Goal: Obtain resource: Download file/media

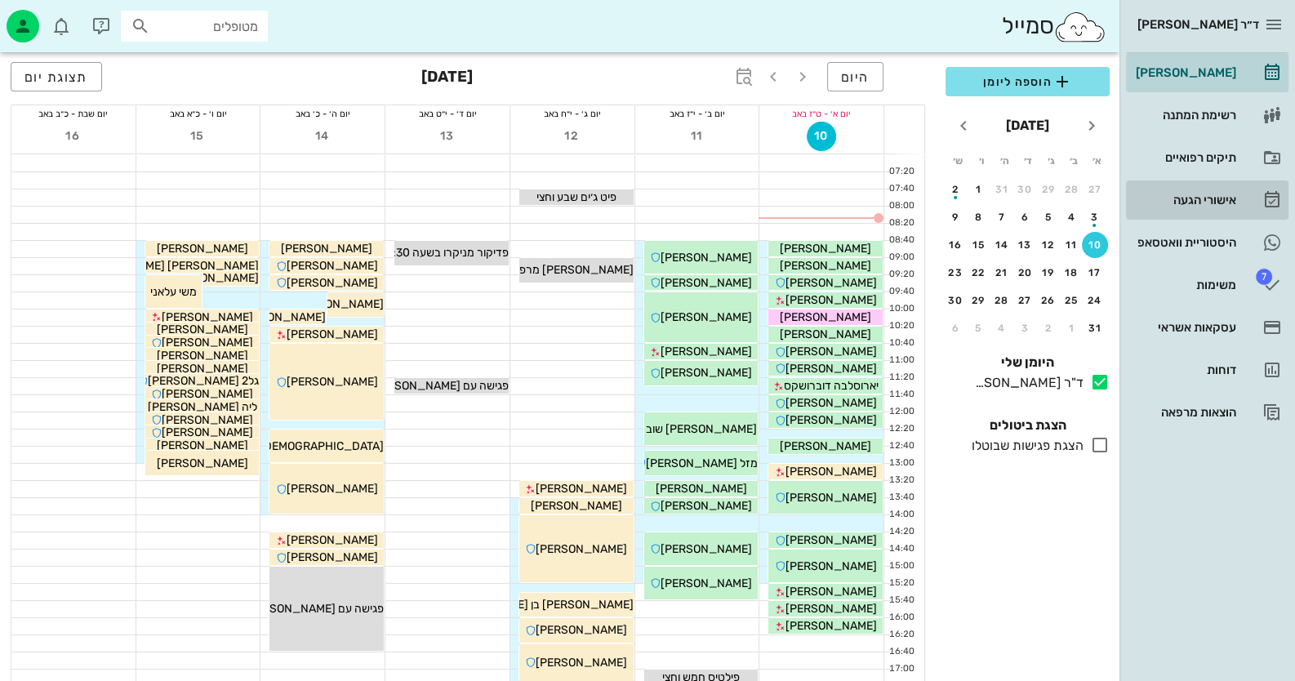
click at [1226, 198] on div "אישורי הגעה" at bounding box center [1185, 200] width 104 height 13
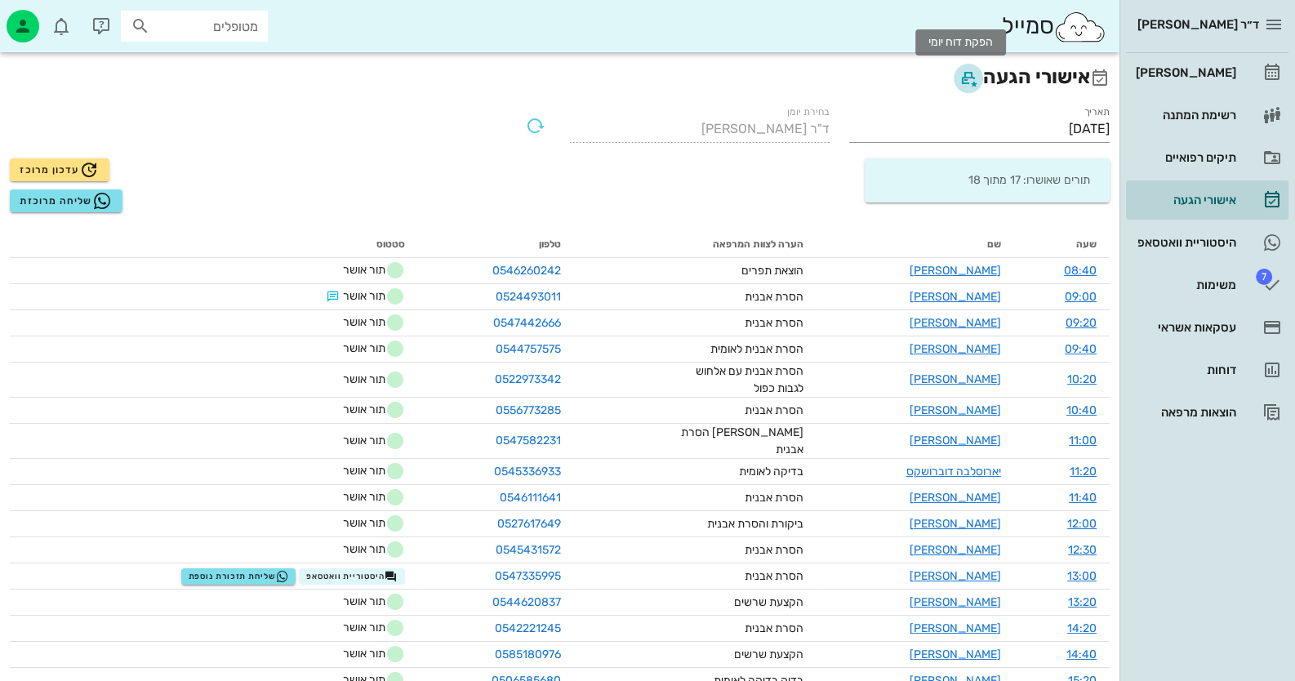
click at [961, 71] on icon "button" at bounding box center [969, 79] width 20 height 20
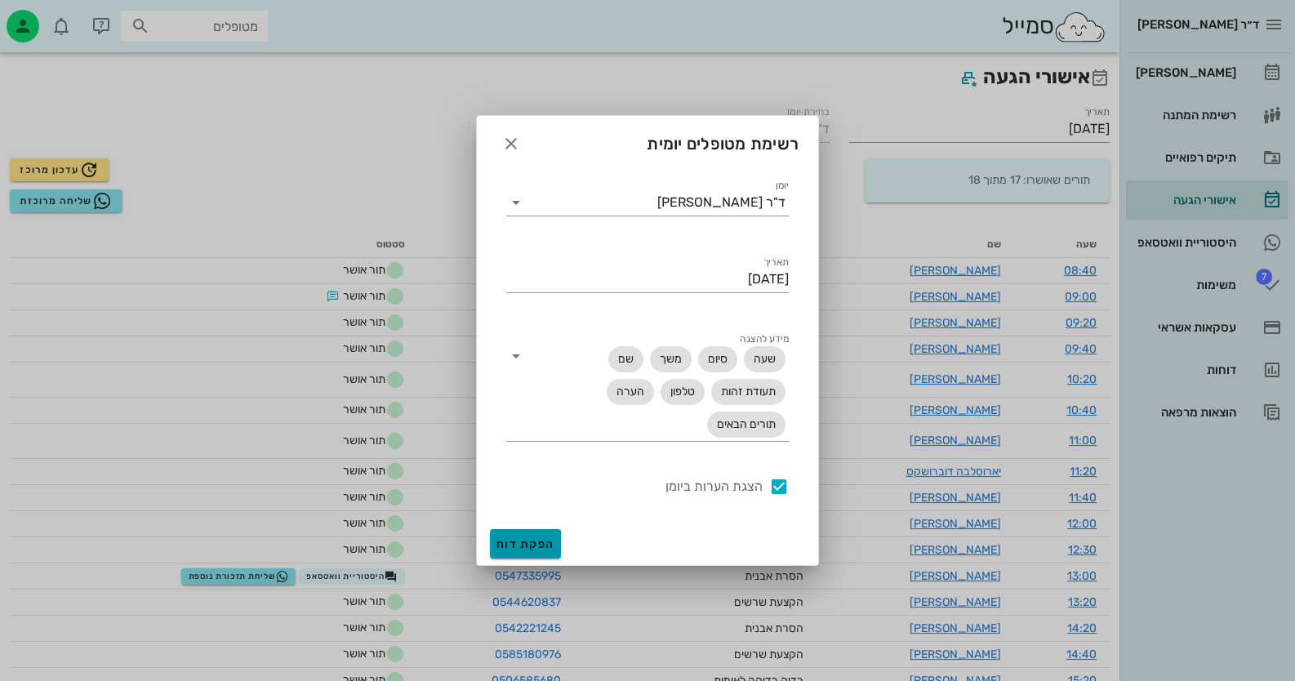
click at [527, 548] on span "הפקת דוח" at bounding box center [526, 544] width 58 height 14
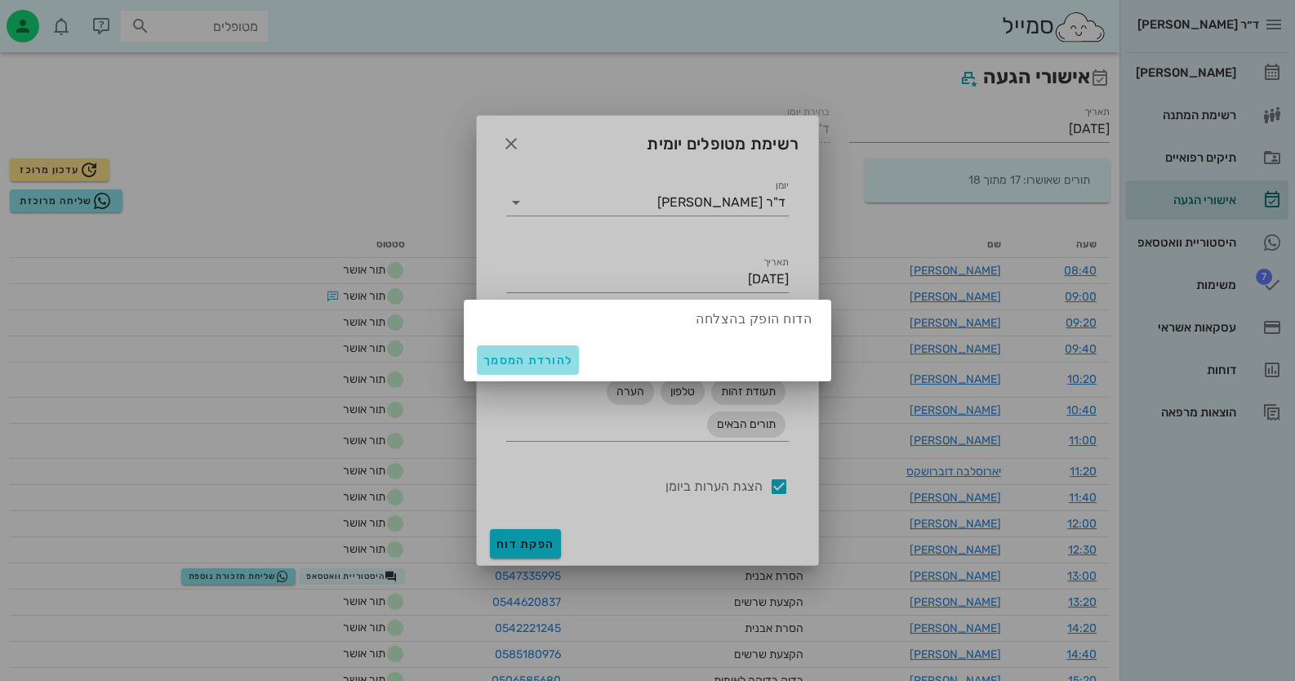
click at [546, 350] on button "להורדת המסמך" at bounding box center [528, 359] width 102 height 29
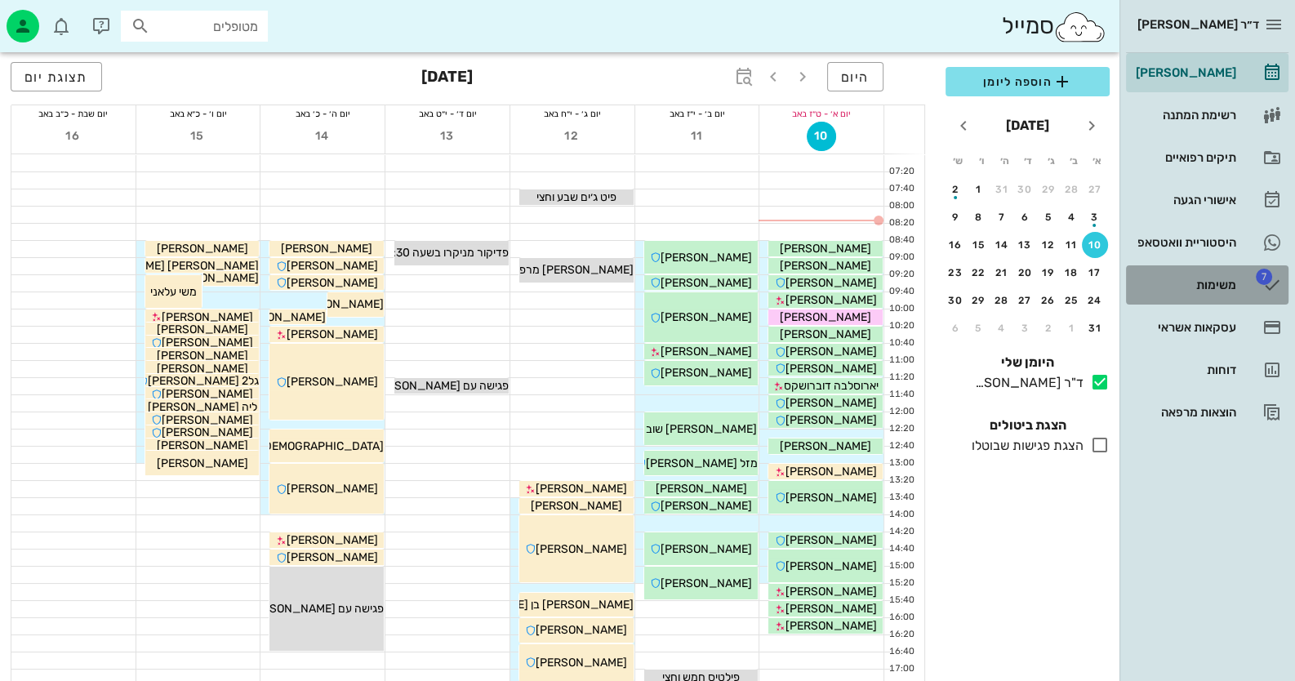
click at [1170, 277] on div "משימות" at bounding box center [1185, 285] width 104 height 26
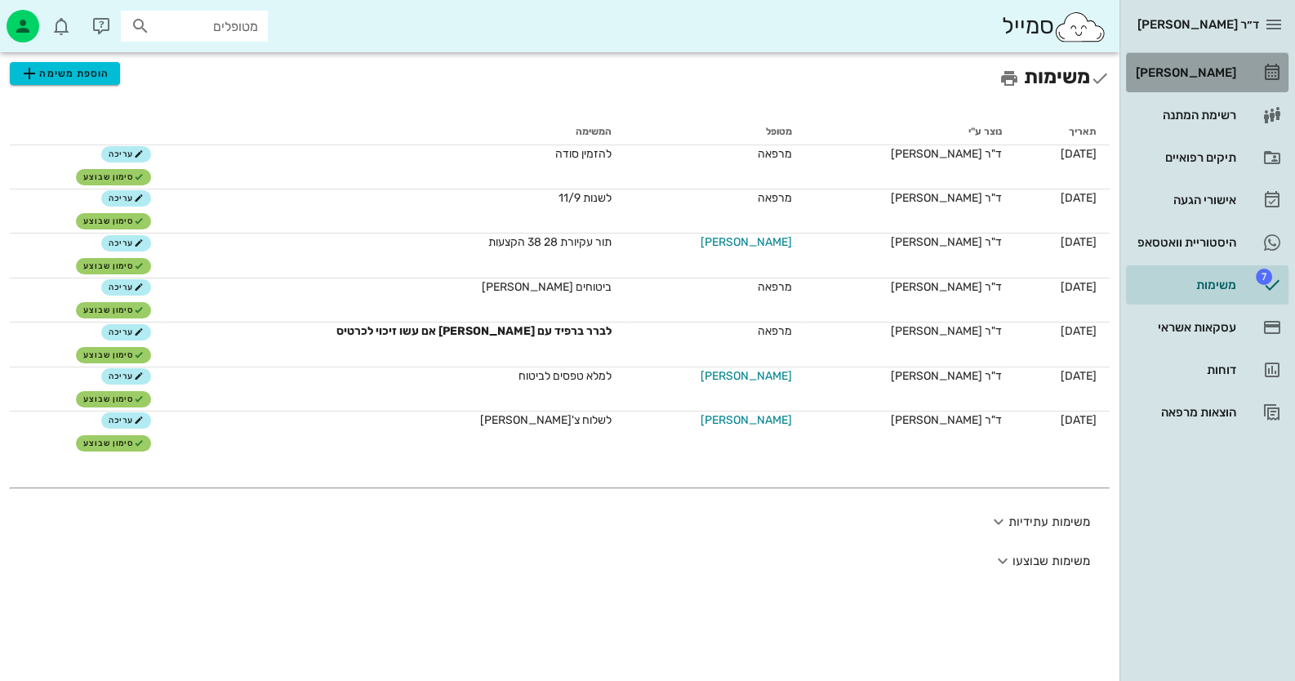
click at [1286, 60] on link "[PERSON_NAME]" at bounding box center [1207, 72] width 163 height 39
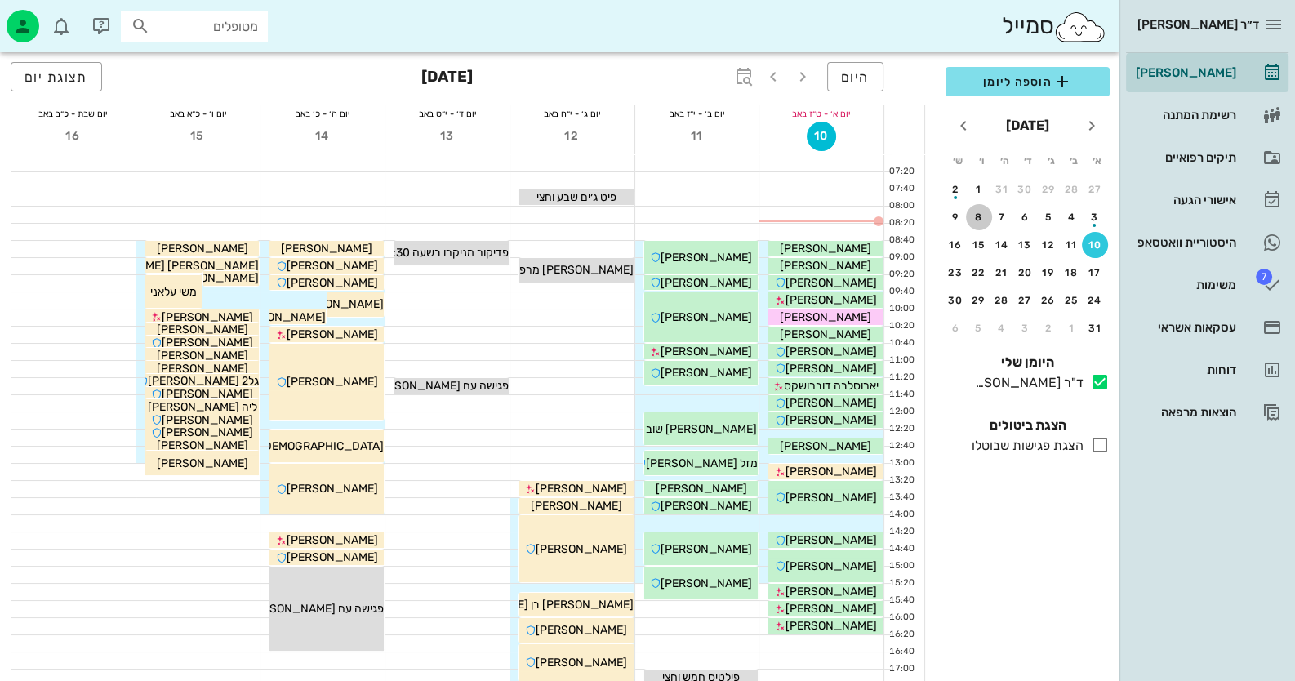
click at [973, 216] on div "8" at bounding box center [979, 217] width 26 height 11
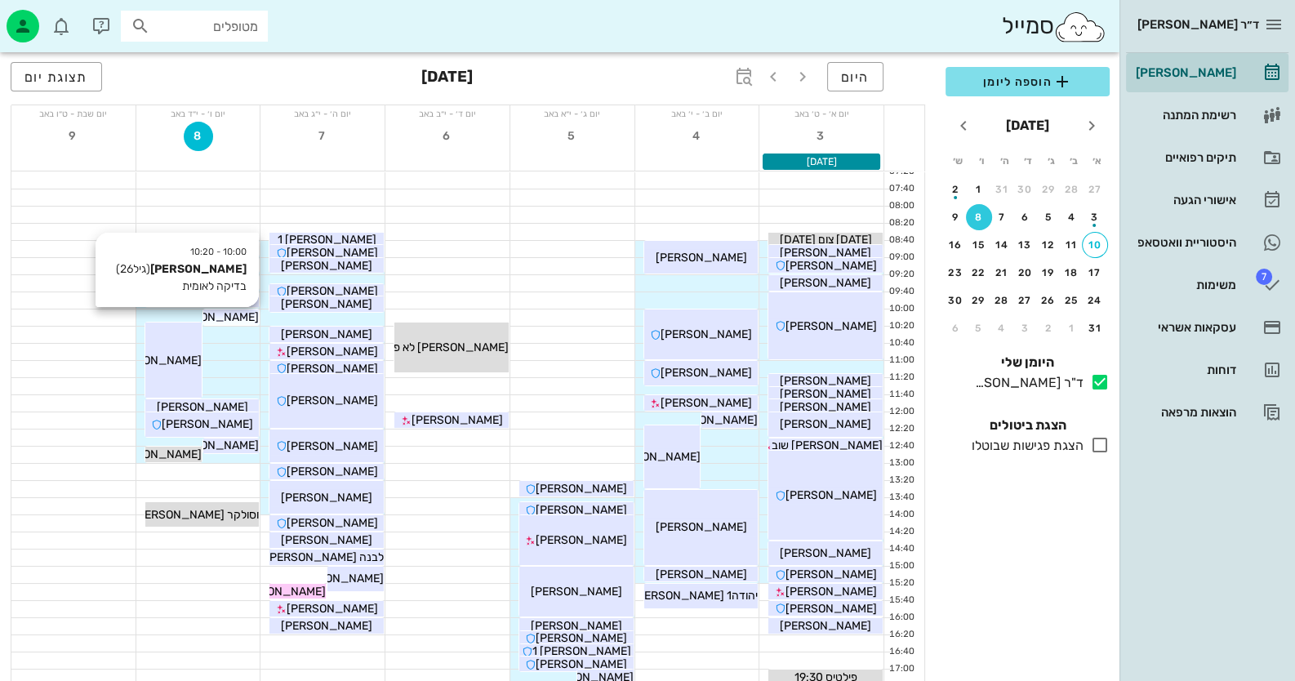
click at [239, 311] on span "נחמיה בן זימרה" at bounding box center [212, 317] width 91 height 14
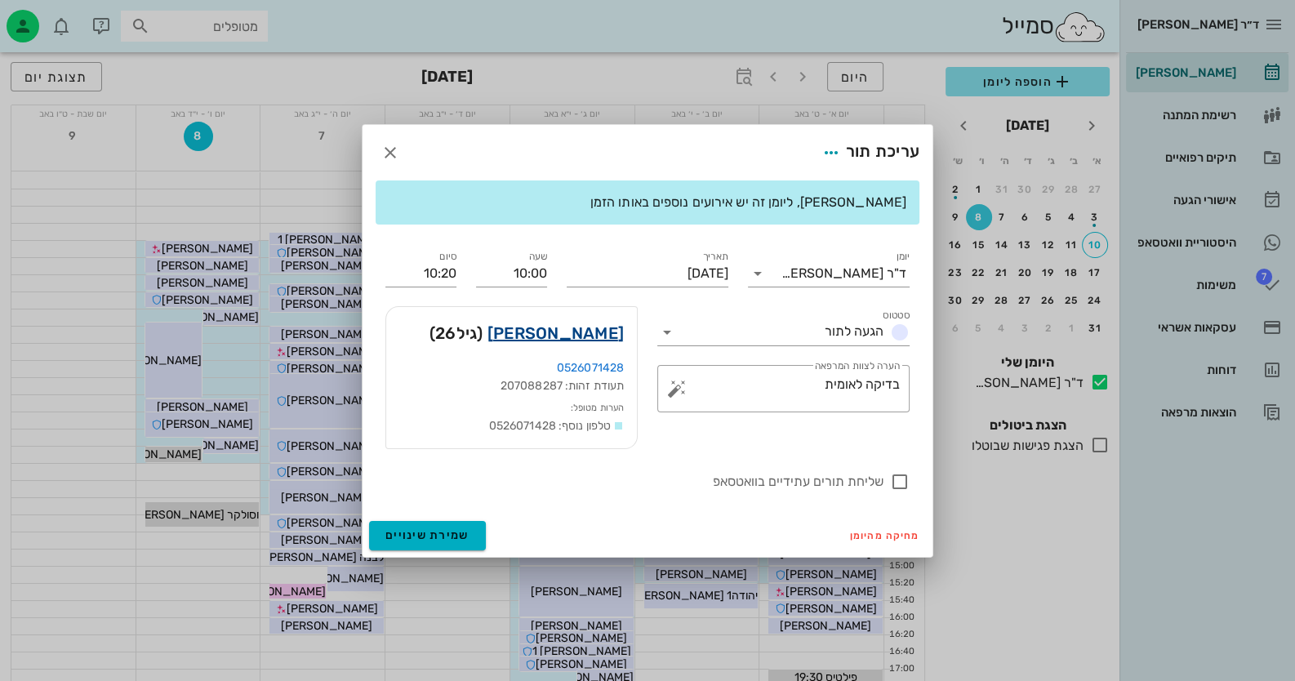
click at [603, 329] on link "נחמיה בן זימרה" at bounding box center [556, 333] width 136 height 26
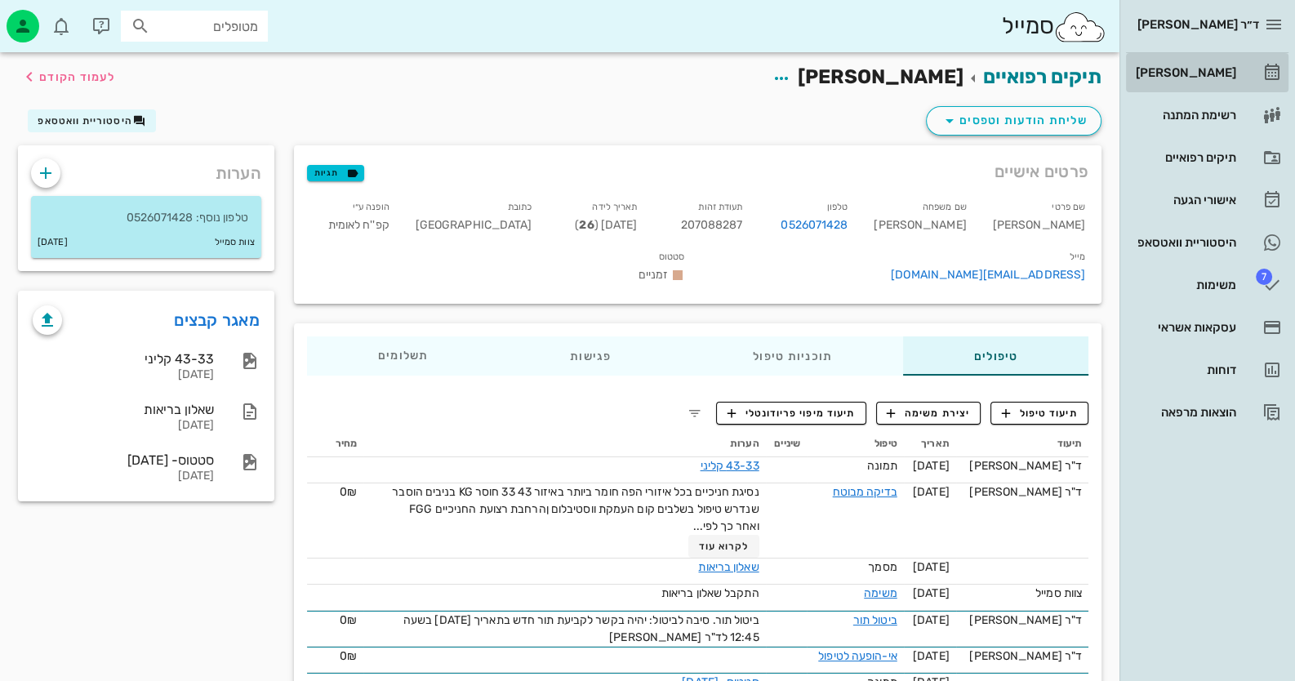
click at [1268, 69] on icon at bounding box center [1273, 73] width 20 height 20
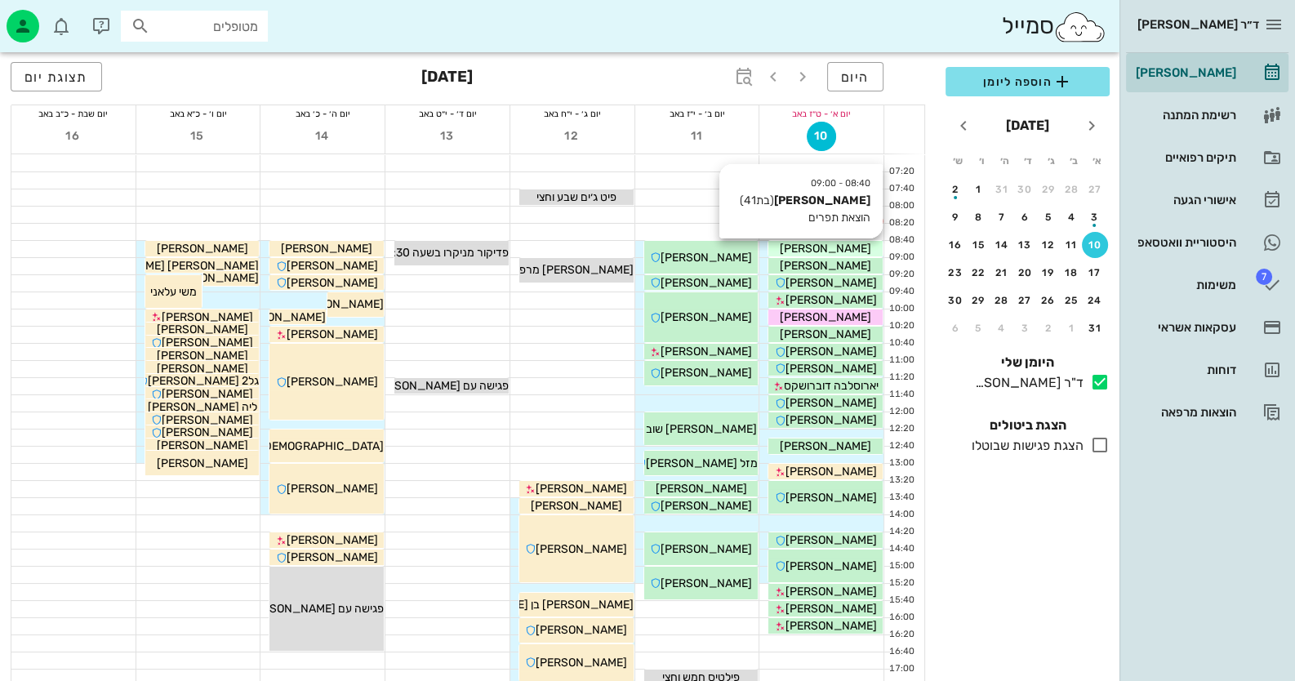
click at [803, 250] on span "אנה סטרלניקוב" at bounding box center [825, 249] width 91 height 14
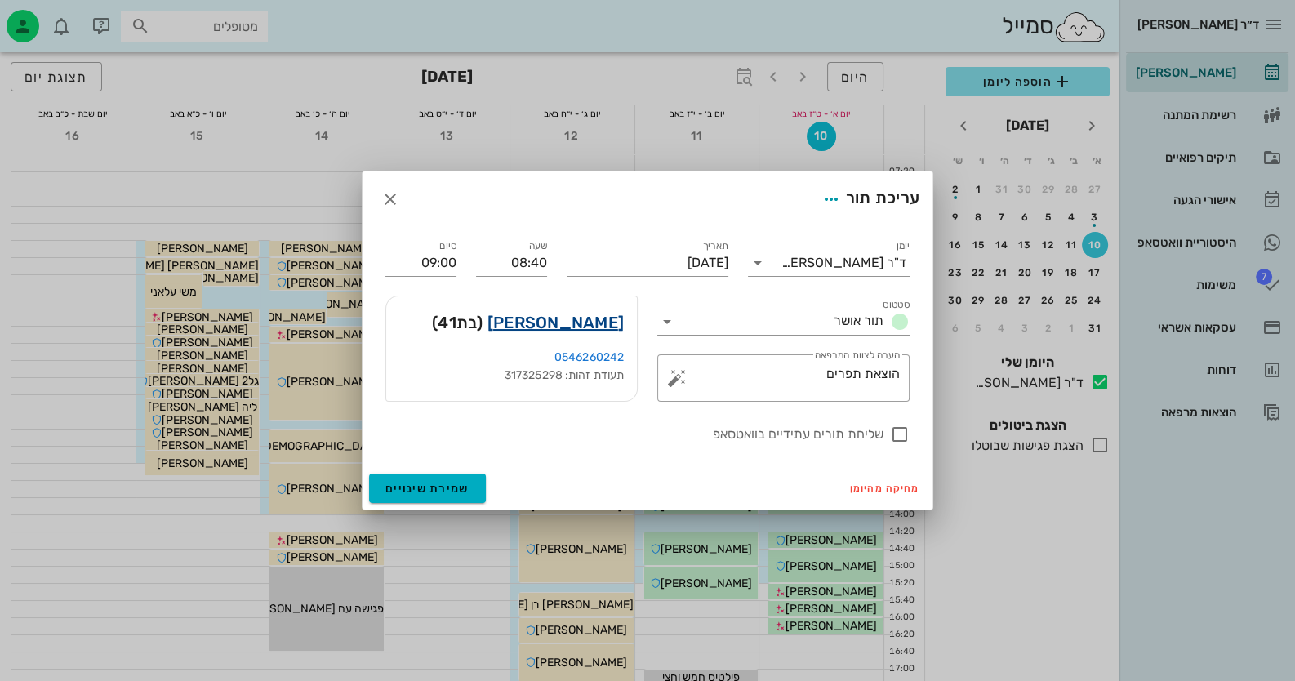
click at [590, 319] on link "אנה סטרלניקוב" at bounding box center [556, 323] width 136 height 26
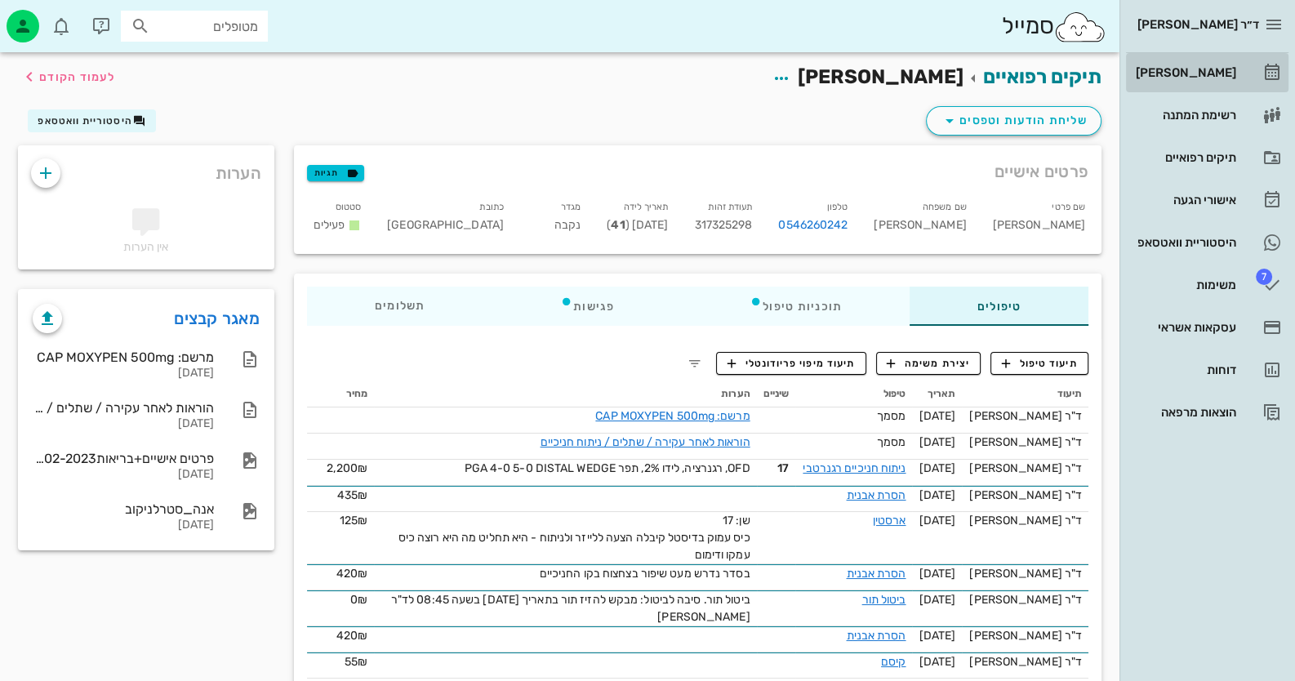
click at [1215, 73] on div "[PERSON_NAME]" at bounding box center [1185, 72] width 104 height 13
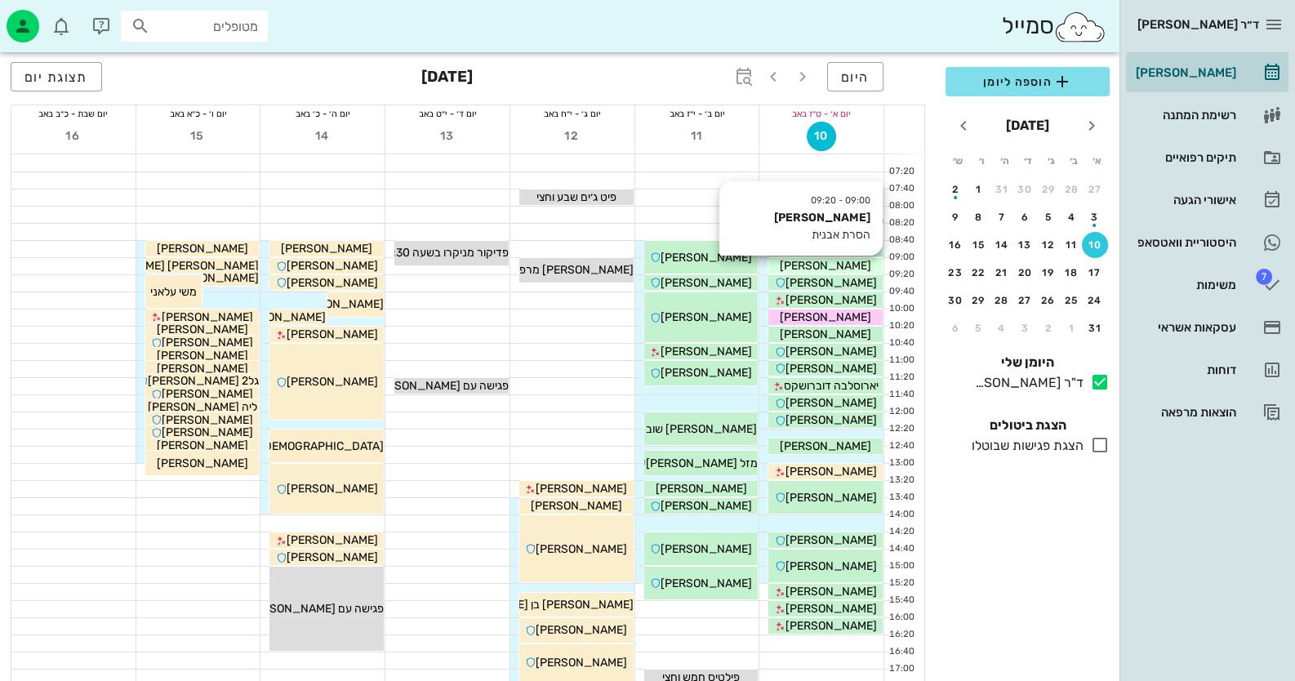
click at [824, 267] on span "דבי כחלון" at bounding box center [825, 266] width 91 height 14
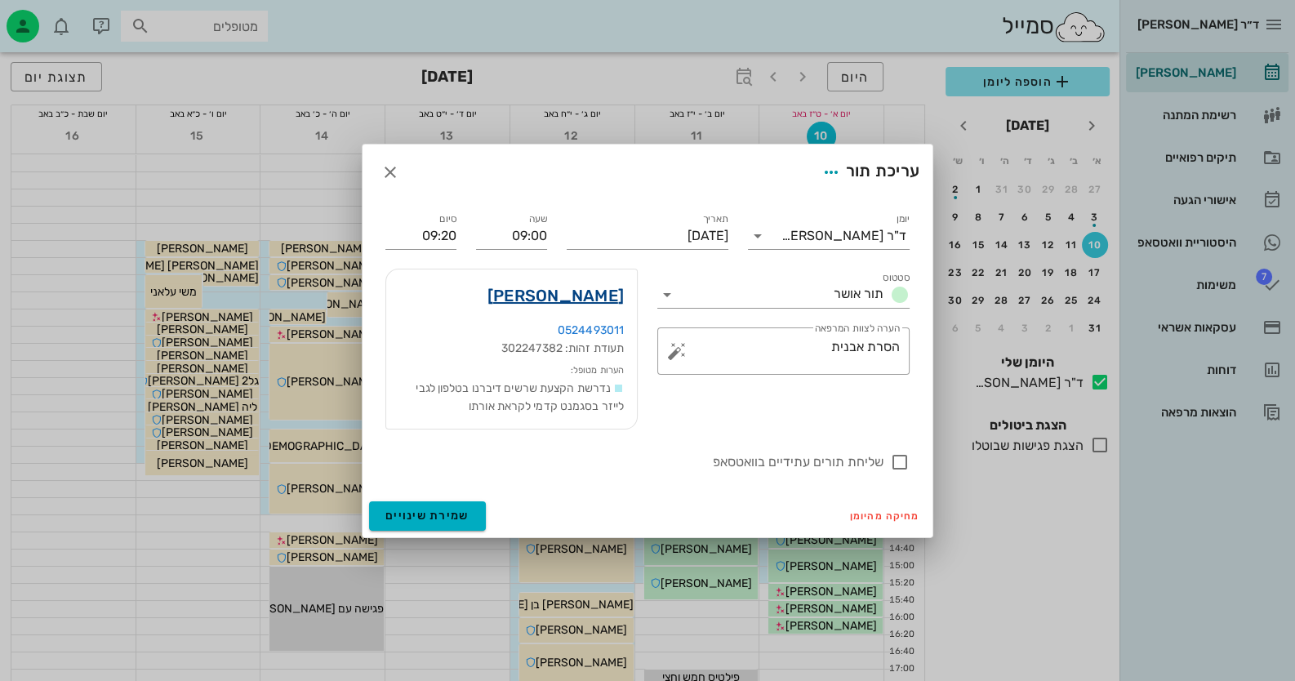
click at [592, 296] on link "דבי כחלון" at bounding box center [556, 296] width 136 height 26
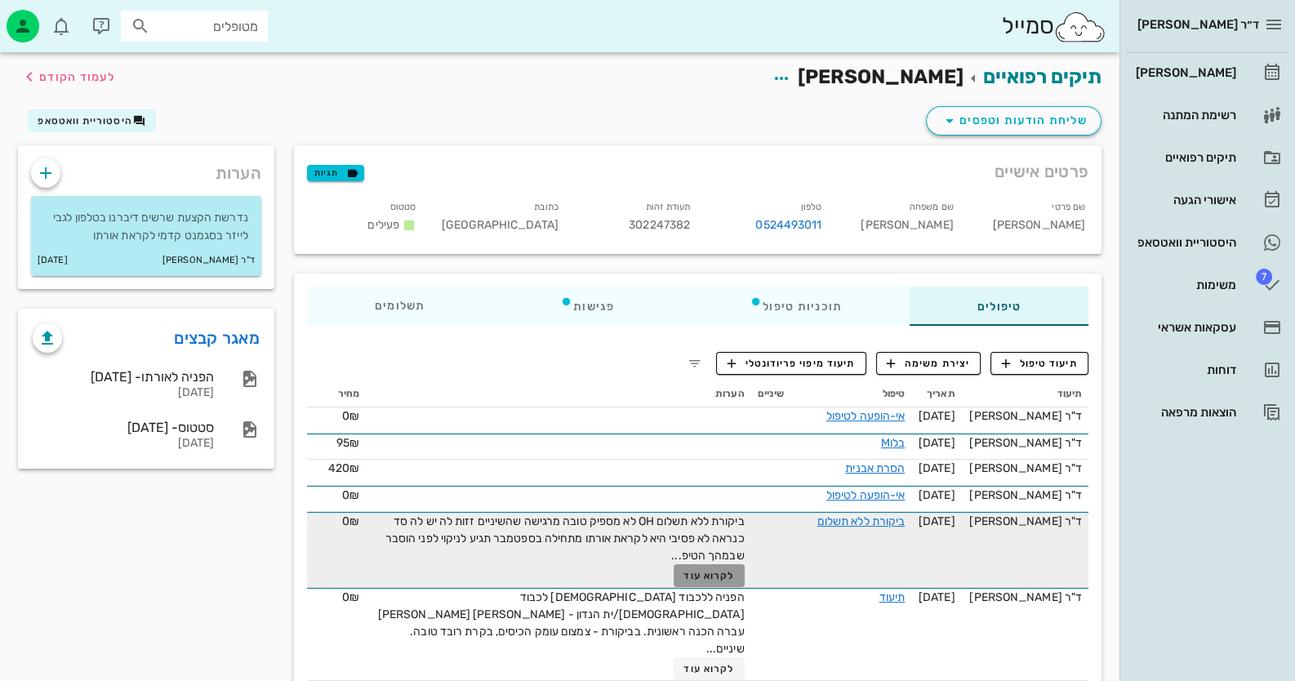
click at [730, 574] on span "לקרוא עוד" at bounding box center [709, 575] width 51 height 11
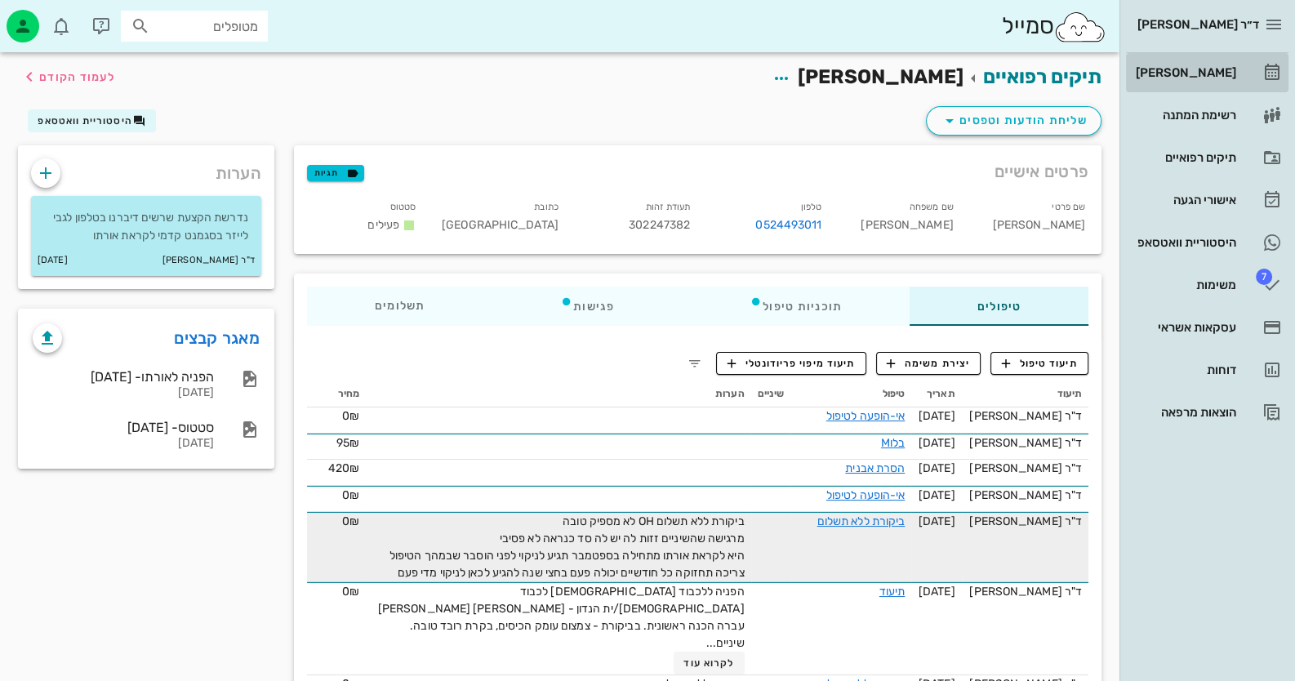
click at [1217, 80] on div "[PERSON_NAME]" at bounding box center [1185, 73] width 104 height 26
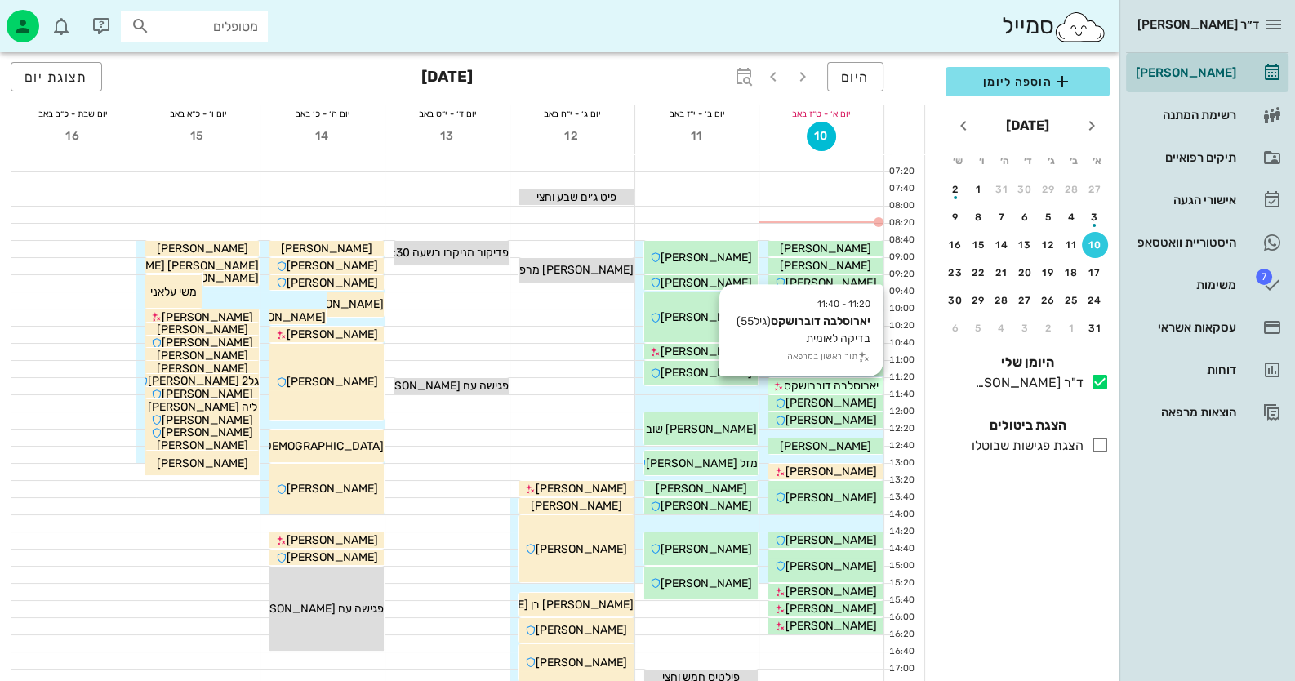
click at [864, 390] on span "יארוסלבה דוברושקס" at bounding box center [831, 386] width 95 height 14
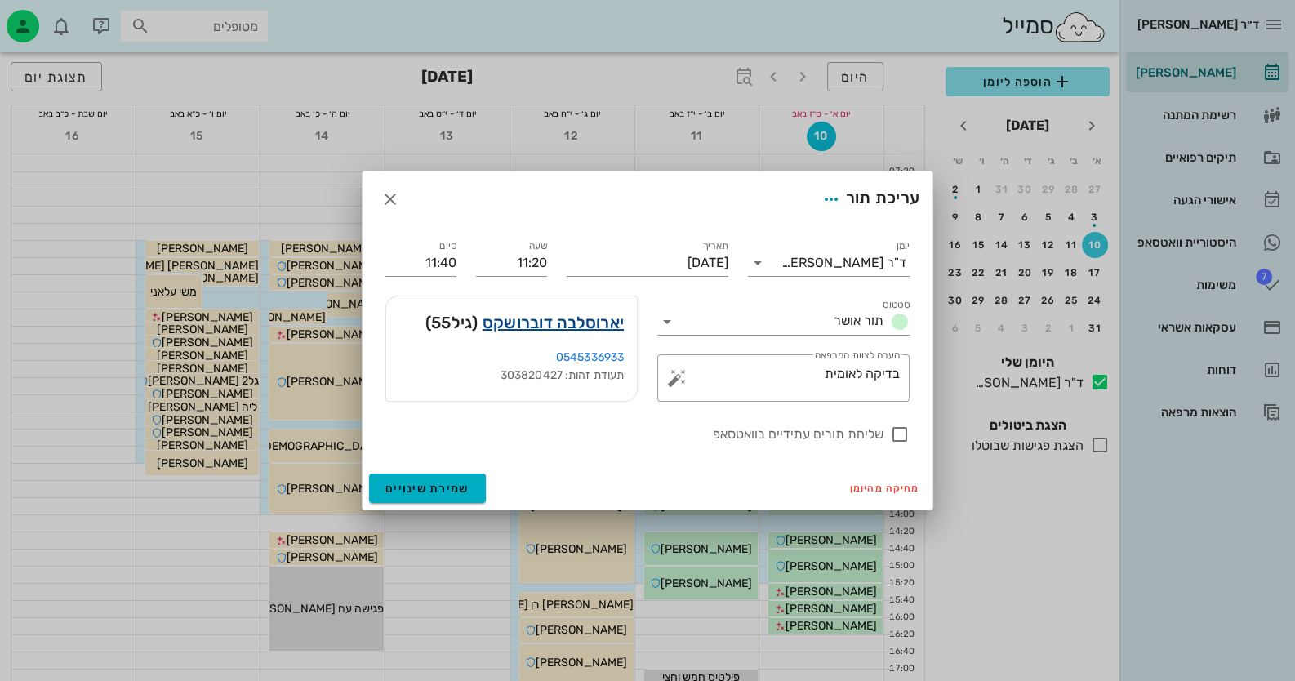
click at [577, 326] on link "יארוסלבה דוברושקס" at bounding box center [553, 323] width 141 height 26
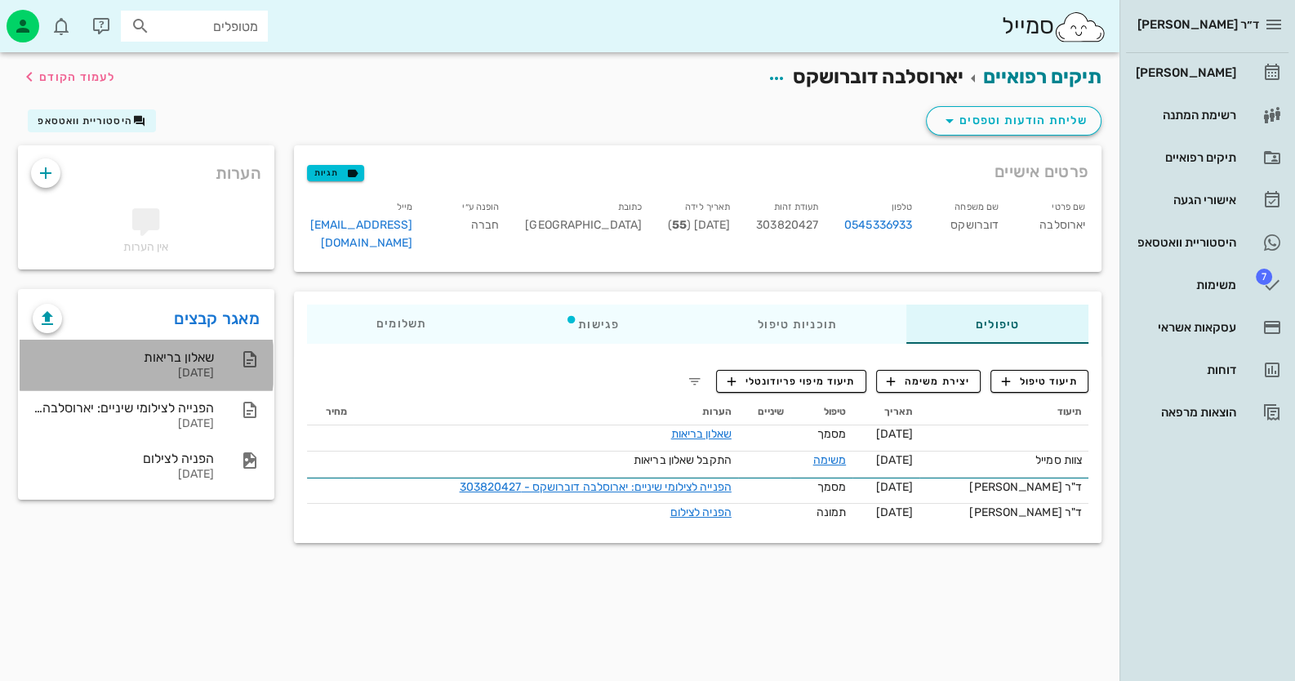
click at [144, 357] on div "שאלון בריאות" at bounding box center [123, 358] width 181 height 16
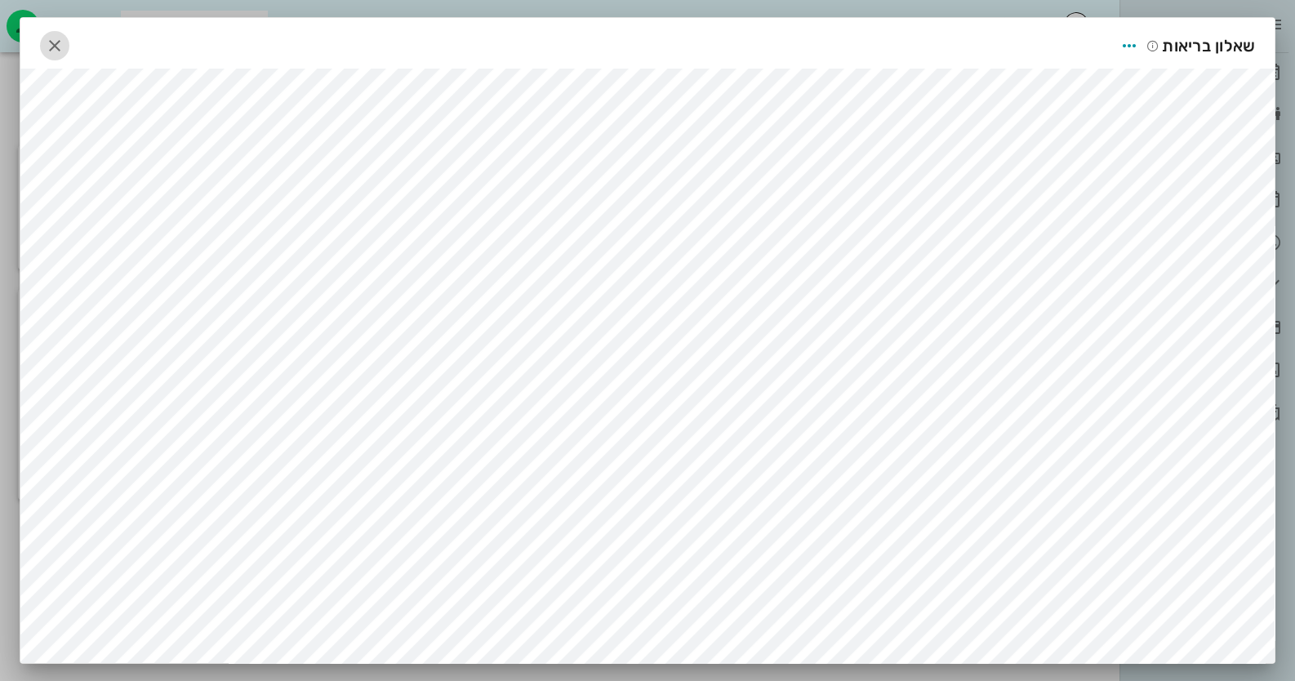
click at [54, 42] on icon "button" at bounding box center [55, 46] width 20 height 20
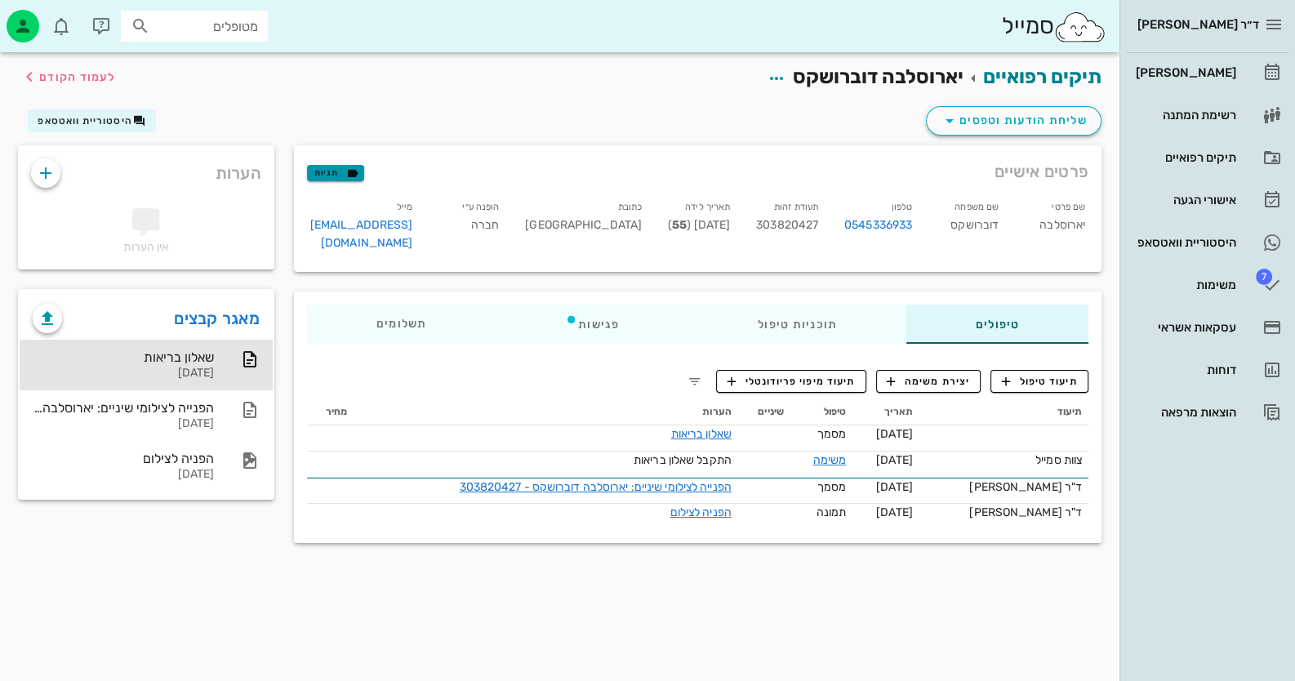
click at [347, 175] on icon "button" at bounding box center [352, 173] width 15 height 15
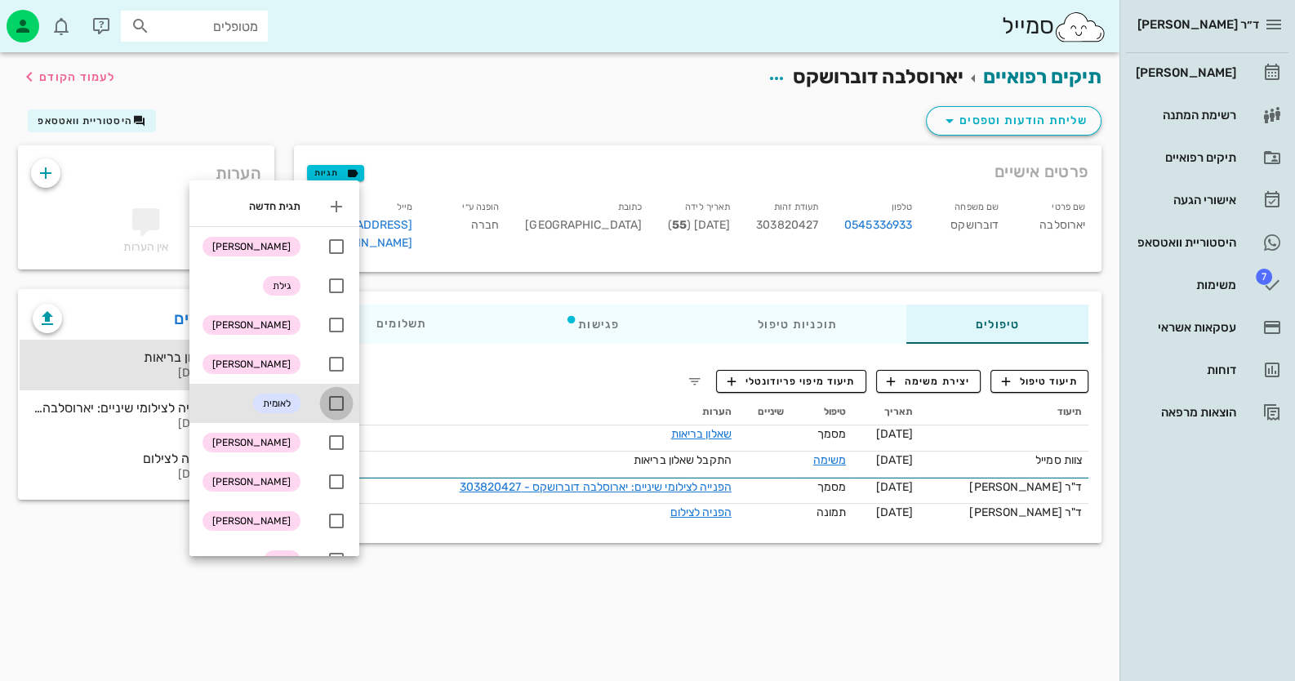
click at [343, 403] on div at bounding box center [337, 404] width 28 height 28
checkbox input "true"
click at [479, 96] on div "תיקים רפואיים יארוסלבה דוברושקס לעמוד הקודם" at bounding box center [559, 77] width 1103 height 51
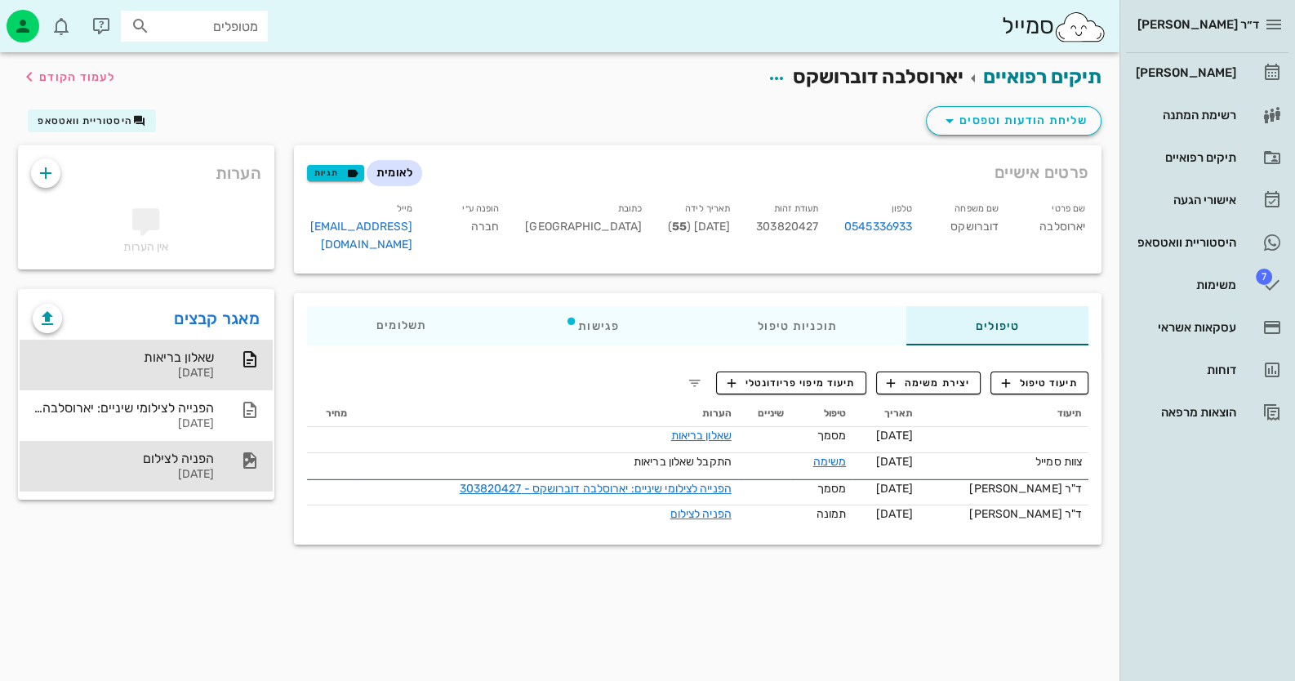
click at [189, 455] on div "הפניה לצילום" at bounding box center [123, 459] width 181 height 16
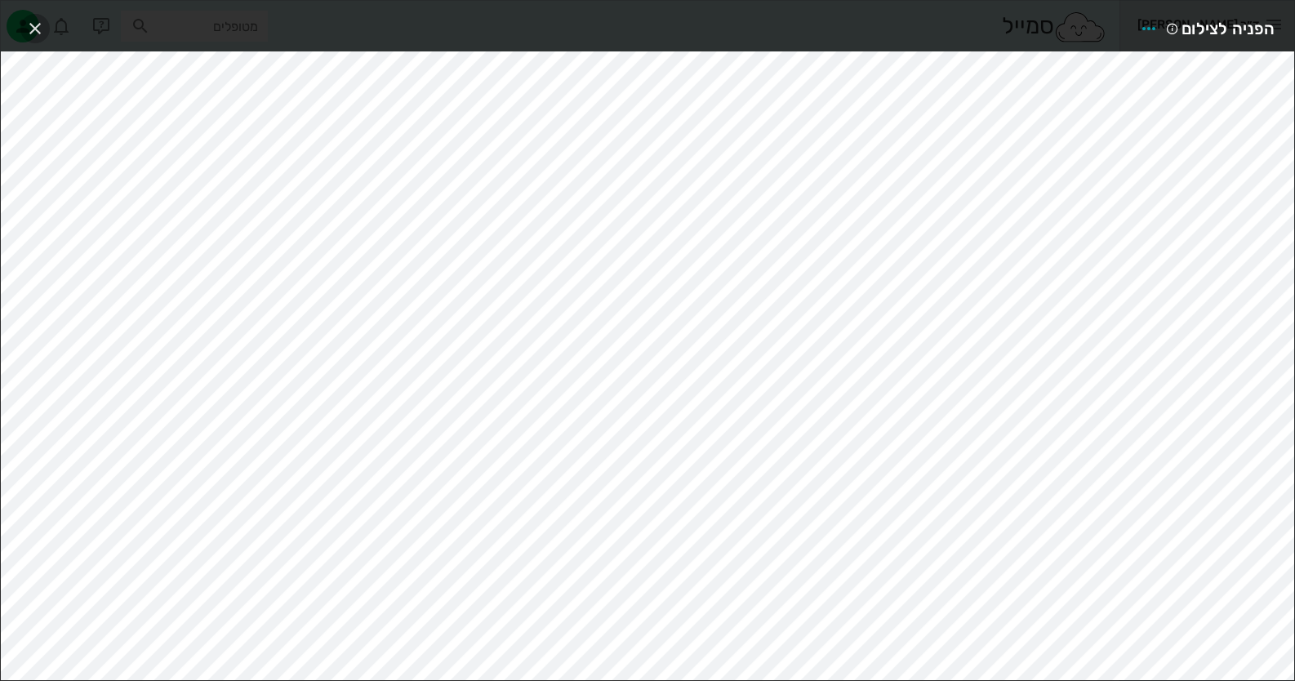
click at [32, 15] on button "button" at bounding box center [34, 28] width 29 height 29
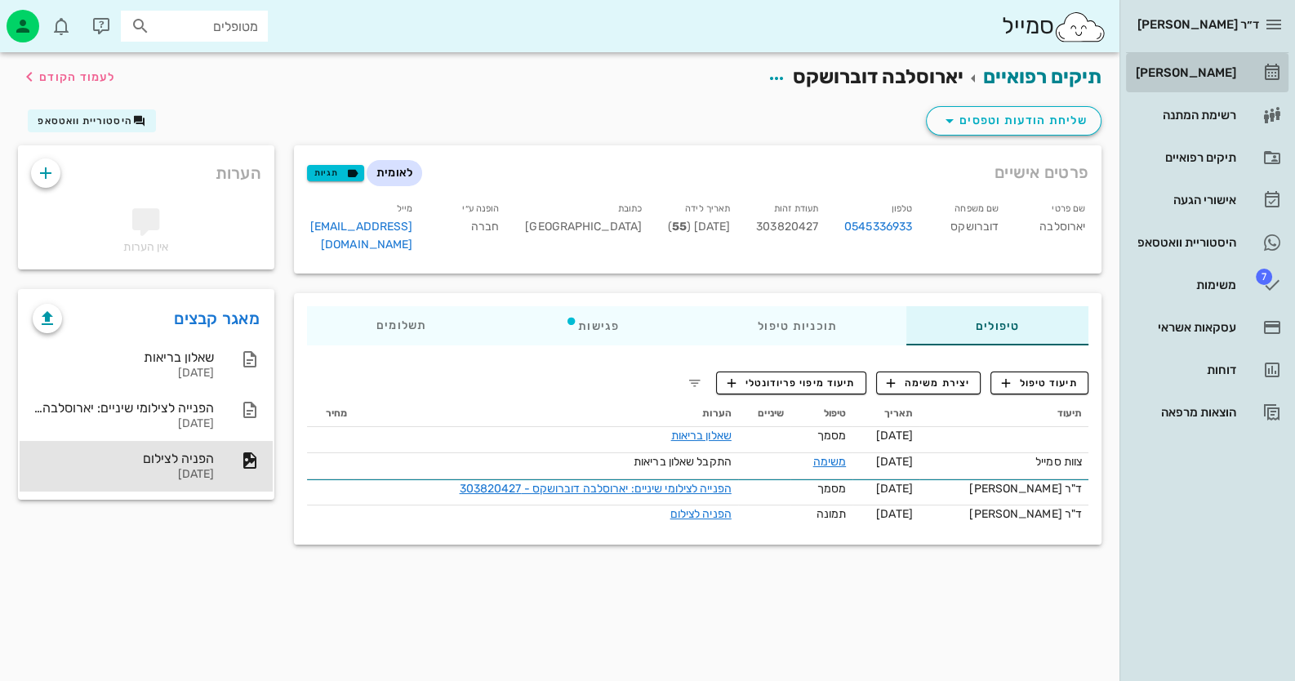
click at [1179, 78] on div "[PERSON_NAME]" at bounding box center [1185, 72] width 104 height 13
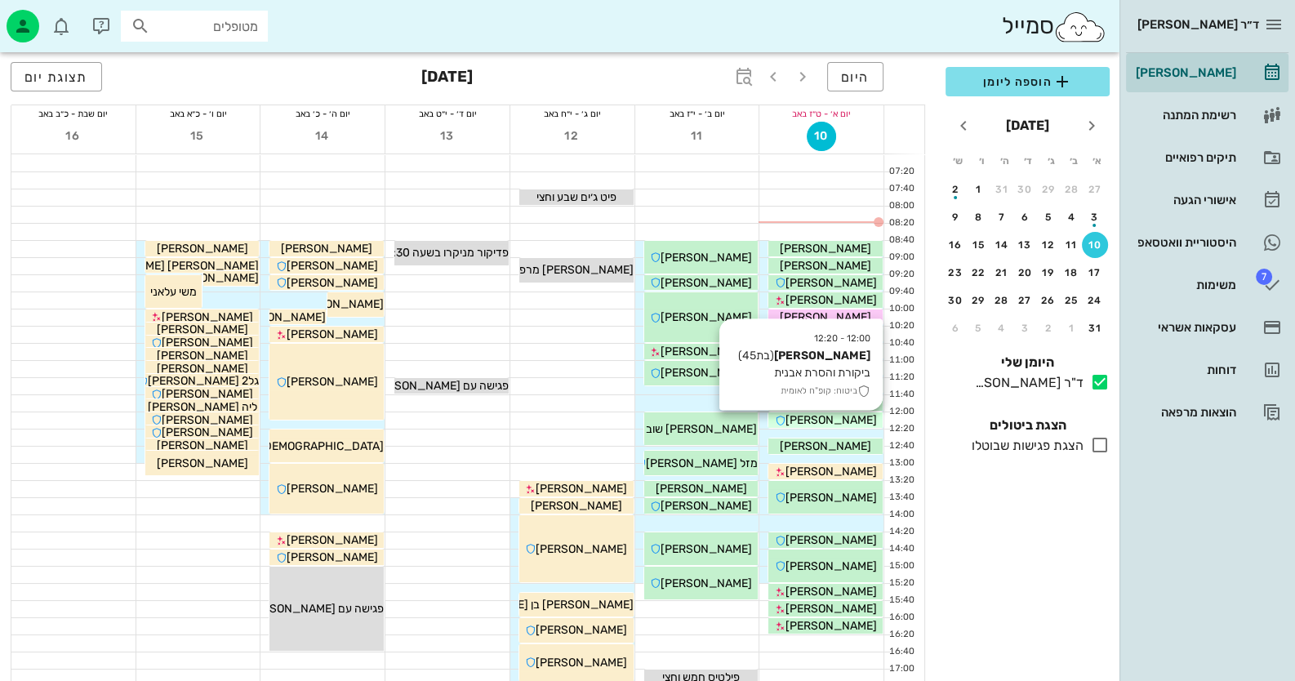
click at [857, 424] on span "מרים אהרוני" at bounding box center [831, 420] width 91 height 14
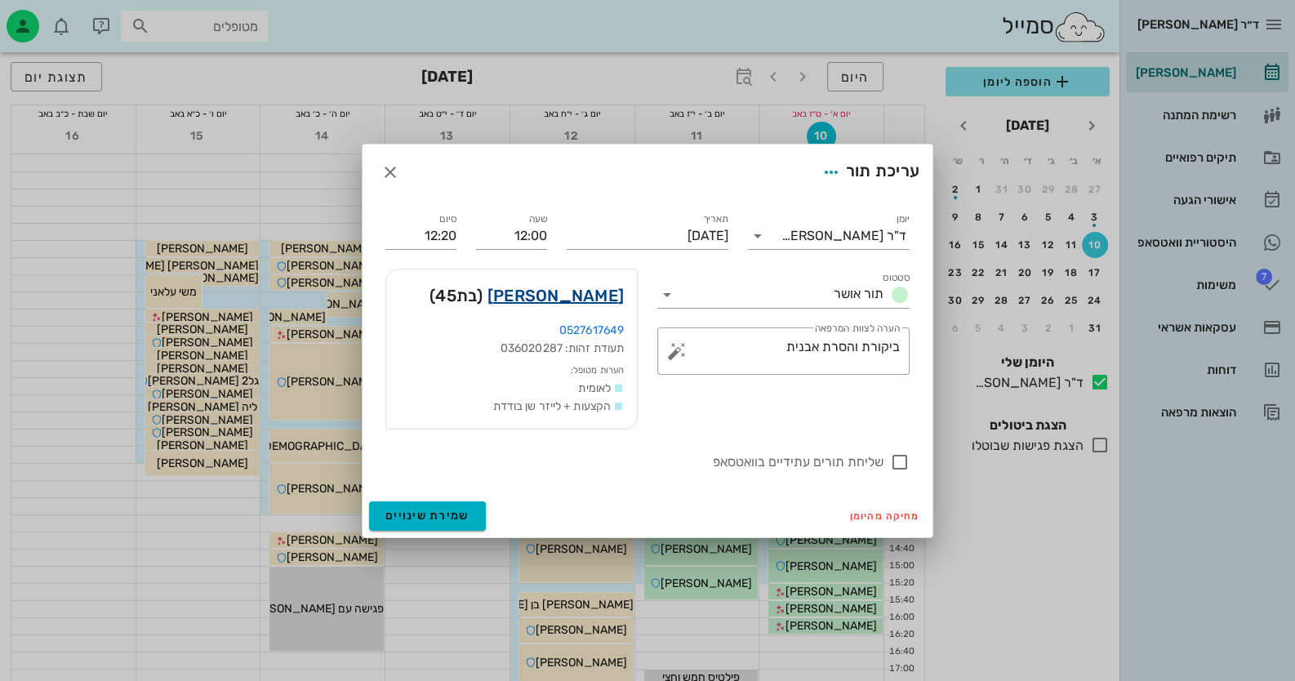
click at [573, 296] on link "מרים אהרוני" at bounding box center [556, 296] width 136 height 26
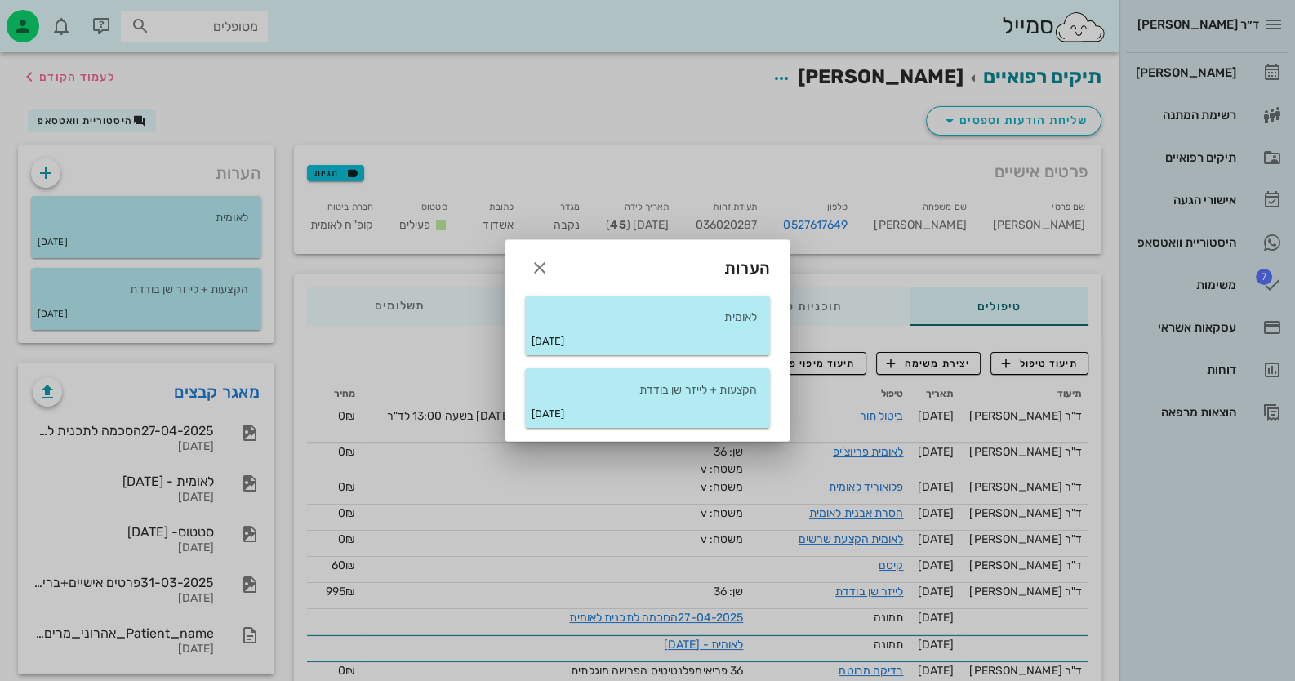
click at [151, 216] on div at bounding box center [647, 340] width 1295 height 681
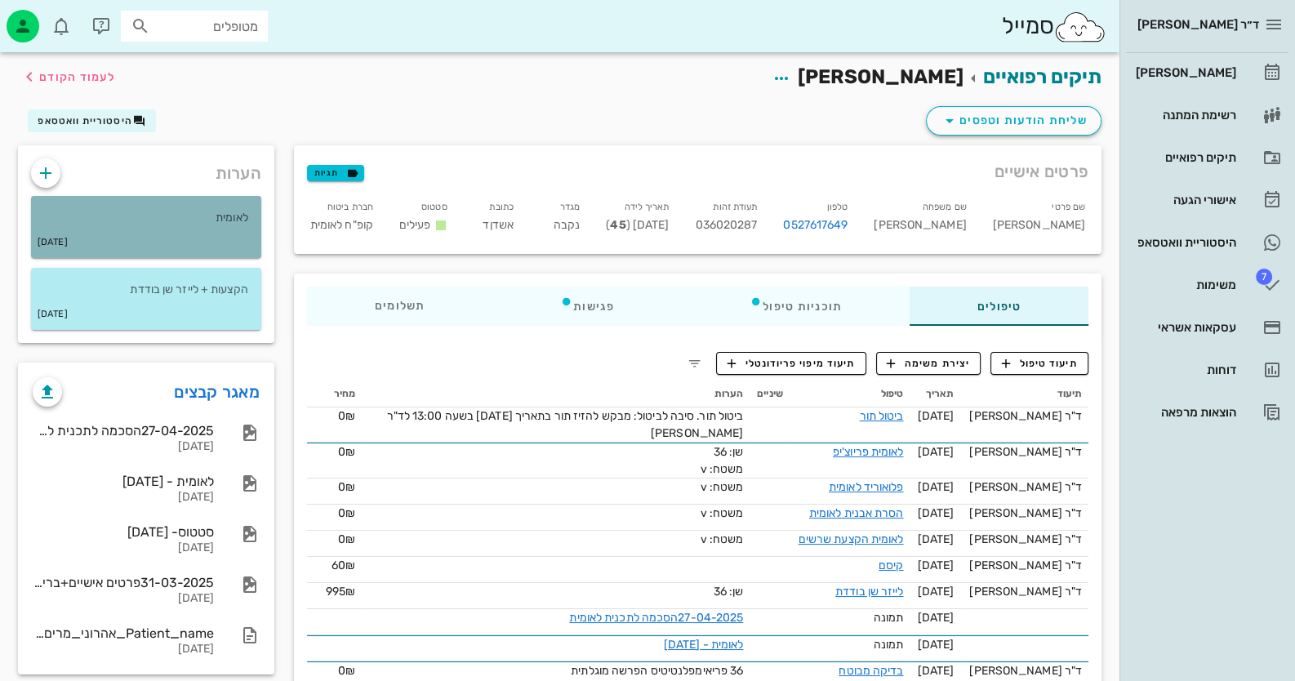
click at [154, 215] on p "לאומית" at bounding box center [146, 218] width 204 height 18
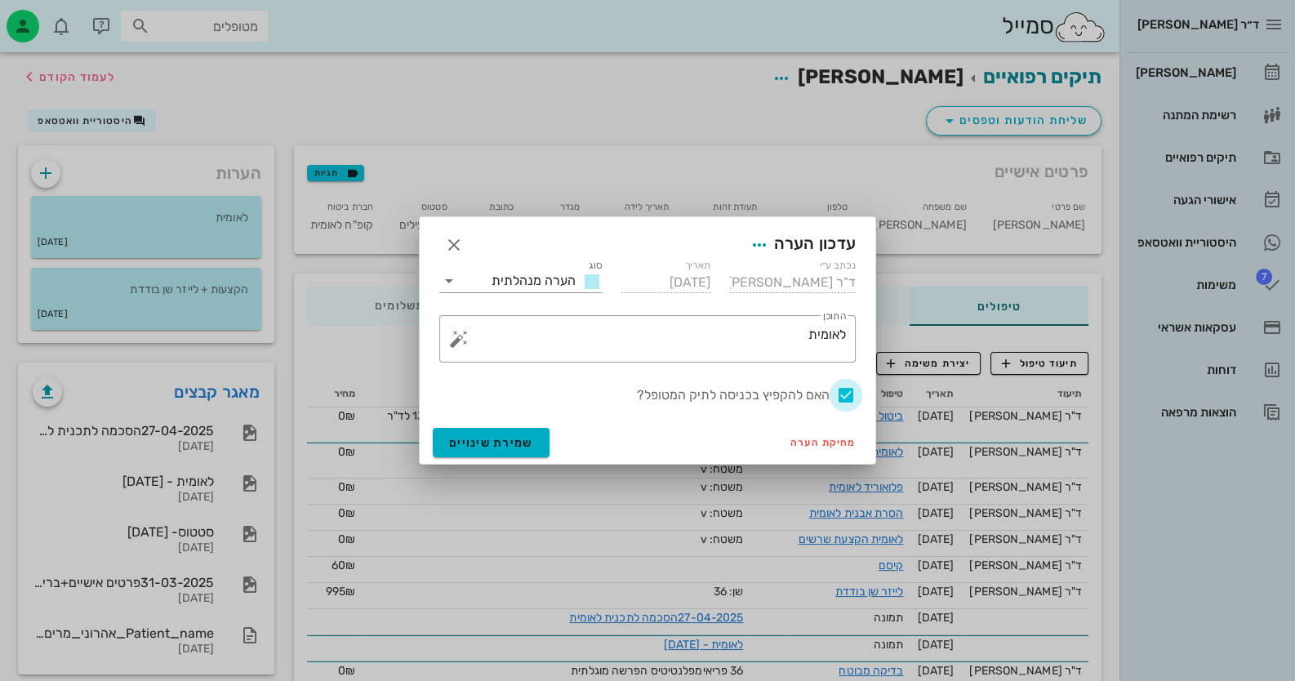
click at [843, 394] on div at bounding box center [846, 395] width 28 height 28
checkbox input "false"
click at [487, 444] on span "שמירת שינויים" at bounding box center [491, 443] width 84 height 14
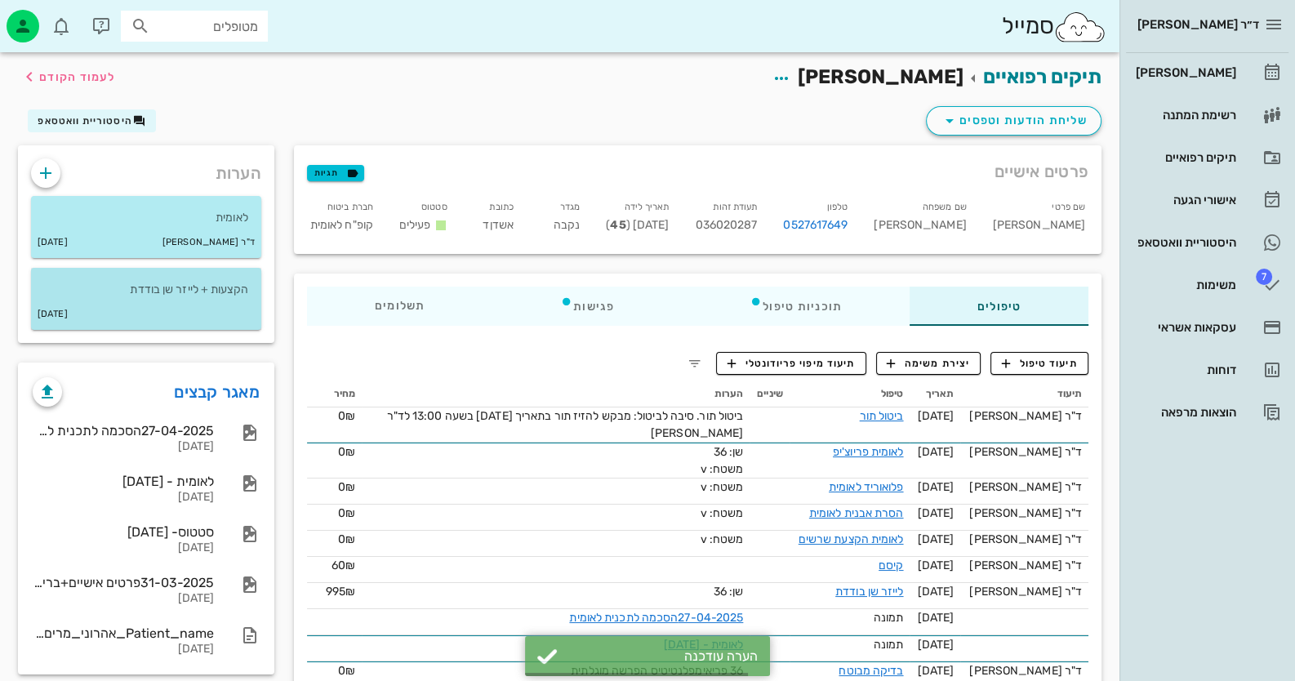
click at [184, 294] on p "הקצעות + לייזר שן בודדת" at bounding box center [146, 290] width 204 height 18
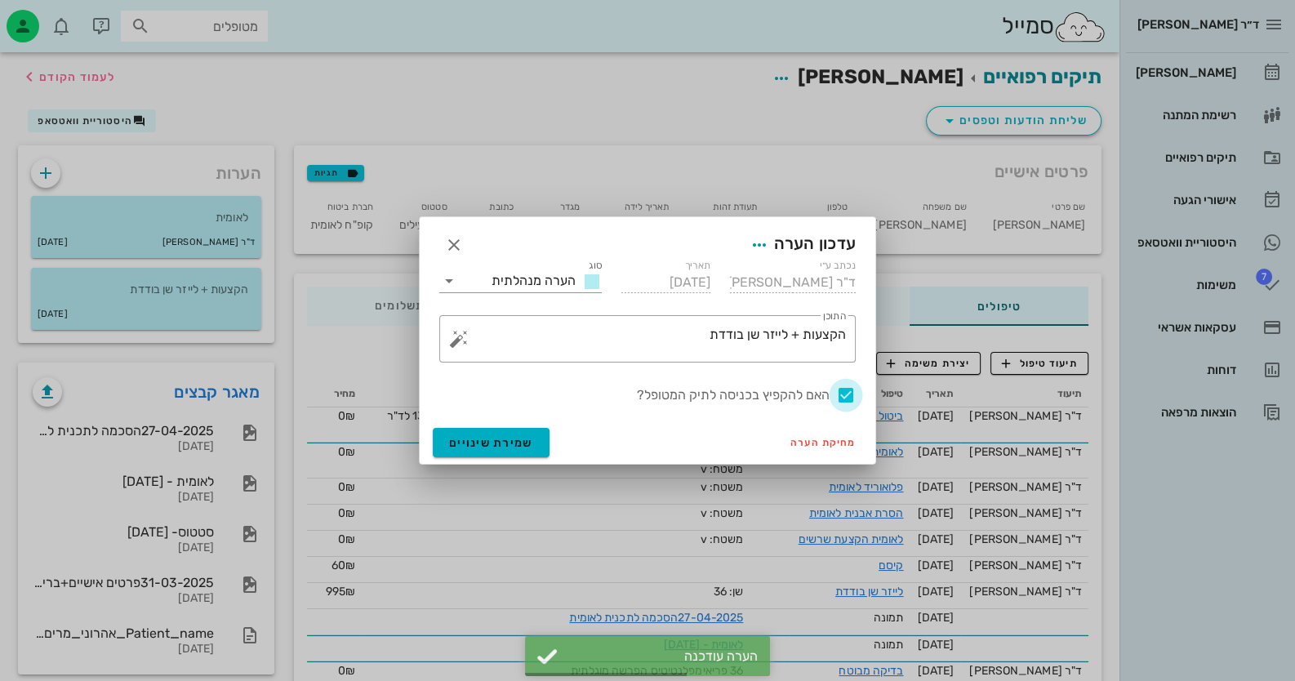
click at [849, 393] on div at bounding box center [846, 395] width 28 height 28
checkbox input "false"
click at [486, 444] on span "שמירת שינויים" at bounding box center [491, 443] width 84 height 14
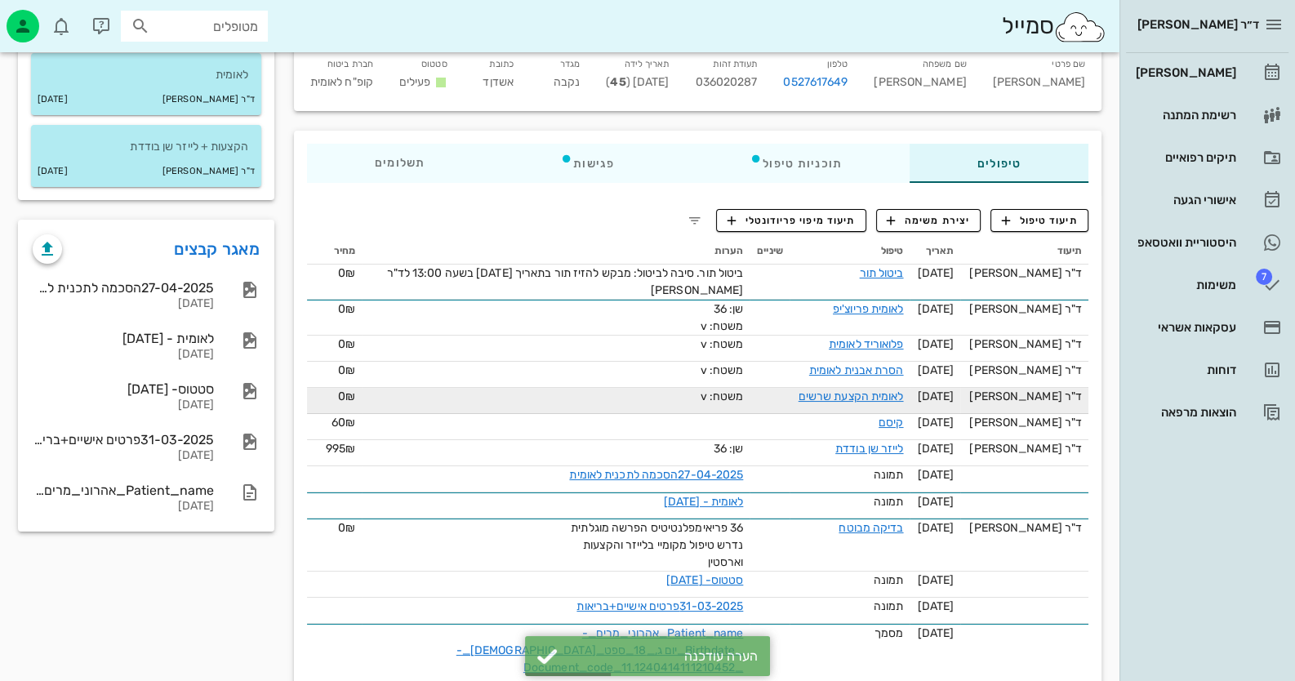
scroll to position [158, 0]
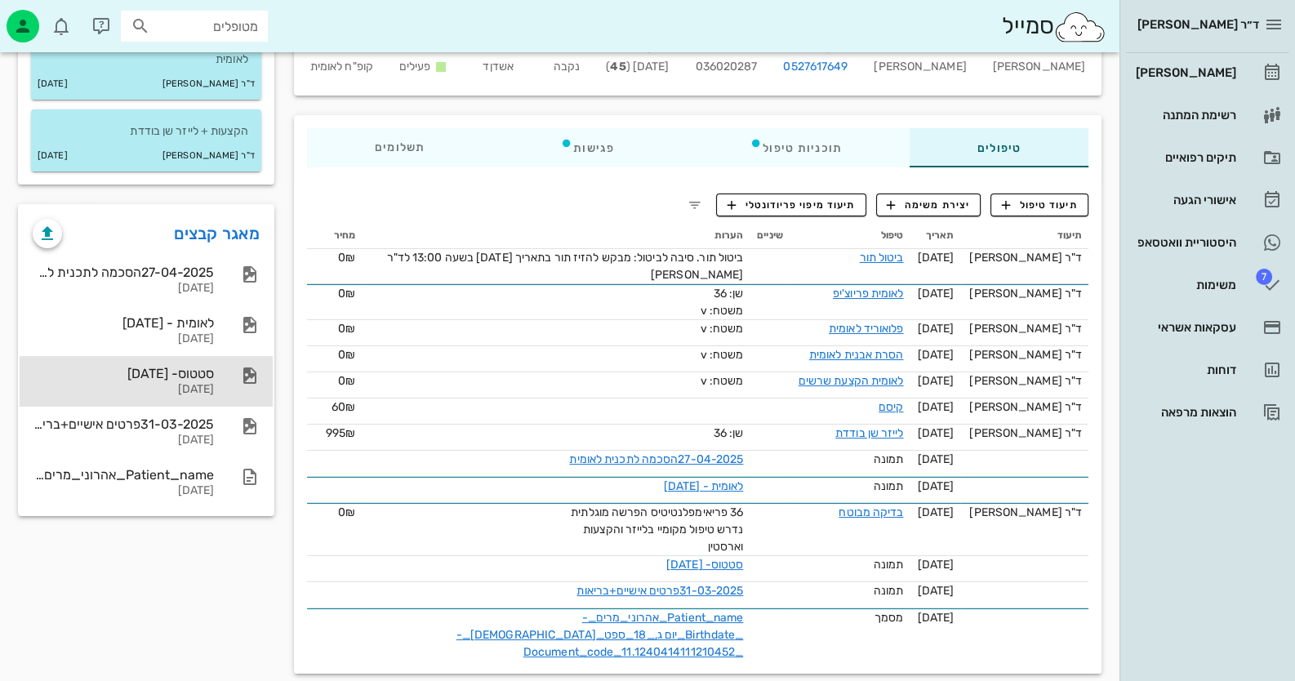
click at [158, 388] on div "31-03-2025" at bounding box center [123, 390] width 181 height 14
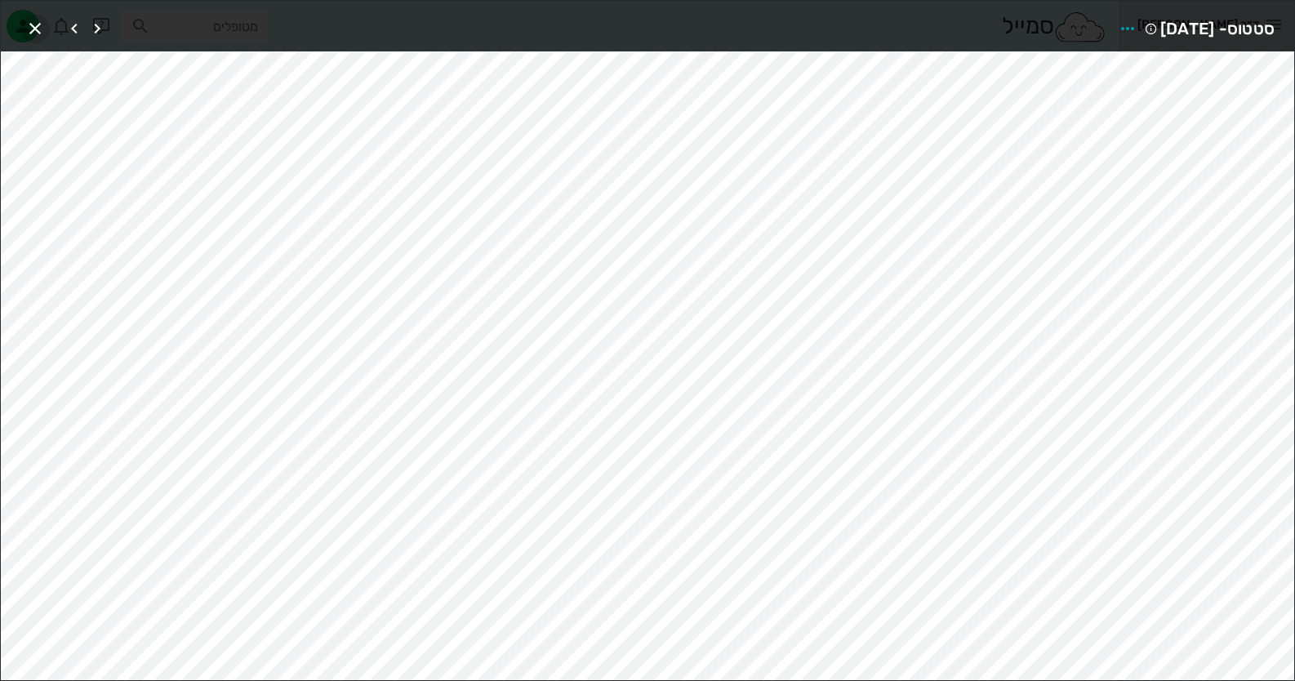
click at [32, 26] on icon "button" at bounding box center [35, 29] width 20 height 20
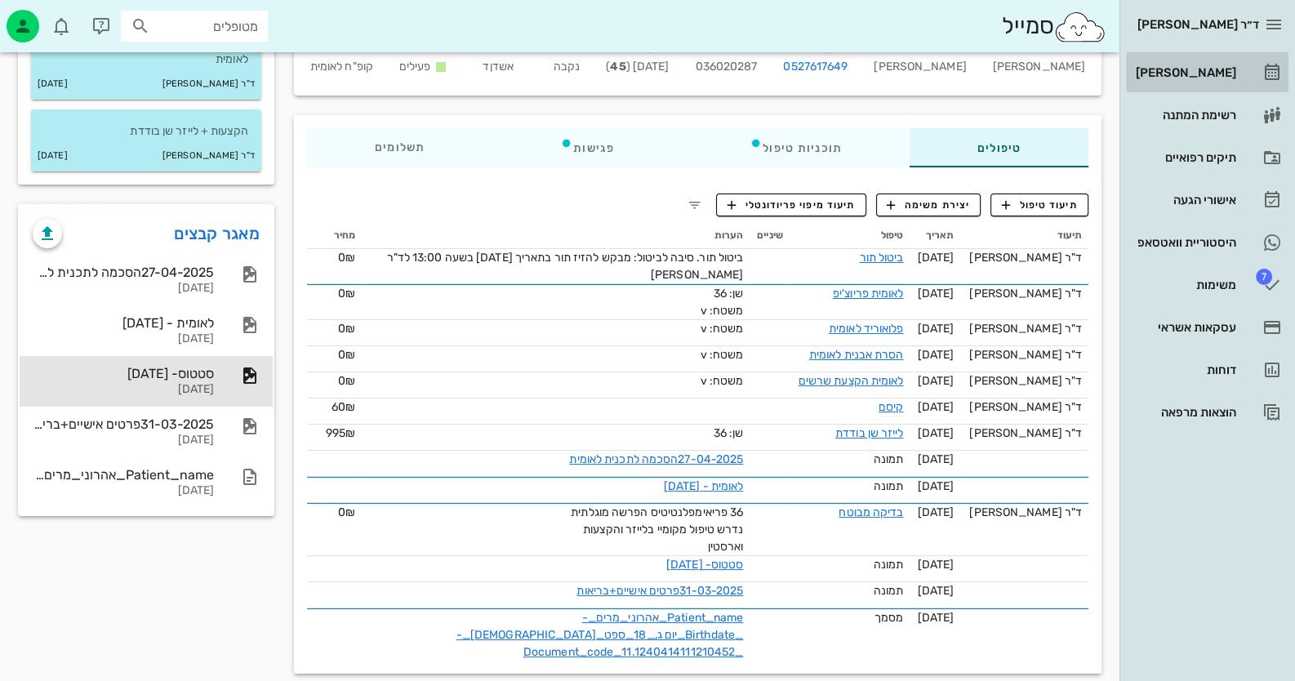
click at [1241, 57] on link "[PERSON_NAME]" at bounding box center [1207, 72] width 163 height 39
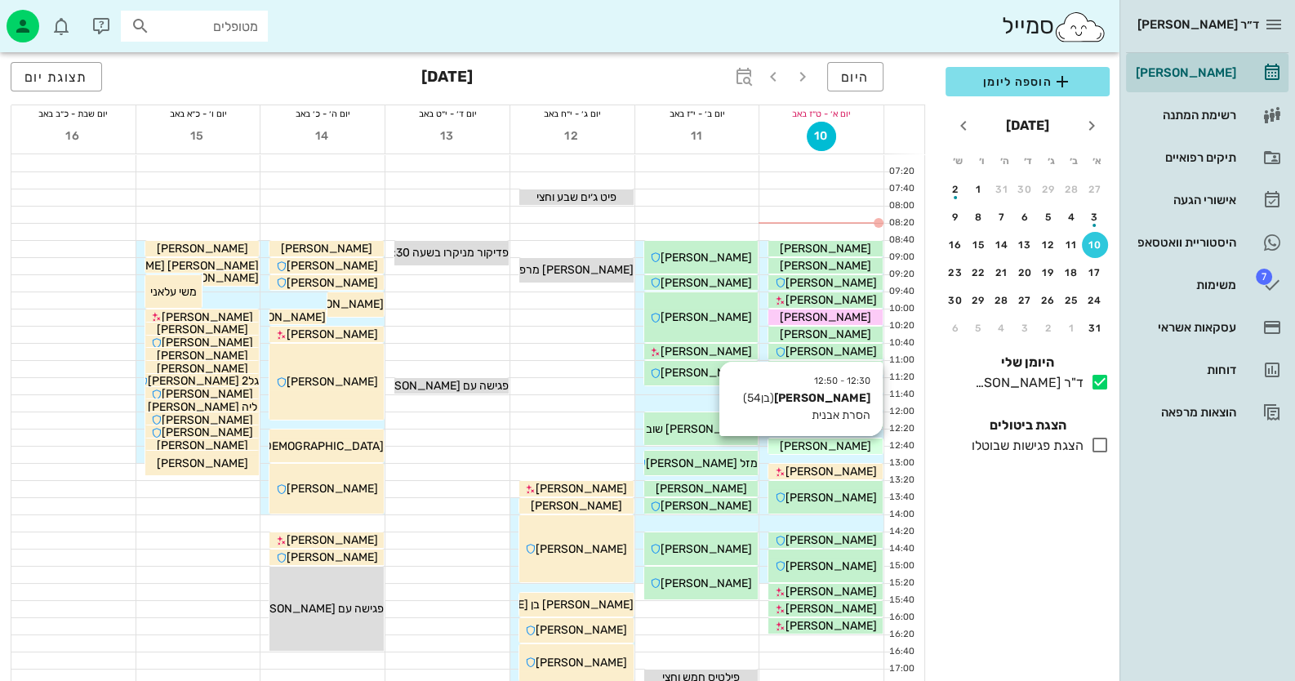
click at [876, 444] on div "אלכסיי משינסקי" at bounding box center [826, 446] width 114 height 17
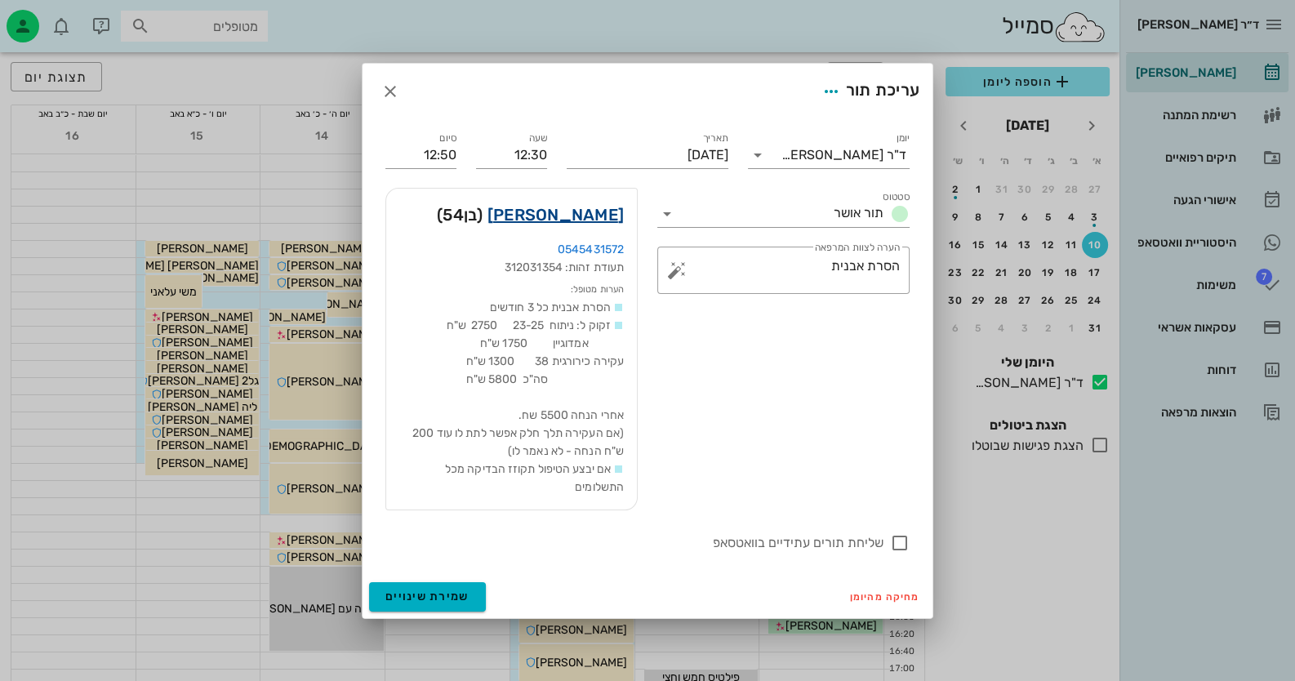
click at [542, 214] on link "אלכסיי משינסקי" at bounding box center [556, 215] width 136 height 26
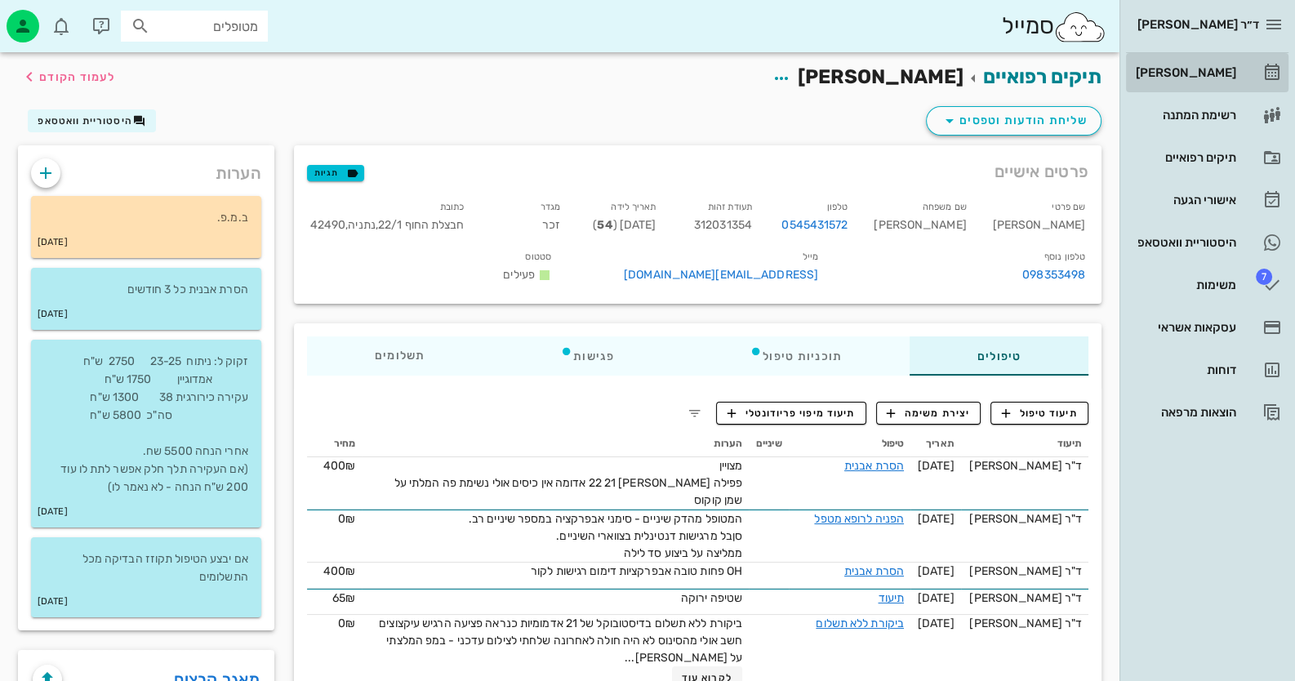
click at [1256, 78] on link "[PERSON_NAME]" at bounding box center [1207, 72] width 163 height 39
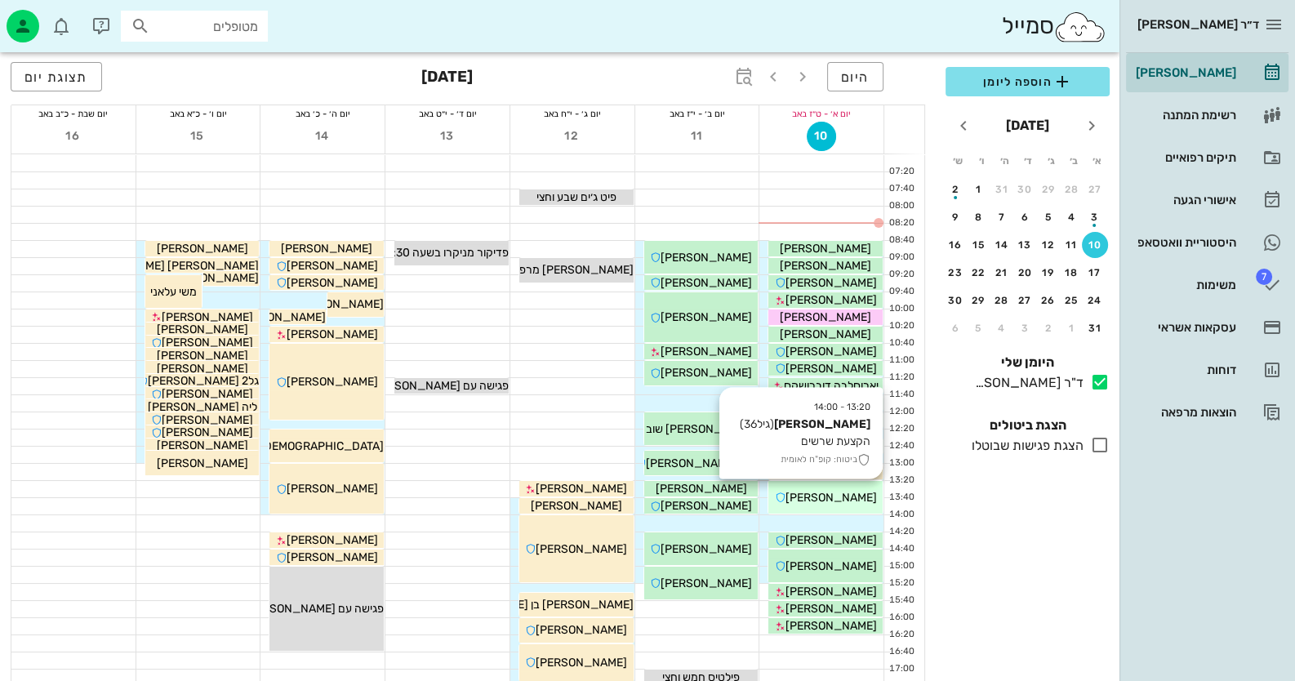
click at [827, 507] on div "13:20 - 14:00 אלעד אביטן (גיל 36 ) הקצעת שרשים ביטוח: קופ"ח לאומית אלעד אביטן" at bounding box center [826, 497] width 114 height 33
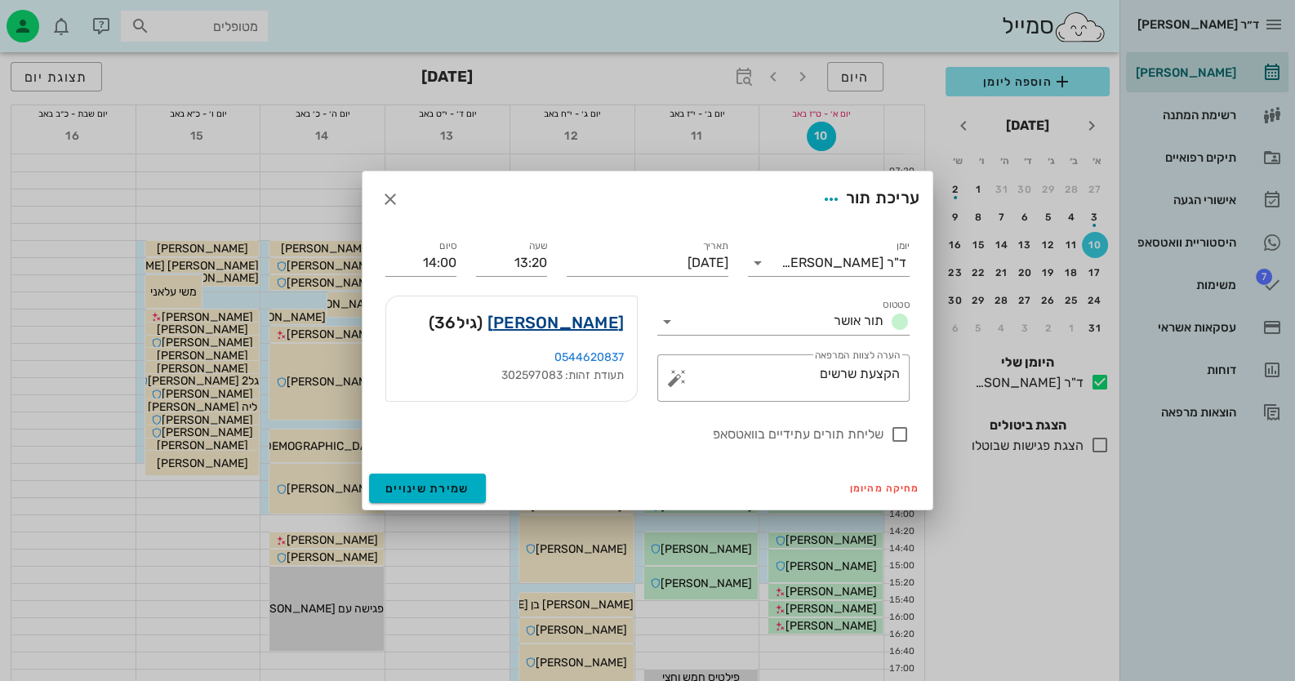
click at [599, 319] on link "אלעד אביטן" at bounding box center [556, 323] width 136 height 26
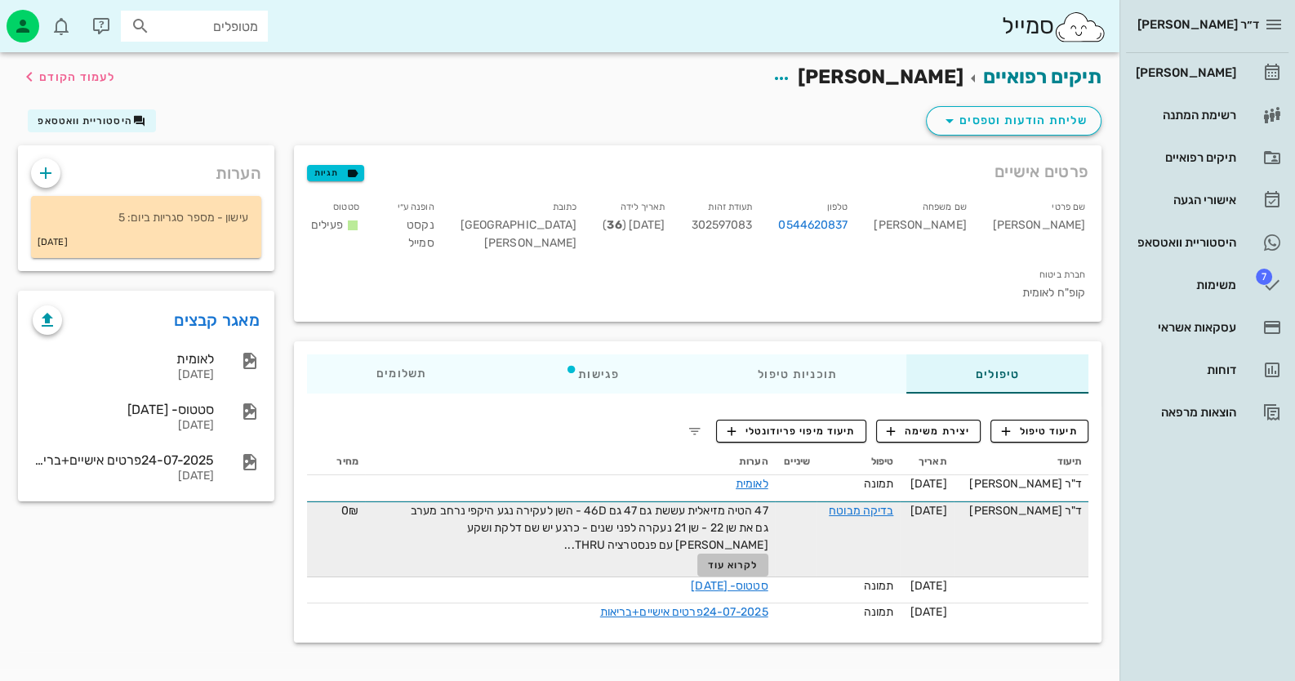
click at [758, 559] on span "לקרוא עוד" at bounding box center [732, 564] width 51 height 11
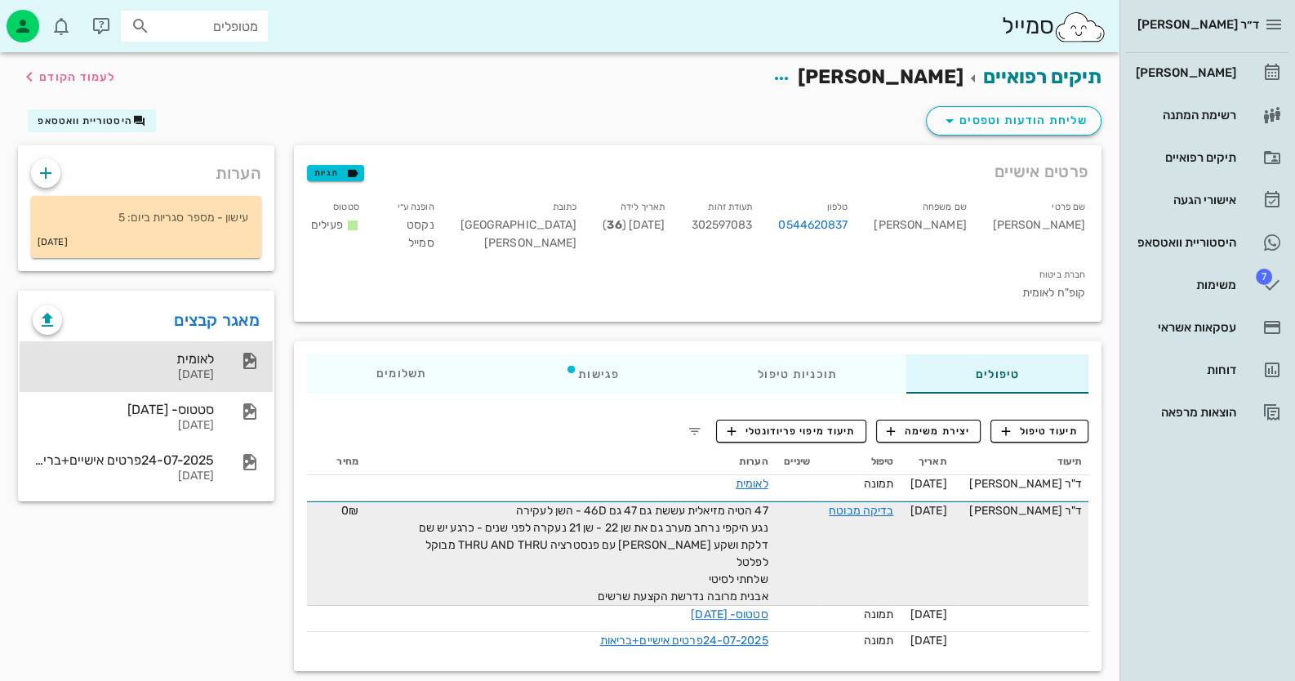
drag, startPoint x: 232, startPoint y: 374, endPoint x: 241, endPoint y: 379, distance: 10.2
click at [236, 376] on div "לאומית 28-07-2025" at bounding box center [146, 366] width 253 height 51
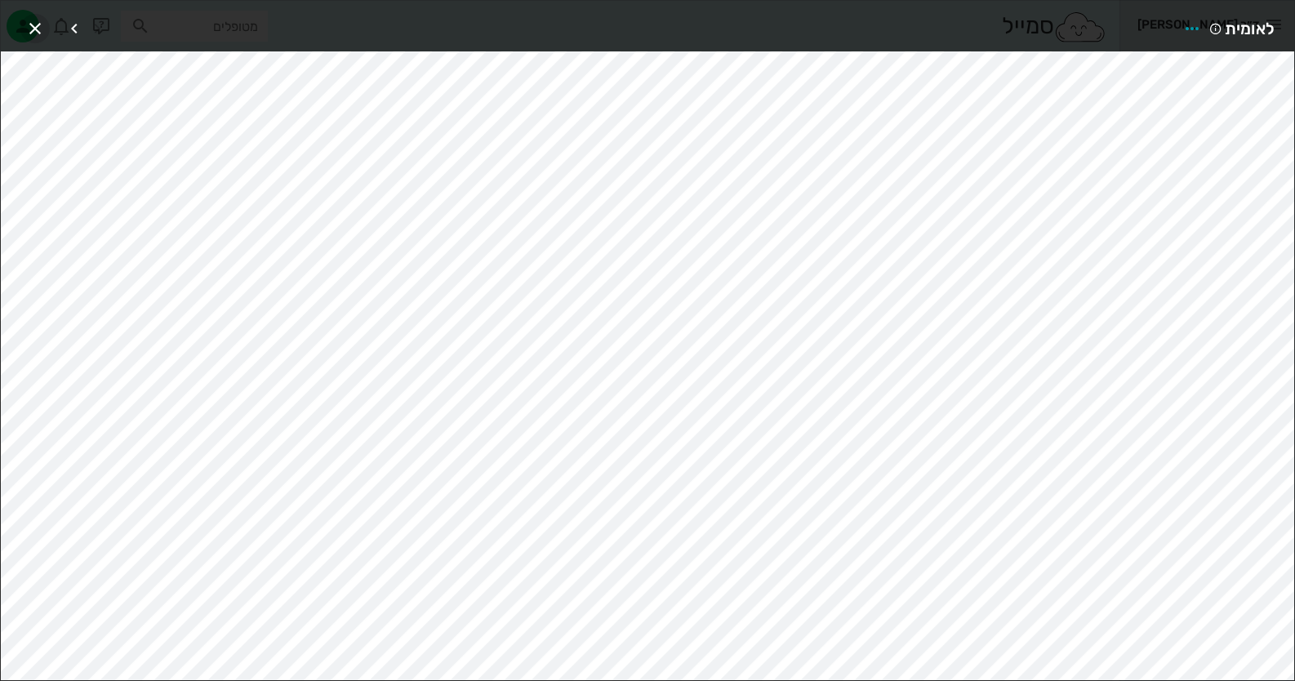
click at [38, 20] on icon "button" at bounding box center [35, 29] width 20 height 20
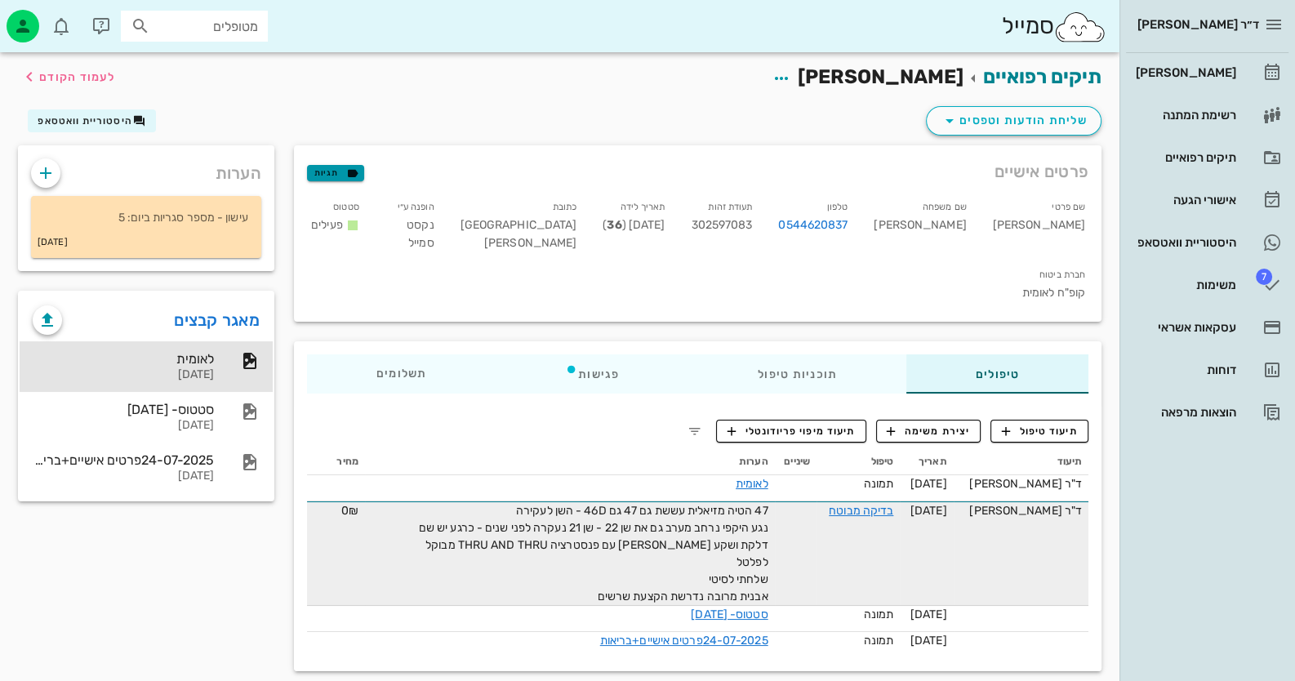
click at [348, 174] on icon "button" at bounding box center [352, 173] width 15 height 15
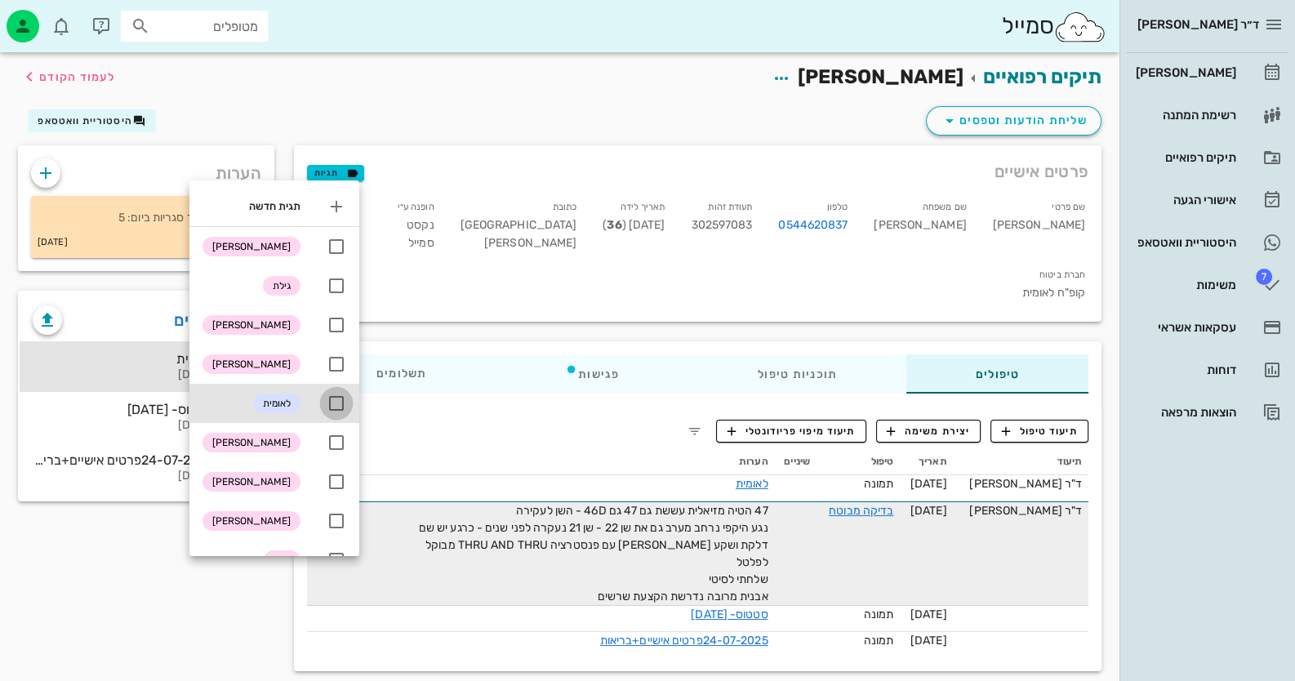
click at [346, 408] on div at bounding box center [337, 404] width 28 height 28
checkbox input "true"
click at [160, 279] on div "הערות עישון - מספר סגריות ביום: 5 25-07-2025" at bounding box center [146, 208] width 276 height 145
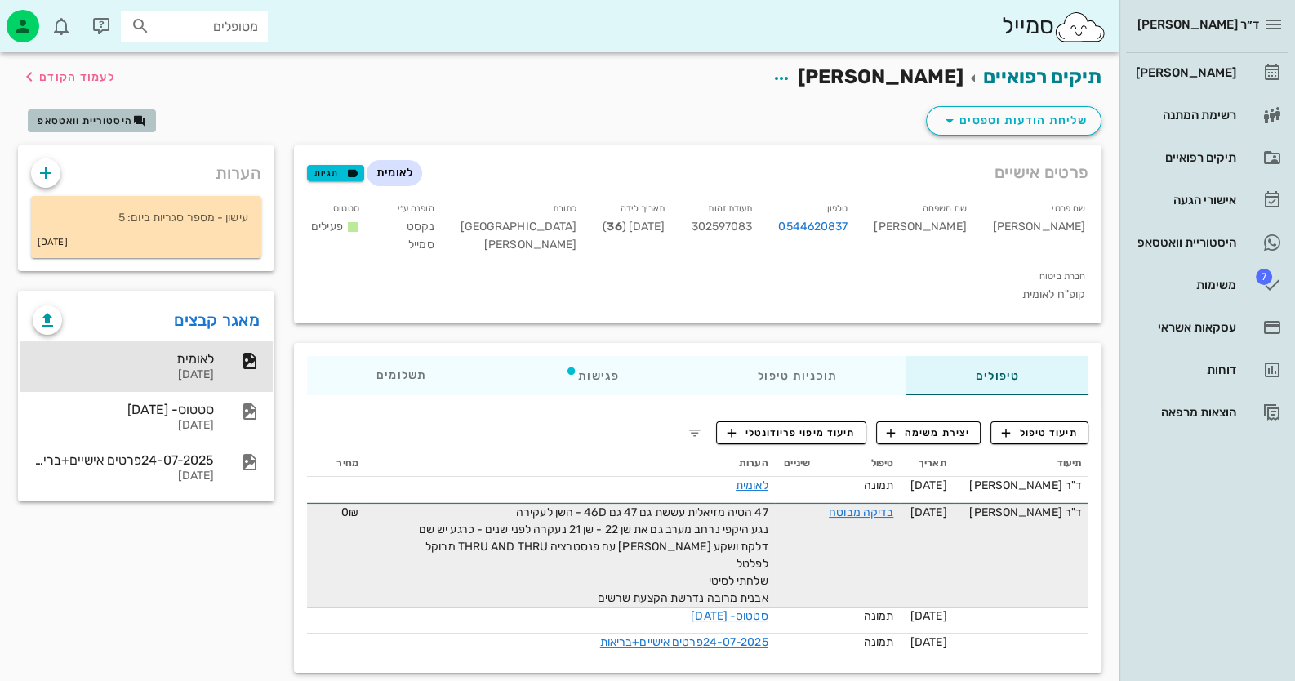
click at [89, 118] on span "היסטוריית וואטסאפ" at bounding box center [85, 120] width 95 height 11
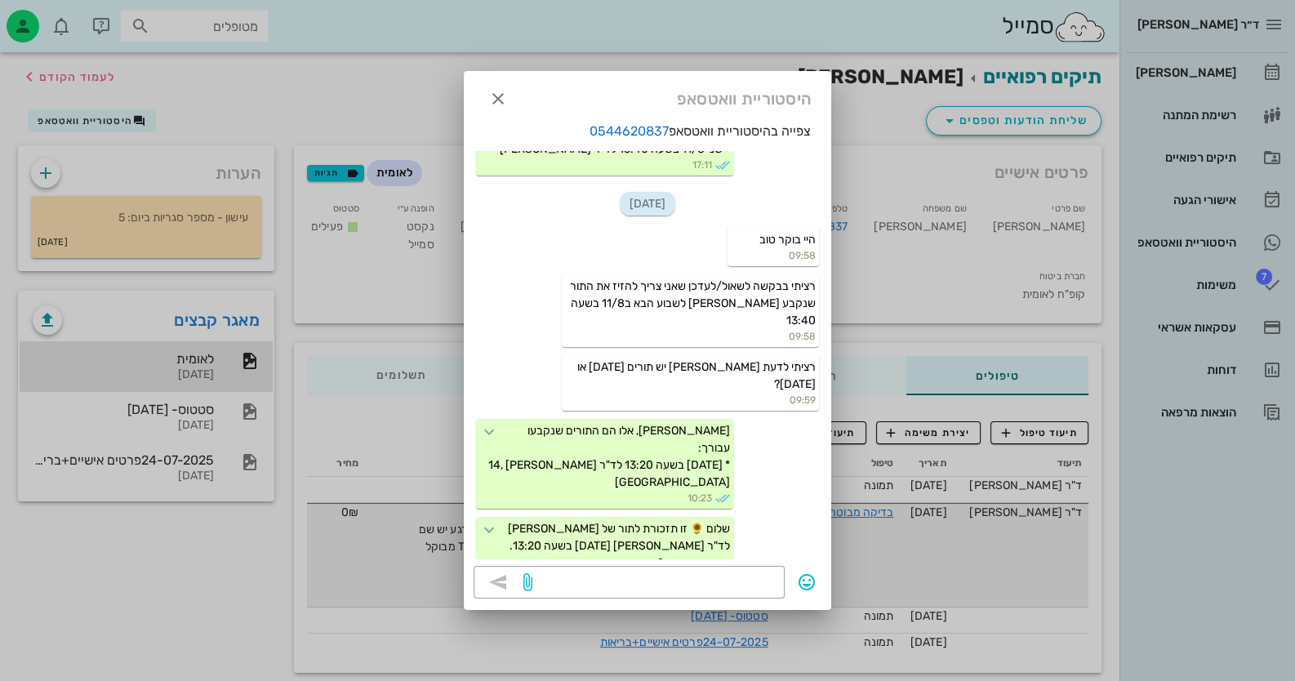
scroll to position [247, 0]
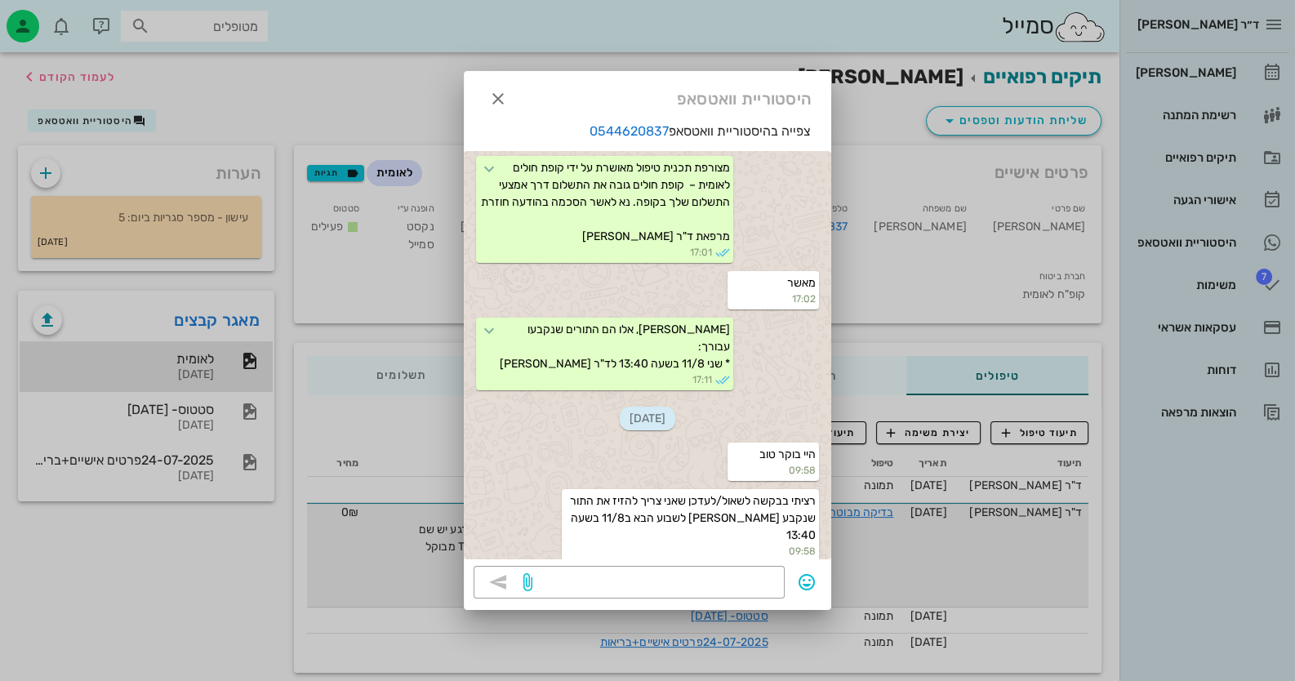
click at [207, 368] on div at bounding box center [647, 340] width 1295 height 681
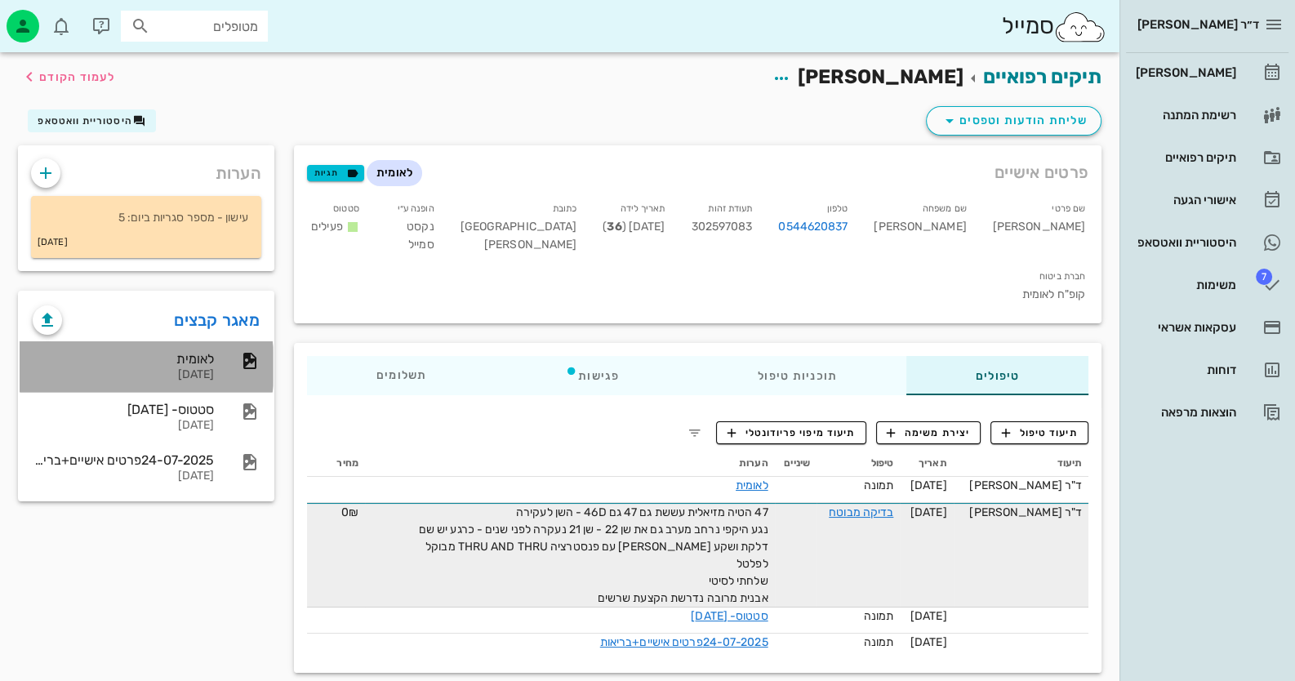
click at [168, 364] on div "לאומית" at bounding box center [123, 359] width 181 height 16
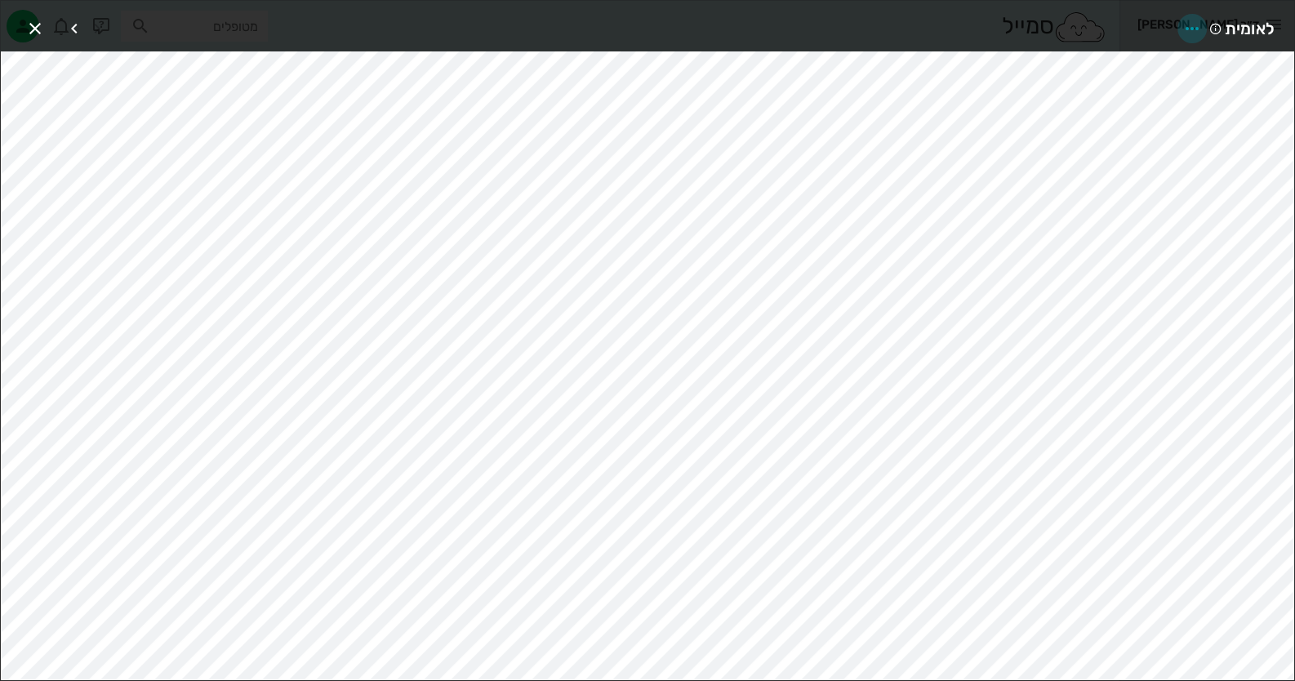
click at [1201, 25] on icon "button" at bounding box center [1193, 29] width 20 height 20
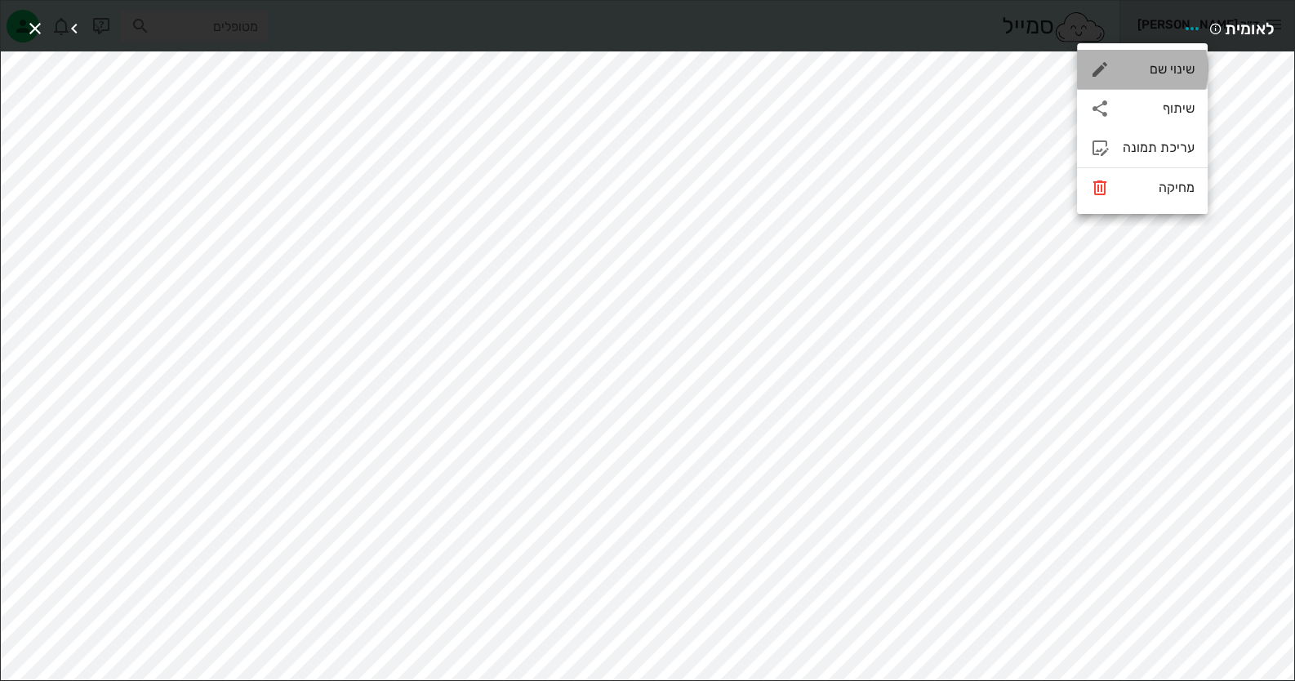
click at [1187, 60] on div "שינוי שם" at bounding box center [1142, 69] width 131 height 39
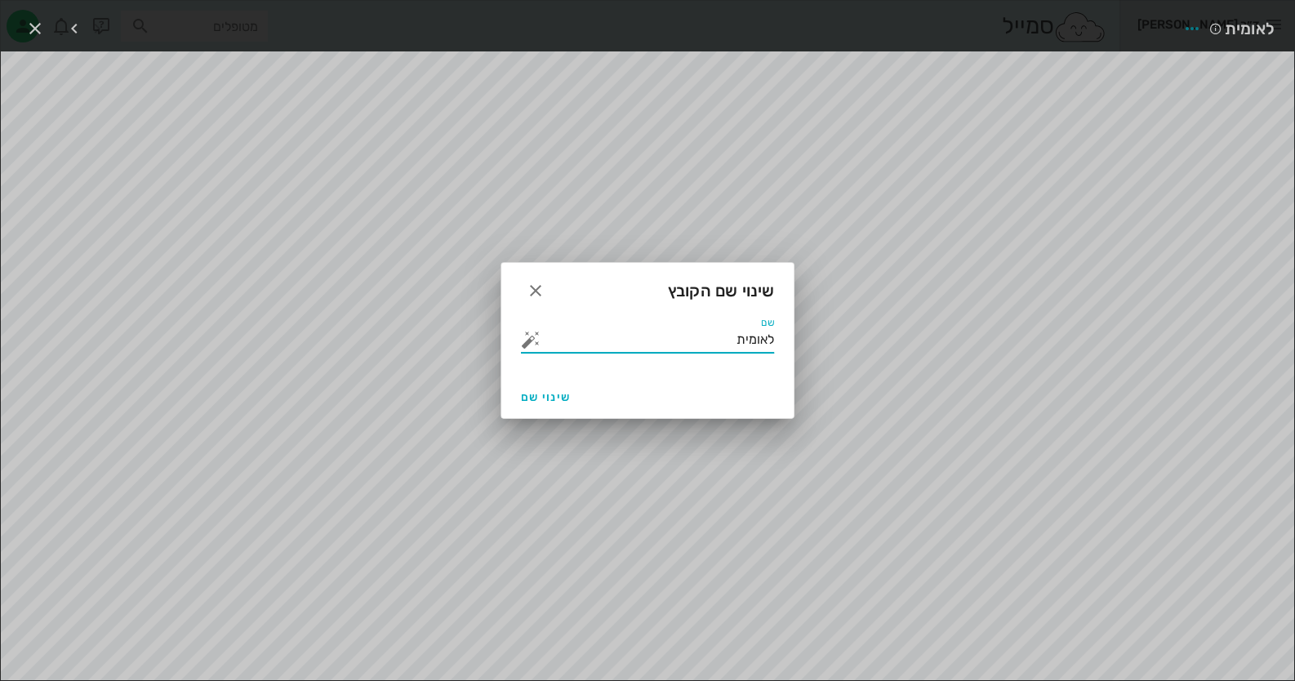
drag, startPoint x: 693, startPoint y: 342, endPoint x: 717, endPoint y: 337, distance: 24.4
click at [828, 337] on div "ד״ר חיה מאיר יומן מרפאה רשימת המתנה תיקים רפואיים אישורי הגעה היסטוריית וואטסאפ…" at bounding box center [647, 349] width 1295 height 699
click at [525, 341] on button "button" at bounding box center [531, 340] width 20 height 20
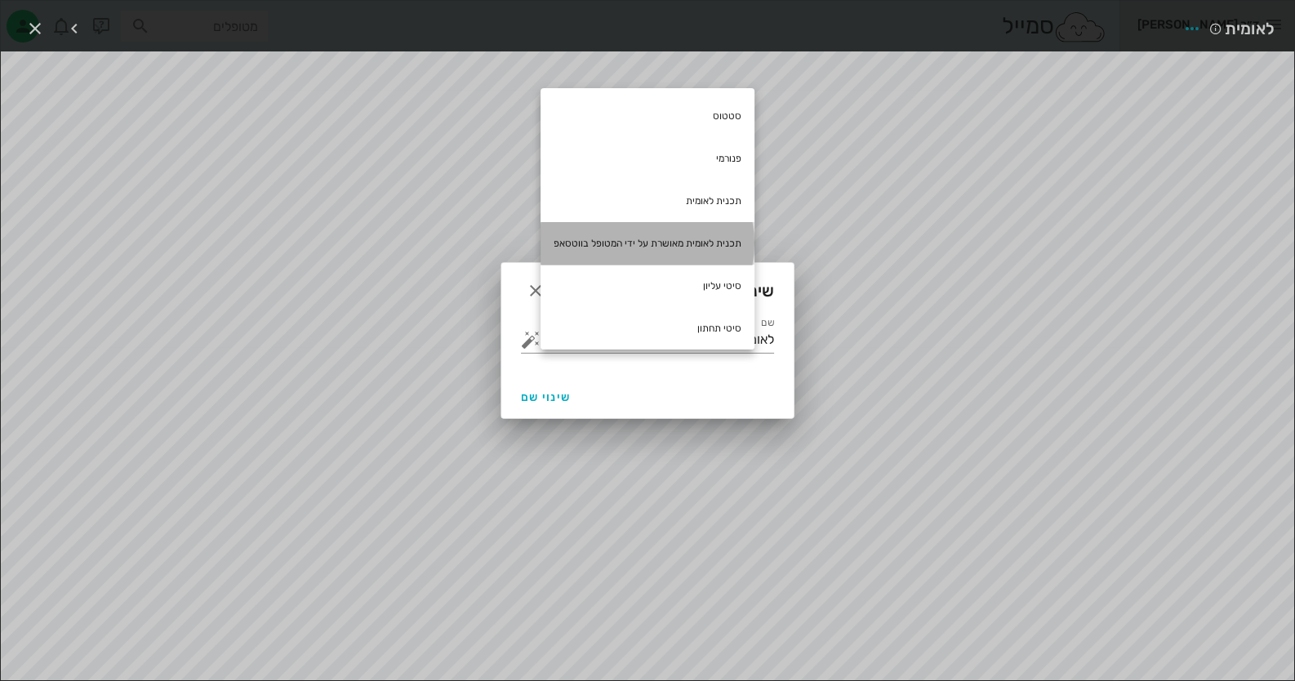
click at [561, 244] on div "תכנית לאומית מאושרת על ידי המטופל בווטסאפ" at bounding box center [648, 243] width 214 height 42
type input "תכנית לאומית מאושרת על ידי המטופל בווטסאפ לאומית"
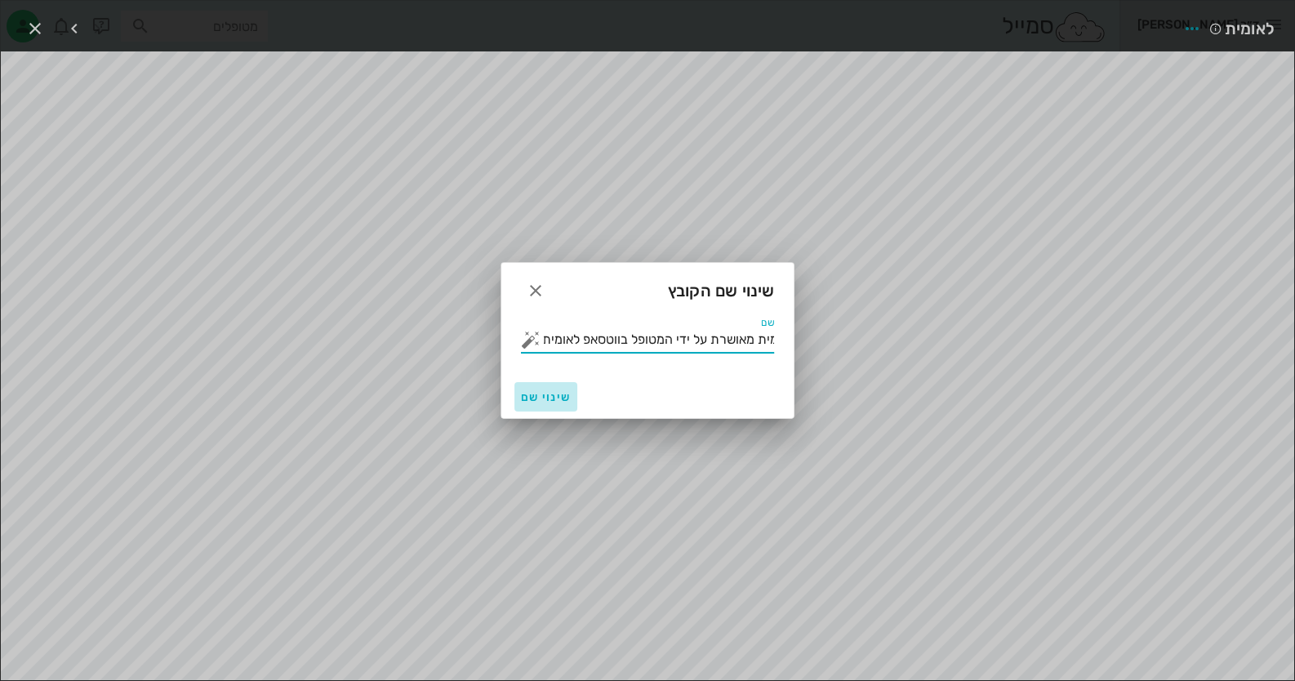
click at [546, 395] on span "שינוי שם" at bounding box center [546, 397] width 50 height 14
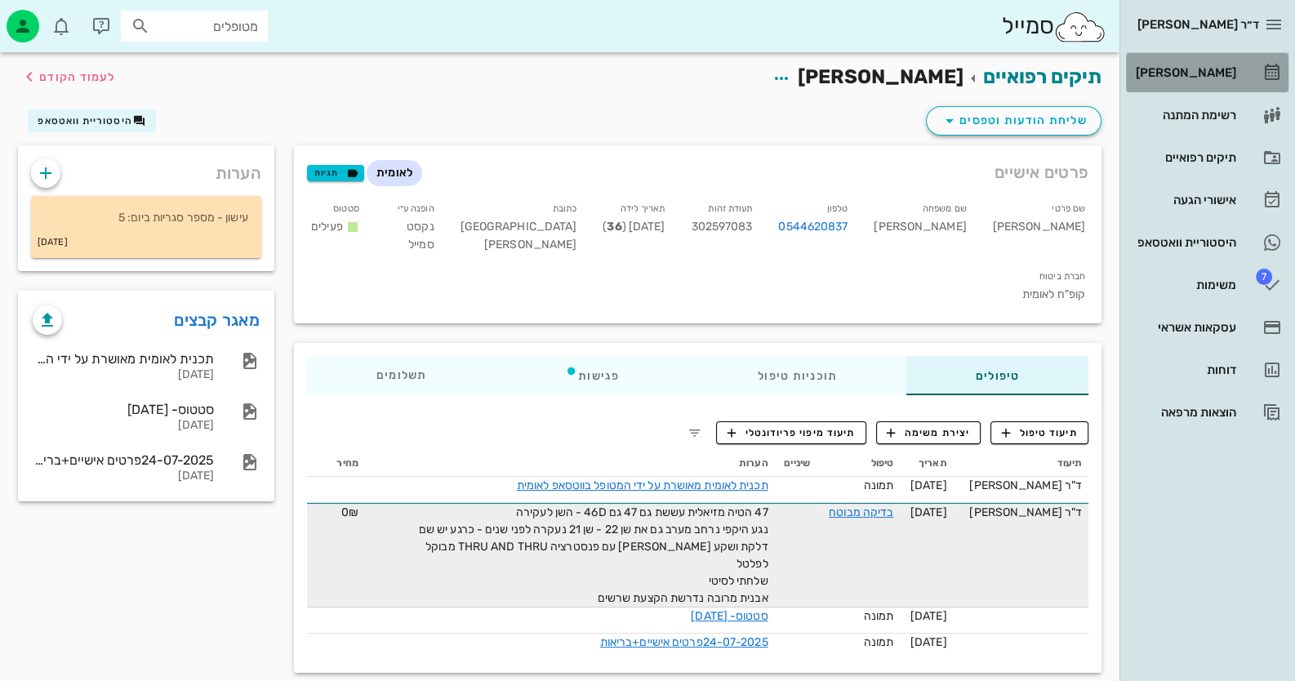
click at [1195, 69] on div "[PERSON_NAME]" at bounding box center [1185, 72] width 104 height 13
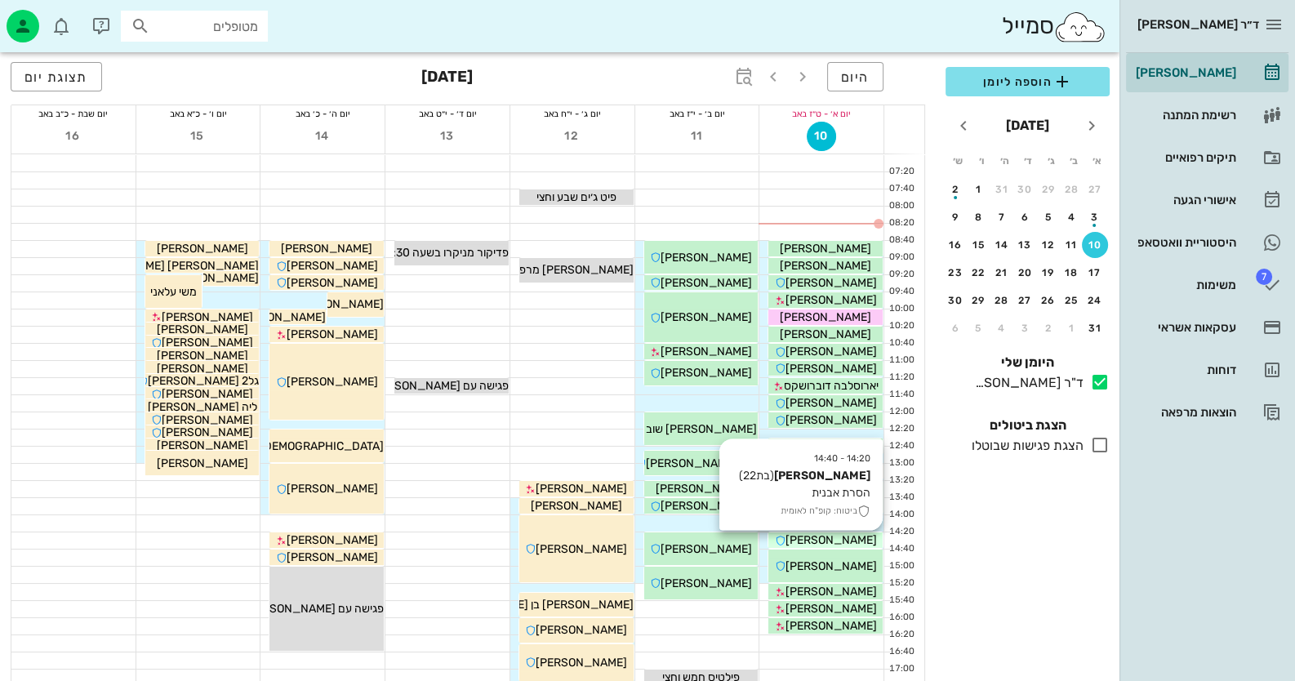
click at [817, 542] on span "אודיה בן חמו" at bounding box center [831, 540] width 91 height 14
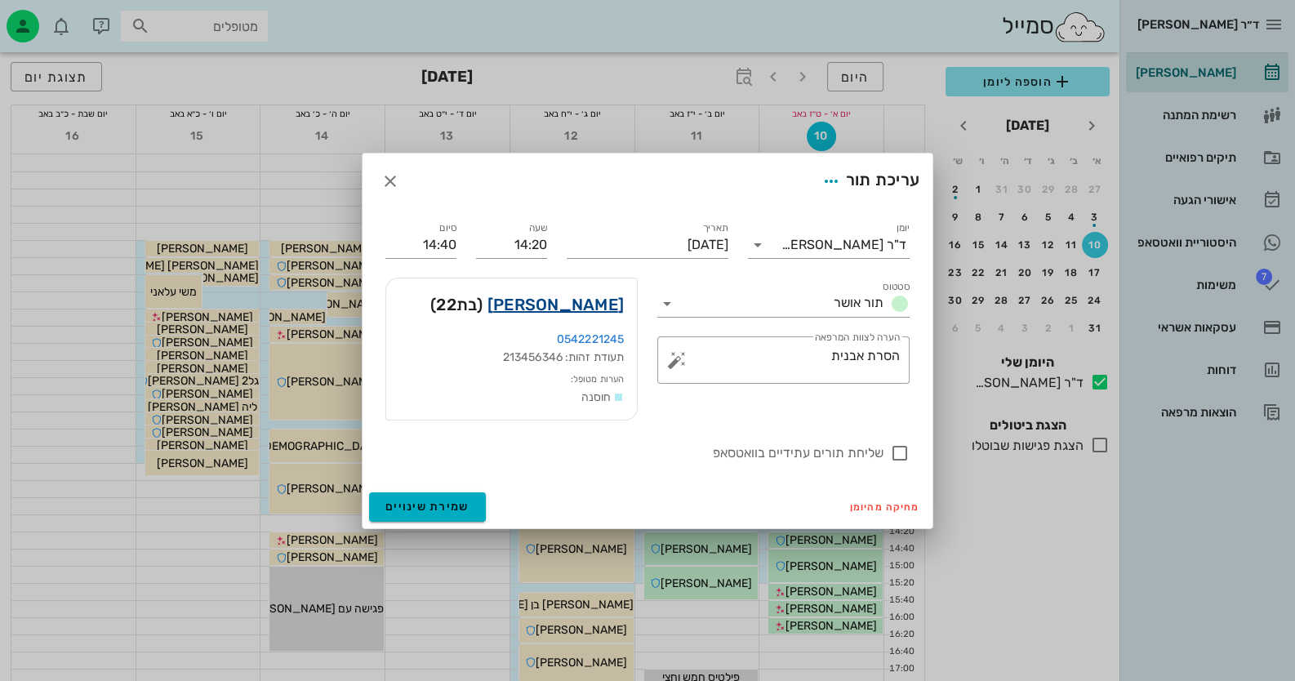
click at [584, 299] on link "אודיה בן חמו" at bounding box center [556, 305] width 136 height 26
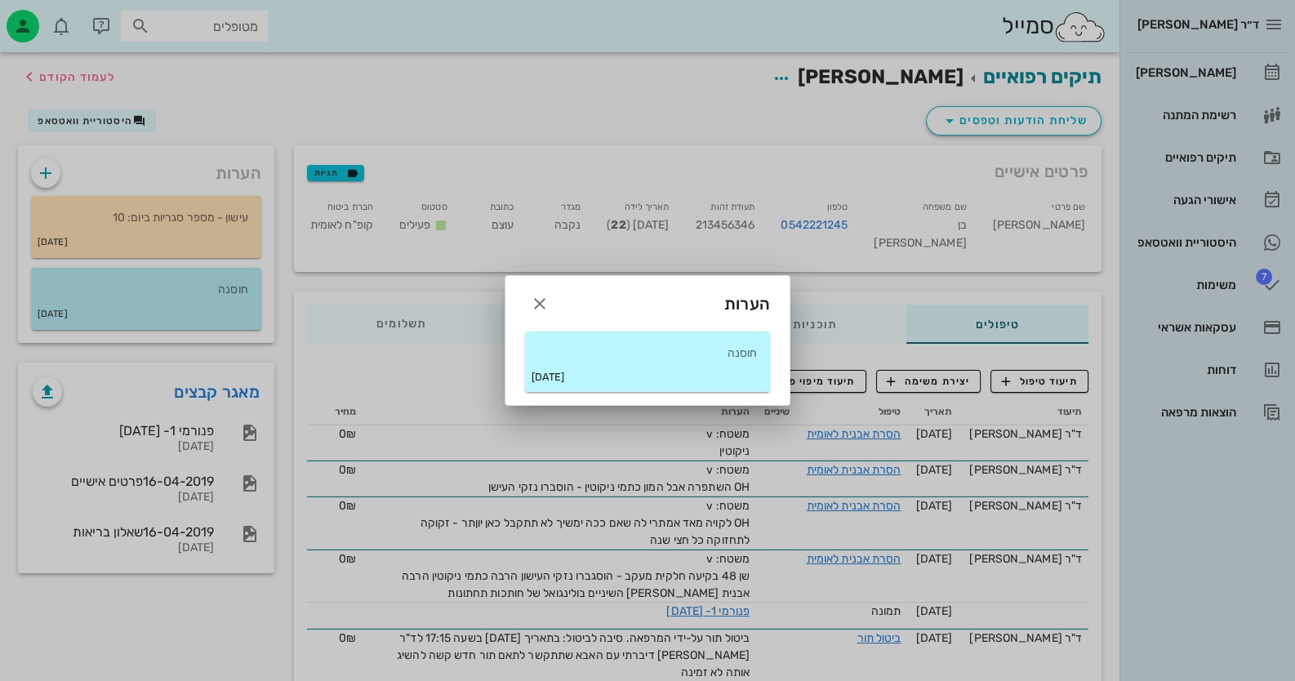
click at [652, 376] on div "07-05-2021" at bounding box center [647, 377] width 245 height 29
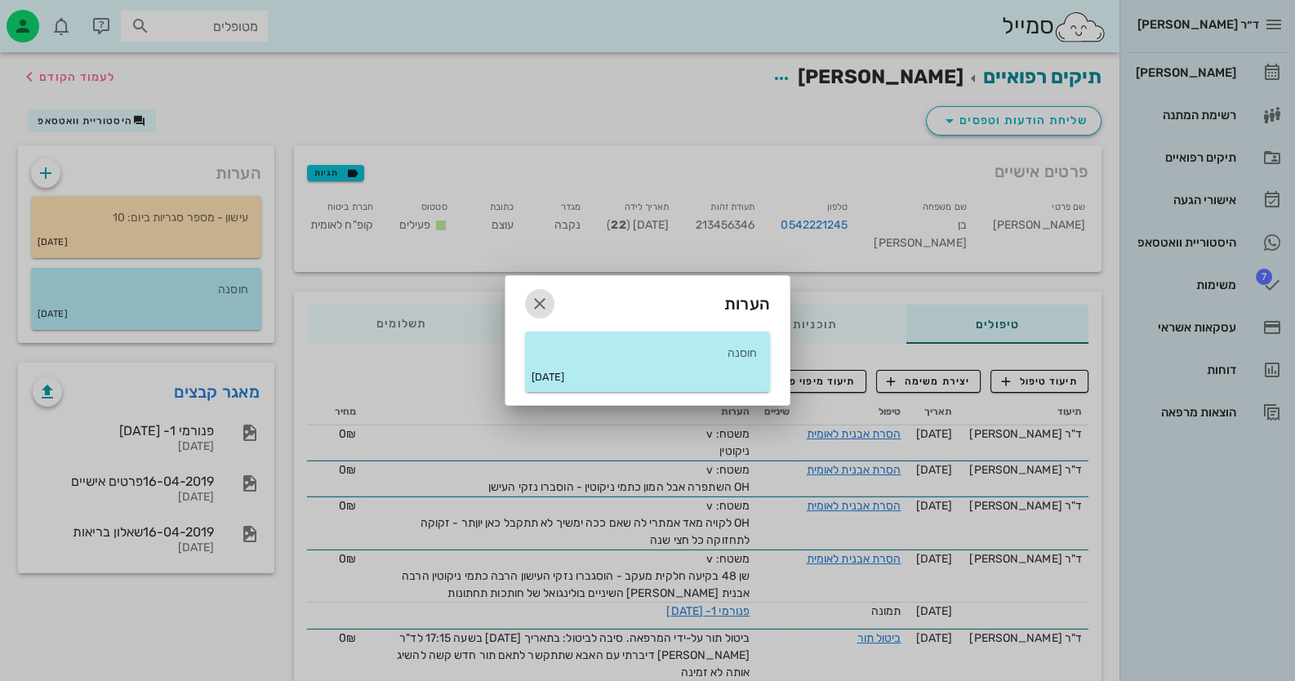
click at [531, 297] on icon "button" at bounding box center [540, 304] width 20 height 20
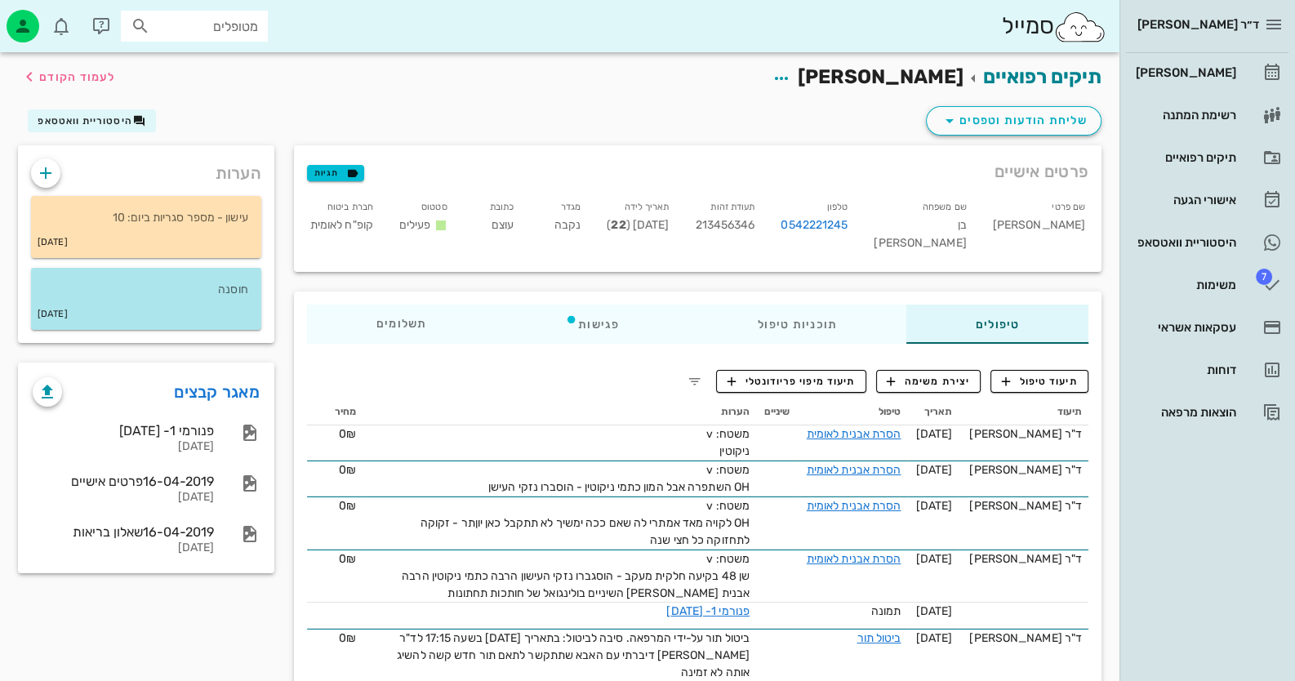
click at [225, 291] on p "חוסנה" at bounding box center [146, 290] width 204 height 18
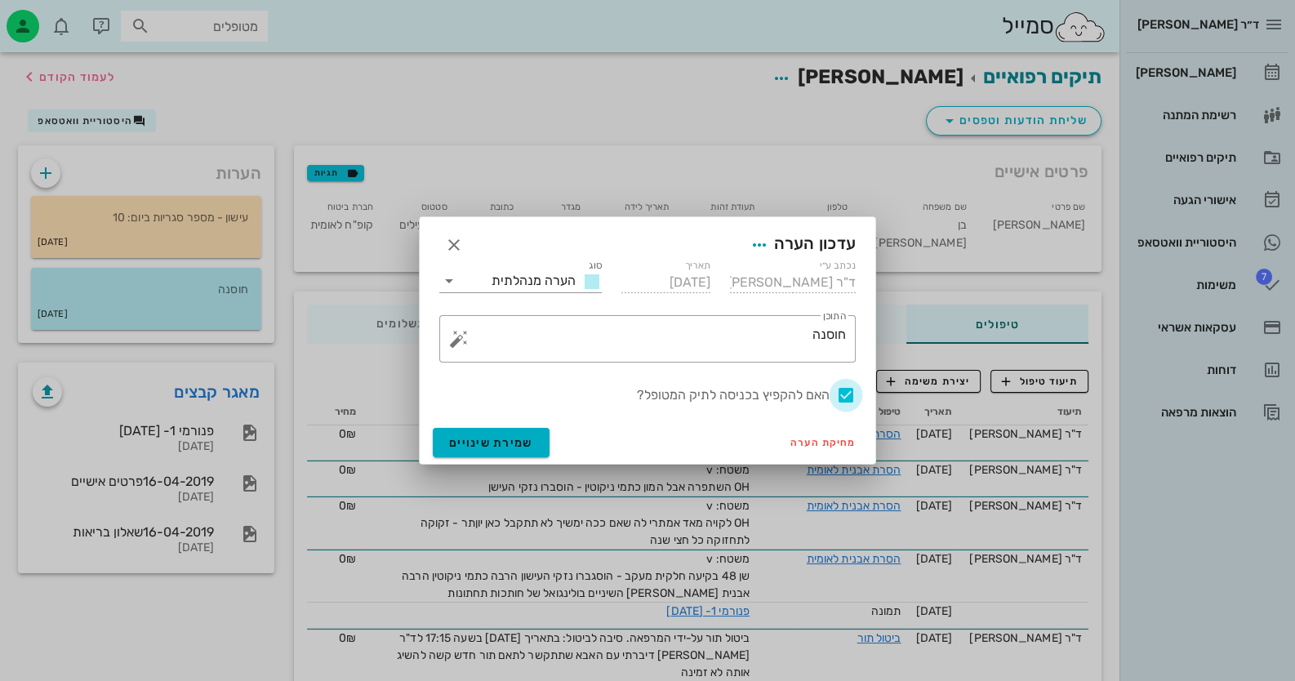
click at [846, 388] on div at bounding box center [846, 395] width 28 height 28
checkbox input "false"
click at [474, 446] on span "שמירת שינויים" at bounding box center [491, 443] width 84 height 14
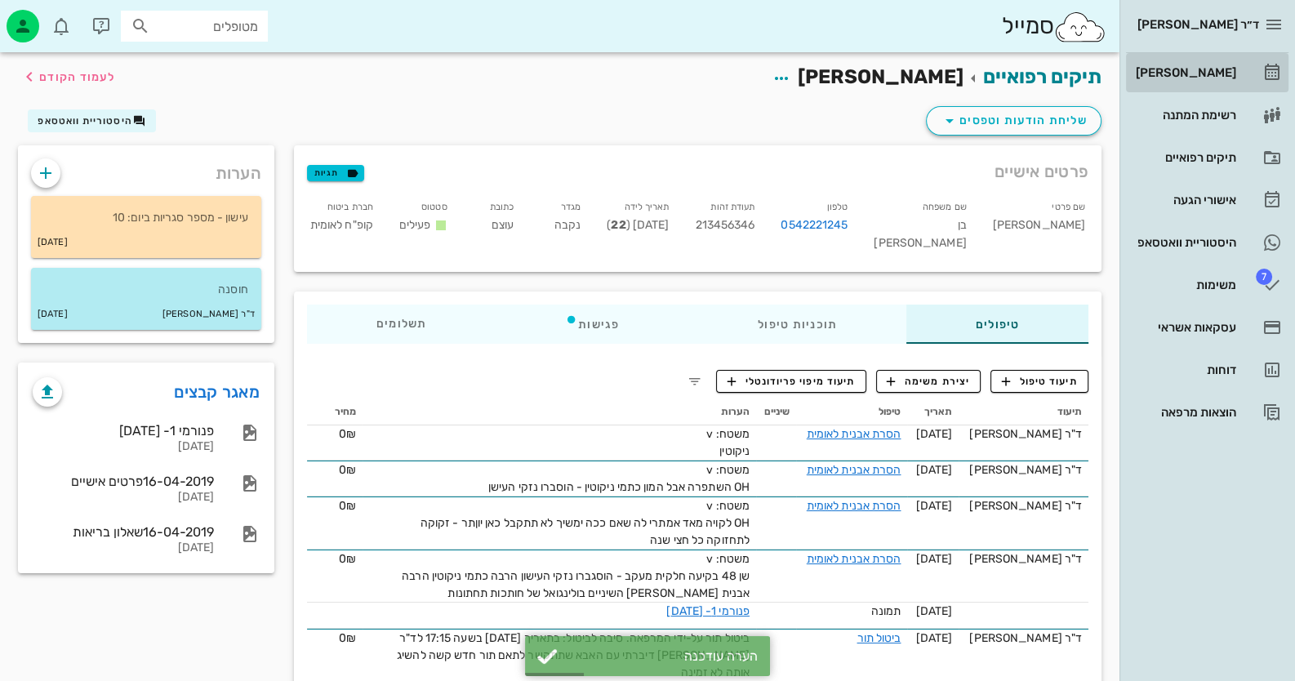
click at [1272, 63] on icon at bounding box center [1273, 73] width 20 height 20
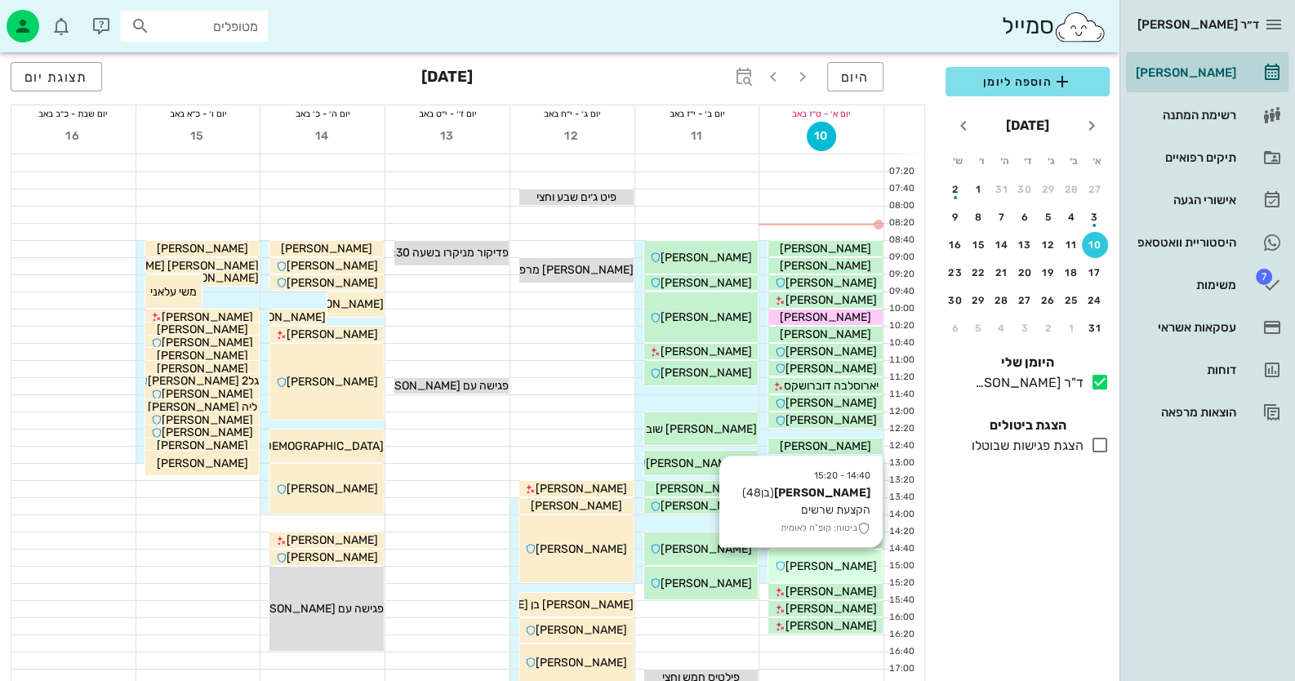
click at [867, 562] on div "יוסף שלמה" at bounding box center [826, 566] width 114 height 17
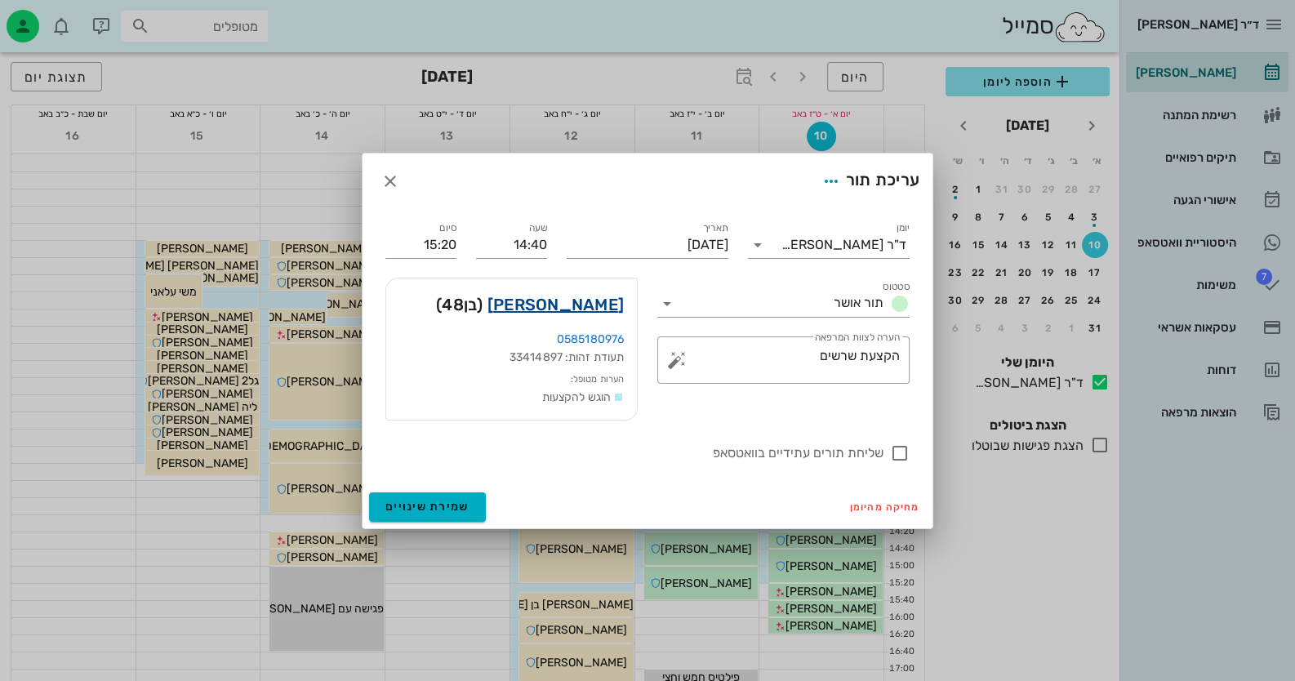
click at [573, 305] on link "יוסף שלמה" at bounding box center [556, 305] width 136 height 26
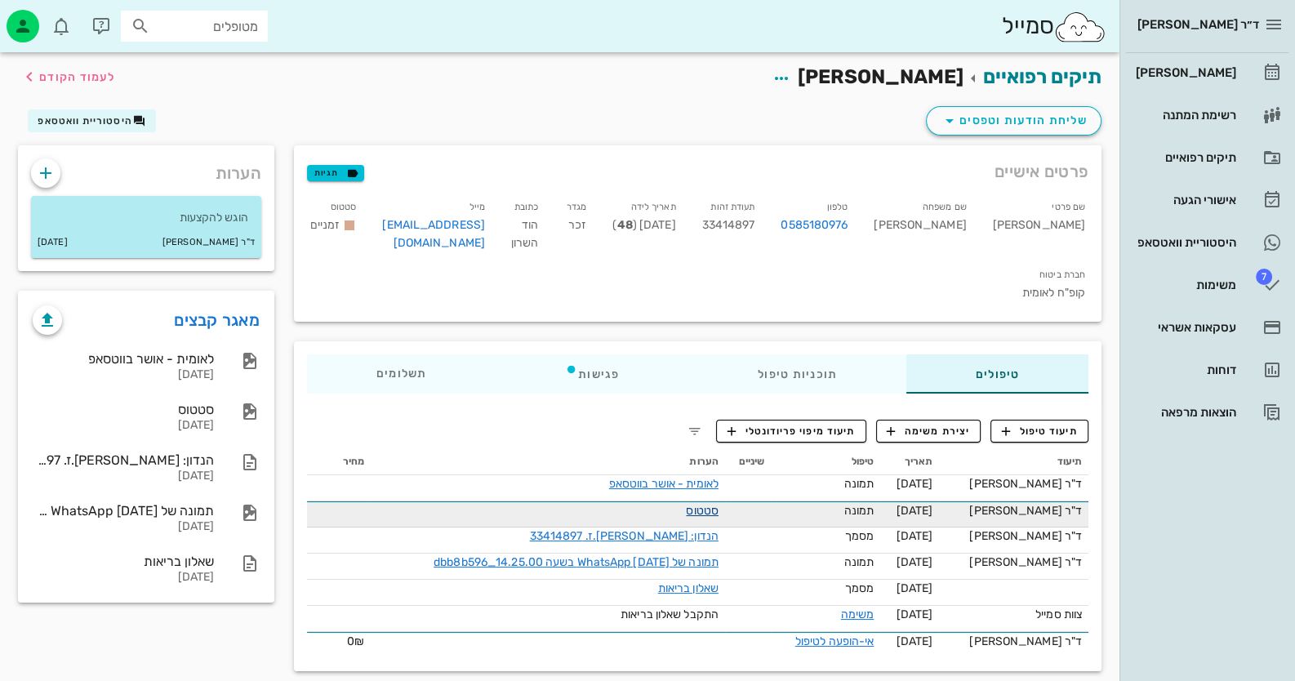
click at [719, 504] on link "סטטוס" at bounding box center [702, 511] width 33 height 14
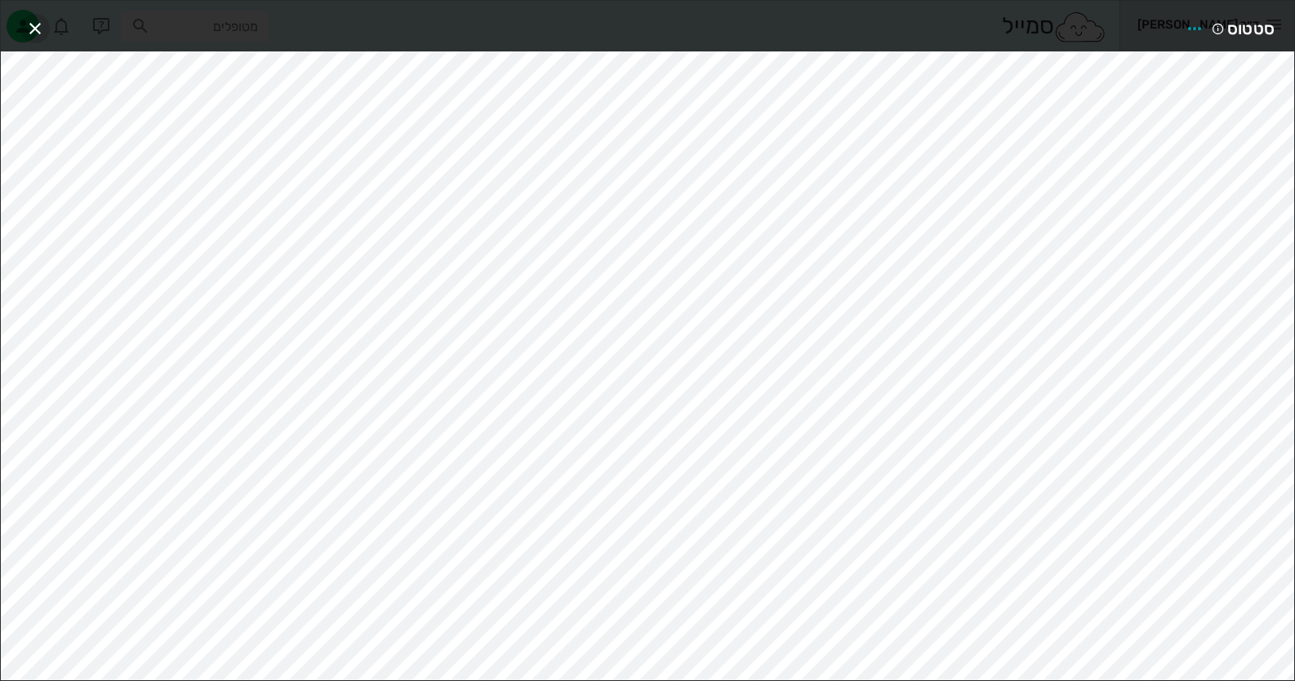
click at [25, 25] on icon "button" at bounding box center [35, 29] width 20 height 20
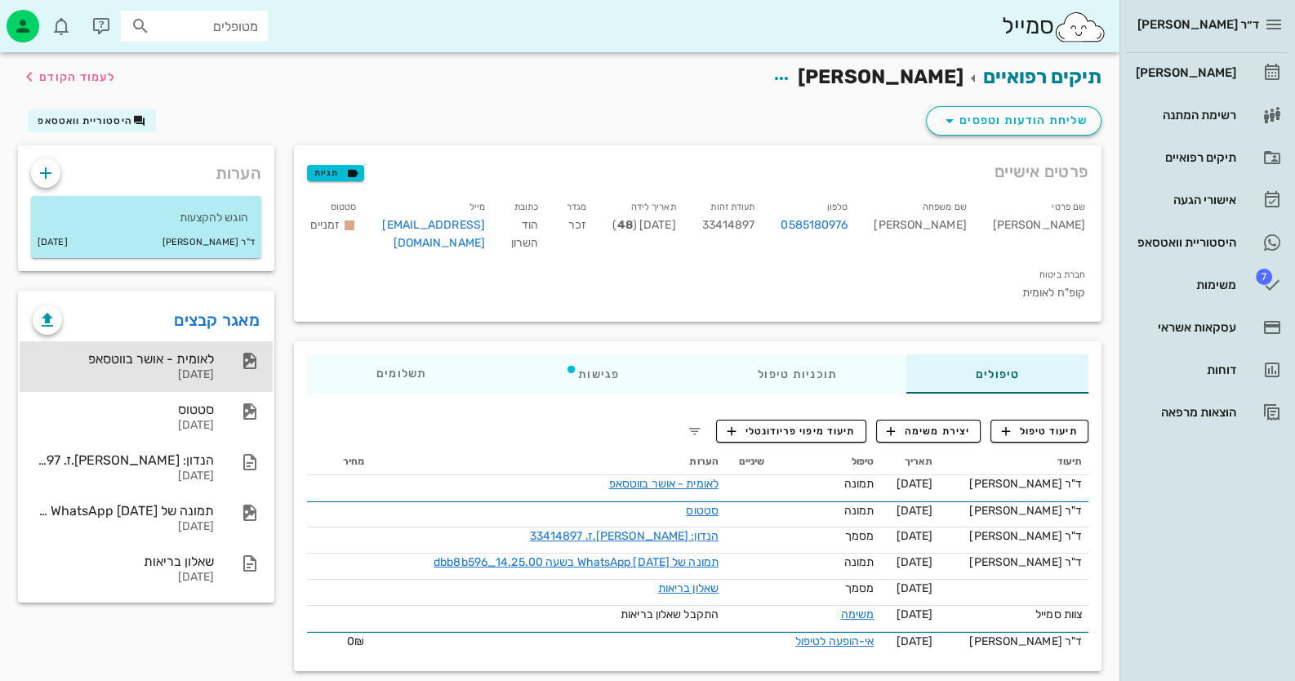
click at [209, 390] on div "לאומית - אושר בווטסאפ 30-07-2025" at bounding box center [123, 366] width 181 height 51
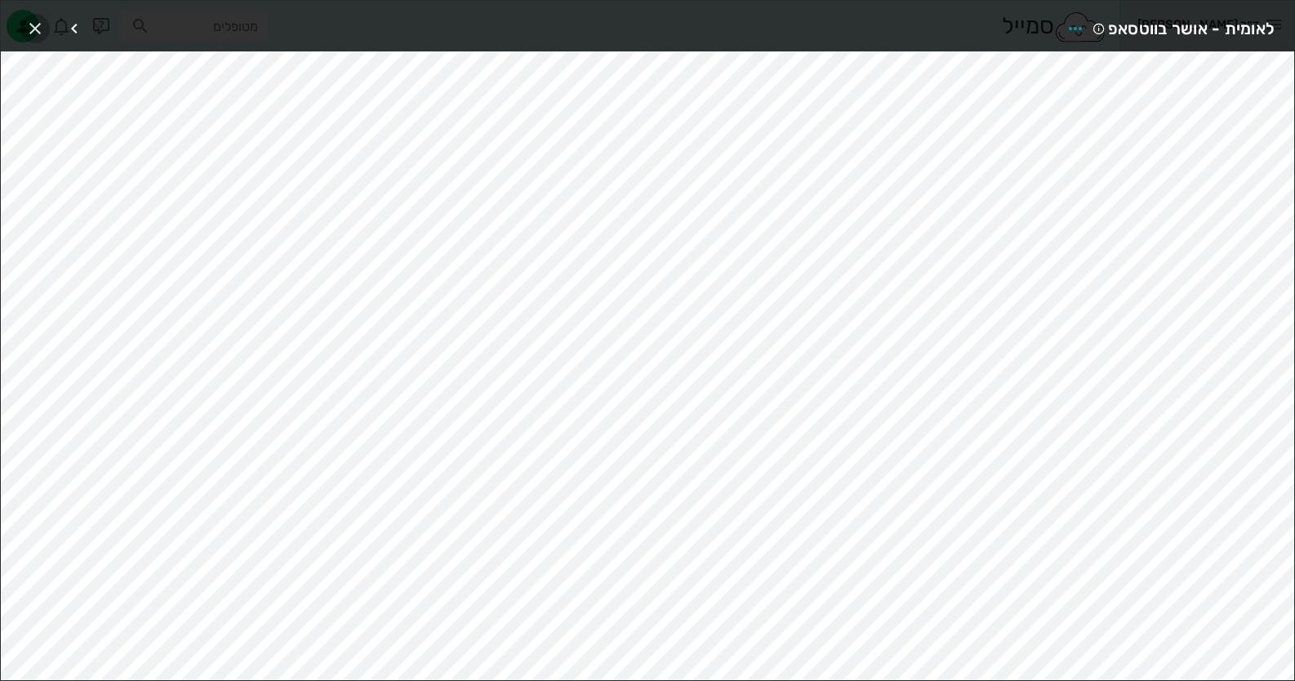
click at [41, 24] on icon "button" at bounding box center [35, 29] width 20 height 20
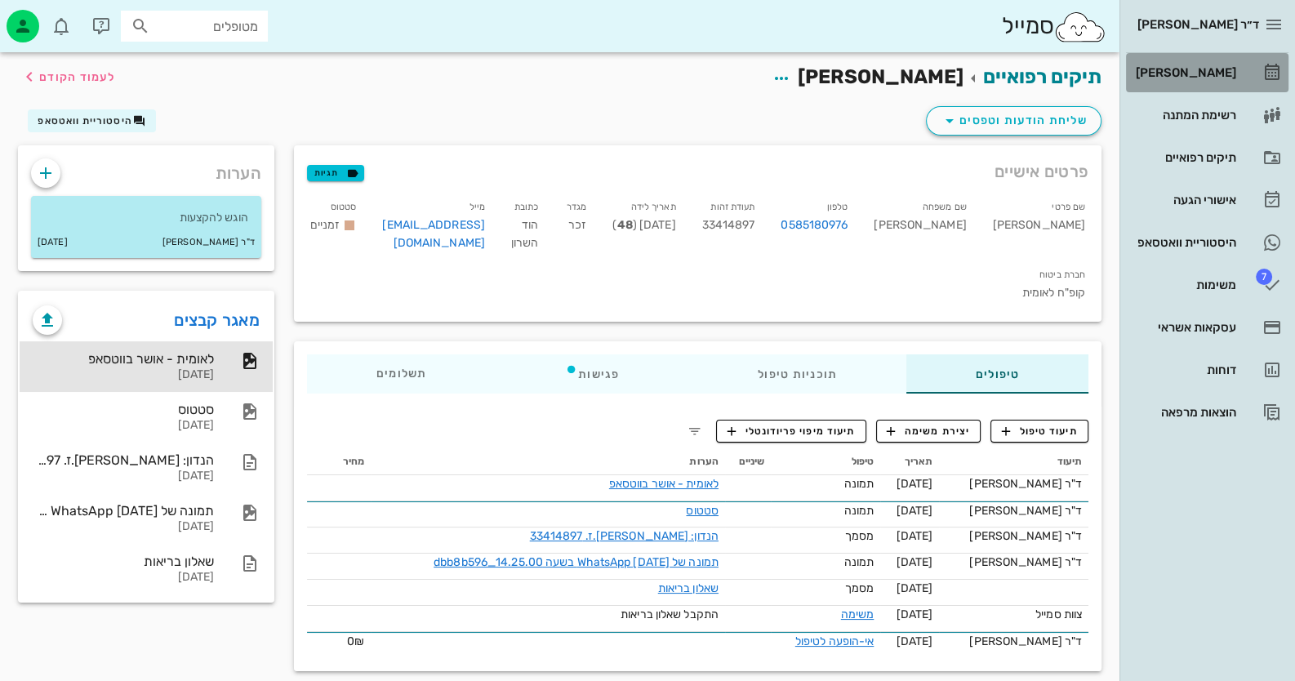
click at [1215, 56] on link "[PERSON_NAME]" at bounding box center [1207, 72] width 163 height 39
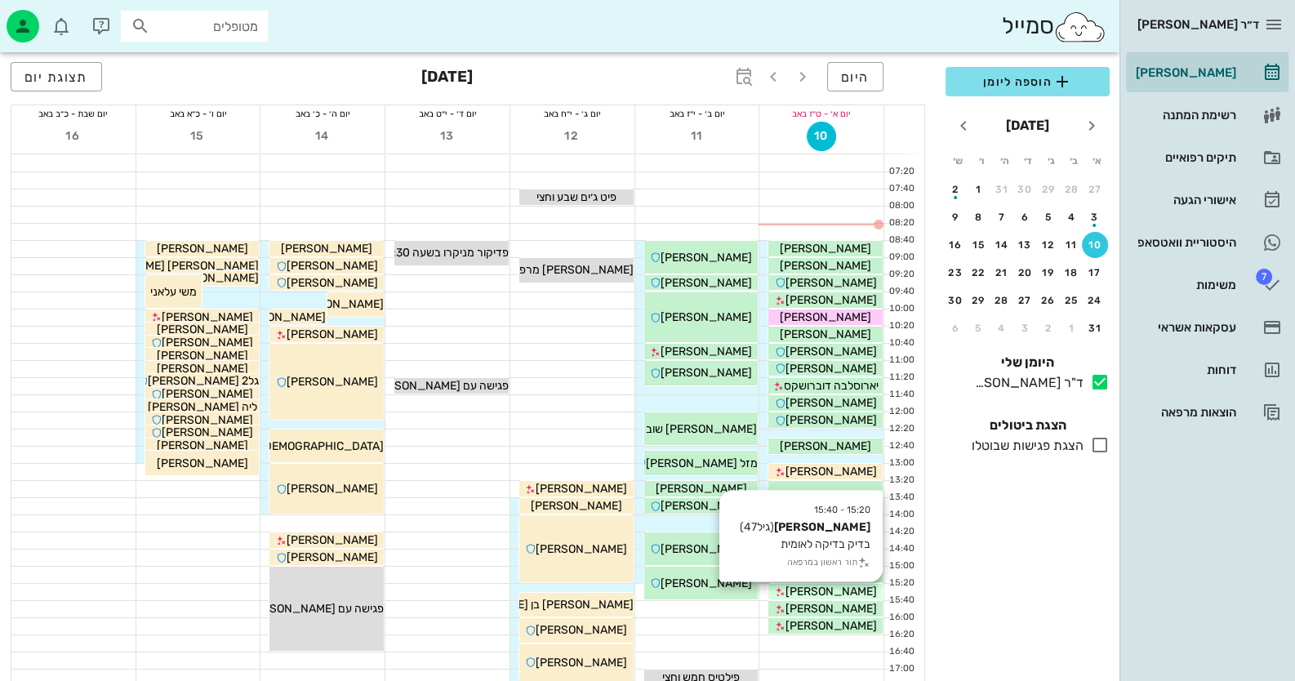
click at [852, 591] on div "ערן לי" at bounding box center [826, 591] width 114 height 17
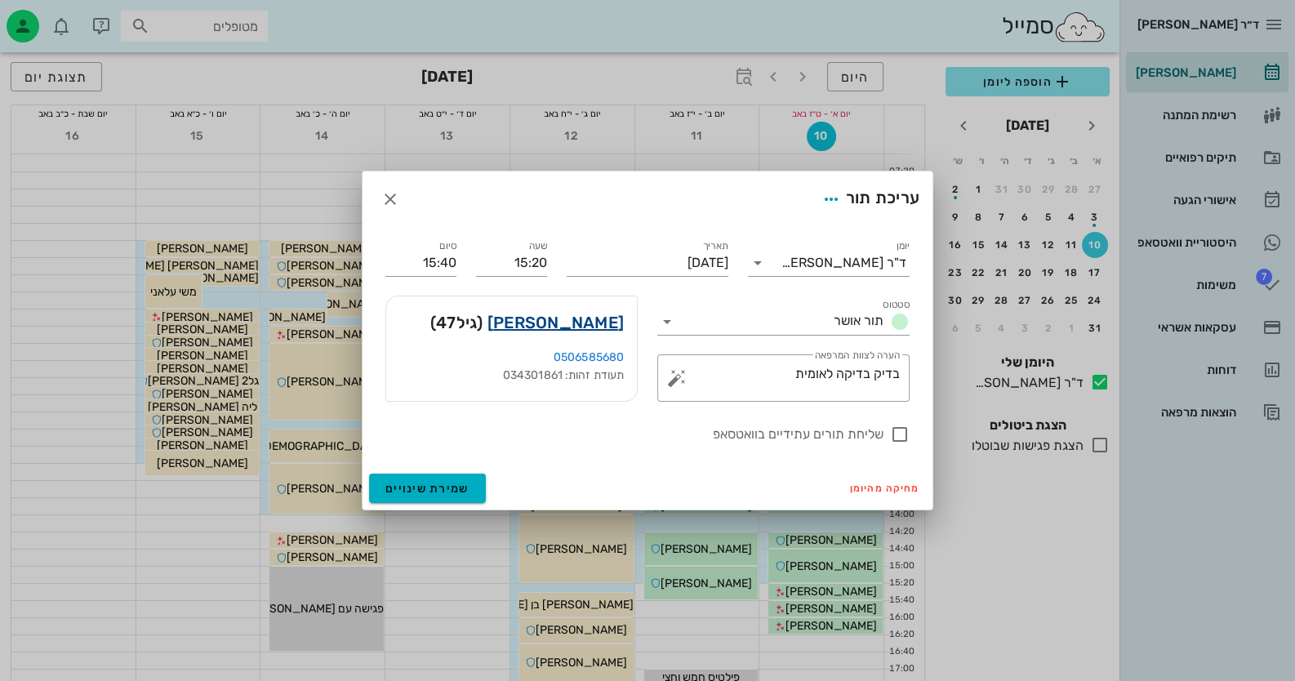
click at [604, 318] on link "ערן לי" at bounding box center [556, 323] width 136 height 26
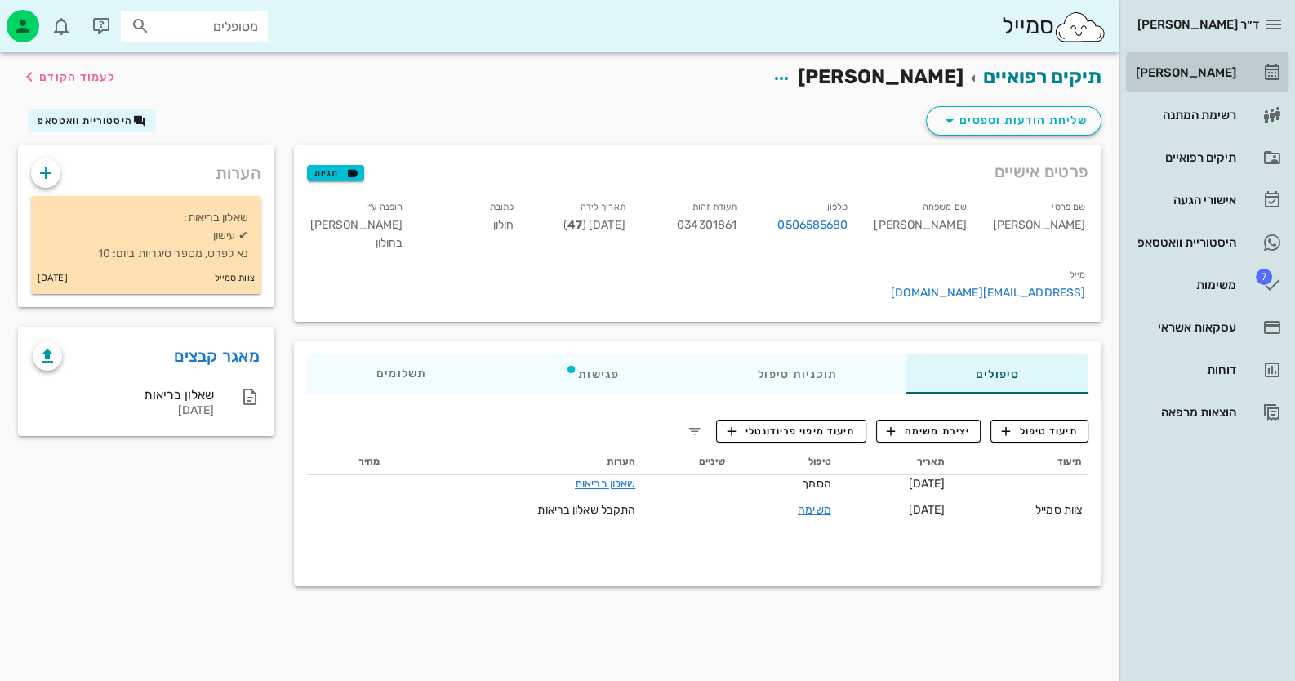
click at [1247, 77] on link "[PERSON_NAME]" at bounding box center [1207, 72] width 163 height 39
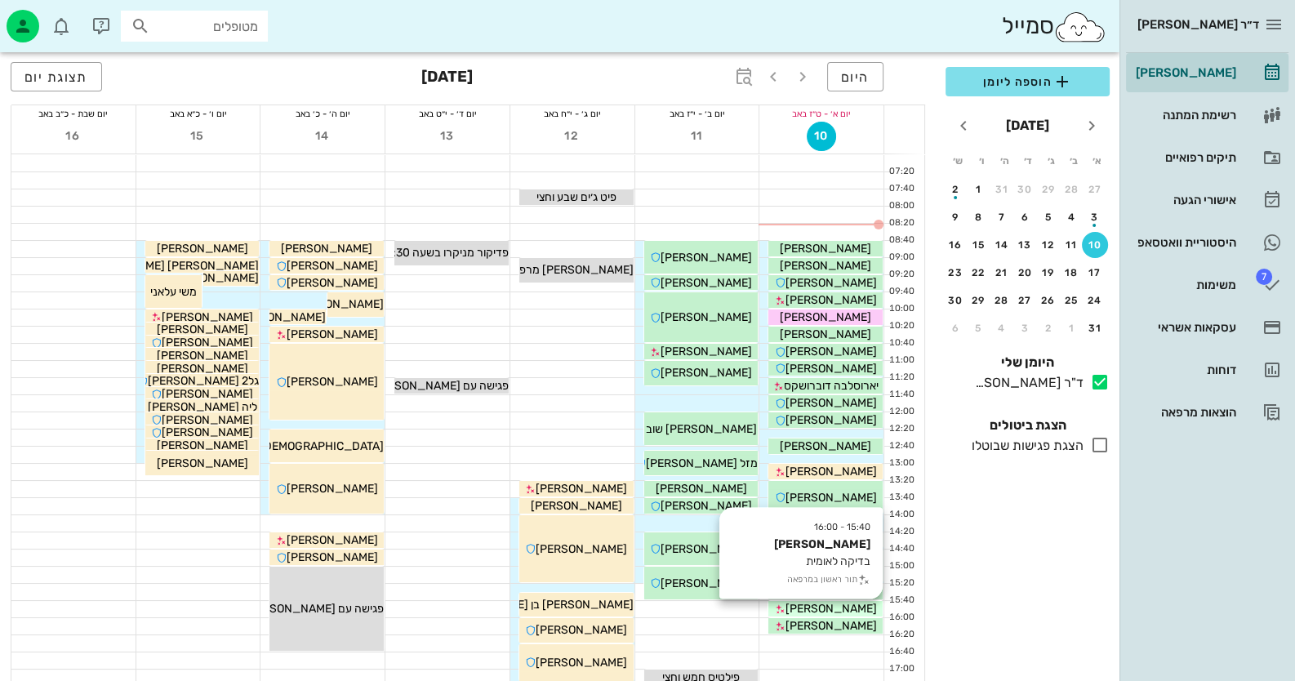
click at [857, 600] on div "הדסה מועלם" at bounding box center [826, 608] width 114 height 17
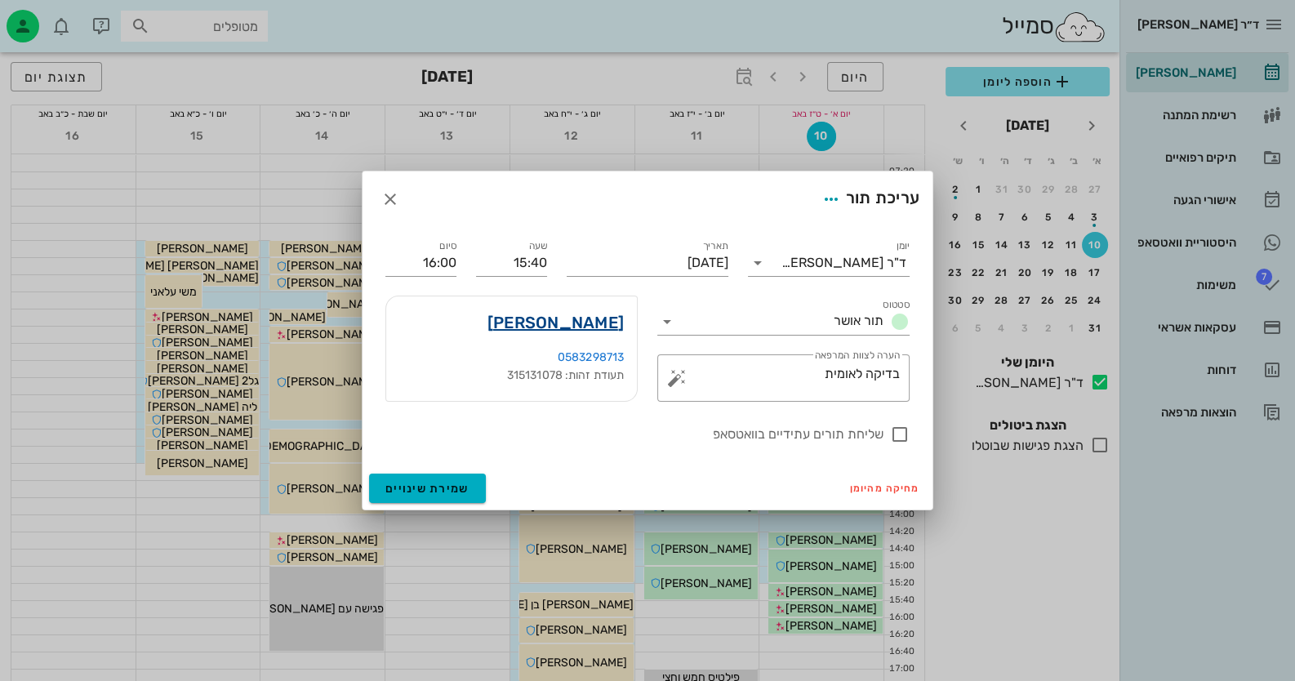
click at [620, 322] on link "הדסה מועלם" at bounding box center [556, 323] width 136 height 26
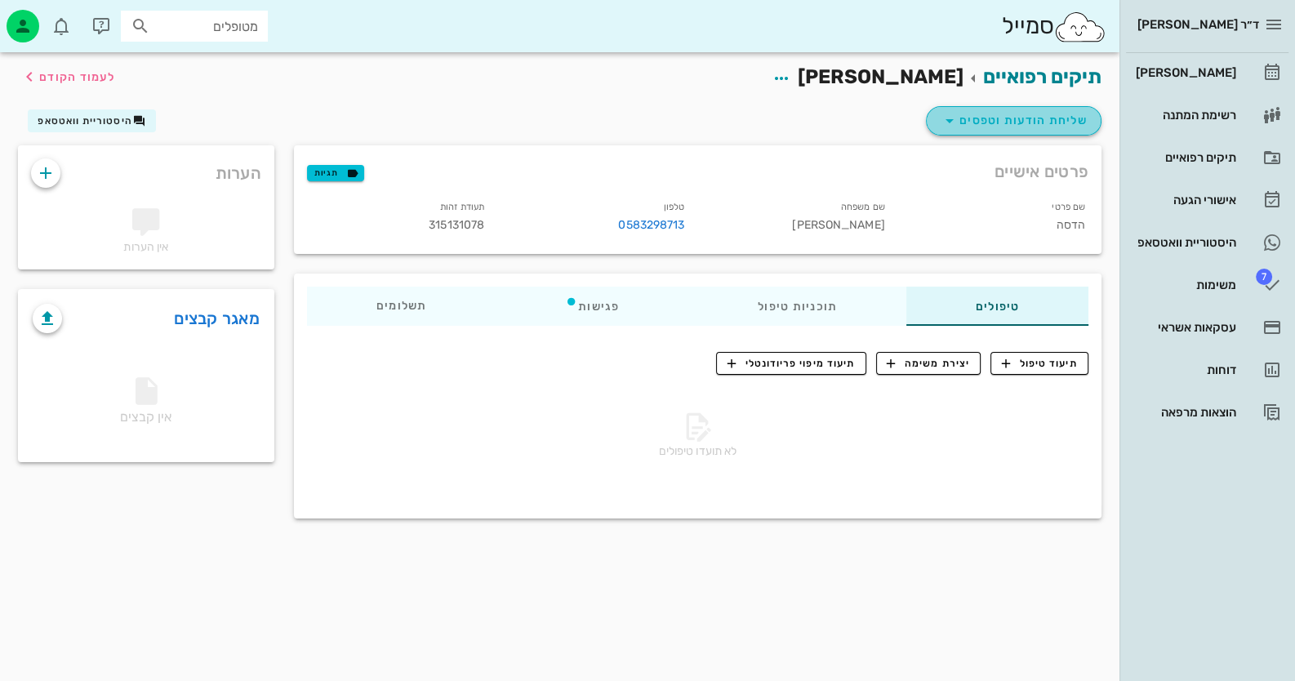
click at [1001, 118] on span "שליחת הודעות וטפסים" at bounding box center [1014, 121] width 148 height 20
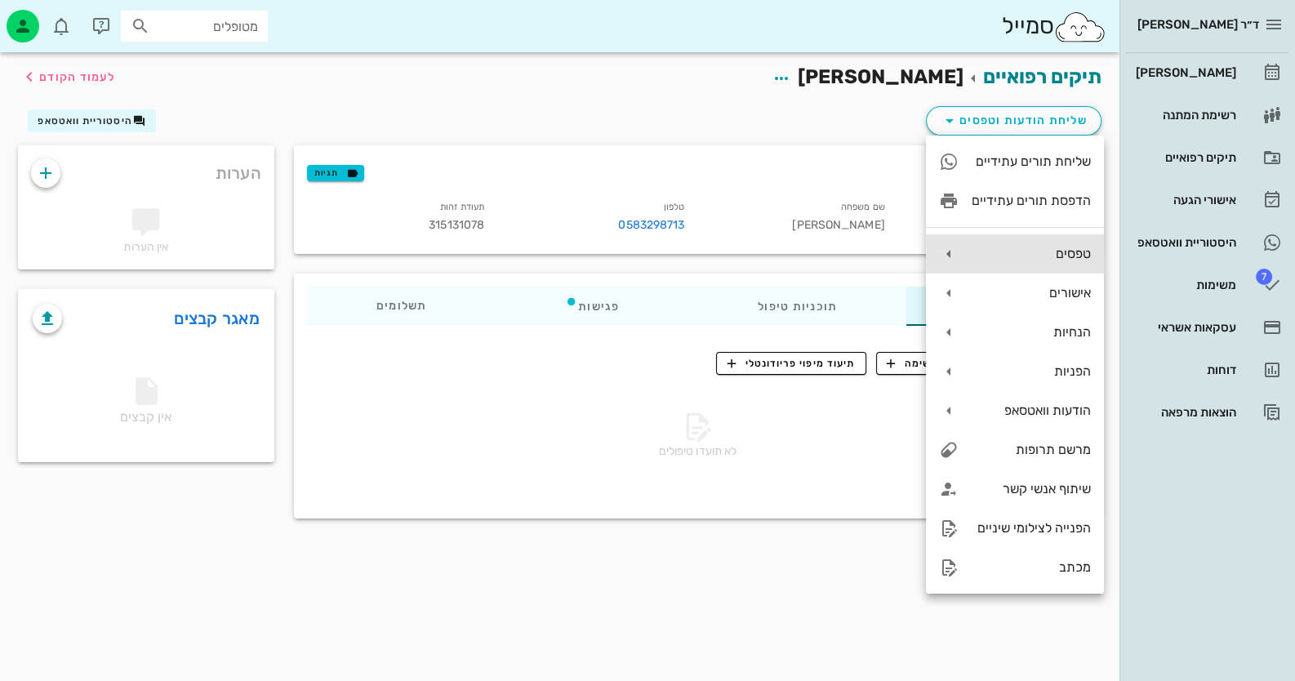
click at [1059, 256] on div "טפסים" at bounding box center [1031, 254] width 119 height 16
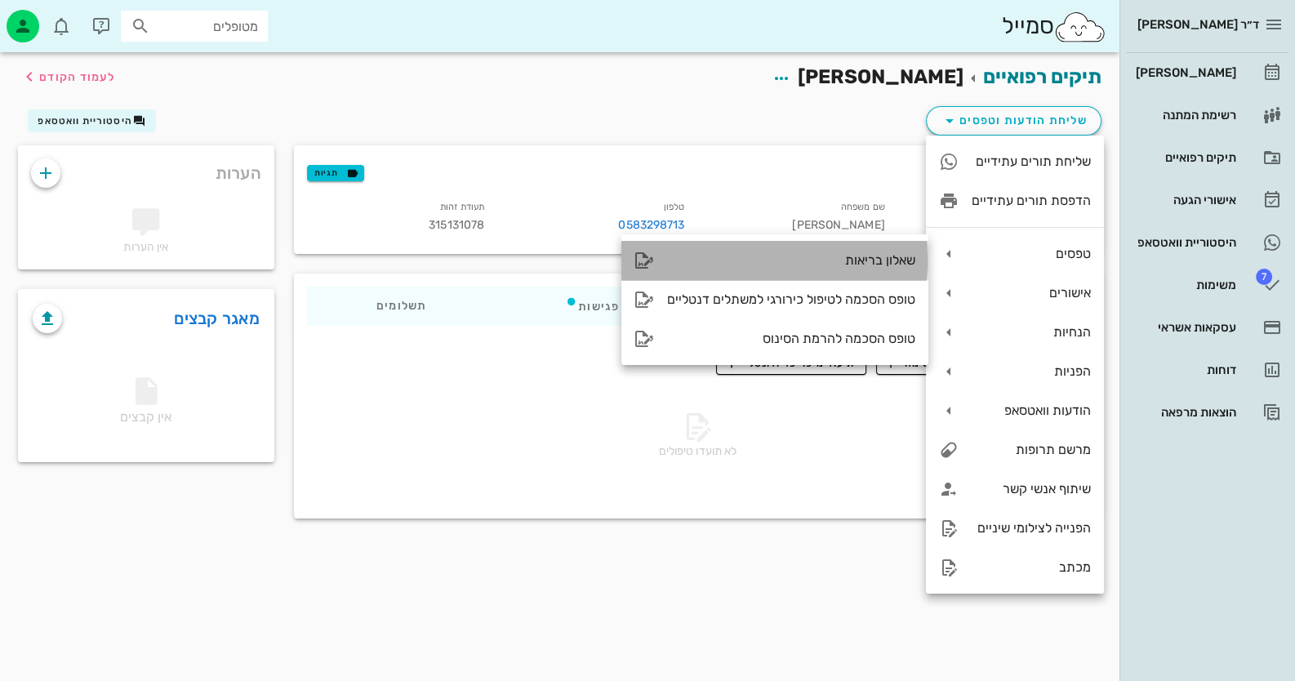
click at [876, 265] on div "שאלון בריאות" at bounding box center [791, 260] width 248 height 16
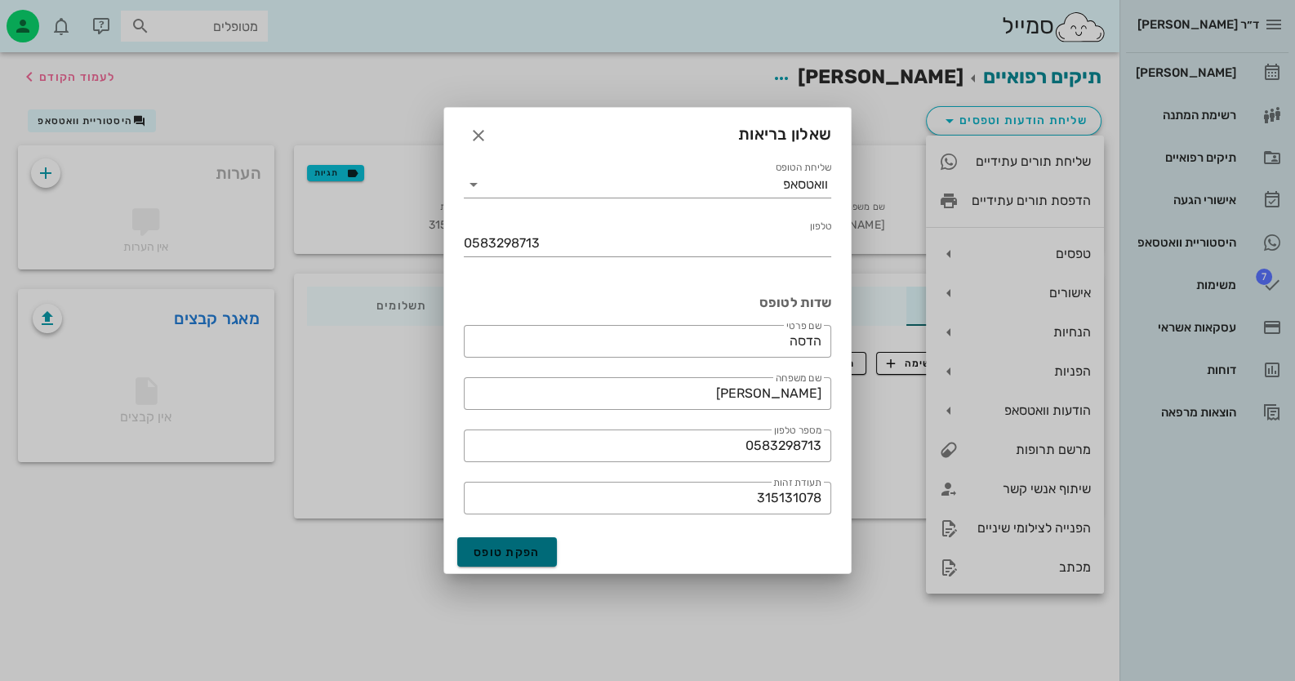
click at [532, 551] on span "הפקת טופס" at bounding box center [507, 553] width 67 height 14
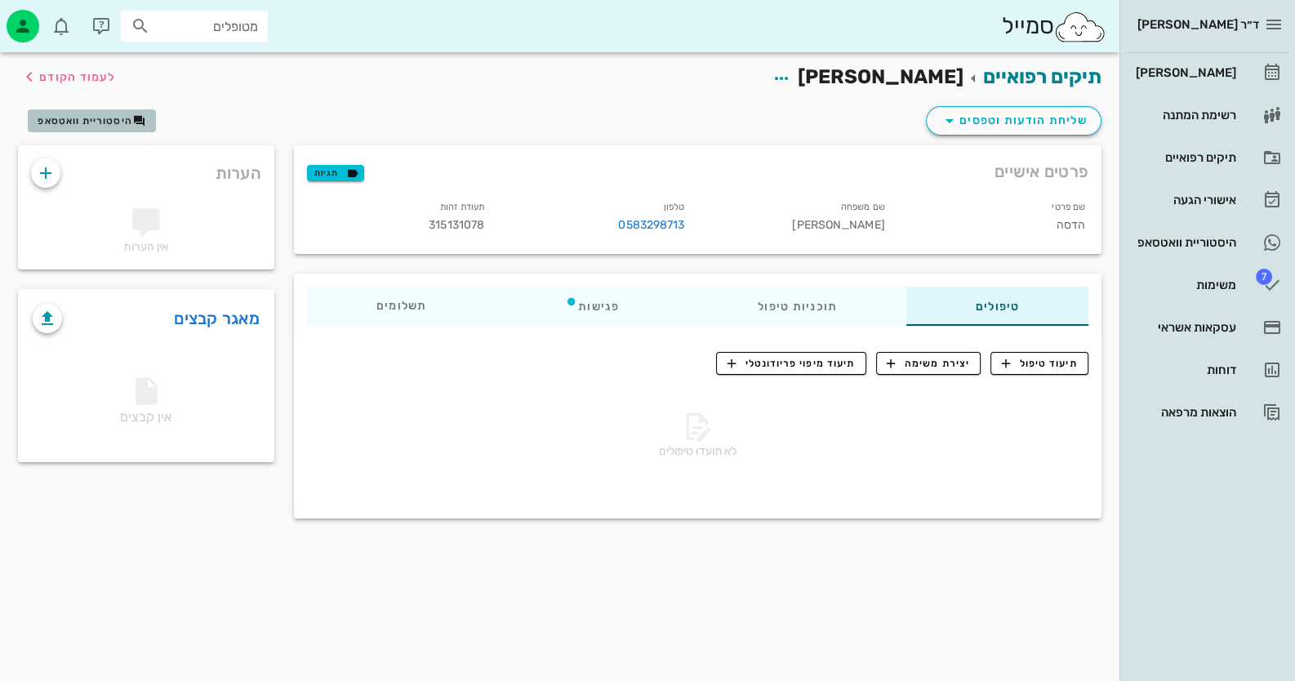
click at [105, 118] on span "היסטוריית וואטסאפ" at bounding box center [85, 120] width 95 height 11
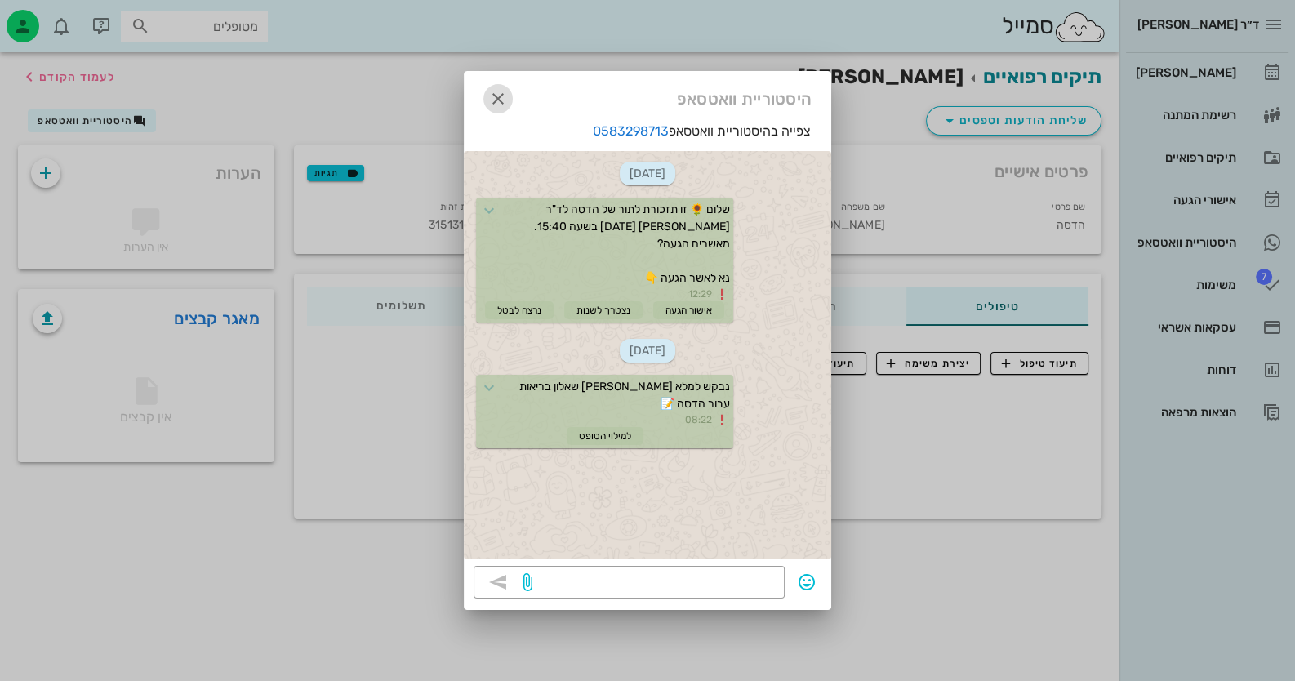
click at [499, 100] on icon "button" at bounding box center [498, 99] width 20 height 20
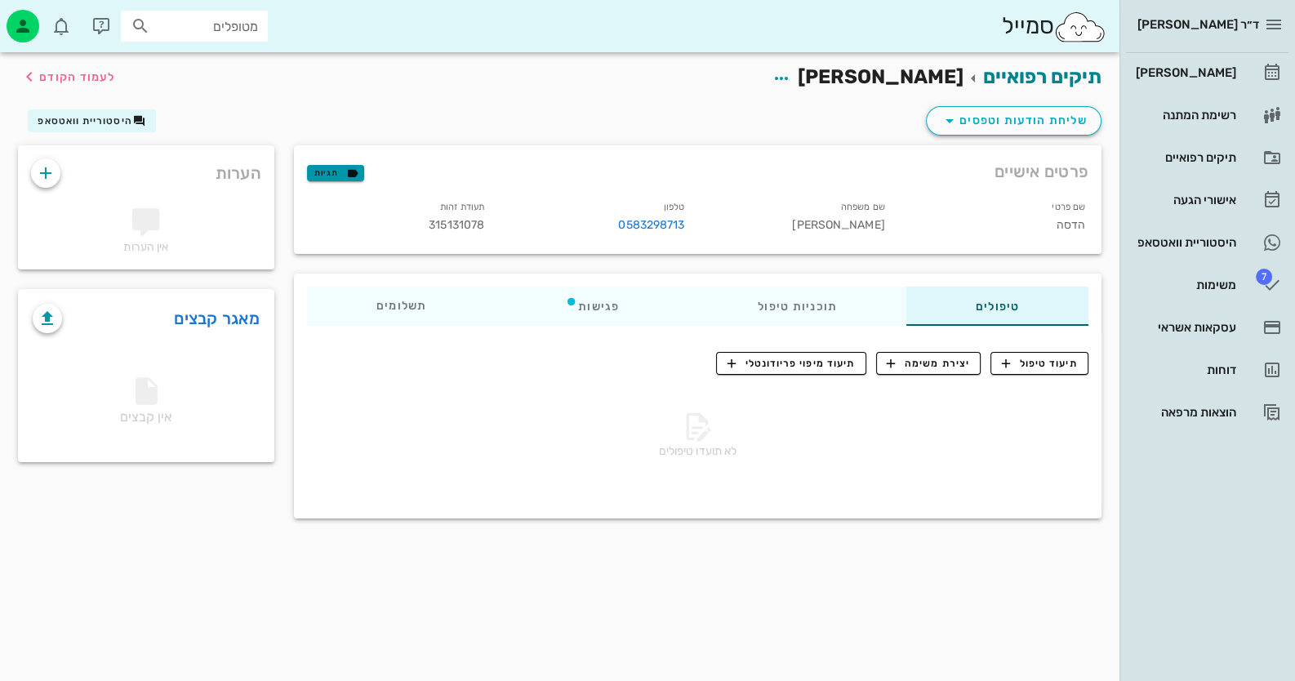
click at [359, 174] on button "תגיות" at bounding box center [335, 173] width 57 height 16
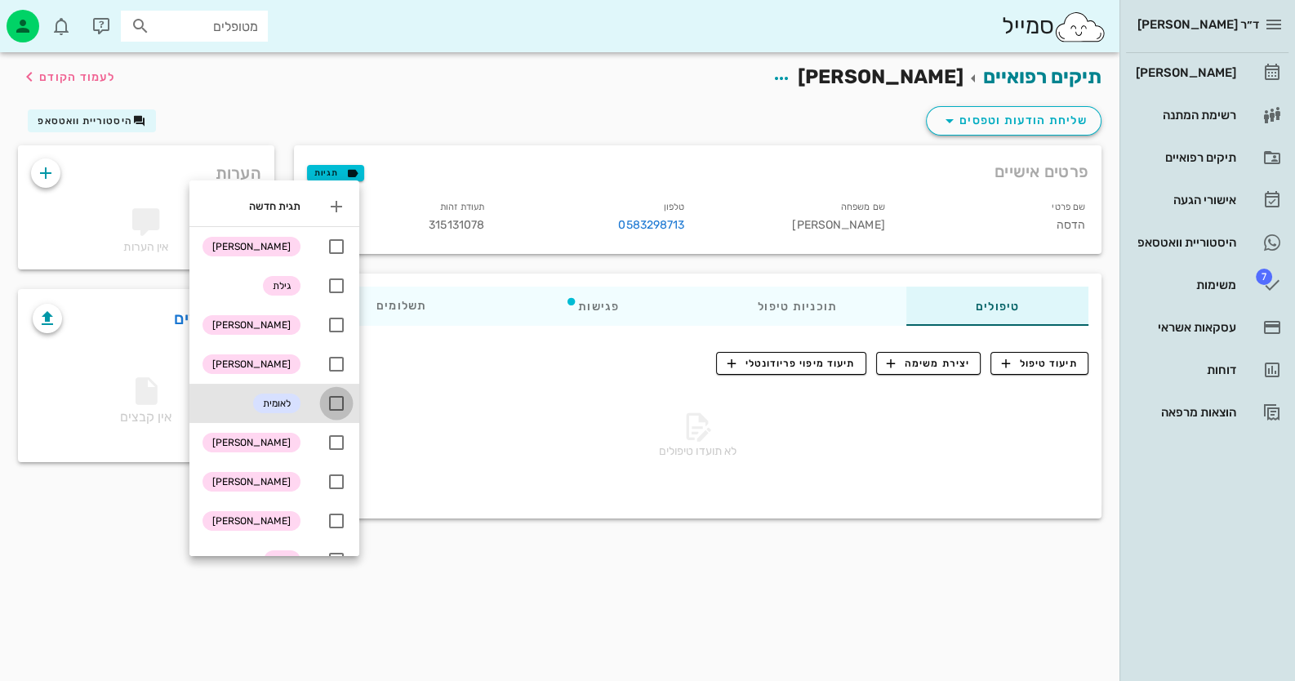
click at [332, 399] on div at bounding box center [337, 404] width 28 height 28
checkbox input "true"
click at [454, 118] on div "שליחת הודעות וטפסים היסטוריית וואטסאפ" at bounding box center [559, 124] width 1103 height 42
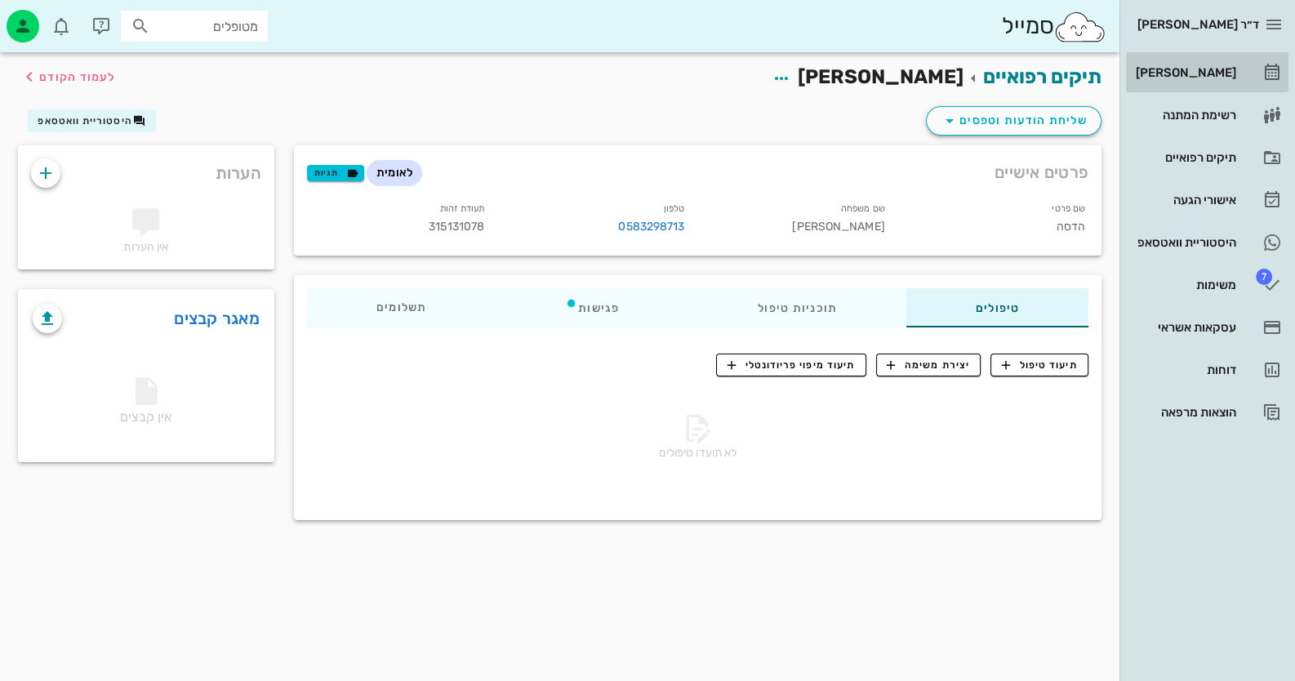
click at [1223, 84] on div "[PERSON_NAME]" at bounding box center [1185, 73] width 104 height 26
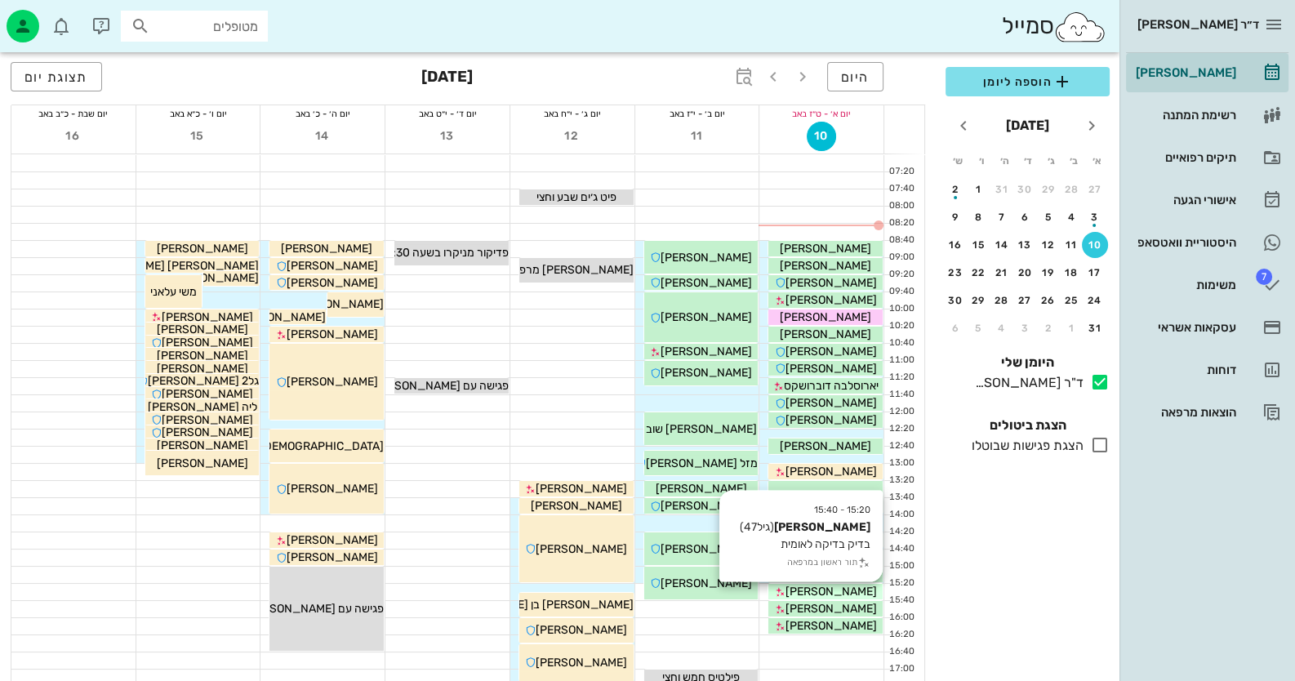
click at [849, 588] on div "ערן לי" at bounding box center [826, 591] width 114 height 17
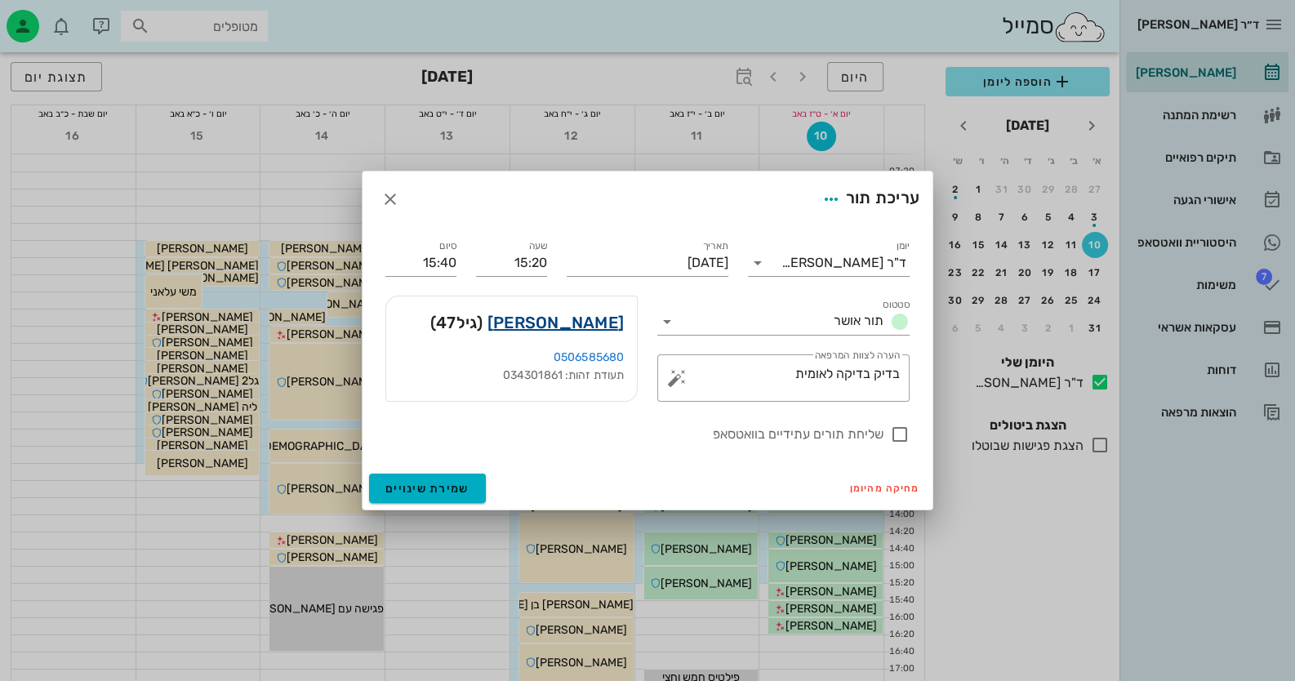
click at [612, 324] on link "ערן לי" at bounding box center [556, 323] width 136 height 26
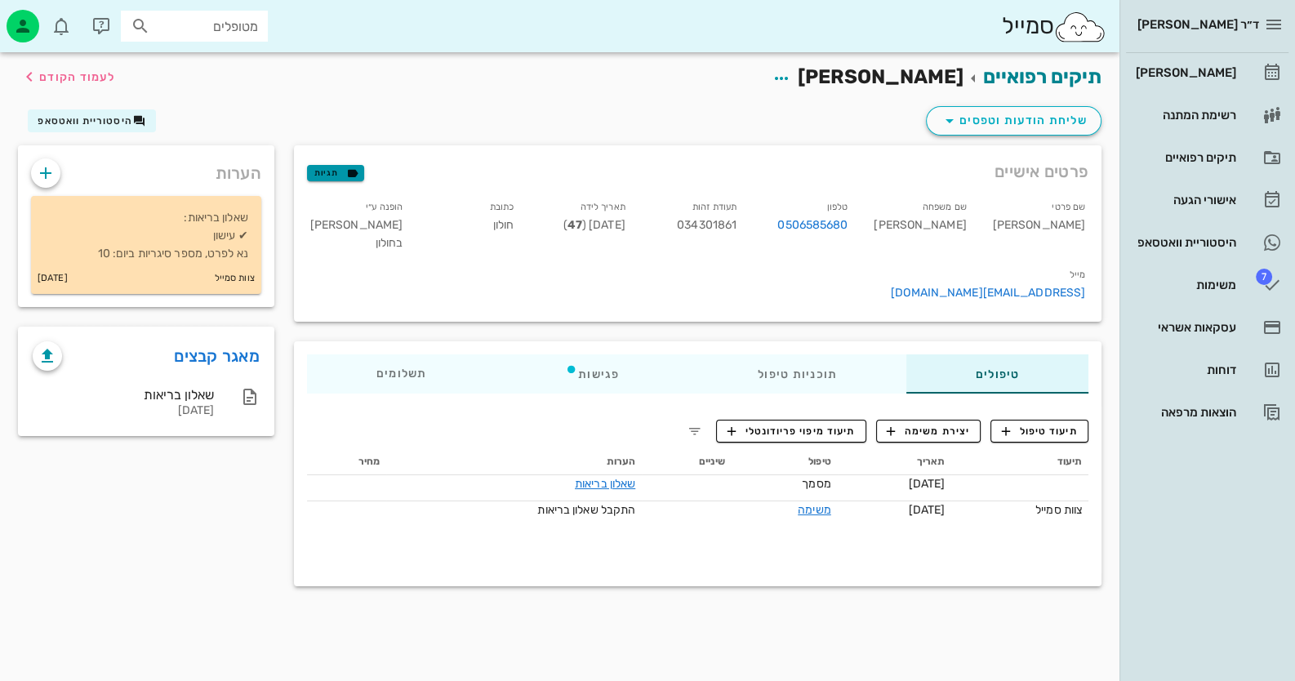
click at [341, 167] on span "תגיות" at bounding box center [335, 173] width 42 height 15
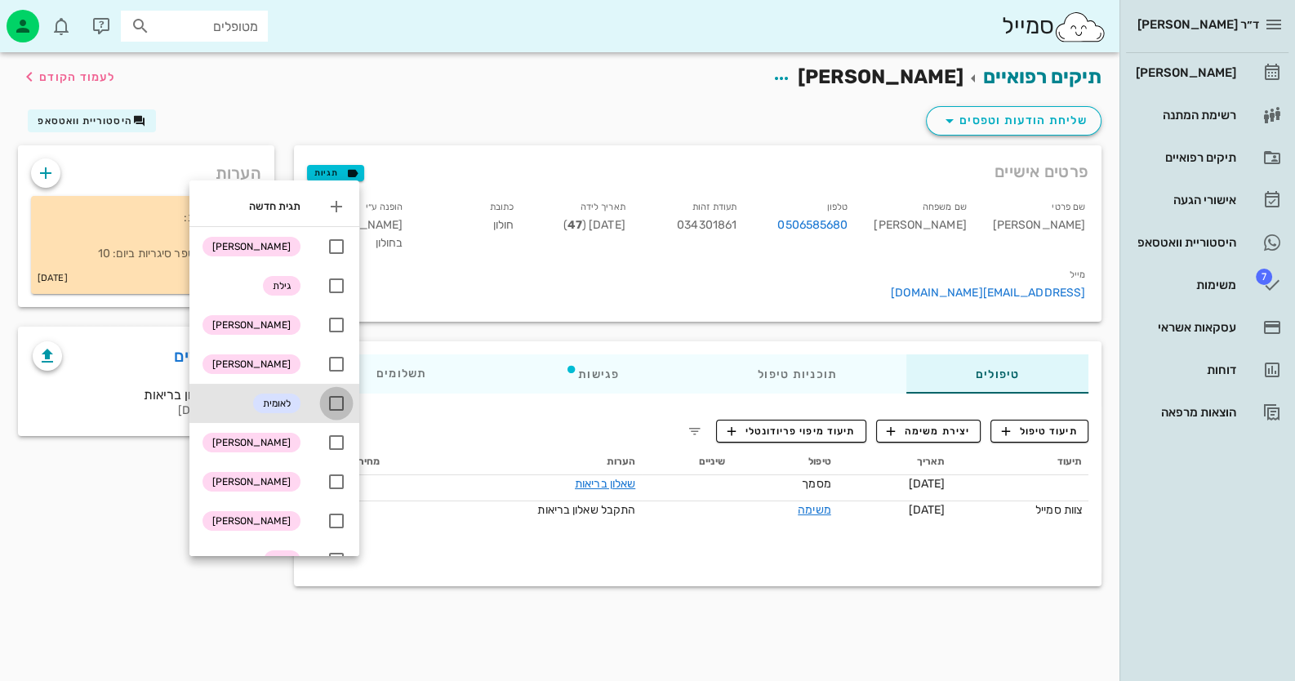
click at [340, 400] on div at bounding box center [337, 404] width 28 height 28
checkbox input "true"
click at [444, 69] on div "תיקים רפואיים ערן לי לעמוד הקודם" at bounding box center [559, 77] width 1103 height 51
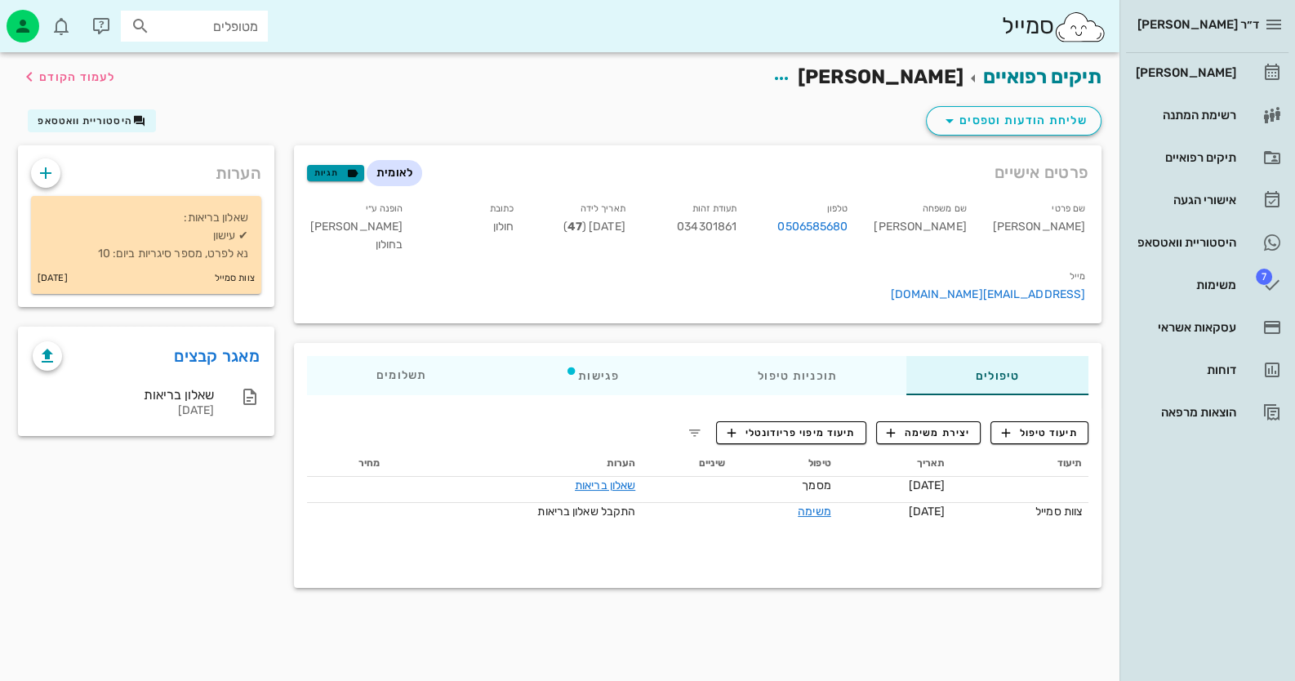
click at [349, 174] on icon "button" at bounding box center [352, 173] width 15 height 15
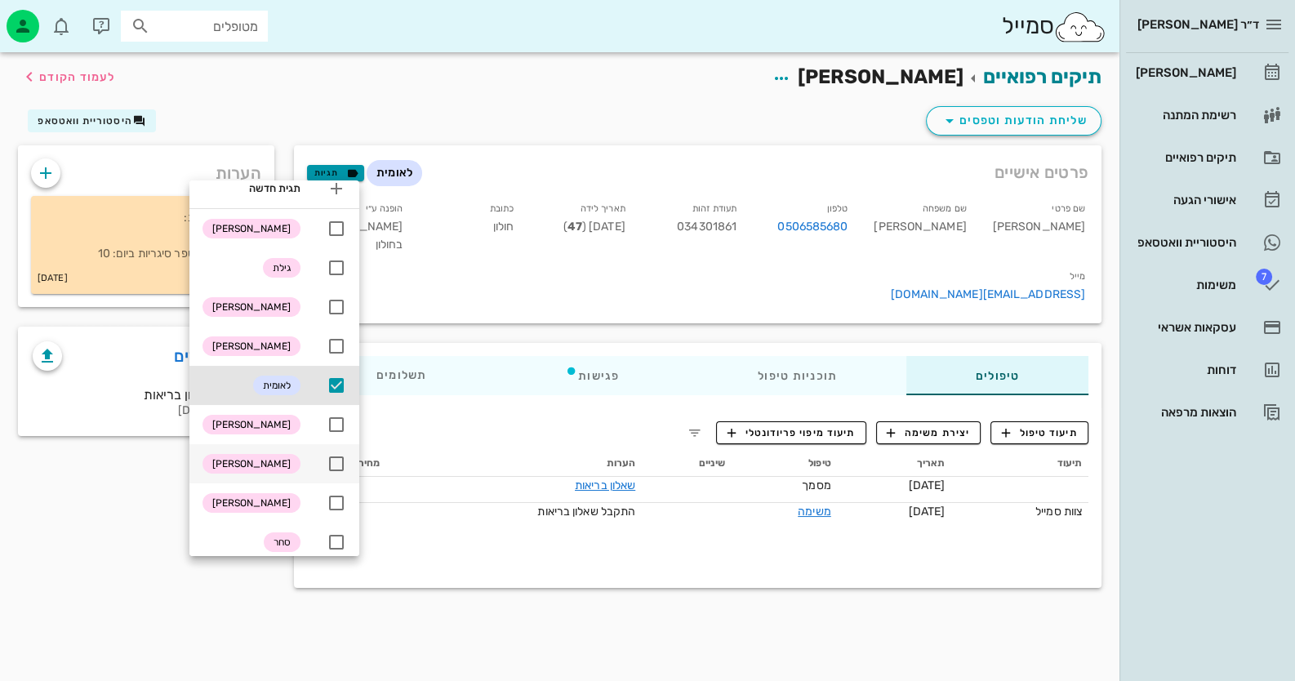
scroll to position [24, 0]
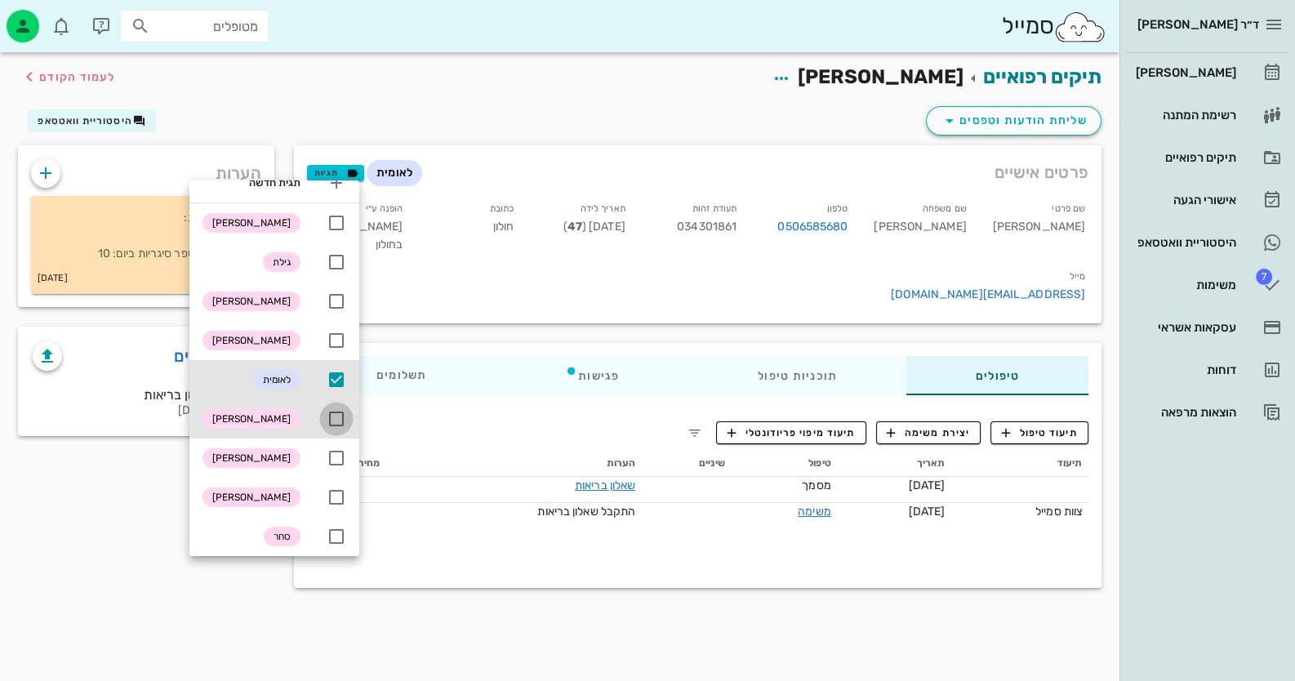
click at [331, 420] on div at bounding box center [337, 419] width 28 height 28
checkbox input "true"
click at [707, 48] on div "סמייל מטופלים" at bounding box center [560, 26] width 1120 height 52
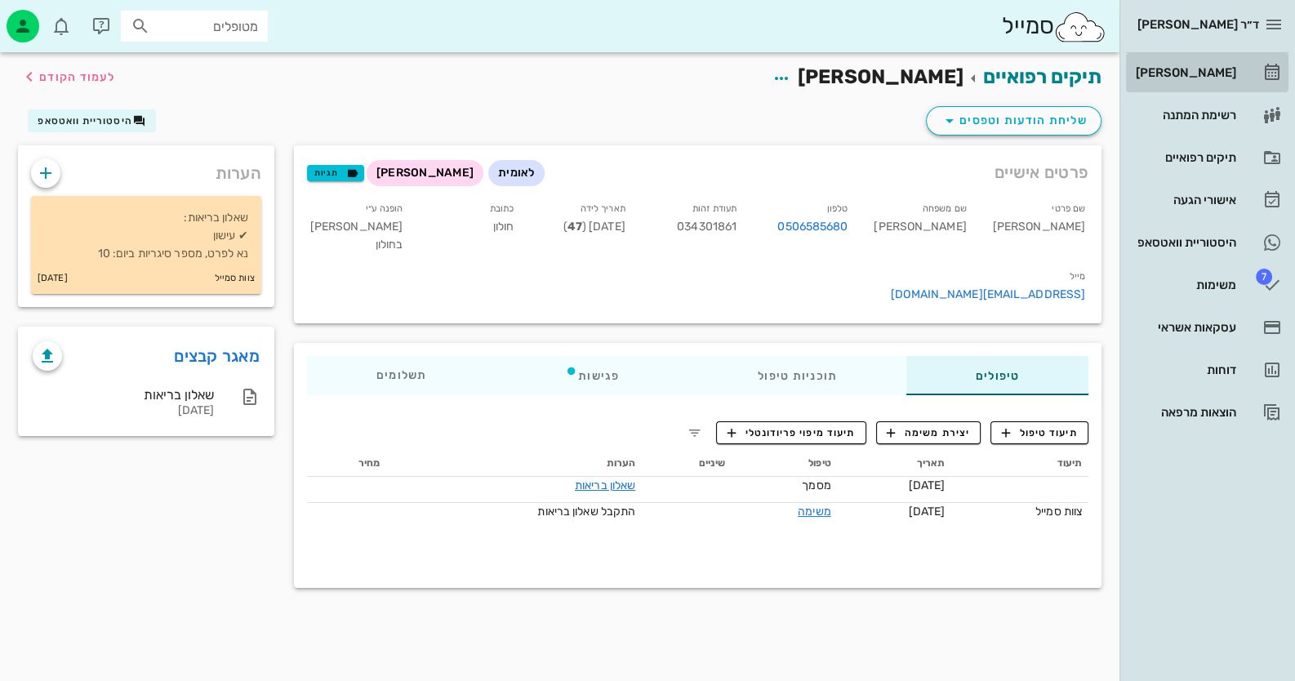
click at [1272, 70] on icon at bounding box center [1273, 73] width 20 height 20
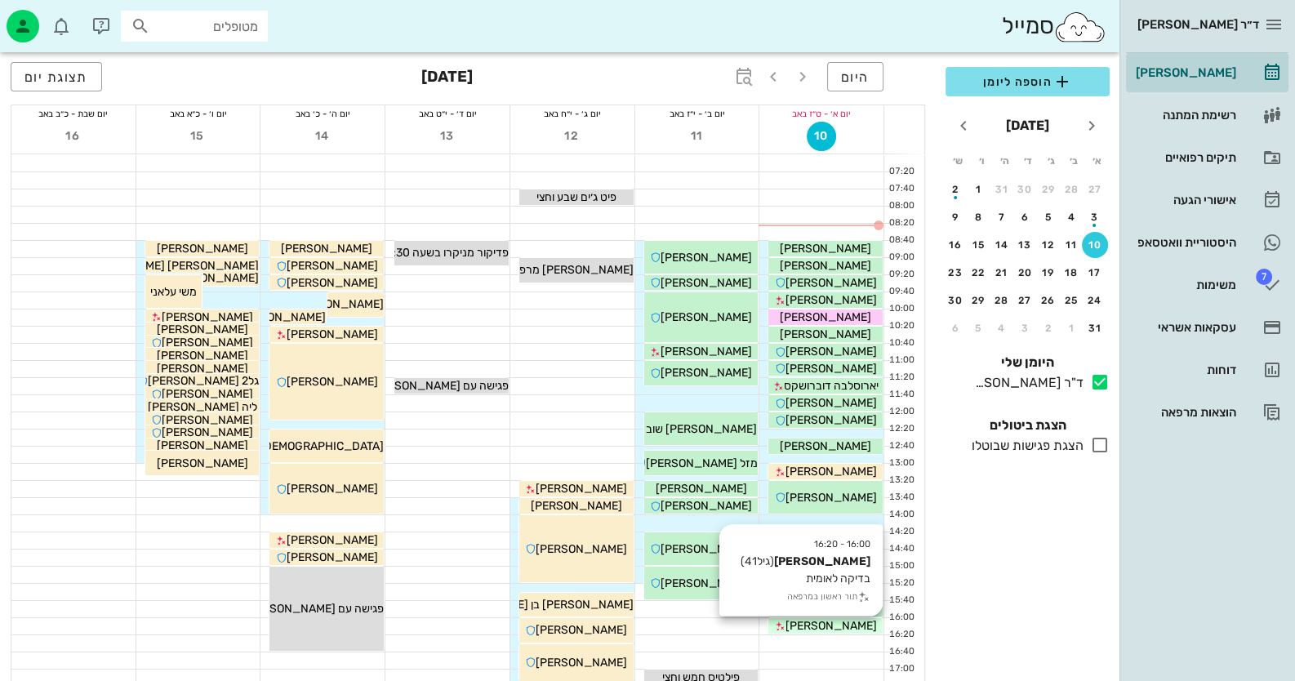
click at [827, 625] on span "שי ווקנין" at bounding box center [831, 626] width 91 height 14
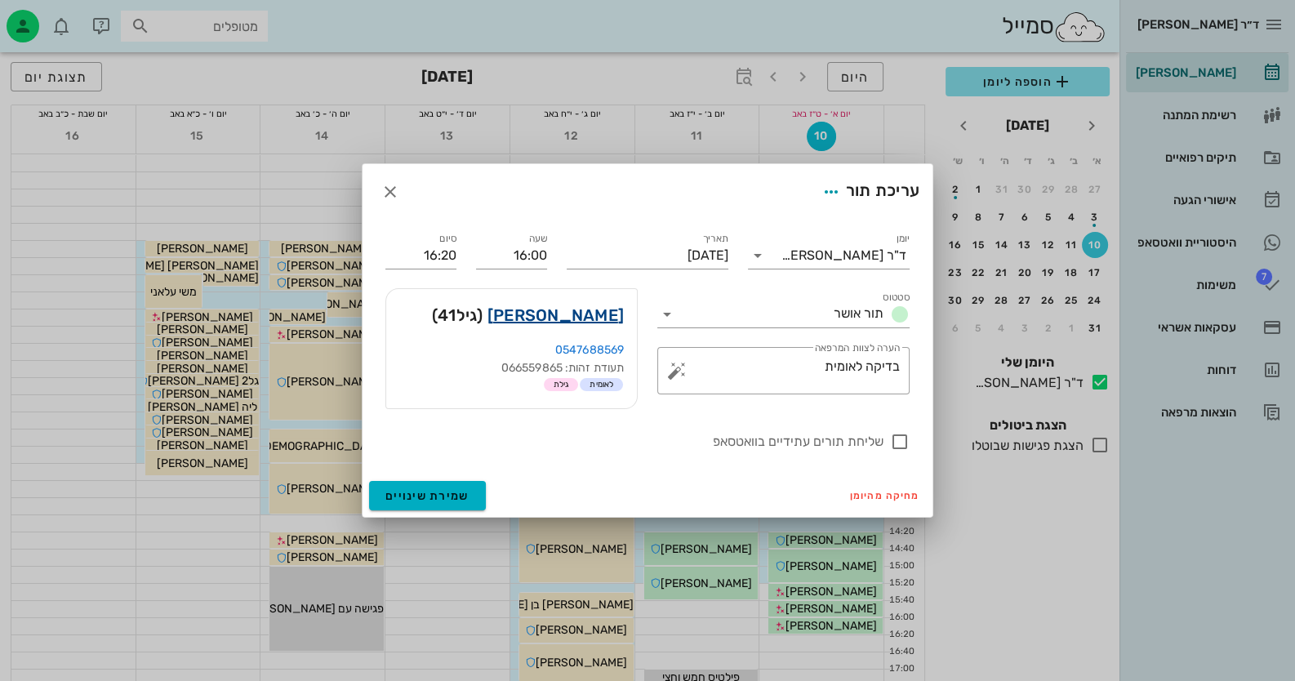
click at [571, 307] on link "שי ווקנין" at bounding box center [556, 315] width 136 height 26
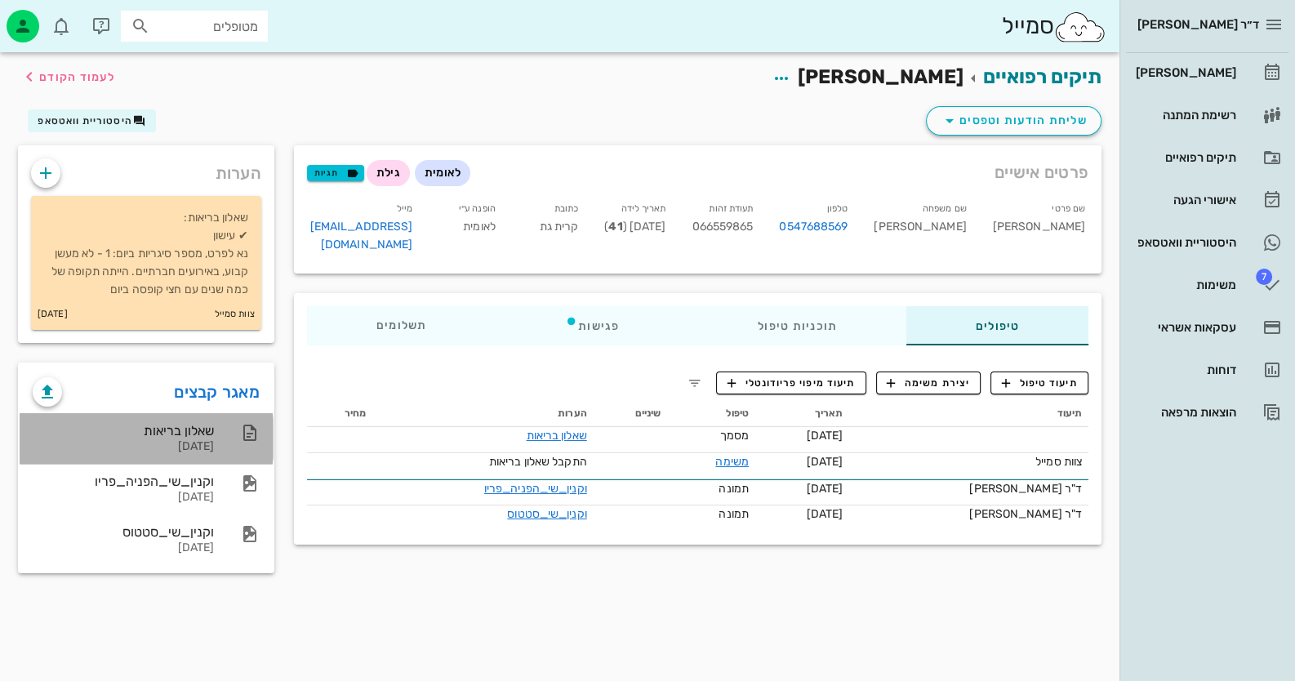
click at [241, 416] on div "שאלון בריאות 08-08-2025" at bounding box center [146, 438] width 253 height 51
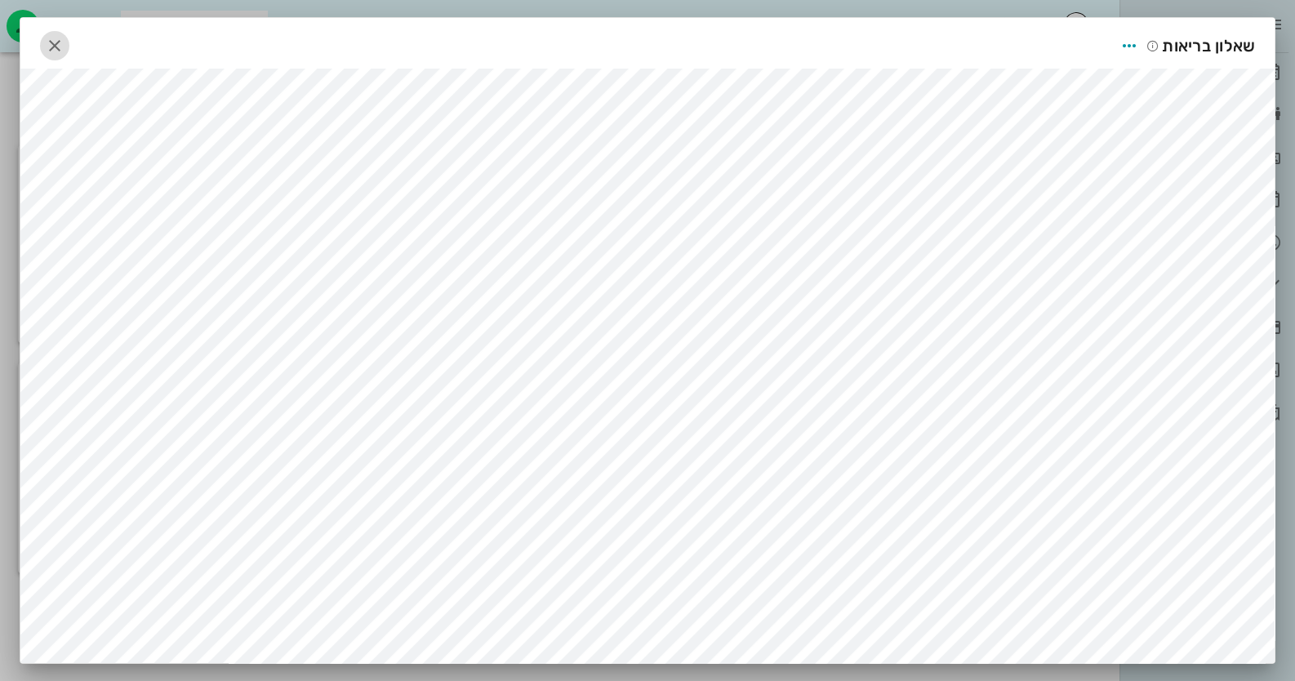
click at [56, 44] on icon "button" at bounding box center [55, 46] width 20 height 20
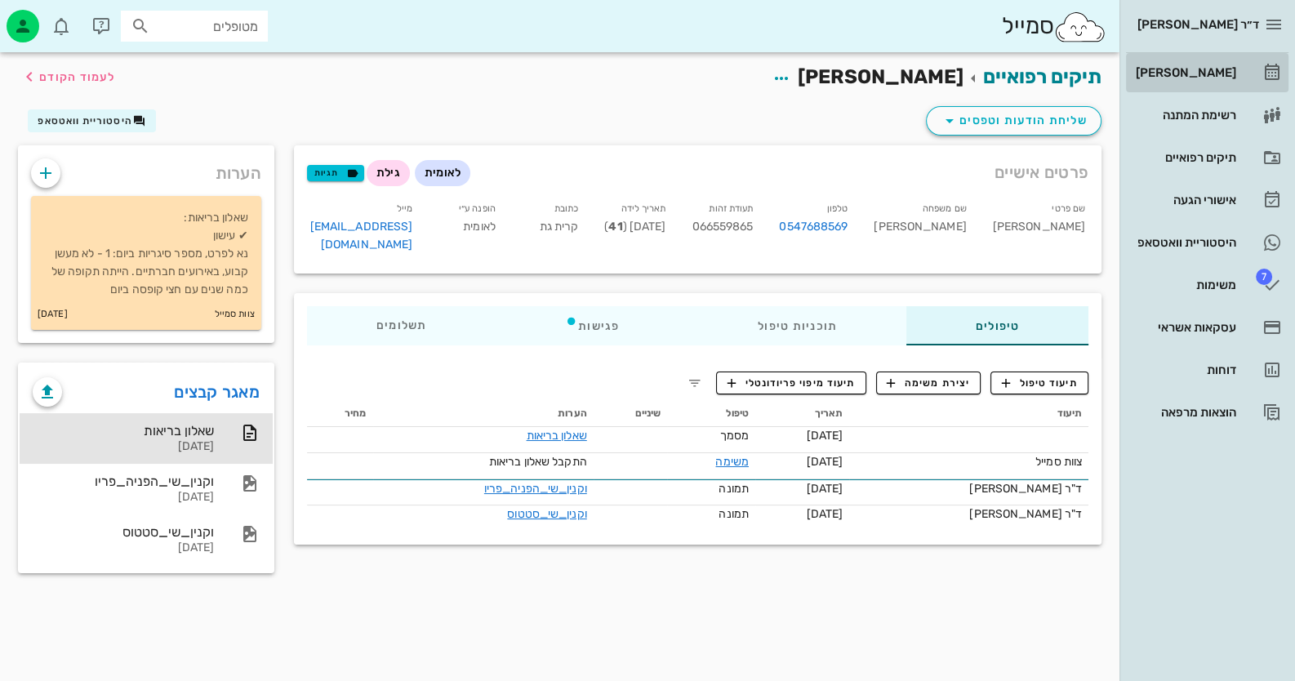
click at [1213, 81] on div "[PERSON_NAME]" at bounding box center [1185, 73] width 104 height 26
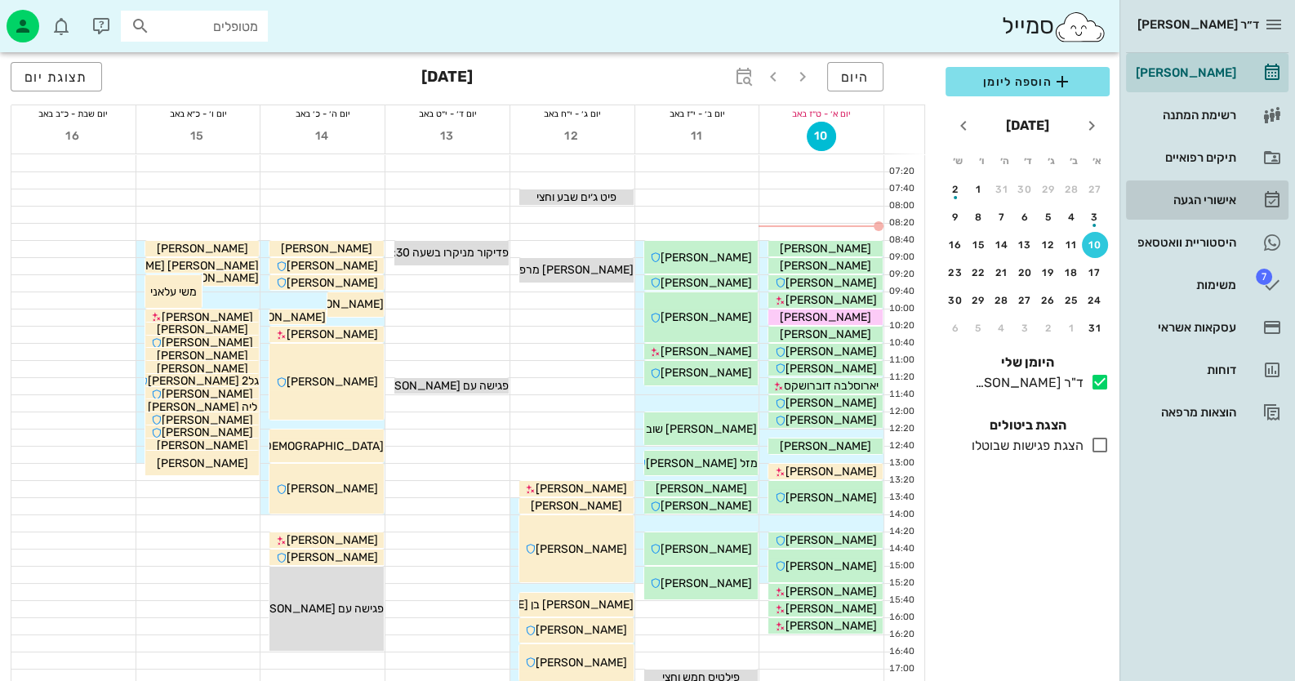
click at [1225, 195] on div "אישורי הגעה" at bounding box center [1185, 200] width 104 height 13
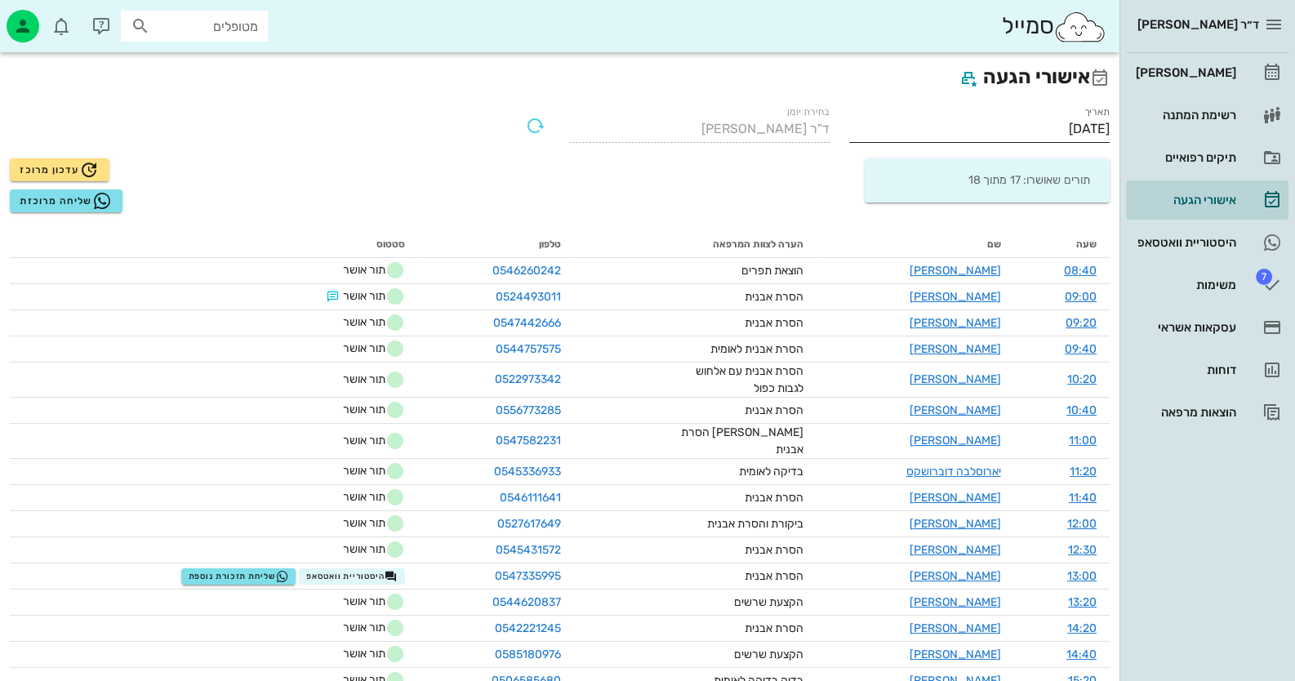
click at [1084, 126] on input "10/08/2025" at bounding box center [979, 129] width 261 height 26
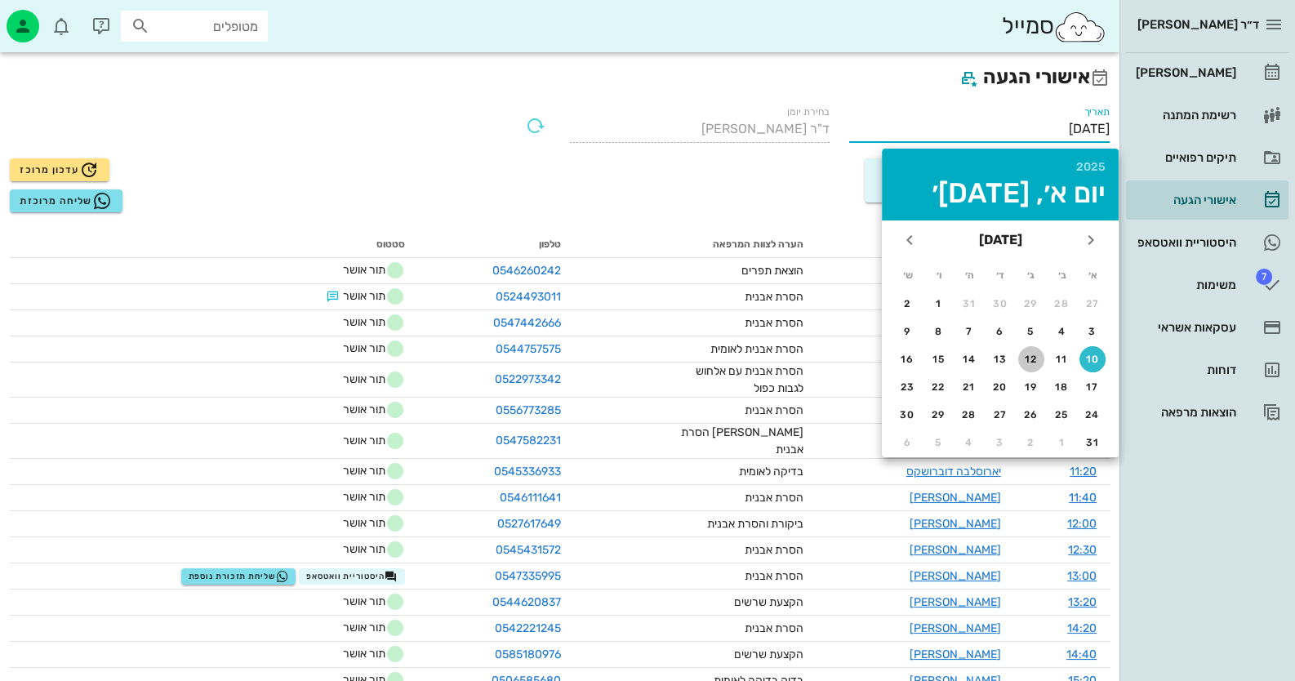
click at [1028, 350] on button "12" at bounding box center [1032, 359] width 26 height 26
type input "12/08/2025"
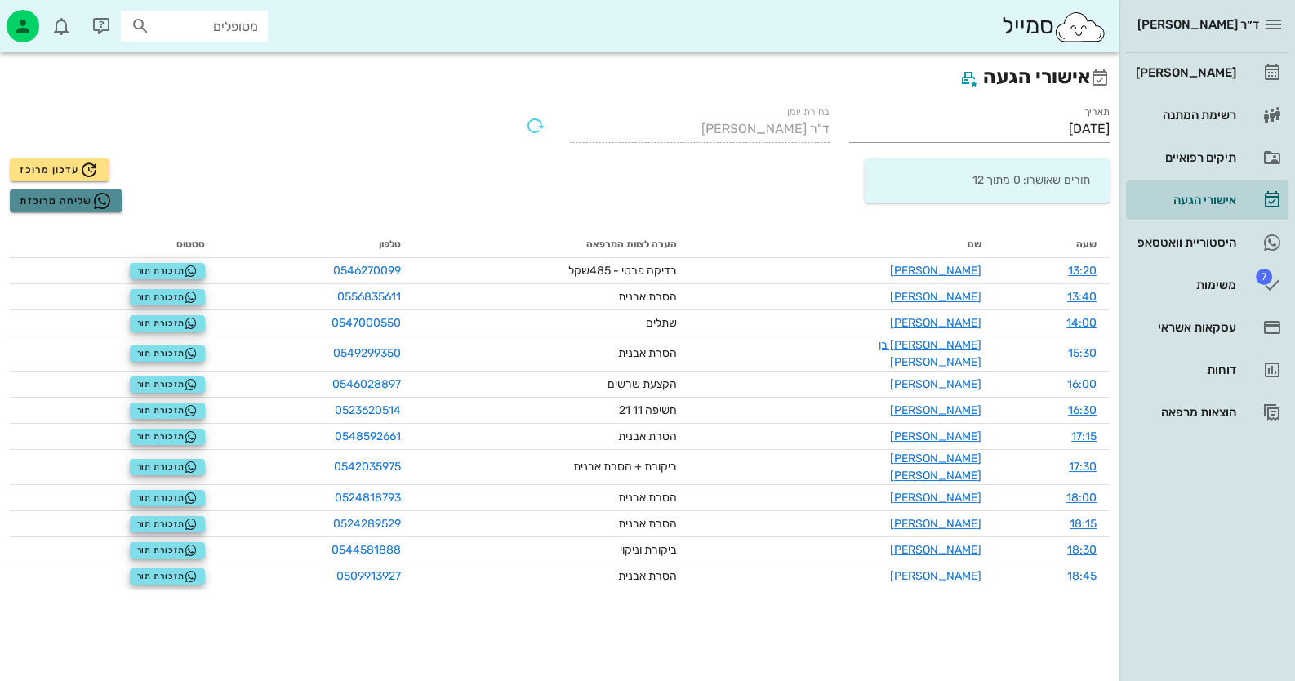
click at [61, 195] on span "שליחה מרוכזת" at bounding box center [66, 201] width 92 height 20
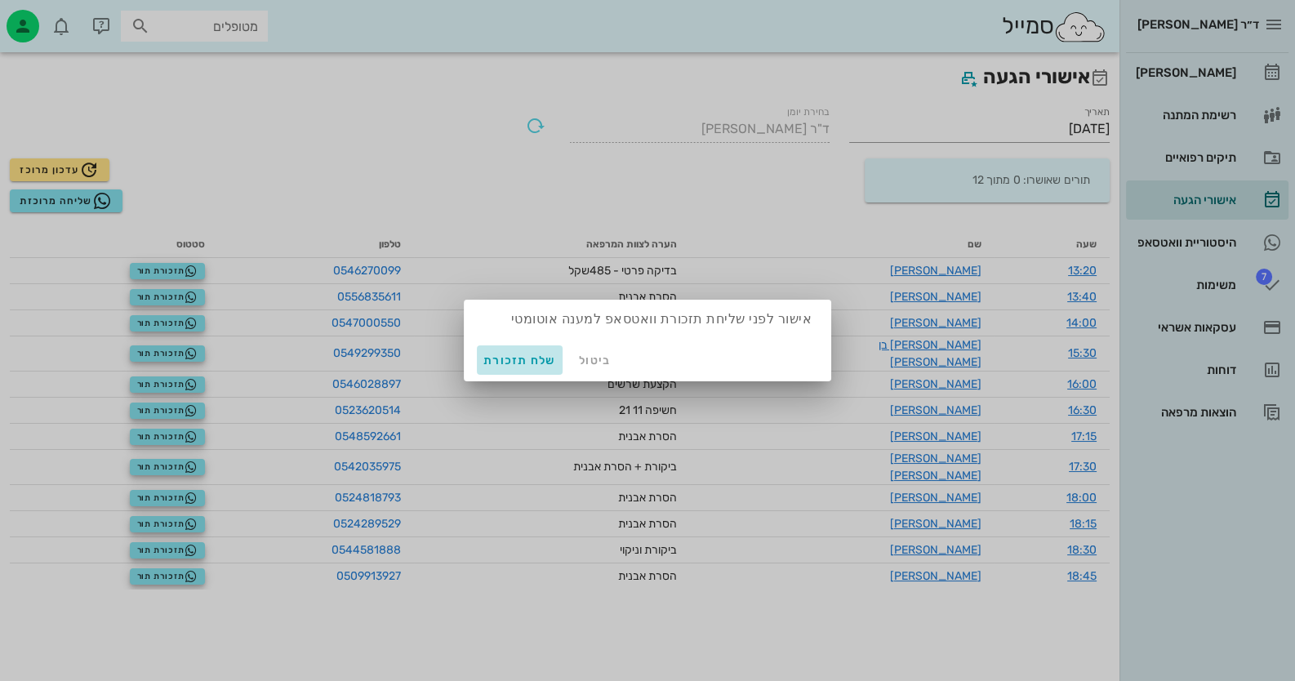
click at [540, 359] on span "שלח תזכורת" at bounding box center [520, 361] width 73 height 14
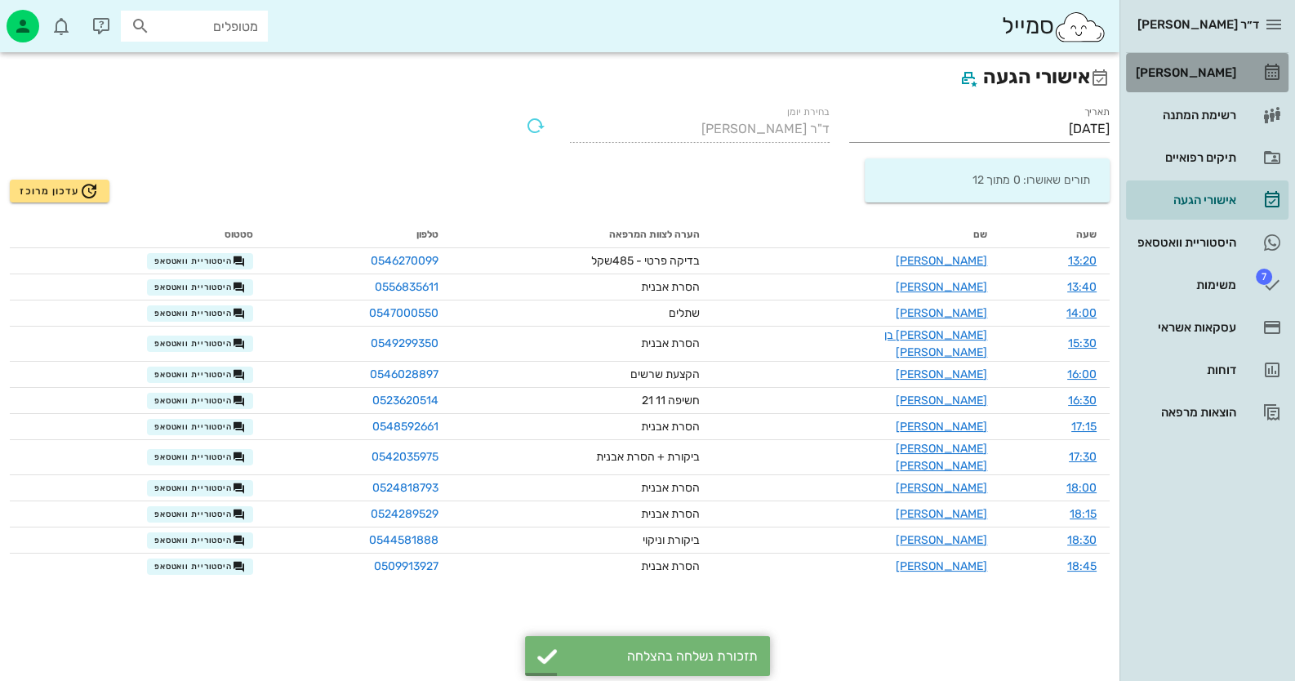
click at [1236, 81] on div "[PERSON_NAME]" at bounding box center [1185, 73] width 104 height 26
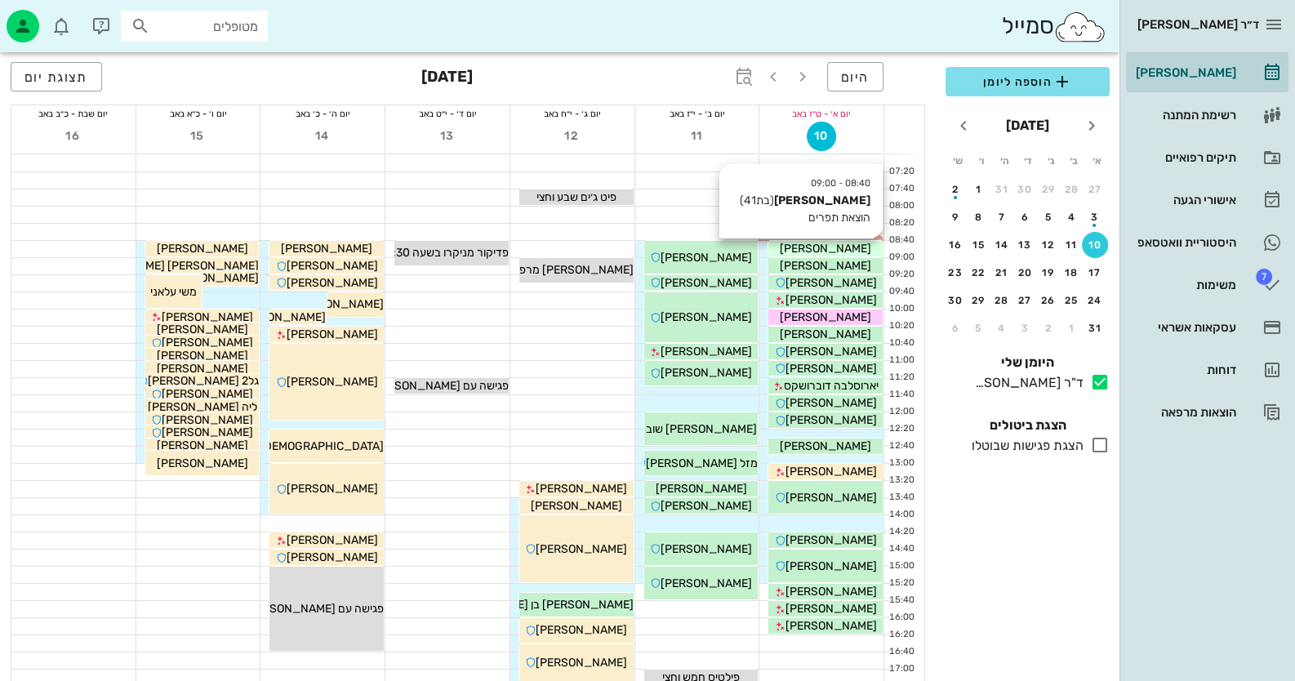
click at [853, 249] on span "אנה סטרלניקוב" at bounding box center [825, 249] width 91 height 14
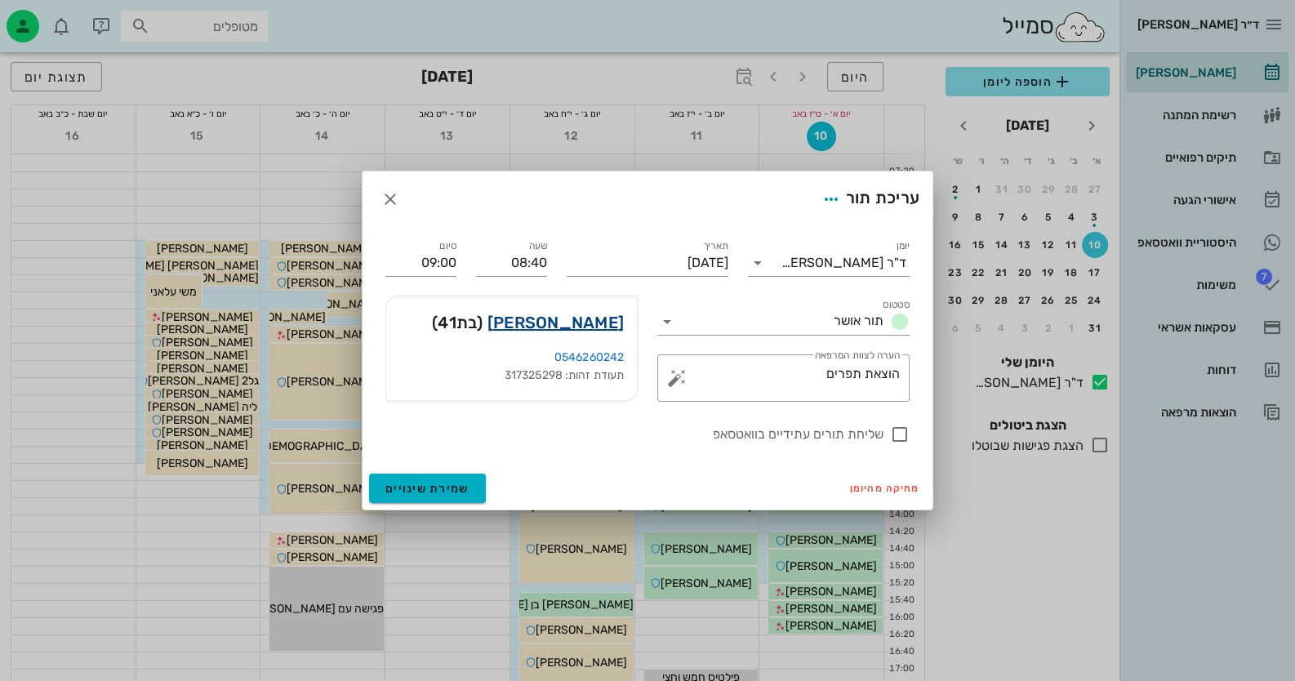
click at [602, 326] on link "אנה סטרלניקוב" at bounding box center [556, 323] width 136 height 26
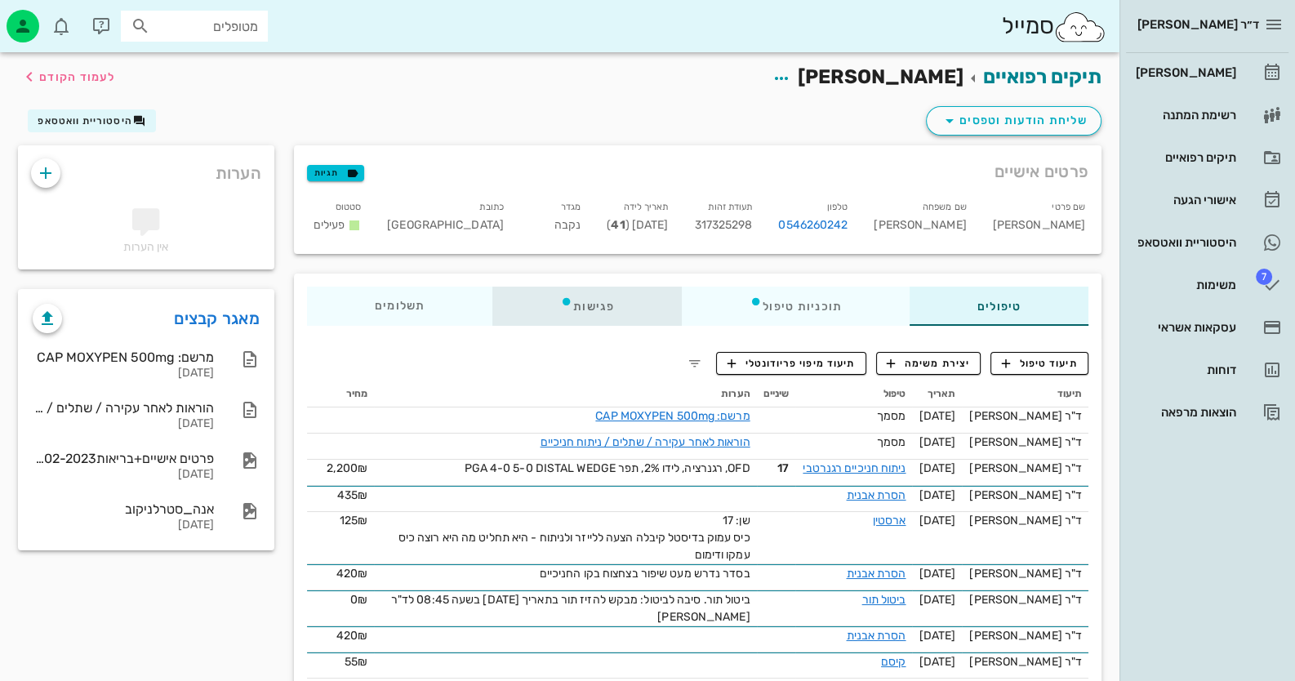
click at [588, 295] on div "פגישות" at bounding box center [587, 306] width 189 height 39
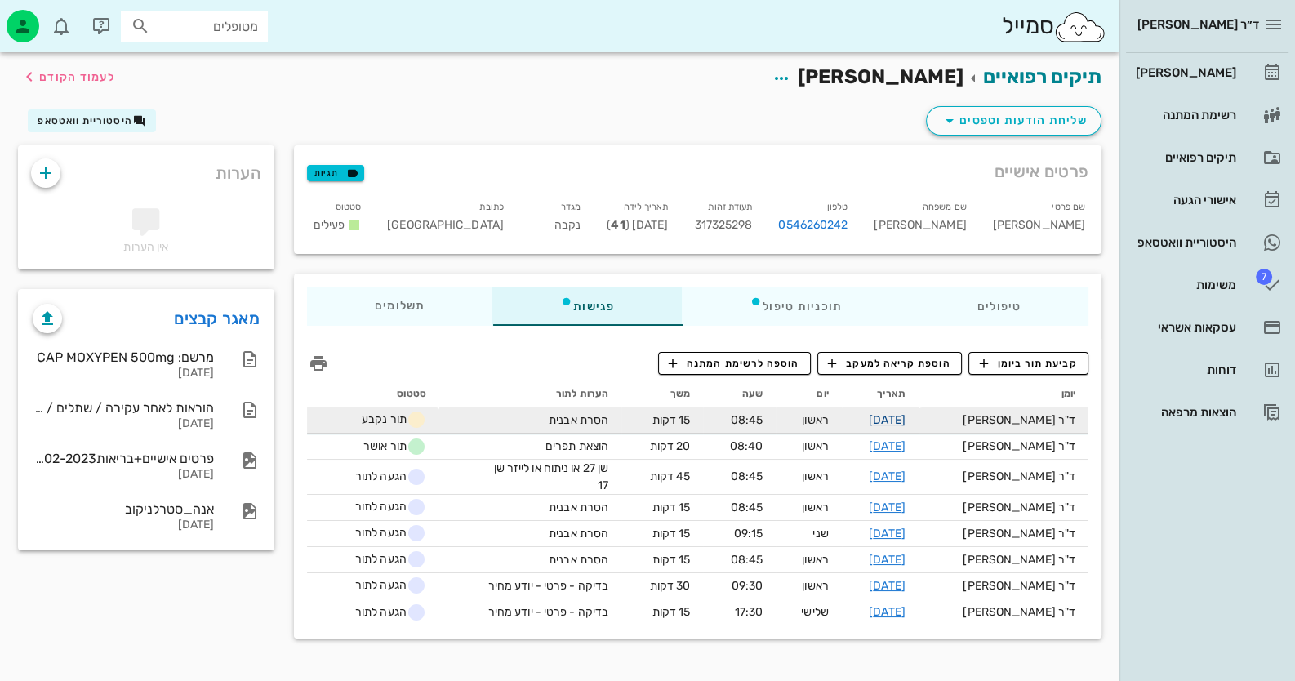
click at [906, 421] on link "28-09-2025" at bounding box center [887, 420] width 37 height 14
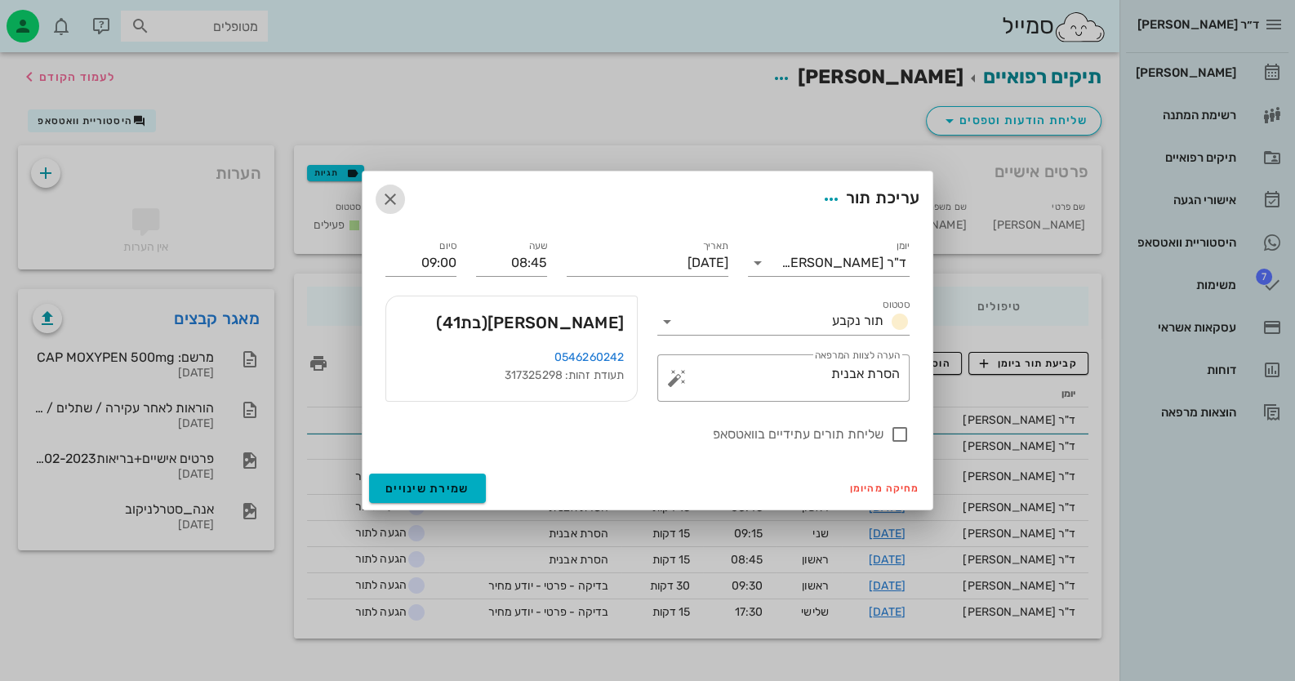
click at [394, 200] on icon "button" at bounding box center [391, 199] width 20 height 20
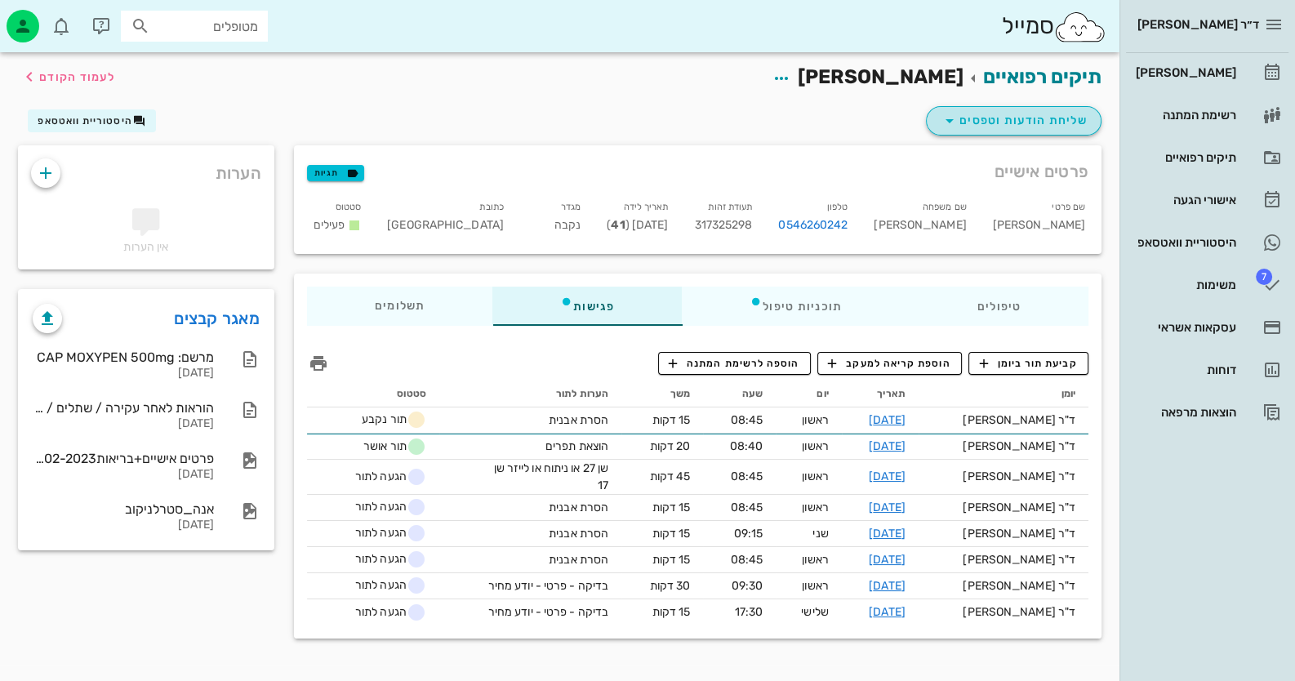
click at [965, 115] on span "שליחת הודעות וטפסים" at bounding box center [1014, 121] width 148 height 20
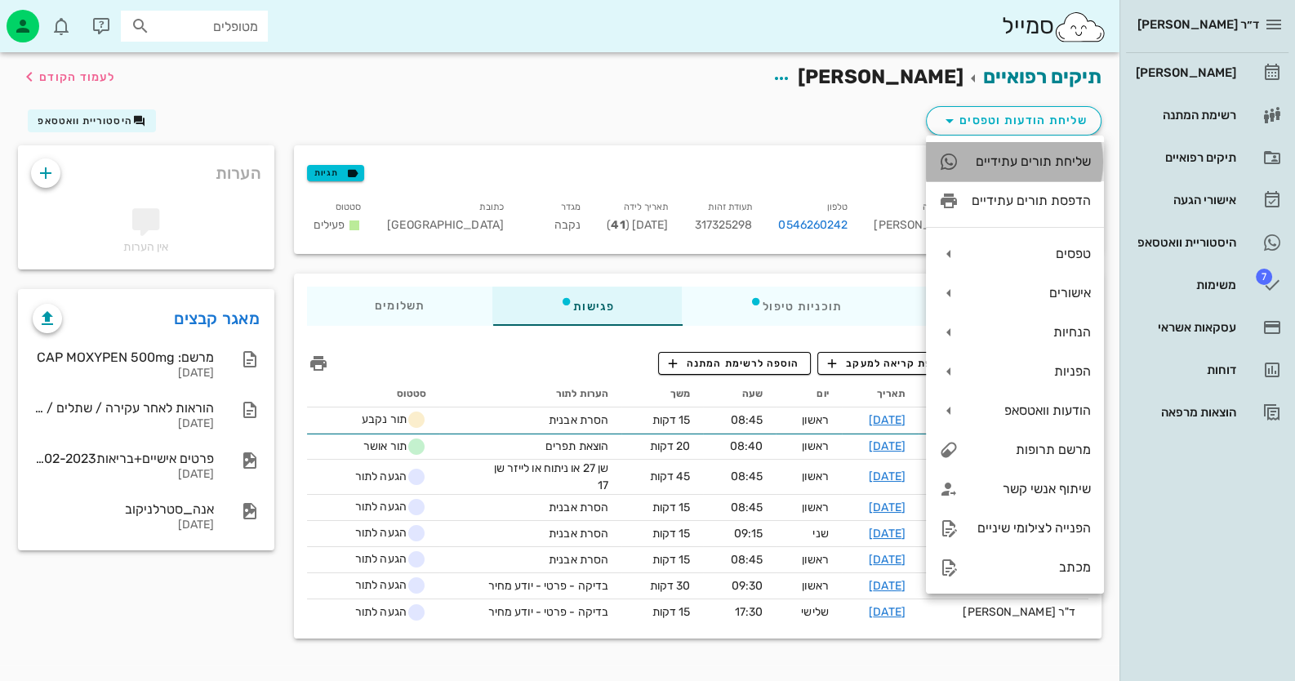
click at [1057, 168] on div "שליחת תורים עתידיים" at bounding box center [1031, 162] width 119 height 16
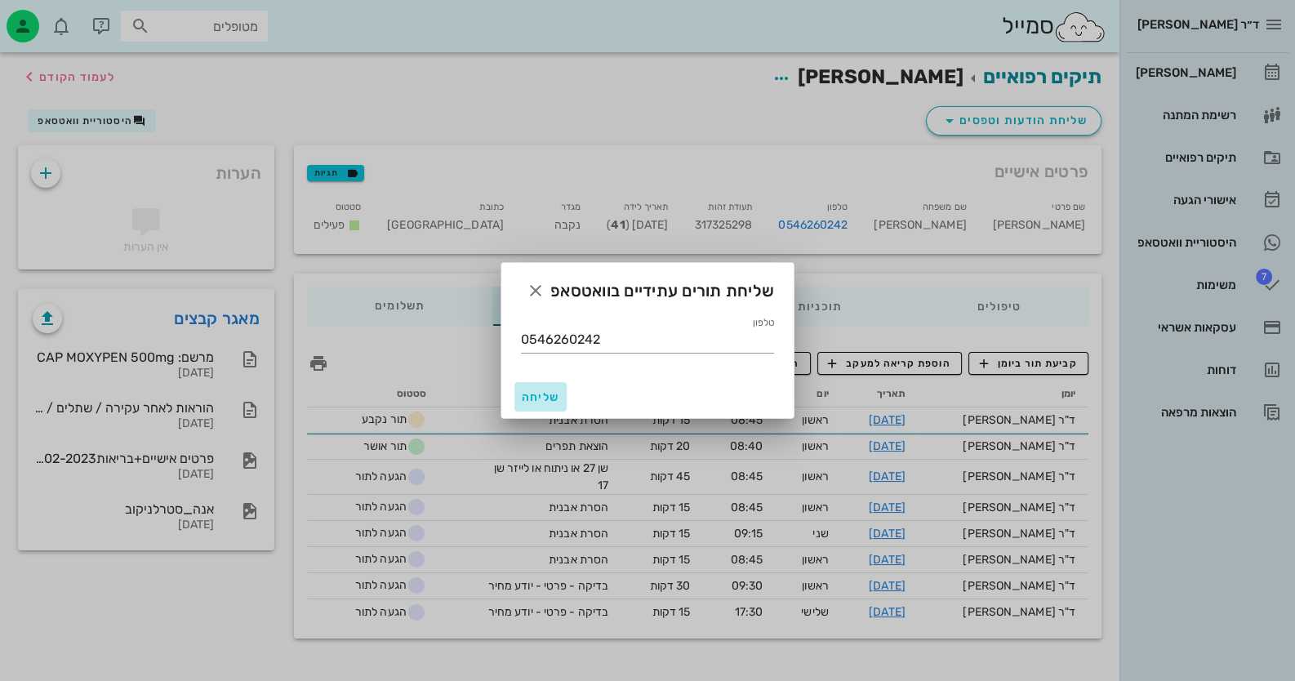
click at [547, 395] on span "שליחה" at bounding box center [540, 397] width 39 height 14
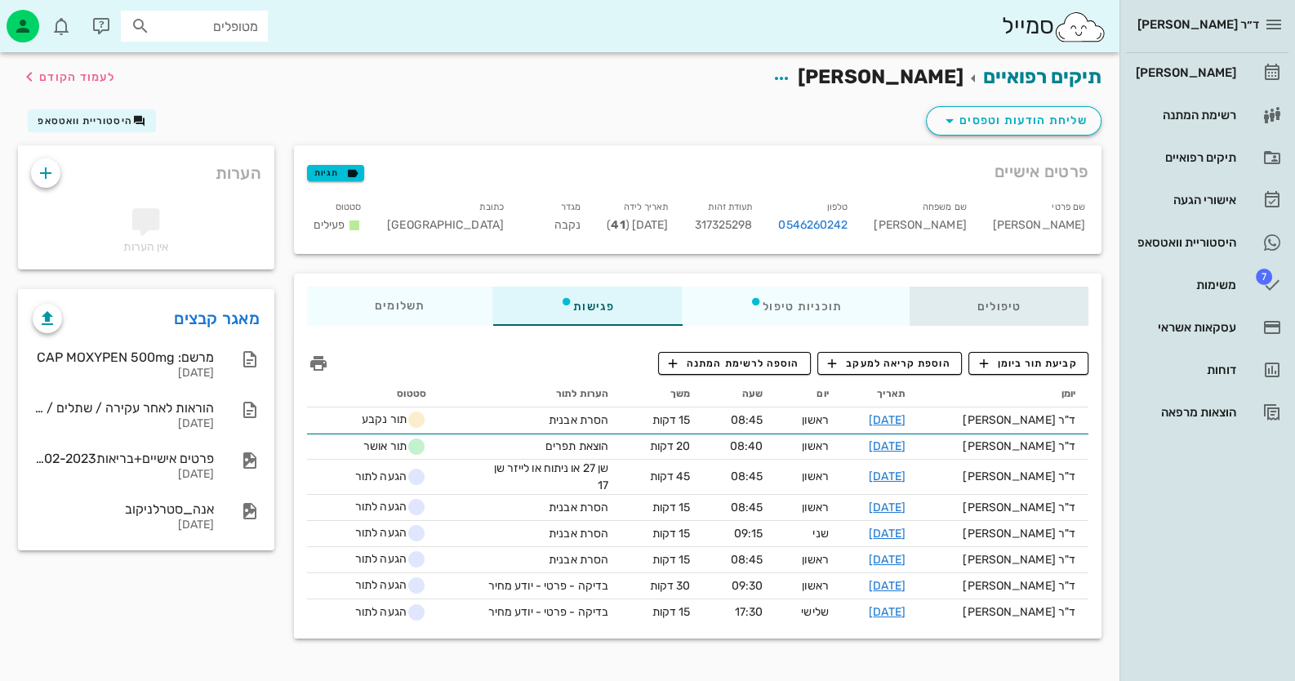
click at [999, 306] on div "טיפולים" at bounding box center [999, 306] width 179 height 39
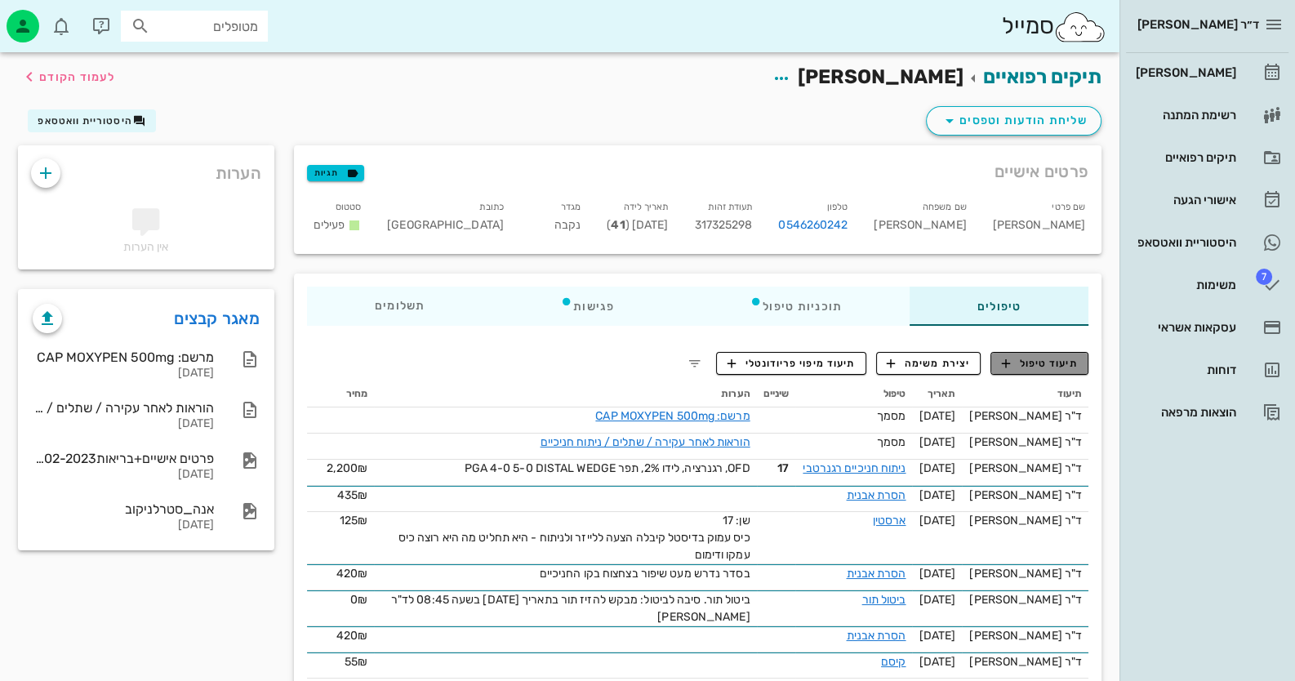
click at [1021, 367] on span "תיעוד טיפול" at bounding box center [1040, 363] width 76 height 15
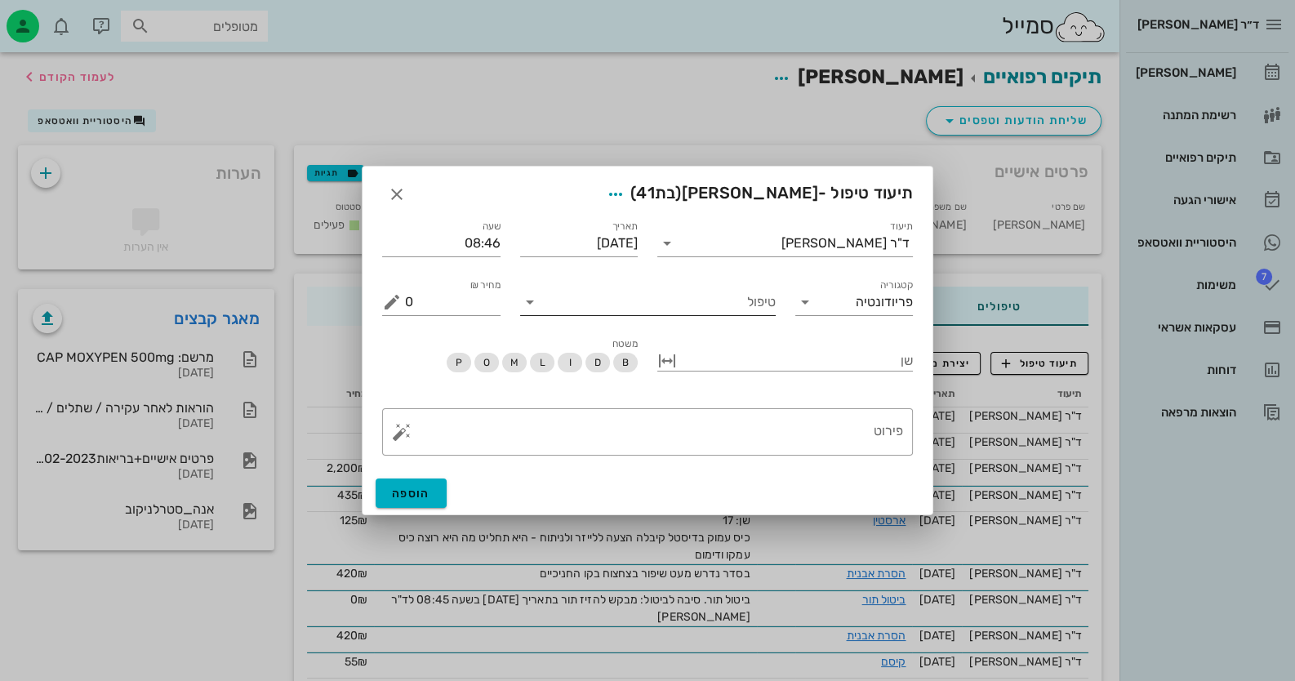
click at [751, 305] on input "טיפול" at bounding box center [659, 302] width 233 height 26
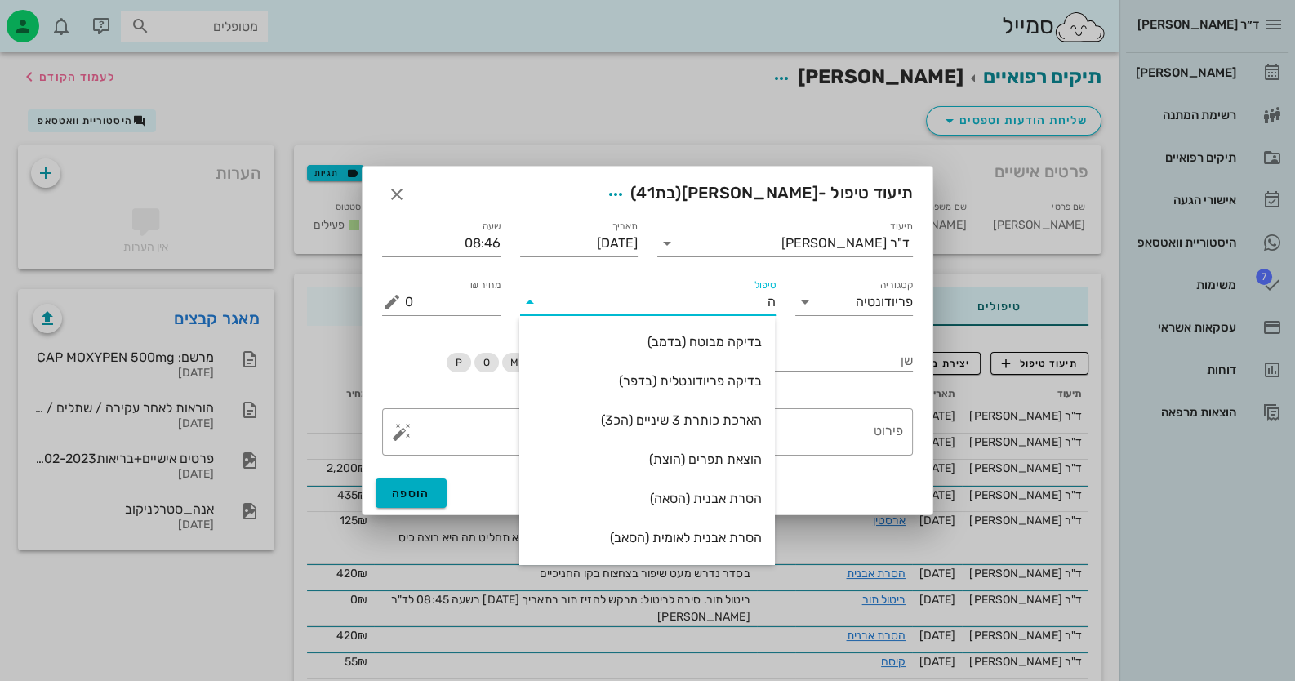
type input "הו"
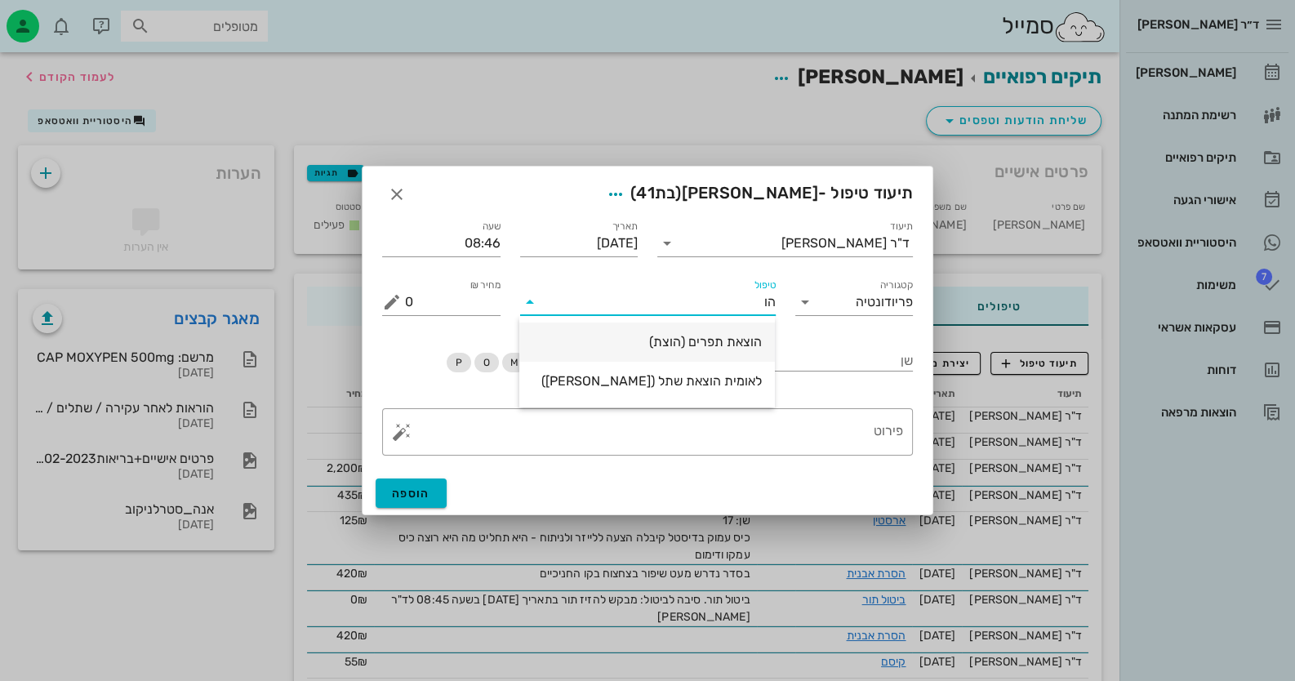
click at [720, 345] on div "הוצאת תפרים (הוצת)" at bounding box center [648, 342] width 230 height 16
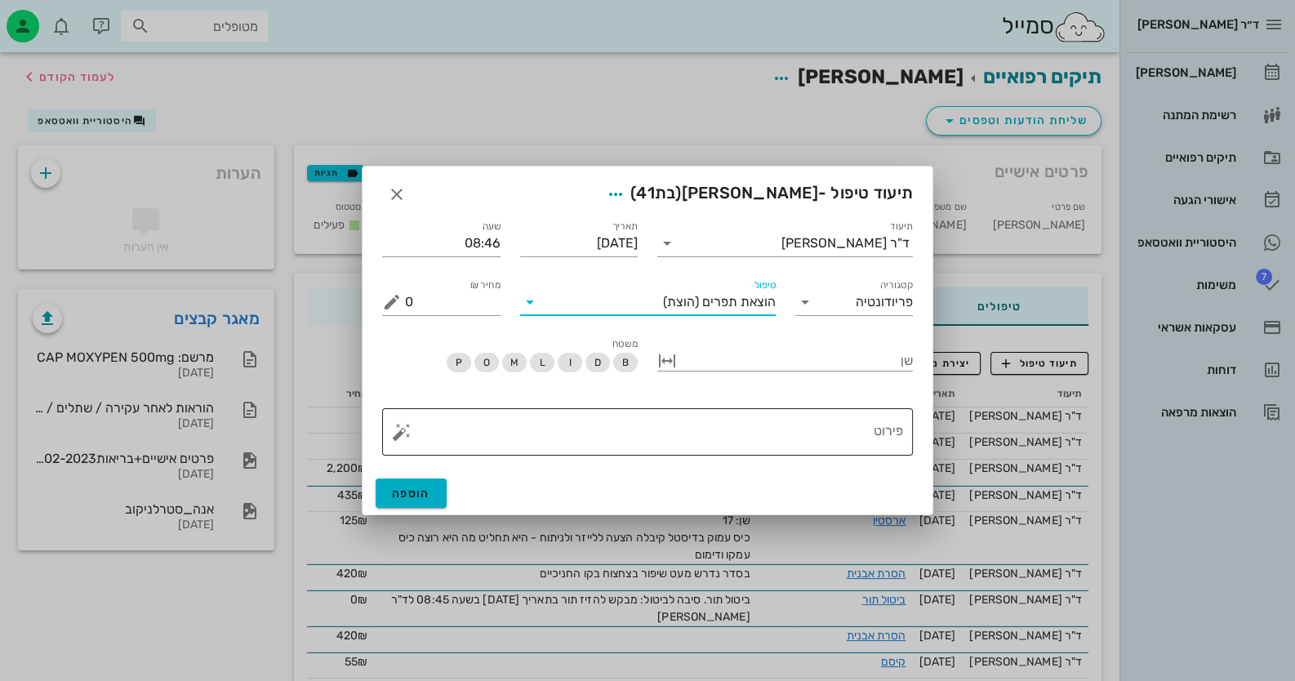
click at [403, 436] on button "button" at bounding box center [402, 432] width 20 height 20
click at [434, 404] on div "טיפול שבוצע" at bounding box center [430, 399] width 77 height 33
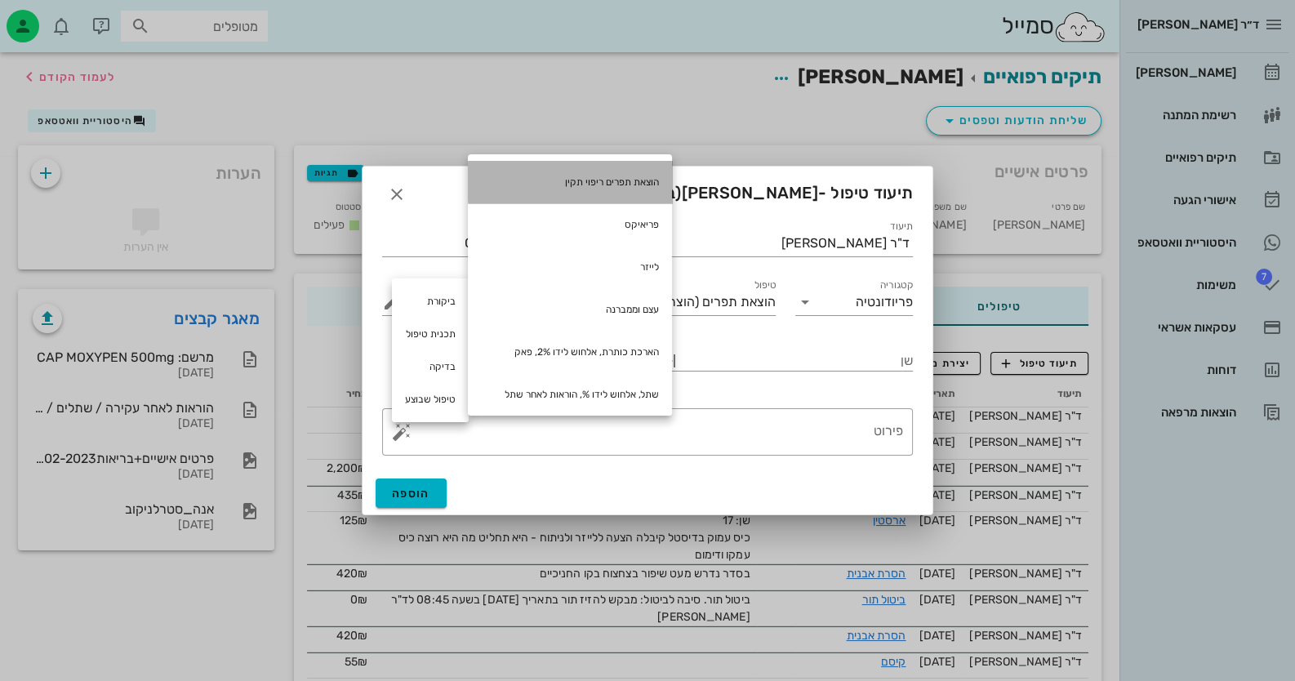
click at [593, 184] on div "הוצאת תפרים ריפוי תקין" at bounding box center [570, 182] width 204 height 42
type textarea "הוצאת תפרים ריפוי תקין"
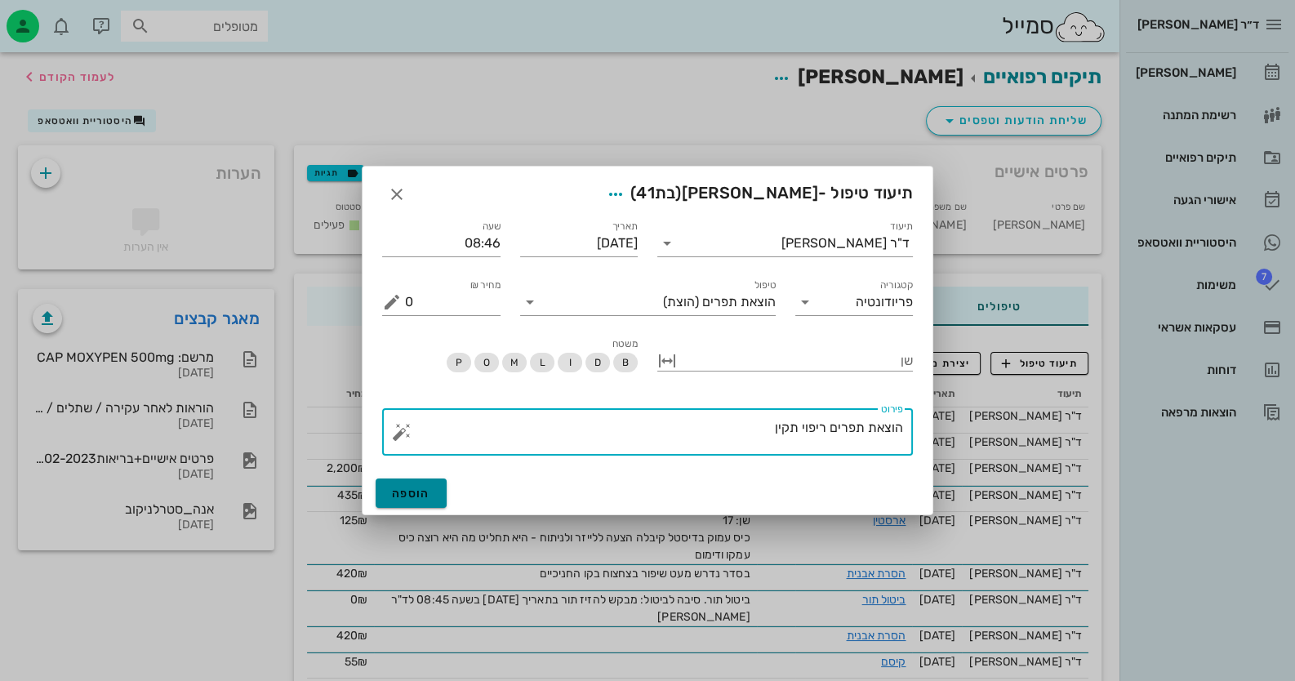
click at [440, 499] on button "הוספה" at bounding box center [411, 493] width 71 height 29
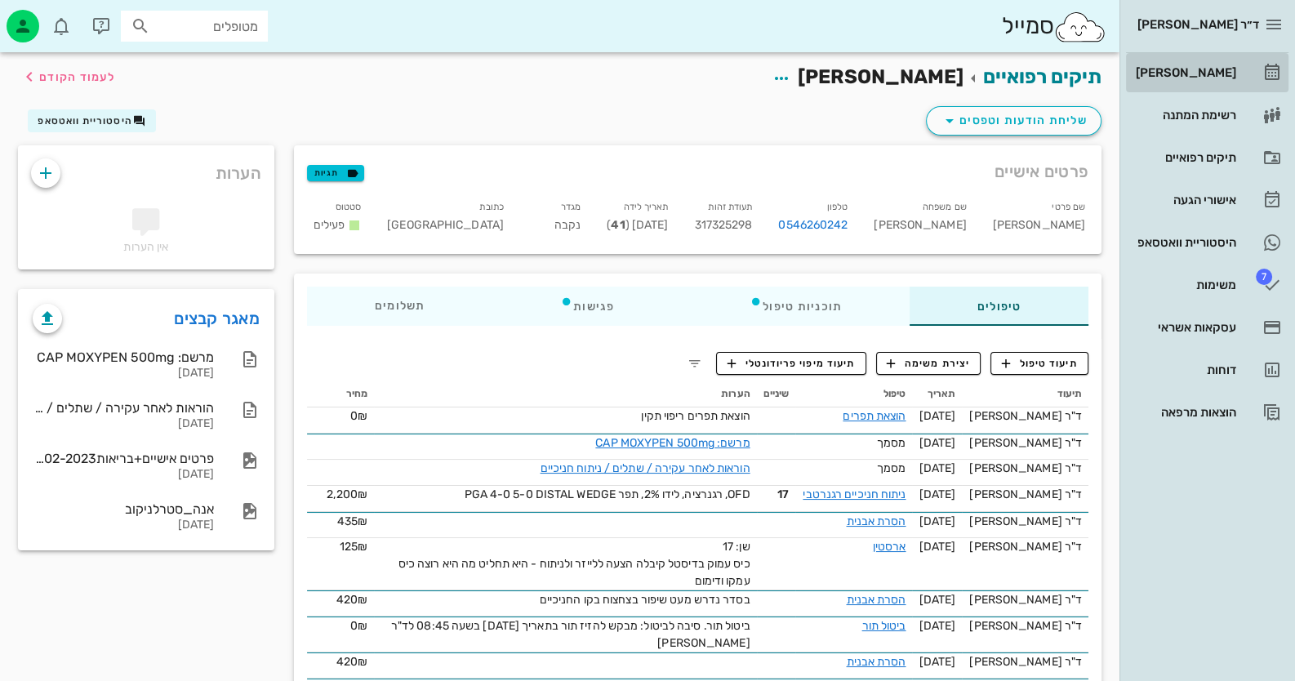
click at [1236, 66] on div "[PERSON_NAME]" at bounding box center [1185, 73] width 104 height 26
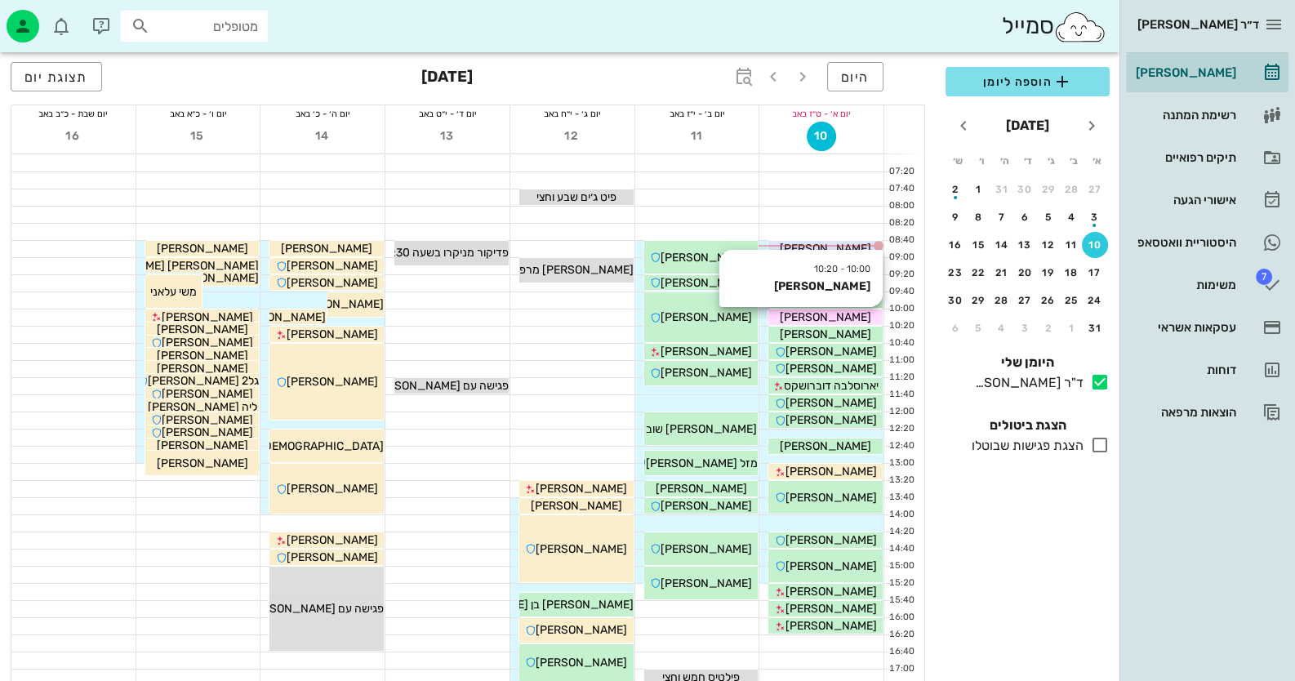
click at [849, 319] on div "אמזלג גל" at bounding box center [826, 317] width 114 height 17
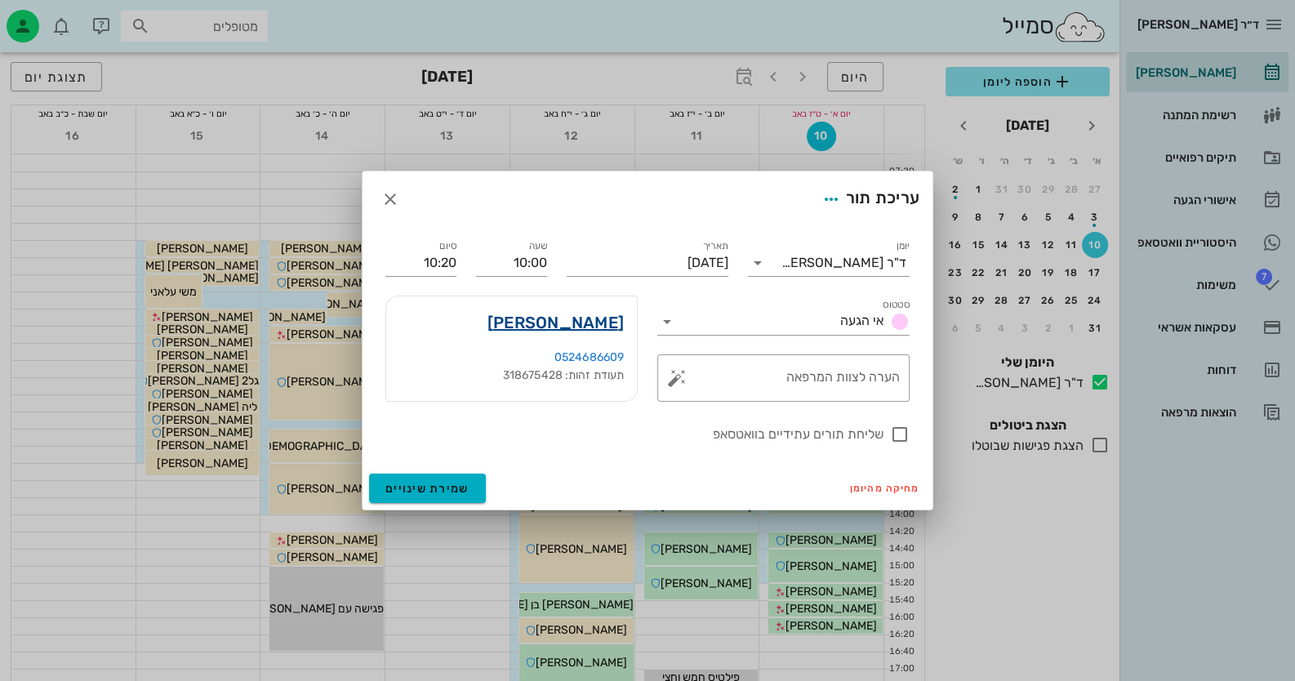
click at [587, 314] on link "אמזלג גל" at bounding box center [556, 323] width 136 height 26
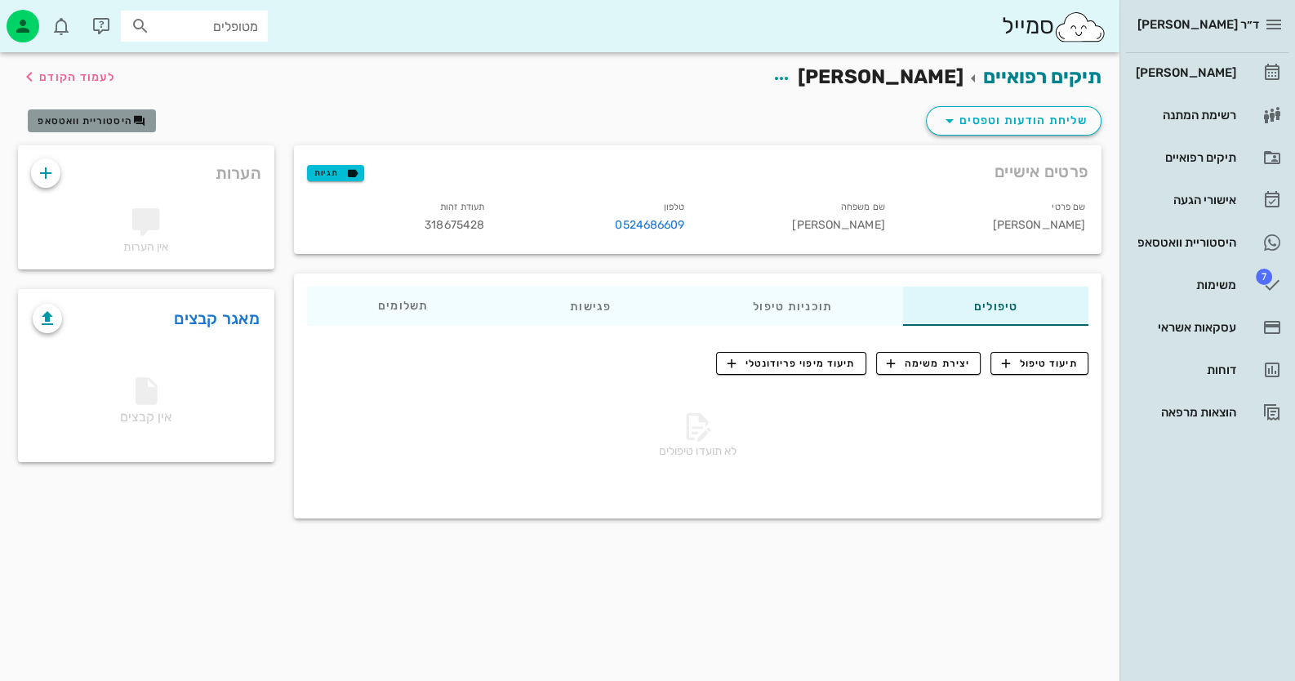
click at [96, 118] on span "היסטוריית וואטסאפ" at bounding box center [85, 120] width 95 height 11
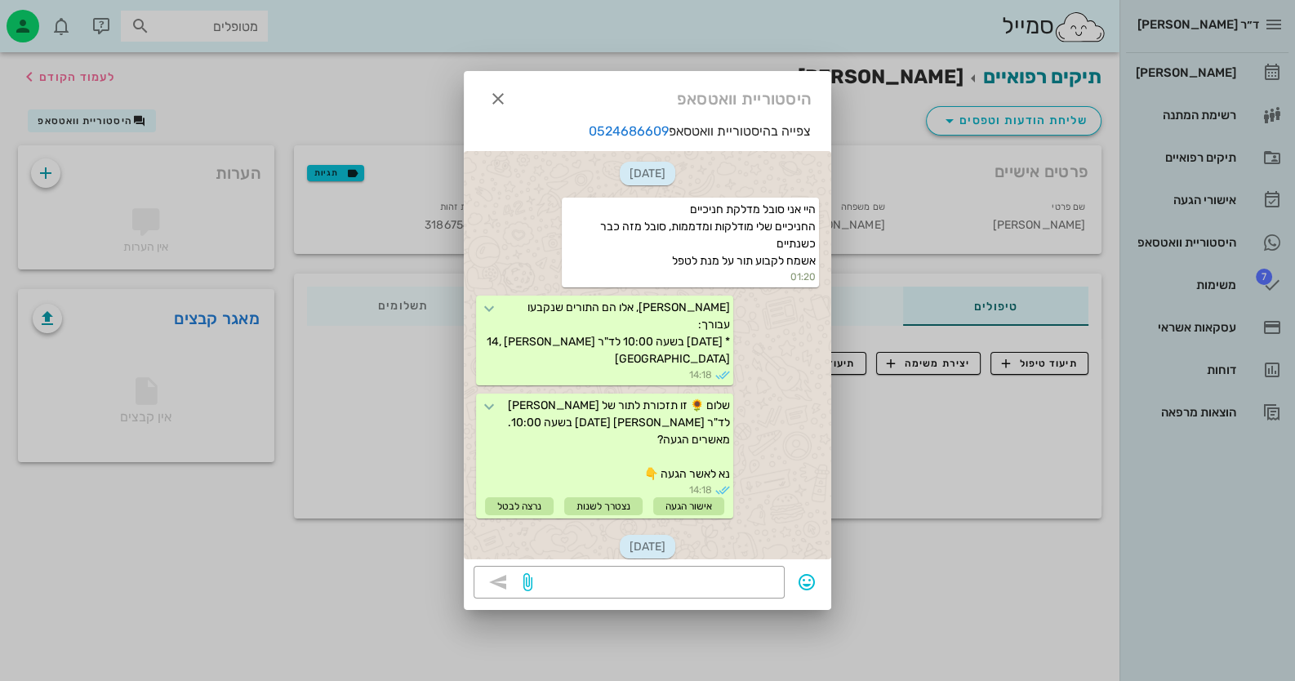
scroll to position [412, 0]
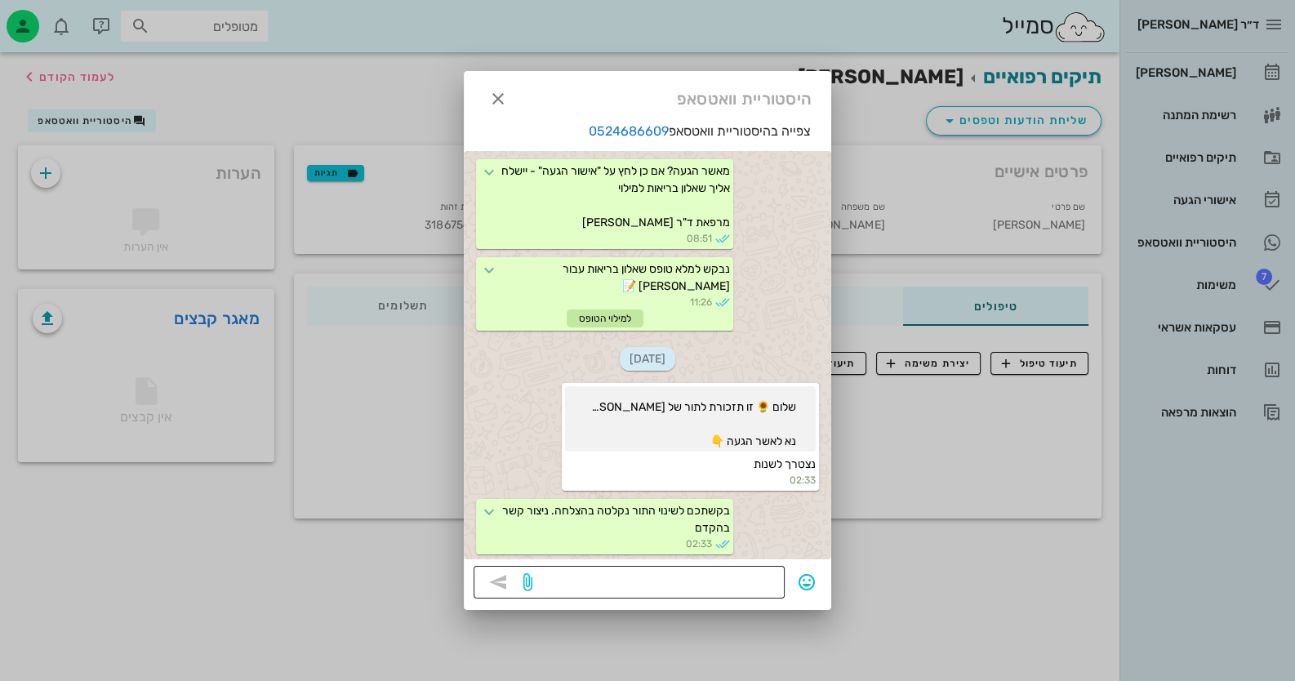
click at [662, 574] on textarea at bounding box center [655, 584] width 239 height 26
type textarea "למתי לשנות?"
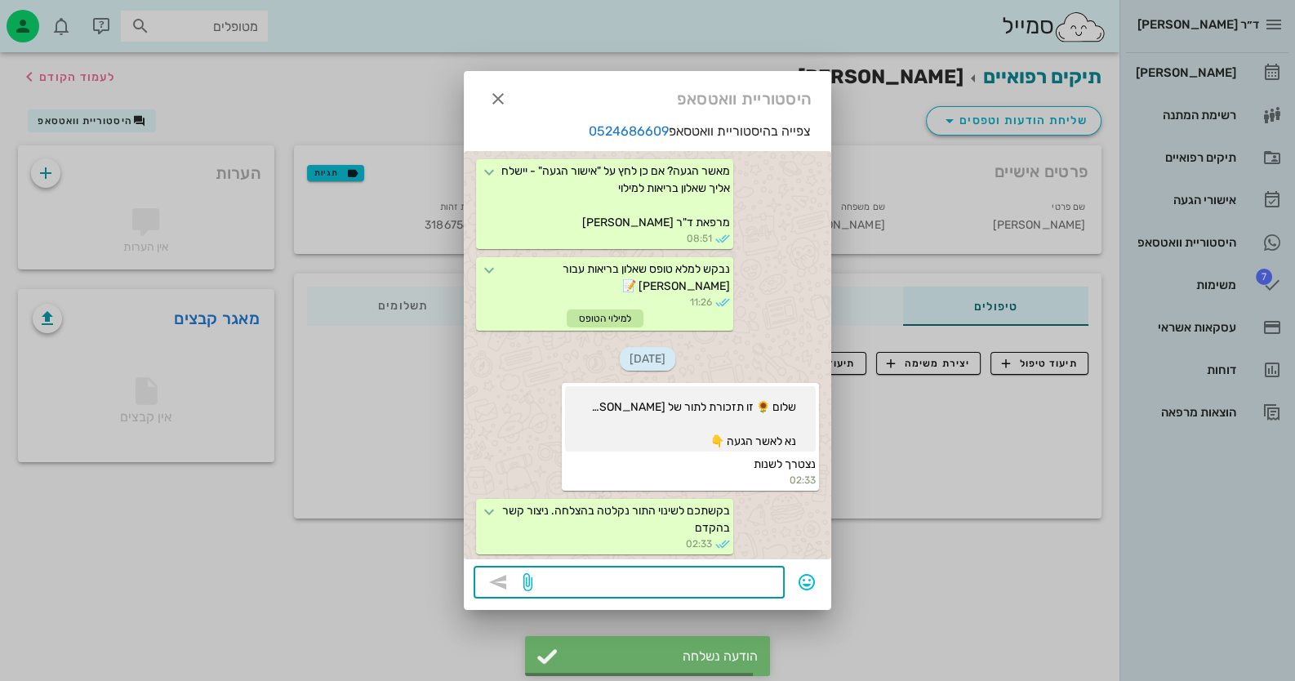
scroll to position [458, 0]
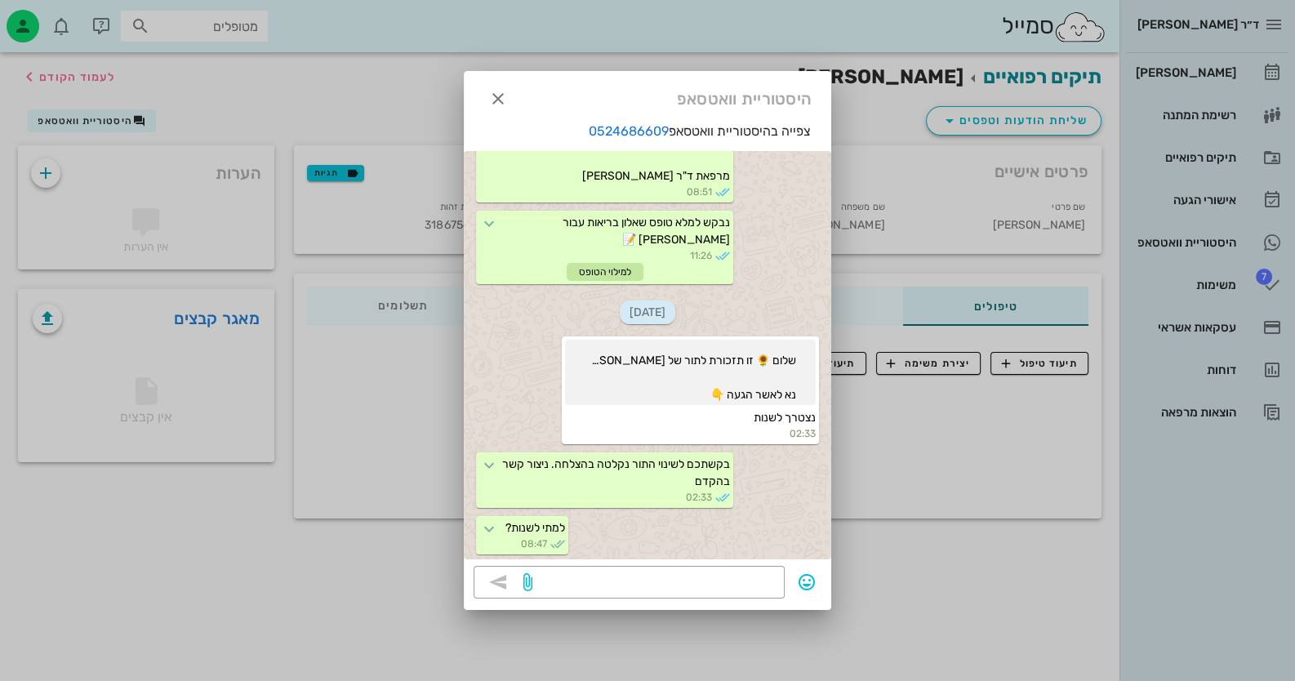
click at [1229, 285] on div at bounding box center [647, 340] width 1295 height 681
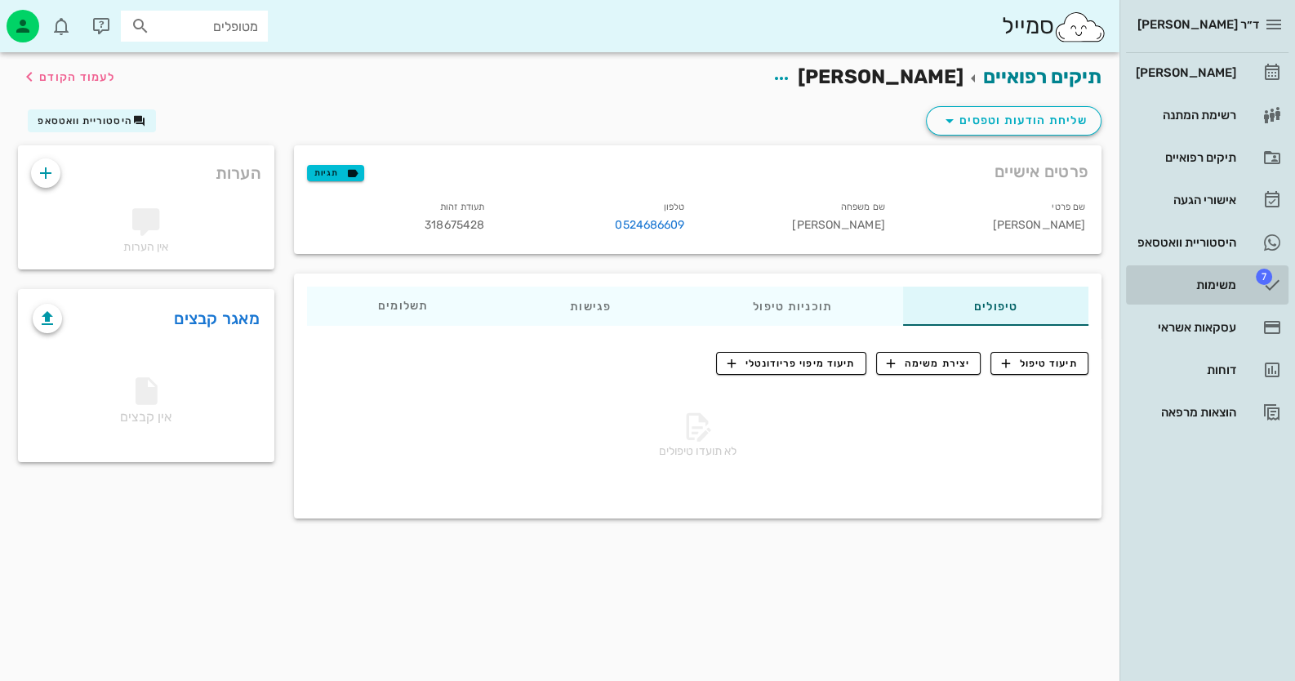
click at [1229, 285] on div "משימות" at bounding box center [1185, 285] width 104 height 13
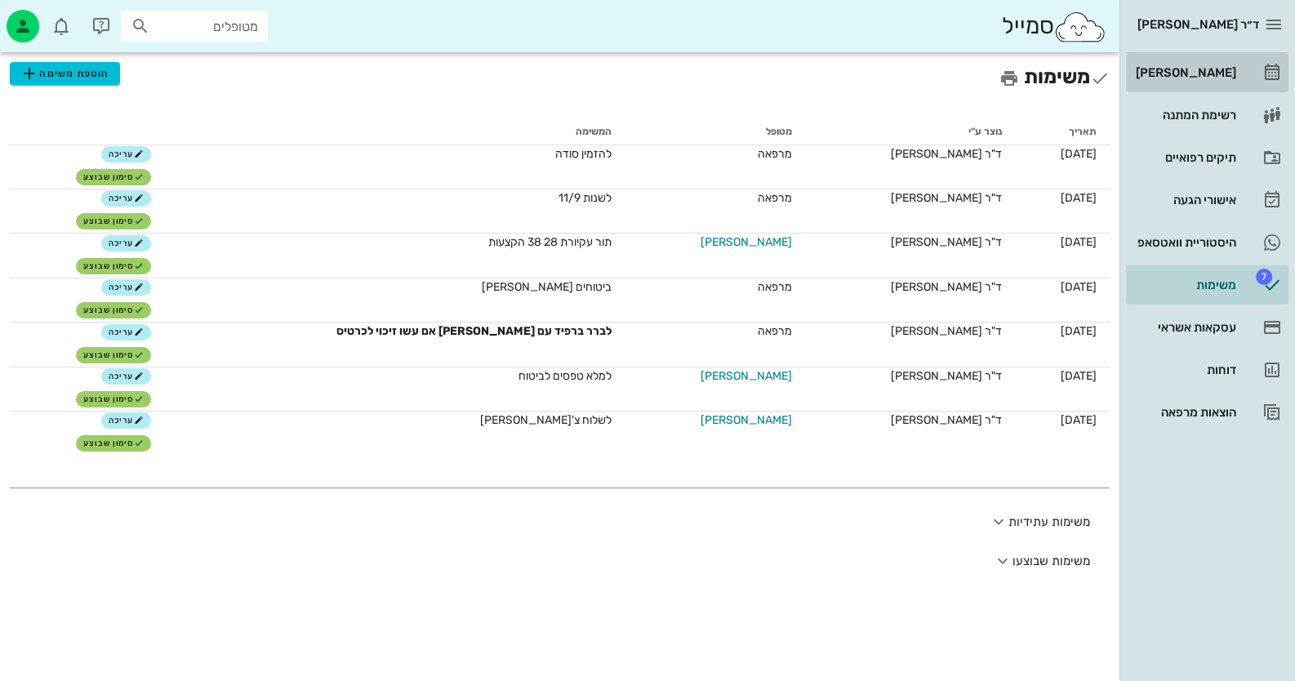
click at [1235, 82] on div "[PERSON_NAME]" at bounding box center [1185, 73] width 104 height 26
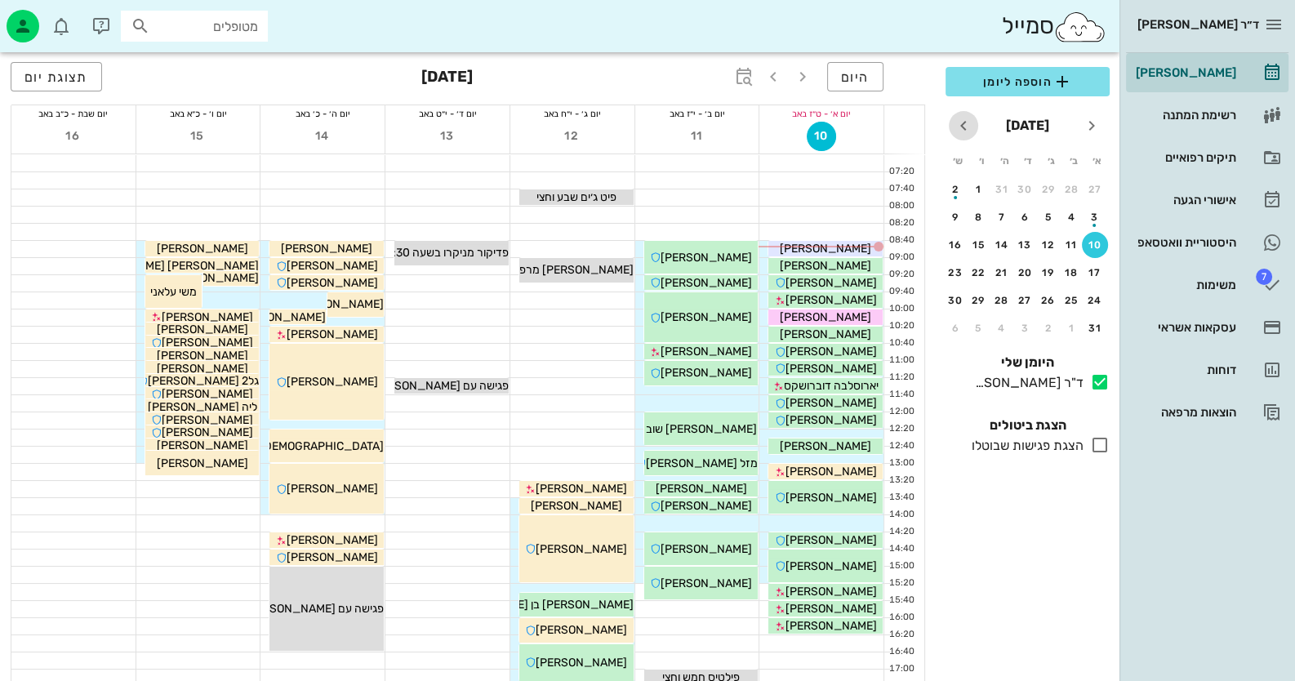
click at [968, 126] on icon "חודש הבא" at bounding box center [964, 126] width 20 height 20
click at [1001, 214] on div "11" at bounding box center [1002, 217] width 26 height 11
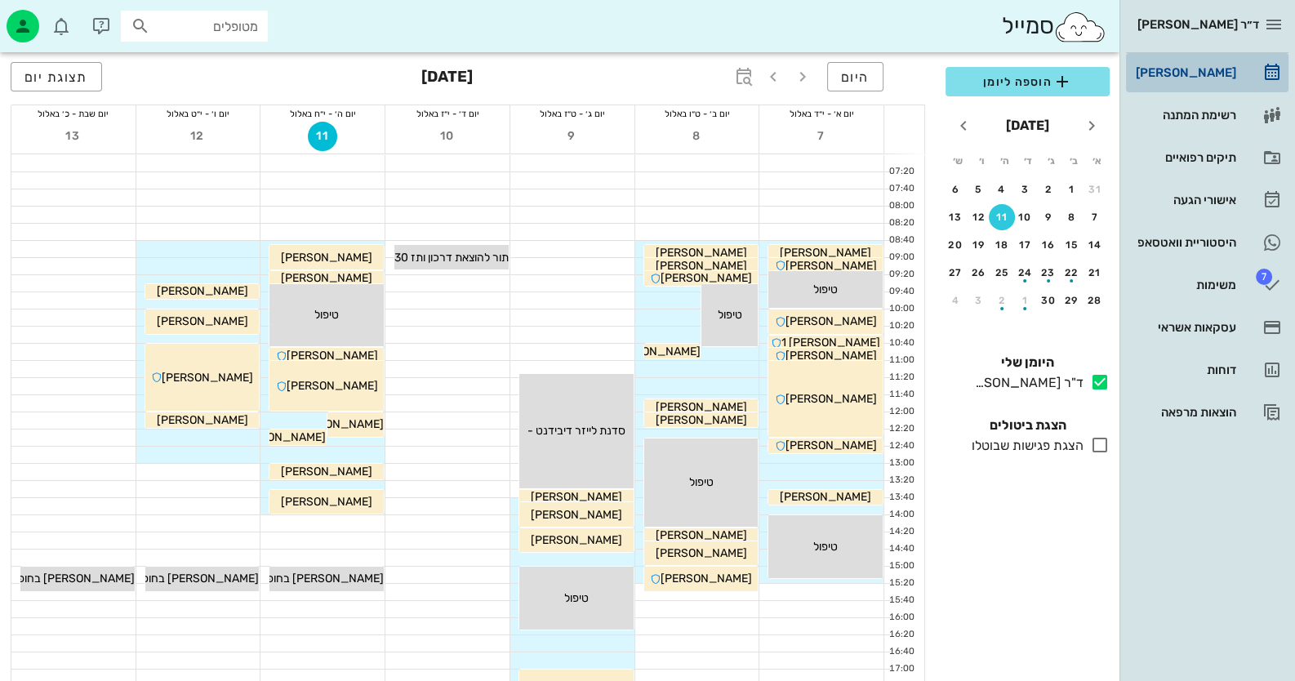
click at [1228, 74] on div "[PERSON_NAME]" at bounding box center [1185, 72] width 104 height 13
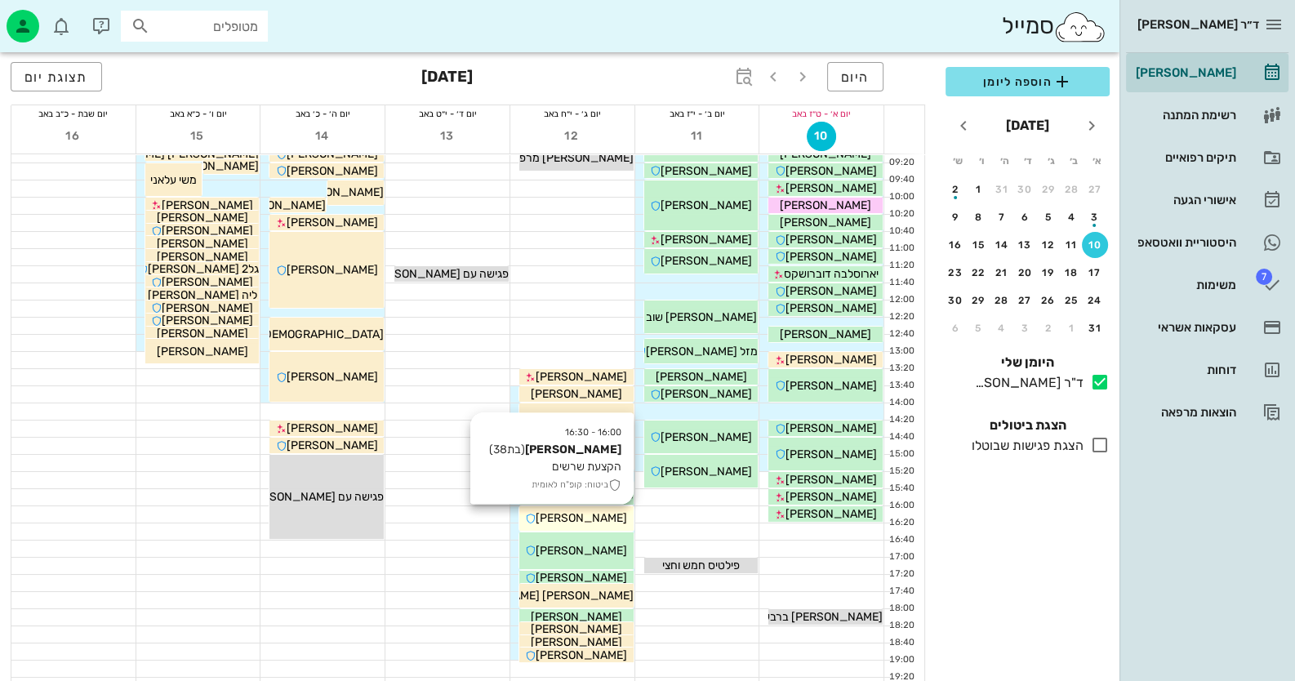
scroll to position [163, 0]
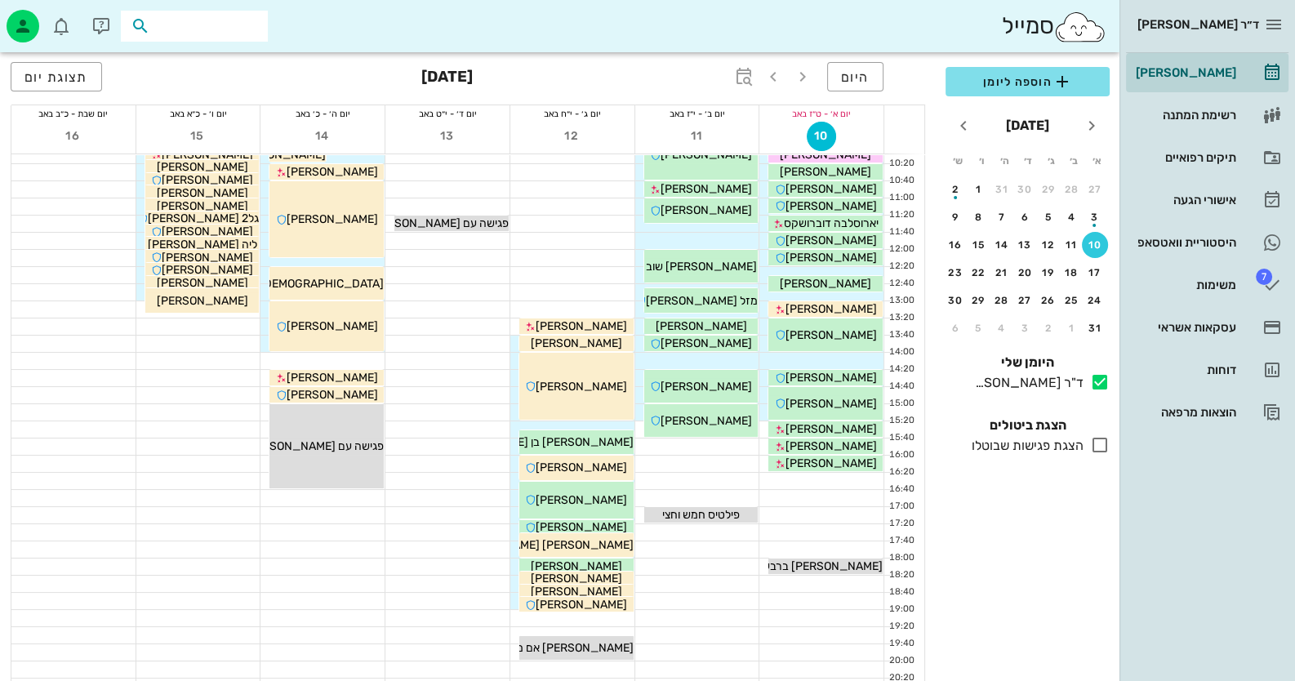
click at [221, 34] on input "text" at bounding box center [206, 26] width 105 height 21
type input "וולף"
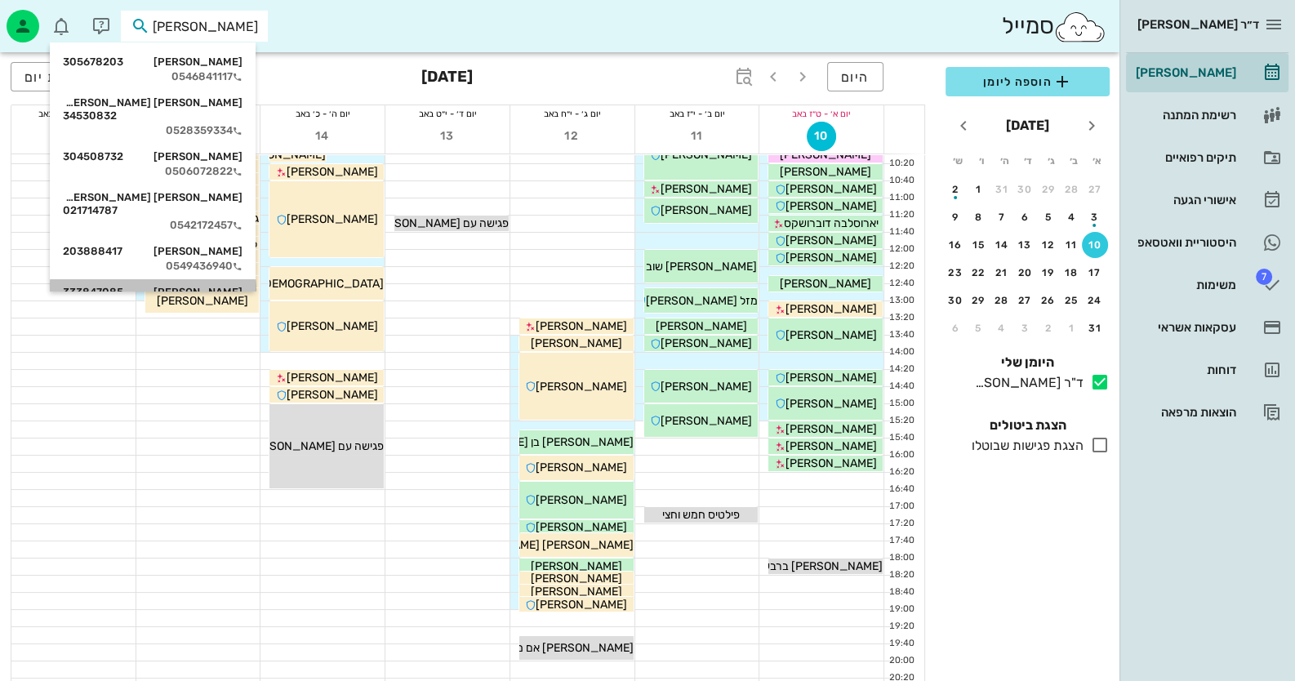
click at [216, 286] on div "רפאל וולף 333847085" at bounding box center [153, 292] width 180 height 13
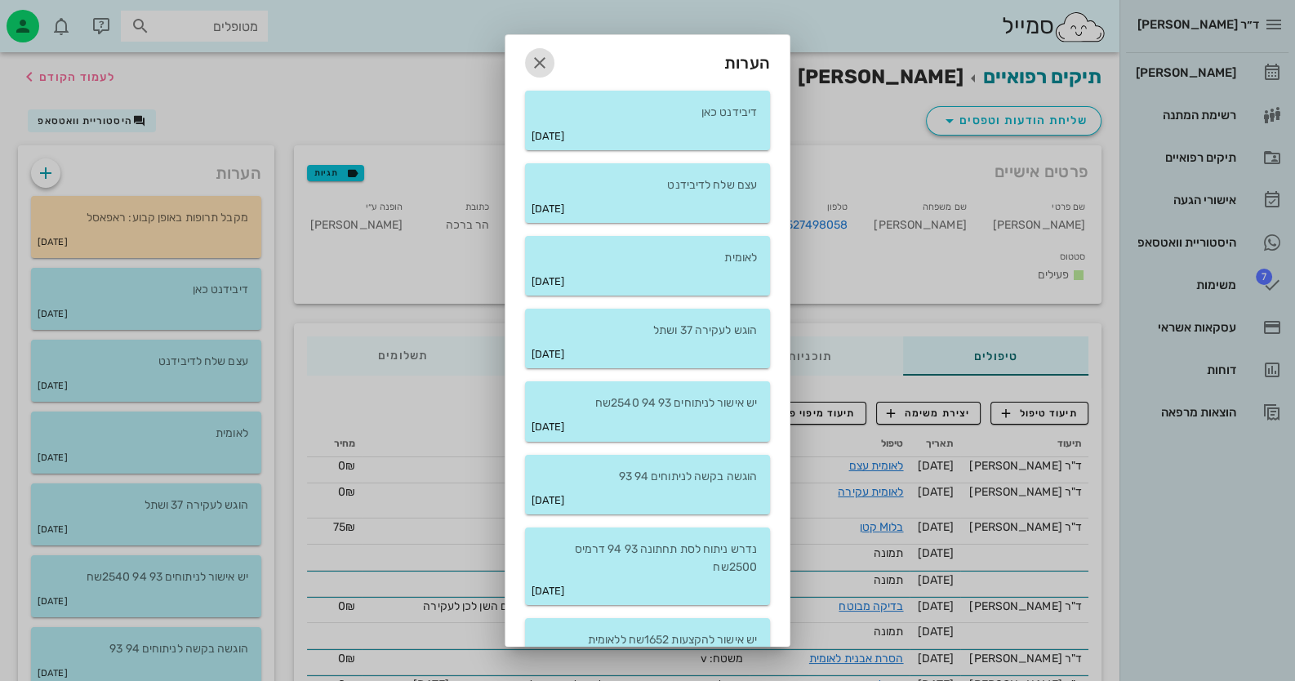
click at [541, 60] on span "button" at bounding box center [539, 63] width 29 height 20
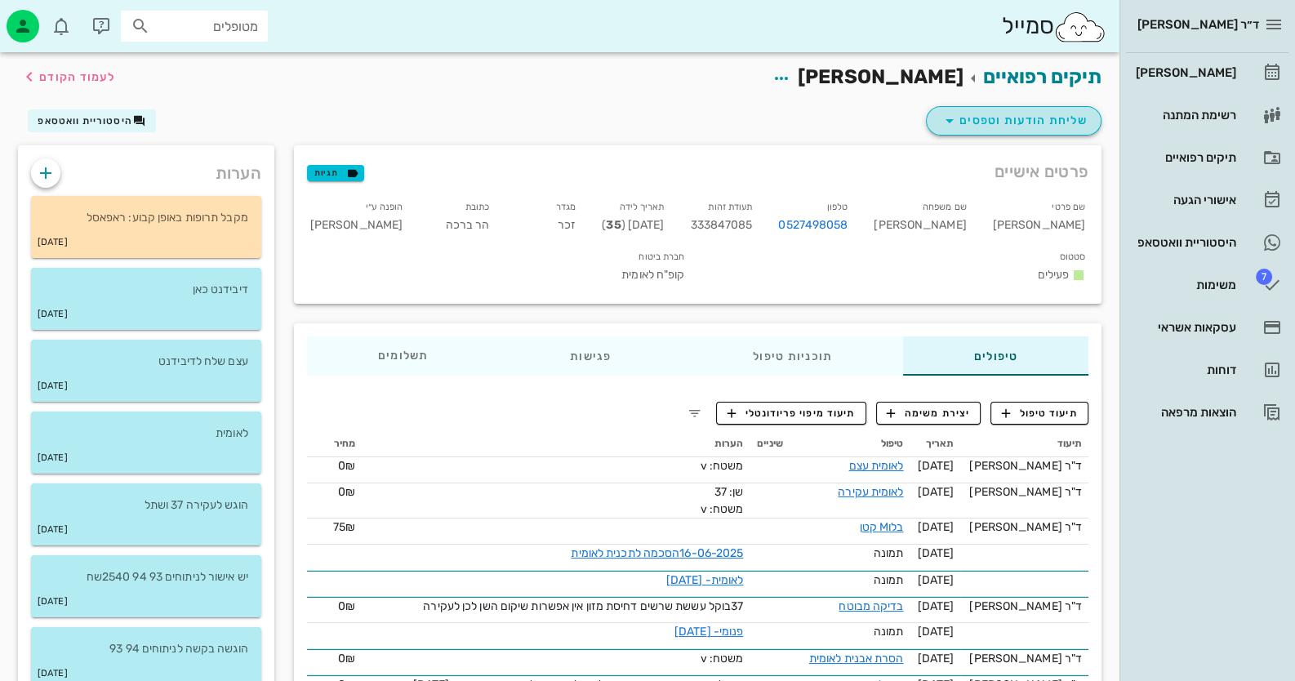
click at [1099, 114] on button "שליחת הודעות וטפסים" at bounding box center [1014, 120] width 176 height 29
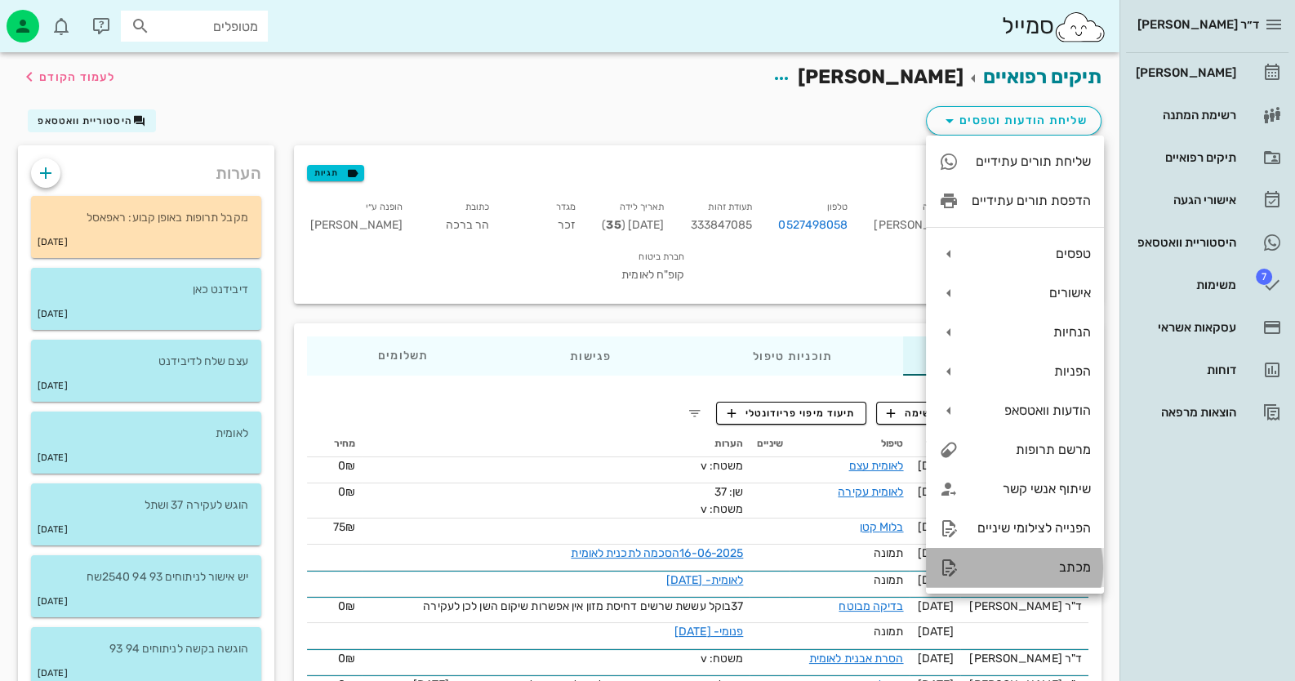
click at [1015, 563] on div "מכתב" at bounding box center [1031, 567] width 119 height 16
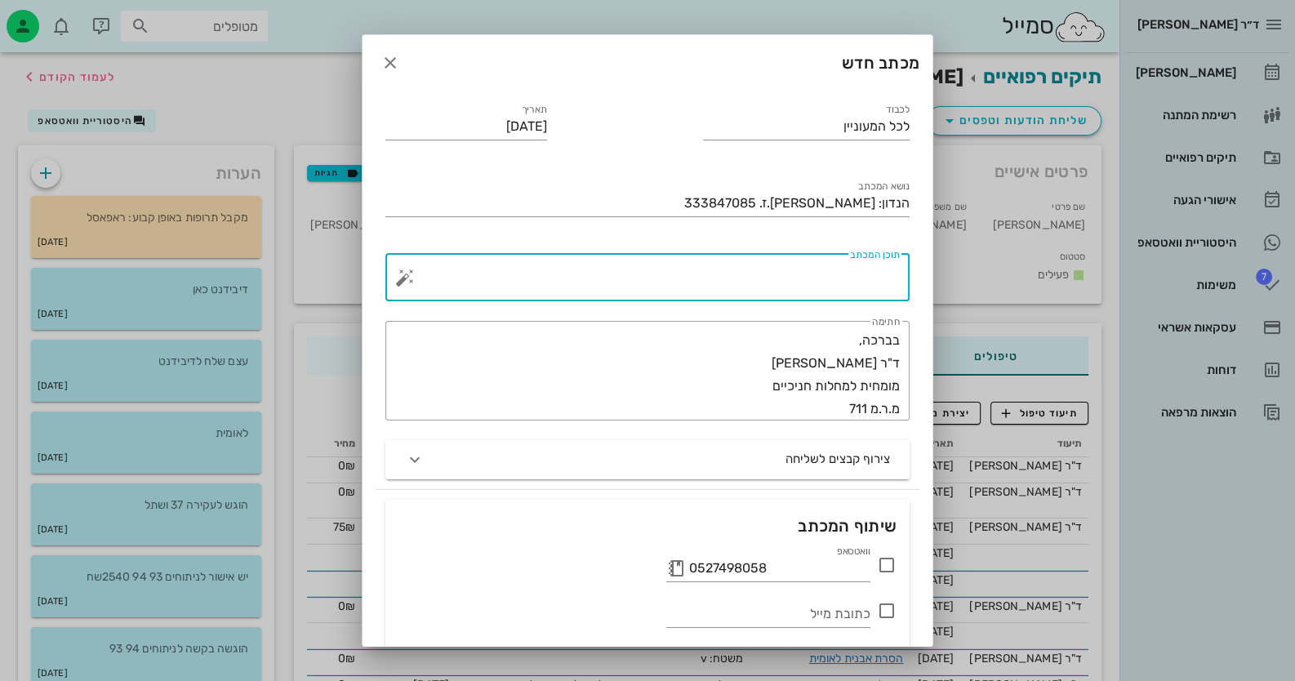
click at [835, 284] on textarea "תוכן המכתב" at bounding box center [654, 281] width 492 height 39
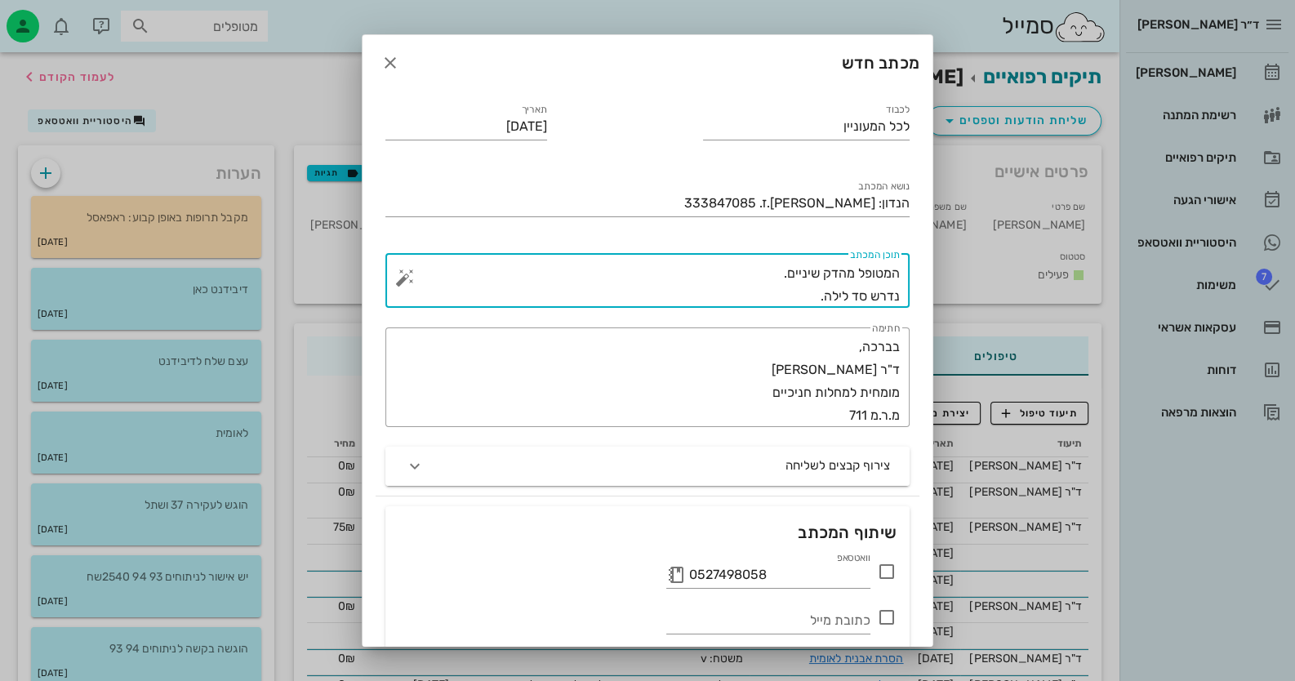
type textarea "המטופל מהדק שיניים. נדרש סד לילה."
click at [894, 567] on icon at bounding box center [887, 572] width 20 height 20
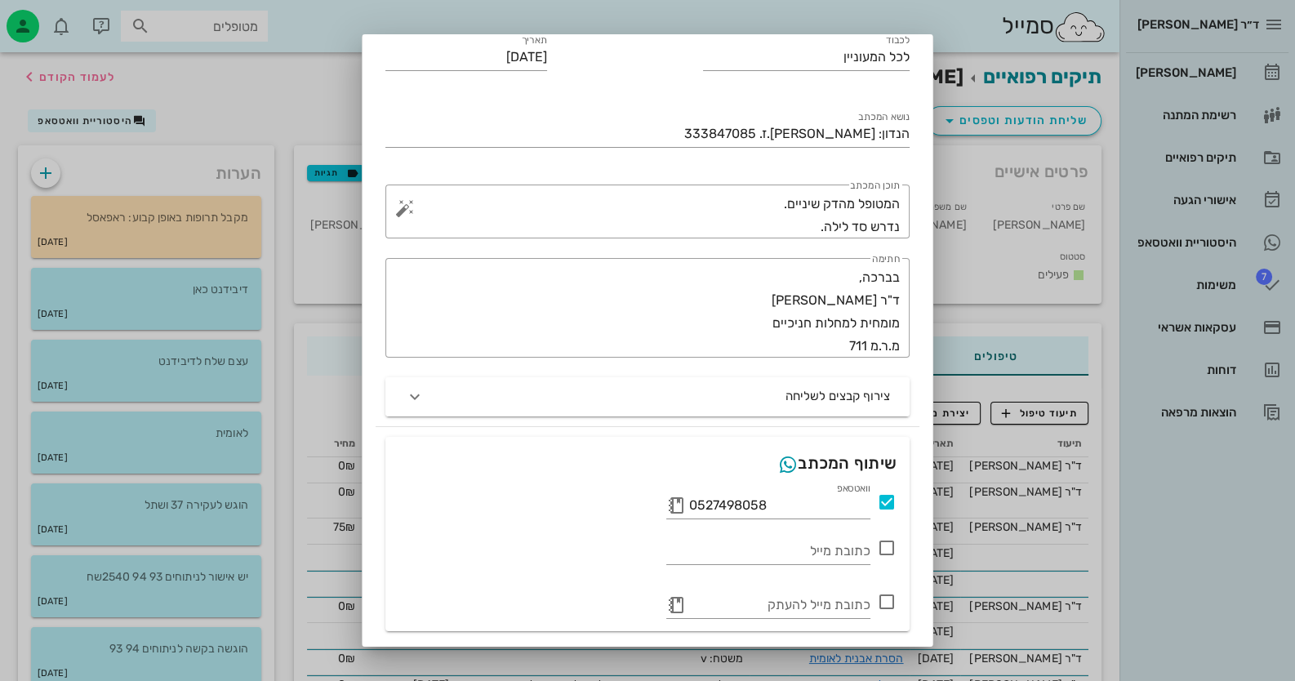
scroll to position [118, 0]
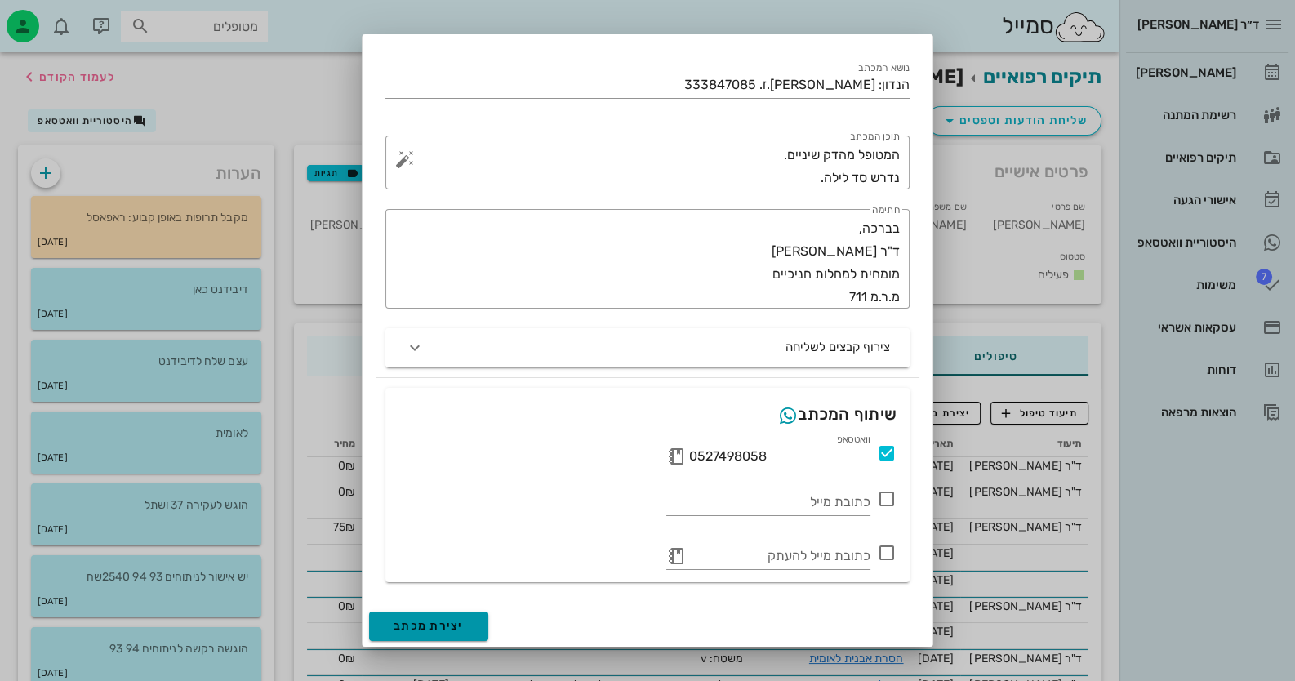
click at [452, 631] on span "יצירת מכתב" at bounding box center [429, 626] width 70 height 14
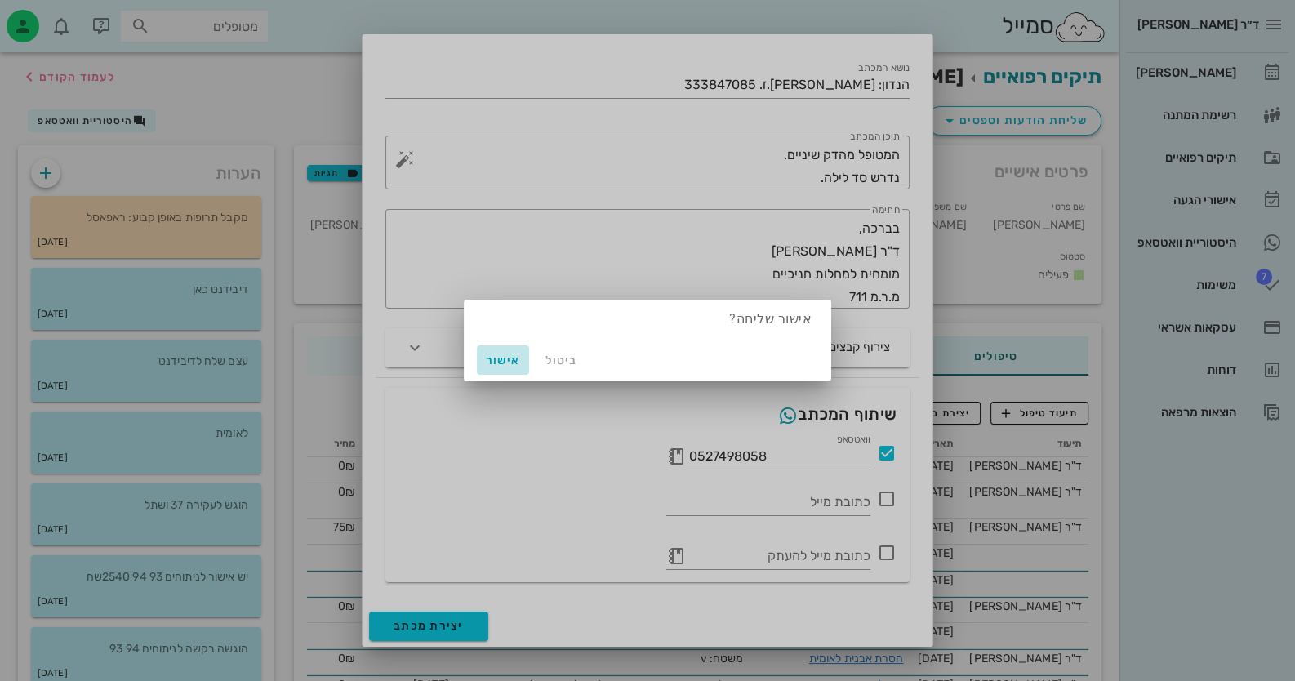
click at [478, 350] on button "אישור" at bounding box center [503, 359] width 52 height 29
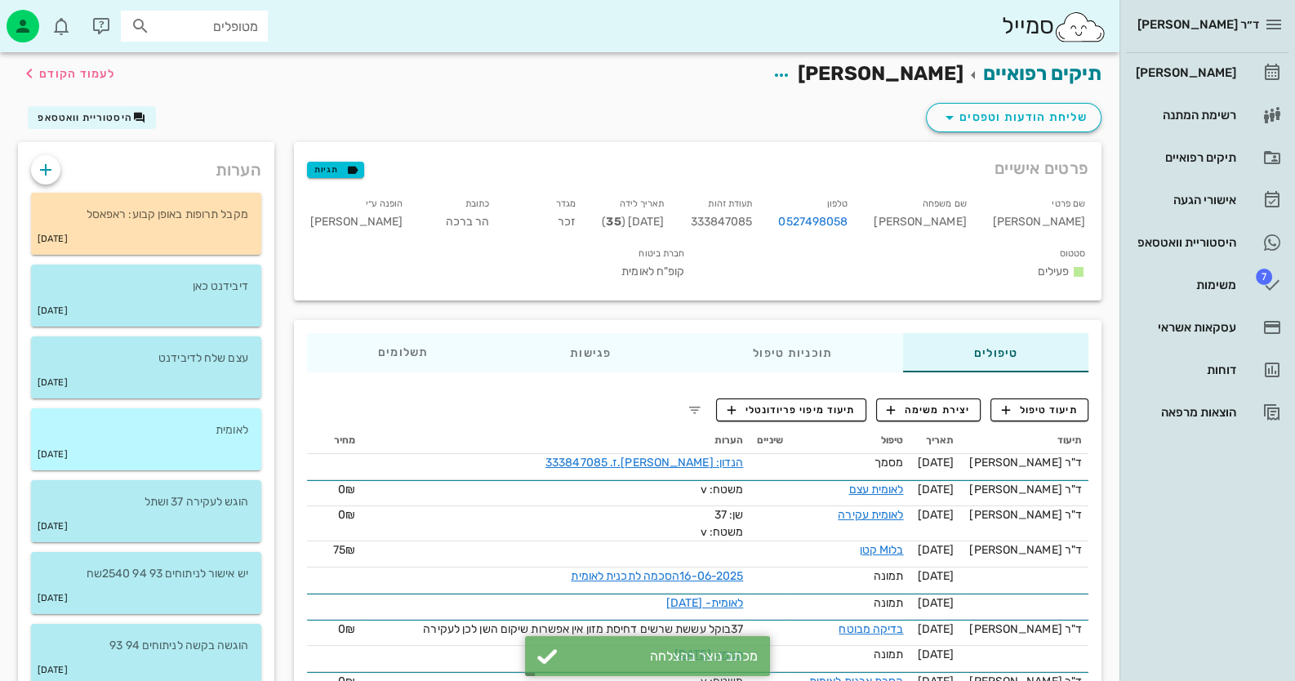
scroll to position [0, 0]
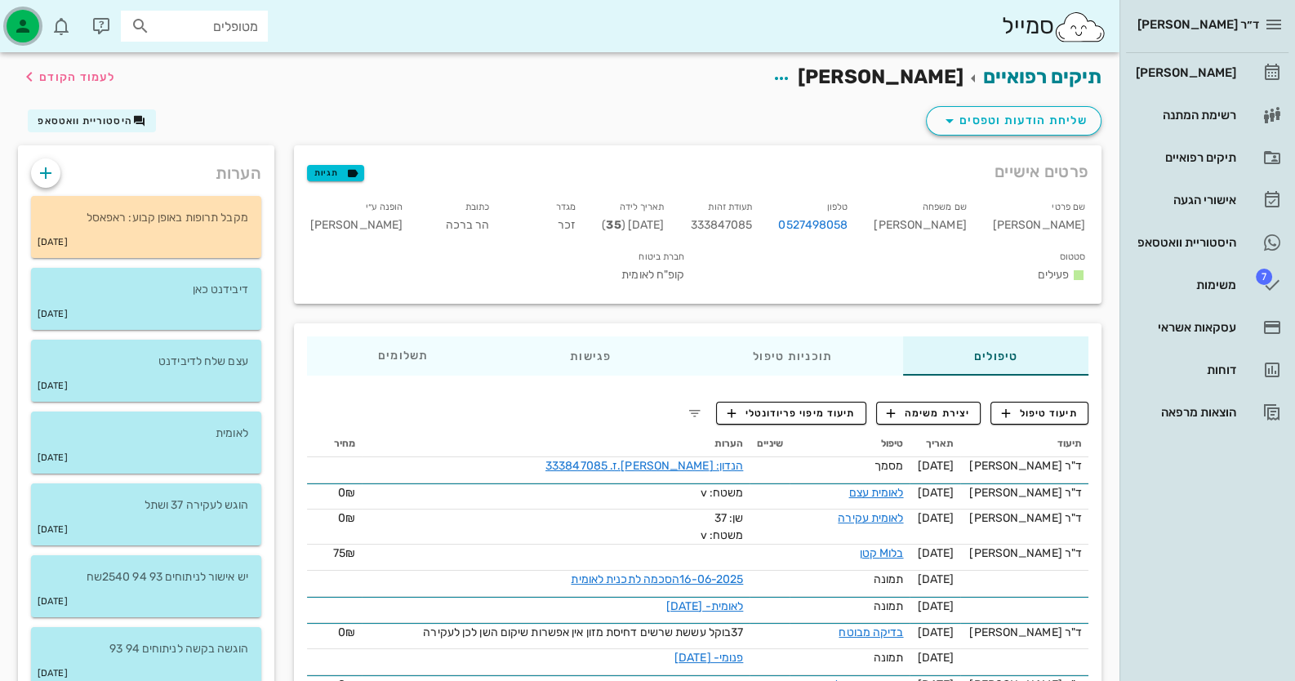
click at [16, 10] on div "button" at bounding box center [23, 26] width 33 height 33
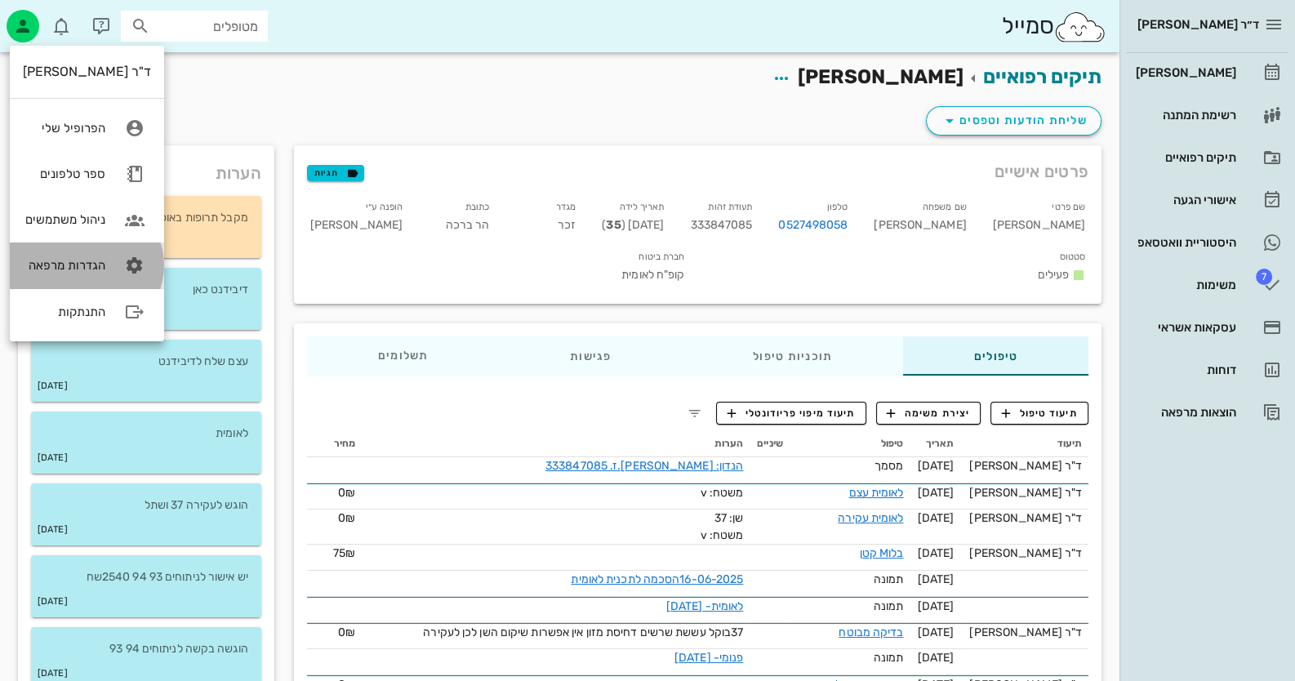
click at [94, 254] on link "הגדרות מרפאה" at bounding box center [87, 266] width 154 height 46
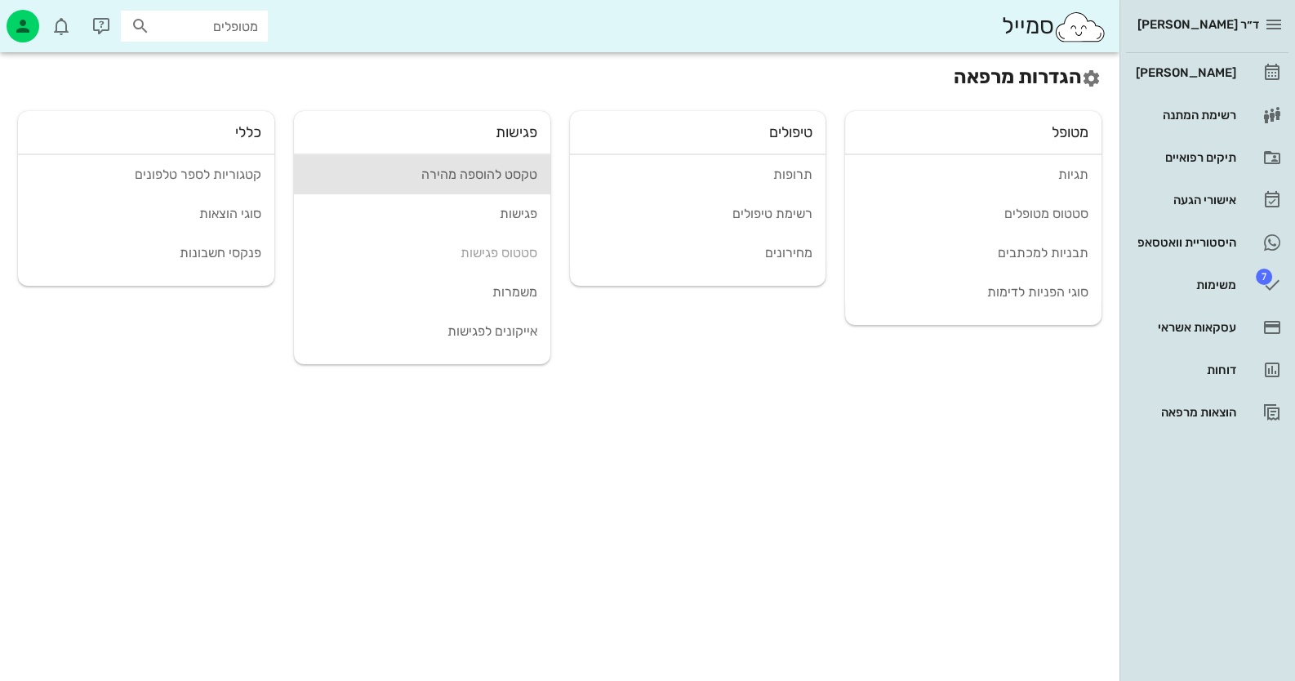
click at [487, 175] on div "טקסט להוספה מהירה" at bounding box center [422, 175] width 230 height 16
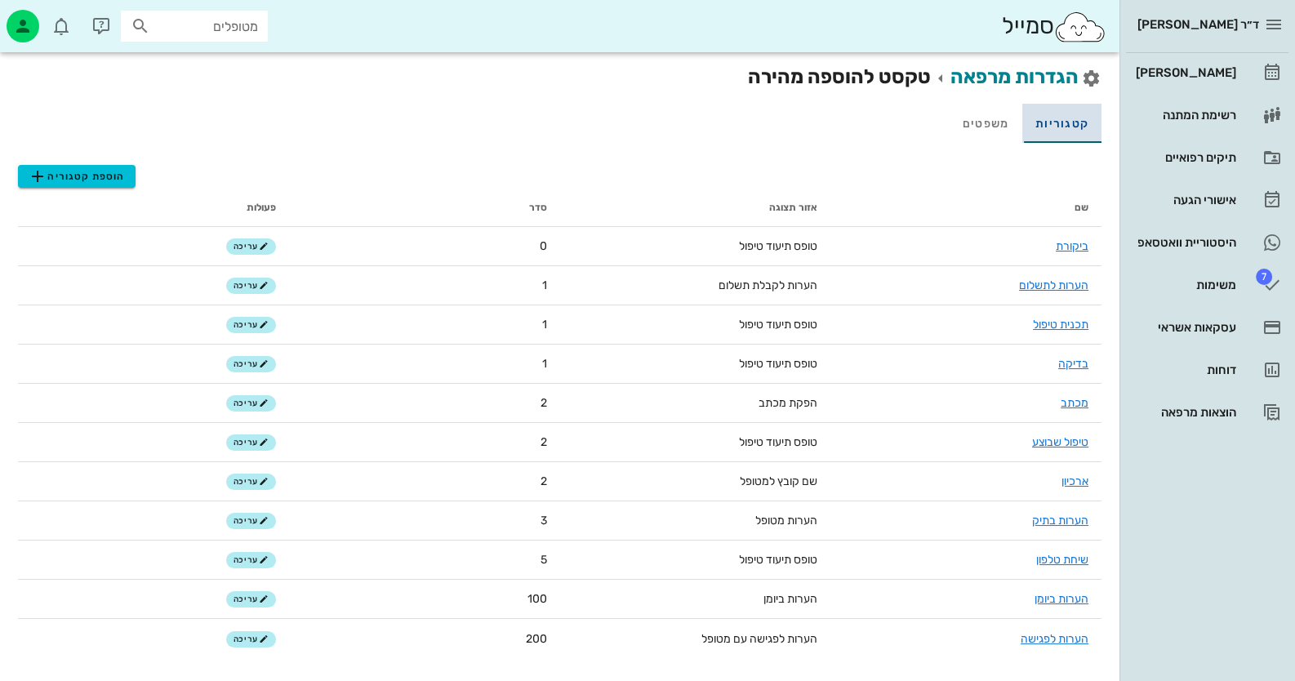
click at [1097, 134] on link "קטגוריות" at bounding box center [1062, 123] width 79 height 39
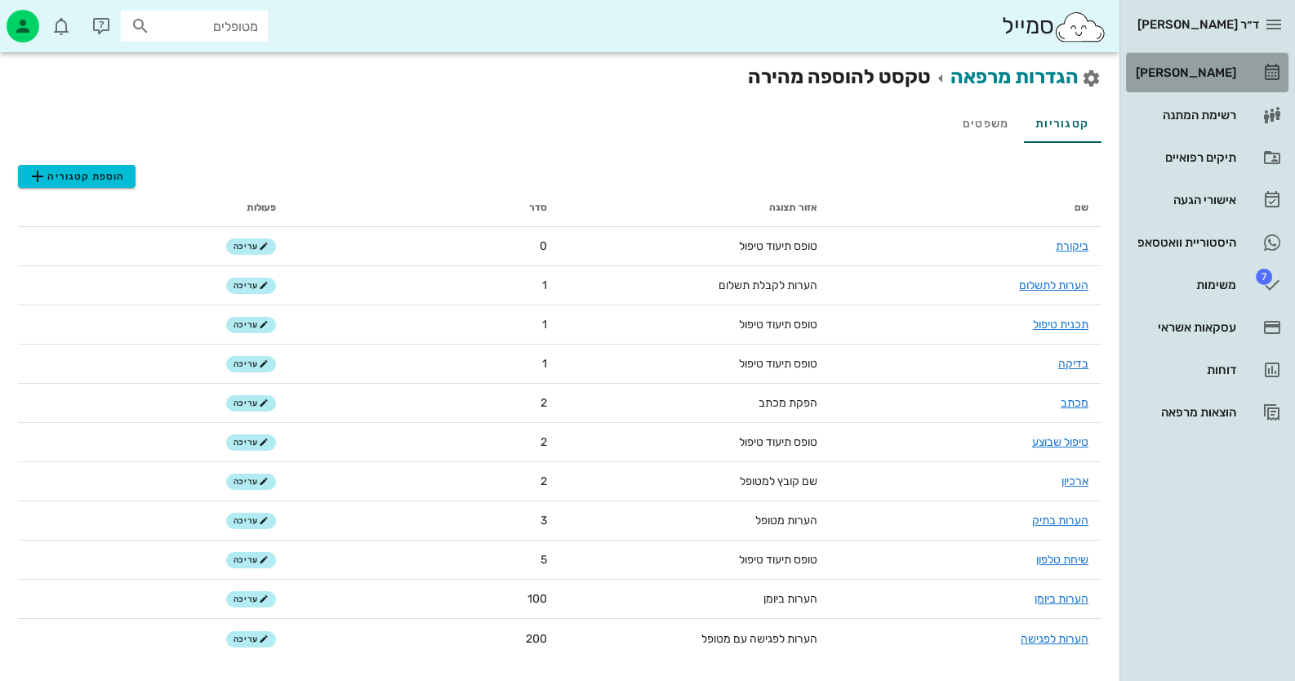
click at [1203, 73] on div "[PERSON_NAME]" at bounding box center [1185, 72] width 104 height 13
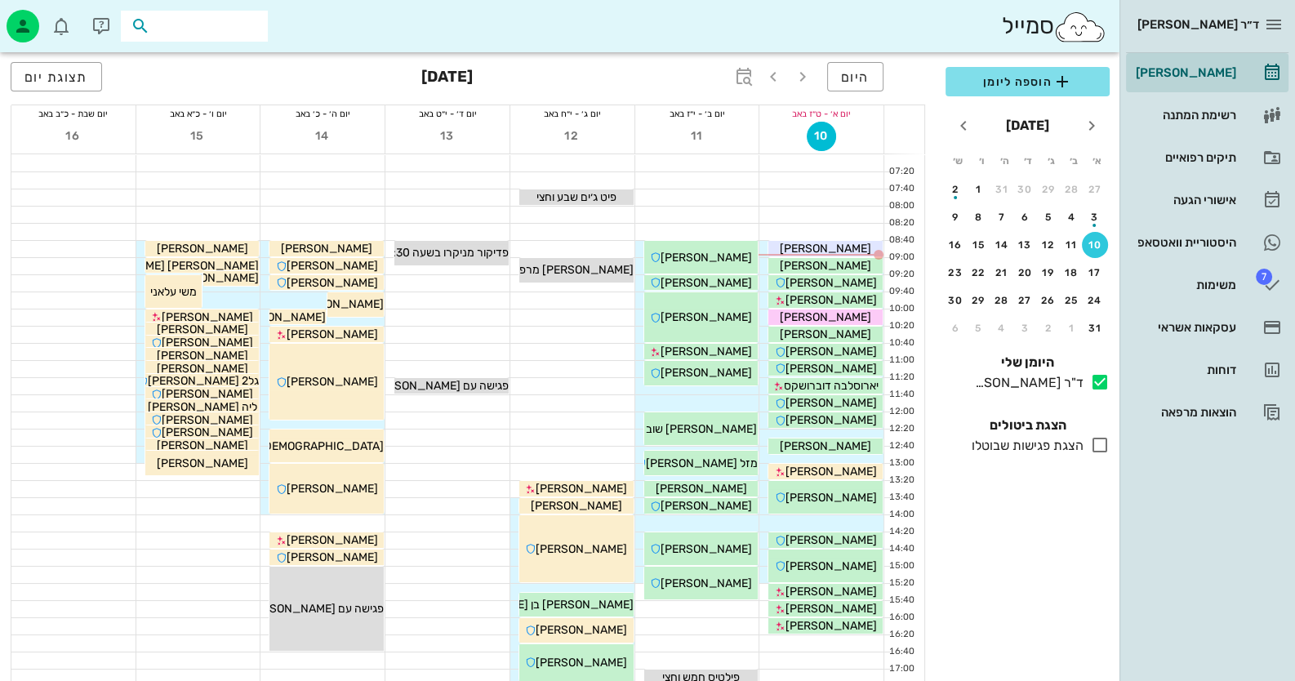
click at [241, 23] on input "text" at bounding box center [206, 26] width 105 height 21
type input "[PERSON_NAME]"
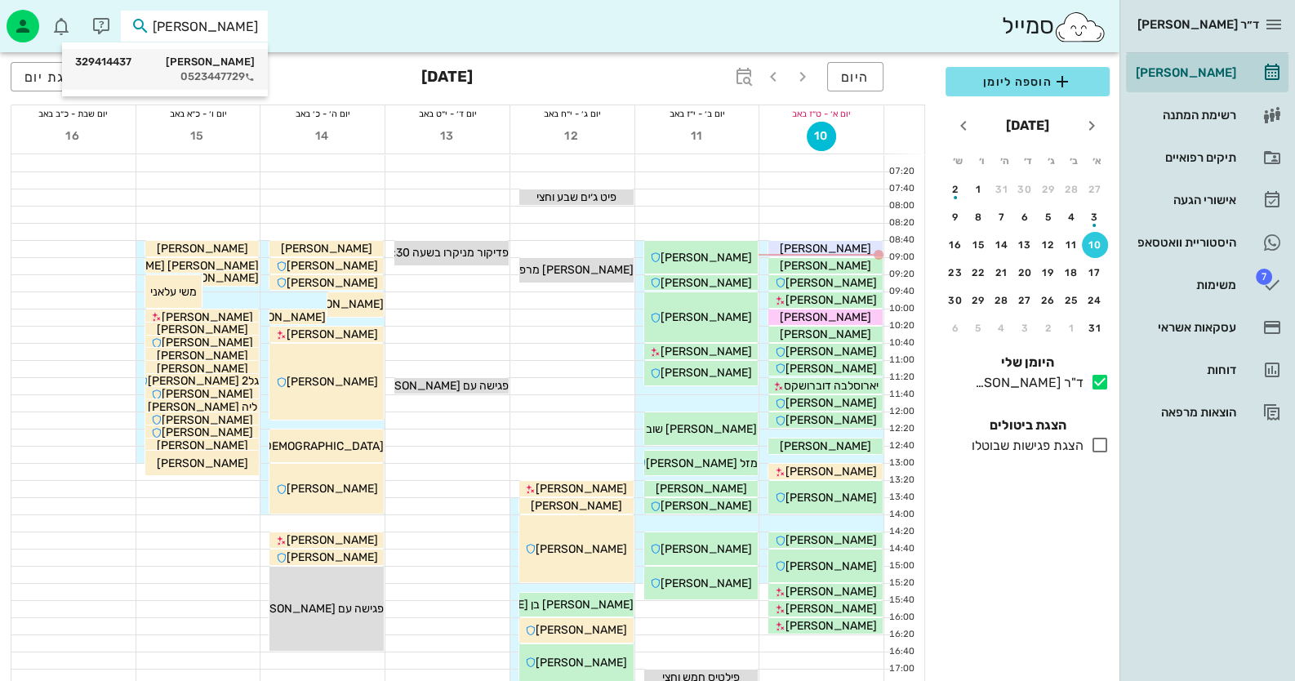
click at [234, 62] on div "נתנאל הינדי 329414437" at bounding box center [165, 62] width 180 height 13
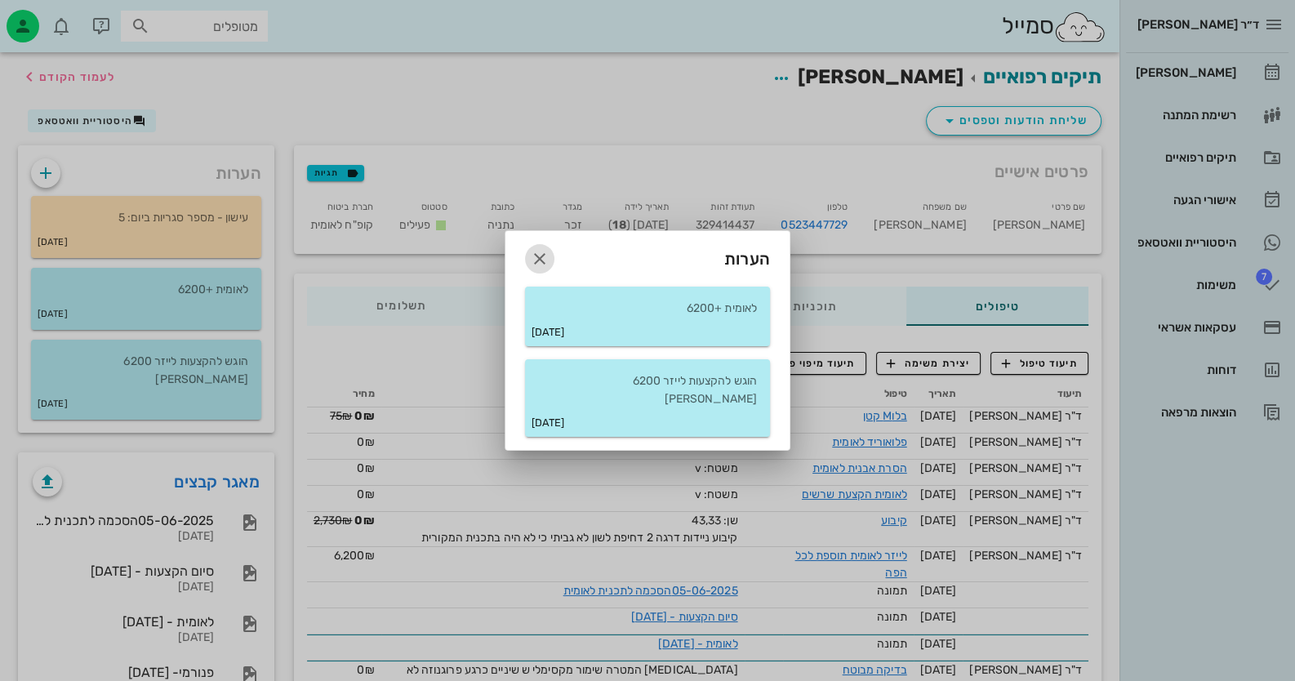
click at [546, 264] on icon "button" at bounding box center [540, 259] width 20 height 20
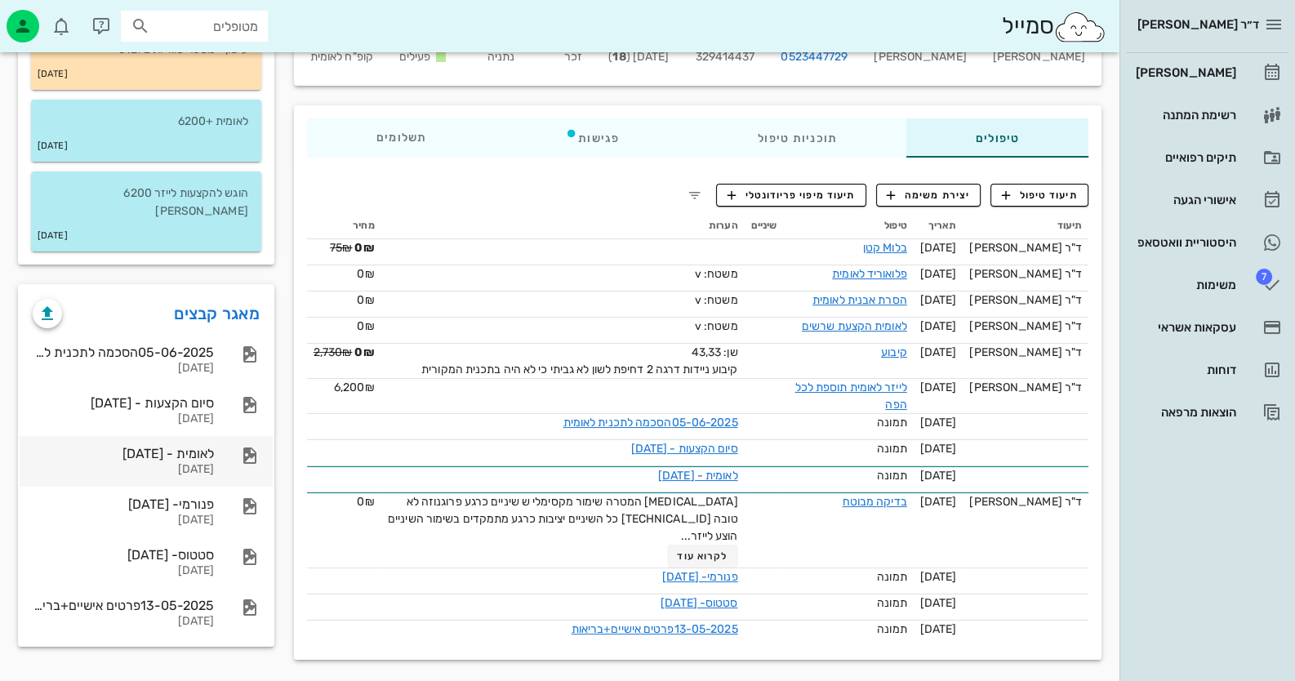
scroll to position [171, 0]
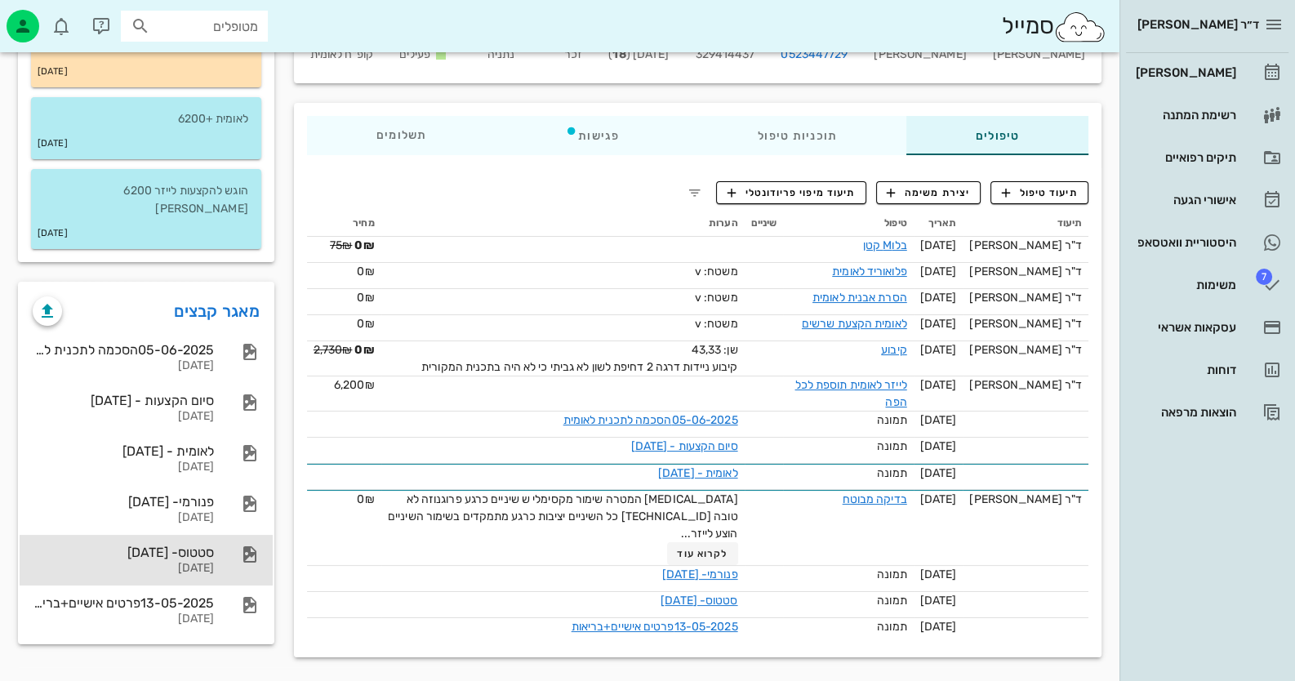
click at [213, 545] on div "סטטוס- [DATE]" at bounding box center [123, 553] width 181 height 16
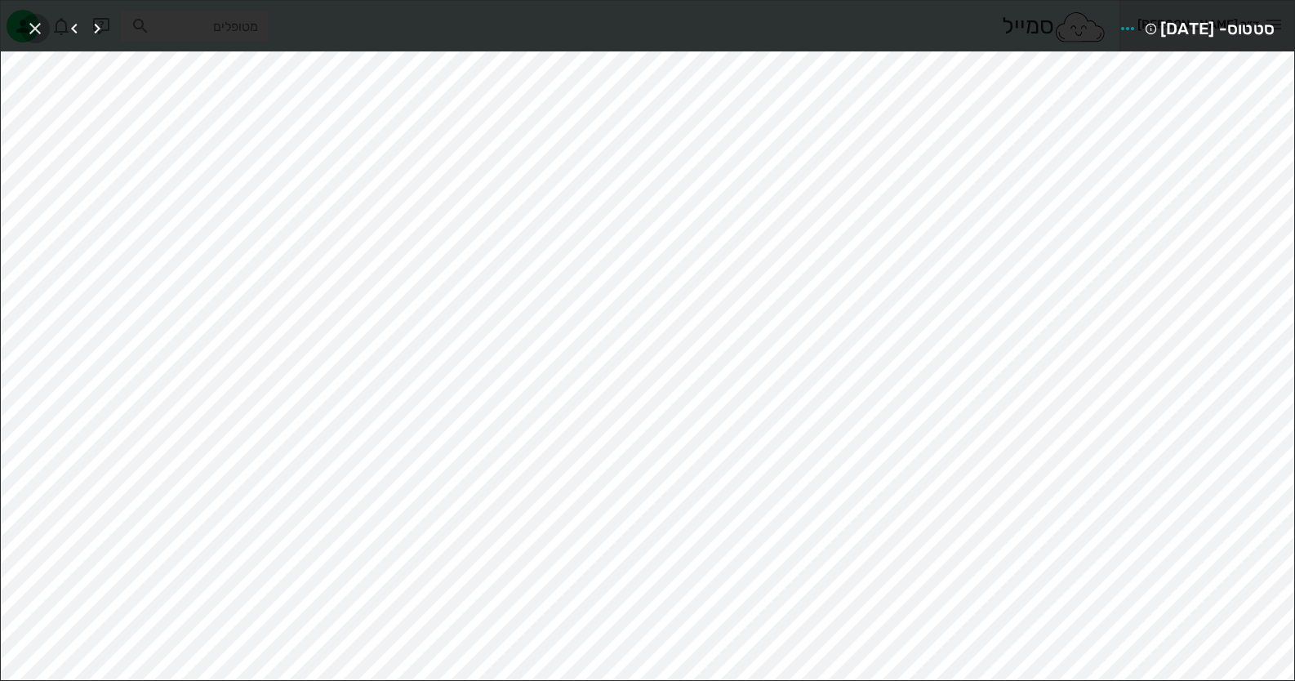
click at [36, 28] on icon "button" at bounding box center [35, 29] width 20 height 20
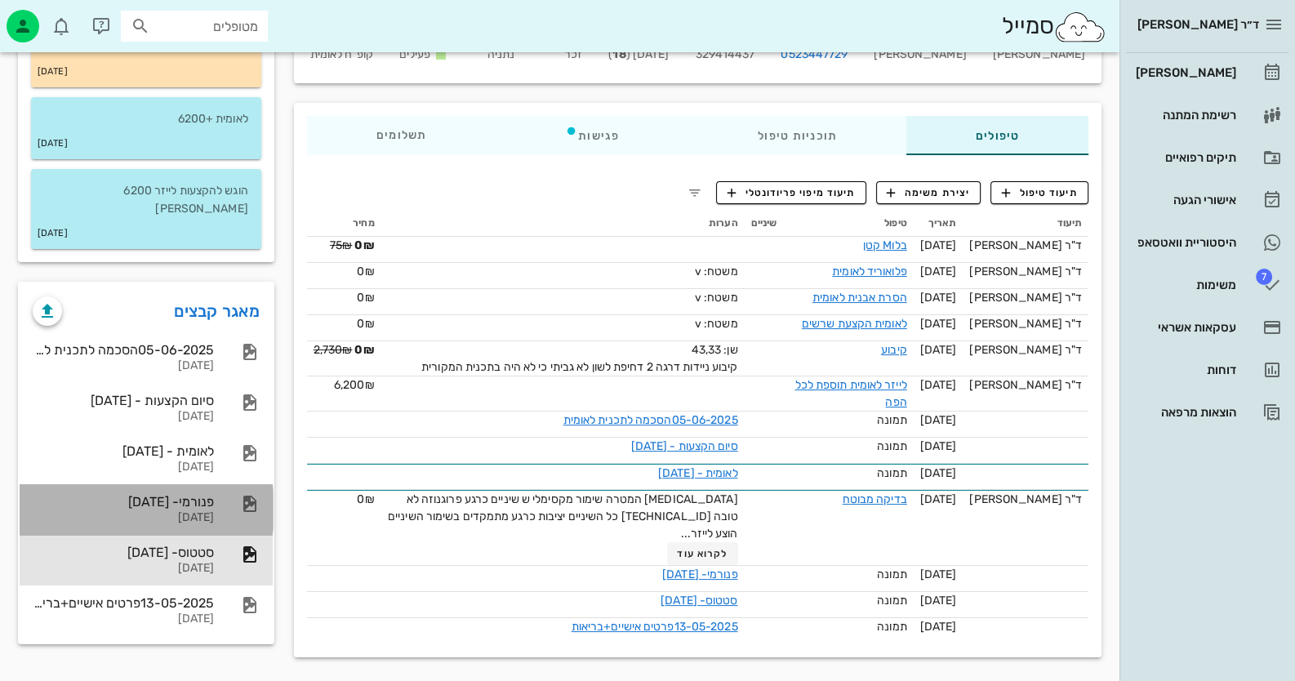
click at [234, 484] on div "פנורמי- 13-05-2025 13-05-2025" at bounding box center [146, 509] width 253 height 51
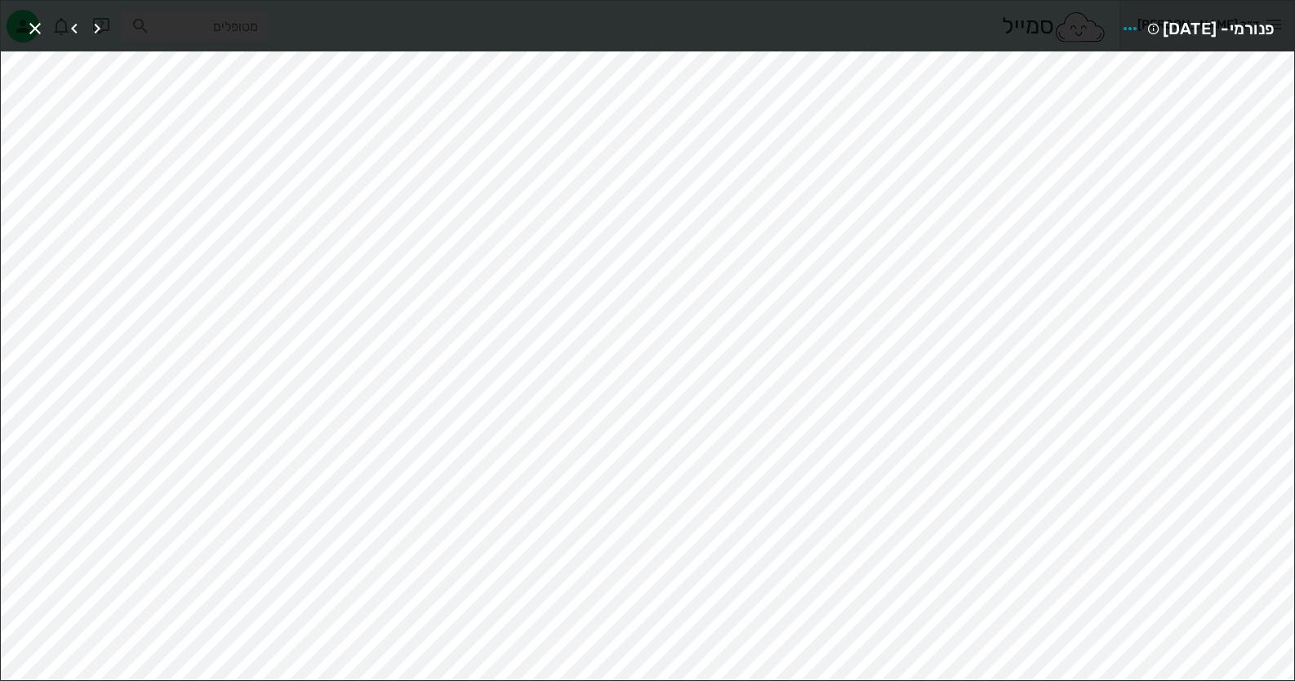
click at [27, 7] on div "פנורמי- [DATE]" at bounding box center [648, 26] width 1294 height 51
click at [41, 25] on icon "button" at bounding box center [35, 29] width 20 height 20
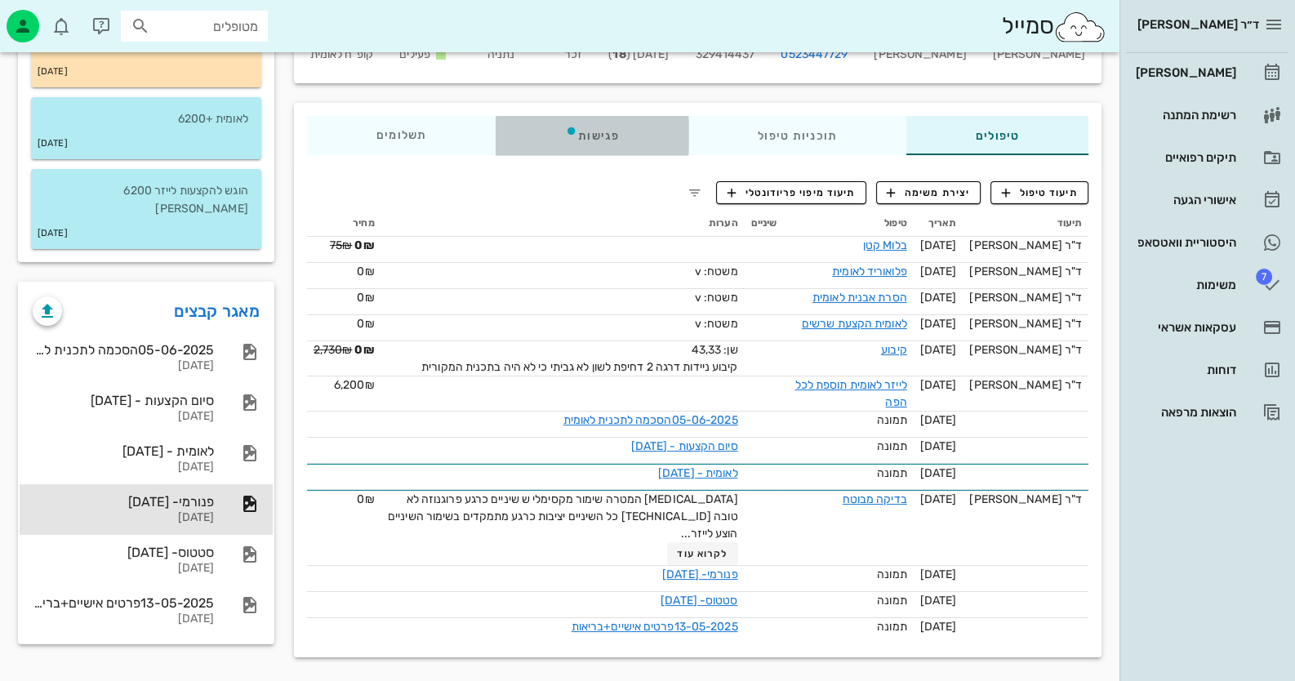
drag, startPoint x: 718, startPoint y: 552, endPoint x: 610, endPoint y: 134, distance: 431.9
click at [610, 134] on div "פגישות" at bounding box center [592, 135] width 193 height 39
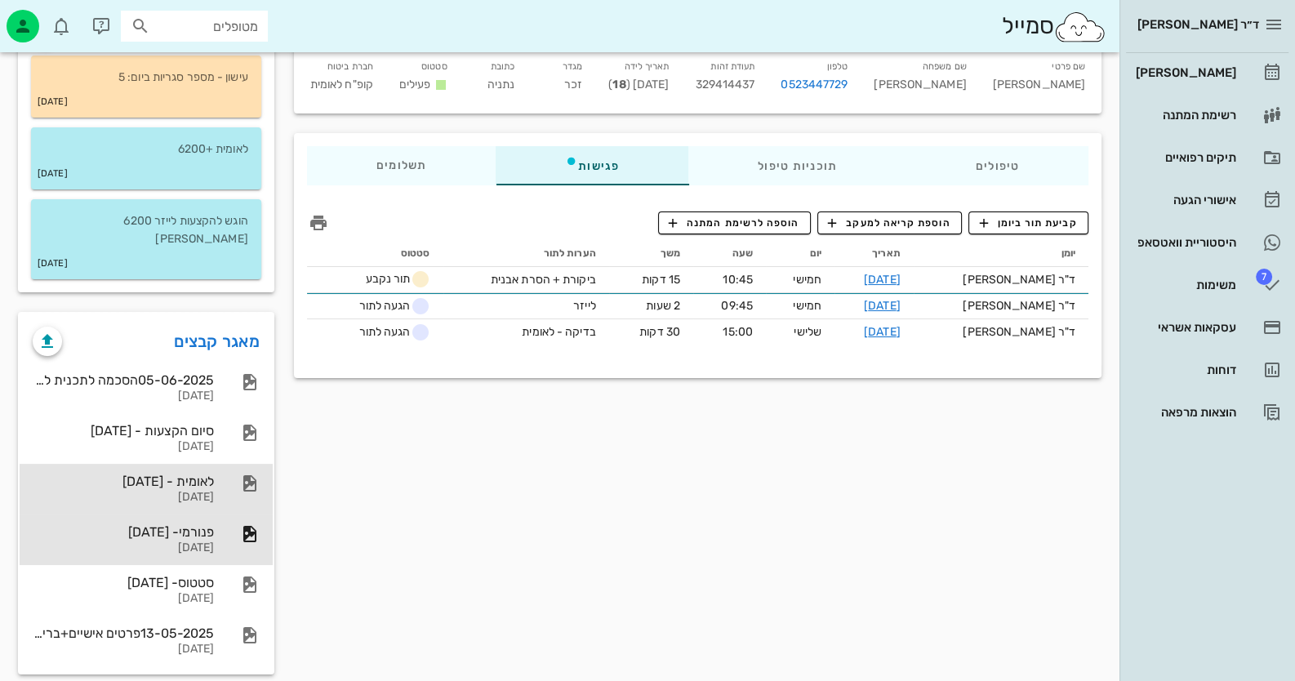
click at [201, 474] on div "לאומית - [DATE]" at bounding box center [123, 482] width 181 height 16
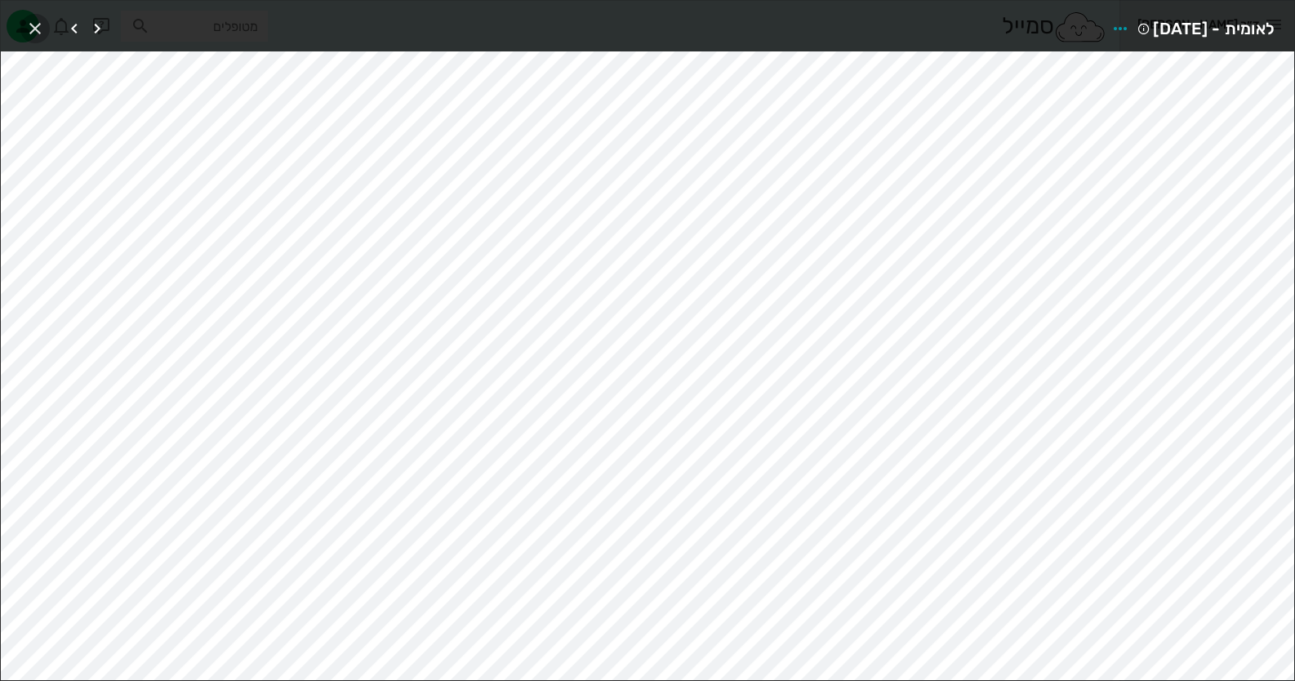
click at [37, 19] on icon "button" at bounding box center [35, 29] width 20 height 20
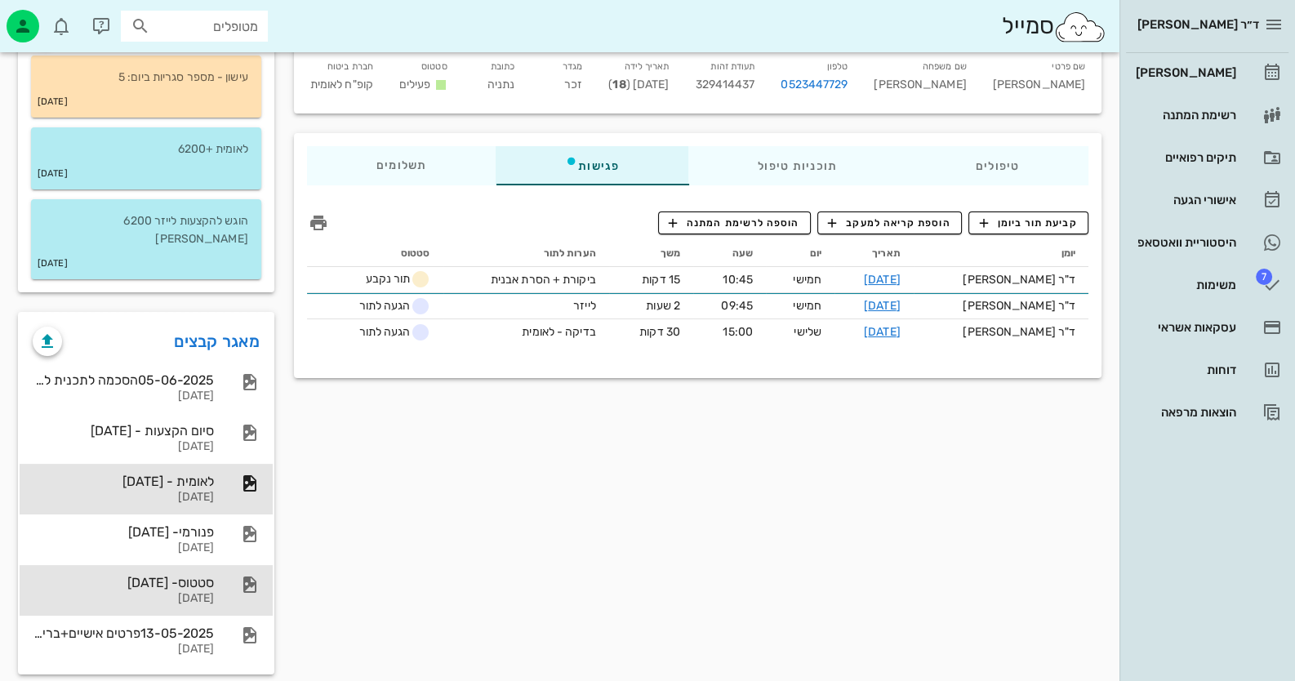
click at [209, 575] on div "סטטוס- [DATE]" at bounding box center [123, 583] width 181 height 16
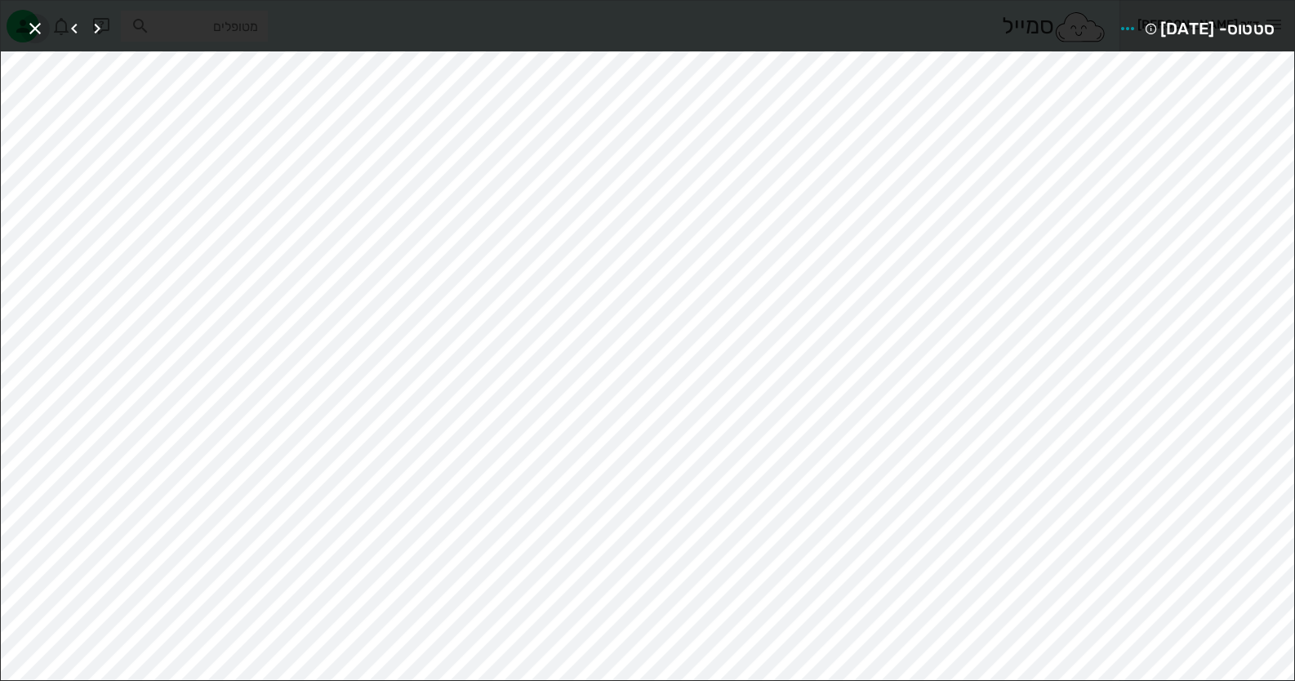
click at [26, 20] on icon "button" at bounding box center [35, 29] width 20 height 20
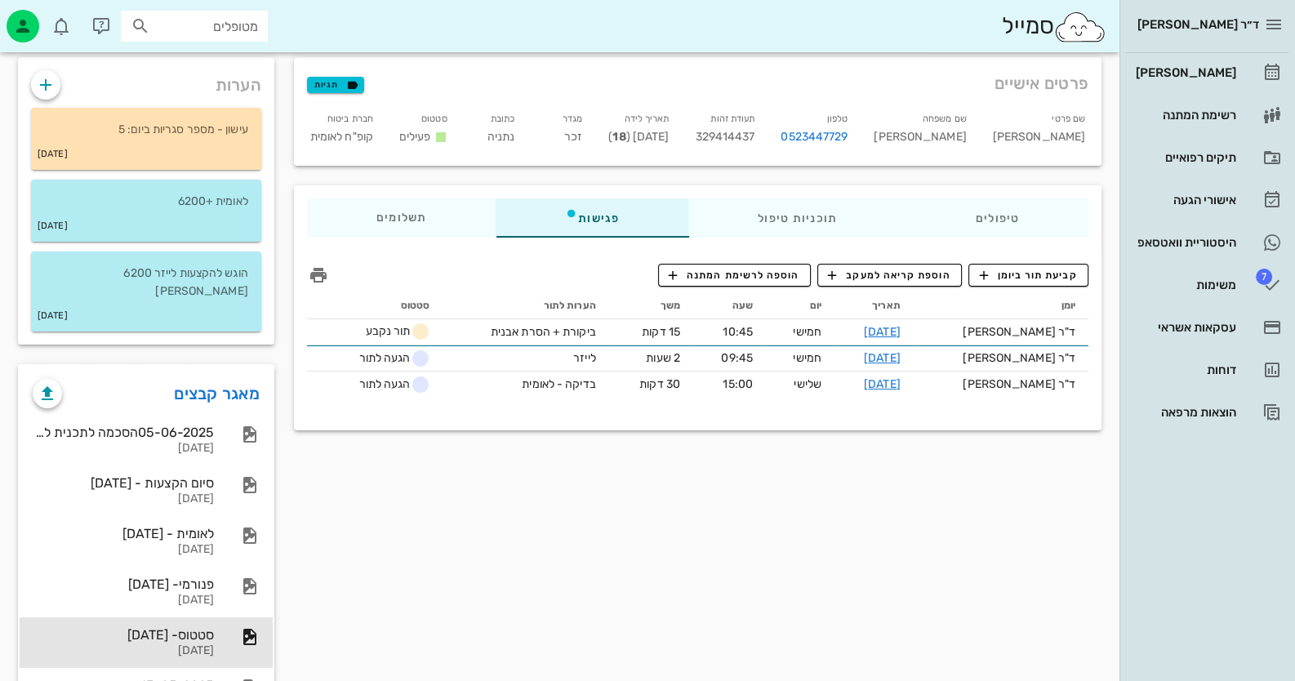
scroll to position [0, 0]
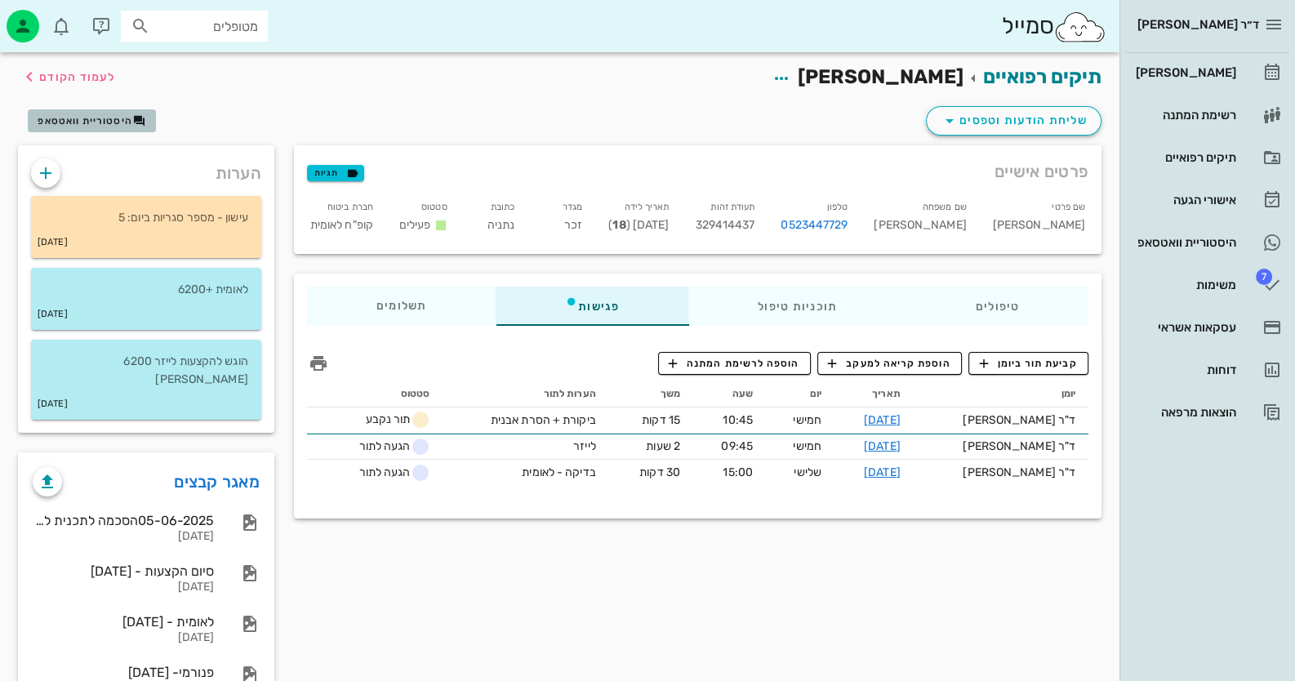
click at [123, 122] on span "היסטוריית וואטסאפ" at bounding box center [85, 120] width 95 height 11
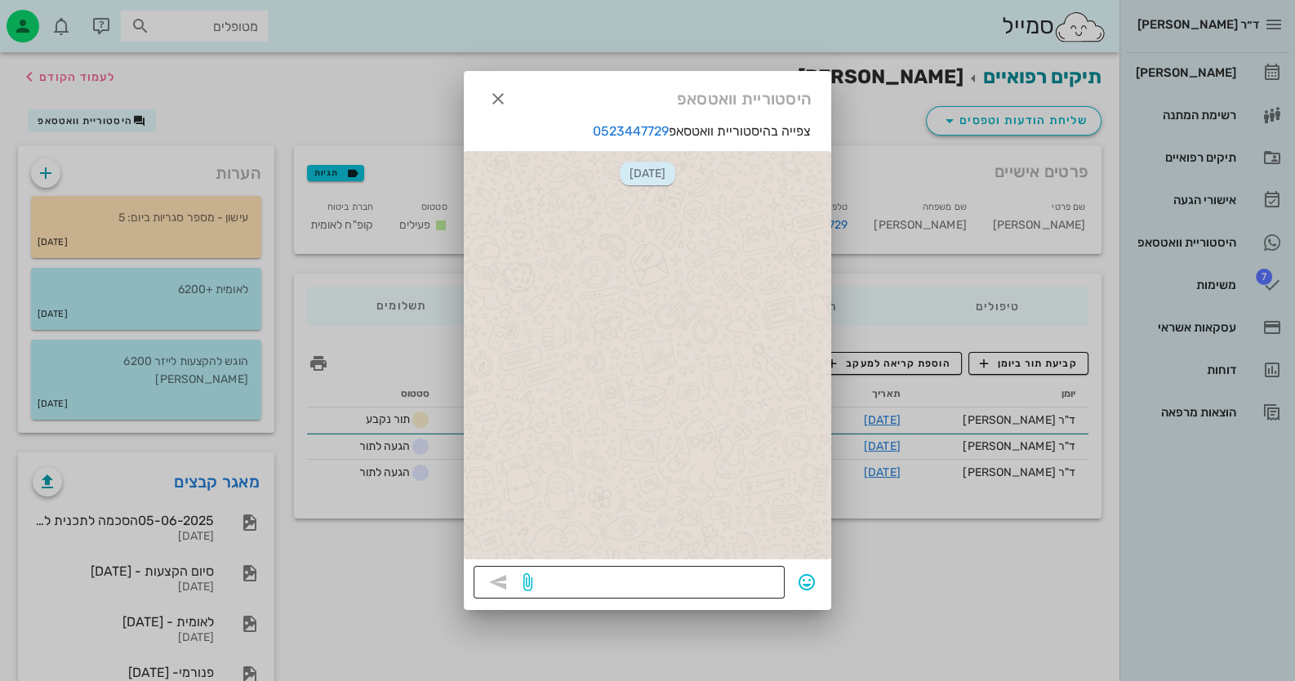
click at [719, 580] on textarea at bounding box center [655, 584] width 239 height 26
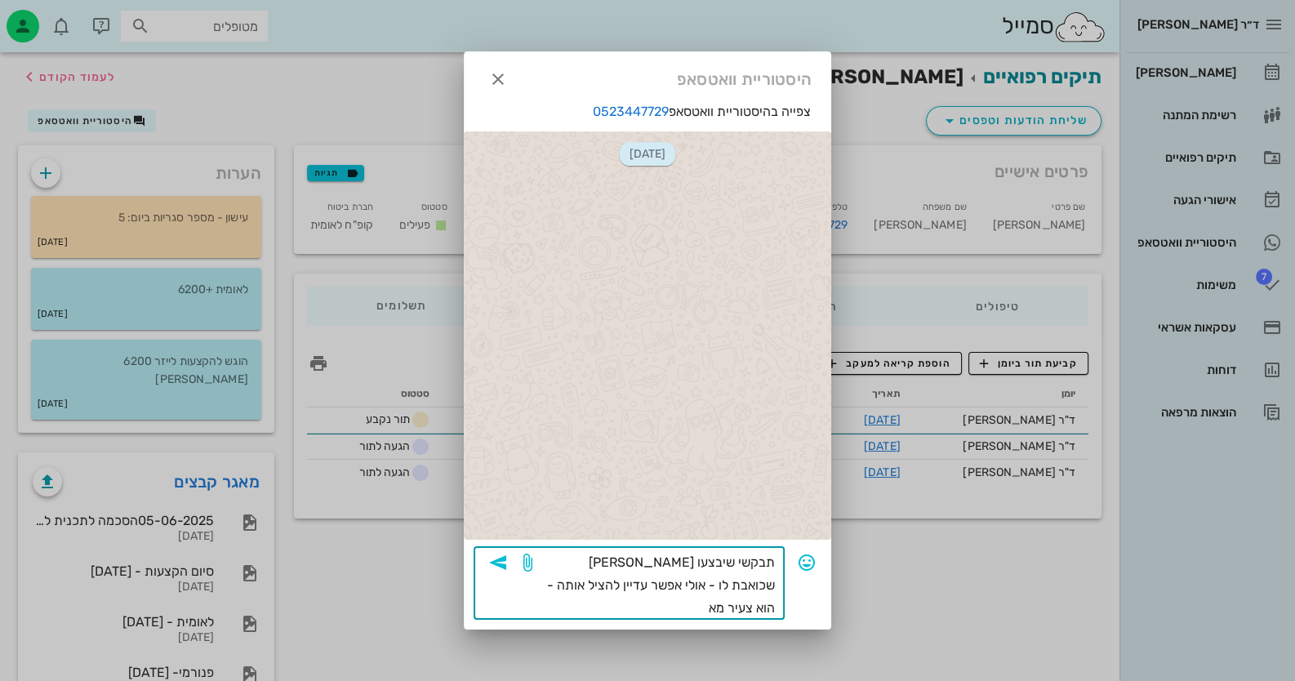
type textarea "תבקשי שיבצעו אקסטרפציה בשן שכואבת לו - אולי אפשר עדיין להציל אותה - הוא צעיר מאד"
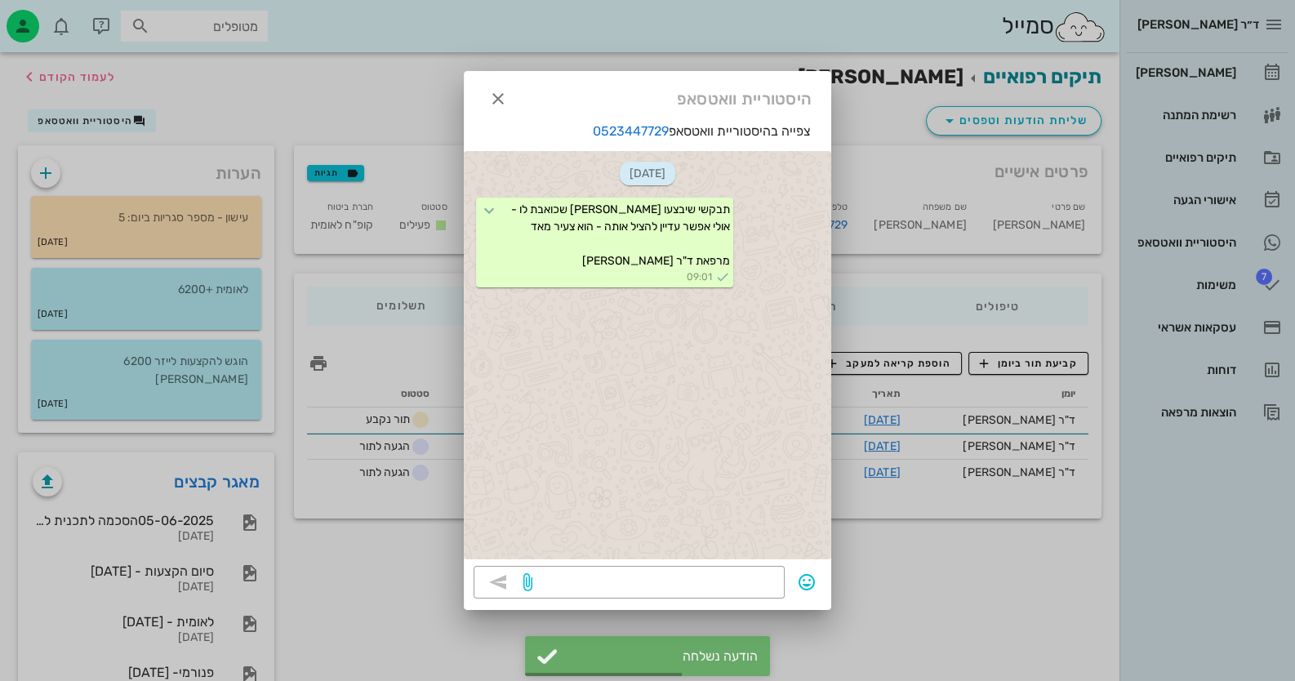
click at [1044, 114] on div at bounding box center [647, 340] width 1295 height 681
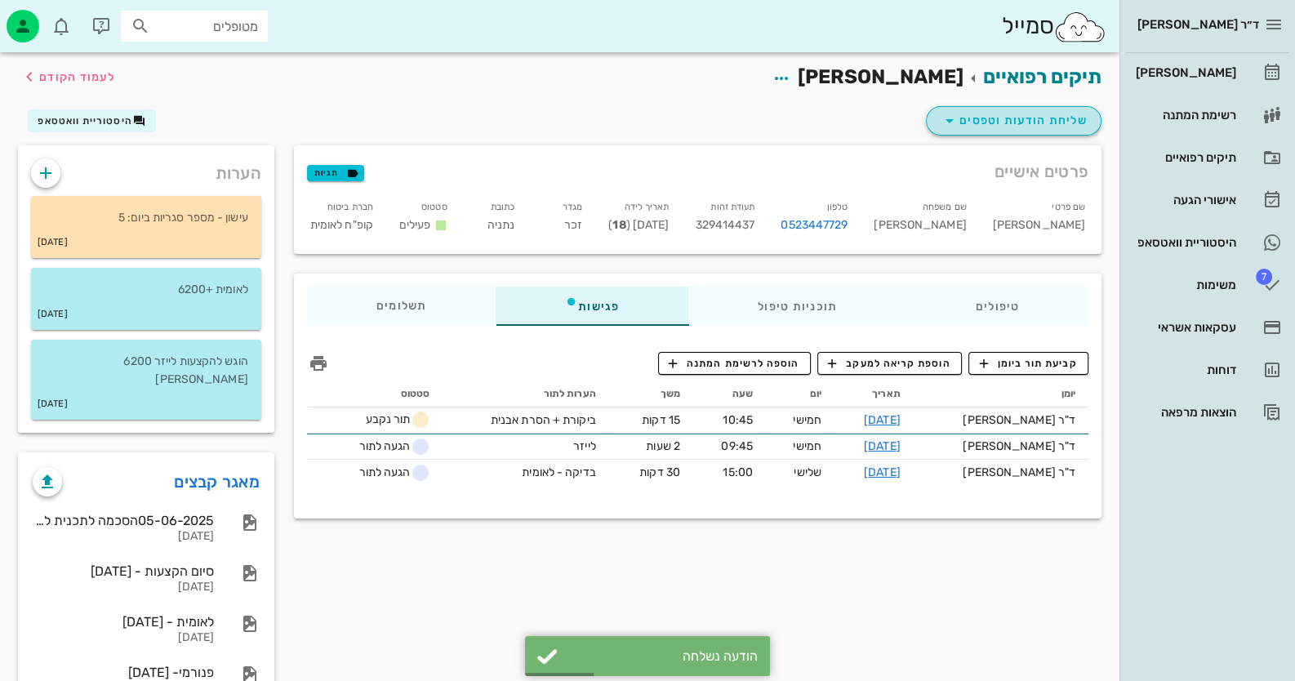
click at [1063, 119] on span "שליחת הודעות וטפסים" at bounding box center [1014, 121] width 148 height 20
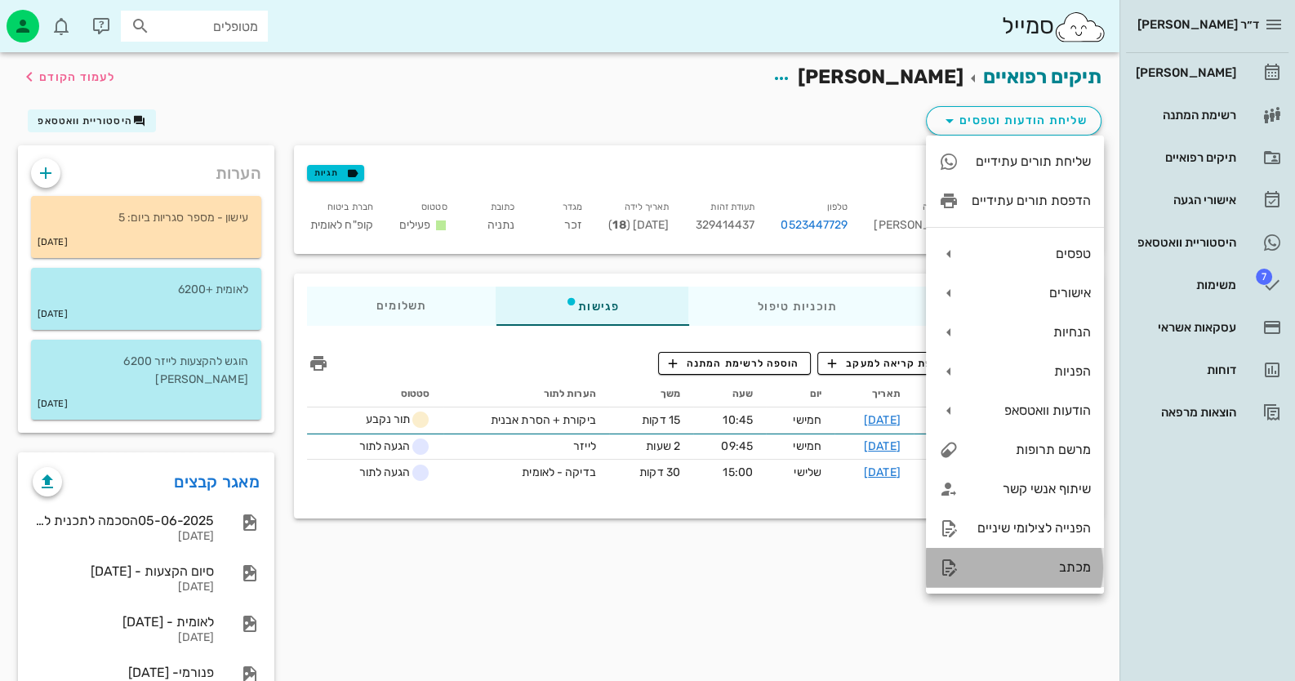
click at [1068, 560] on div "מכתב" at bounding box center [1031, 567] width 119 height 16
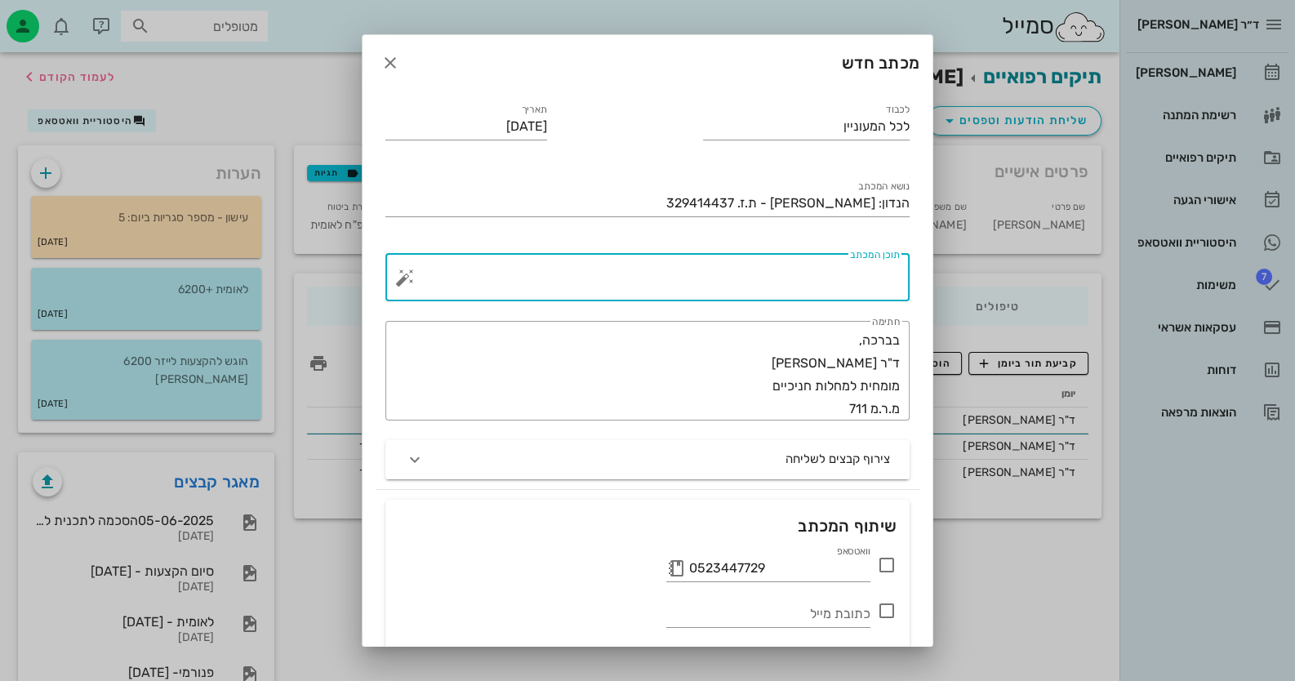
click at [854, 292] on textarea "תוכן המכתב" at bounding box center [654, 281] width 492 height 39
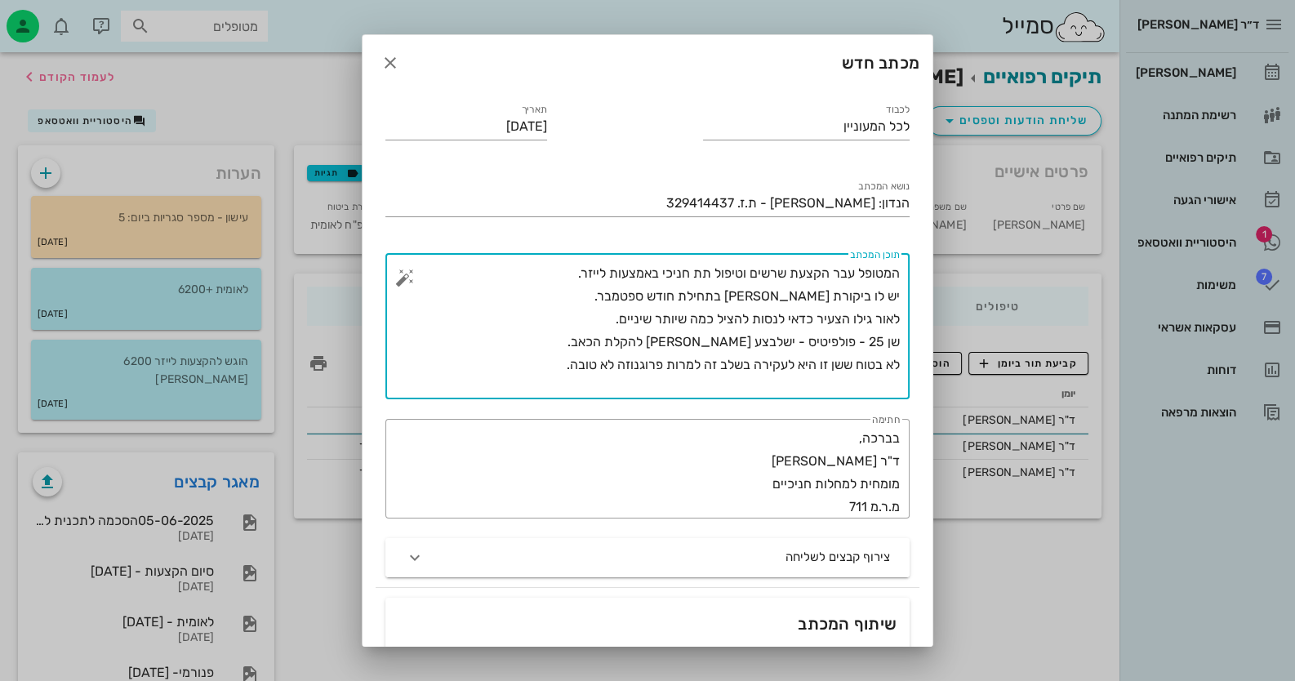
click at [783, 339] on textarea "המטופל עבר הקצעת שרשים וטיפול תת חניכי באמצעות לייזר. יש לו ביקורת אלי בתחילת ח…" at bounding box center [654, 330] width 492 height 137
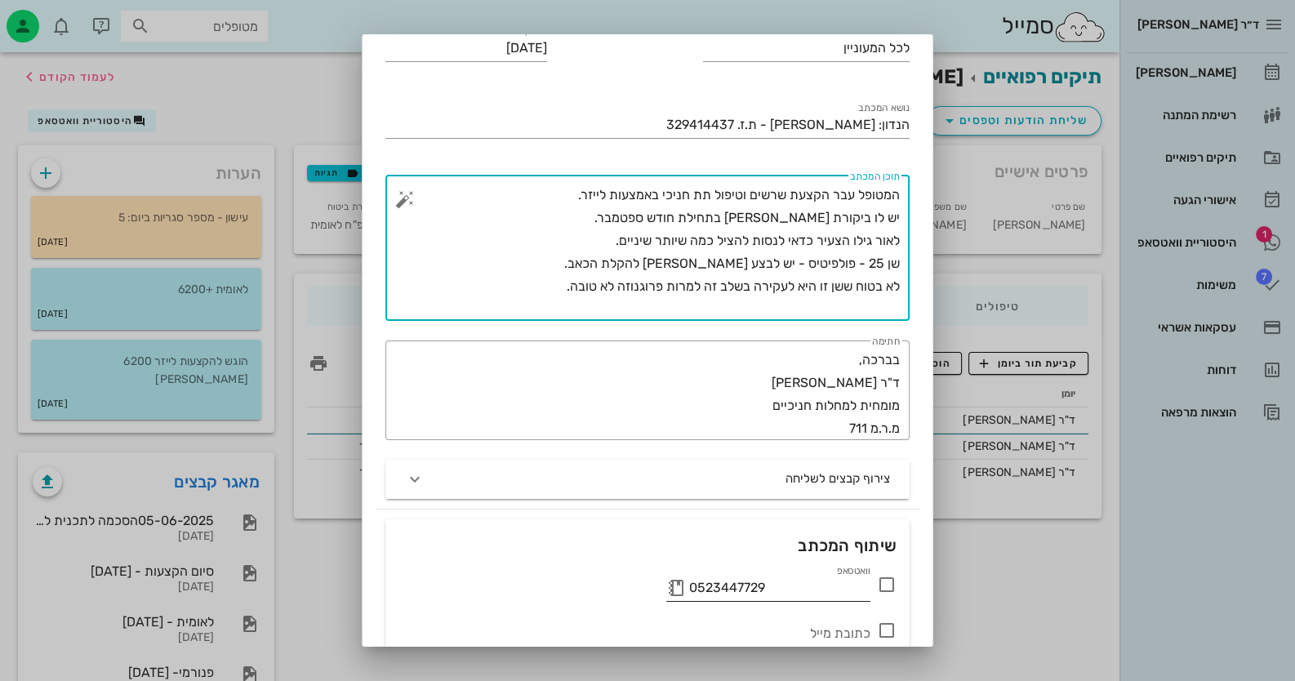
scroll to position [210, 0]
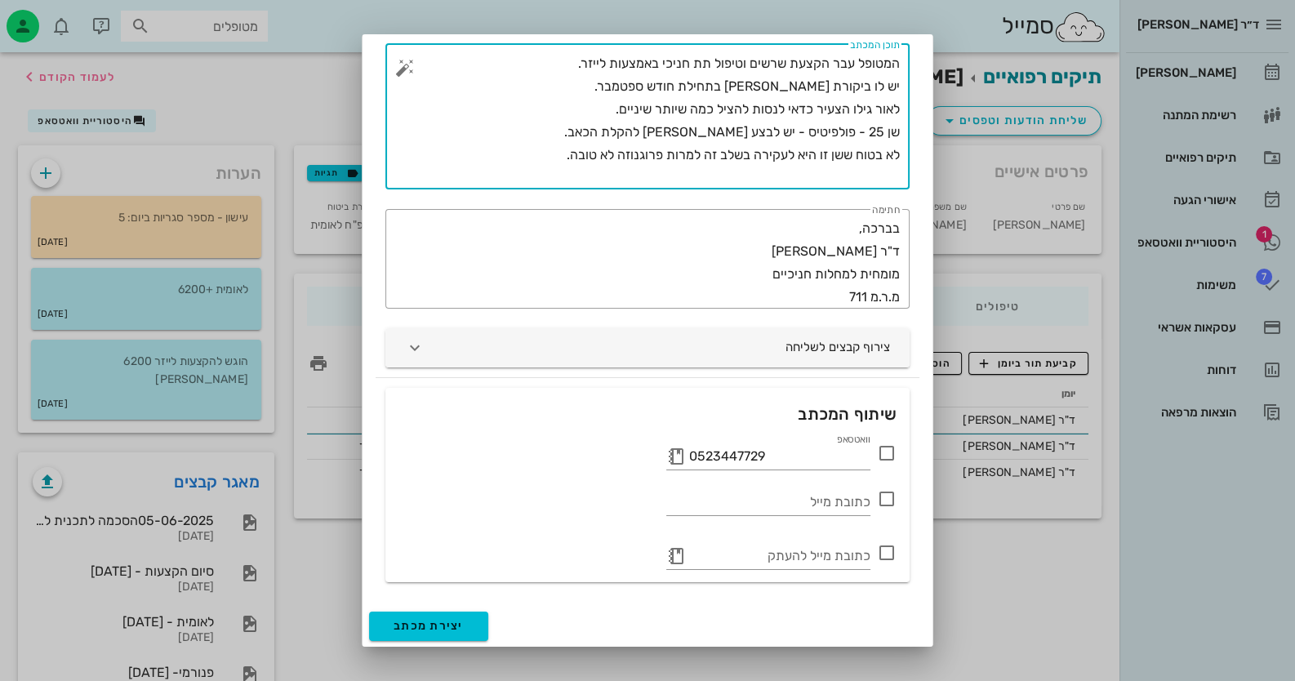
type textarea "המטופל עבר הקצעת שרשים וטיפול תת חניכי באמצעות לייזר. יש לו ביקורת אלי בתחילת ח…"
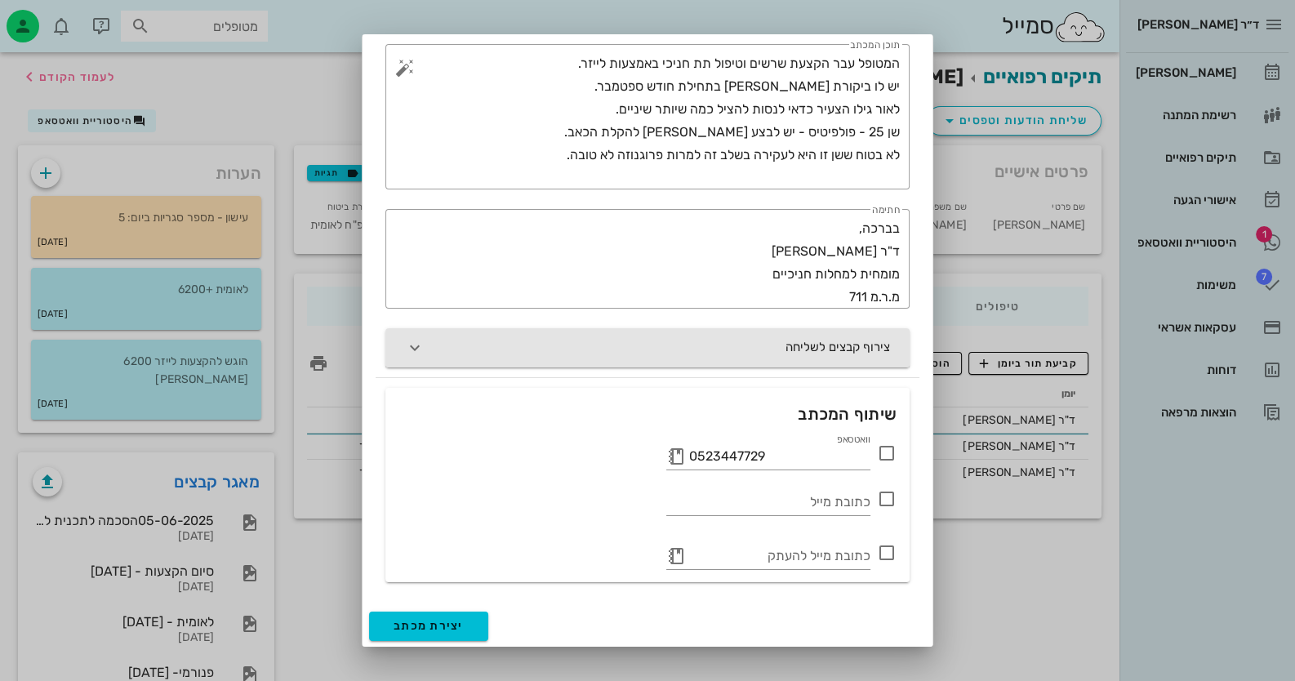
click at [425, 346] on icon "button" at bounding box center [415, 348] width 20 height 20
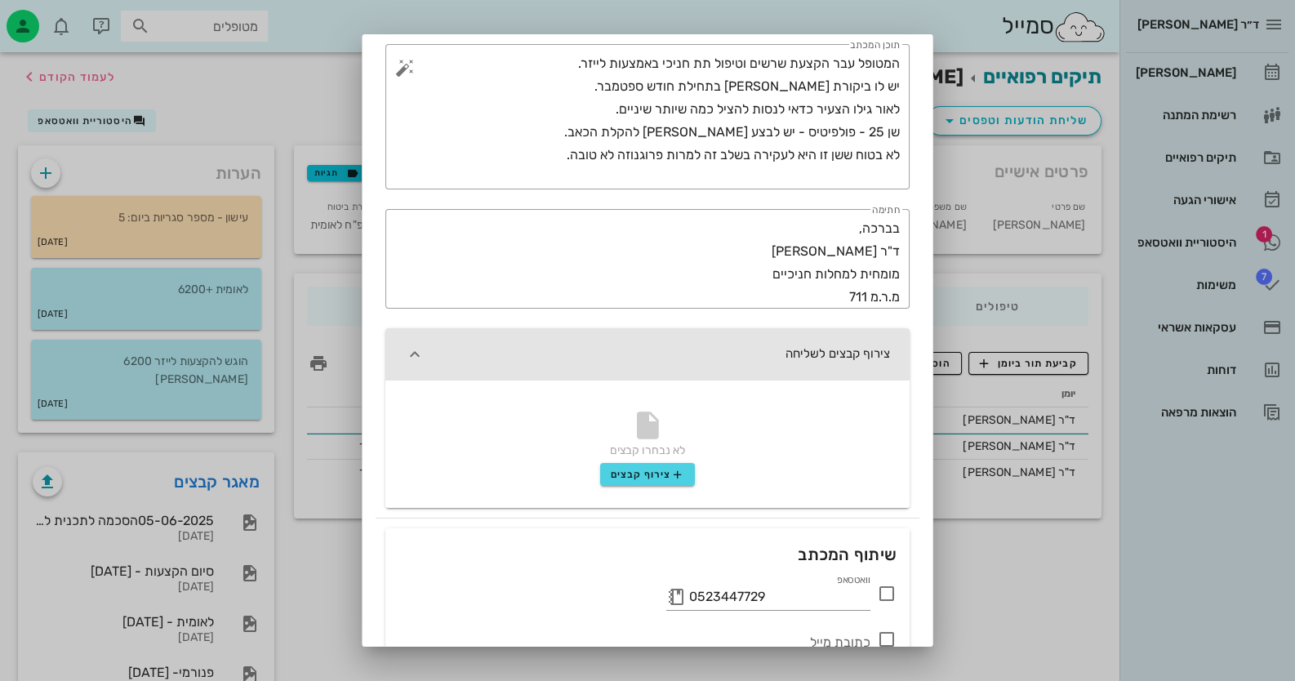
scroll to position [350, 0]
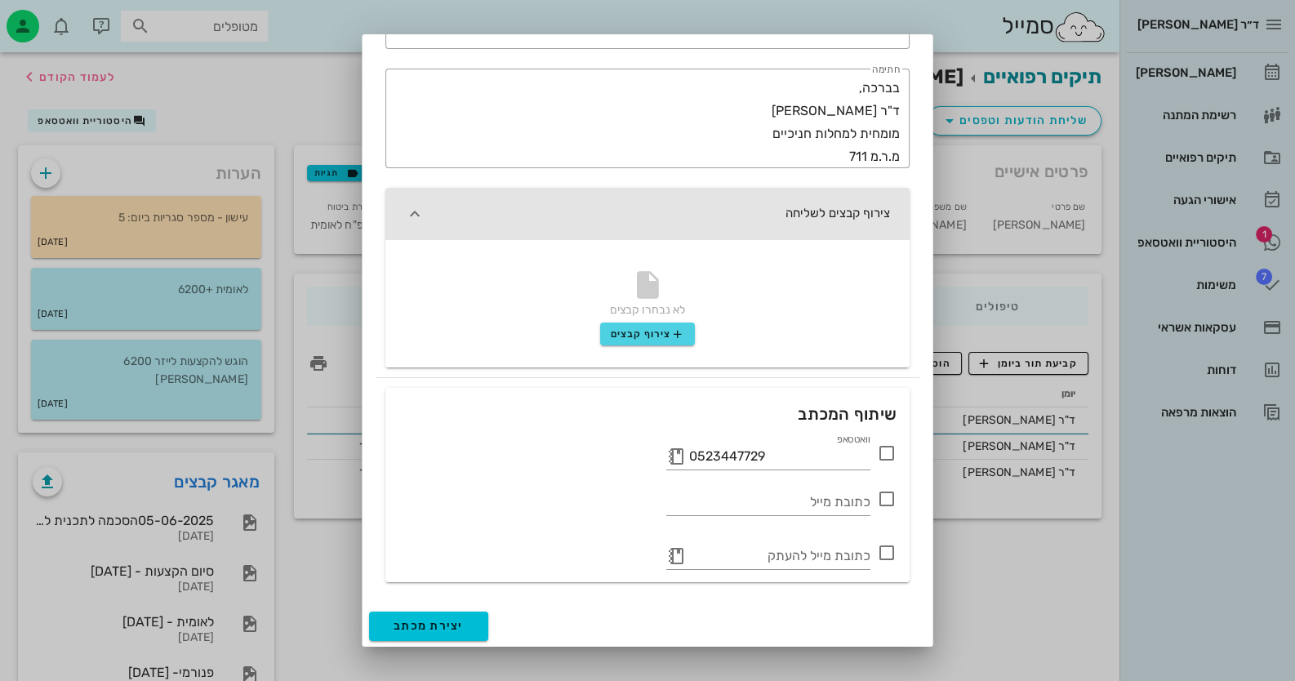
click at [660, 321] on div "לא נבחרו קבצים צירוף קבצים" at bounding box center [648, 297] width 524 height 114
click at [675, 343] on button "צירוף קבצים" at bounding box center [647, 334] width 95 height 23
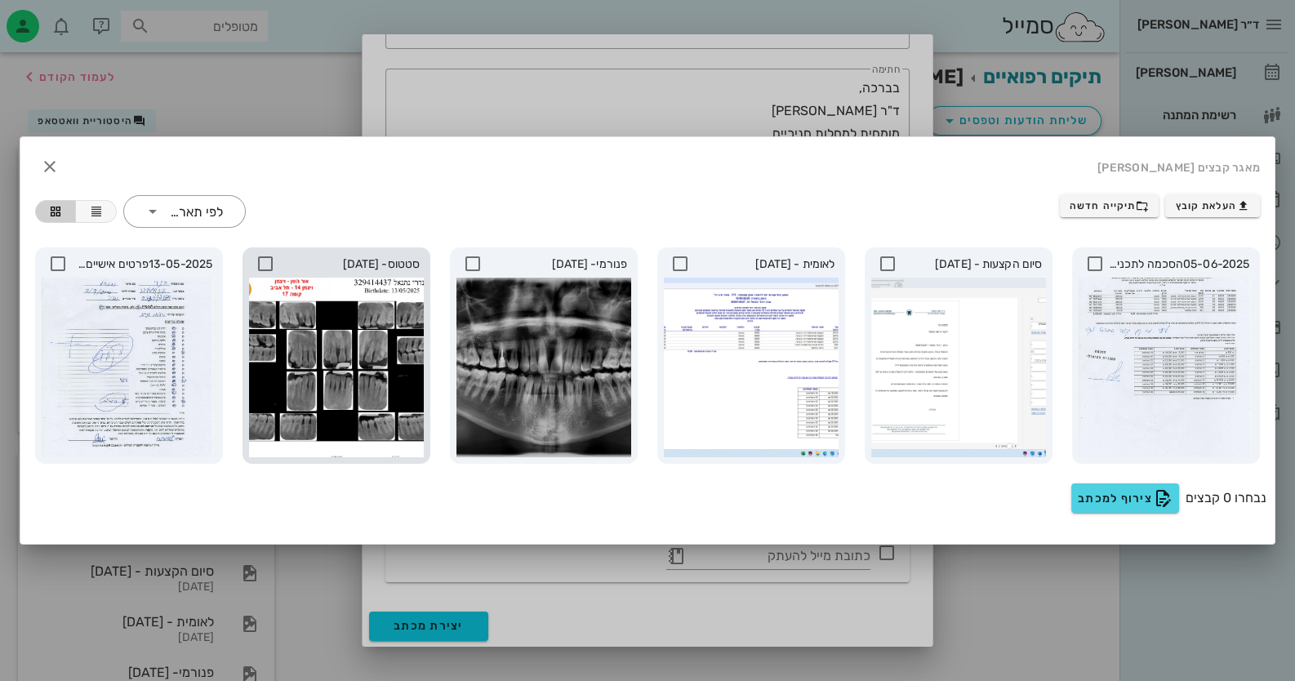
click at [270, 256] on icon at bounding box center [266, 264] width 20 height 20
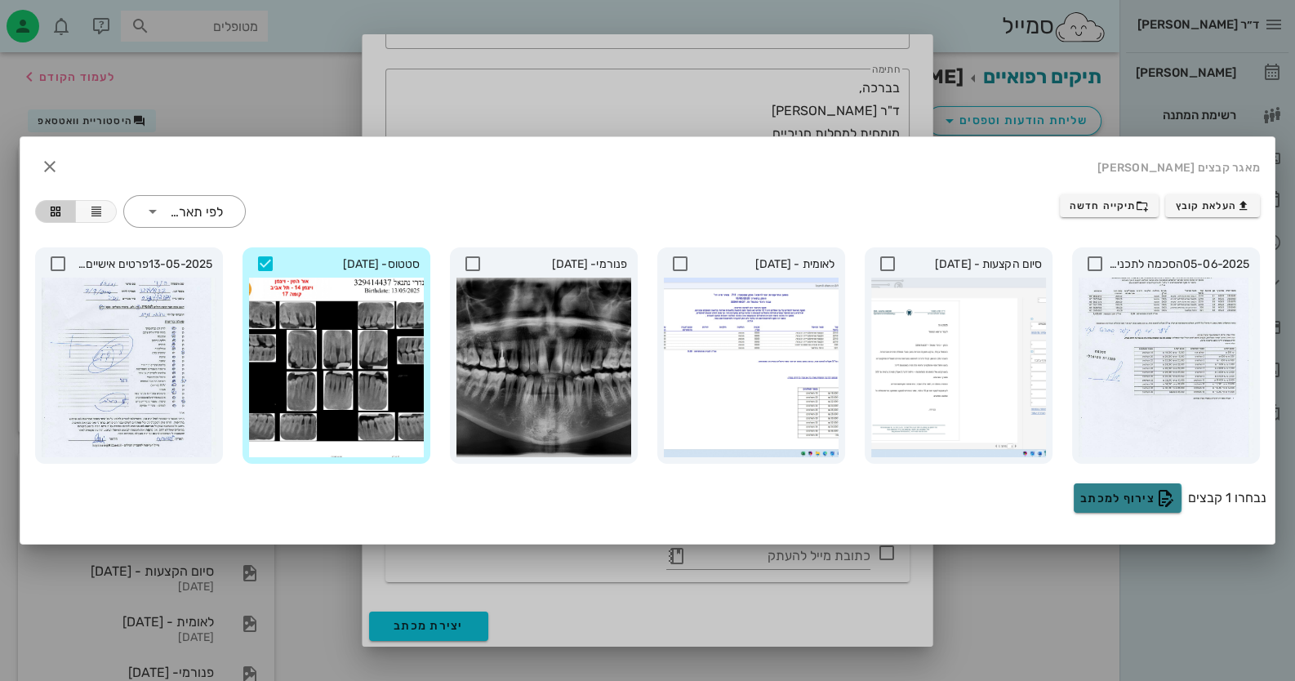
click at [1094, 496] on span "צירוף למכתב" at bounding box center [1128, 498] width 95 height 20
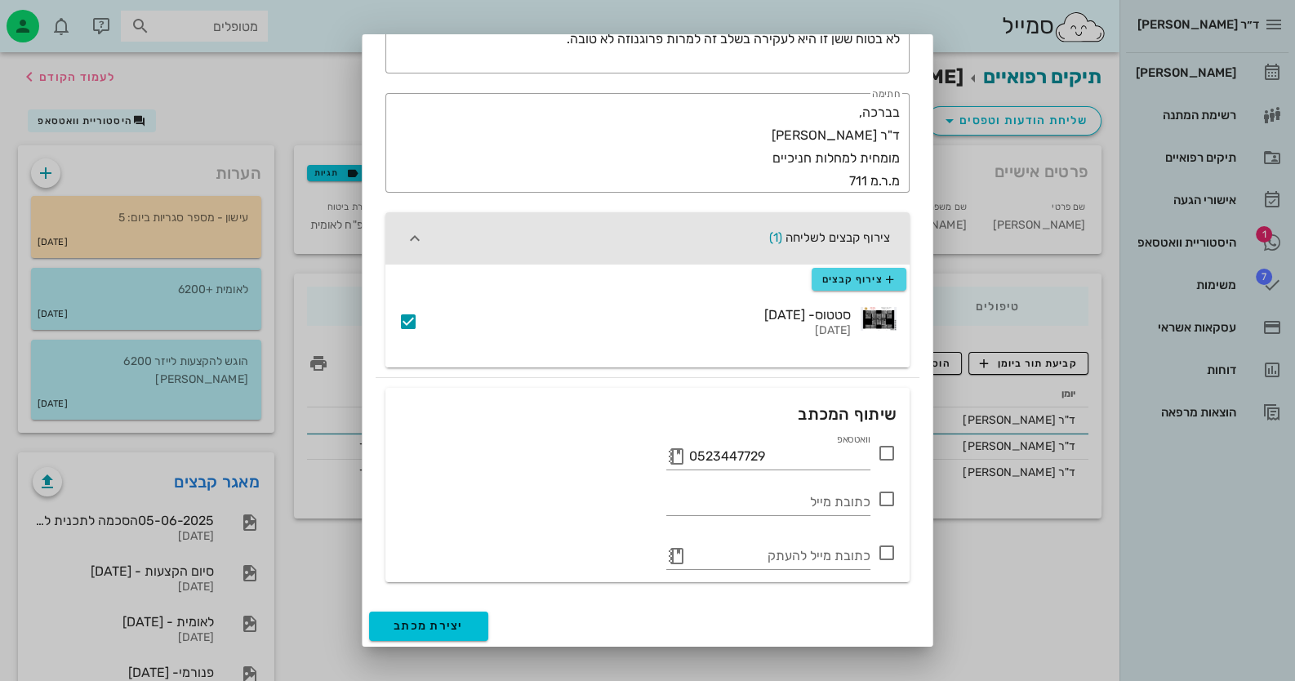
click at [894, 452] on icon at bounding box center [887, 454] width 20 height 20
click at [464, 630] on span "יצירת מכתב" at bounding box center [429, 626] width 70 height 14
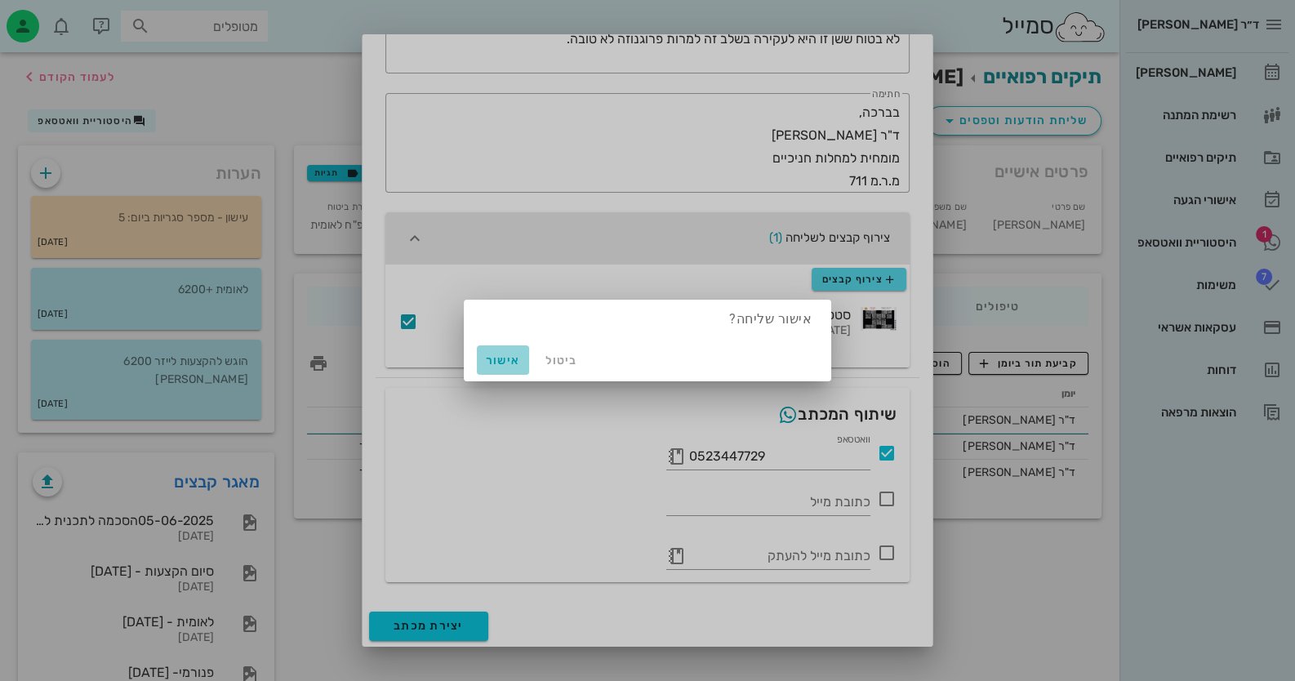
click at [505, 348] on button "אישור" at bounding box center [503, 359] width 52 height 29
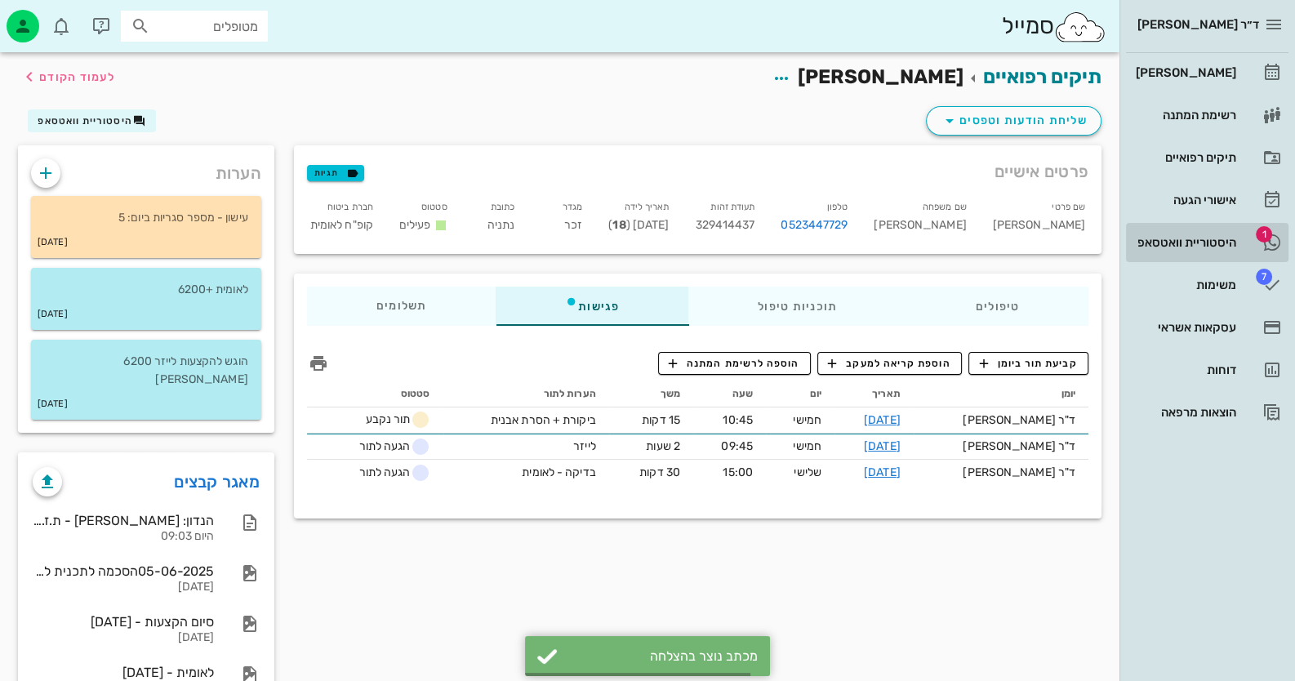
click at [1210, 239] on div "היסטוריית וואטסאפ" at bounding box center [1185, 242] width 104 height 13
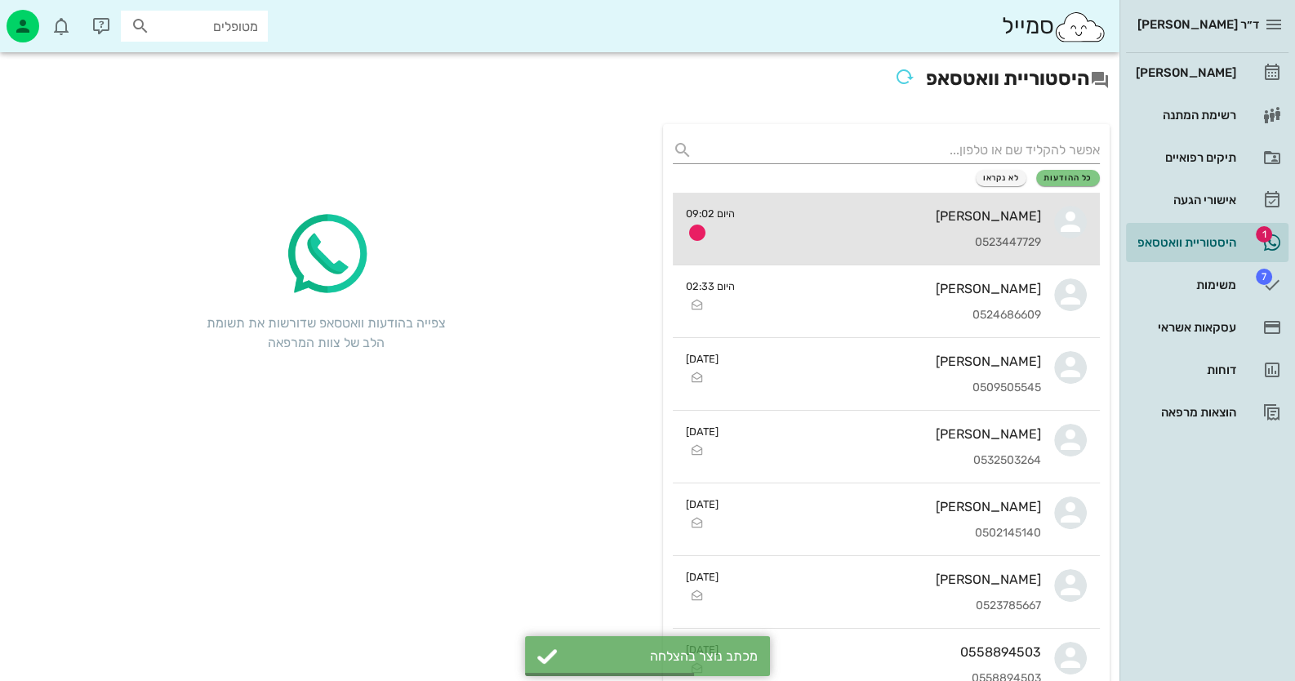
click at [1074, 201] on link "נתנאל הינדי 0523447729 היום 09:02" at bounding box center [886, 229] width 427 height 73
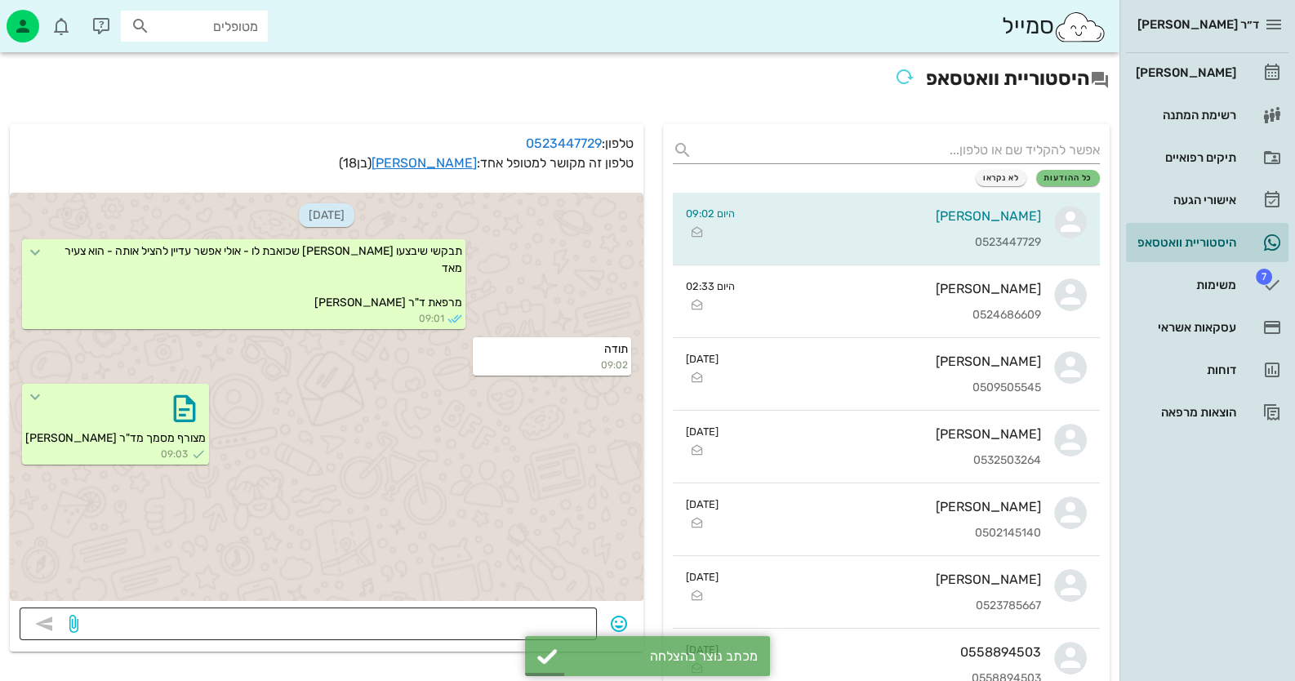
click at [494, 627] on textarea at bounding box center [335, 626] width 506 height 26
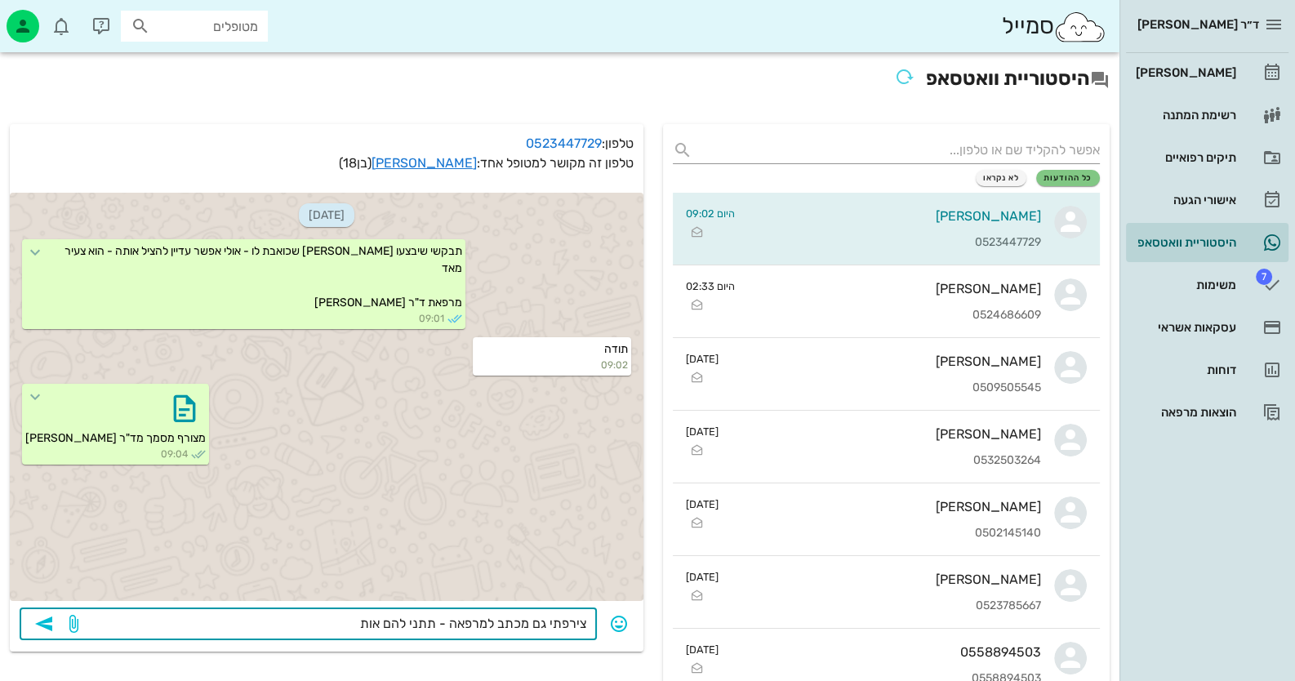
type textarea "צירפתי גם מכתב למרפאה - תתני להם אותו"
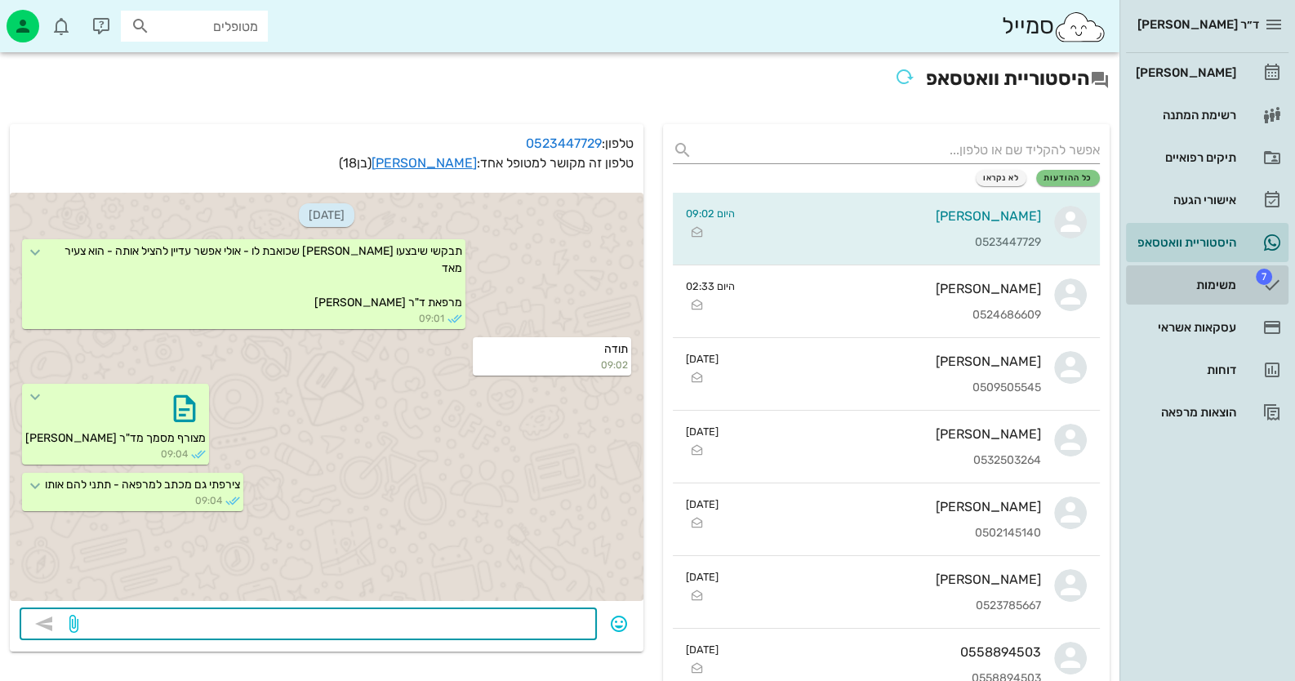
click at [1234, 285] on div "משימות" at bounding box center [1185, 285] width 104 height 13
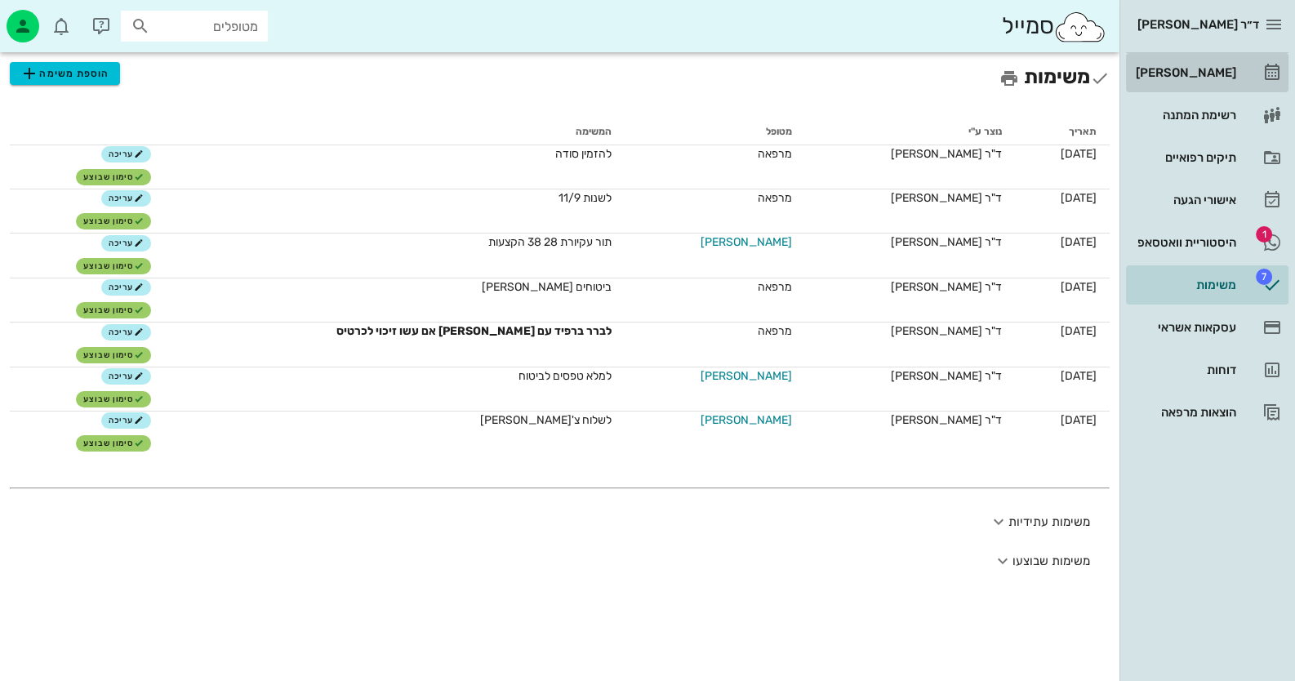
click at [1221, 62] on div "[PERSON_NAME]" at bounding box center [1185, 73] width 104 height 26
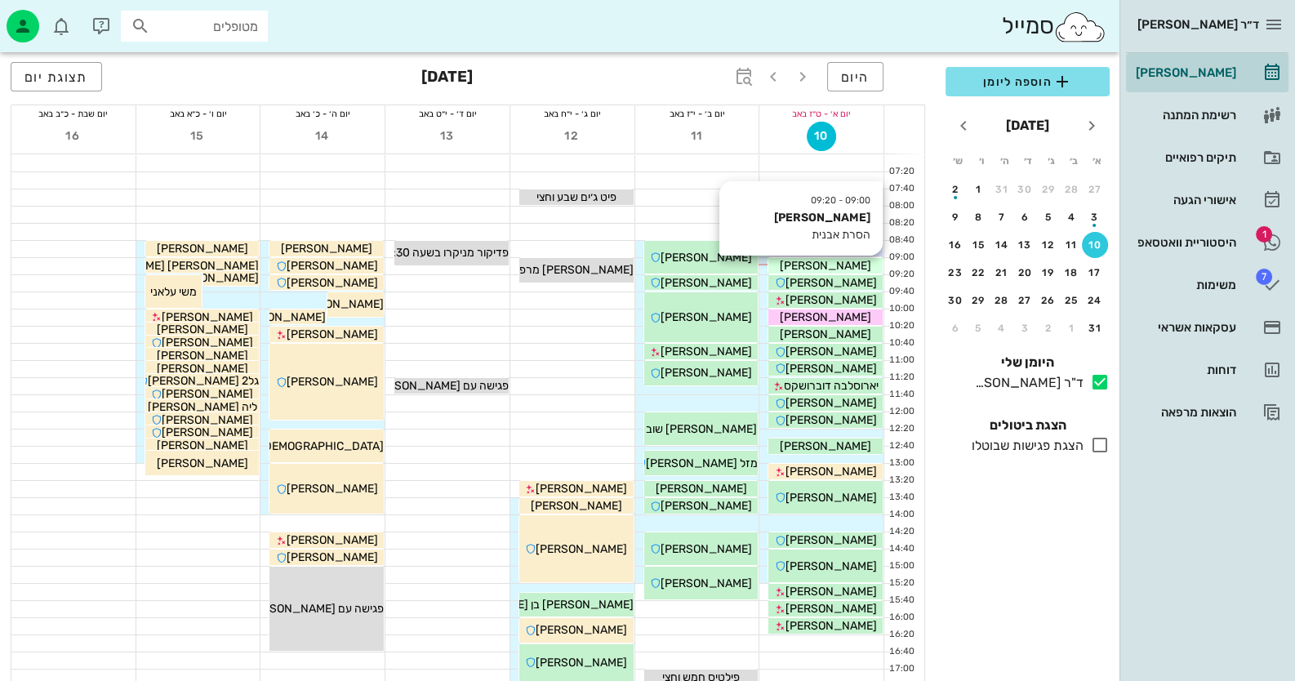
click at [854, 265] on div "דבי כחלון" at bounding box center [826, 265] width 114 height 17
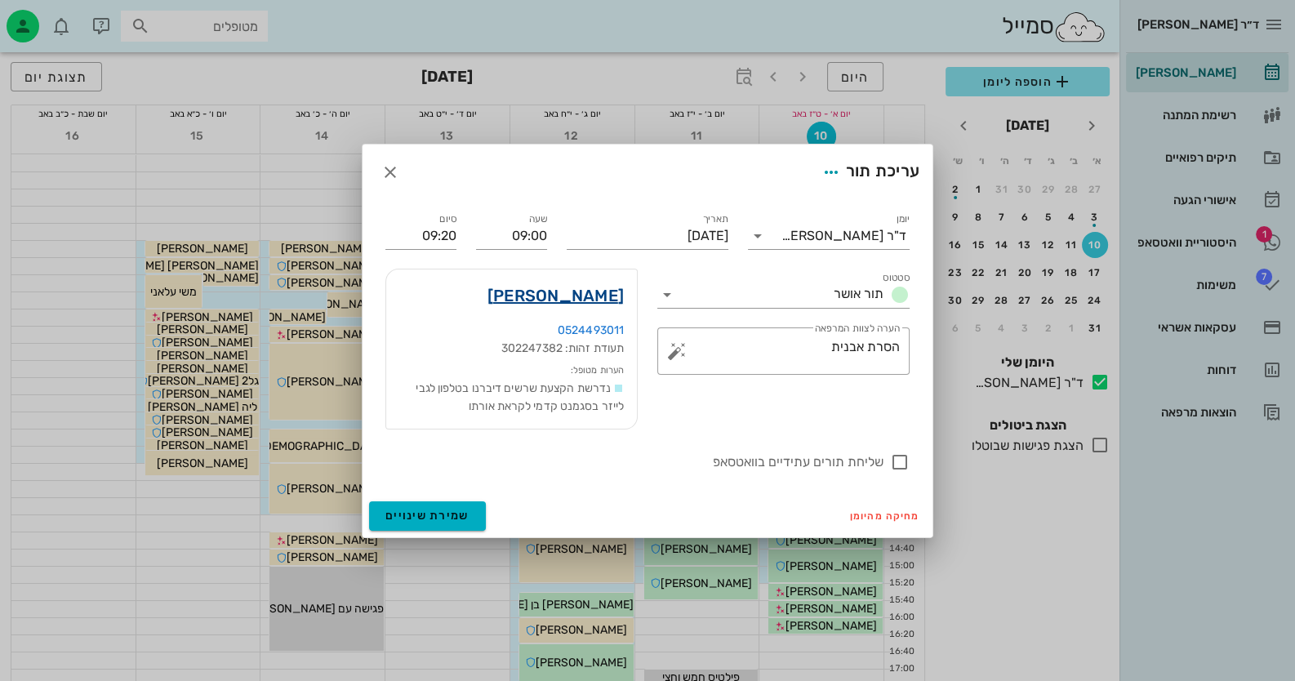
click at [597, 298] on link "דבי כחלון" at bounding box center [556, 296] width 136 height 26
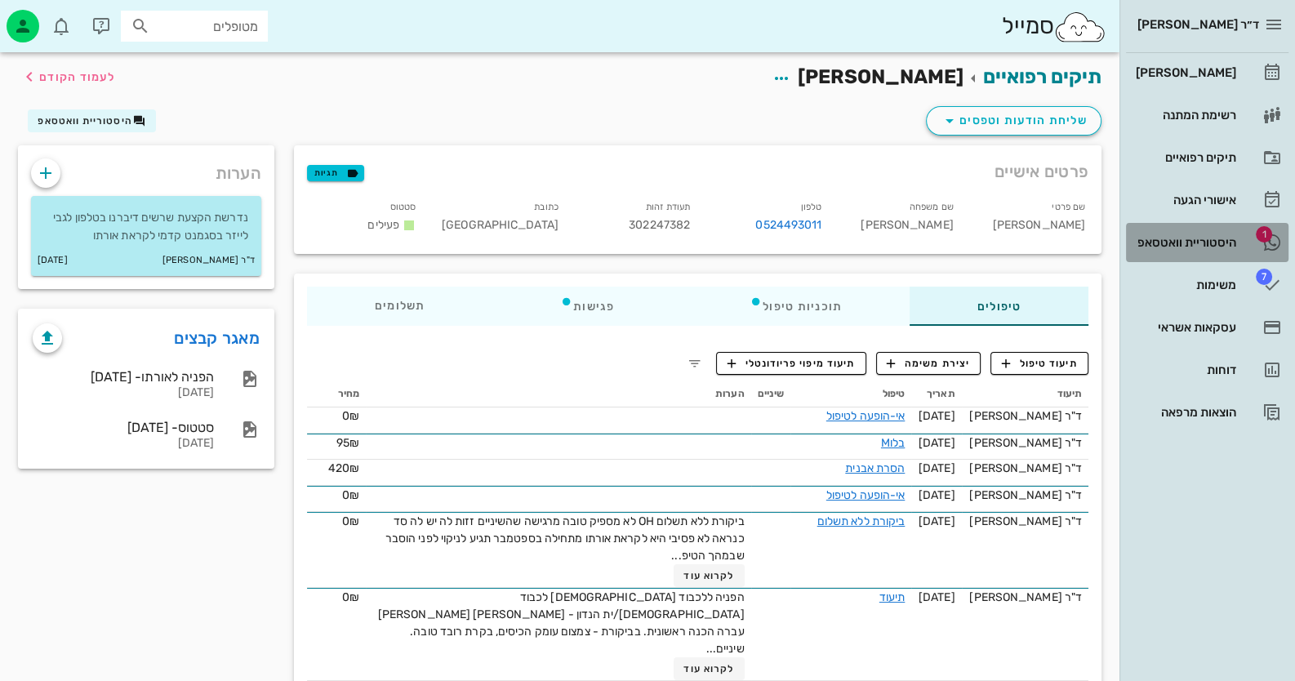
click at [1180, 244] on div "היסטוריית וואטסאפ" at bounding box center [1185, 242] width 104 height 13
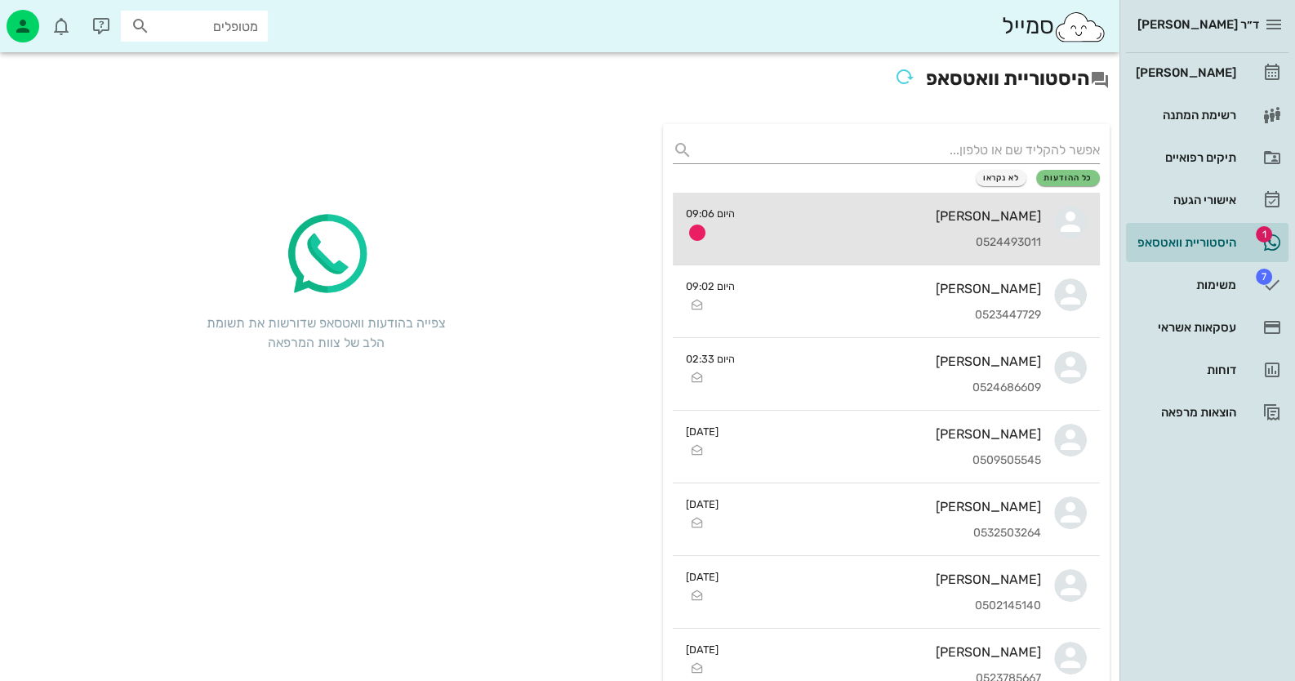
click at [894, 211] on div "דבי כחלון" at bounding box center [894, 216] width 293 height 16
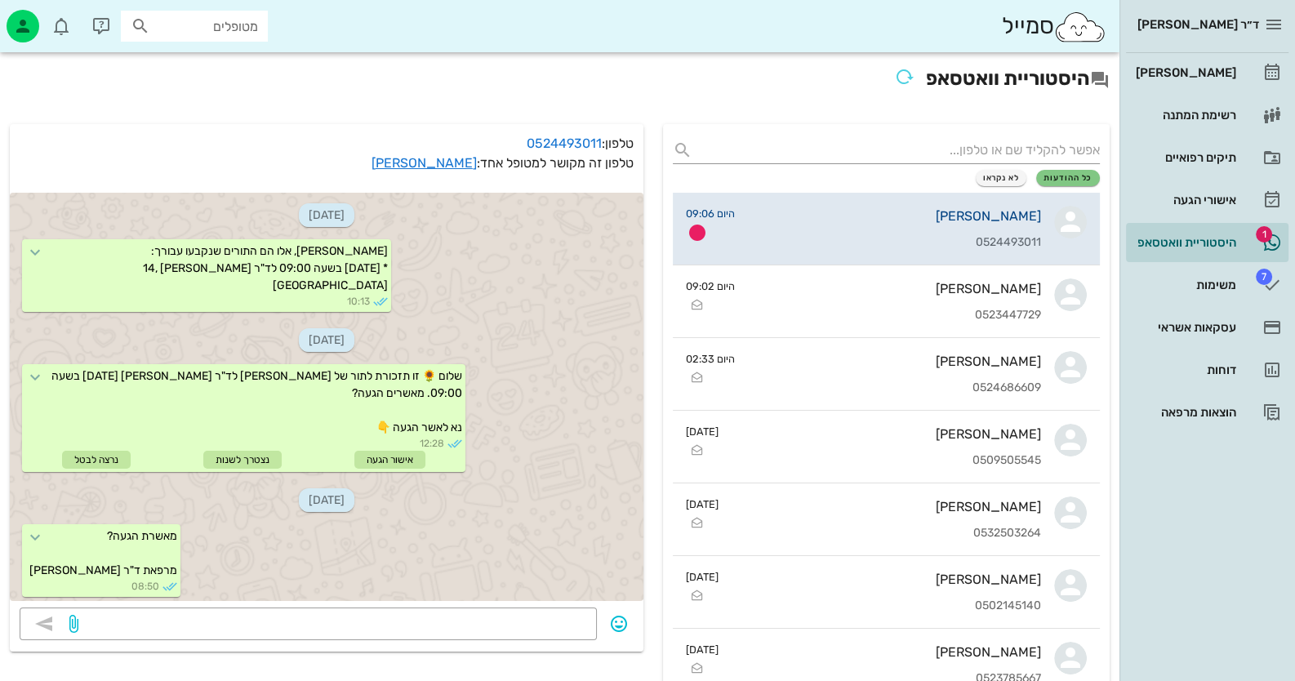
scroll to position [172, 0]
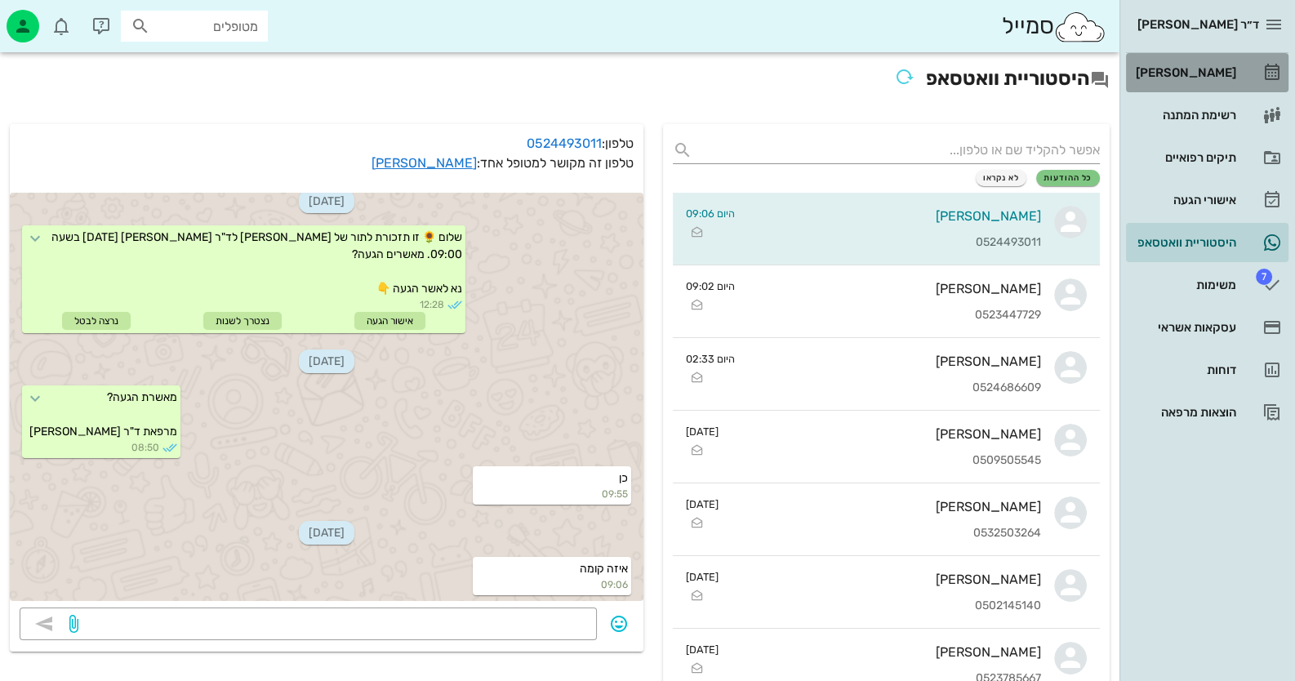
click at [1242, 84] on link "[PERSON_NAME]" at bounding box center [1207, 72] width 163 height 39
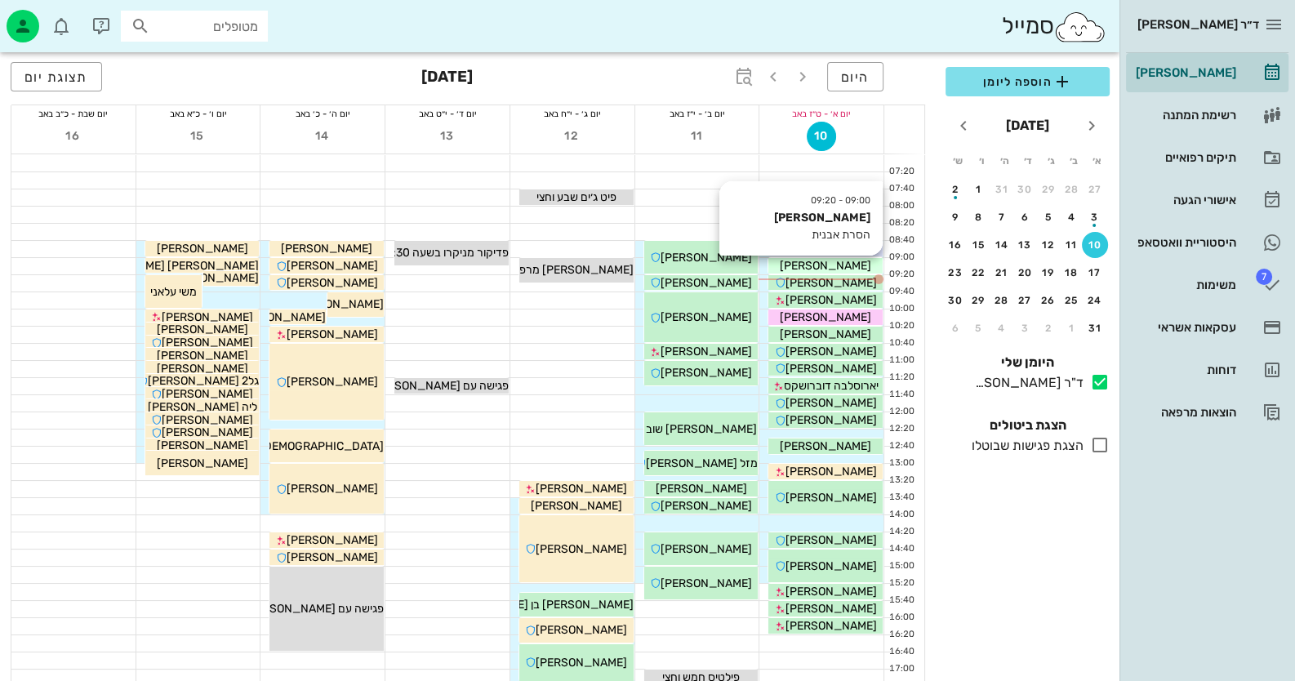
click at [842, 265] on span "דבי כחלון" at bounding box center [825, 266] width 91 height 14
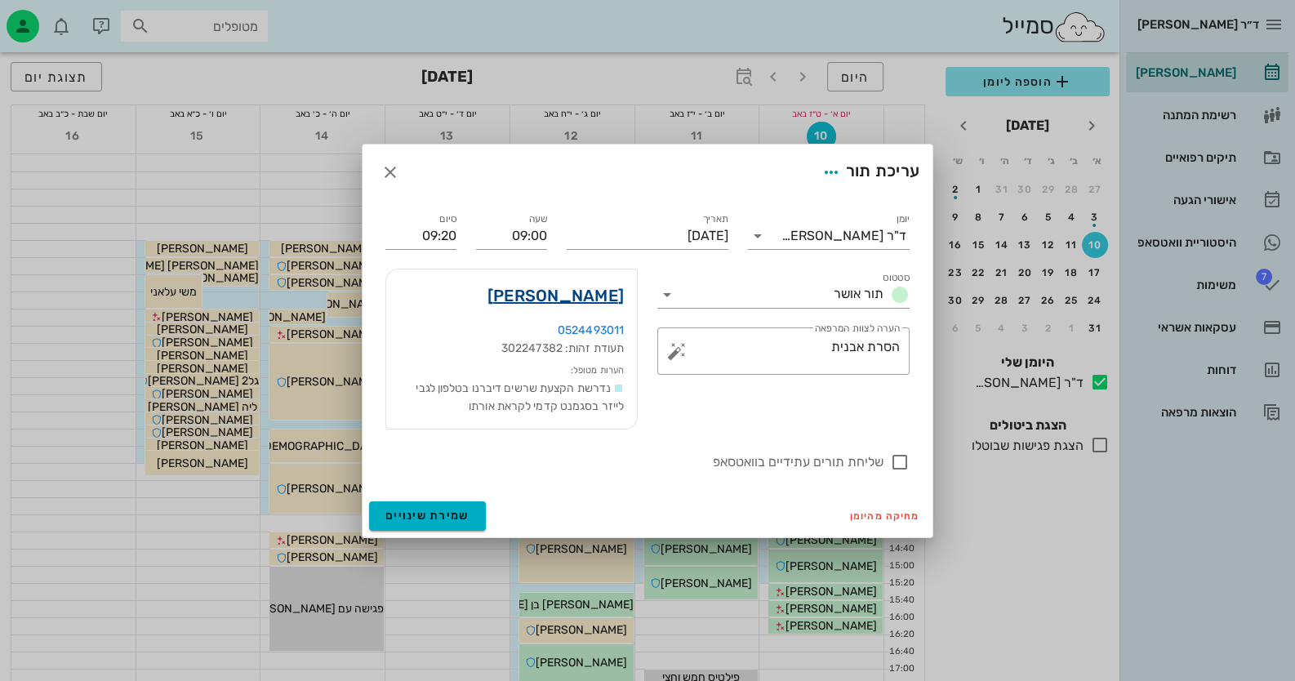
click at [592, 292] on link "דבי כחלון" at bounding box center [556, 296] width 136 height 26
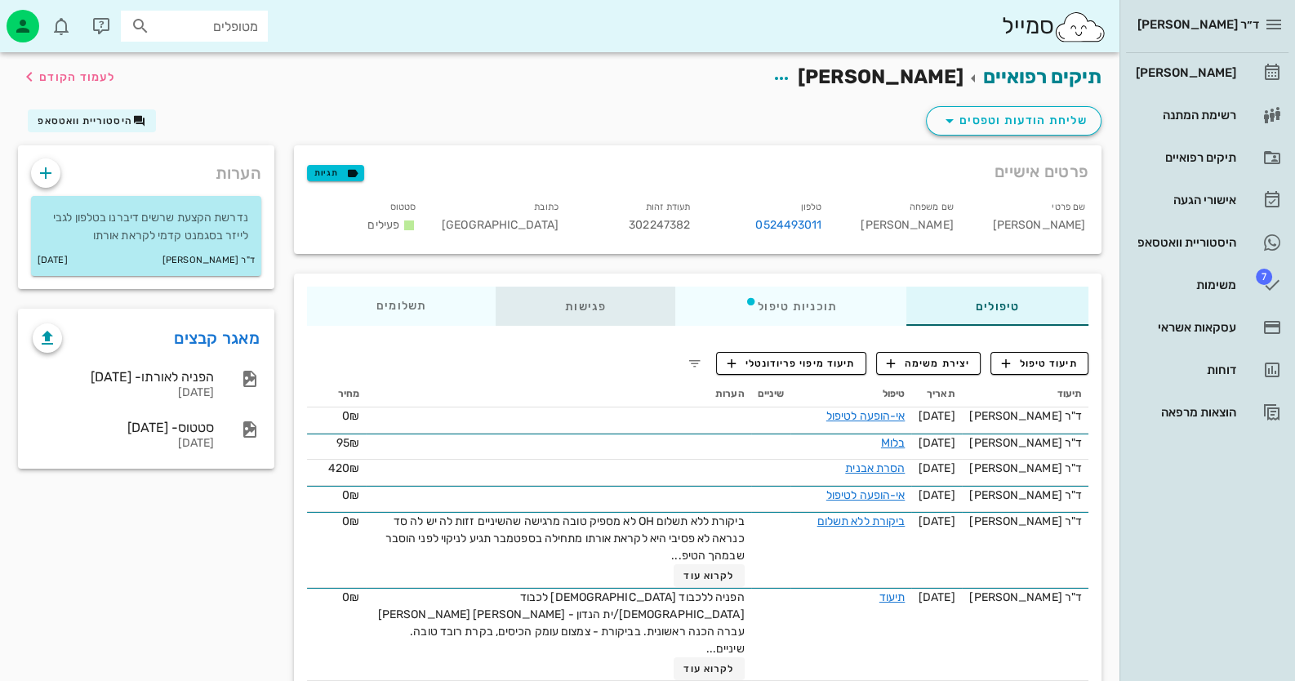
click at [562, 298] on div "פגישות" at bounding box center [586, 306] width 180 height 39
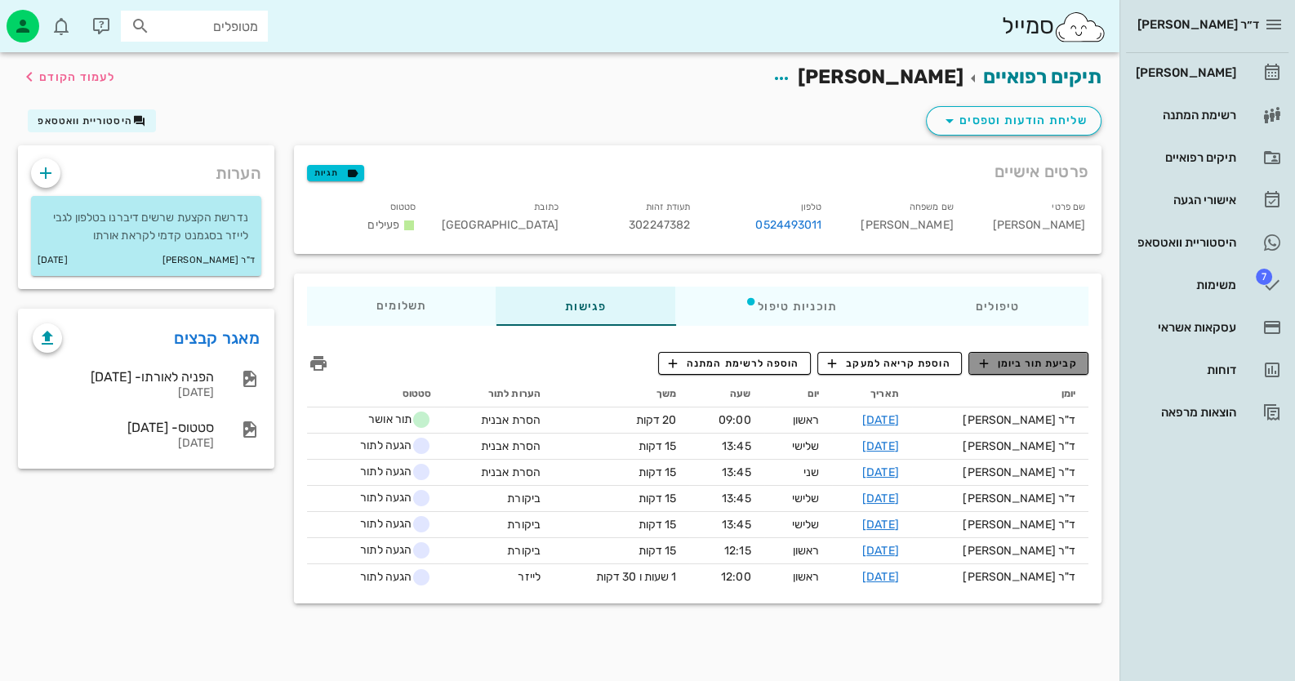
click at [1067, 367] on span "קביעת תור ביומן" at bounding box center [1028, 363] width 98 height 15
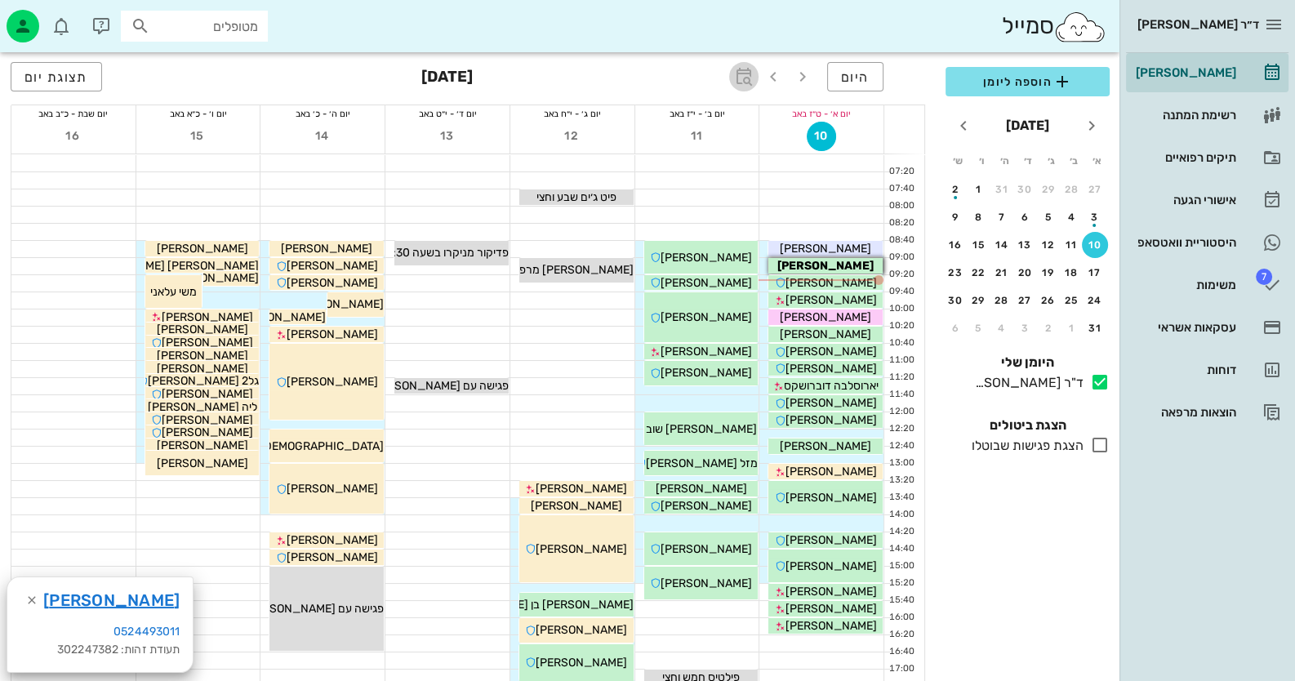
click at [746, 73] on icon "button" at bounding box center [744, 77] width 20 height 20
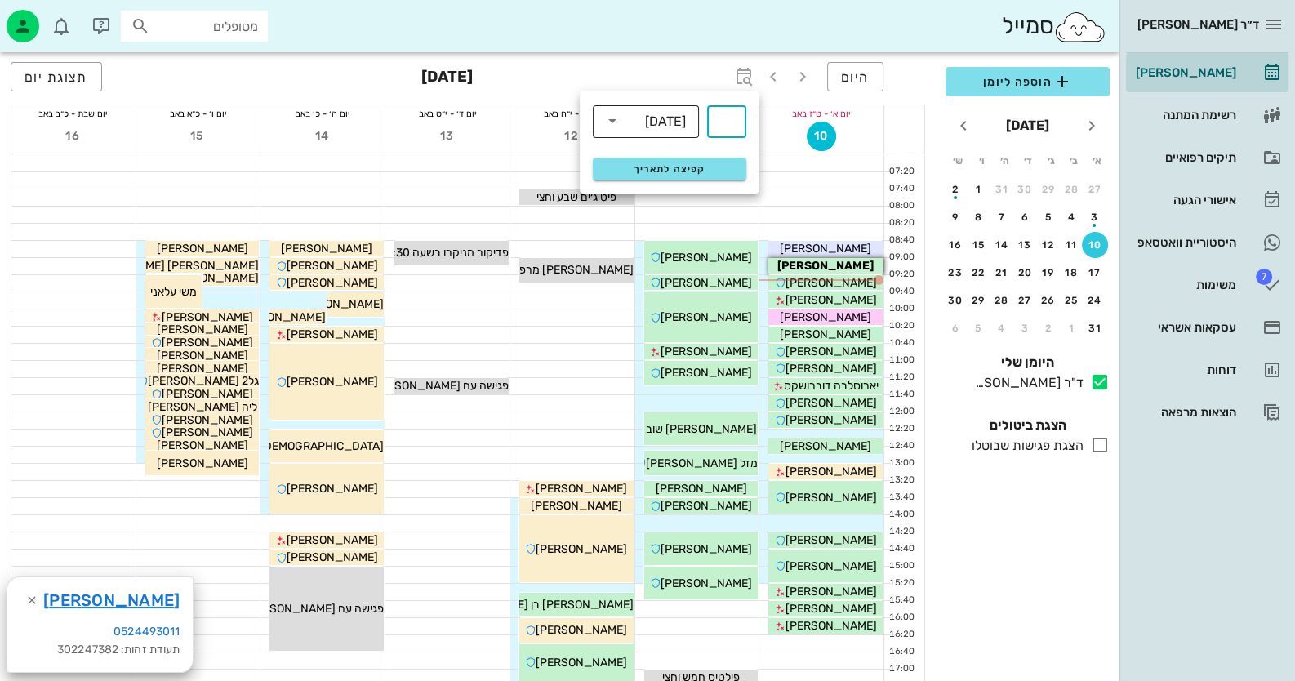
click at [648, 123] on div "שבועות" at bounding box center [665, 121] width 41 height 15
click at [648, 187] on div "חודשים" at bounding box center [646, 192] width 80 height 13
click at [747, 127] on div "​ ​ חודשים" at bounding box center [669, 121] width 173 height 53
click at [726, 119] on input "text" at bounding box center [727, 122] width 20 height 26
type input "3"
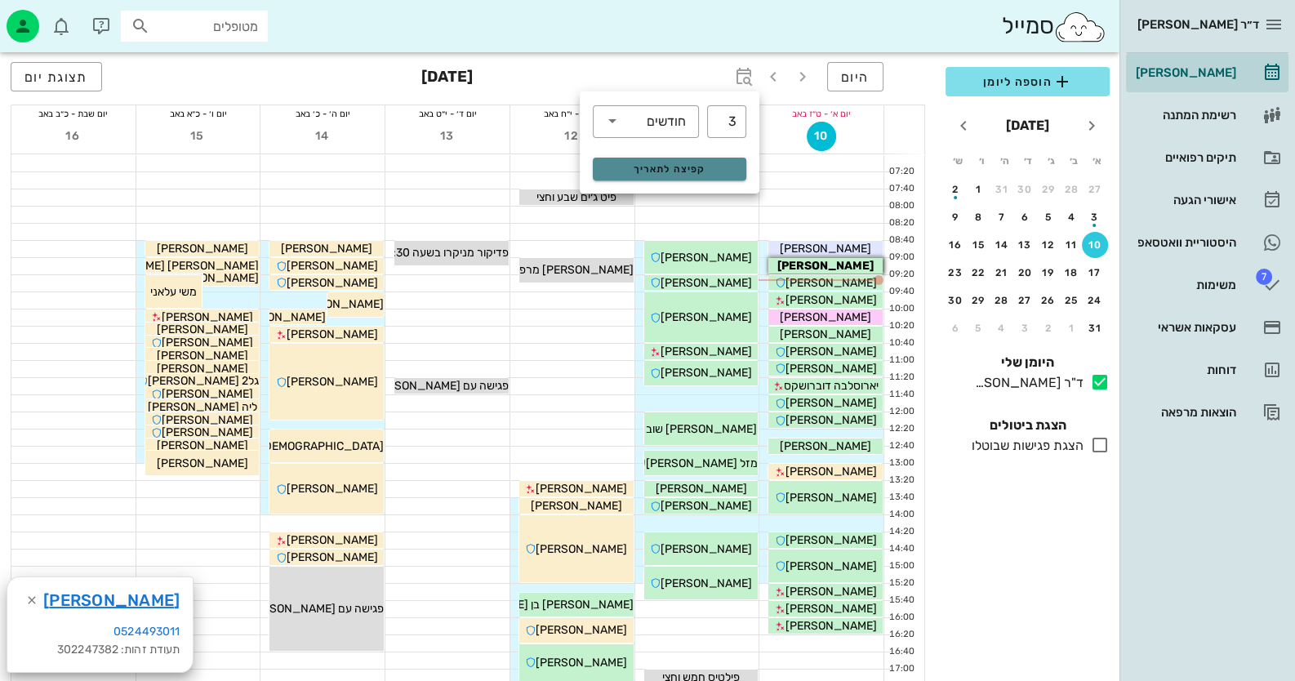
click at [689, 166] on span "קפיצה לתאריך" at bounding box center [669, 168] width 133 height 11
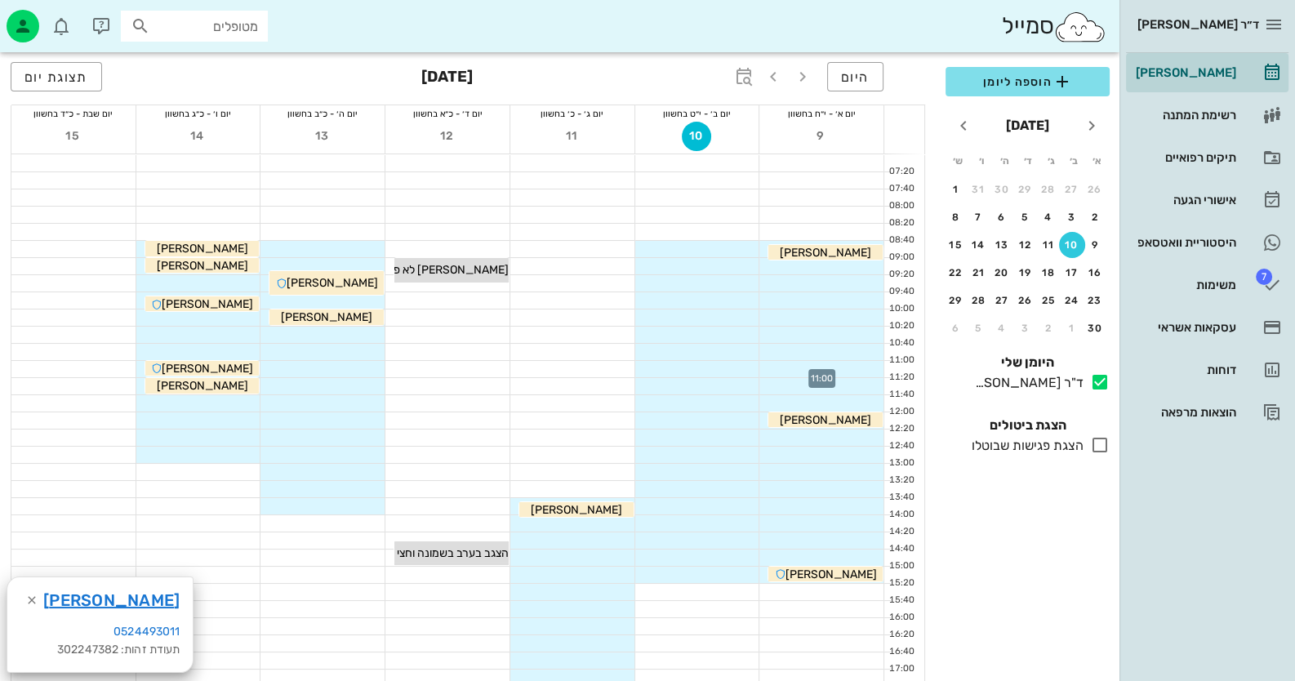
click at [842, 364] on div at bounding box center [822, 369] width 124 height 16
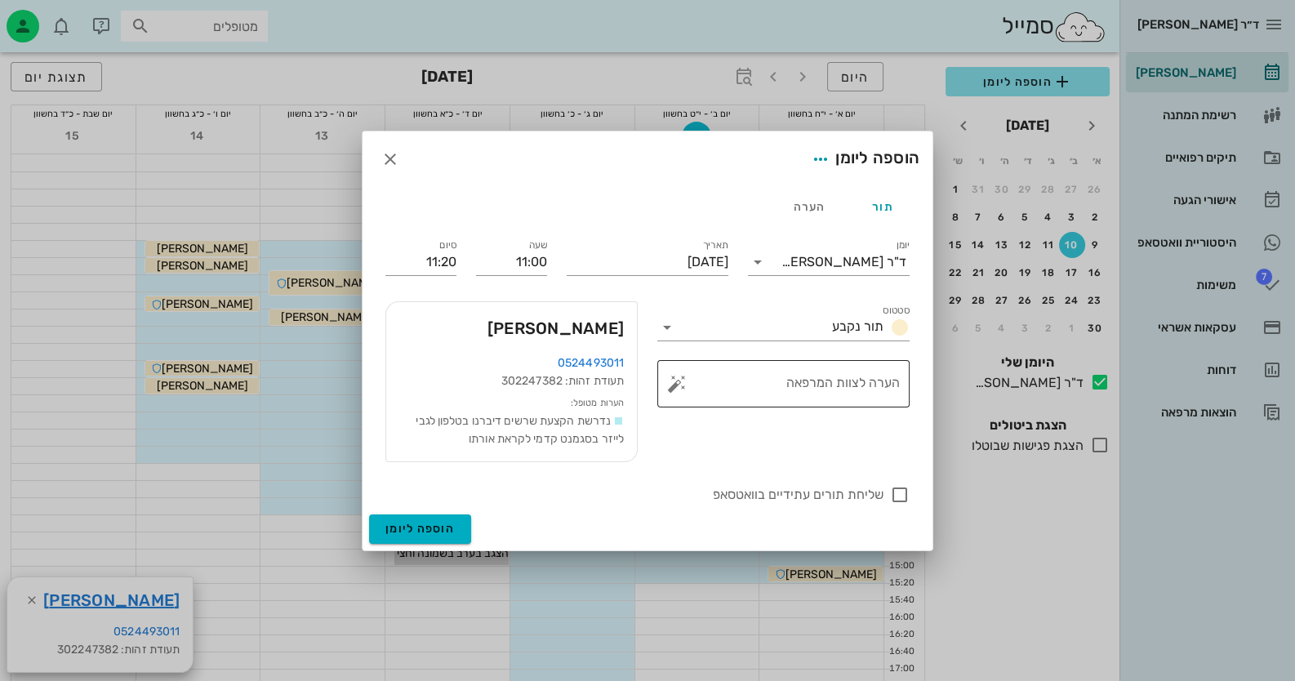
click at [672, 385] on button "button" at bounding box center [677, 384] width 20 height 20
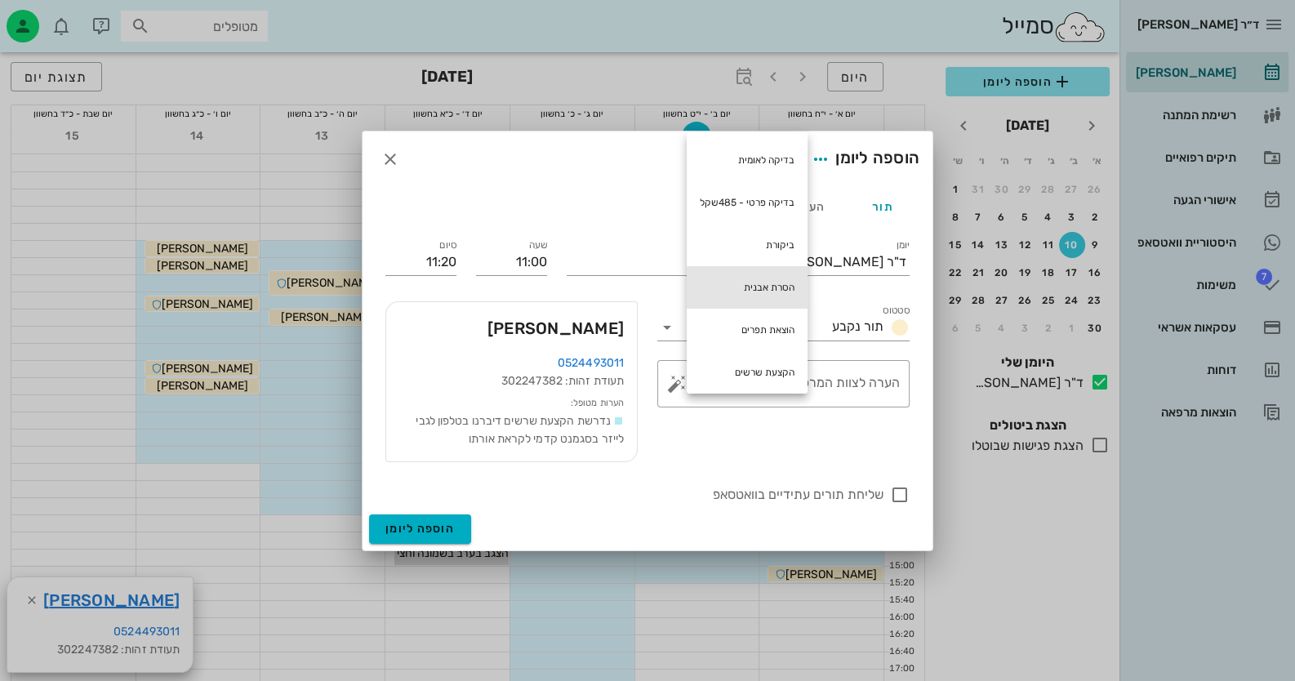
click at [761, 284] on div "הסרת אבנית" at bounding box center [747, 287] width 121 height 42
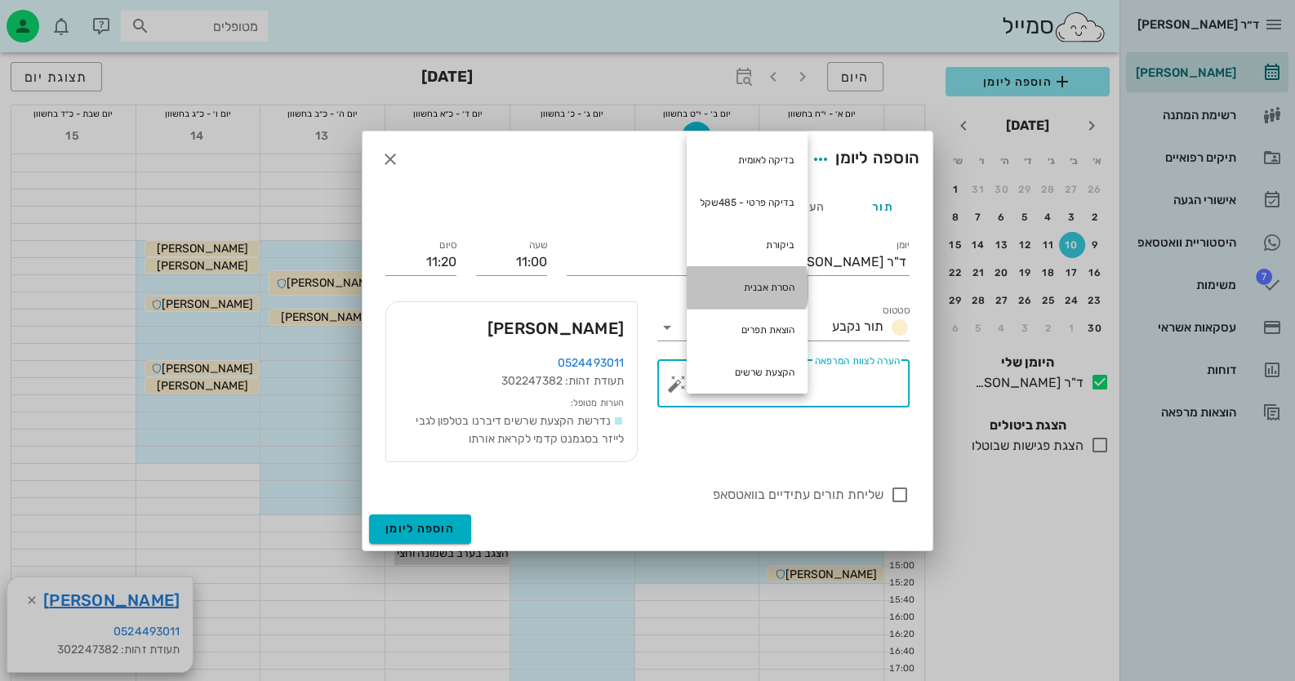
type textarea "הסרת אבנית"
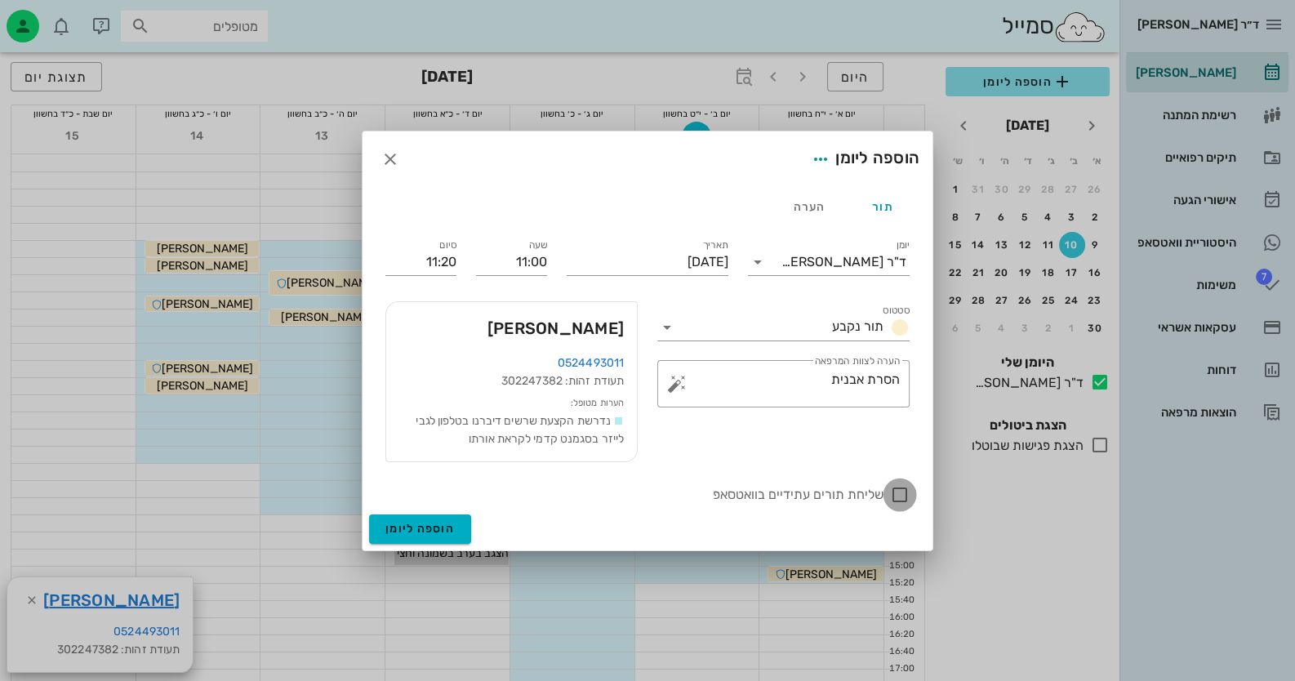
click at [908, 489] on div at bounding box center [900, 495] width 28 height 28
checkbox input "true"
click at [430, 526] on span "הוספה ליומן" at bounding box center [420, 529] width 69 height 14
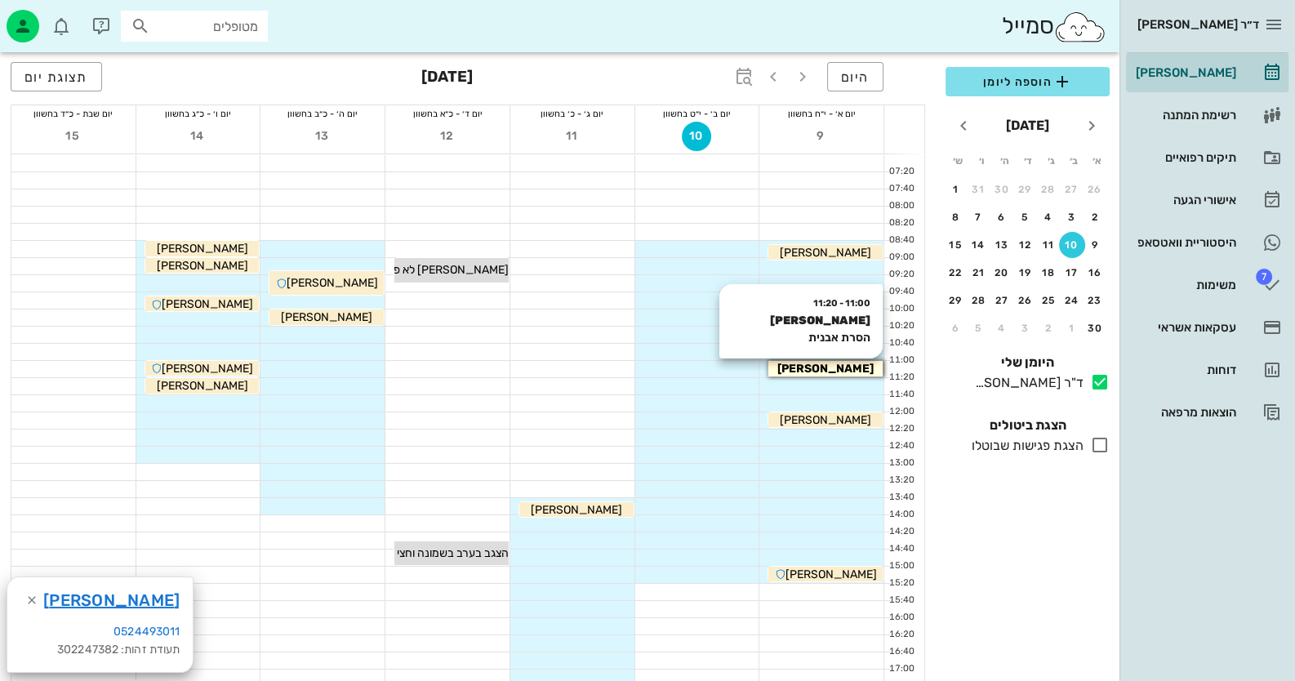
click at [845, 370] on span "דבי כחלון" at bounding box center [826, 369] width 96 height 14
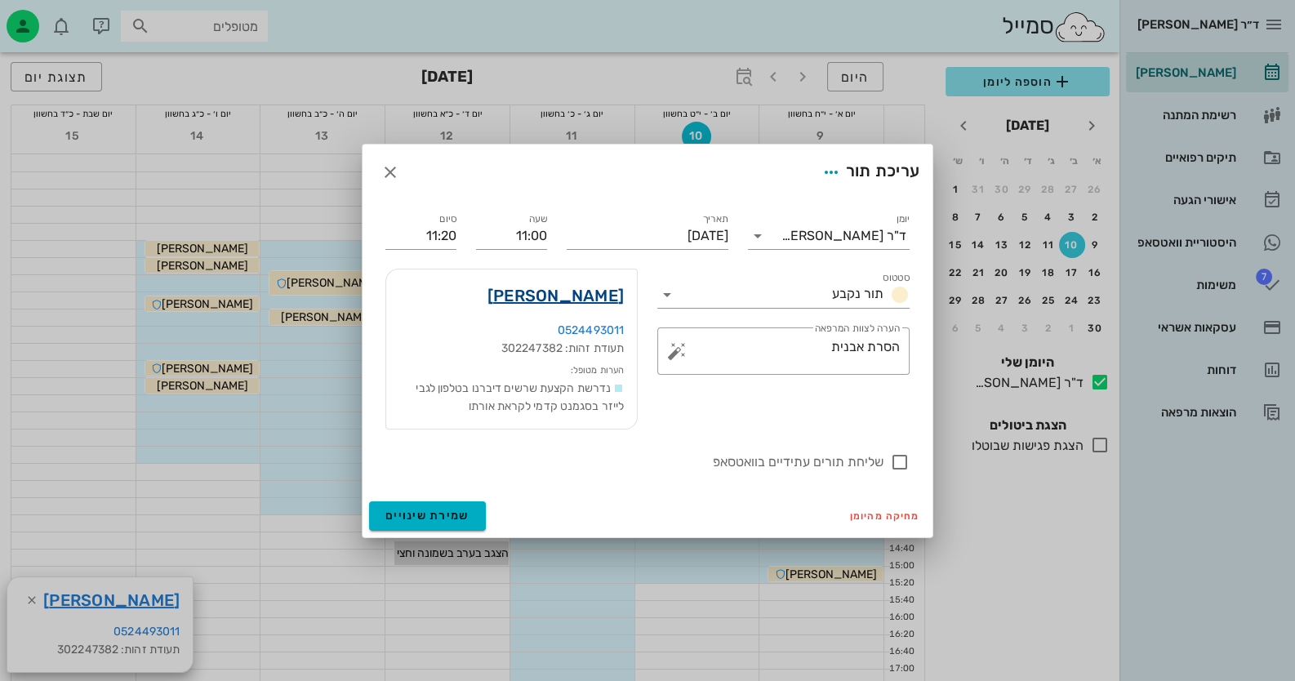
click at [561, 296] on link "דבי כחלון" at bounding box center [556, 296] width 136 height 26
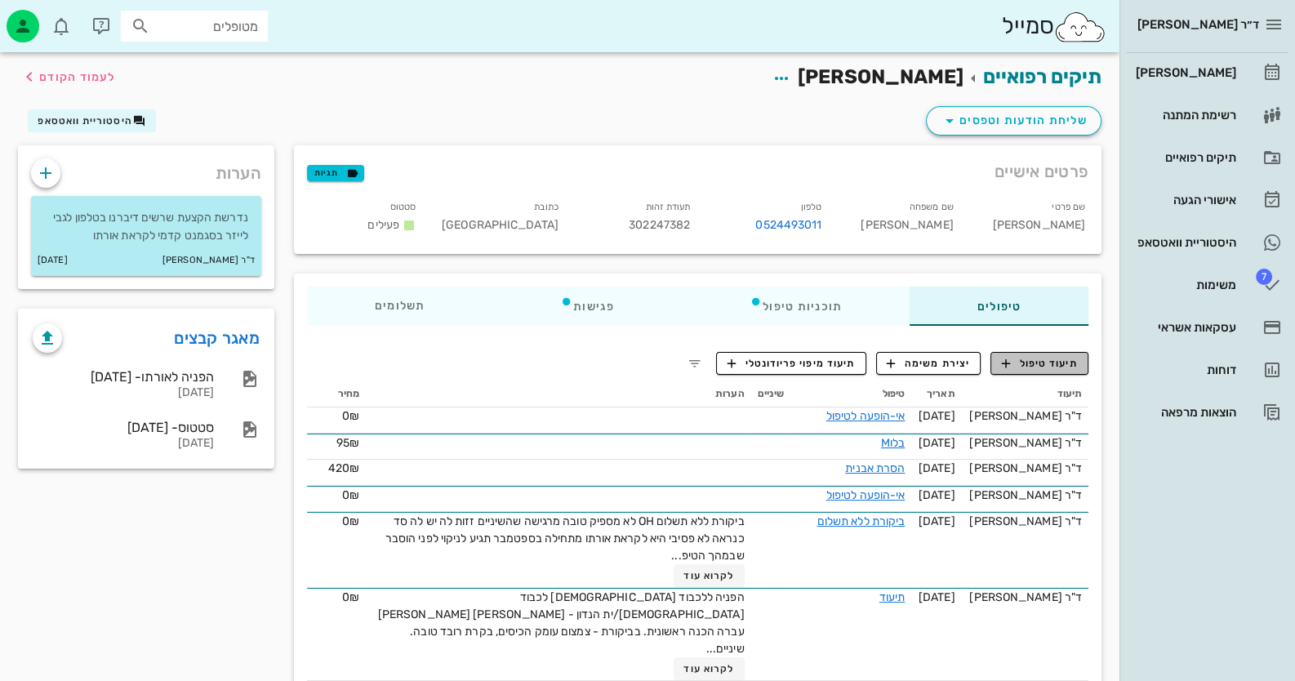
click at [1064, 363] on span "תיעוד טיפול" at bounding box center [1040, 363] width 76 height 15
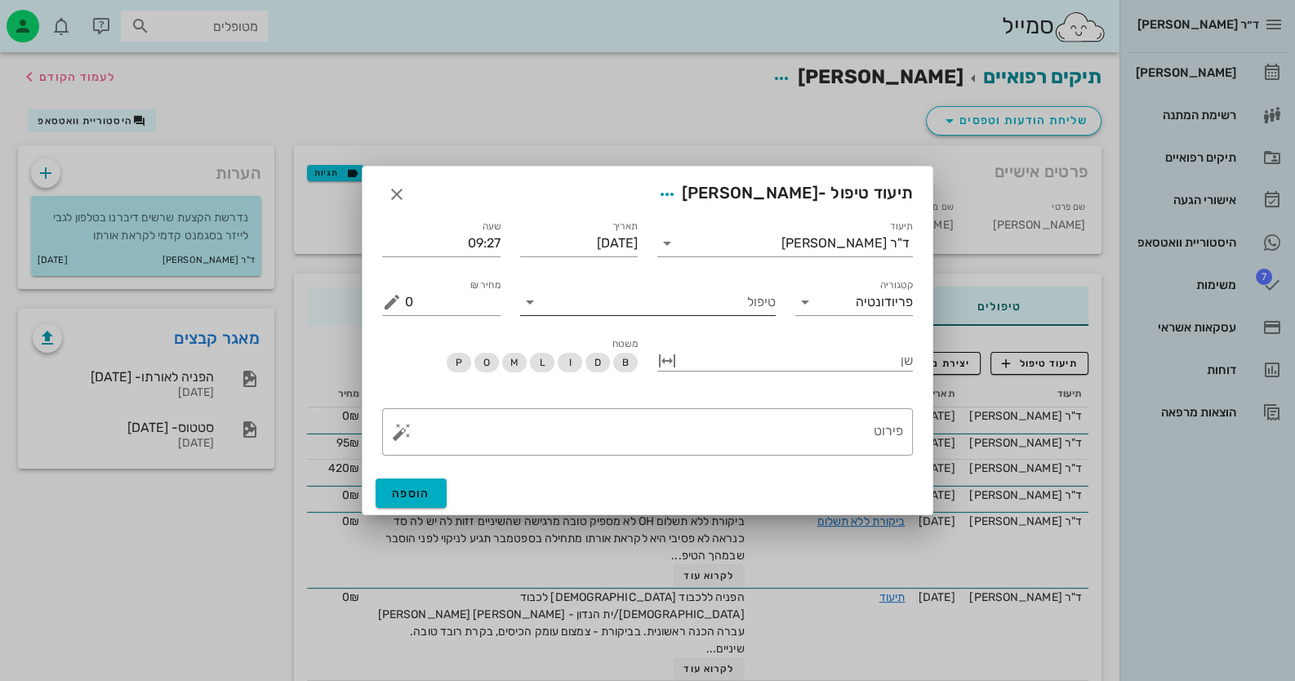
click at [765, 305] on input "טיפול" at bounding box center [659, 302] width 233 height 26
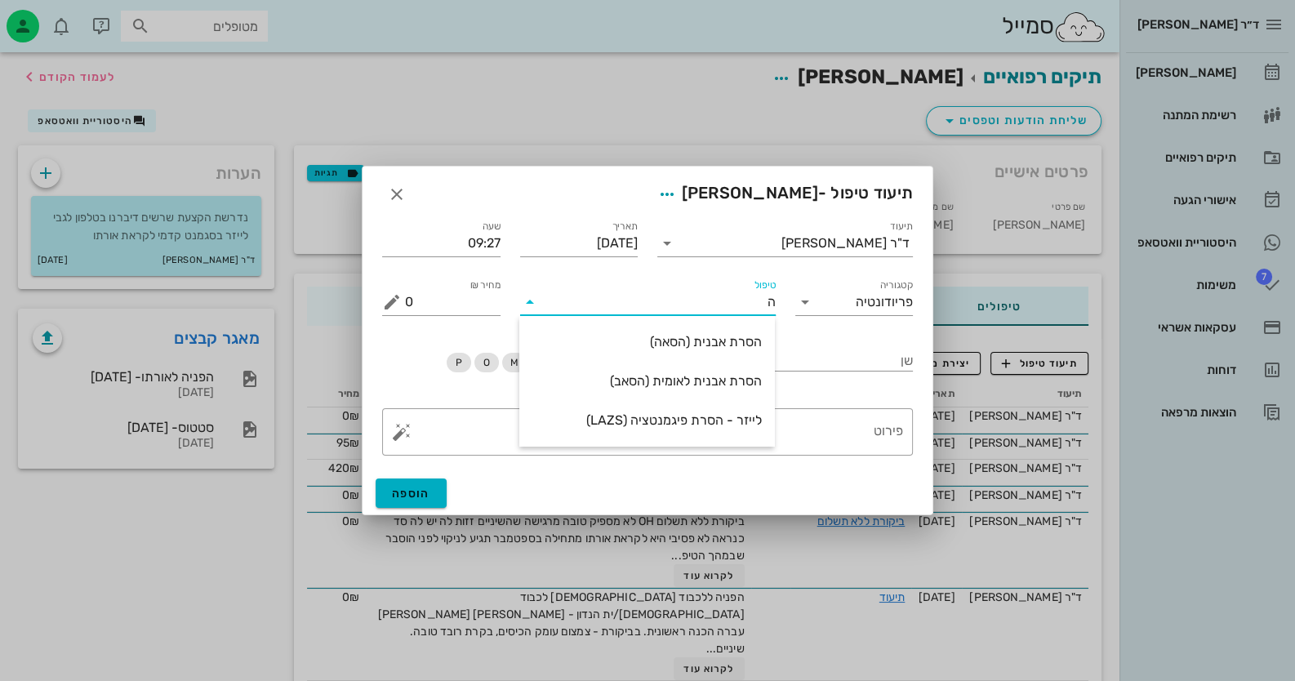
type input "הס"
click at [714, 341] on div "הסרת אבנית (הסאה)" at bounding box center [648, 342] width 230 height 16
type input "435"
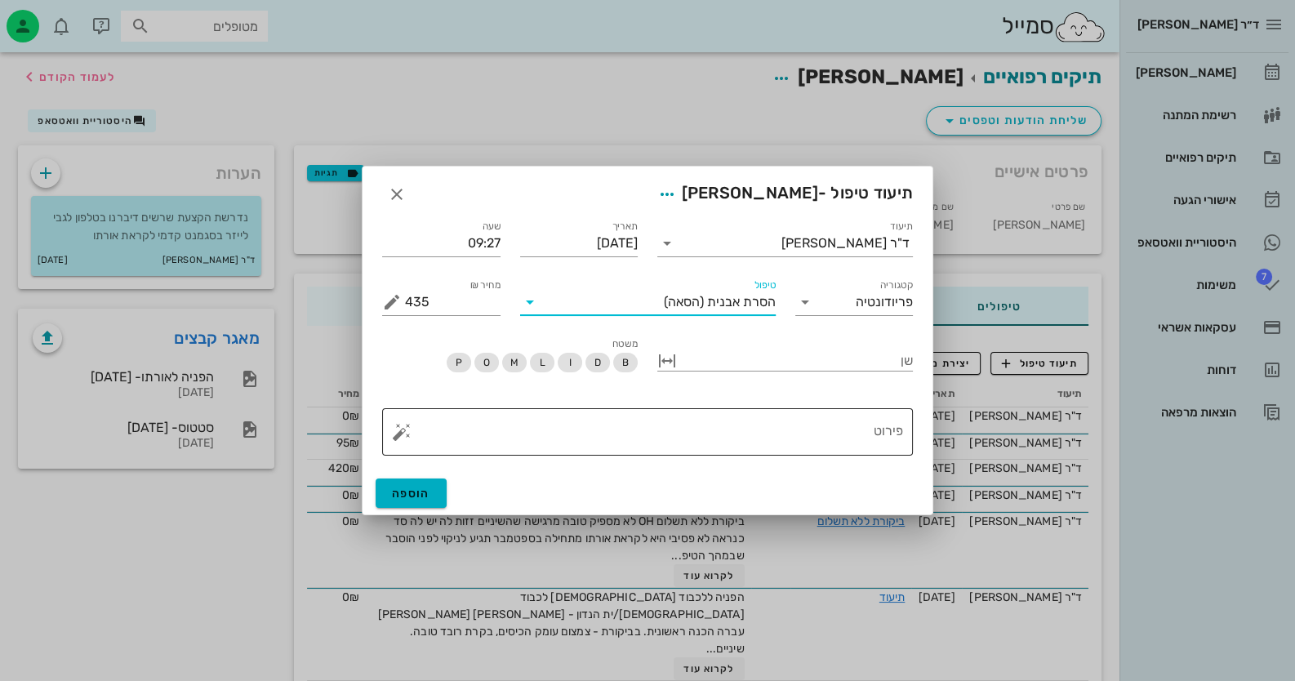
click at [399, 426] on button "button" at bounding box center [402, 432] width 20 height 20
click at [446, 300] on div "ביקורת" at bounding box center [430, 301] width 77 height 33
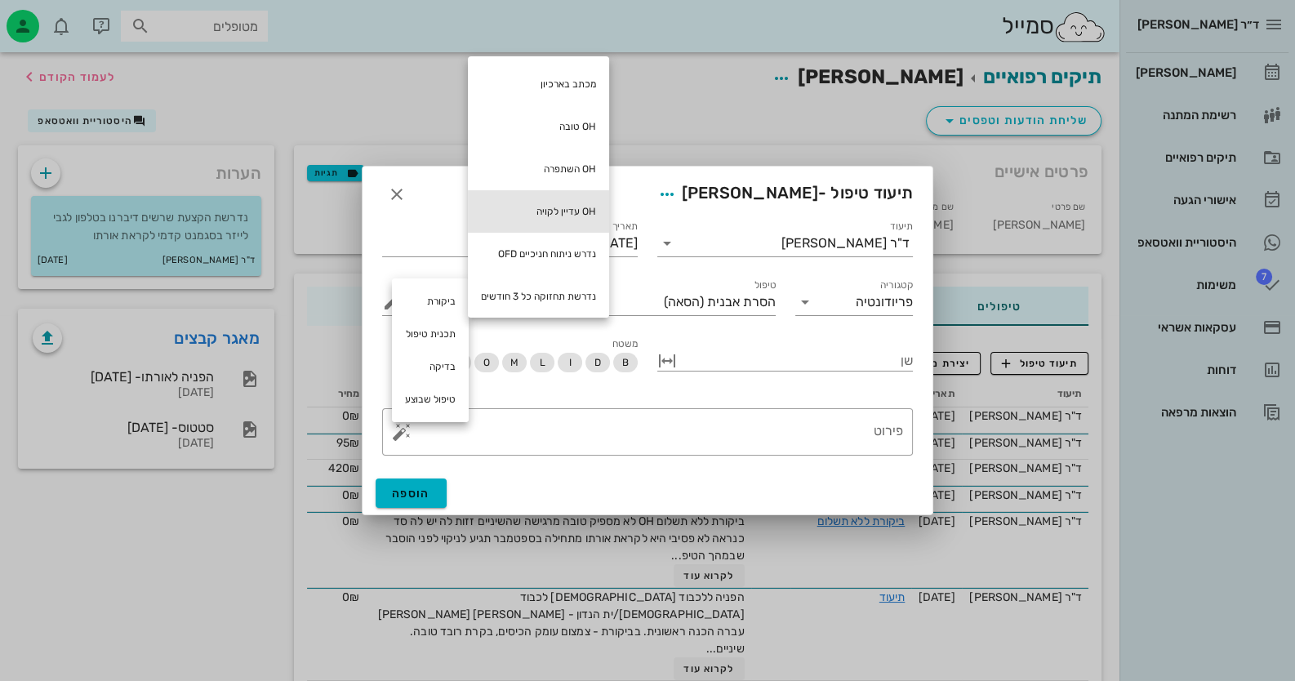
click at [515, 218] on div "OH עדיין לקויה" at bounding box center [538, 211] width 141 height 42
type textarea "OH עדיין לקויה"
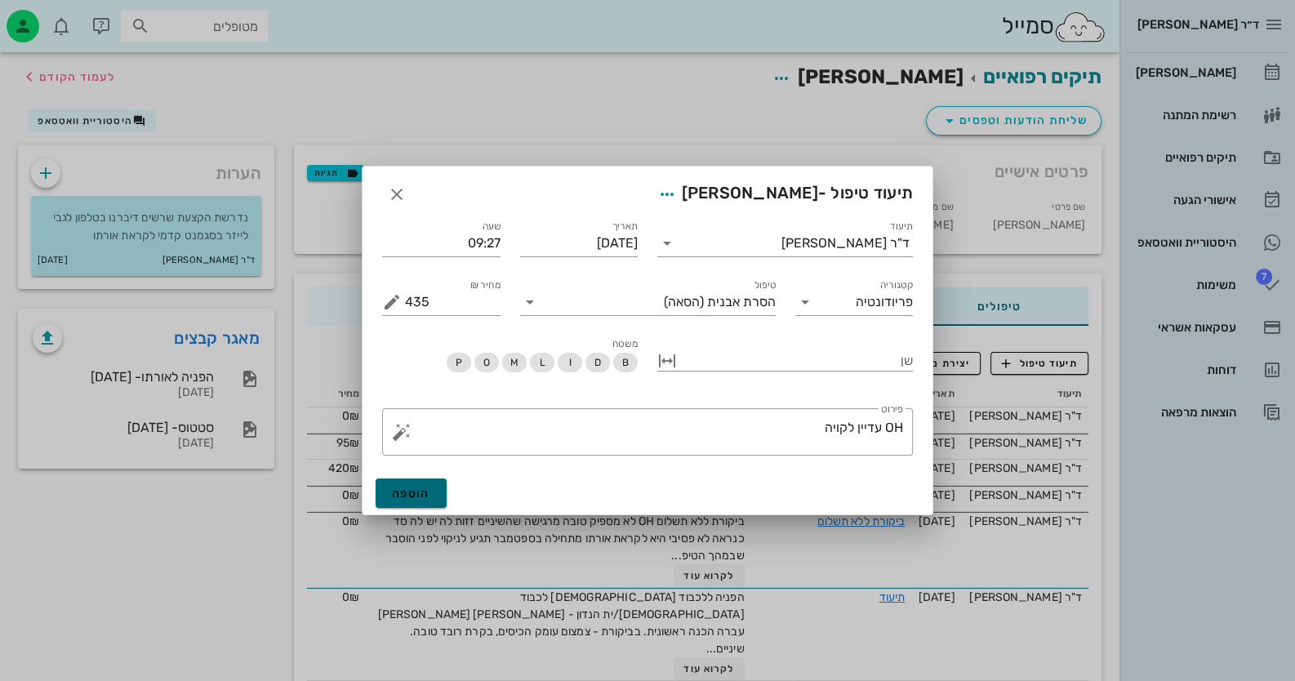
click at [417, 497] on span "הוספה" at bounding box center [411, 494] width 38 height 14
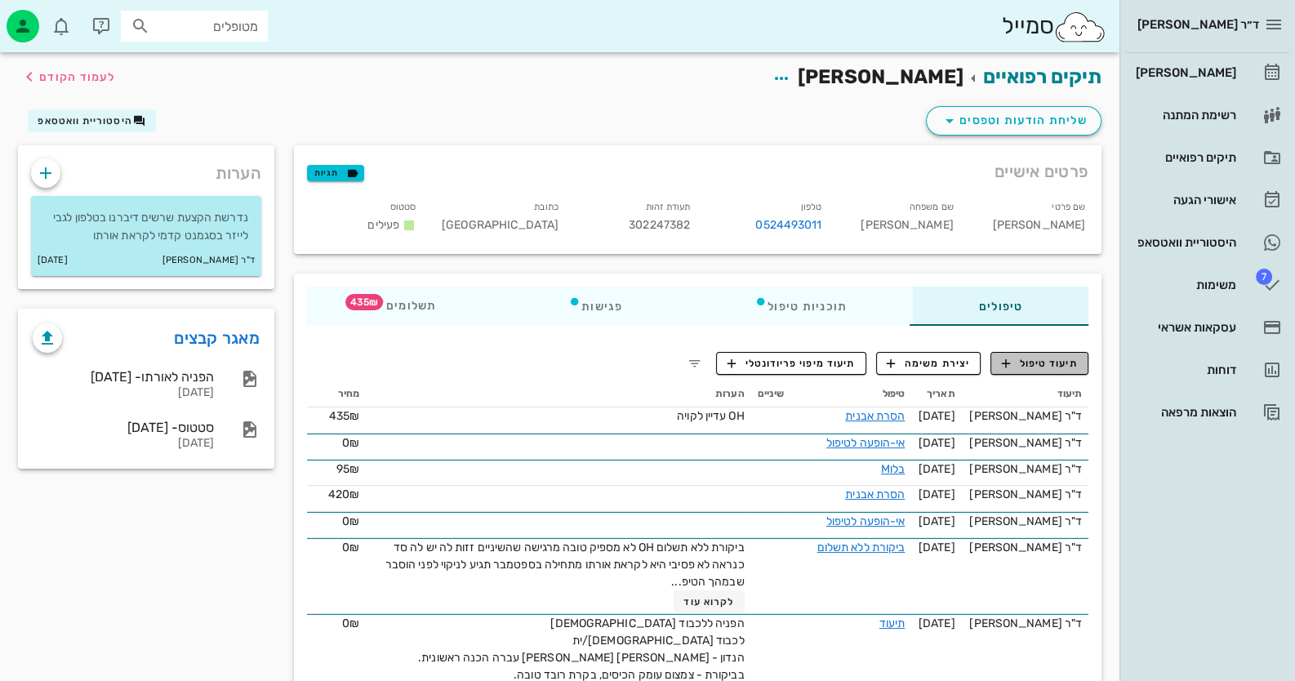
click at [1054, 365] on span "תיעוד טיפול" at bounding box center [1040, 363] width 76 height 15
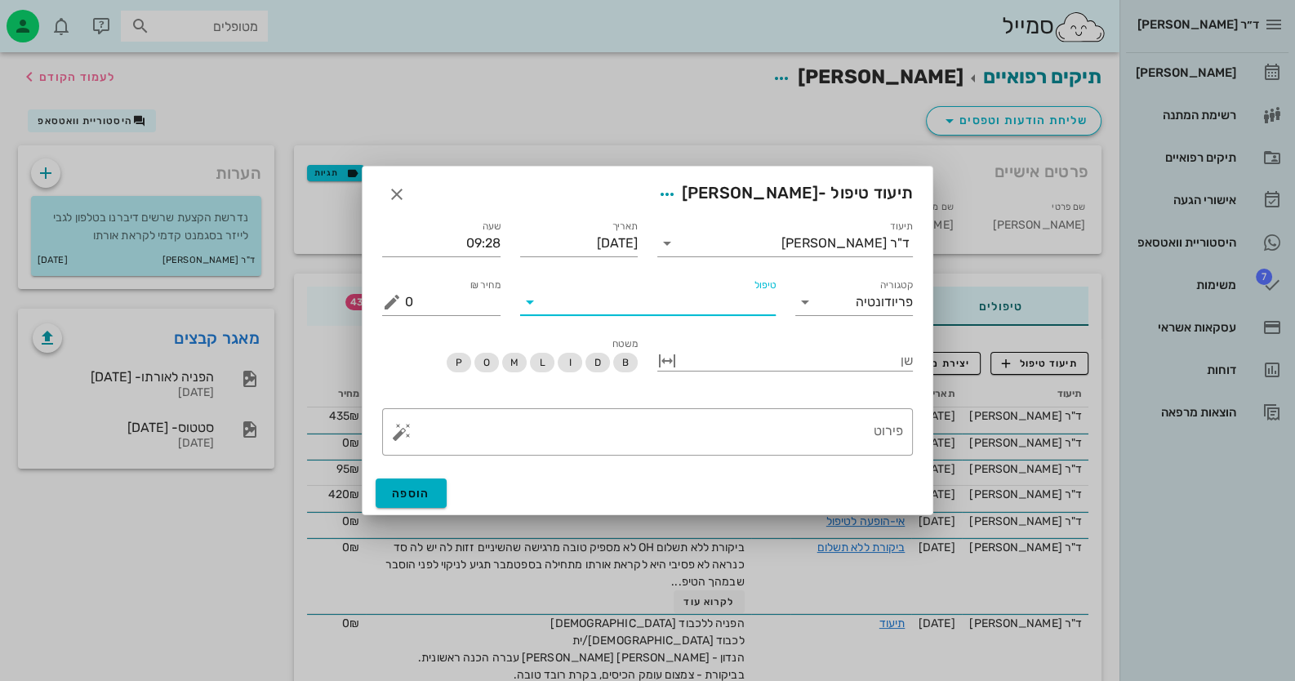
click at [731, 310] on input "טיפול" at bounding box center [659, 302] width 233 height 26
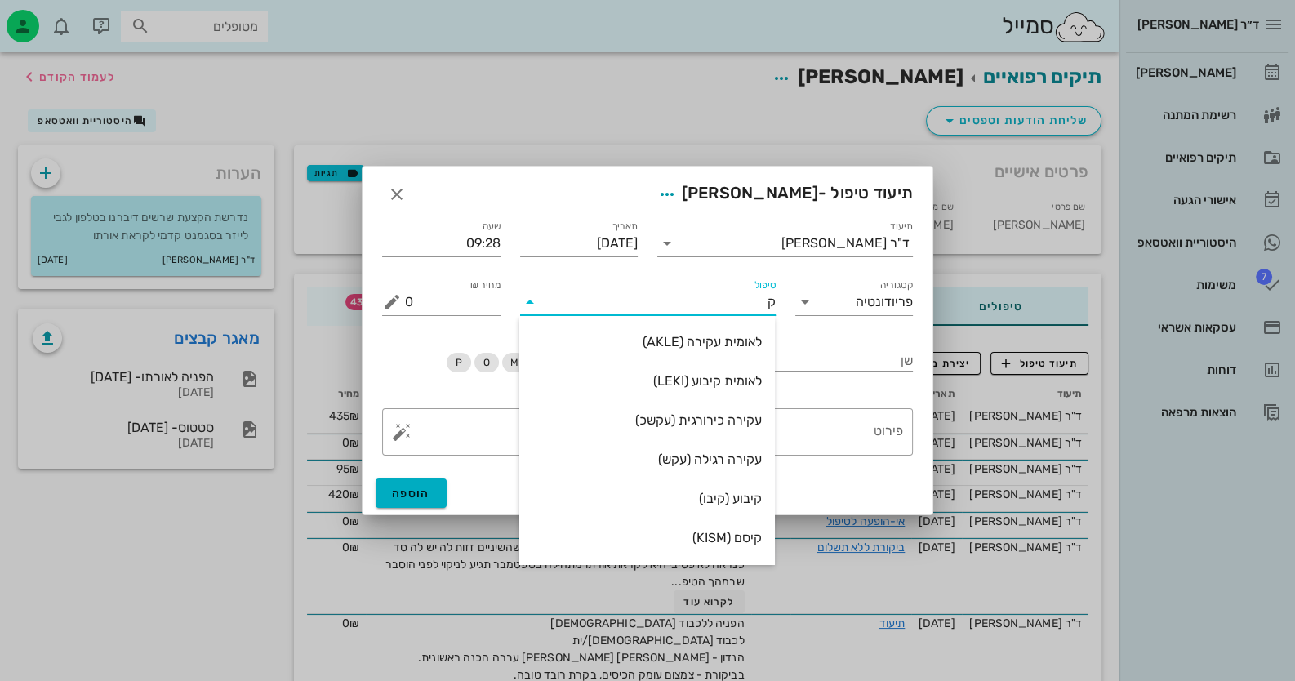
type input "קי"
click at [742, 531] on div "קיסם (KISM)" at bounding box center [648, 538] width 230 height 16
type input "60"
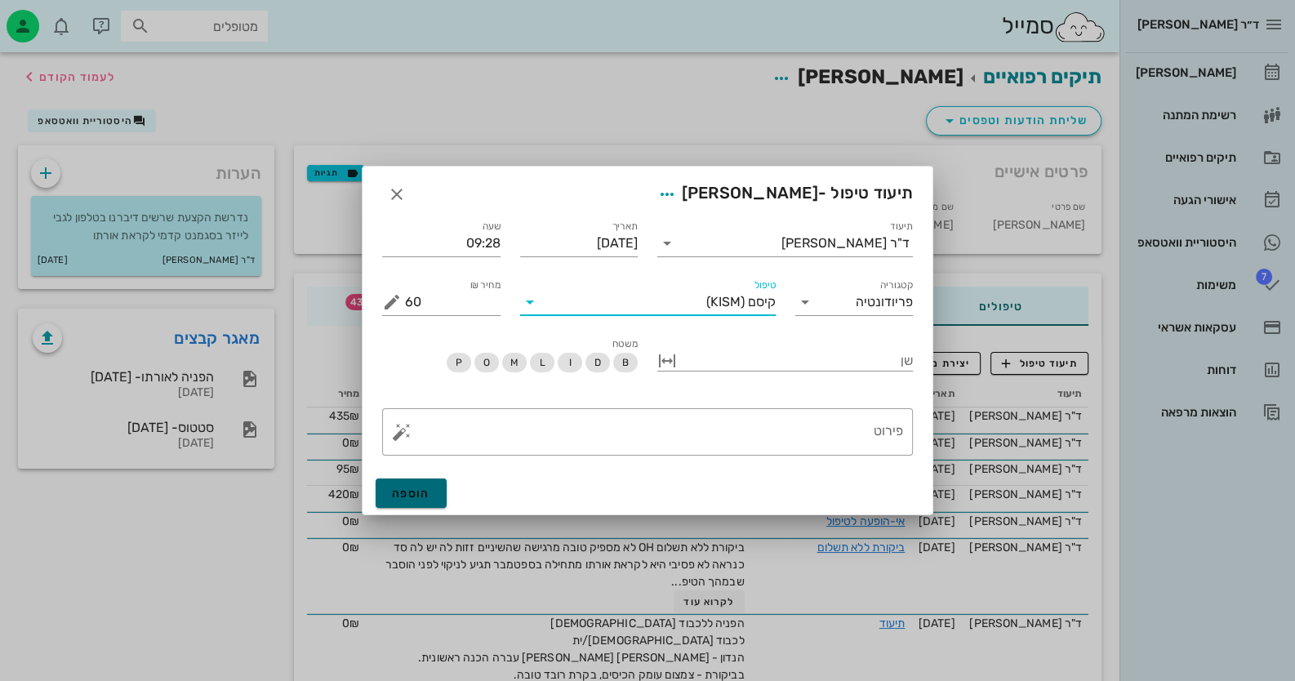
click at [414, 498] on span "הוספה" at bounding box center [411, 494] width 38 height 14
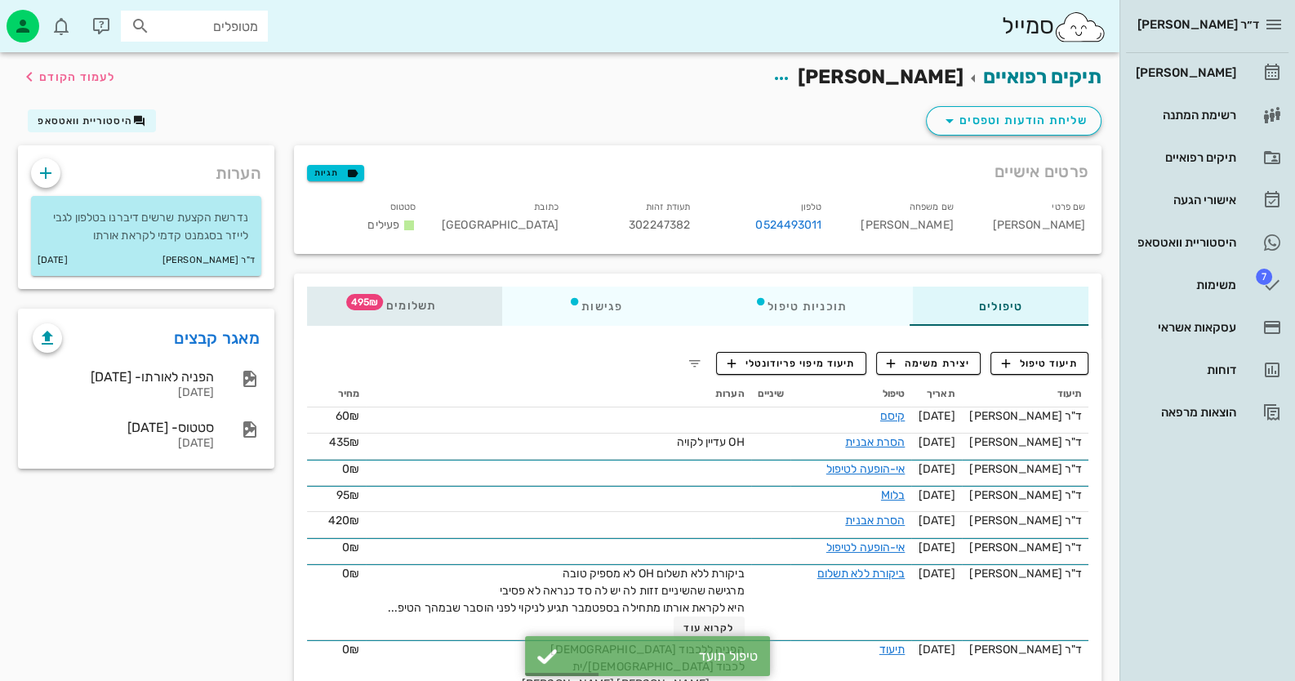
click at [417, 309] on span "תשלומים 495₪" at bounding box center [405, 306] width 64 height 11
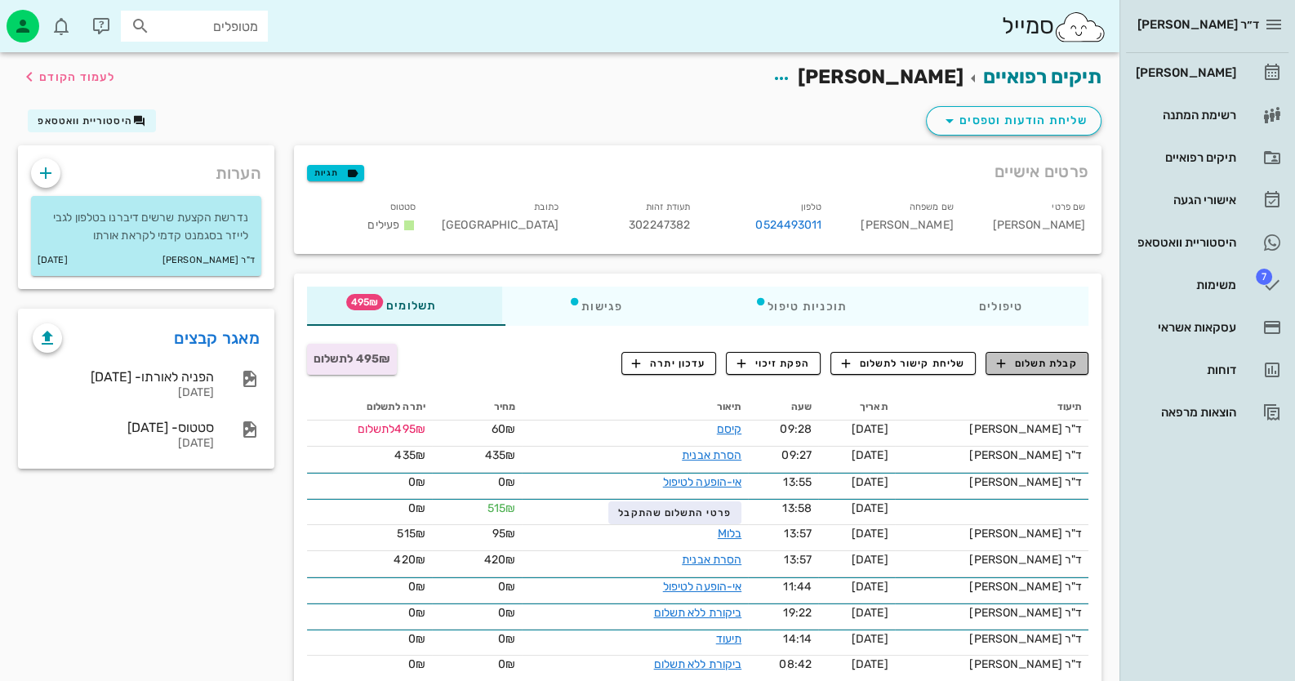
click at [1036, 361] on span "קבלת תשלום" at bounding box center [1037, 363] width 81 height 15
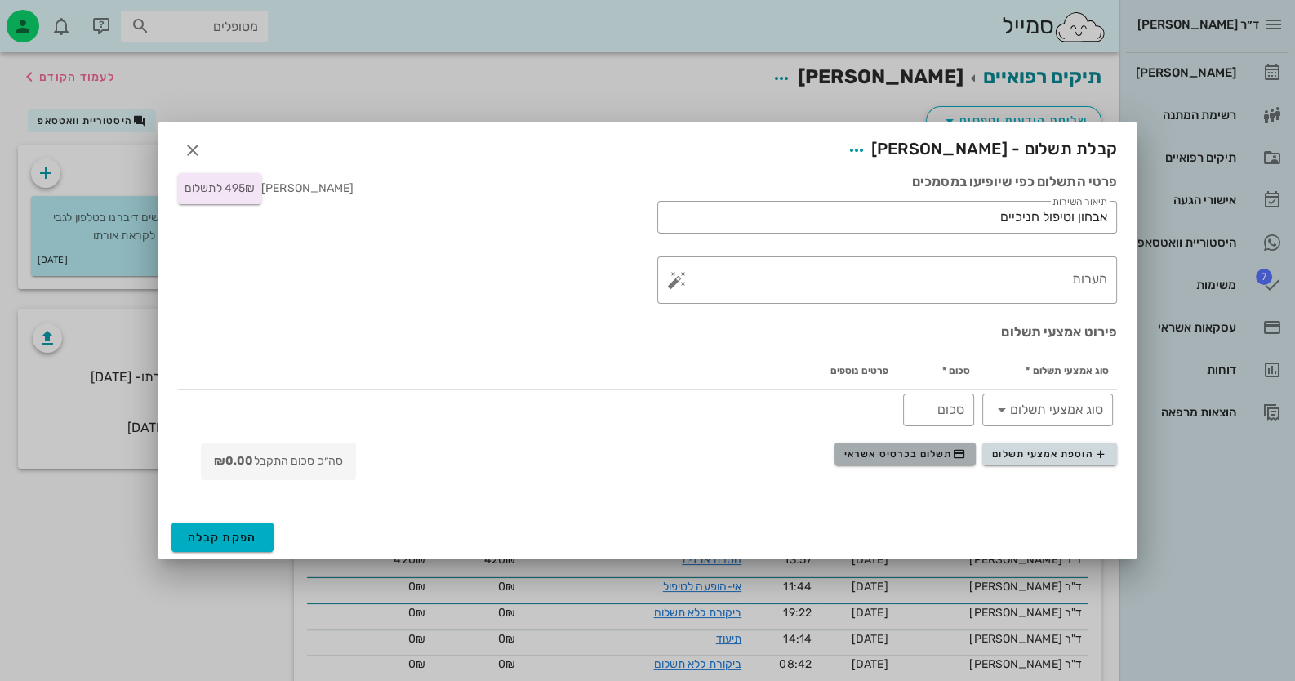
click at [927, 452] on span "תשלום בכרטיס אשראי" at bounding box center [905, 454] width 121 height 13
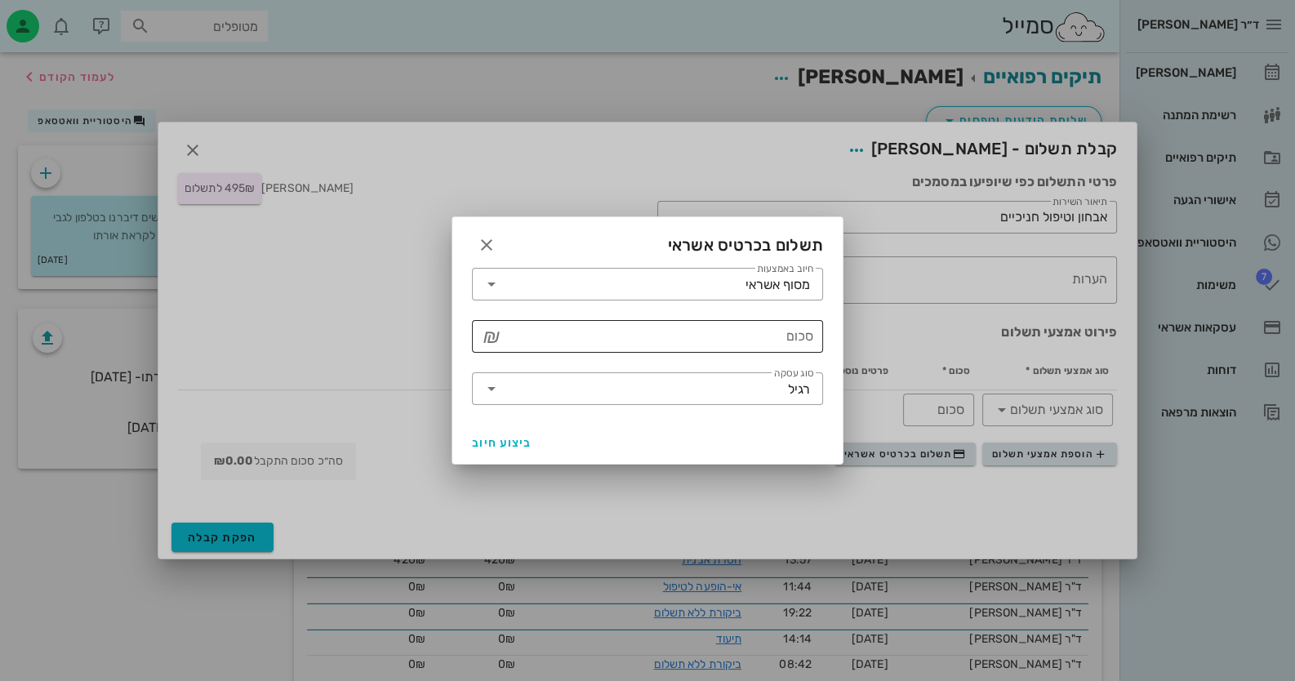
click at [788, 344] on input "סכום" at bounding box center [659, 336] width 309 height 26
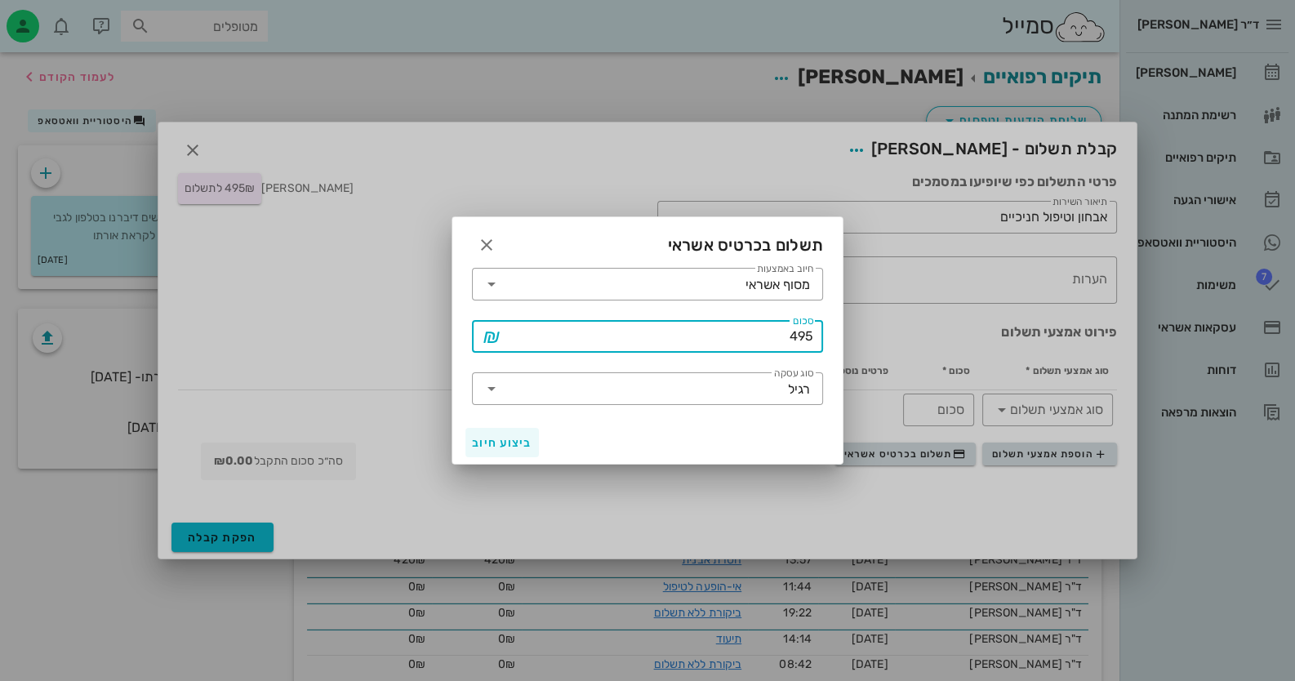
type input "495"
click at [494, 435] on button "ביצוע חיוב" at bounding box center [503, 442] width 74 height 29
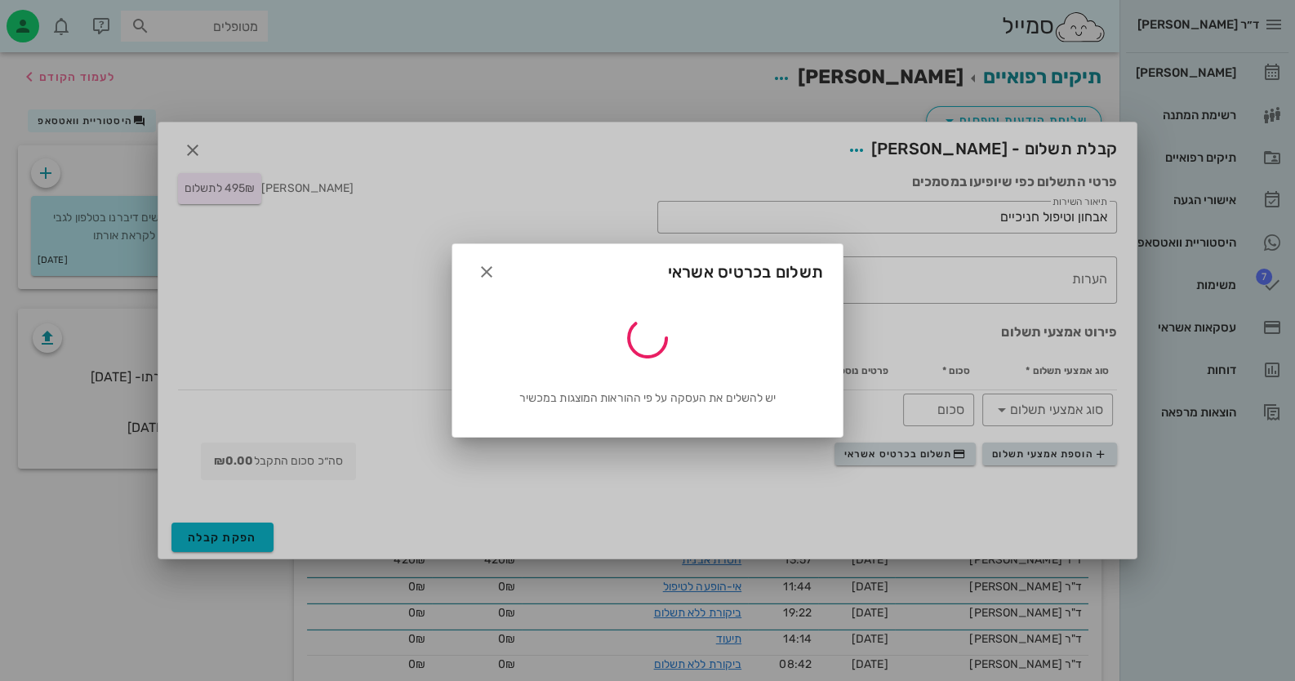
type input "495"
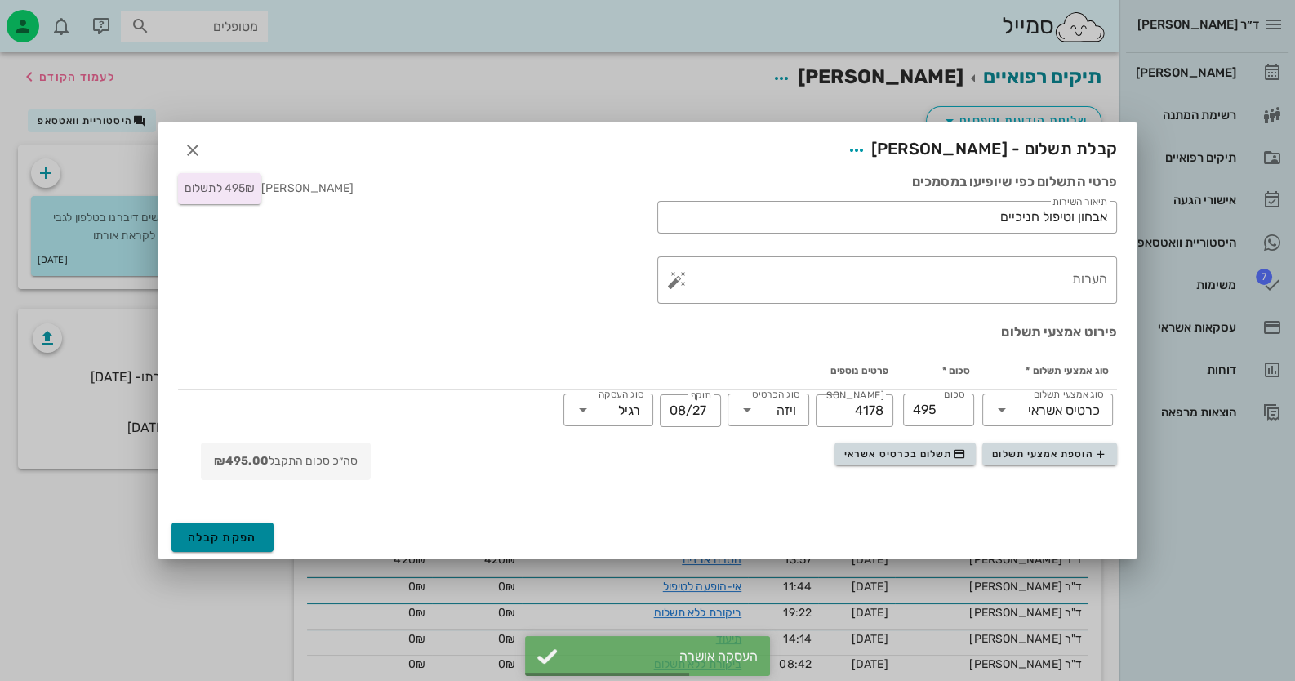
click at [208, 533] on span "הפקת קבלה" at bounding box center [222, 538] width 69 height 14
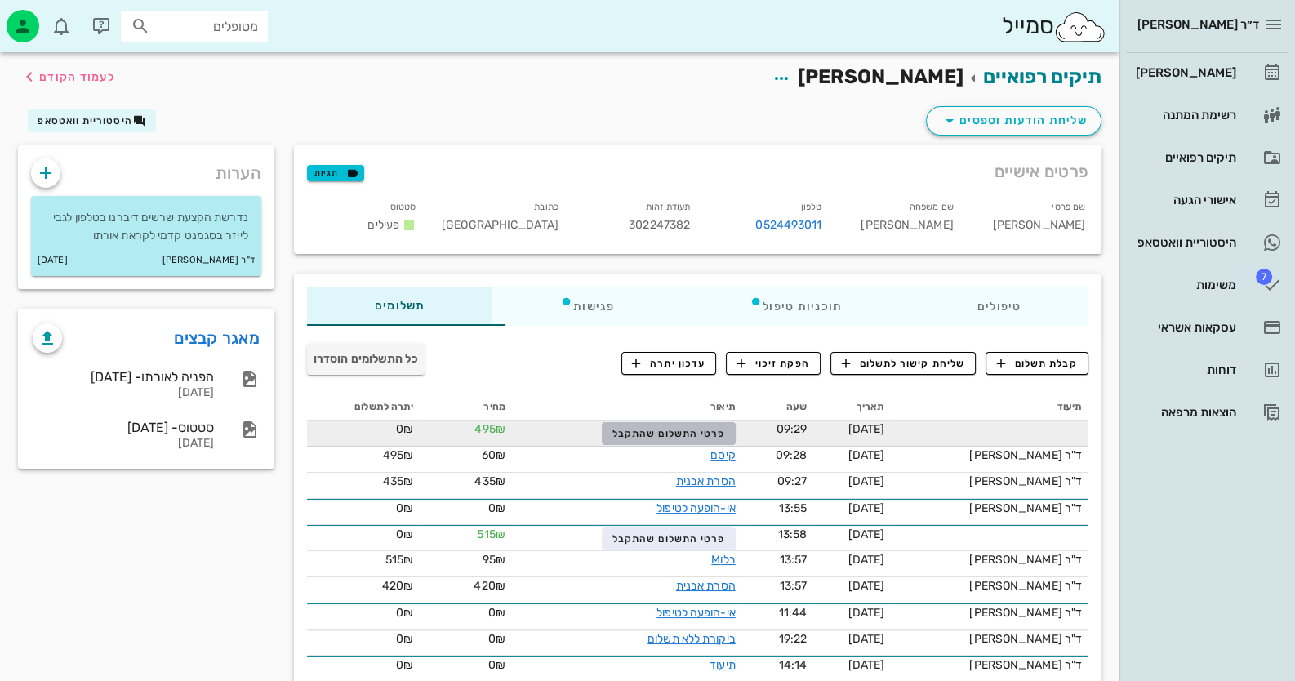
click at [725, 435] on span "פרטי התשלום שהתקבל" at bounding box center [669, 433] width 113 height 11
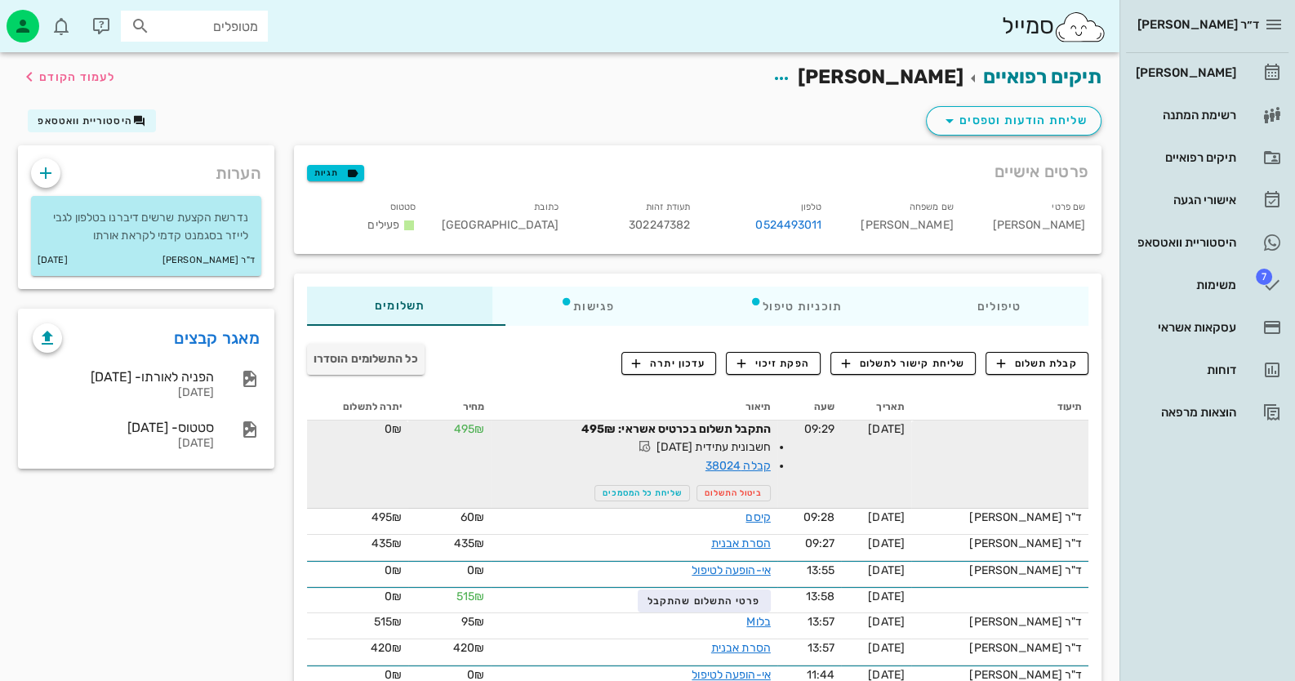
click at [771, 444] on span "חשבונית עתידית 01-09-2025" at bounding box center [678, 447] width 185 height 19
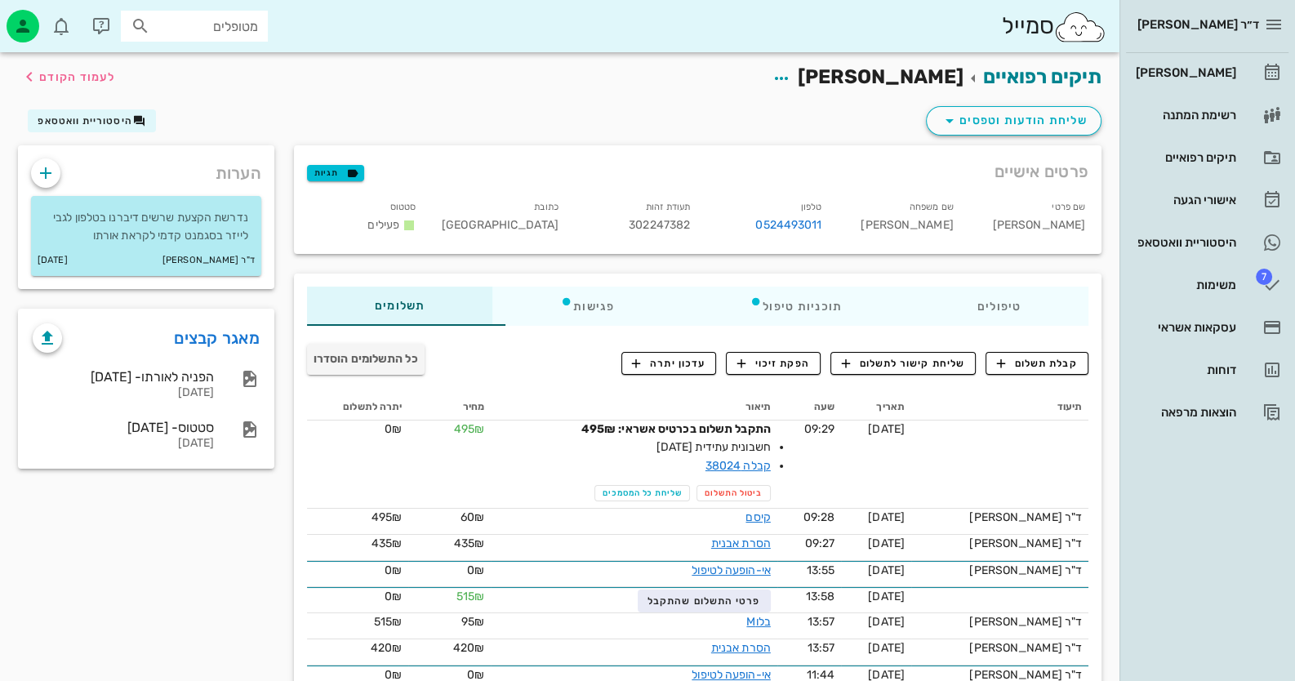
click at [1242, 507] on div "ד״ר חיה מאיר יומן מרפאה רשימת המתנה תיקים רפואיים אישורי הגעה היסטוריית וואטסאפ…" at bounding box center [1208, 340] width 176 height 681
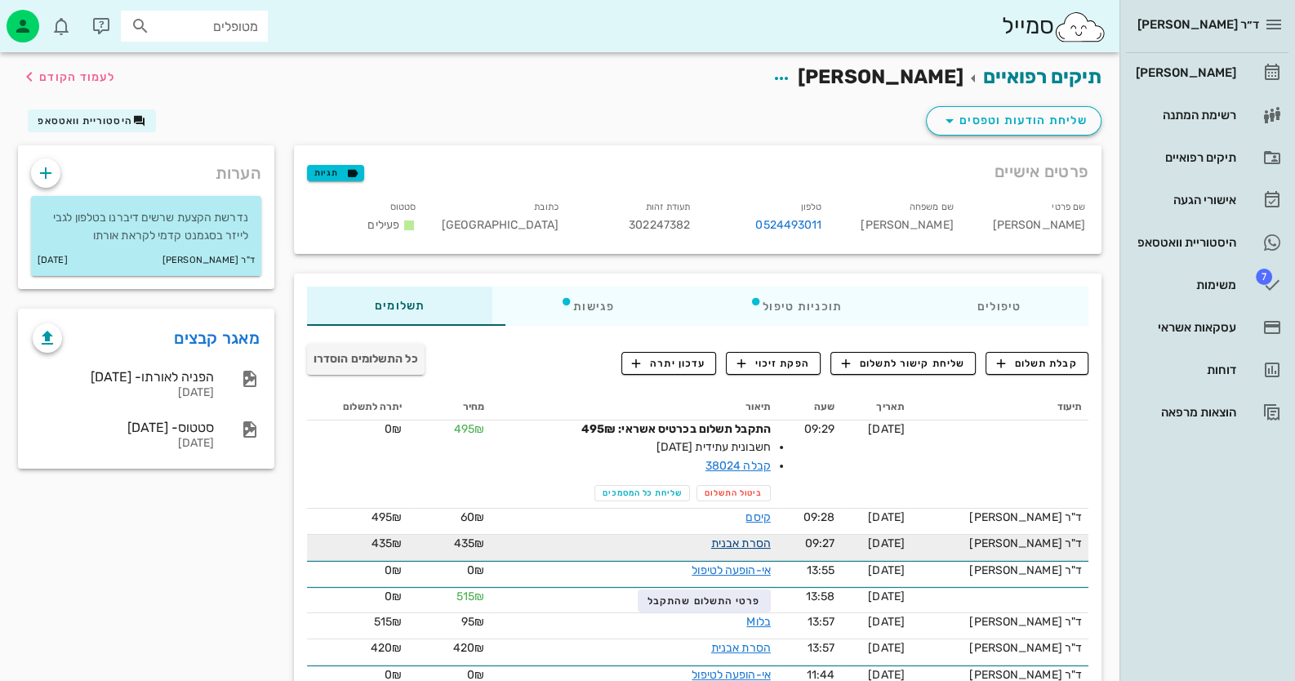
click at [771, 544] on link "הסרת אבנית" at bounding box center [741, 544] width 60 height 14
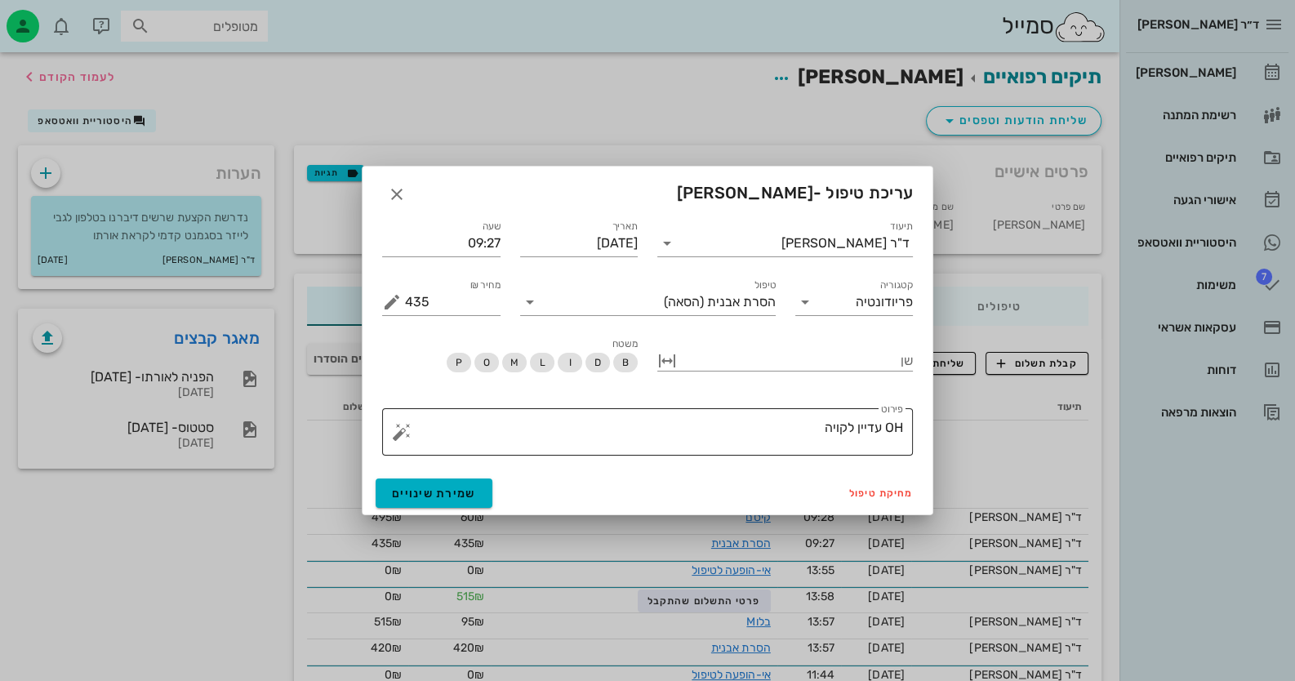
click at [802, 431] on textarea "OH עדיין לקויה" at bounding box center [654, 436] width 498 height 39
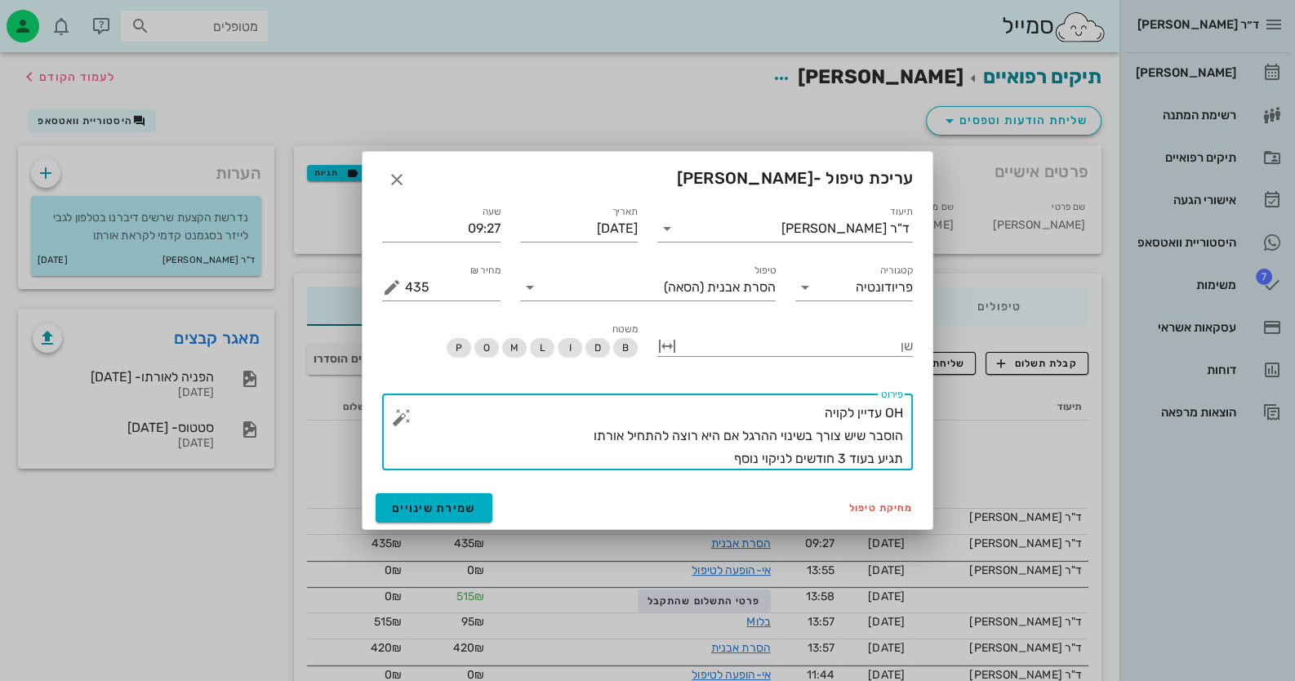
click at [822, 412] on textarea "OH עדיין לקויה הוסבר שיש צורך בשינוי ההרגל אם היא רוצה להתחיל אורתו תגיע בעוד 3…" at bounding box center [654, 436] width 498 height 69
type textarea "OH עדיין לקויה המון רובד המון דימום ילדה לא מזמן הוסבר שיש צורך בשינוי ההרגל אם…"
click at [449, 506] on span "שמירת שינויים" at bounding box center [434, 509] width 84 height 14
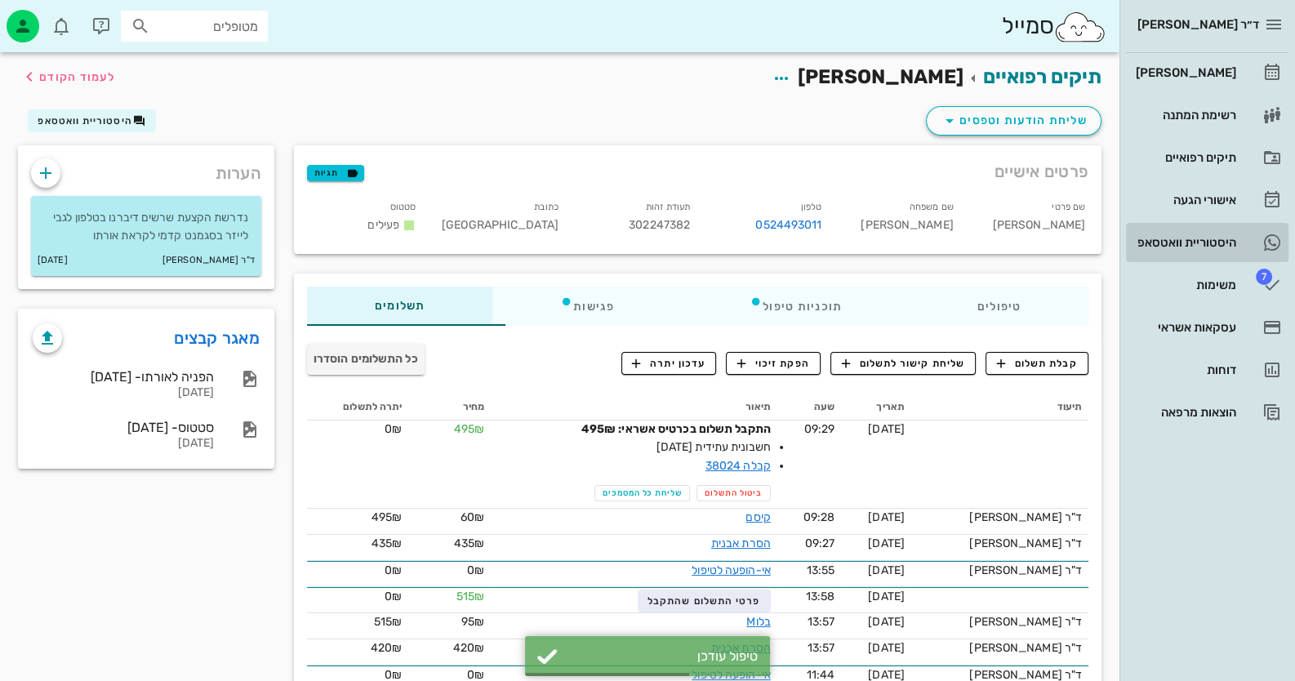
click at [1190, 224] on link "היסטוריית וואטסאפ" at bounding box center [1207, 242] width 163 height 39
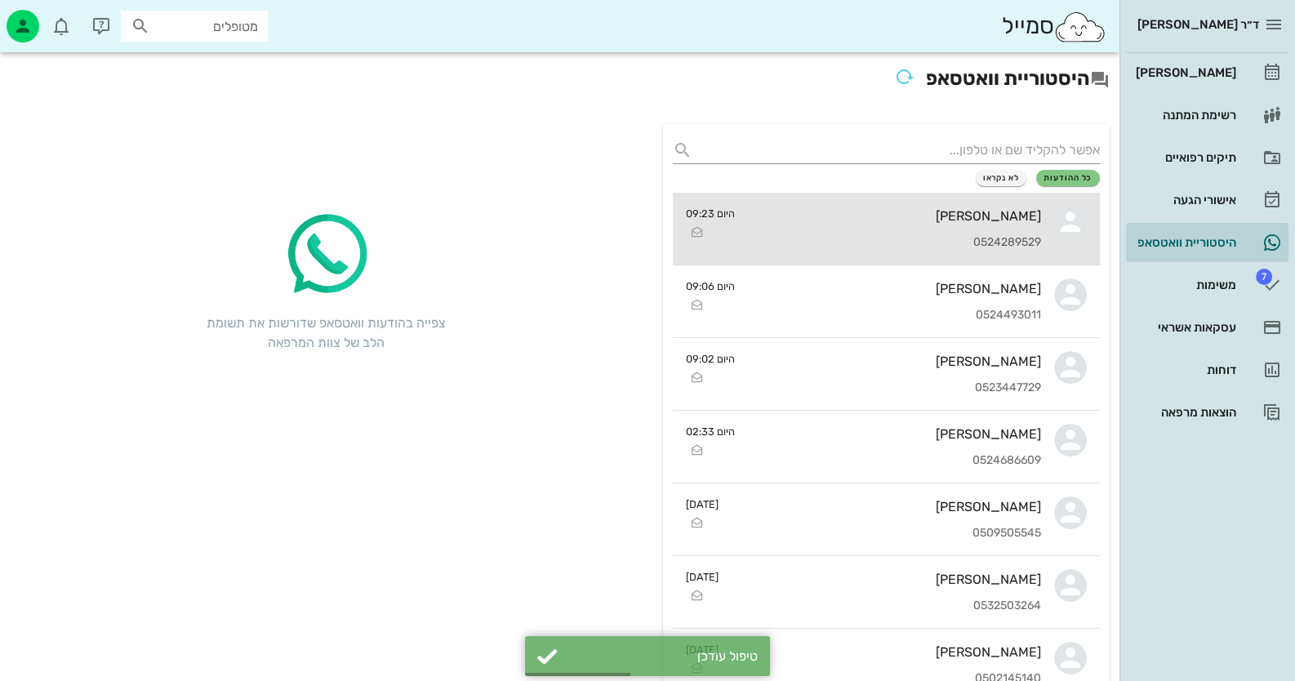
click at [904, 216] on div "חגית ברקוביץ" at bounding box center [894, 216] width 293 height 16
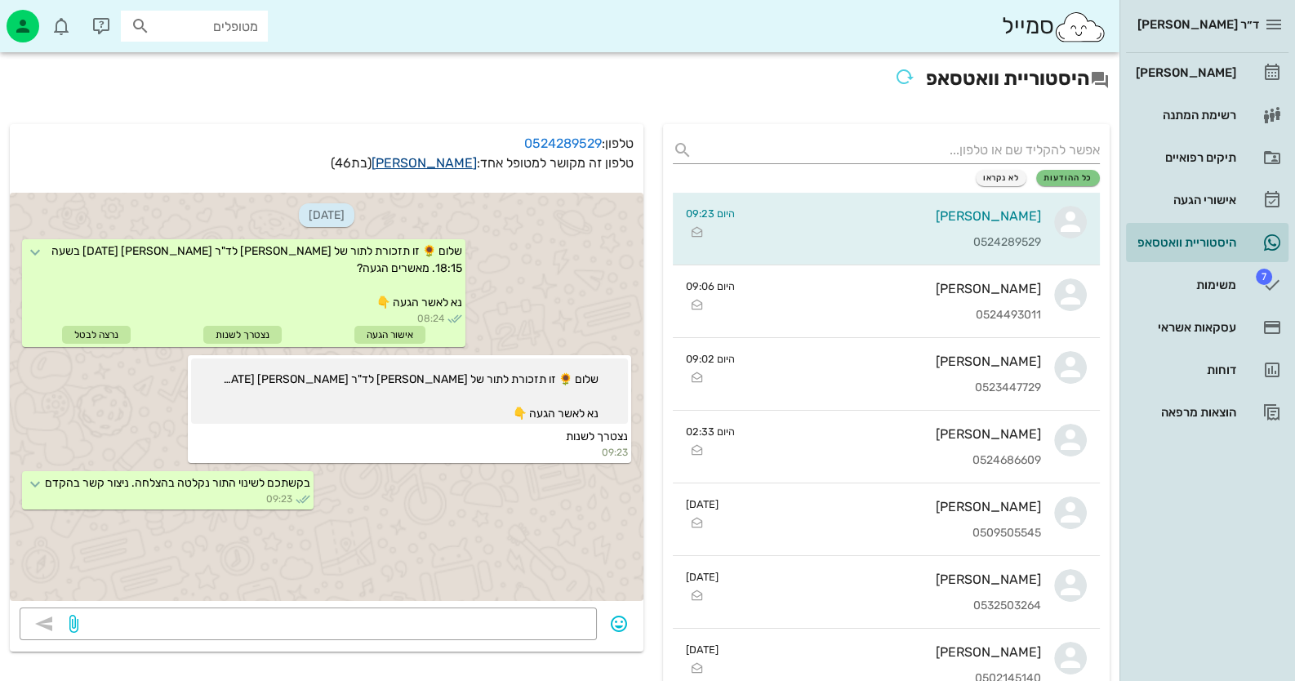
click at [445, 167] on link "חגית ברקוביץ" at bounding box center [424, 163] width 105 height 16
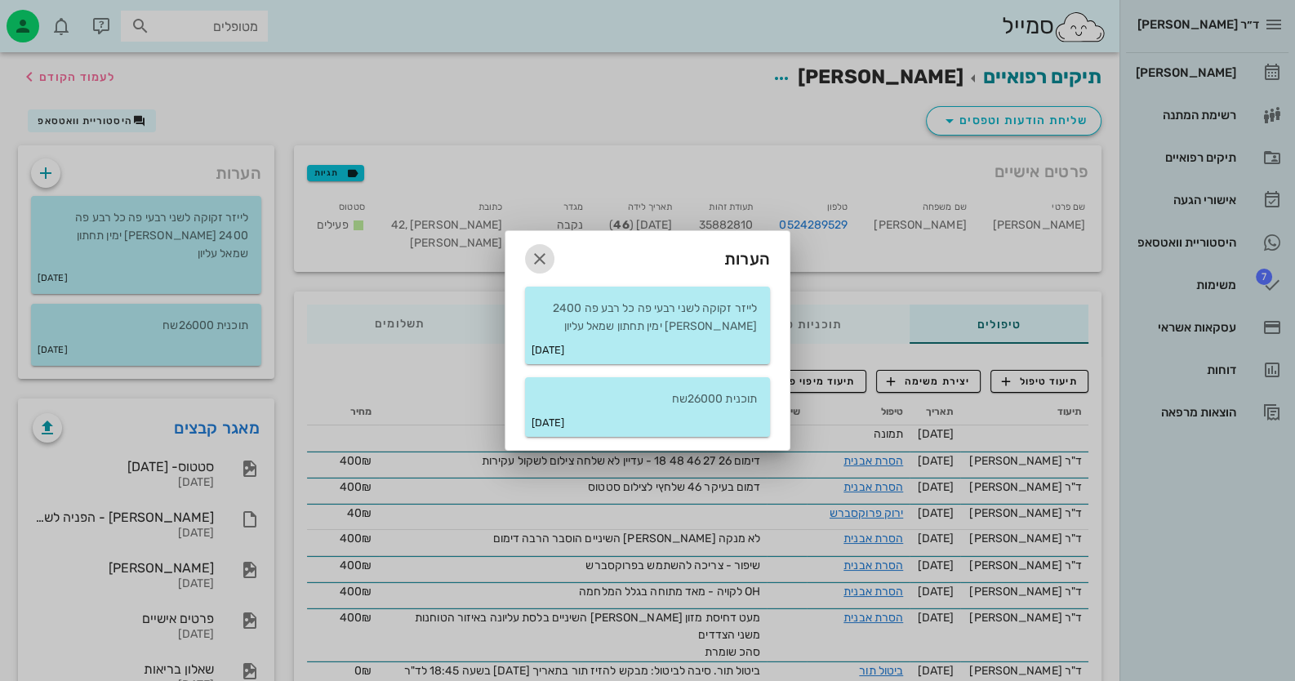
click at [532, 247] on button "button" at bounding box center [539, 258] width 29 height 29
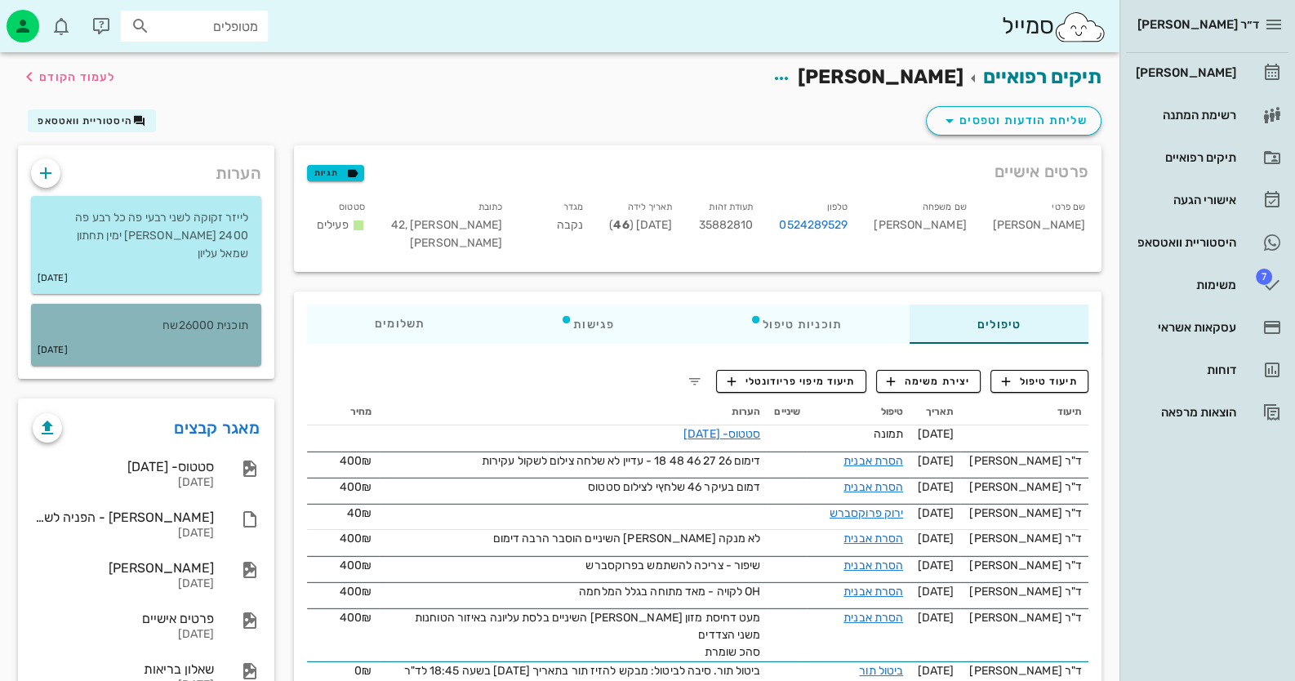
click at [185, 317] on p "תוכנית 26000שח" at bounding box center [146, 326] width 204 height 18
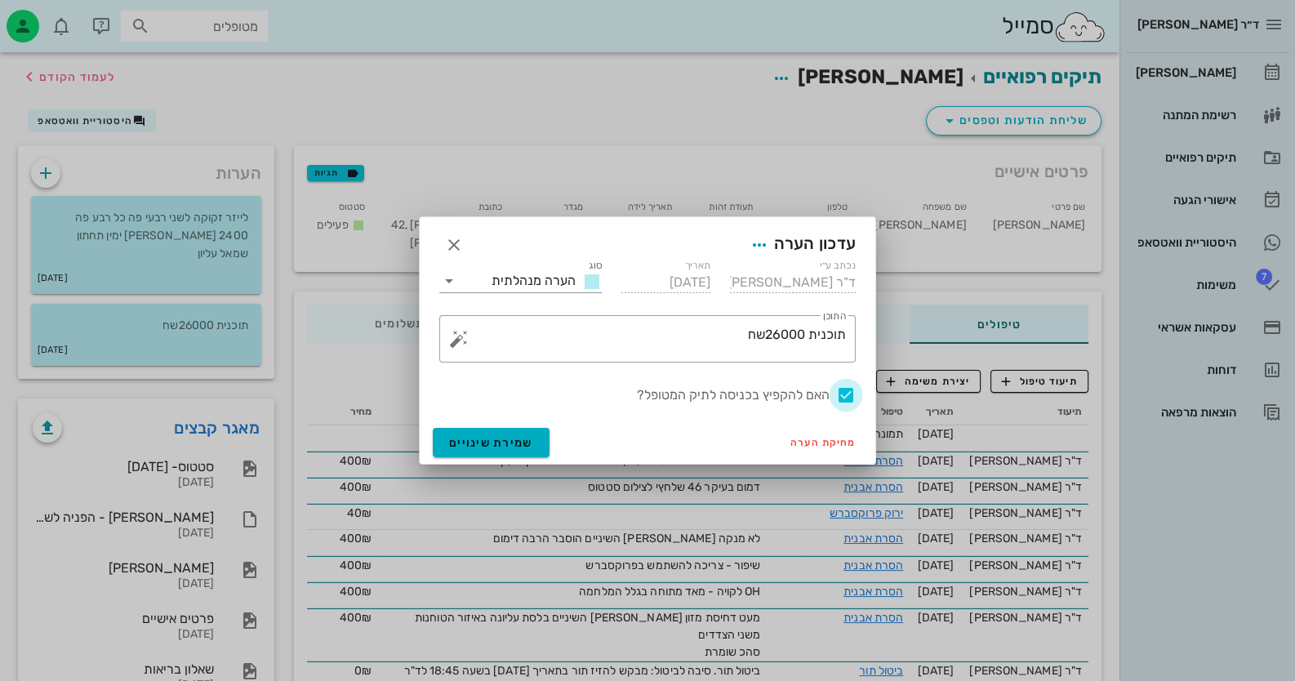
click at [845, 391] on div at bounding box center [846, 395] width 28 height 28
checkbox input "false"
click at [527, 448] on span "שמירת שינויים" at bounding box center [491, 443] width 84 height 14
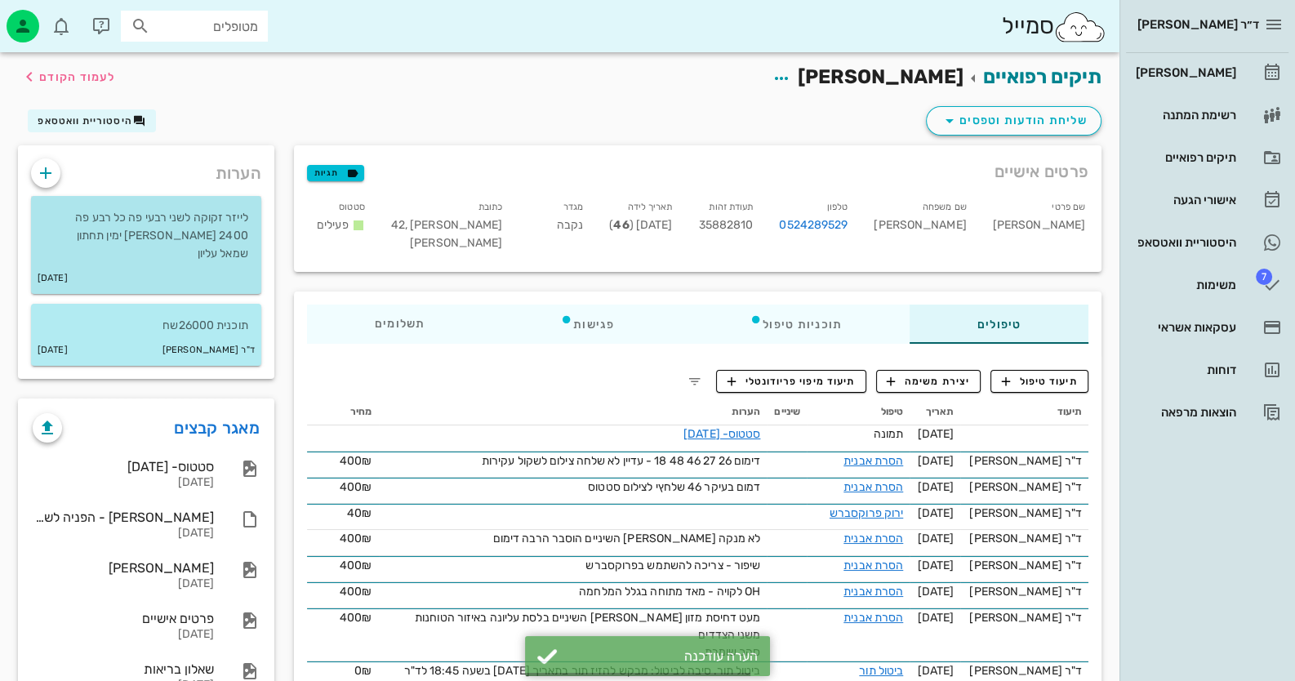
click at [219, 215] on p "לייזר זקוקה לשני רבעי פה כל רבע פה 2400 שקל ימין תחתון שמאל עליון" at bounding box center [146, 236] width 204 height 54
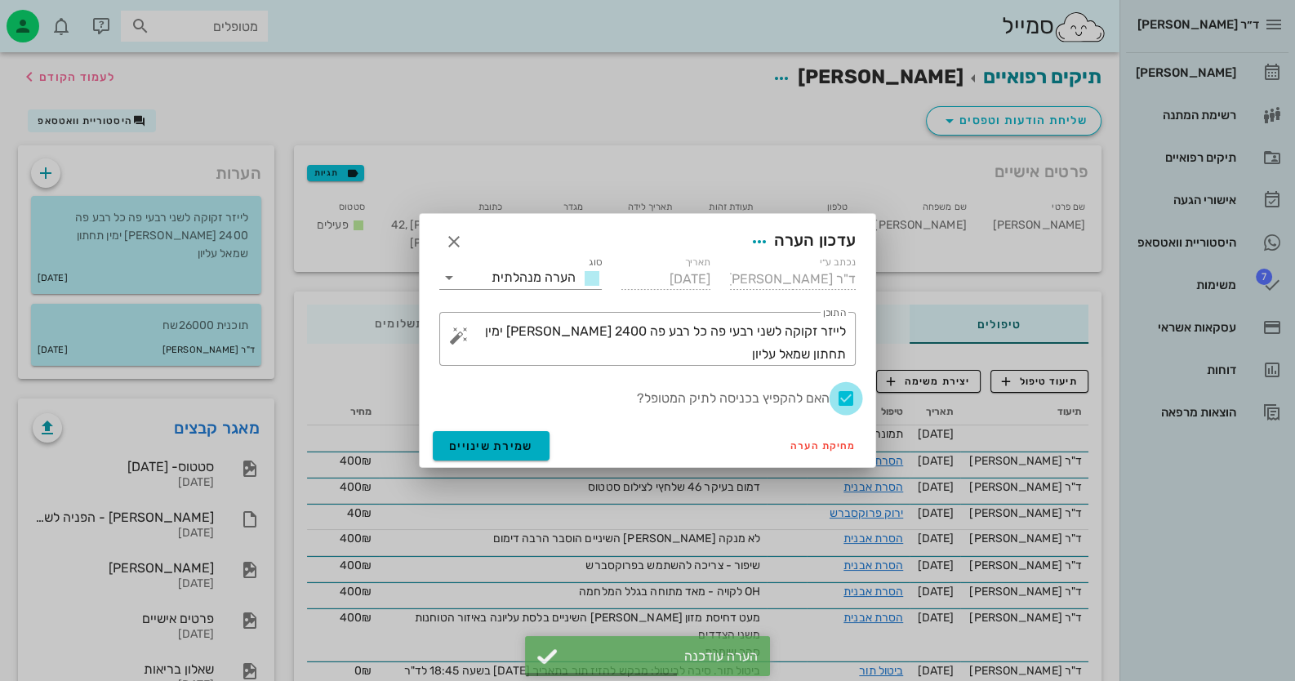
click at [854, 402] on div at bounding box center [846, 399] width 28 height 28
checkbox input "false"
click at [474, 448] on span "שמירת שינויים" at bounding box center [491, 446] width 84 height 14
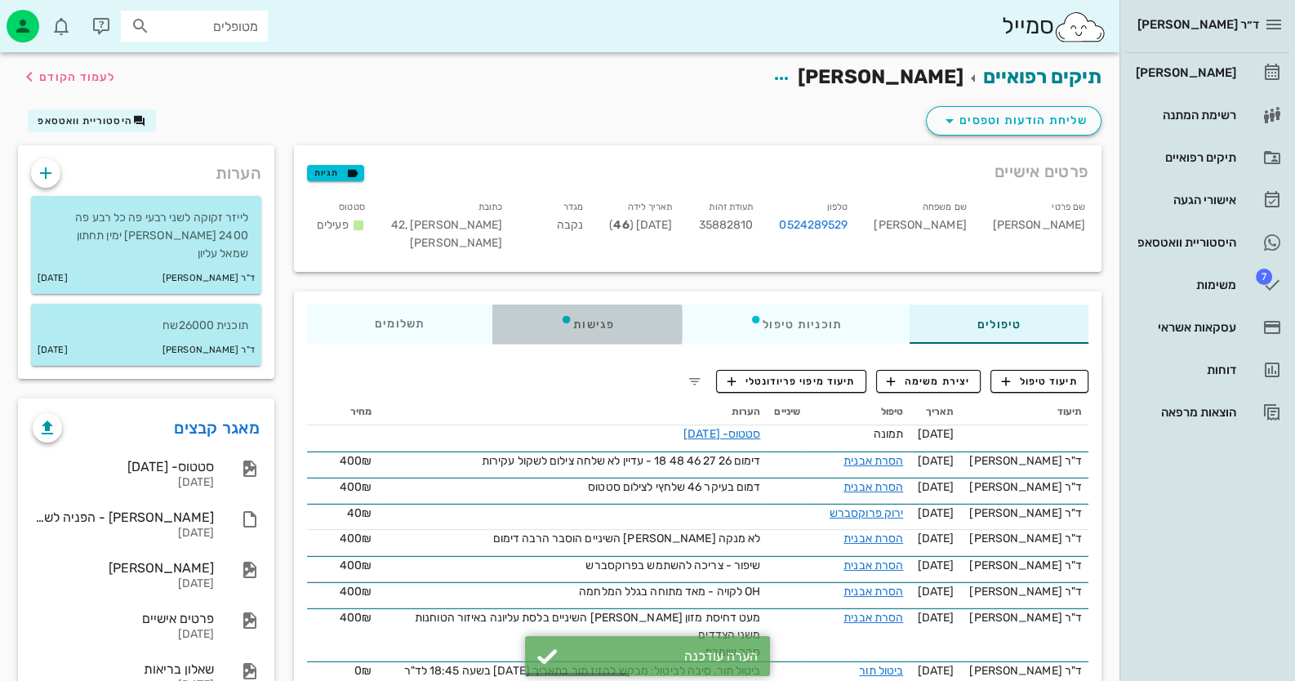
click at [613, 331] on div "פגישות" at bounding box center [587, 324] width 189 height 39
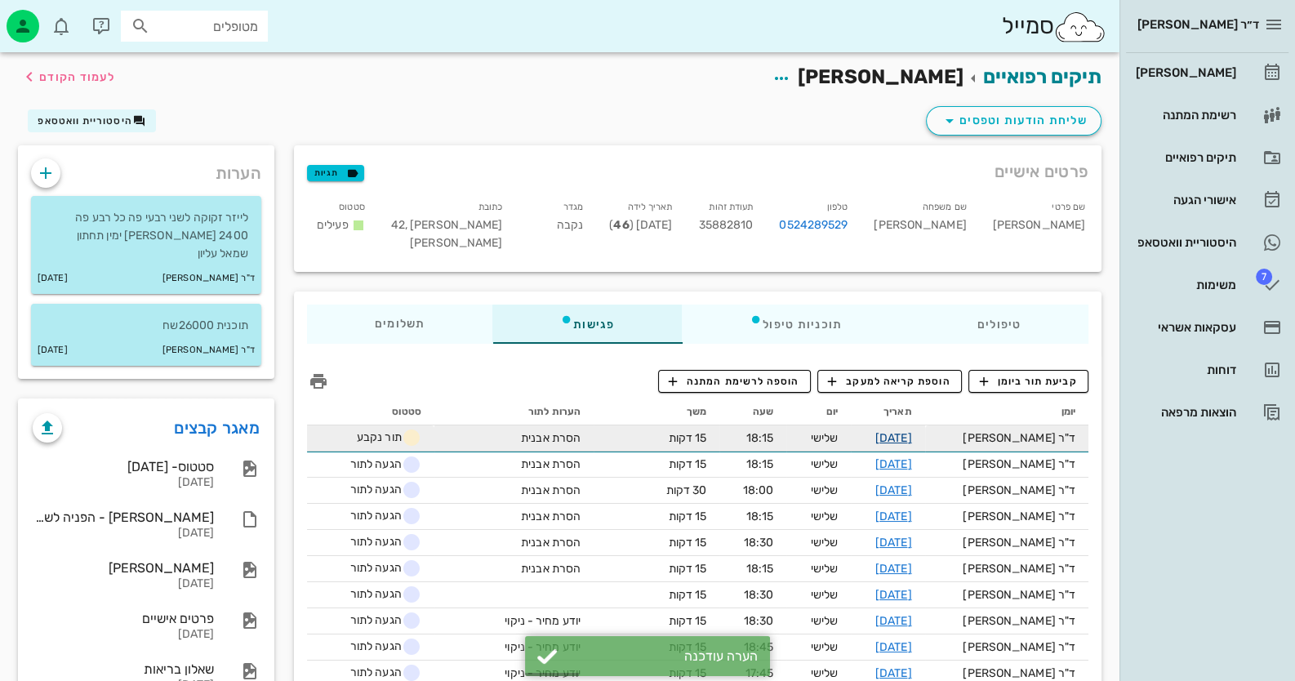
click at [912, 432] on link "12-08-2025" at bounding box center [894, 438] width 37 height 14
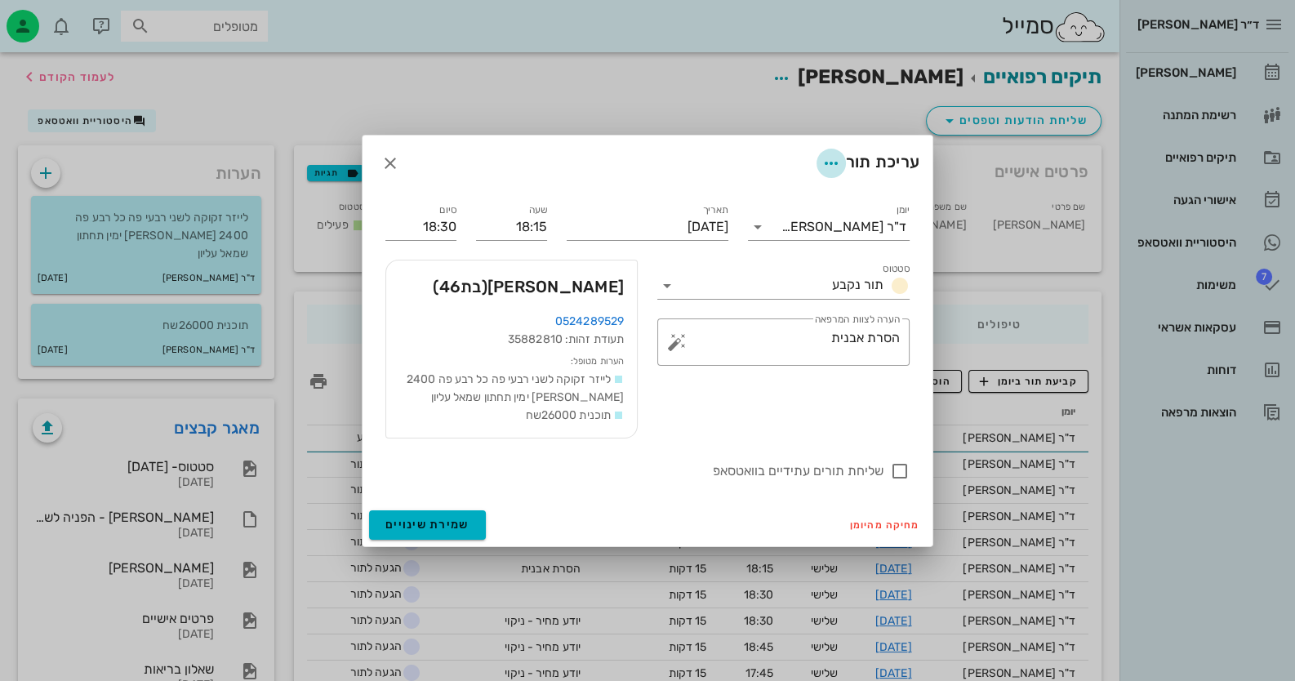
click at [825, 154] on icon "button" at bounding box center [832, 164] width 20 height 20
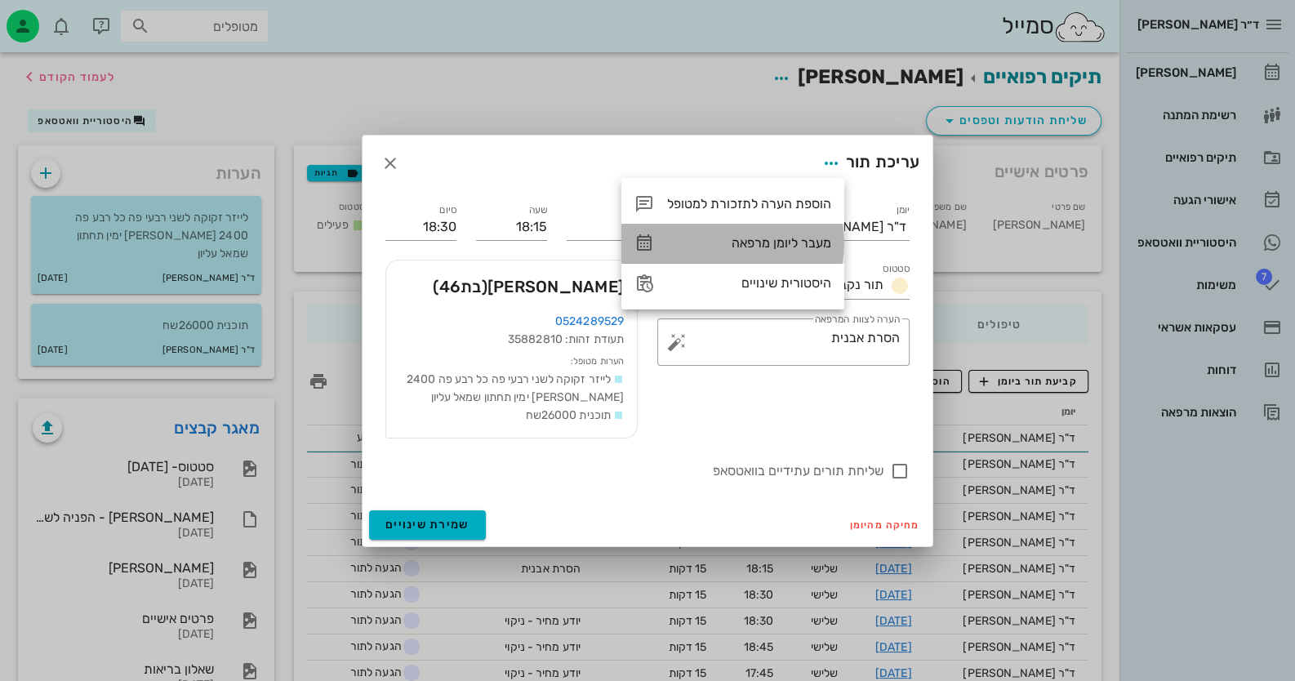
click at [778, 255] on div "מעבר ליומן מרפאה" at bounding box center [733, 243] width 223 height 39
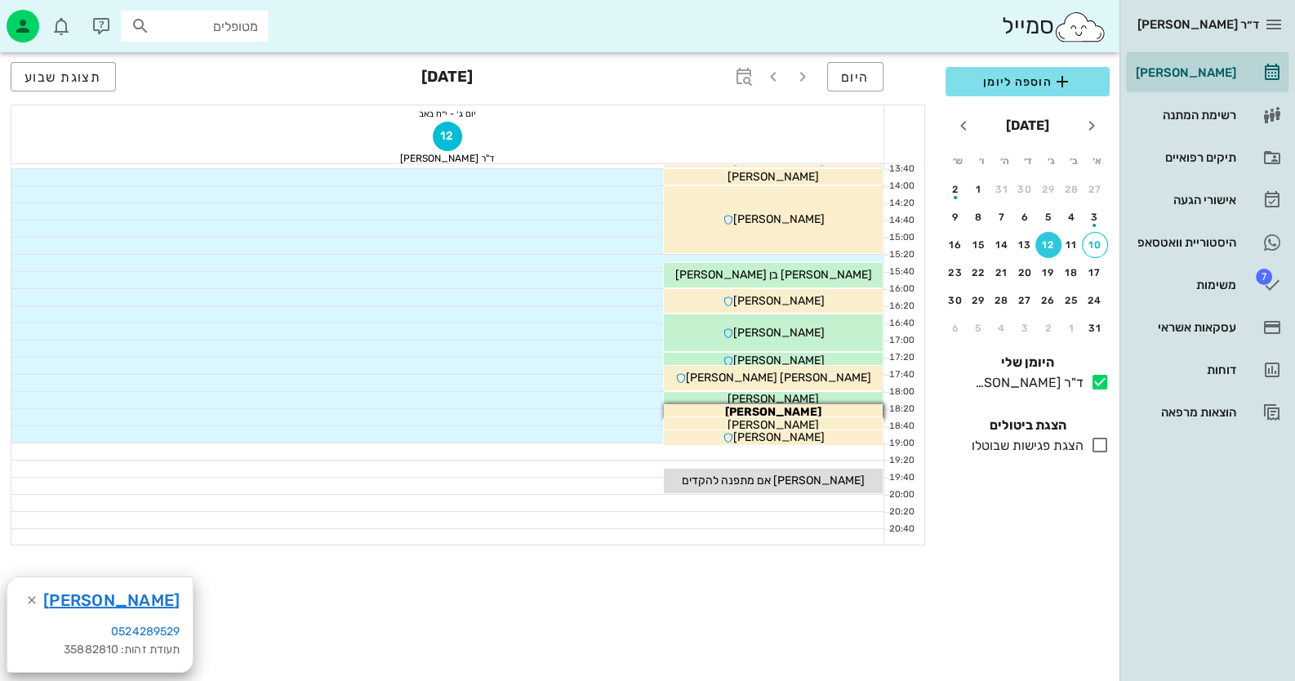
scroll to position [341, 0]
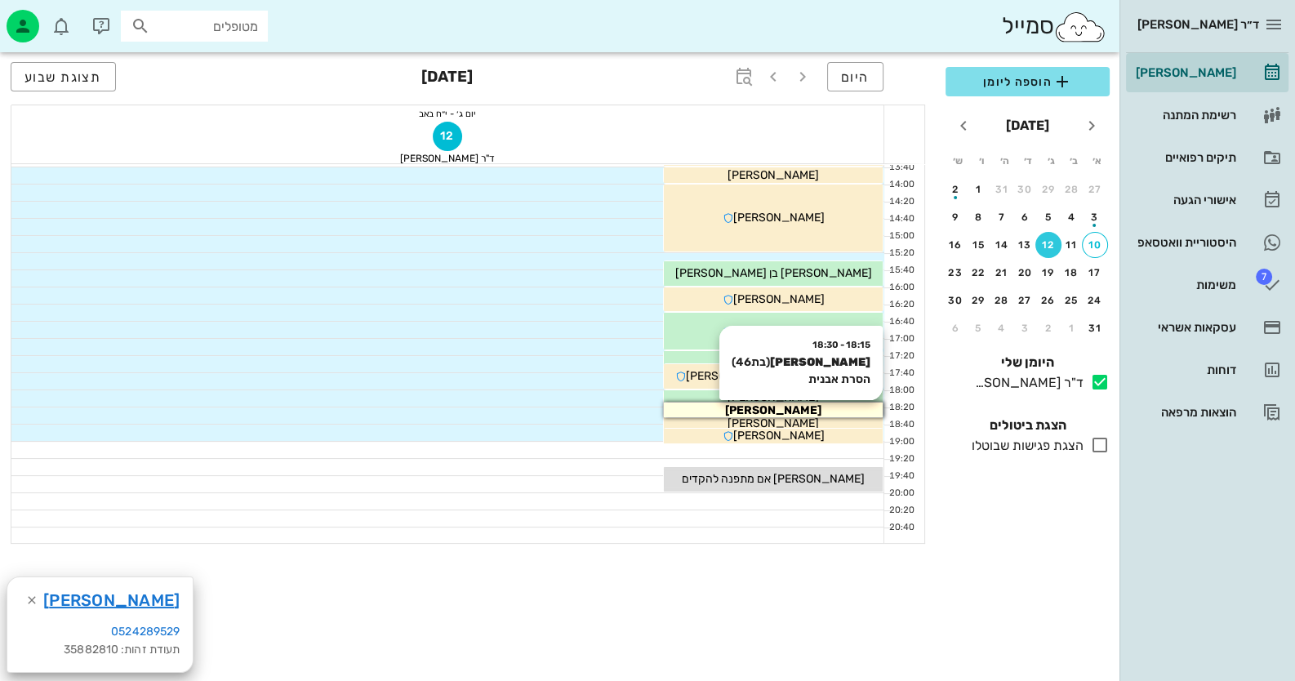
click at [815, 405] on div "חגית ברקוביץ" at bounding box center [773, 410] width 219 height 17
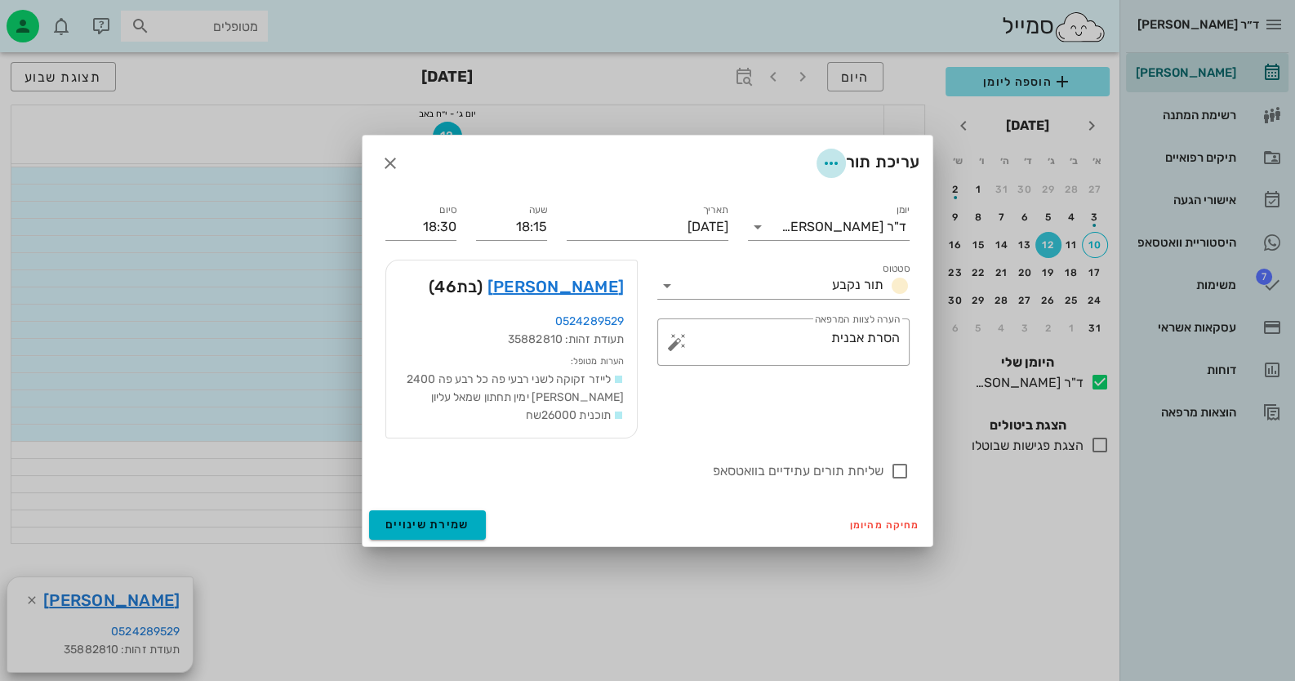
click at [829, 157] on icon "button" at bounding box center [832, 164] width 20 height 20
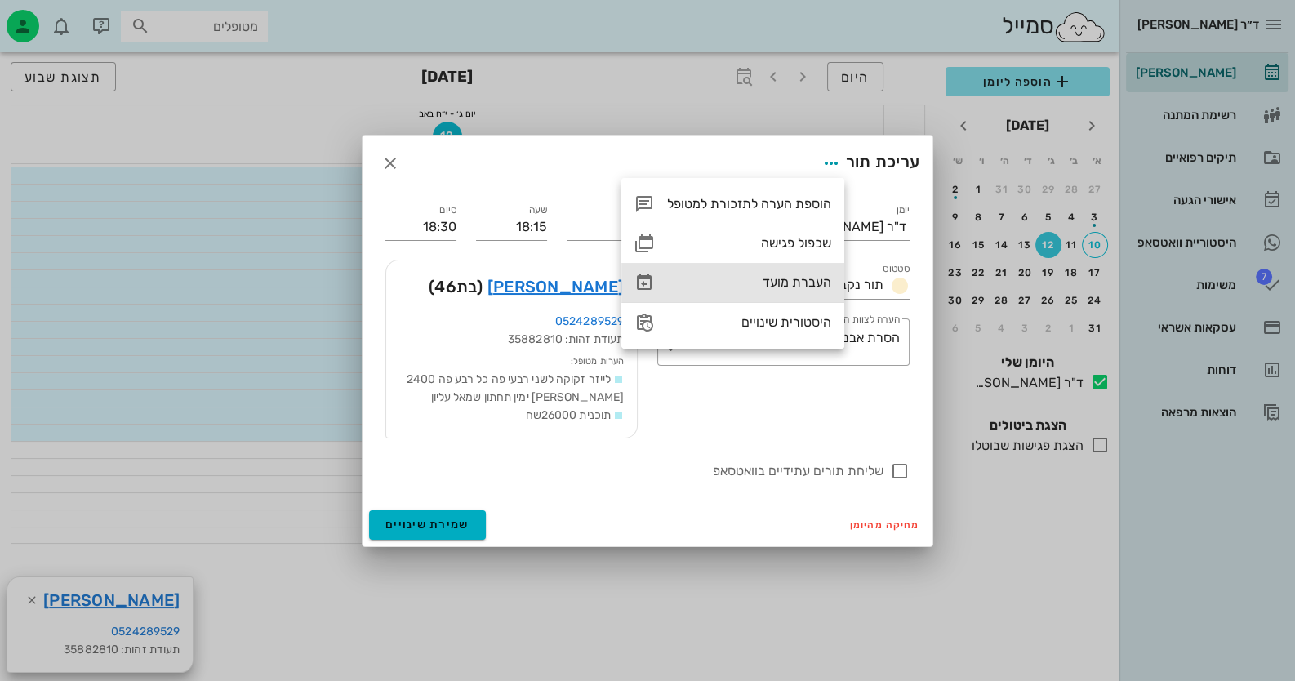
click at [812, 281] on div "העברת מועד" at bounding box center [749, 282] width 164 height 16
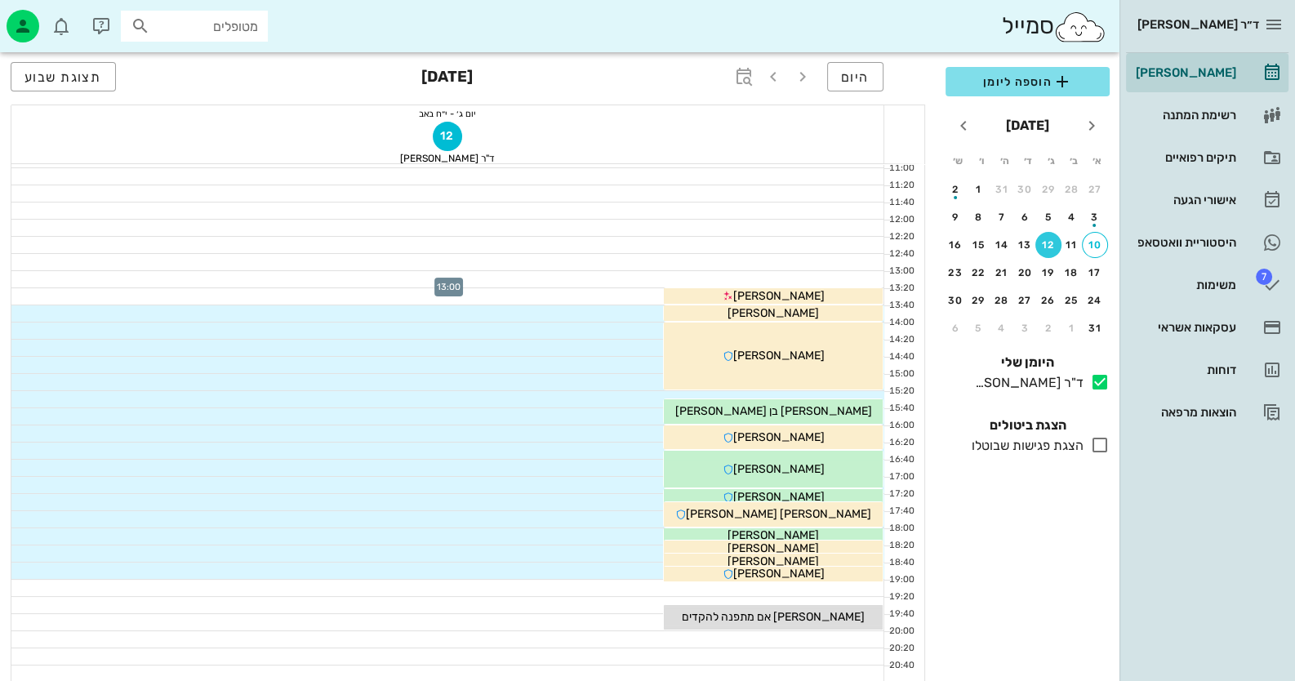
scroll to position [341, 0]
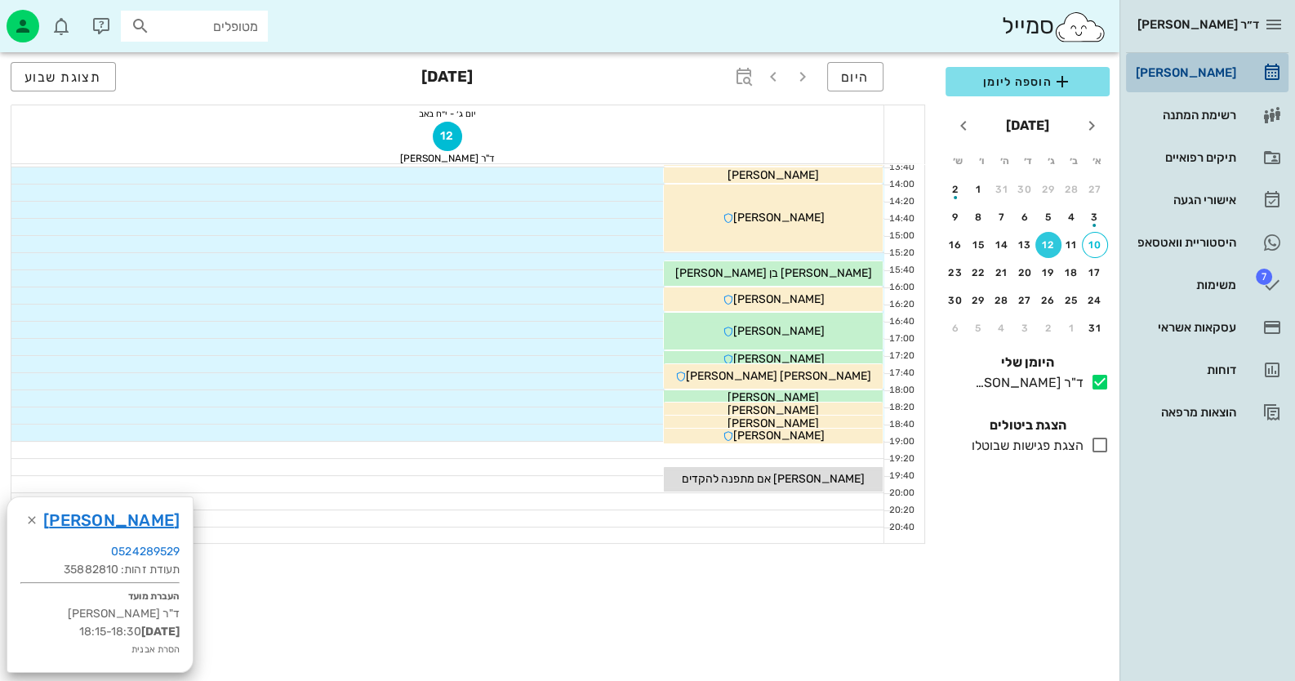
click at [1248, 61] on link "[PERSON_NAME]" at bounding box center [1207, 72] width 163 height 39
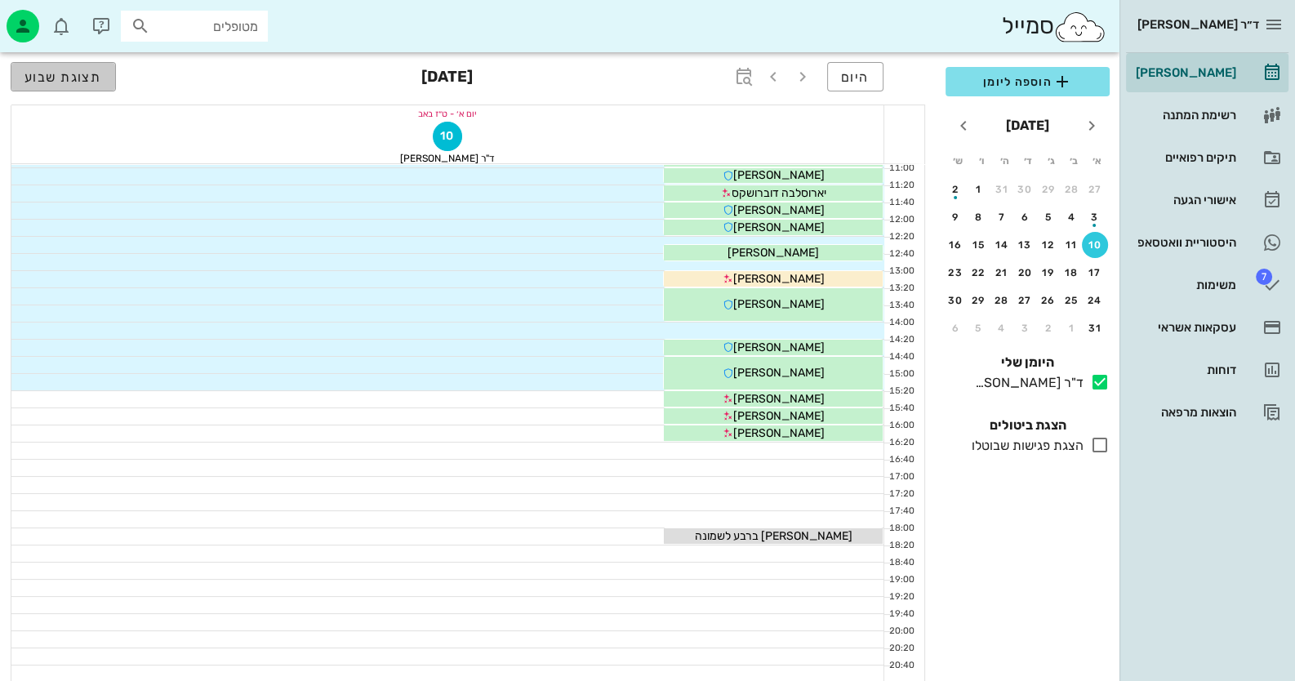
click at [73, 71] on span "תצוגת שבוע" at bounding box center [64, 77] width 78 height 16
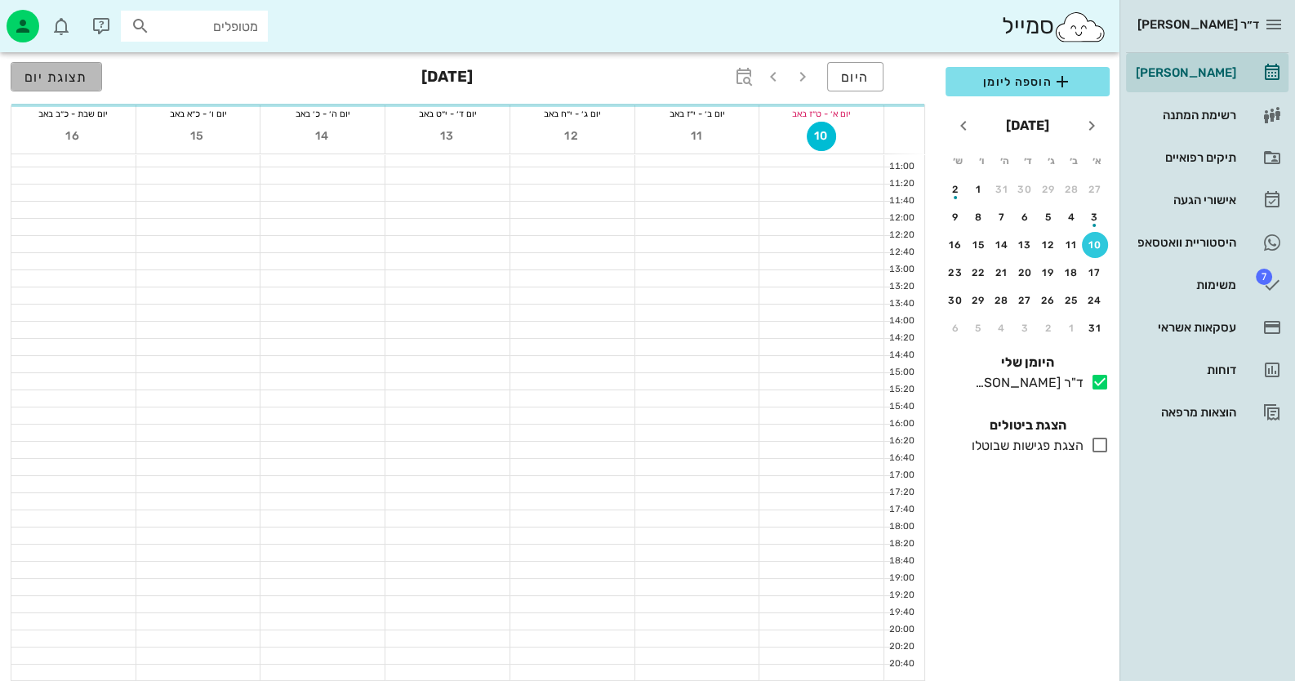
scroll to position [193, 0]
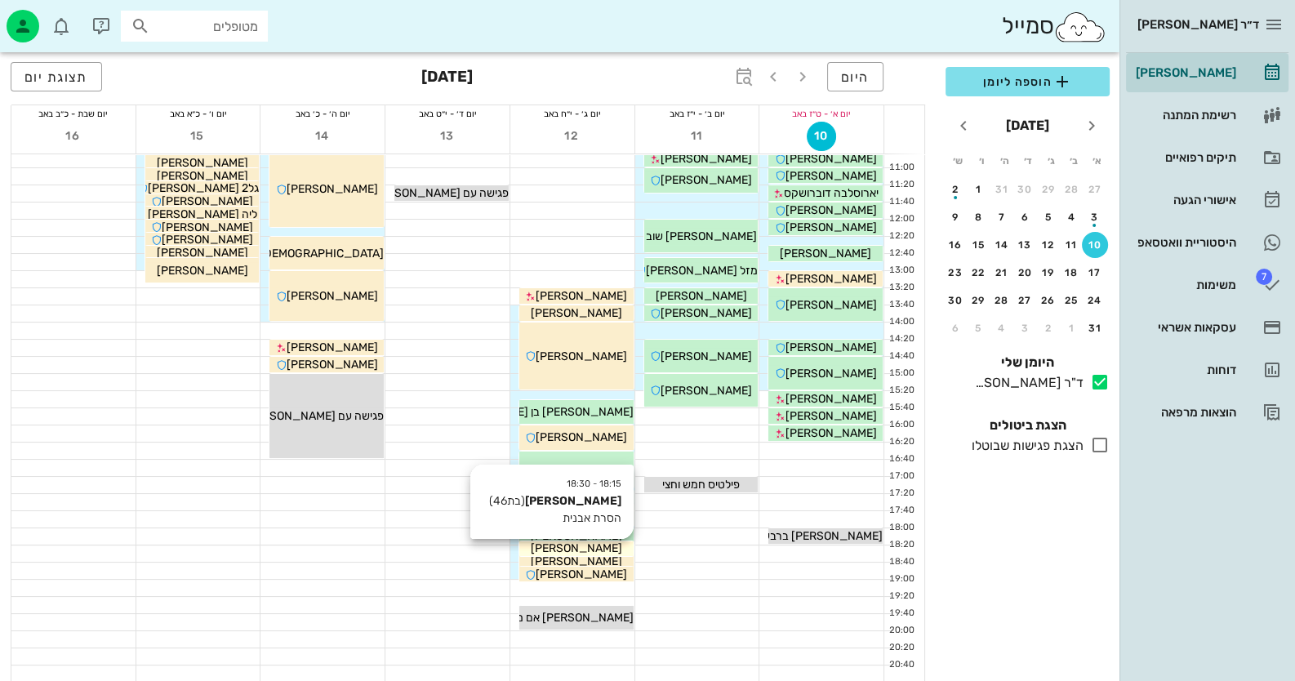
click at [625, 544] on div "חגית ברקוביץ" at bounding box center [576, 548] width 114 height 17
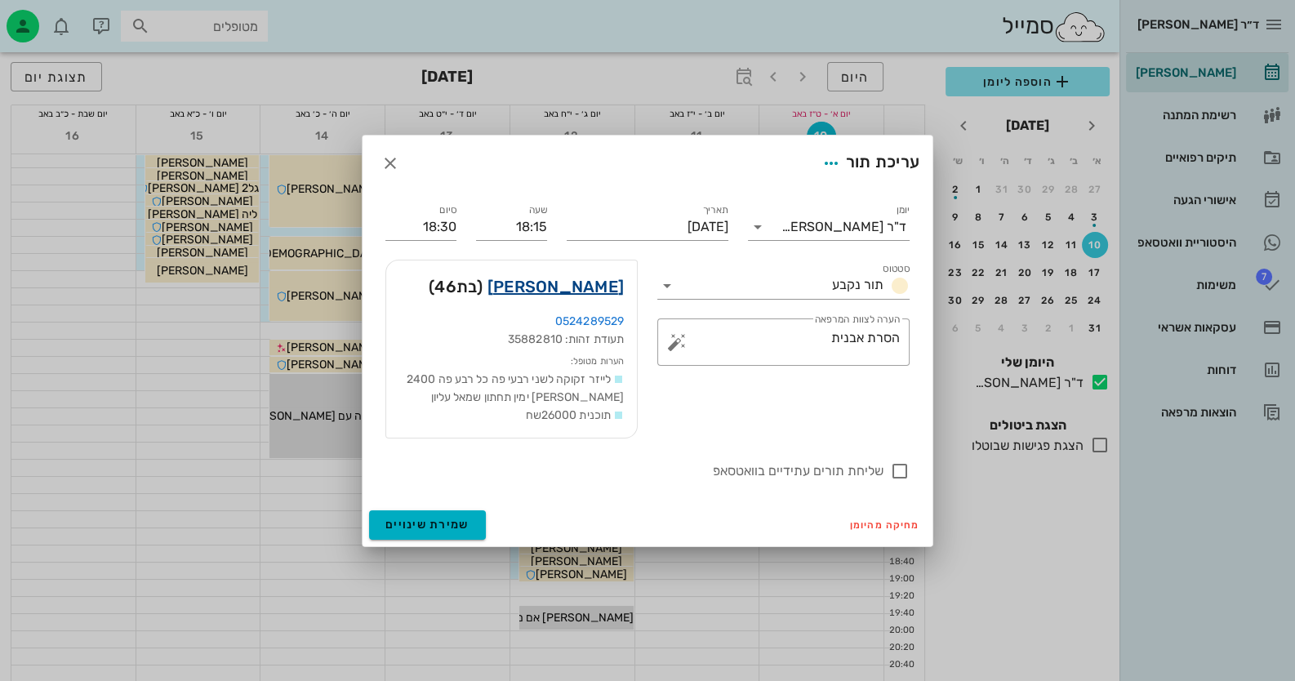
click at [593, 292] on link "חגית ברקוביץ" at bounding box center [556, 287] width 136 height 26
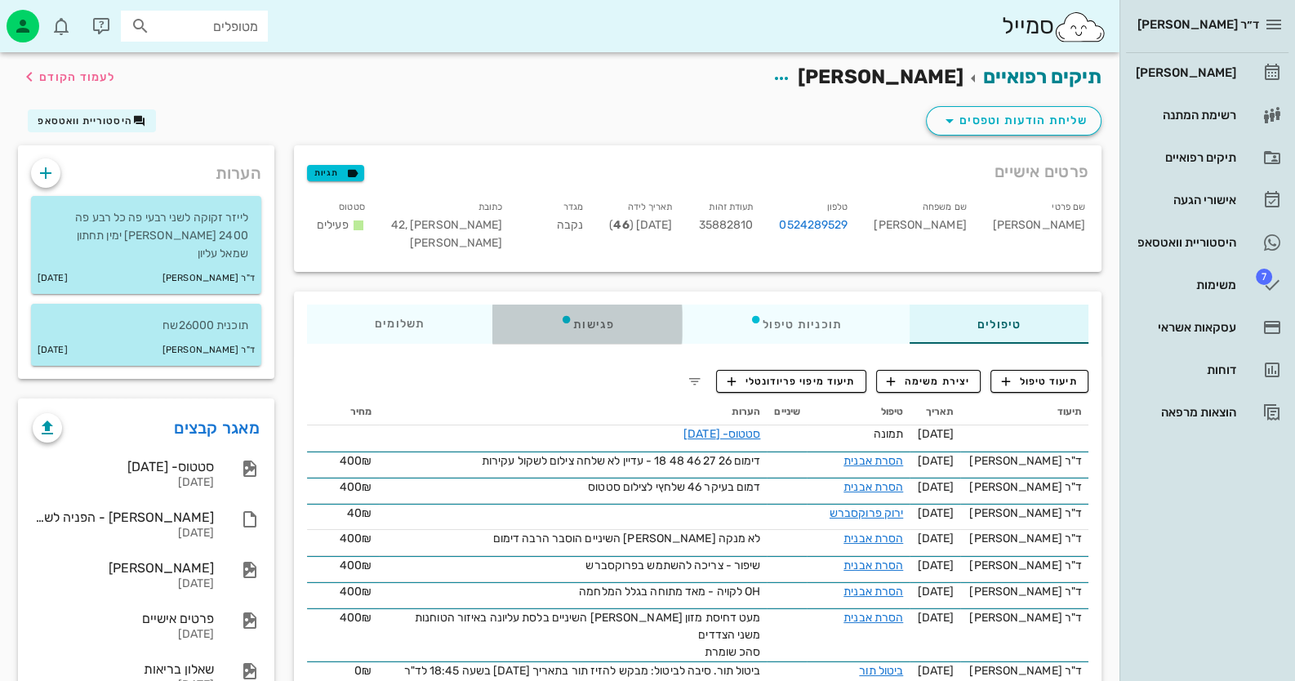
click at [592, 326] on div "פגישות" at bounding box center [587, 324] width 189 height 39
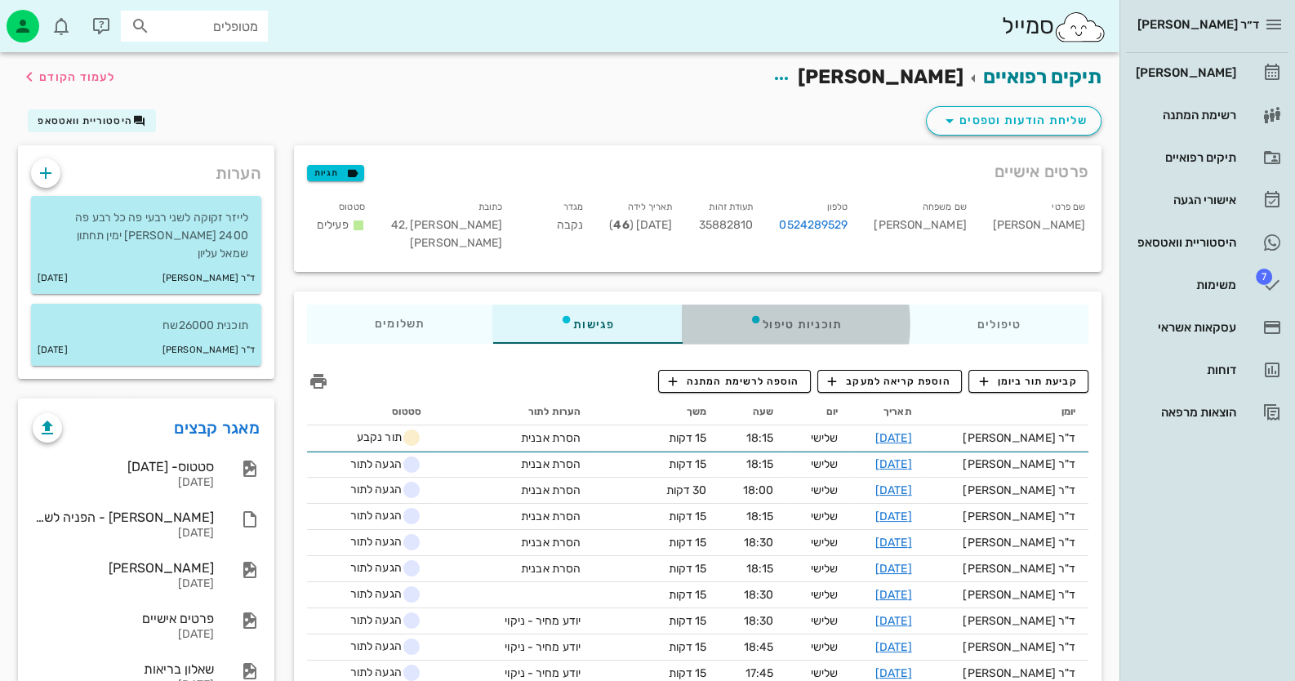
click at [768, 329] on div "תוכניות טיפול" at bounding box center [796, 324] width 228 height 39
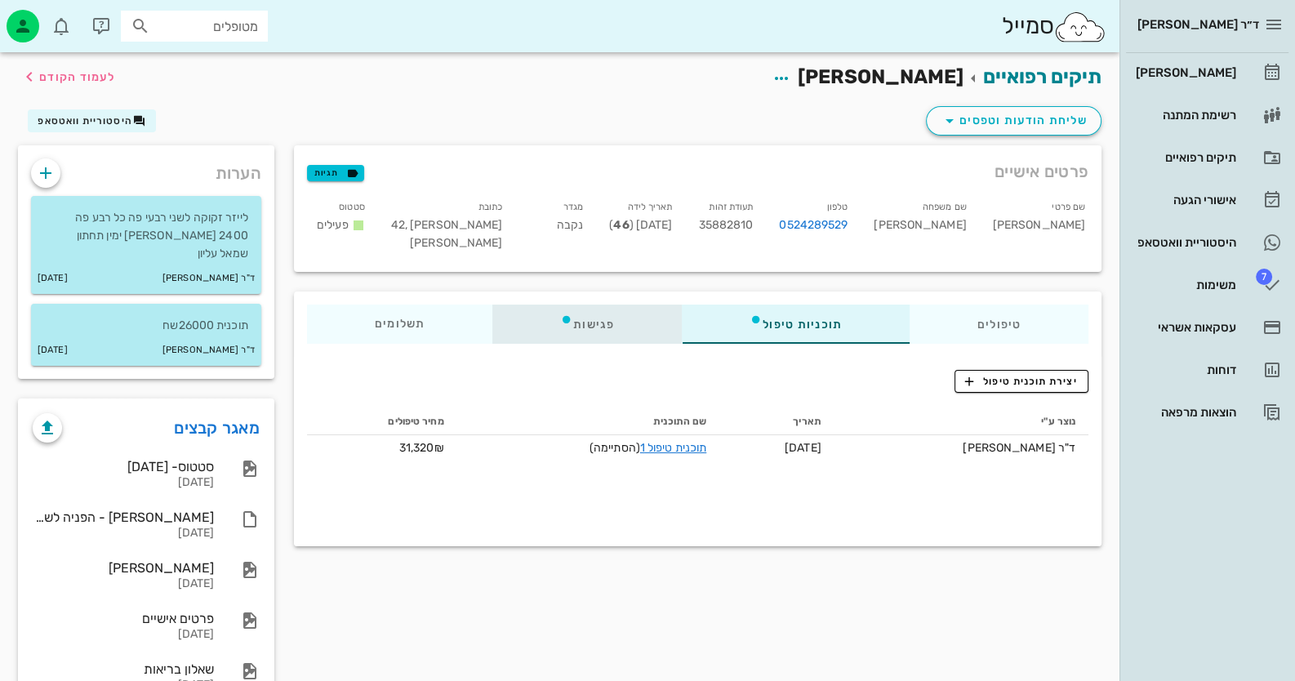
click at [584, 322] on div "פגישות" at bounding box center [587, 324] width 189 height 39
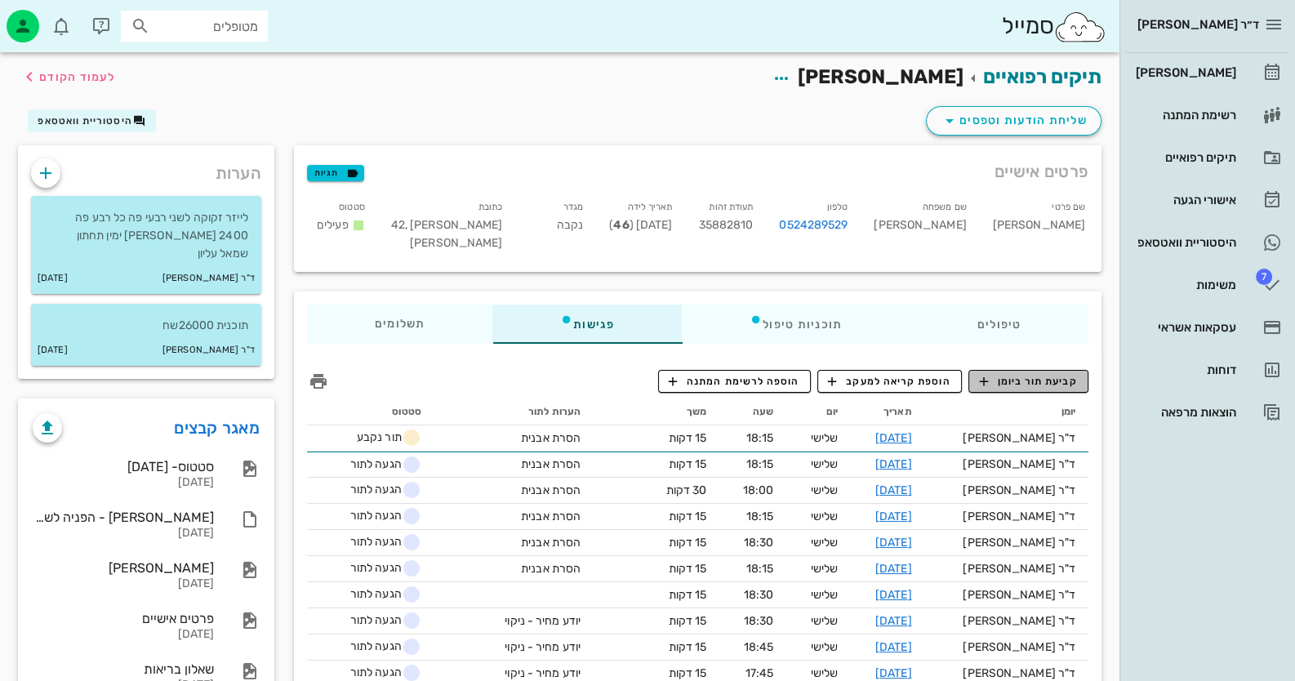
click at [1032, 390] on button "קביעת תור ביומן" at bounding box center [1029, 381] width 120 height 23
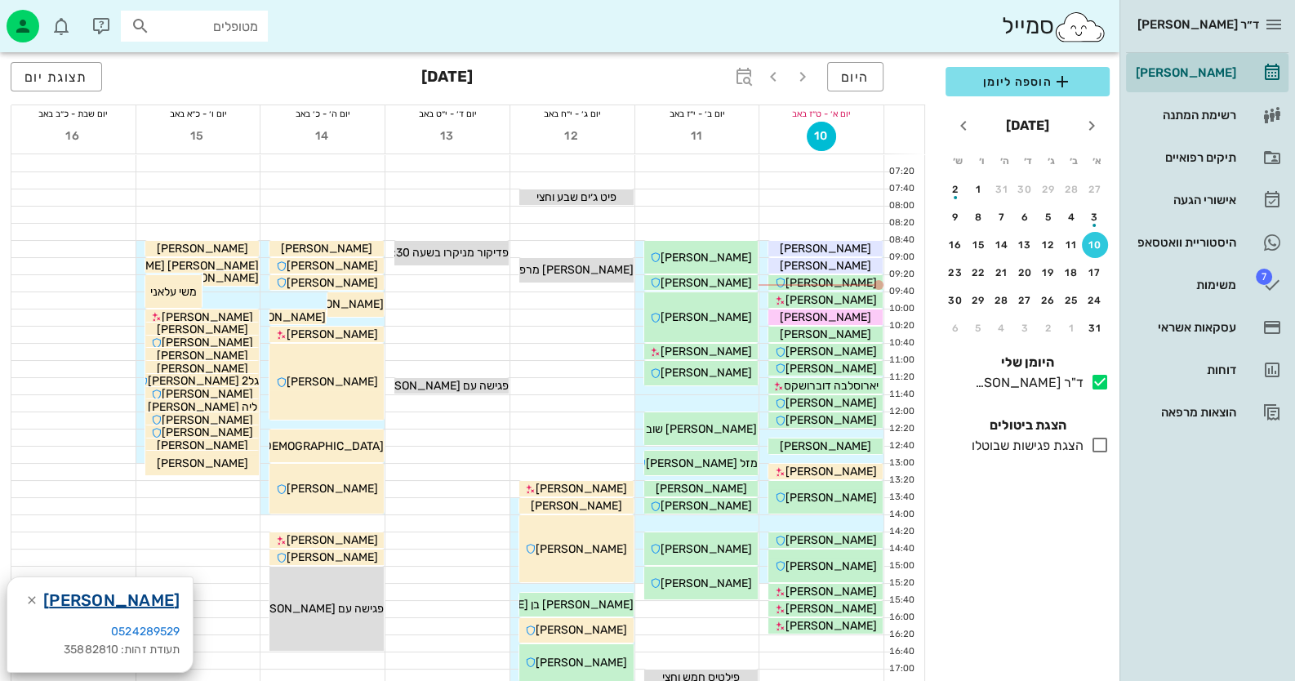
click at [127, 604] on link "חגית ברקוביץ" at bounding box center [111, 600] width 136 height 26
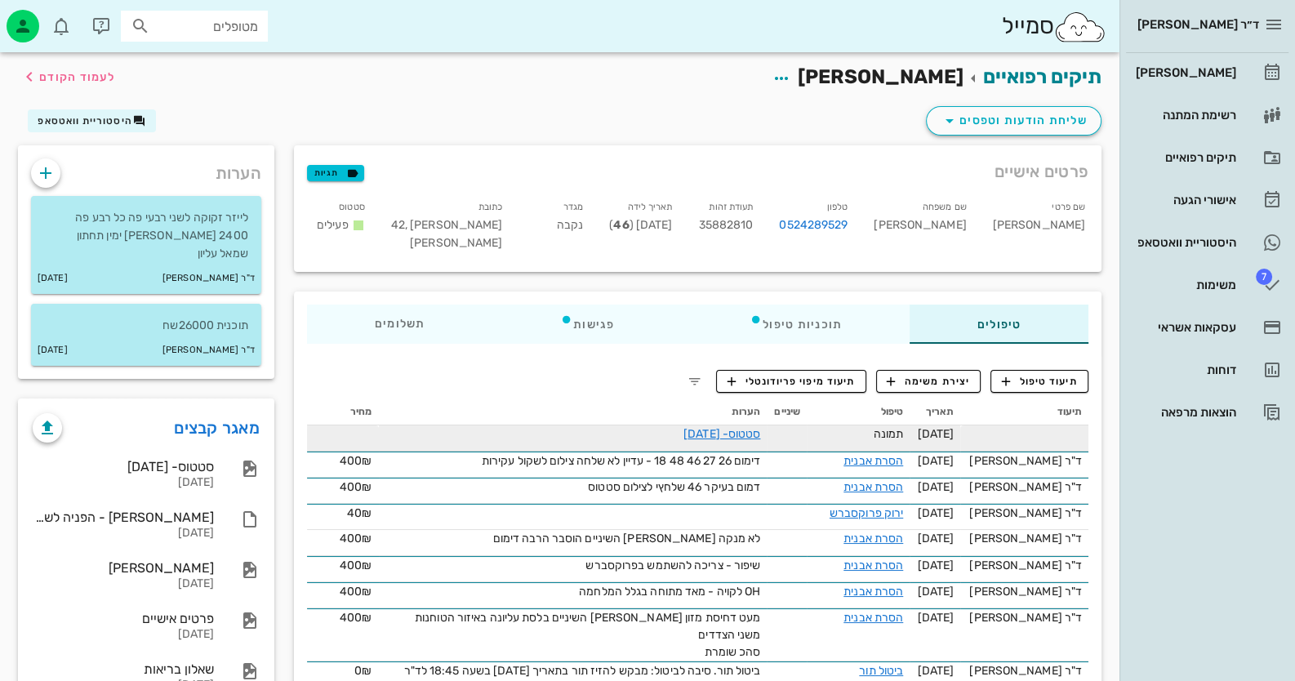
click at [768, 429] on td "סטטוס- 23-04-2025" at bounding box center [573, 439] width 389 height 26
click at [737, 430] on link "סטטוס- 23-04-2025" at bounding box center [722, 434] width 77 height 14
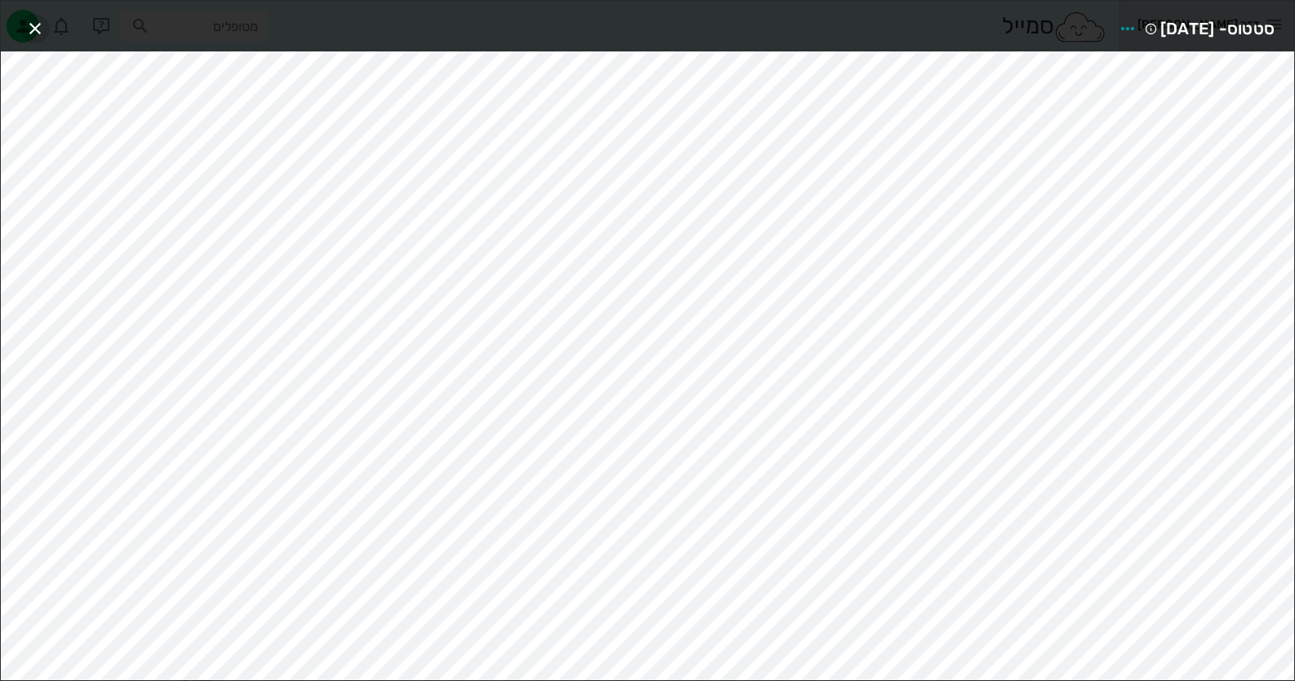
click at [41, 28] on icon "button" at bounding box center [35, 29] width 20 height 20
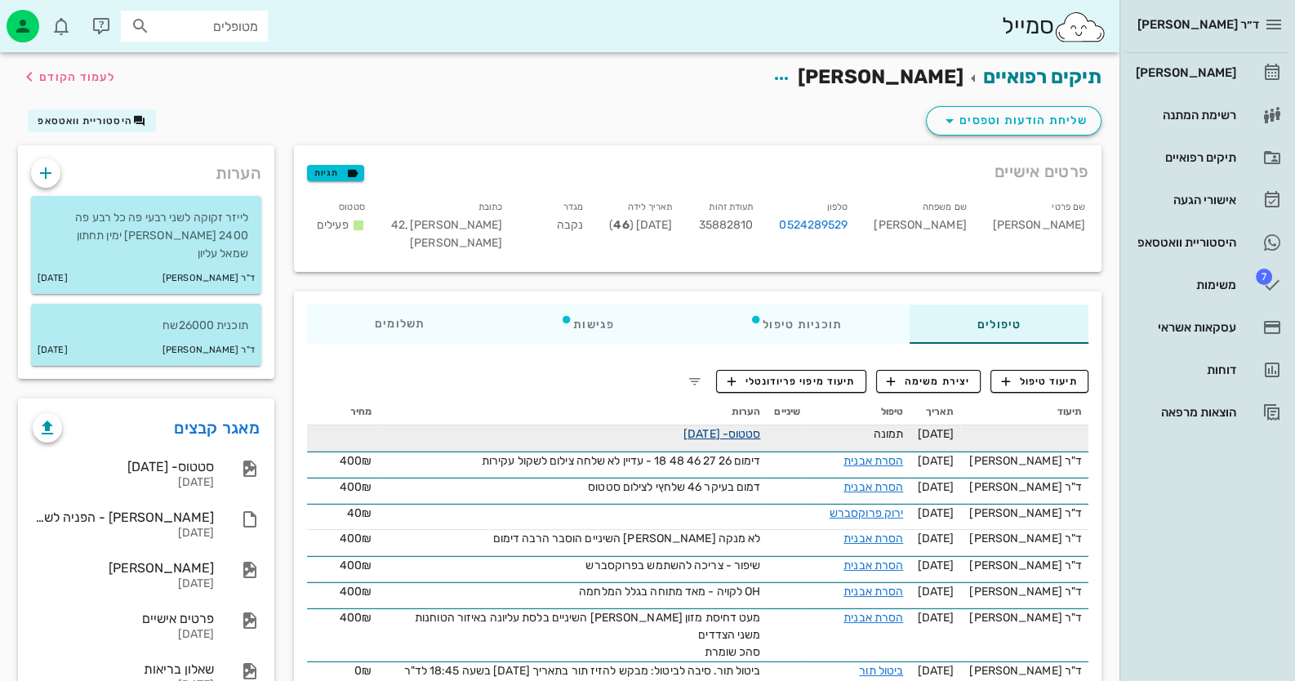
click at [702, 428] on link "סטטוס- 23-04-2025" at bounding box center [722, 434] width 77 height 14
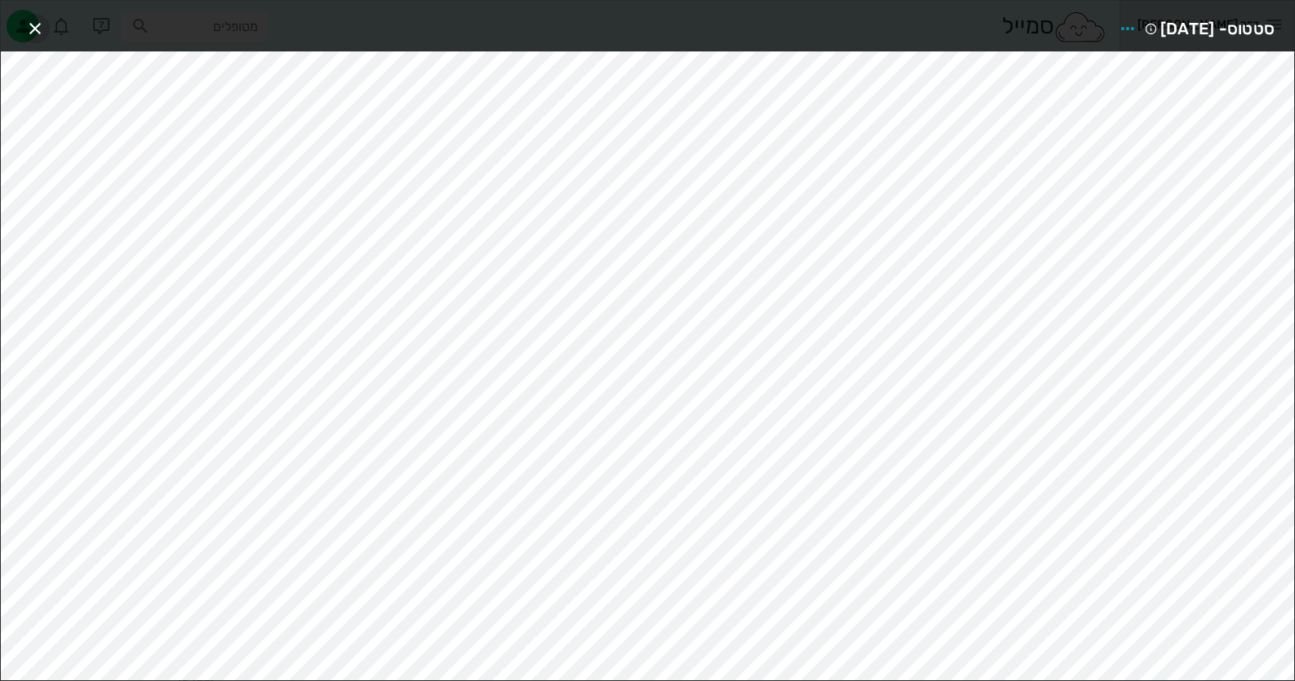
click at [37, 32] on icon "button" at bounding box center [35, 29] width 20 height 20
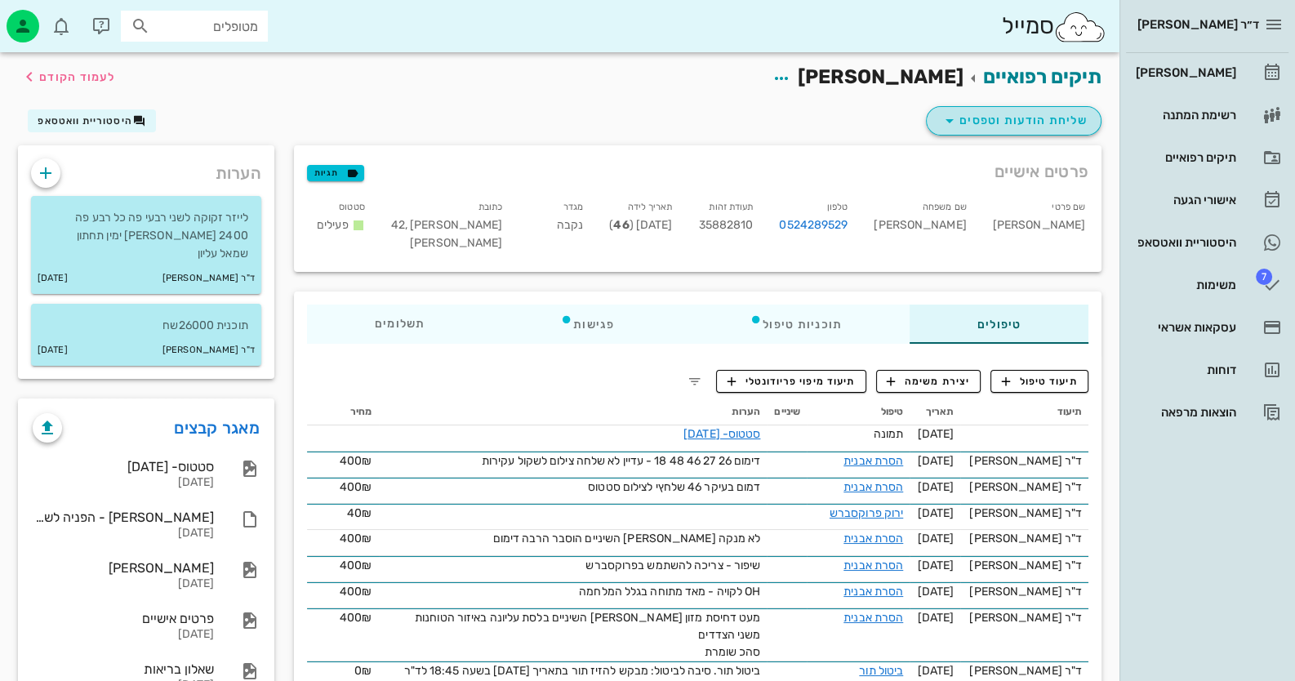
click at [1037, 112] on span "שליחת הודעות וטפסים" at bounding box center [1014, 121] width 148 height 20
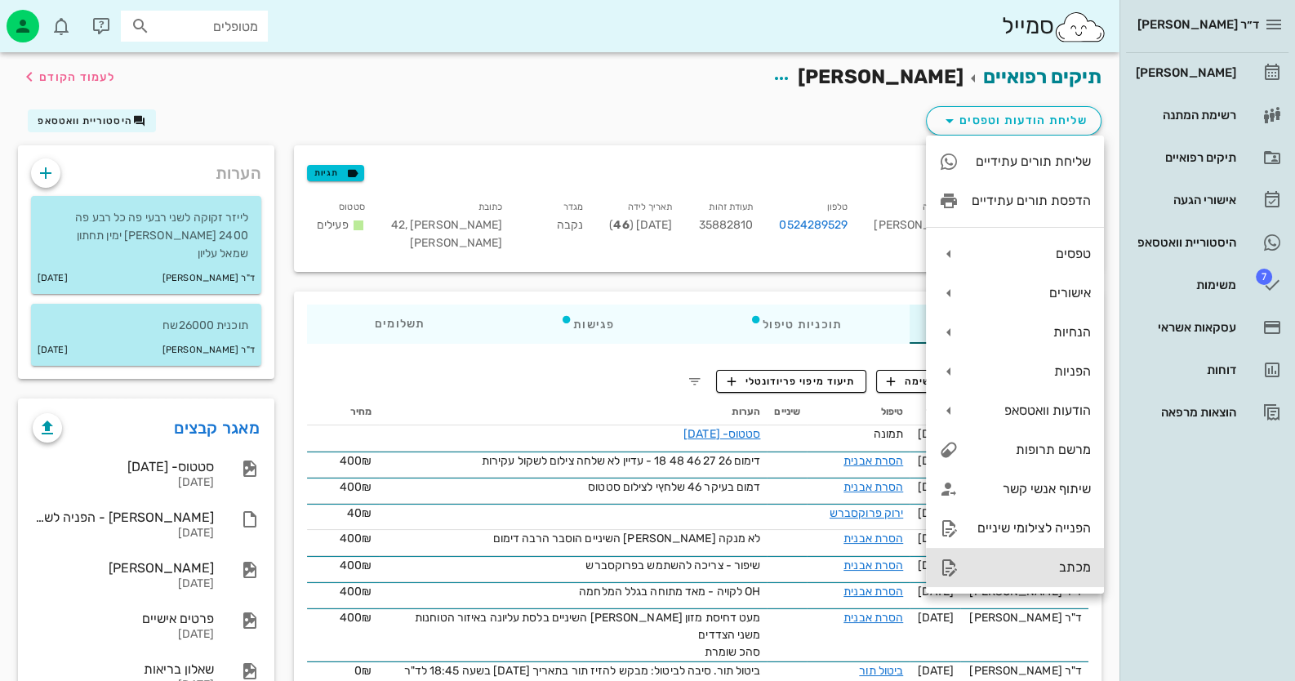
click at [1065, 568] on div "מכתב" at bounding box center [1031, 567] width 119 height 16
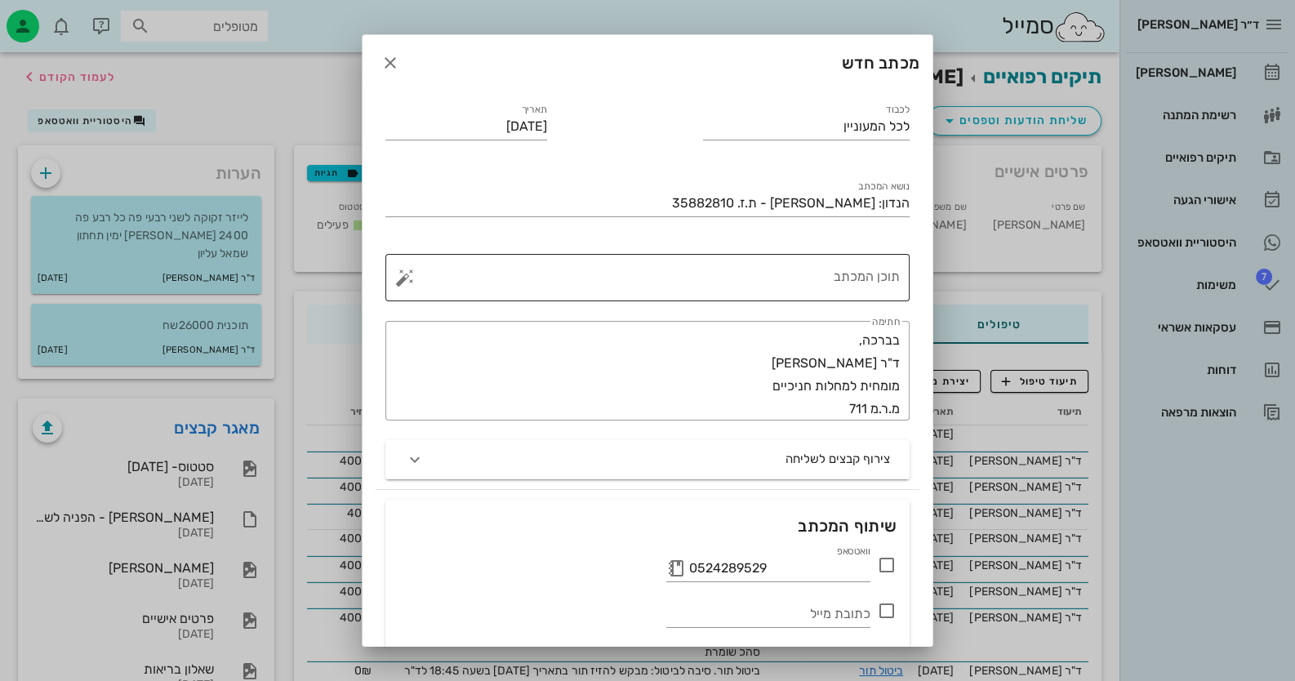
click at [792, 273] on textarea "תוכן המכתב" at bounding box center [654, 281] width 492 height 39
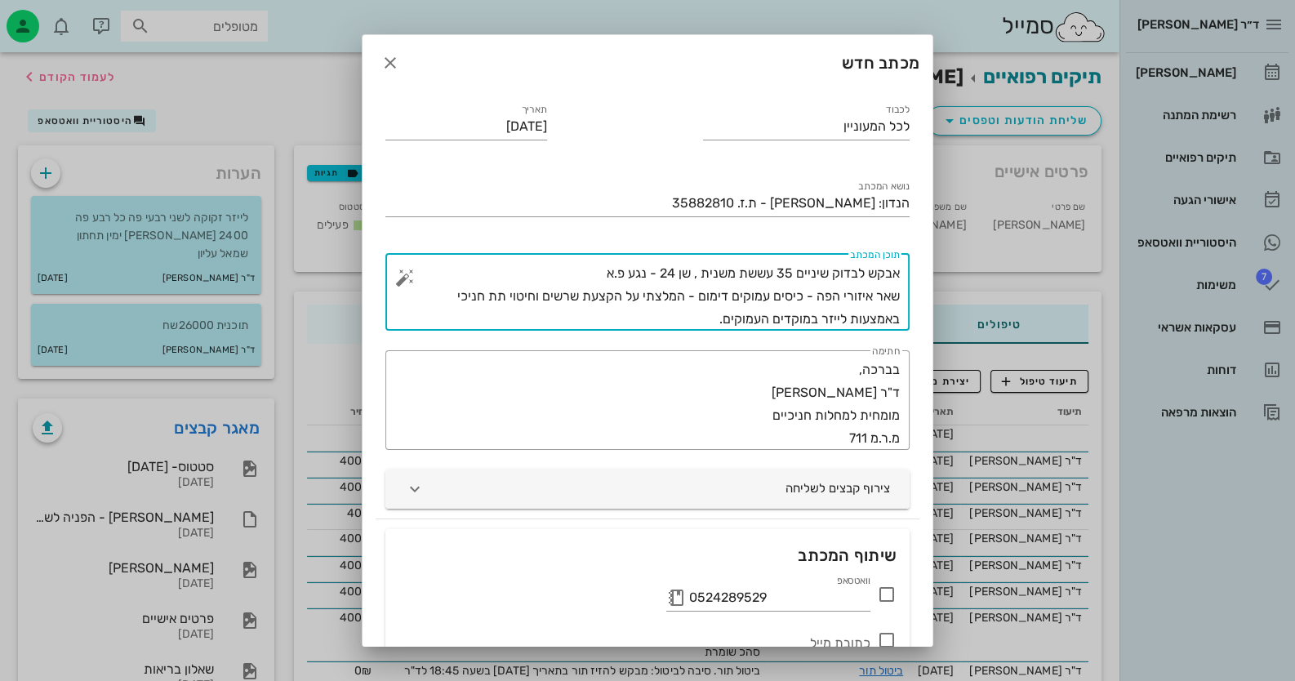
type textarea "אבקש לבדוק שיניים 35 עששת משנית , שן 24 - נגע פ.א שאר איזורי הפה - כיסים עמוקים…"
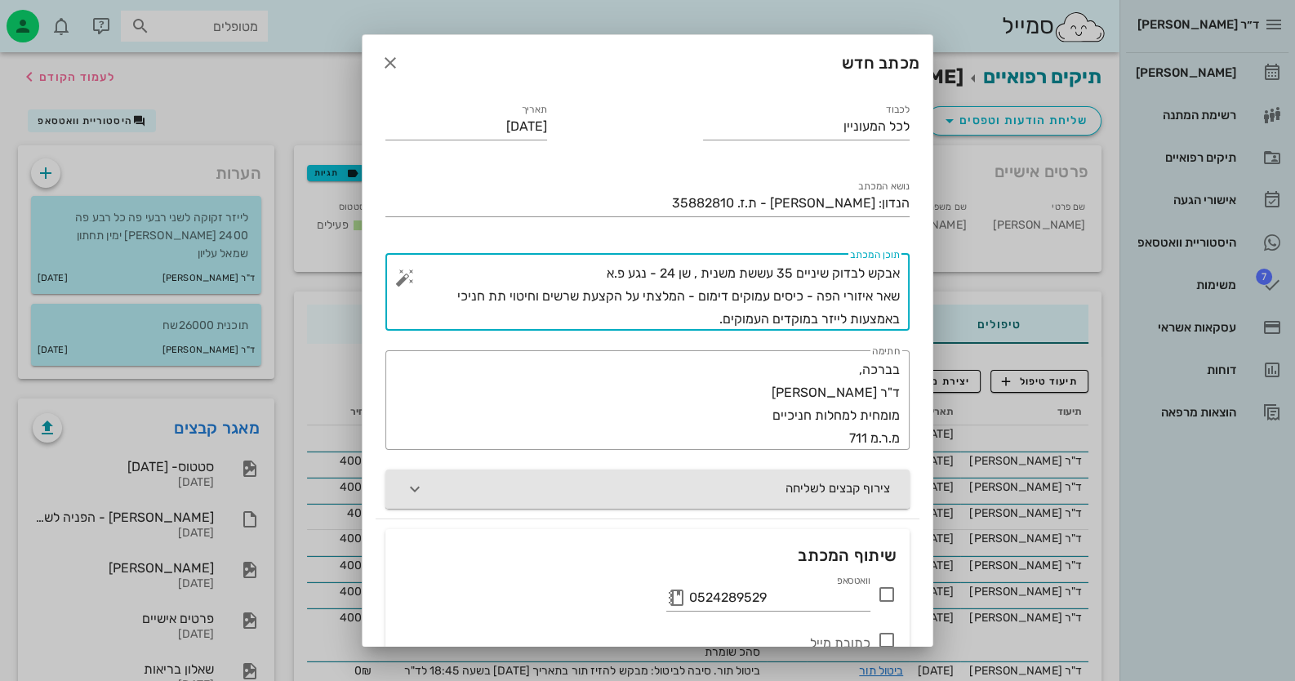
click at [457, 484] on button "צירוף קבצים לשליחה" at bounding box center [648, 489] width 524 height 39
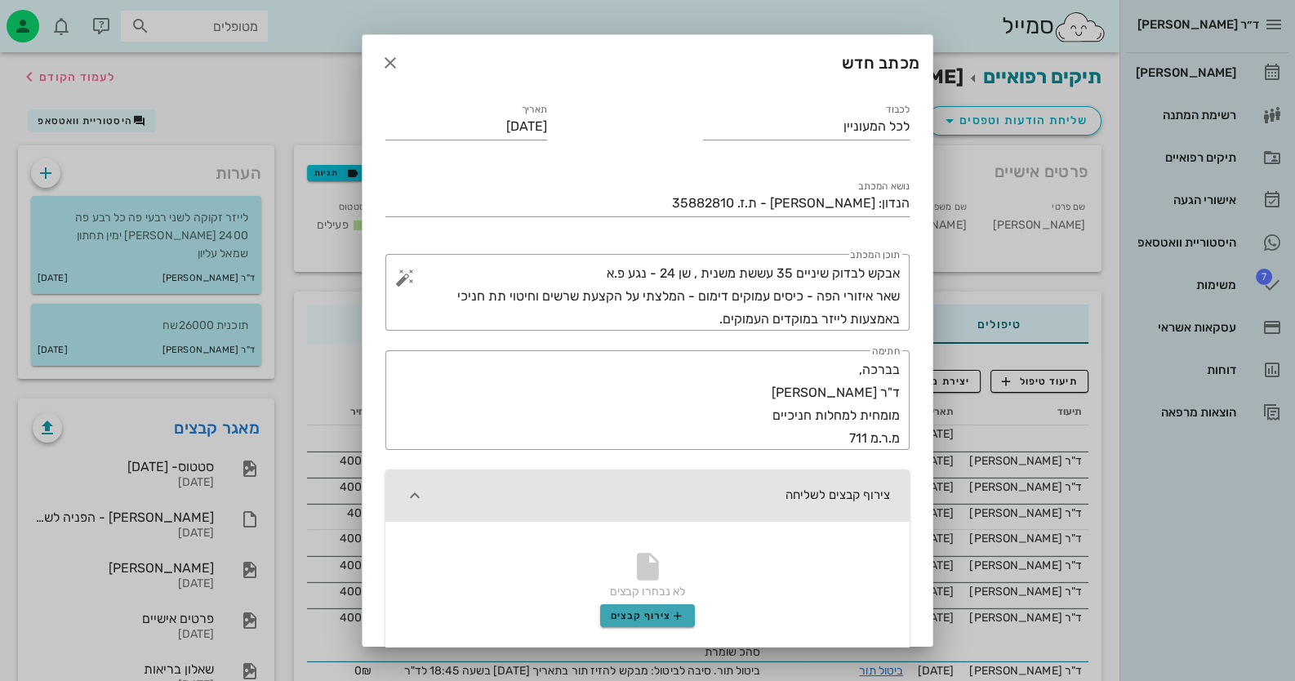
click at [655, 617] on span "צירוף קבצים" at bounding box center [648, 615] width 74 height 13
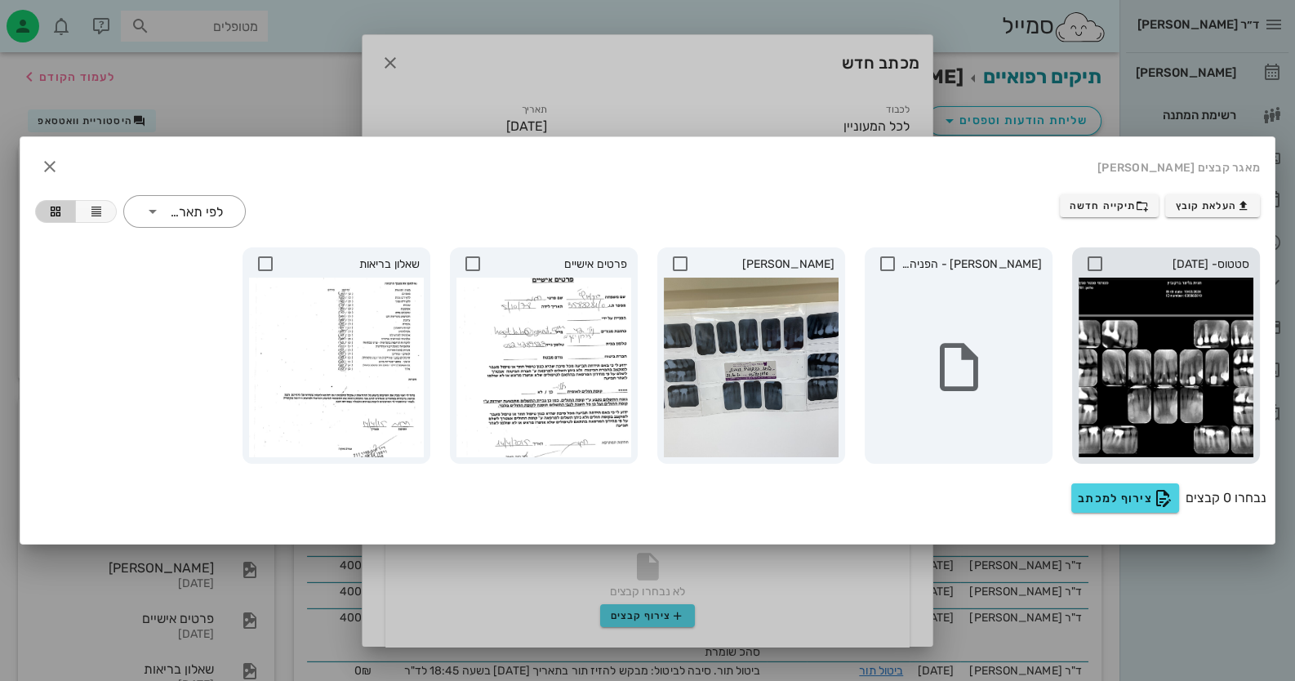
click at [1093, 261] on icon at bounding box center [1096, 264] width 20 height 20
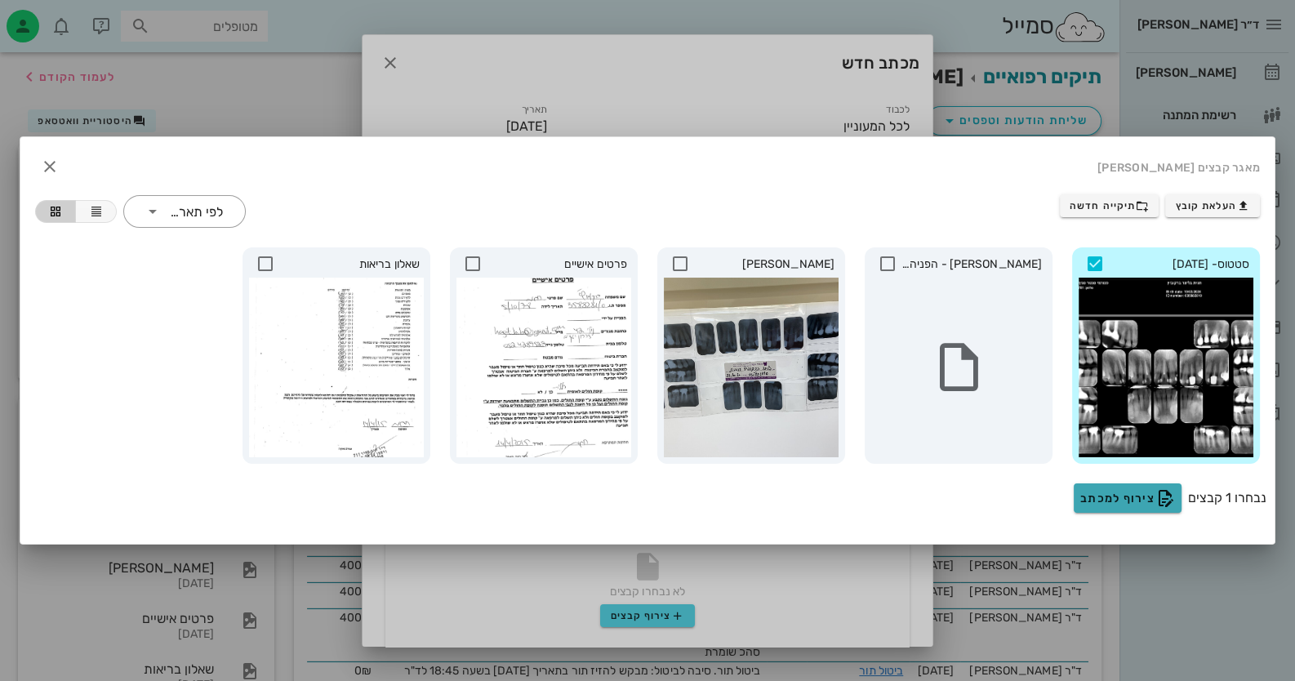
click at [1154, 507] on button "צירוף למכתב" at bounding box center [1128, 498] width 108 height 29
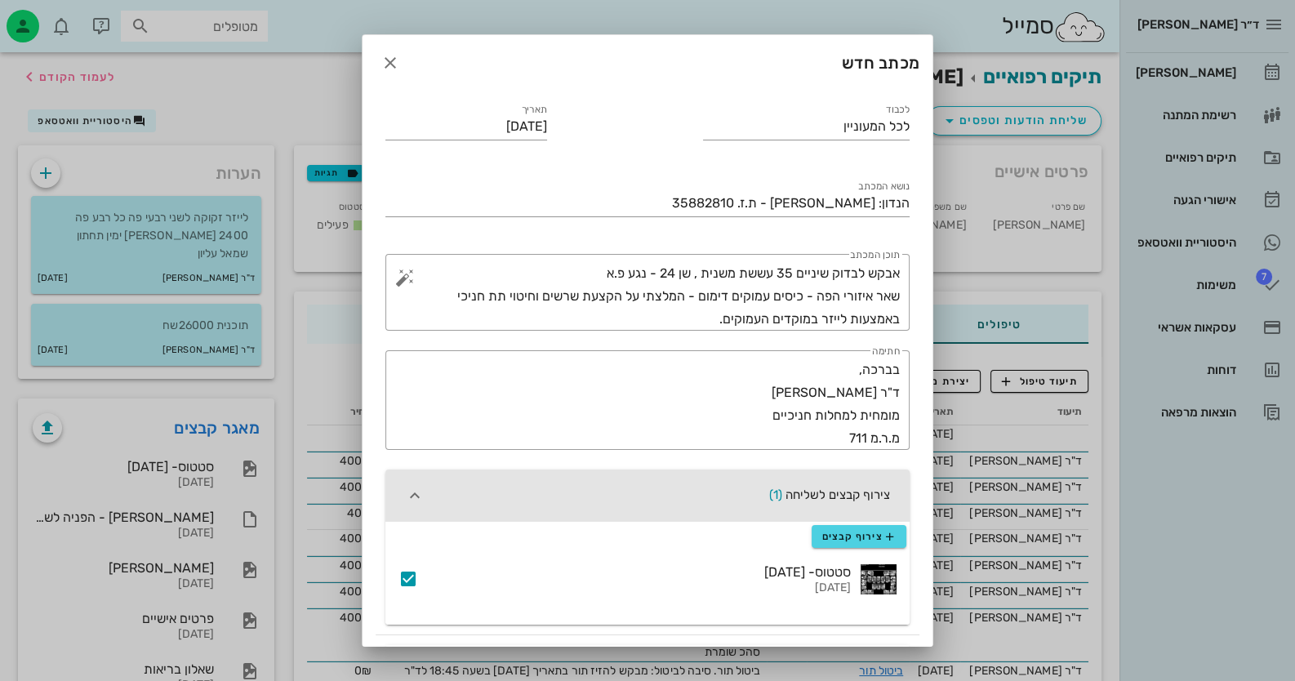
click at [418, 577] on icon at bounding box center [409, 579] width 20 height 20
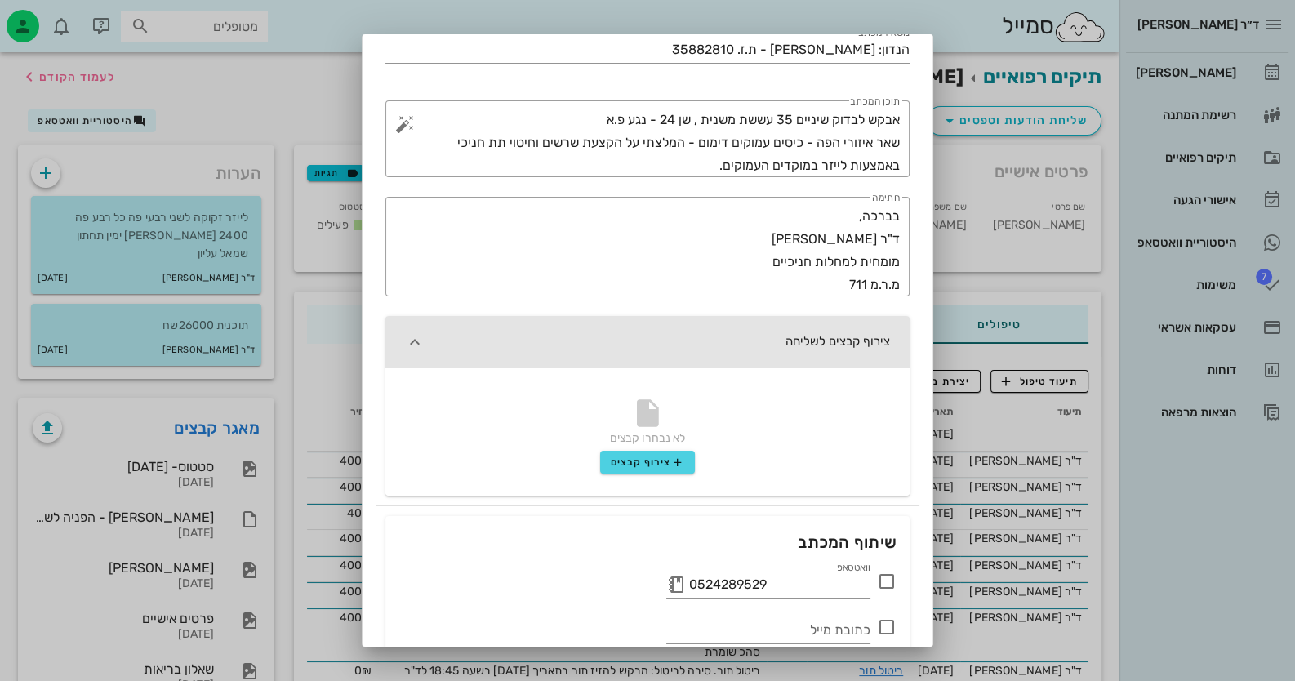
scroll to position [163, 0]
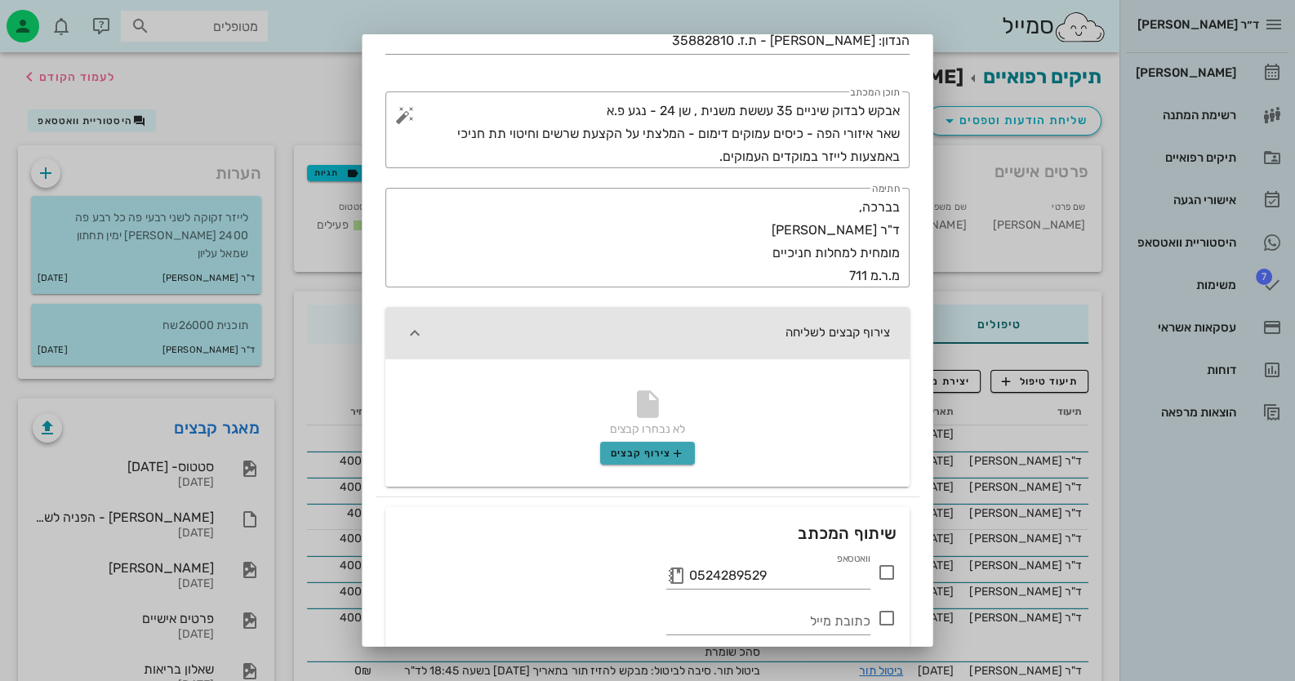
click at [668, 448] on span "צירוף קבצים" at bounding box center [648, 453] width 74 height 13
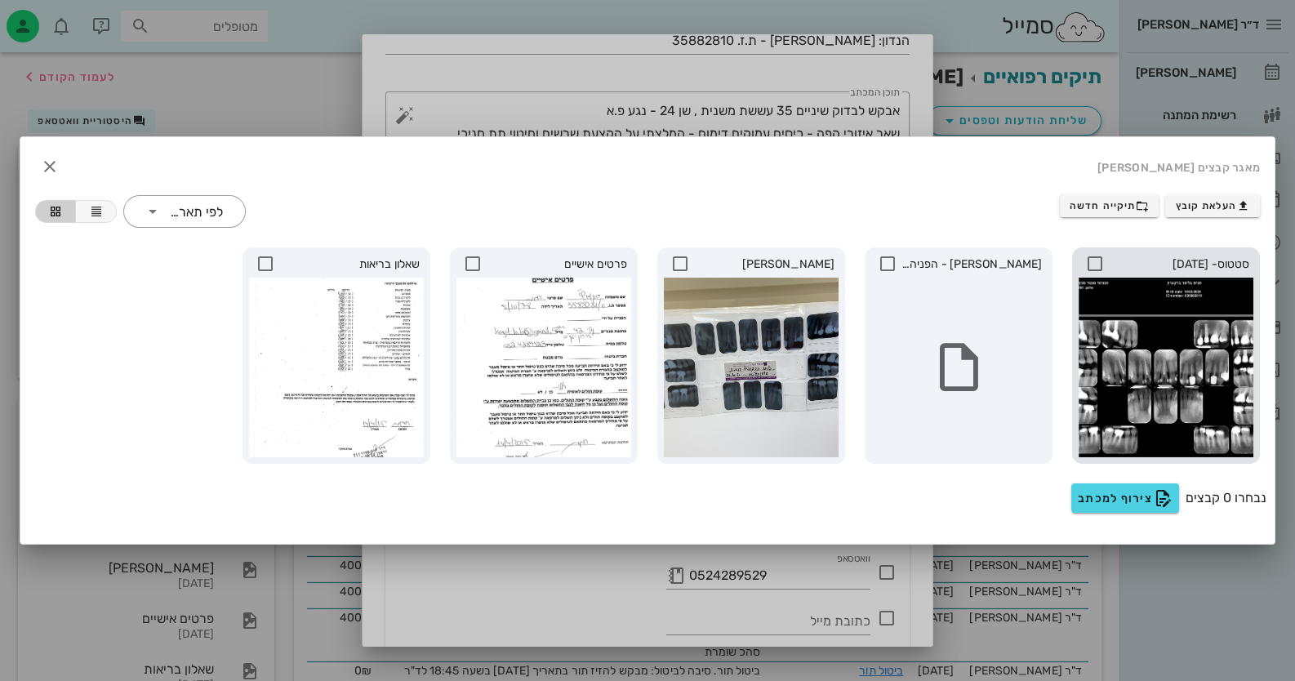
click at [1094, 265] on icon at bounding box center [1096, 264] width 20 height 20
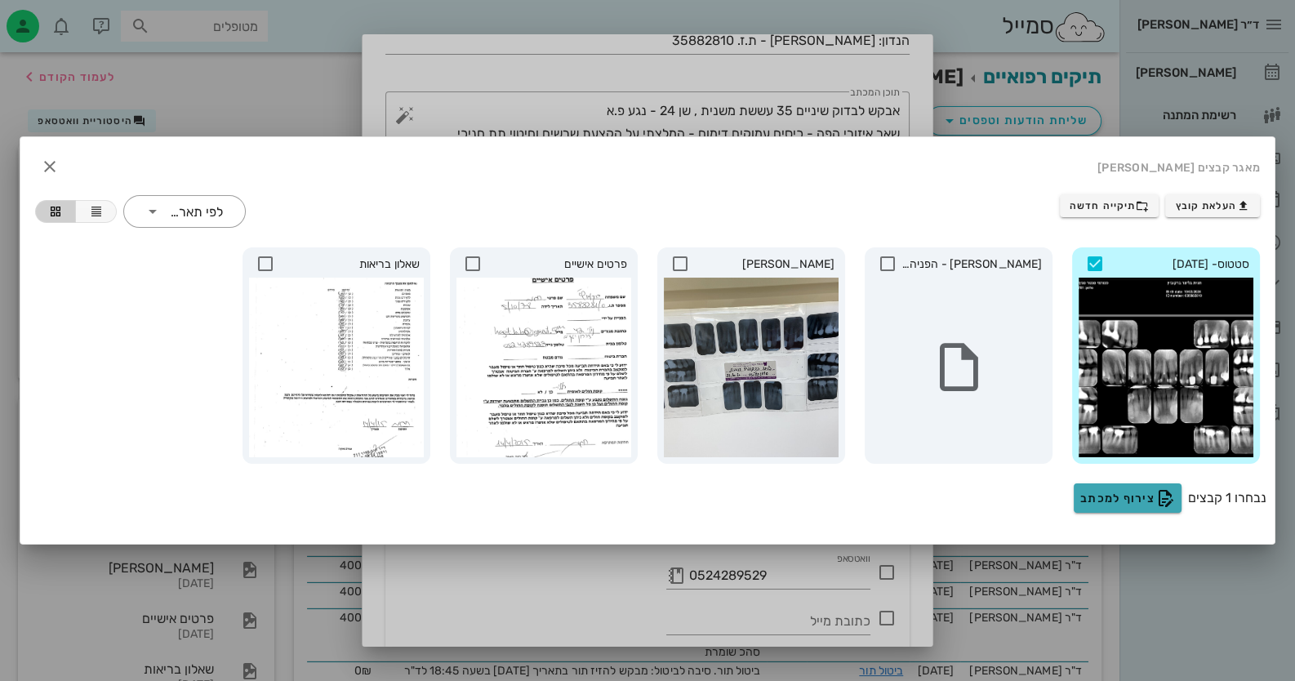
click at [1160, 492] on icon "button" at bounding box center [1166, 498] width 20 height 20
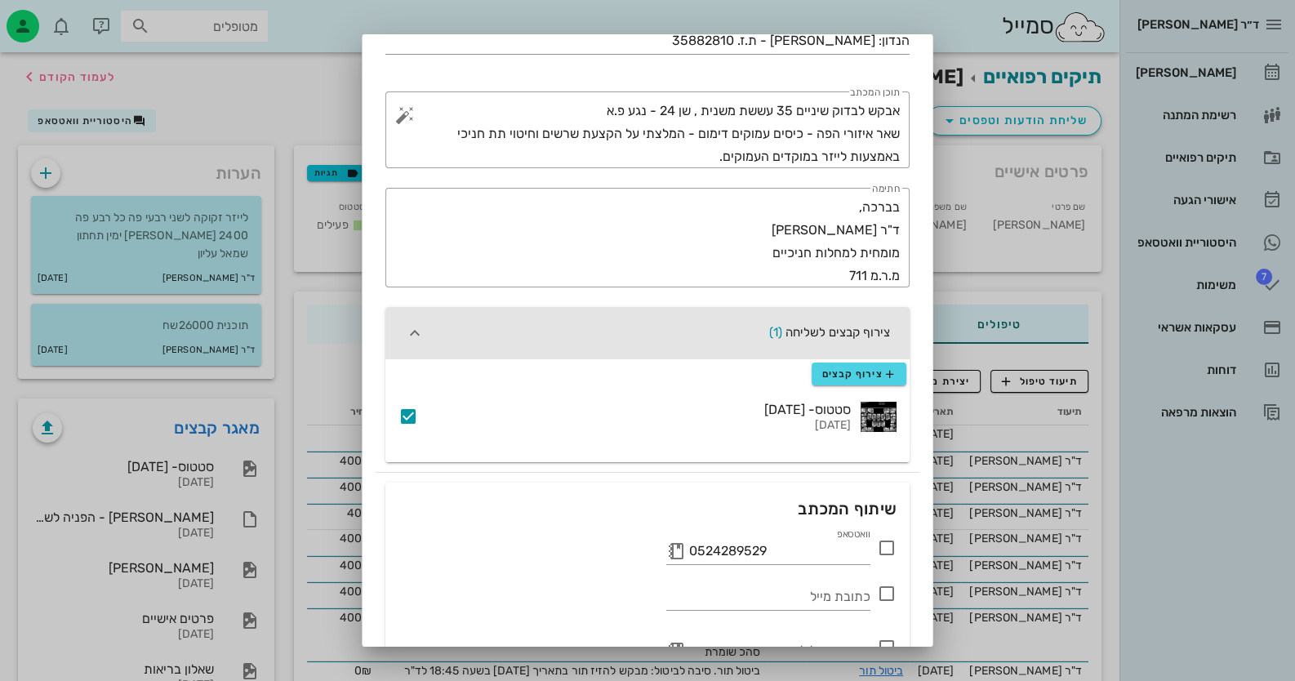
click at [883, 545] on icon at bounding box center [887, 548] width 20 height 20
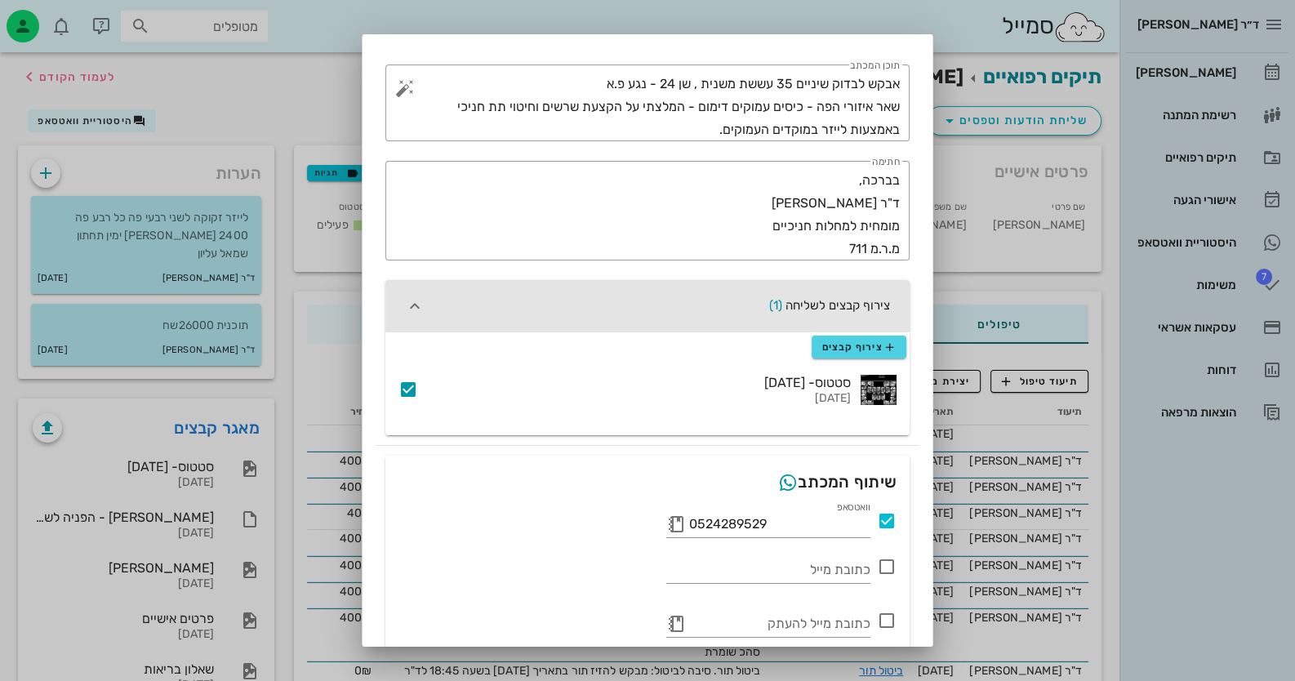
scroll to position [257, 0]
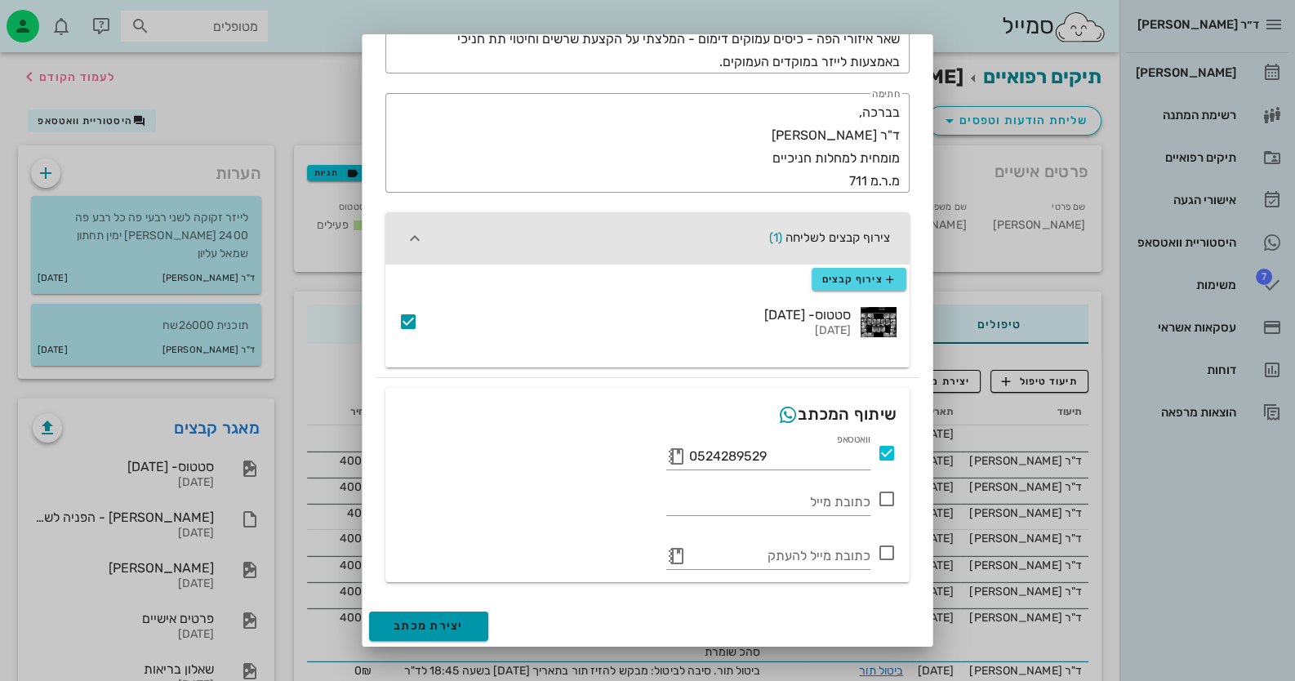
click at [470, 617] on button "יצירת מכתב" at bounding box center [428, 626] width 119 height 29
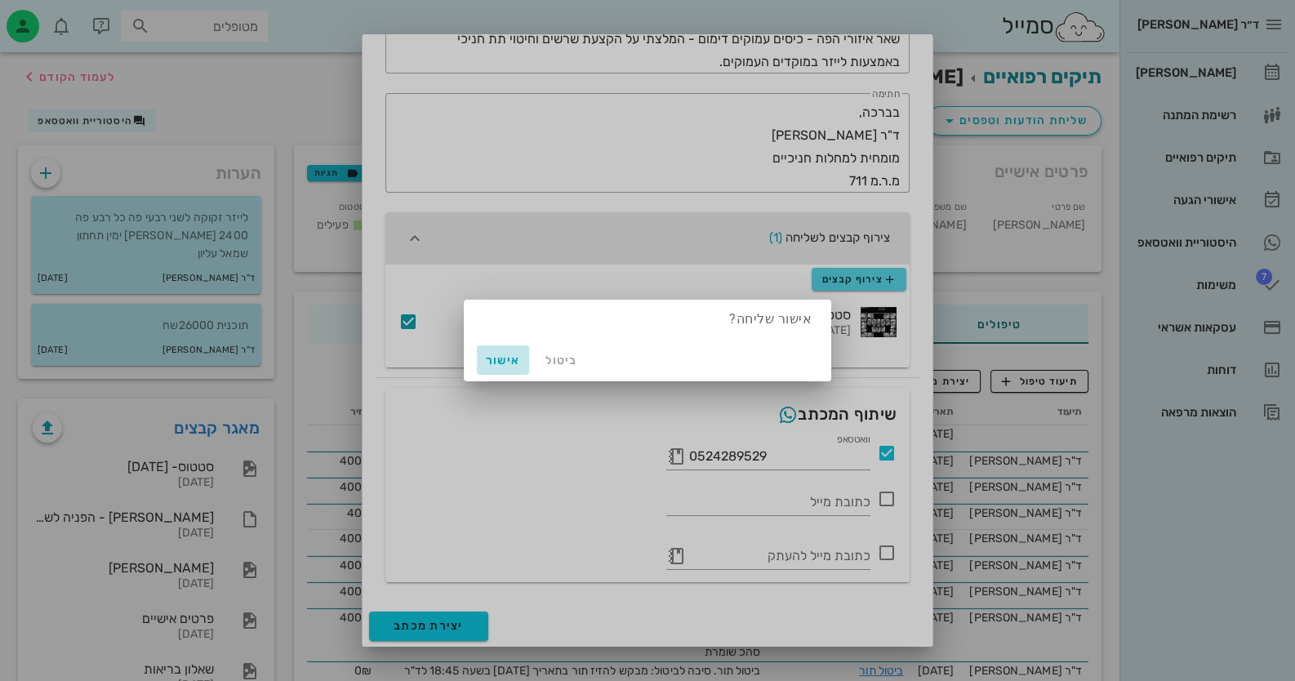
click at [493, 354] on span "אישור" at bounding box center [503, 361] width 39 height 14
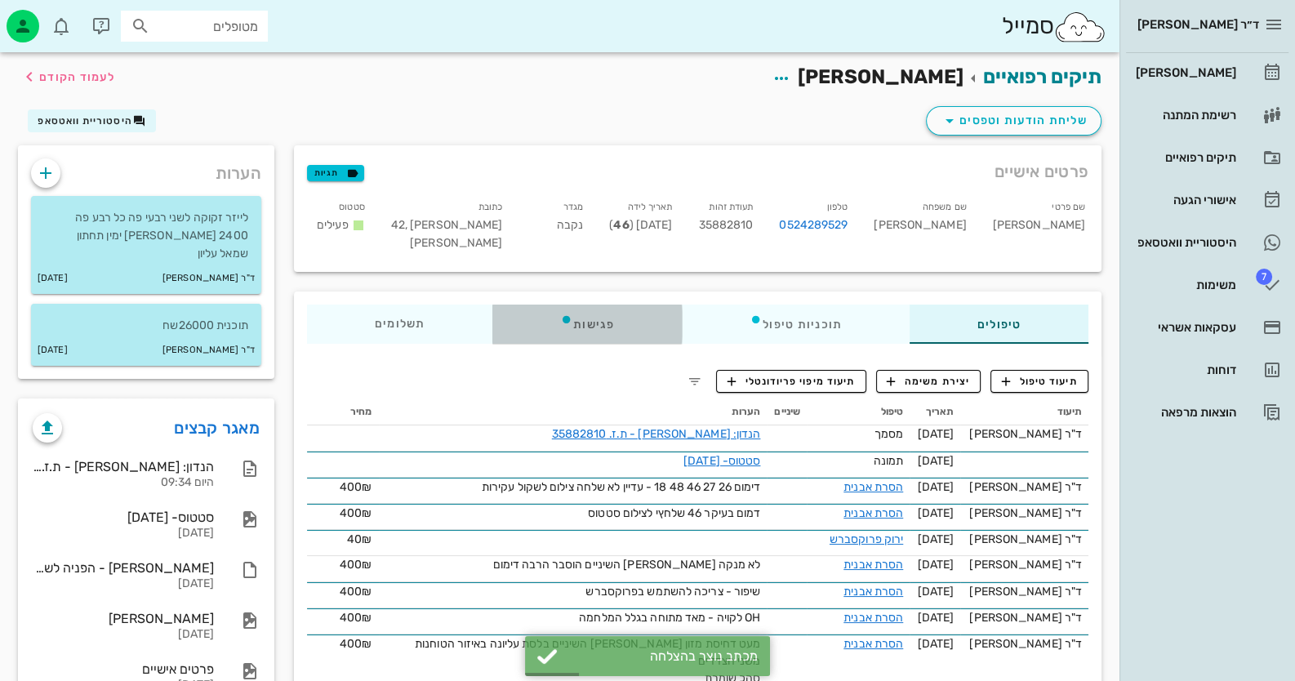
click at [589, 318] on div "פגישות" at bounding box center [587, 324] width 189 height 39
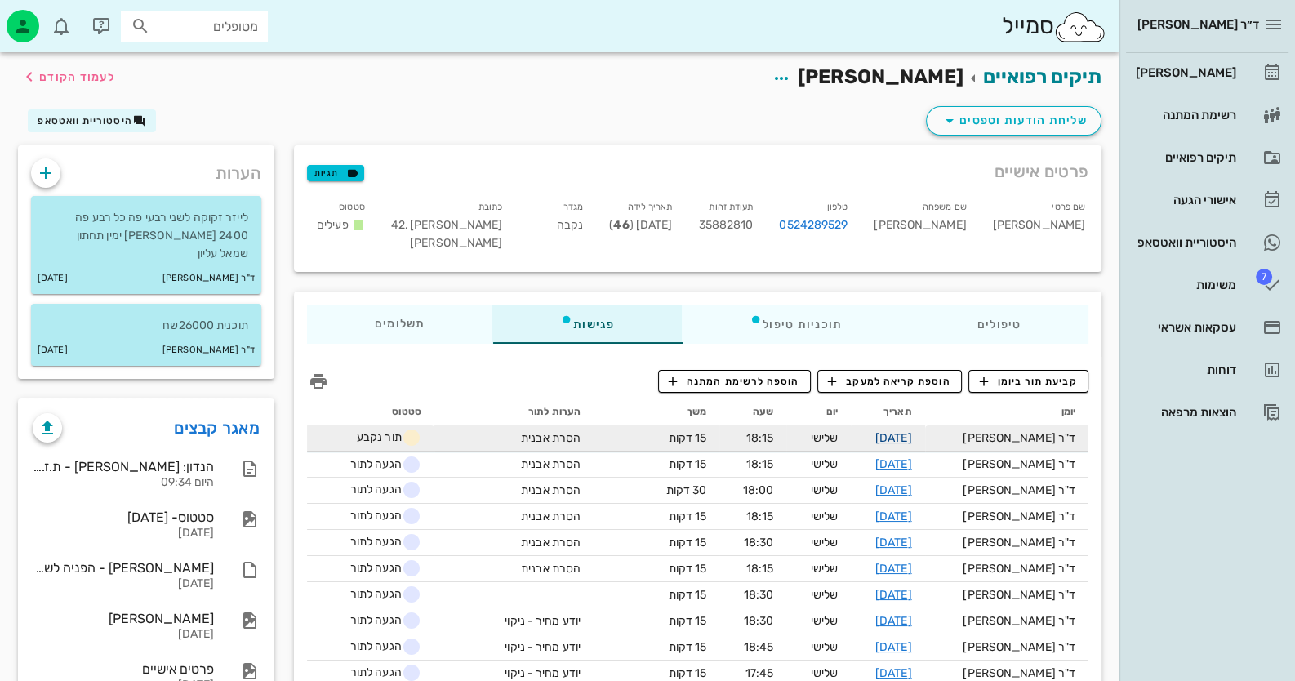
click at [912, 436] on link "12-08-2025" at bounding box center [894, 438] width 37 height 14
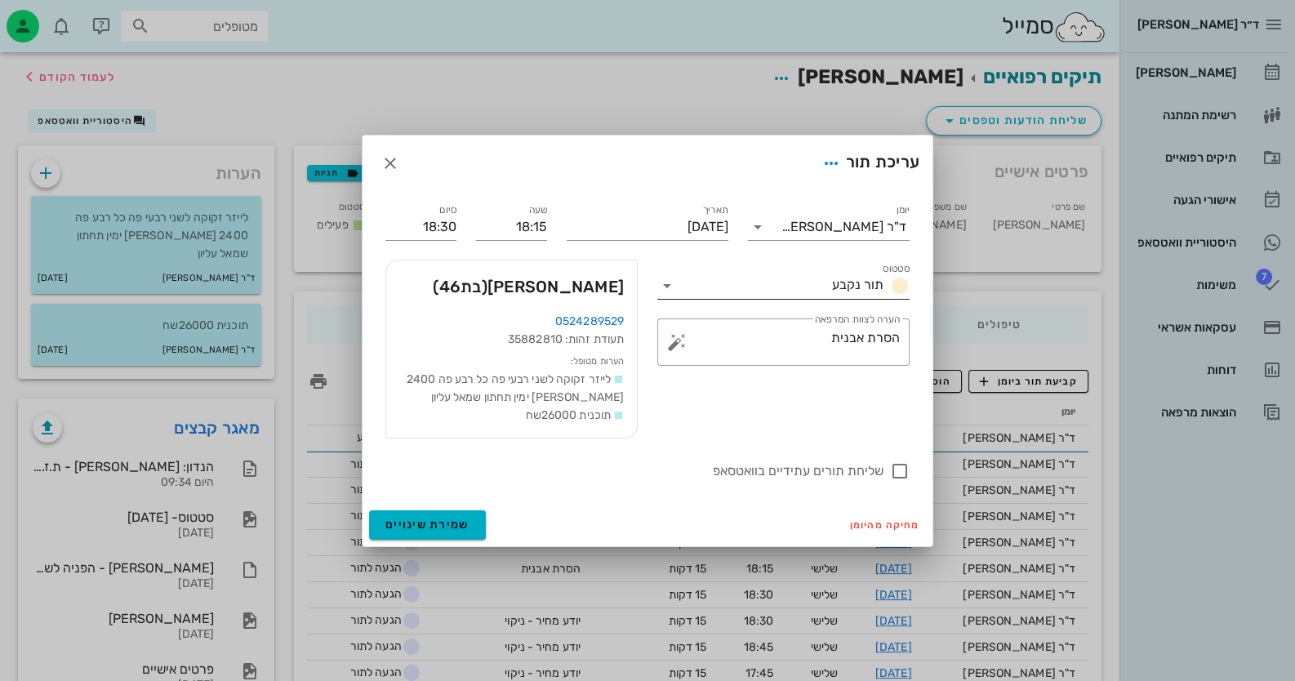
click at [671, 292] on icon at bounding box center [668, 286] width 20 height 20
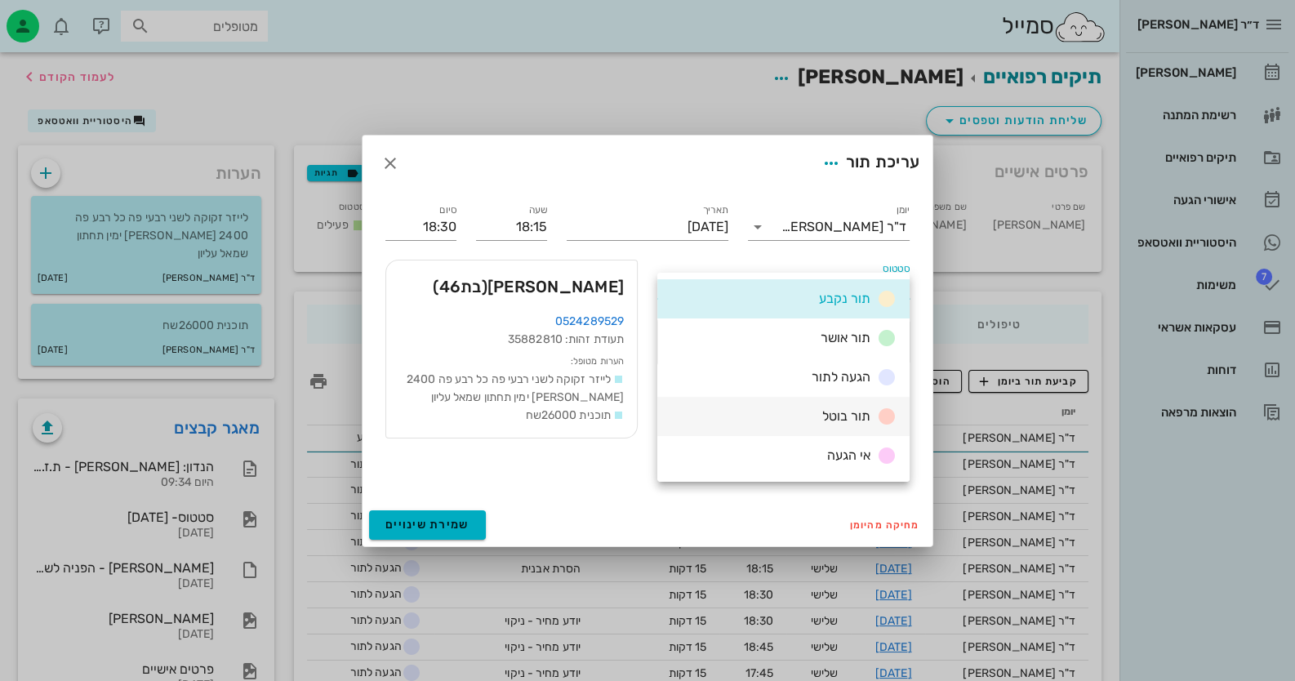
click at [832, 403] on div "תור בוטל" at bounding box center [784, 416] width 252 height 39
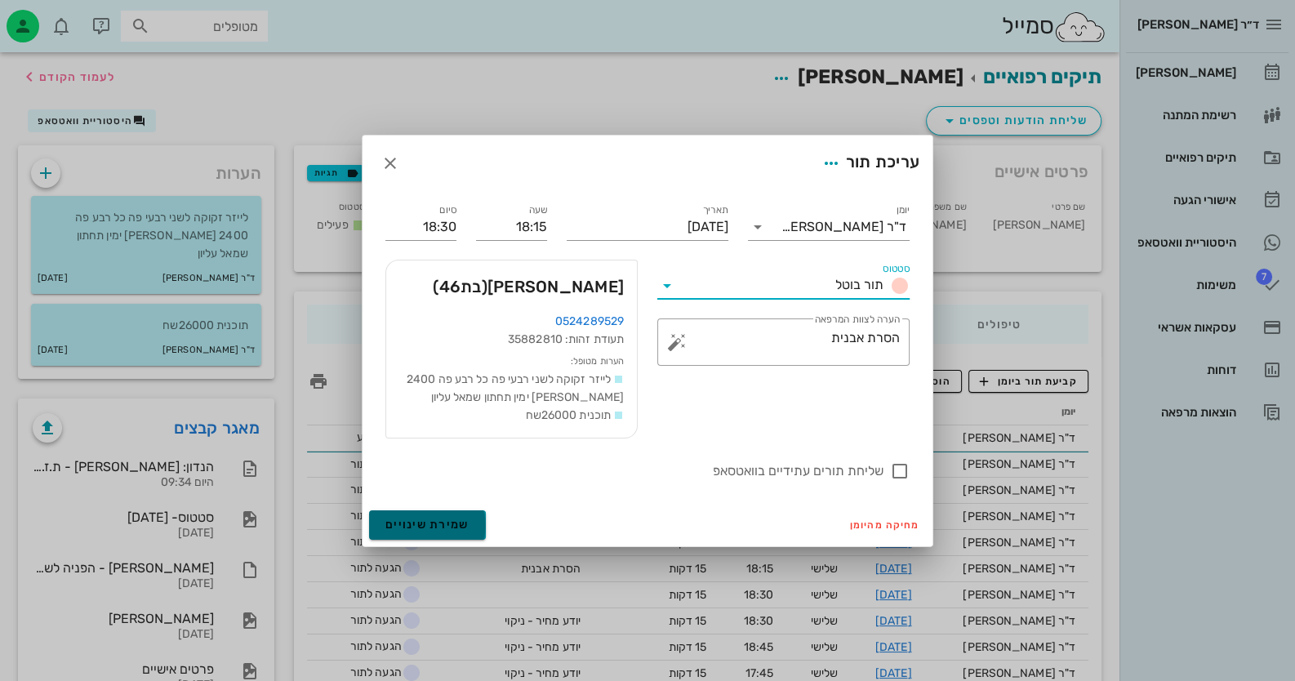
click at [422, 514] on button "שמירת שינויים" at bounding box center [427, 524] width 117 height 29
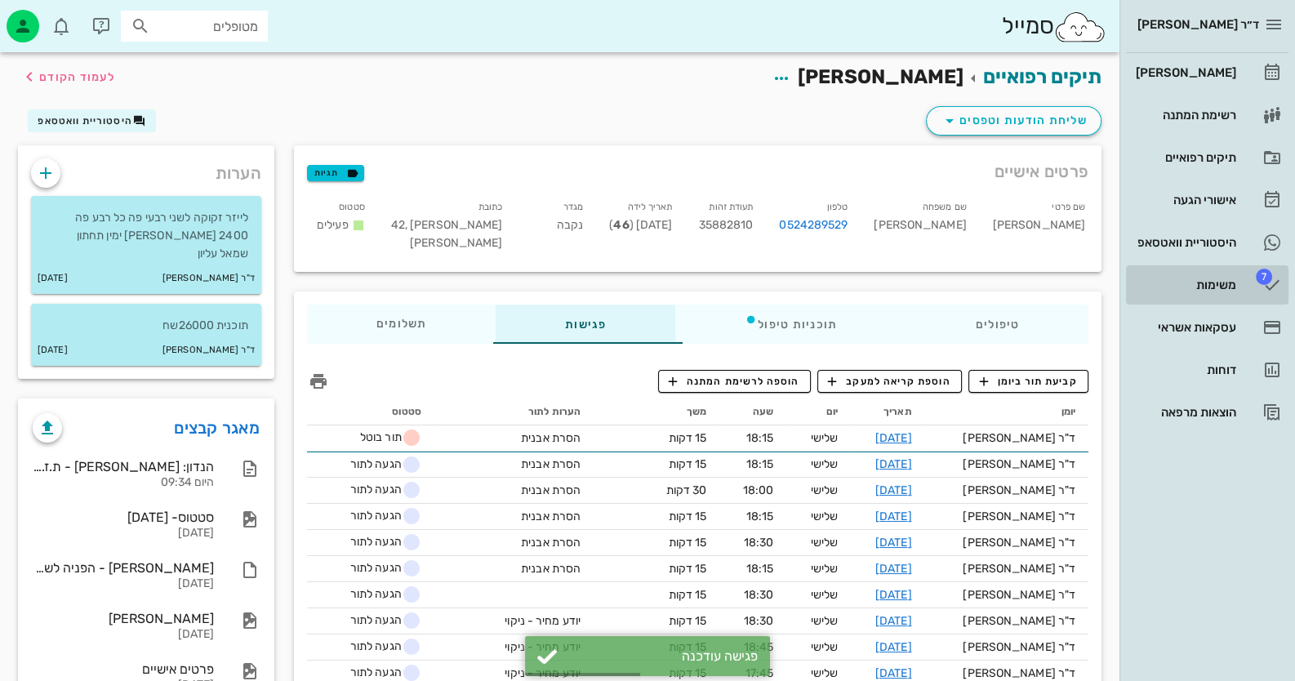
click at [1270, 276] on span "7" at bounding box center [1264, 277] width 16 height 16
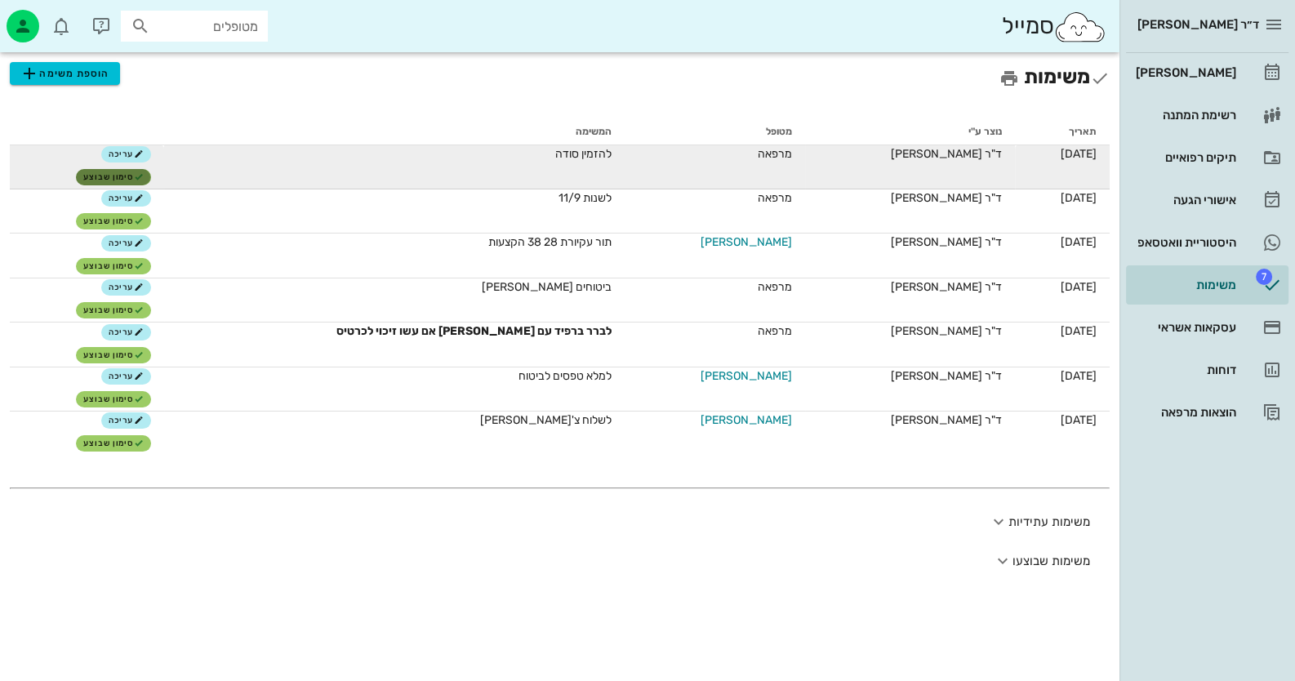
click at [139, 179] on span "סימון שבוצע" at bounding box center [113, 177] width 60 height 10
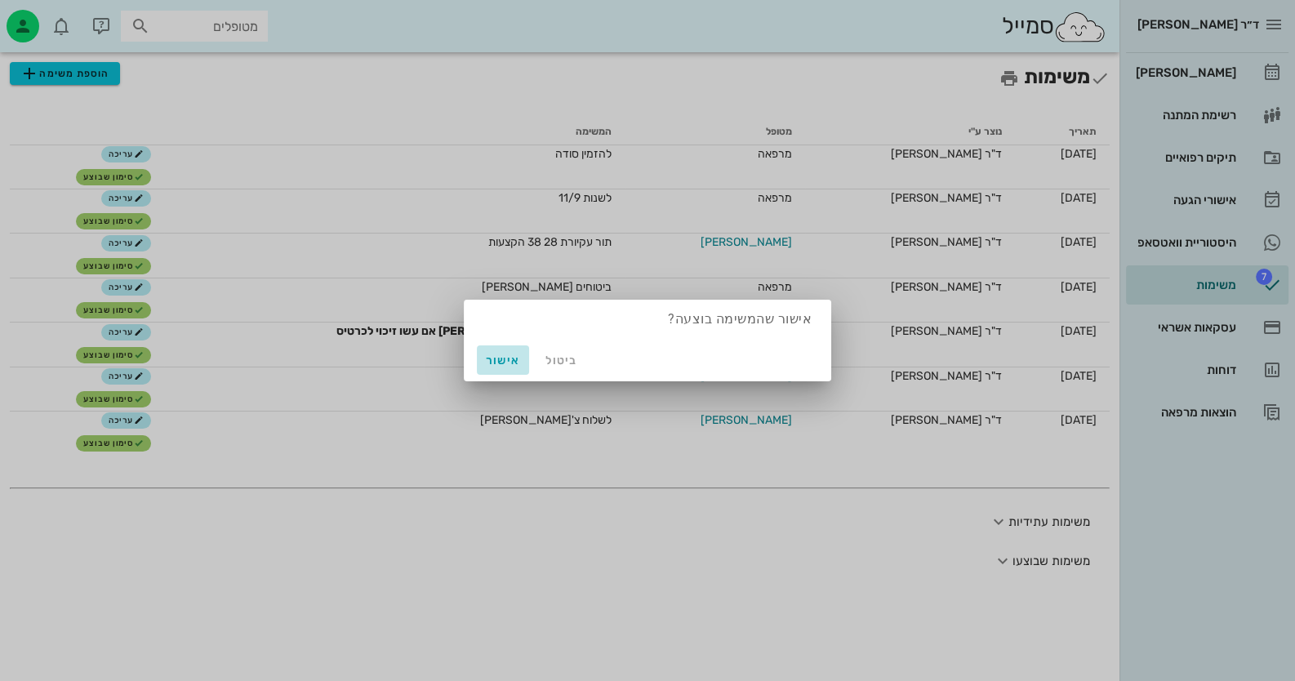
click at [516, 366] on span "אישור" at bounding box center [503, 361] width 39 height 14
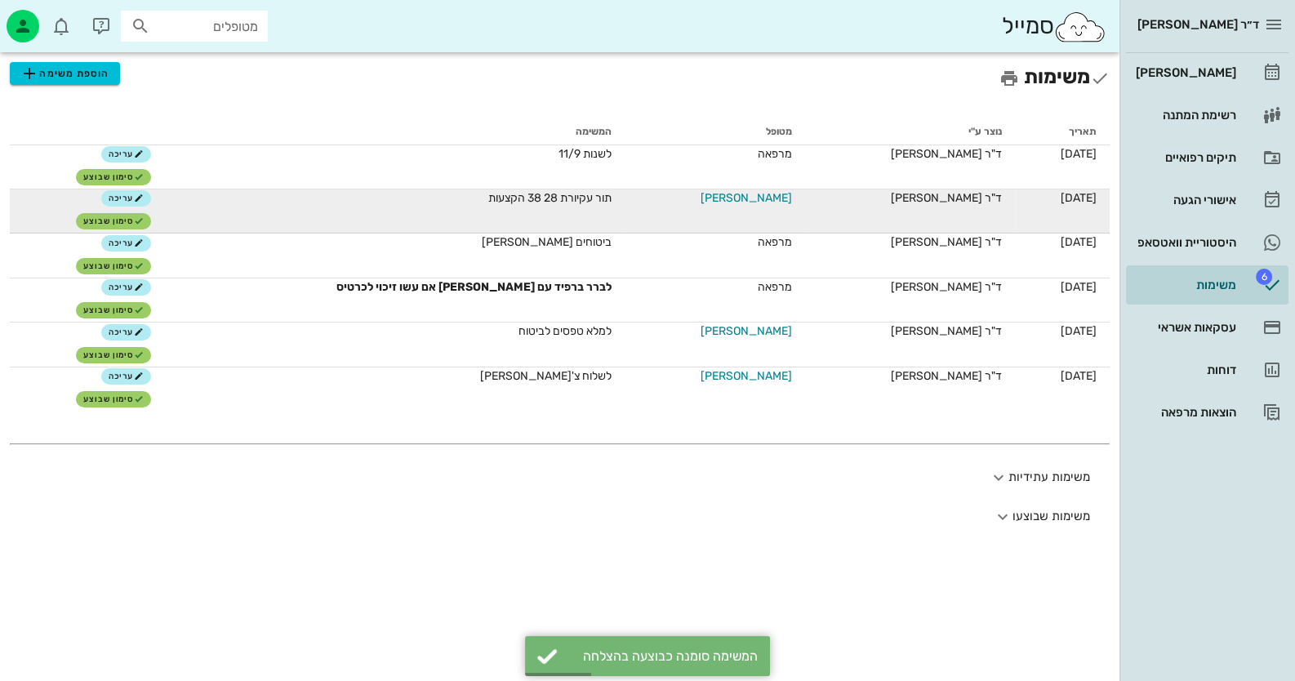
click at [742, 196] on span "שרה זרקיוב" at bounding box center [746, 197] width 91 height 17
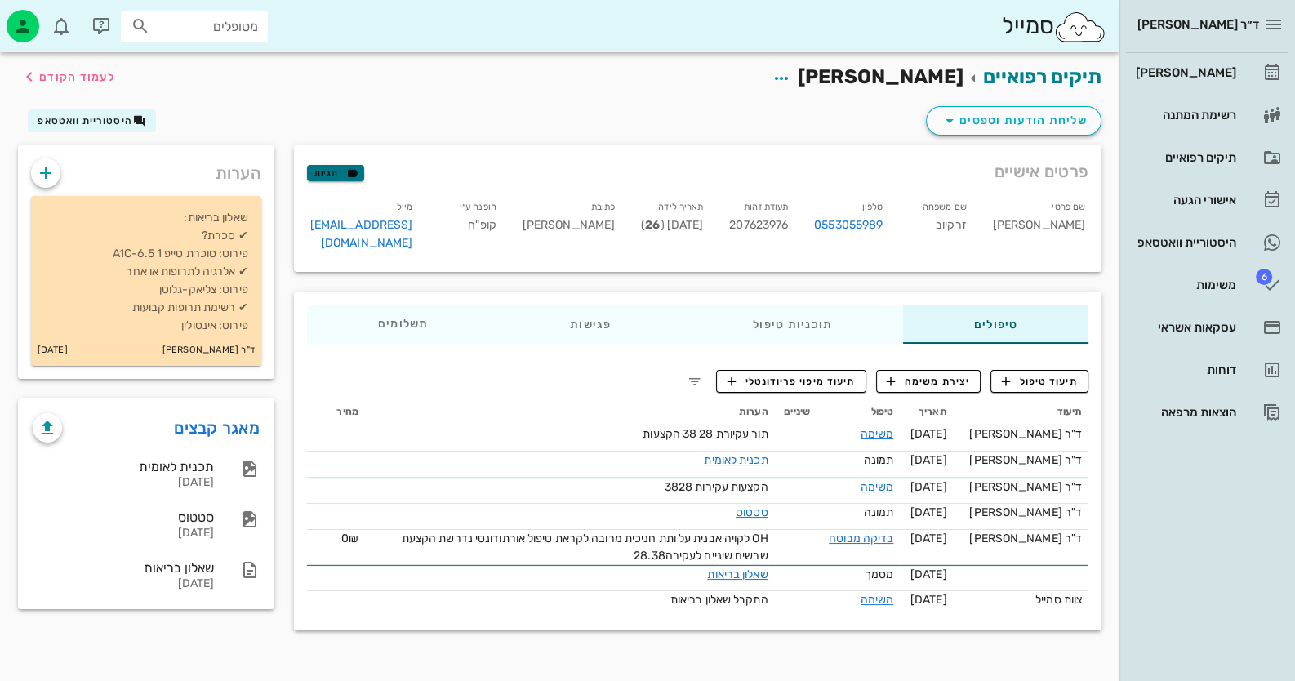
click at [340, 166] on span "תגיות" at bounding box center [335, 173] width 42 height 15
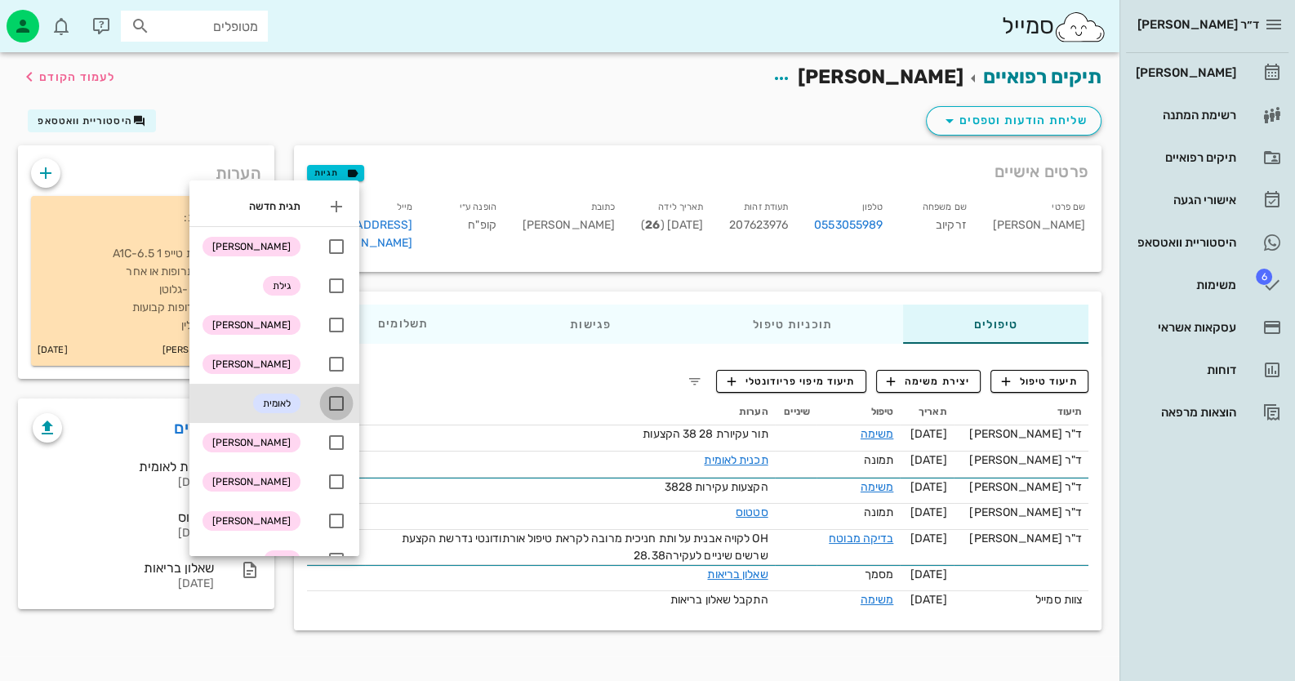
click at [350, 404] on div at bounding box center [337, 404] width 28 height 28
checkbox input "true"
click at [486, 101] on div "תיקים רפואיים שרה זרקיוב לעמוד הקודם" at bounding box center [559, 77] width 1103 height 51
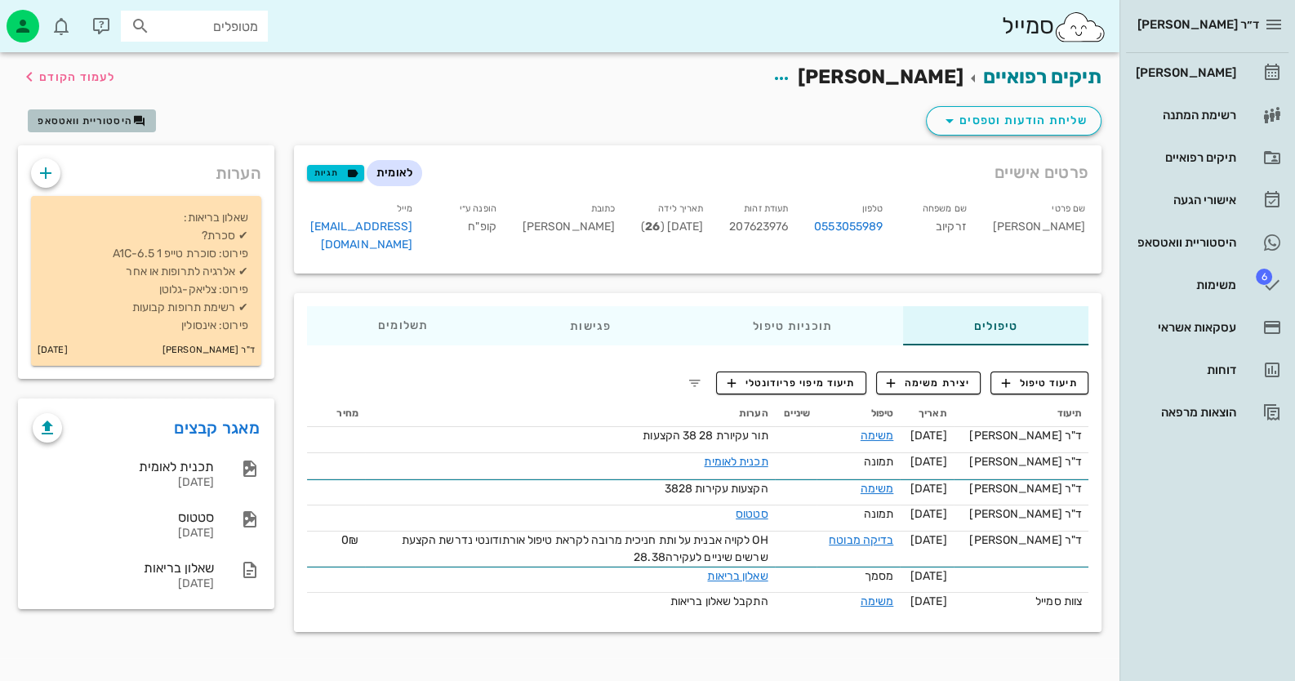
click at [103, 113] on button "היסטוריית וואטסאפ" at bounding box center [92, 120] width 128 height 23
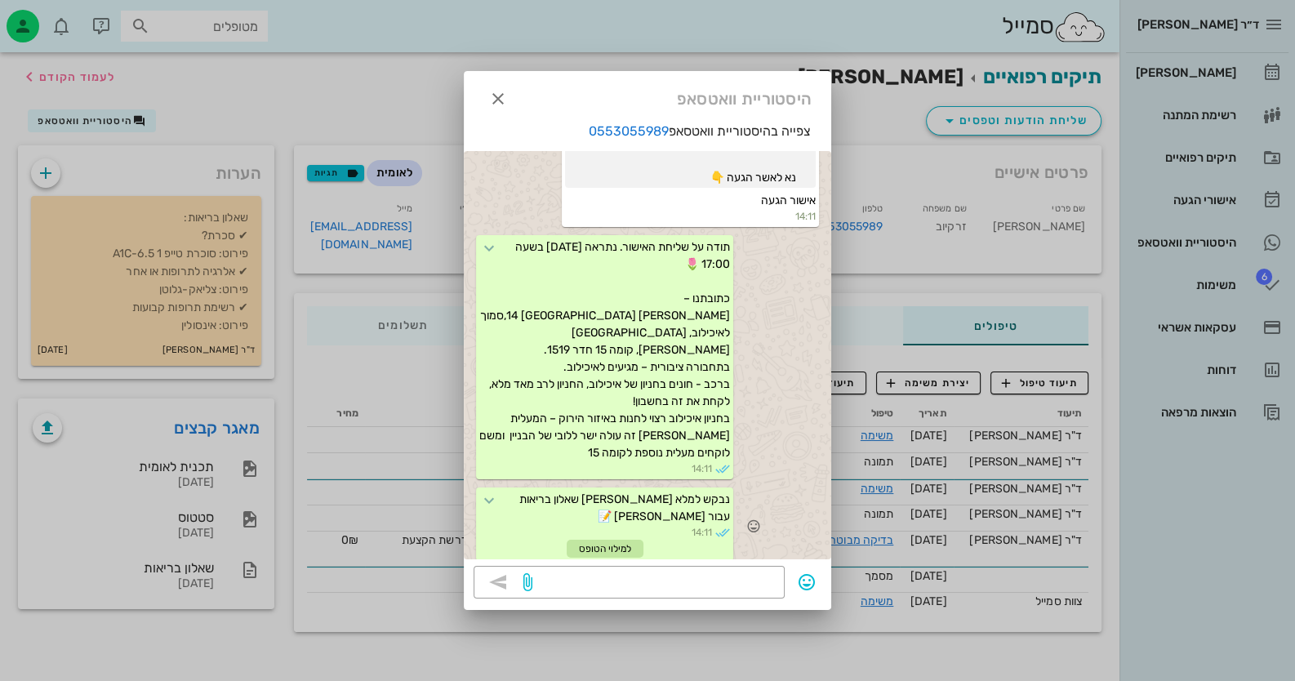
scroll to position [573, 0]
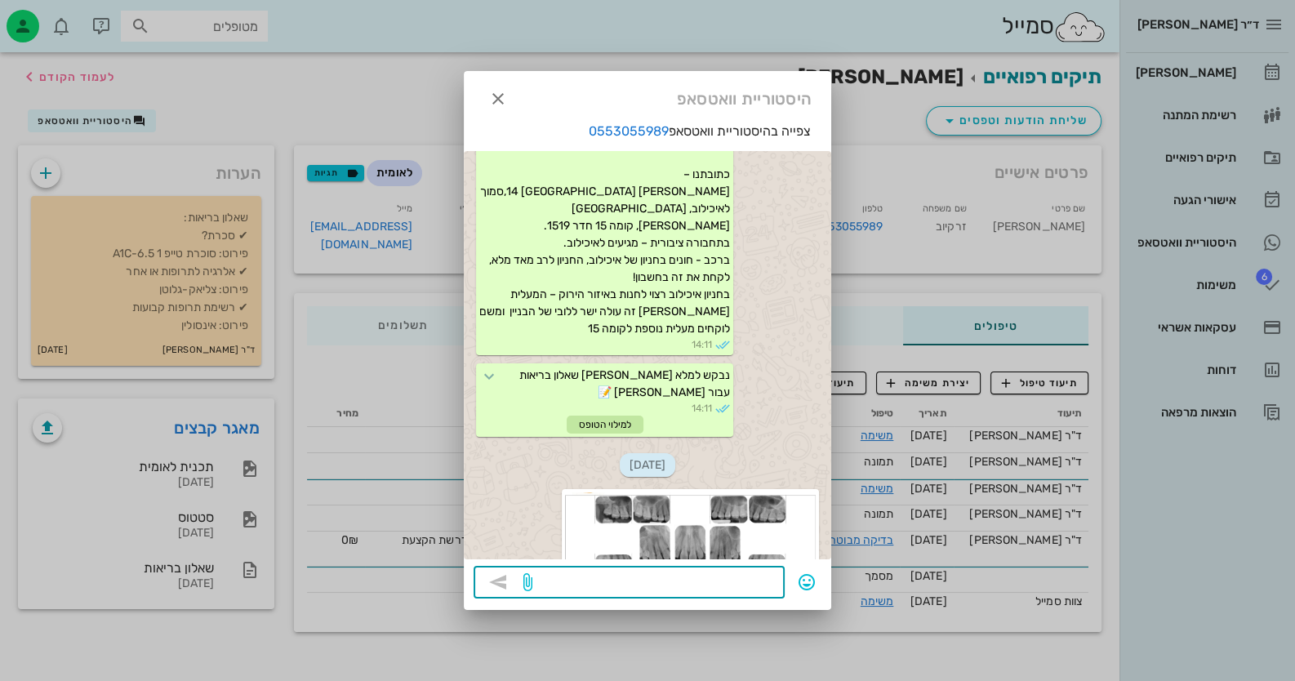
click at [695, 589] on textarea at bounding box center [655, 584] width 239 height 26
type textarea "ניסיתי להשיג אותך -"
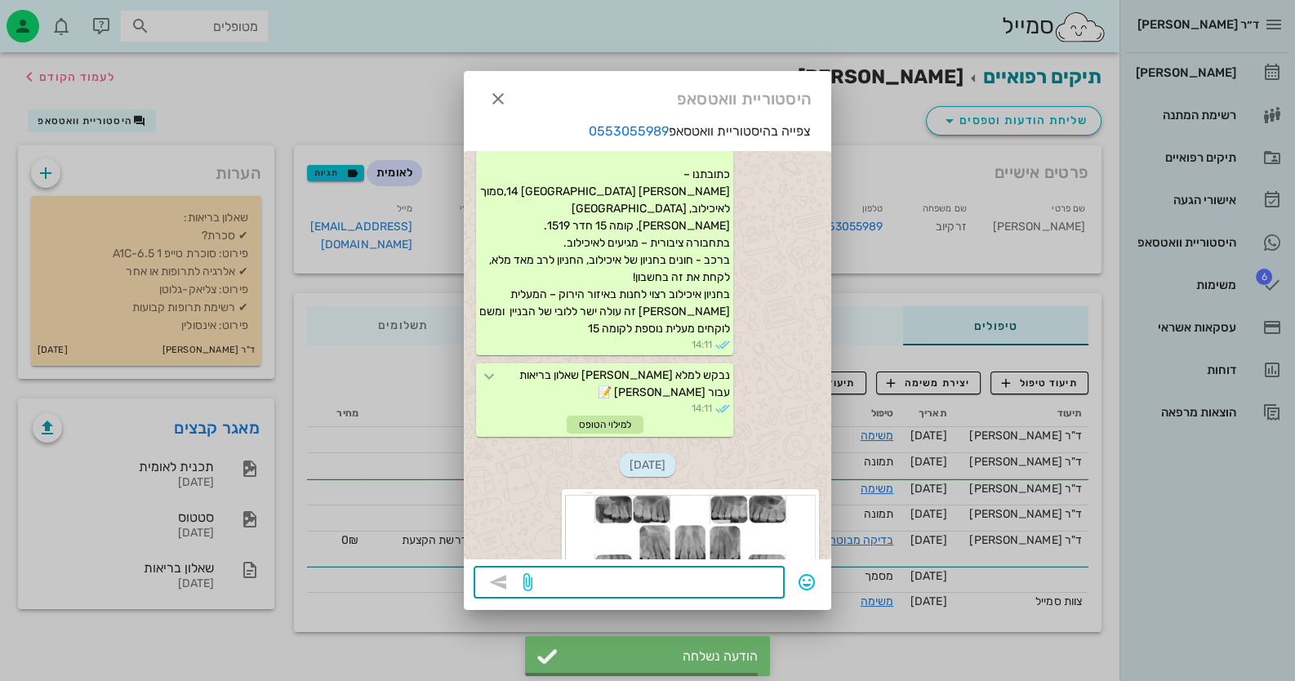
scroll to position [1188, 0]
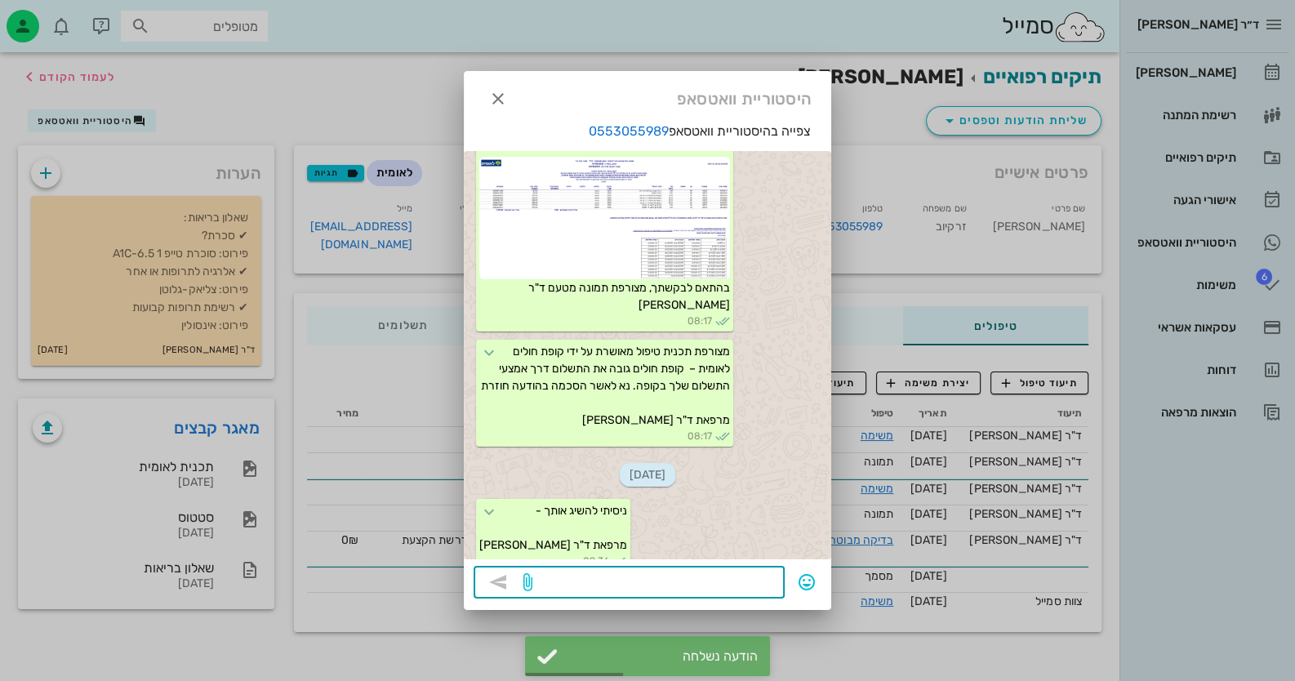
click at [1254, 276] on div at bounding box center [647, 340] width 1295 height 681
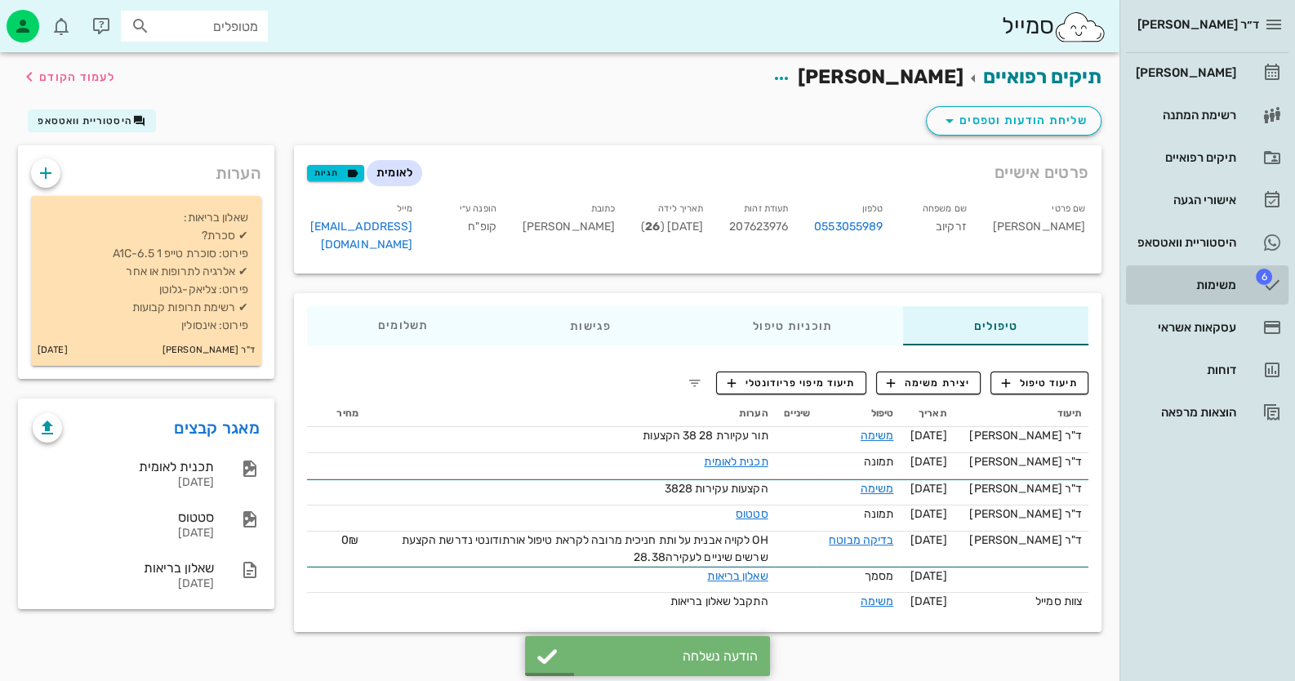
click at [1254, 276] on link "6 משימות" at bounding box center [1207, 284] width 163 height 39
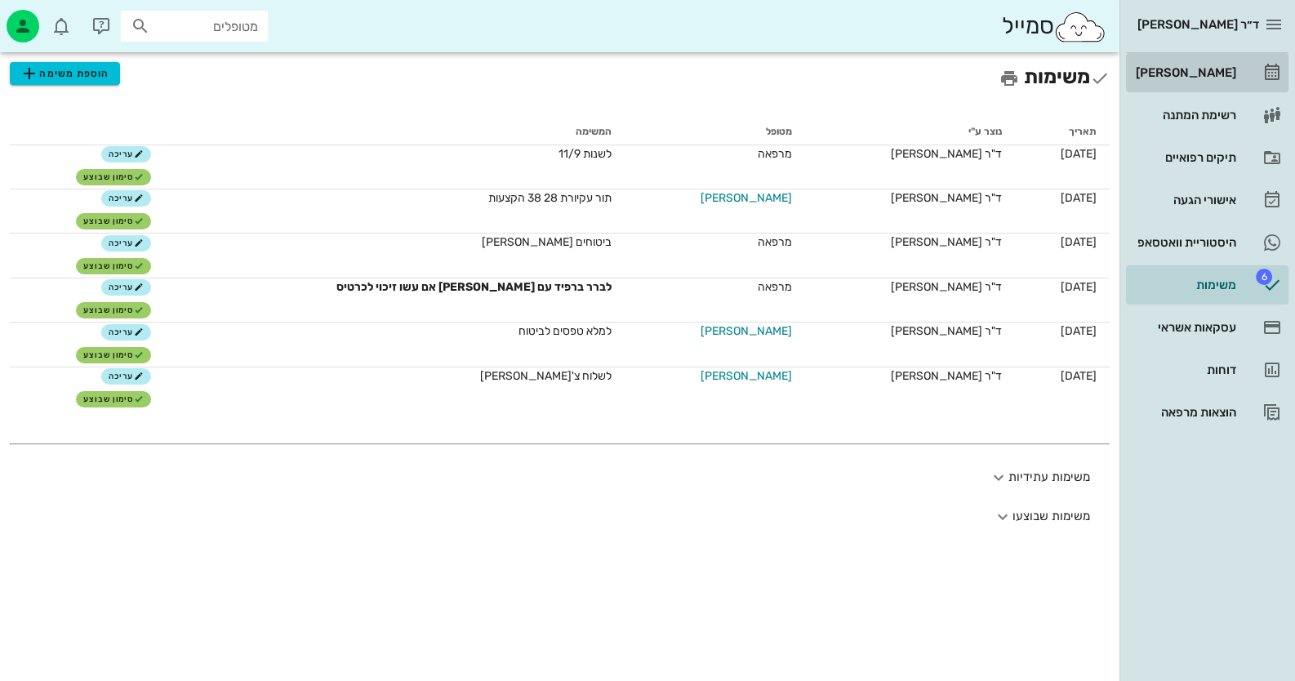
click at [1225, 65] on div "[PERSON_NAME]" at bounding box center [1185, 73] width 104 height 26
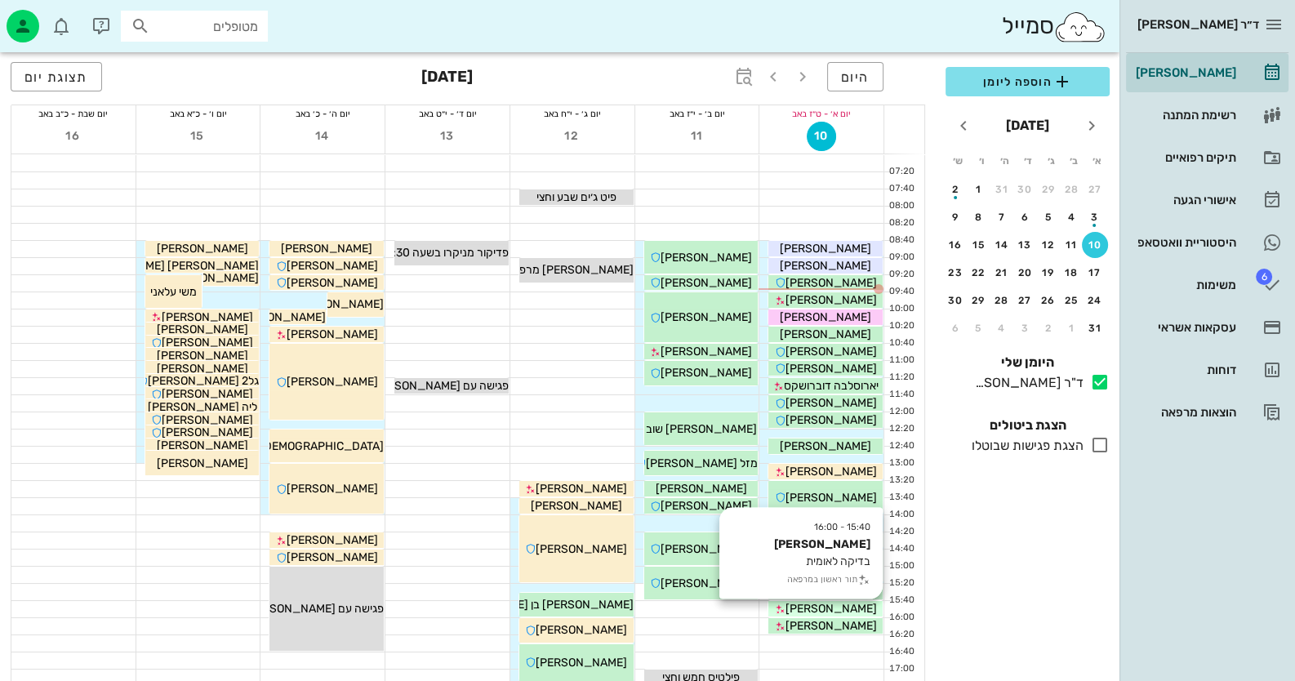
click at [854, 612] on span "הדסה מועלם" at bounding box center [831, 609] width 91 height 14
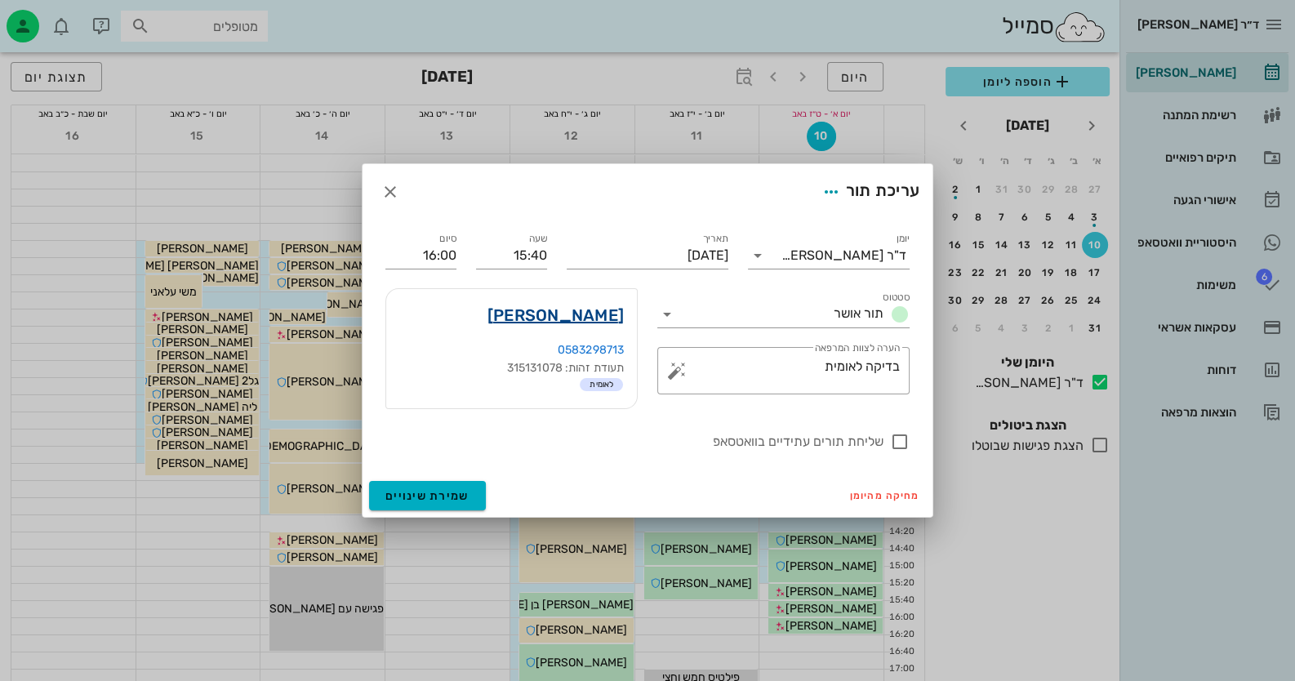
click at [592, 318] on link "הדסה מועלם" at bounding box center [556, 315] width 136 height 26
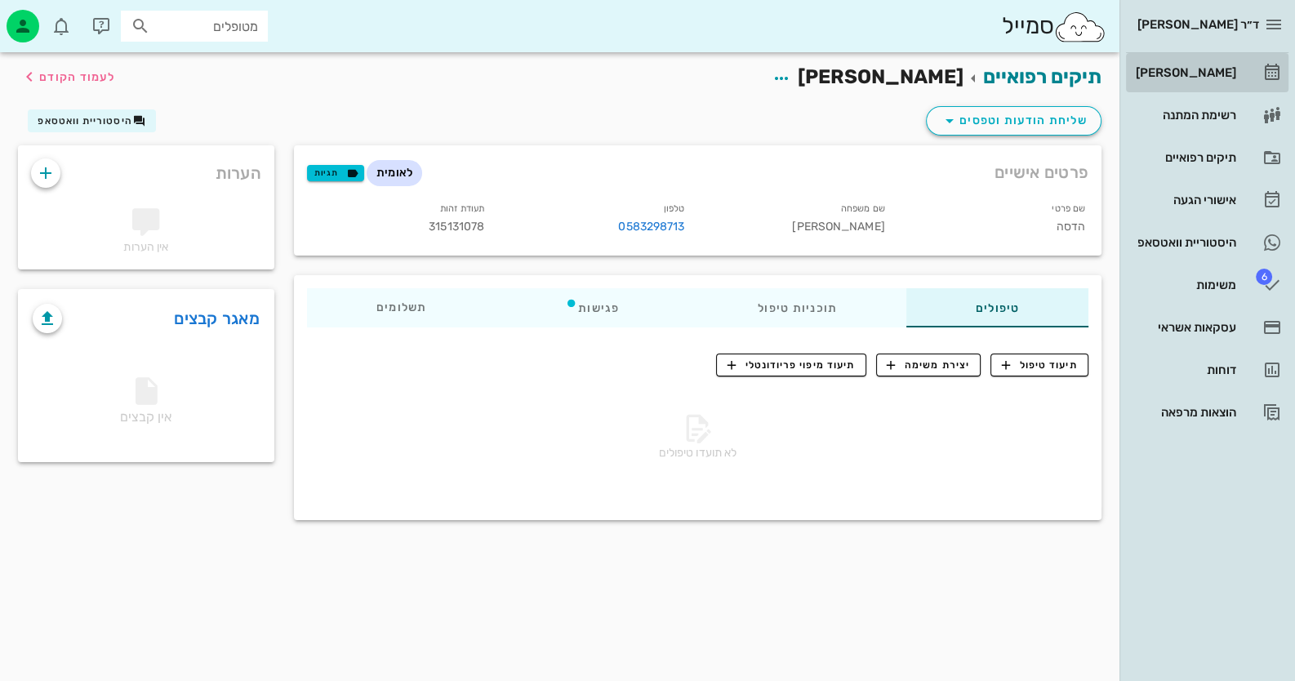
click at [1212, 73] on div "[PERSON_NAME]" at bounding box center [1185, 72] width 104 height 13
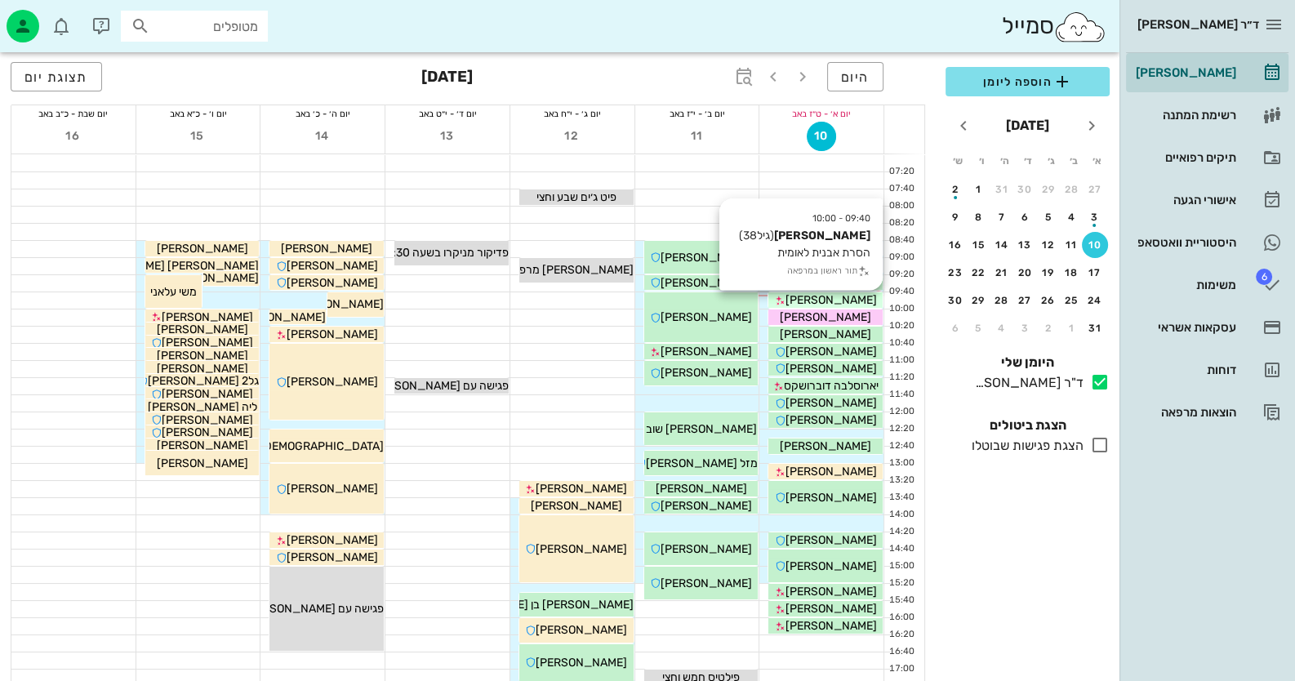
click at [829, 300] on span "אראל ארד" at bounding box center [831, 300] width 91 height 14
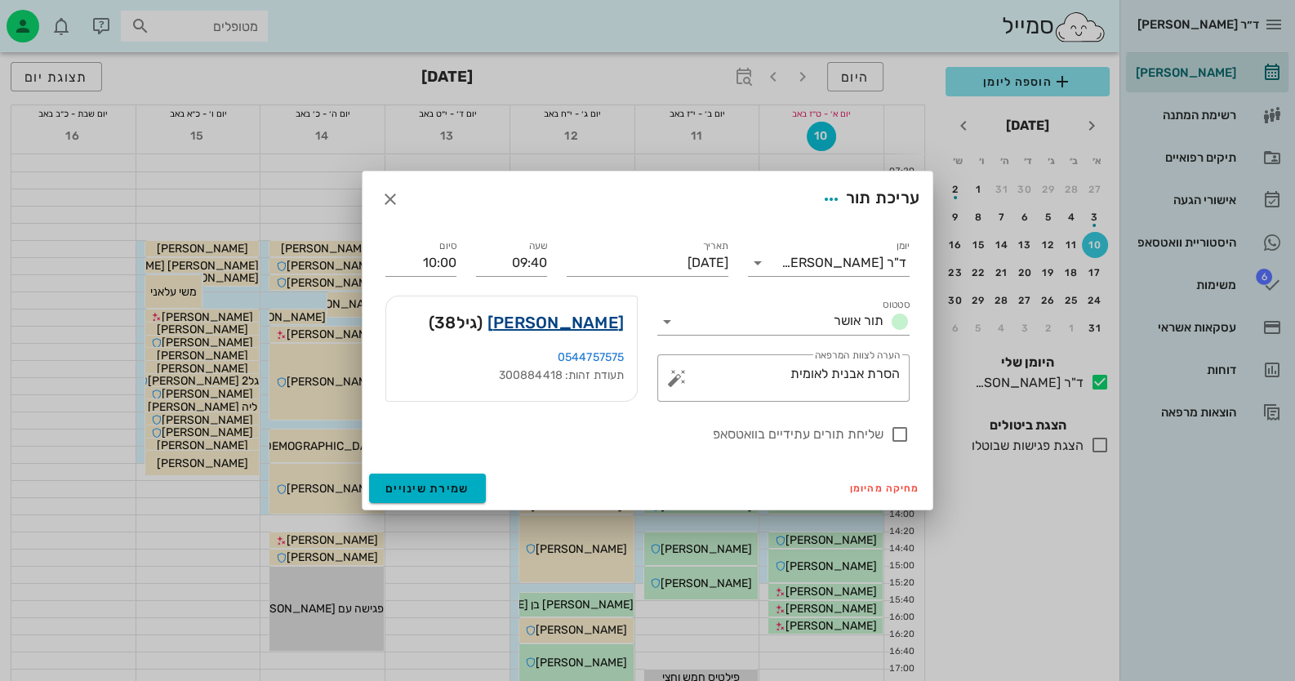
click at [609, 328] on link "אראל ארד" at bounding box center [556, 323] width 136 height 26
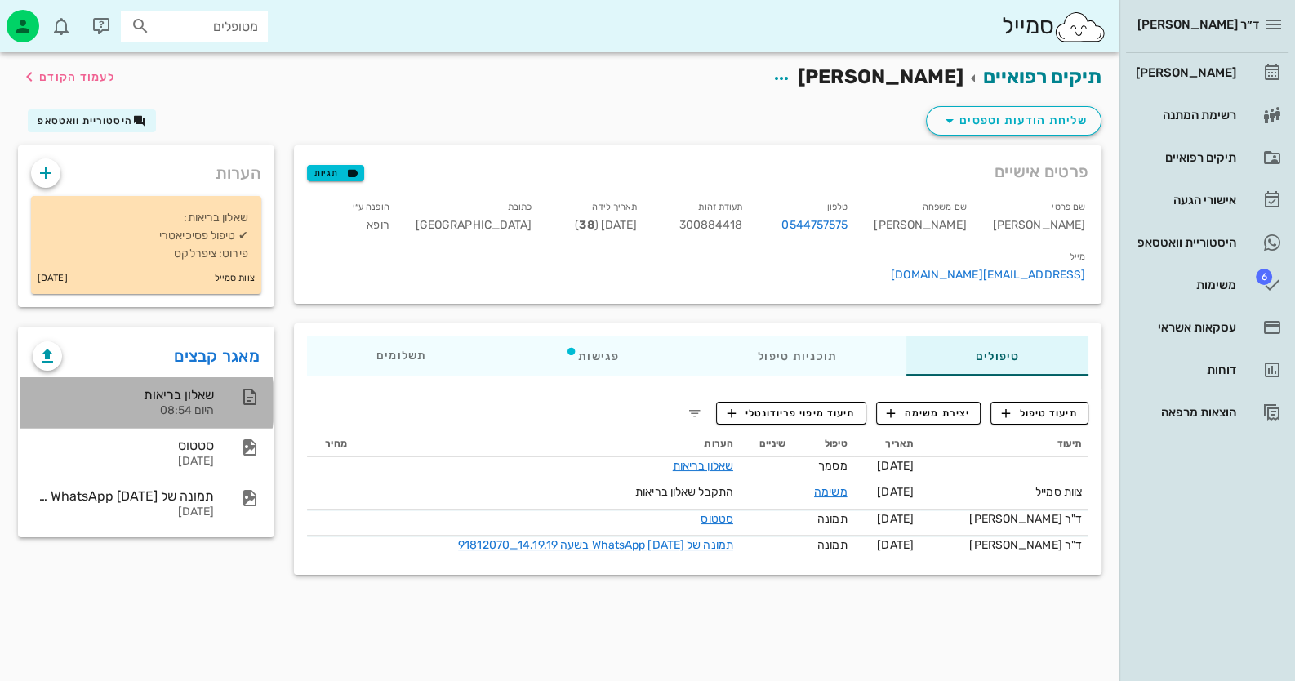
click at [176, 408] on div "היום 08:54" at bounding box center [123, 411] width 181 height 14
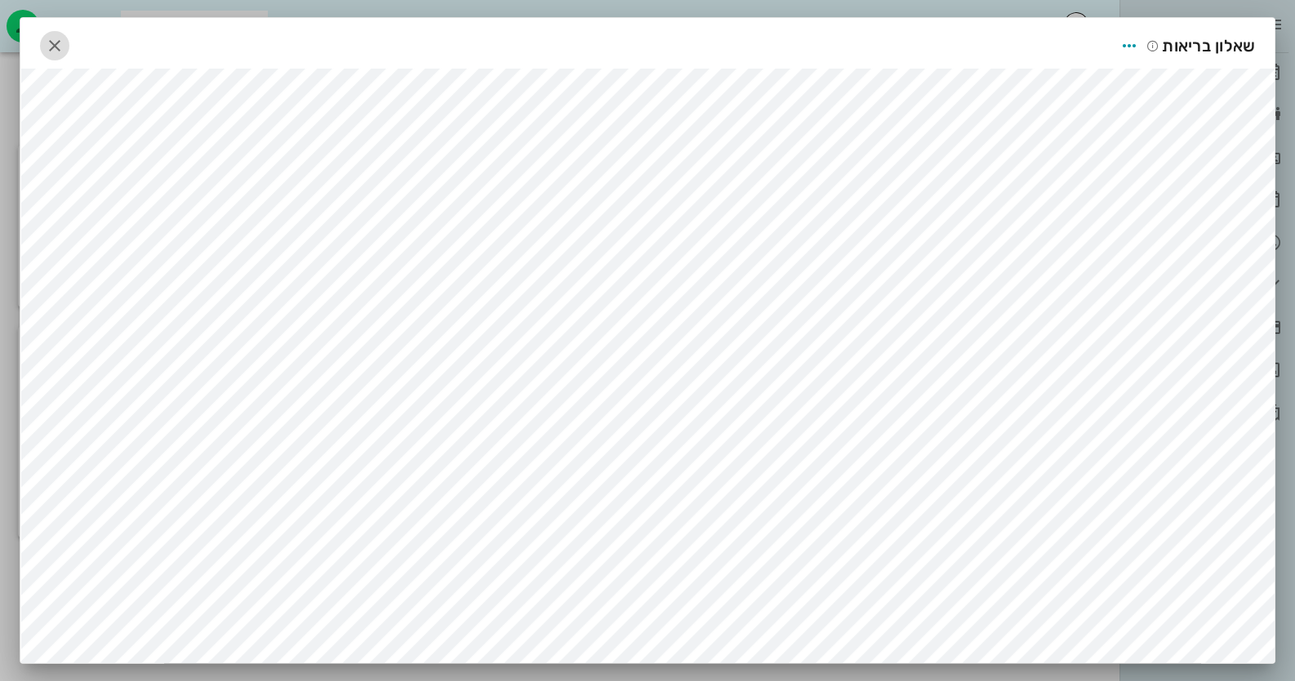
click at [56, 52] on icon "button" at bounding box center [55, 46] width 20 height 20
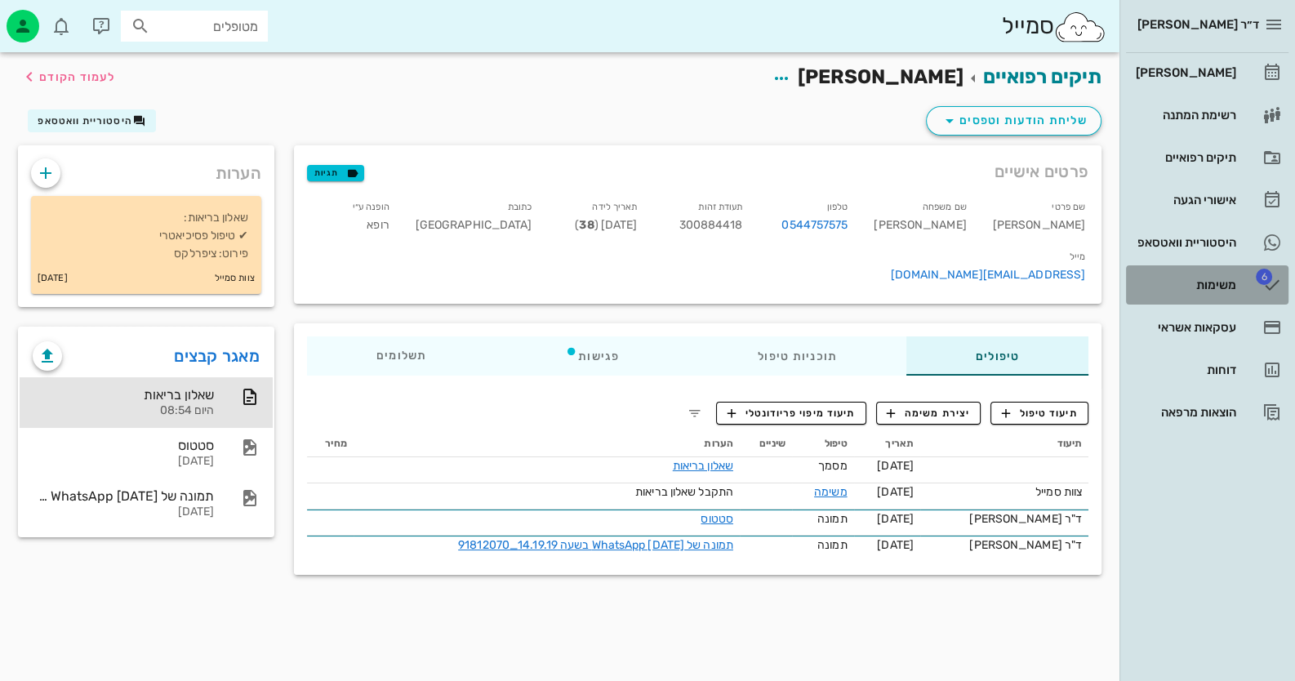
click at [1225, 280] on div "משימות" at bounding box center [1185, 285] width 104 height 13
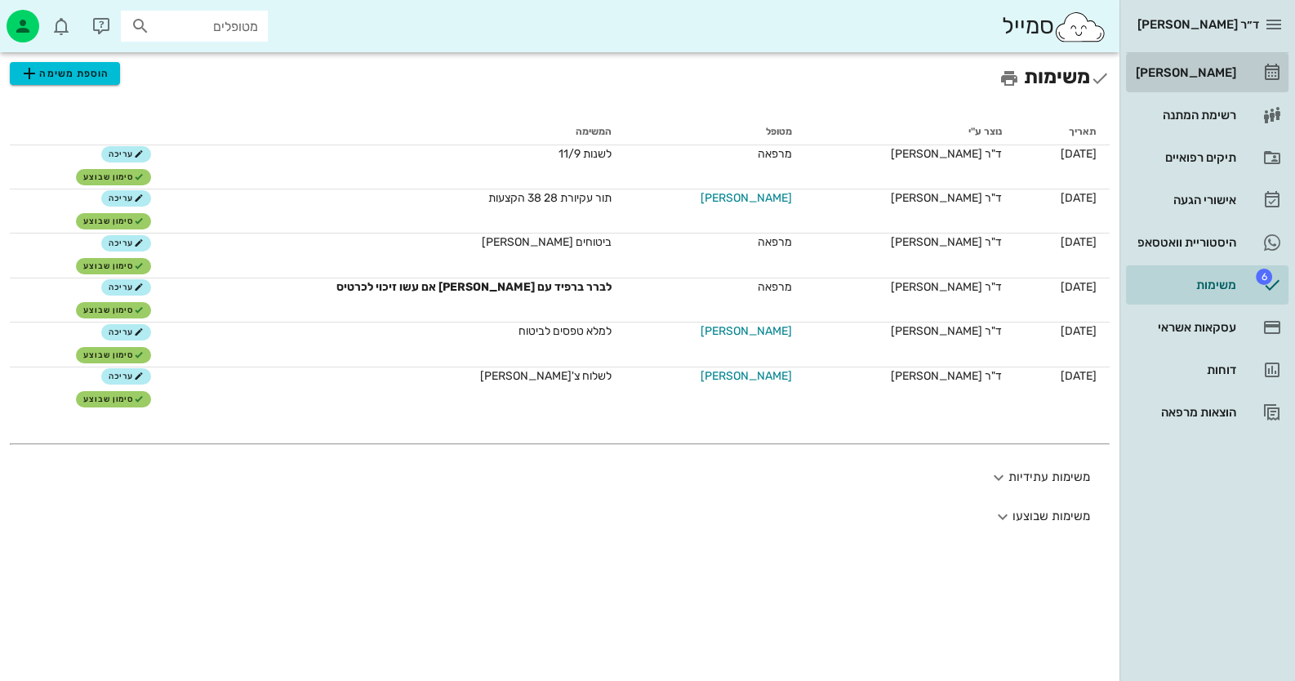
click at [1205, 75] on div "[PERSON_NAME]" at bounding box center [1185, 72] width 104 height 13
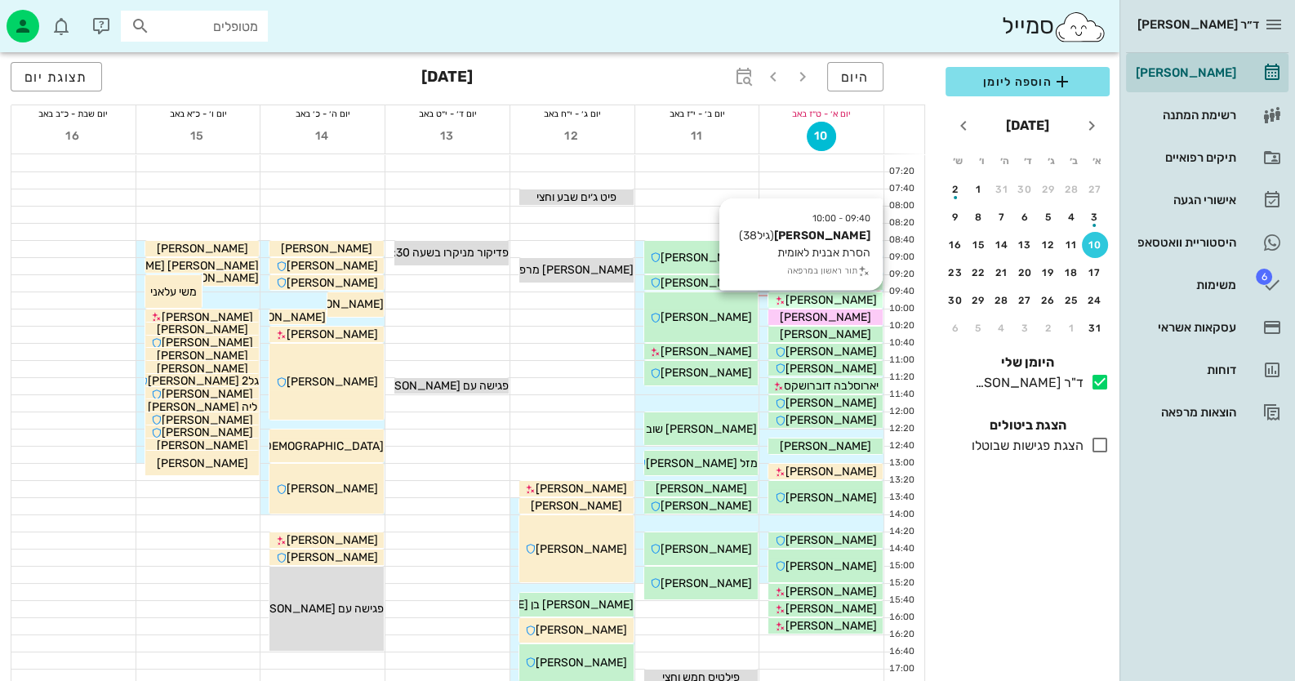
click at [837, 296] on span "אראל ארד" at bounding box center [831, 300] width 91 height 14
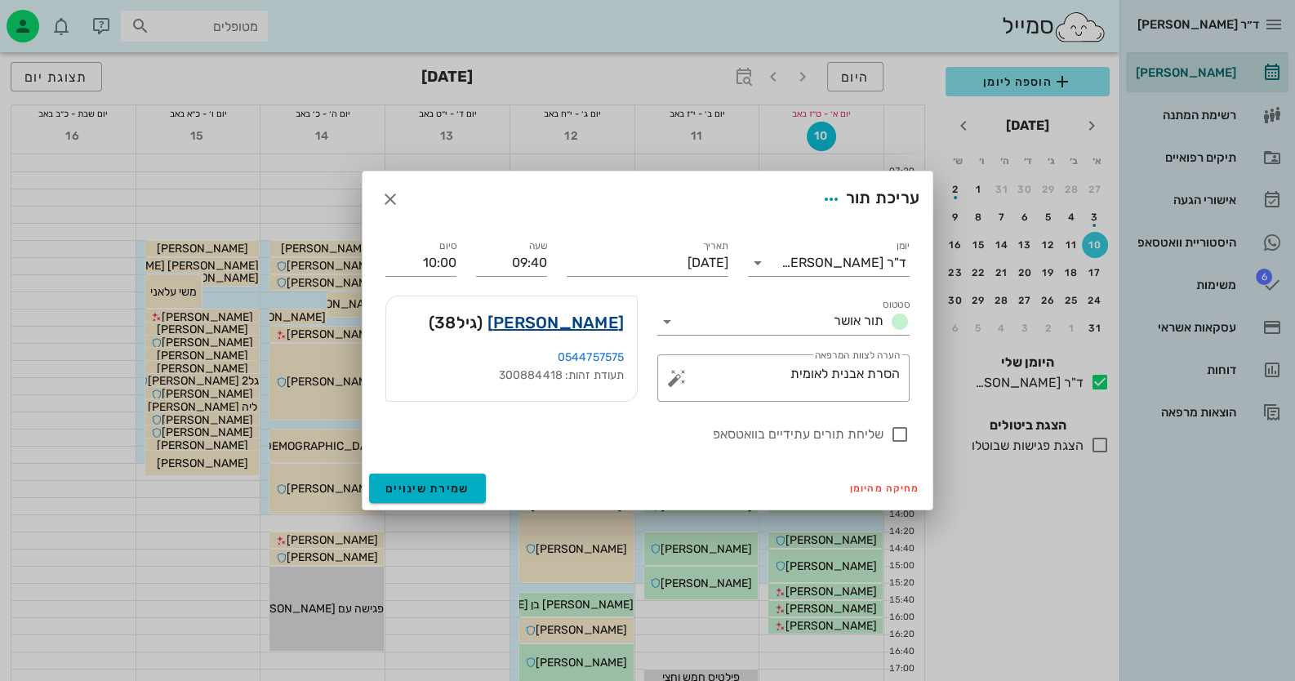
click at [604, 321] on link "אראל ארד" at bounding box center [556, 323] width 136 height 26
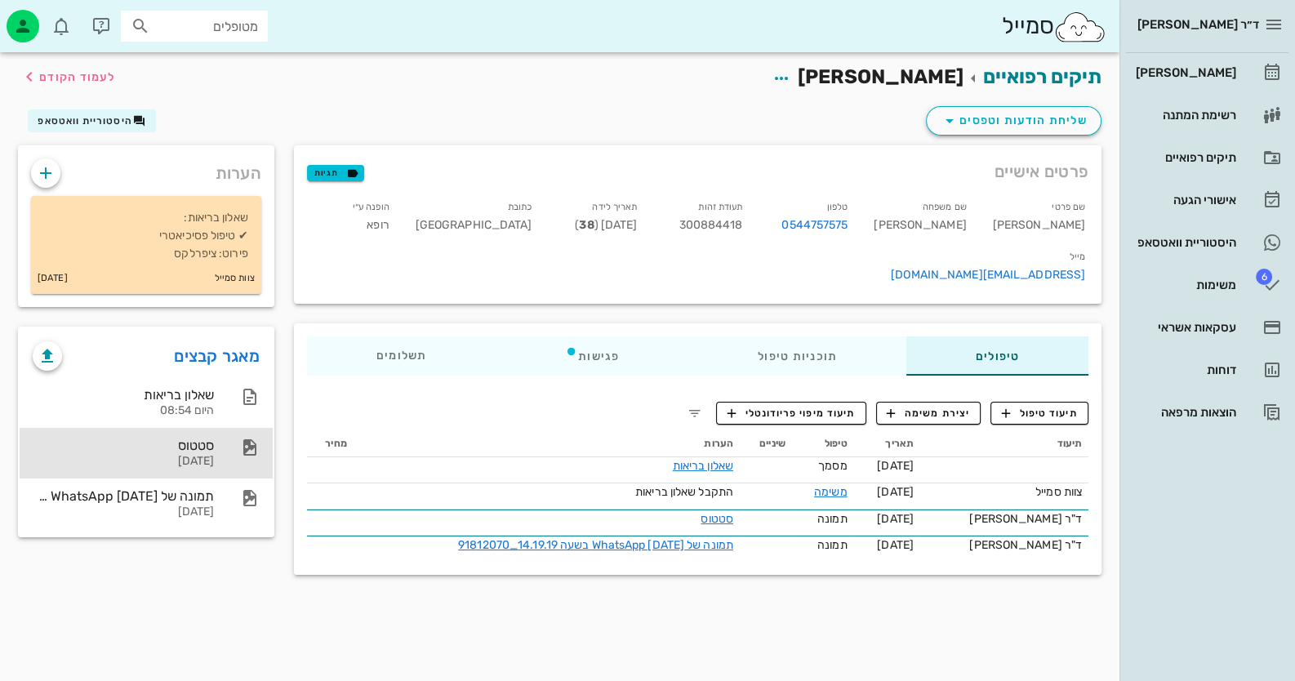
click at [192, 438] on div "סטטוס" at bounding box center [123, 446] width 181 height 16
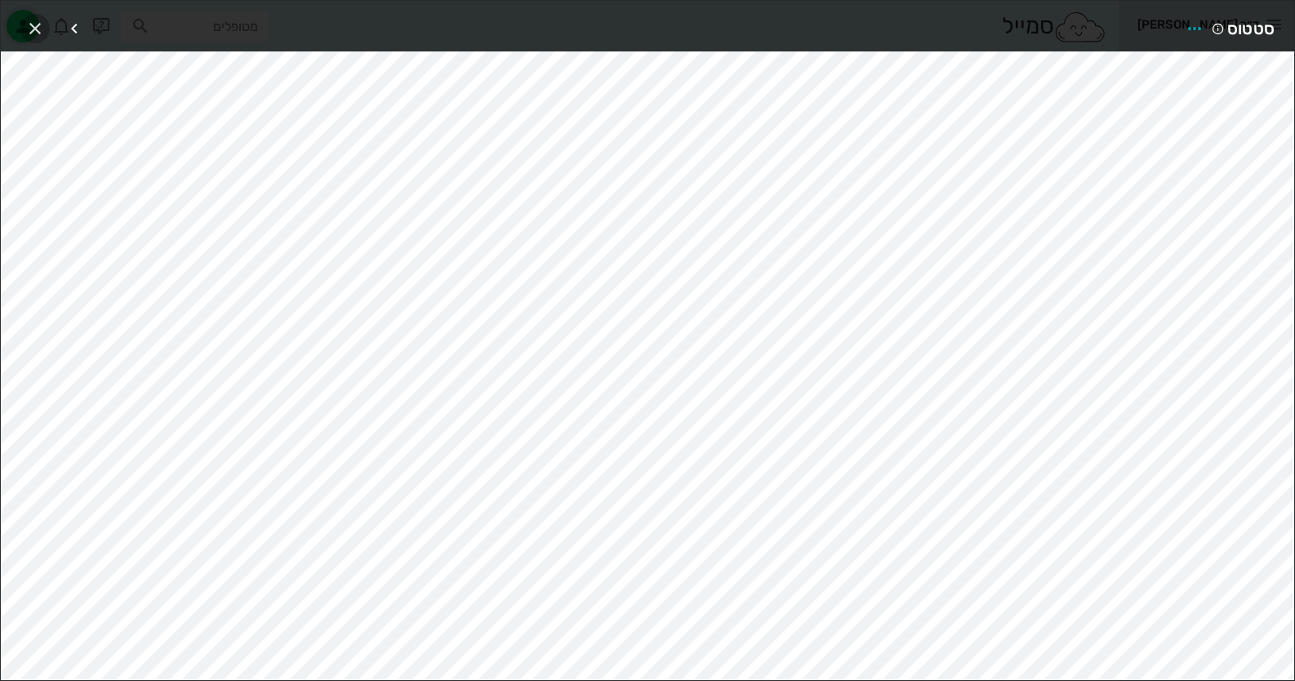
click at [27, 19] on icon "button" at bounding box center [35, 29] width 20 height 20
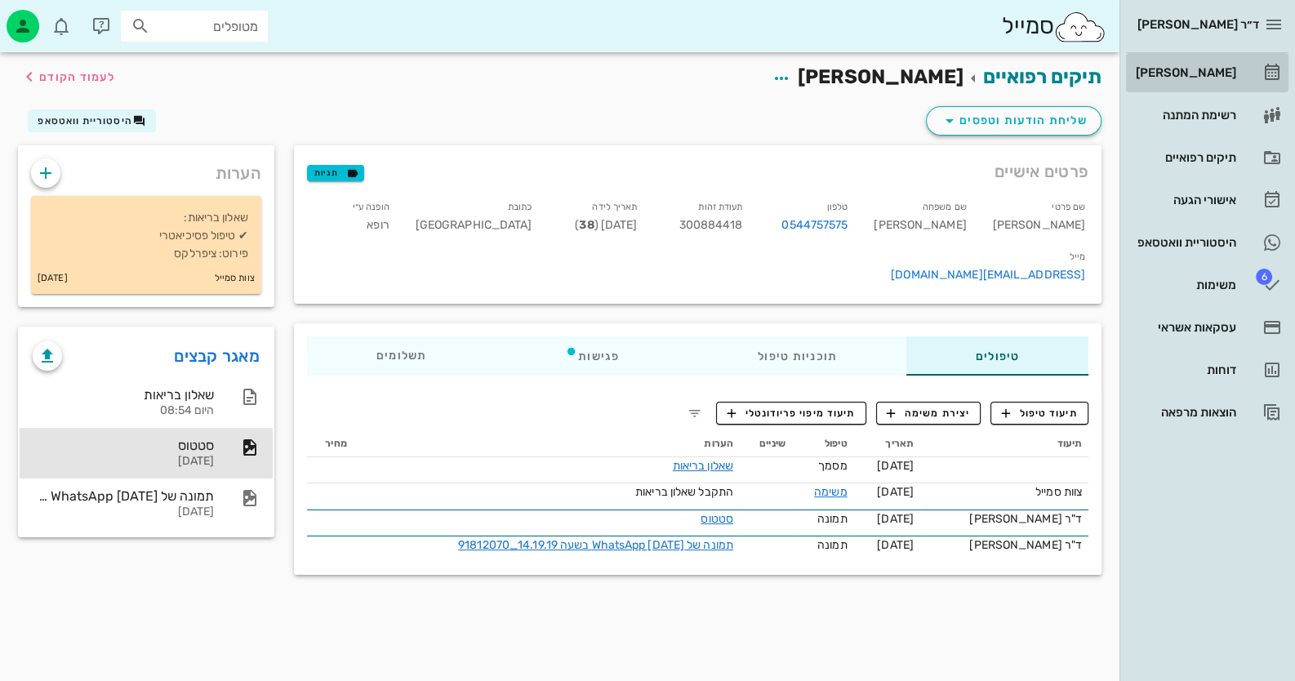
click at [1232, 76] on div "[PERSON_NAME]" at bounding box center [1185, 72] width 104 height 13
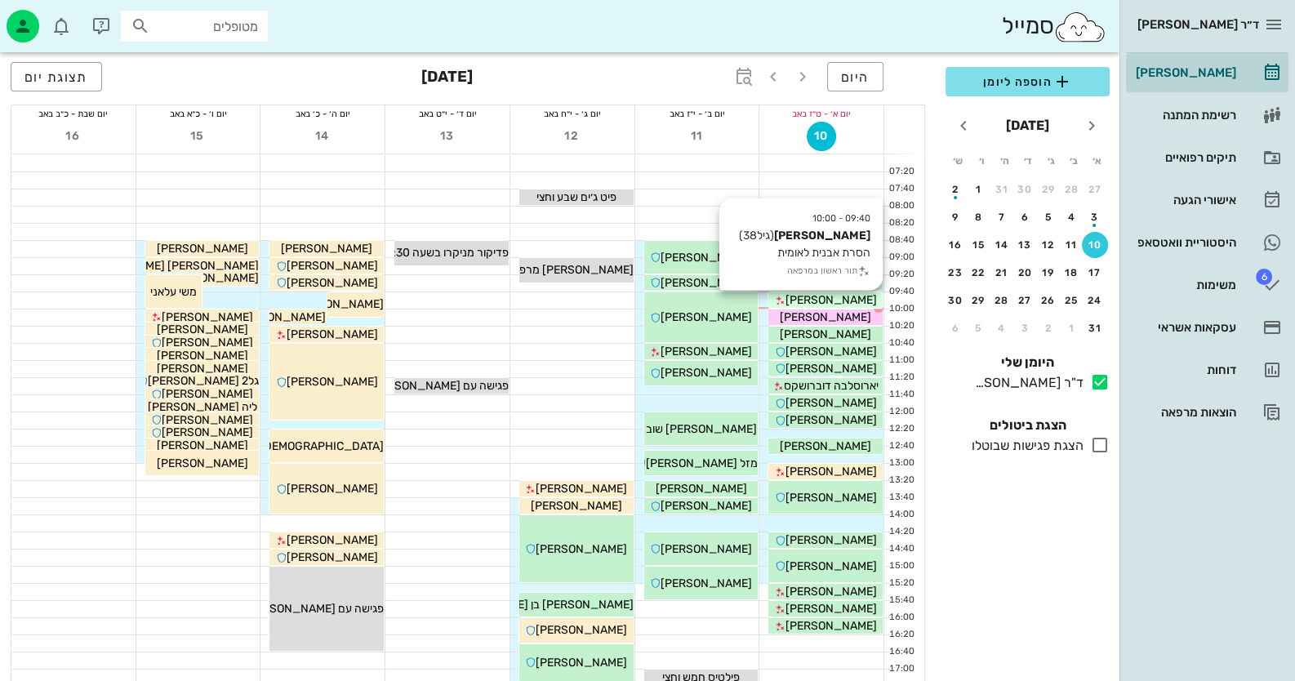
click at [849, 301] on span "אראל ארד" at bounding box center [831, 300] width 91 height 14
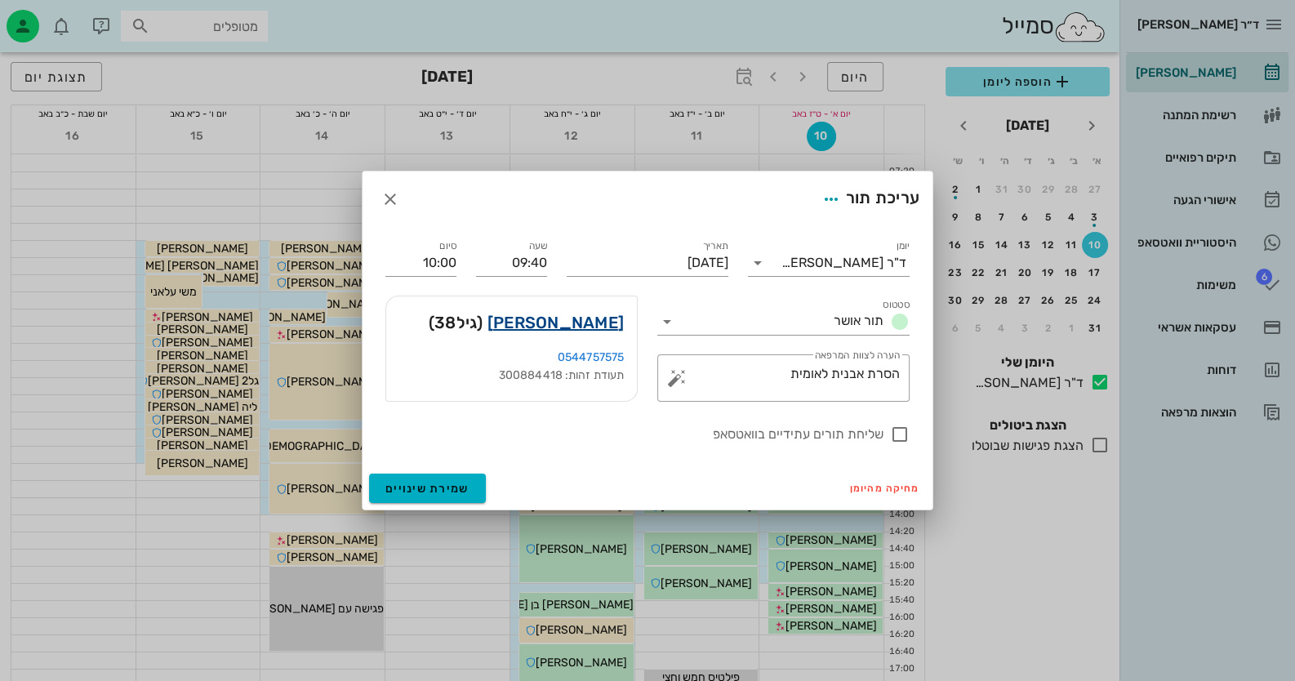
click at [572, 320] on link "אראל ארד" at bounding box center [556, 323] width 136 height 26
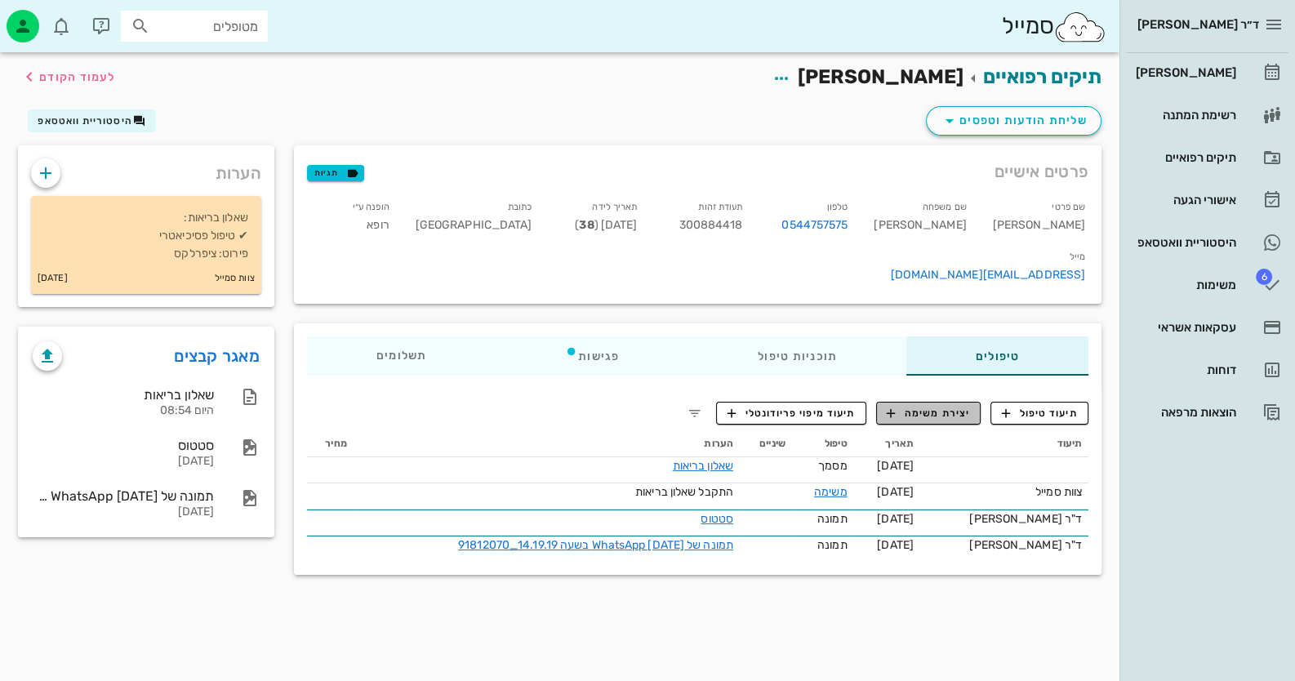
click at [939, 406] on span "יצירת משימה" at bounding box center [928, 413] width 83 height 15
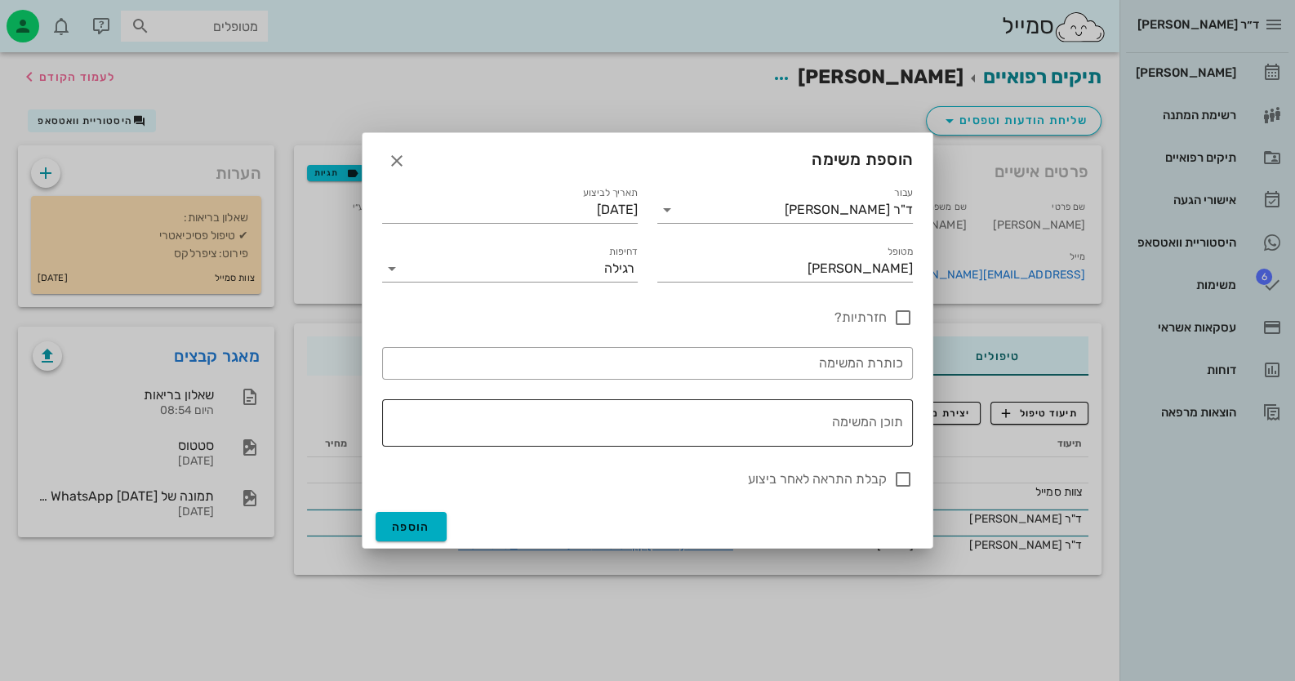
click at [831, 435] on textarea "תוכן המשימה" at bounding box center [645, 427] width 518 height 39
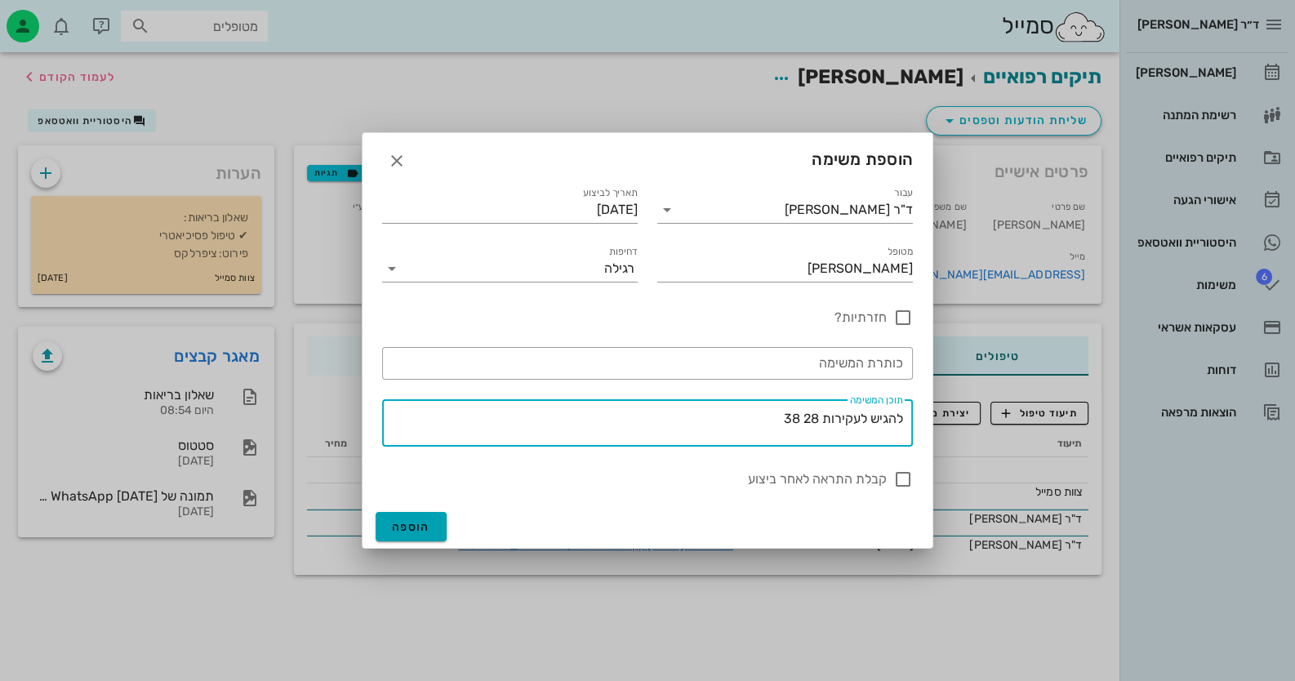
type textarea "להגיש לעקירות 28 38"
click at [388, 521] on button "הוספה" at bounding box center [411, 526] width 71 height 29
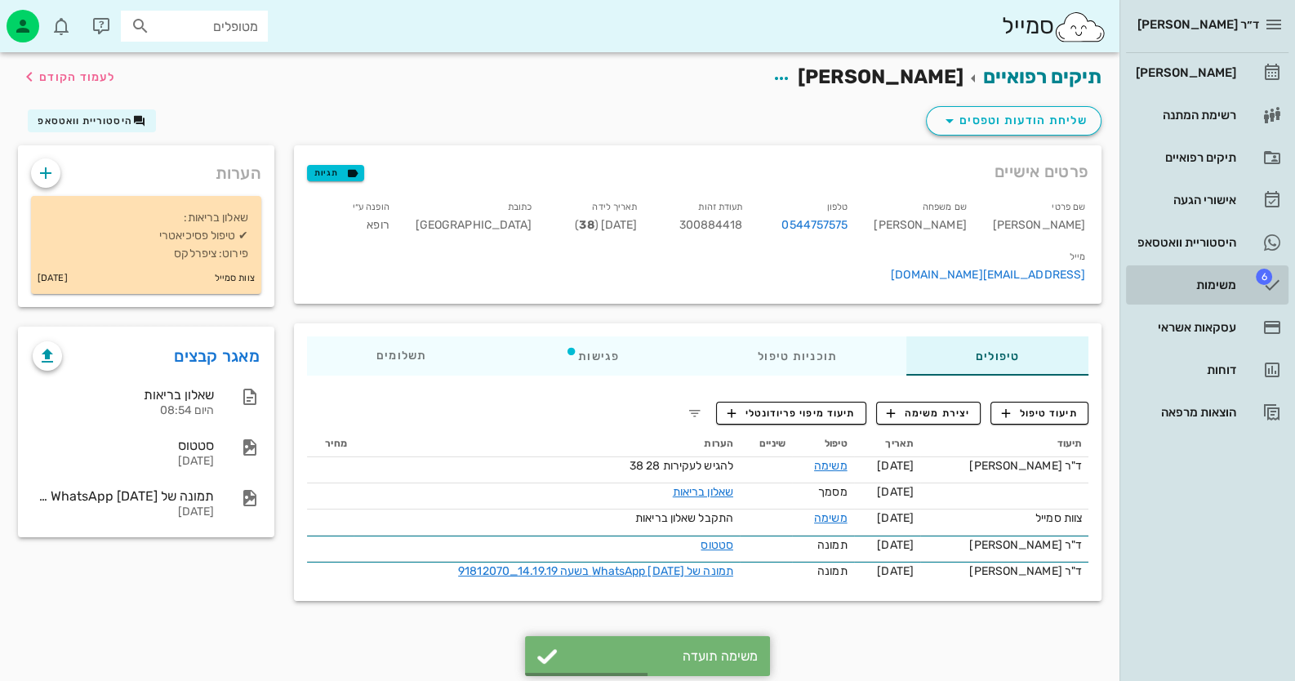
click at [1229, 297] on link "6 משימות" at bounding box center [1207, 284] width 163 height 39
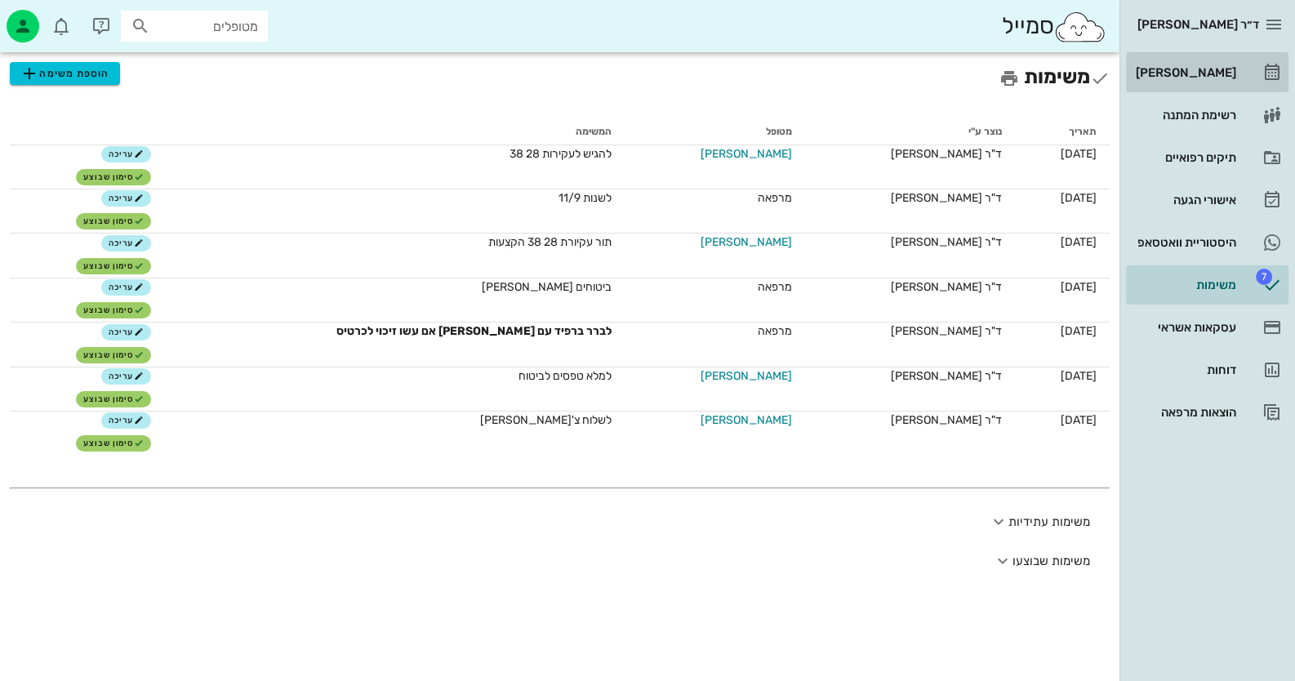
click at [1235, 71] on div "[PERSON_NAME]" at bounding box center [1185, 72] width 104 height 13
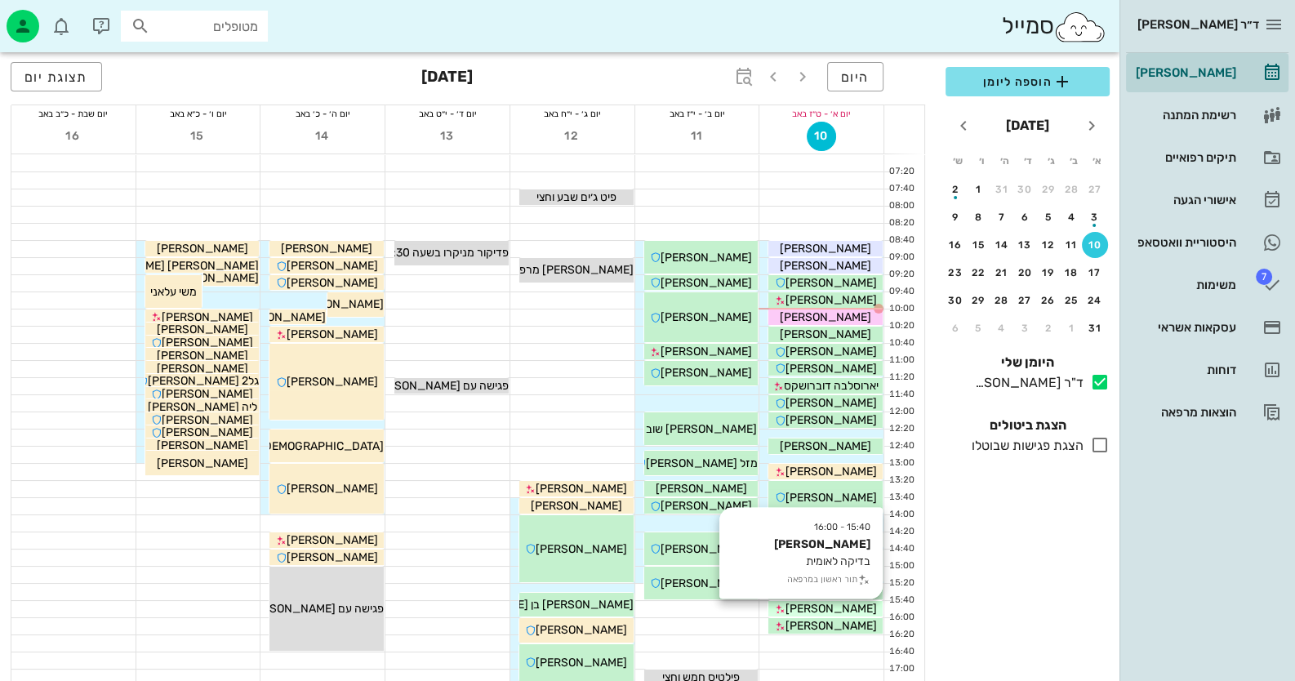
click at [860, 615] on span "הדסה מועלם" at bounding box center [831, 609] width 91 height 14
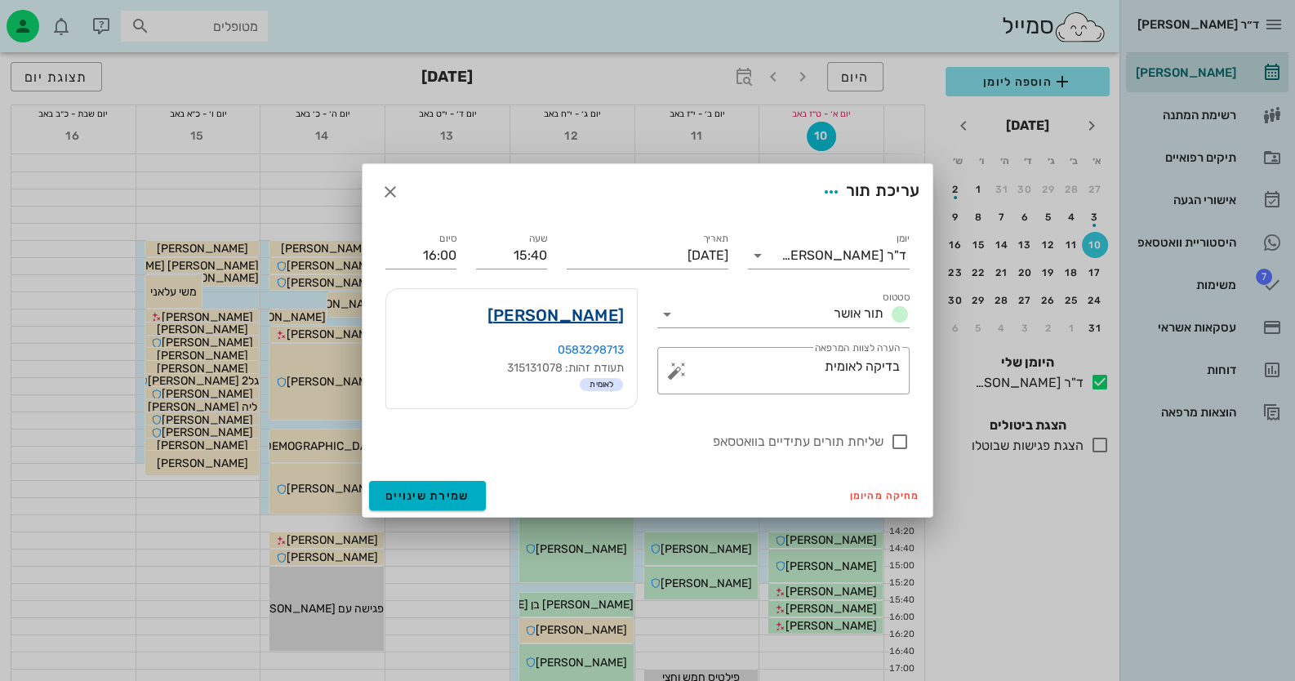
click at [570, 311] on link "הדסה מועלם" at bounding box center [556, 315] width 136 height 26
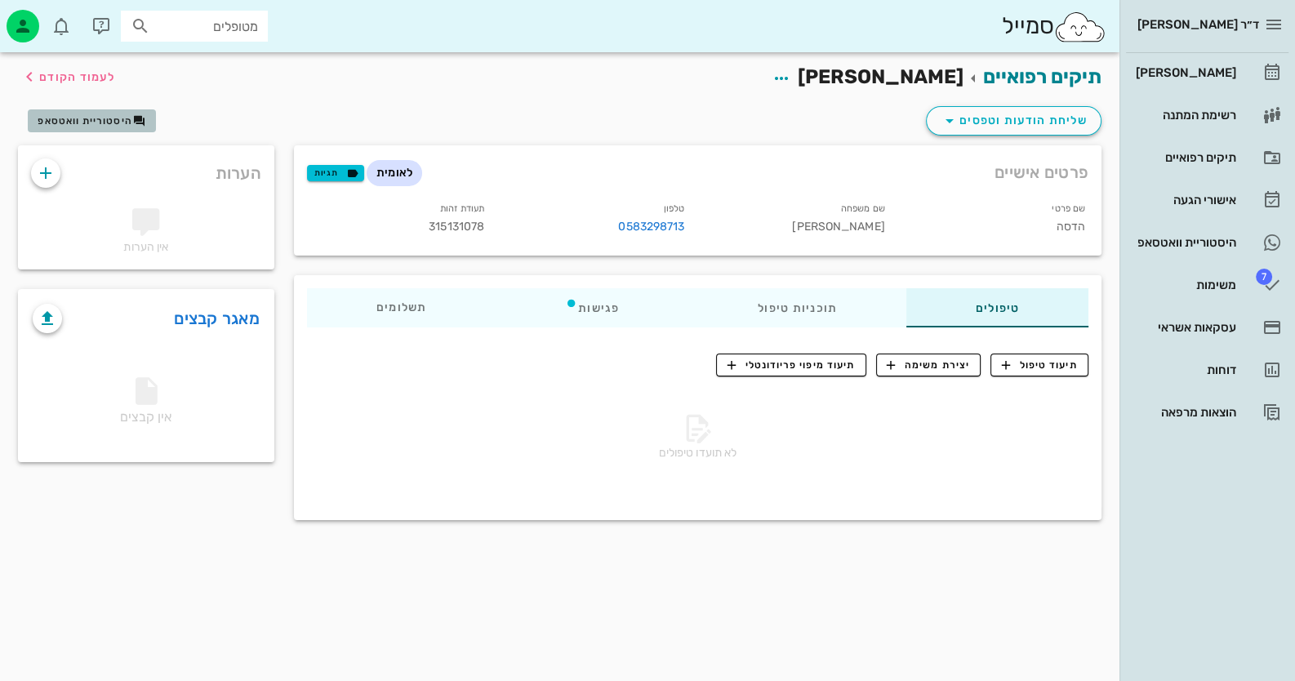
click at [95, 109] on button "היסטוריית וואטסאפ" at bounding box center [92, 120] width 128 height 23
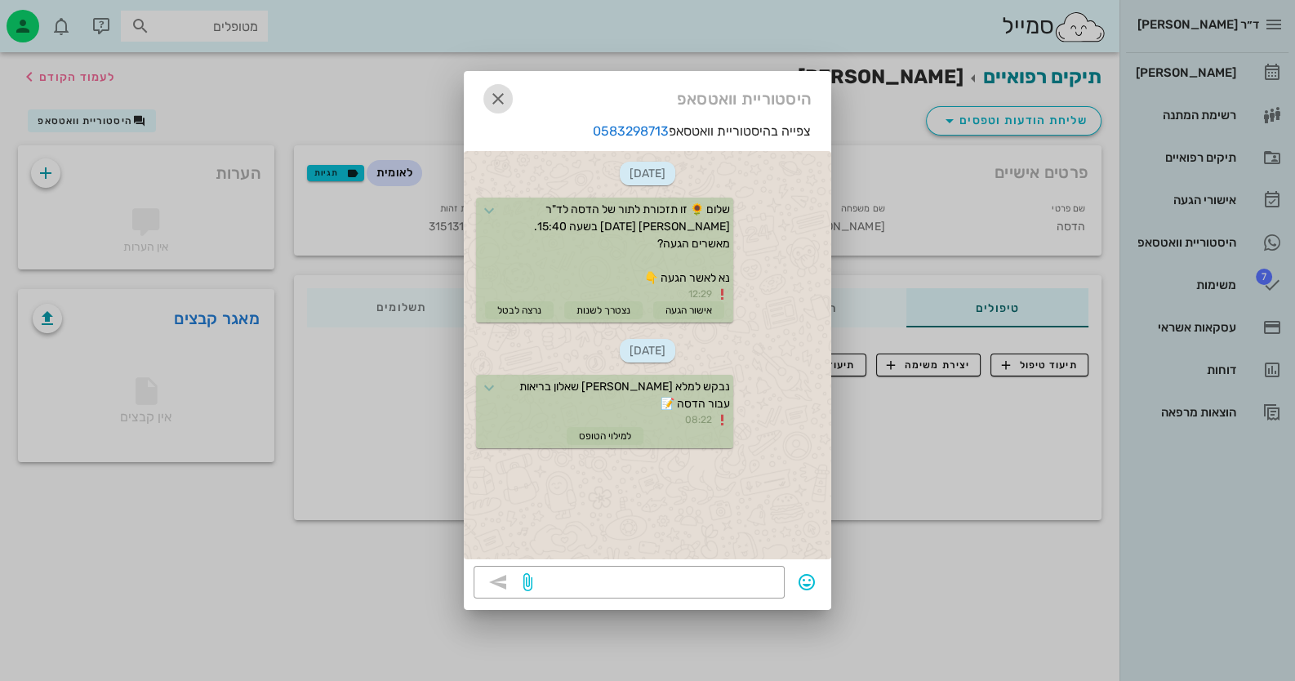
click at [506, 98] on icon "button" at bounding box center [498, 99] width 20 height 20
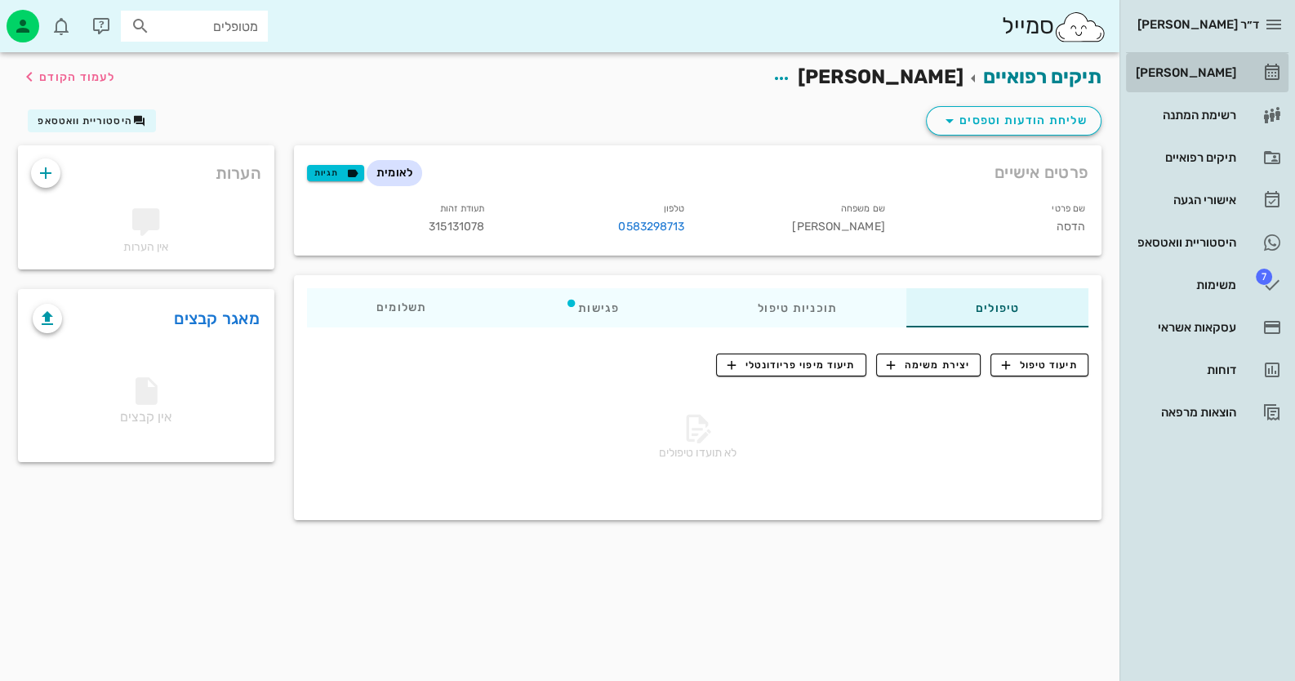
click at [1239, 77] on link "[PERSON_NAME]" at bounding box center [1207, 72] width 163 height 39
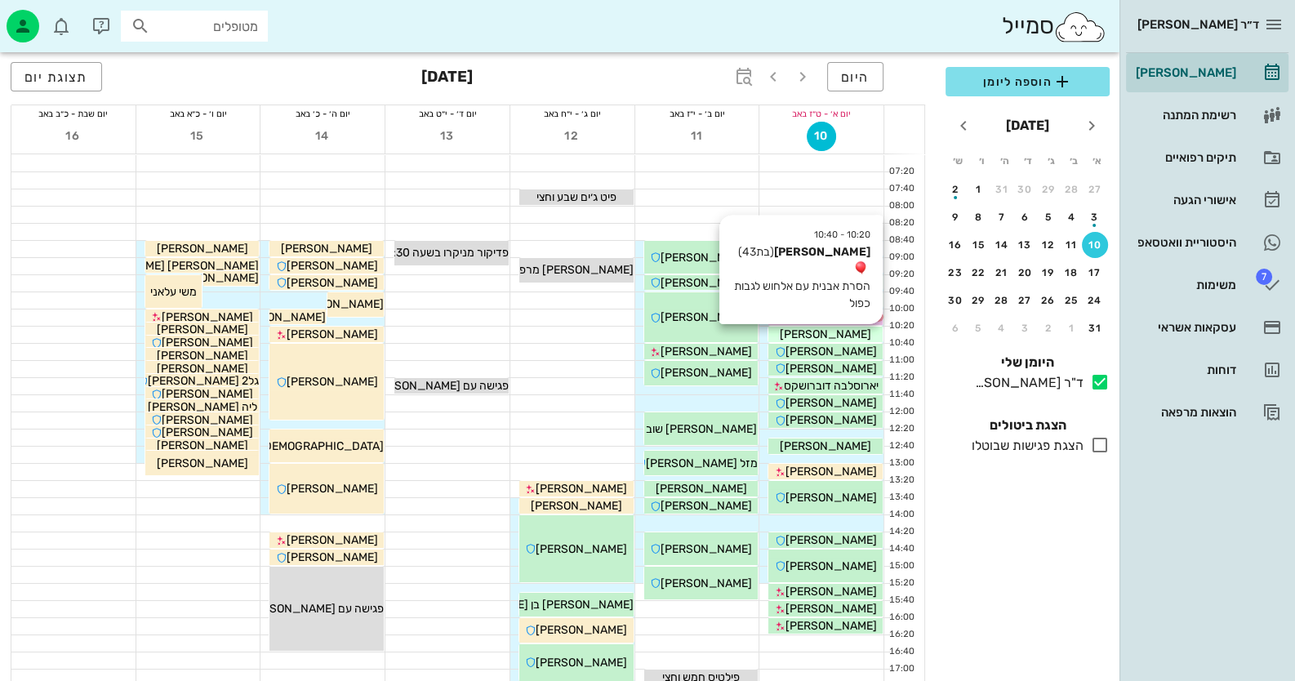
click at [838, 337] on span "מיכל רויף נהרי" at bounding box center [825, 335] width 91 height 14
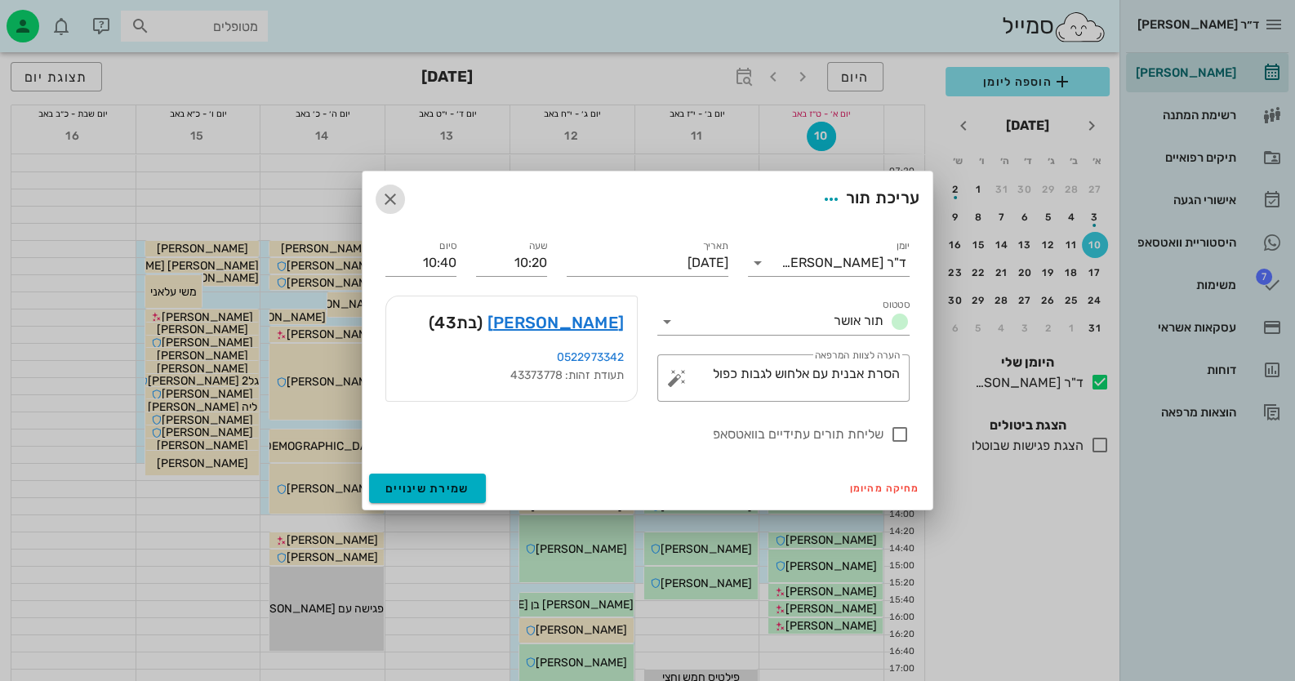
click at [398, 198] on icon "button" at bounding box center [391, 199] width 20 height 20
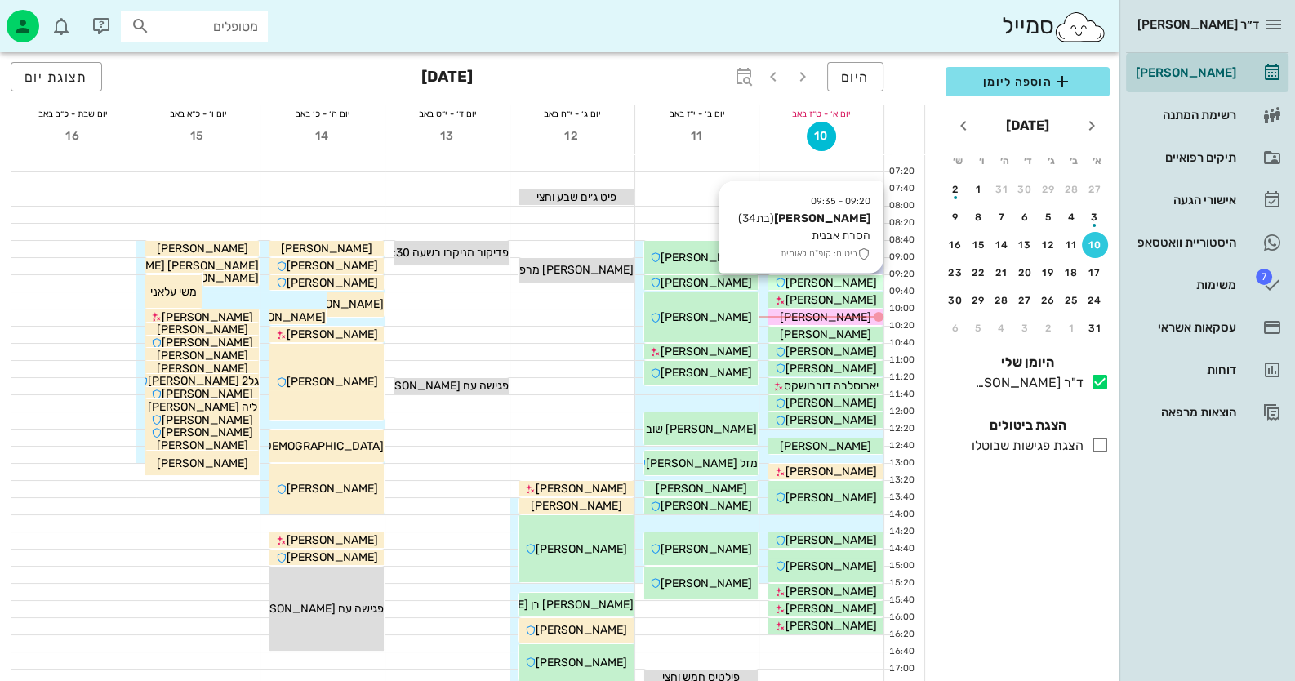
click at [859, 281] on div "מישל ברנט" at bounding box center [826, 282] width 114 height 17
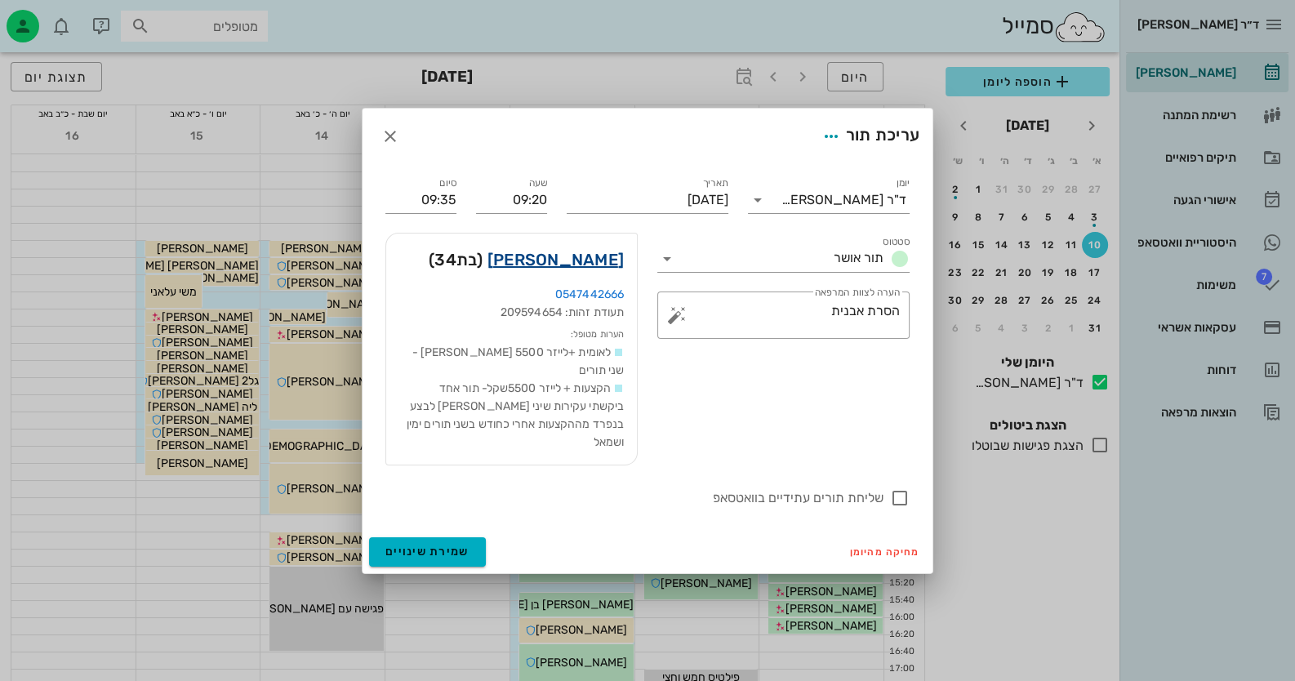
click at [609, 273] on link "מישל ברנט" at bounding box center [556, 260] width 136 height 26
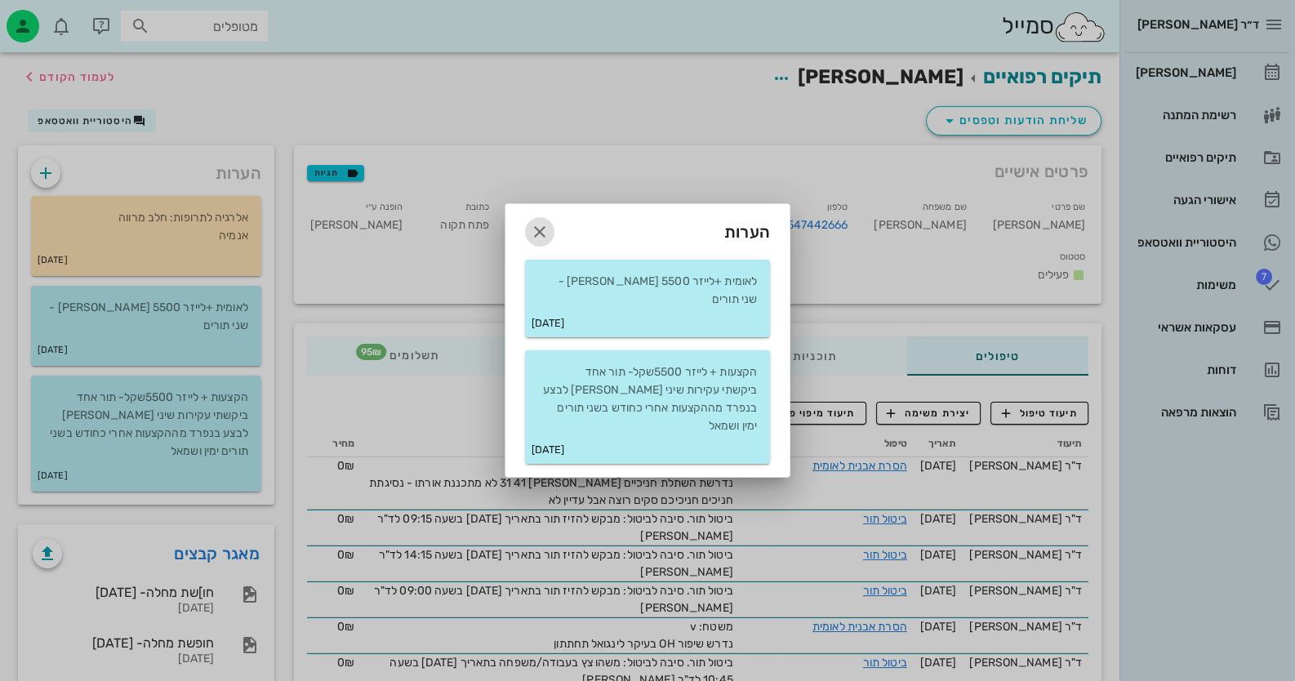
click at [546, 242] on icon "button" at bounding box center [540, 232] width 20 height 20
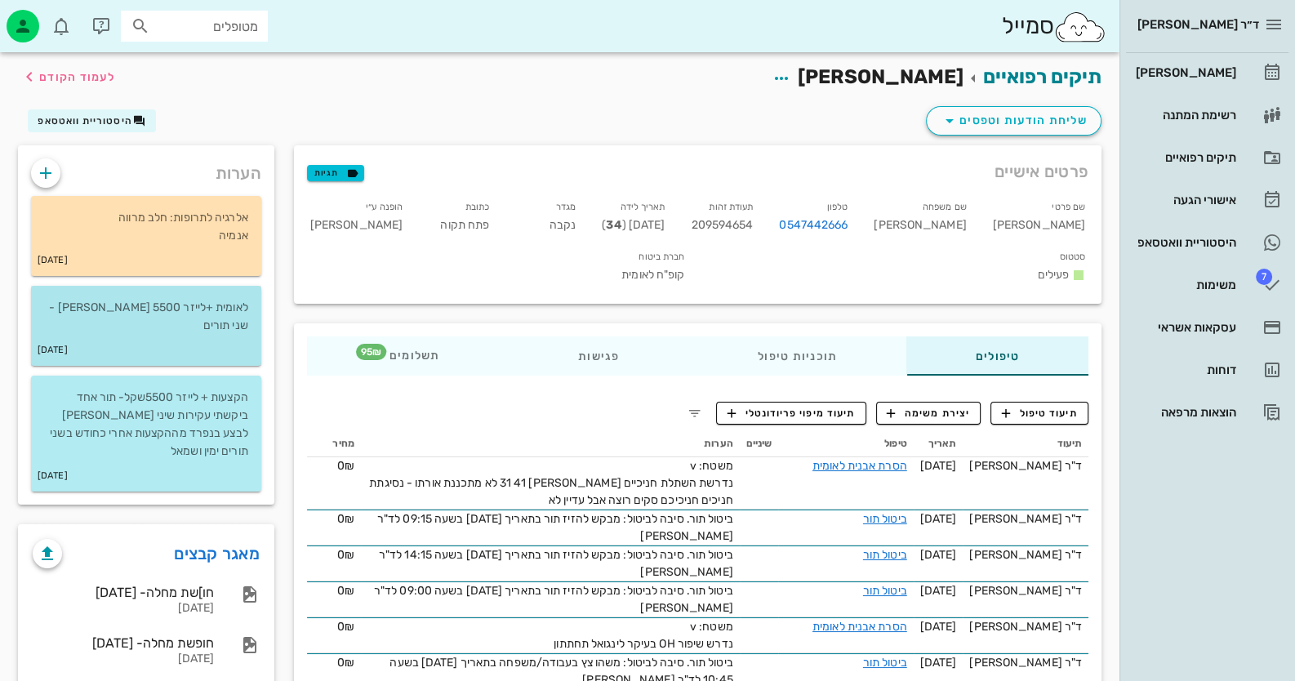
click at [163, 335] on div "16-07-2024" at bounding box center [146, 350] width 230 height 31
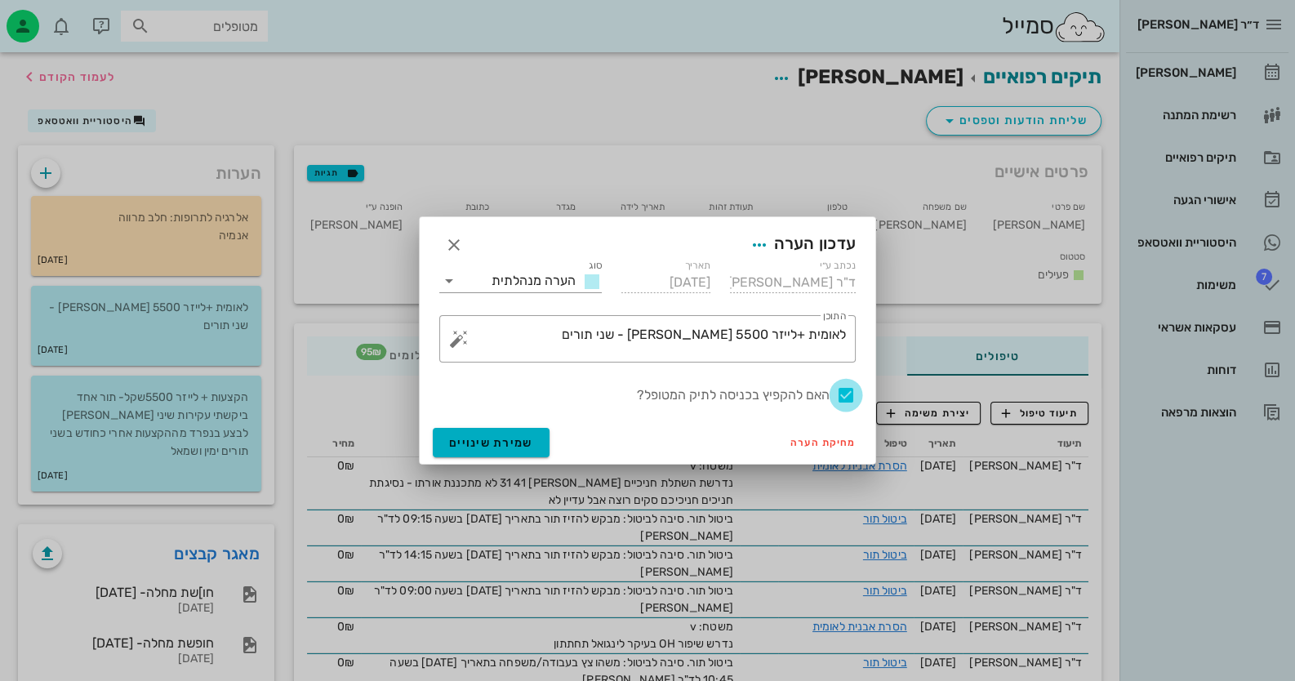
click at [839, 393] on div at bounding box center [846, 395] width 28 height 28
checkbox input "false"
click at [486, 440] on span "שמירת שינויים" at bounding box center [491, 443] width 84 height 14
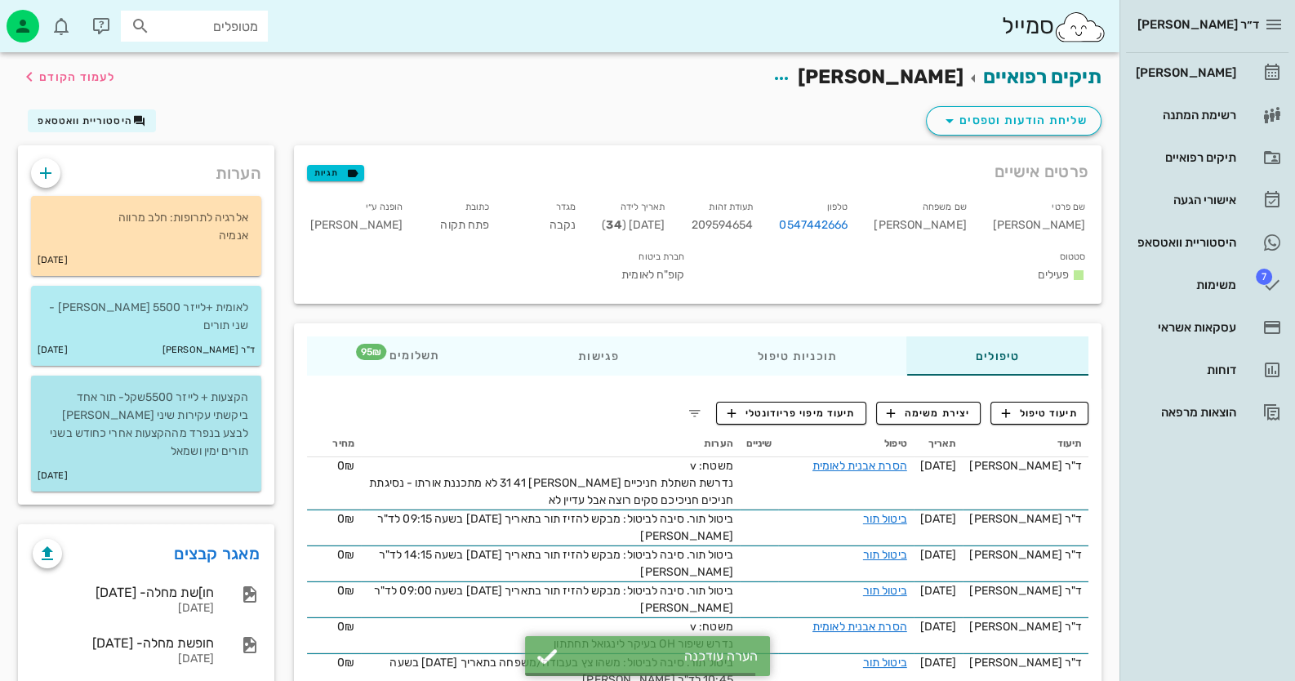
click at [95, 461] on div "14-07-2024" at bounding box center [146, 476] width 230 height 31
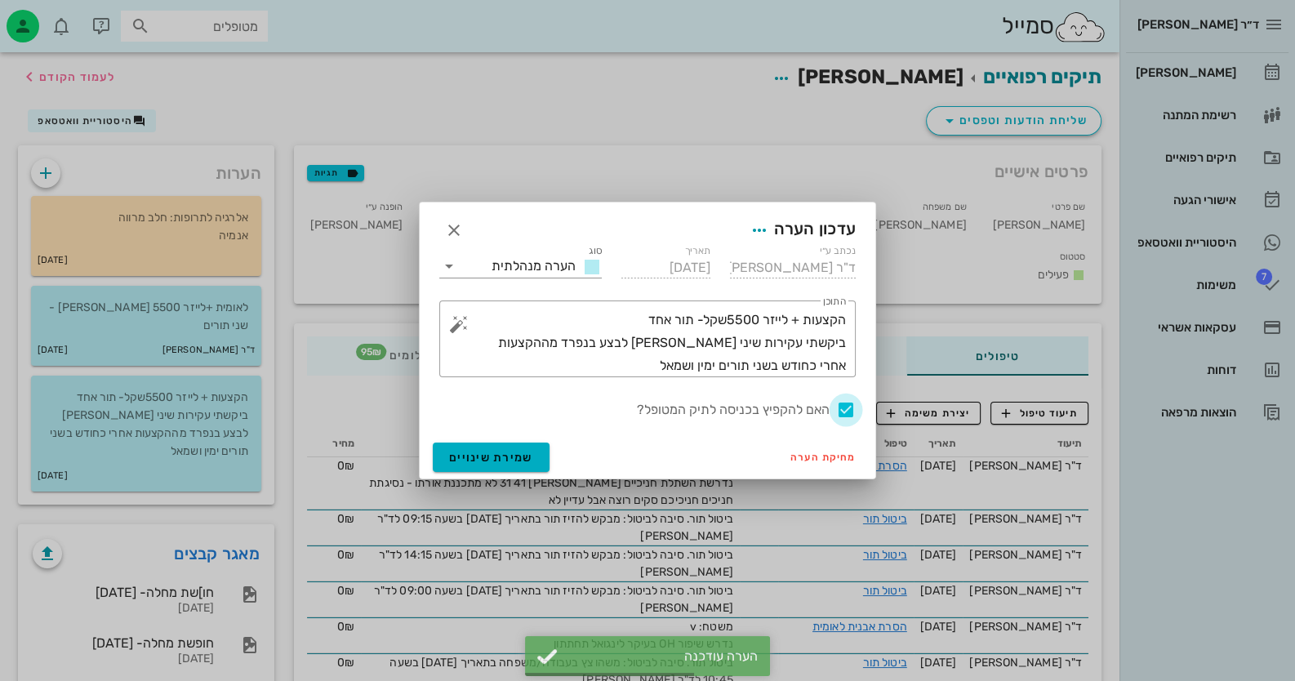
click at [841, 412] on div at bounding box center [846, 410] width 28 height 28
checkbox input "false"
click at [484, 452] on span "שמירת שינויים" at bounding box center [491, 458] width 84 height 14
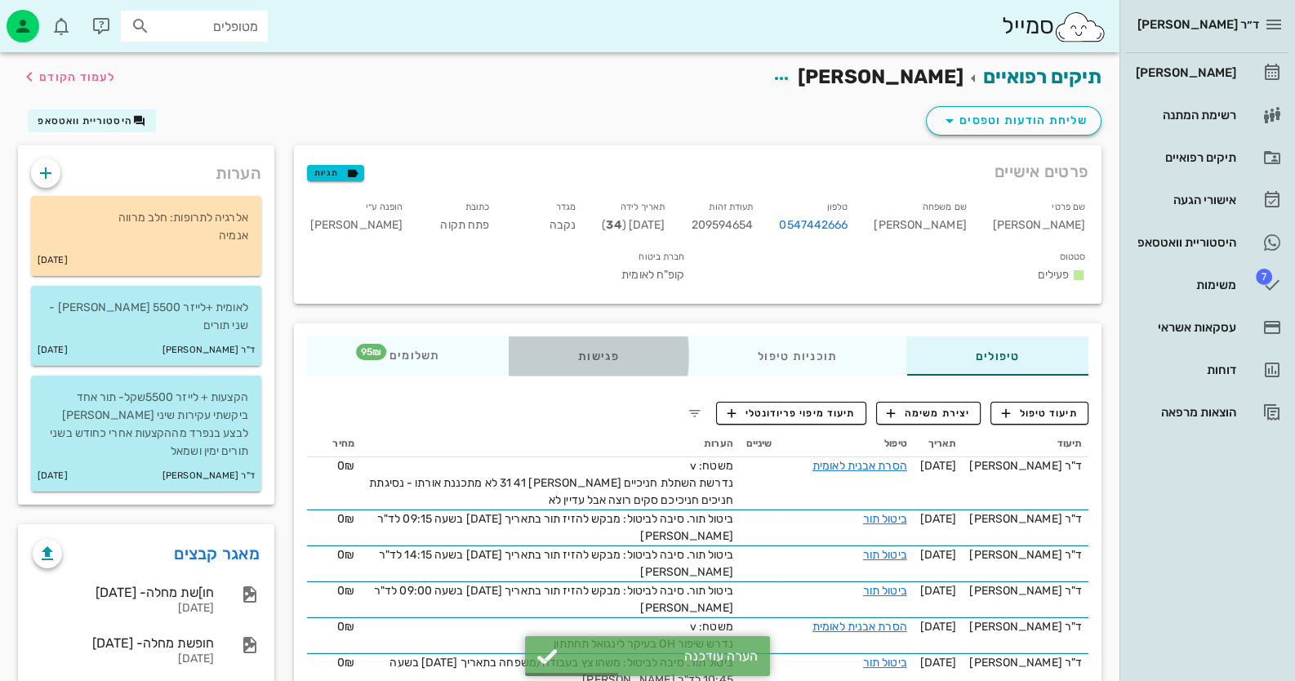
drag, startPoint x: 613, startPoint y: 324, endPoint x: 644, endPoint y: 323, distance: 31.0
click at [614, 337] on div "פגישות" at bounding box center [599, 356] width 180 height 39
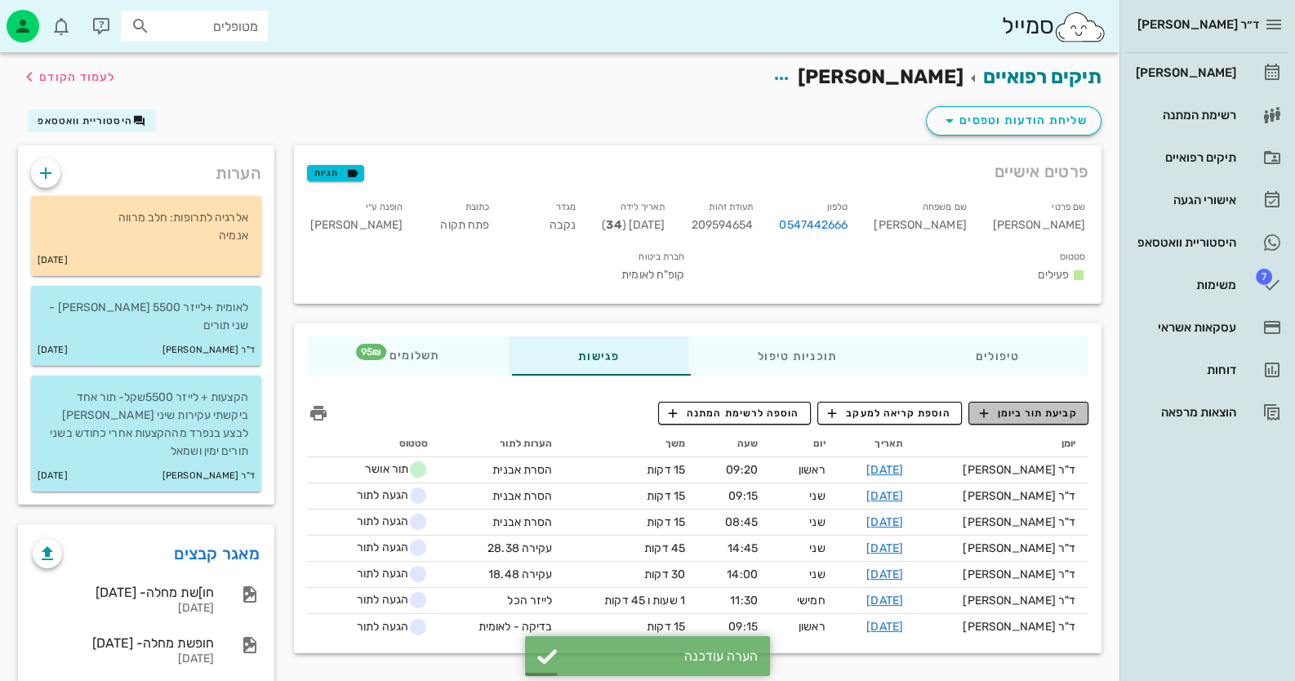
click at [1036, 402] on button "קביעת תור ביומן" at bounding box center [1029, 413] width 120 height 23
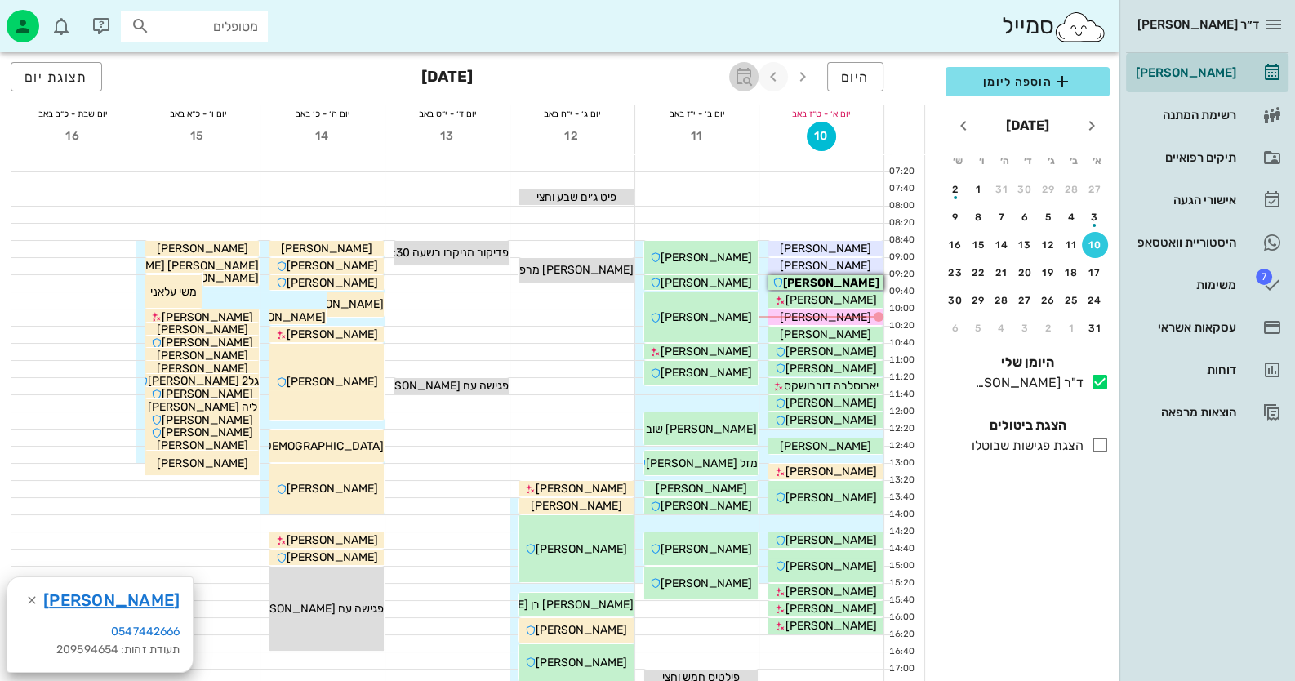
click at [756, 76] on span "button" at bounding box center [743, 77] width 29 height 20
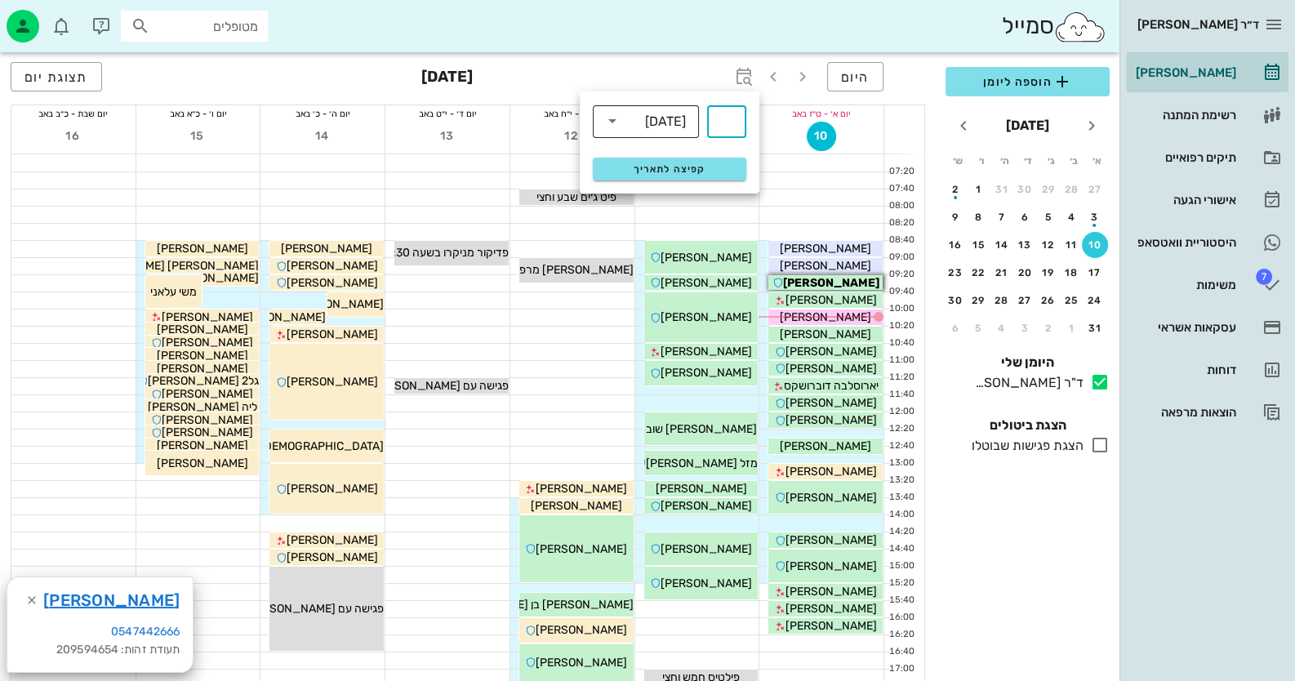
click at [656, 124] on div "שבועות" at bounding box center [665, 121] width 41 height 15
click at [674, 197] on div "חודשים" at bounding box center [646, 192] width 80 height 13
click at [737, 131] on div "​" at bounding box center [726, 121] width 39 height 33
type input "3"
click at [702, 163] on span "קפיצה לתאריך" at bounding box center [669, 168] width 133 height 11
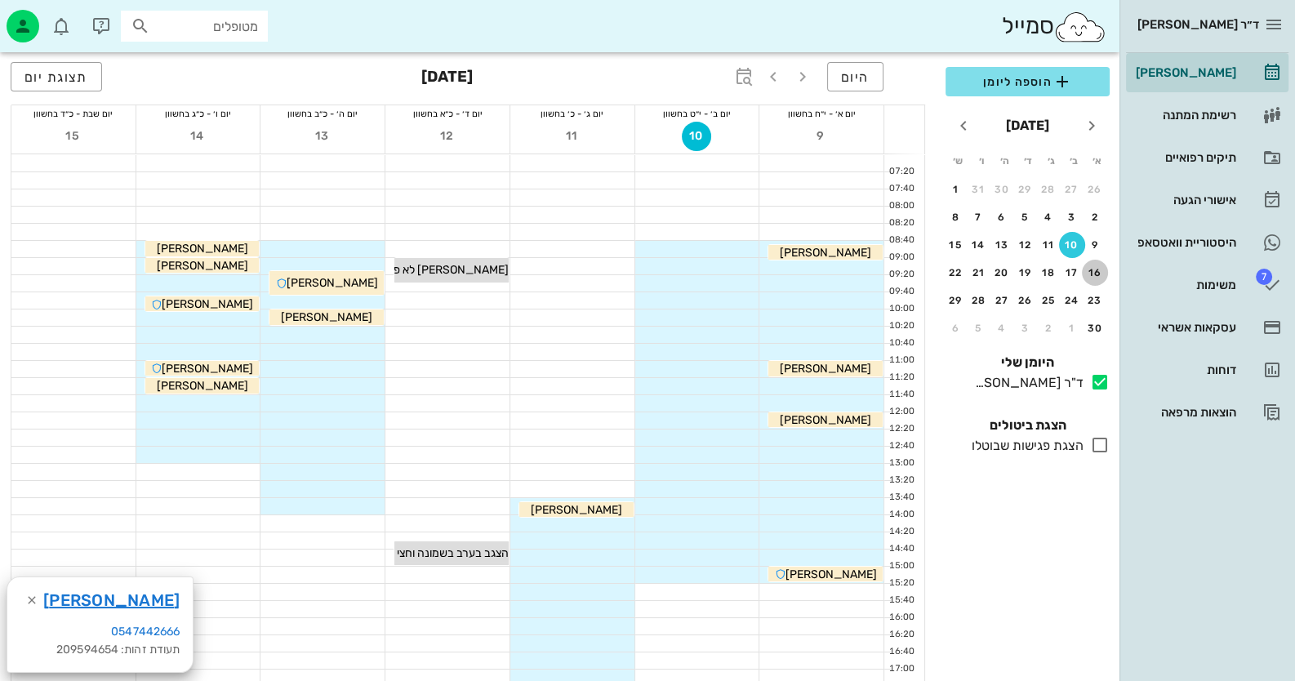
click at [1101, 264] on button "16" at bounding box center [1095, 273] width 26 height 26
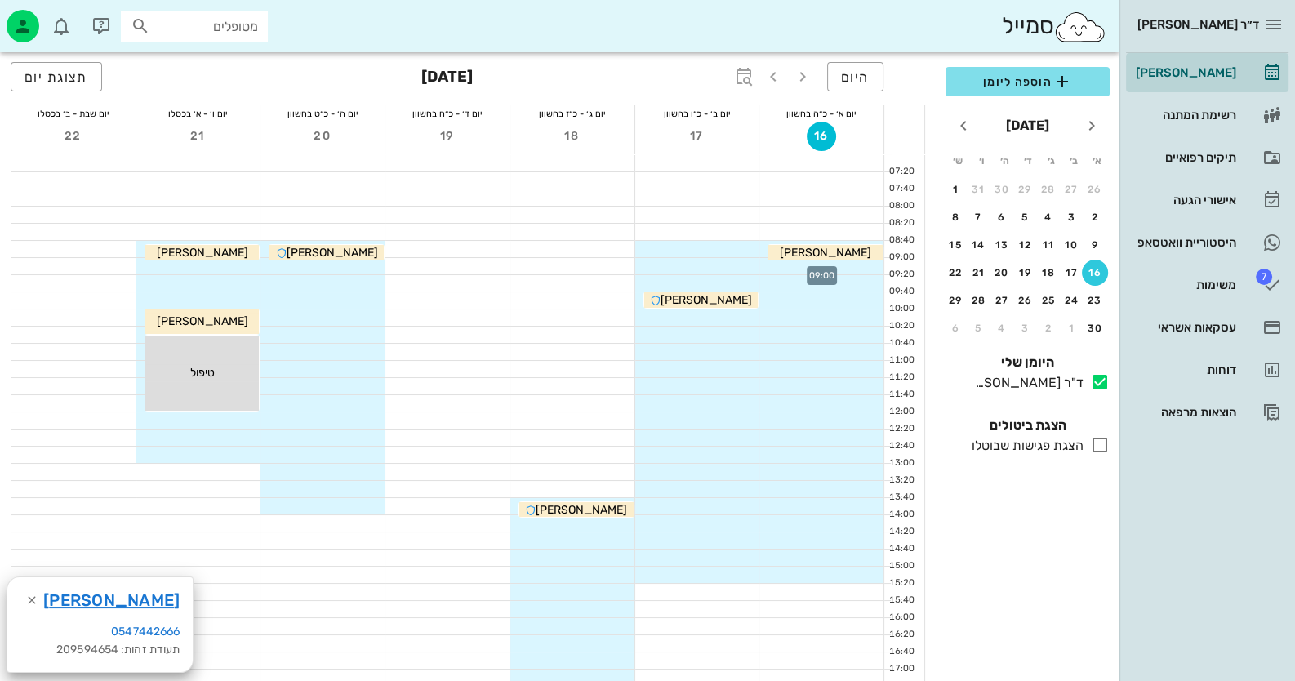
click at [854, 266] on div at bounding box center [822, 266] width 124 height 16
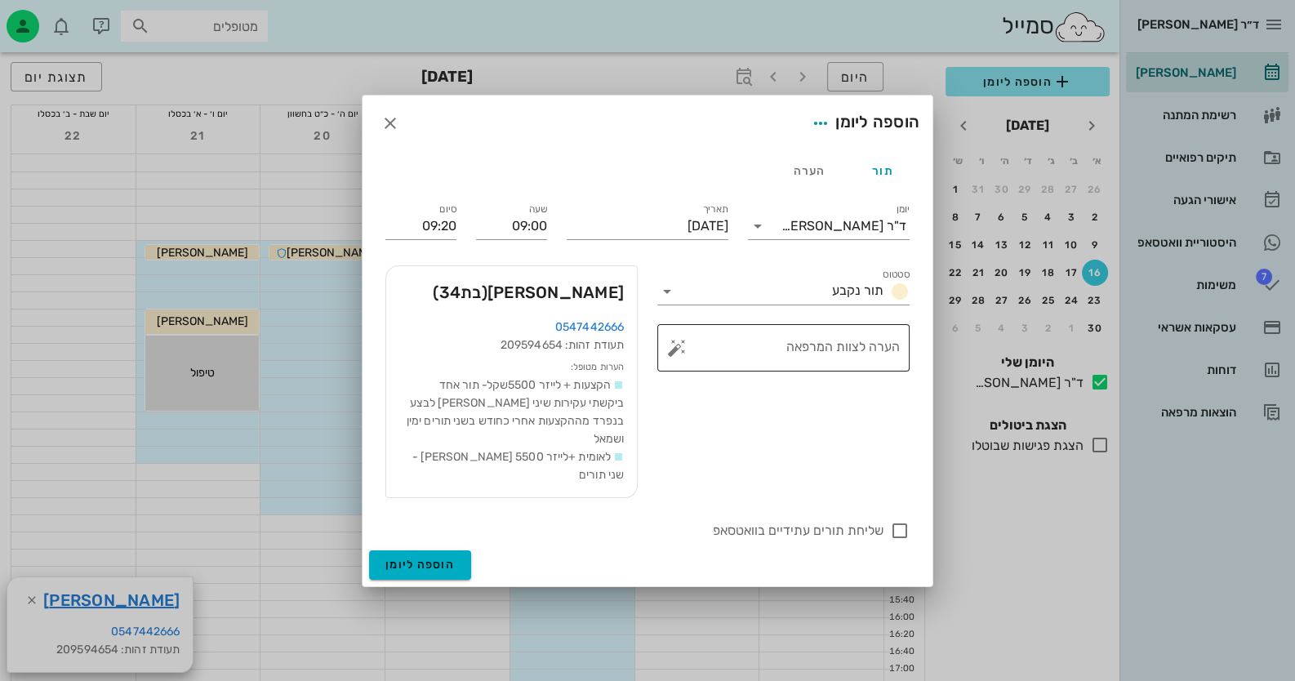
click at [682, 358] on button "button" at bounding box center [677, 348] width 20 height 20
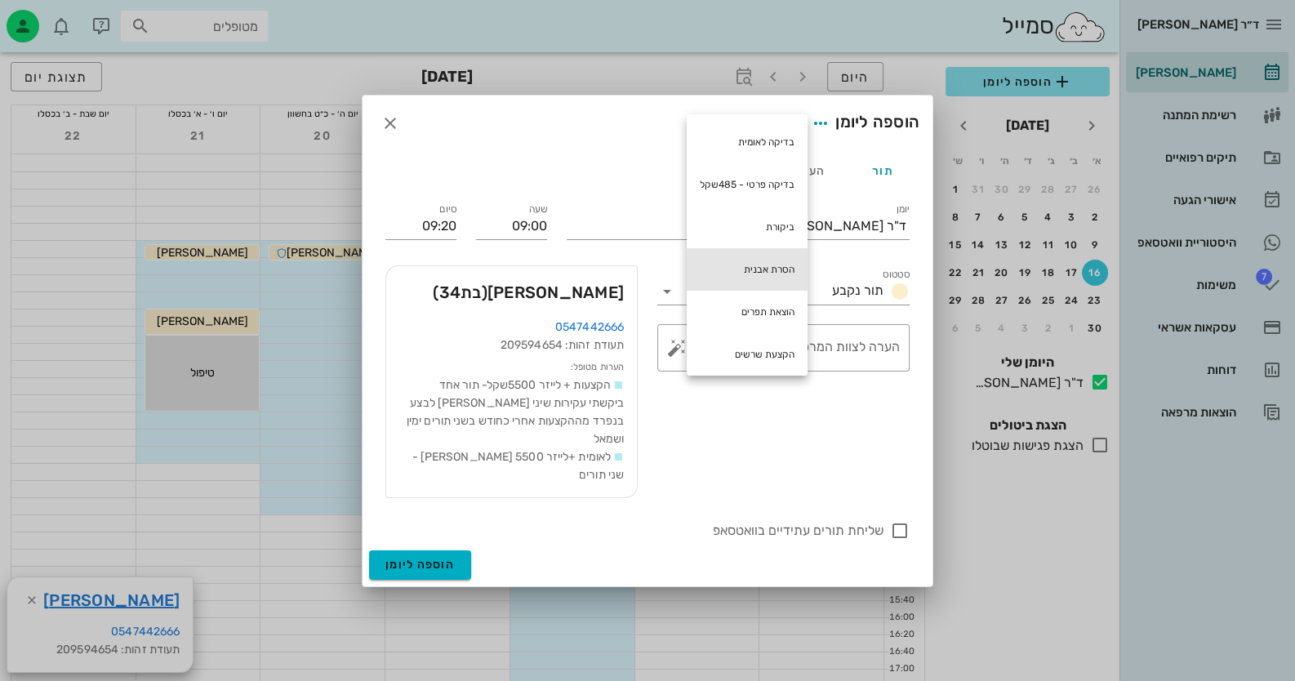
click at [776, 272] on div "הסרת אבנית" at bounding box center [747, 269] width 121 height 42
type textarea "הסרת אבנית"
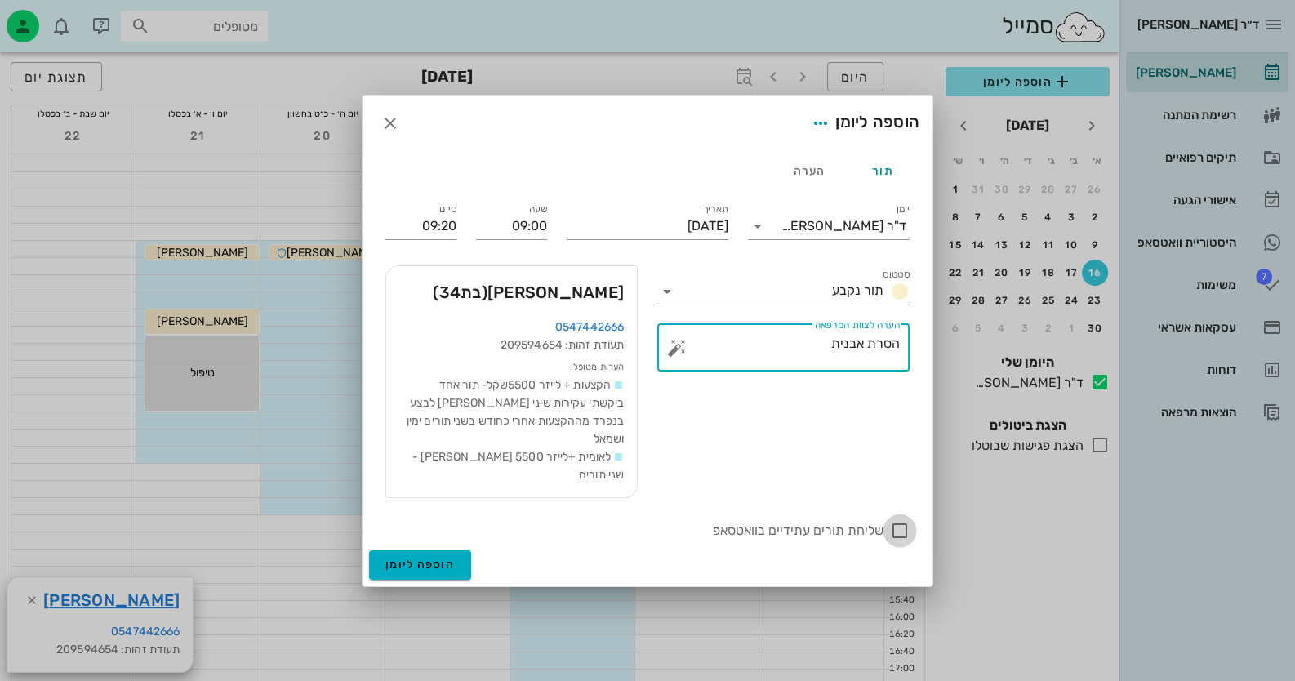
click at [906, 517] on div at bounding box center [900, 531] width 28 height 28
checkbox input "true"
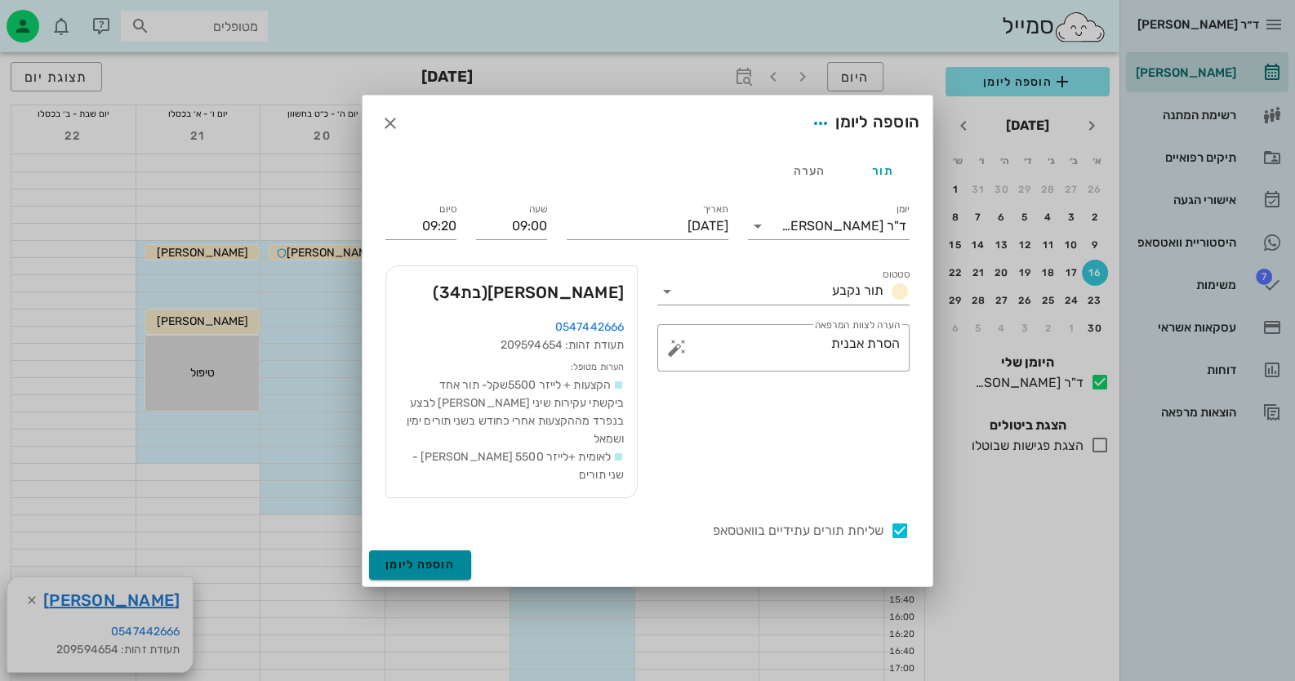
click at [403, 558] on span "הוספה ליומן" at bounding box center [420, 565] width 69 height 14
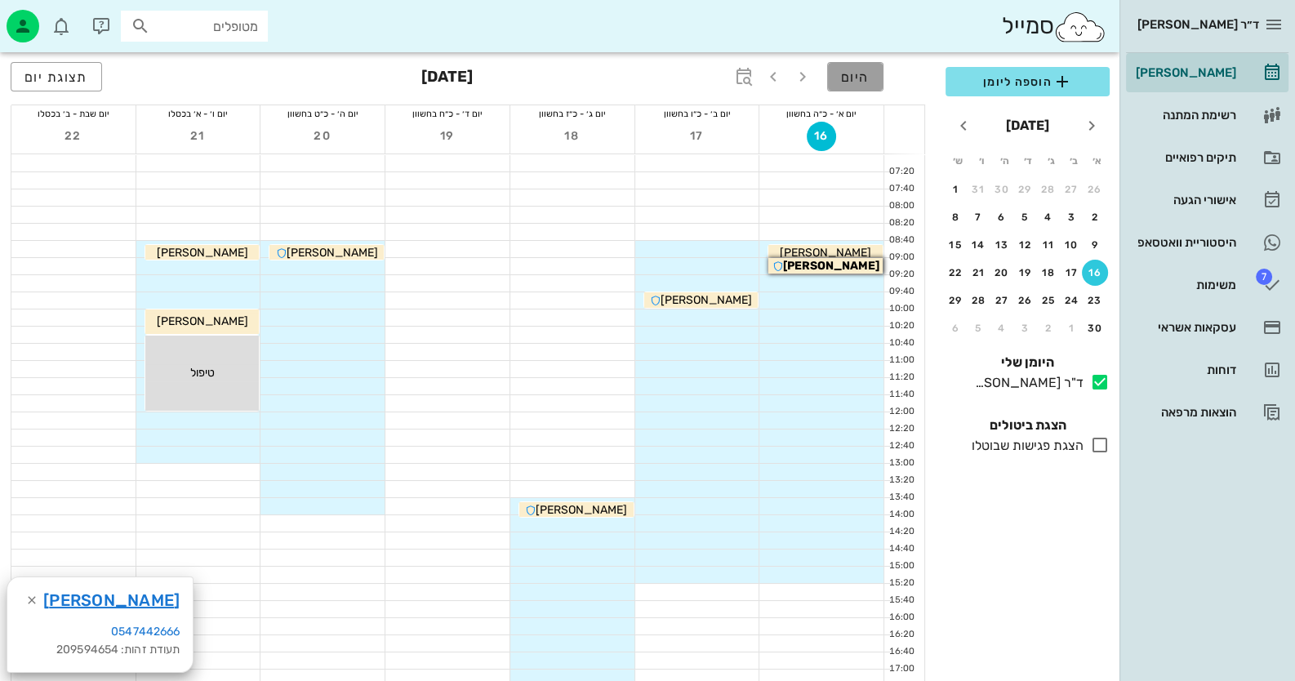
click at [858, 75] on span "היום" at bounding box center [855, 77] width 29 height 16
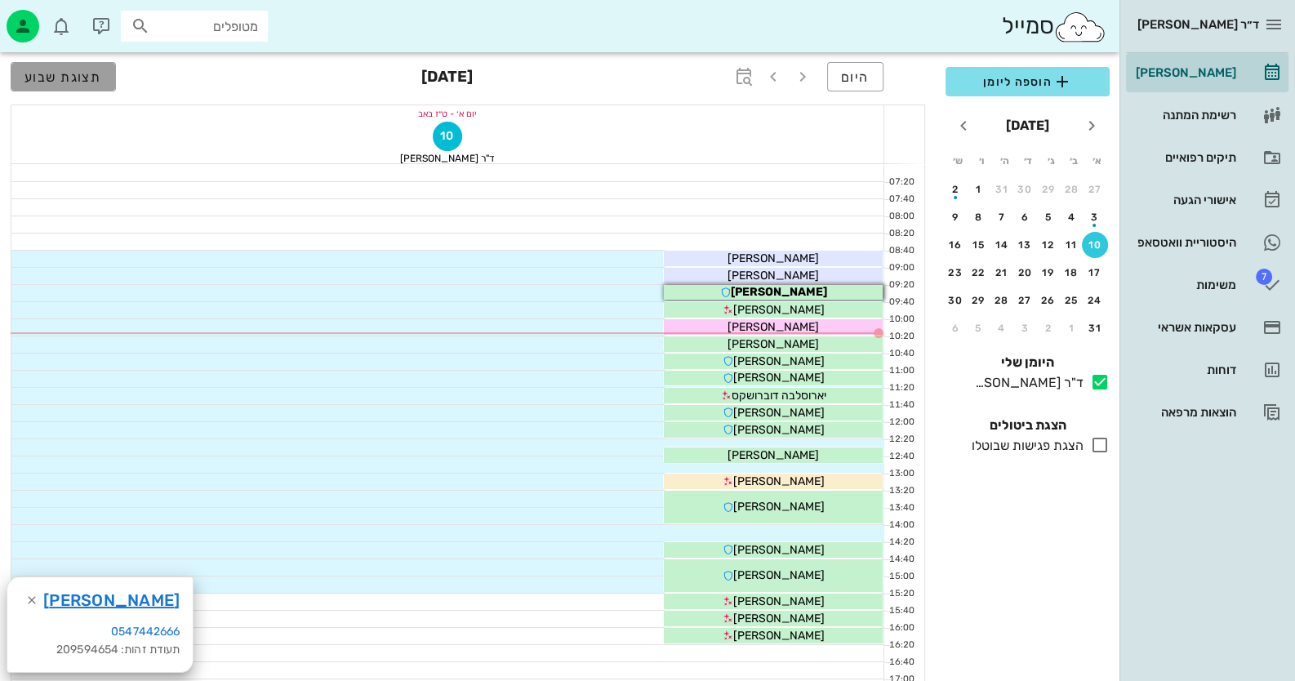
click at [58, 89] on button "תצוגת שבוע" at bounding box center [63, 76] width 105 height 29
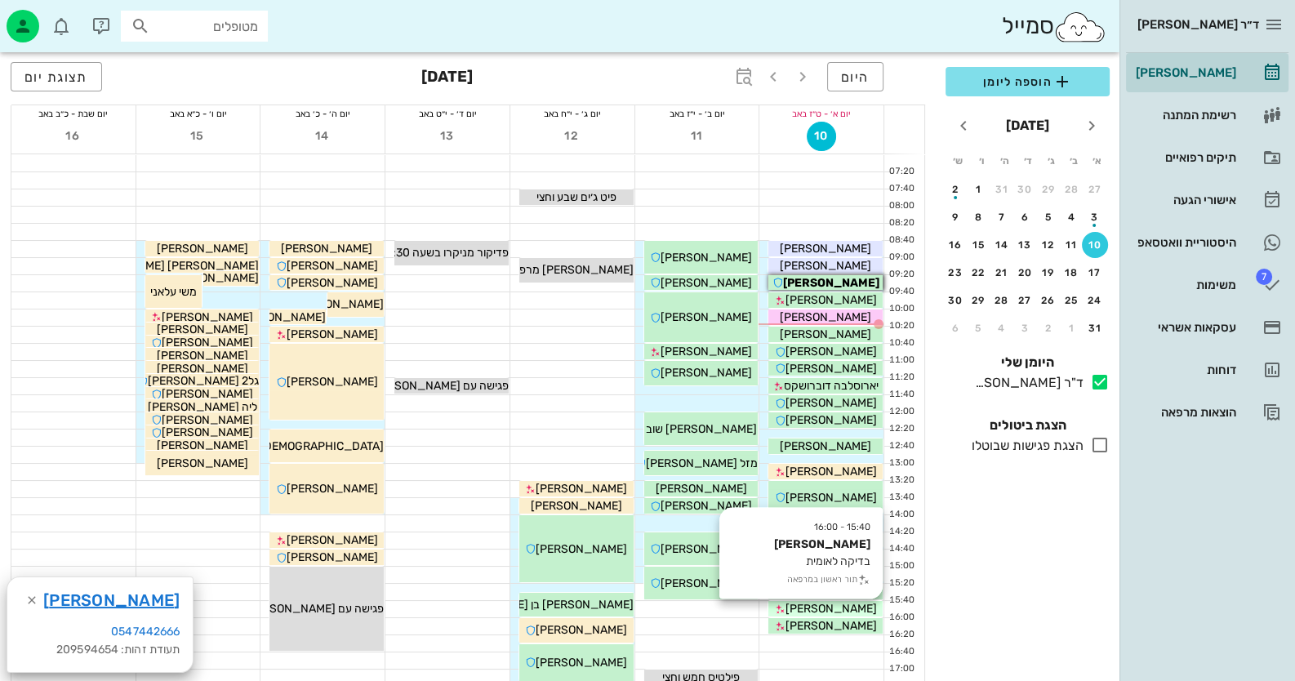
click at [838, 256] on span "הדסה מועלם" at bounding box center [825, 249] width 91 height 14
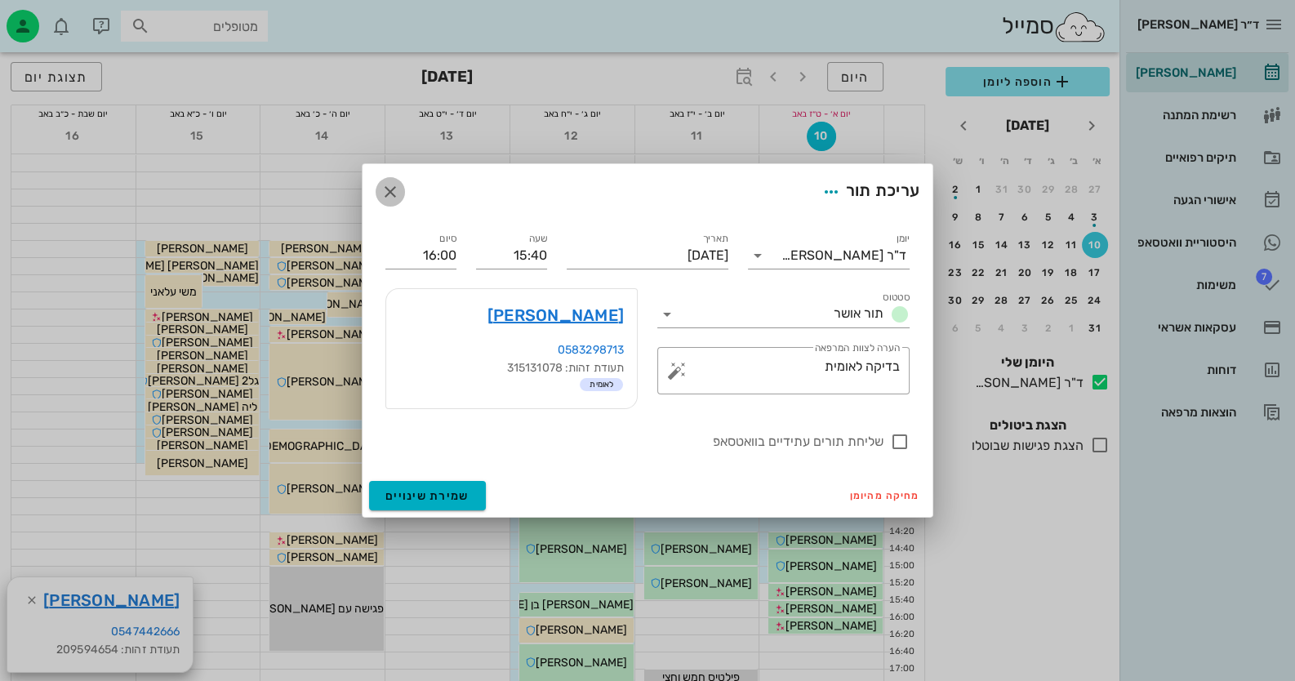
click at [396, 187] on icon "button" at bounding box center [391, 192] width 20 height 20
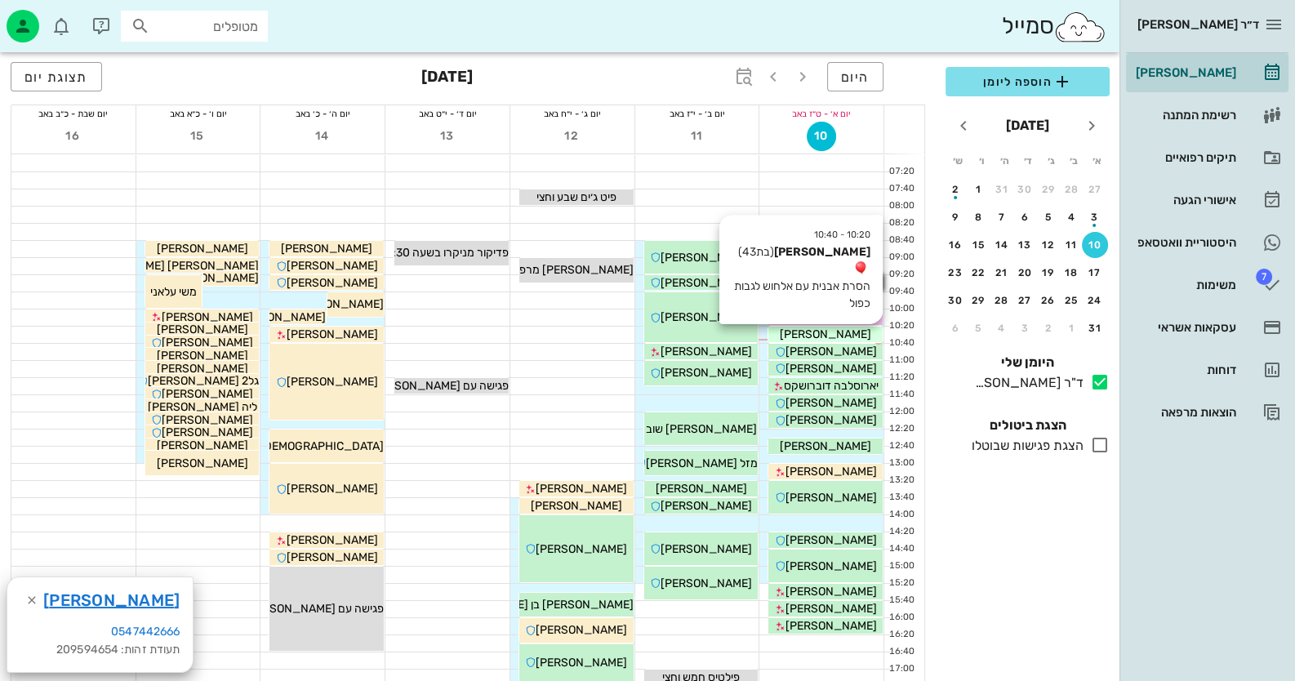
click at [865, 257] on div "מיכל רויף נהרי" at bounding box center [826, 248] width 114 height 17
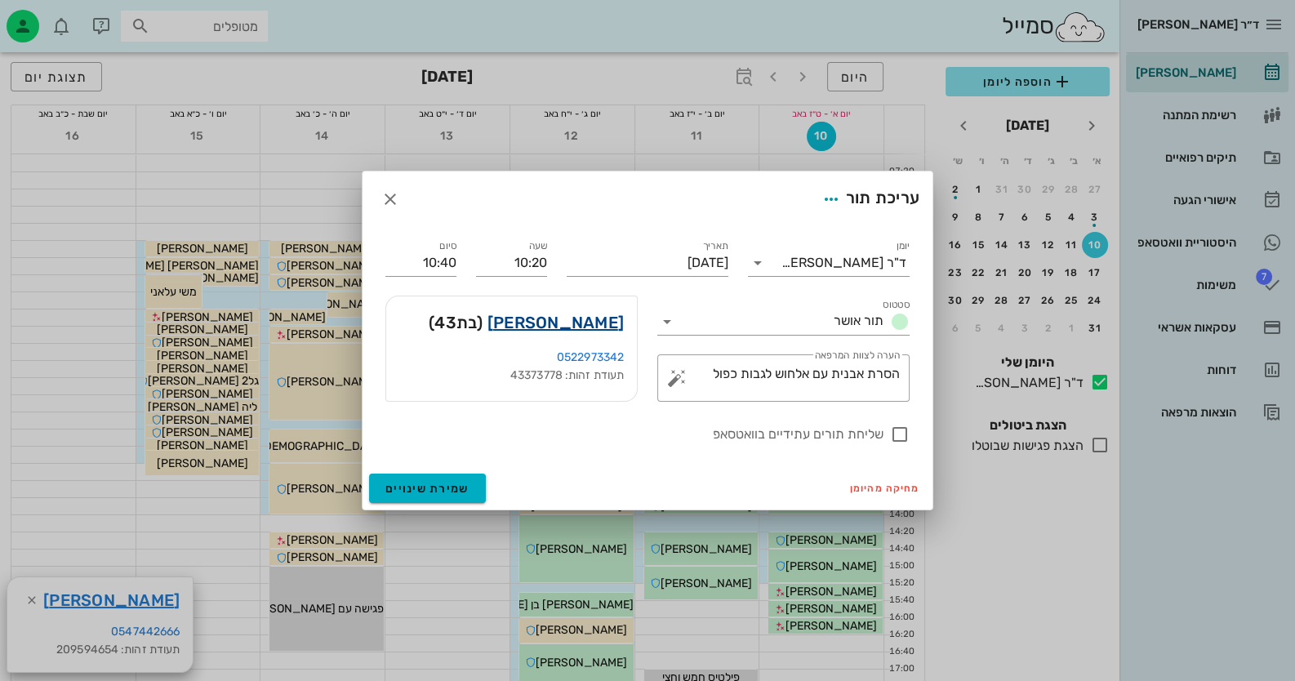
click at [586, 325] on link "מיכל רויף נהרי" at bounding box center [556, 323] width 136 height 26
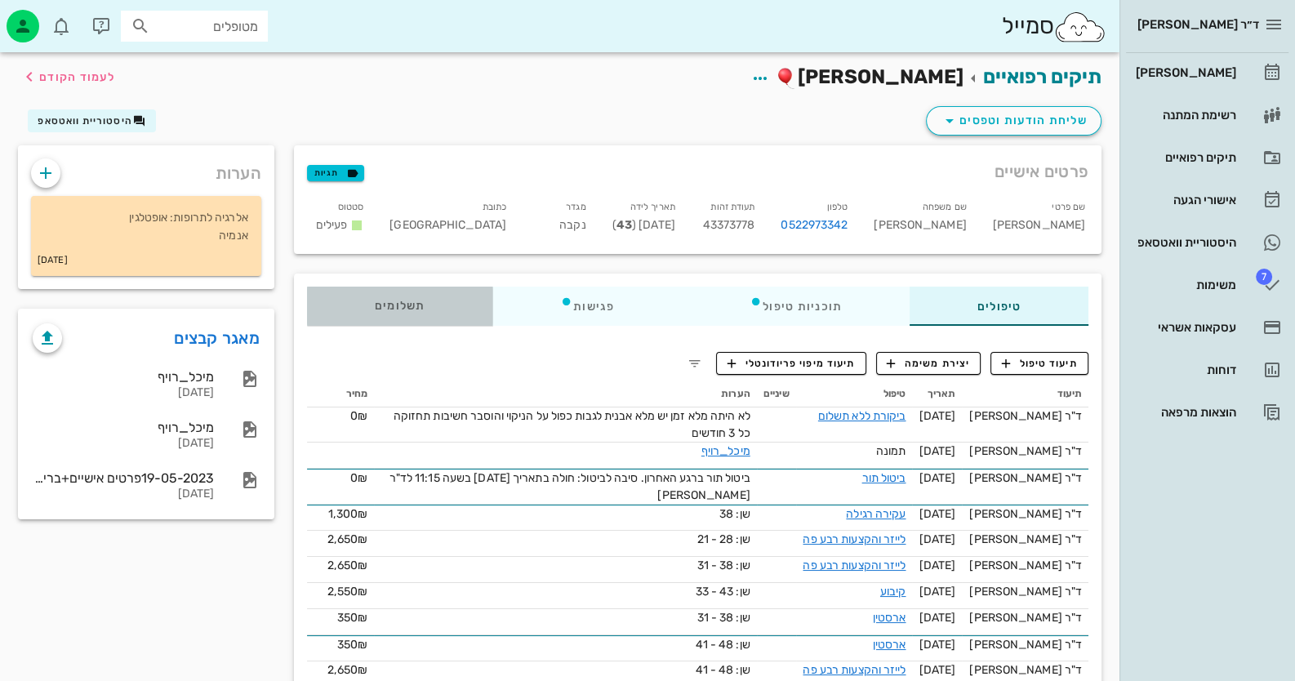
click at [426, 301] on div "תשלומים 0₪" at bounding box center [399, 306] width 185 height 39
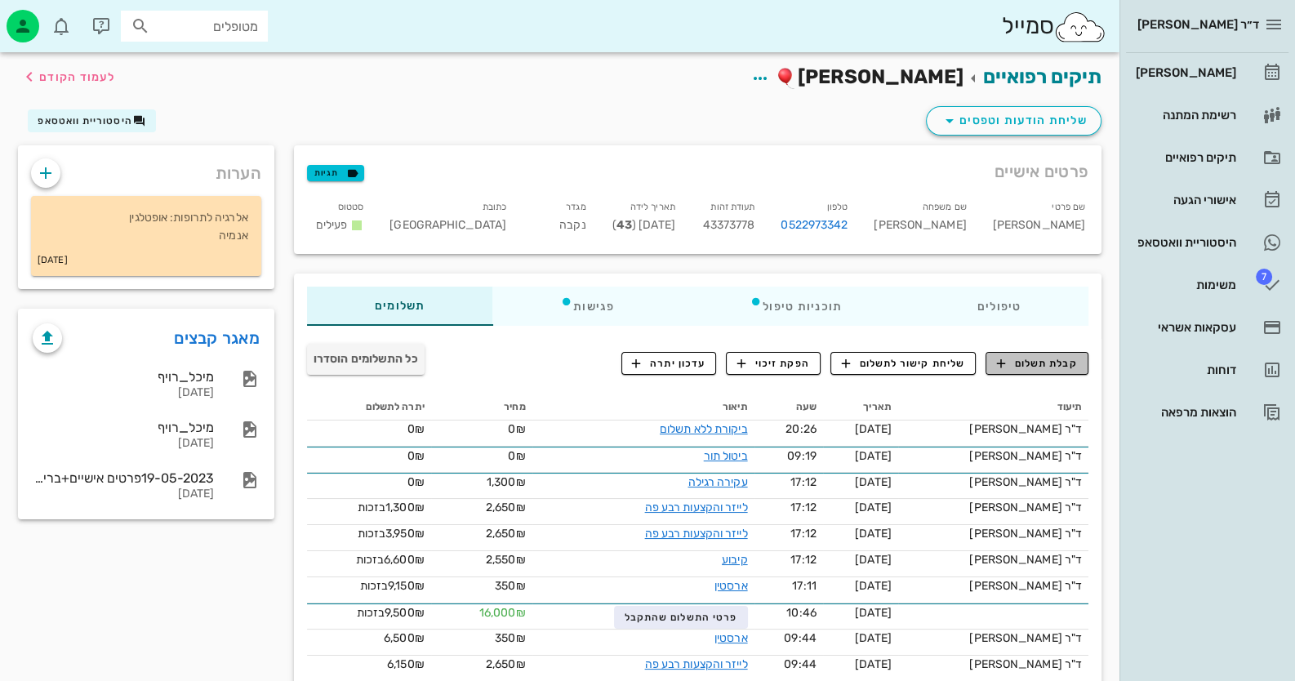
click at [1052, 359] on span "קבלת תשלום" at bounding box center [1037, 363] width 81 height 15
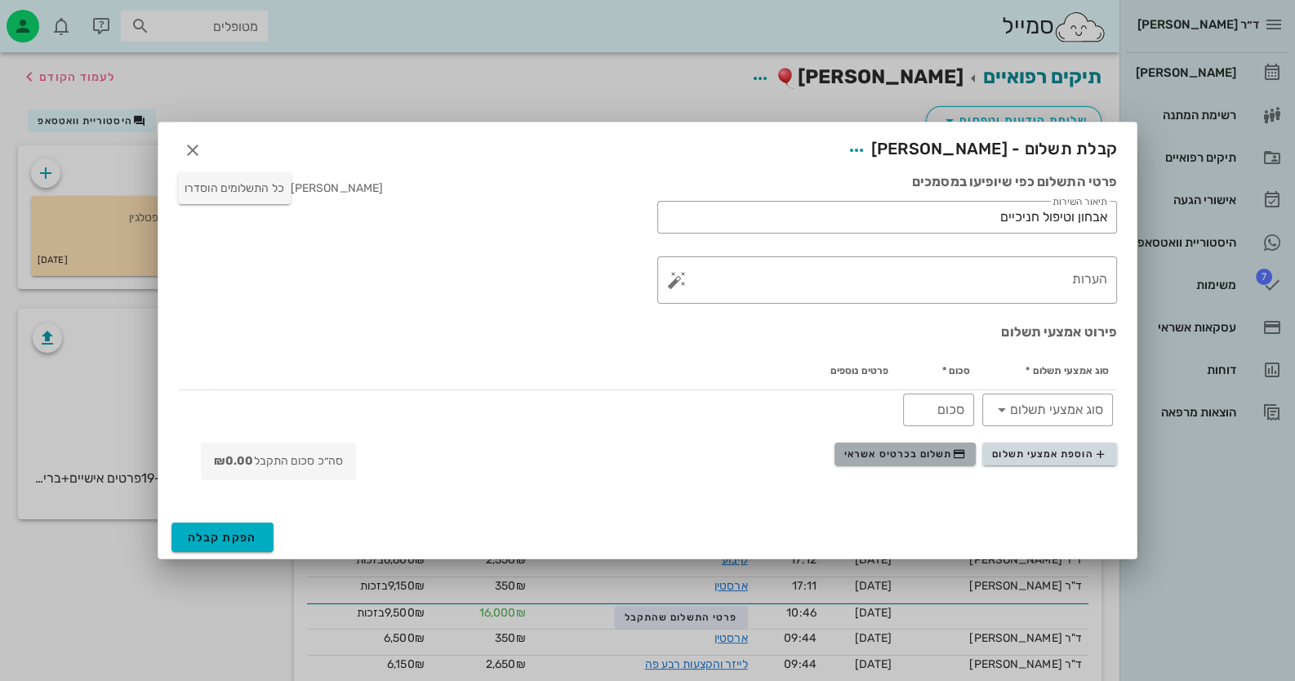
click at [938, 452] on span "תשלום בכרטיס אשראי" at bounding box center [905, 454] width 121 height 13
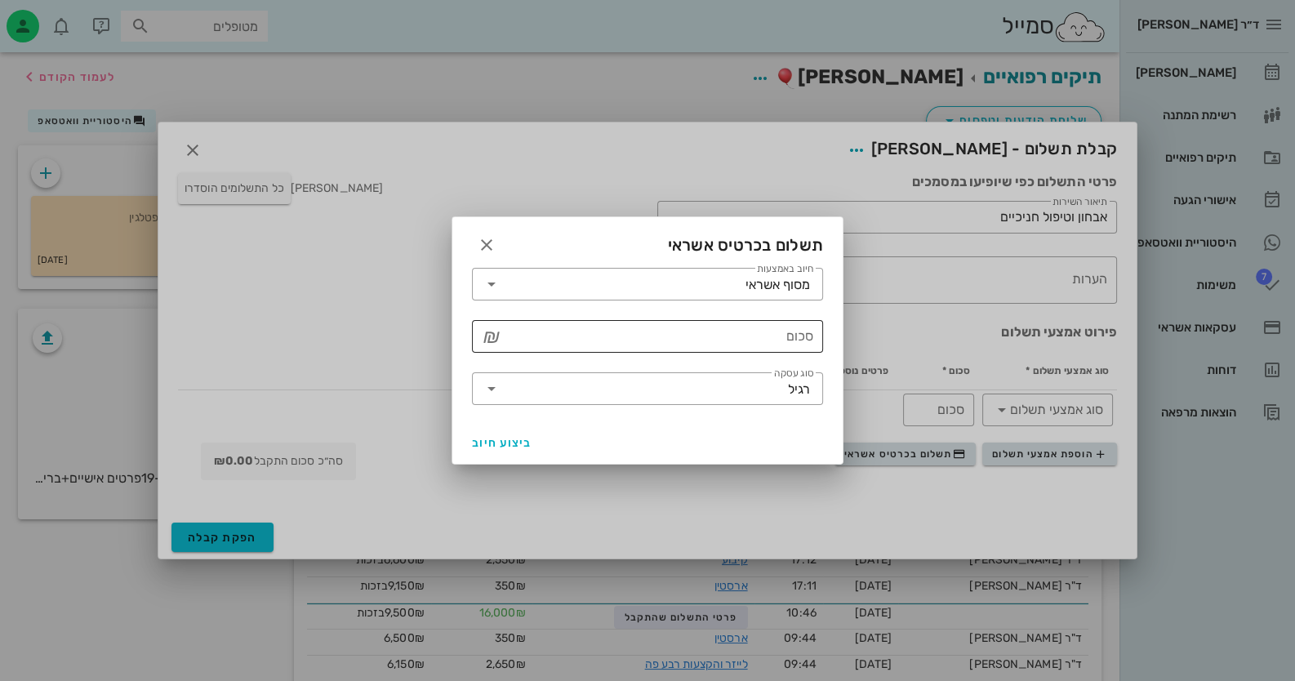
click at [753, 338] on input "סכום" at bounding box center [659, 336] width 309 height 26
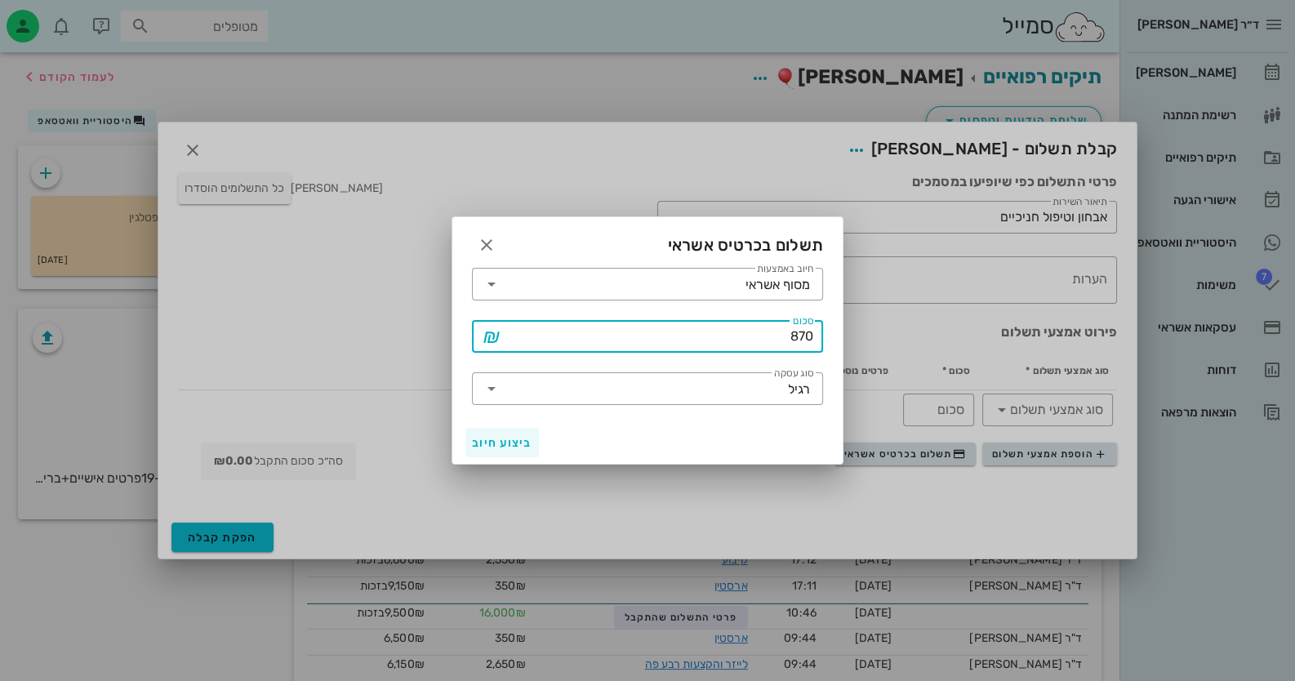
type input "870"
click at [507, 432] on button "ביצוע חיוב" at bounding box center [503, 442] width 74 height 29
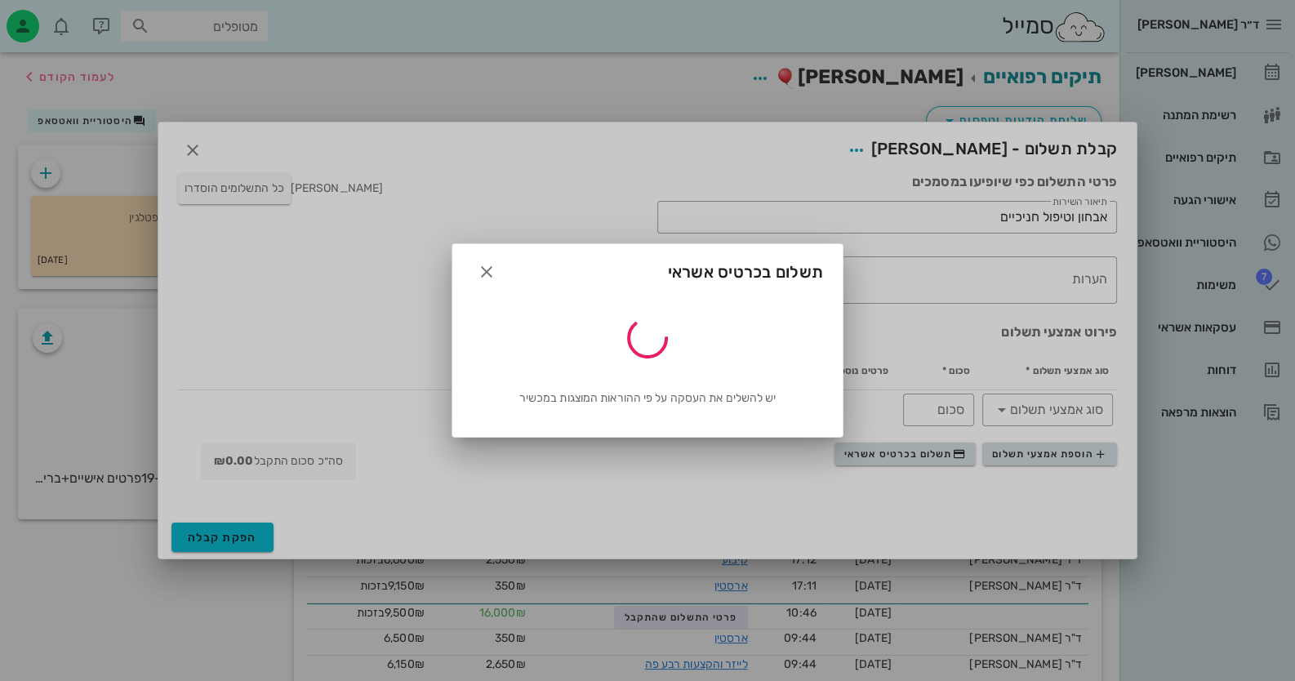
type input "870"
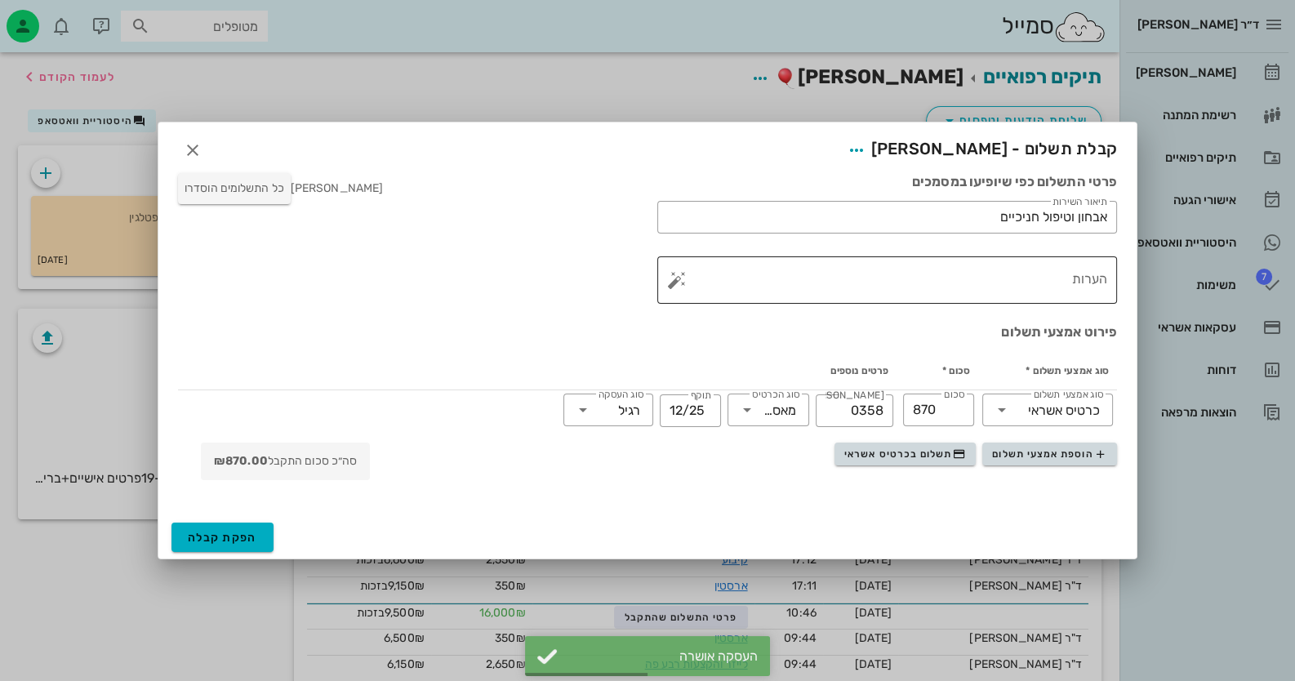
click at [678, 279] on button "button" at bounding box center [677, 280] width 20 height 20
click at [742, 252] on div "הסרת אבנית פריודונט" at bounding box center [744, 262] width 114 height 42
type textarea "הסרת אבנית פריודונט"
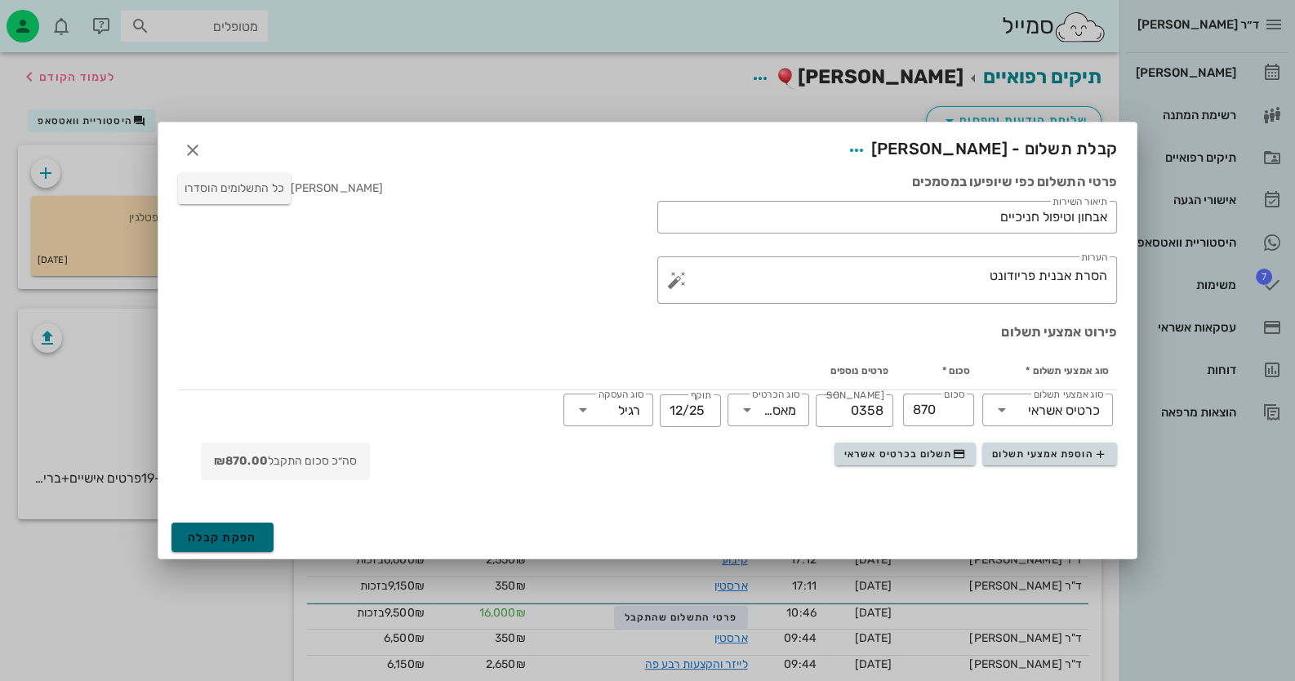
click at [232, 532] on span "הפקת קבלה" at bounding box center [222, 538] width 69 height 14
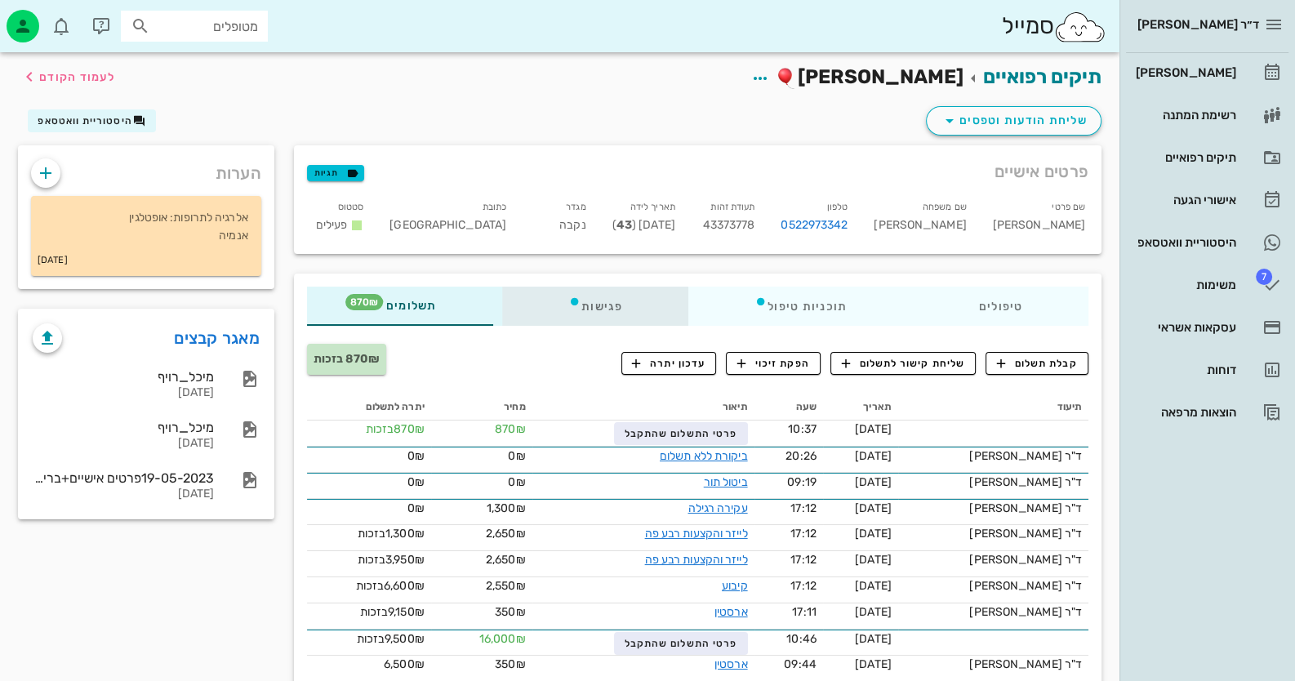
click at [582, 304] on icon at bounding box center [574, 301] width 13 height 13
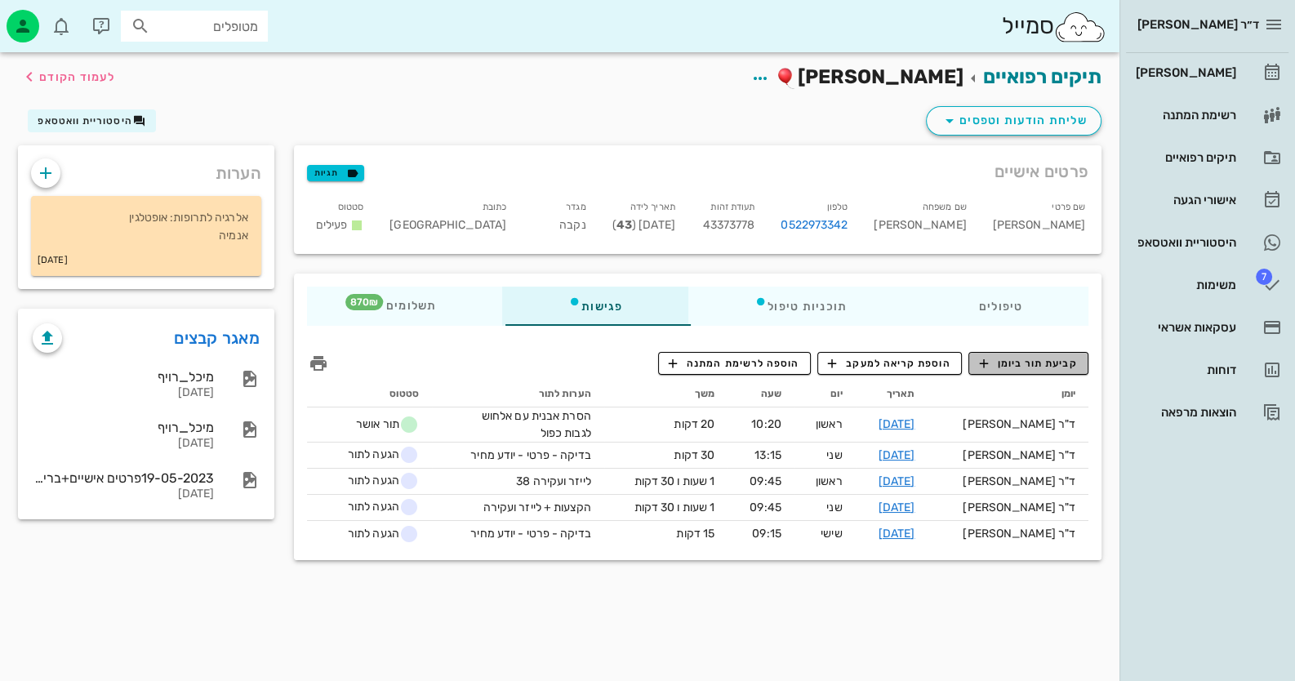
click at [1026, 371] on button "קביעת תור ביומן" at bounding box center [1029, 363] width 120 height 23
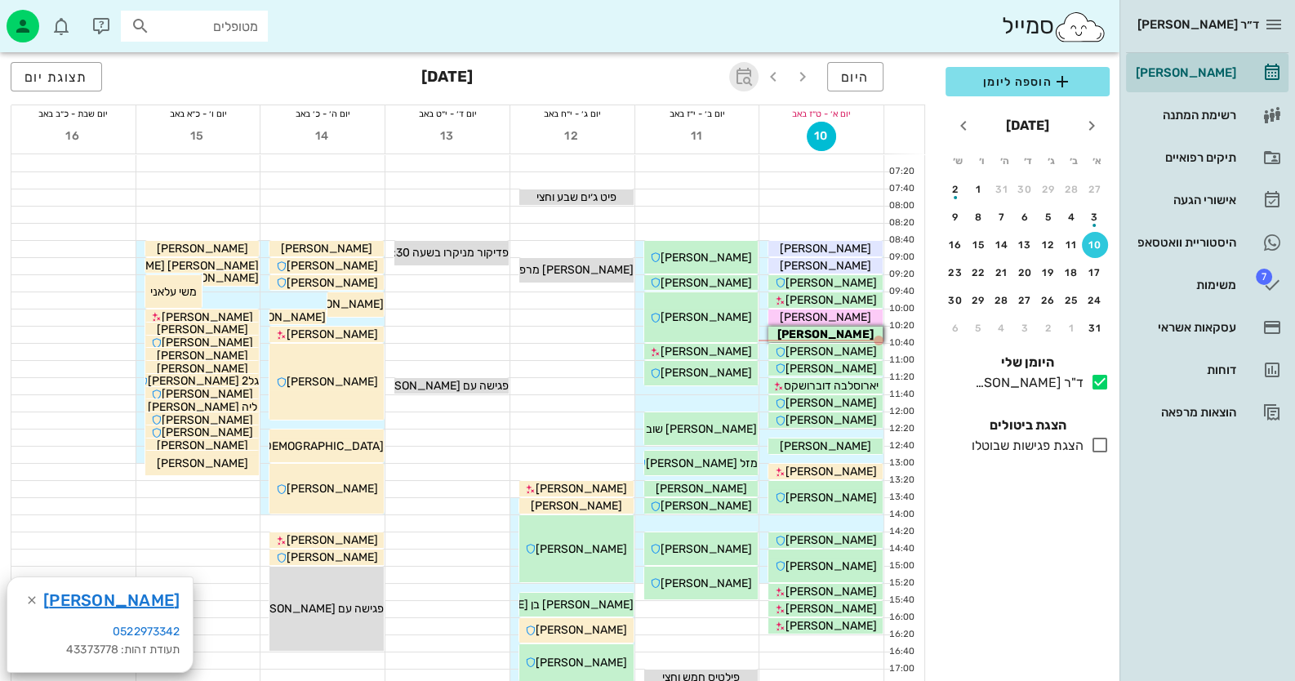
click at [733, 77] on span "button" at bounding box center [743, 77] width 29 height 20
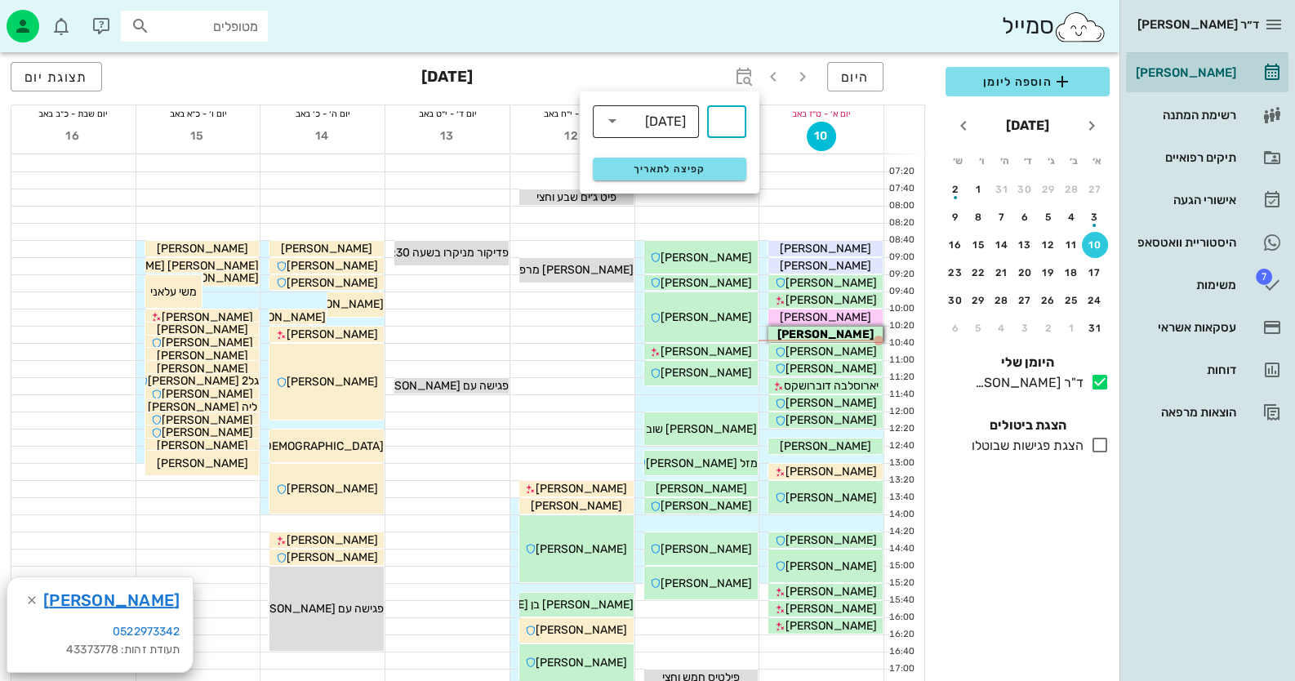
click at [622, 123] on icon at bounding box center [613, 121] width 20 height 20
click at [635, 194] on div "חודשים" at bounding box center [646, 192] width 80 height 13
click at [730, 135] on div at bounding box center [727, 121] width 20 height 33
type input "3"
click at [699, 172] on span "קפיצה לתאריך" at bounding box center [669, 168] width 133 height 11
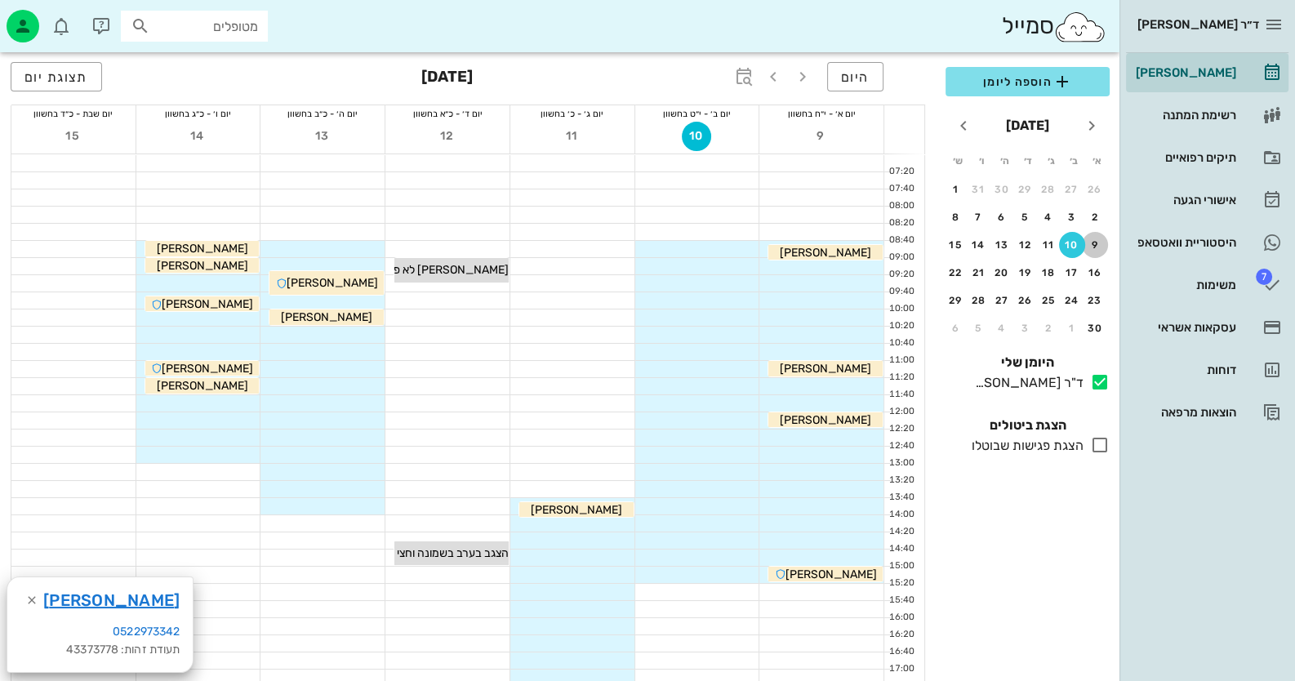
click at [1100, 240] on div "9" at bounding box center [1095, 244] width 26 height 11
click at [873, 331] on div at bounding box center [822, 335] width 124 height 16
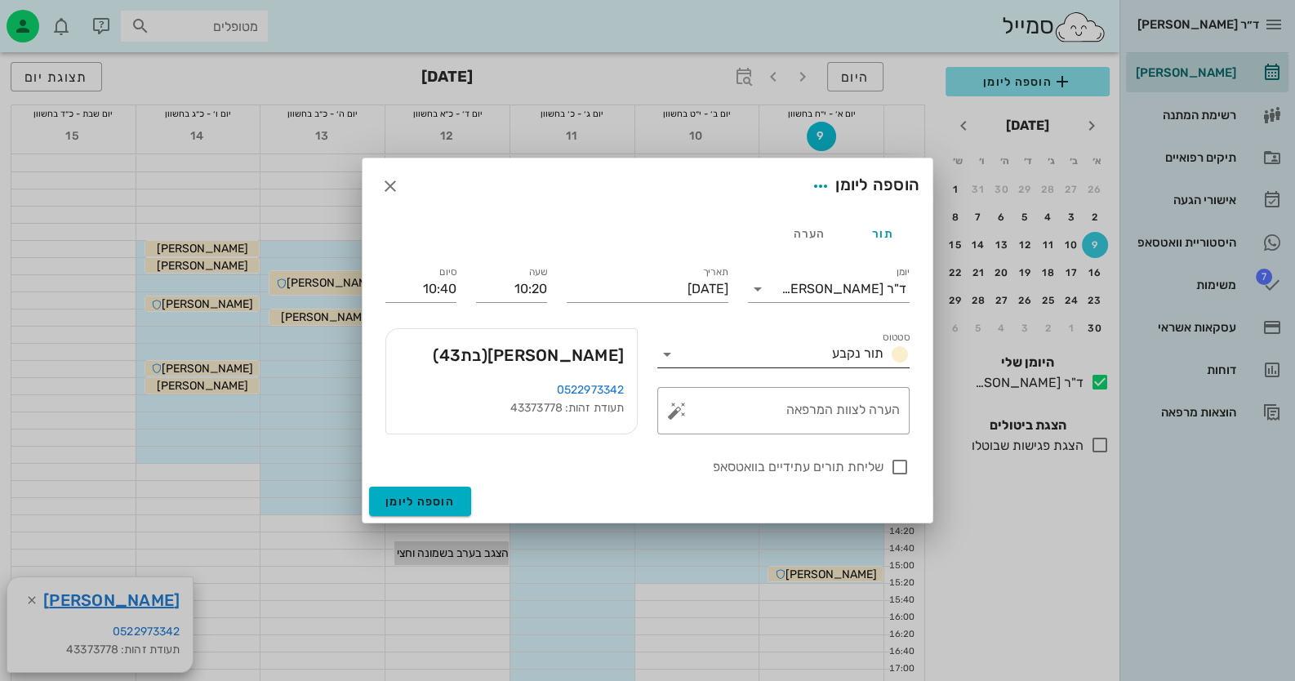
click at [674, 351] on icon at bounding box center [668, 355] width 20 height 20
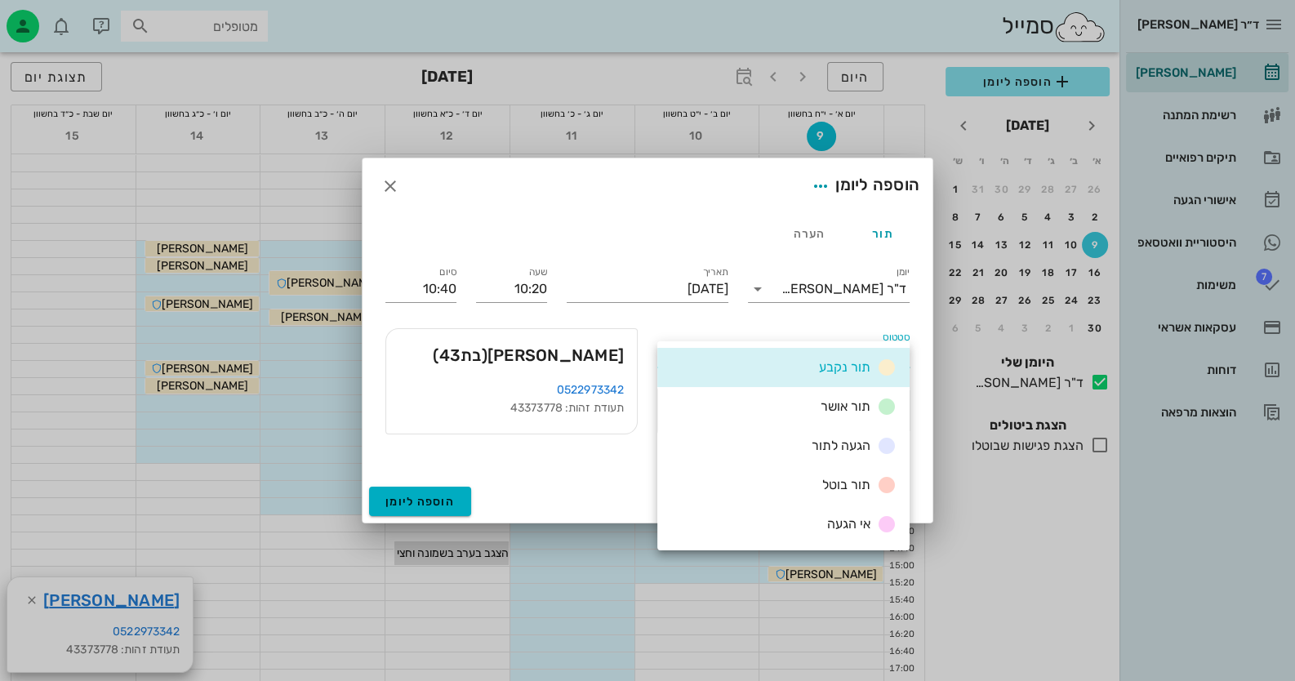
click at [790, 309] on div "יומן ד"ר חיה מאיר" at bounding box center [828, 285] width 181 height 65
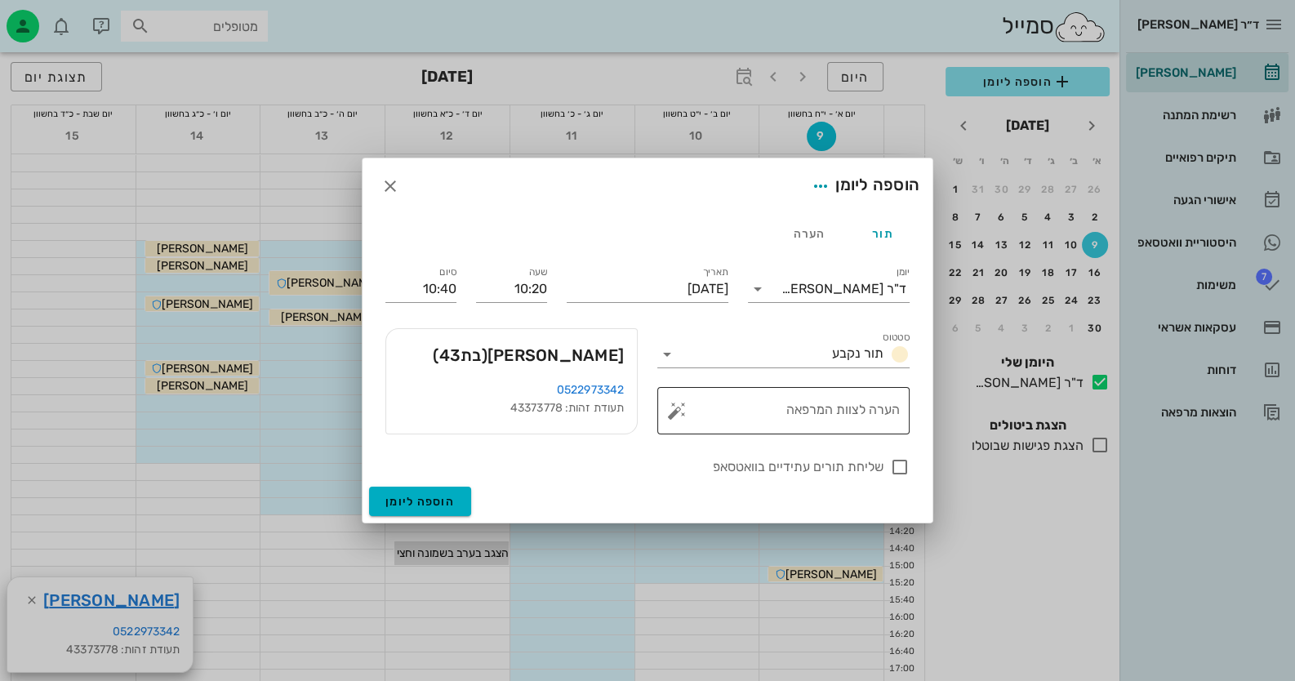
click at [676, 408] on button "button" at bounding box center [677, 411] width 20 height 20
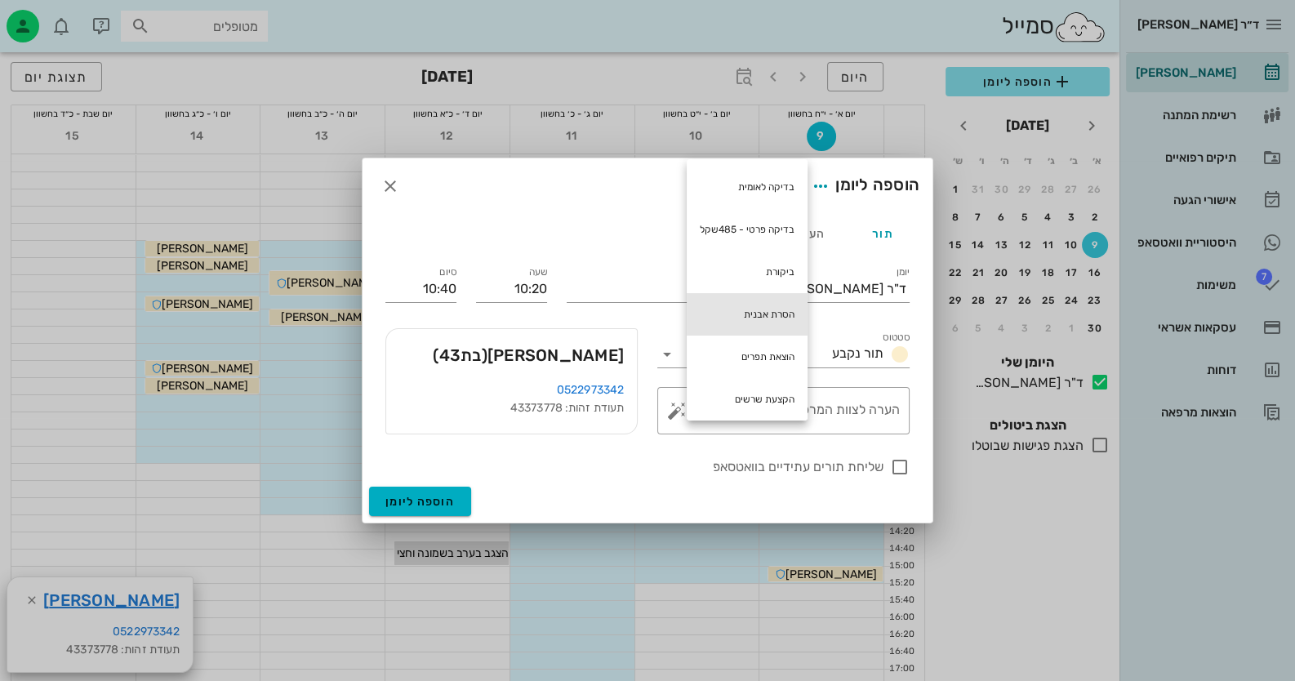
click at [780, 303] on div "הסרת אבנית" at bounding box center [747, 314] width 121 height 42
type textarea "הסרת אבנית"
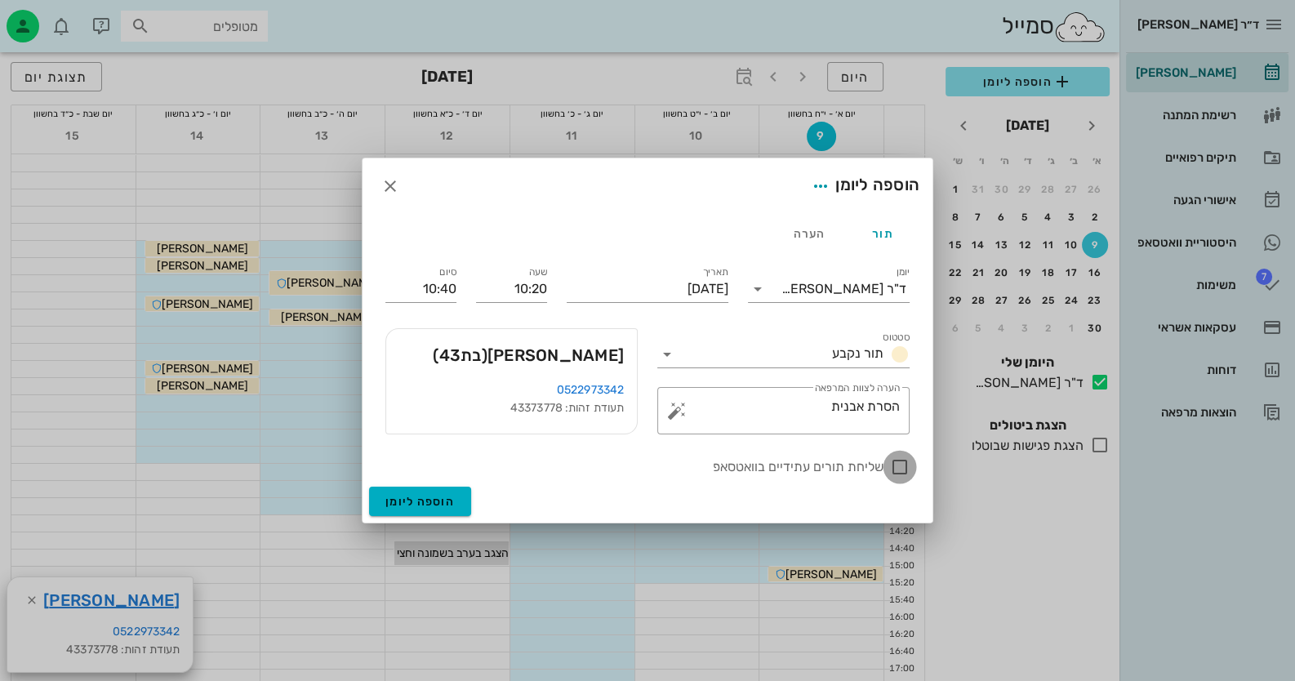
click at [907, 469] on div at bounding box center [900, 467] width 28 height 28
checkbox input "true"
click at [400, 506] on span "הוספה ליומן" at bounding box center [420, 502] width 69 height 14
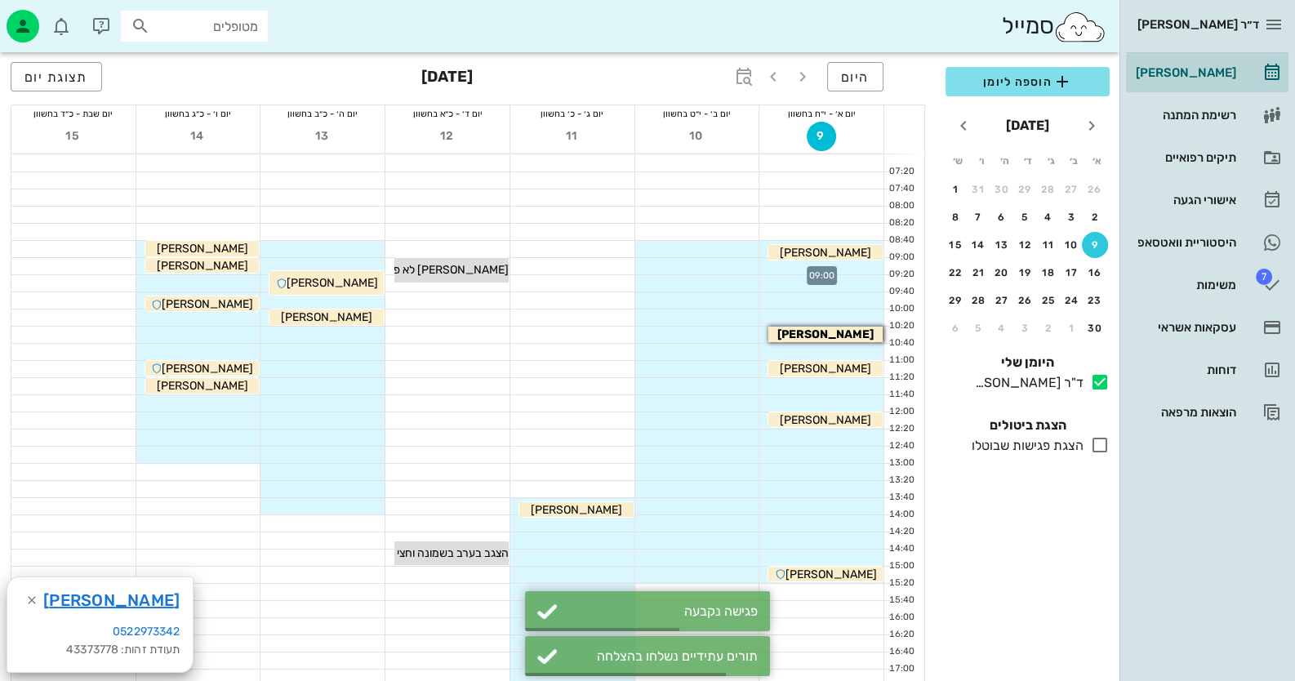
click at [829, 267] on div at bounding box center [822, 266] width 124 height 16
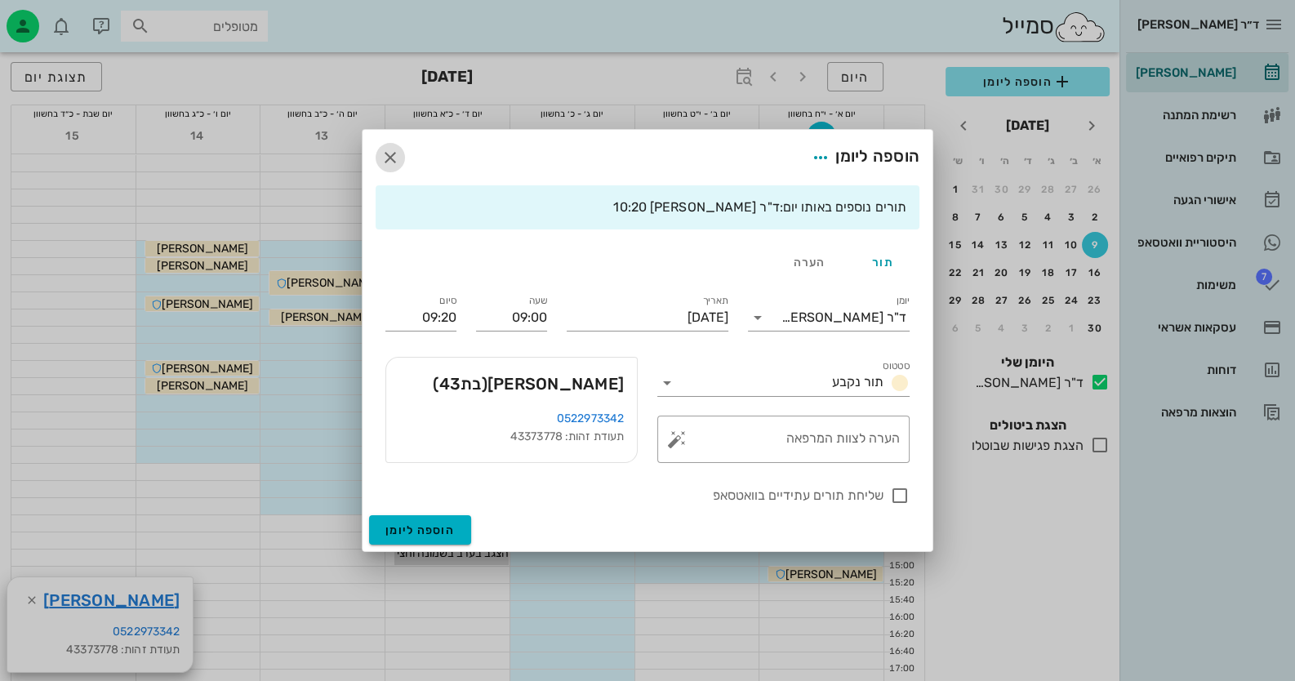
click at [390, 166] on icon "button" at bounding box center [391, 158] width 20 height 20
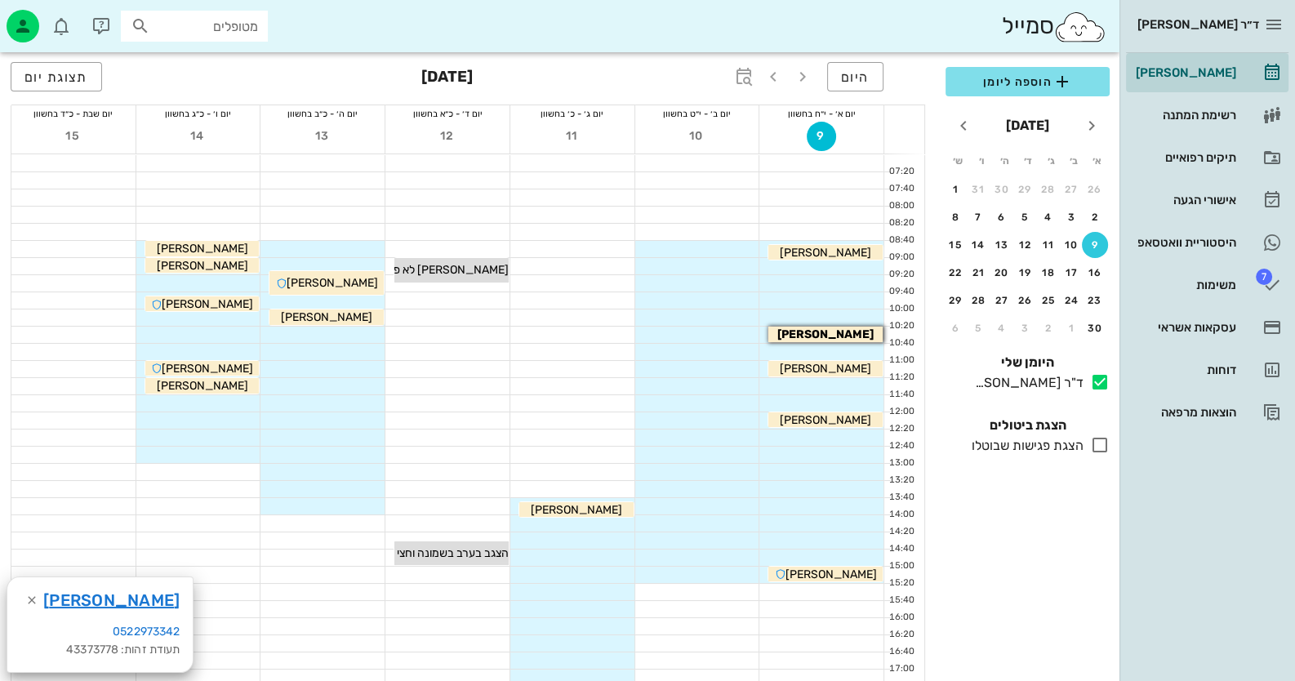
click at [332, 629] on div at bounding box center [323, 626] width 124 height 16
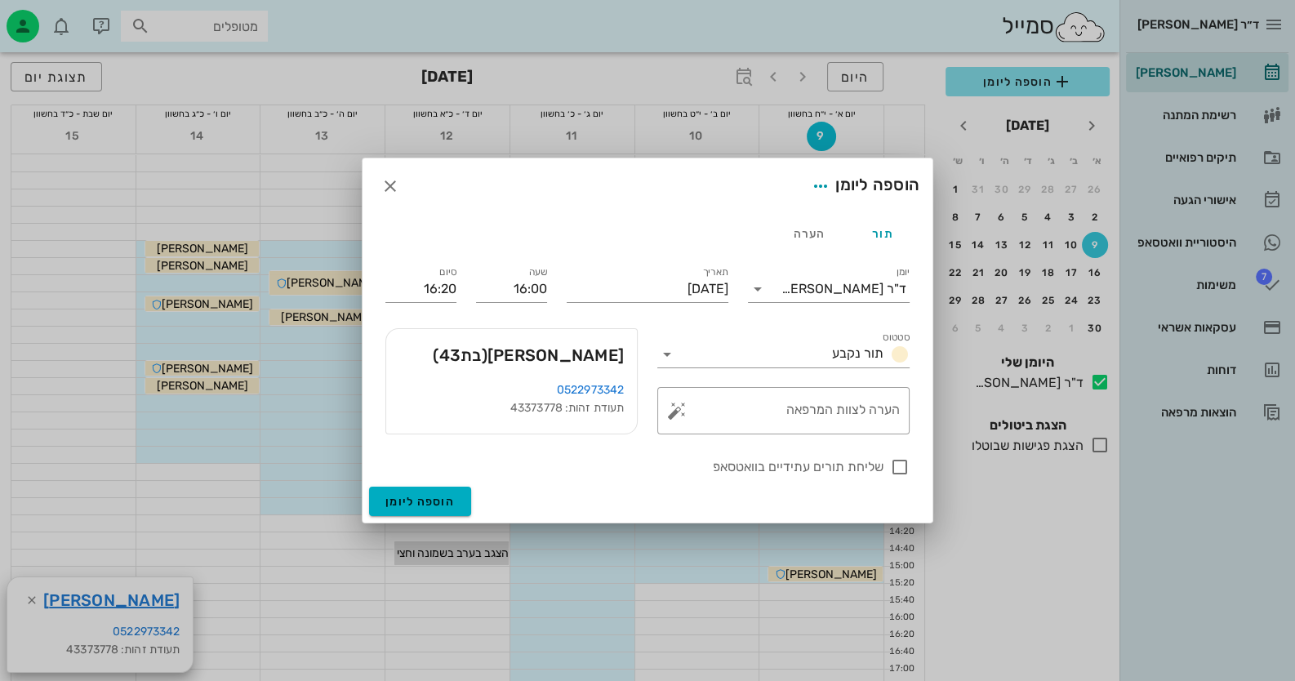
click at [32, 594] on div at bounding box center [647, 340] width 1295 height 681
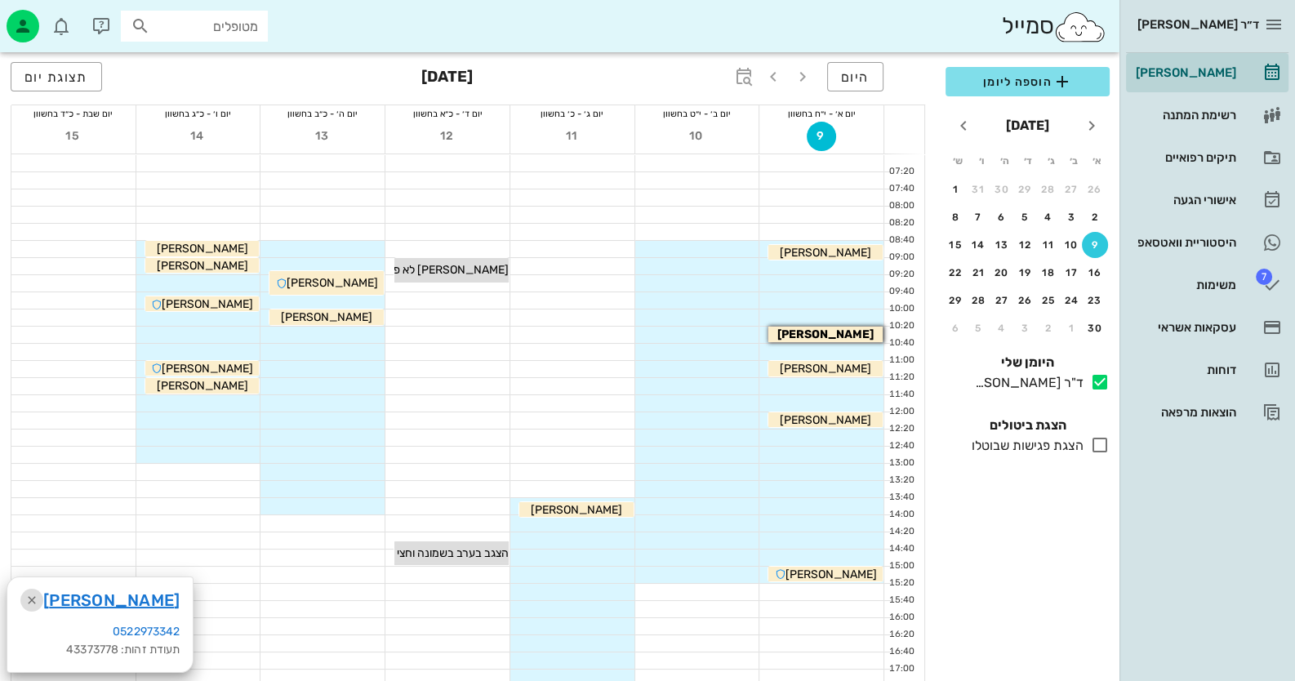
click at [29, 600] on icon "button" at bounding box center [32, 601] width 20 height 20
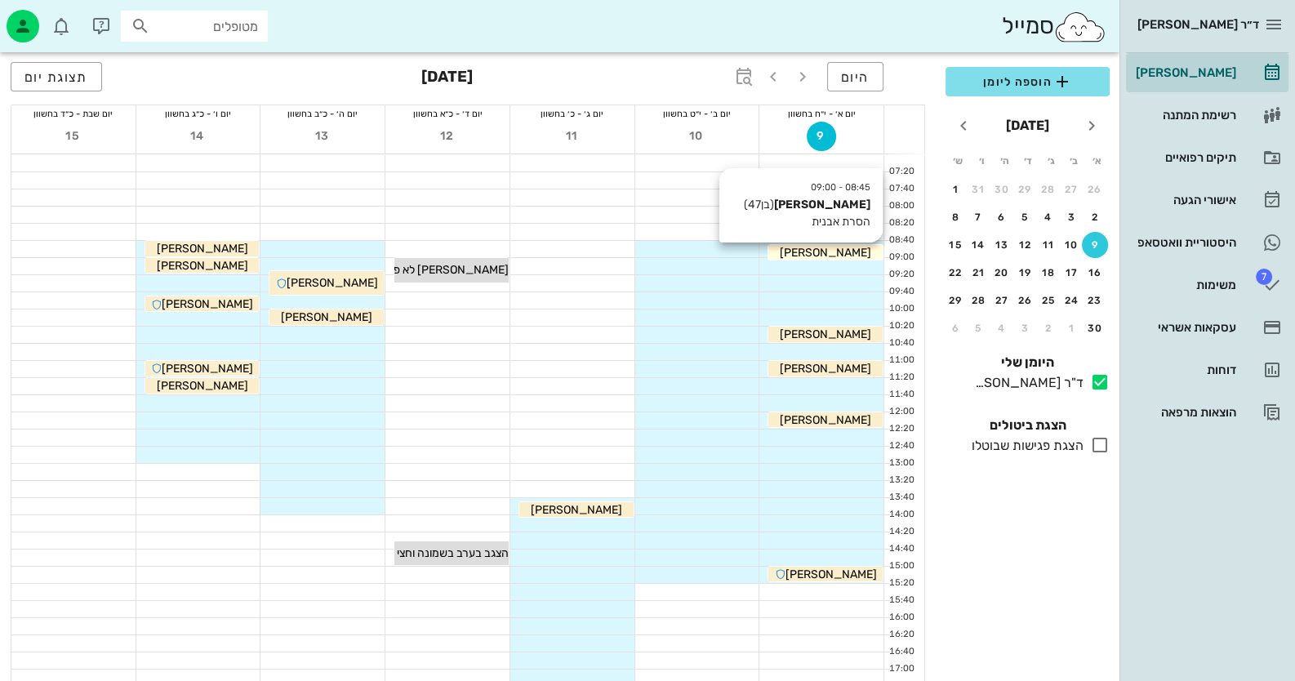
click at [858, 259] on div "אורי ארבל" at bounding box center [826, 252] width 114 height 17
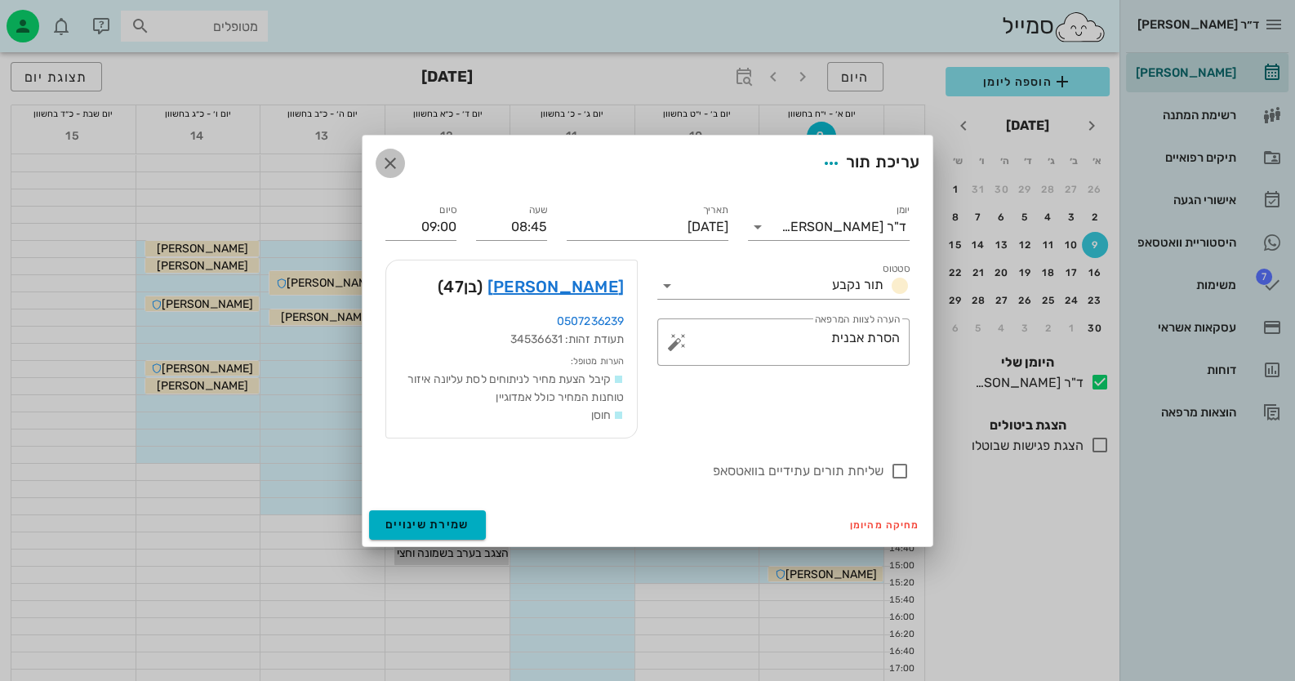
click at [389, 163] on icon "button" at bounding box center [391, 164] width 20 height 20
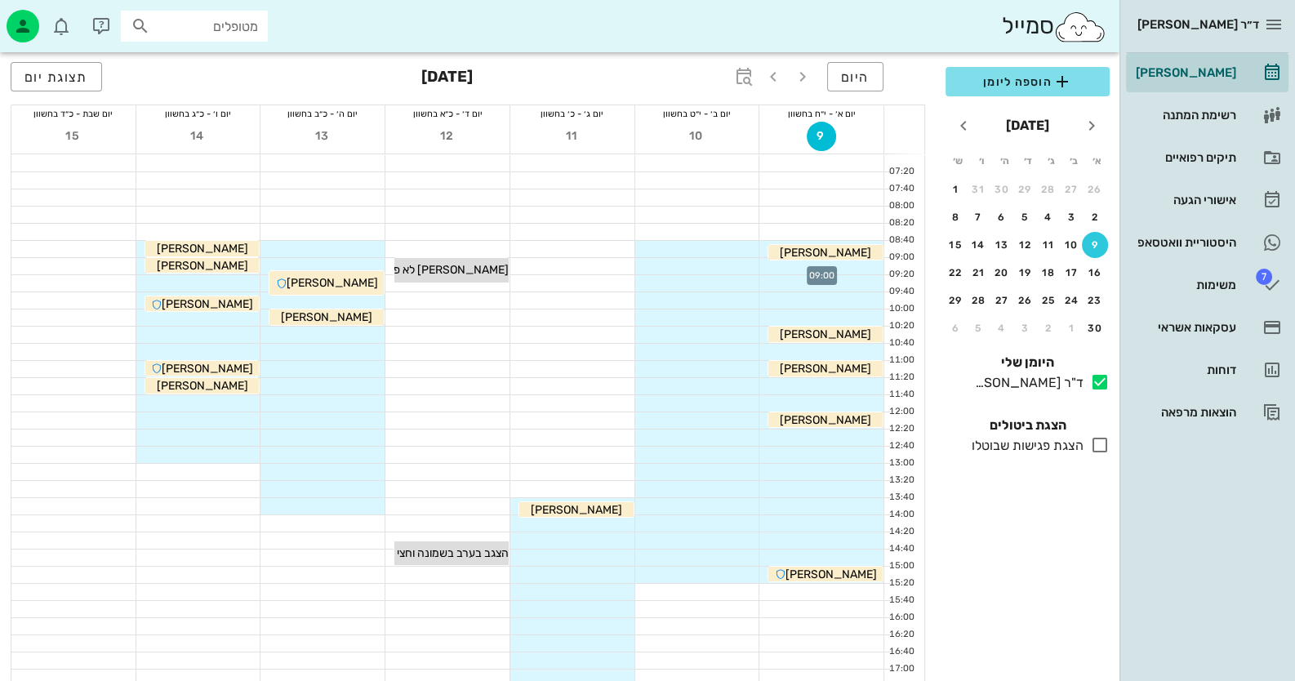
click at [832, 267] on div at bounding box center [822, 266] width 124 height 16
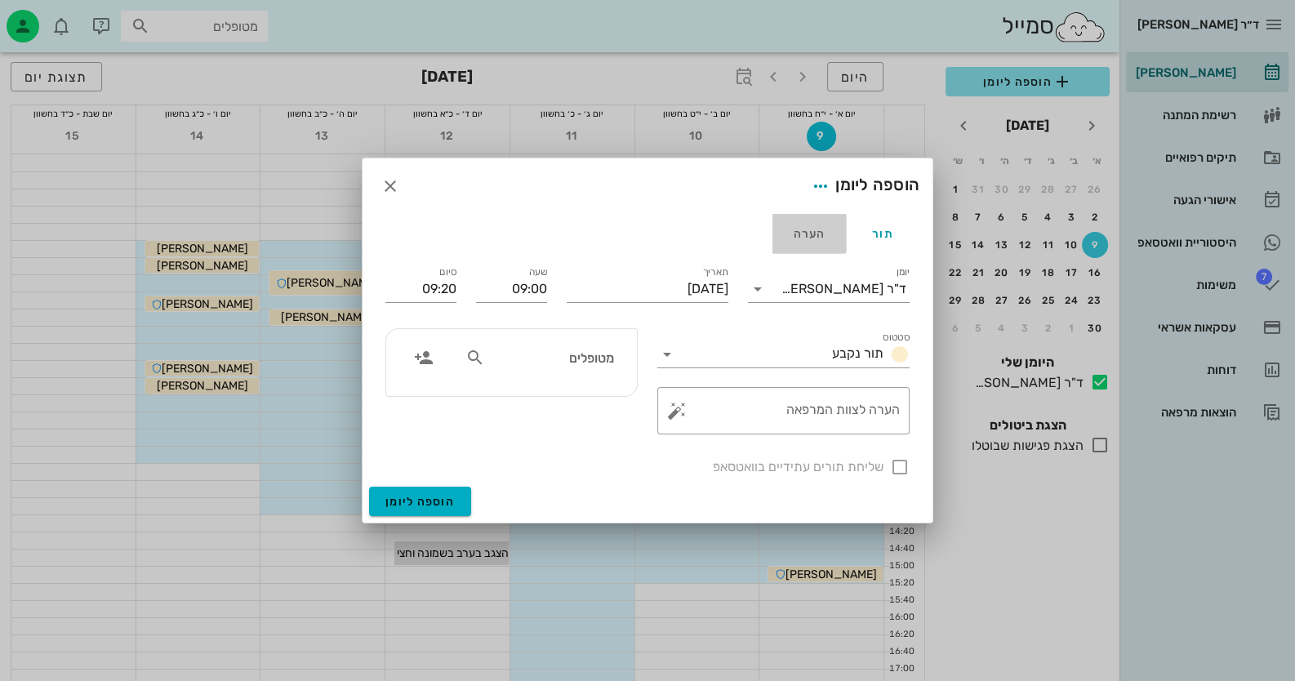
click at [813, 236] on div "הערה" at bounding box center [810, 233] width 74 height 39
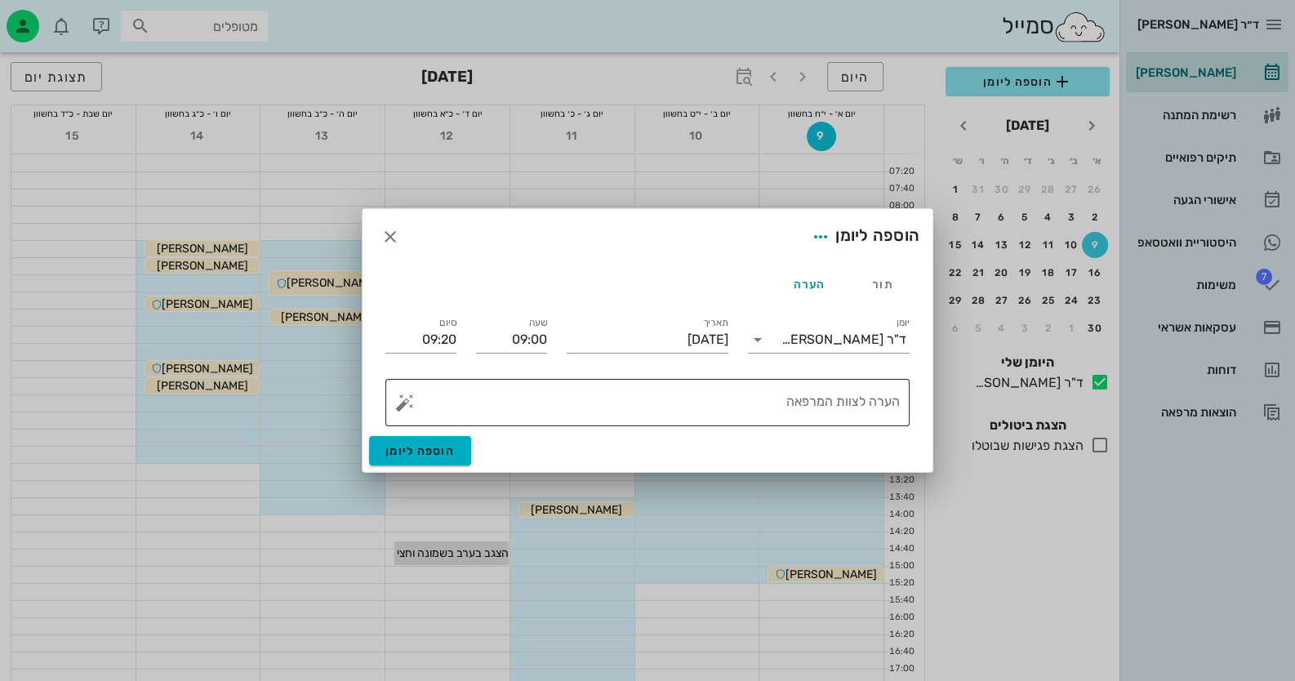
click at [867, 387] on div "הערה לצוות המרפאה" at bounding box center [654, 402] width 492 height 47
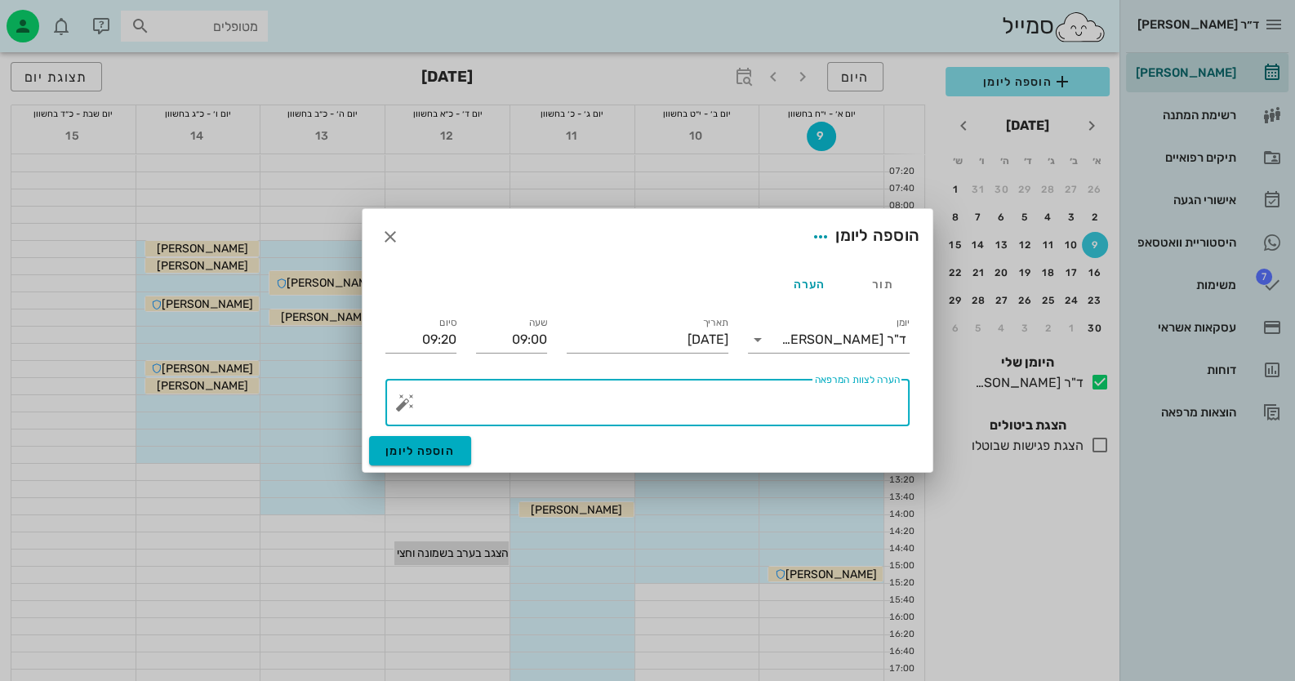
type textarea "t"
type textarea "y"
type textarea "טיפול"
click at [437, 334] on input "09:20" at bounding box center [421, 340] width 71 height 26
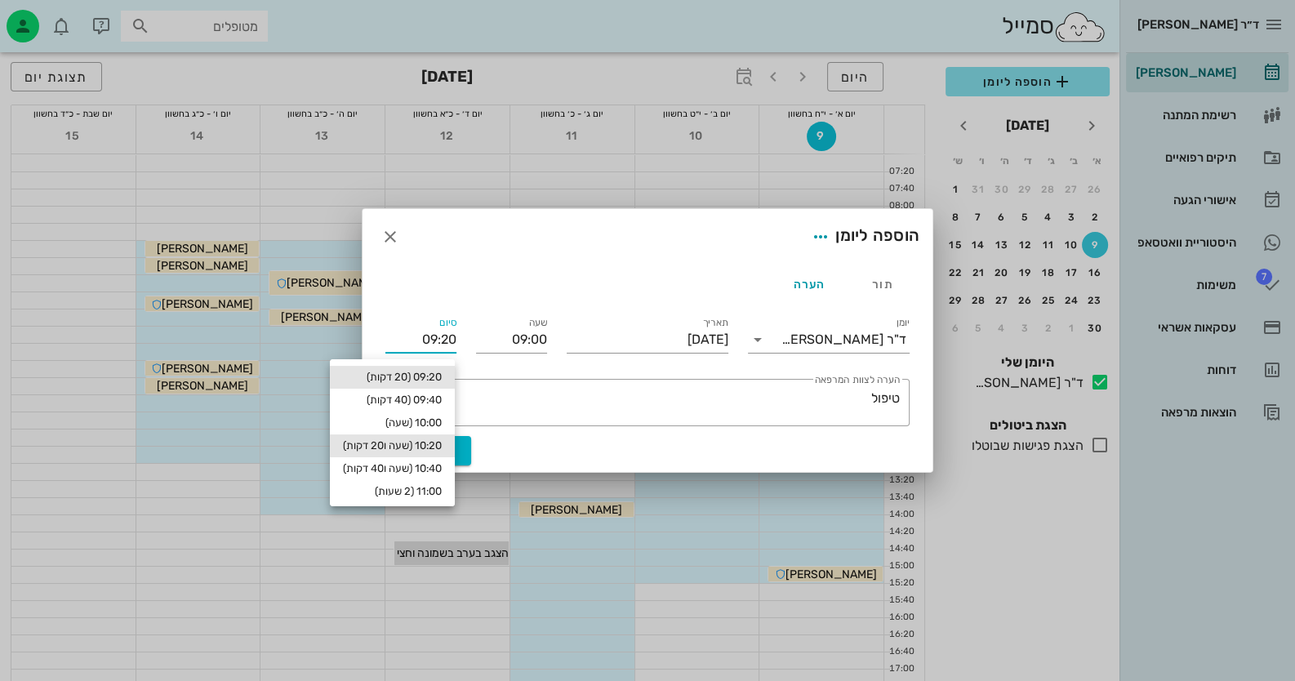
click at [438, 441] on div "10:20 (שעה ו20 דקות)" at bounding box center [392, 445] width 99 height 13
type input "10:20"
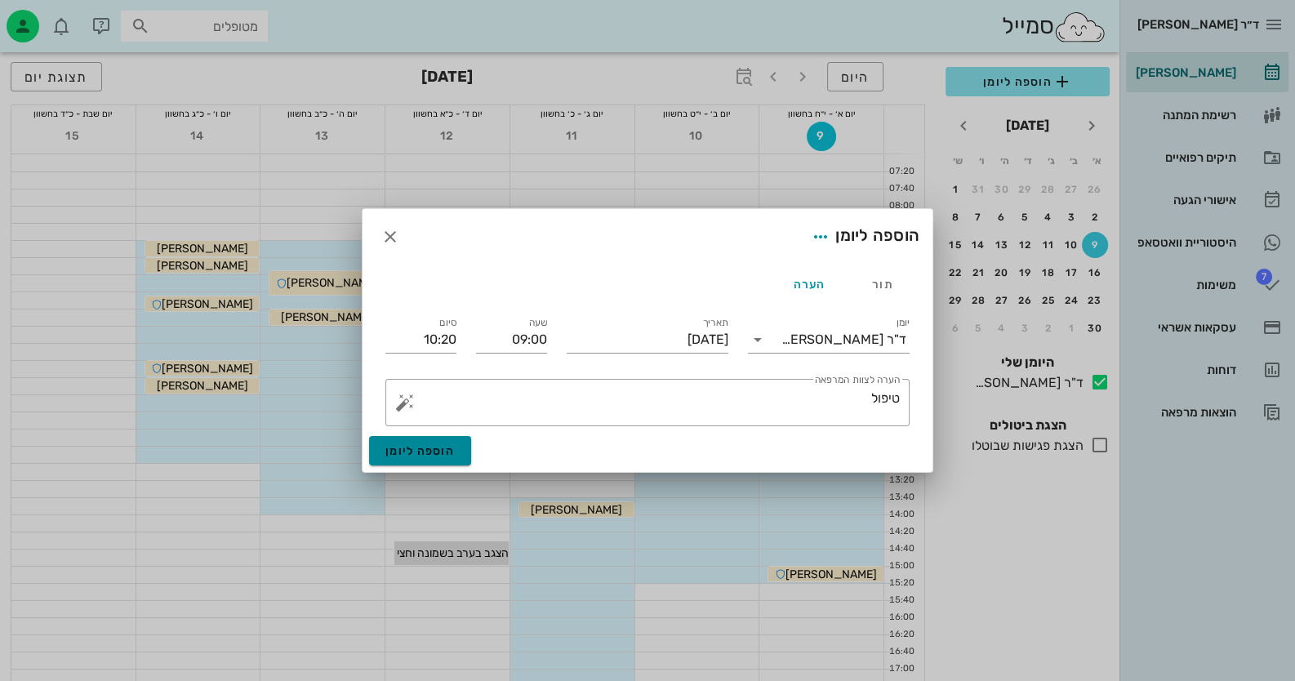
click at [439, 443] on button "הוספה ליומן" at bounding box center [420, 450] width 102 height 29
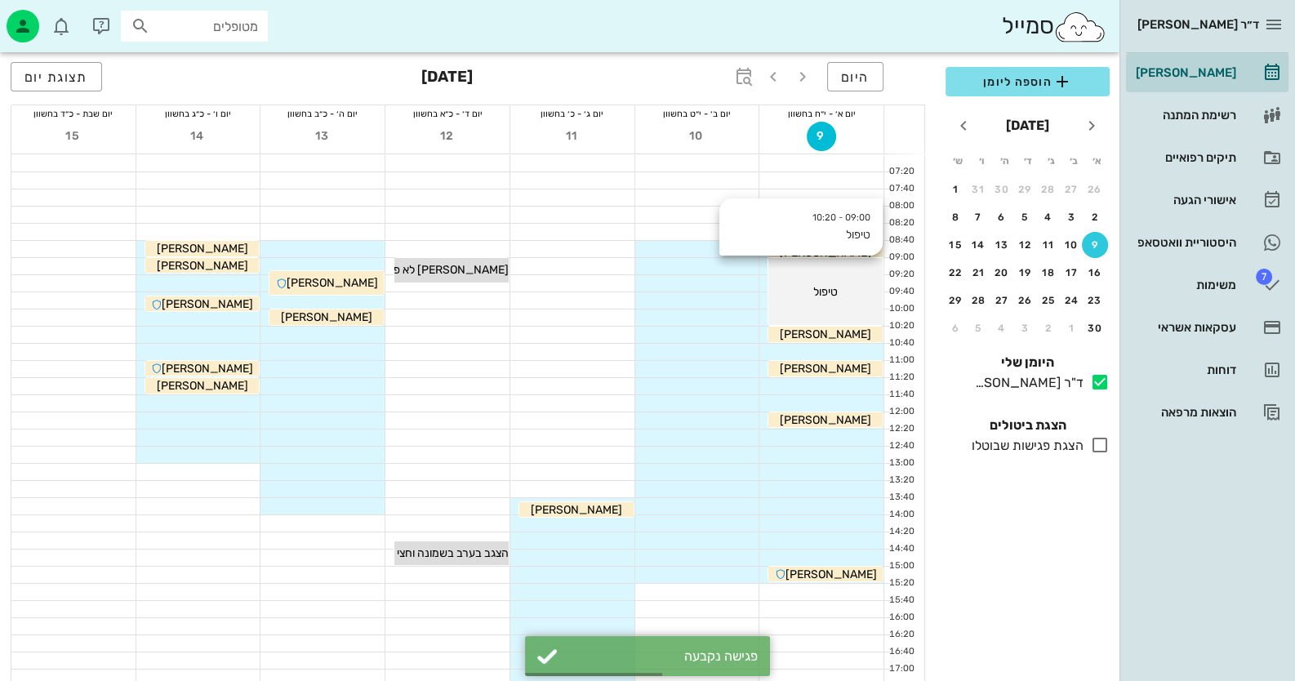
click at [809, 276] on div "09:00 - 10:20 טיפול טיפול" at bounding box center [826, 291] width 114 height 67
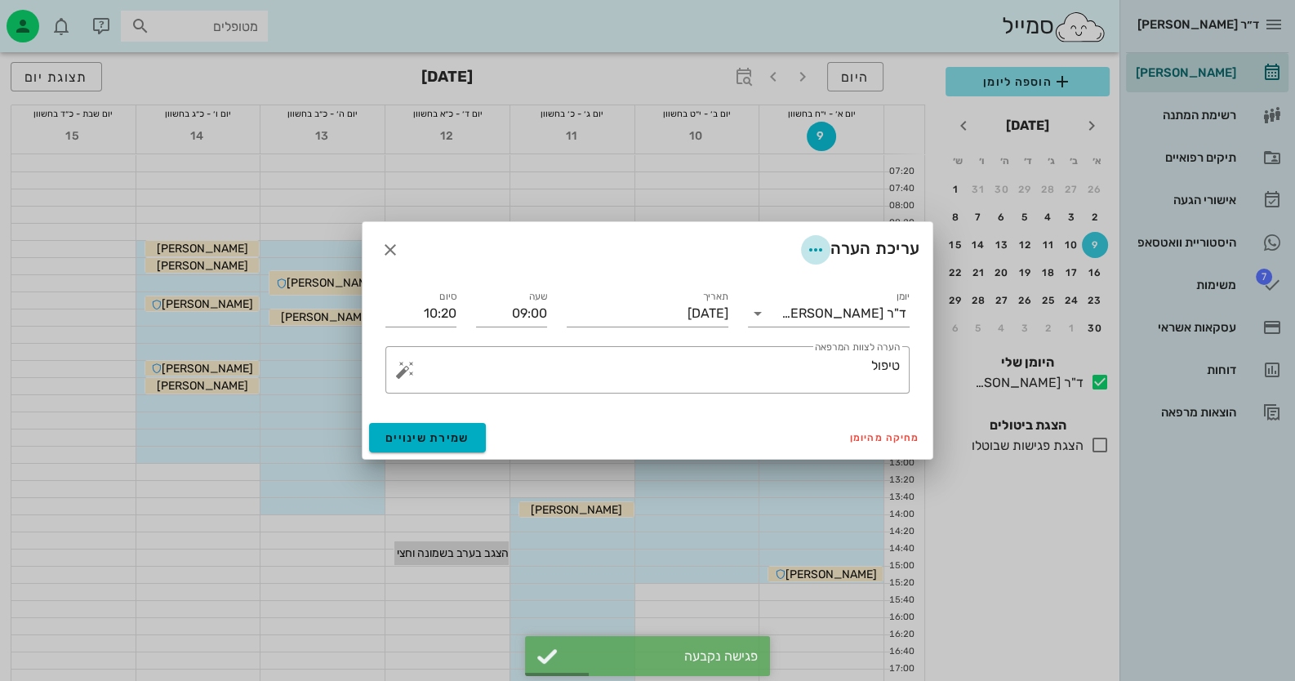
click at [821, 243] on icon "button" at bounding box center [816, 250] width 20 height 20
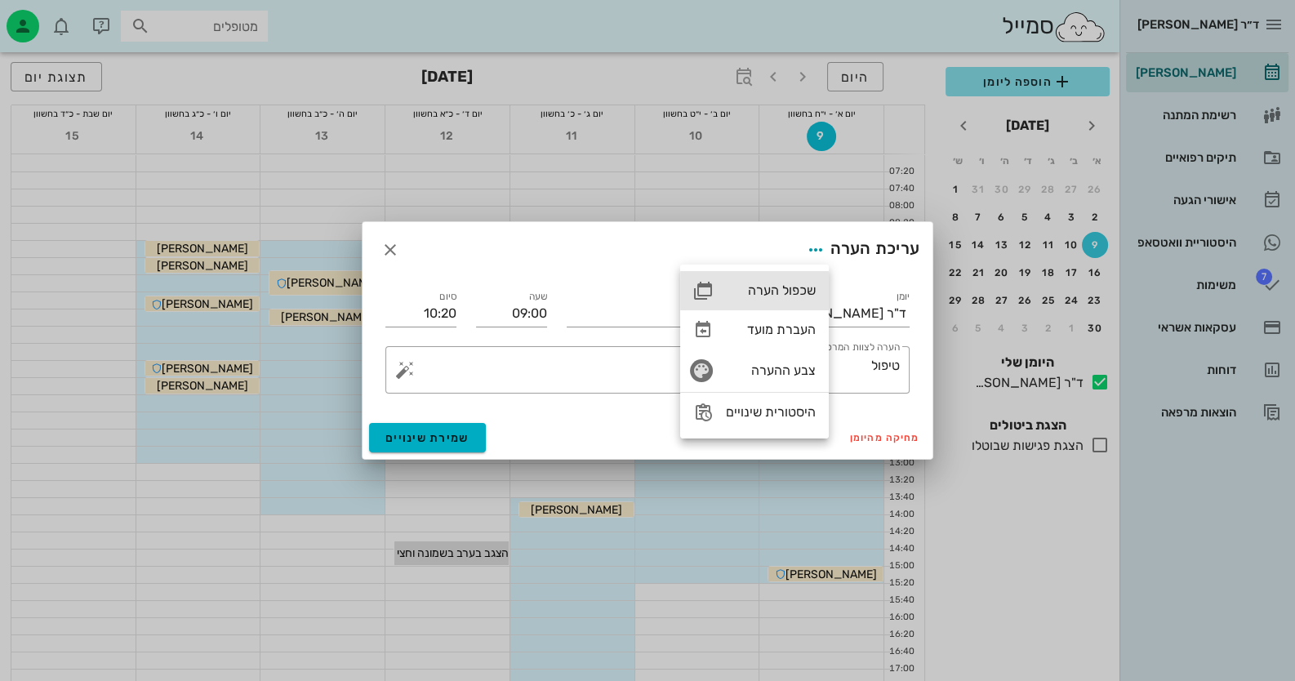
click at [800, 288] on div "שכפול הערה" at bounding box center [771, 291] width 90 height 16
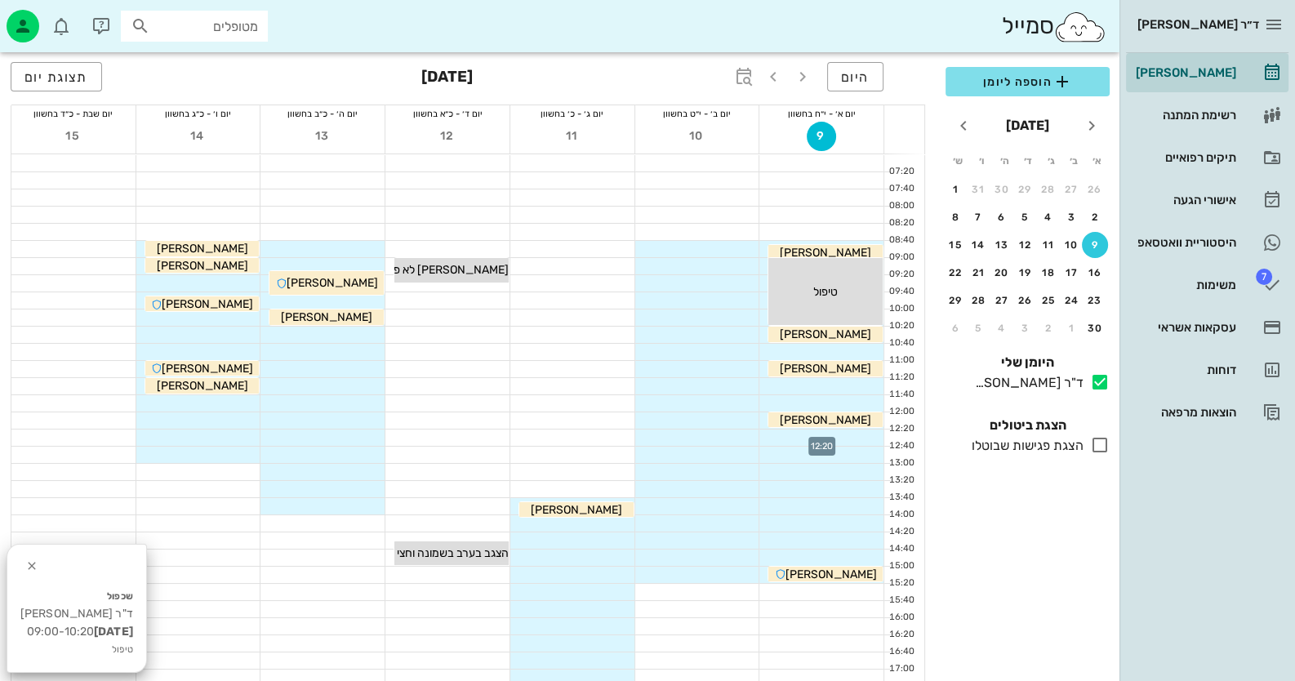
click at [867, 435] on div at bounding box center [822, 438] width 124 height 16
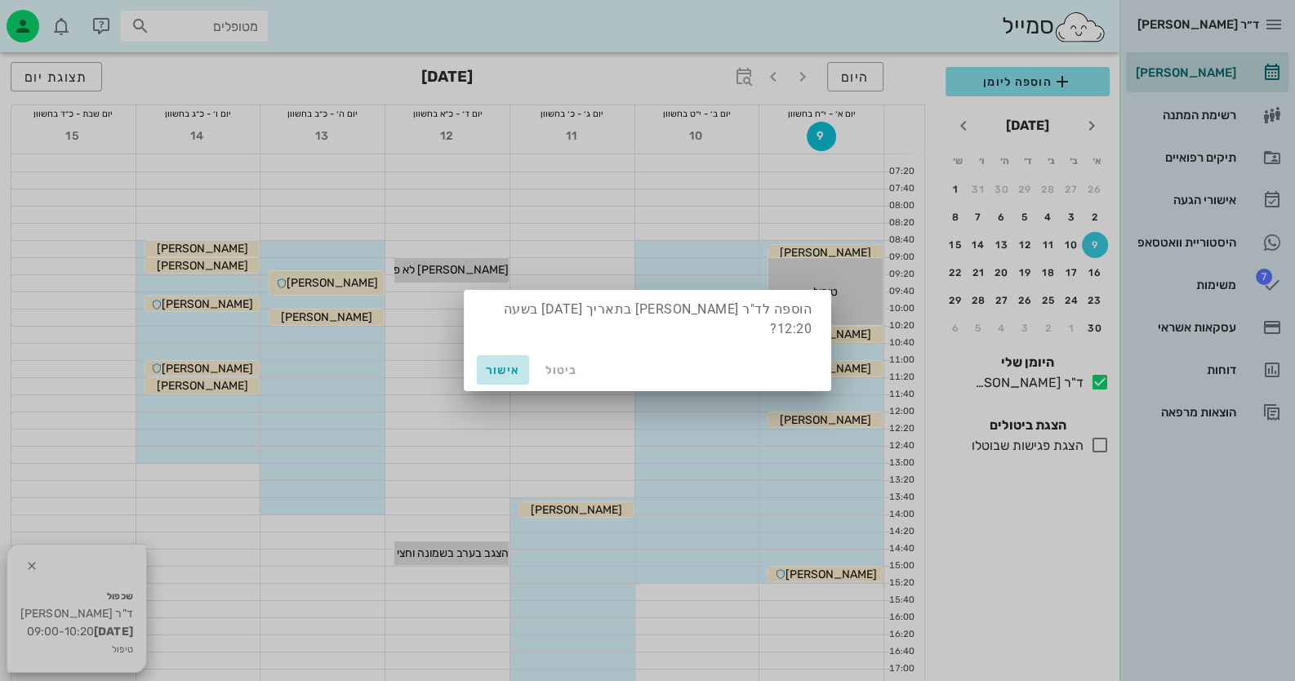
click at [494, 363] on span "אישור" at bounding box center [503, 370] width 39 height 14
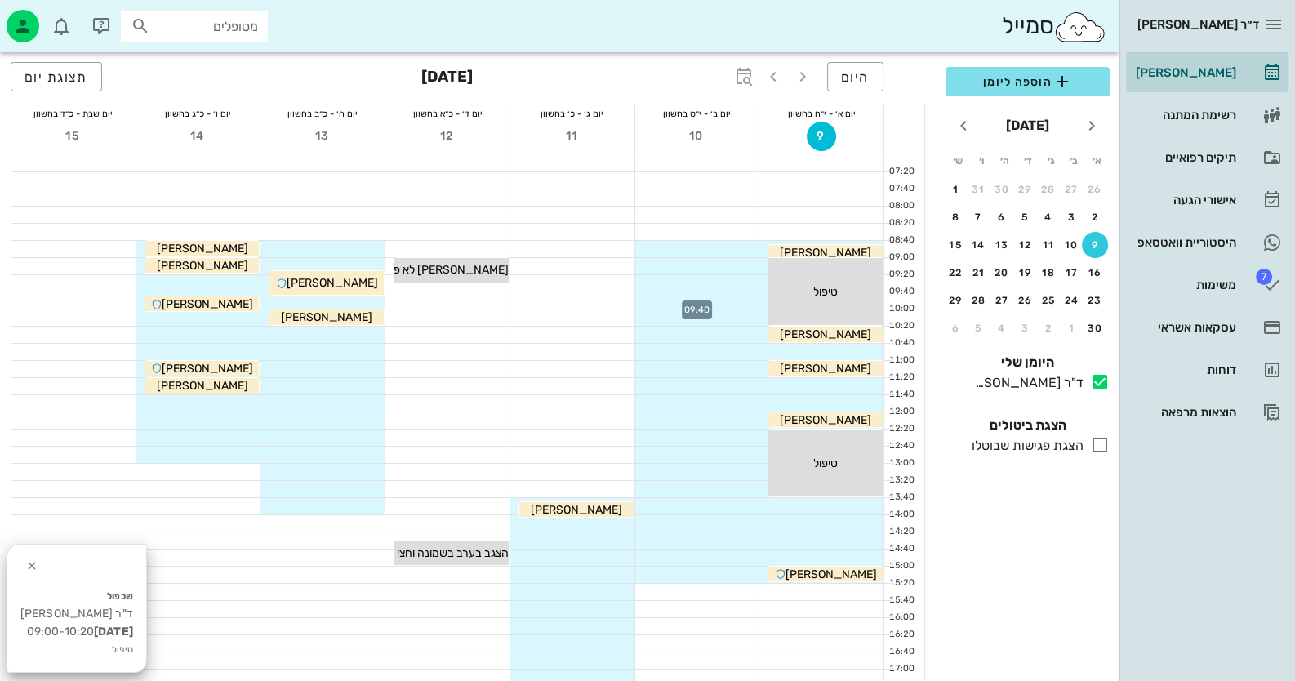
click at [738, 303] on div at bounding box center [697, 300] width 124 height 16
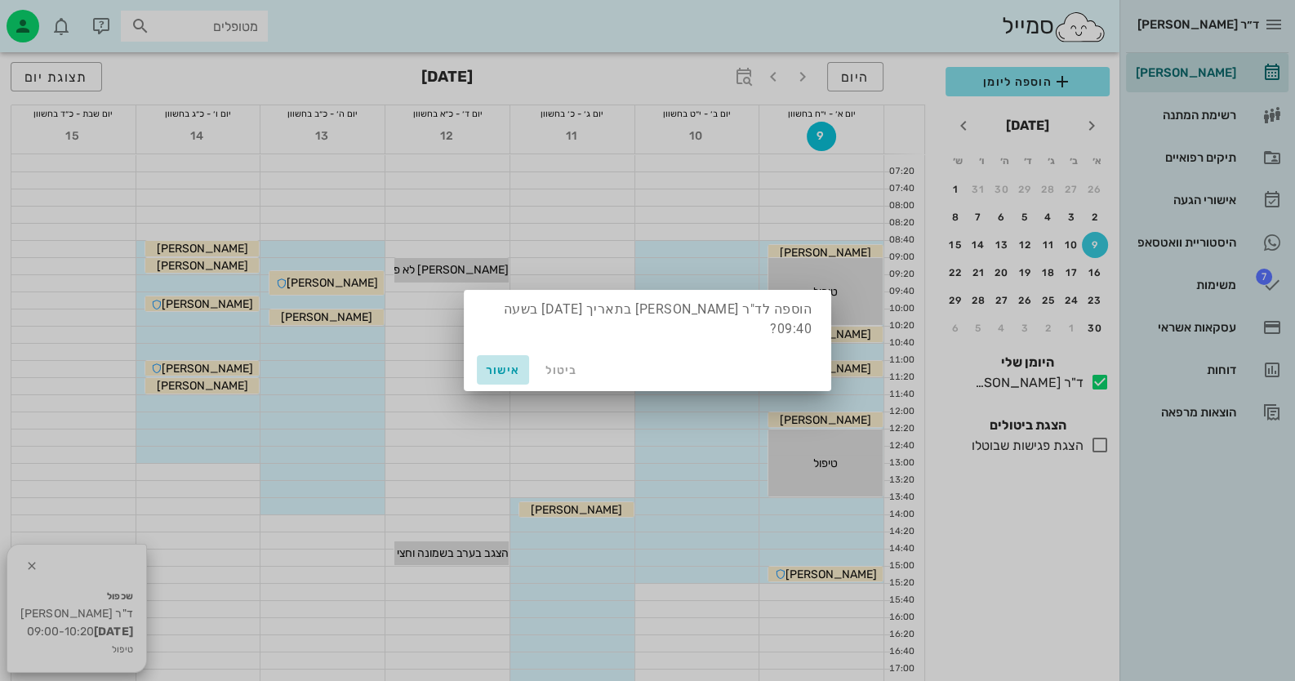
click at [510, 363] on span "אישור" at bounding box center [503, 370] width 39 height 14
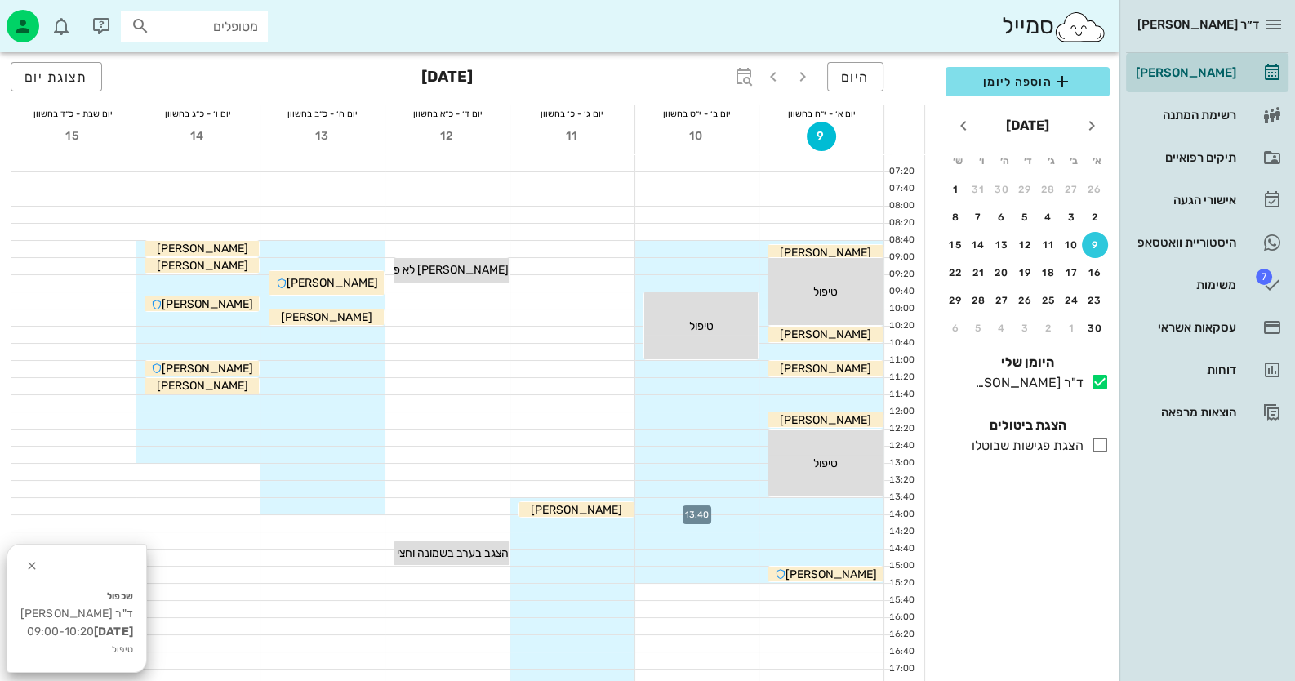
click at [743, 504] on div at bounding box center [697, 506] width 124 height 16
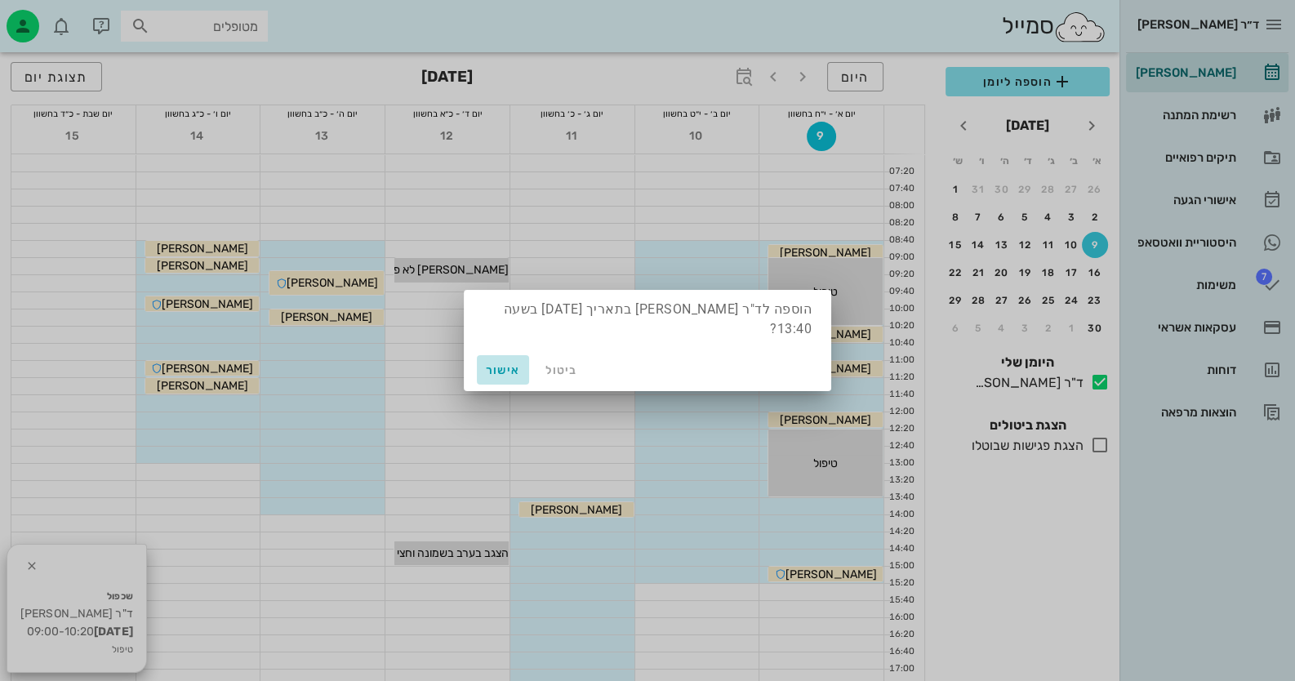
click at [506, 363] on span "אישור" at bounding box center [503, 370] width 39 height 14
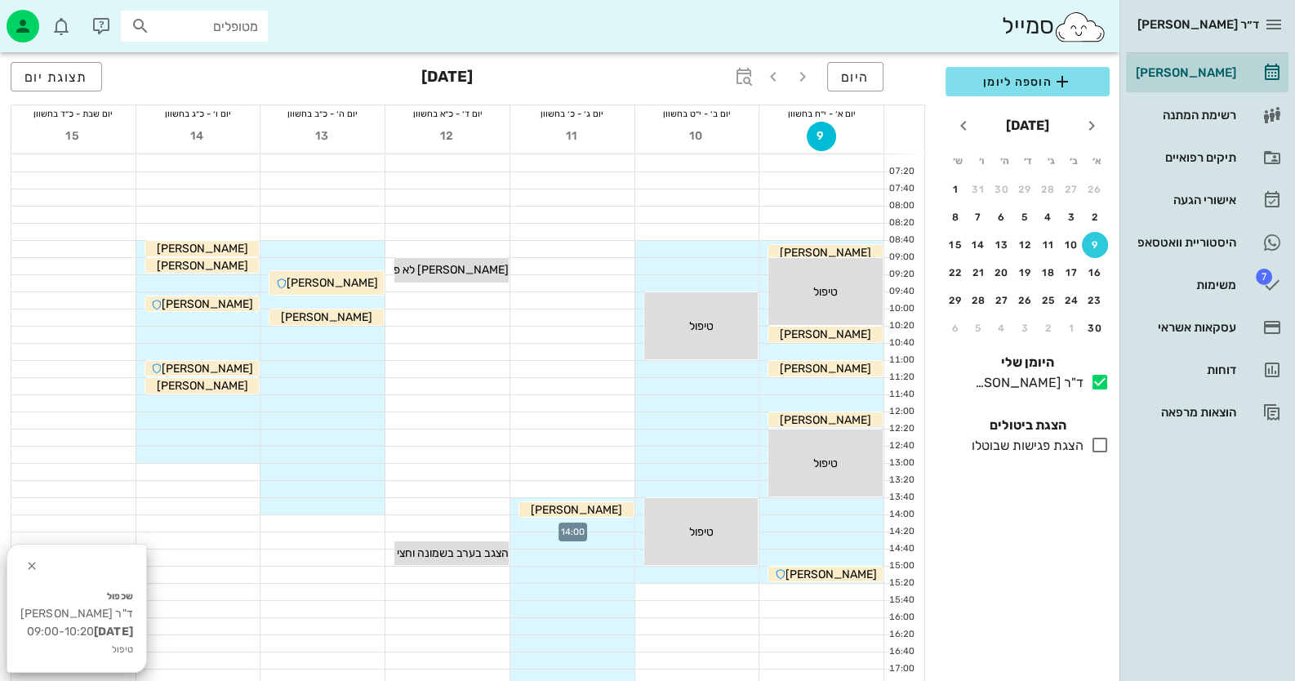
click at [595, 522] on div at bounding box center [572, 523] width 124 height 16
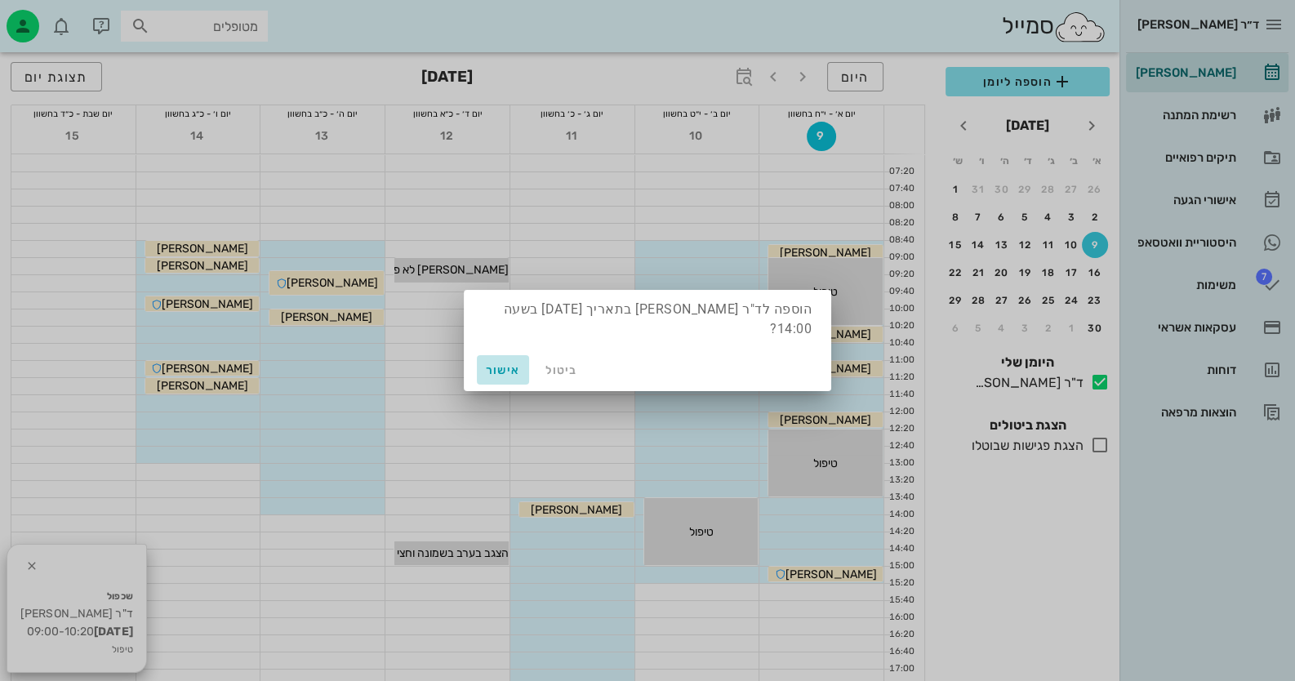
click at [500, 363] on span "אישור" at bounding box center [503, 370] width 39 height 14
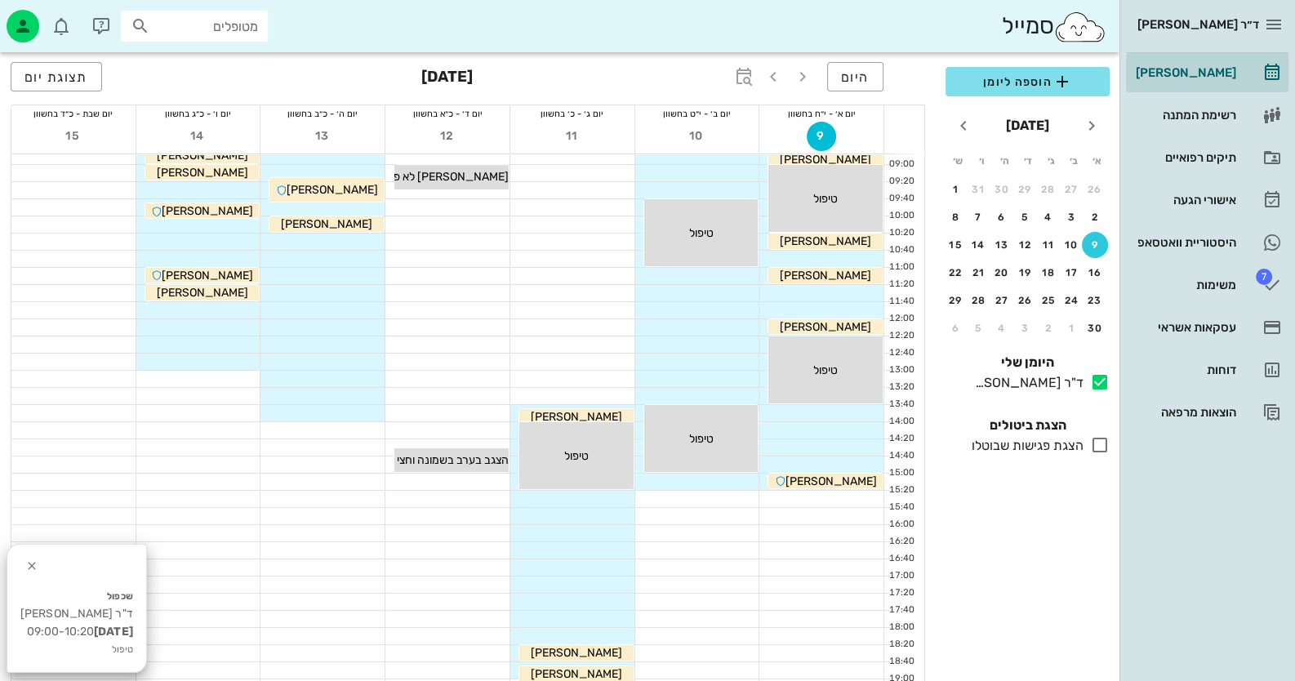
scroll to position [245, 0]
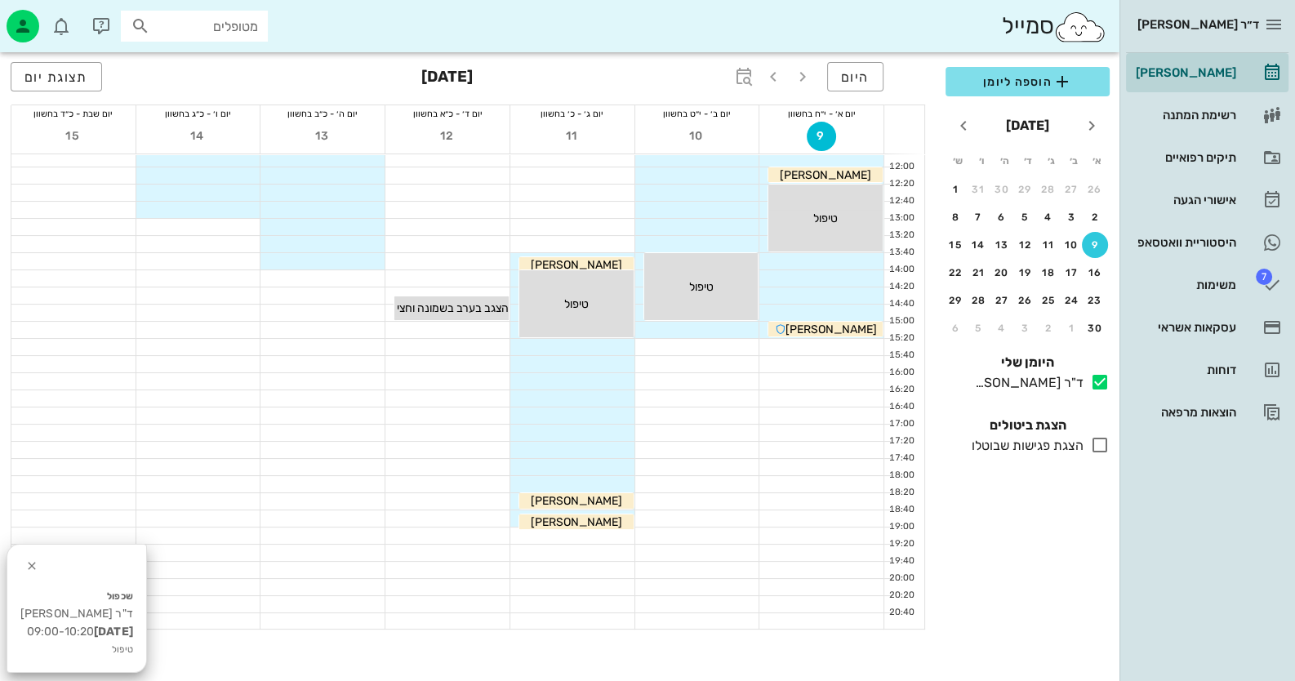
click at [582, 407] on div at bounding box center [572, 415] width 124 height 17
click at [592, 421] on div at bounding box center [572, 416] width 124 height 16
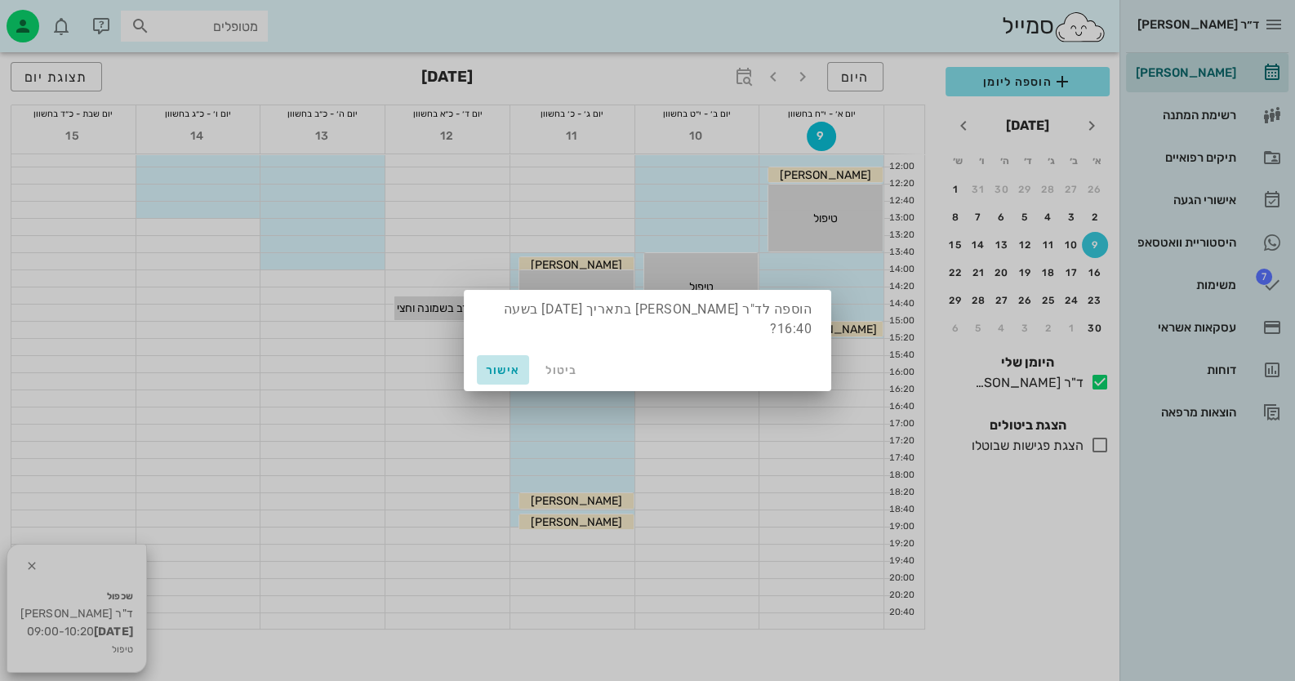
click at [508, 363] on span "אישור" at bounding box center [503, 370] width 39 height 14
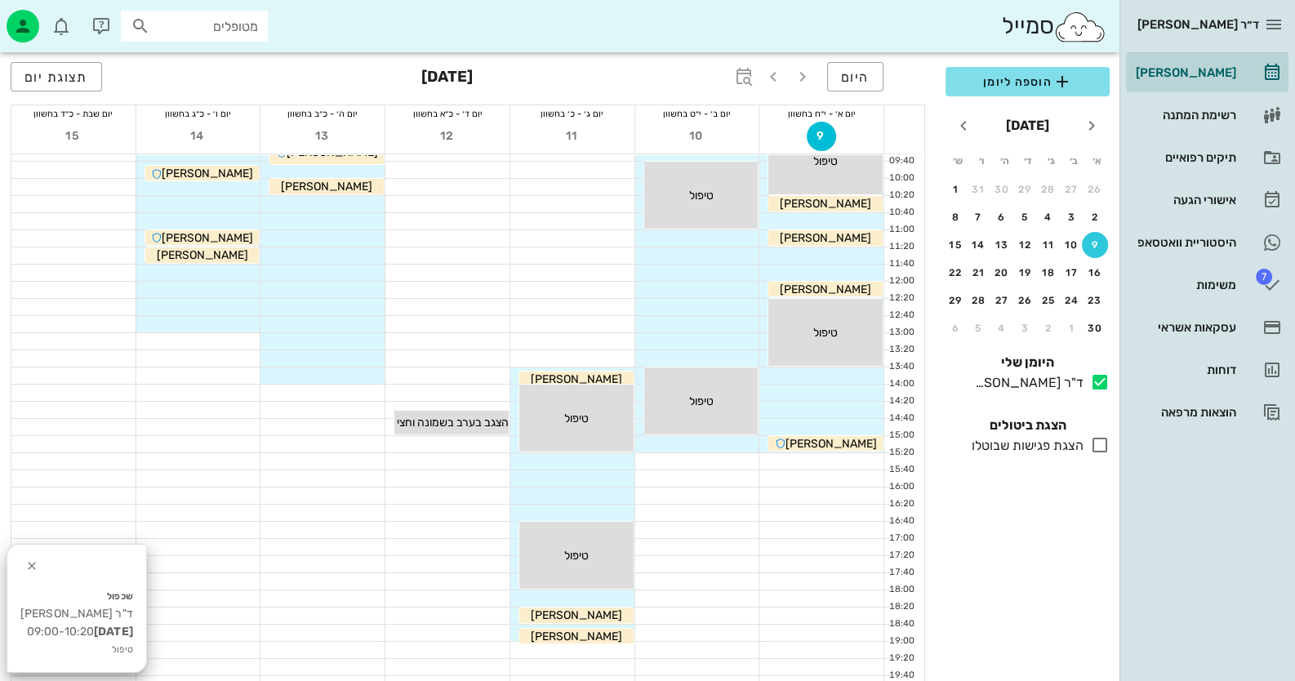
scroll to position [0, 0]
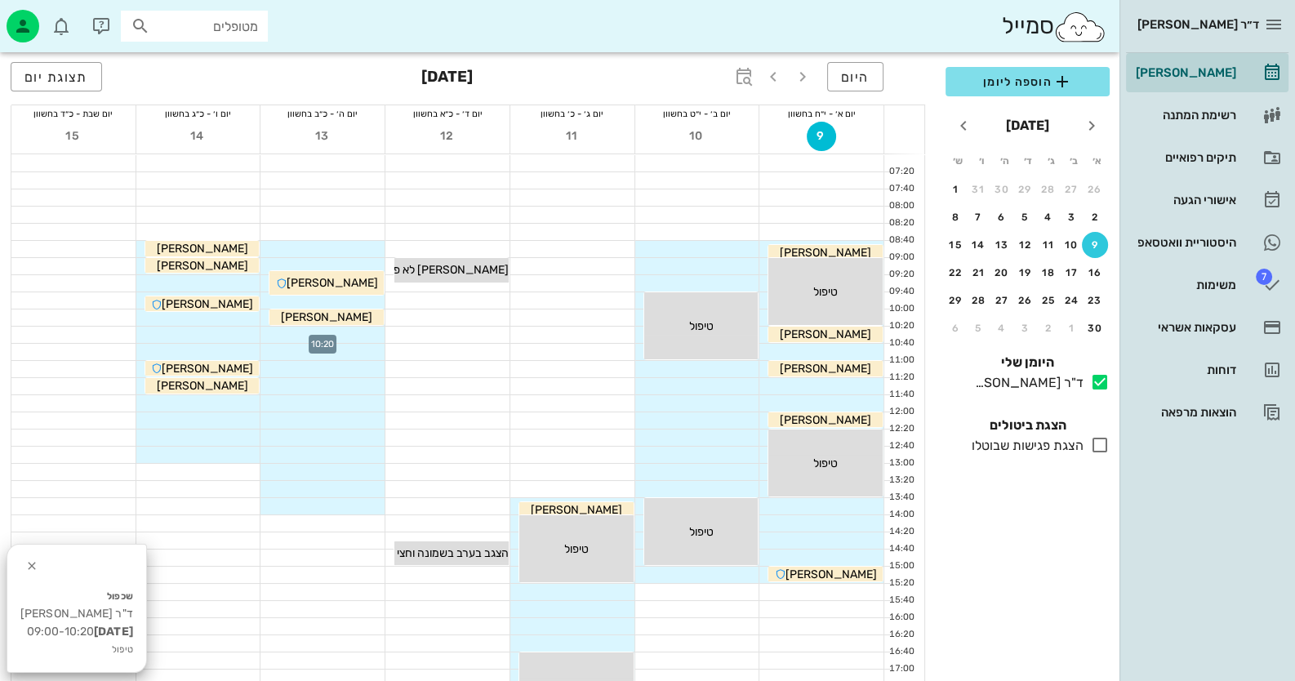
click at [319, 338] on div at bounding box center [323, 335] width 124 height 16
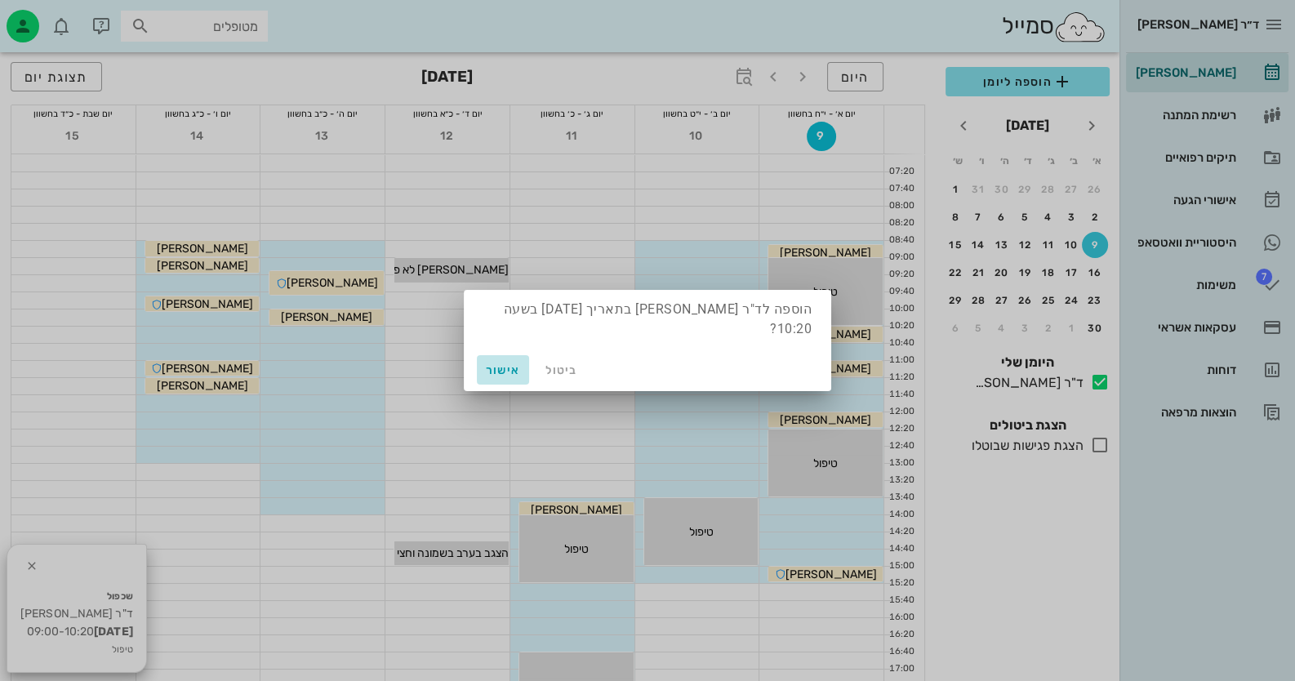
click at [500, 363] on span "אישור" at bounding box center [503, 370] width 39 height 14
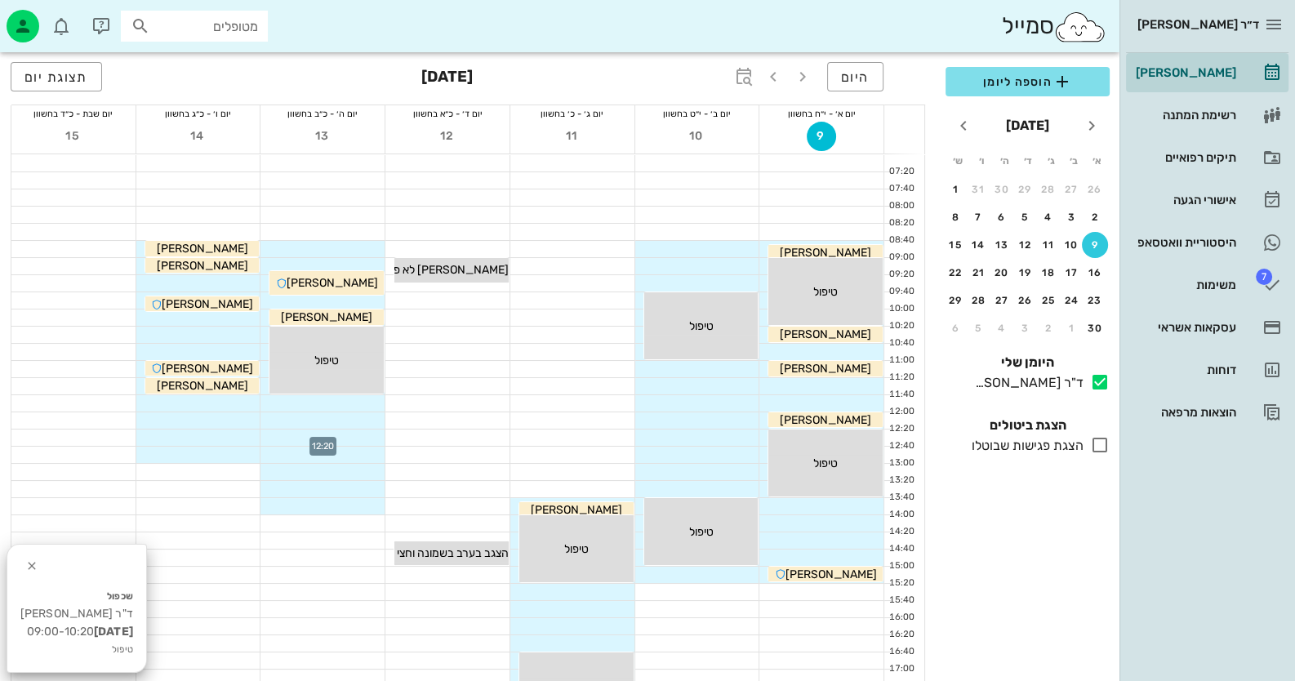
click at [337, 435] on div at bounding box center [323, 438] width 124 height 16
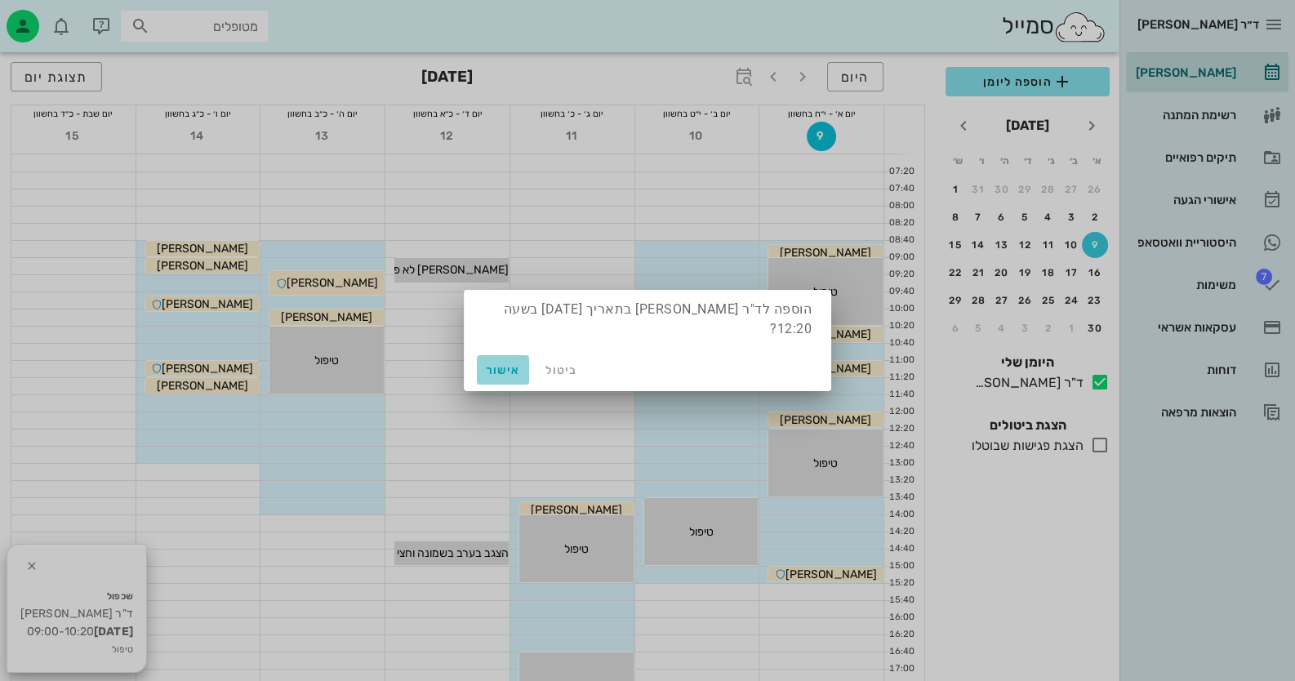
click at [504, 355] on button "אישור" at bounding box center [503, 369] width 52 height 29
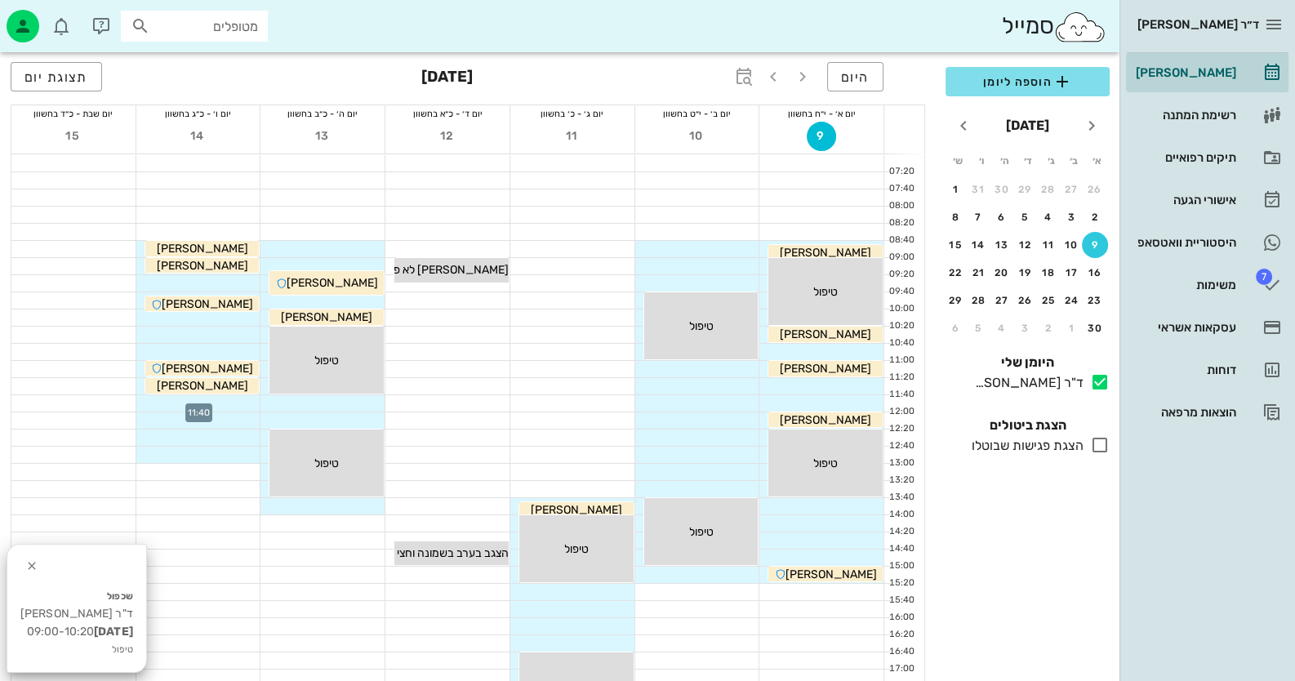
click at [235, 403] on div at bounding box center [198, 403] width 124 height 16
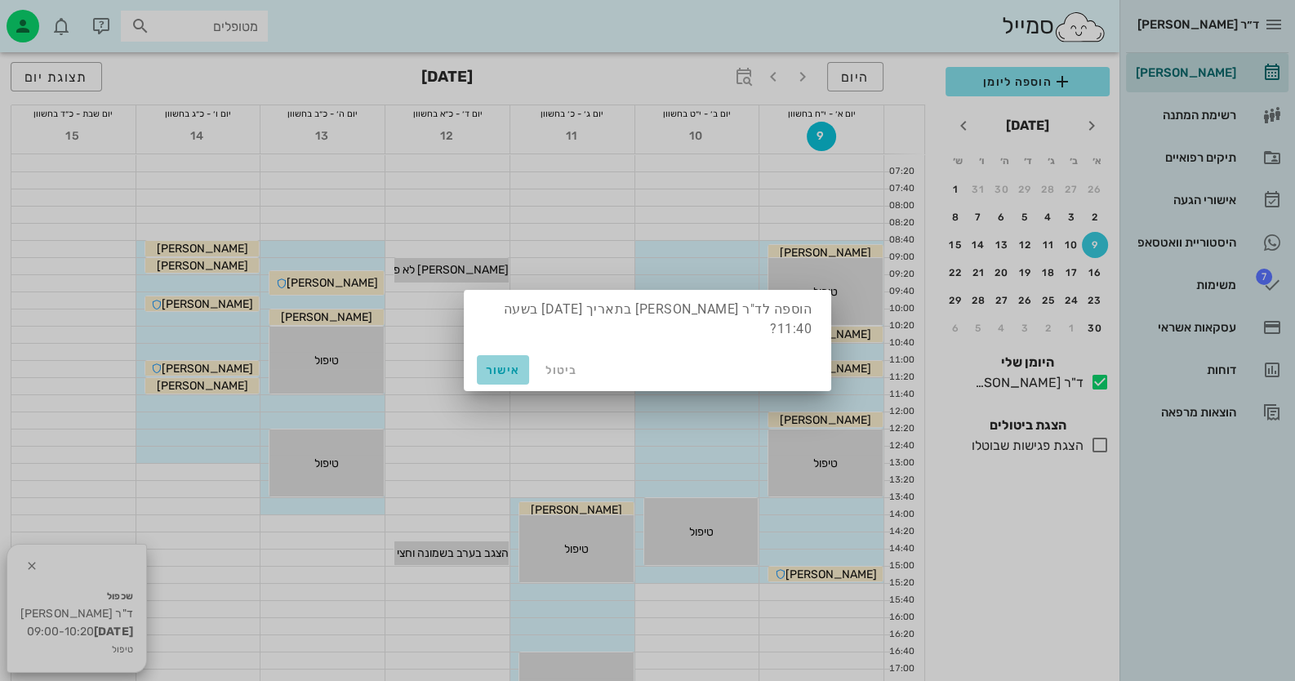
click at [494, 368] on button "אישור" at bounding box center [503, 369] width 52 height 29
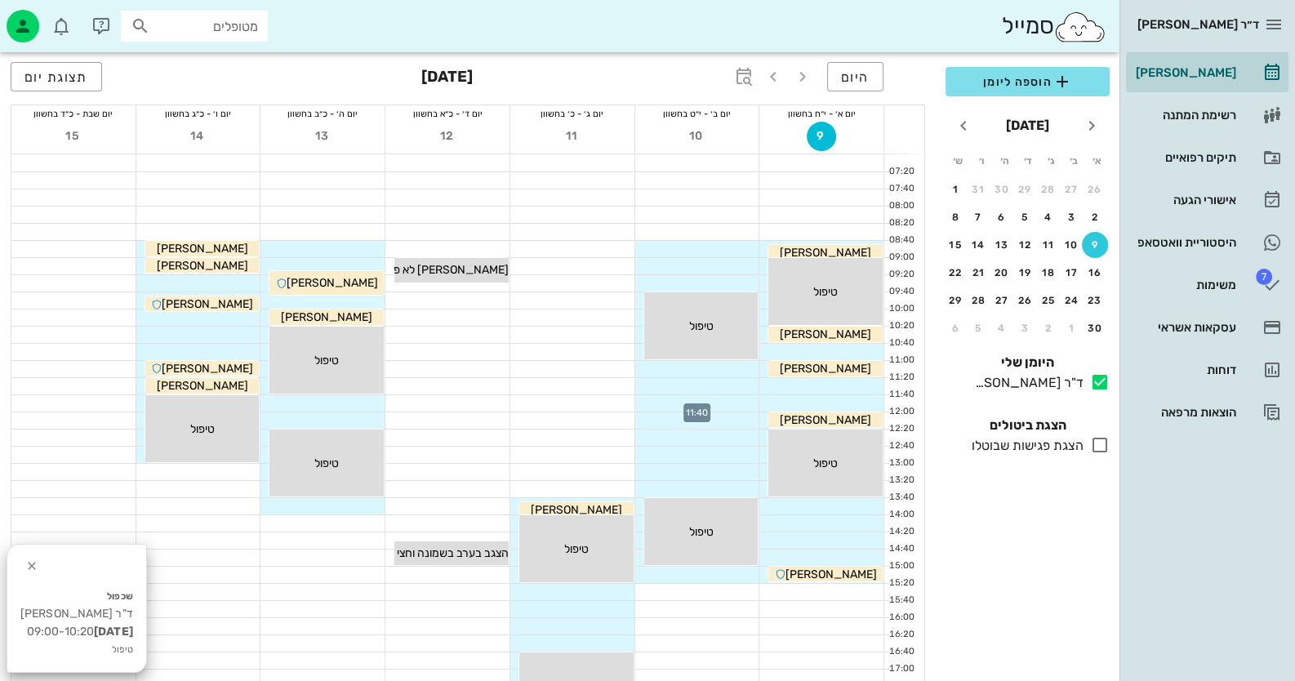
click at [730, 404] on div at bounding box center [697, 403] width 124 height 16
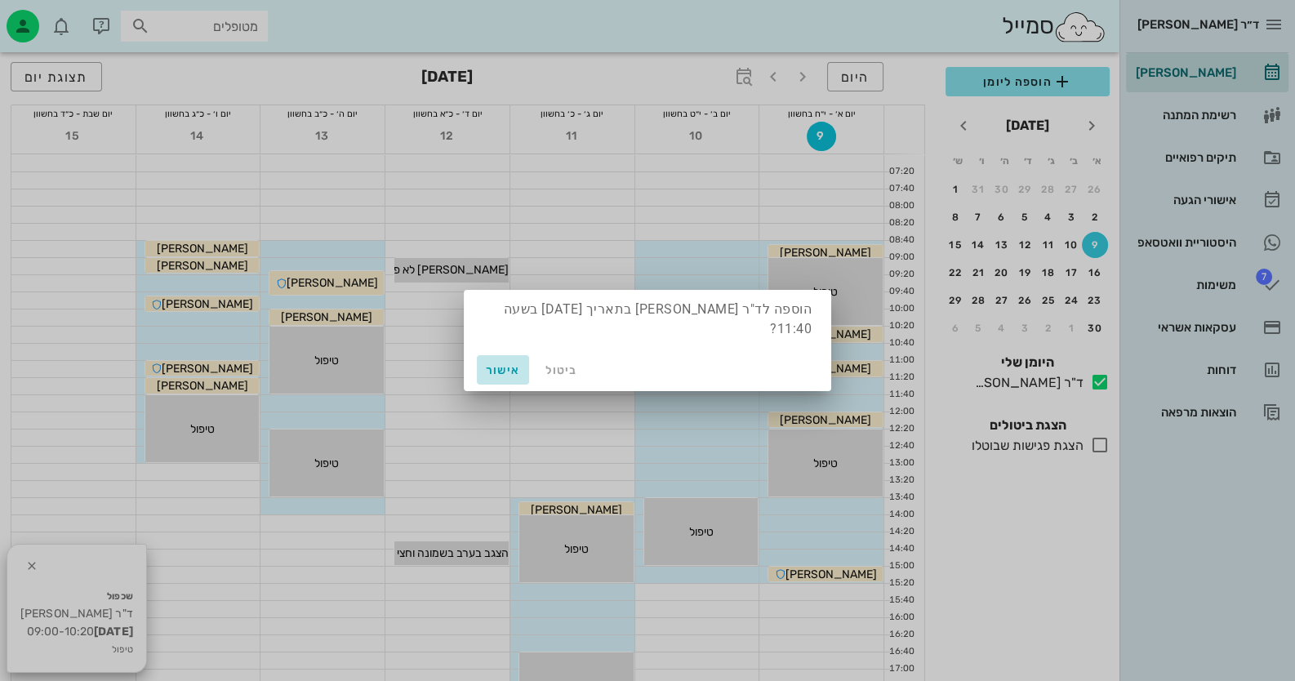
click at [514, 355] on button "אישור" at bounding box center [503, 369] width 52 height 29
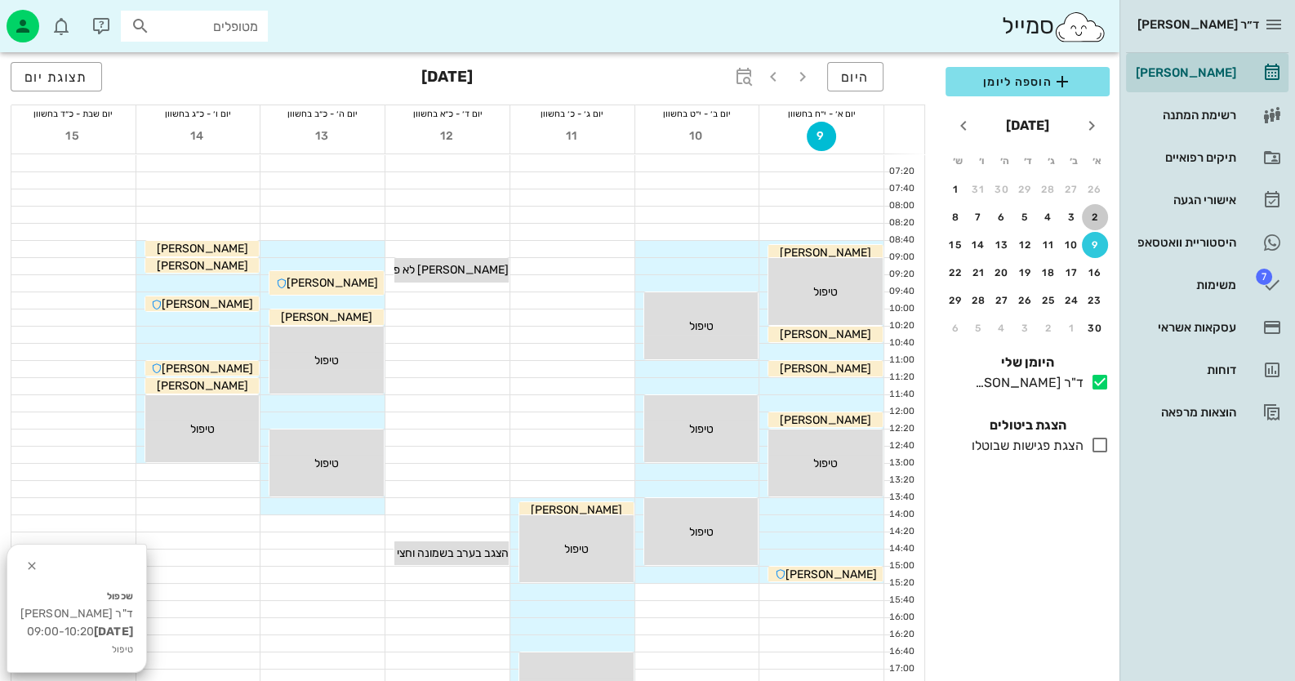
click at [1099, 204] on button "2" at bounding box center [1095, 217] width 26 height 26
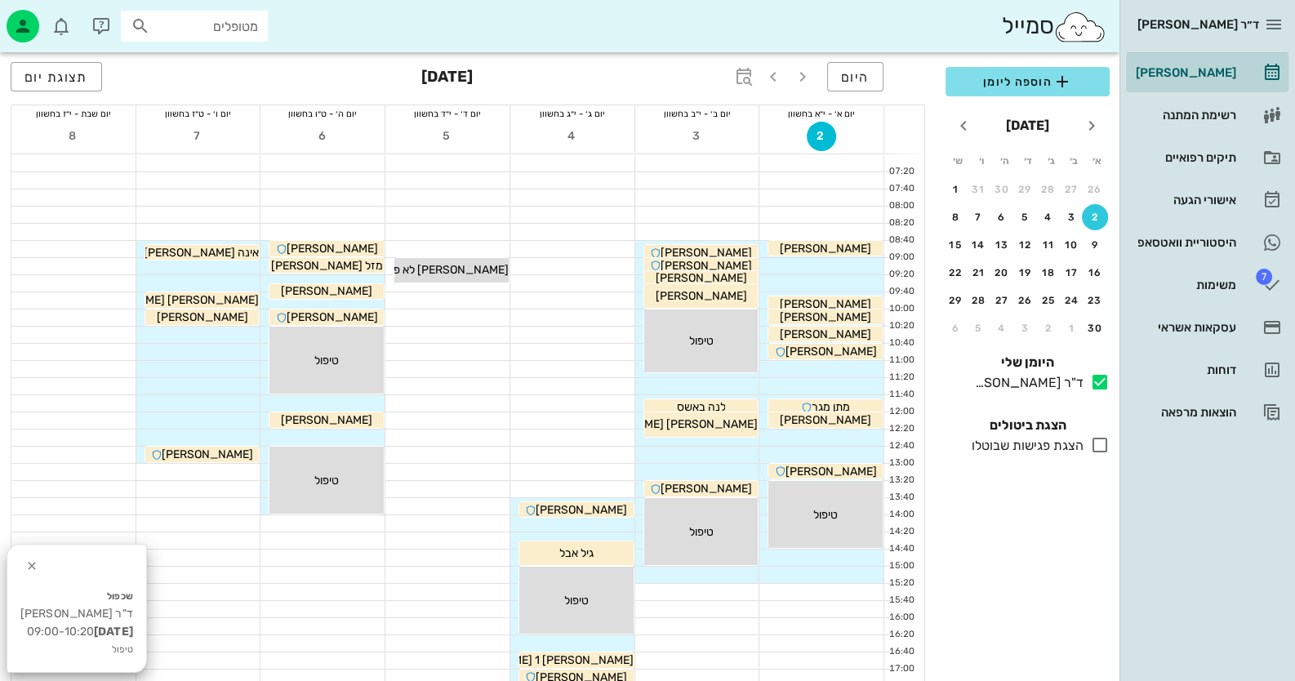
click at [229, 337] on div at bounding box center [198, 335] width 124 height 16
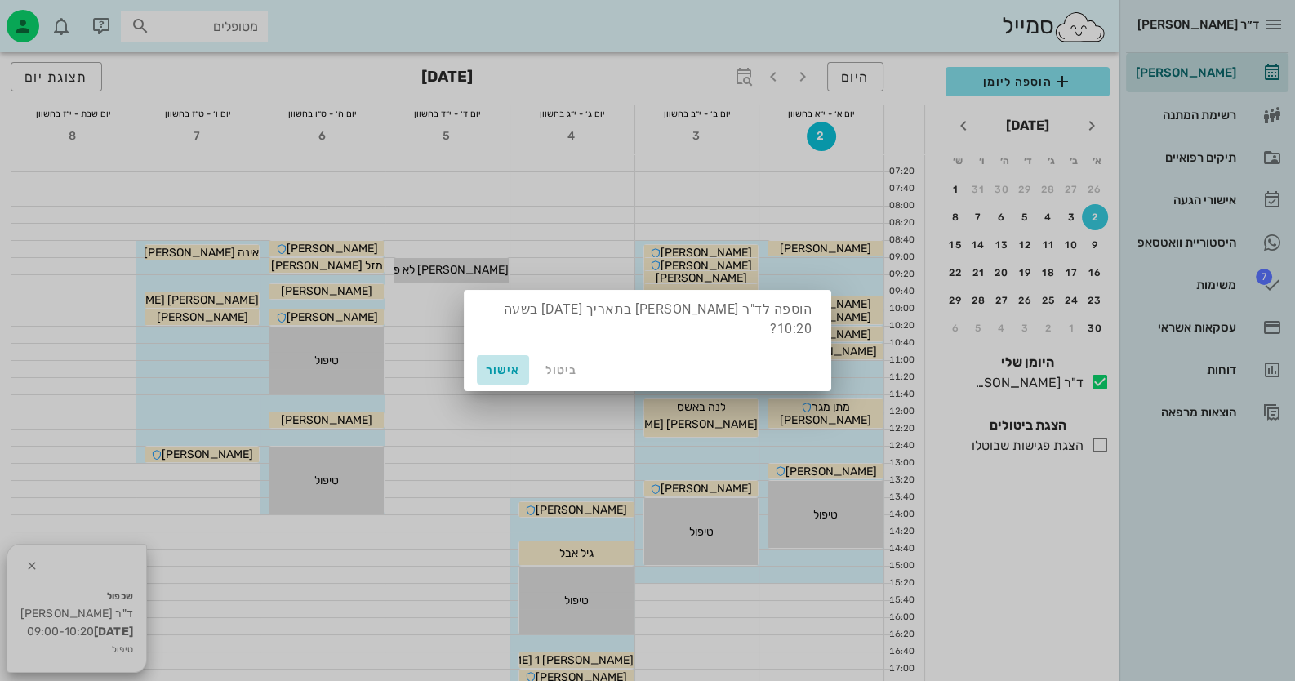
click at [477, 362] on button "אישור" at bounding box center [503, 369] width 52 height 29
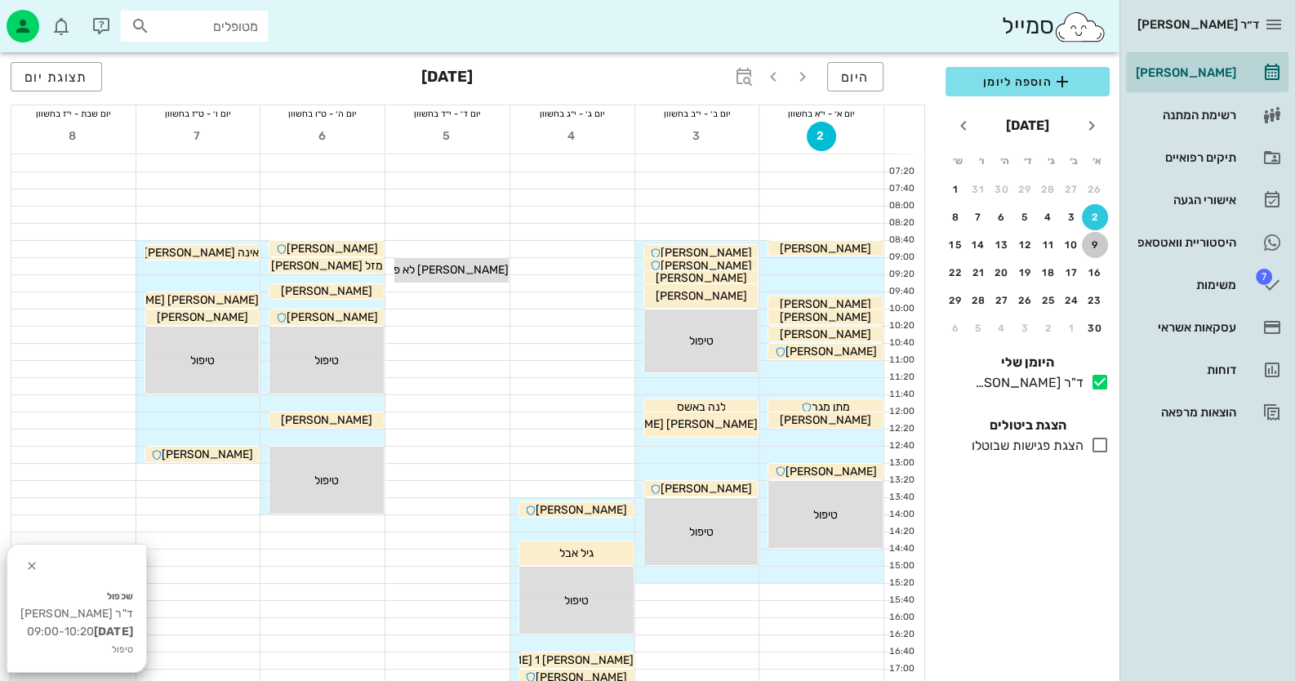
click at [1101, 240] on div "9" at bounding box center [1095, 244] width 26 height 11
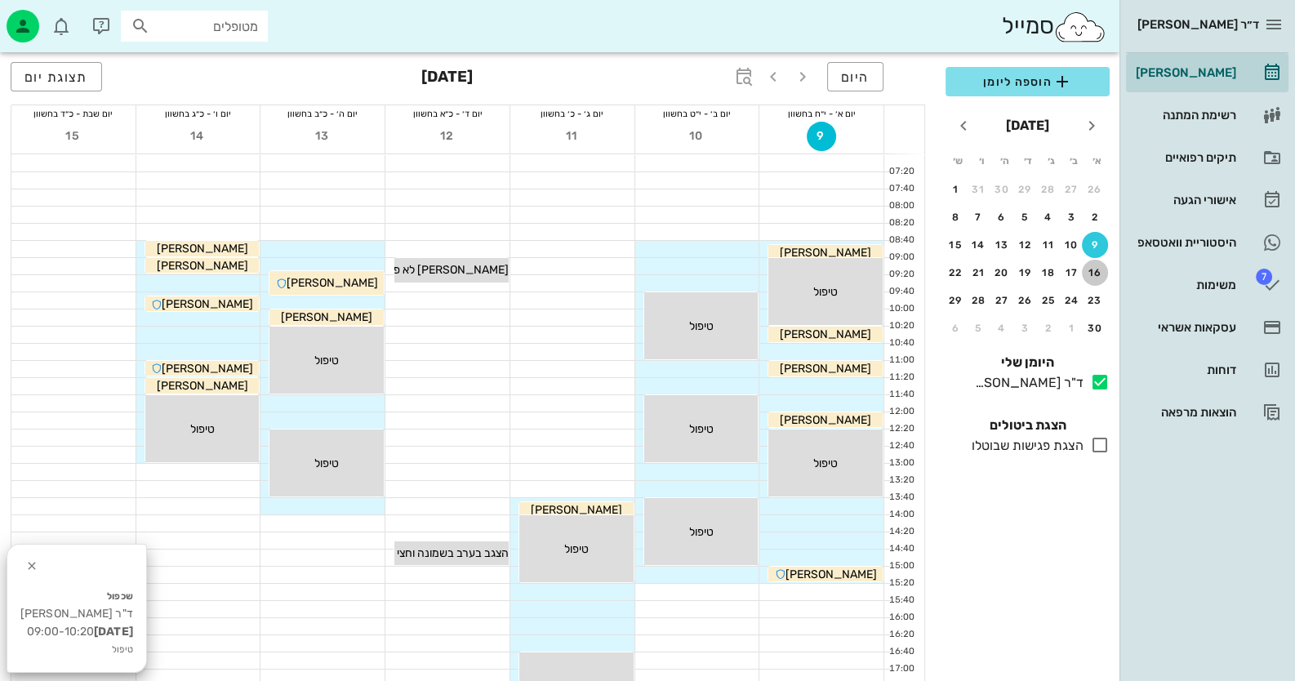
click at [1097, 273] on div "16" at bounding box center [1095, 272] width 26 height 11
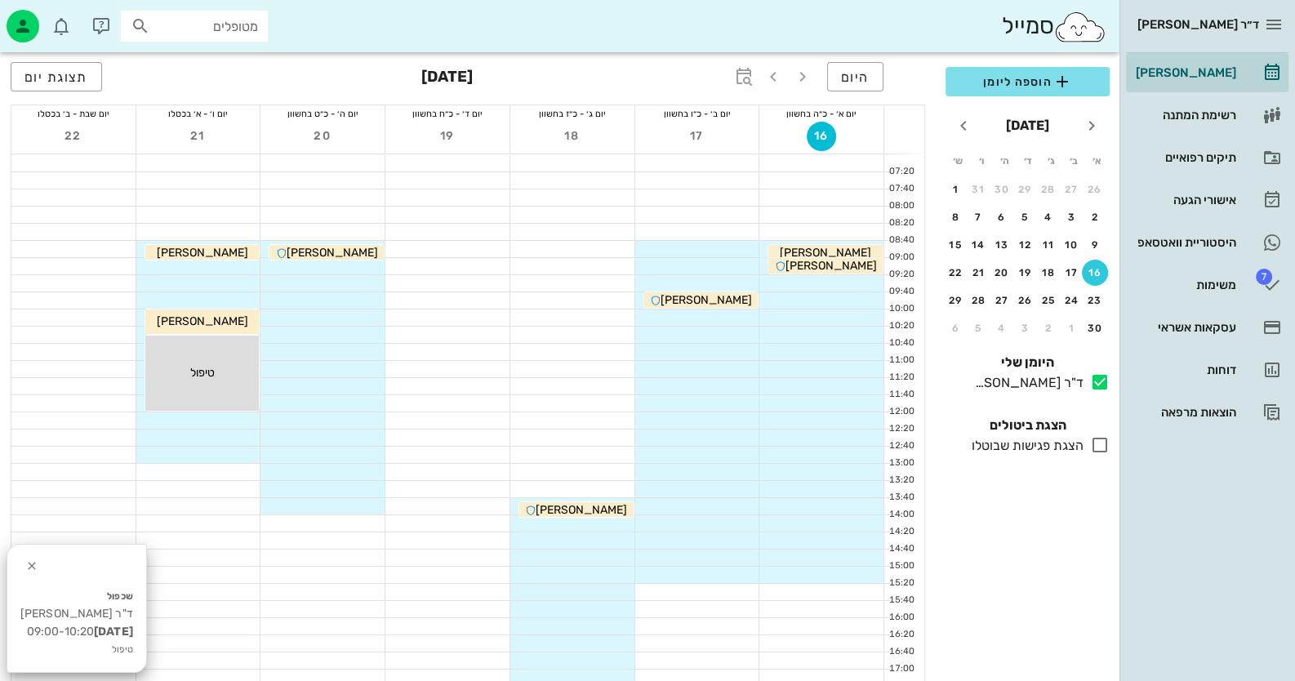
click at [834, 277] on div at bounding box center [822, 283] width 124 height 16
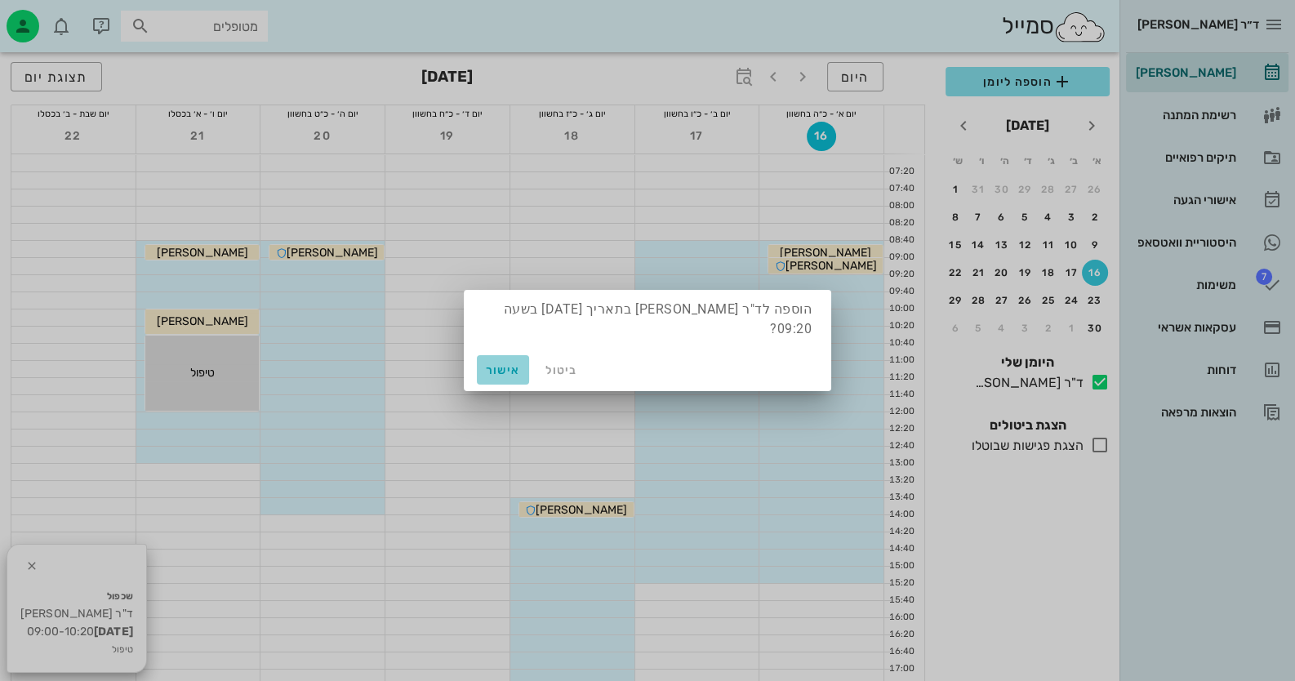
click at [492, 363] on span "אישור" at bounding box center [503, 370] width 39 height 14
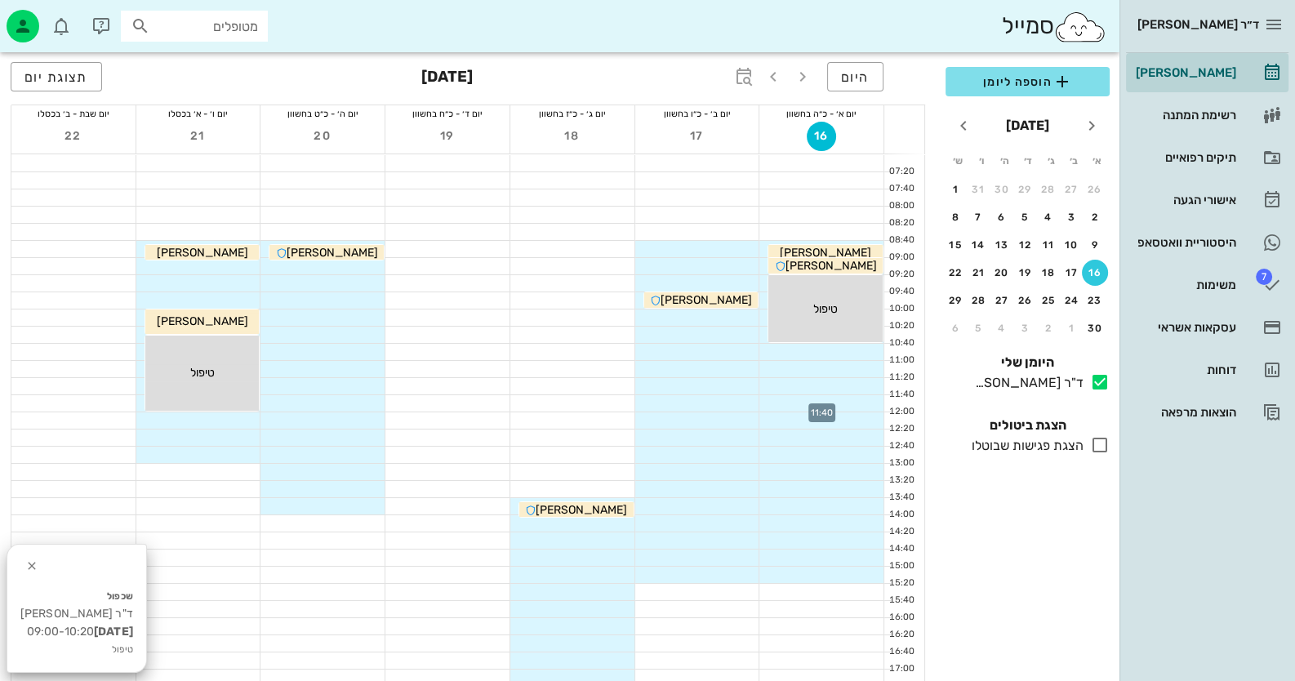
click at [834, 395] on div at bounding box center [822, 403] width 124 height 16
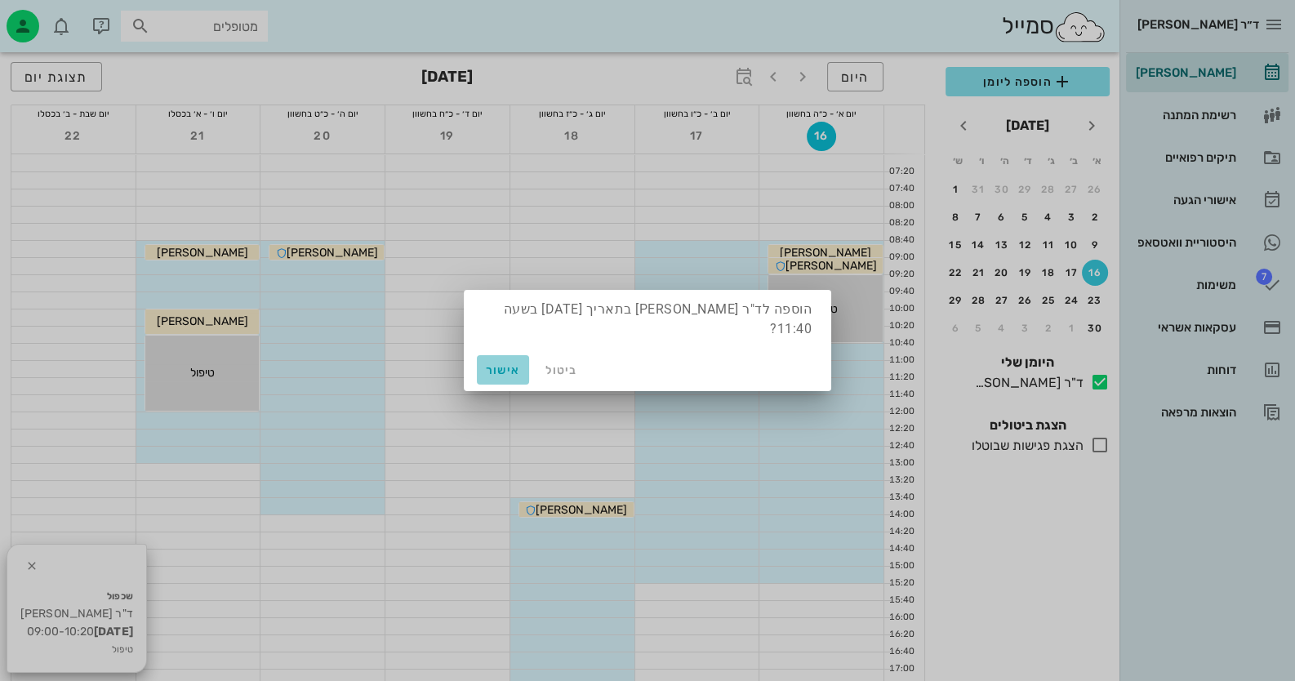
click at [519, 363] on span "אישור" at bounding box center [503, 370] width 39 height 14
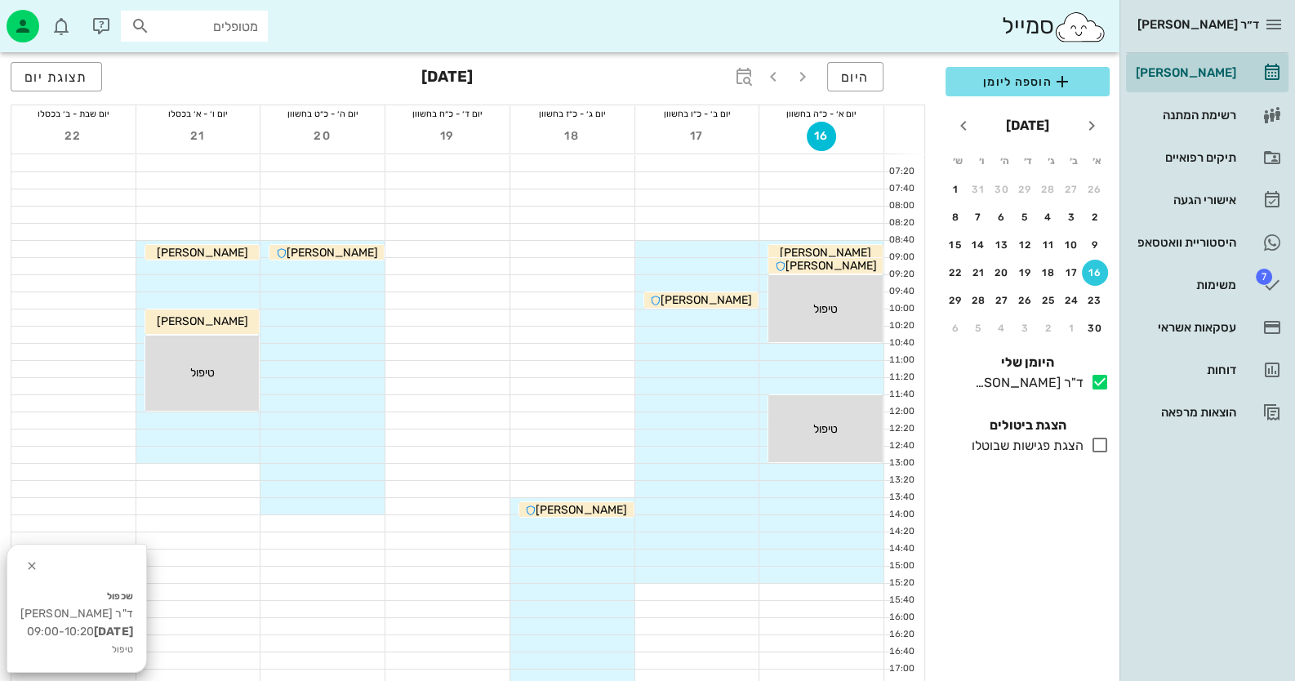
click at [744, 321] on div at bounding box center [697, 318] width 124 height 16
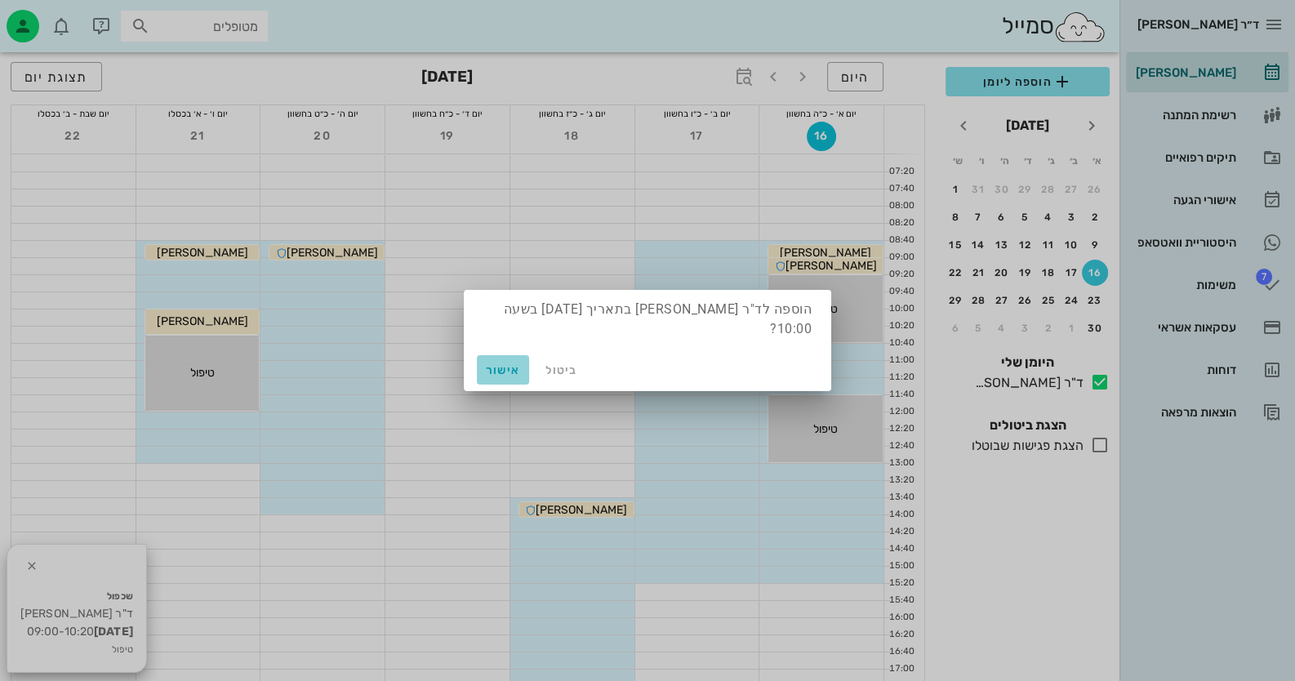
click at [510, 355] on button "אישור" at bounding box center [503, 369] width 52 height 29
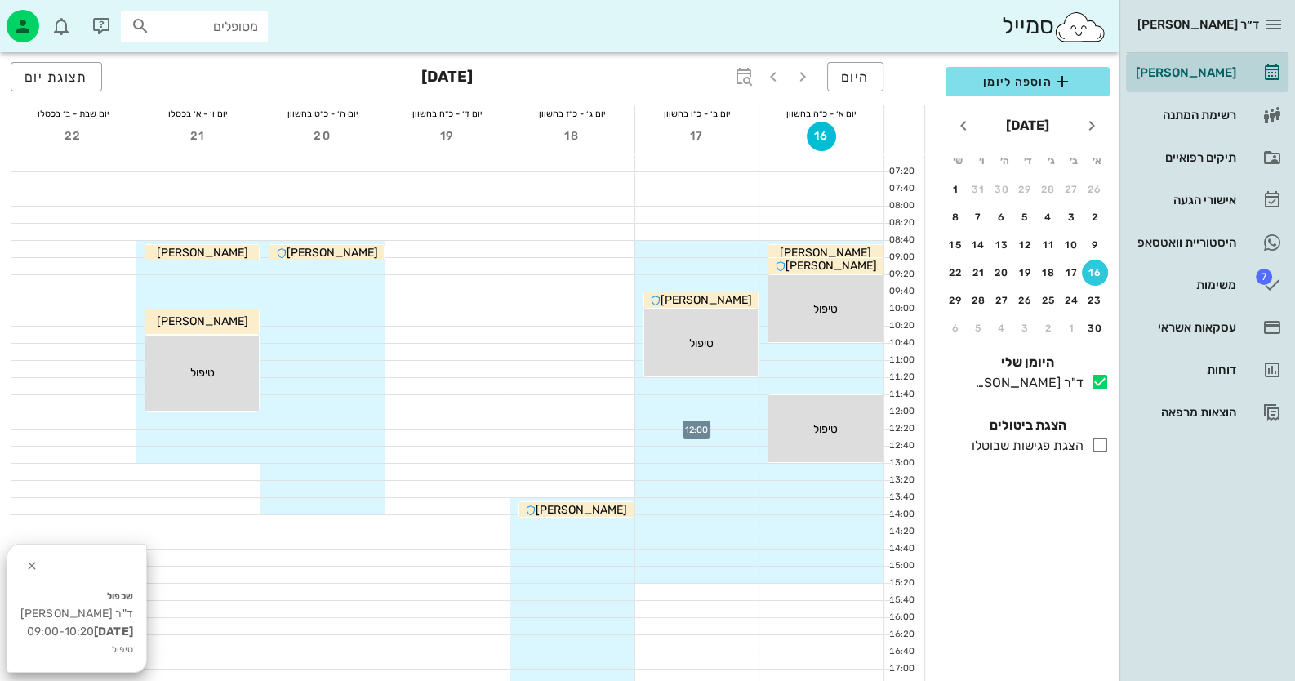
click at [708, 418] on div at bounding box center [697, 420] width 124 height 16
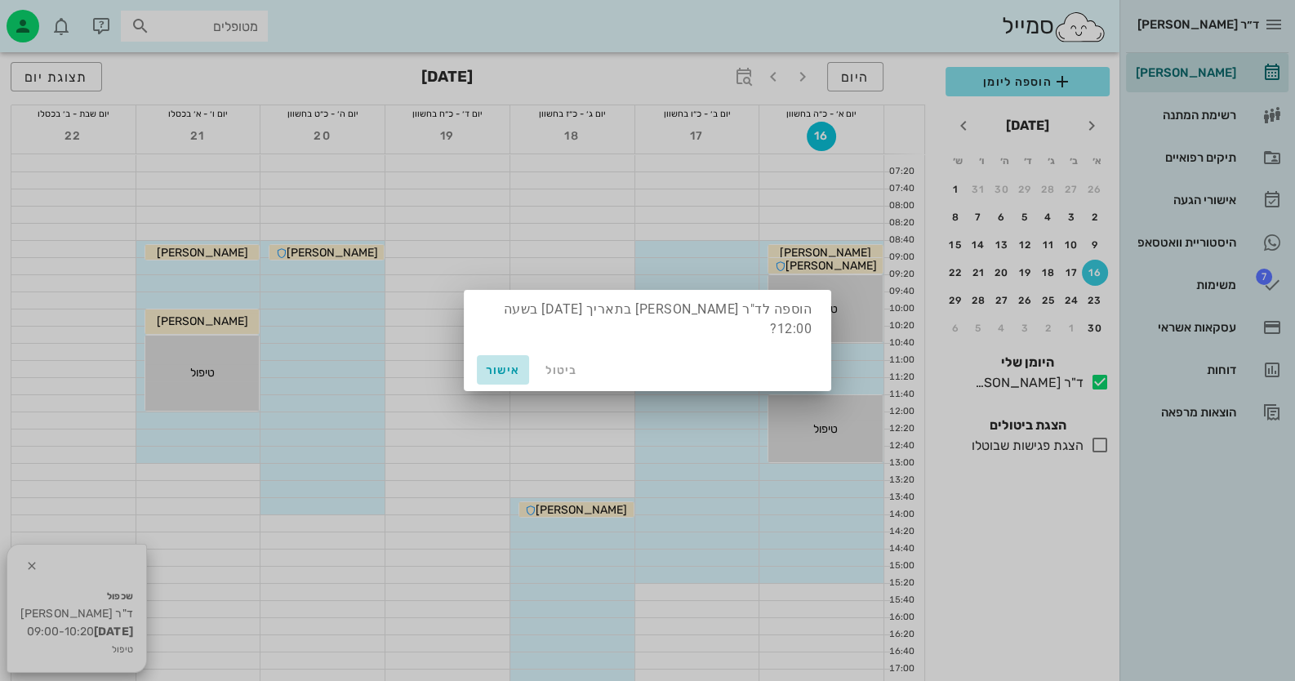
click at [508, 363] on span "אישור" at bounding box center [503, 370] width 39 height 14
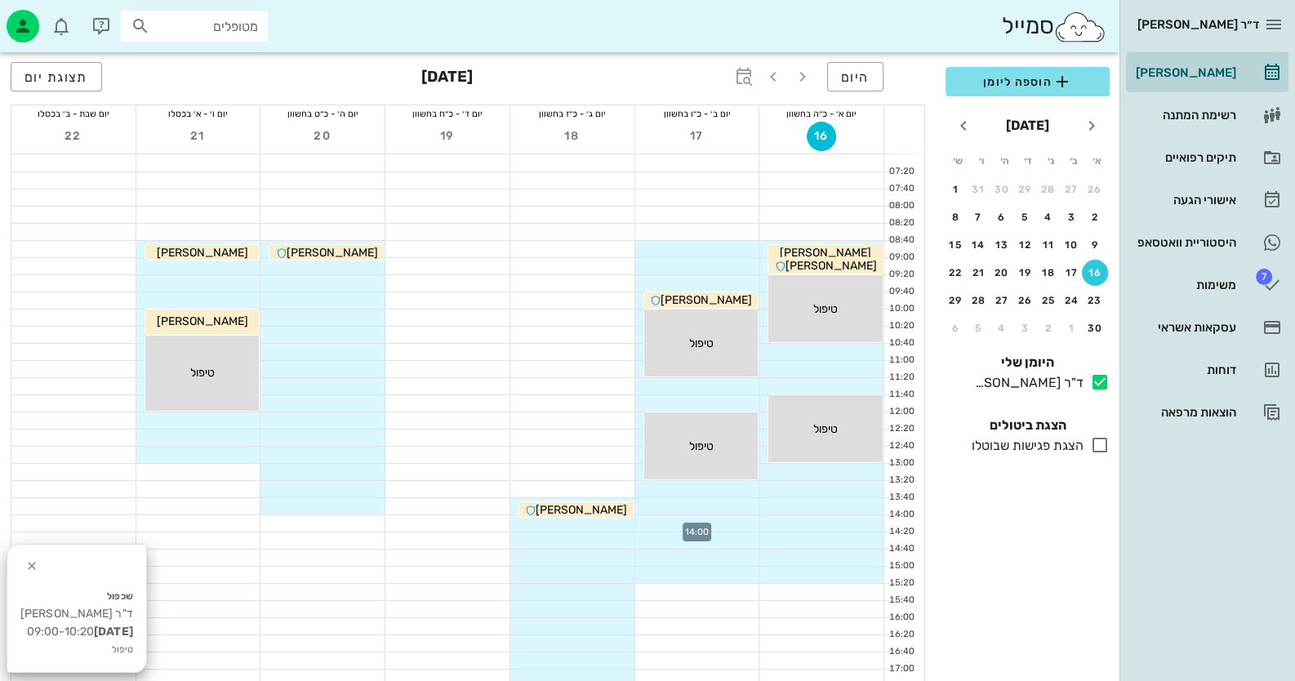
click at [730, 522] on div at bounding box center [697, 523] width 124 height 16
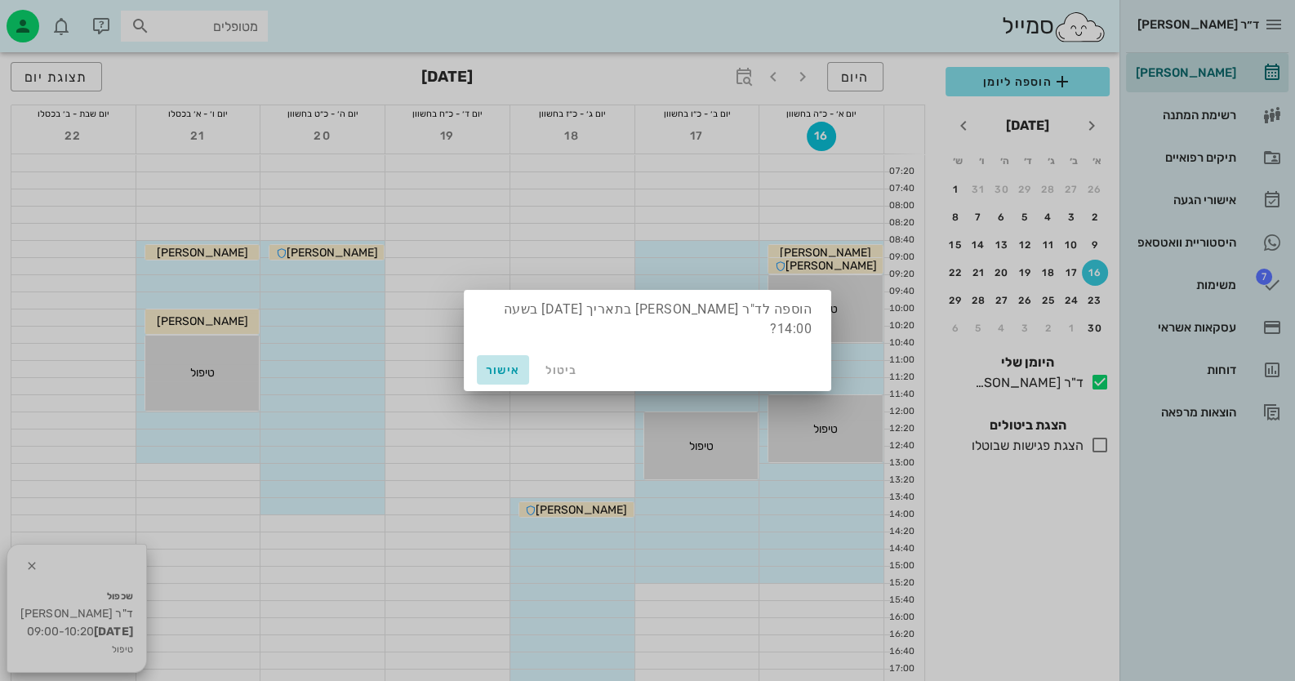
drag, startPoint x: 489, startPoint y: 354, endPoint x: 502, endPoint y: 361, distance: 14.6
click at [492, 363] on span "אישור" at bounding box center [503, 370] width 39 height 14
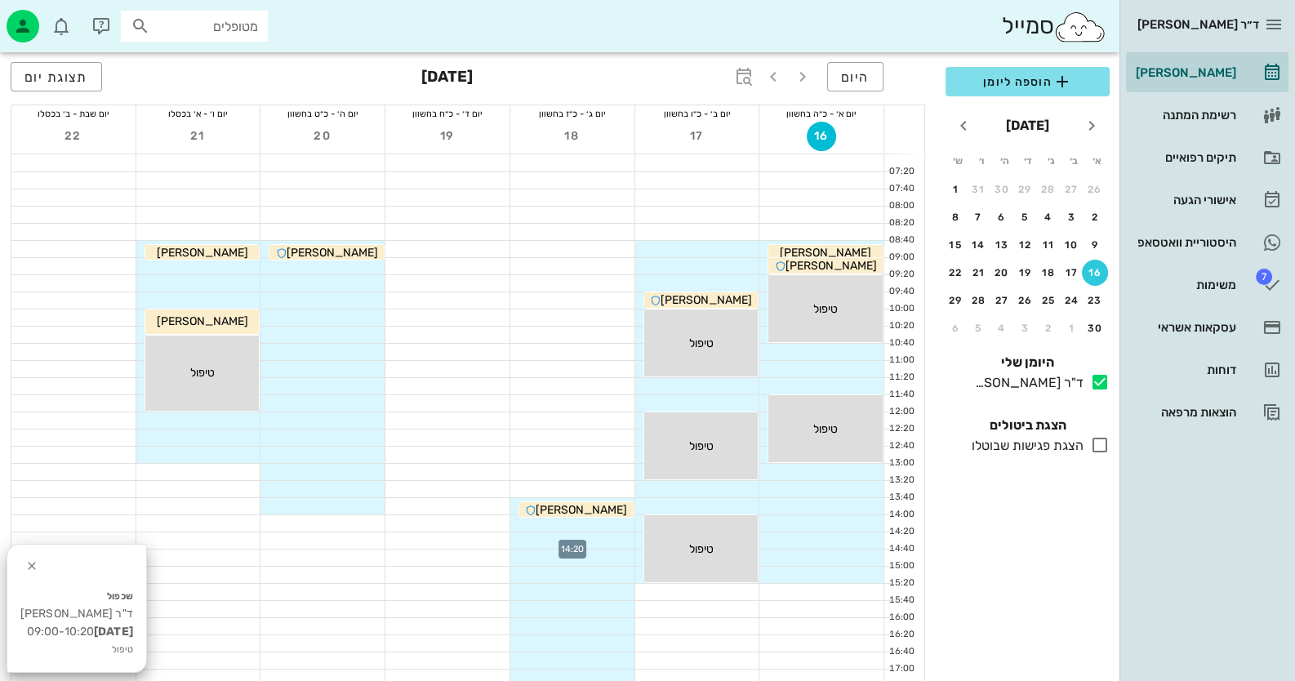
click at [592, 537] on div at bounding box center [572, 541] width 124 height 16
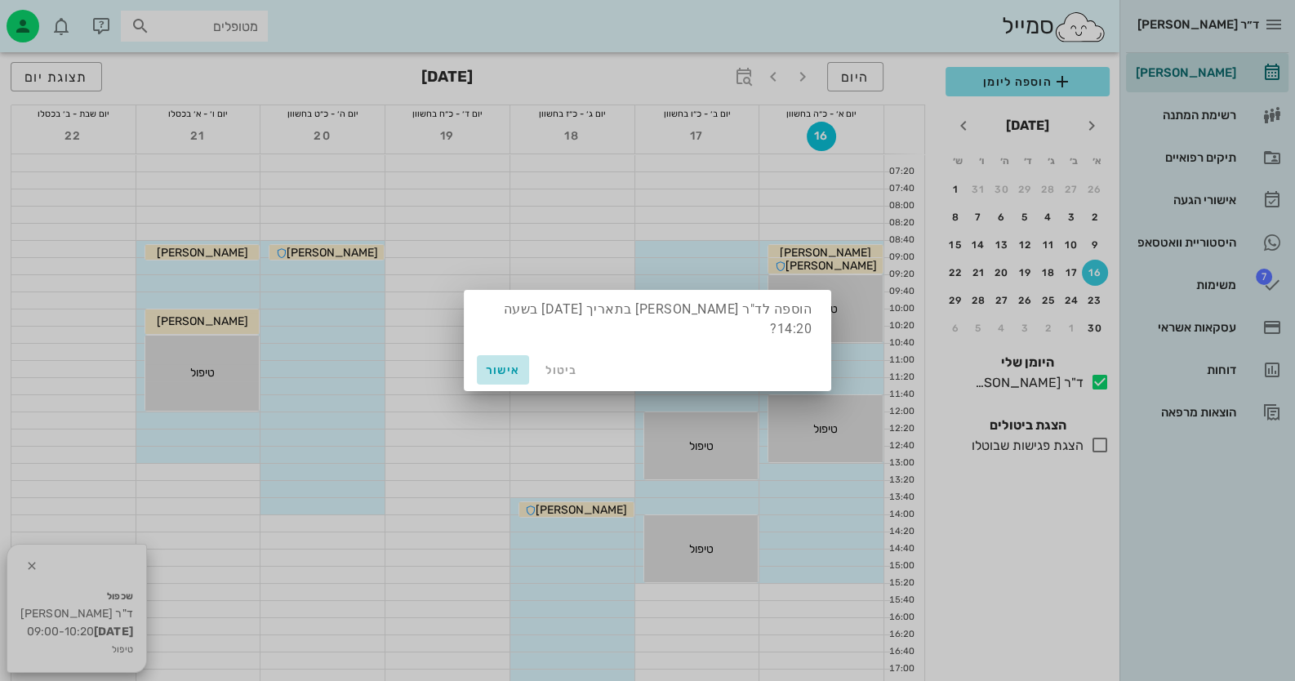
click at [496, 363] on span "אישור" at bounding box center [503, 370] width 39 height 14
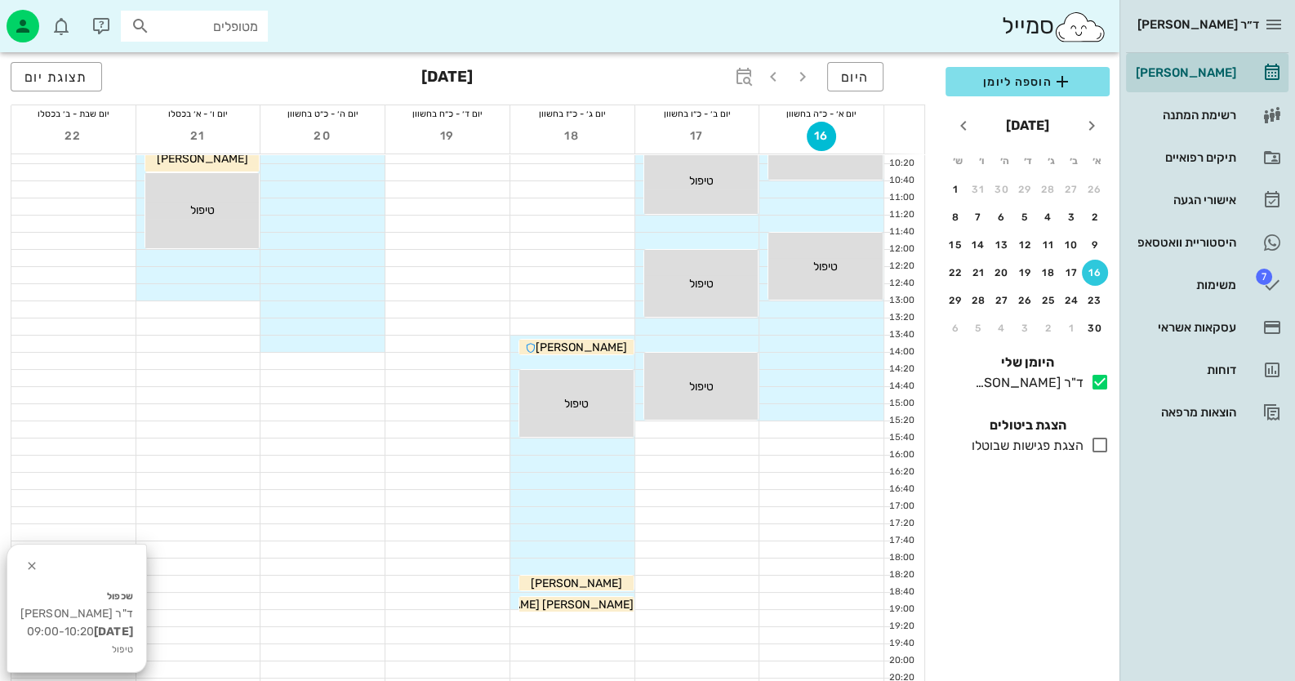
scroll to position [245, 0]
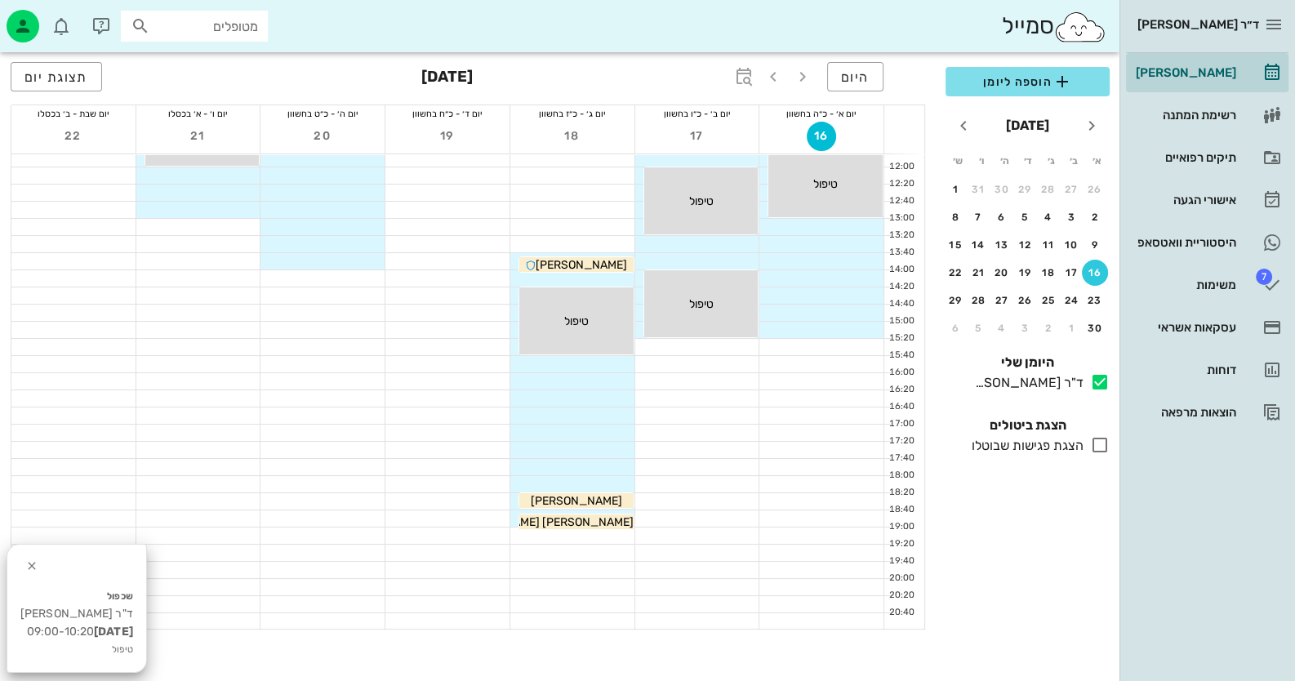
click at [573, 407] on div at bounding box center [572, 415] width 124 height 17
click at [576, 399] on div at bounding box center [572, 398] width 124 height 16
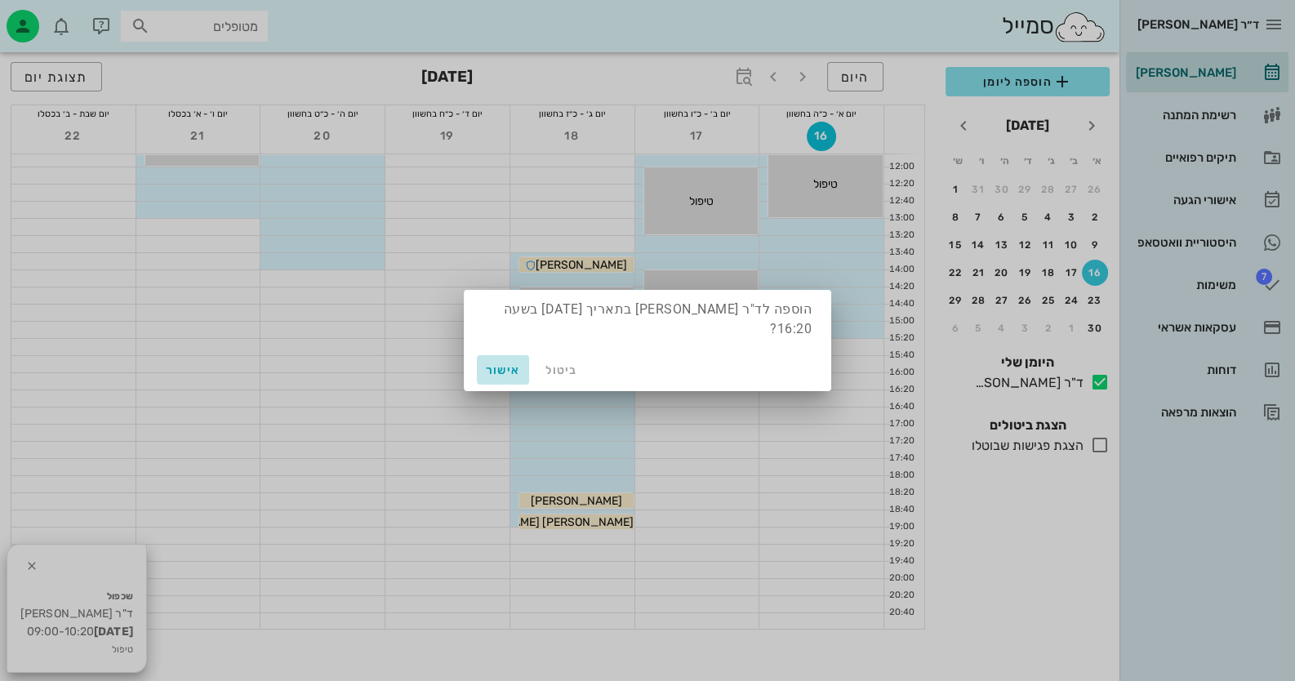
click at [486, 355] on button "אישור" at bounding box center [503, 369] width 52 height 29
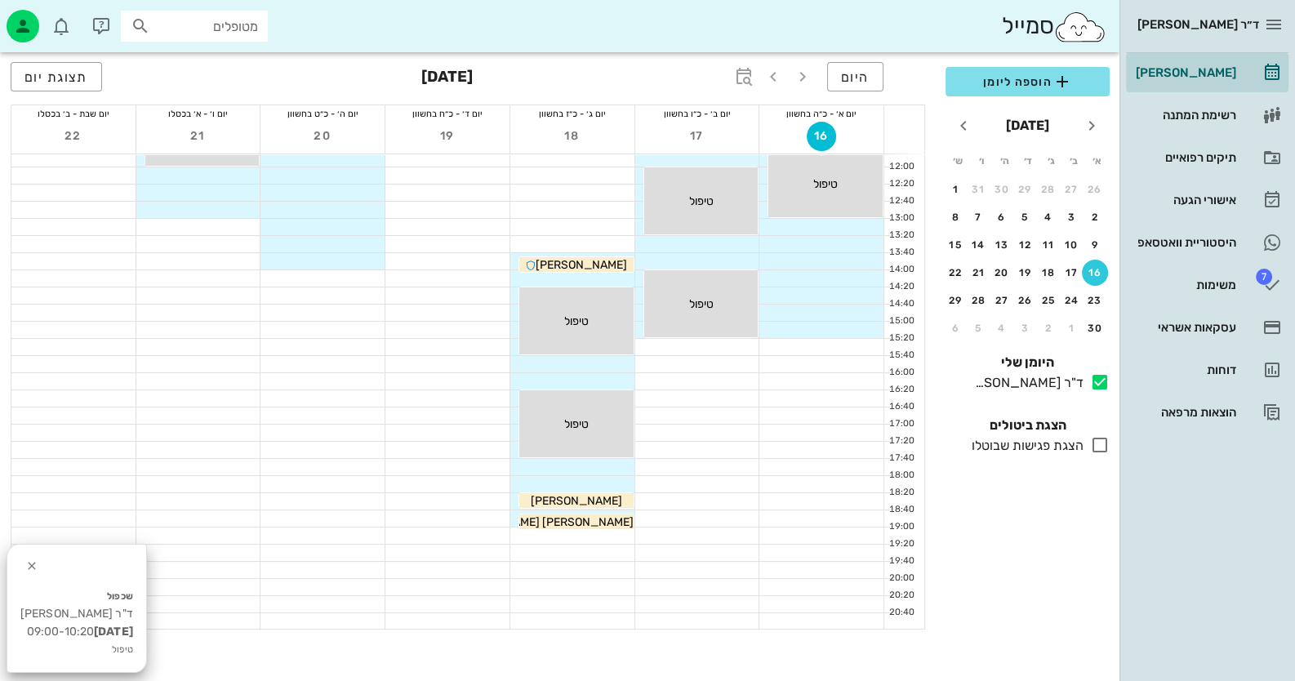
scroll to position [0, 0]
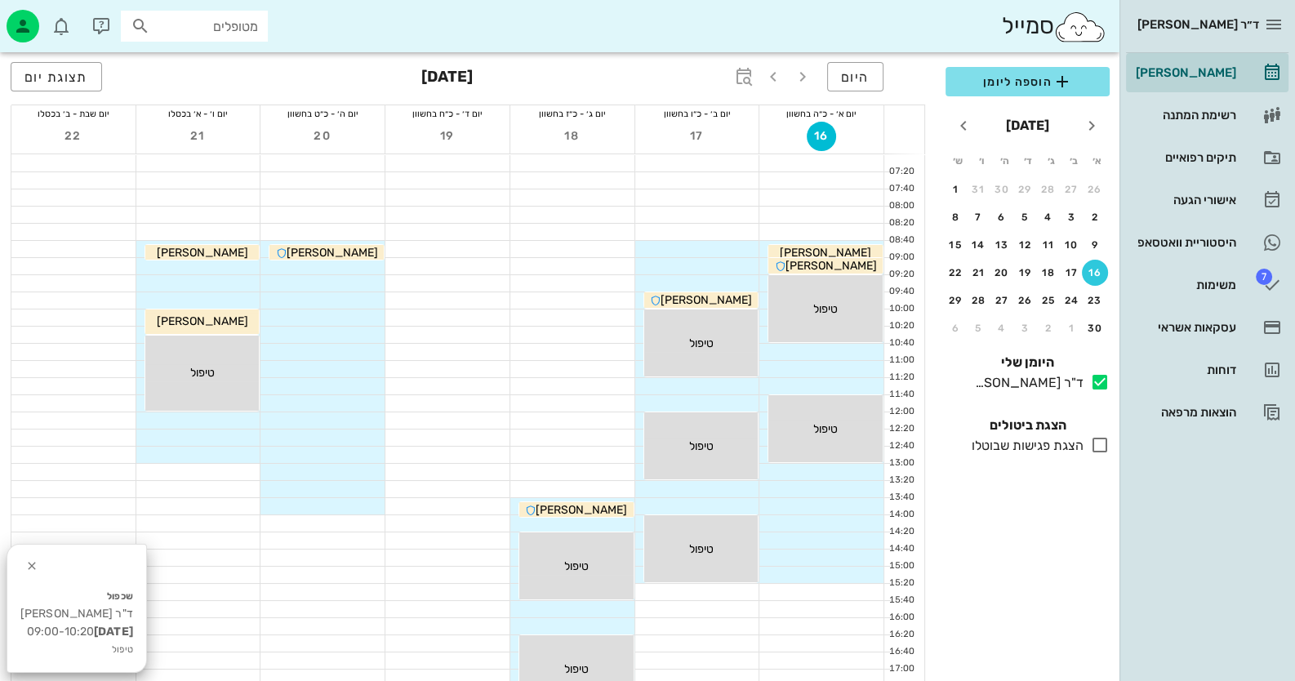
click at [359, 287] on div at bounding box center [323, 283] width 124 height 16
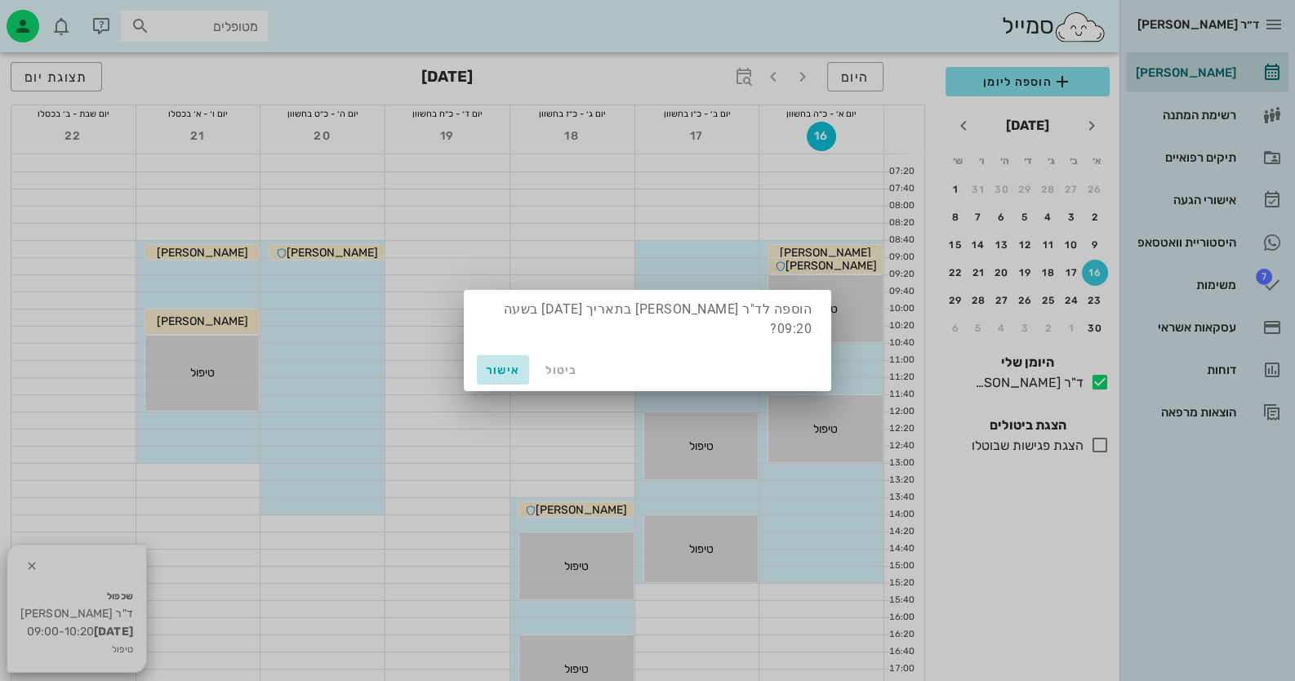
click at [519, 365] on span "אישור" at bounding box center [503, 370] width 39 height 14
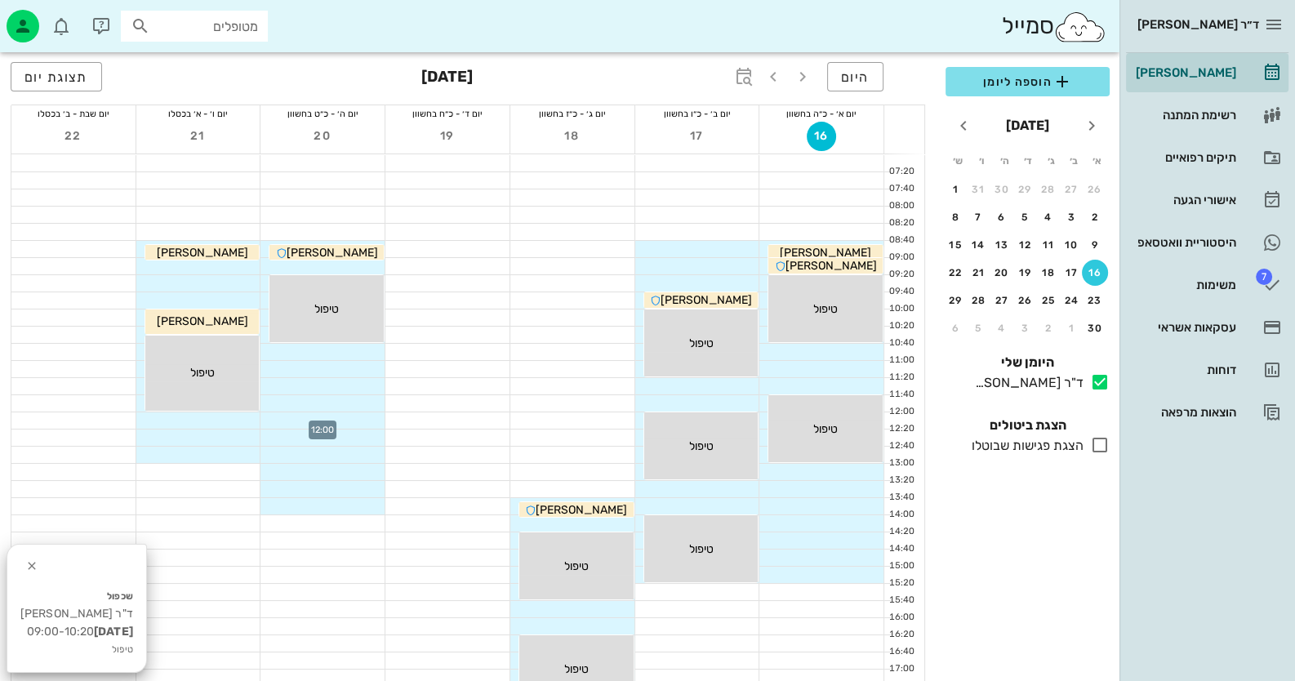
click at [340, 420] on div at bounding box center [323, 420] width 124 height 16
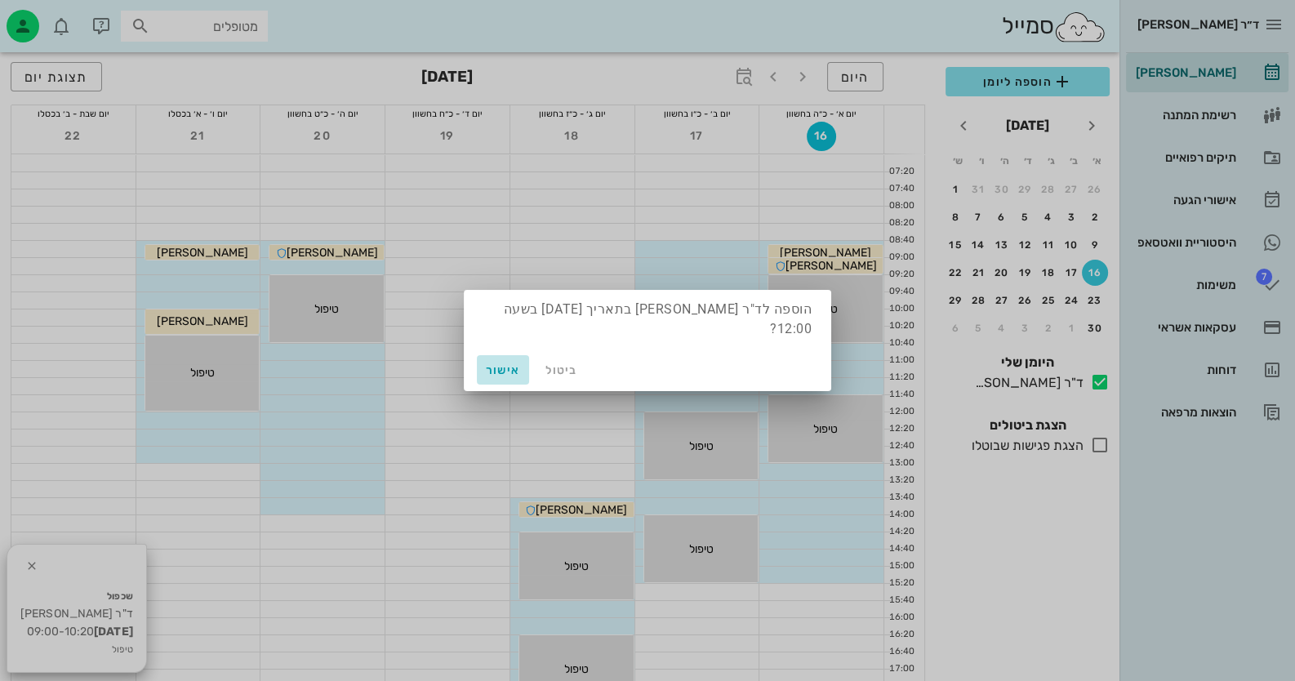
click at [498, 363] on span "אישור" at bounding box center [503, 370] width 39 height 14
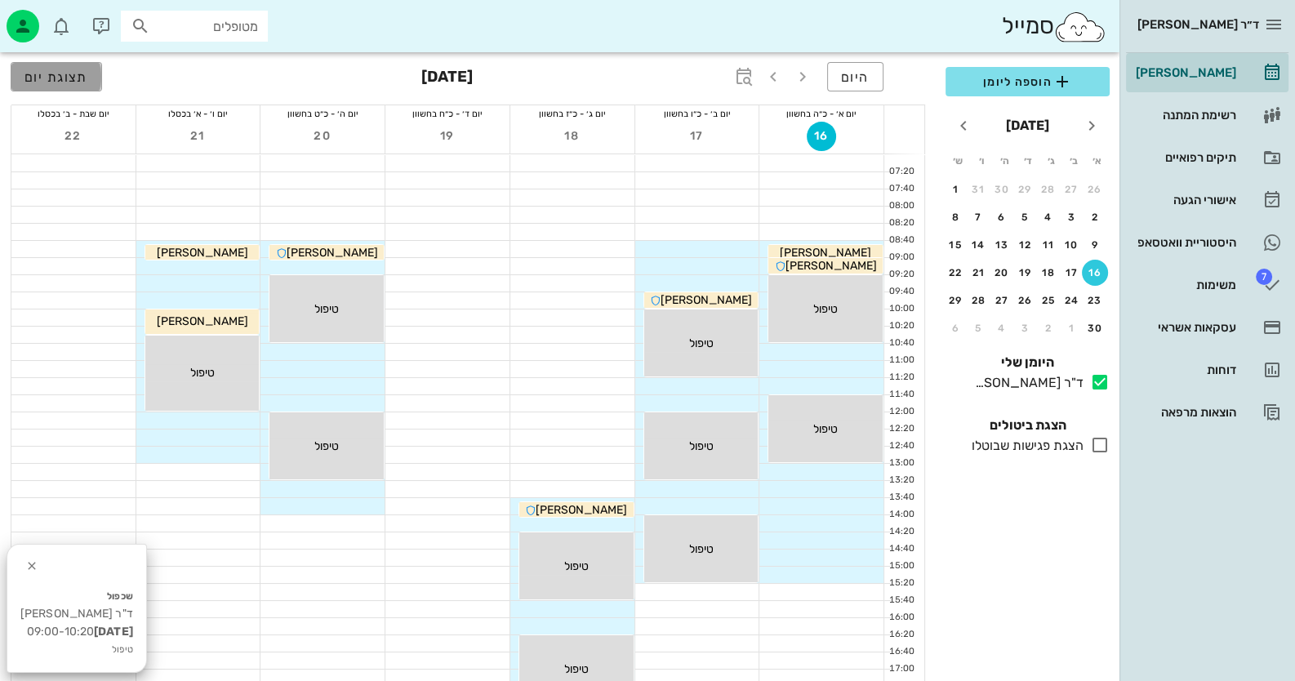
click at [55, 82] on span "תצוגת יום" at bounding box center [57, 77] width 64 height 16
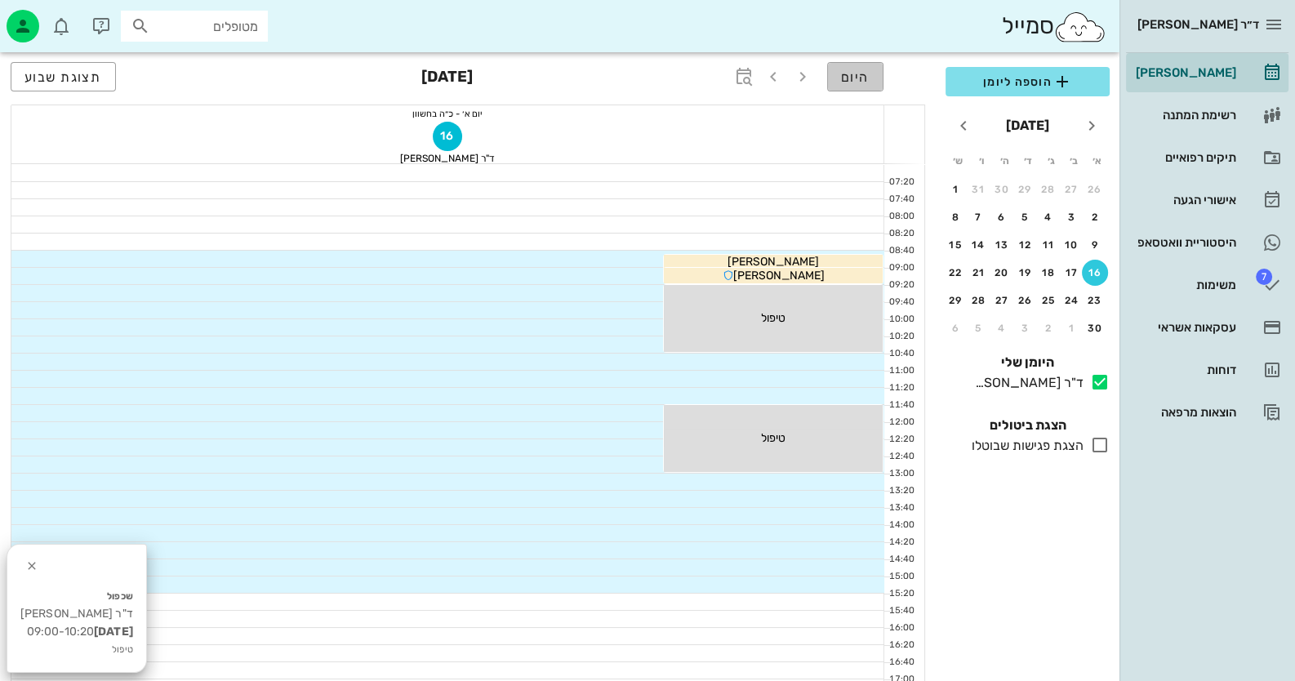
click at [858, 84] on span "היום" at bounding box center [855, 77] width 29 height 16
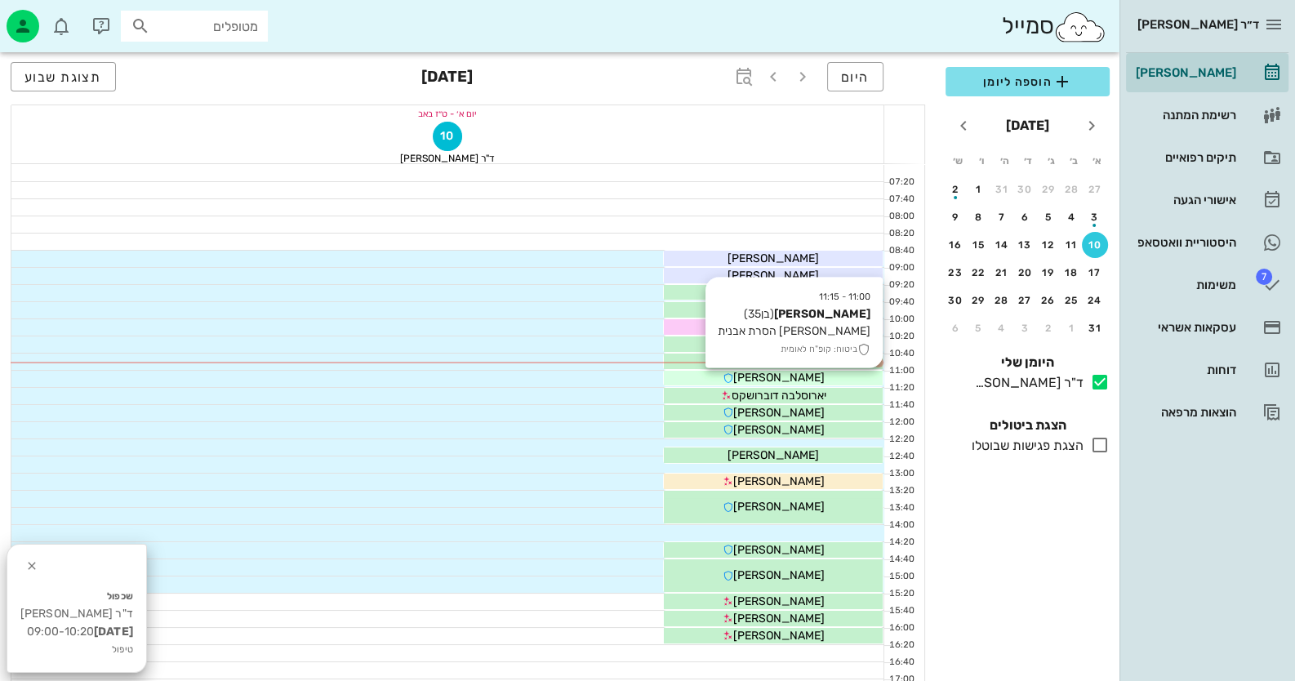
click at [836, 377] on div "עמית שפילמן" at bounding box center [773, 377] width 219 height 17
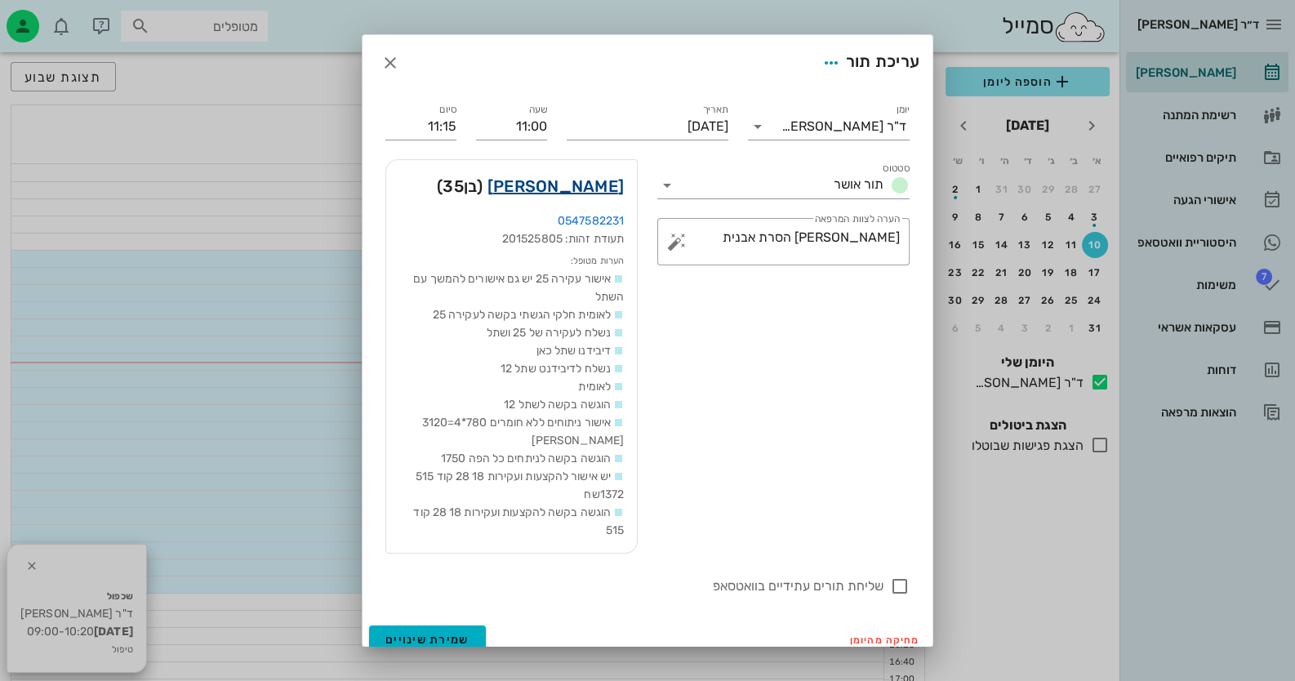
click at [604, 186] on link "עמית שפילמן" at bounding box center [556, 186] width 136 height 26
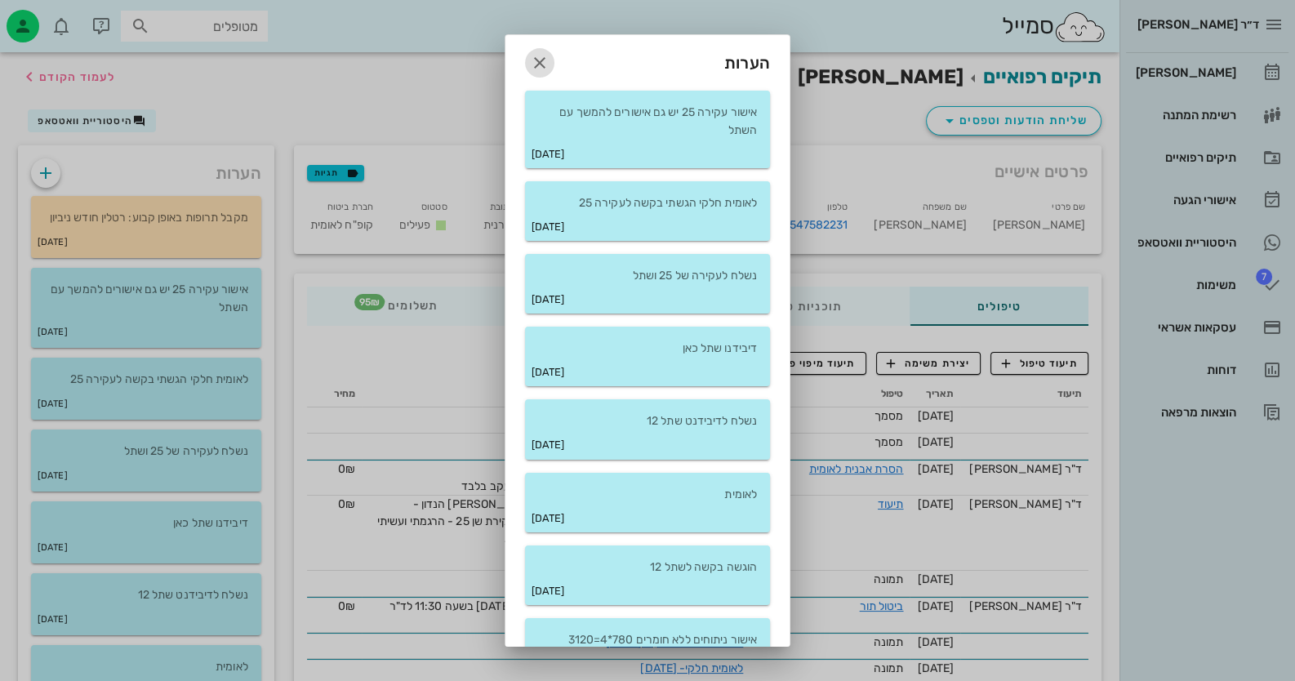
click at [550, 62] on icon "button" at bounding box center [540, 63] width 20 height 20
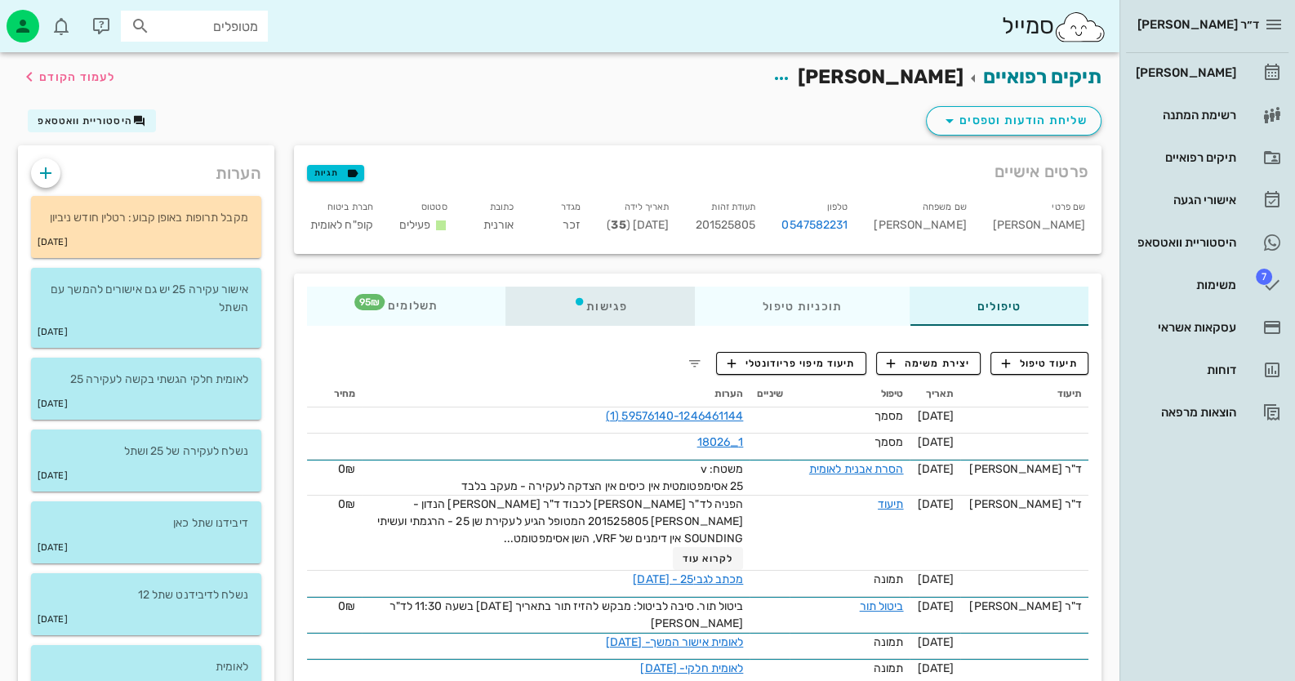
click at [609, 295] on div "פגישות" at bounding box center [600, 306] width 189 height 39
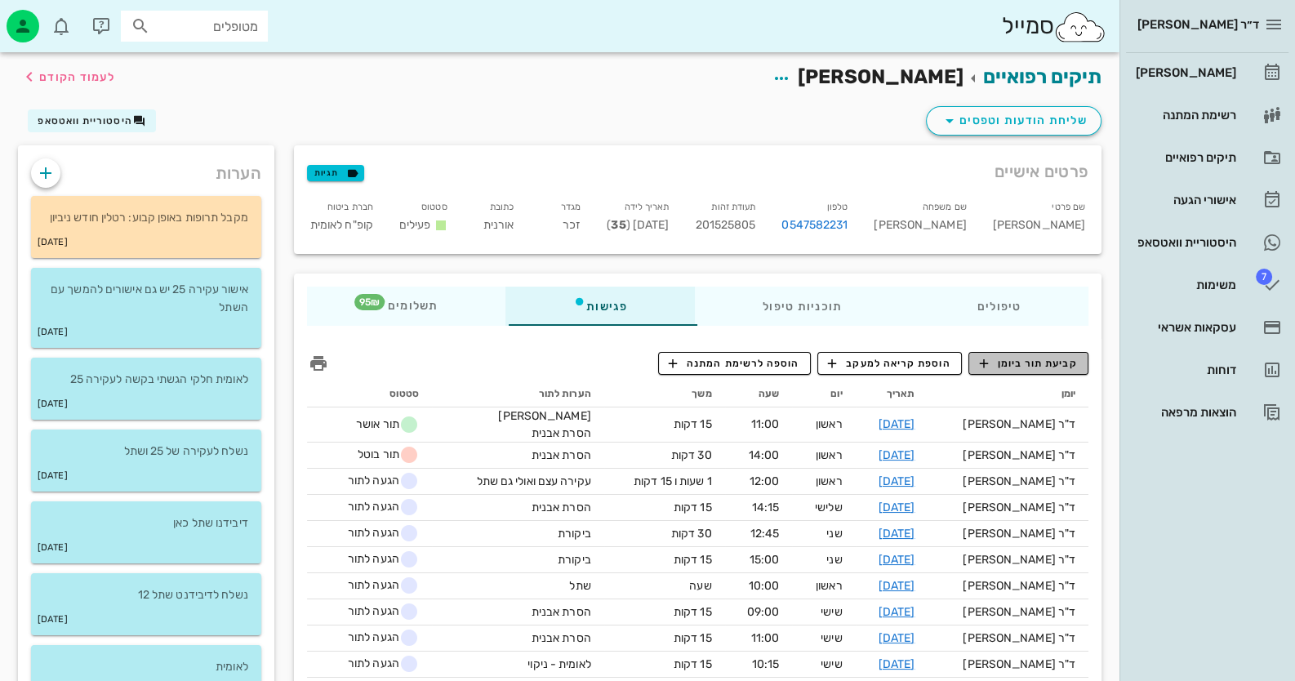
click at [1020, 363] on span "קביעת תור ביומן" at bounding box center [1028, 363] width 98 height 15
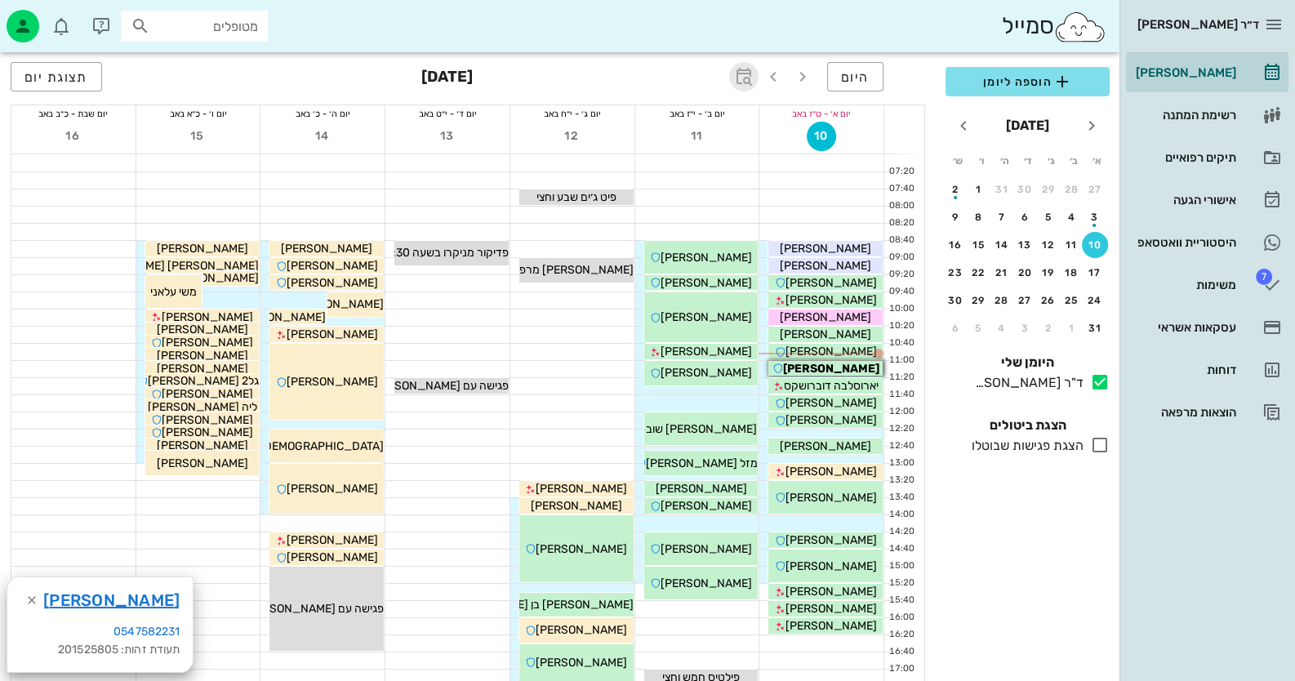
click at [745, 78] on icon "button" at bounding box center [744, 77] width 20 height 20
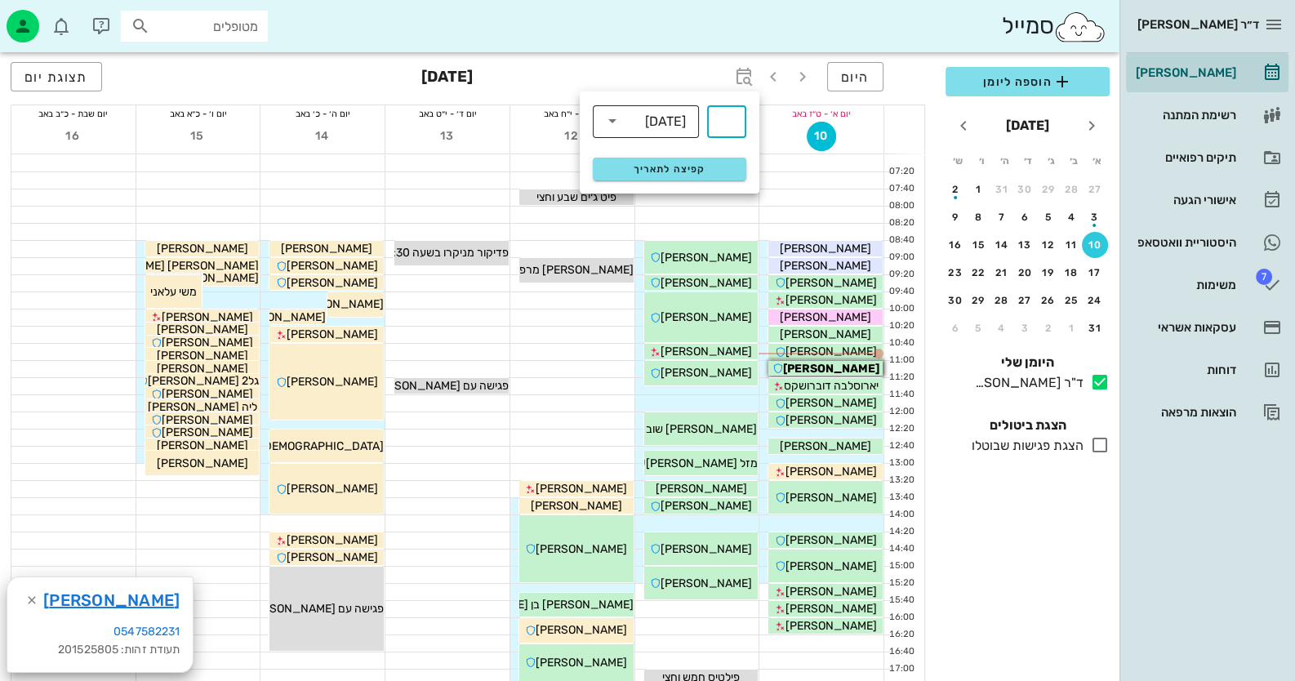
click at [655, 122] on div "שבועות" at bounding box center [665, 121] width 41 height 15
click at [644, 189] on div "חודשים" at bounding box center [646, 192] width 80 height 13
click at [736, 113] on input "text" at bounding box center [727, 122] width 20 height 26
type input "6"
click at [721, 170] on span "קפיצה לתאריך" at bounding box center [669, 168] width 133 height 11
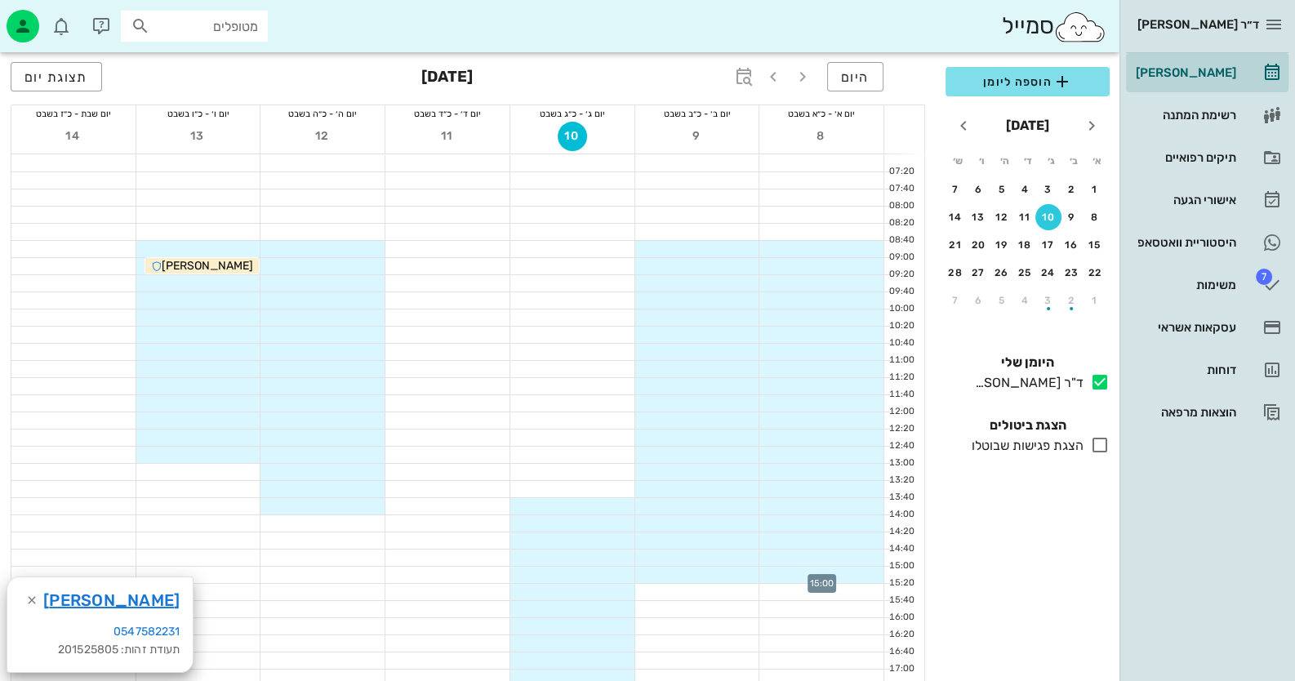
click at [855, 573] on div at bounding box center [822, 575] width 124 height 16
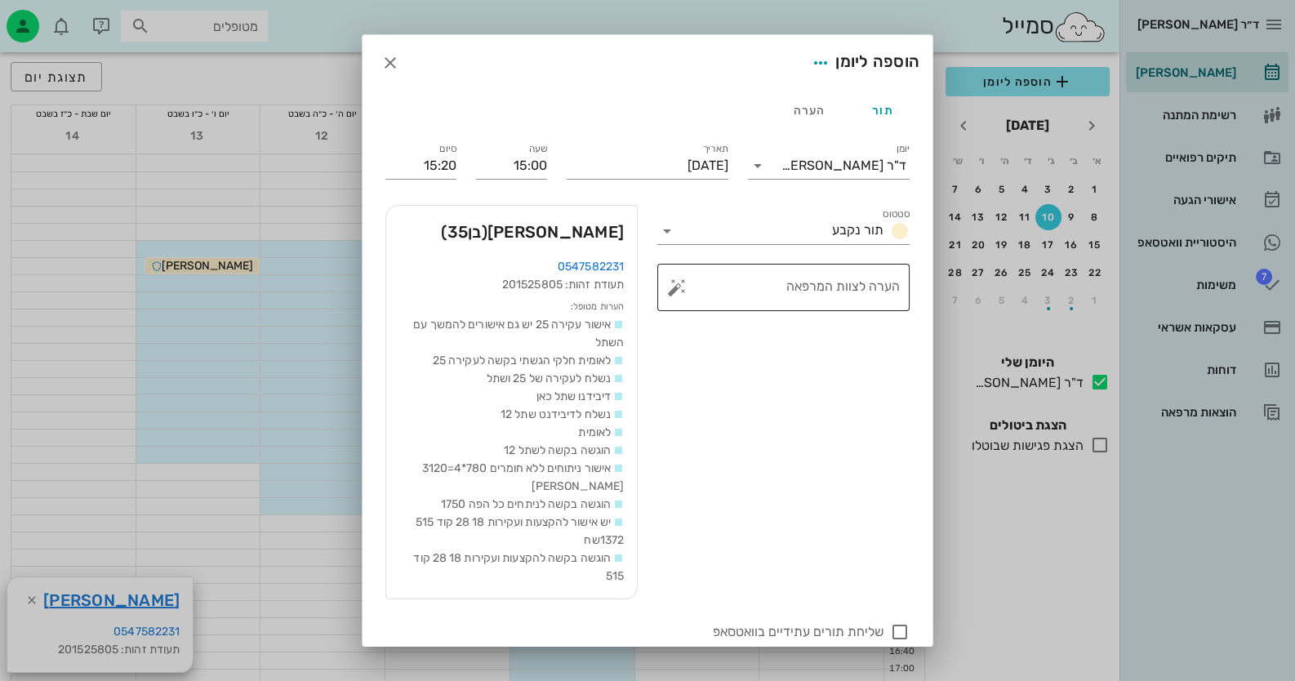
click at [683, 289] on button "button" at bounding box center [677, 288] width 20 height 20
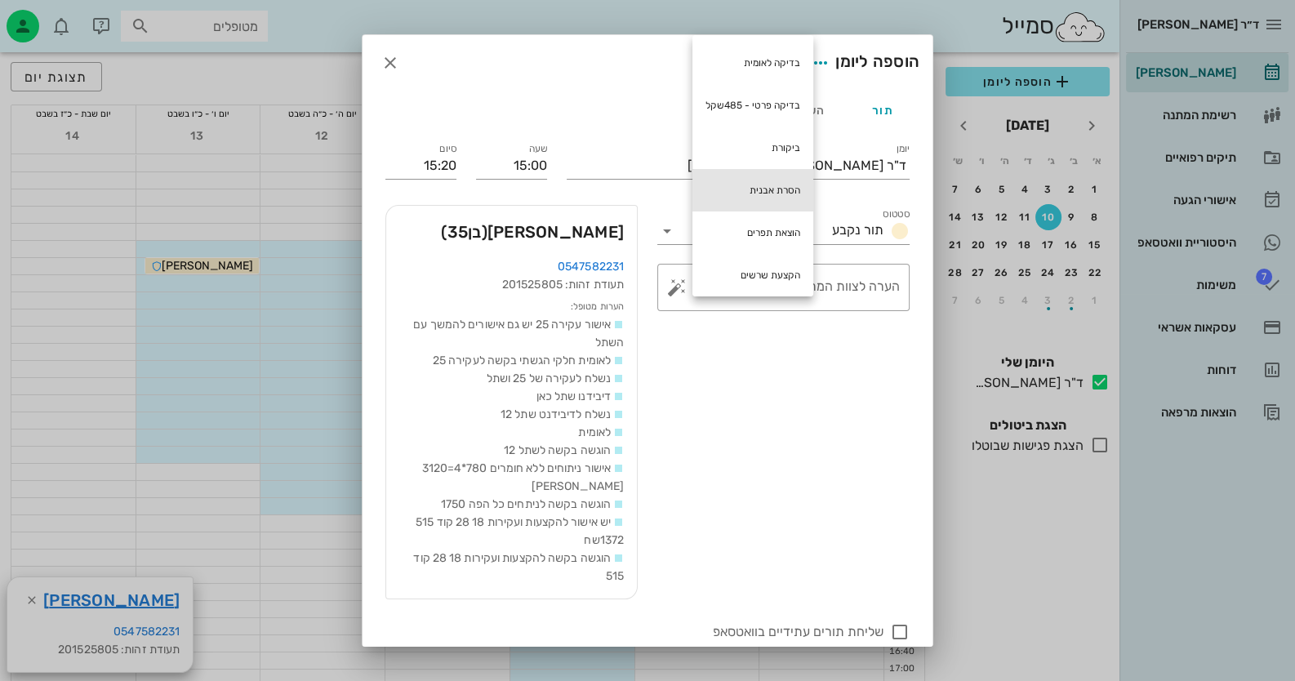
click at [769, 191] on div "הסרת אבנית" at bounding box center [753, 190] width 121 height 42
type textarea "הסרת אבנית"
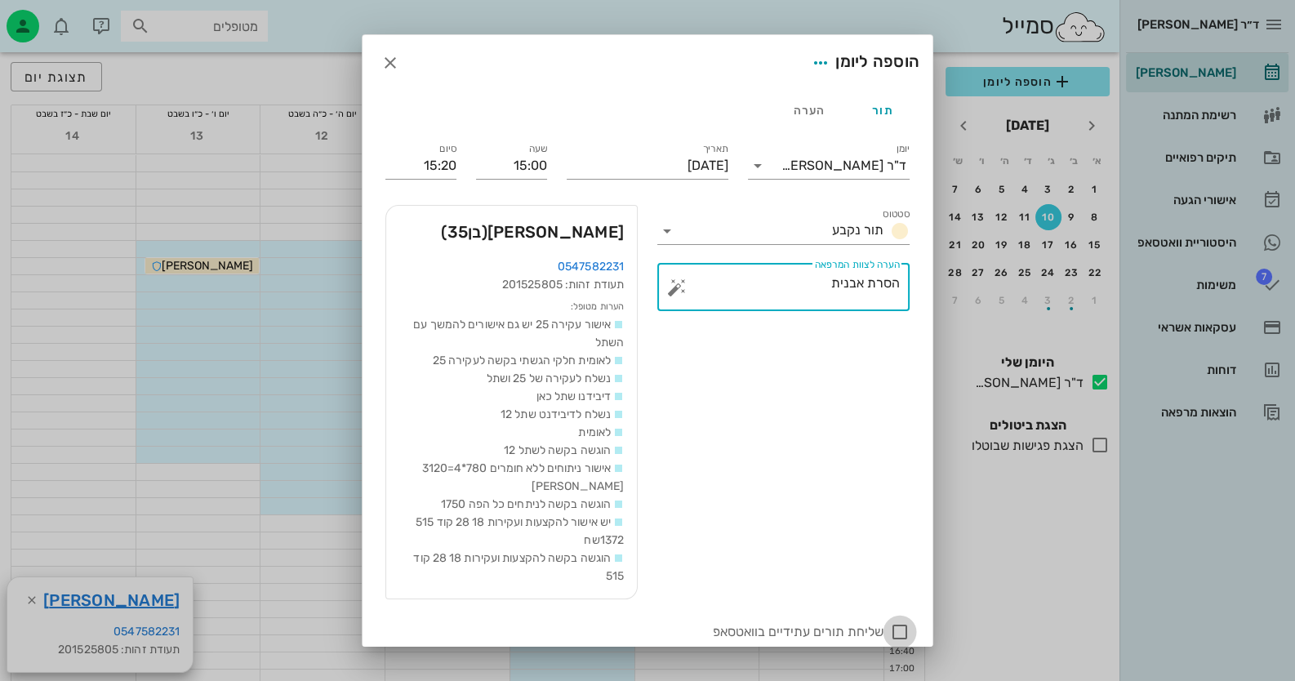
click at [903, 631] on div at bounding box center [900, 632] width 28 height 28
checkbox input "true"
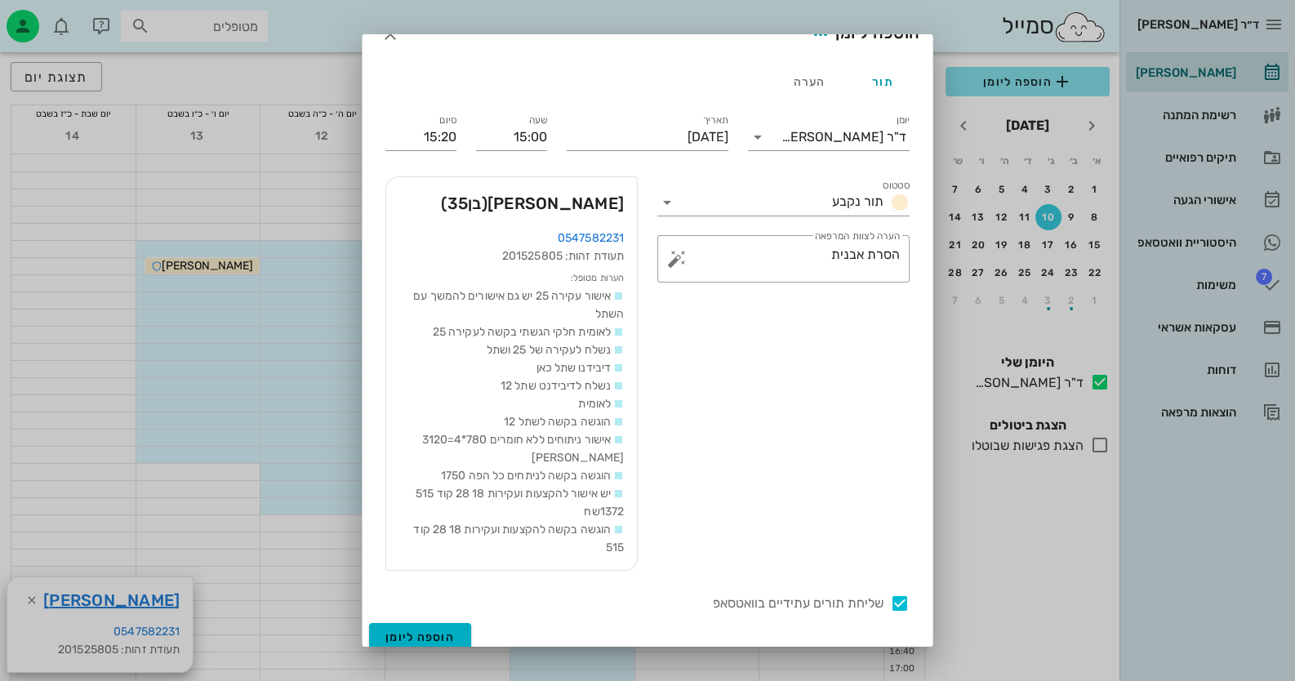
scroll to position [40, 0]
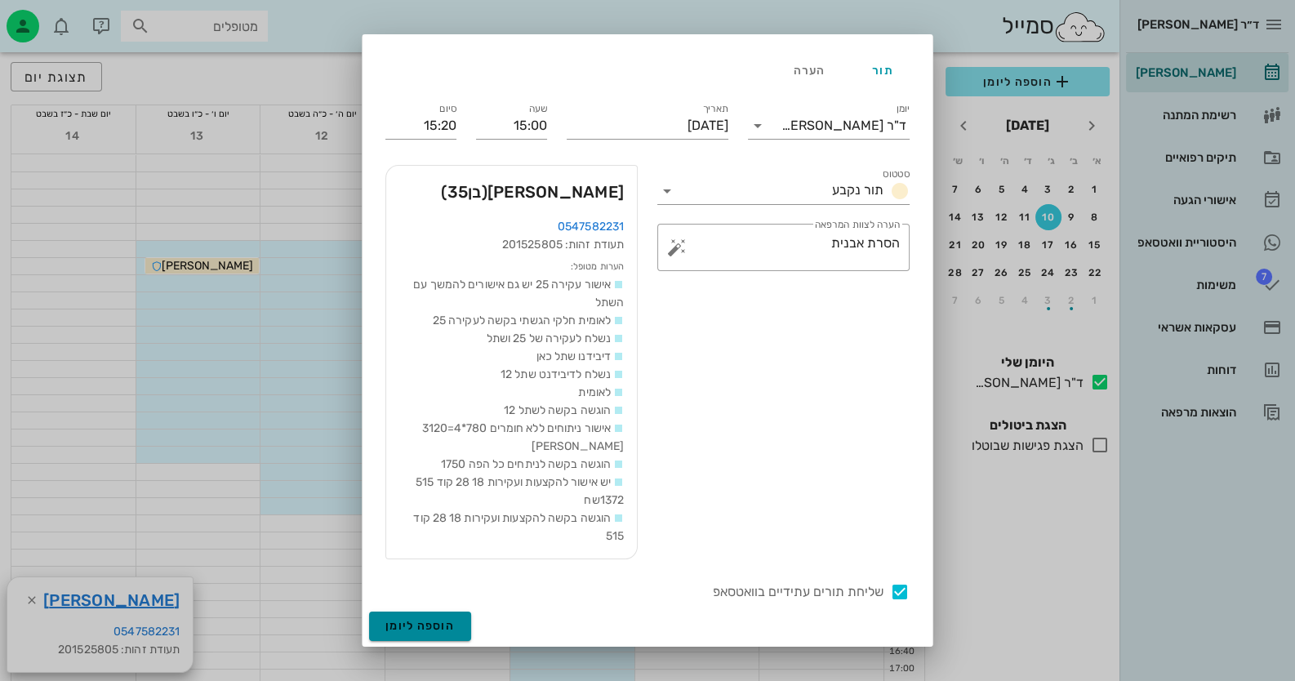
click at [452, 622] on span "הוספה ליומן" at bounding box center [420, 626] width 69 height 14
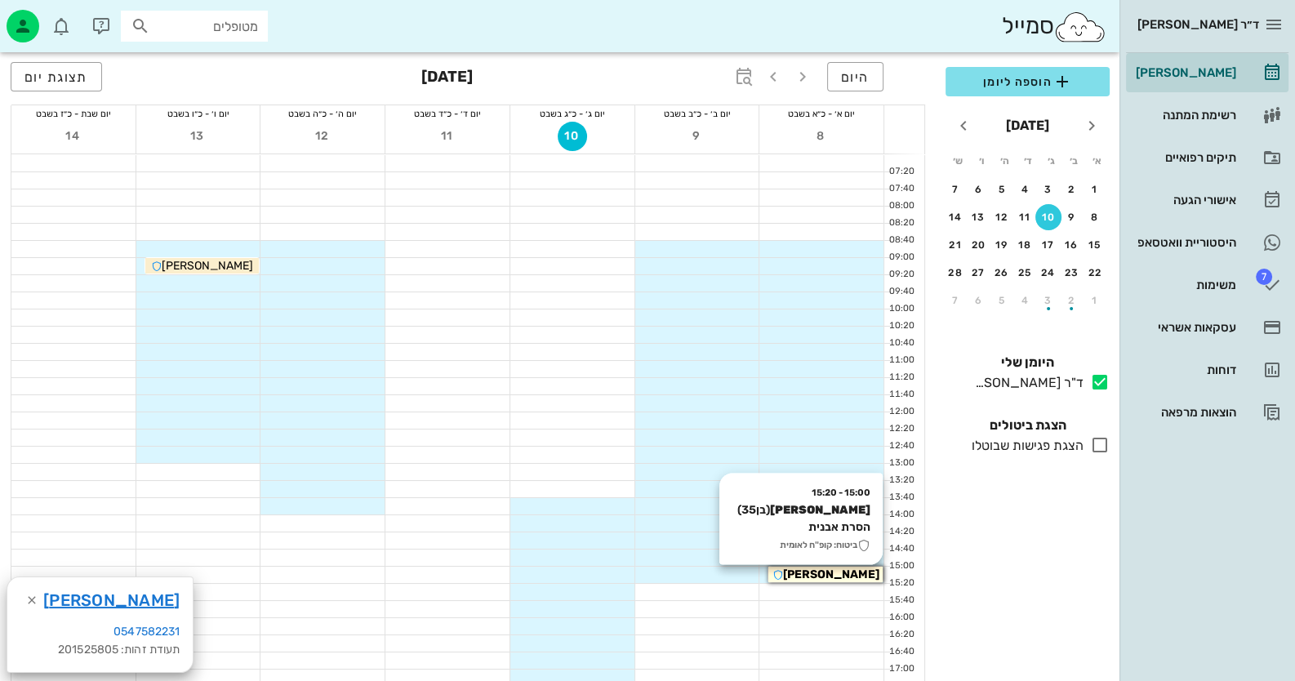
click at [830, 582] on div "15:00 - 15:20 עמית שפילמן (בן 35 ) הסרת אבנית ביטוח: קופ"ח לאומית עמית שפילמן" at bounding box center [826, 574] width 116 height 17
click at [830, 574] on span "עמית שפילמן" at bounding box center [831, 575] width 96 height 14
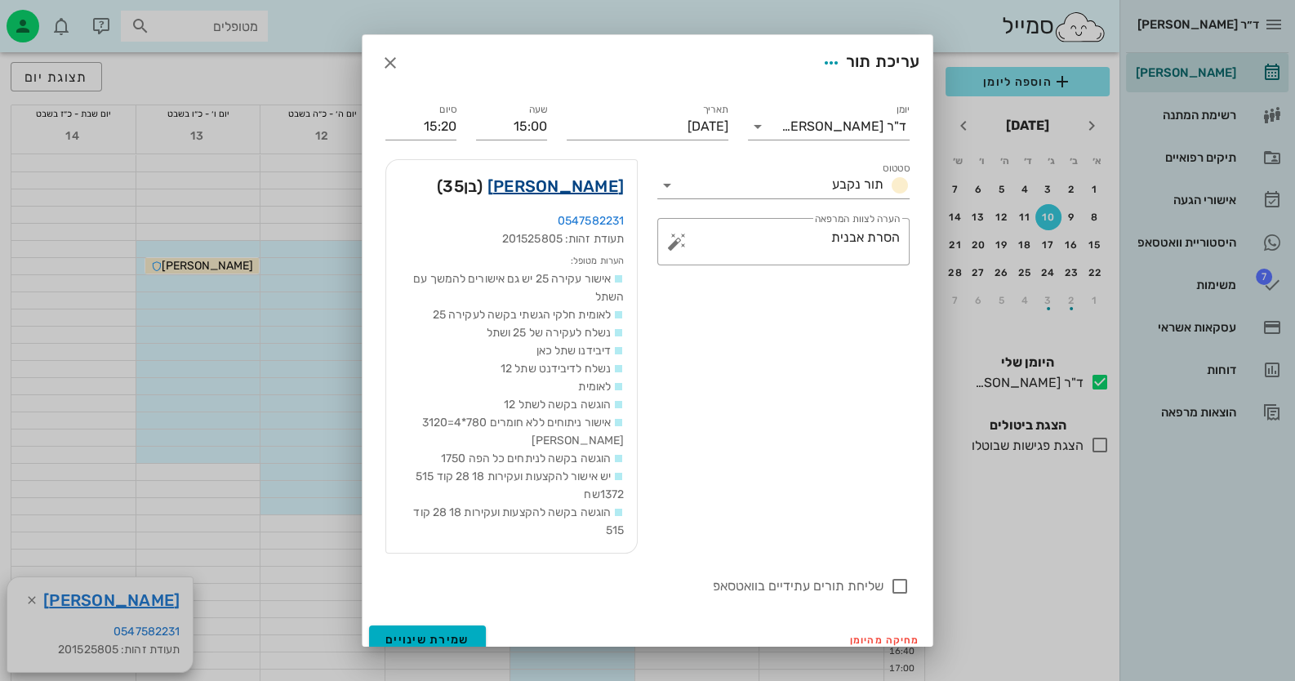
click at [599, 185] on link "עמית שפילמן" at bounding box center [556, 186] width 136 height 26
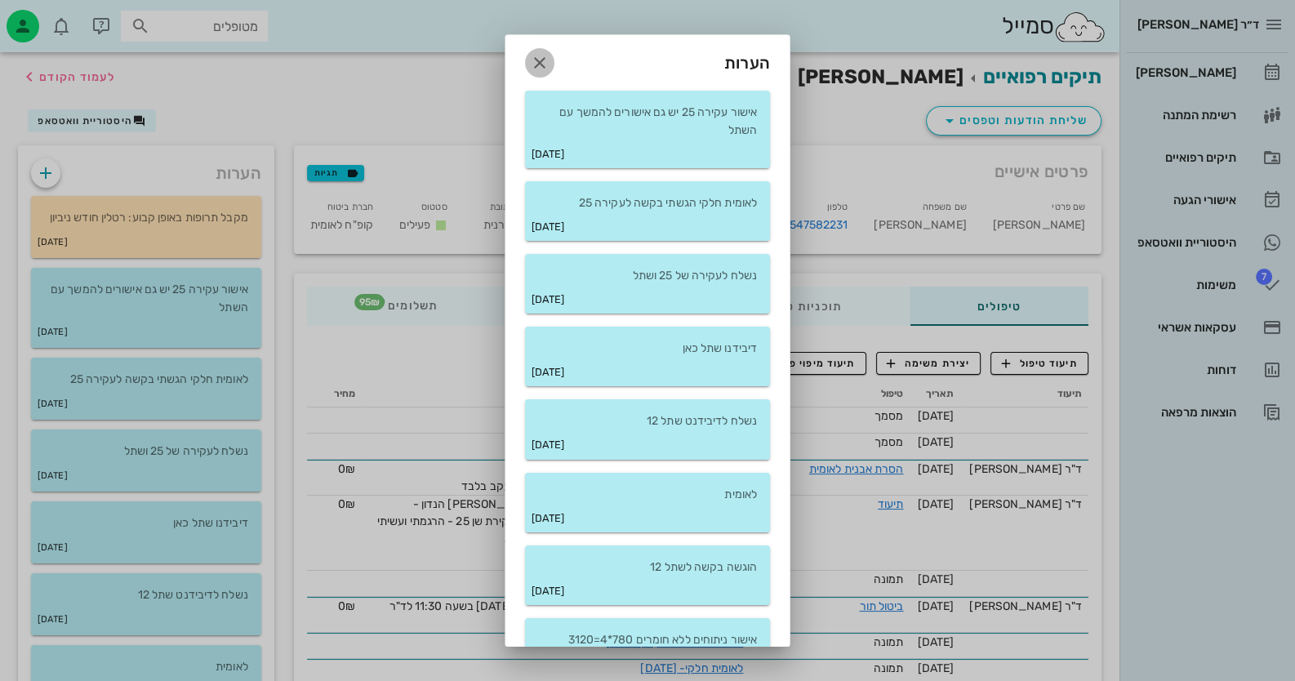
click at [550, 69] on icon "button" at bounding box center [540, 63] width 20 height 20
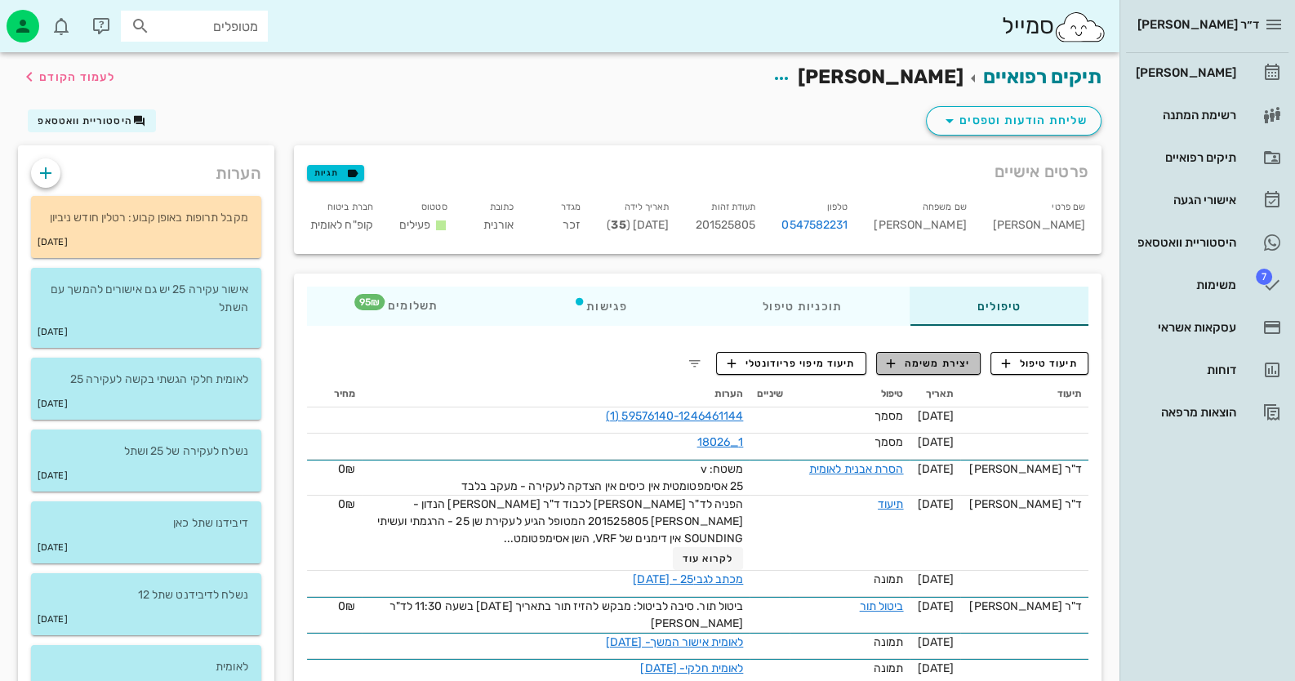
click at [915, 361] on span "יצירת משימה" at bounding box center [928, 363] width 83 height 15
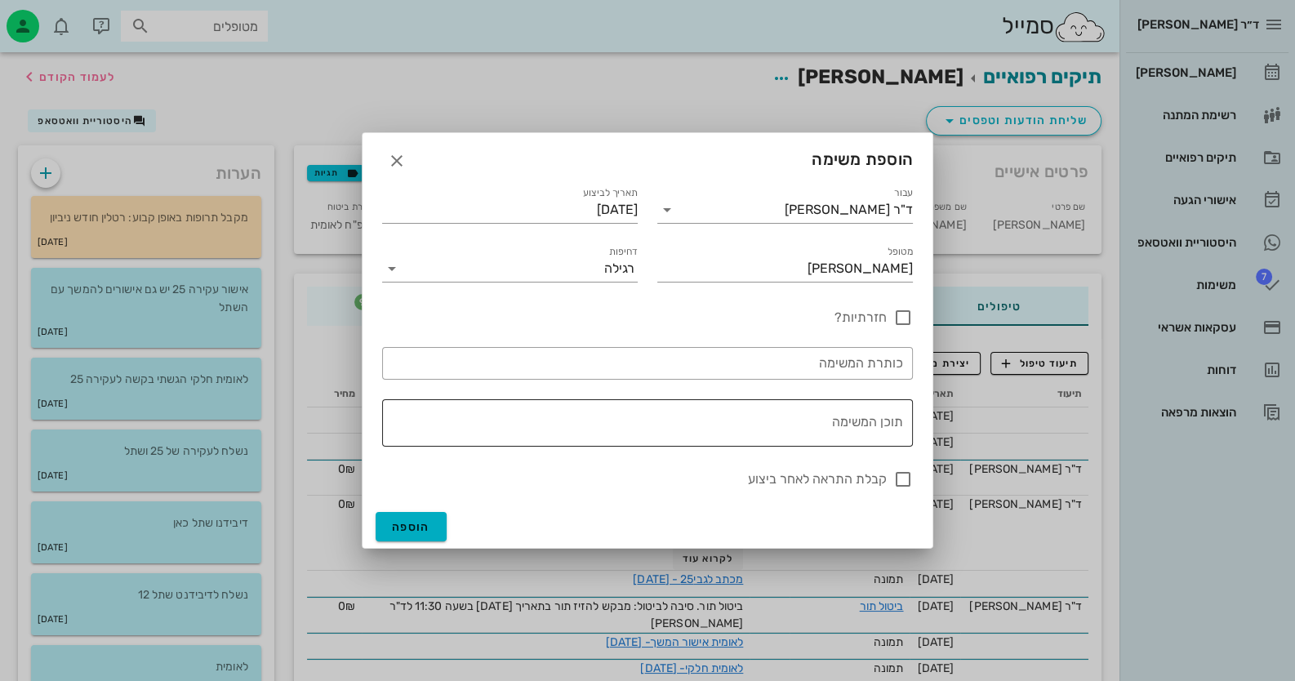
click at [858, 416] on div "תוכן המשימה" at bounding box center [645, 422] width 518 height 47
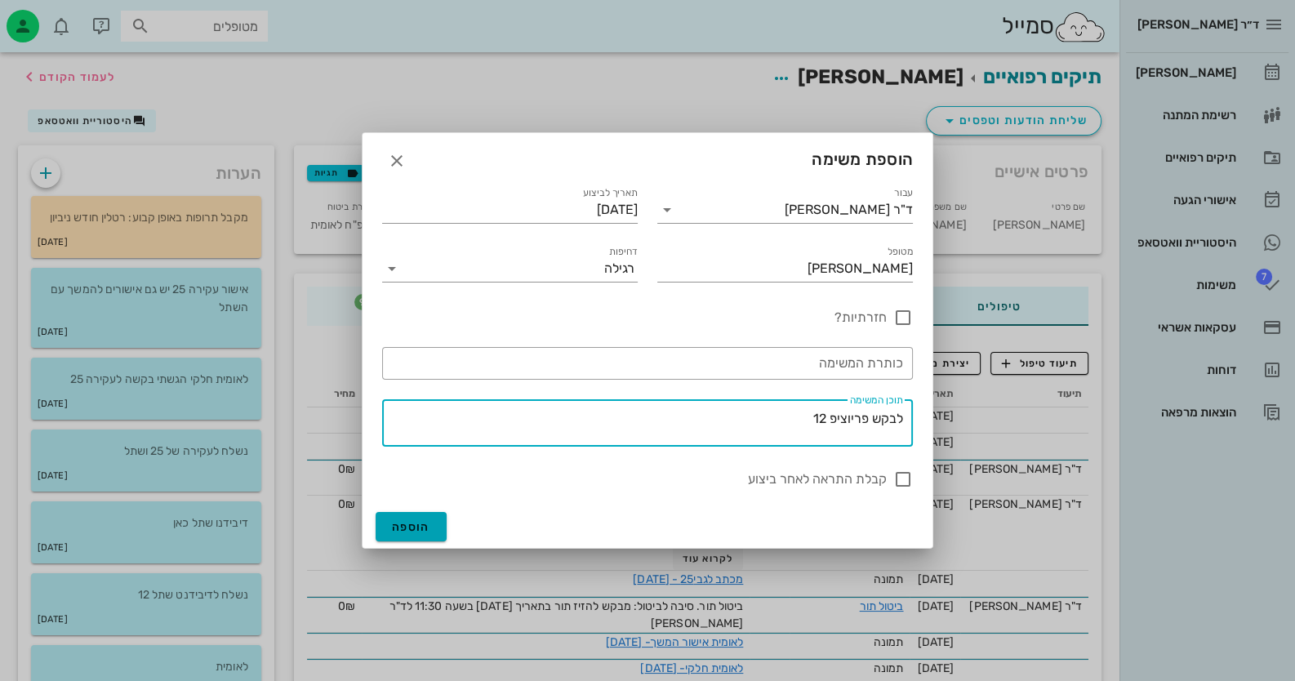
type textarea "לבקש פריוציפ 12"
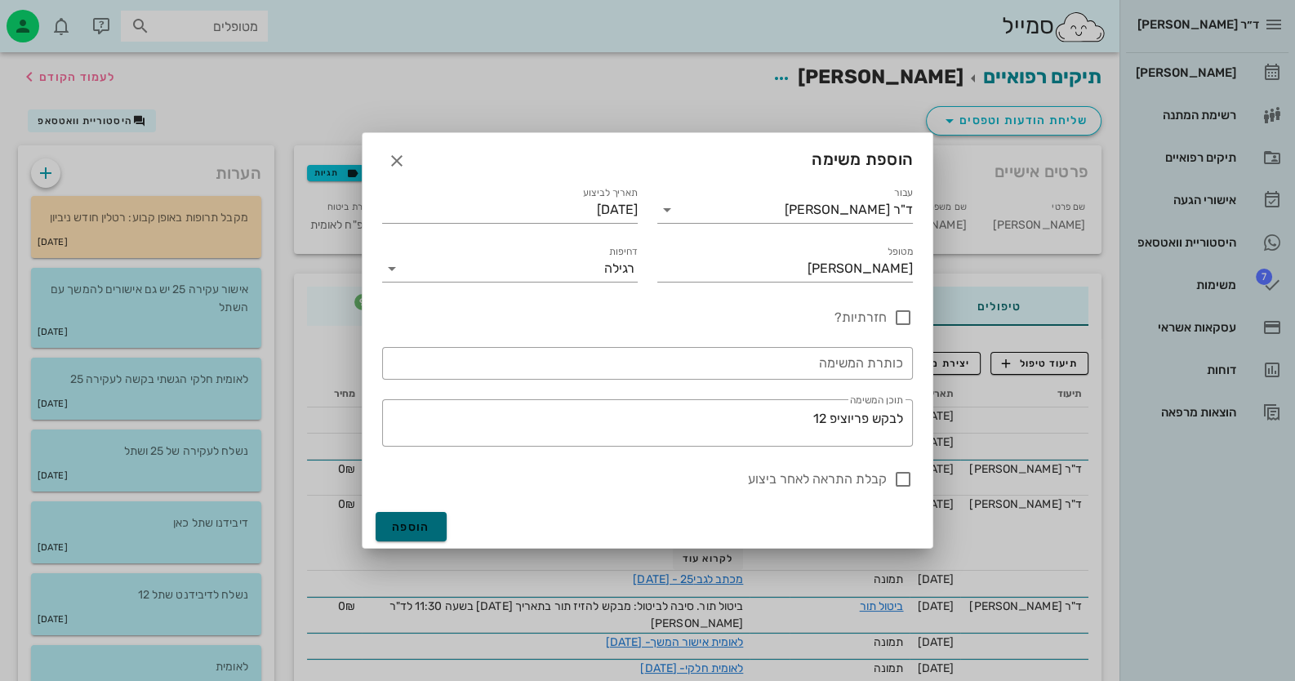
click at [423, 530] on span "הוספה" at bounding box center [411, 527] width 38 height 14
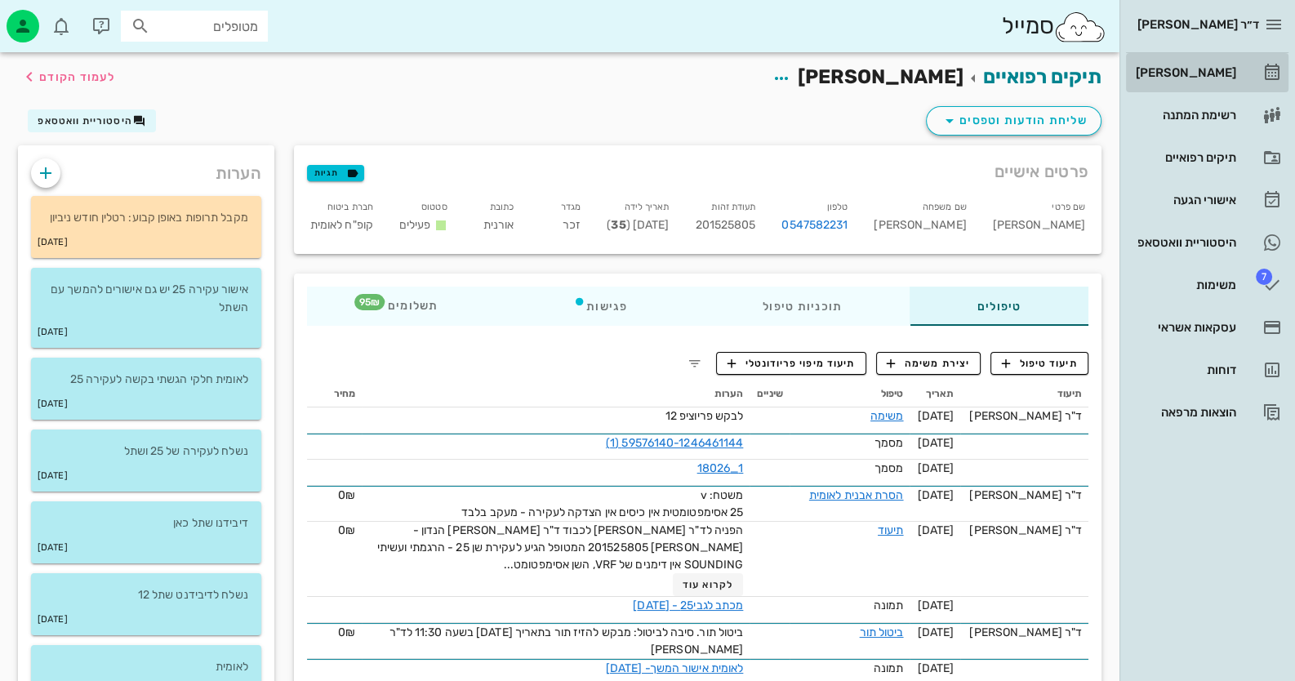
click at [1224, 66] on div "[PERSON_NAME]" at bounding box center [1185, 72] width 104 height 13
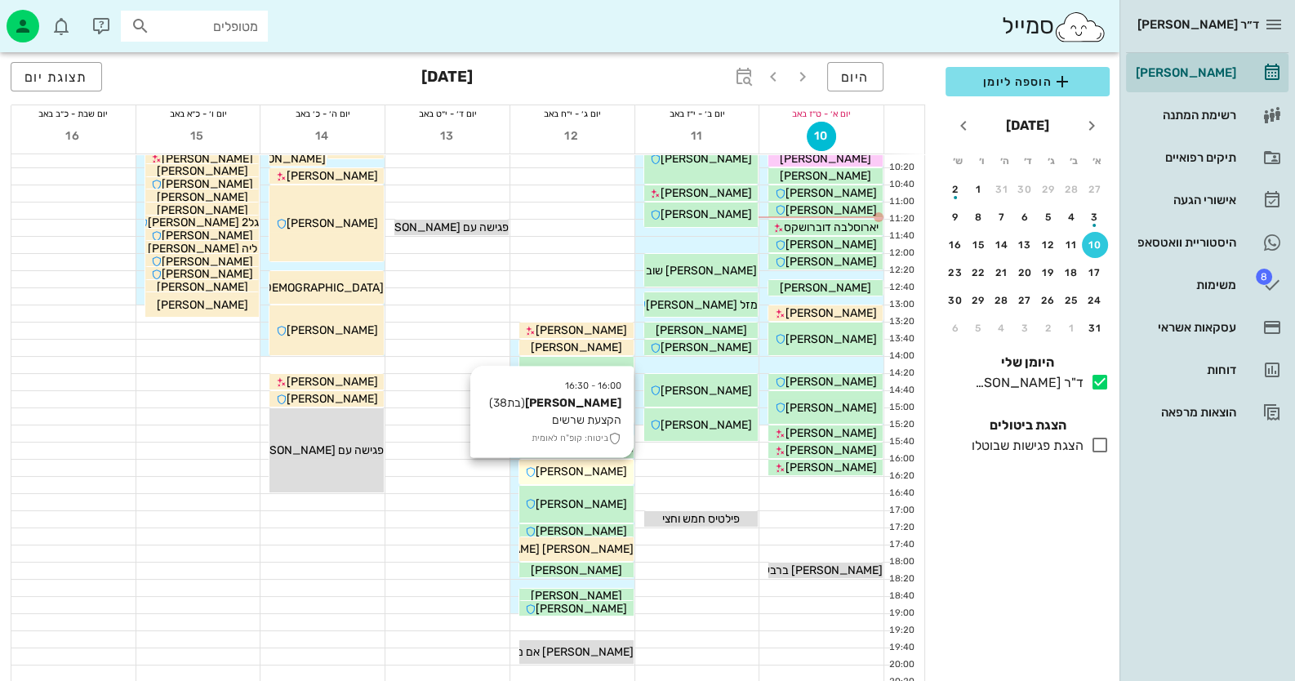
scroll to position [163, 0]
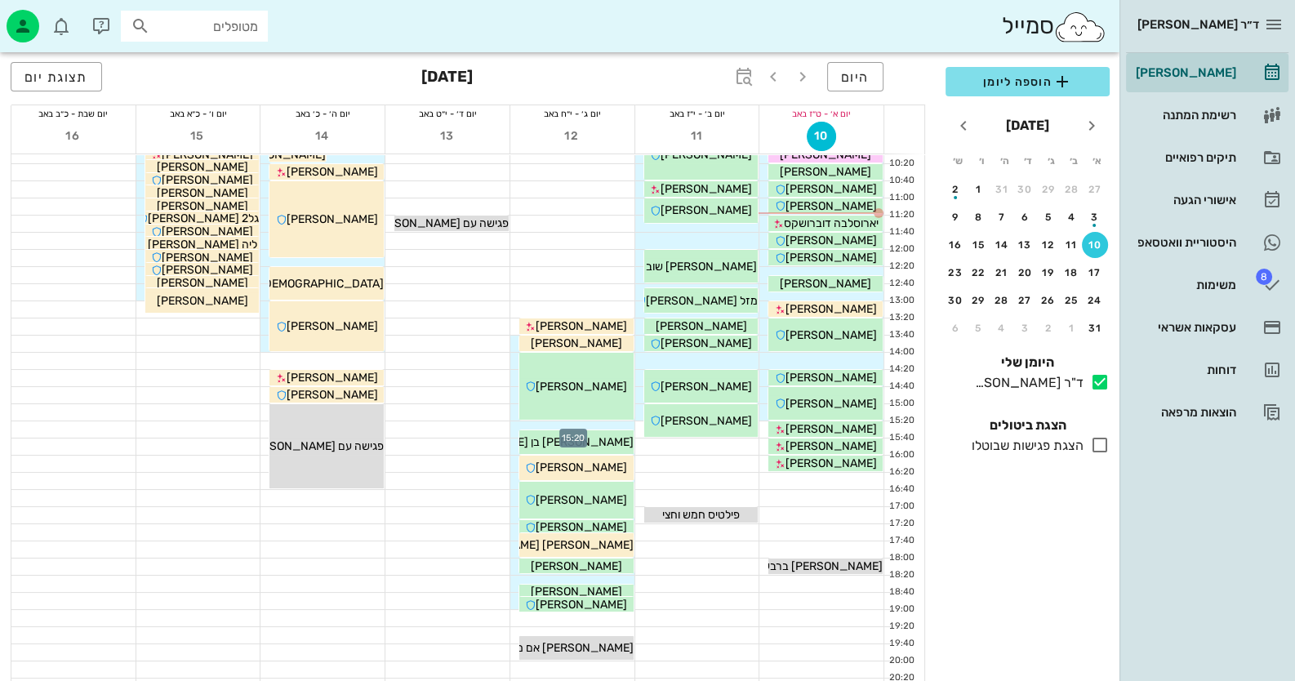
click at [603, 423] on div at bounding box center [572, 429] width 124 height 16
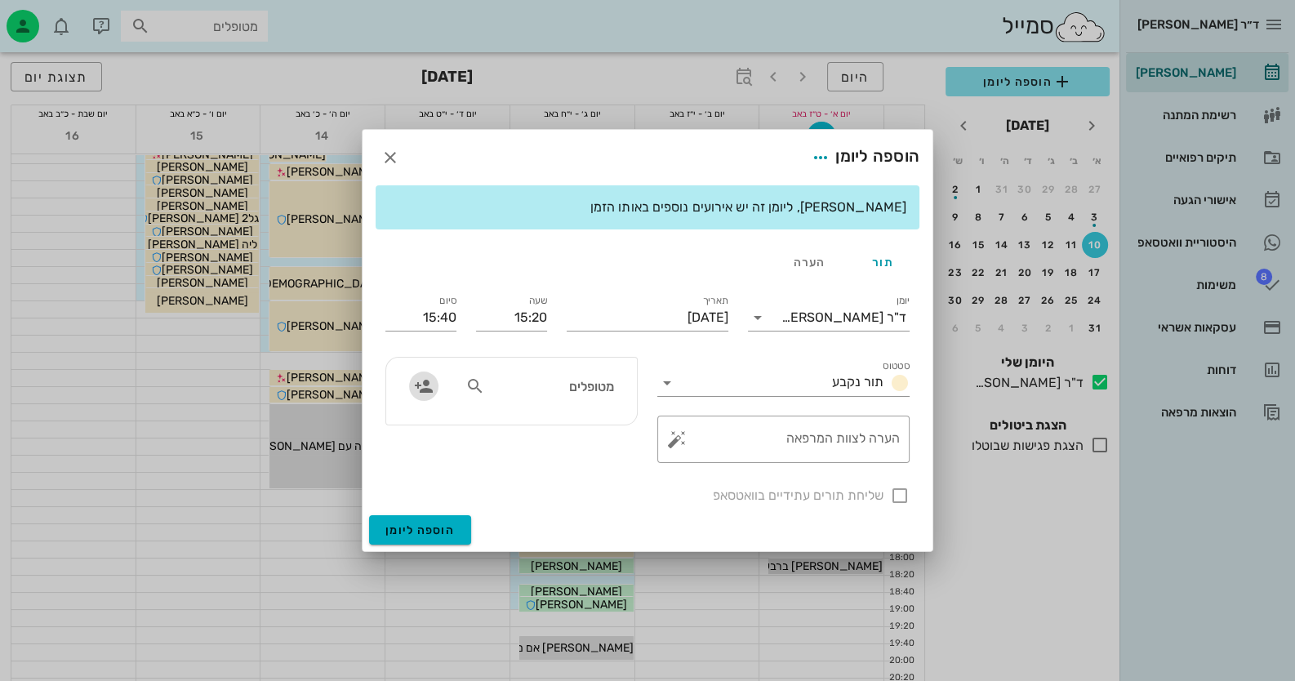
click at [422, 387] on icon "button" at bounding box center [424, 387] width 20 height 20
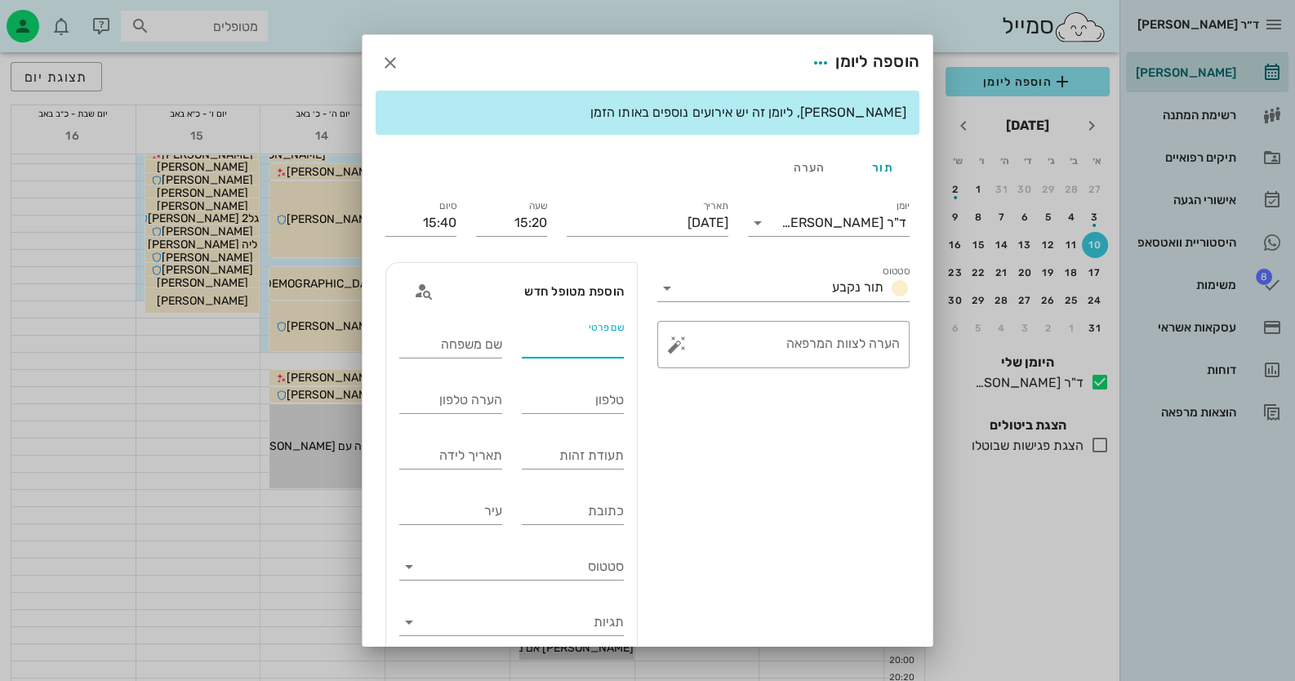
click at [609, 348] on input "שם פרטי" at bounding box center [573, 345] width 103 height 26
type input "ש"
type input "סוסנה"
click at [479, 350] on input "שם משפחה" at bounding box center [450, 345] width 103 height 26
type input "מאזי"
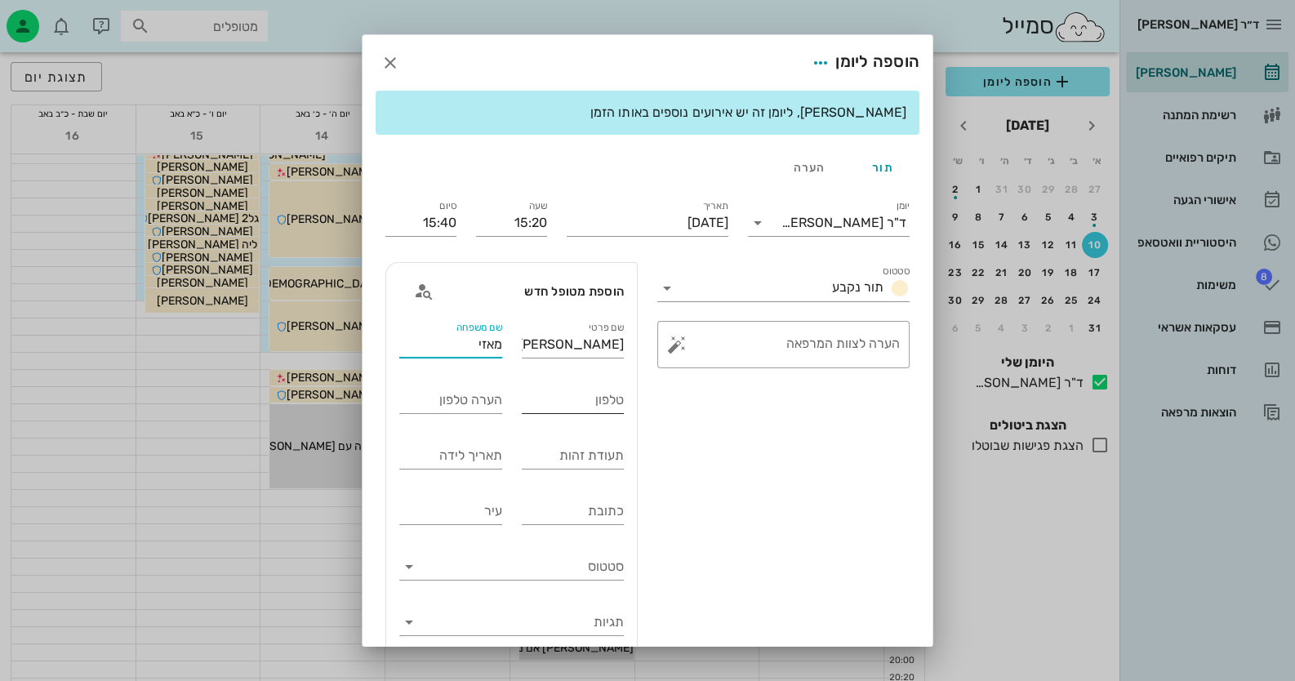
click at [581, 399] on input "טלפון" at bounding box center [573, 400] width 103 height 26
paste input "0522442459"
type input "0522442459"
click at [616, 457] on input "תעודת זהות" at bounding box center [573, 456] width 103 height 26
type input "336190434"
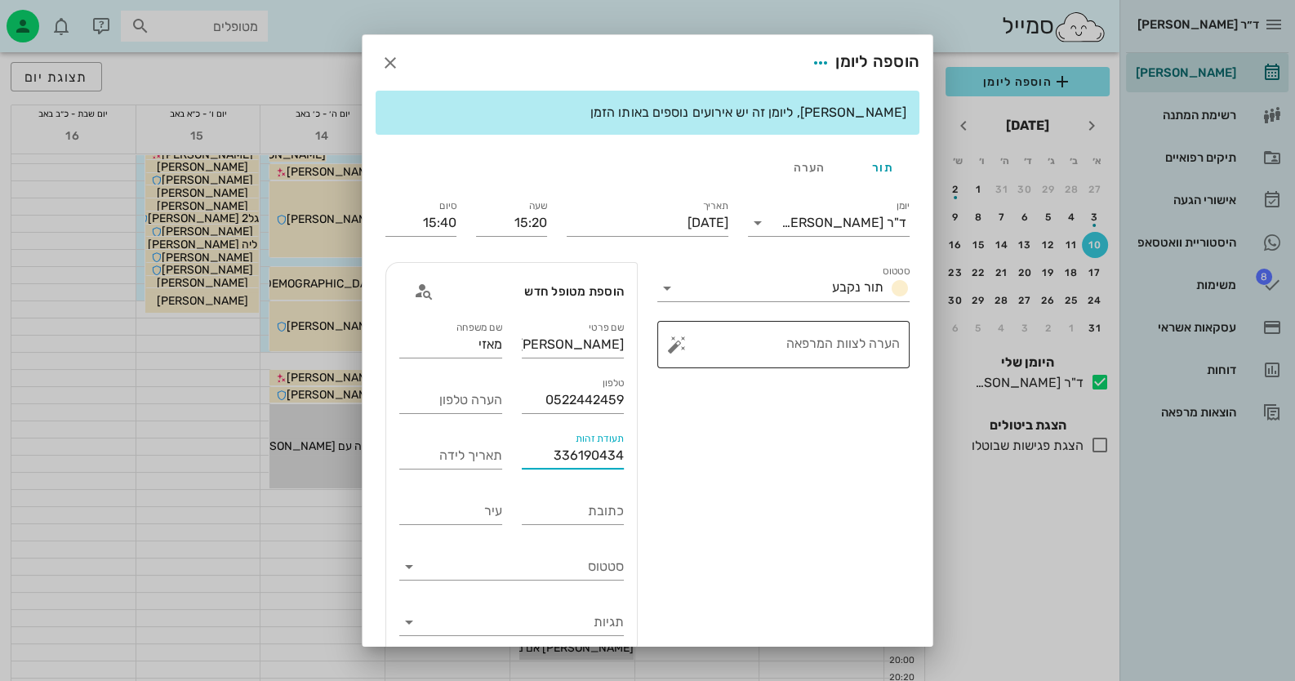
click at [682, 345] on button "button" at bounding box center [677, 345] width 20 height 20
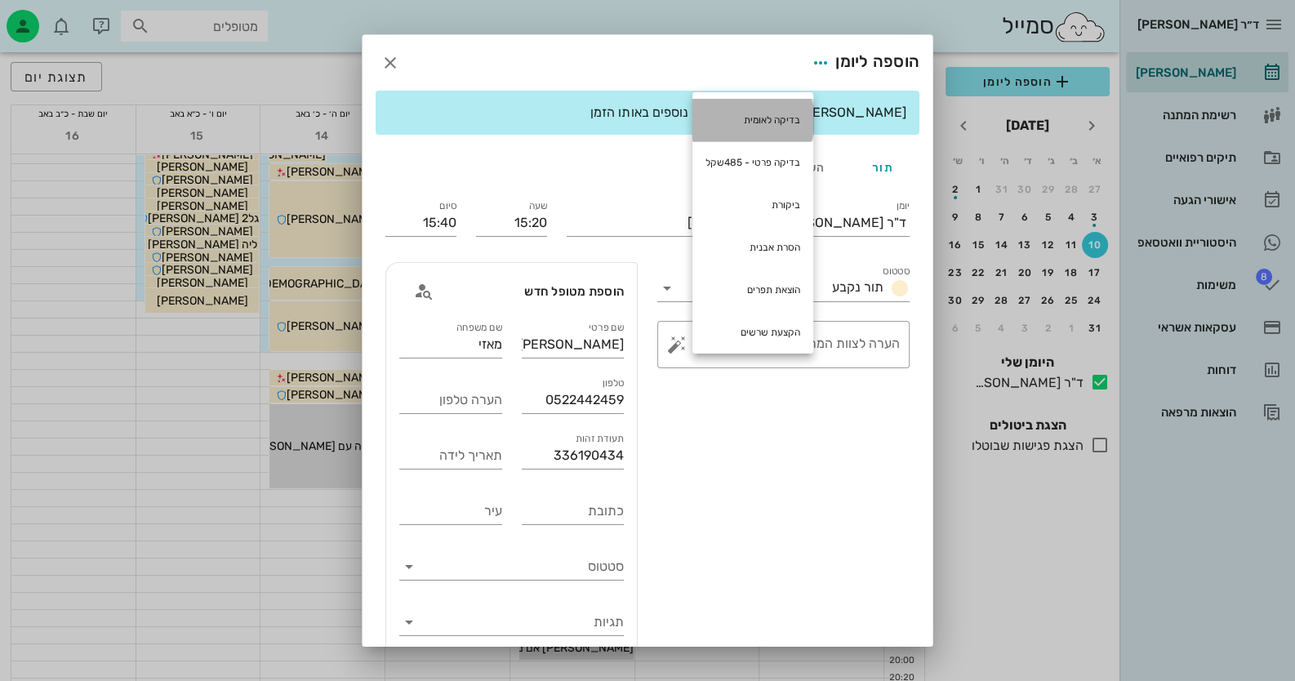
click at [782, 126] on div "בדיקה לאומית" at bounding box center [753, 120] width 121 height 42
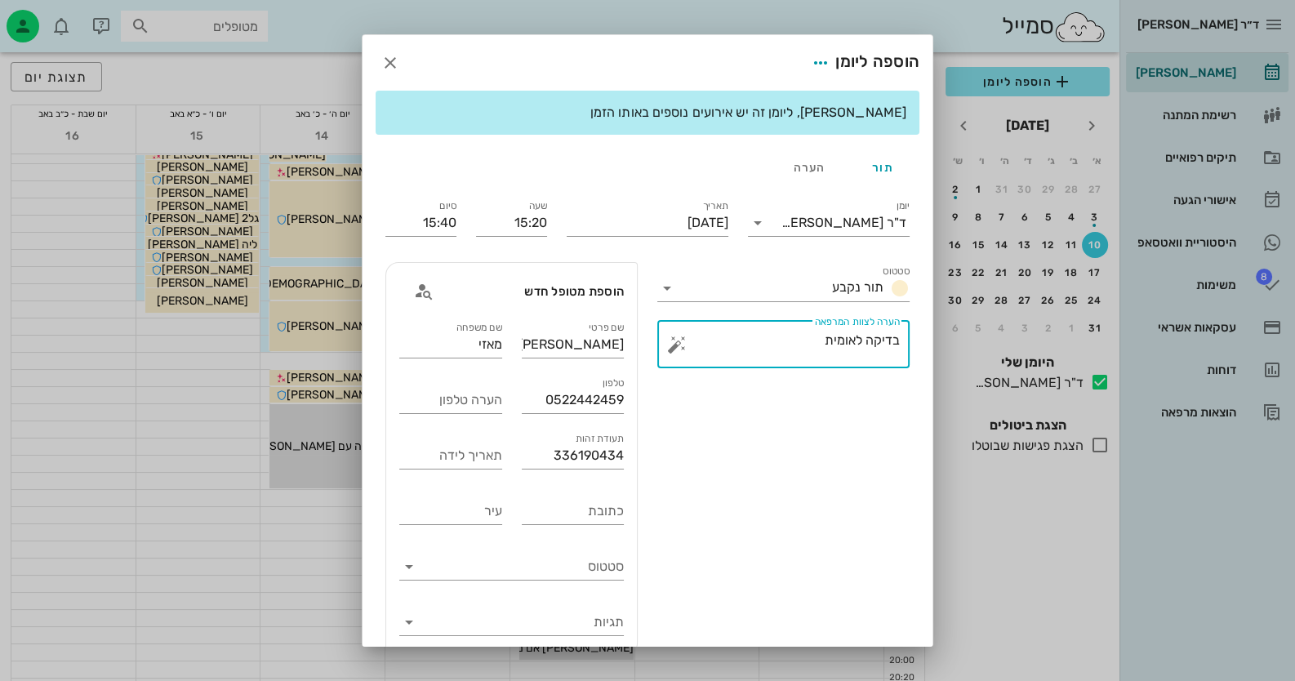
click at [678, 338] on button "button" at bounding box center [677, 345] width 20 height 20
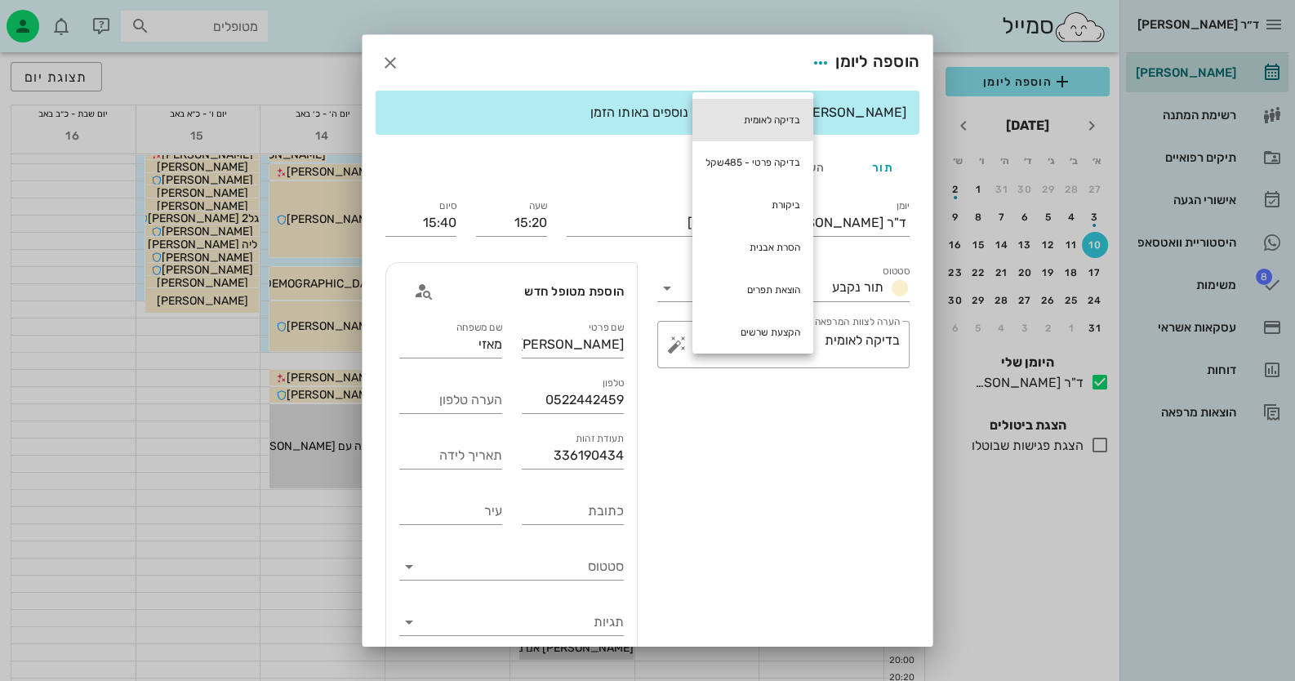
click at [784, 130] on div "בדיקה לאומית" at bounding box center [753, 120] width 121 height 42
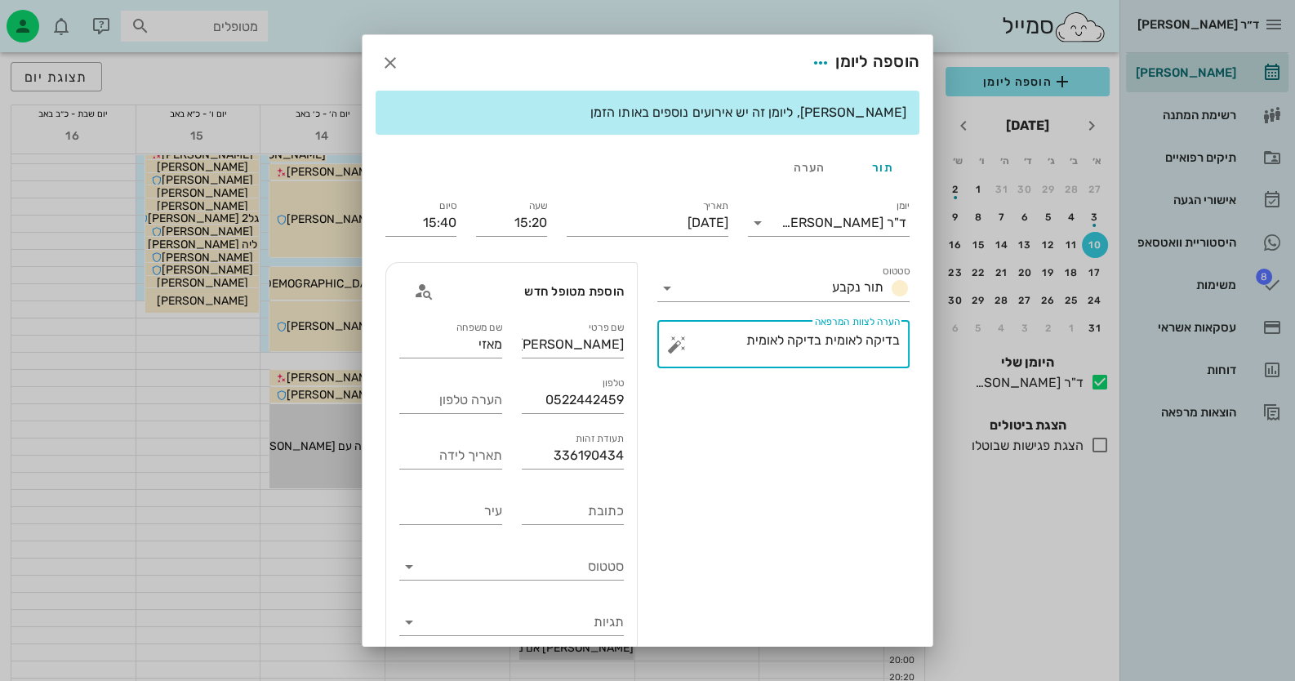
drag, startPoint x: 733, startPoint y: 350, endPoint x: 823, endPoint y: 340, distance: 90.5
click at [823, 340] on textarea "בדיקה לאומית בדיקה לאומית" at bounding box center [790, 348] width 220 height 39
click at [684, 339] on button "button" at bounding box center [677, 345] width 20 height 20
type textarea "בדיקה לאומית"
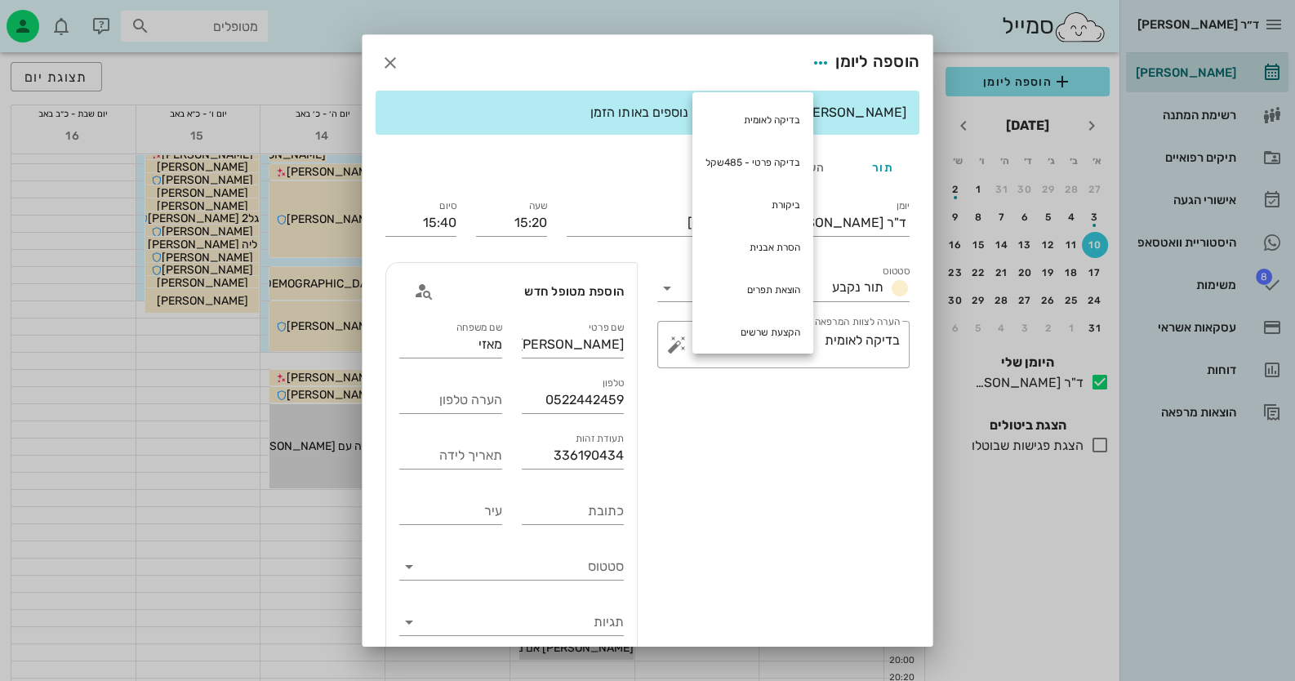
click at [658, 262] on div "סטטוס תור נקבע" at bounding box center [784, 281] width 272 height 59
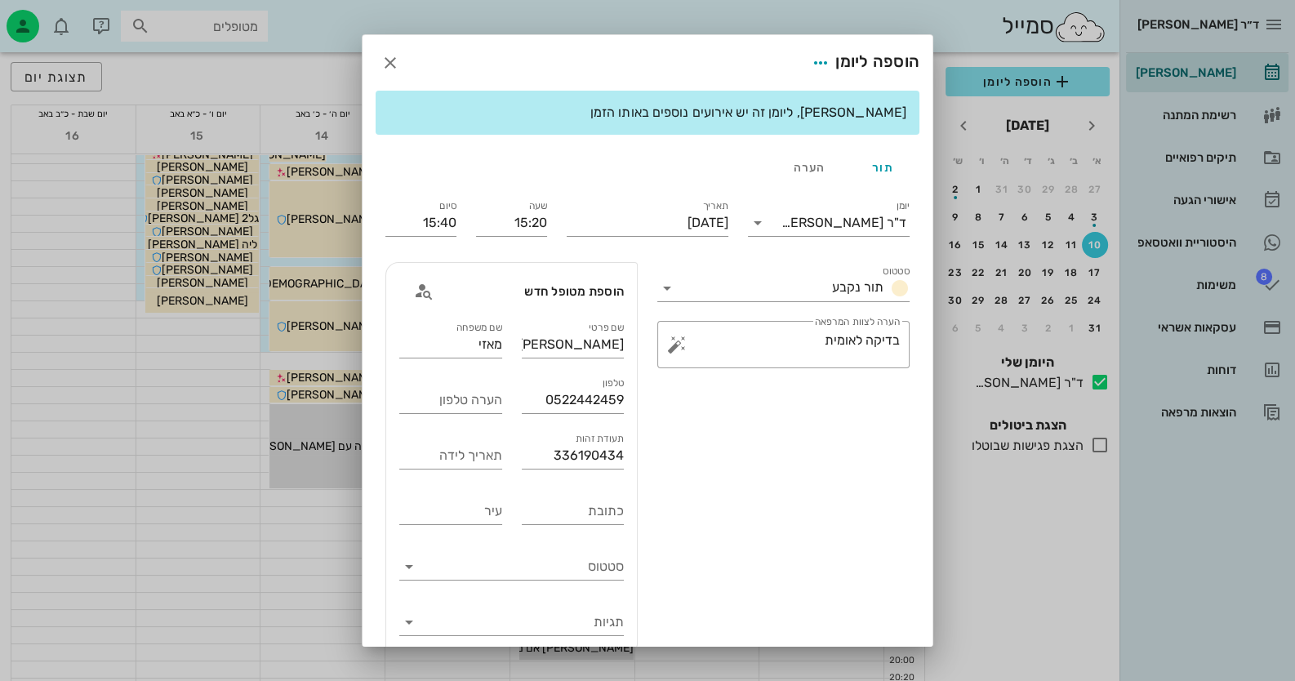
scroll to position [96, 0]
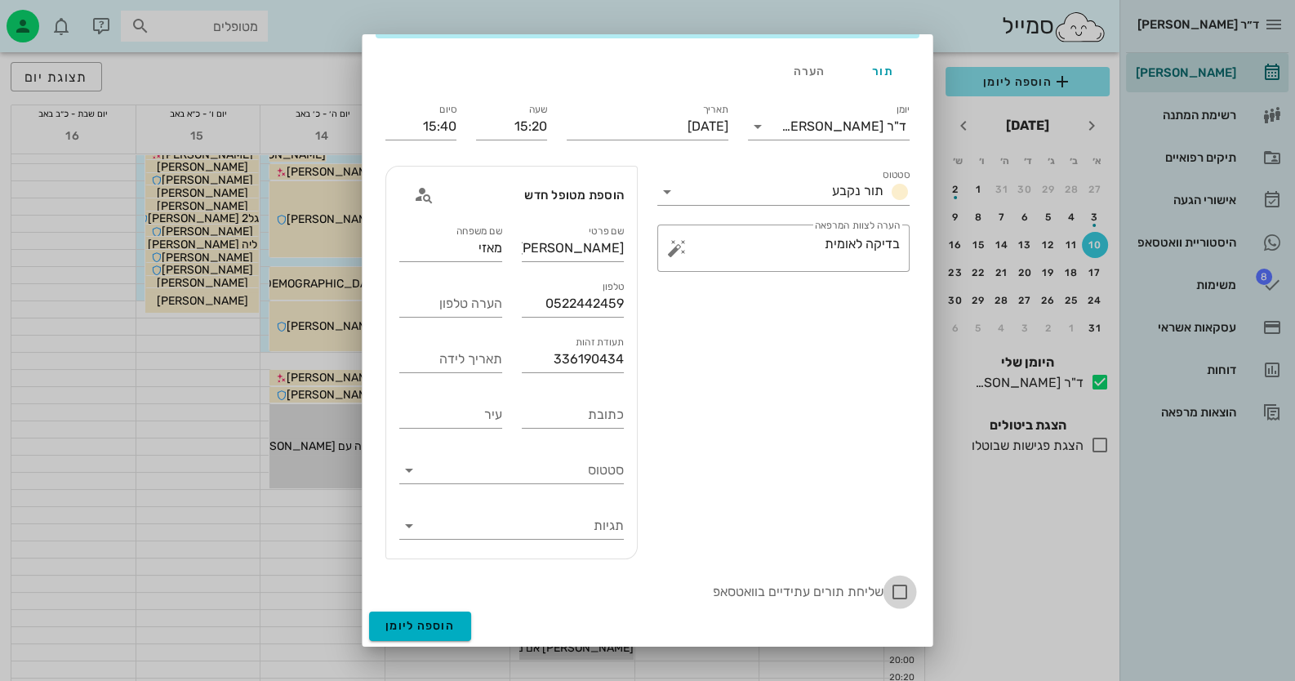
click at [904, 586] on div at bounding box center [900, 592] width 28 height 28
checkbox input "true"
click at [438, 628] on span "הוספה ליומן" at bounding box center [420, 626] width 69 height 14
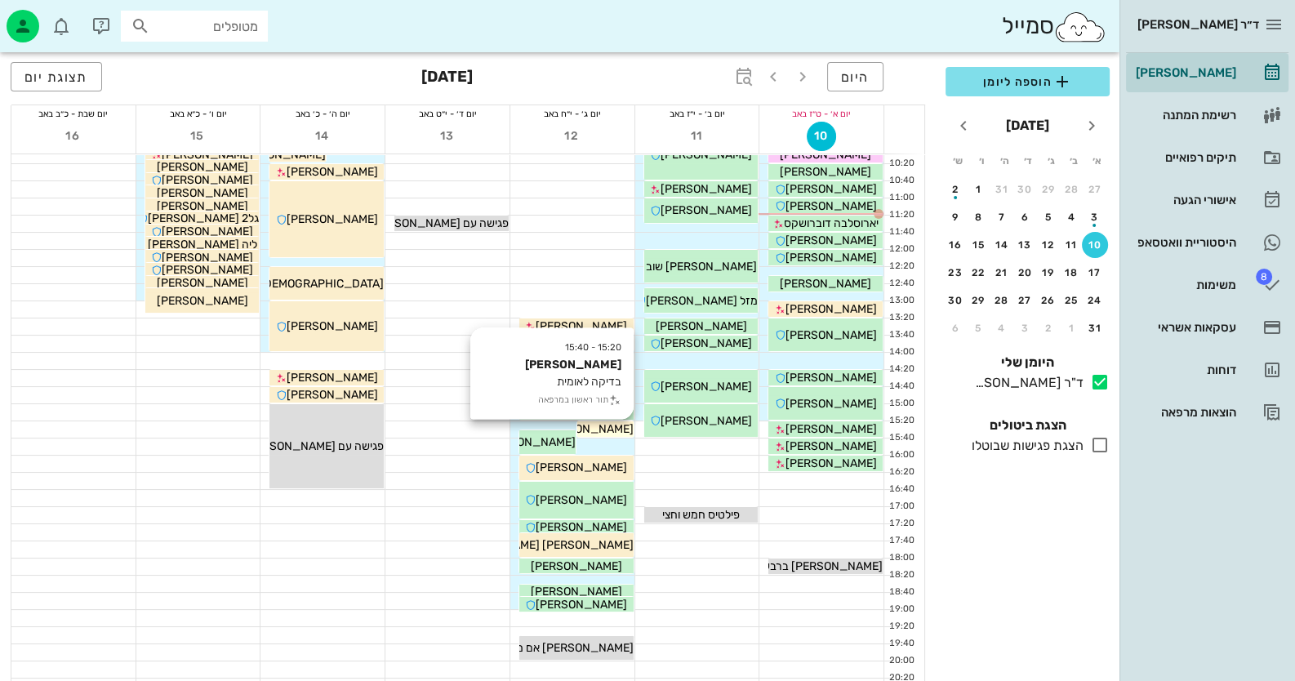
click at [622, 427] on span "סוסנה מאזי" at bounding box center [587, 429] width 91 height 14
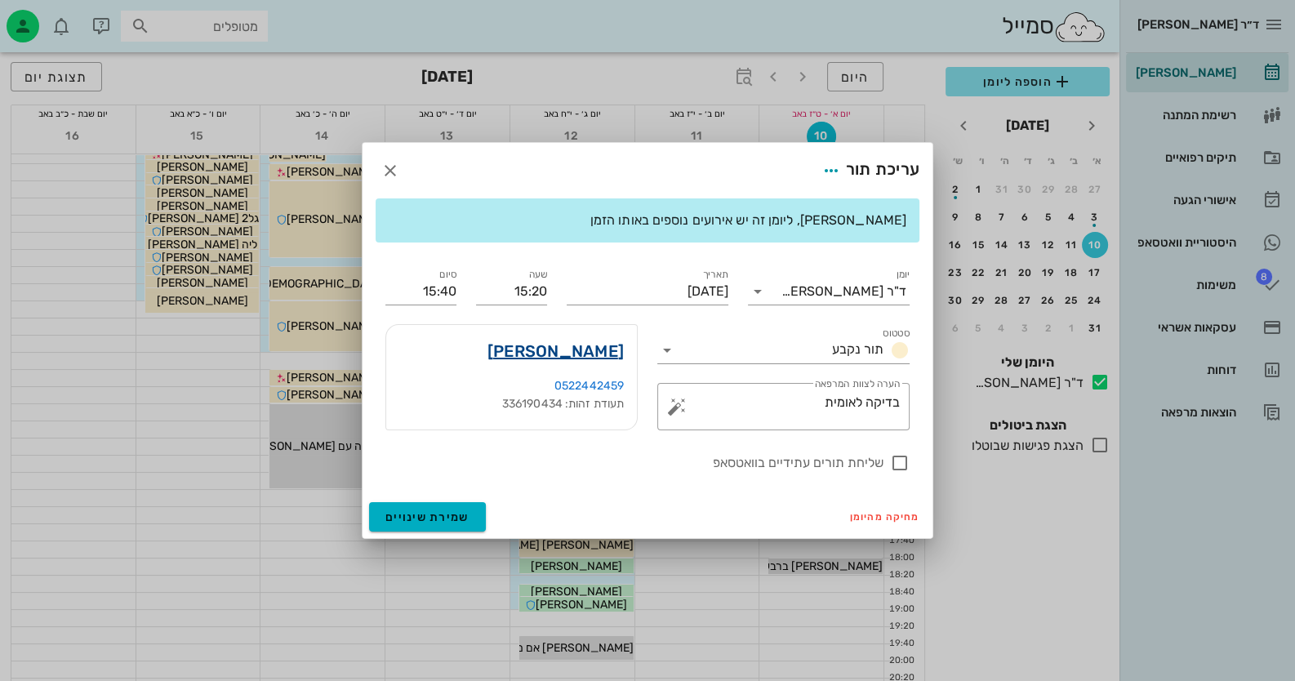
click at [582, 350] on link "סוסנה מאזי" at bounding box center [556, 351] width 136 height 26
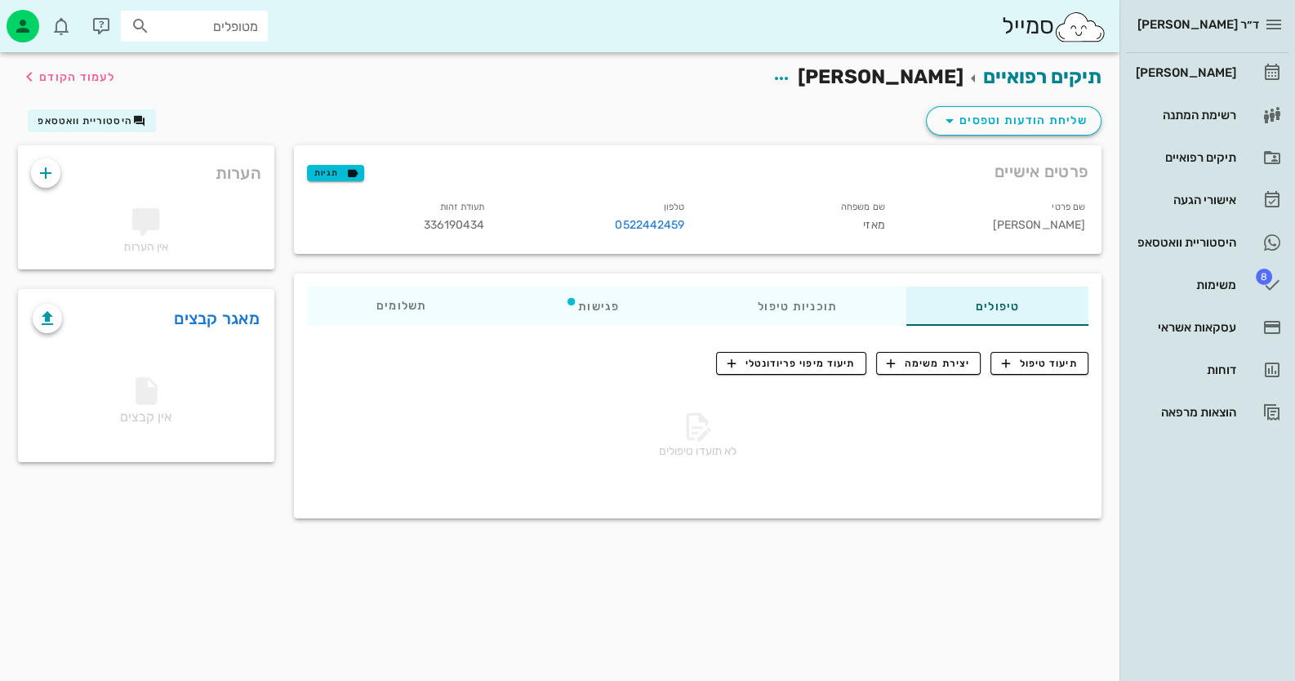
click at [461, 225] on span "336190434" at bounding box center [454, 225] width 60 height 14
copy span "336190434"
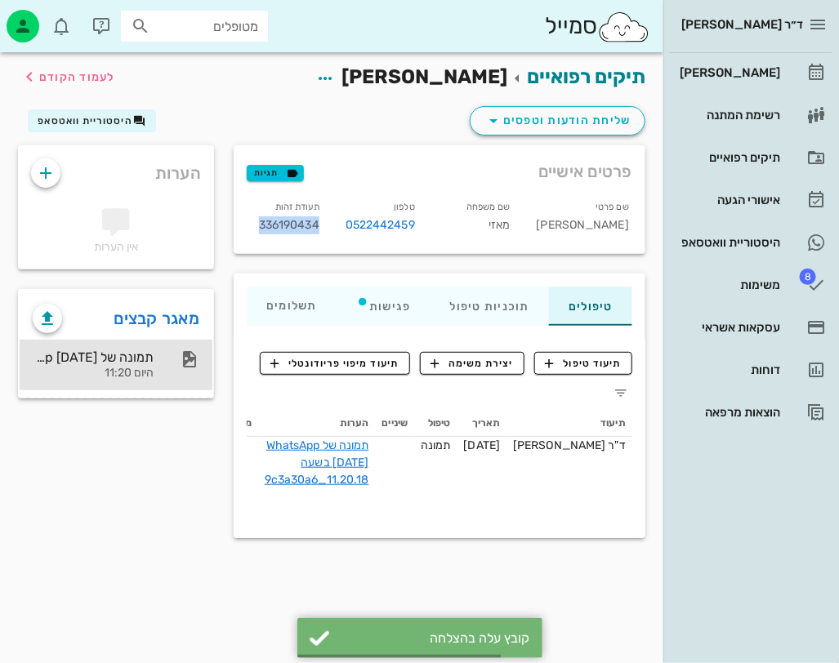
click at [180, 368] on div "תמונה של WhatsApp 2025-08-10 בשעה 11.20.18_9c3a30a6 היום 11:20" at bounding box center [116, 365] width 193 height 51
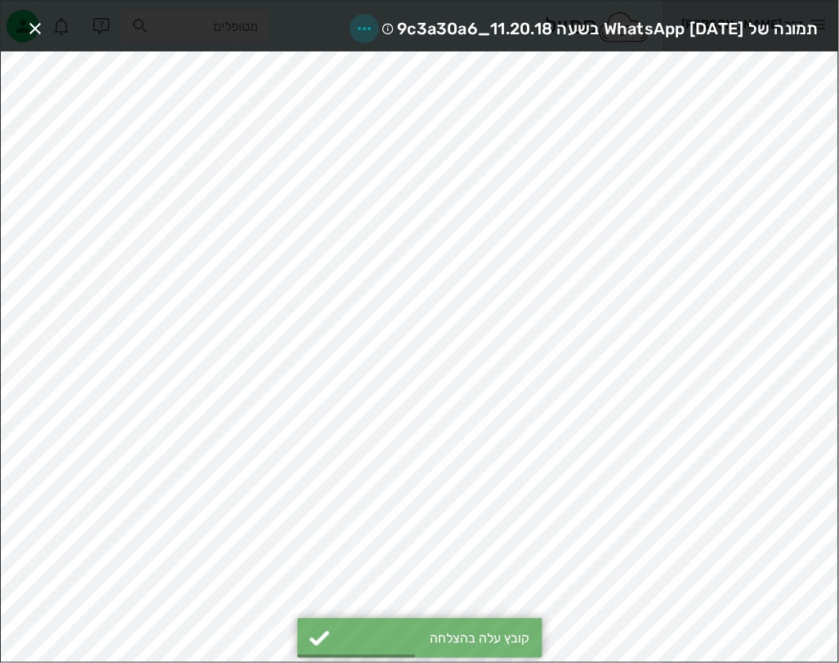
click at [354, 27] on icon "button" at bounding box center [364, 29] width 20 height 20
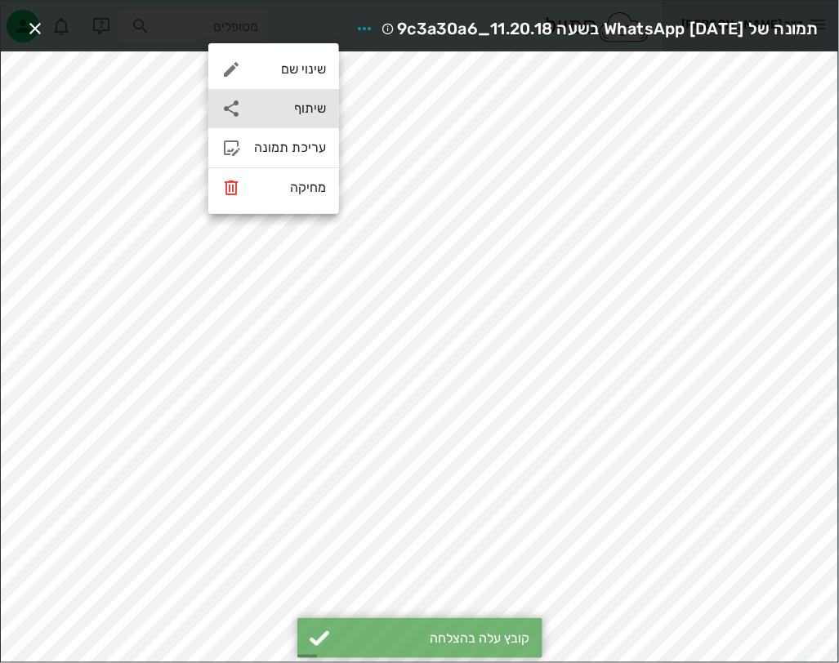
click at [324, 110] on div "שיתוף" at bounding box center [273, 108] width 131 height 39
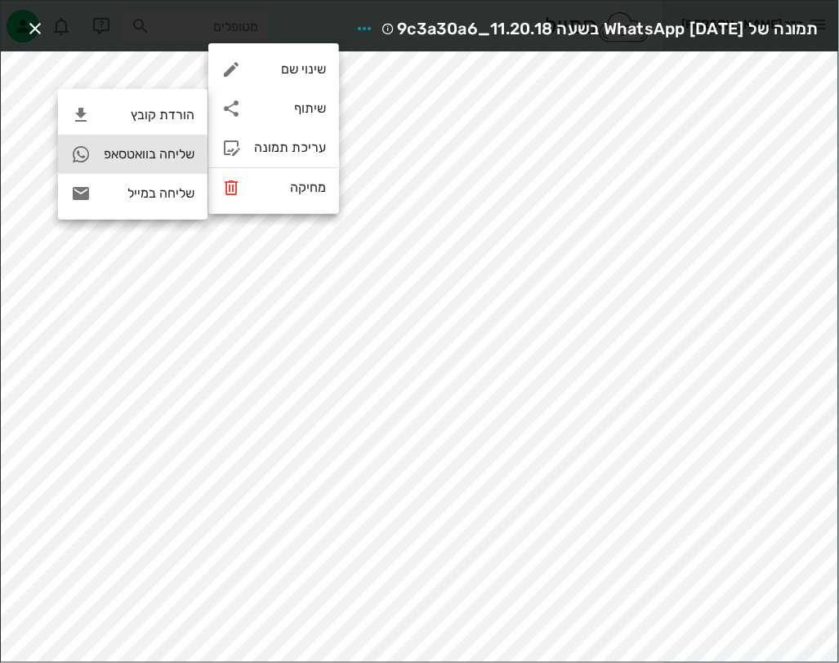
click at [153, 154] on div "שליחה בוואטסאפ" at bounding box center [149, 154] width 91 height 16
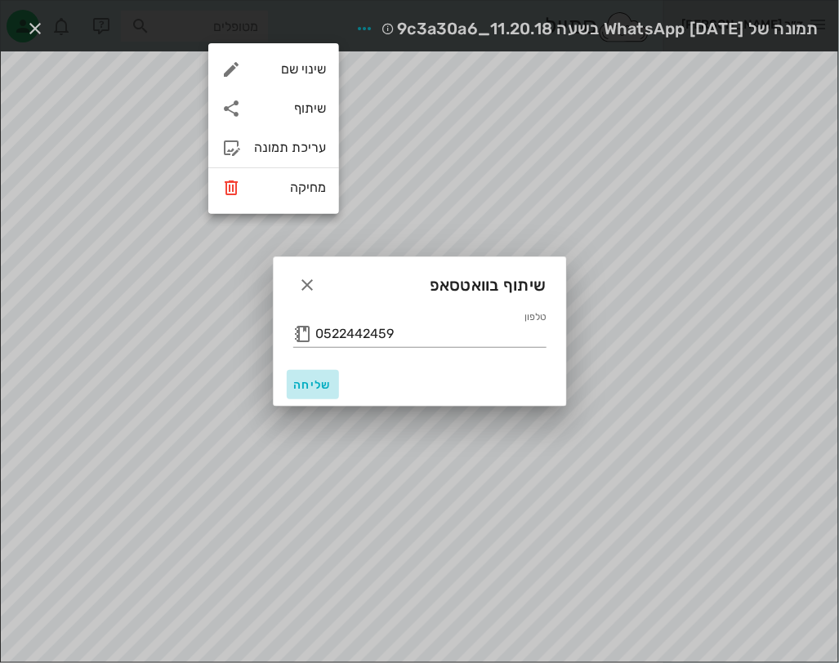
click at [316, 379] on span "שליחה" at bounding box center [312, 385] width 39 height 14
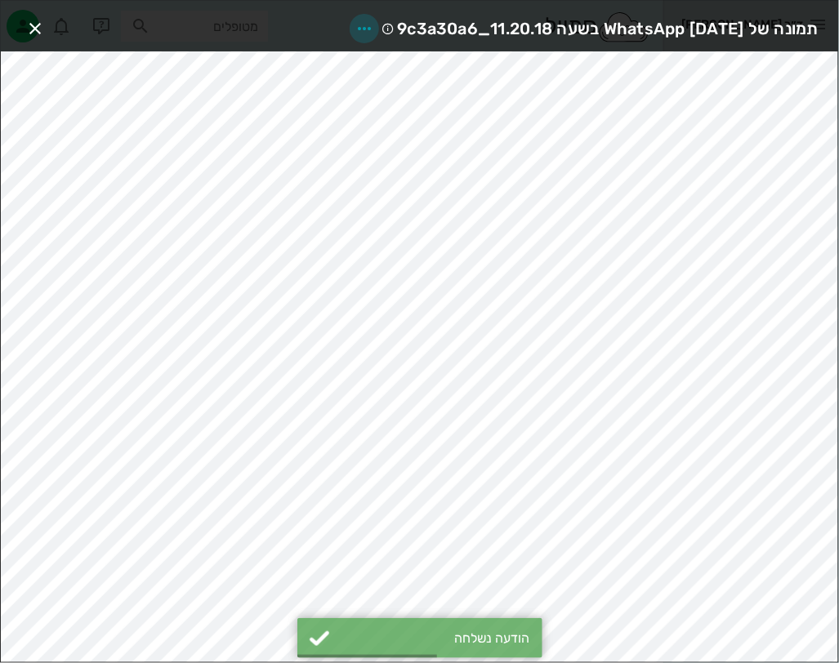
click at [354, 20] on icon "button" at bounding box center [364, 29] width 20 height 20
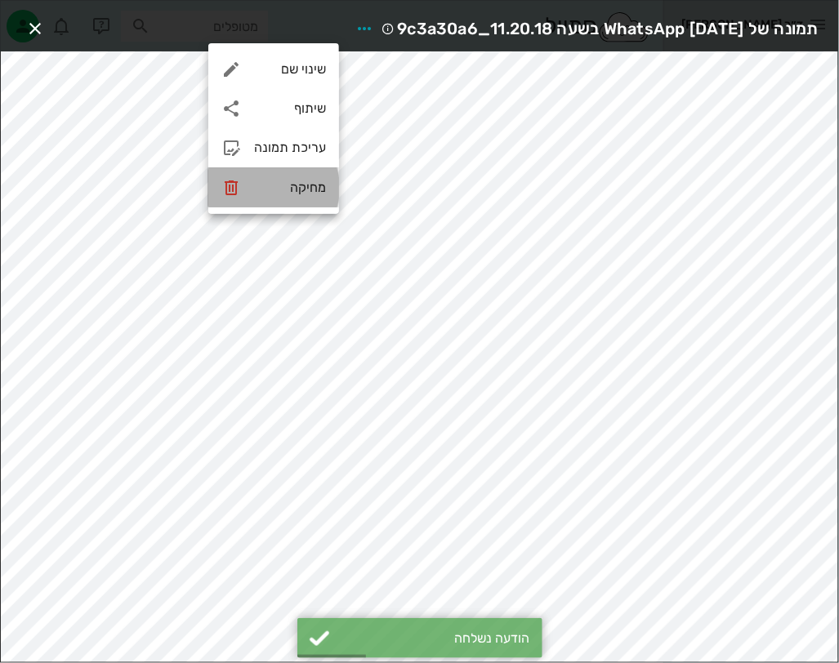
click at [310, 186] on div "מחיקה" at bounding box center [290, 188] width 72 height 16
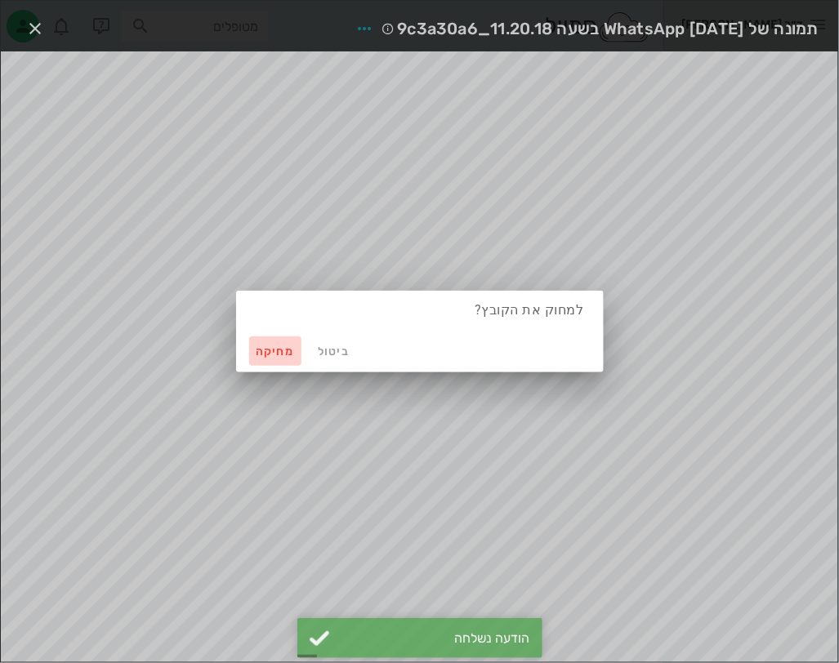
click at [280, 352] on span "מחיקה" at bounding box center [275, 352] width 39 height 14
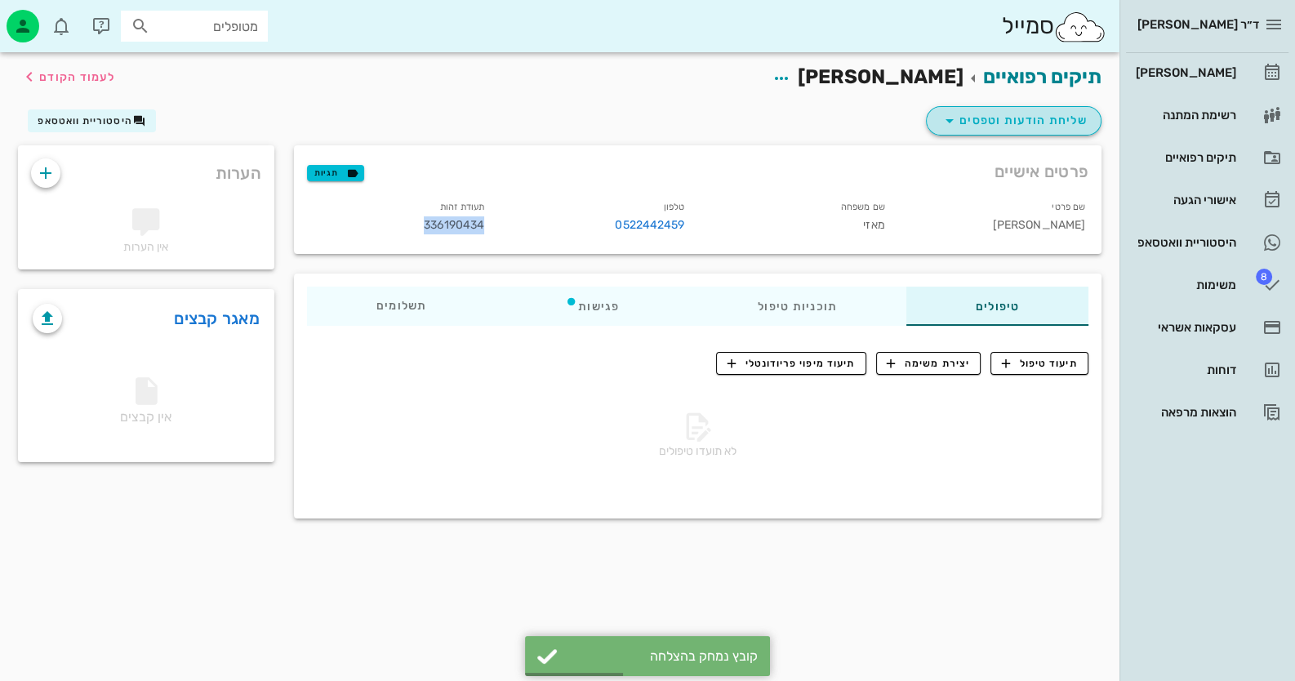
click at [1082, 112] on span "שליחת הודעות וטפסים" at bounding box center [1014, 121] width 148 height 20
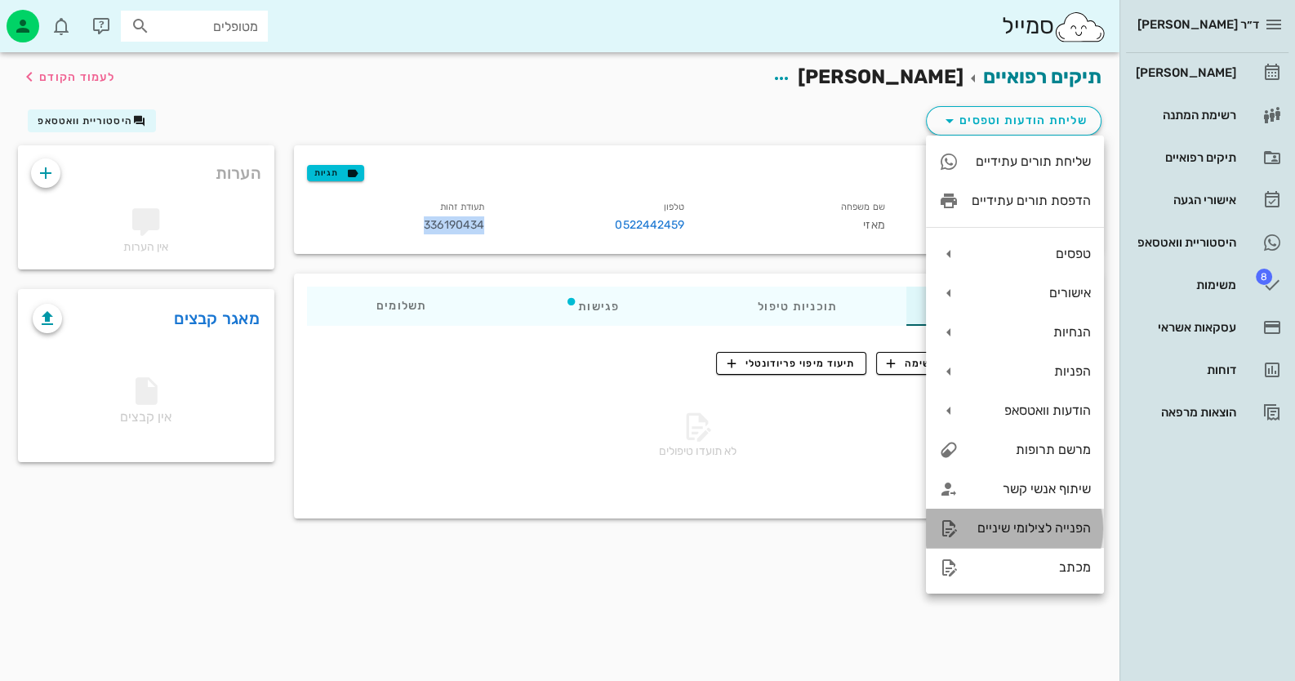
click at [1080, 524] on div "הפנייה לצילומי שיניים" at bounding box center [1031, 528] width 119 height 16
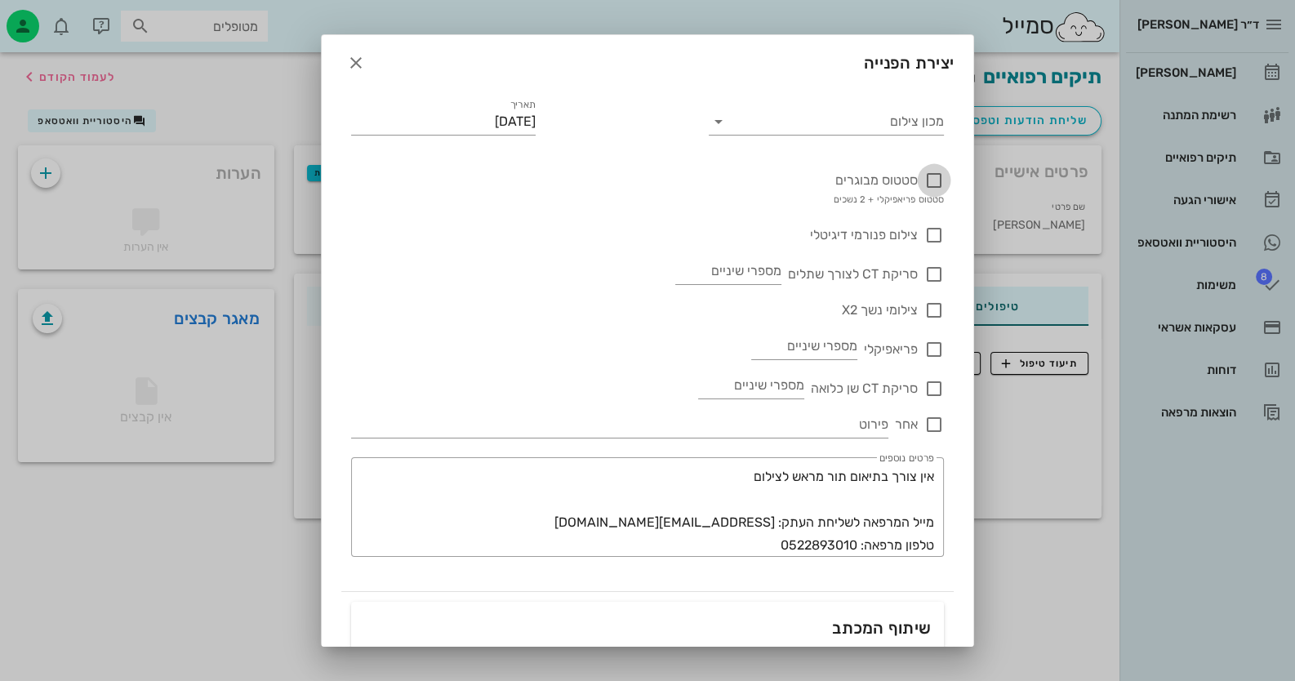
click at [928, 179] on div at bounding box center [935, 181] width 28 height 28
checkbox input "true"
click at [920, 122] on input "מכון צילום" at bounding box center [840, 122] width 210 height 26
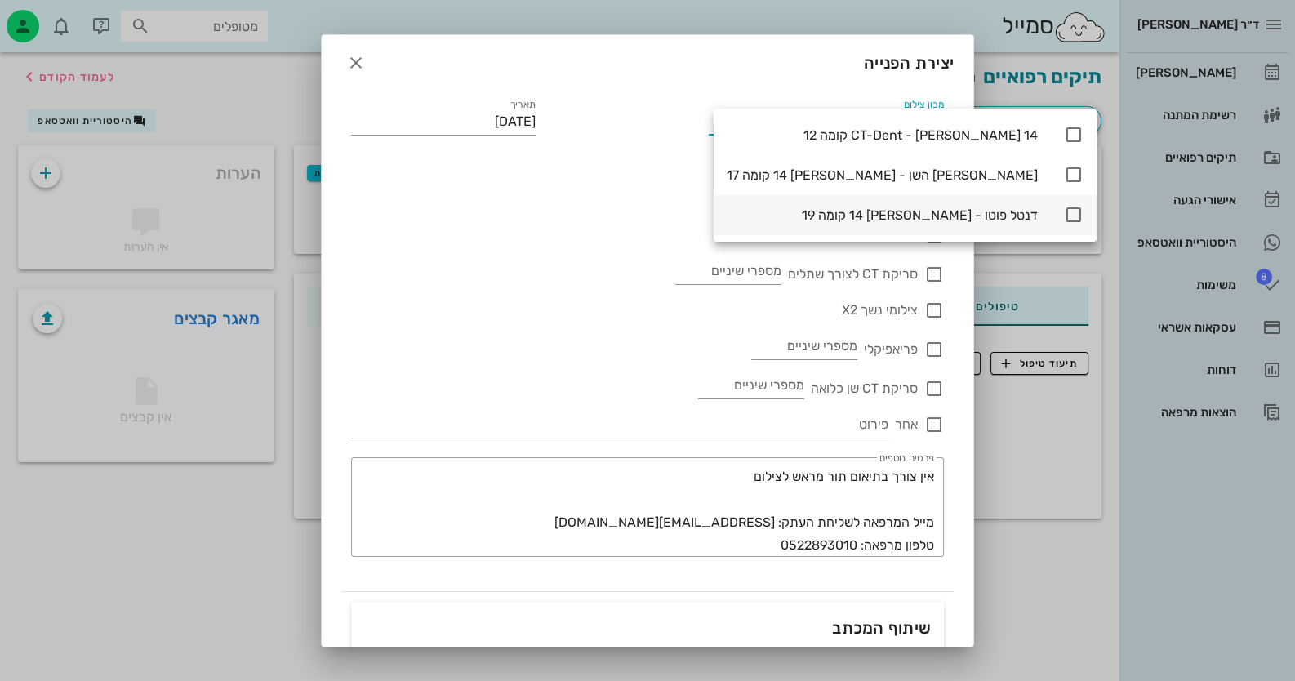
click at [878, 212] on div "דנטל פוטו - ויצמן 14 קומה 19" at bounding box center [882, 215] width 311 height 16
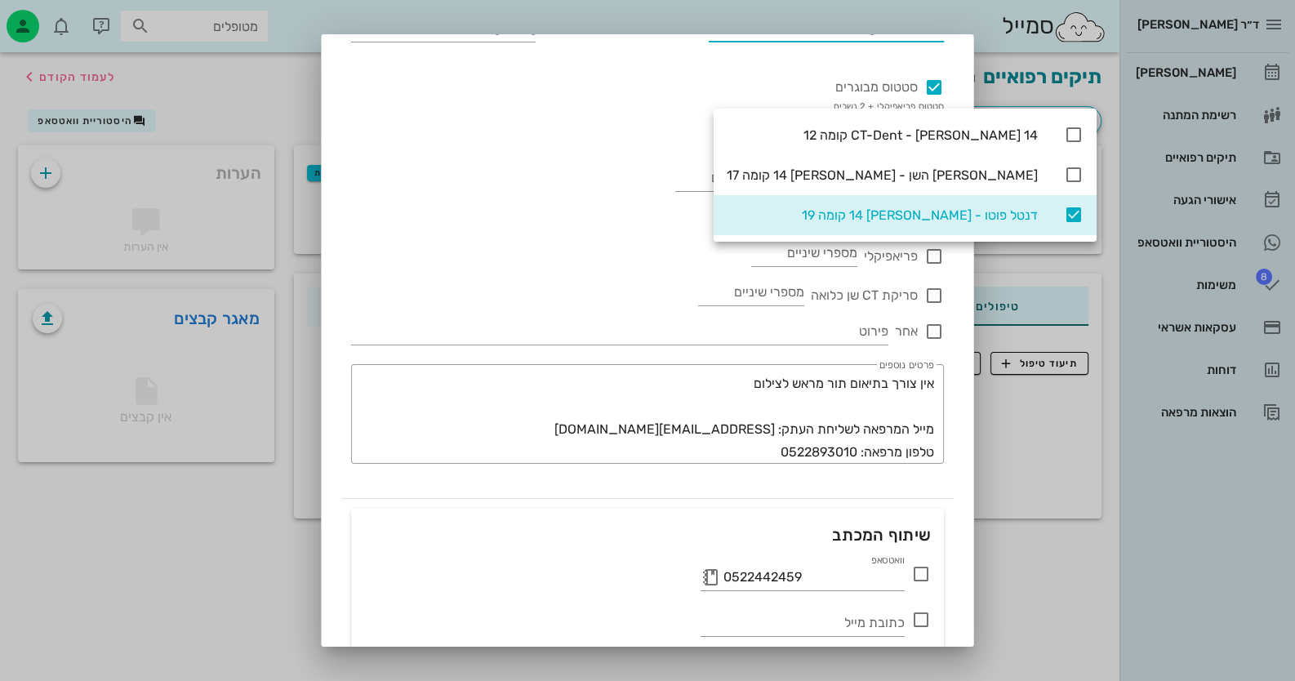
scroll to position [216, 0]
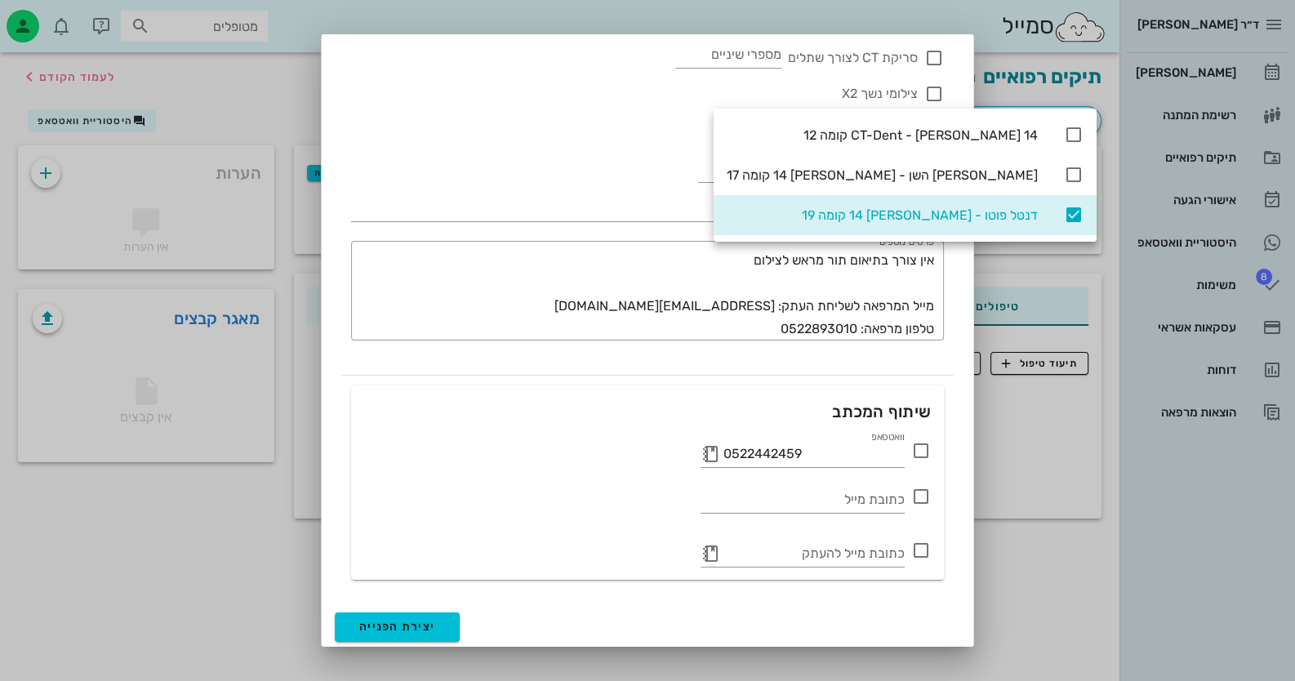
click at [923, 445] on icon at bounding box center [922, 451] width 20 height 20
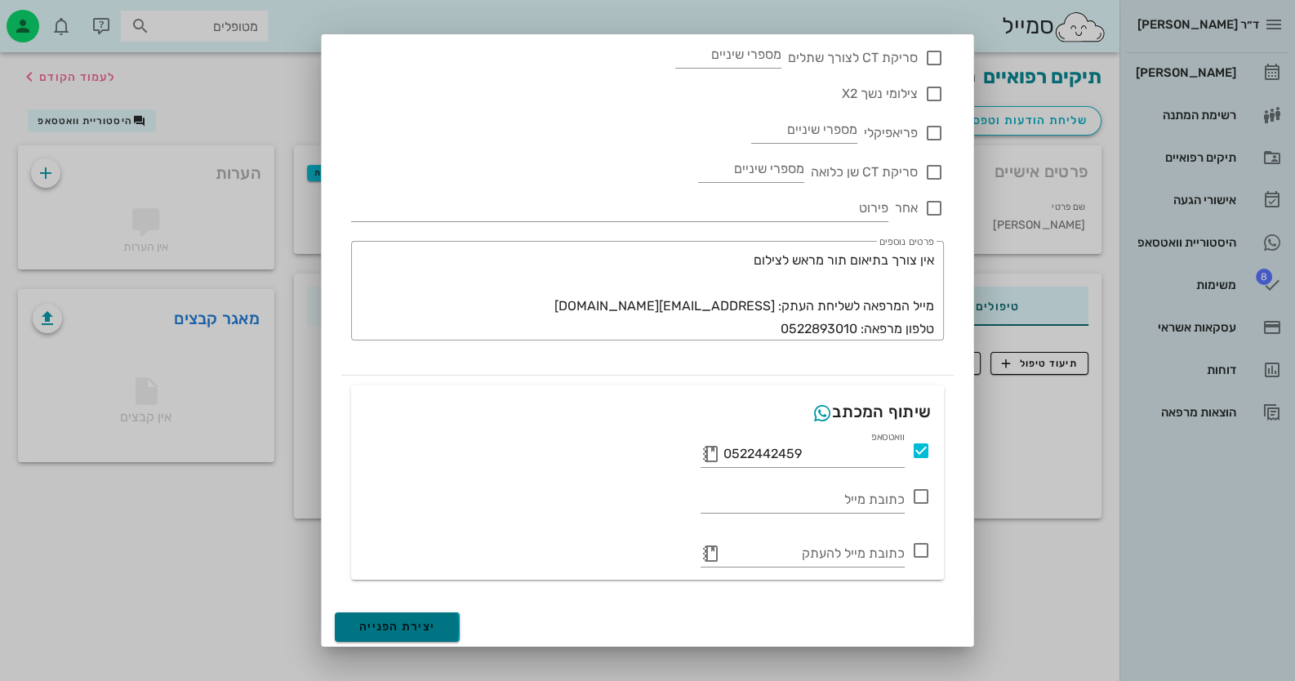
click at [430, 623] on span "יצירת הפנייה" at bounding box center [397, 627] width 76 height 14
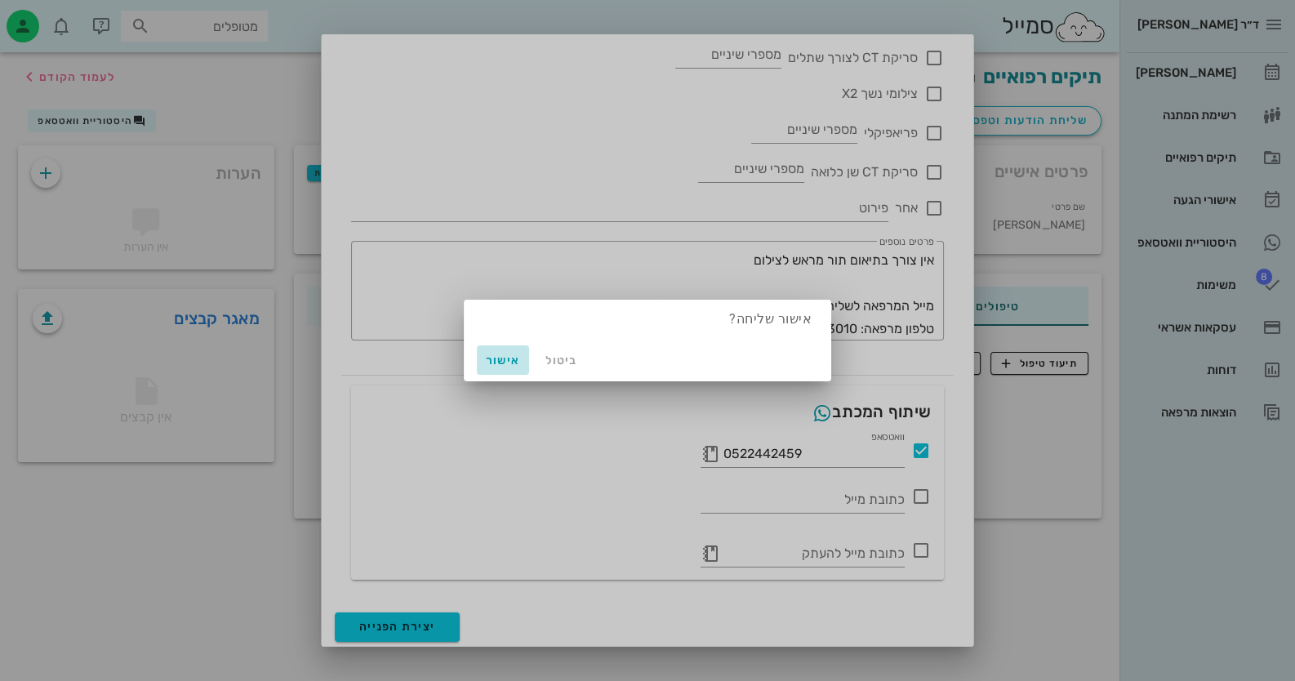
click at [499, 359] on span "אישור" at bounding box center [503, 361] width 39 height 14
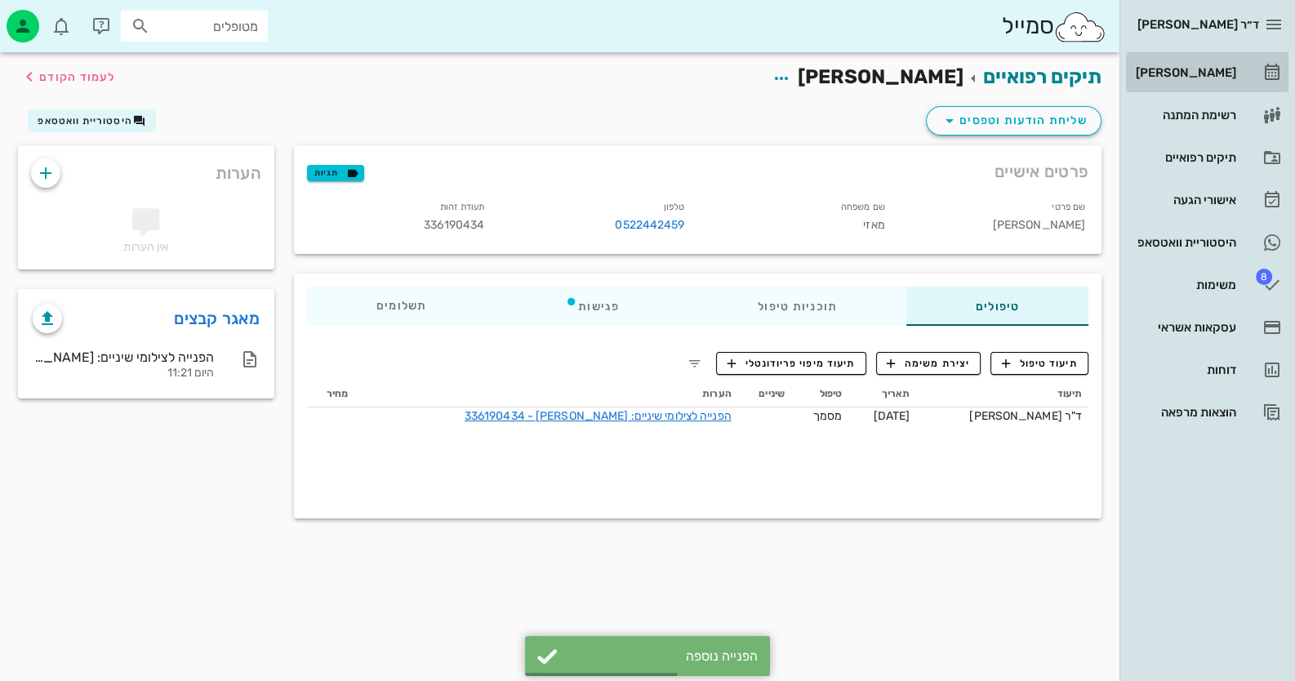
click at [1207, 72] on div "[PERSON_NAME]" at bounding box center [1185, 72] width 104 height 13
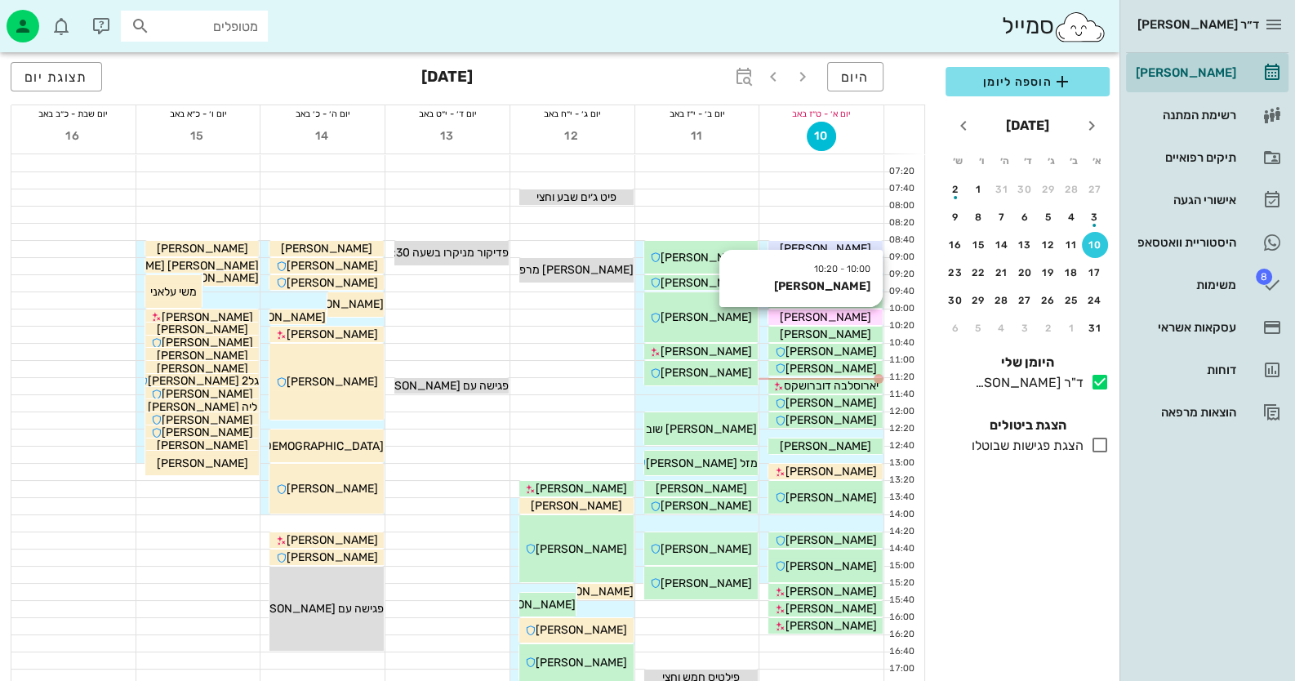
click at [827, 315] on span "אמזלג גל" at bounding box center [825, 317] width 91 height 14
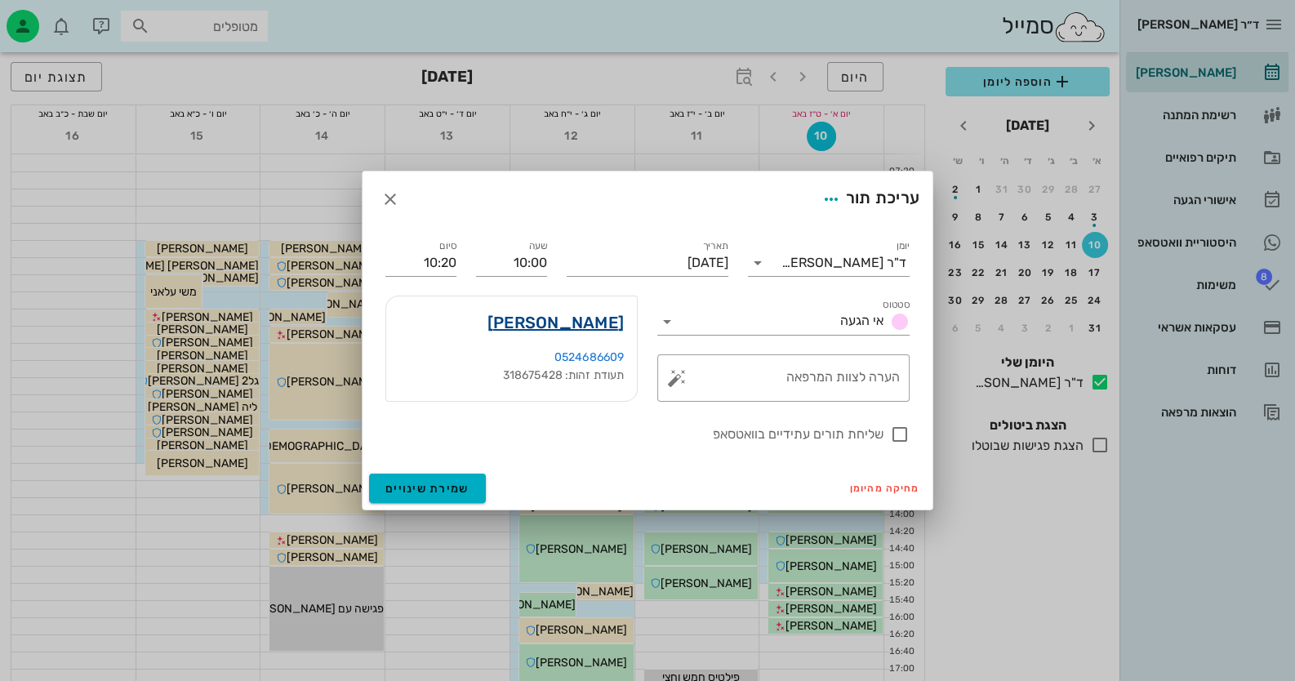
click at [622, 315] on link "אמזלג גל" at bounding box center [556, 323] width 136 height 26
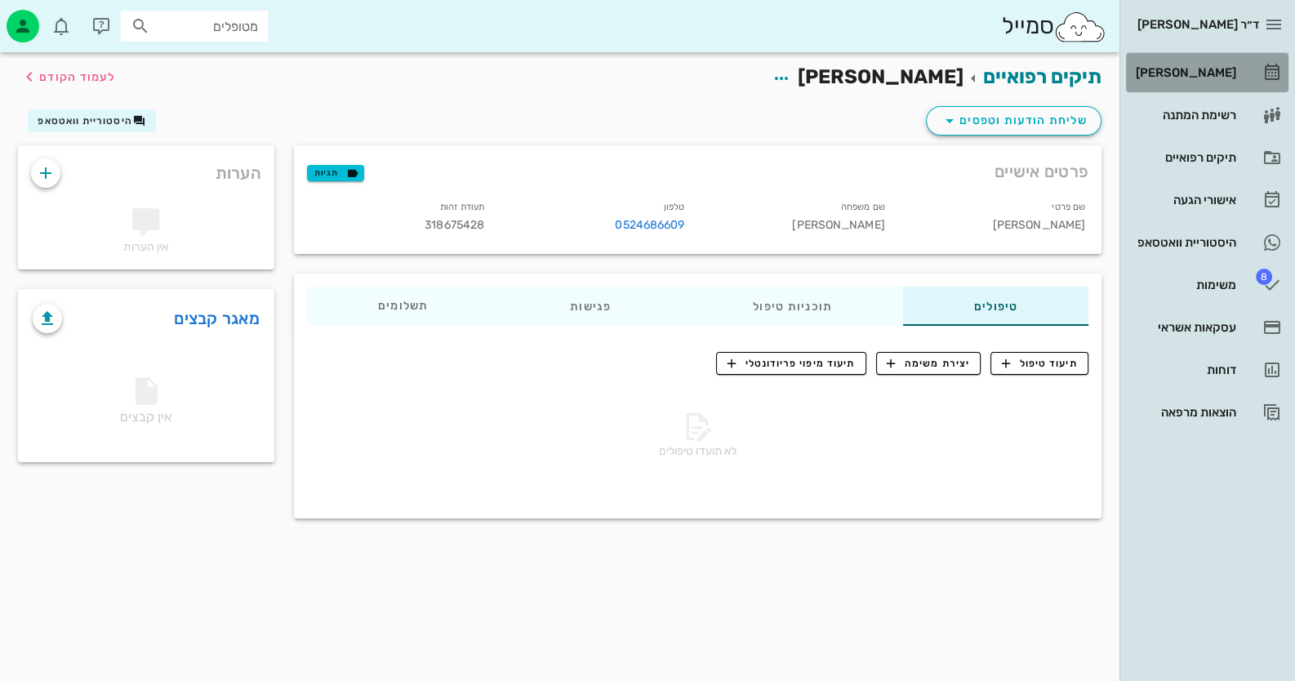
click at [1196, 74] on div "[PERSON_NAME]" at bounding box center [1185, 72] width 104 height 13
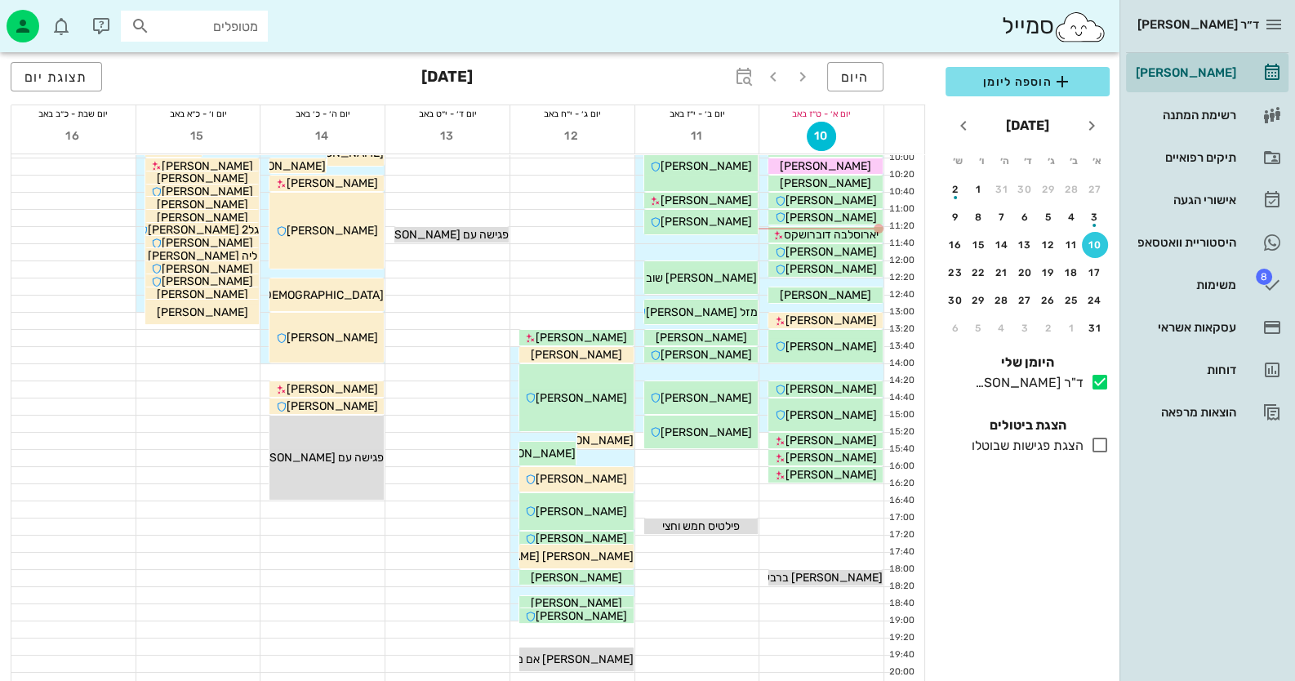
scroll to position [163, 0]
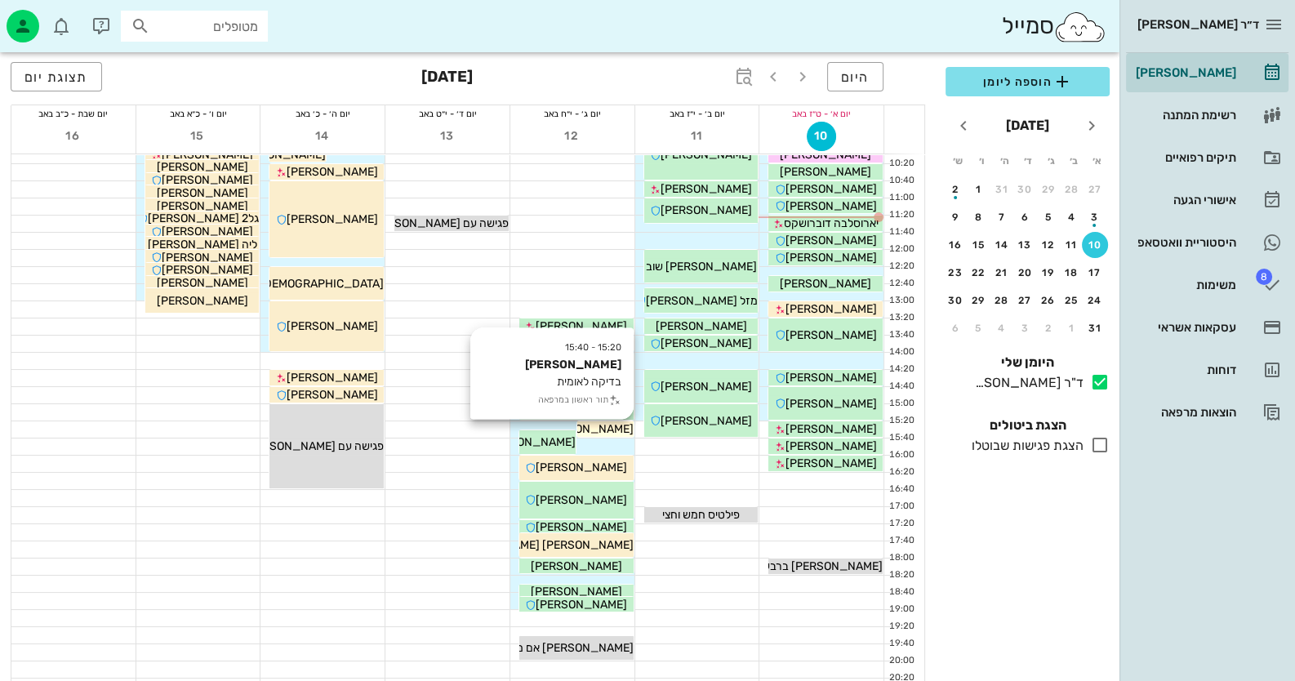
click at [588, 430] on span "סוסנה מאזי" at bounding box center [587, 429] width 91 height 14
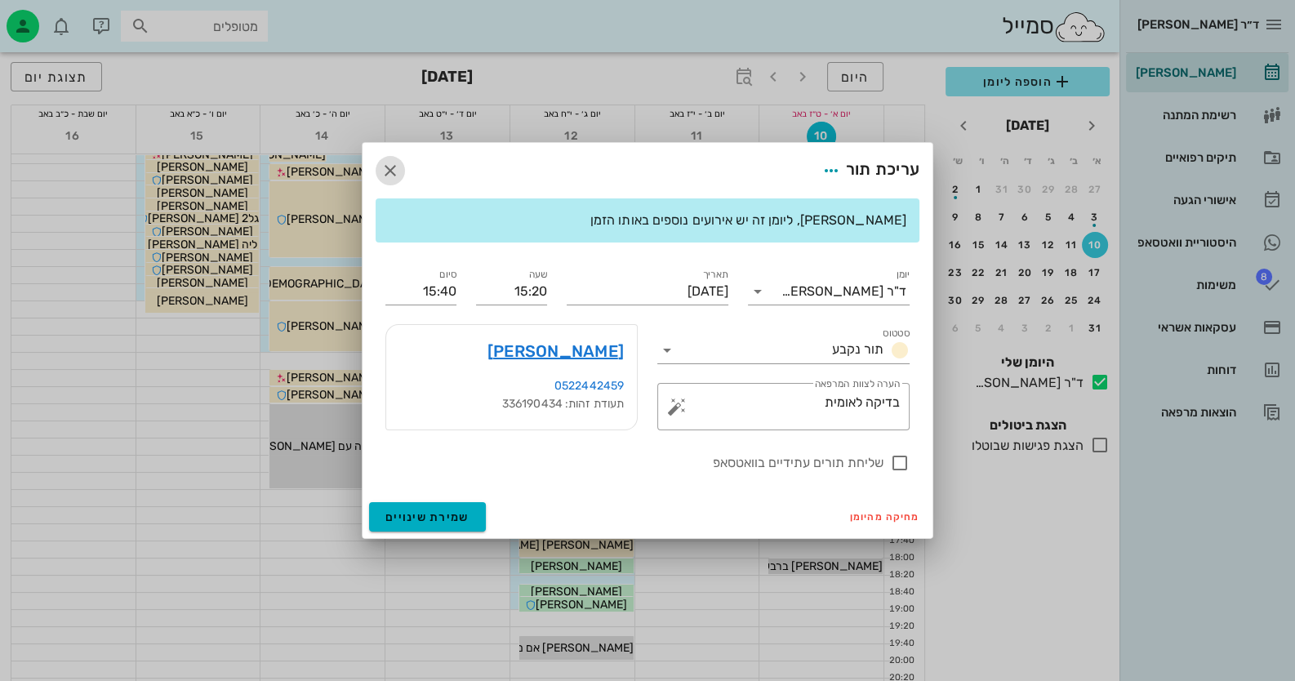
click at [385, 166] on icon "button" at bounding box center [391, 171] width 20 height 20
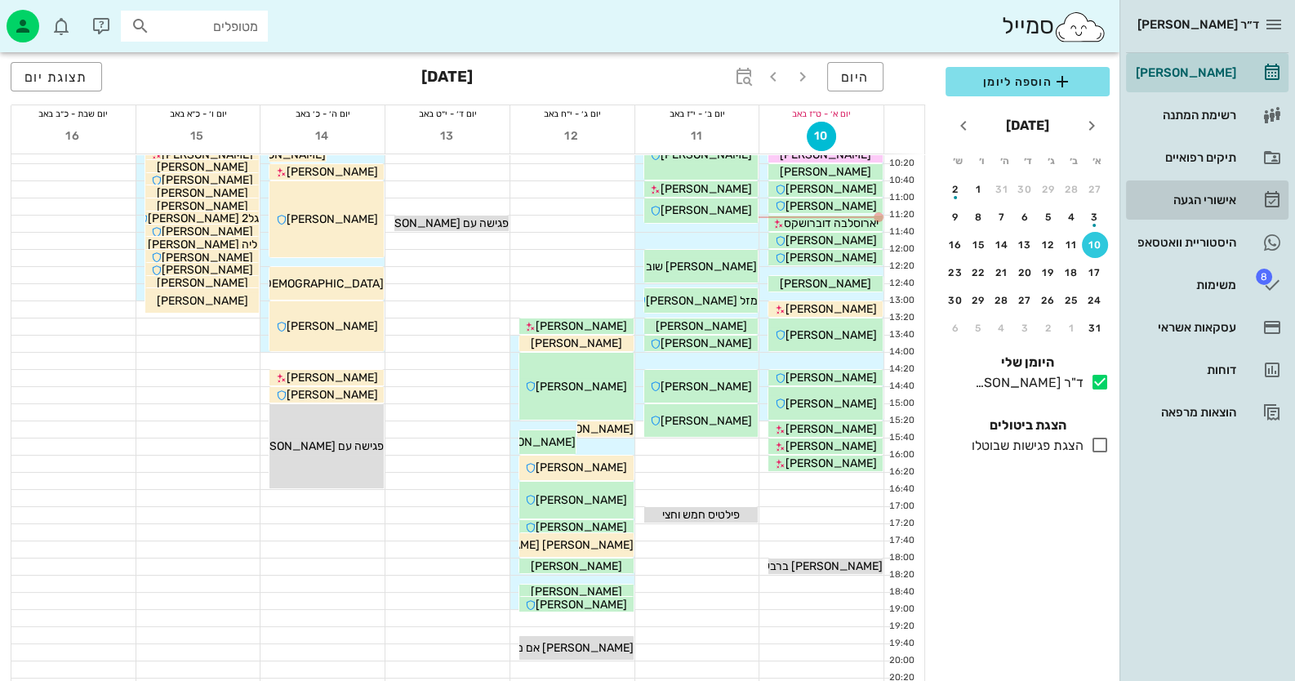
click at [1217, 209] on div "אישורי הגעה" at bounding box center [1185, 200] width 104 height 26
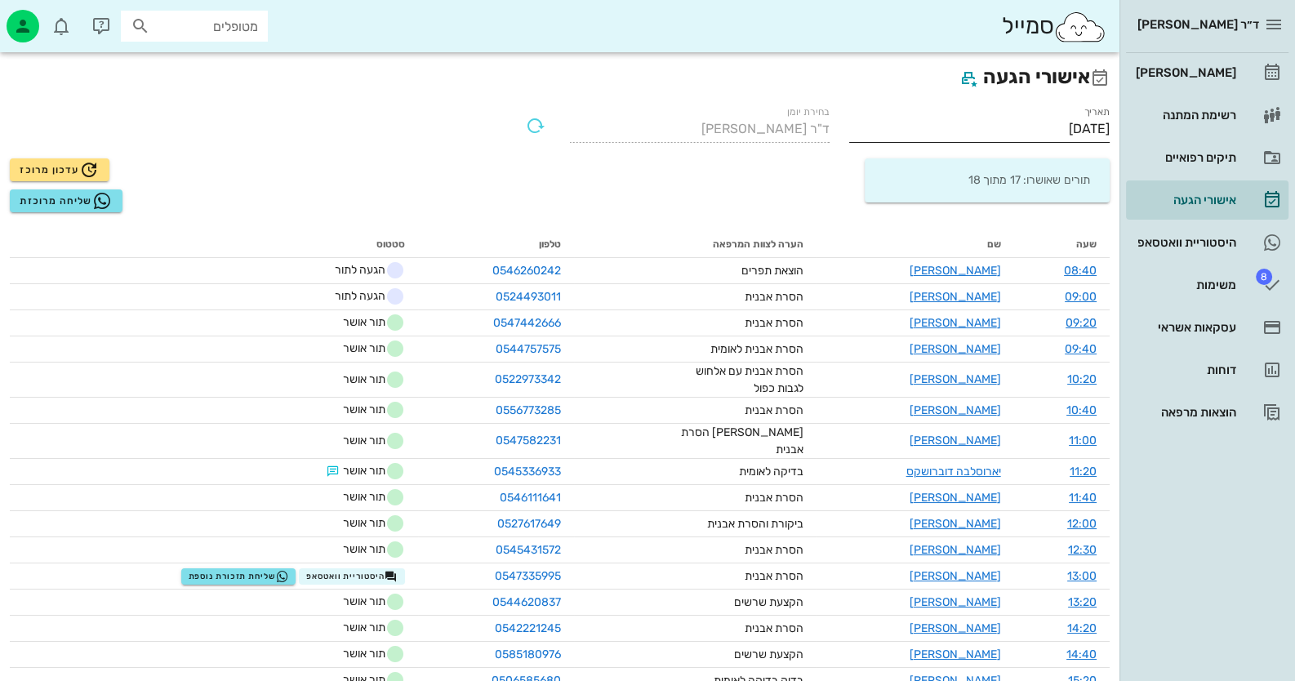
click at [1065, 122] on input "10/08/2025" at bounding box center [979, 129] width 261 height 26
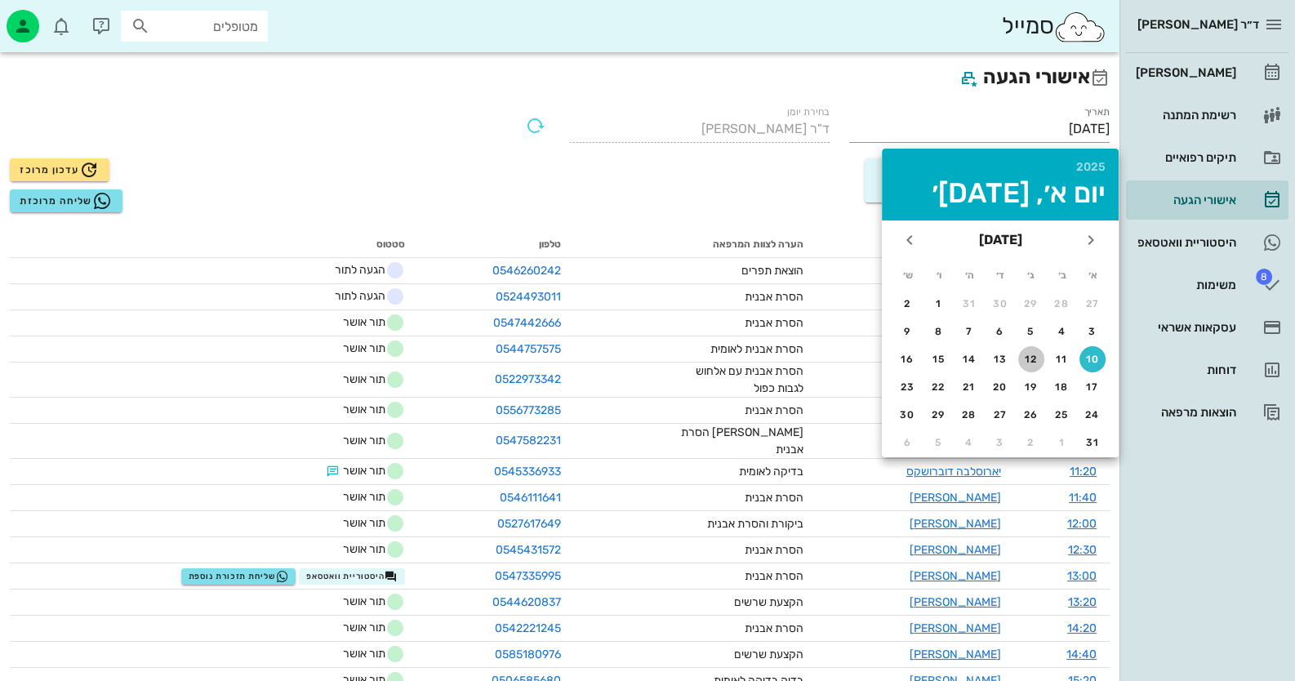
click at [1034, 350] on button "12" at bounding box center [1032, 359] width 26 height 26
type input "12/08/2025"
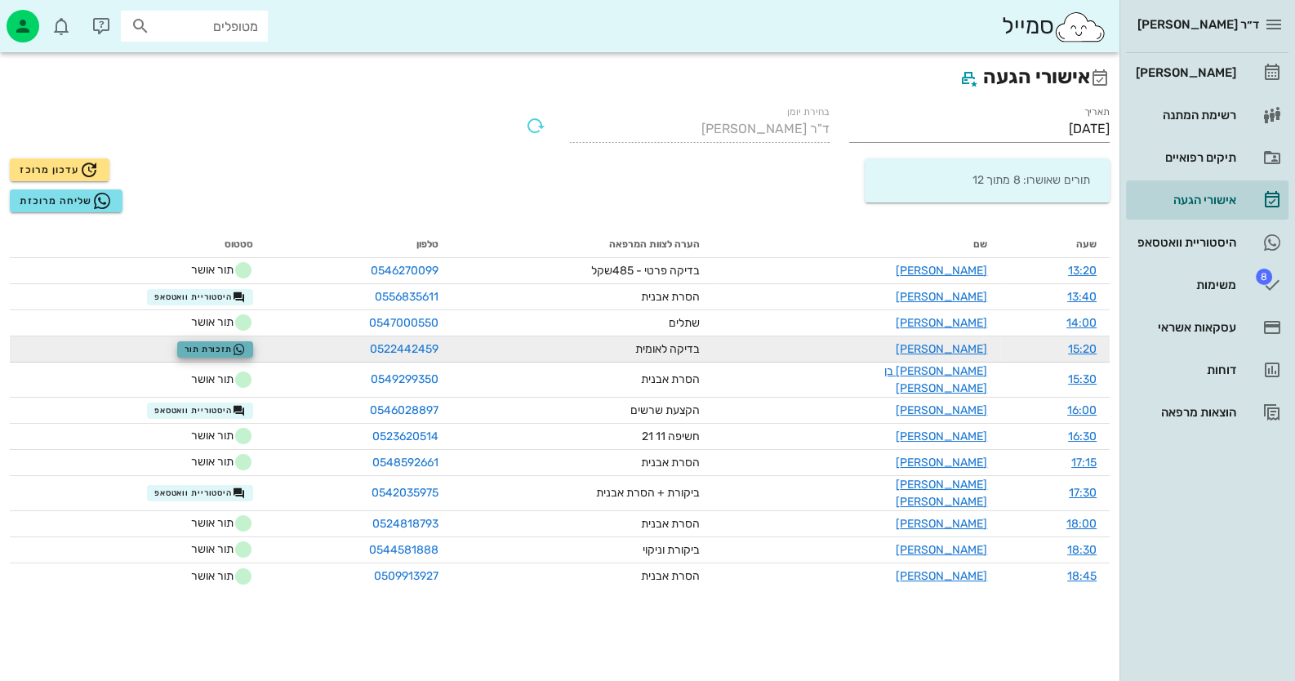
click at [246, 352] on icon "button" at bounding box center [239, 349] width 13 height 13
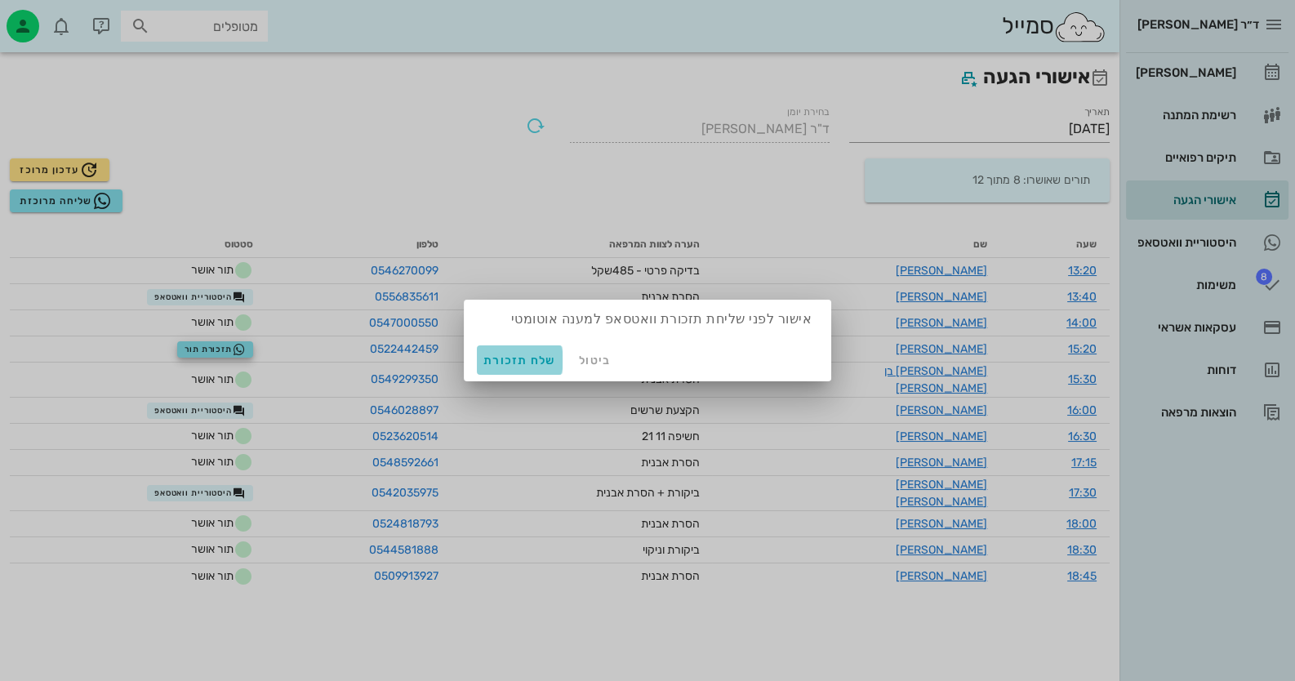
click at [519, 367] on span "שלח תזכורת" at bounding box center [520, 361] width 73 height 14
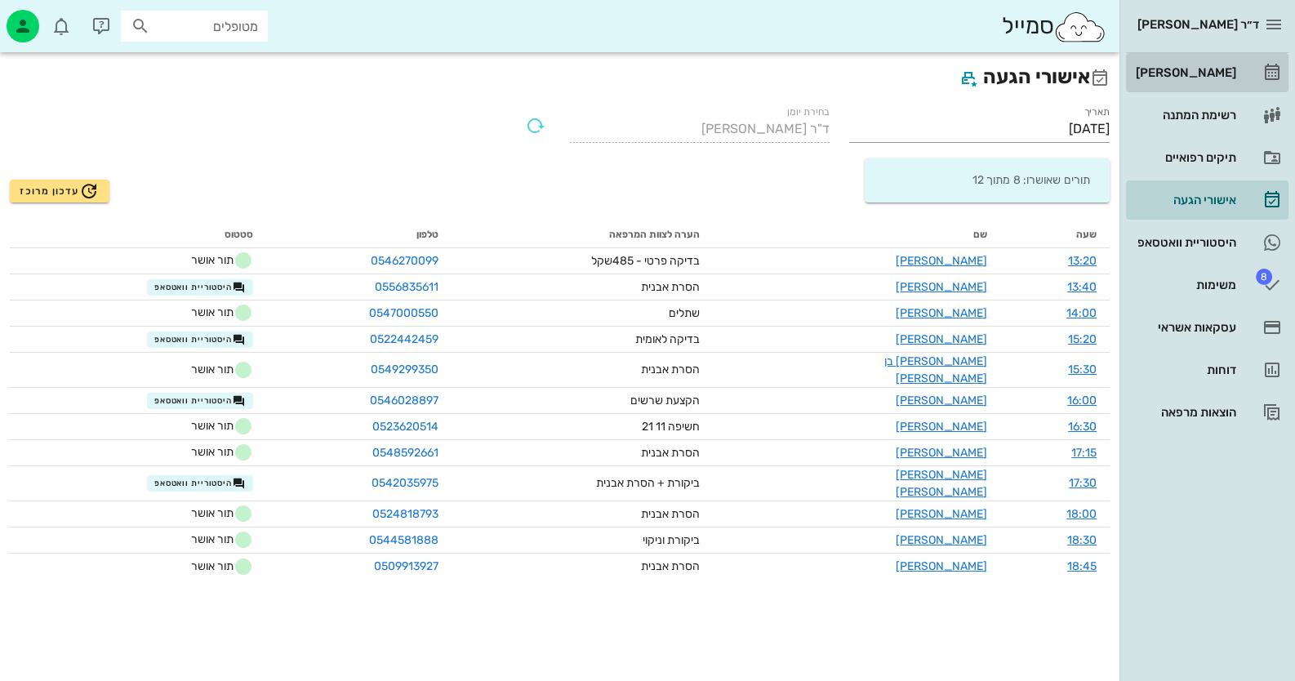
click at [1228, 58] on link "[PERSON_NAME]" at bounding box center [1207, 72] width 163 height 39
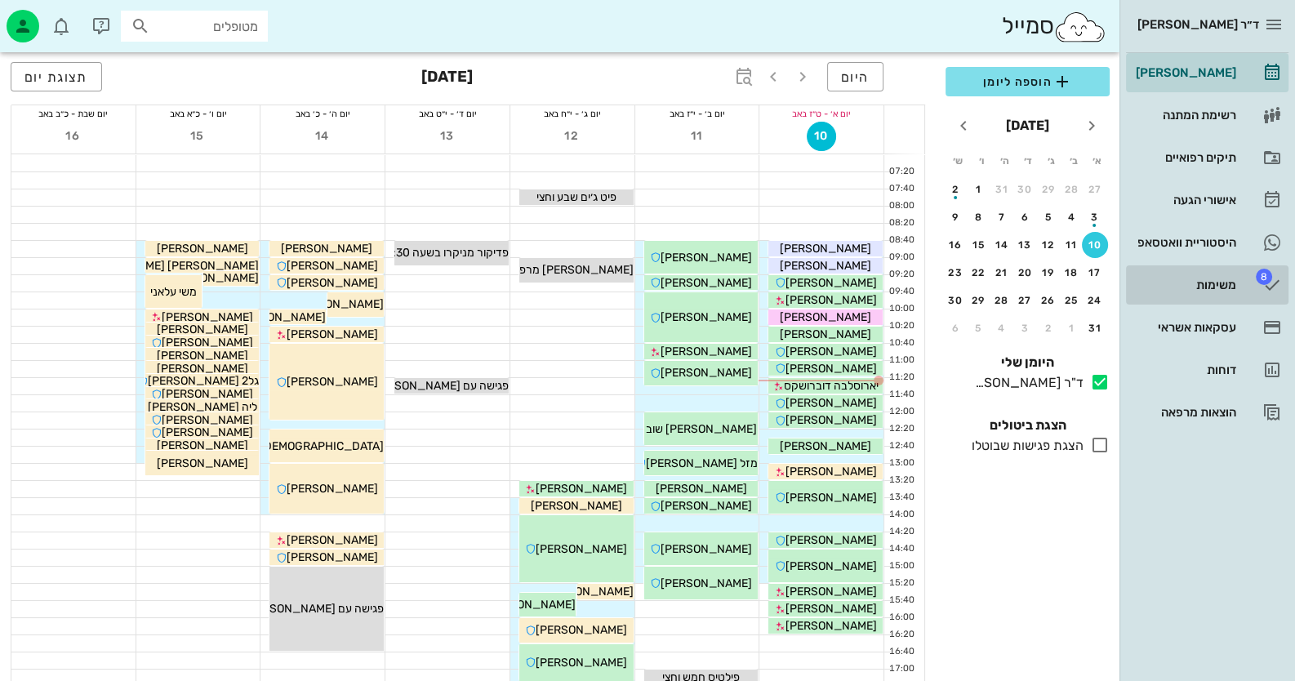
click at [1245, 295] on link "8 משימות" at bounding box center [1207, 284] width 163 height 39
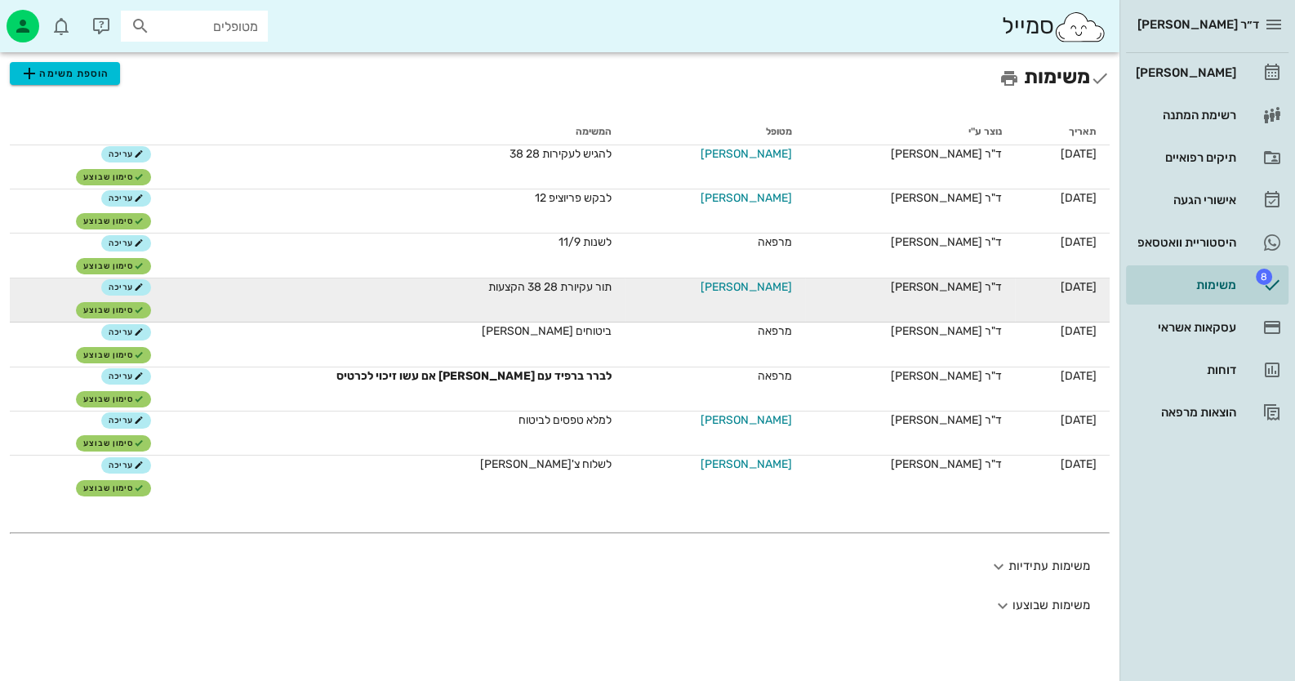
click at [760, 288] on span "שרה זרקיוב" at bounding box center [746, 287] width 91 height 17
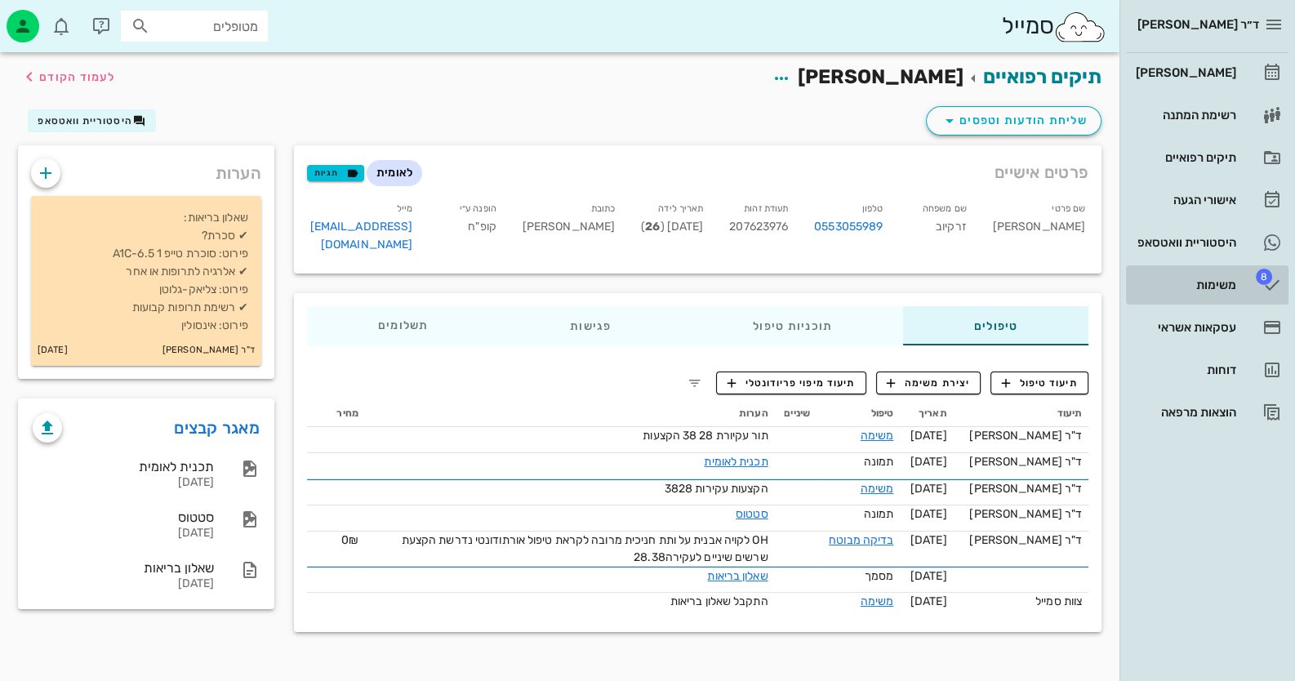
click at [1231, 287] on div "משימות" at bounding box center [1185, 285] width 104 height 13
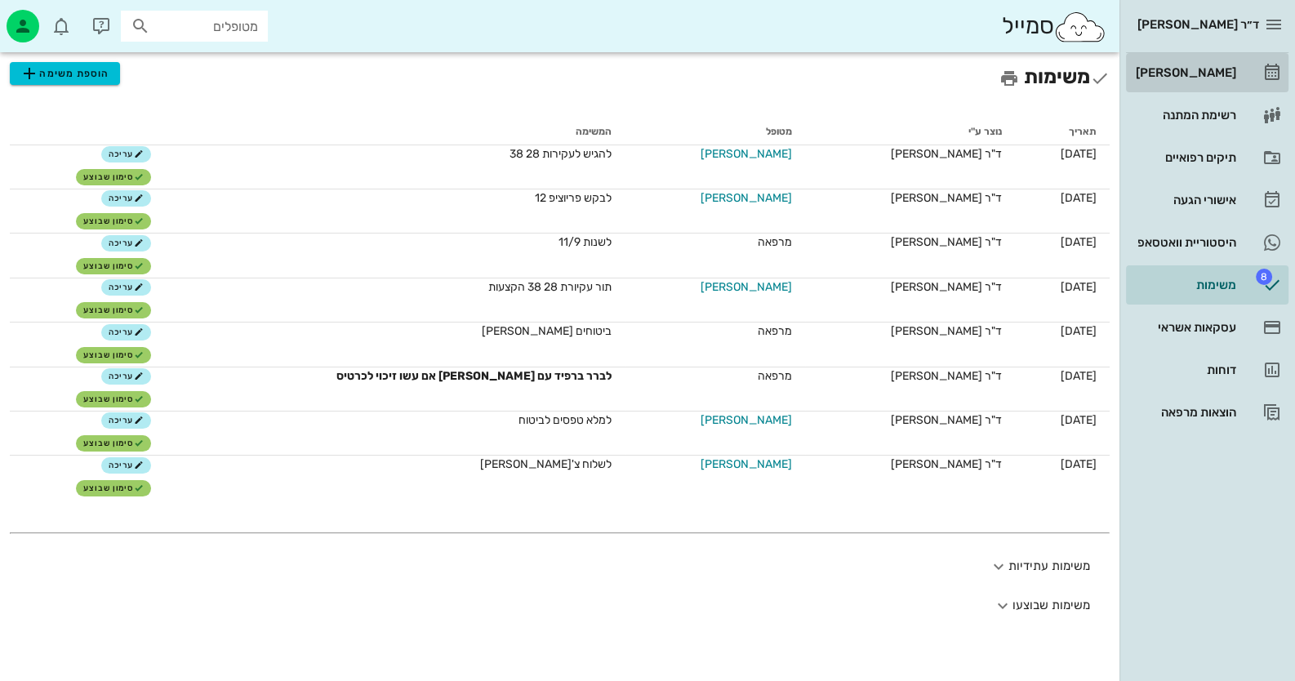
click at [1253, 65] on link "[PERSON_NAME]" at bounding box center [1207, 72] width 163 height 39
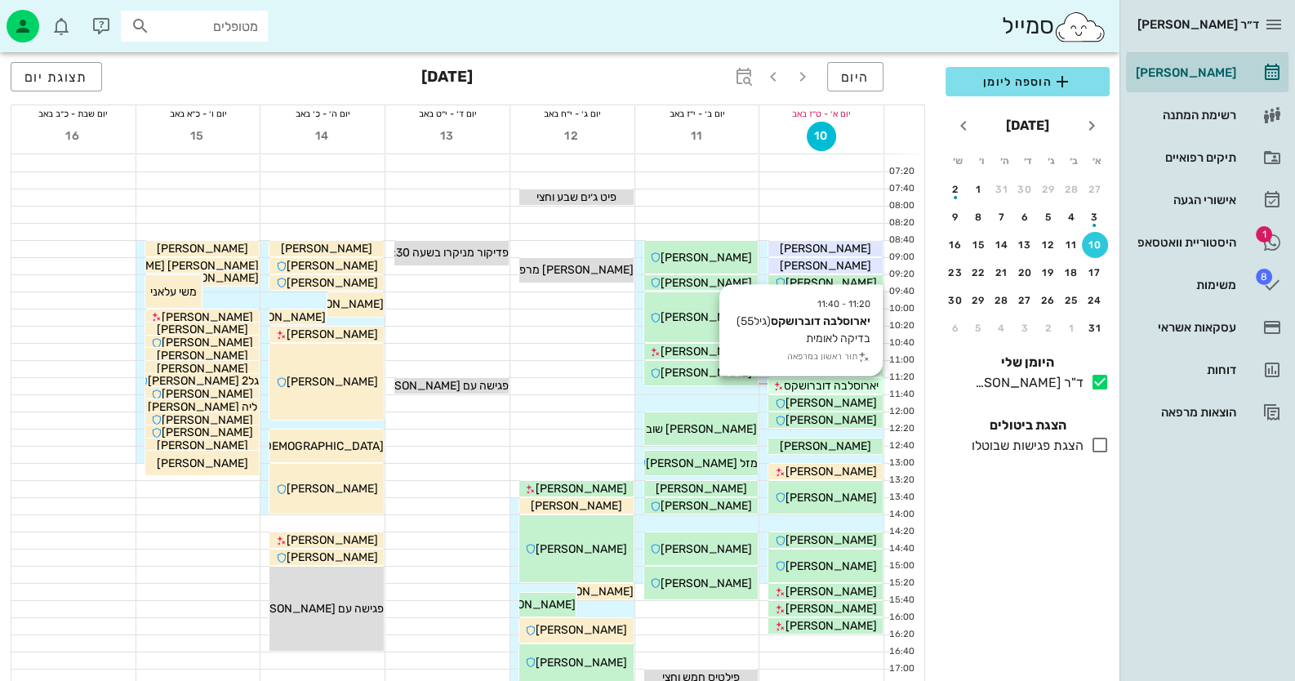
click at [867, 385] on span "יארוסלבה דוברושקס" at bounding box center [831, 386] width 95 height 14
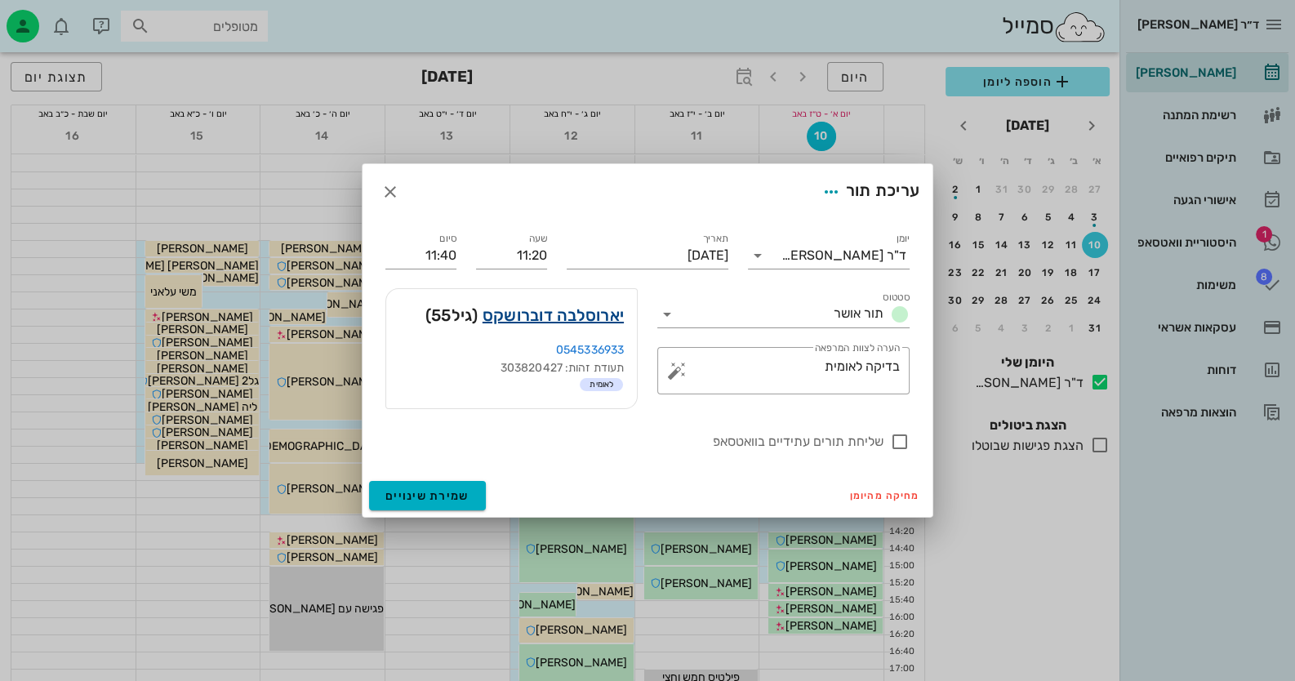
click at [583, 322] on link "יארוסלבה דוברושקס" at bounding box center [553, 315] width 141 height 26
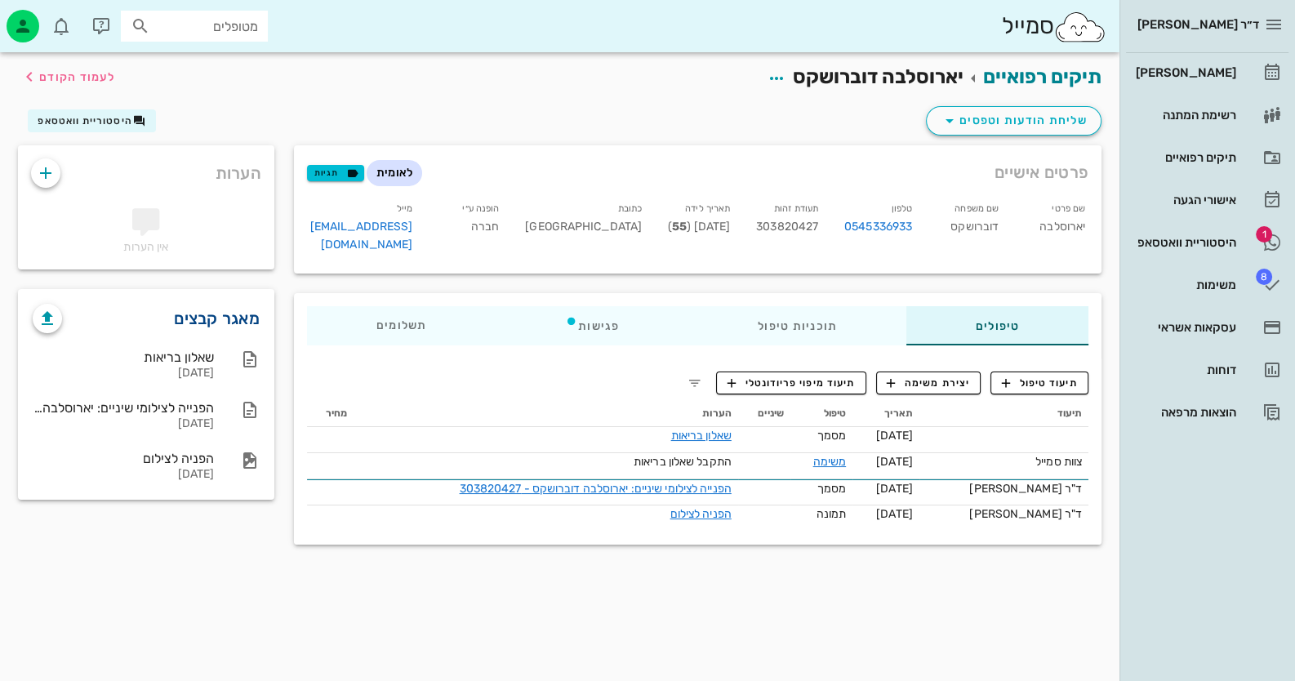
click at [252, 320] on link "מאגר קבצים" at bounding box center [217, 318] width 86 height 26
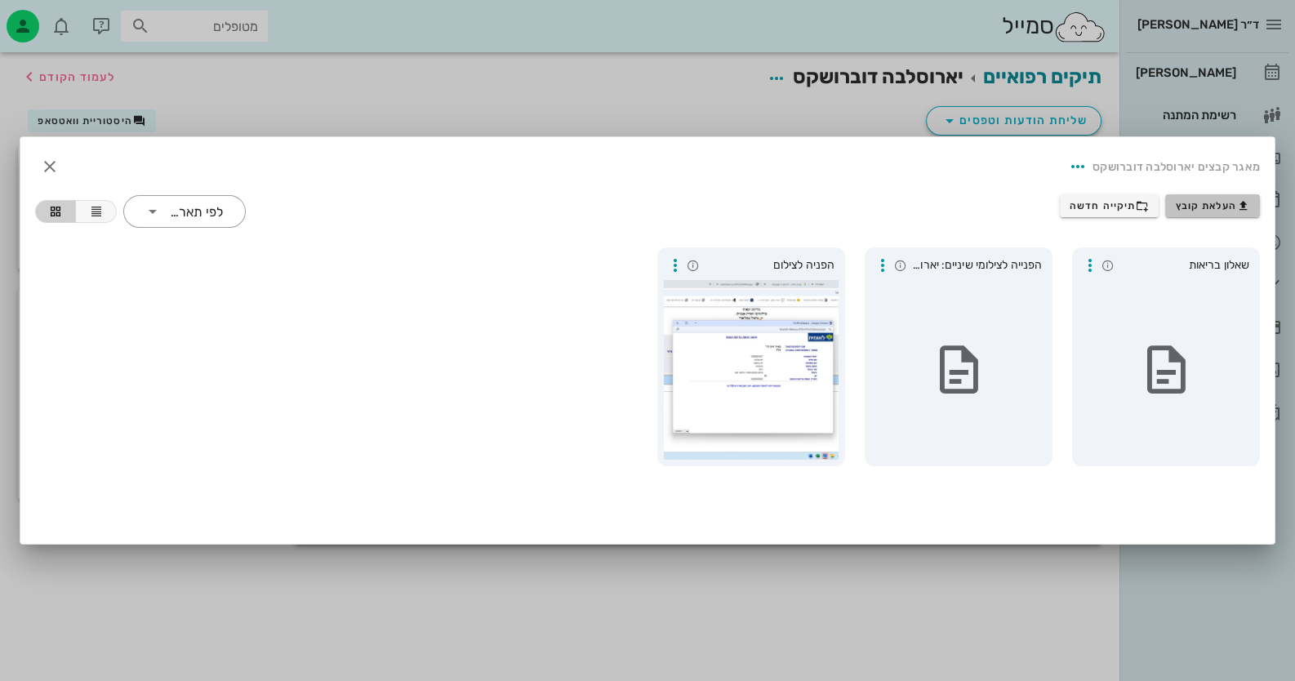
click at [1228, 195] on button "העלאת קובץ" at bounding box center [1213, 205] width 95 height 23
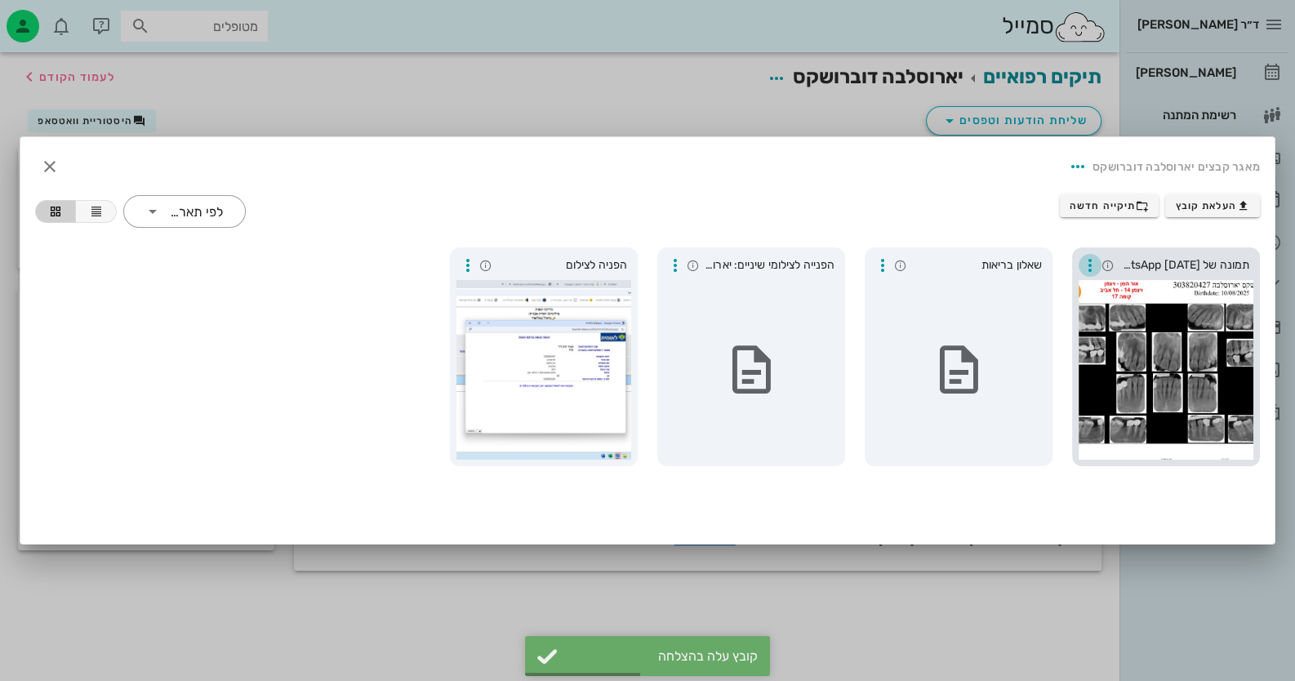
click at [1090, 262] on icon "button" at bounding box center [1091, 266] width 20 height 20
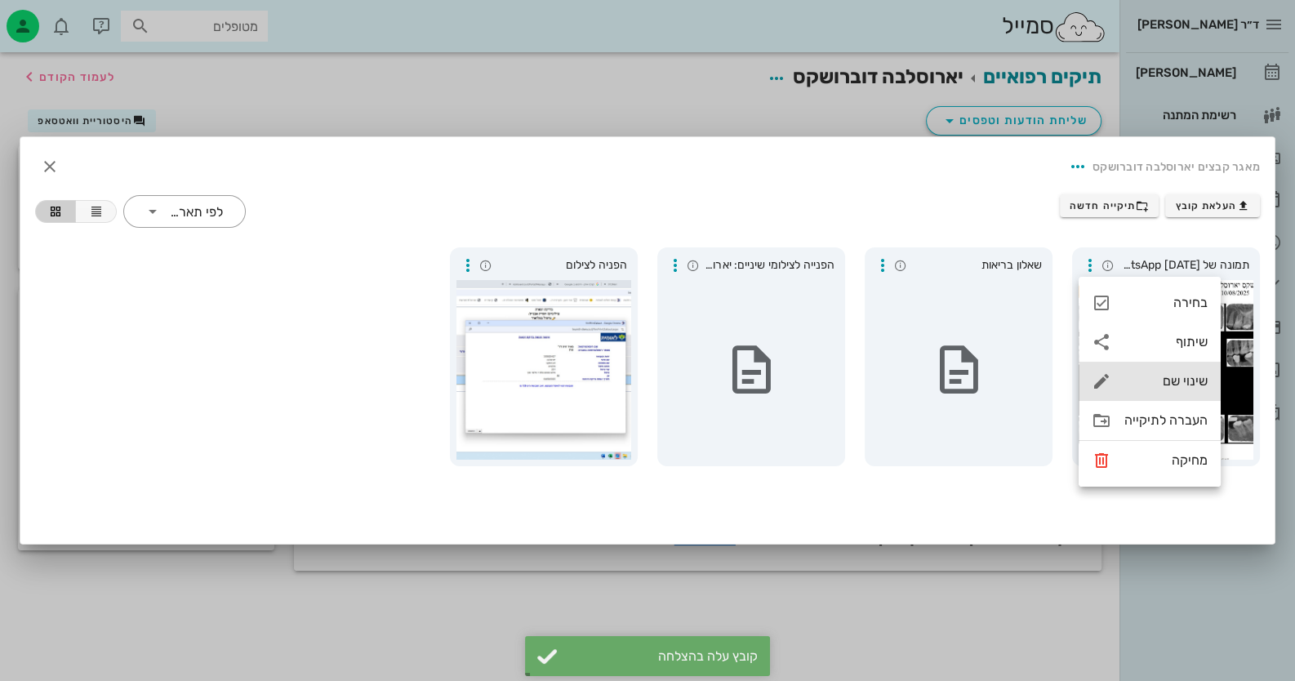
click at [1169, 384] on div "שינוי שם" at bounding box center [1166, 381] width 83 height 16
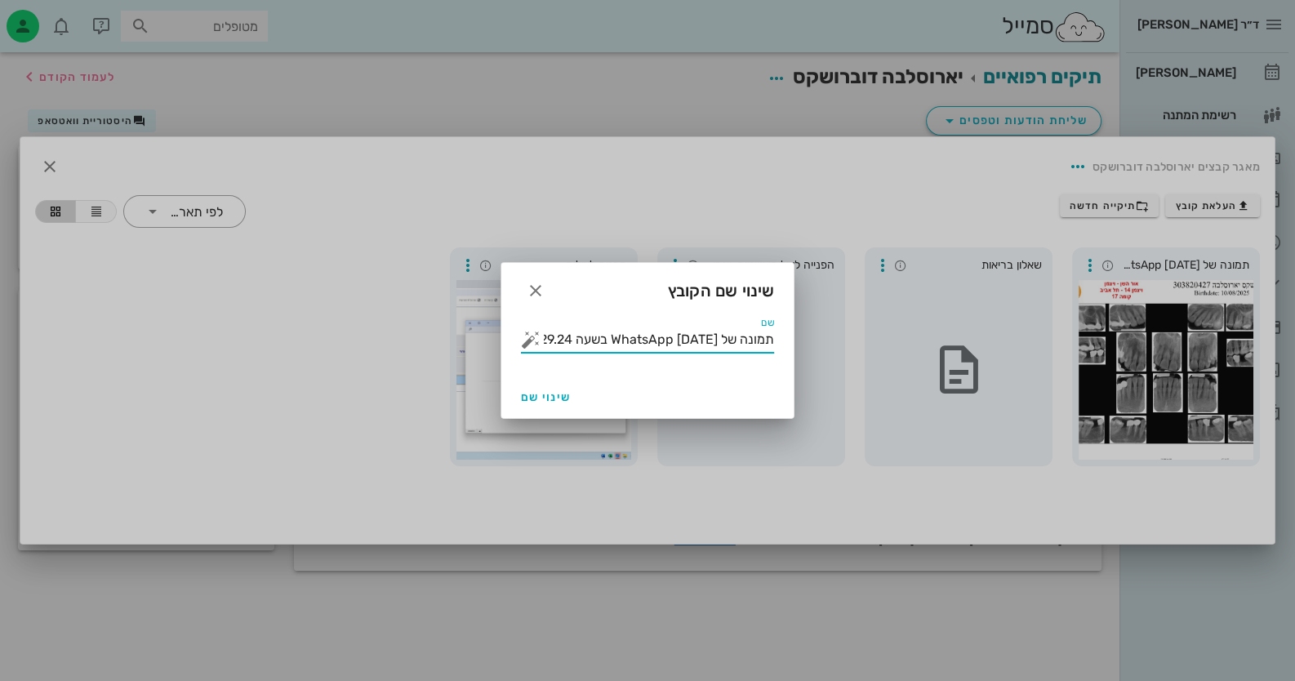
drag, startPoint x: 551, startPoint y: 341, endPoint x: 834, endPoint y: 339, distance: 282.6
click at [833, 339] on div "ד״ר חיה מאיר יומן מרפאה רשימת המתנה תיקים רפואיים אישורי הגעה 1 היסטוריית וואטס…" at bounding box center [647, 340] width 1295 height 681
click at [526, 334] on button "button" at bounding box center [531, 340] width 20 height 20
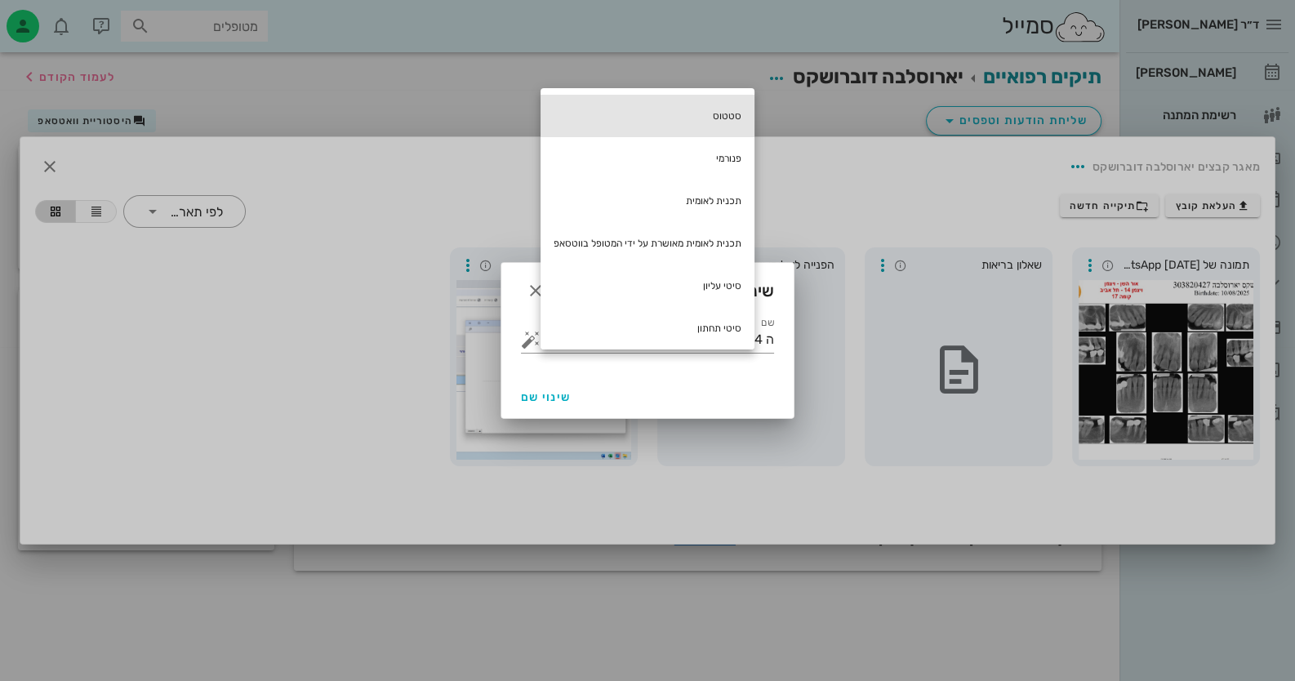
click at [736, 112] on div "סטטוס" at bounding box center [648, 116] width 214 height 42
type input "סטטוס ה 11.29.24_41144a70"
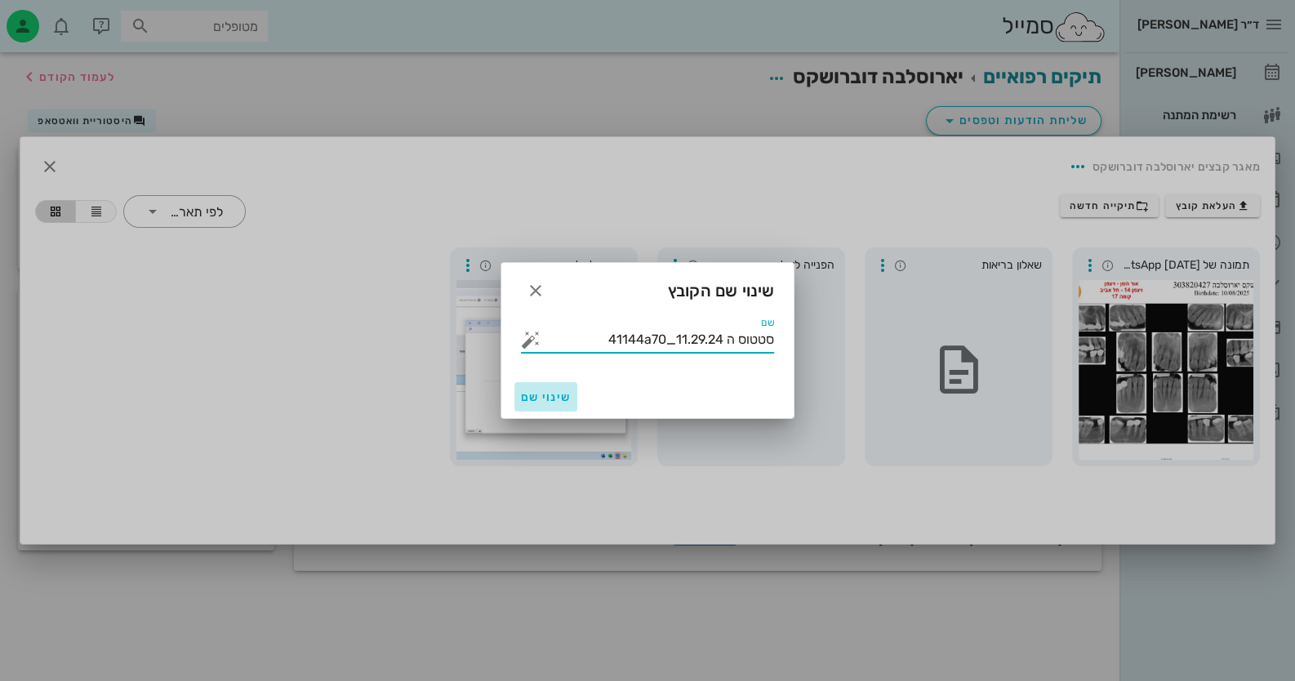
click at [546, 398] on span "שינוי שם" at bounding box center [546, 397] width 50 height 14
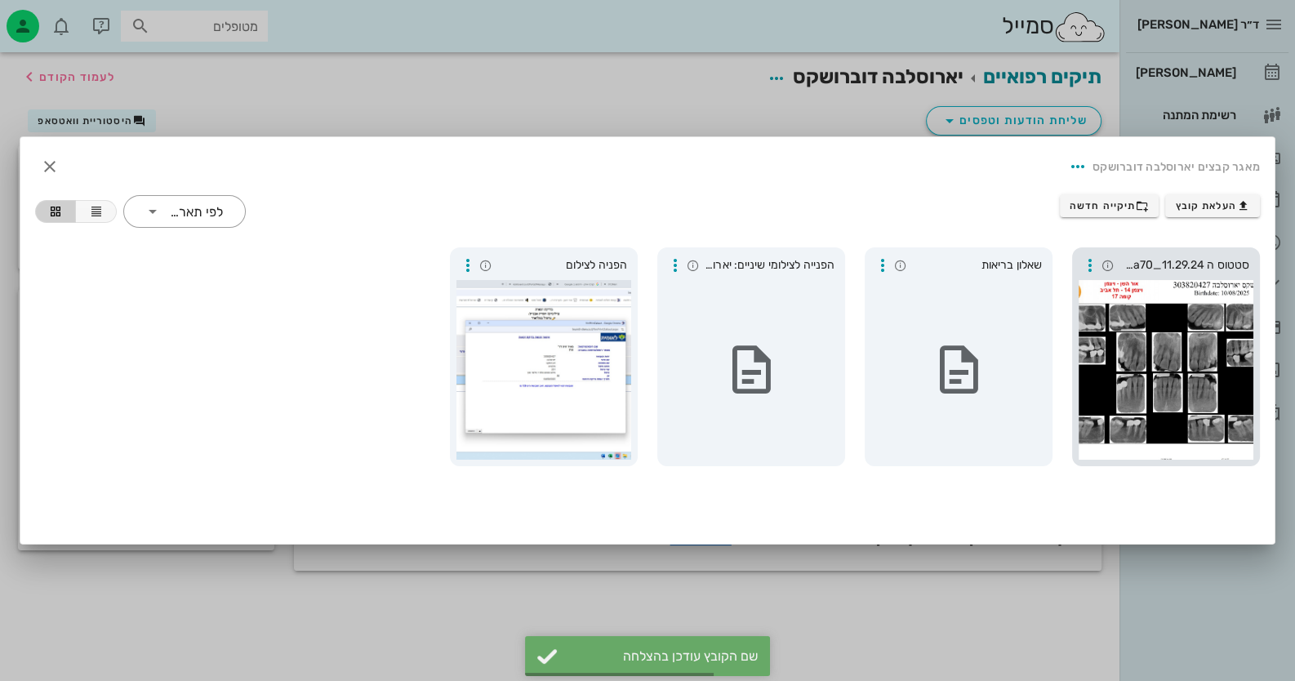
click at [1080, 311] on div at bounding box center [1166, 370] width 175 height 180
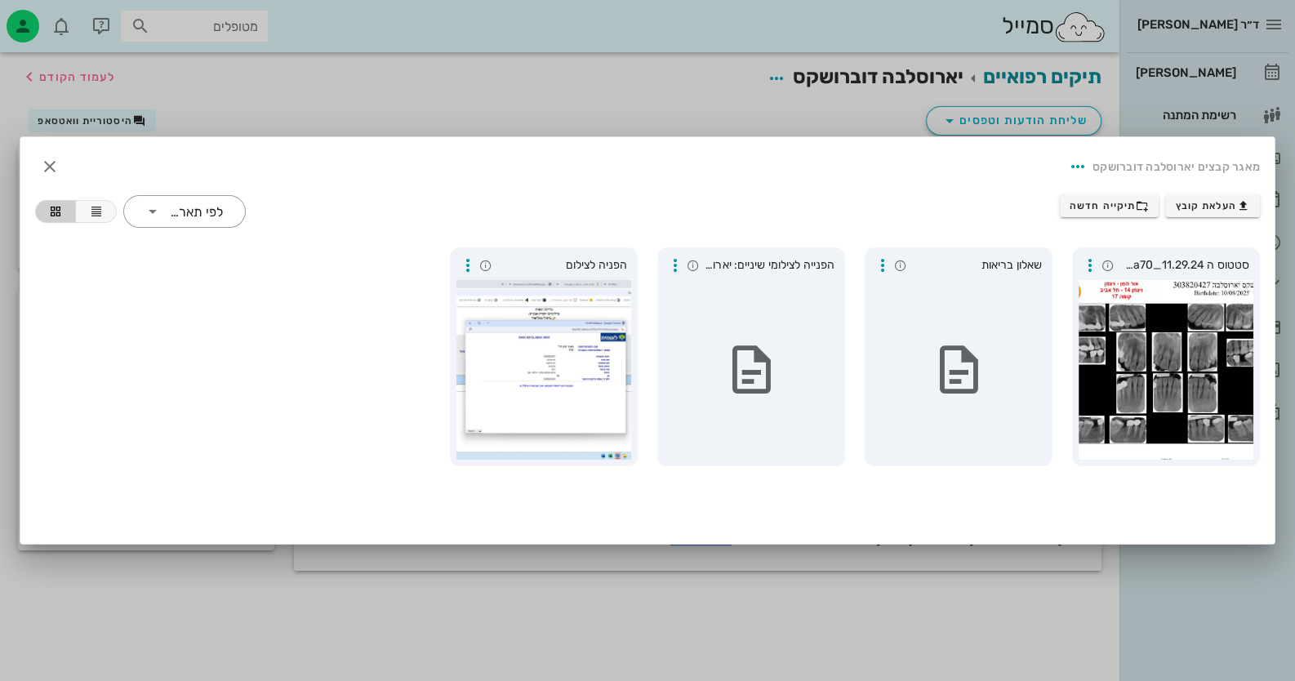
click at [1202, 630] on div at bounding box center [647, 340] width 1295 height 681
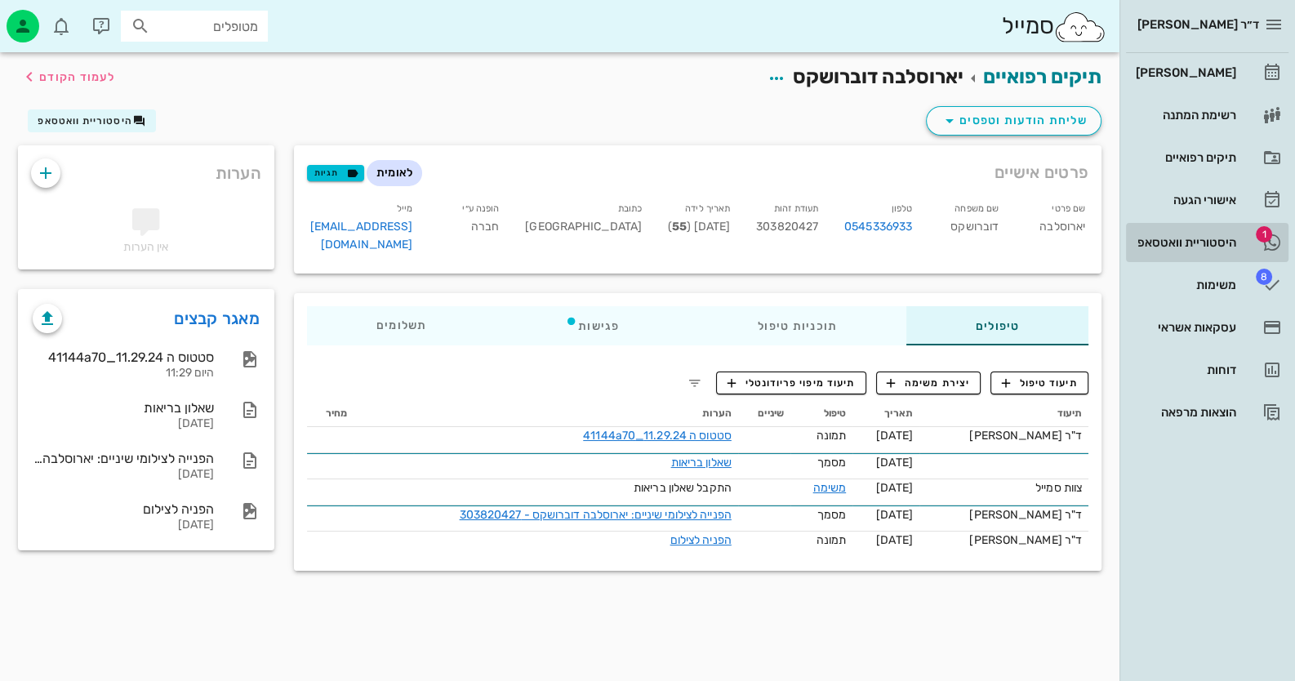
click at [1221, 233] on div "היסטוריית וואטסאפ" at bounding box center [1185, 243] width 104 height 26
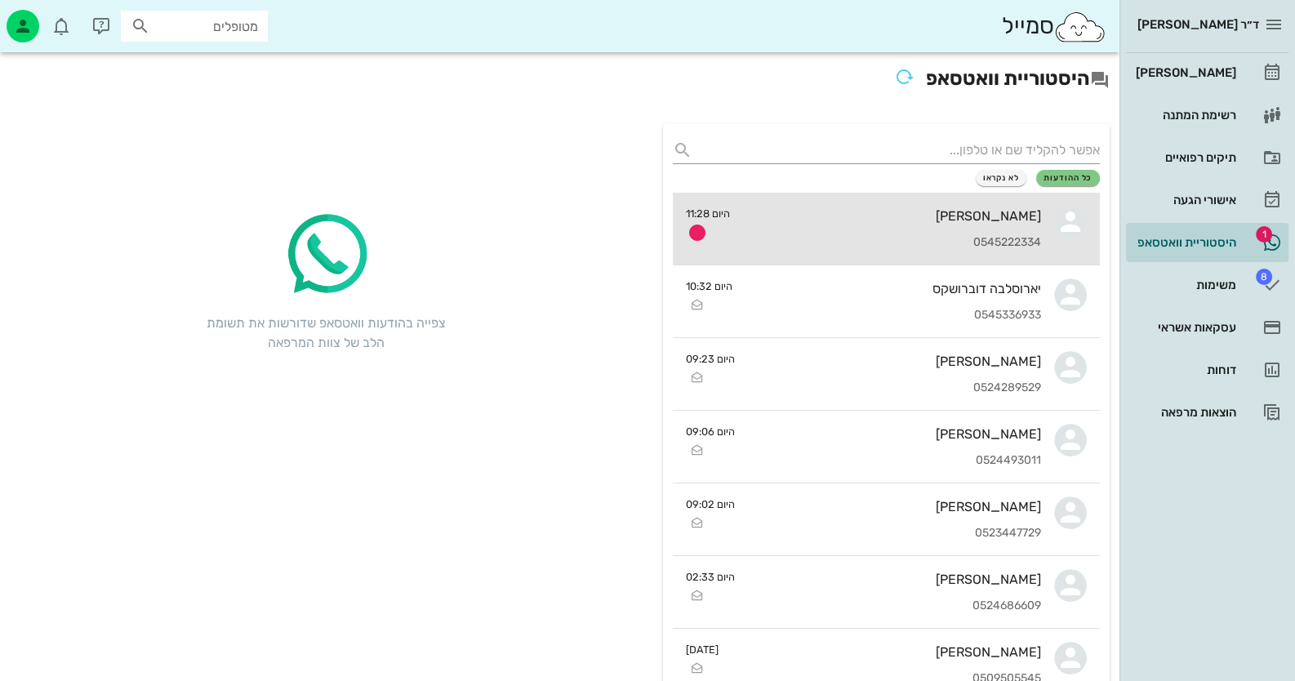
click at [1033, 226] on div "איריס אלהרר 0545222334" at bounding box center [892, 229] width 298 height 72
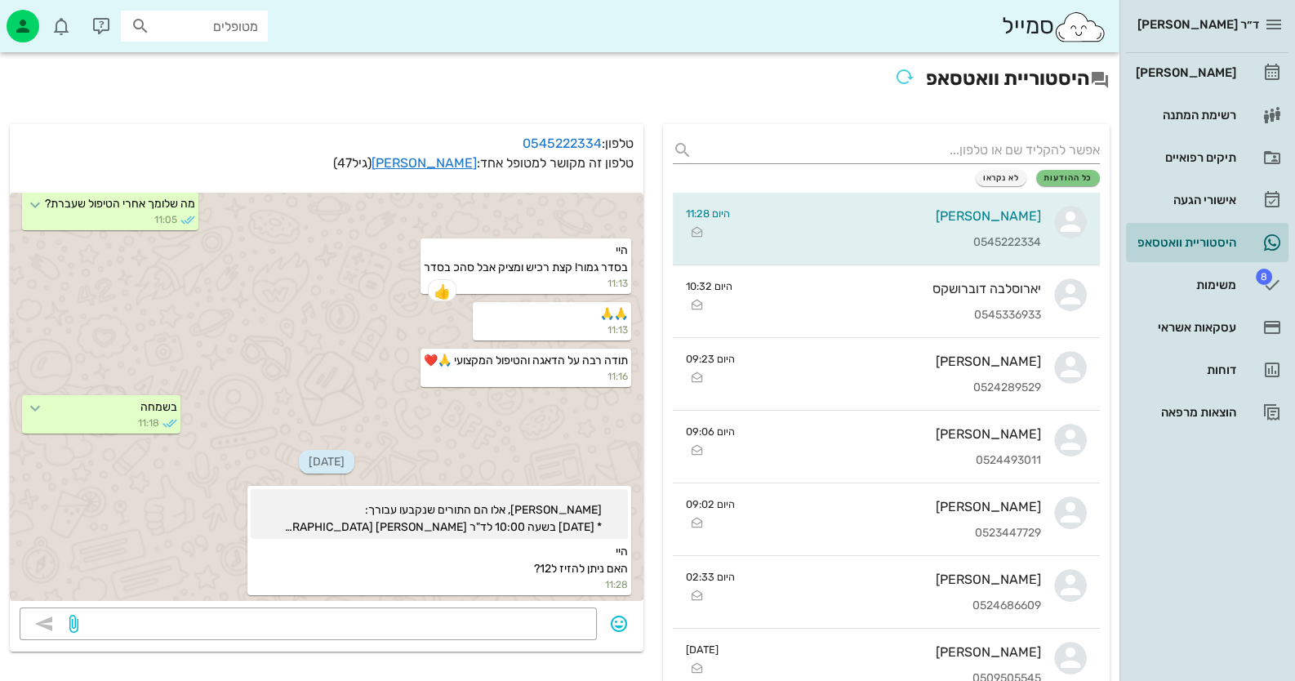
scroll to position [81, 0]
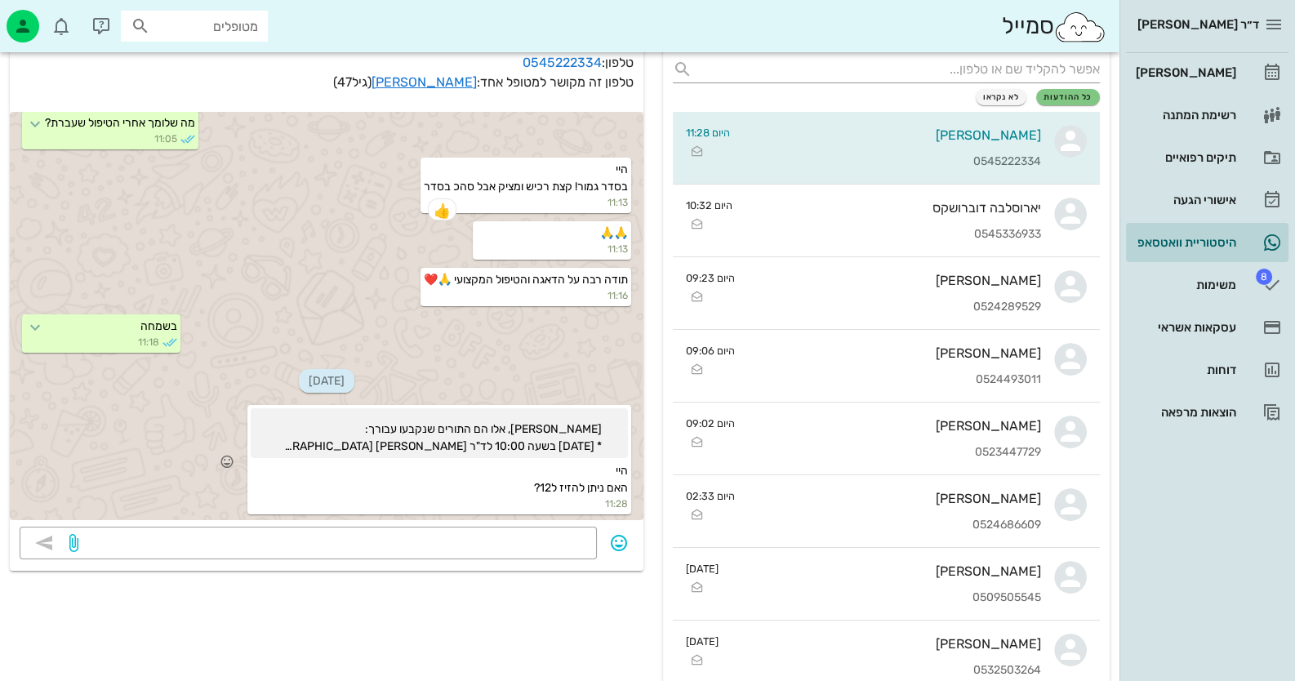
click at [479, 471] on div "שלום איריס, אלו הם התורים שנקבעו עבורך: * יום חמישי 14/8 בשעה 10:00 לד"ר חיה מא…" at bounding box center [439, 459] width 384 height 109
click at [439, 77] on link "איריס אלהרר" at bounding box center [424, 82] width 105 height 16
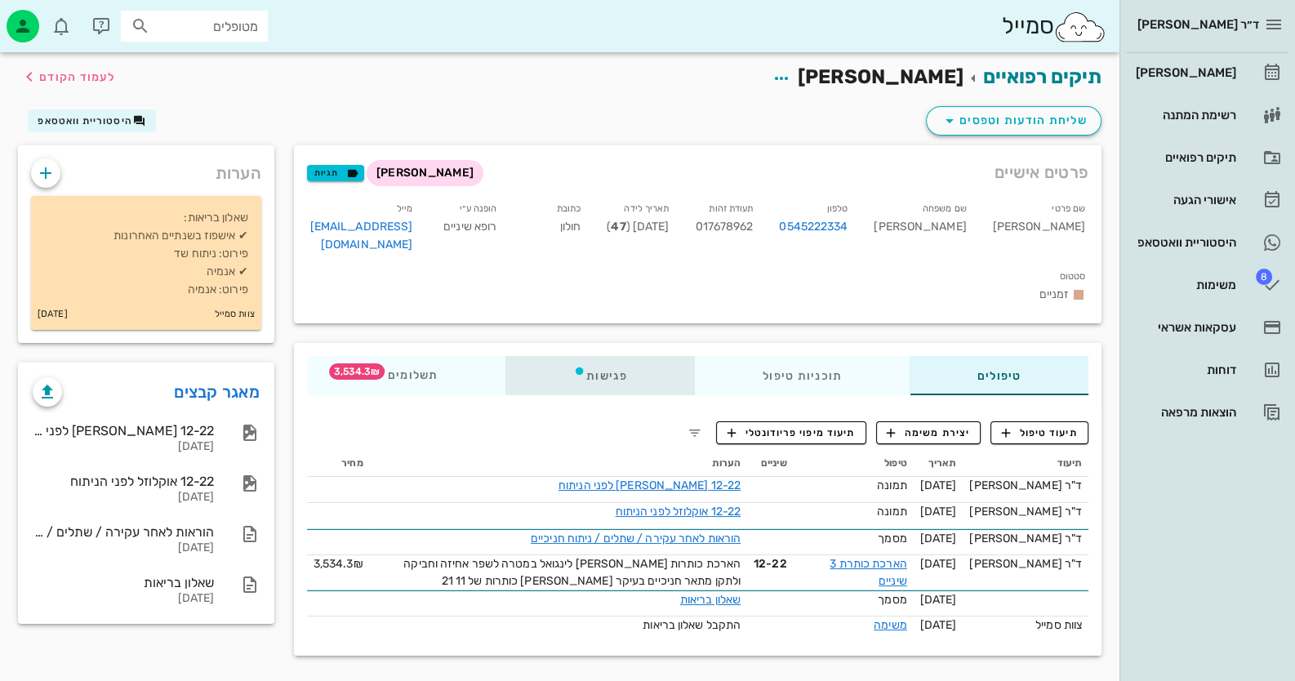
click at [631, 356] on div "פגישות" at bounding box center [600, 375] width 189 height 39
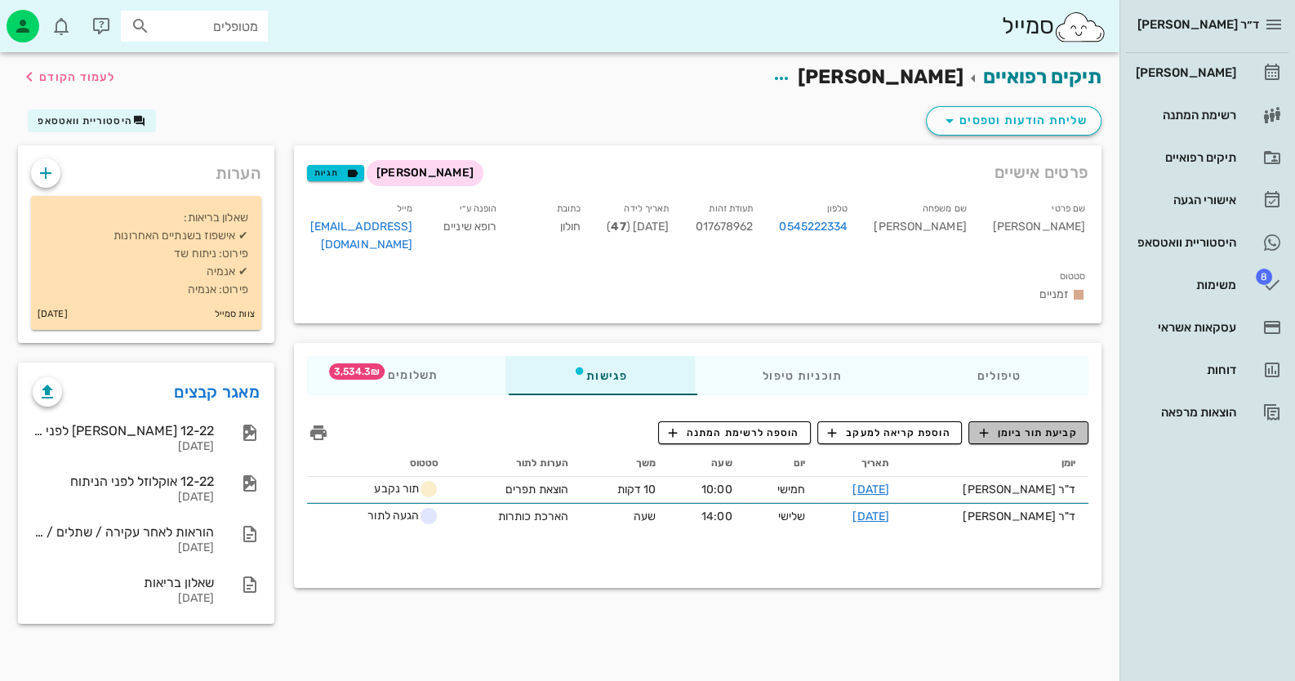
click at [1050, 421] on button "קביעת תור ביומן" at bounding box center [1029, 432] width 120 height 23
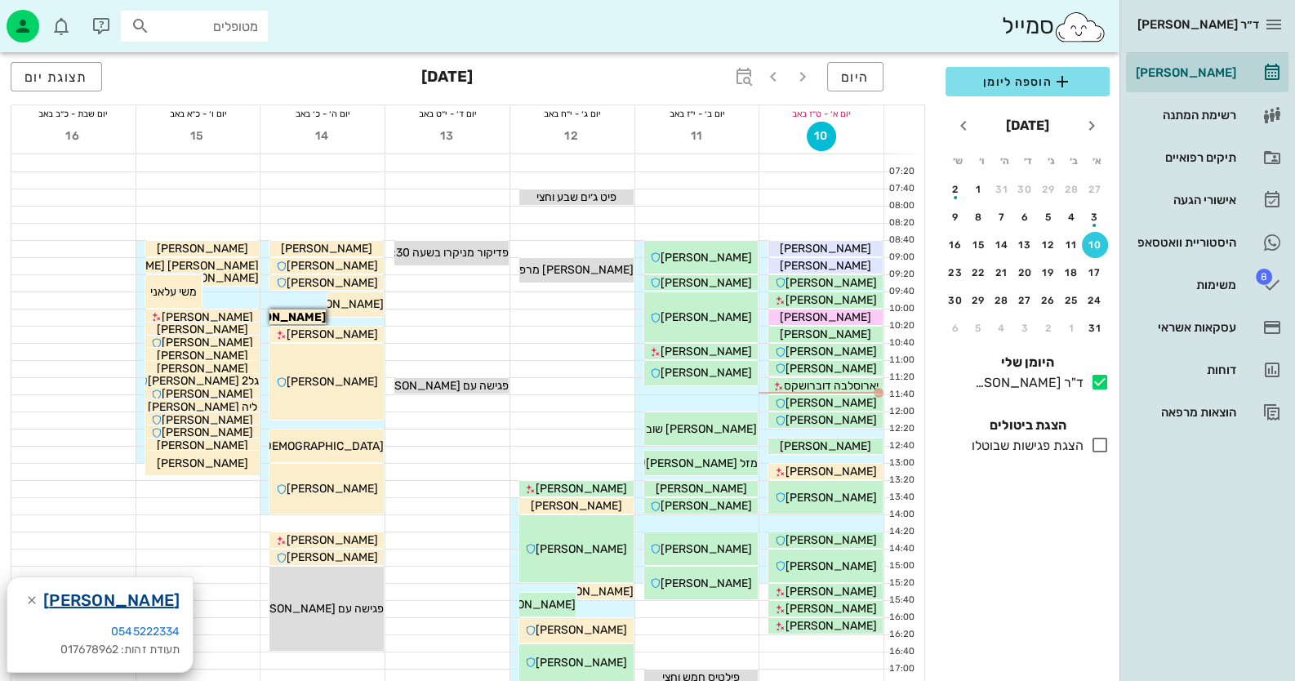
click at [90, 597] on link "איריס אלהרר" at bounding box center [111, 600] width 136 height 26
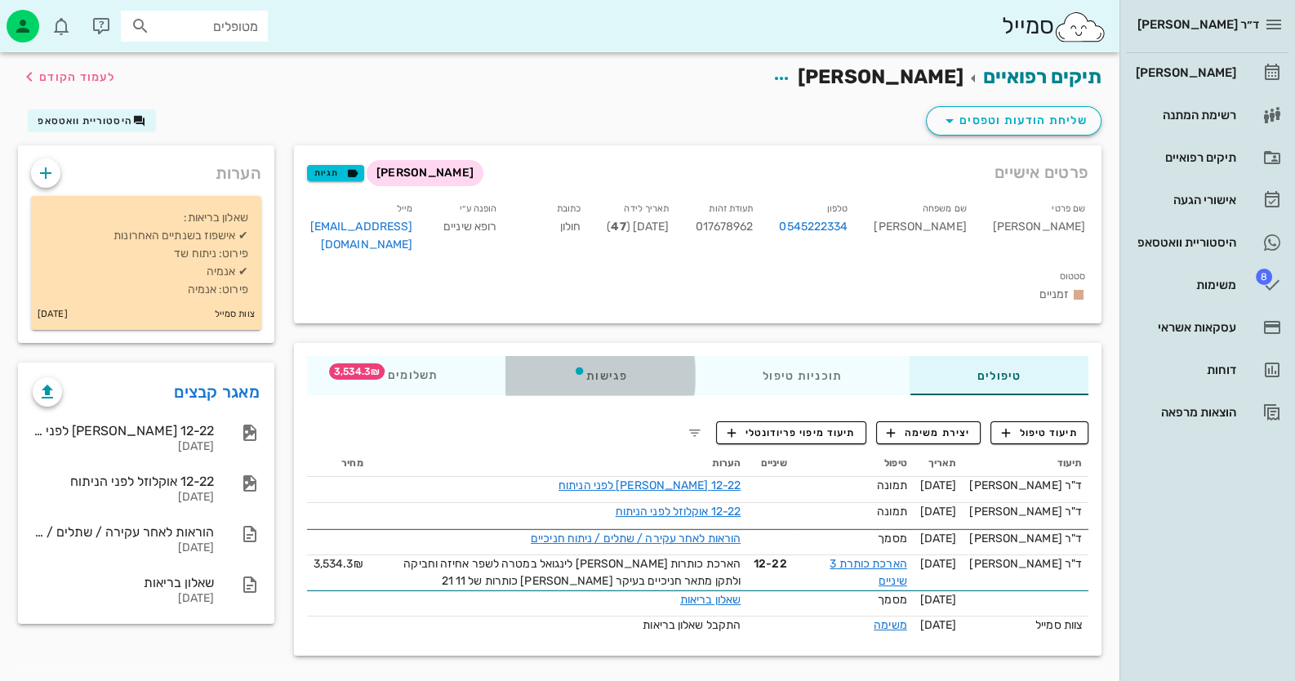
click at [591, 356] on div "פגישות" at bounding box center [600, 375] width 189 height 39
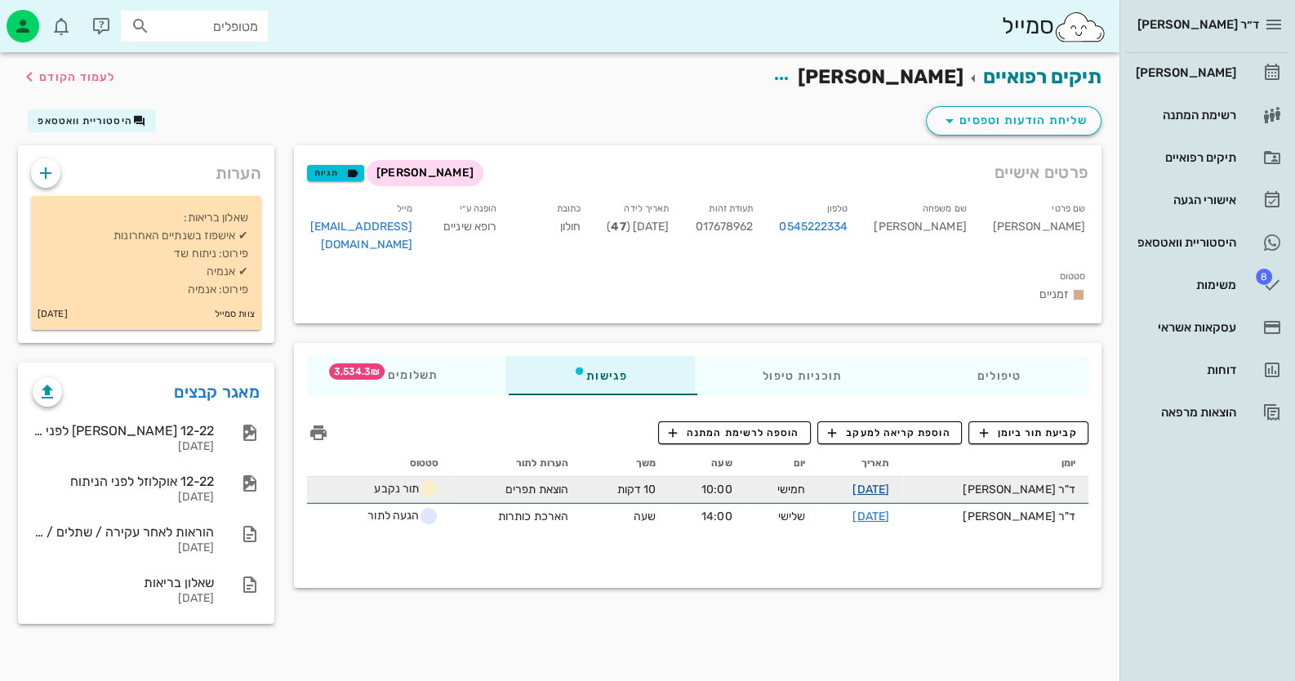
click at [889, 483] on link "14-08-2025" at bounding box center [871, 490] width 37 height 14
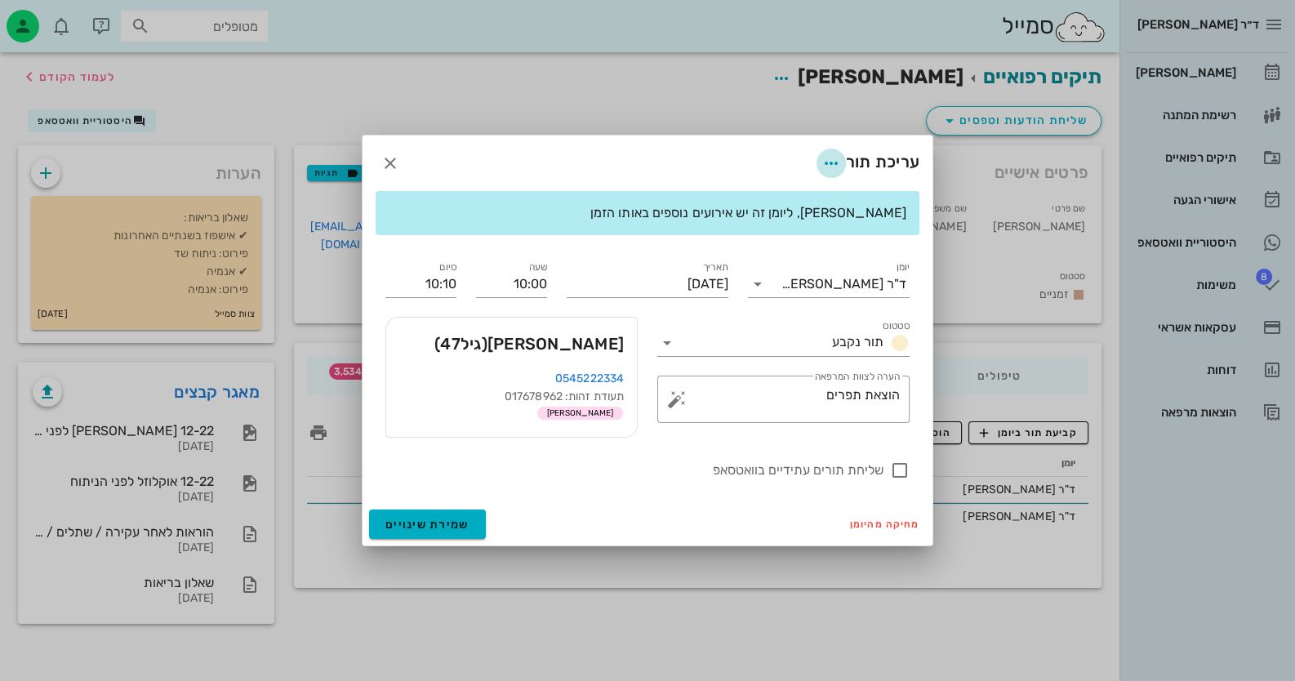
click at [840, 154] on span "button" at bounding box center [831, 164] width 29 height 20
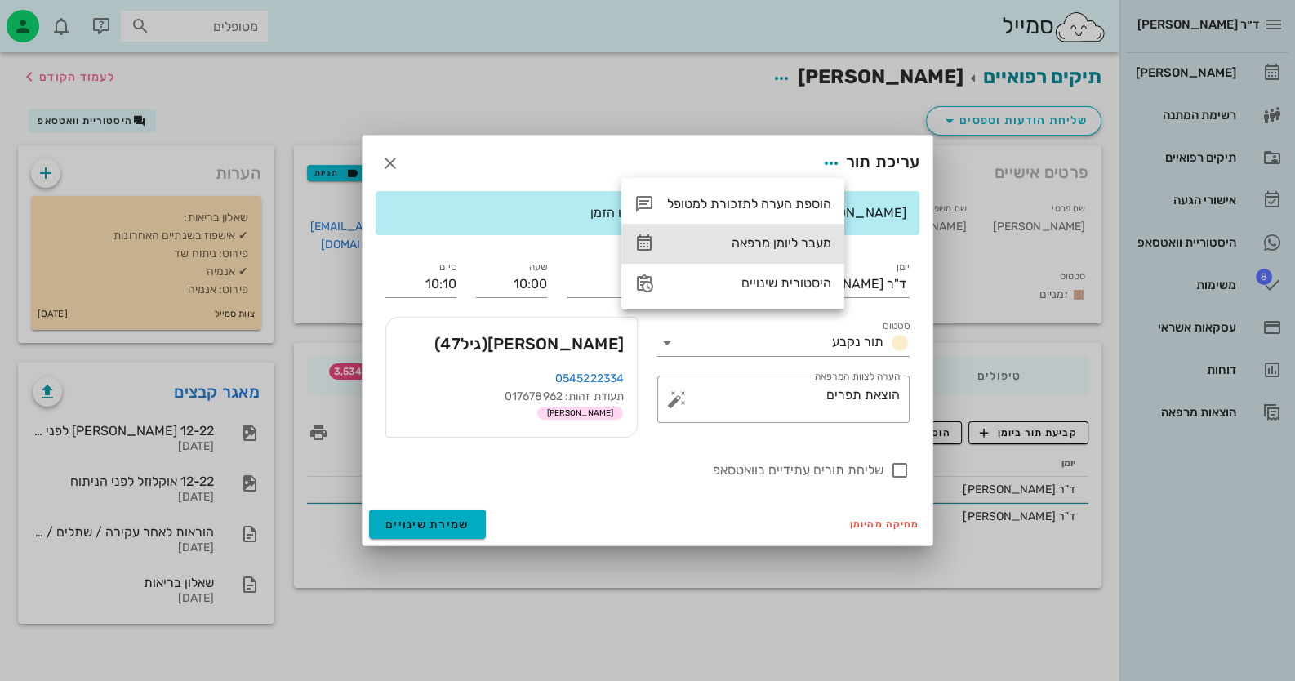
click at [773, 247] on div "מעבר ליומן מרפאה" at bounding box center [749, 243] width 164 height 16
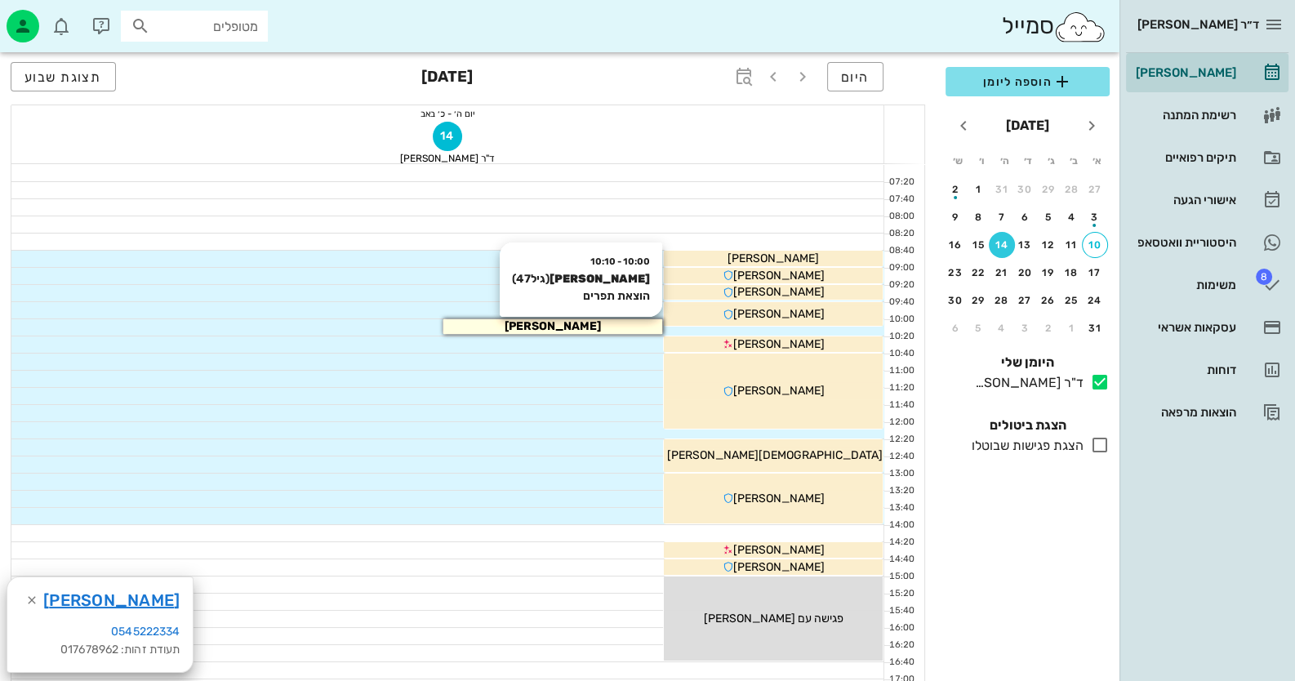
click at [575, 331] on span "איריס אלהרר" at bounding box center [553, 326] width 96 height 14
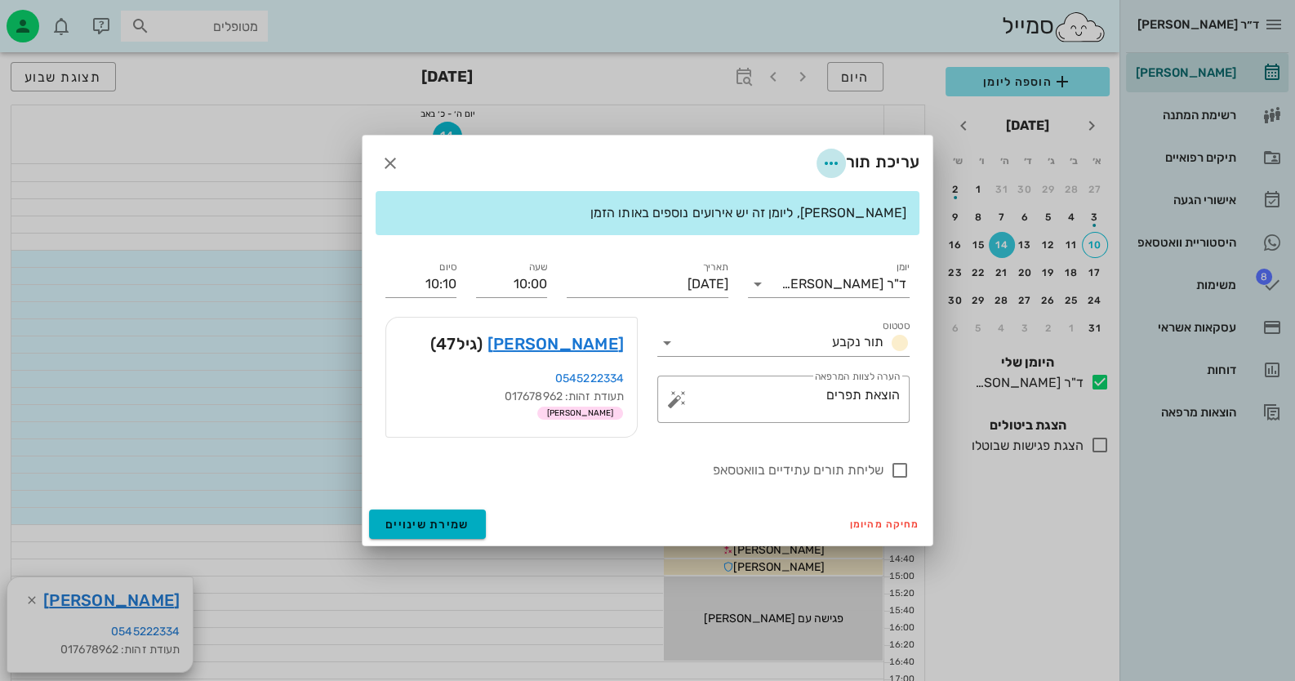
click at [828, 167] on icon "button" at bounding box center [832, 164] width 20 height 20
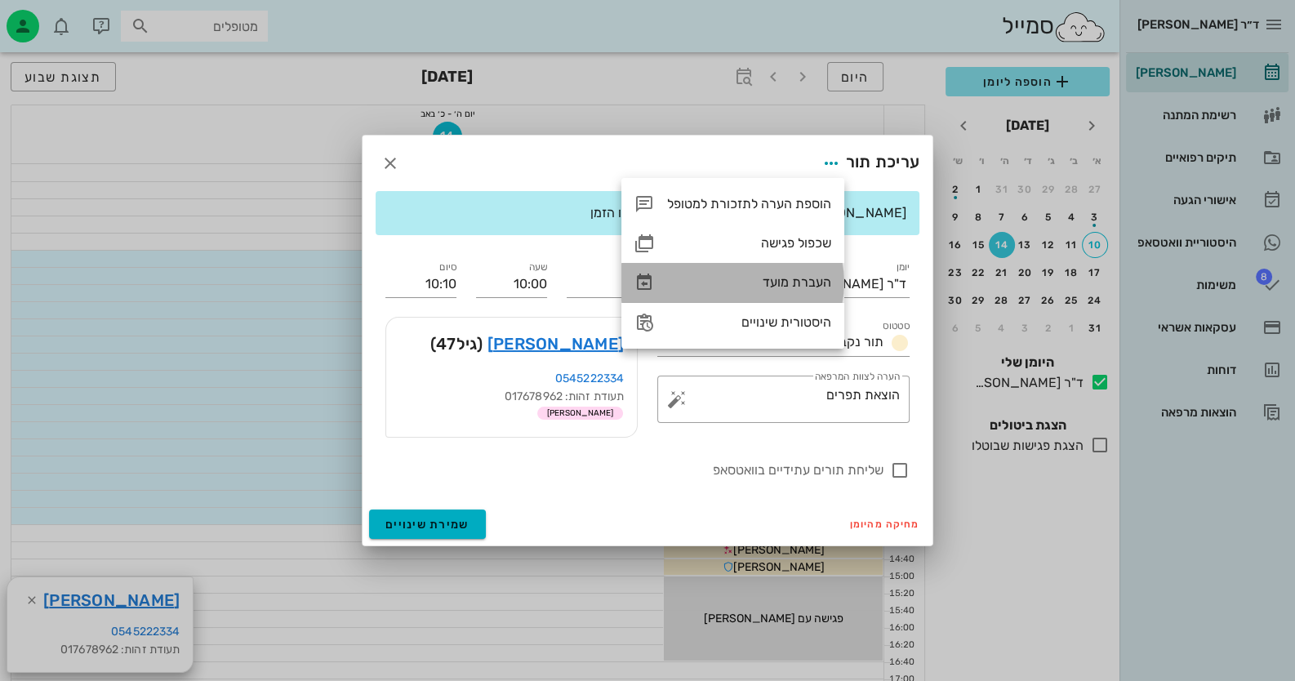
click at [805, 279] on div "העברת מועד" at bounding box center [749, 282] width 164 height 16
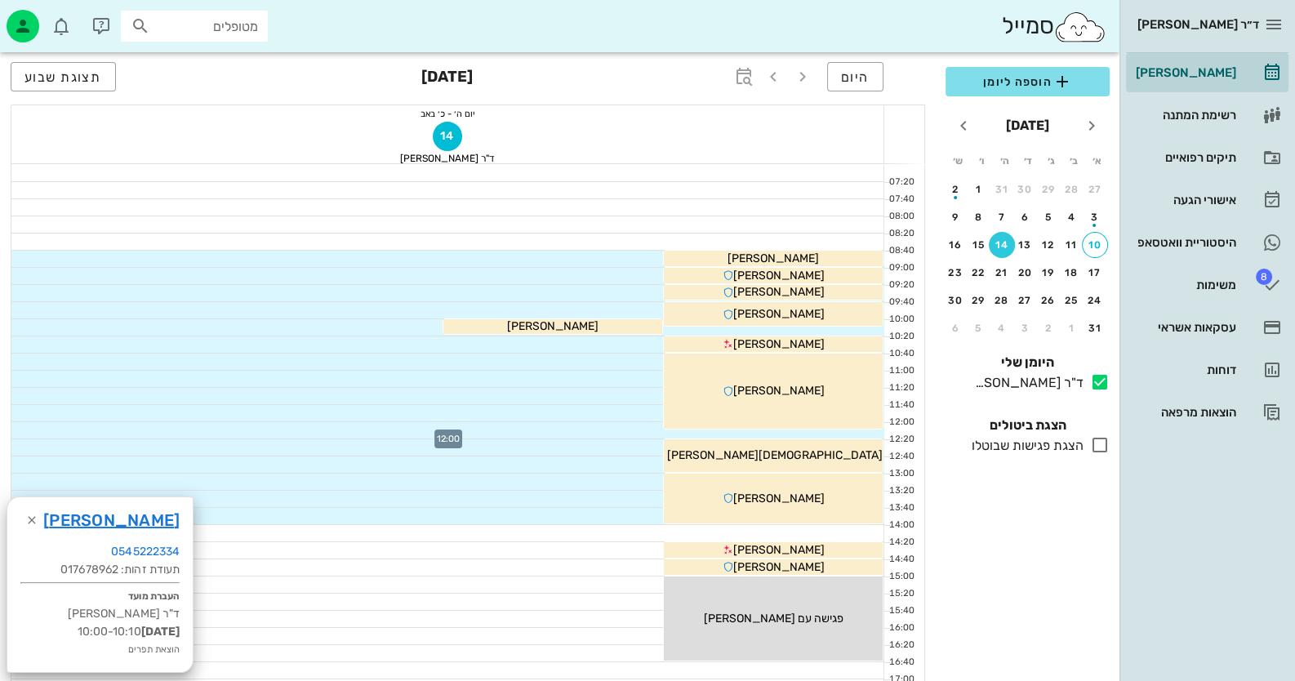
click at [831, 433] on div at bounding box center [447, 430] width 873 height 16
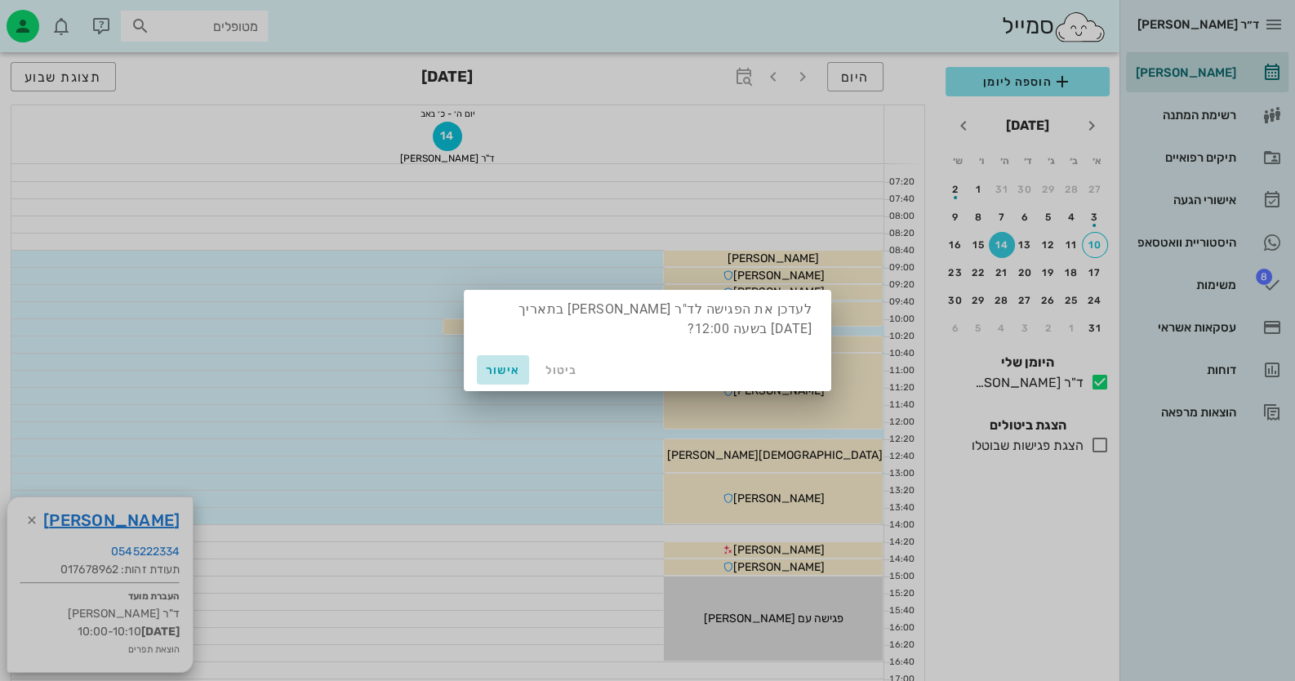
click at [490, 371] on span "אישור" at bounding box center [503, 370] width 39 height 14
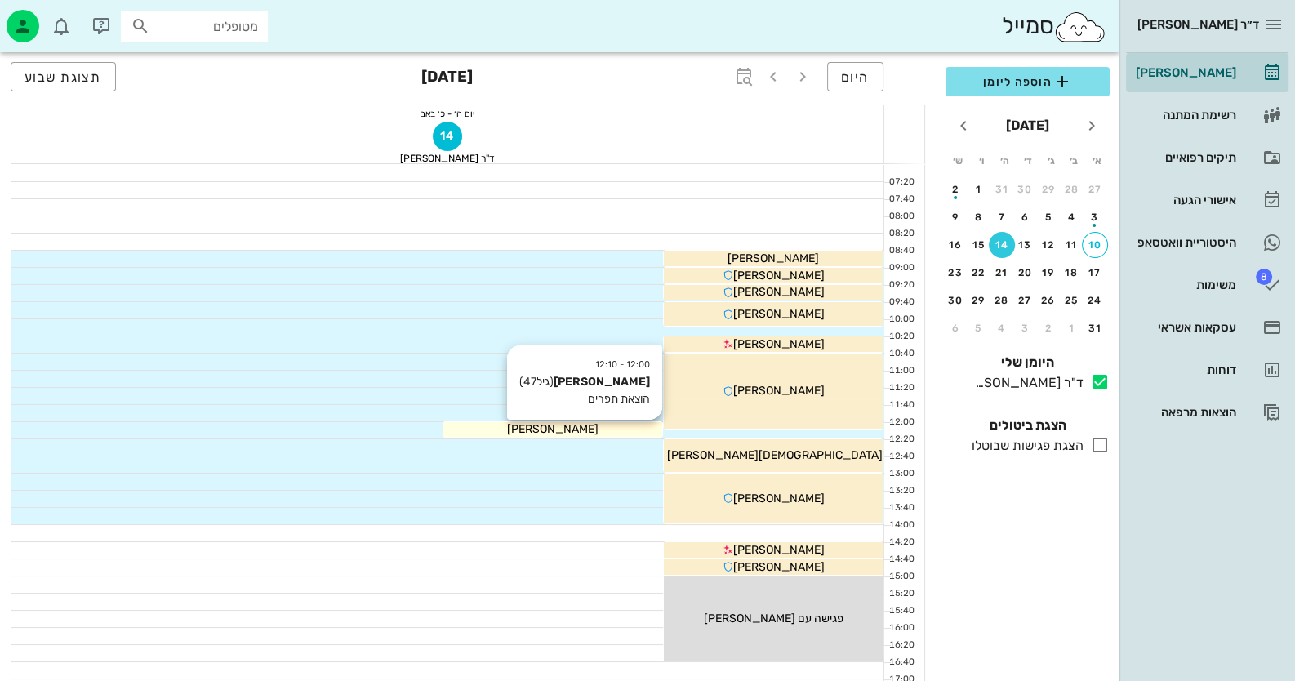
click at [577, 430] on span "איריס אלהרר" at bounding box center [552, 429] width 91 height 14
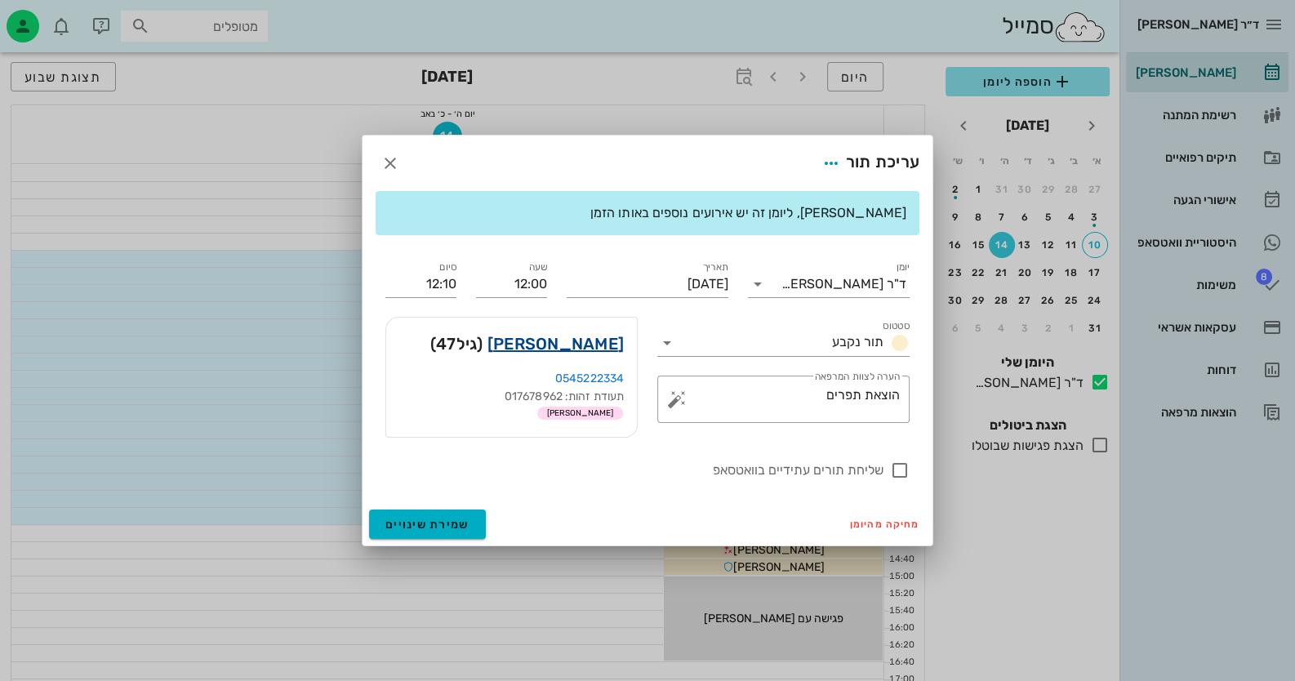
click at [604, 346] on link "איריס אלהרר" at bounding box center [556, 344] width 136 height 26
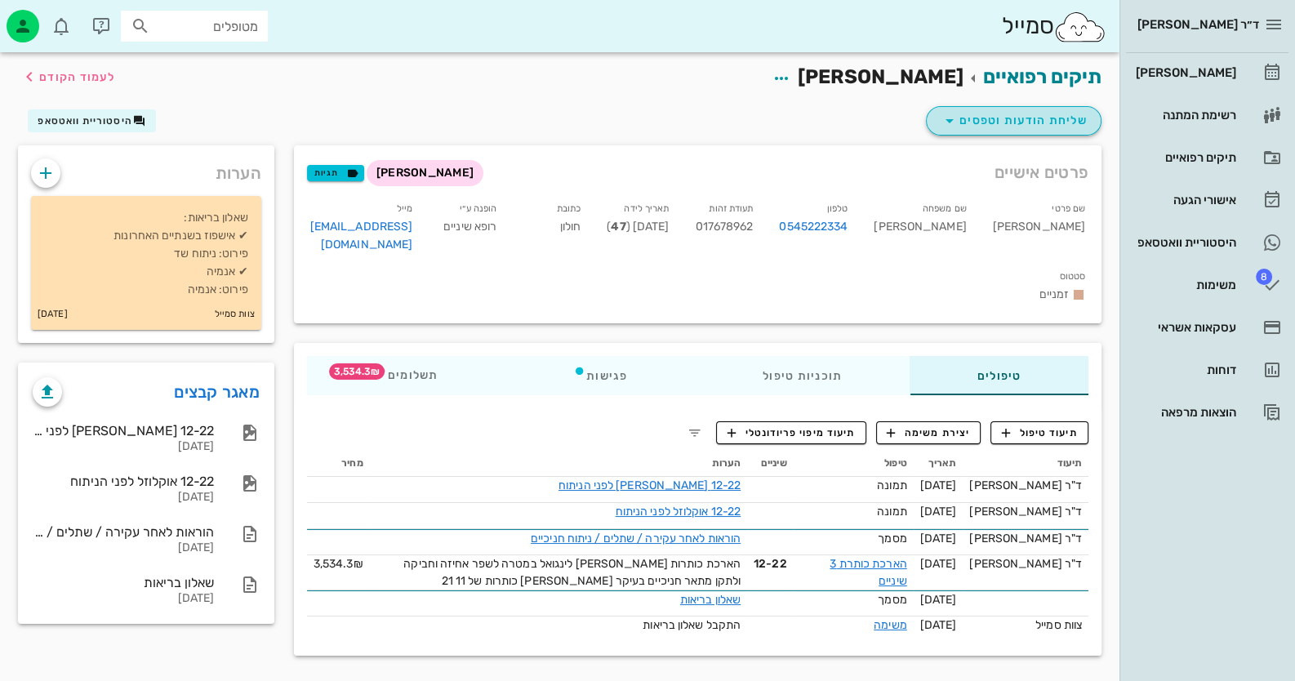
click at [1017, 114] on span "שליחת הודעות וטפסים" at bounding box center [1014, 121] width 148 height 20
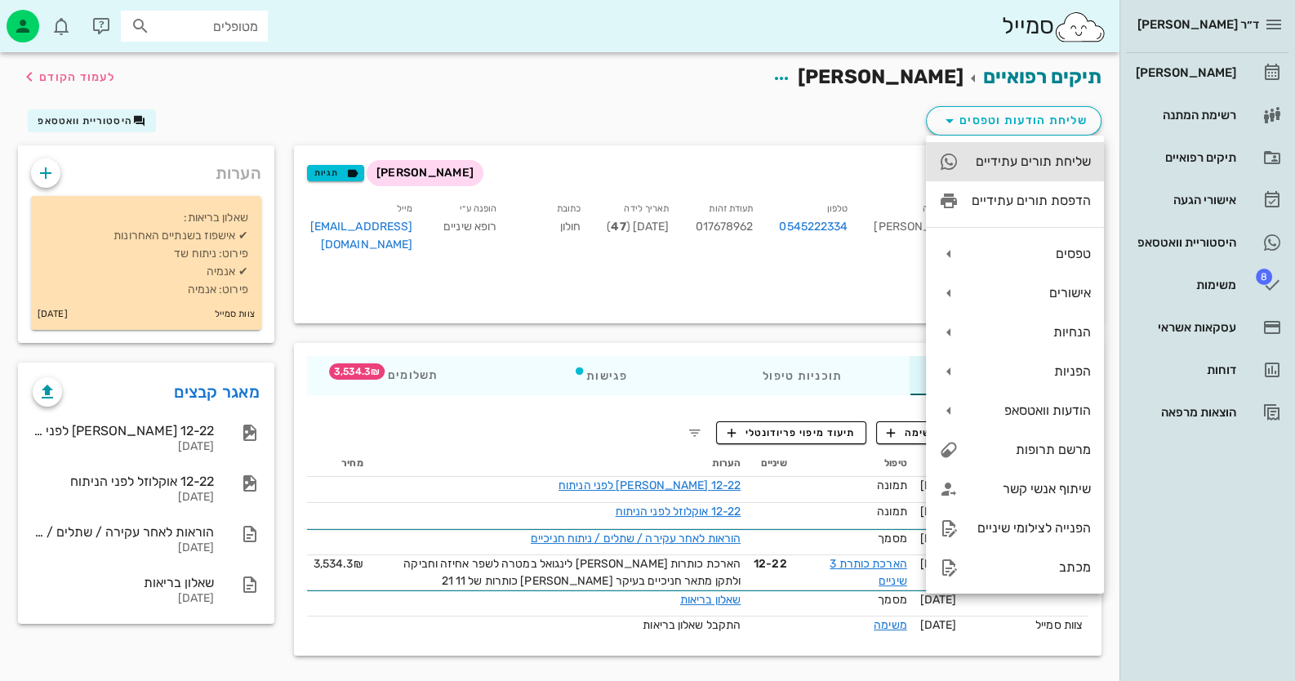
click at [1032, 172] on div "שליחת תורים עתידיים" at bounding box center [1015, 161] width 178 height 39
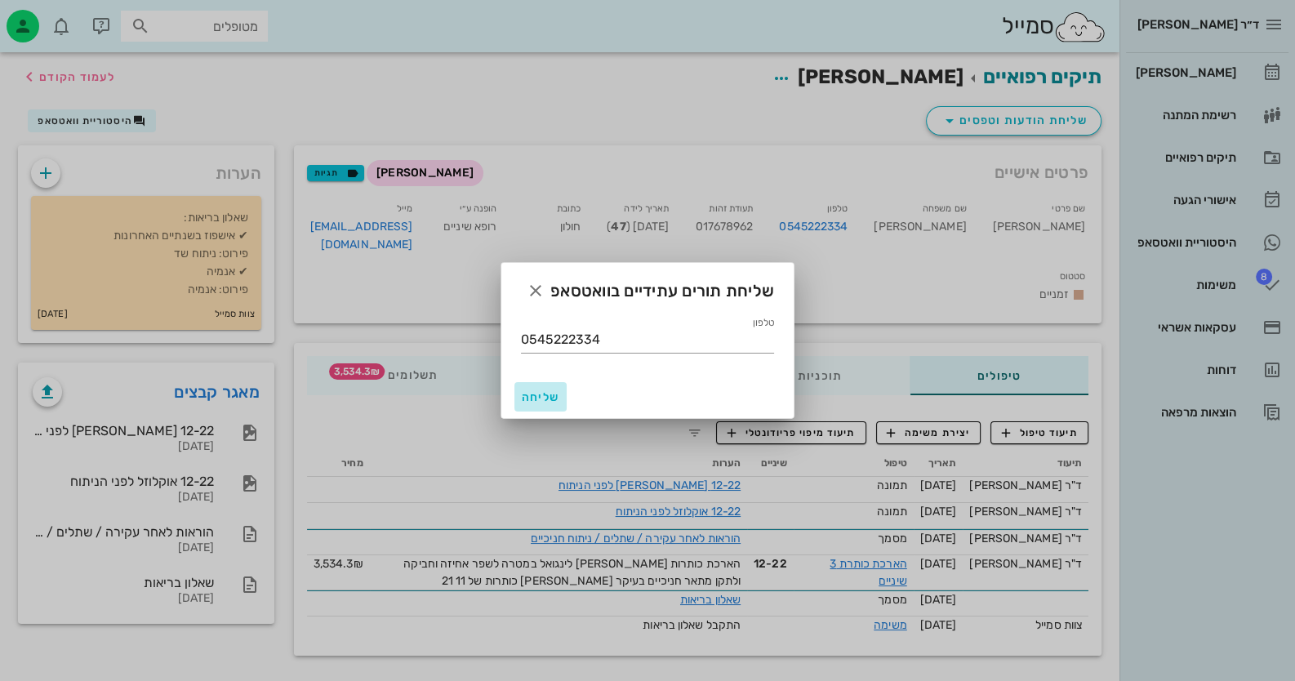
click at [560, 398] on button "שליחה" at bounding box center [541, 396] width 52 height 29
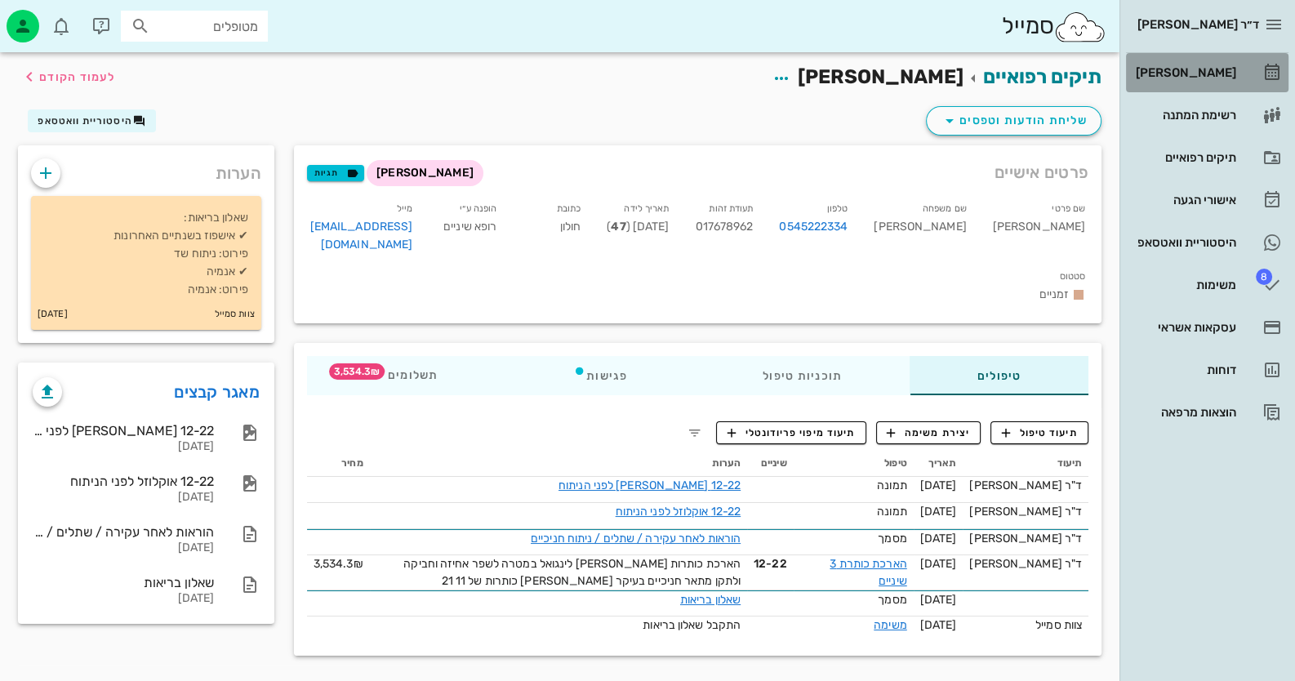
click at [1255, 85] on link "[PERSON_NAME]" at bounding box center [1207, 72] width 163 height 39
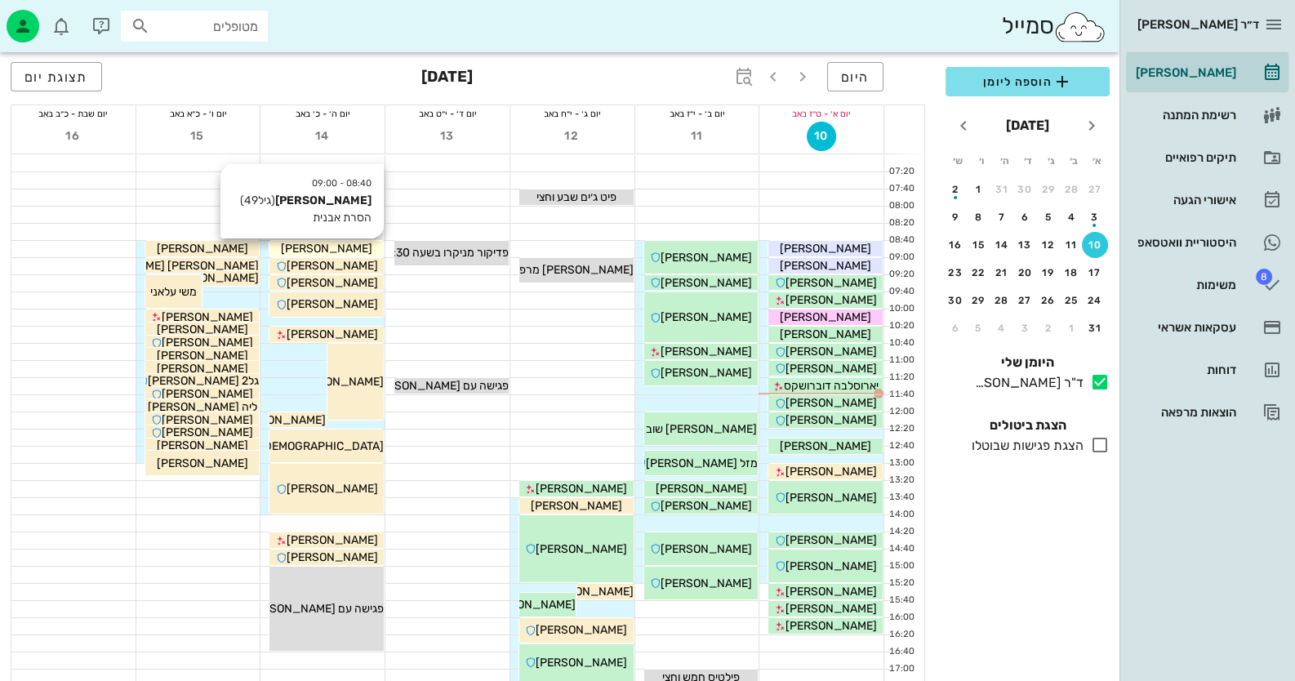
click at [373, 247] on div "מאיה קפלנסקי" at bounding box center [327, 248] width 114 height 17
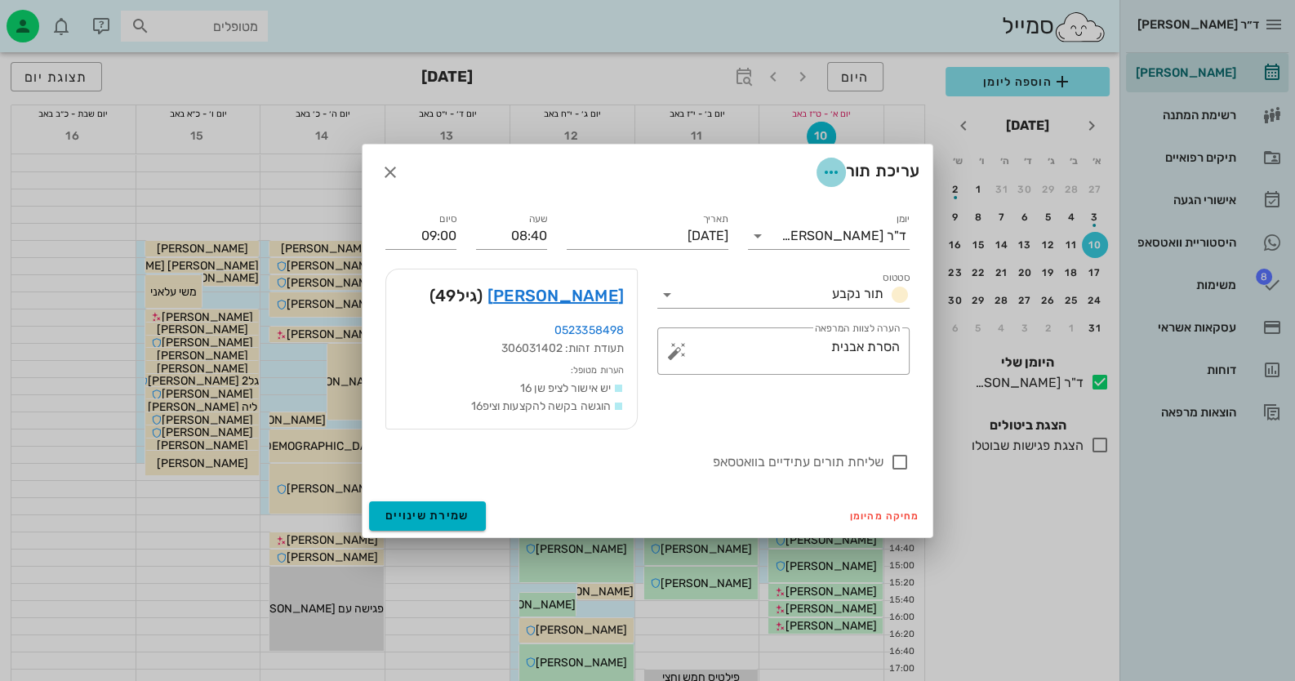
click at [822, 173] on icon "button" at bounding box center [832, 173] width 20 height 20
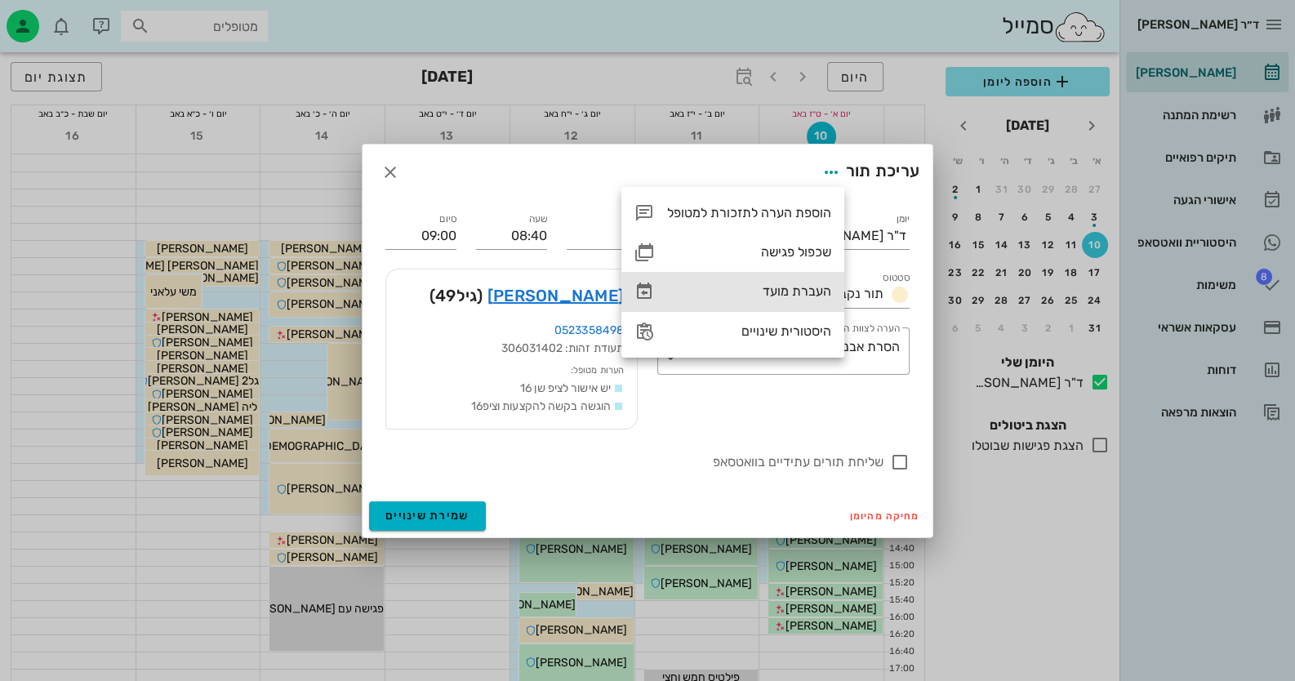
click at [813, 296] on div "העברת מועד" at bounding box center [749, 291] width 164 height 16
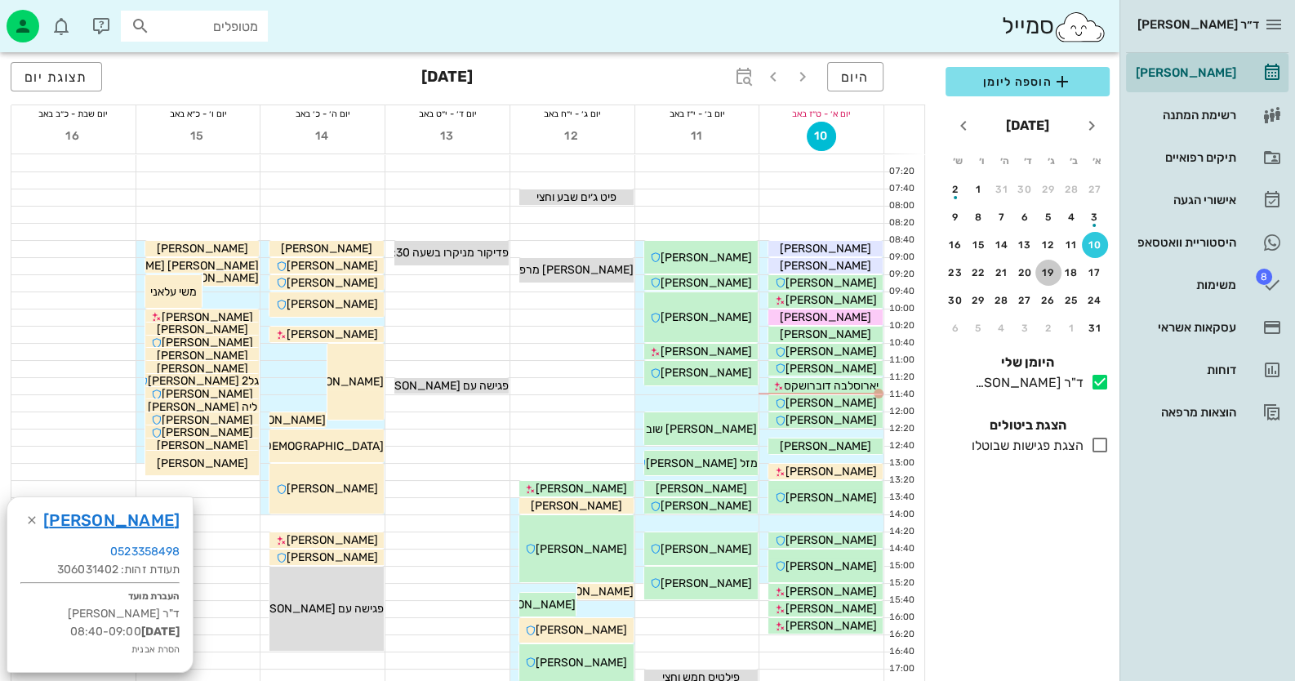
click at [1054, 270] on div "19" at bounding box center [1049, 272] width 26 height 11
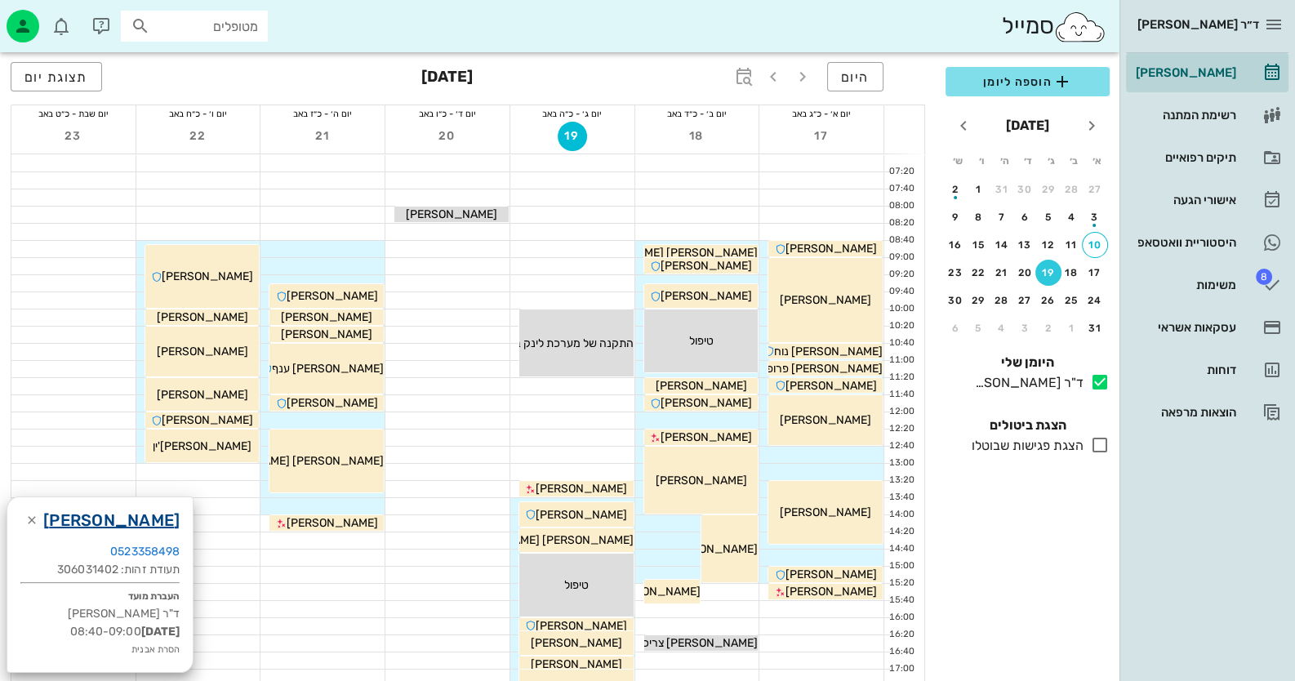
click at [131, 514] on link "מאיה קפלנסקי" at bounding box center [111, 520] width 136 height 26
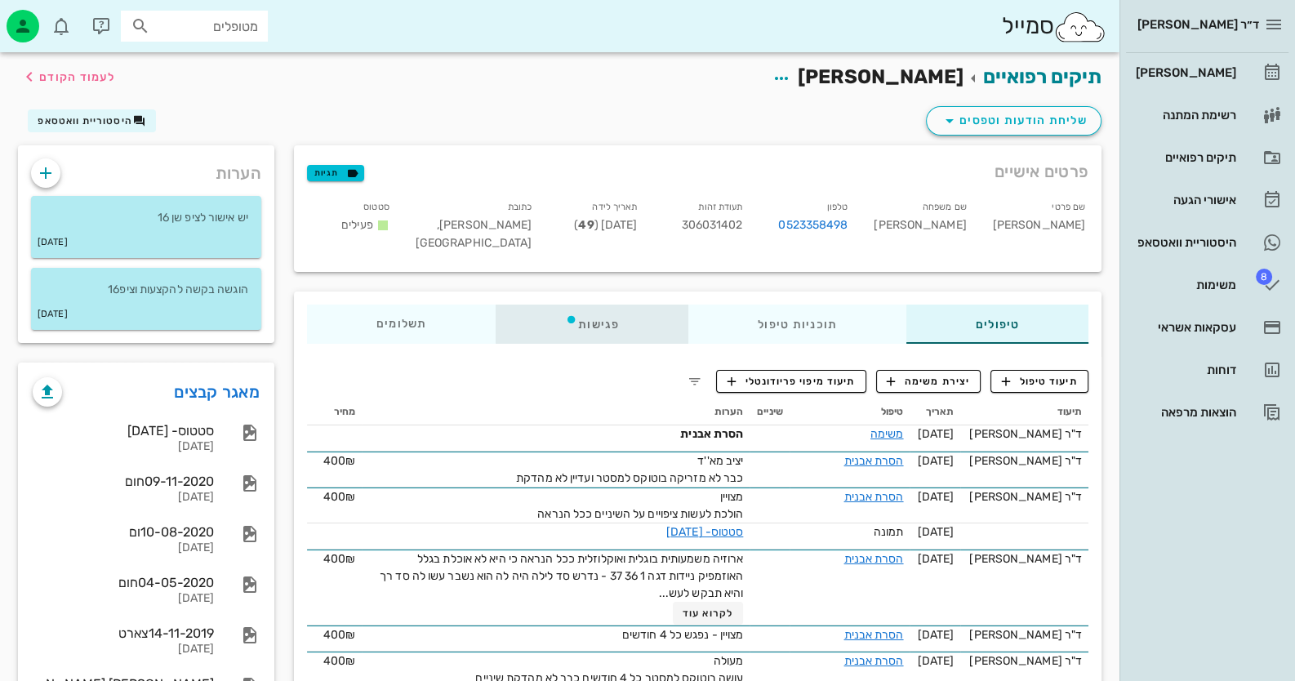
click at [612, 322] on div "פגישות" at bounding box center [592, 324] width 193 height 39
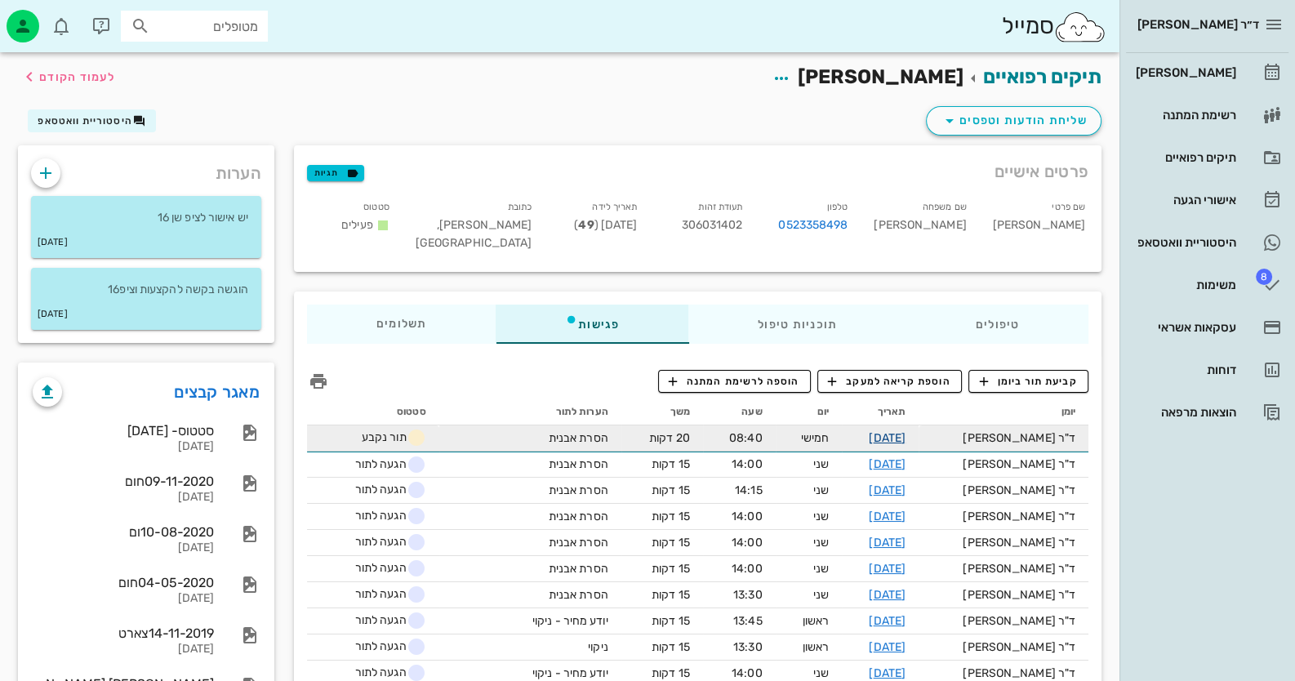
click at [906, 438] on link "14-08-2025" at bounding box center [887, 438] width 37 height 14
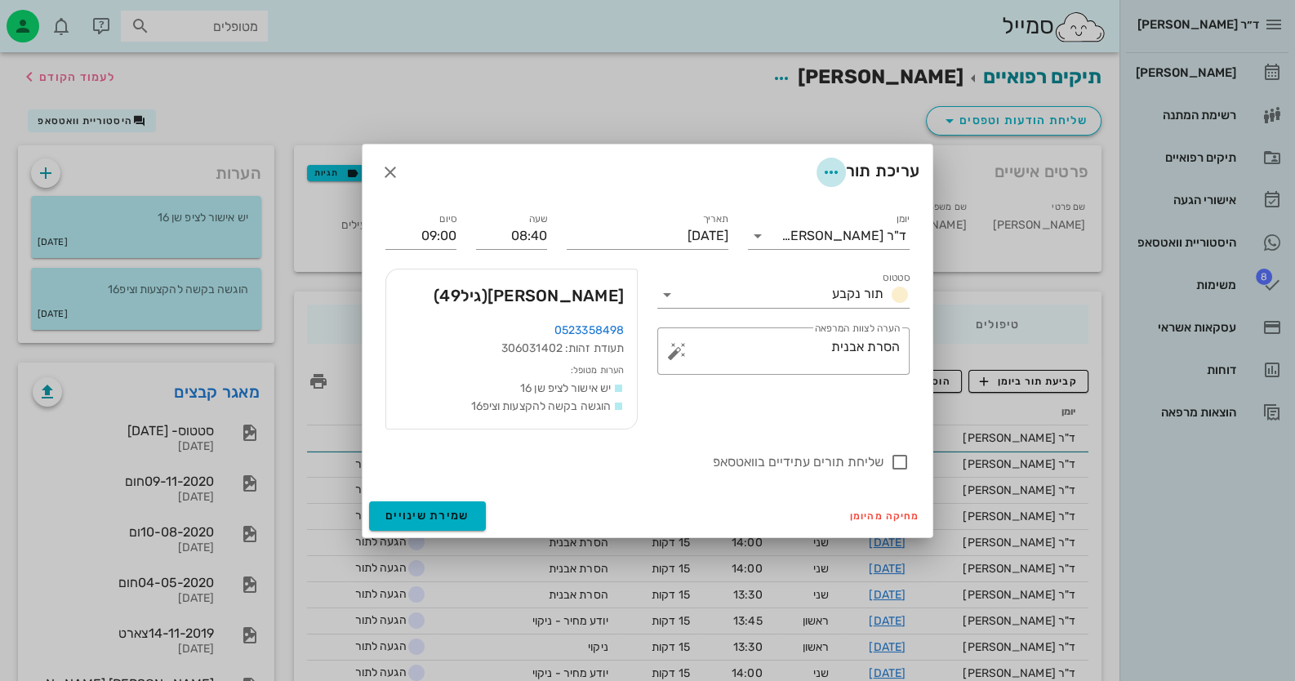
click at [822, 165] on icon "button" at bounding box center [832, 173] width 20 height 20
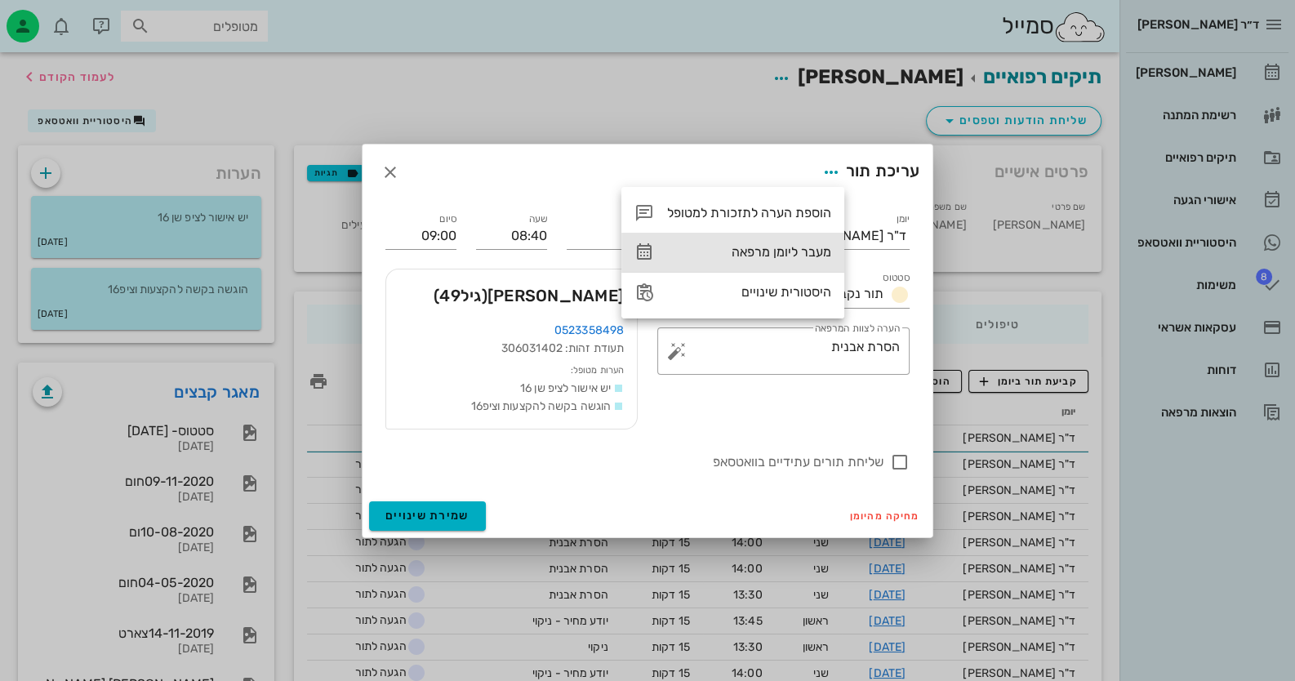
click at [802, 256] on div "מעבר ליומן מרפאה" at bounding box center [749, 252] width 164 height 16
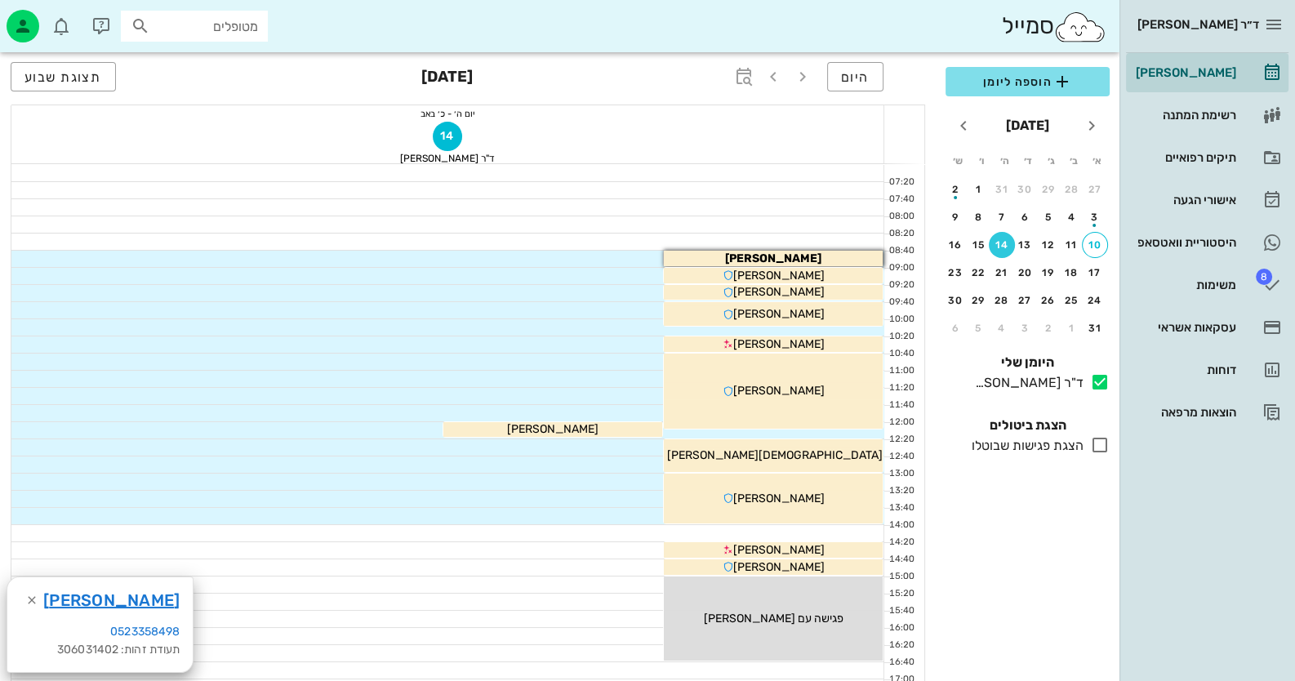
click at [802, 256] on span "מאיה קפלנסקי" at bounding box center [773, 259] width 96 height 14
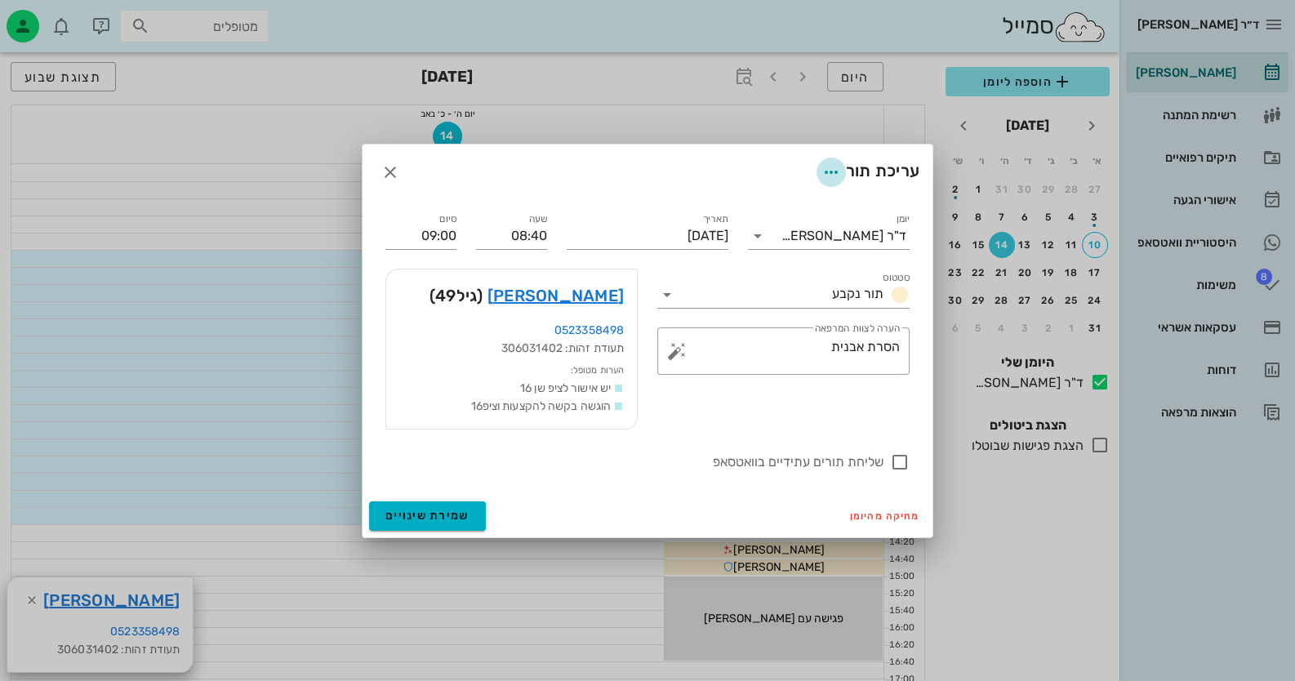
click at [837, 167] on icon "button" at bounding box center [832, 173] width 20 height 20
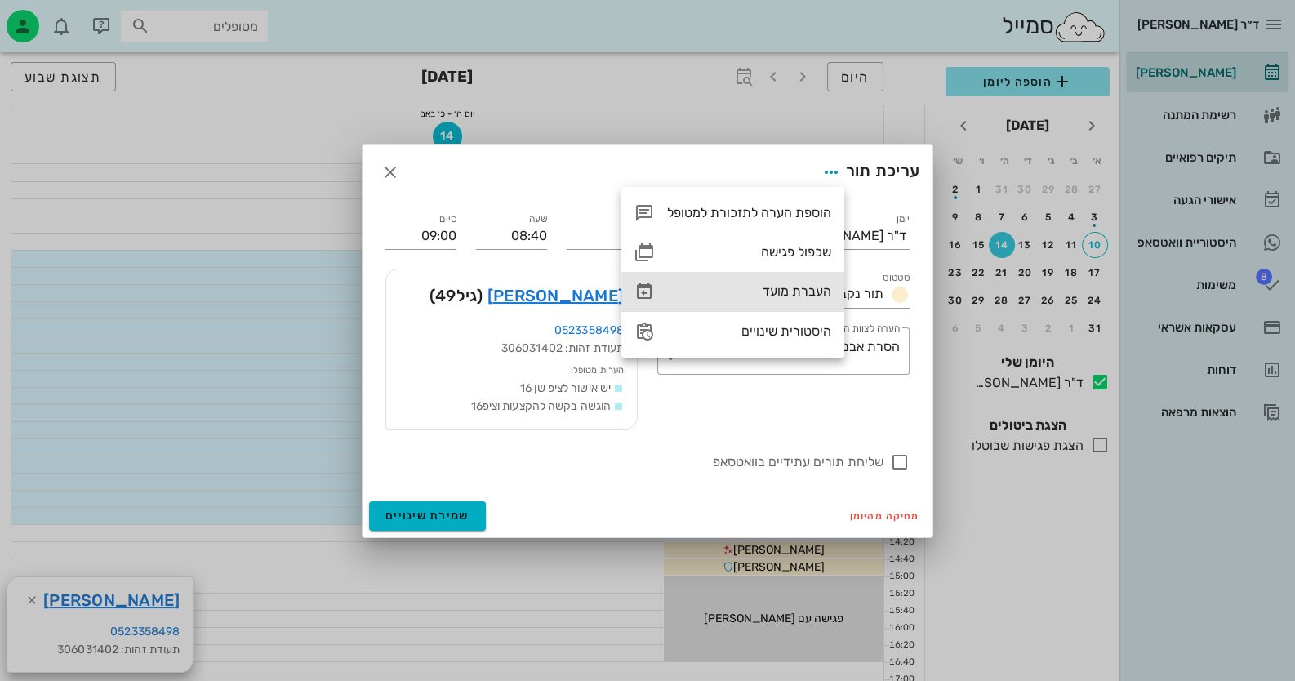
click at [818, 290] on div "העברת מועד" at bounding box center [749, 291] width 164 height 16
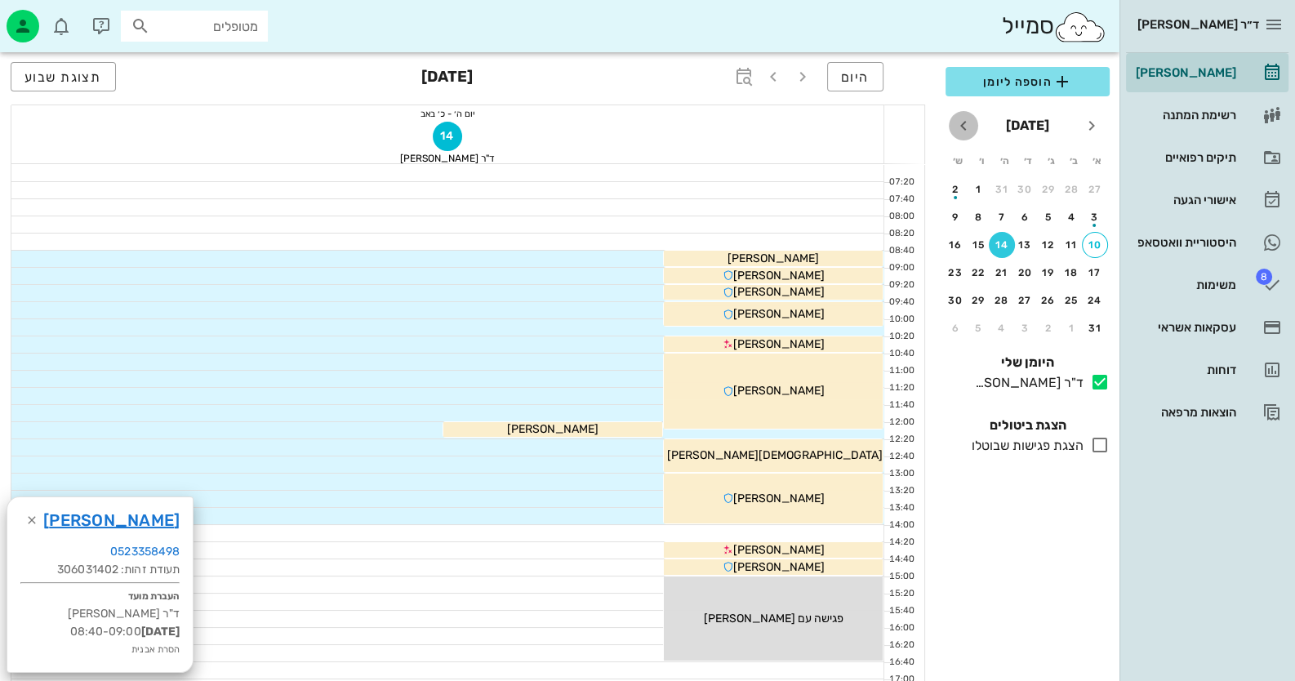
click at [964, 126] on icon "חודש הבא" at bounding box center [964, 126] width 20 height 20
click at [1001, 252] on button "18" at bounding box center [1002, 245] width 26 height 26
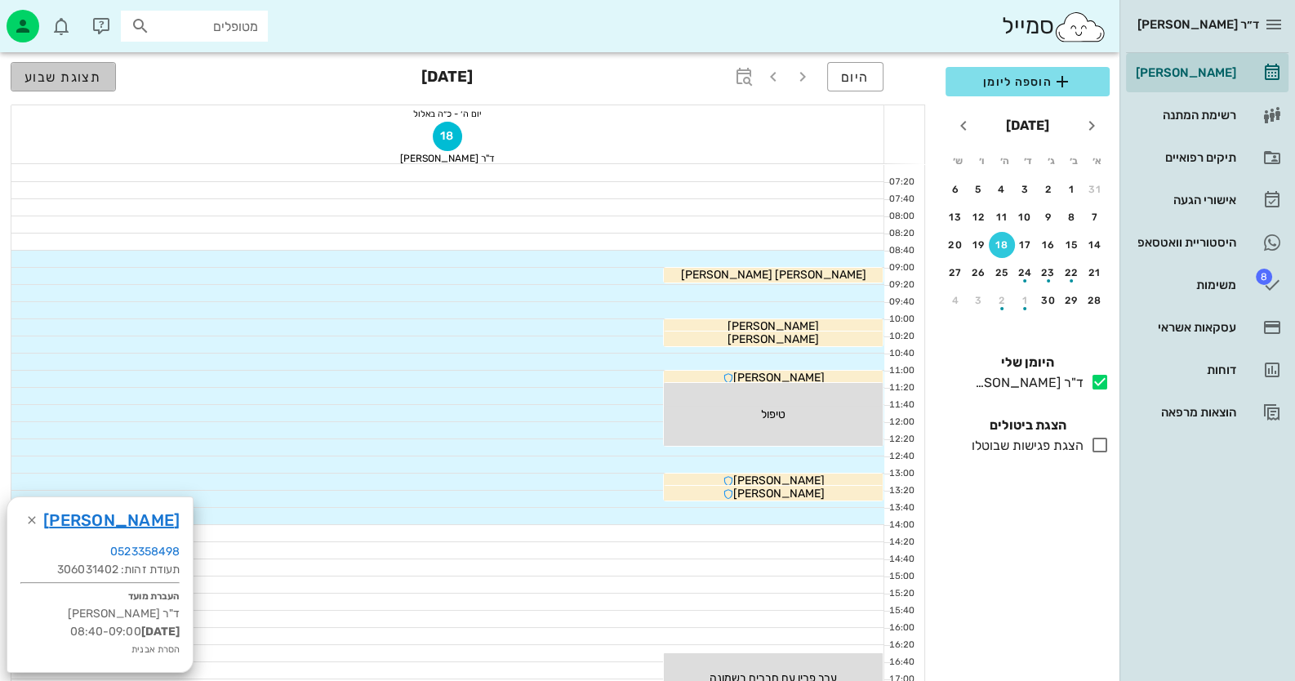
click at [78, 87] on button "תצוגת שבוע" at bounding box center [63, 76] width 105 height 29
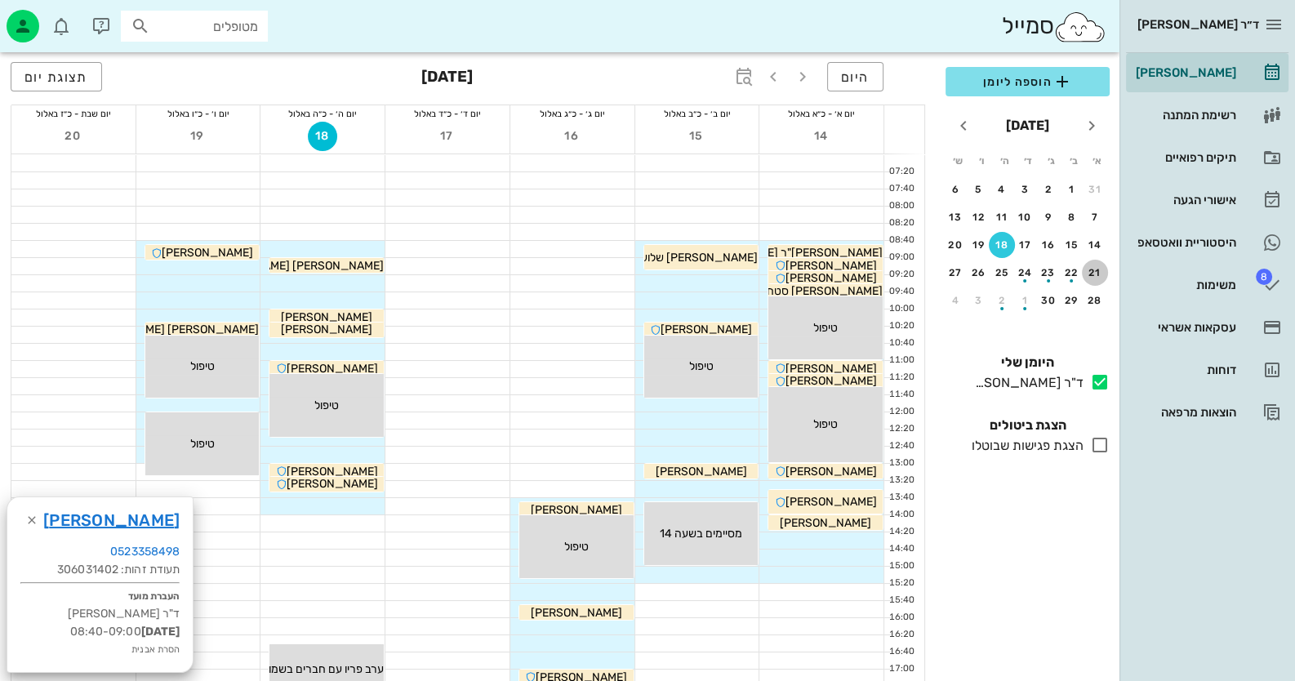
click at [1090, 273] on div "21" at bounding box center [1095, 272] width 26 height 11
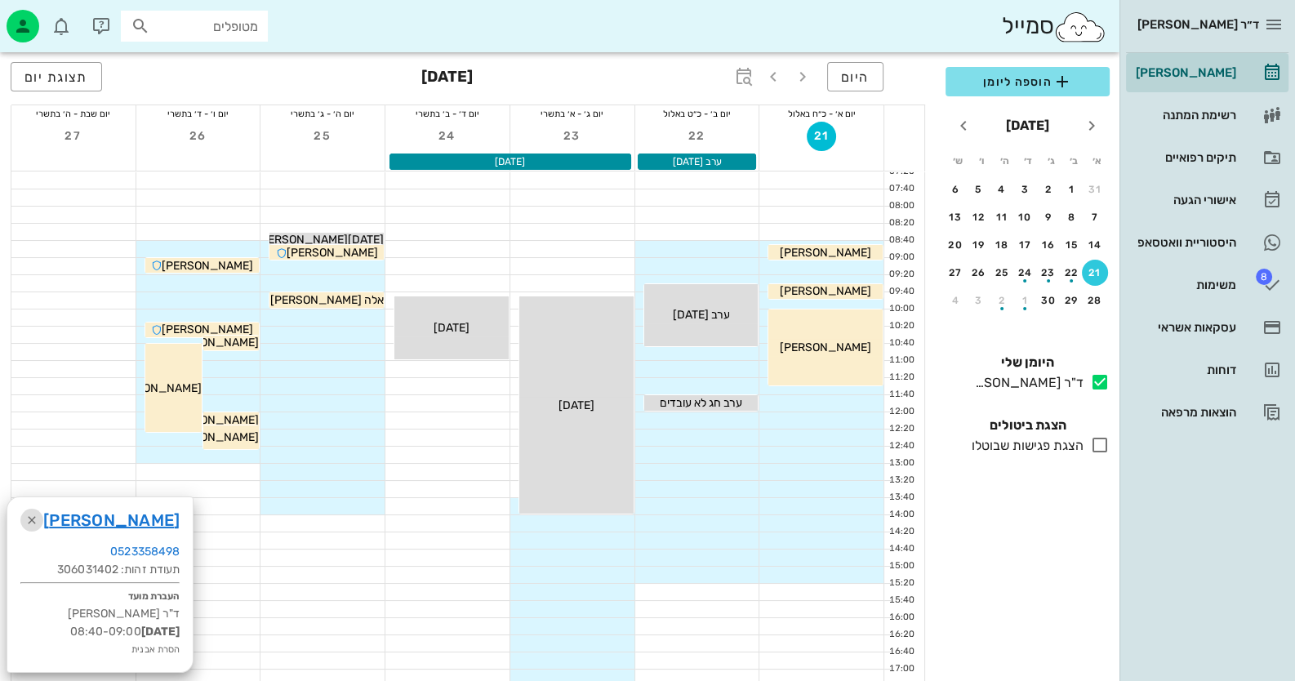
click at [37, 524] on icon "button" at bounding box center [32, 520] width 20 height 20
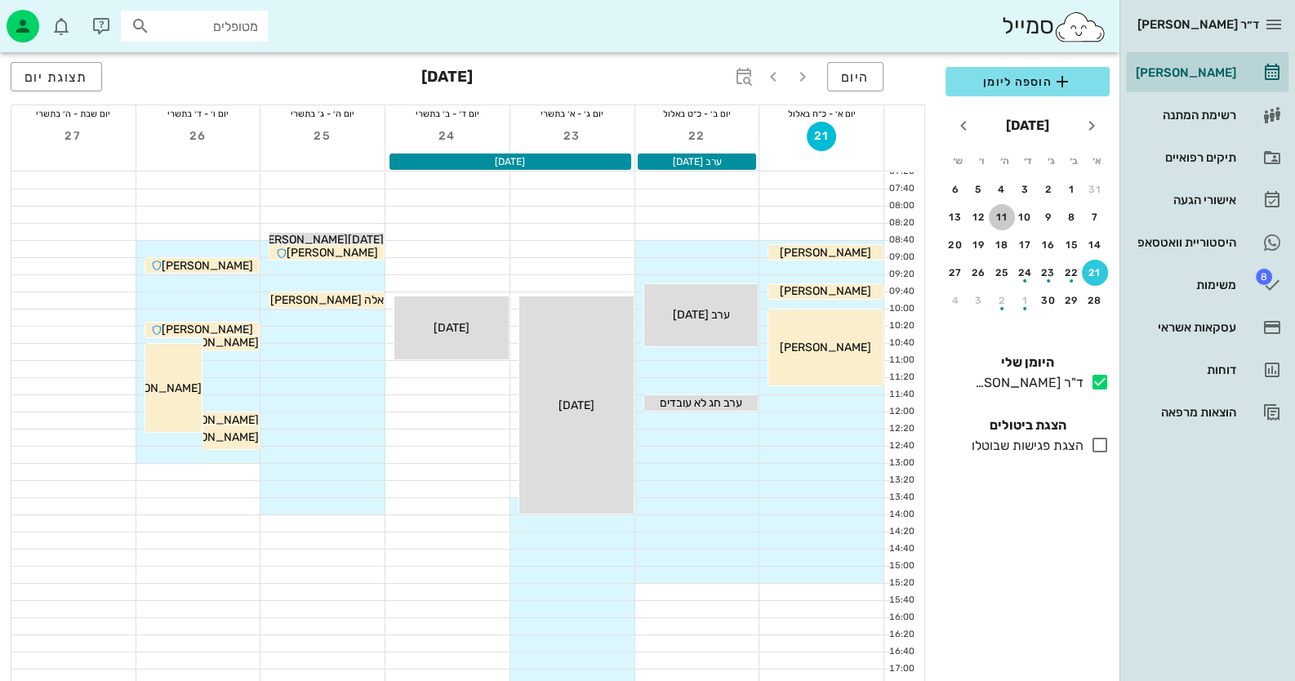
click at [998, 225] on button "11" at bounding box center [1002, 217] width 26 height 26
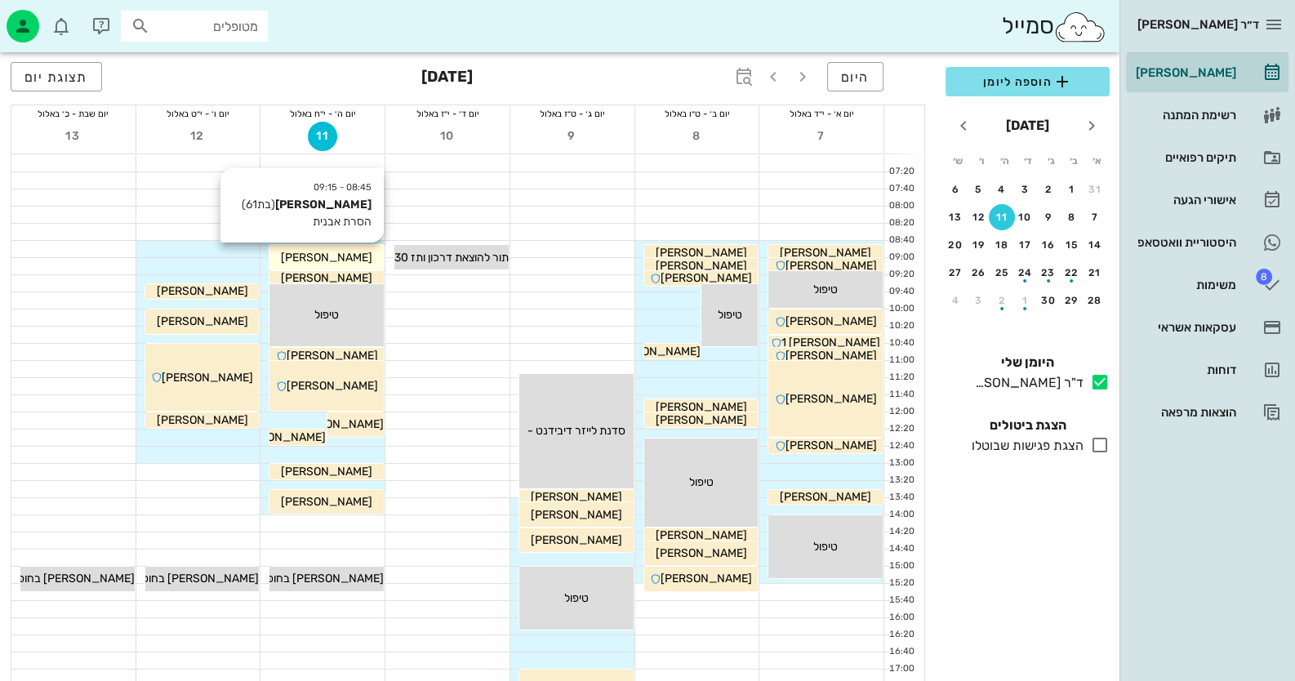
click at [339, 262] on span "שפרה פנטנוביץ" at bounding box center [326, 258] width 91 height 14
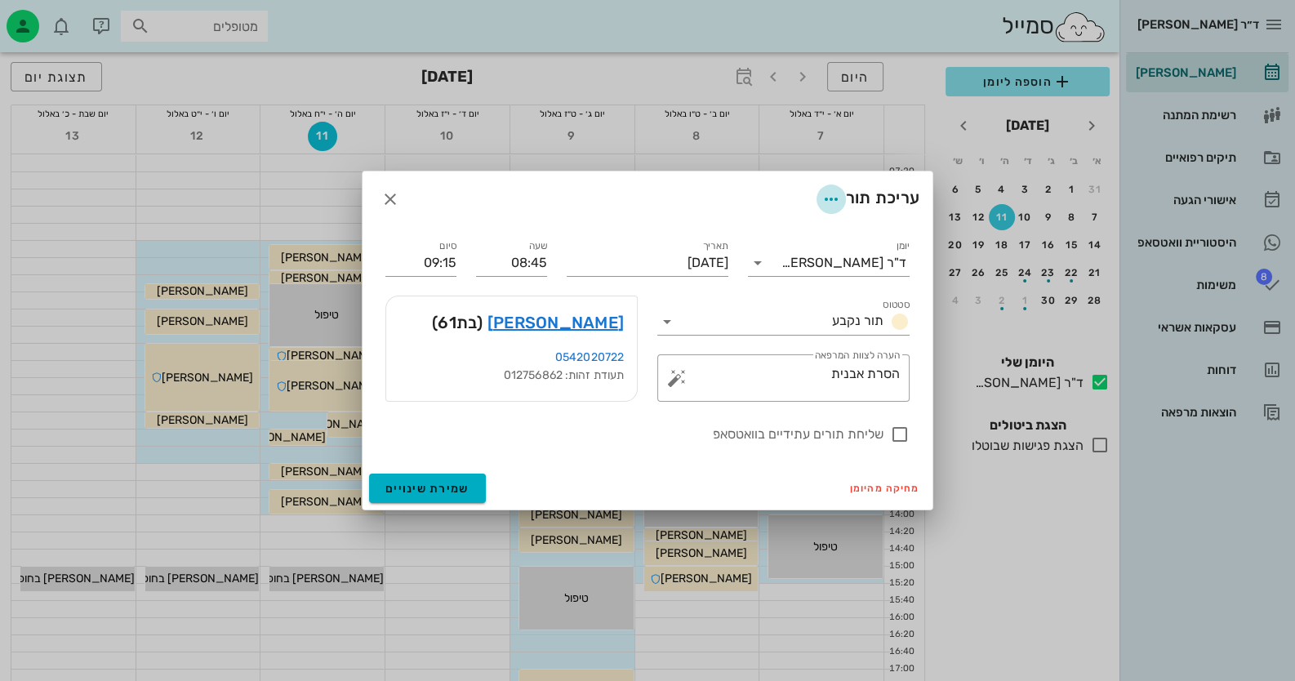
click at [825, 199] on icon "button" at bounding box center [832, 199] width 20 height 20
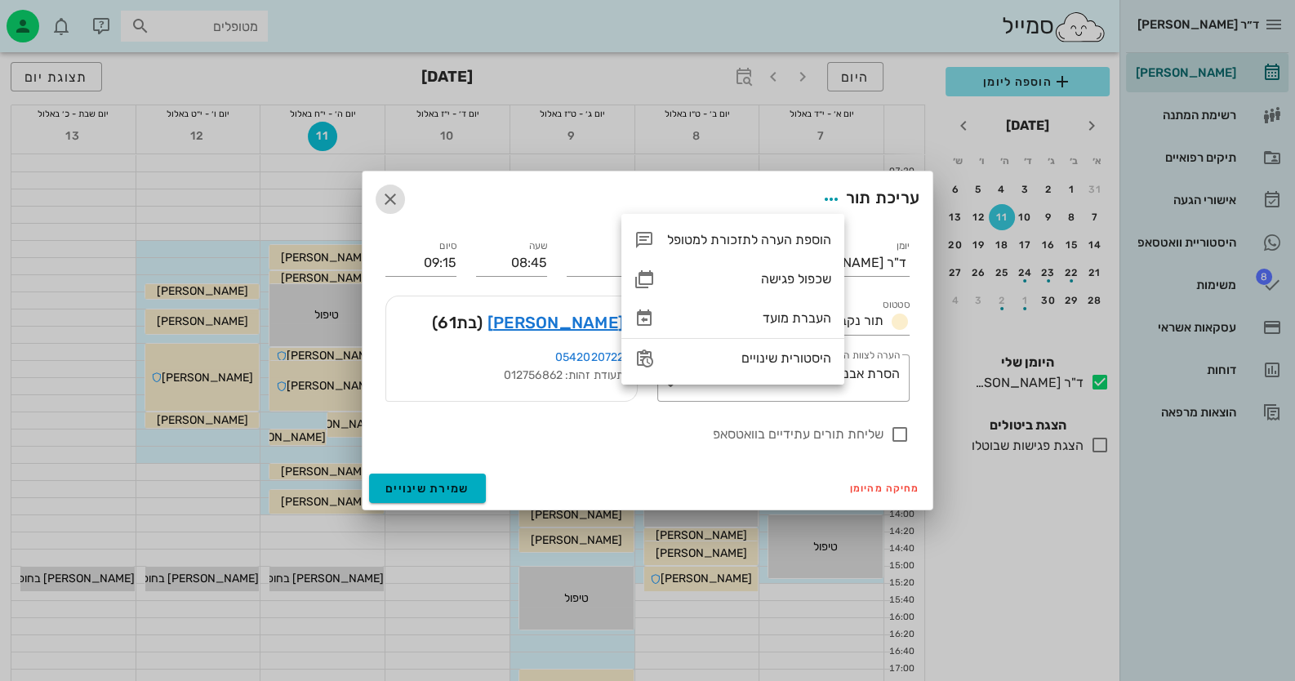
click at [394, 195] on icon "button" at bounding box center [391, 199] width 20 height 20
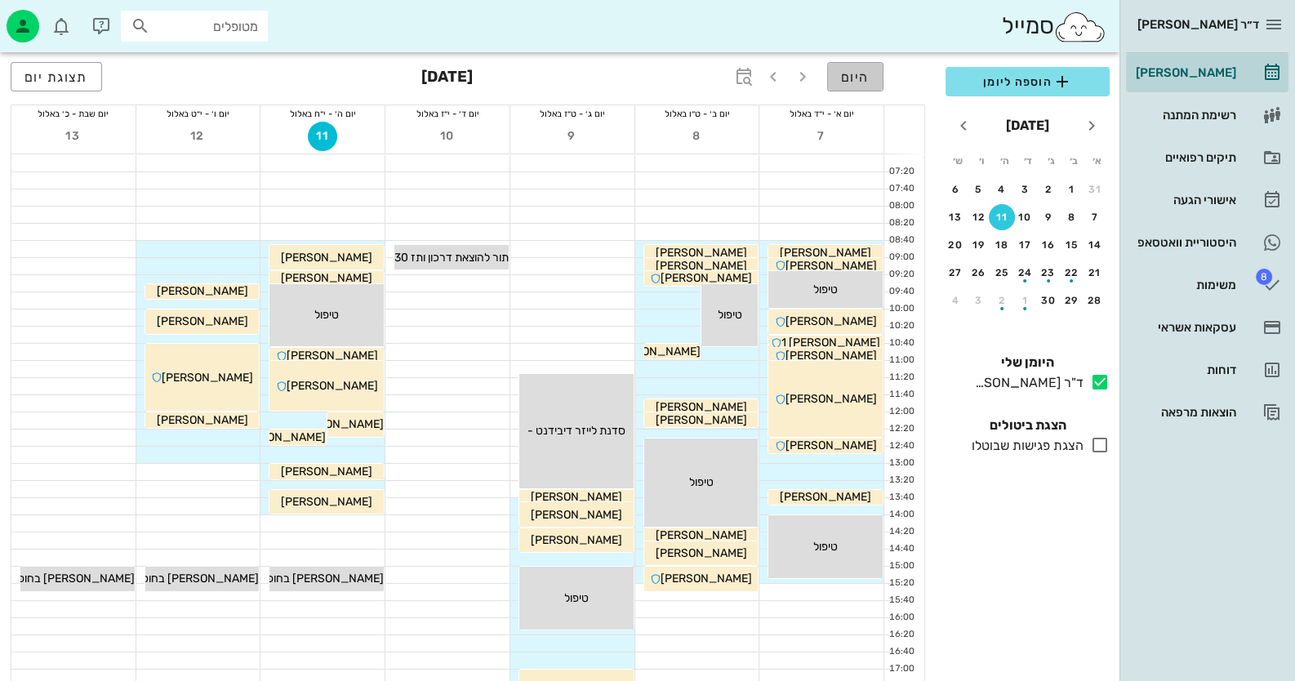
click at [852, 67] on button "היום" at bounding box center [855, 76] width 56 height 29
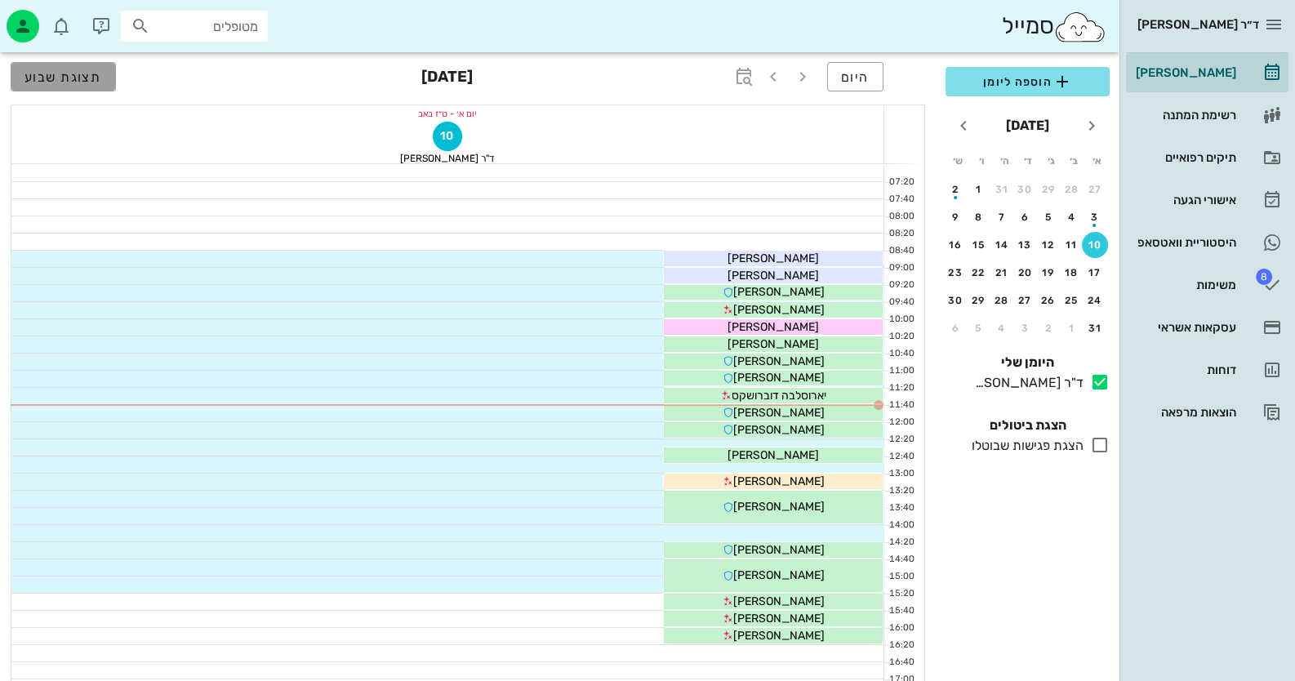
click at [25, 78] on span "תצוגת שבוע" at bounding box center [64, 77] width 78 height 16
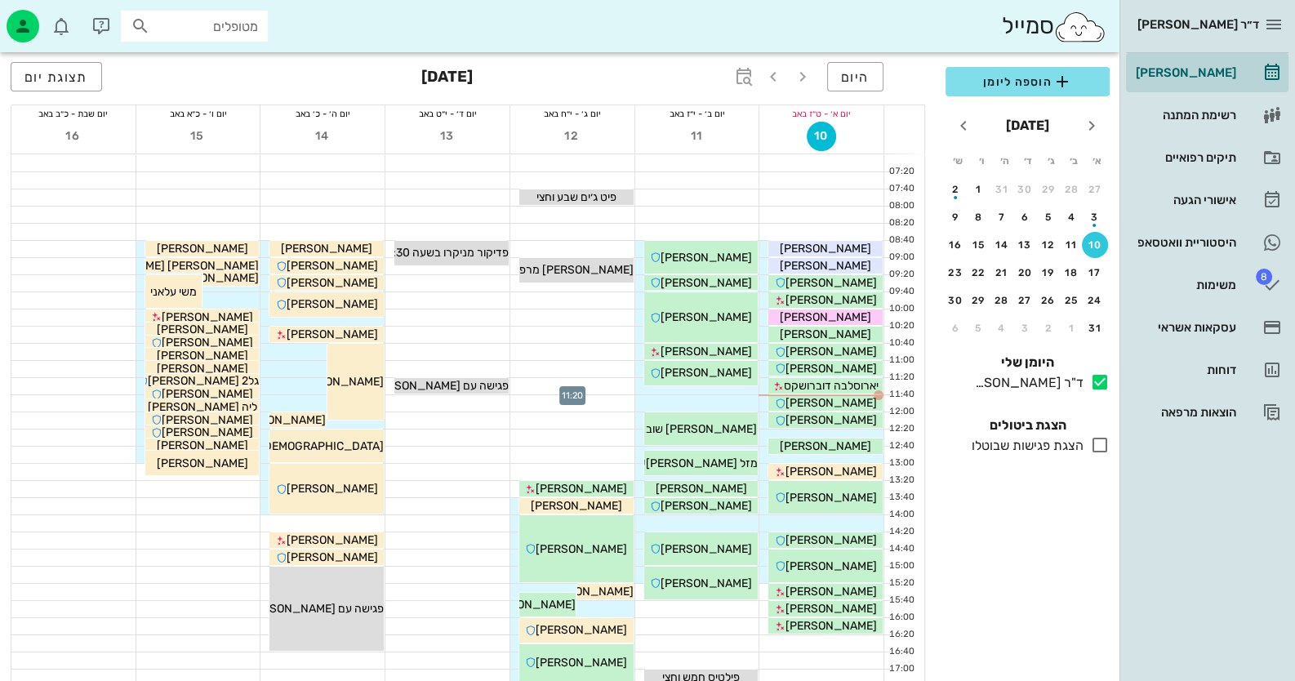
click at [613, 387] on div at bounding box center [572, 386] width 124 height 16
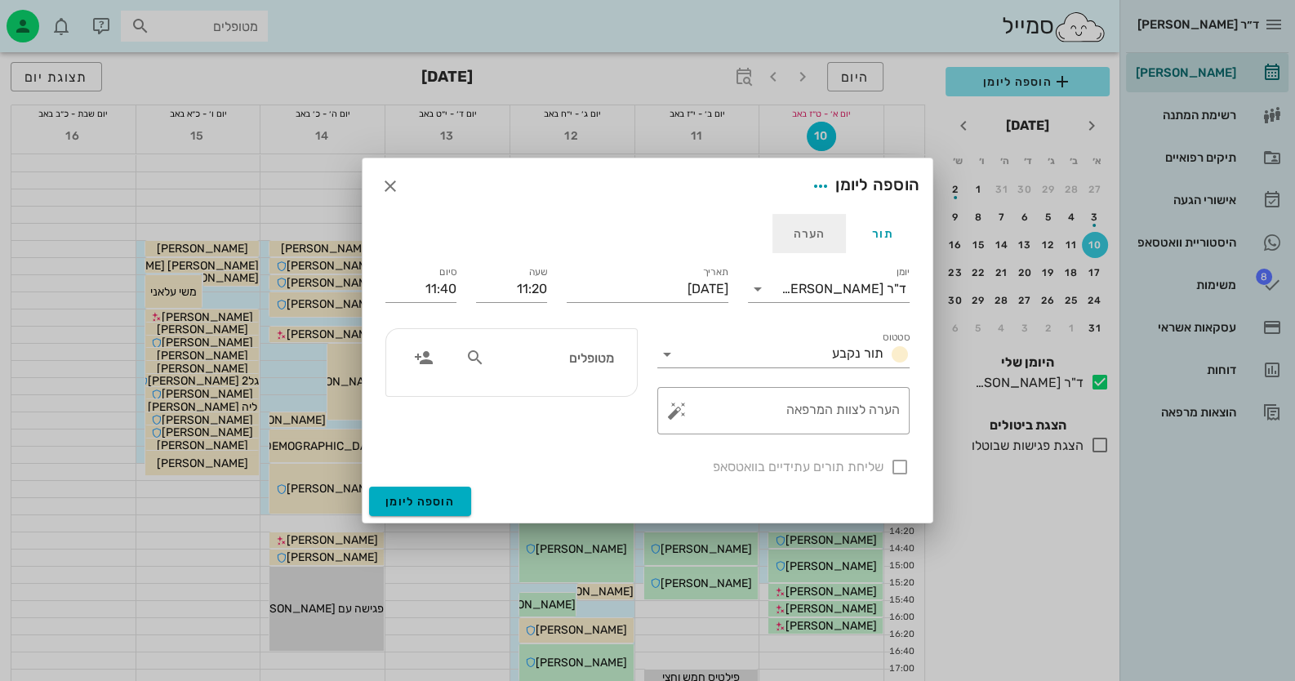
click at [800, 232] on div "הערה" at bounding box center [810, 233] width 74 height 39
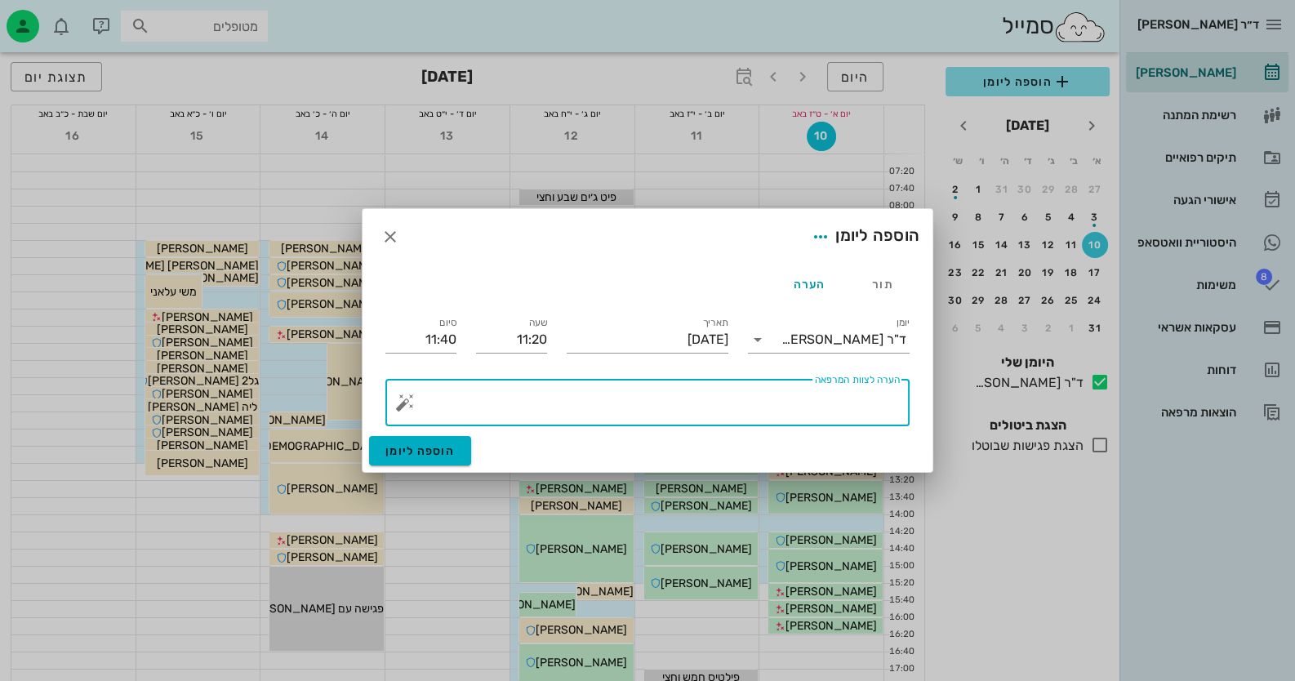
click at [840, 403] on textarea "הערה לצוות המרפאה" at bounding box center [654, 406] width 492 height 39
type textarea "להזיז תורים של ה - 11.9.25 - לבטל את היום כנס"
click at [433, 439] on button "הוספה ליומן" at bounding box center [420, 450] width 102 height 29
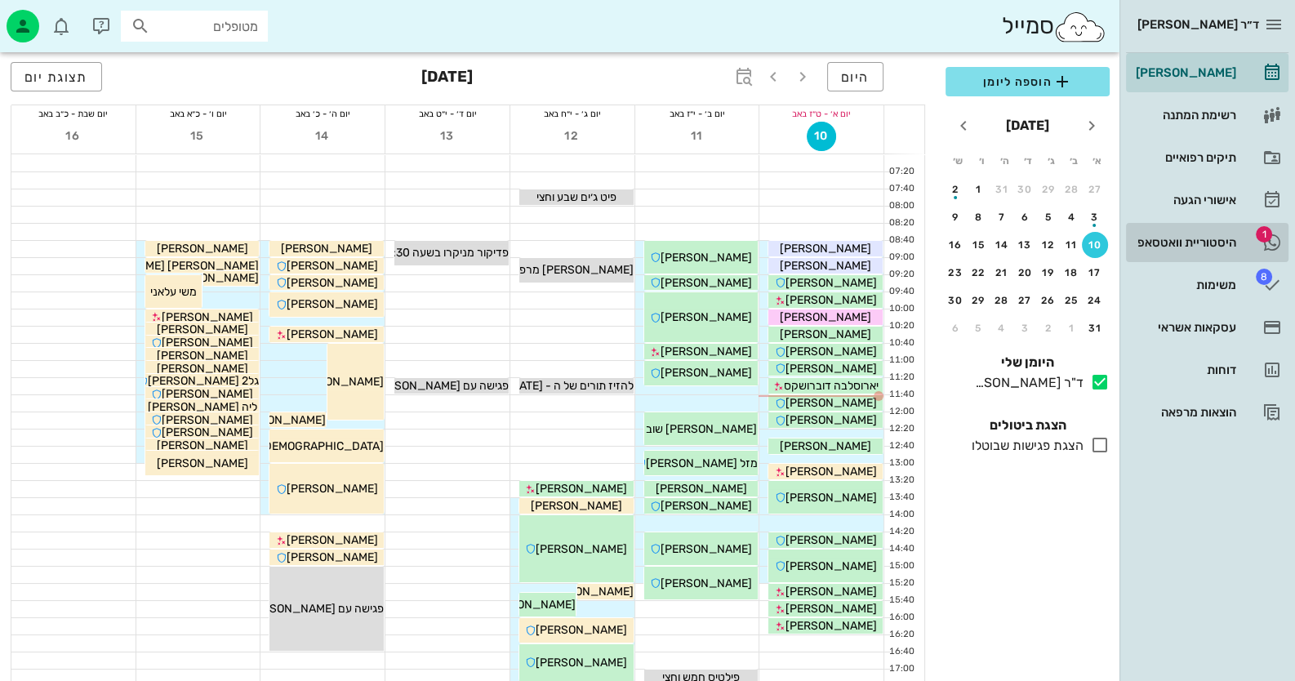
click at [1221, 240] on div "היסטוריית וואטסאפ" at bounding box center [1185, 242] width 104 height 13
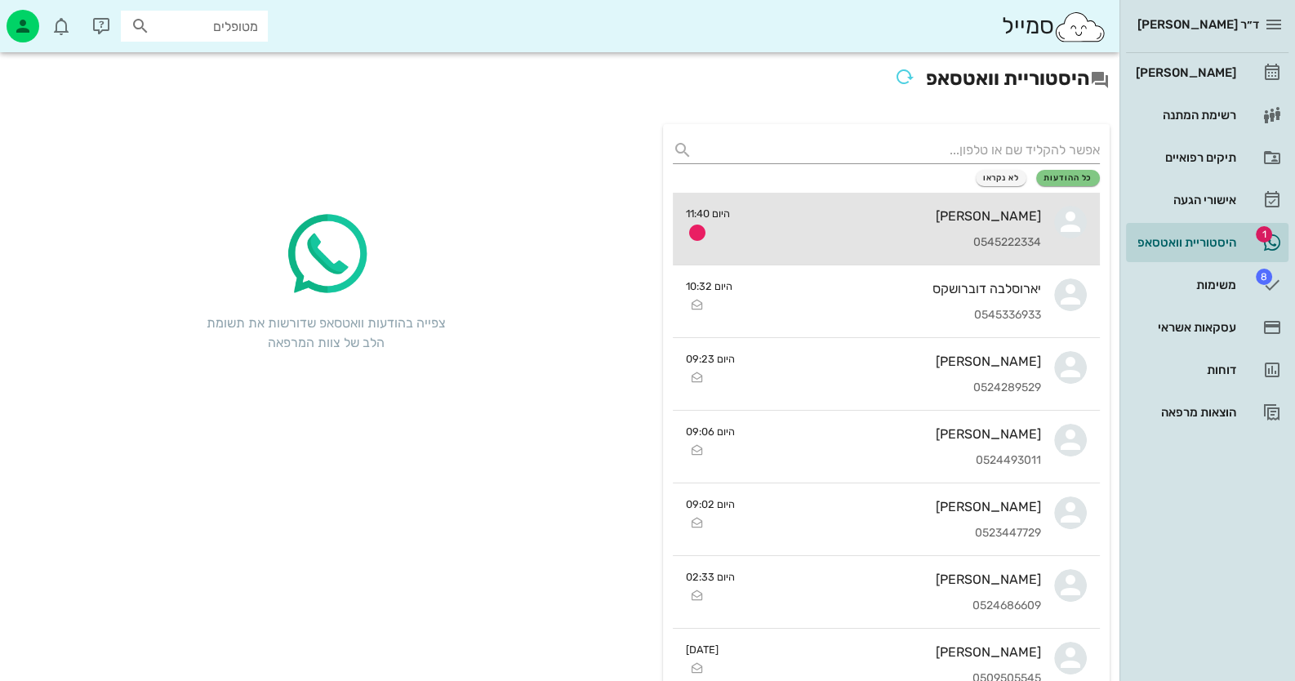
click at [984, 239] on div "0545222334" at bounding box center [892, 243] width 298 height 14
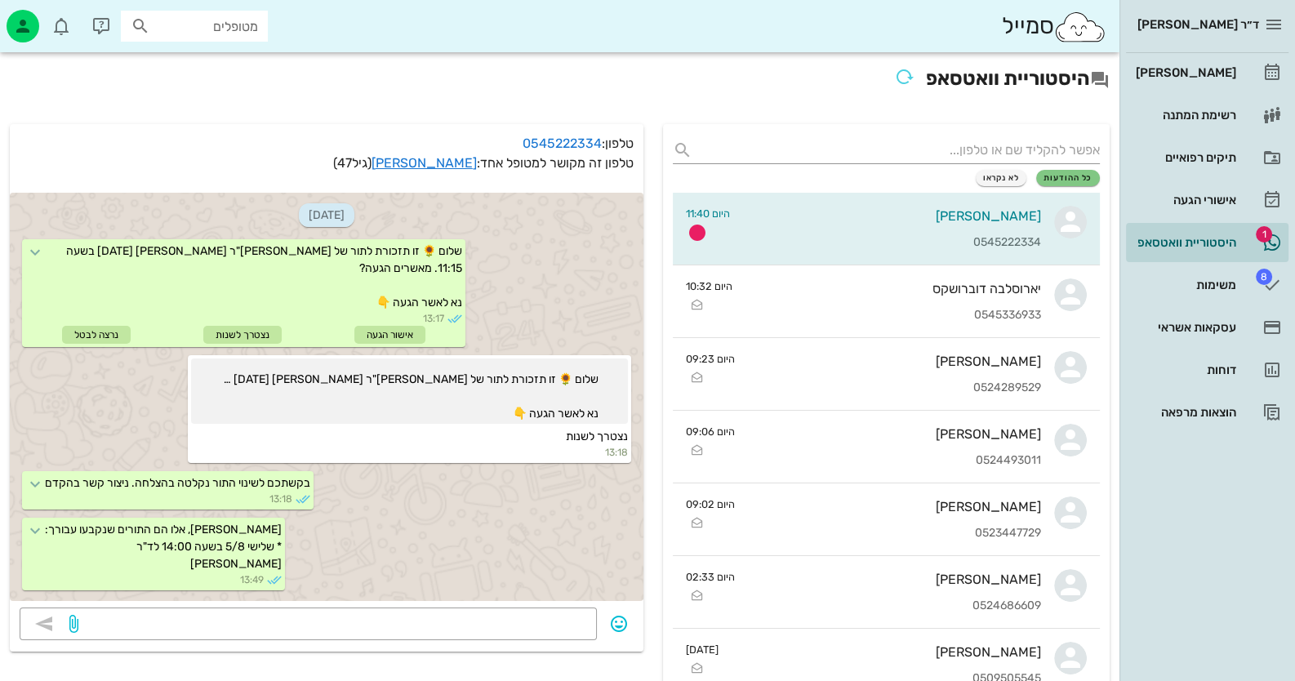
scroll to position [1647, 0]
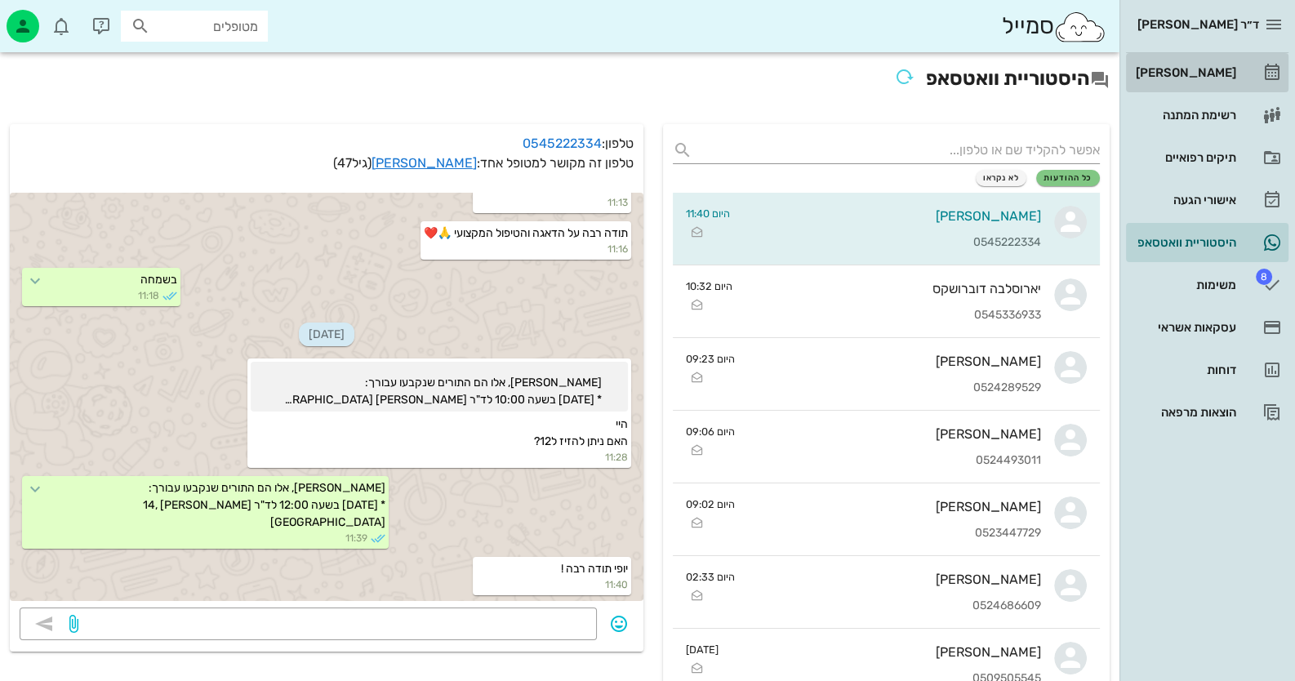
click at [1215, 69] on div "[PERSON_NAME]" at bounding box center [1185, 72] width 104 height 13
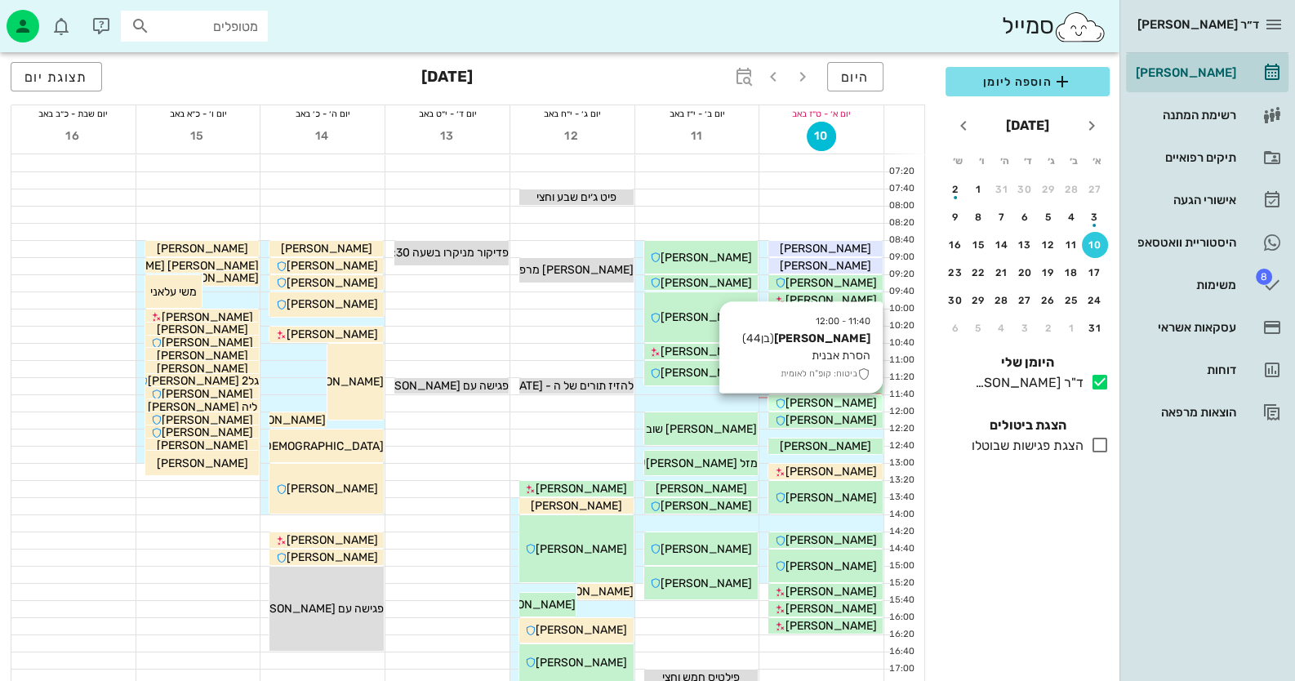
click at [845, 401] on span "סאסי ניסן" at bounding box center [831, 403] width 91 height 14
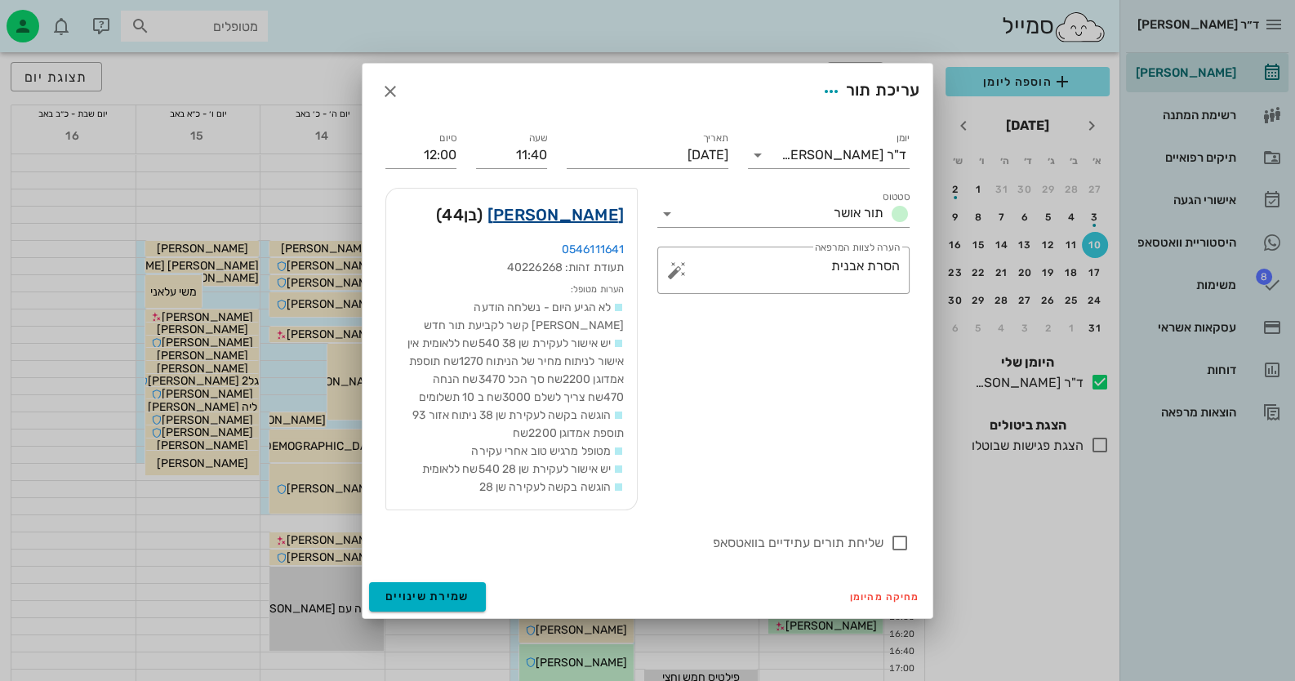
click at [607, 216] on link "סאסי ניסן" at bounding box center [556, 215] width 136 height 26
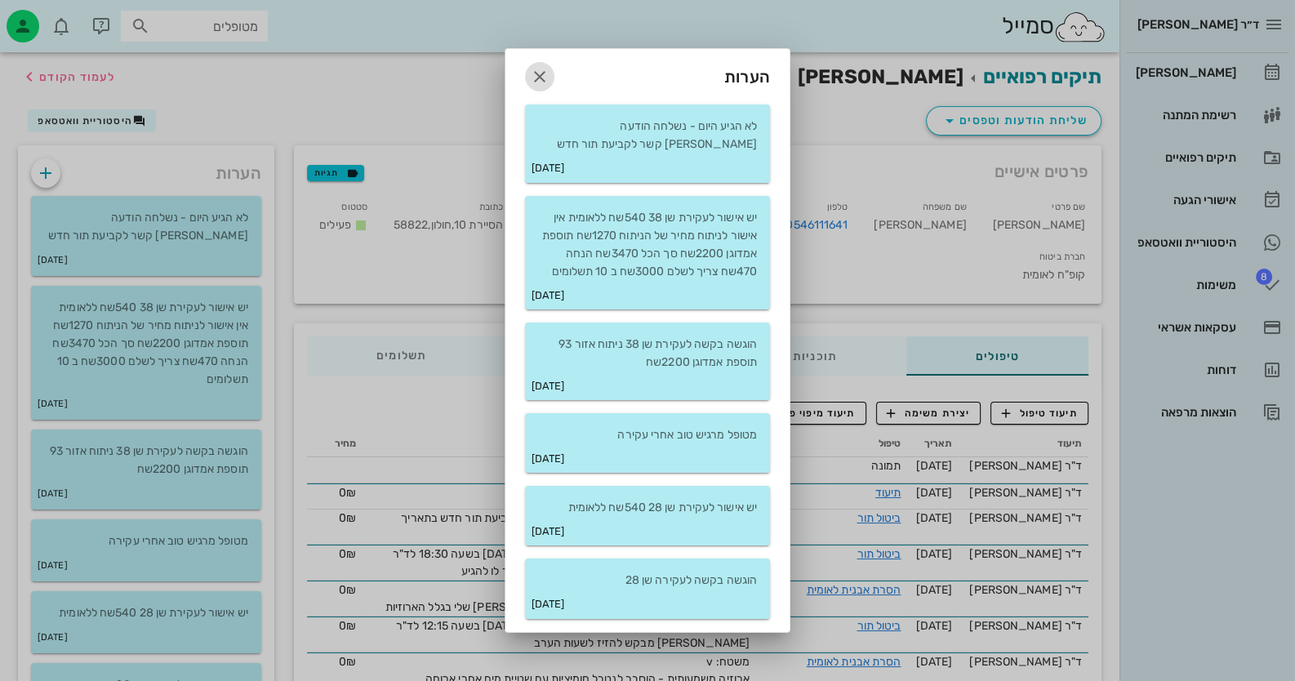
click at [537, 72] on icon "button" at bounding box center [540, 77] width 20 height 20
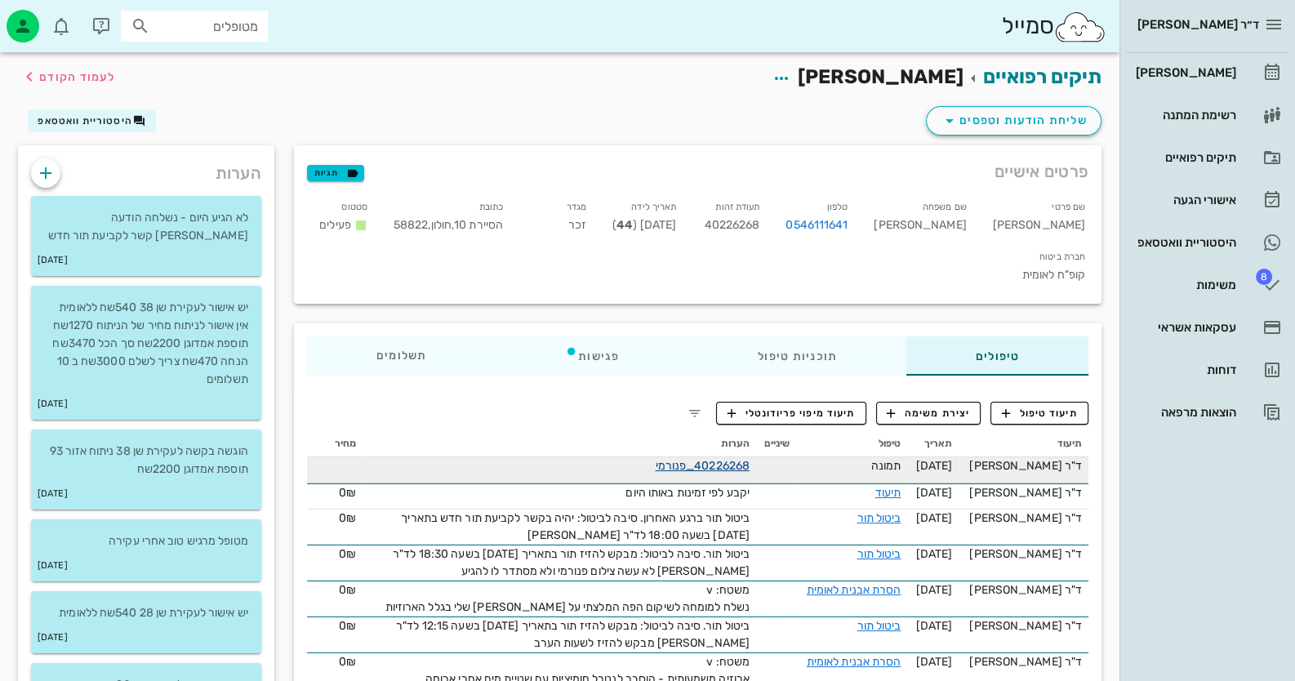
click at [750, 459] on link "40226268_פנורמי" at bounding box center [702, 466] width 95 height 14
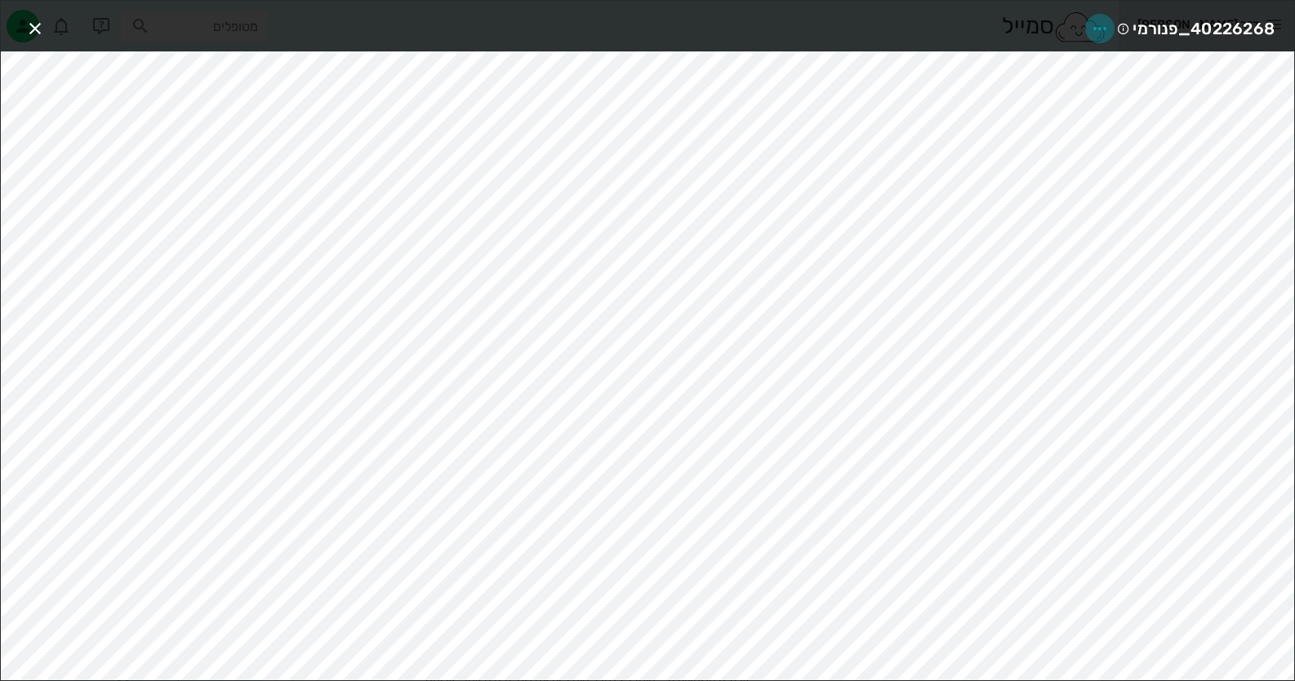
click at [1099, 27] on icon "button" at bounding box center [1100, 29] width 20 height 20
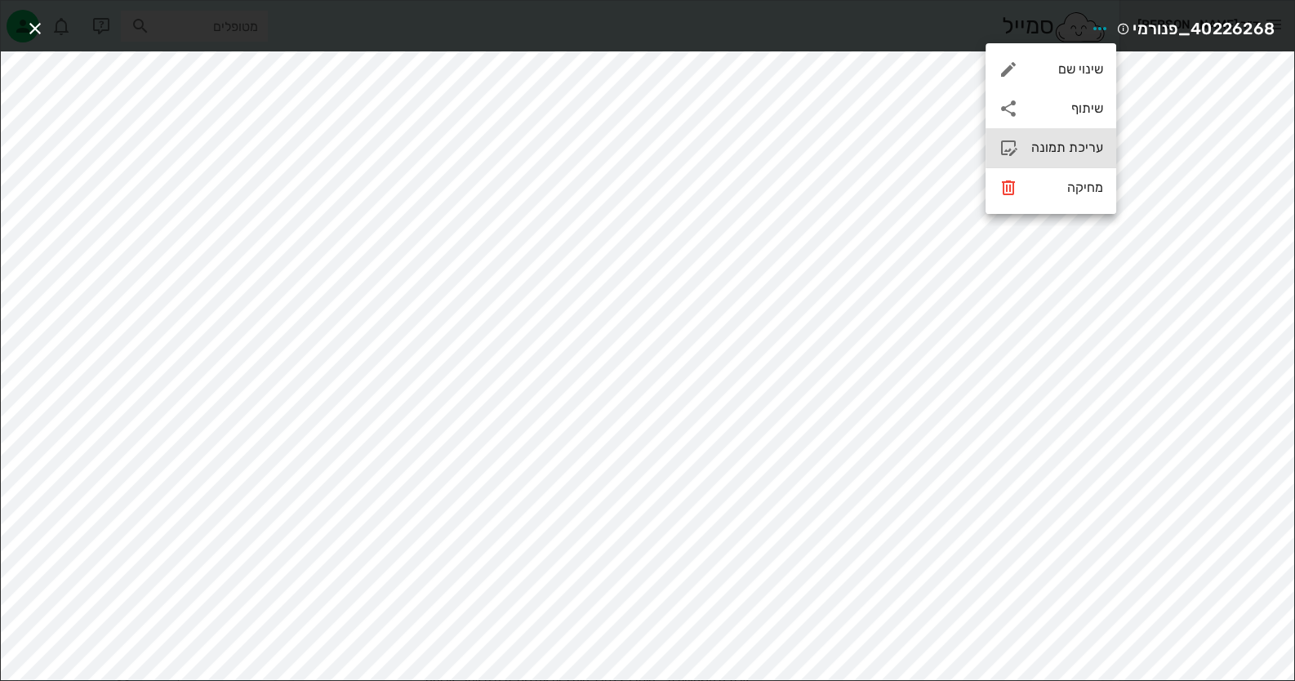
click at [1084, 147] on div "עריכת תמונה" at bounding box center [1068, 148] width 72 height 16
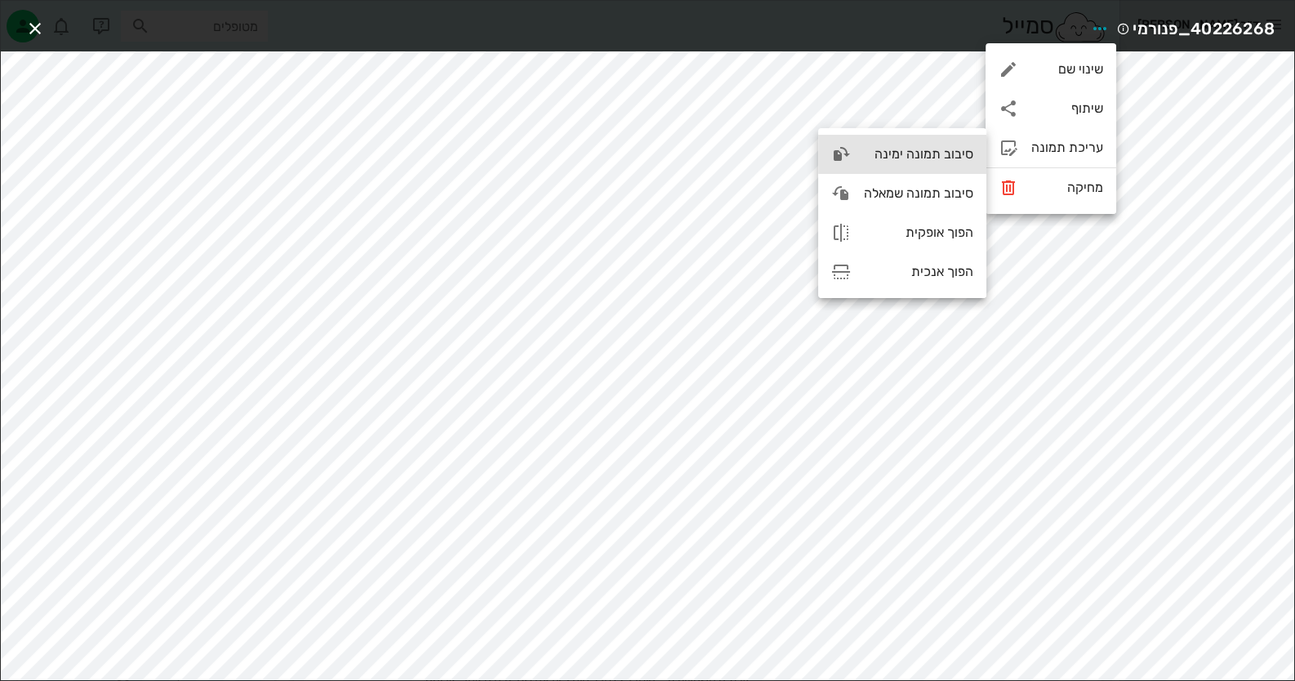
click at [931, 158] on div "סיבוב תמונה ימינה" at bounding box center [918, 154] width 109 height 16
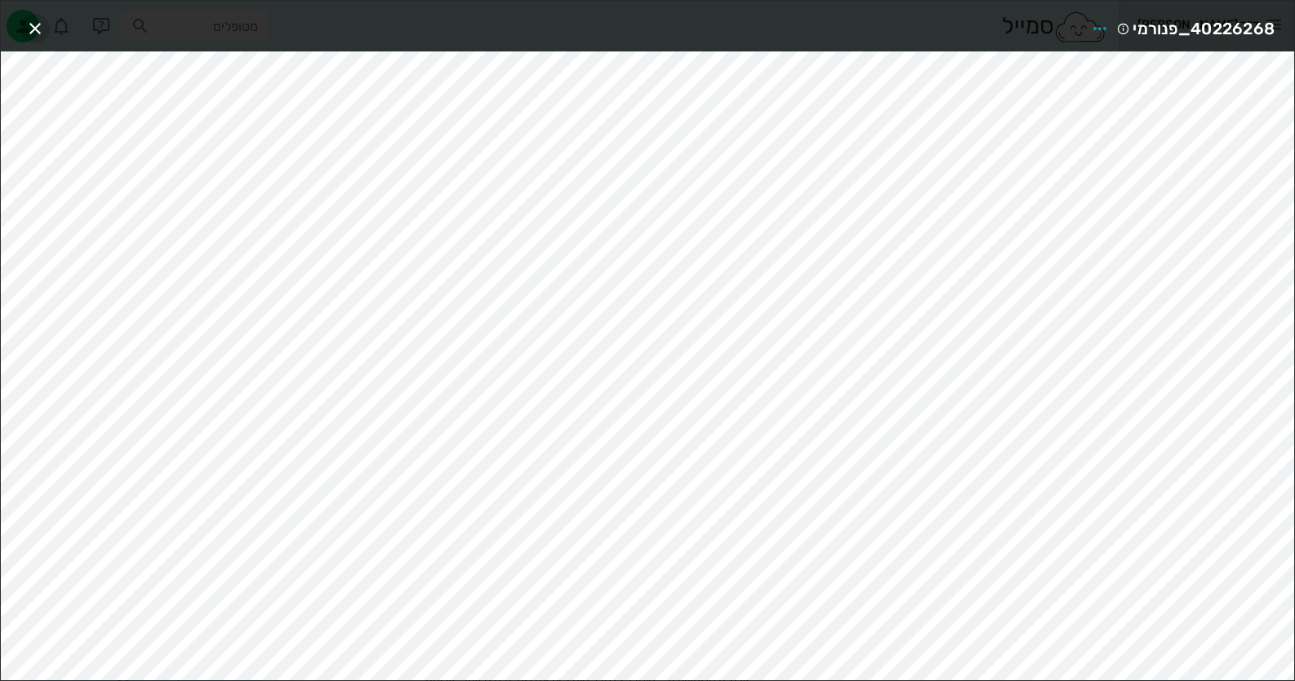
click at [22, 34] on span "button" at bounding box center [34, 29] width 29 height 20
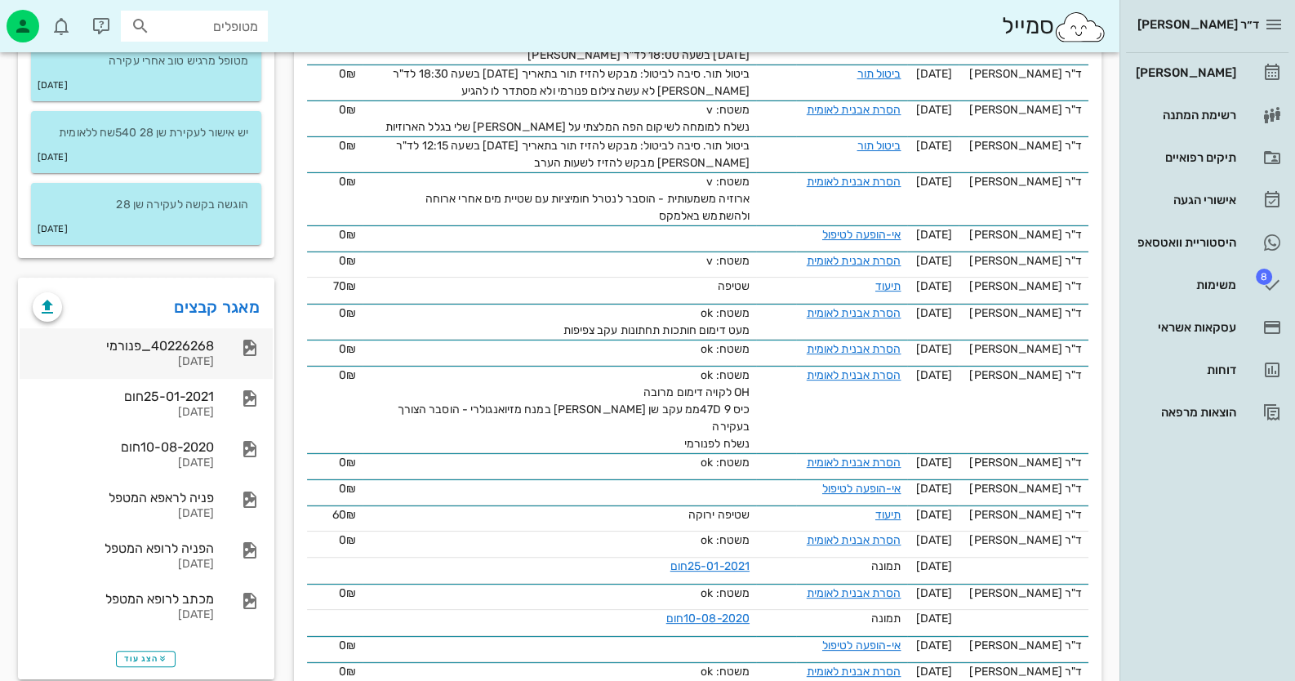
scroll to position [490, 0]
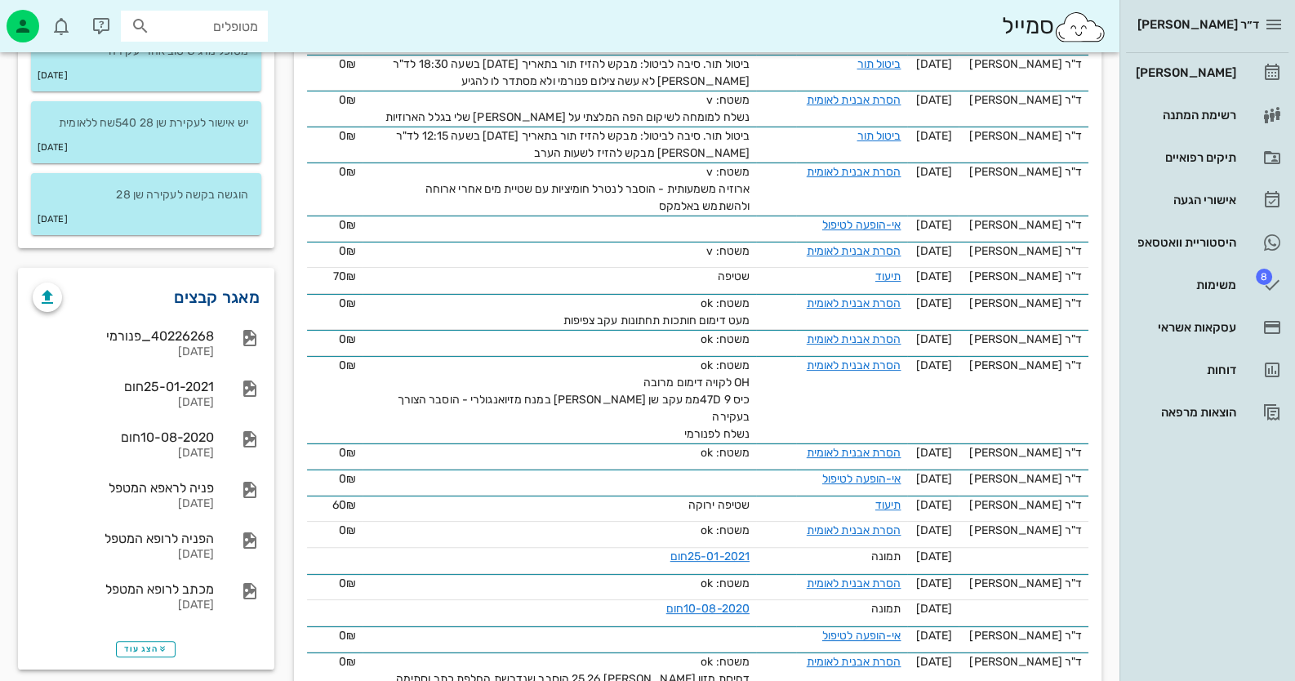
click at [208, 304] on link "מאגר קבצים" at bounding box center [217, 297] width 86 height 26
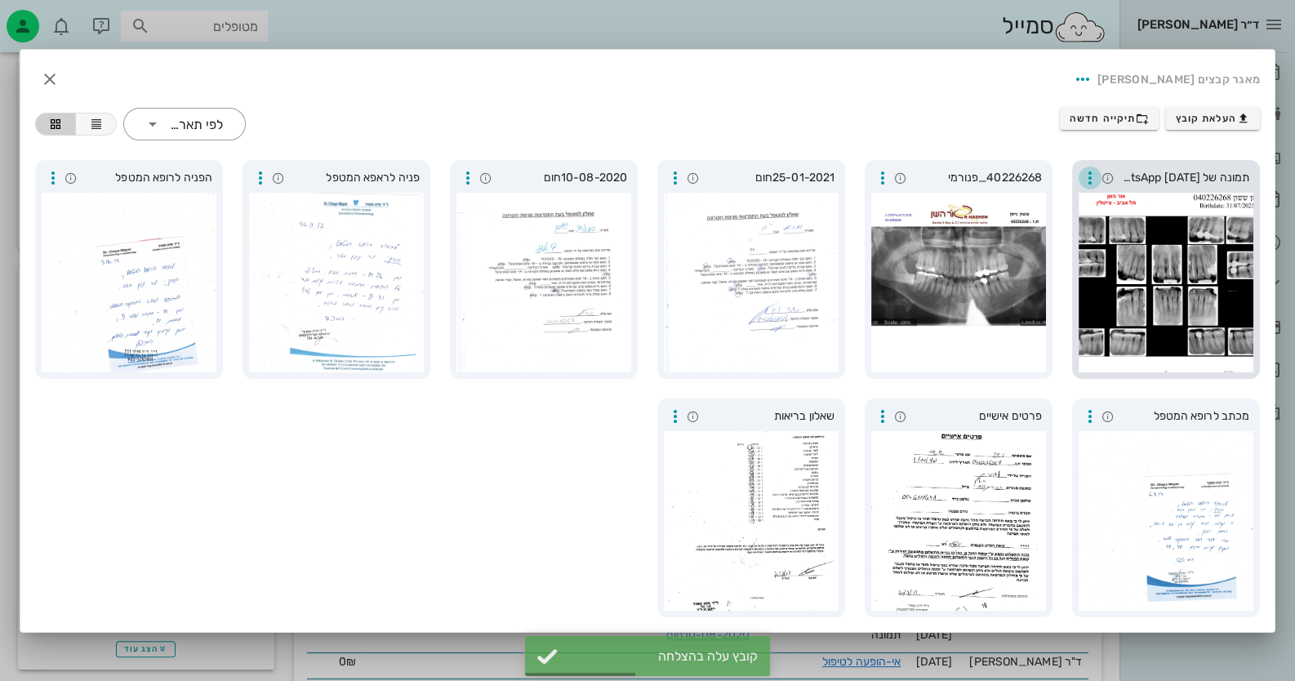
click at [1094, 181] on icon "button" at bounding box center [1091, 178] width 20 height 20
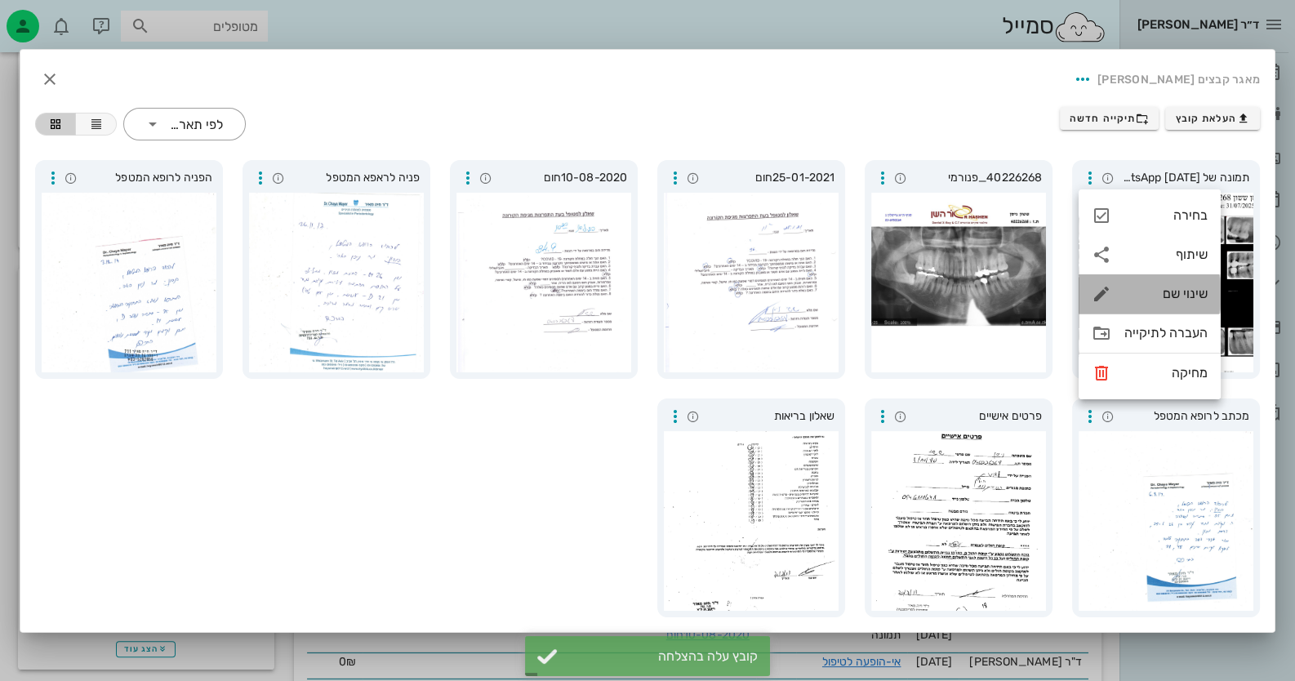
click at [1193, 307] on div "שינוי שם" at bounding box center [1150, 293] width 142 height 39
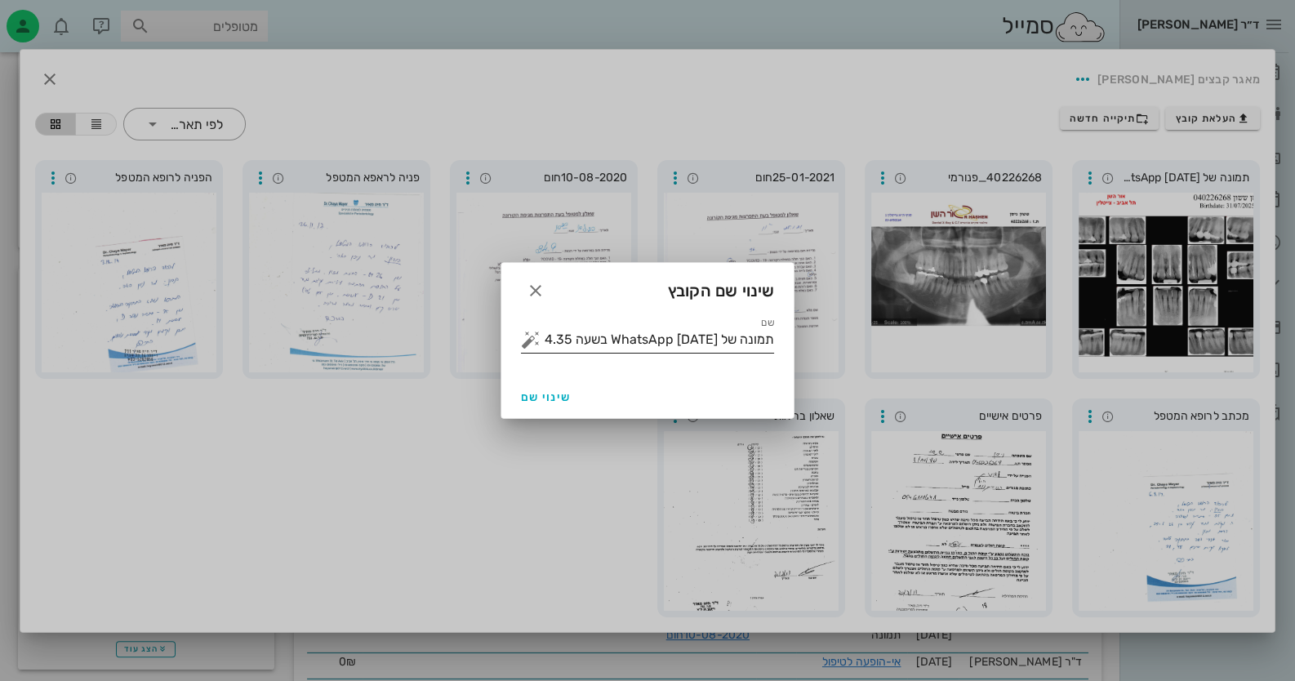
click at [647, 343] on input "תמונה של WhatsApp 2025-08-10 בשעה 11.54.35_a654f692" at bounding box center [659, 340] width 230 height 26
click at [527, 341] on button "button" at bounding box center [531, 340] width 20 height 20
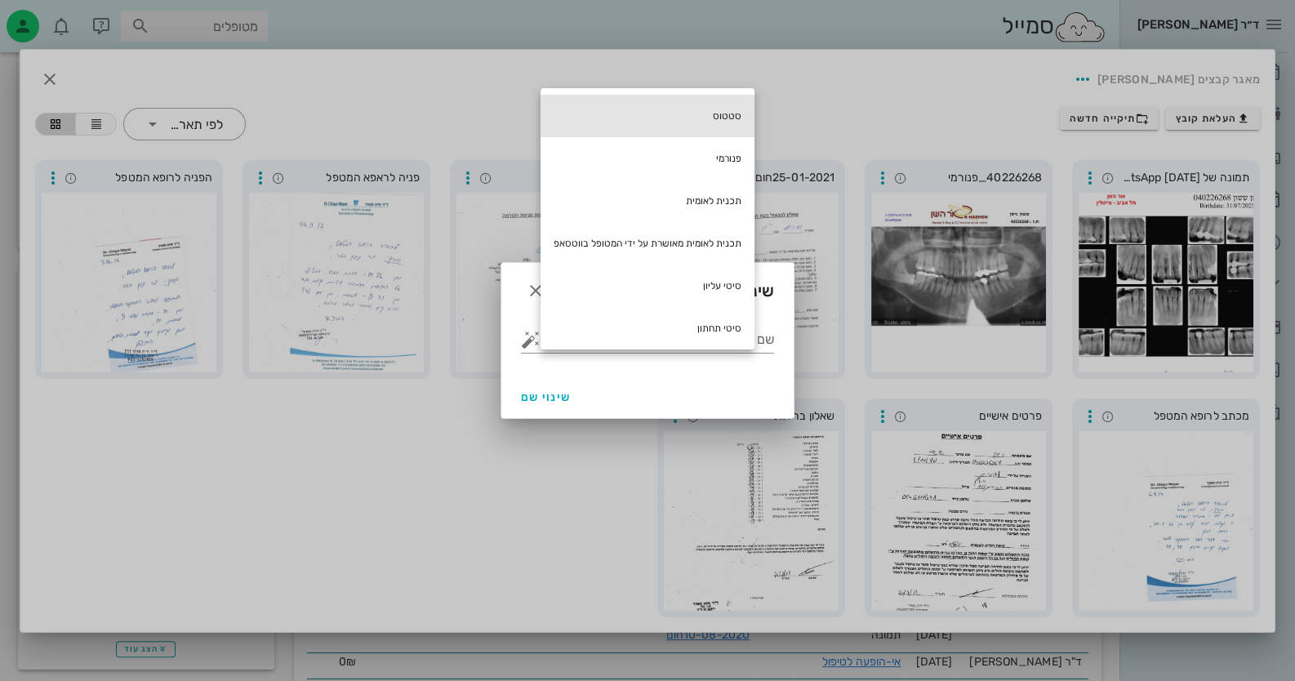
click at [733, 118] on div "סטטוס" at bounding box center [648, 116] width 214 height 42
type input "סטטוס"
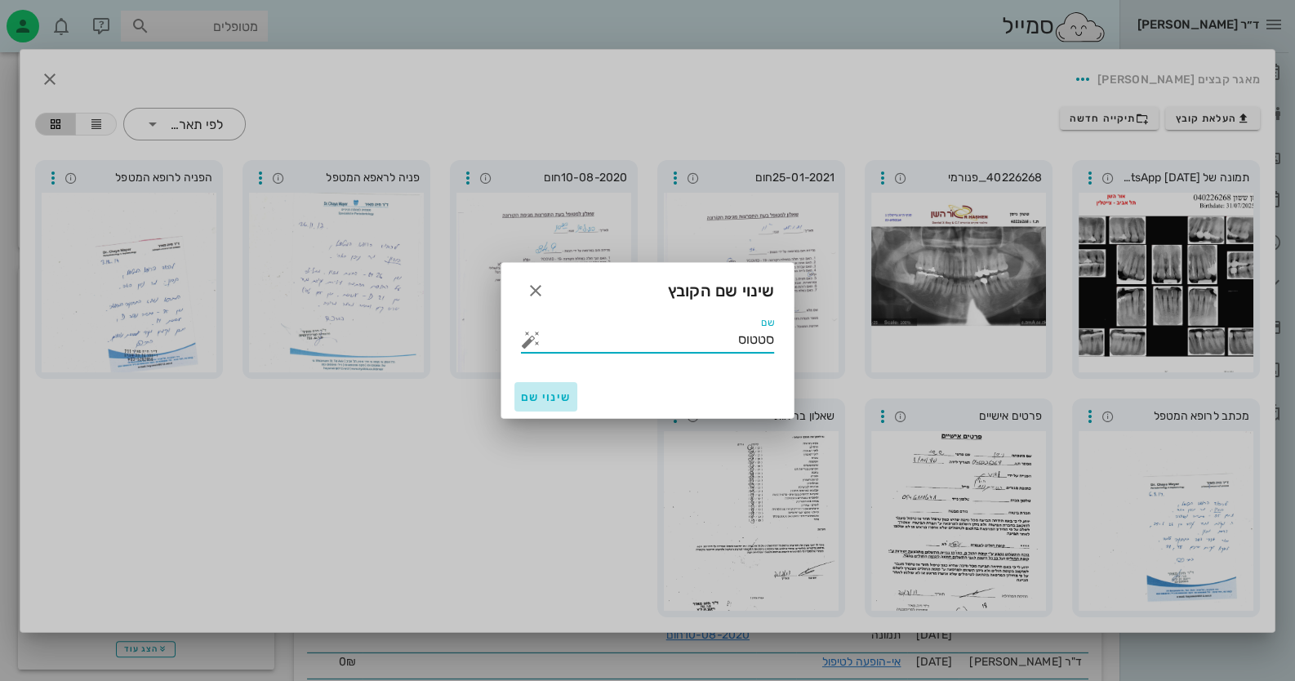
click at [528, 388] on button "שינוי שם" at bounding box center [546, 396] width 63 height 29
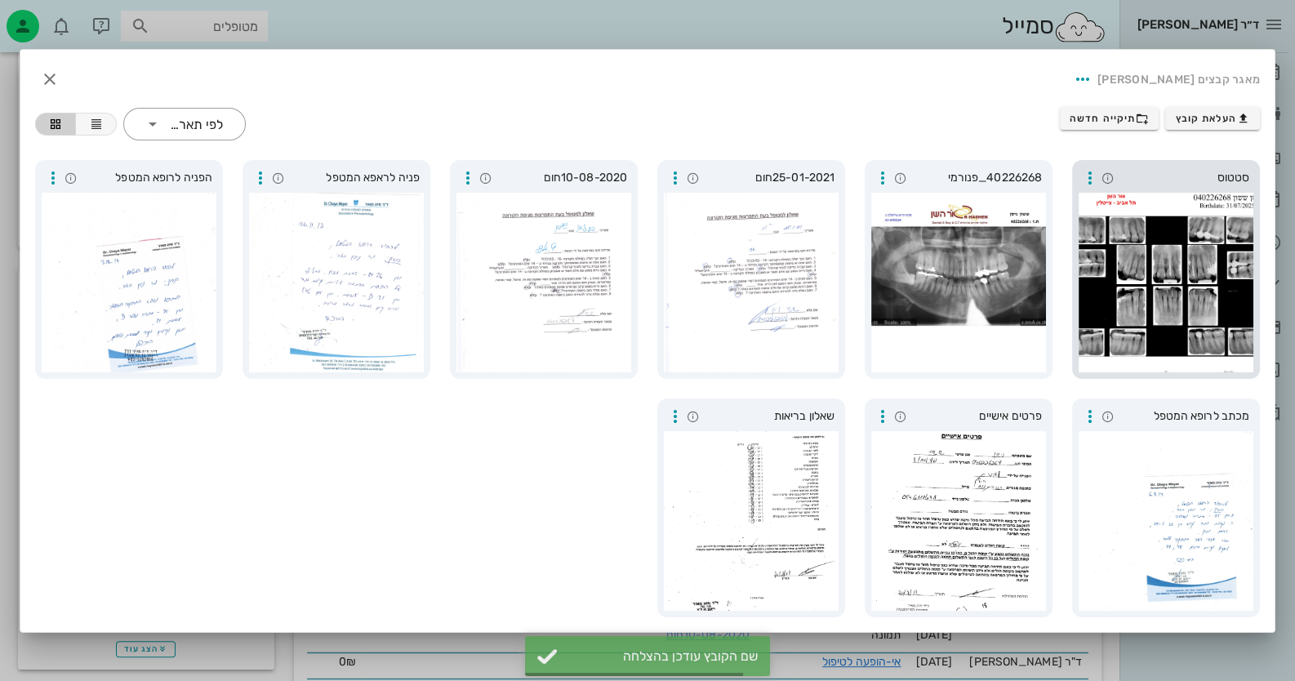
click at [1228, 255] on div at bounding box center [1166, 283] width 175 height 180
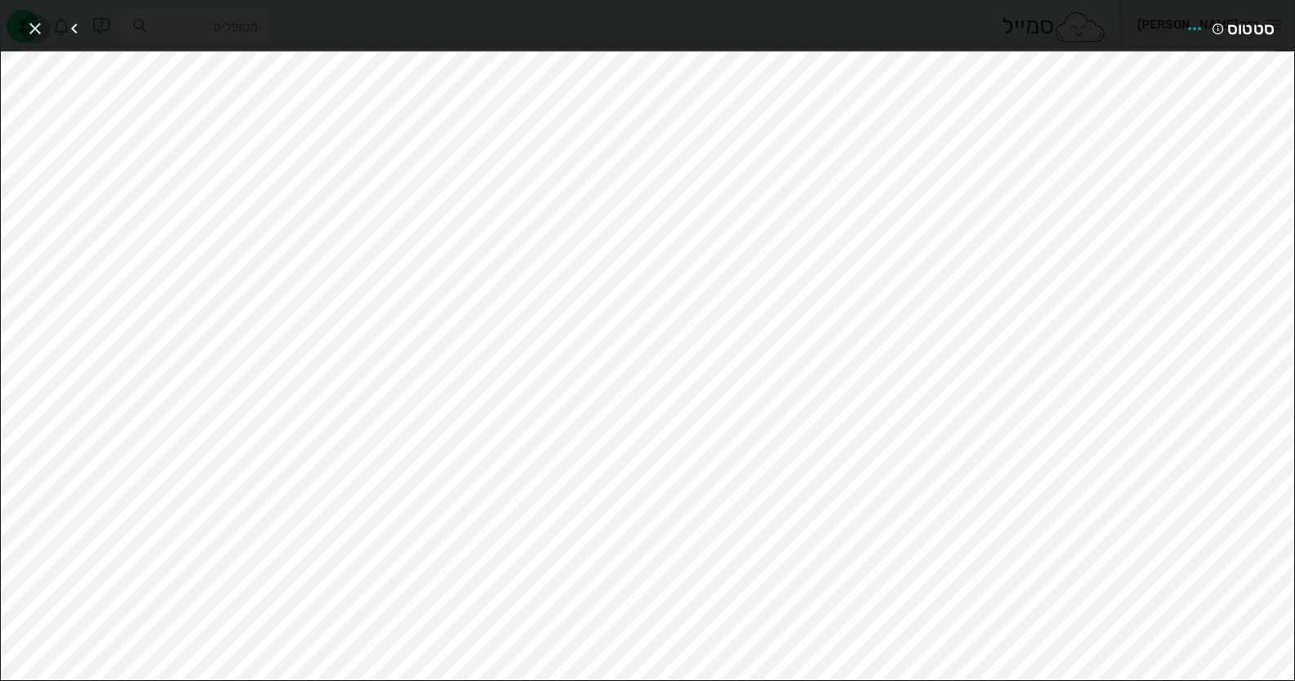
click at [29, 20] on icon "button" at bounding box center [35, 29] width 20 height 20
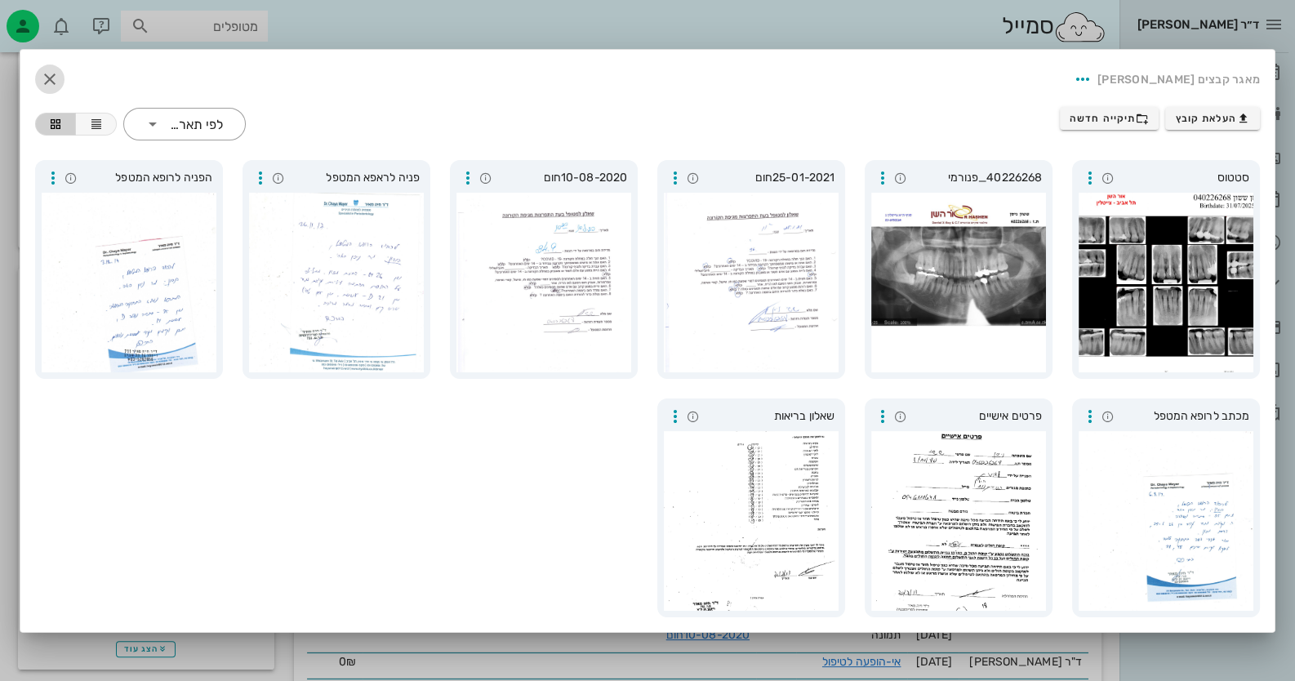
click at [41, 69] on icon "button" at bounding box center [50, 79] width 20 height 20
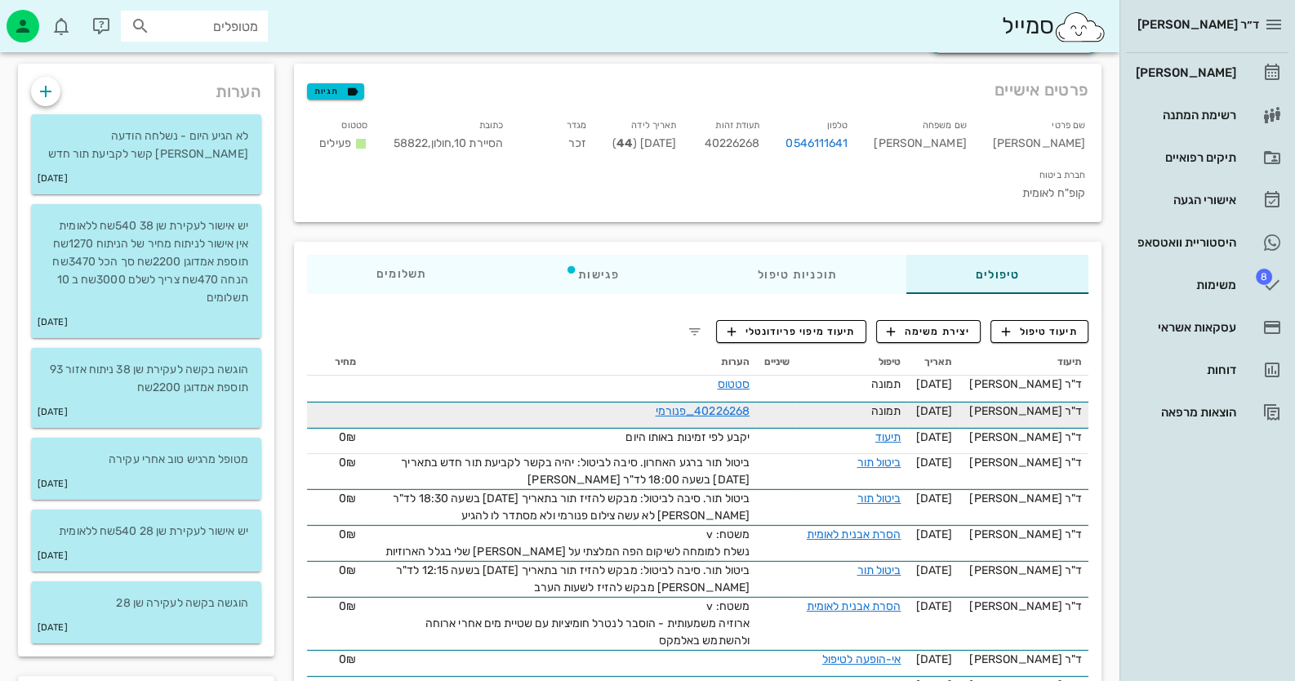
scroll to position [81, 0]
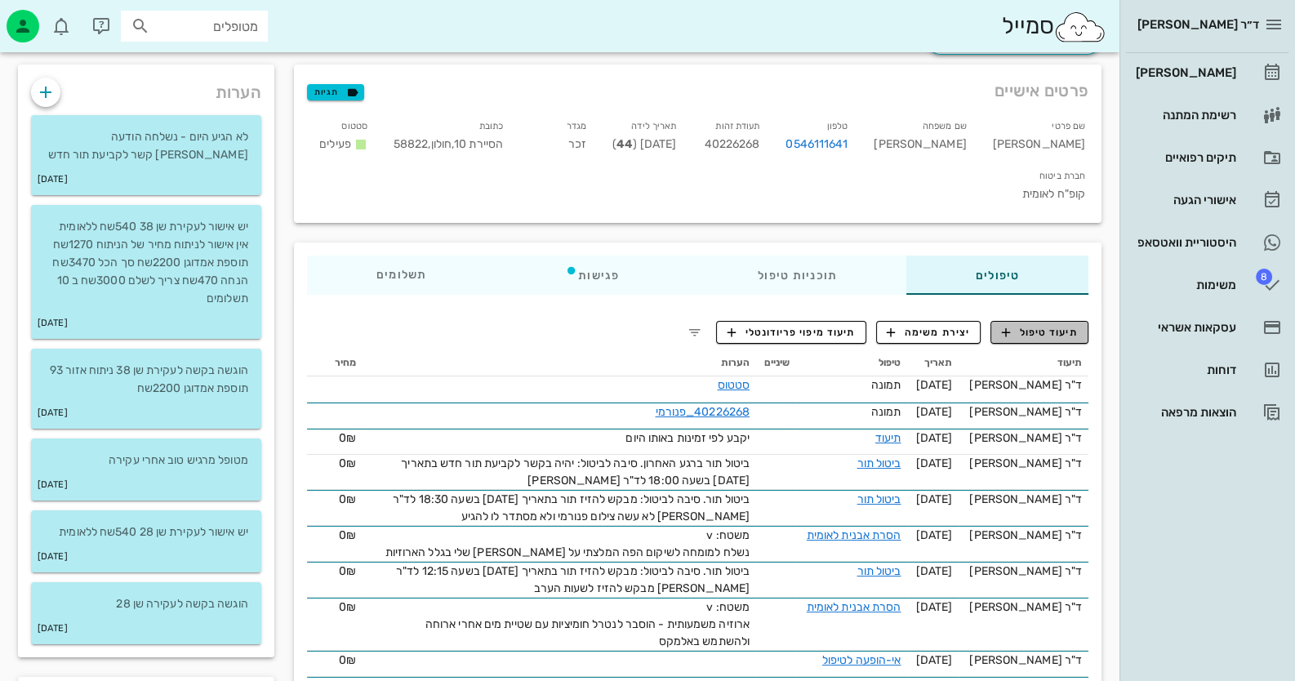
click at [1046, 325] on span "תיעוד טיפול" at bounding box center [1040, 332] width 76 height 15
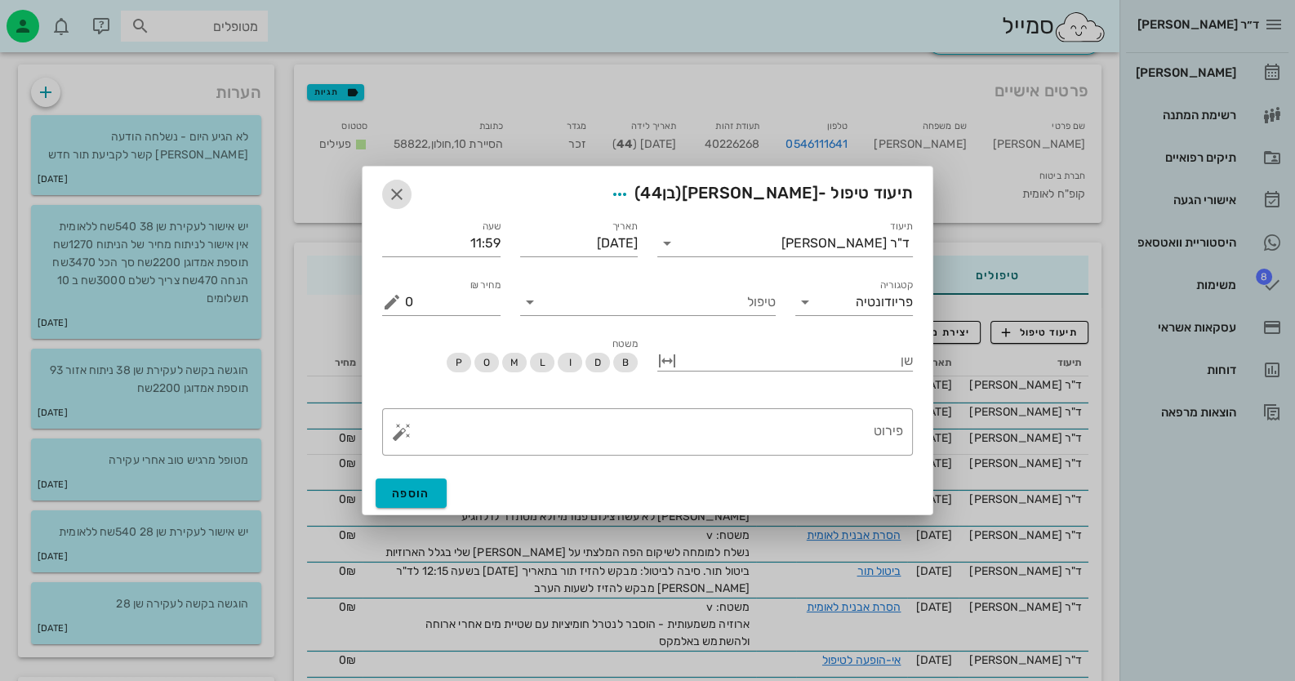
click at [409, 196] on span "button" at bounding box center [396, 195] width 29 height 20
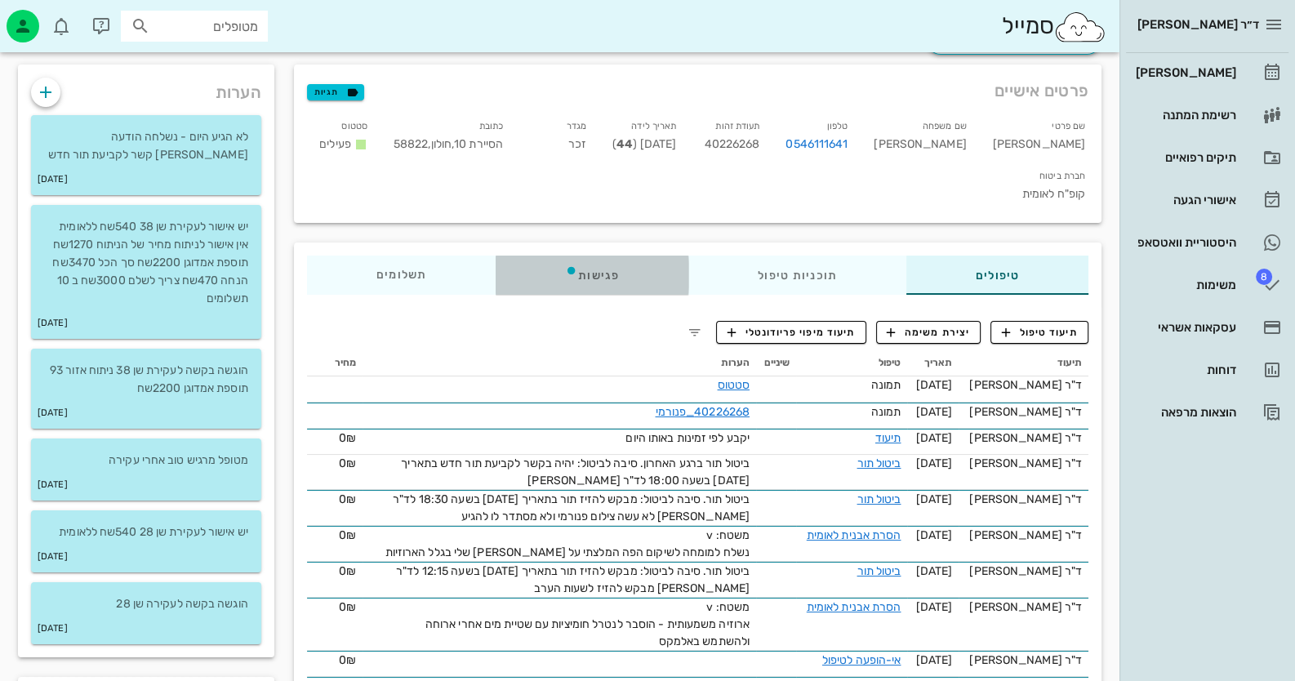
click at [584, 256] on div "פגישות" at bounding box center [592, 275] width 193 height 39
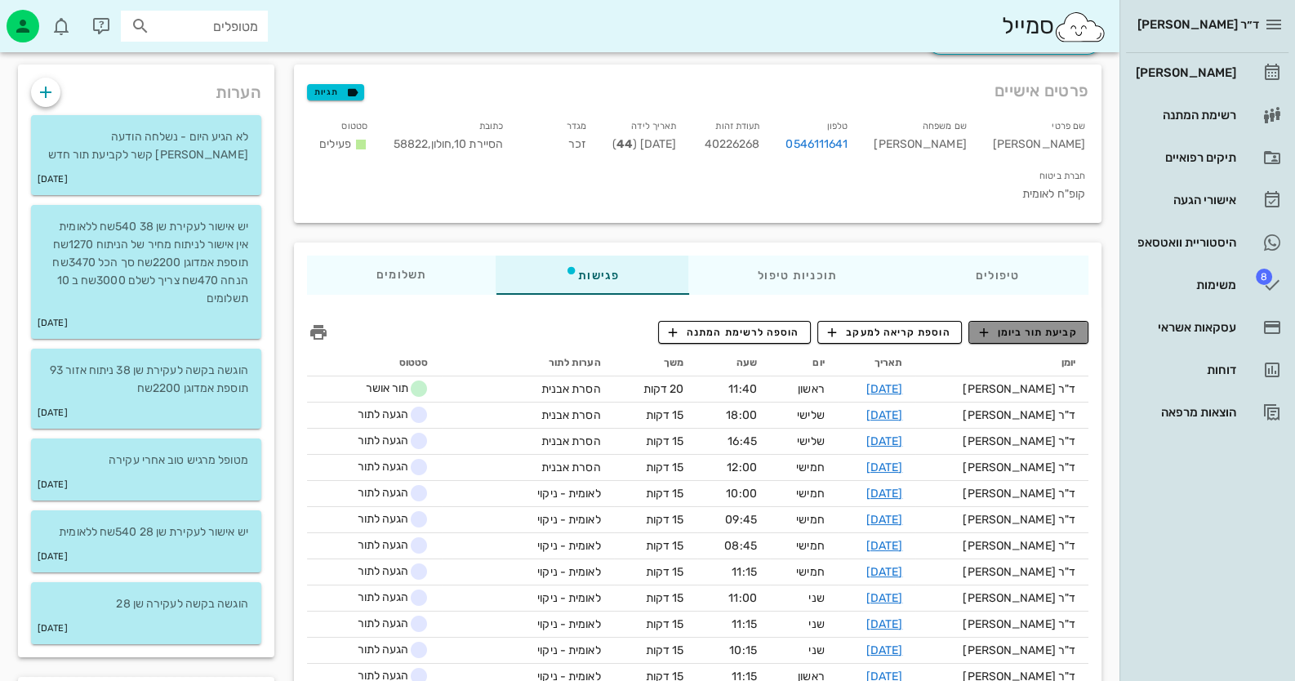
click at [1045, 325] on span "קביעת תור ביומן" at bounding box center [1028, 332] width 98 height 15
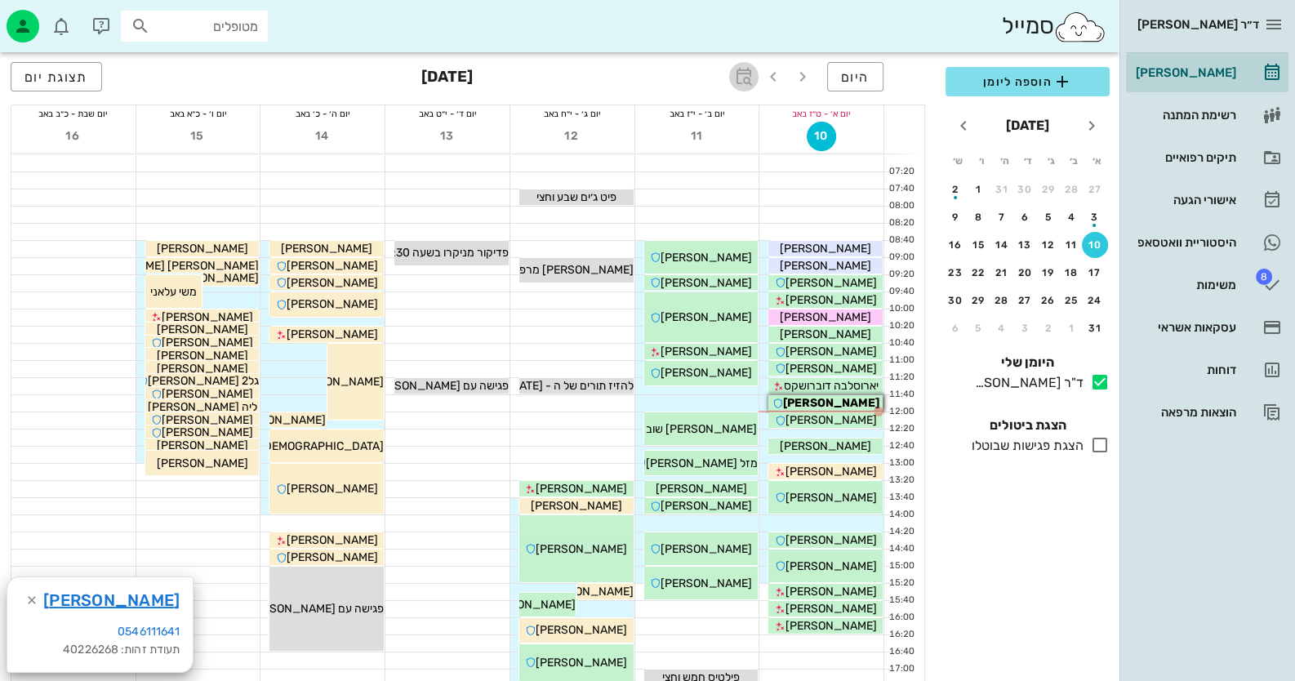
click at [752, 73] on icon "button" at bounding box center [744, 77] width 20 height 20
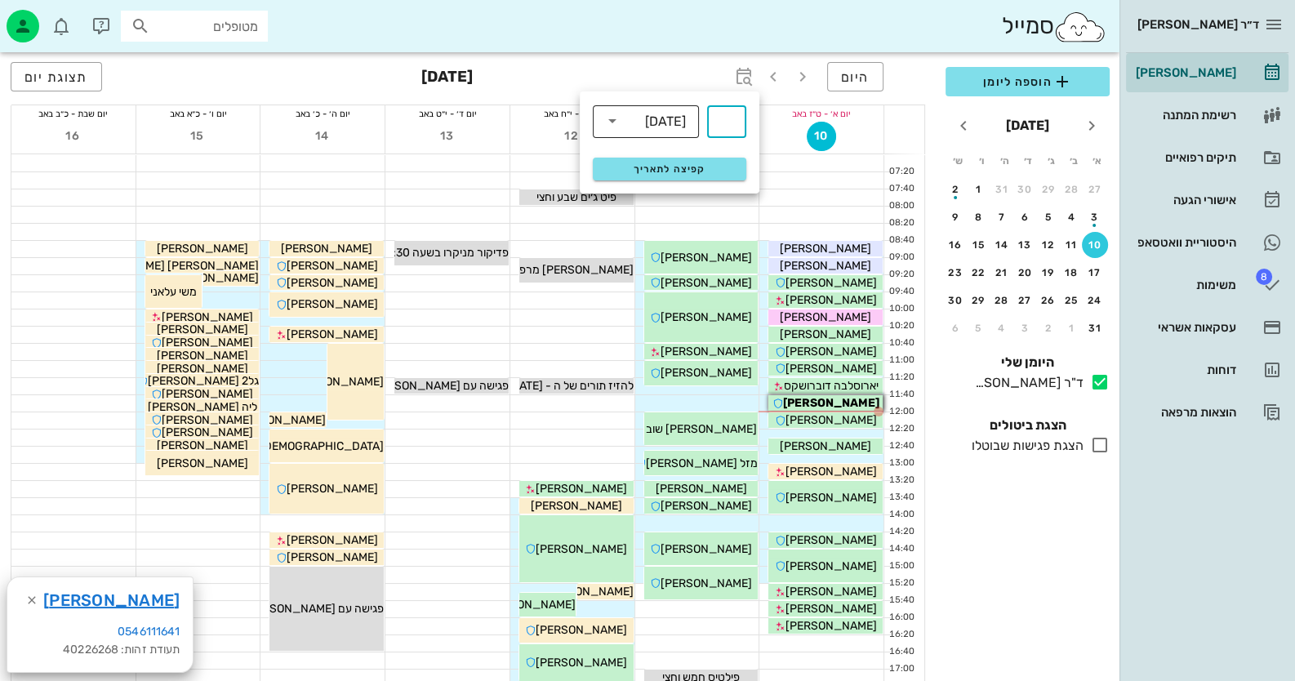
click at [679, 124] on div "שבועות" at bounding box center [665, 121] width 41 height 15
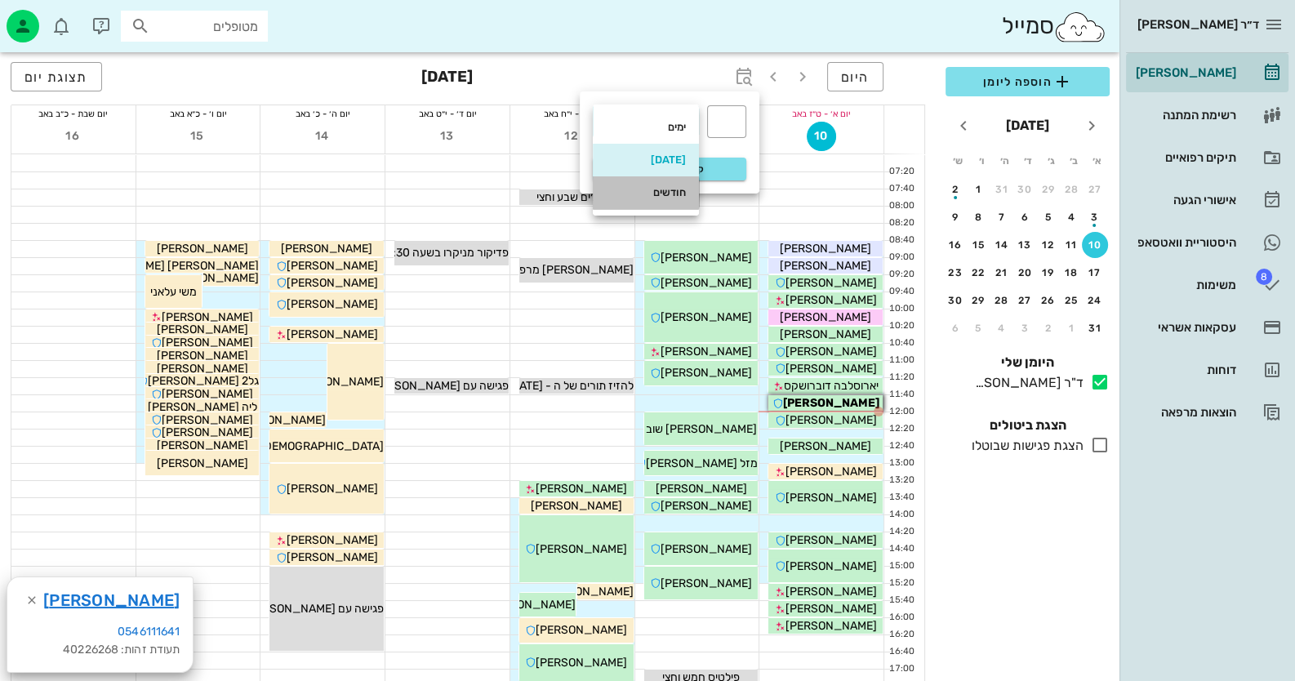
click at [675, 197] on div "חודשים" at bounding box center [646, 192] width 80 height 13
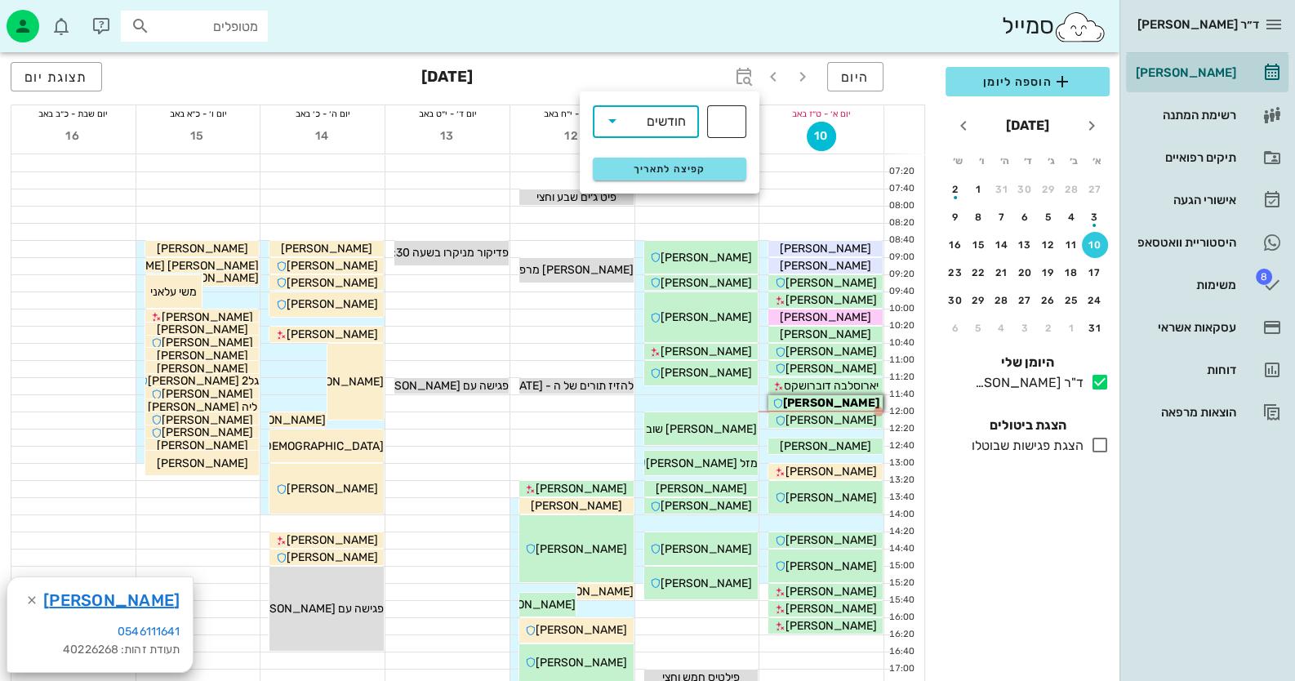
click at [719, 126] on input "text" at bounding box center [727, 122] width 20 height 26
type input "6"
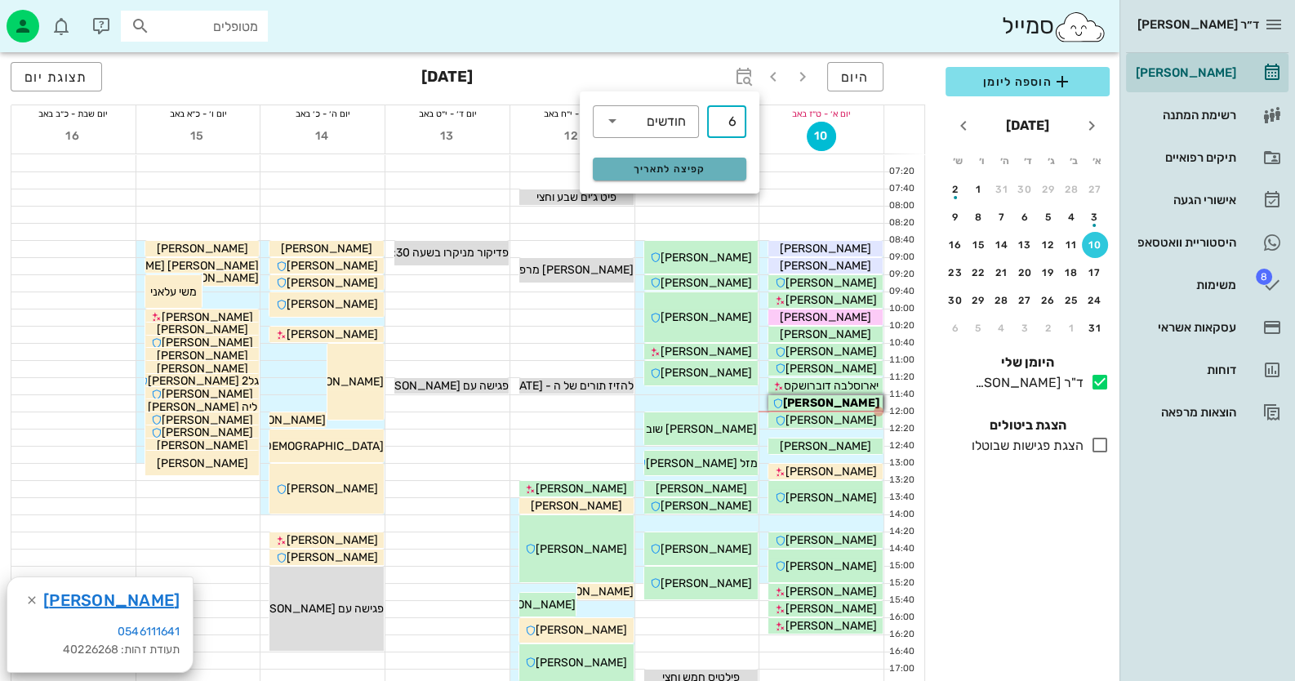
click at [693, 163] on span "קפיצה לתאריך" at bounding box center [669, 168] width 133 height 11
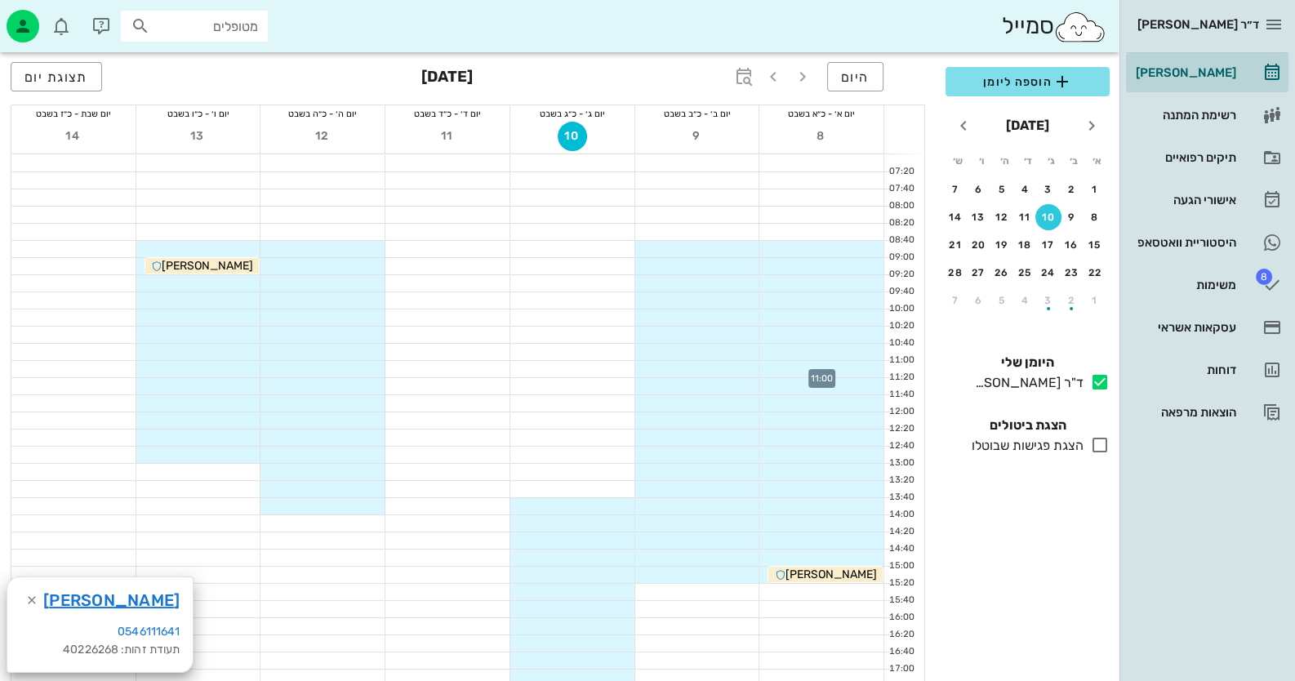
click at [866, 371] on div at bounding box center [822, 369] width 124 height 16
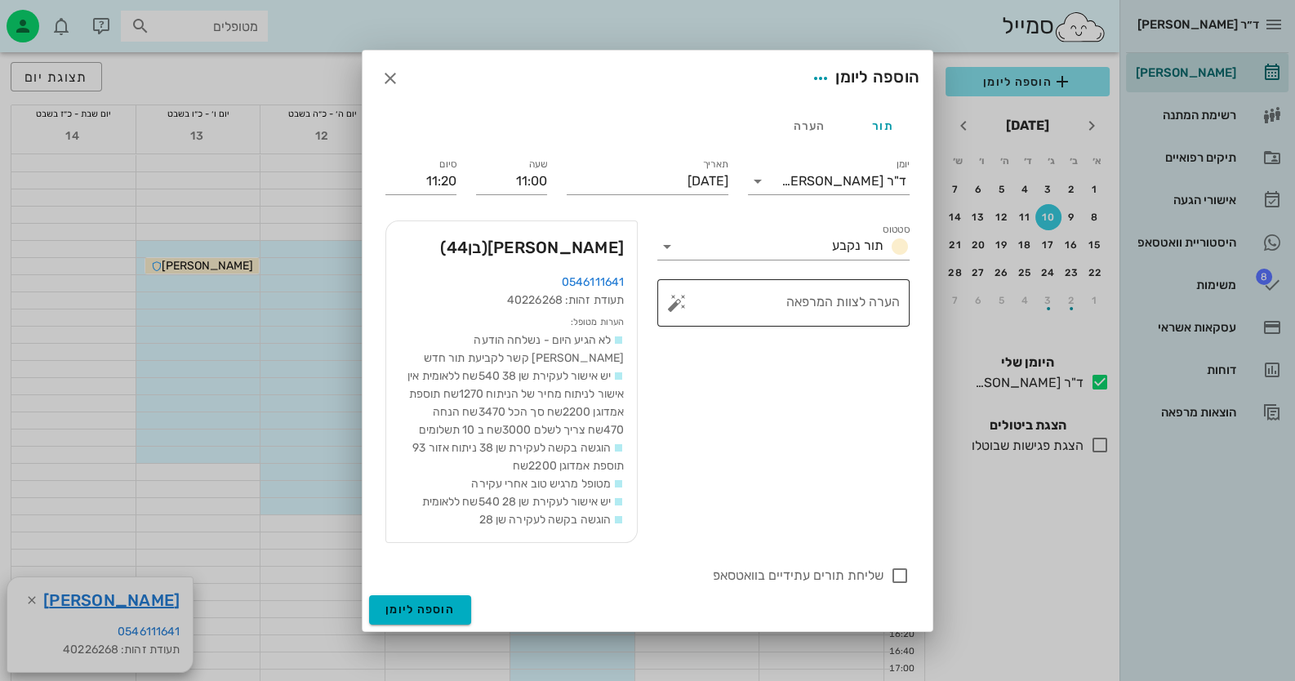
click at [682, 305] on button "button" at bounding box center [677, 303] width 20 height 20
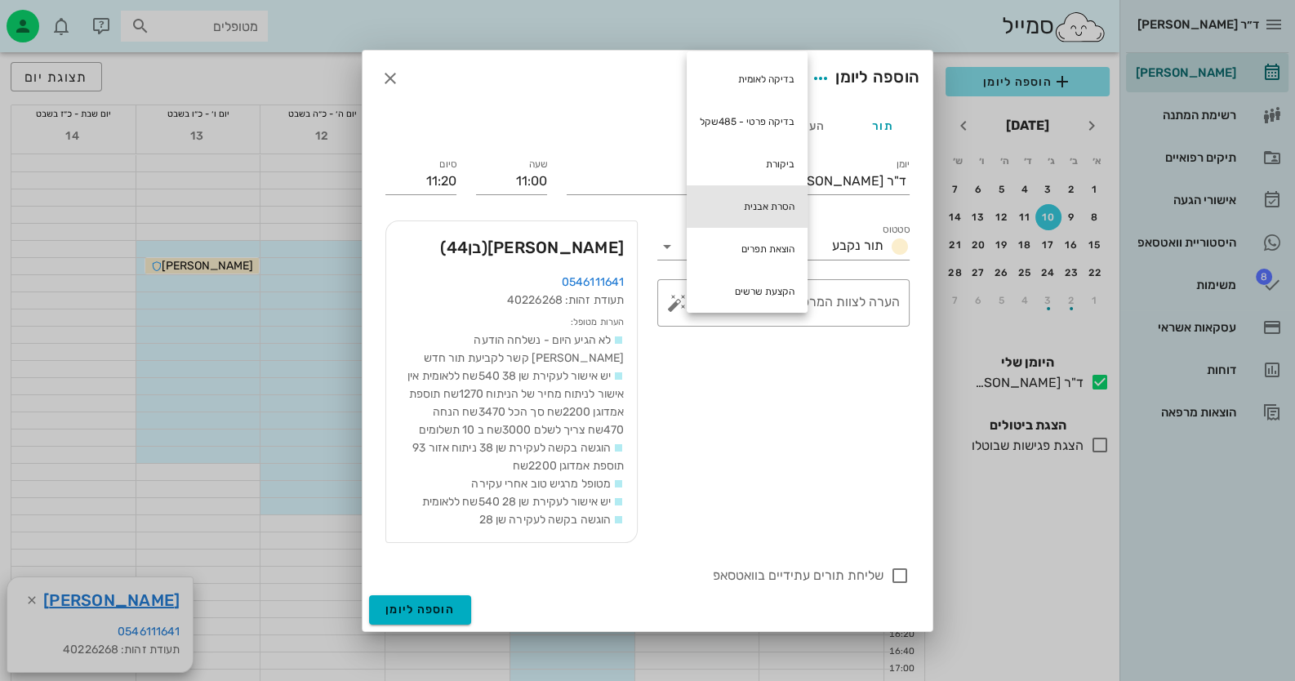
click at [753, 207] on div "הסרת אבנית" at bounding box center [747, 206] width 121 height 42
type textarea "הסרת אבנית"
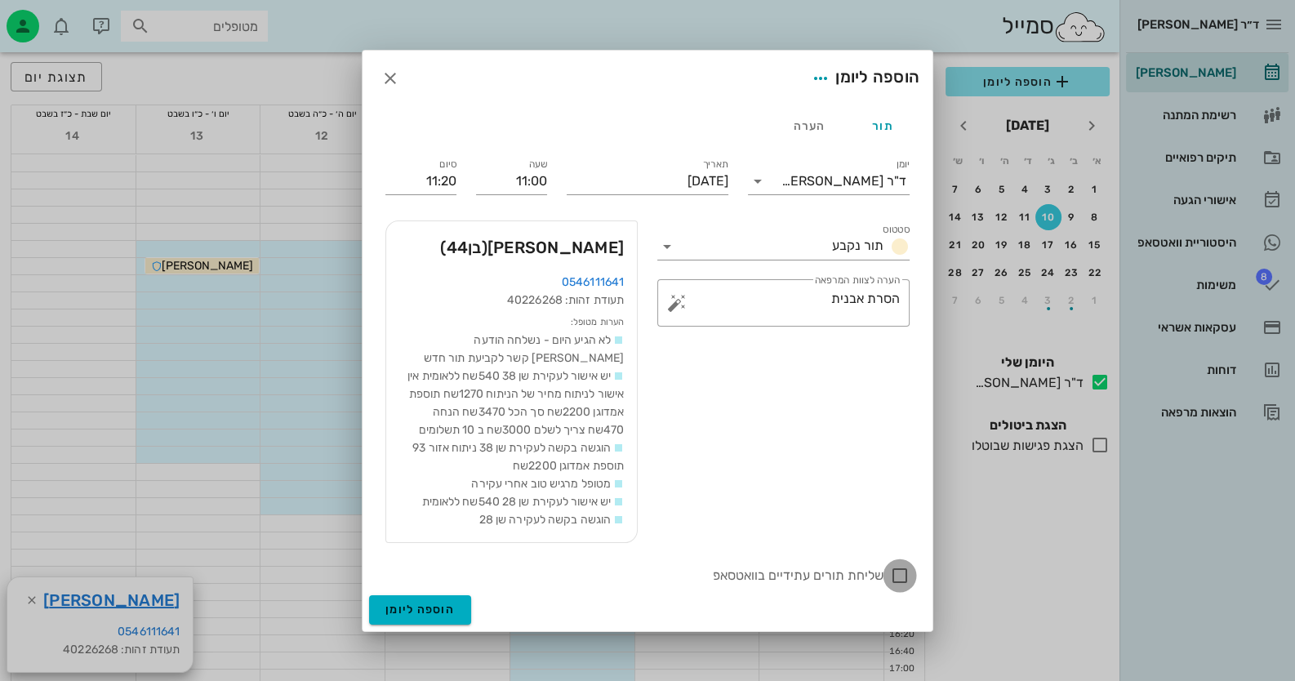
click at [907, 579] on div at bounding box center [900, 576] width 28 height 28
checkbox input "true"
click at [421, 605] on span "הוספה ליומן" at bounding box center [420, 610] width 69 height 14
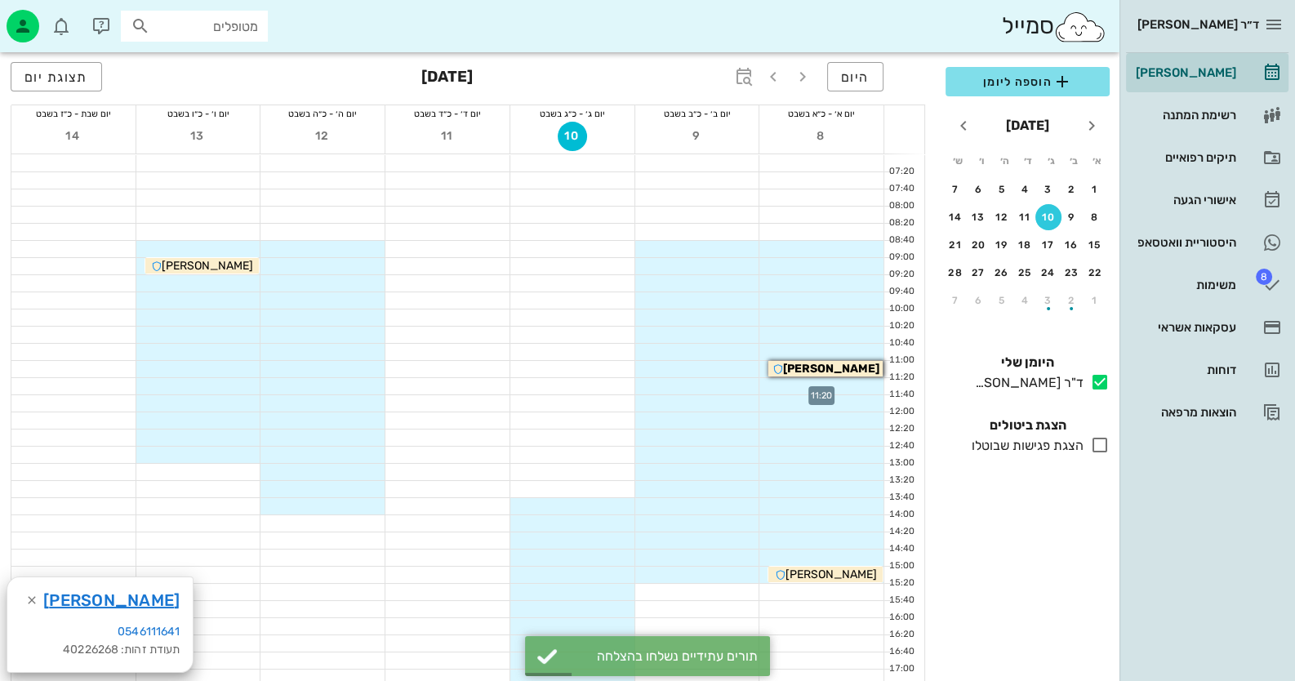
click at [857, 385] on div at bounding box center [822, 386] width 124 height 16
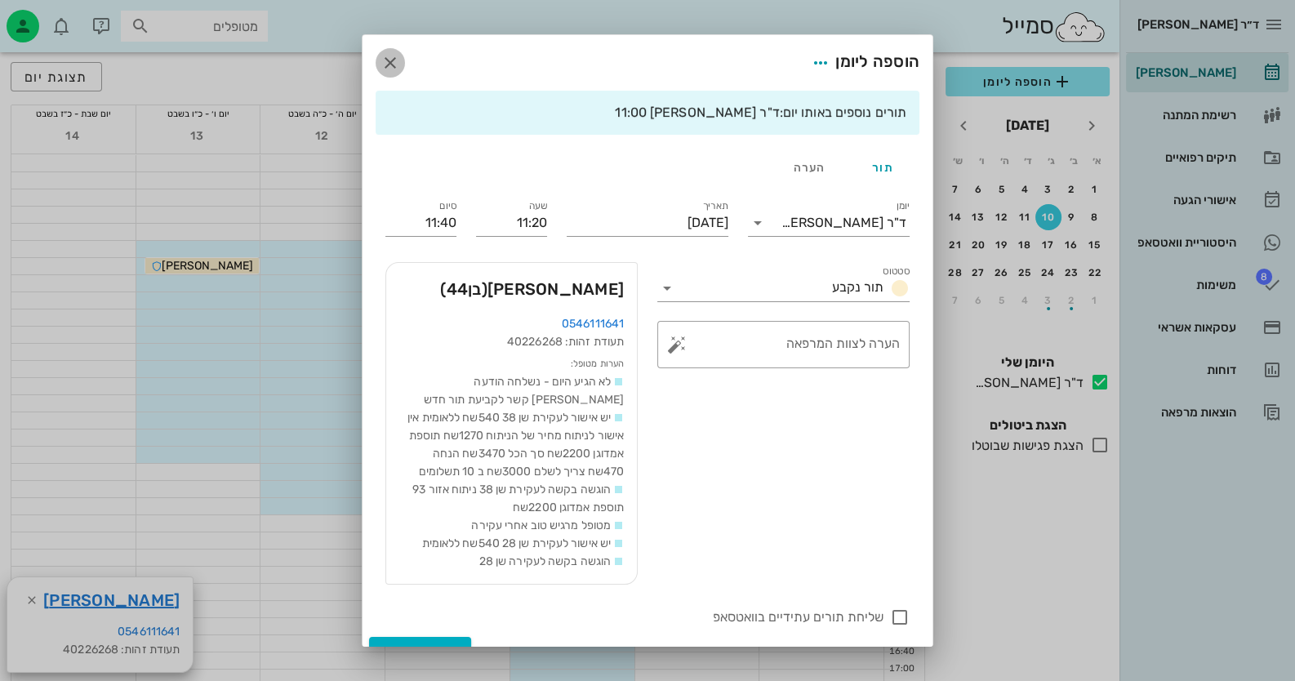
click at [405, 59] on span "button" at bounding box center [390, 63] width 29 height 20
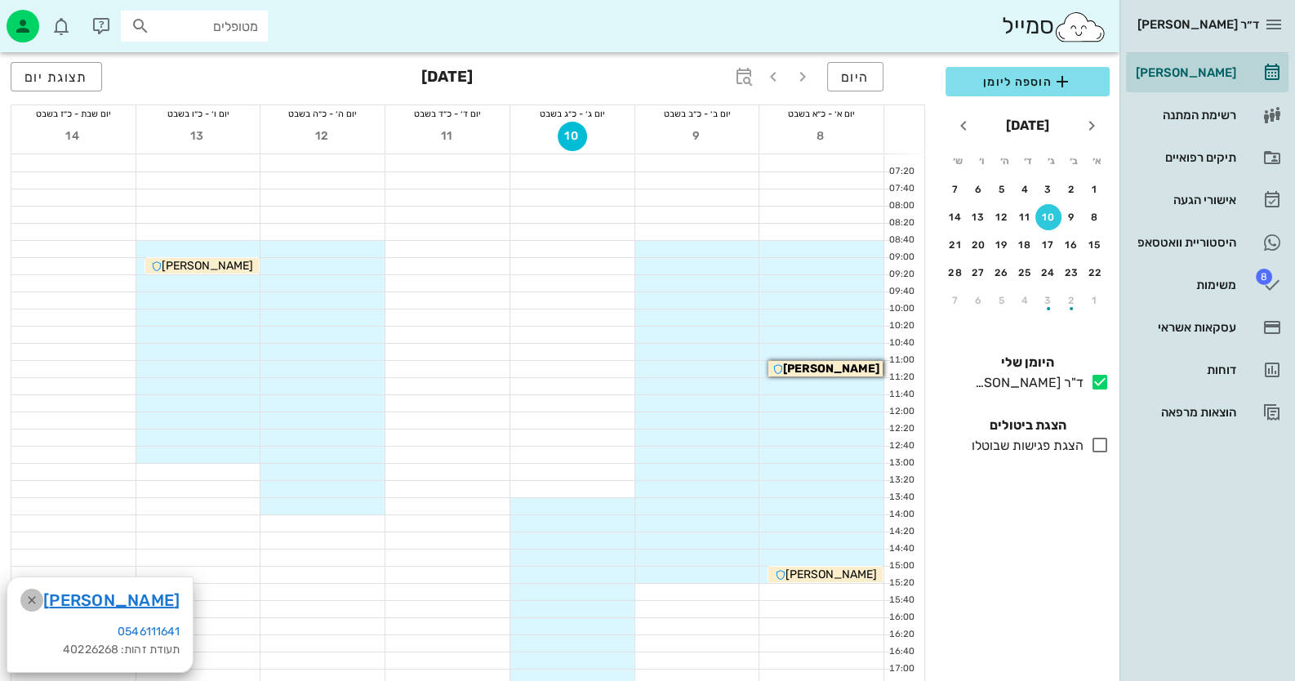
click at [26, 600] on icon "button" at bounding box center [32, 601] width 20 height 20
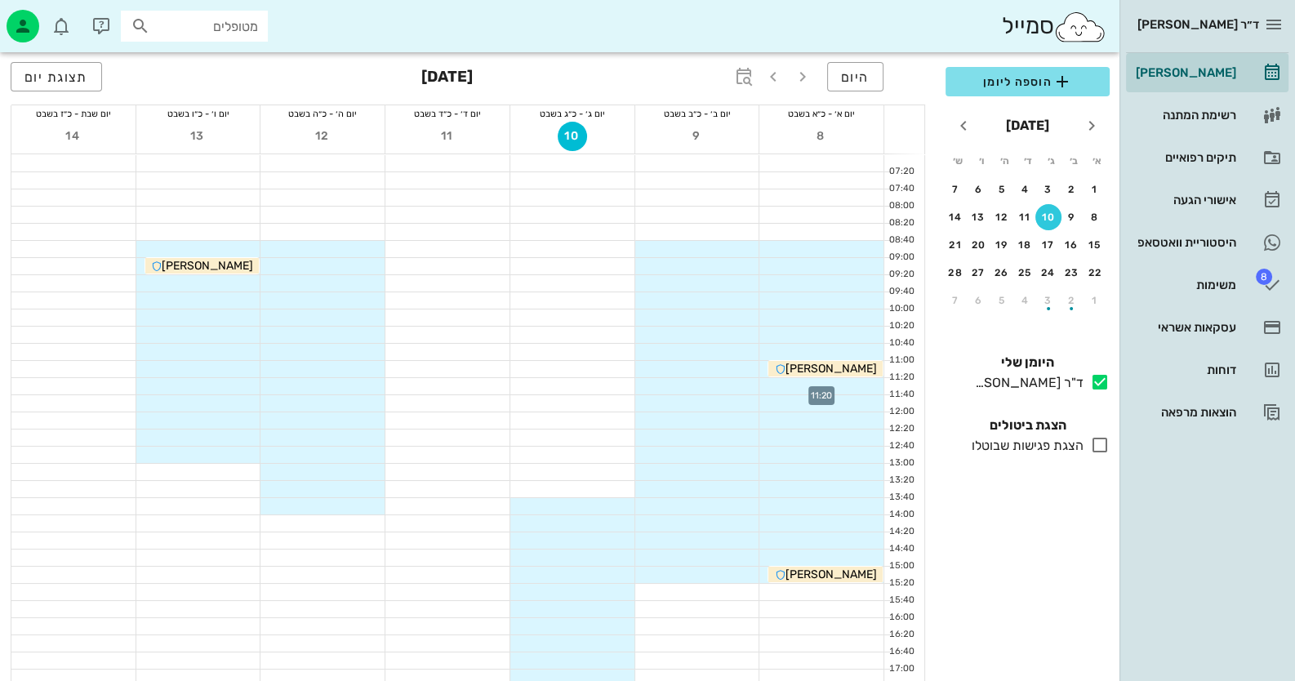
click at [859, 381] on div at bounding box center [822, 386] width 124 height 16
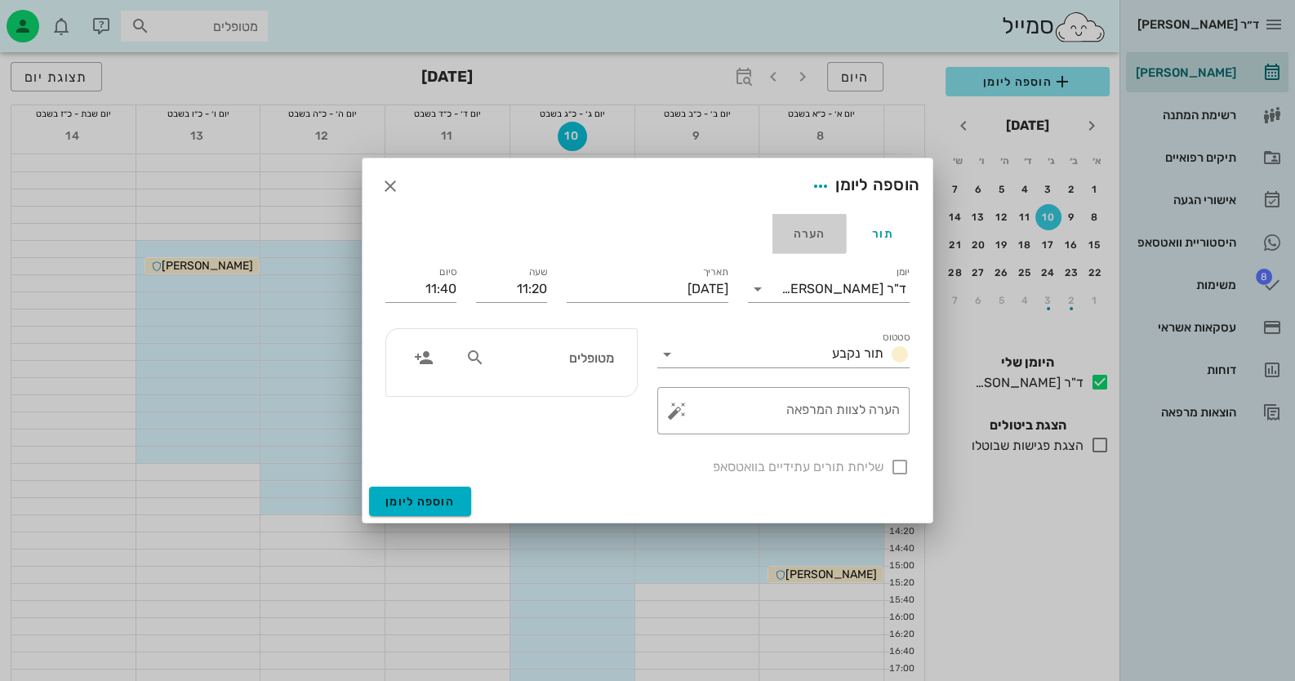
click at [816, 223] on div "הערה" at bounding box center [810, 233] width 74 height 39
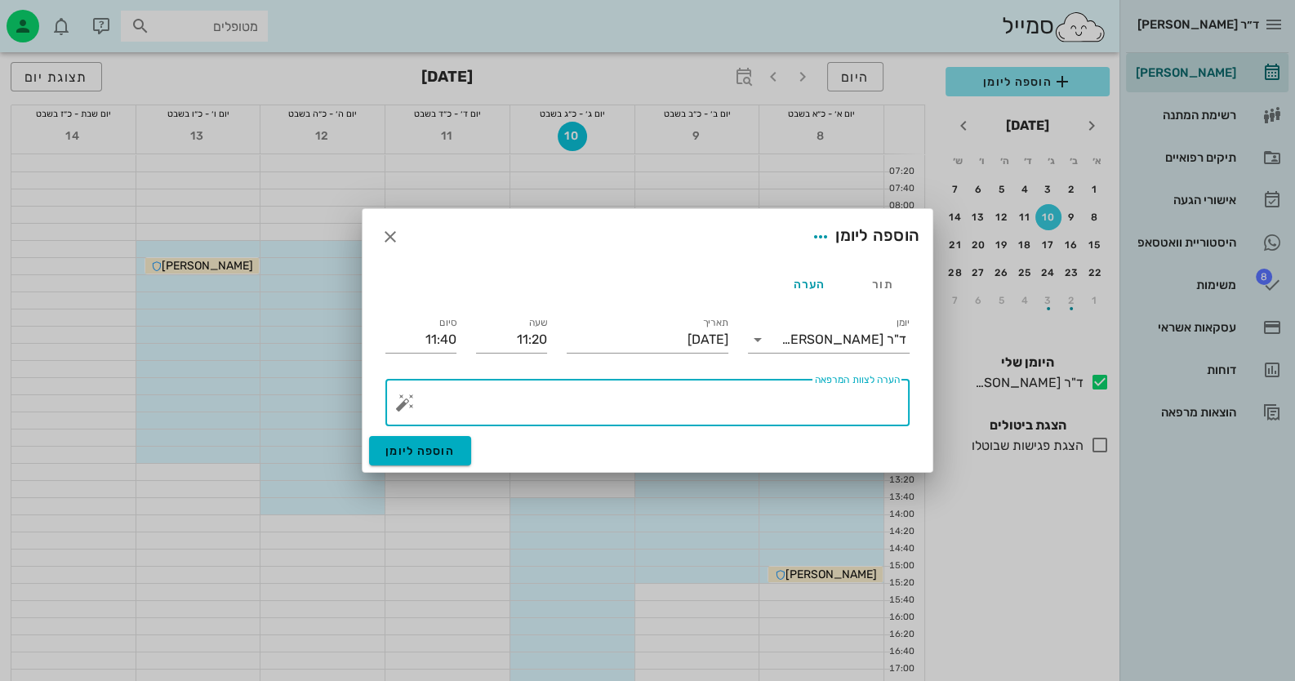
click at [816, 395] on textarea "הערה לצוות המרפאה" at bounding box center [654, 406] width 492 height 39
type textarea "טיפול"
click at [443, 344] on input "11:40" at bounding box center [421, 340] width 71 height 26
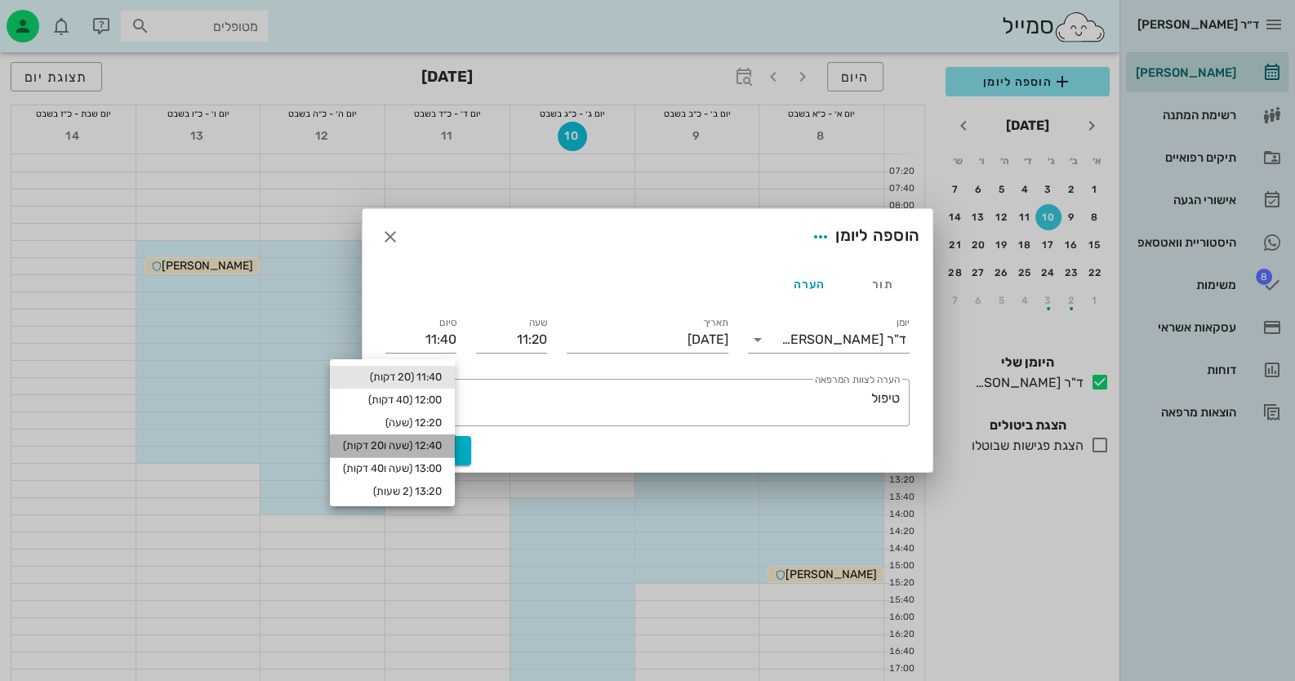
click at [435, 448] on div "12:40 (שעה ו20 דקות)" at bounding box center [392, 445] width 99 height 13
type input "12:40"
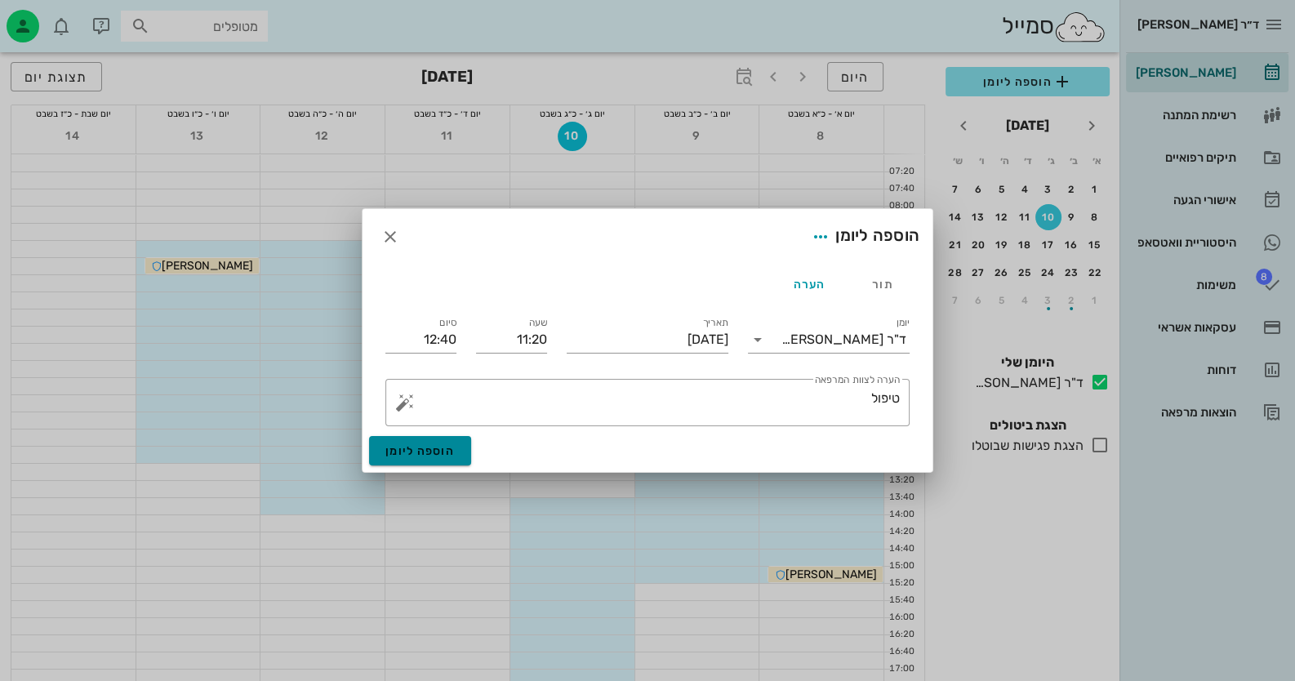
click at [439, 444] on span "הוספה ליומן" at bounding box center [420, 451] width 69 height 14
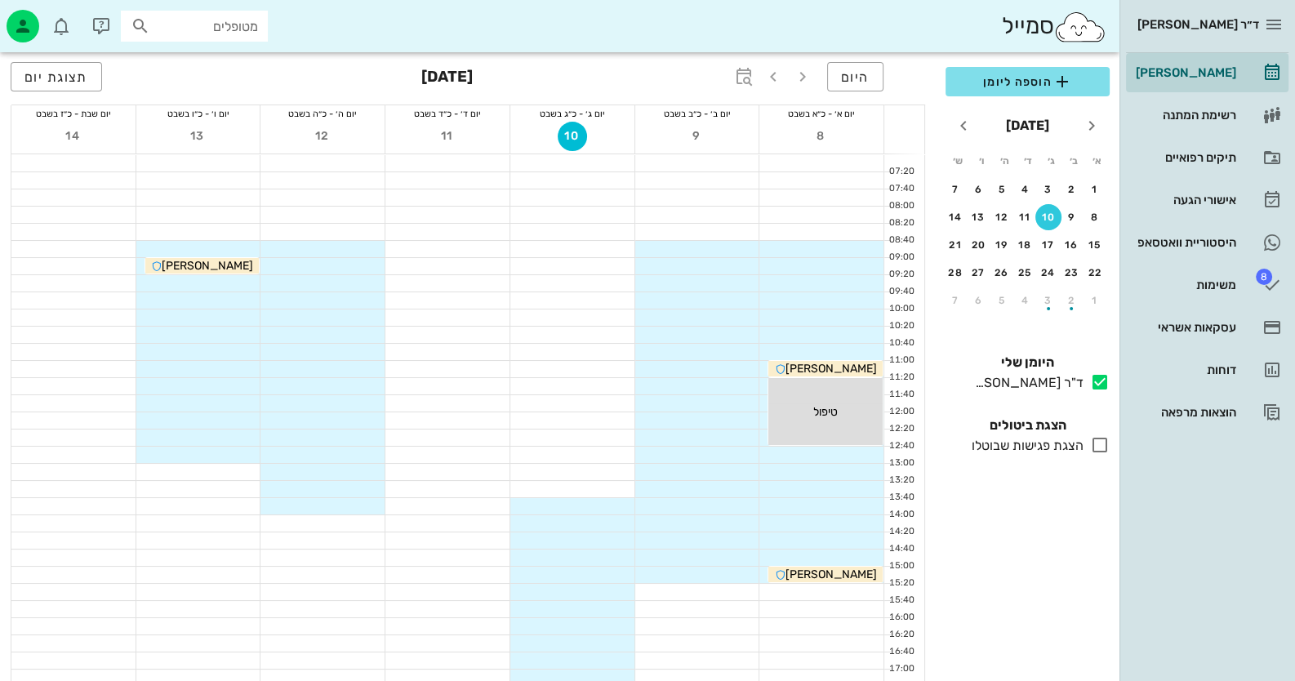
drag, startPoint x: 828, startPoint y: 411, endPoint x: 771, endPoint y: 496, distance: 102.4
click at [763, 506] on div at bounding box center [822, 506] width 124 height 16
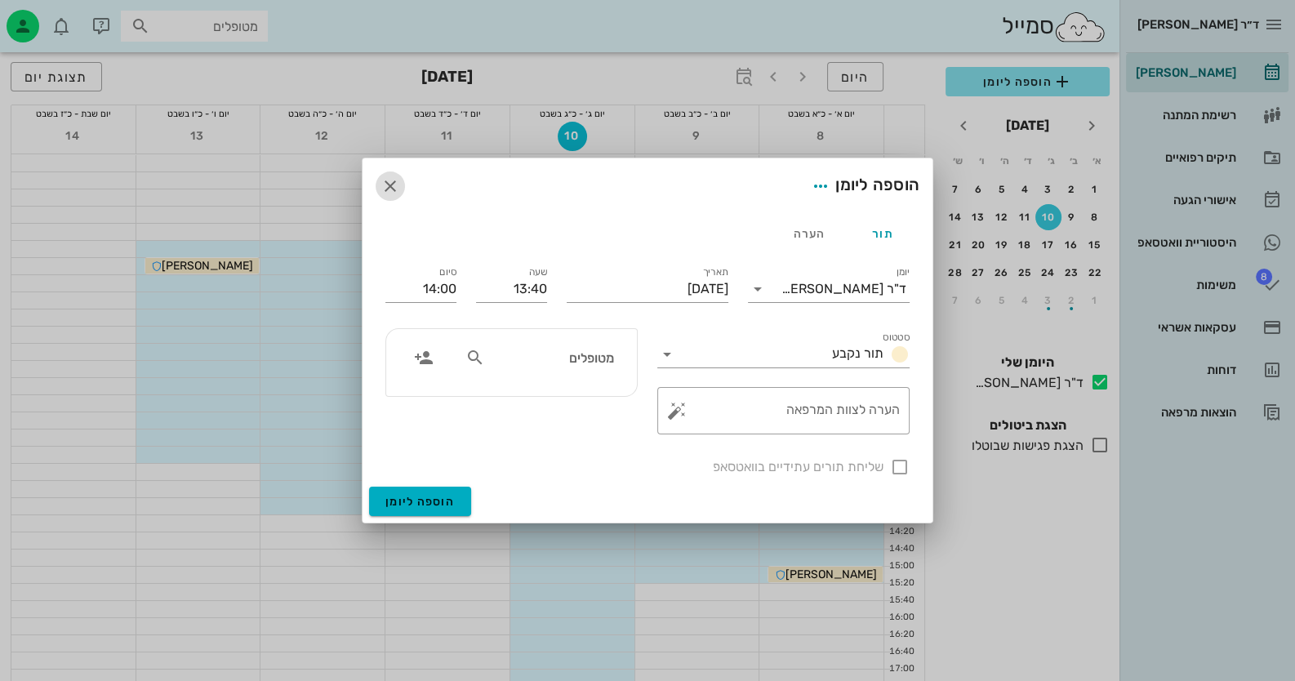
click at [399, 180] on icon "button" at bounding box center [391, 186] width 20 height 20
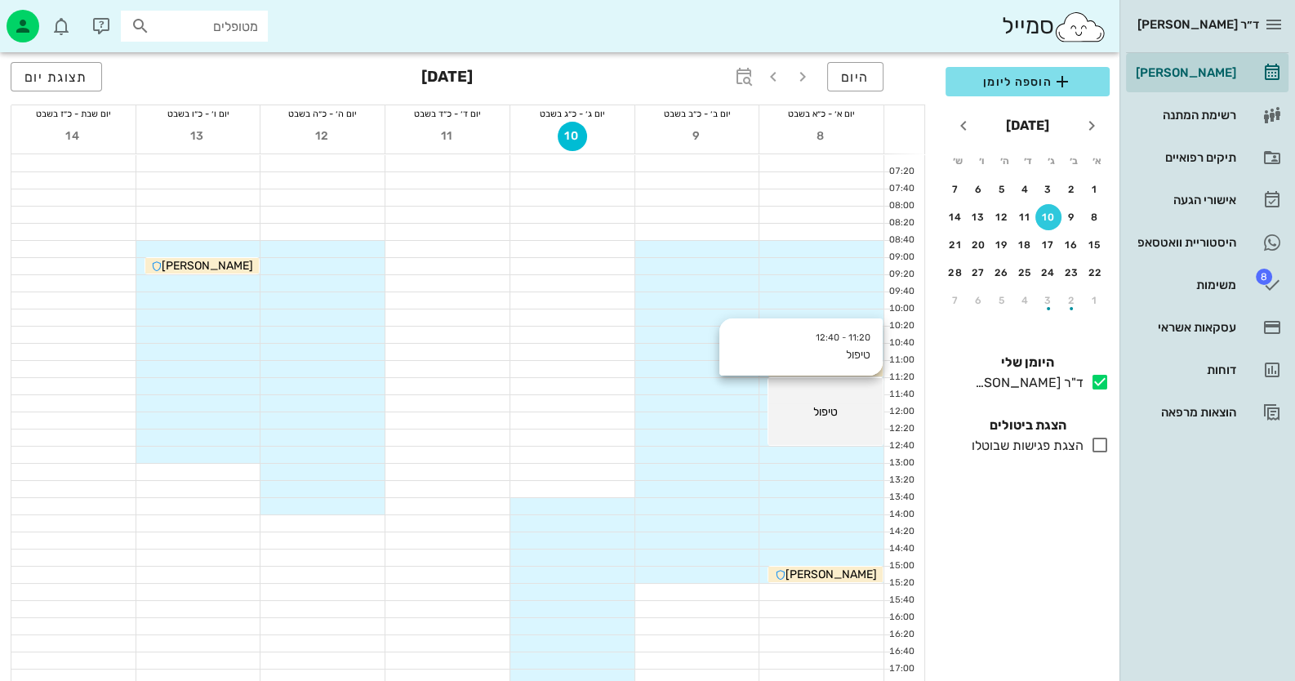
click at [867, 420] on div "11:20 - 12:40 טיפול טיפול" at bounding box center [826, 411] width 114 height 67
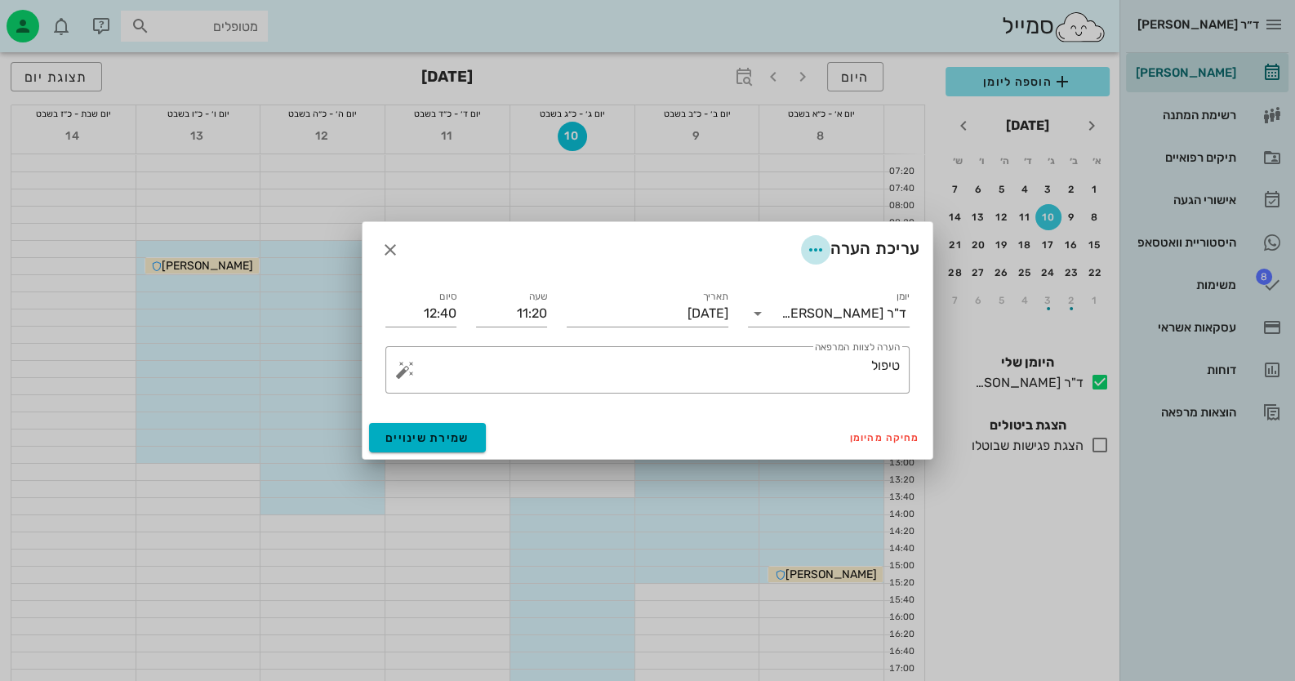
click at [822, 243] on icon "button" at bounding box center [816, 250] width 20 height 20
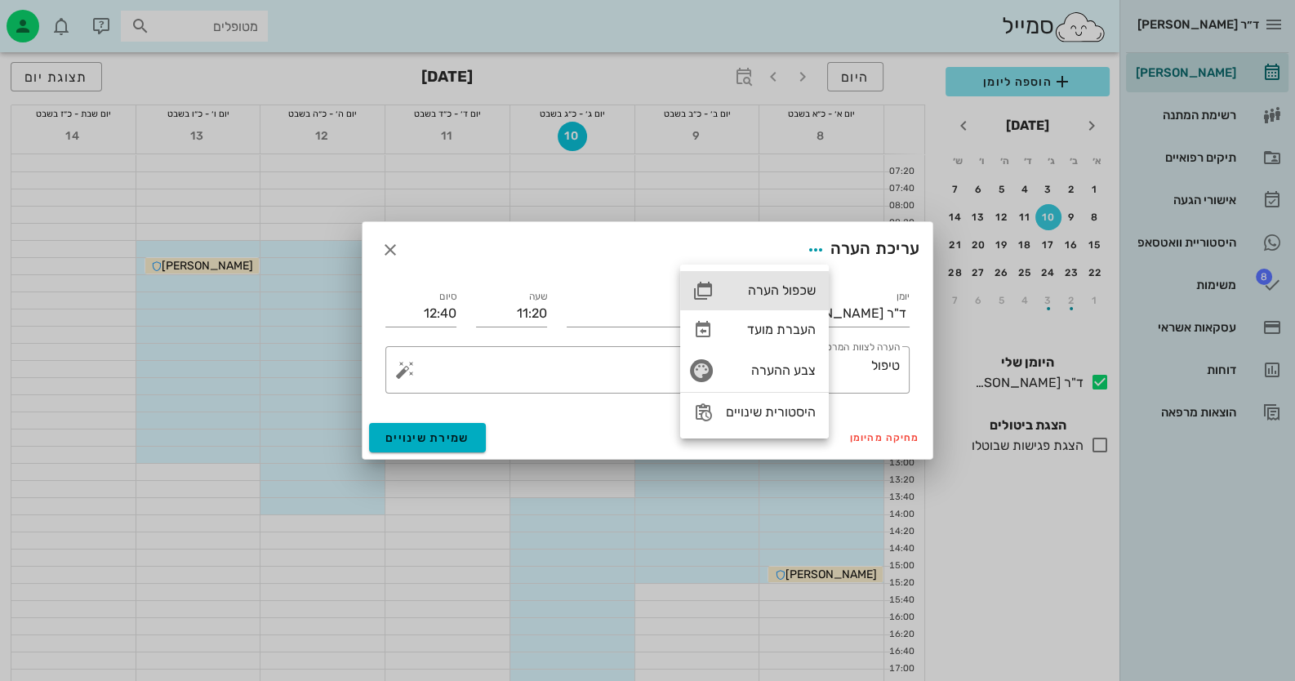
click at [792, 285] on div "שכפול הערה" at bounding box center [771, 291] width 90 height 16
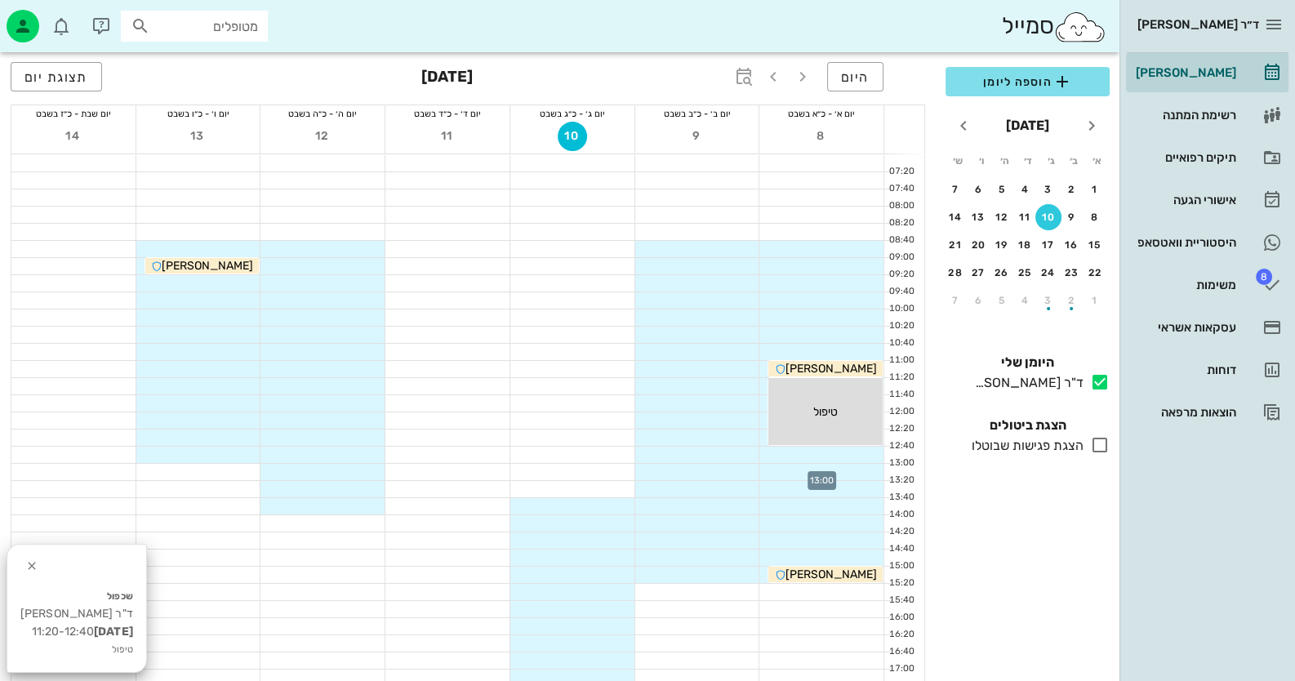
click at [849, 476] on div at bounding box center [822, 472] width 124 height 16
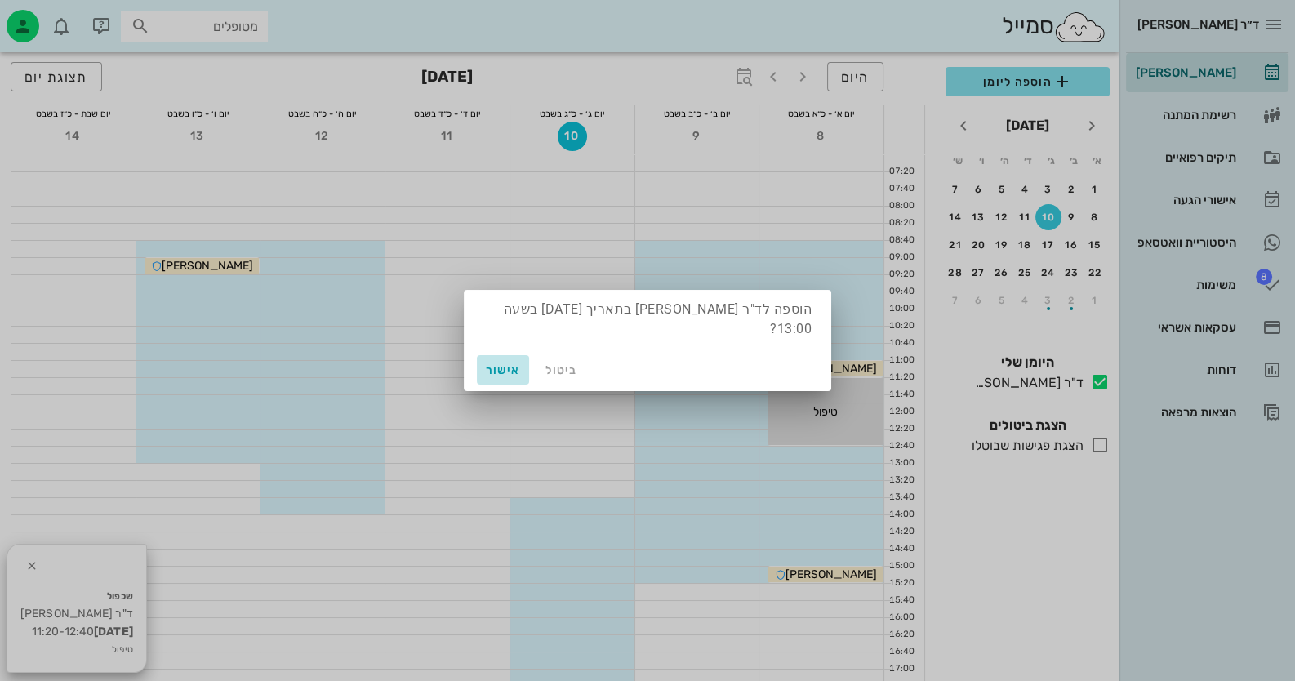
click at [502, 363] on span "אישור" at bounding box center [503, 370] width 39 height 14
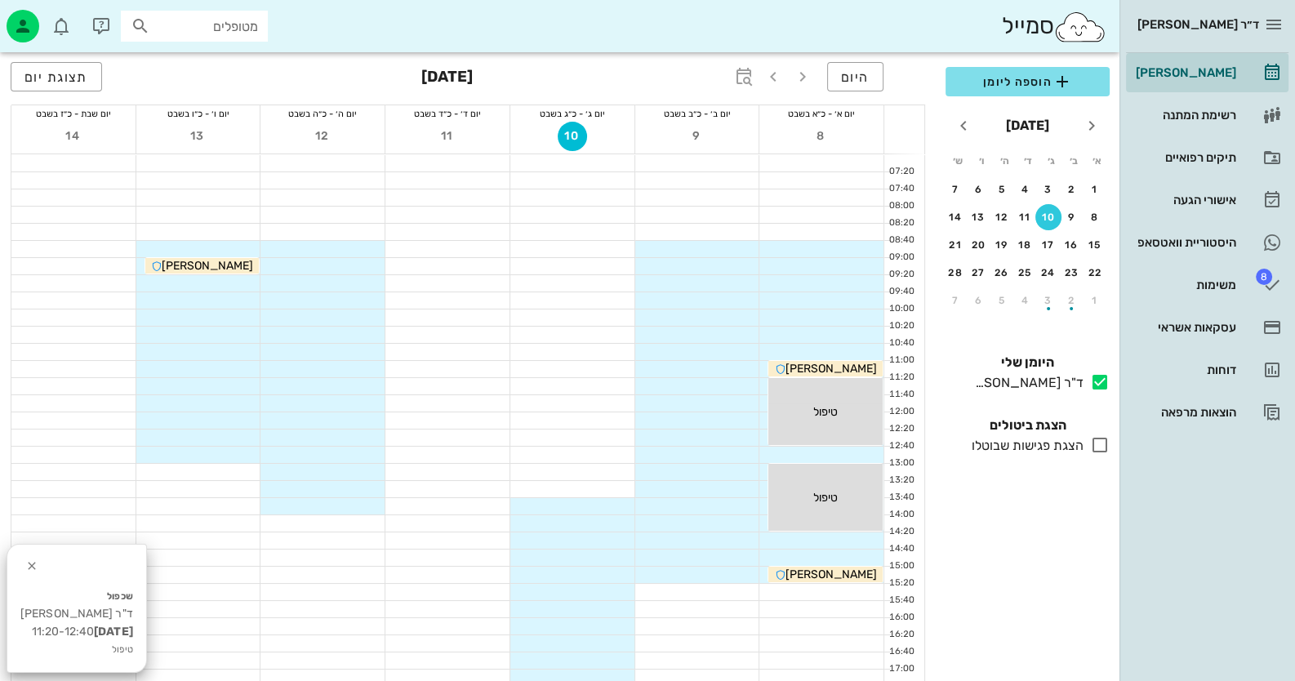
click at [726, 265] on div at bounding box center [697, 266] width 124 height 16
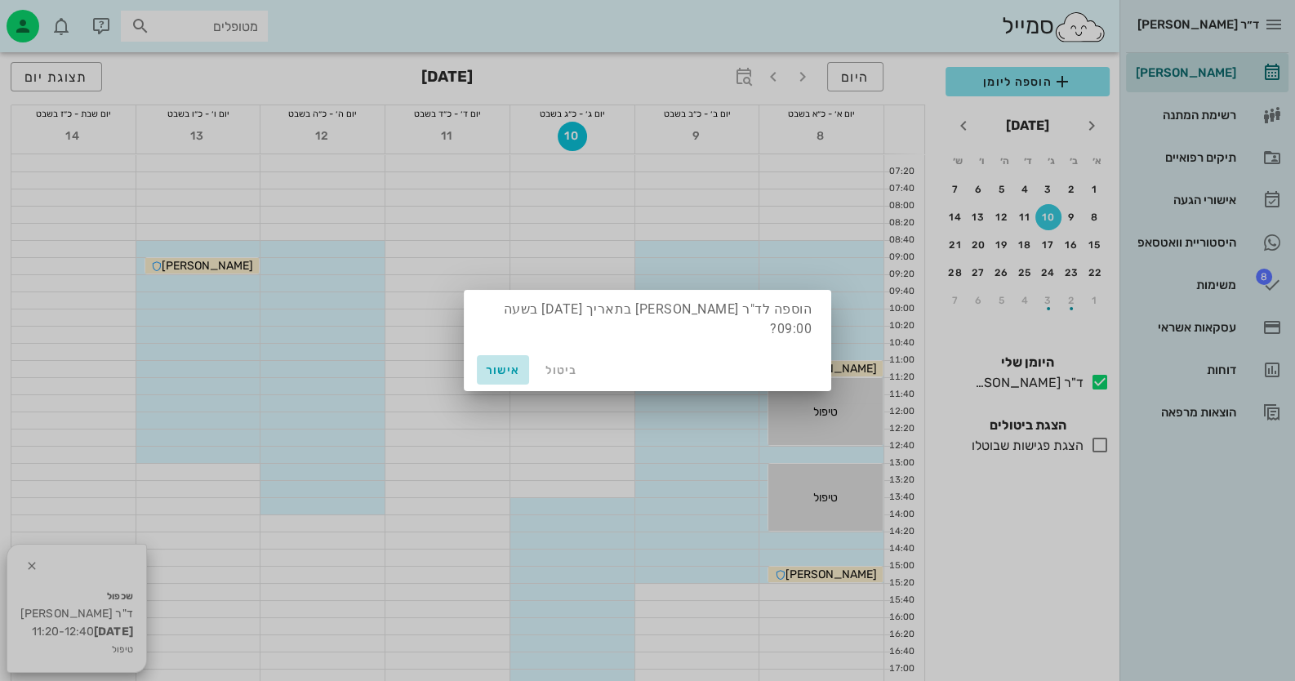
click at [479, 359] on button "אישור" at bounding box center [503, 369] width 52 height 29
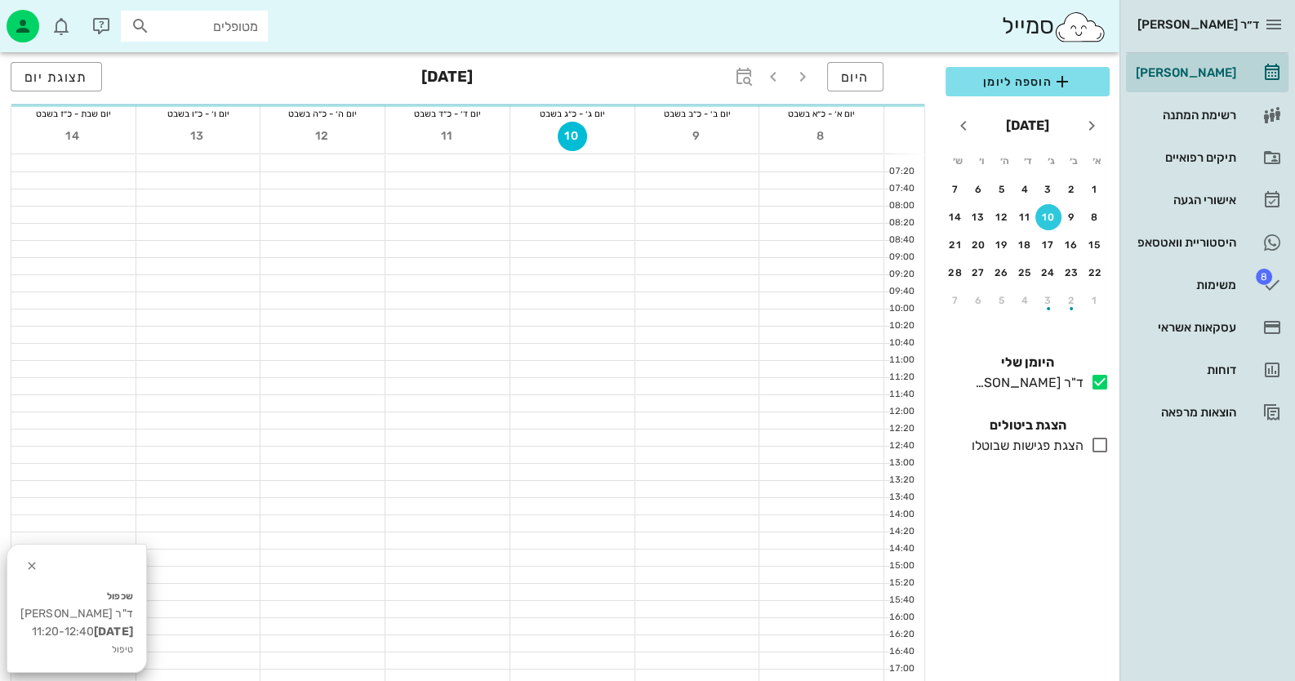
click at [690, 392] on div at bounding box center [697, 386] width 124 height 16
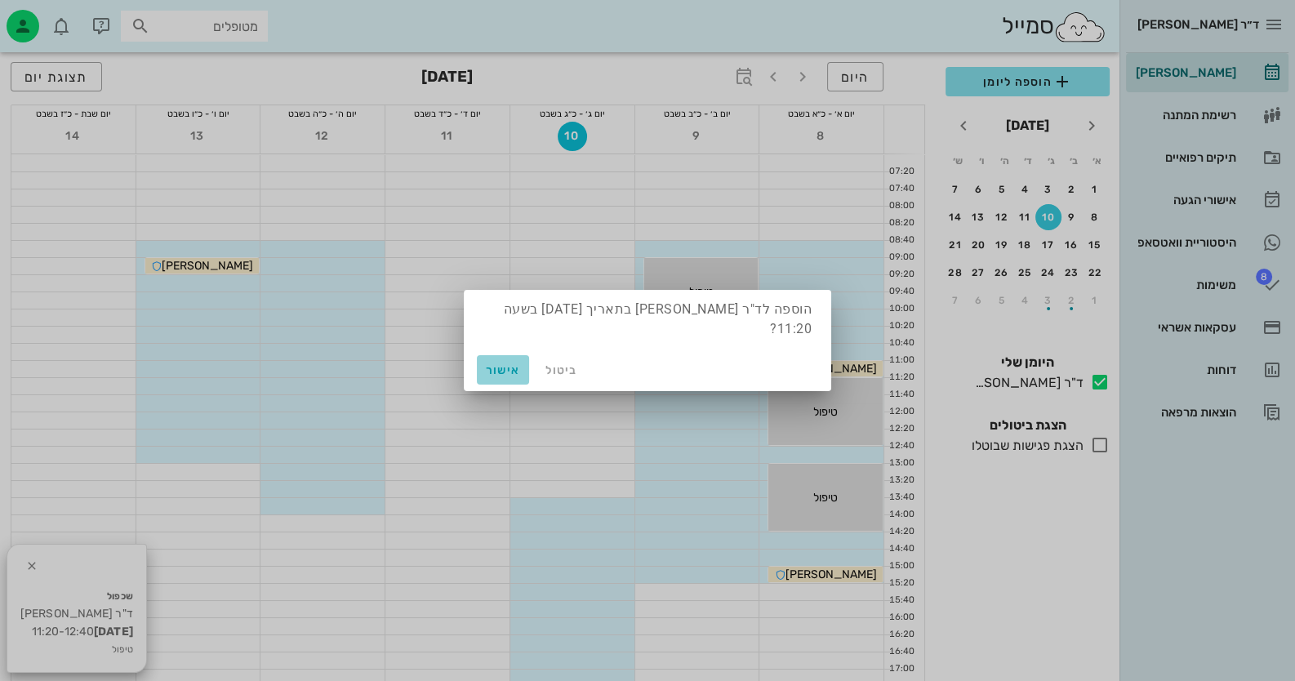
click at [479, 363] on button "אישור" at bounding box center [503, 369] width 52 height 29
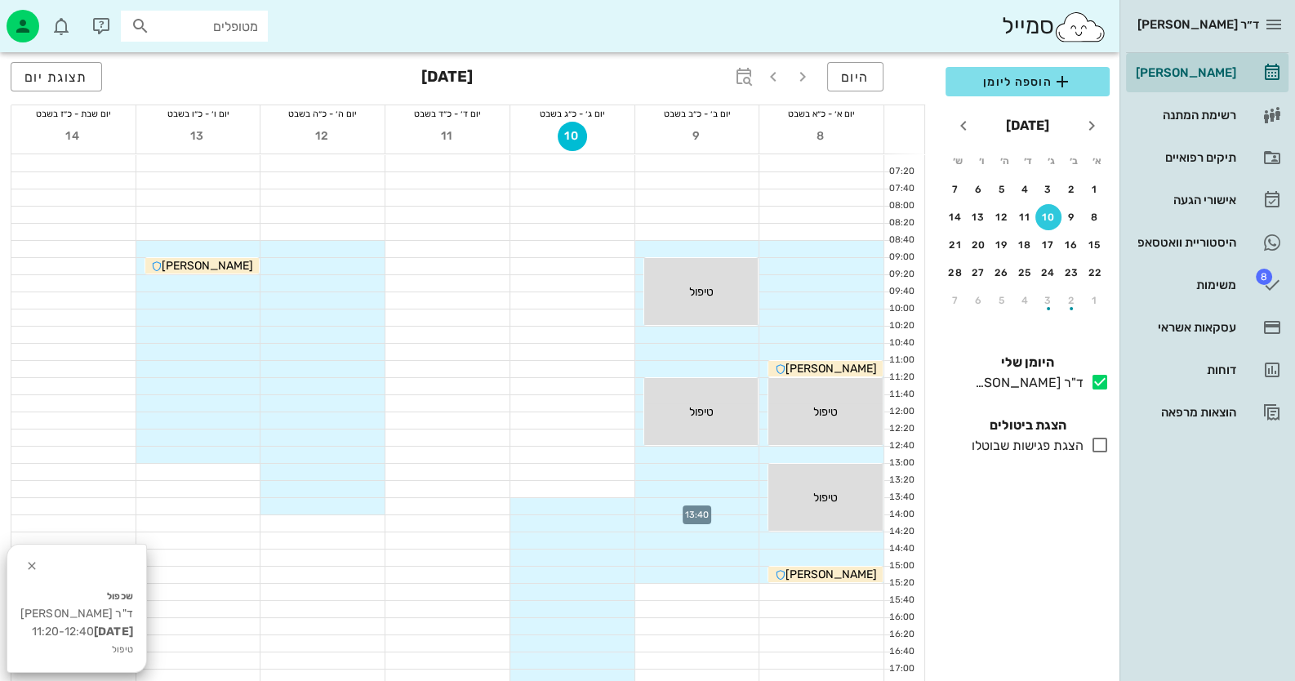
click at [728, 502] on div at bounding box center [697, 506] width 124 height 16
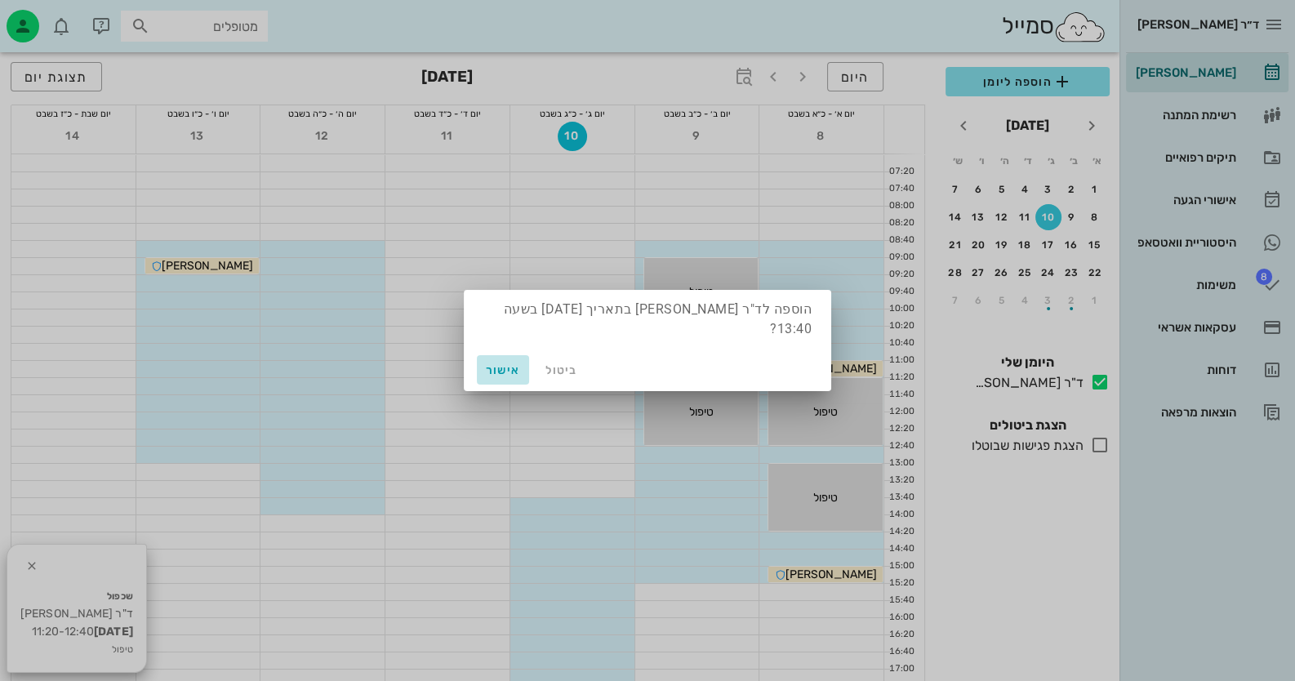
click at [521, 363] on span "אישור" at bounding box center [503, 370] width 39 height 14
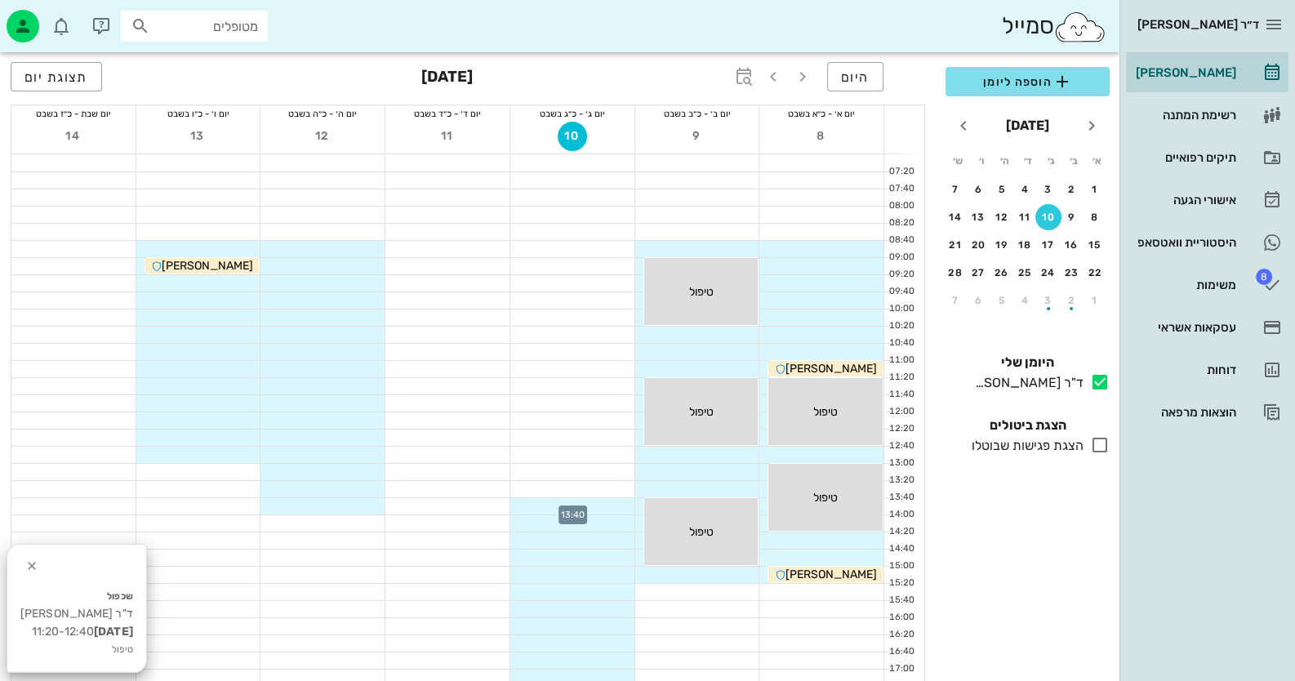
click at [596, 501] on div at bounding box center [572, 506] width 124 height 16
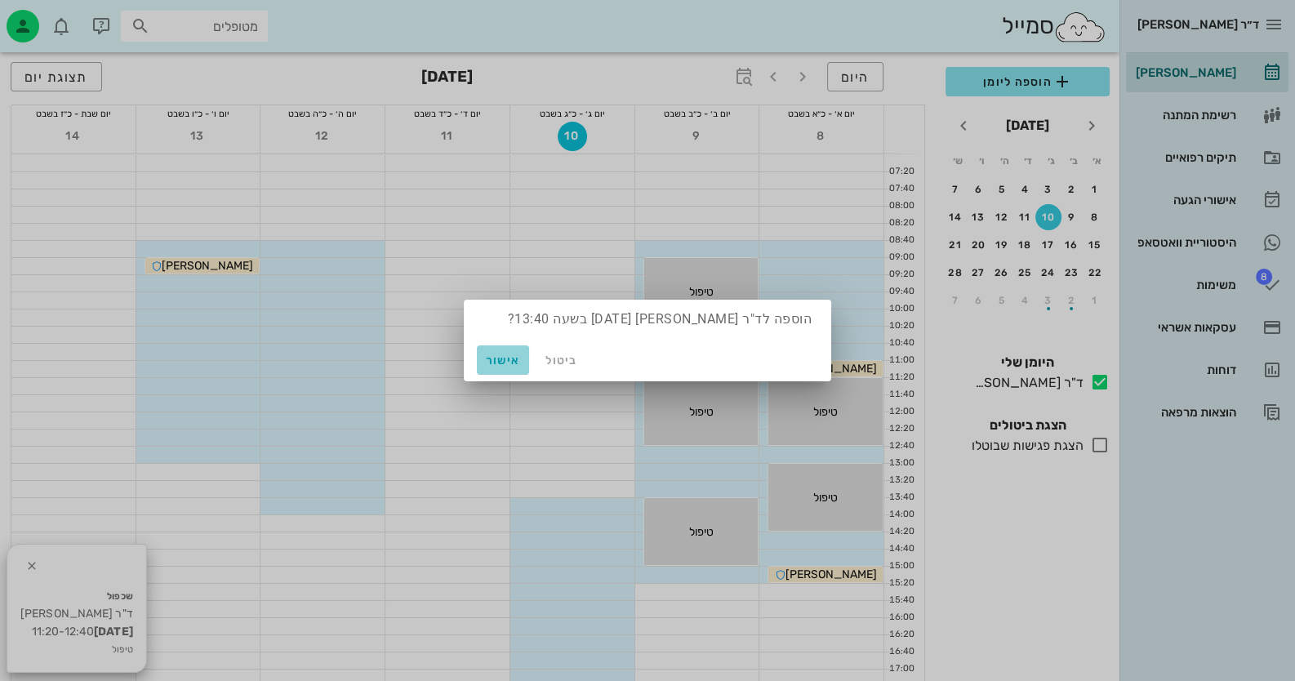
click at [510, 354] on span "אישור" at bounding box center [503, 361] width 39 height 14
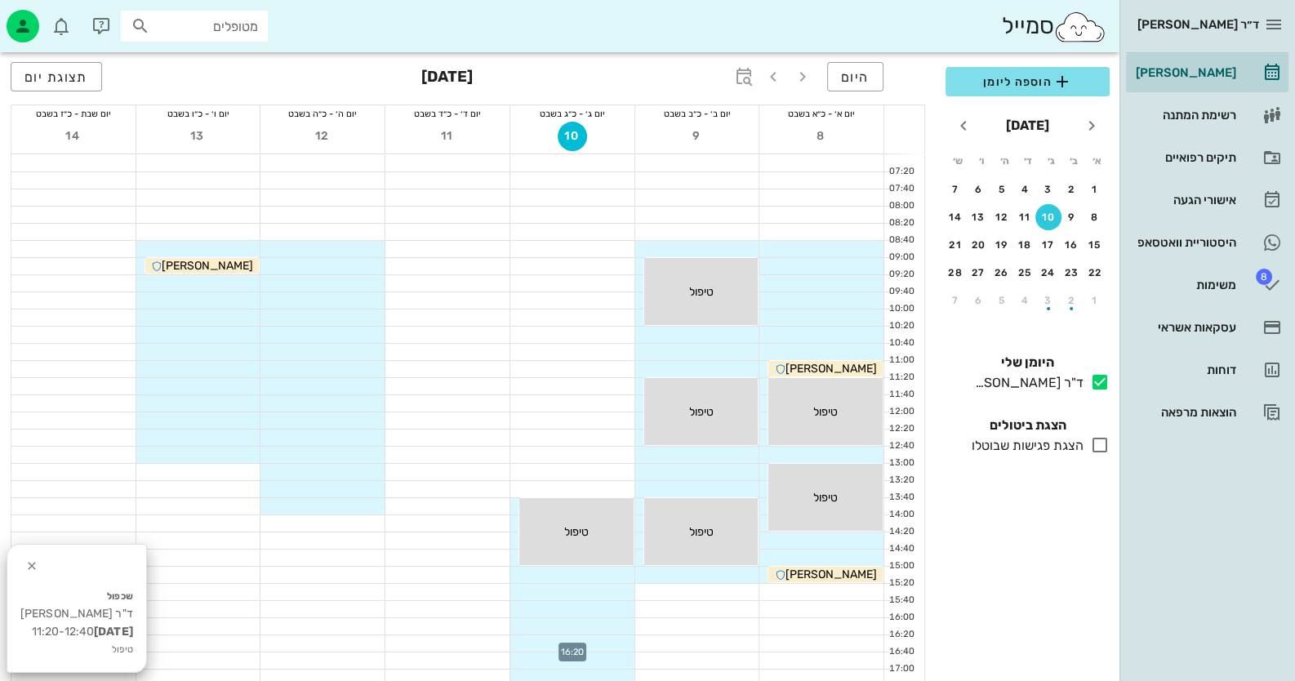
click at [596, 643] on div at bounding box center [572, 643] width 124 height 16
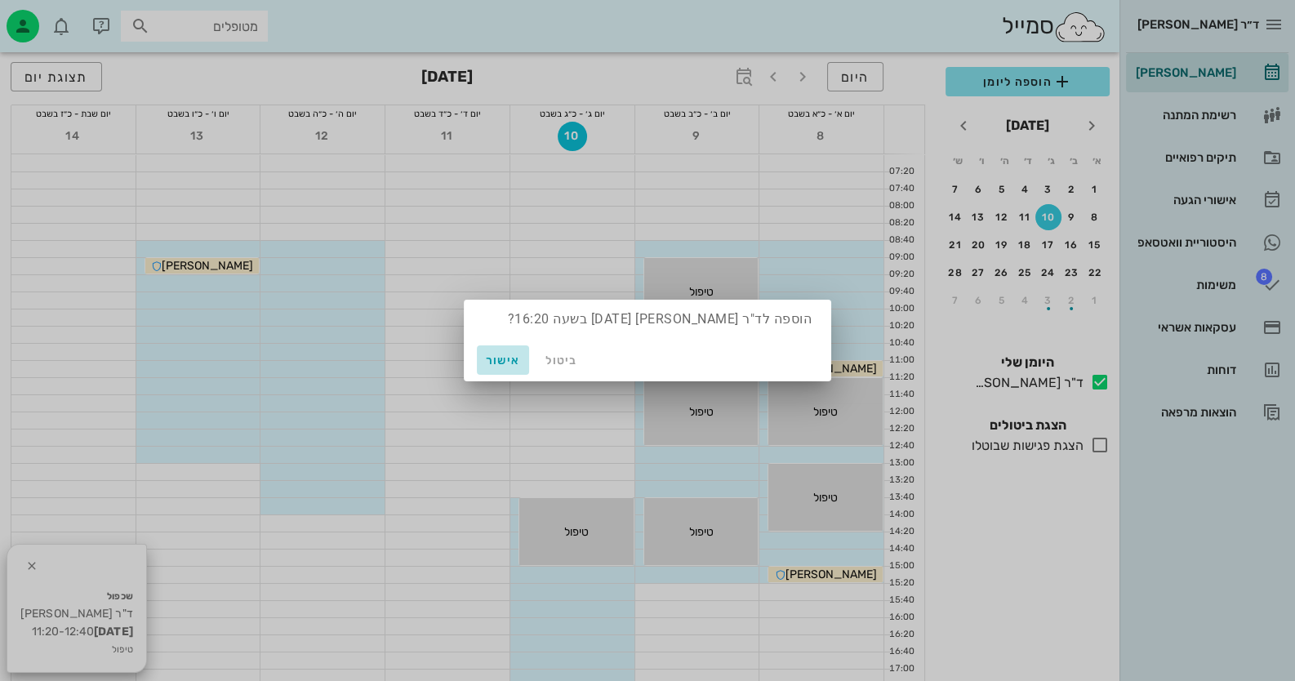
click at [502, 372] on button "אישור" at bounding box center [503, 359] width 52 height 29
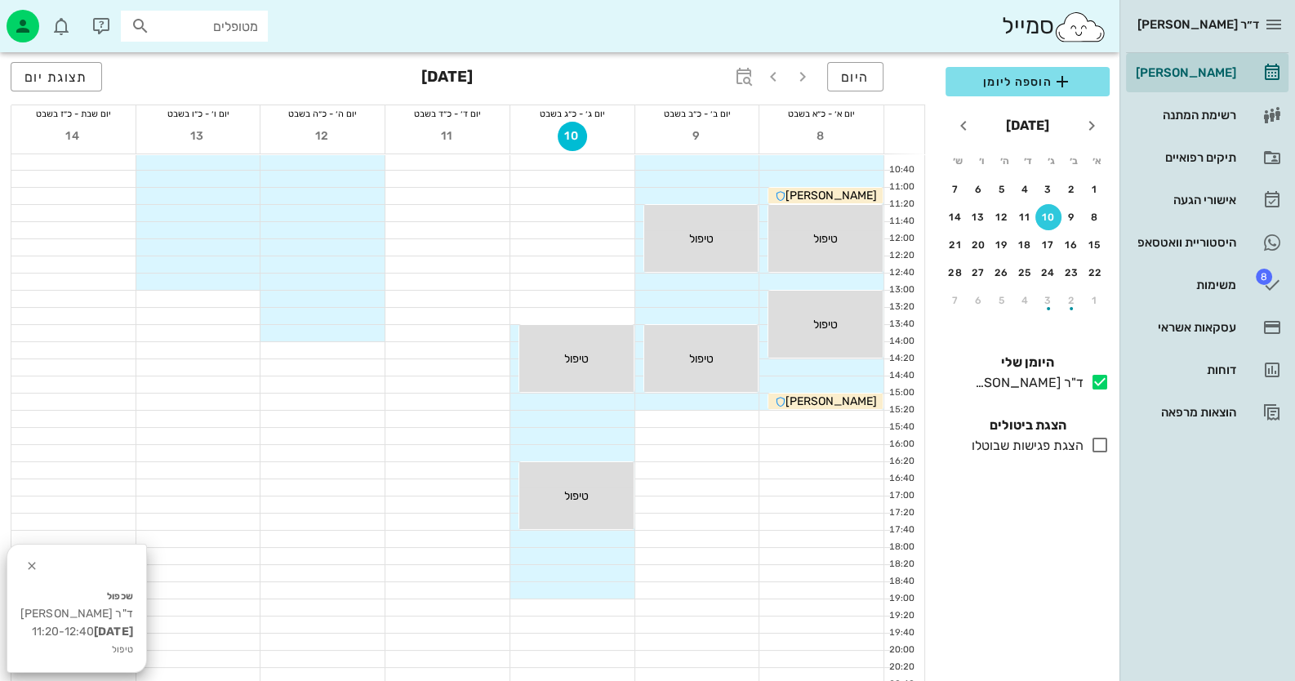
scroll to position [245, 0]
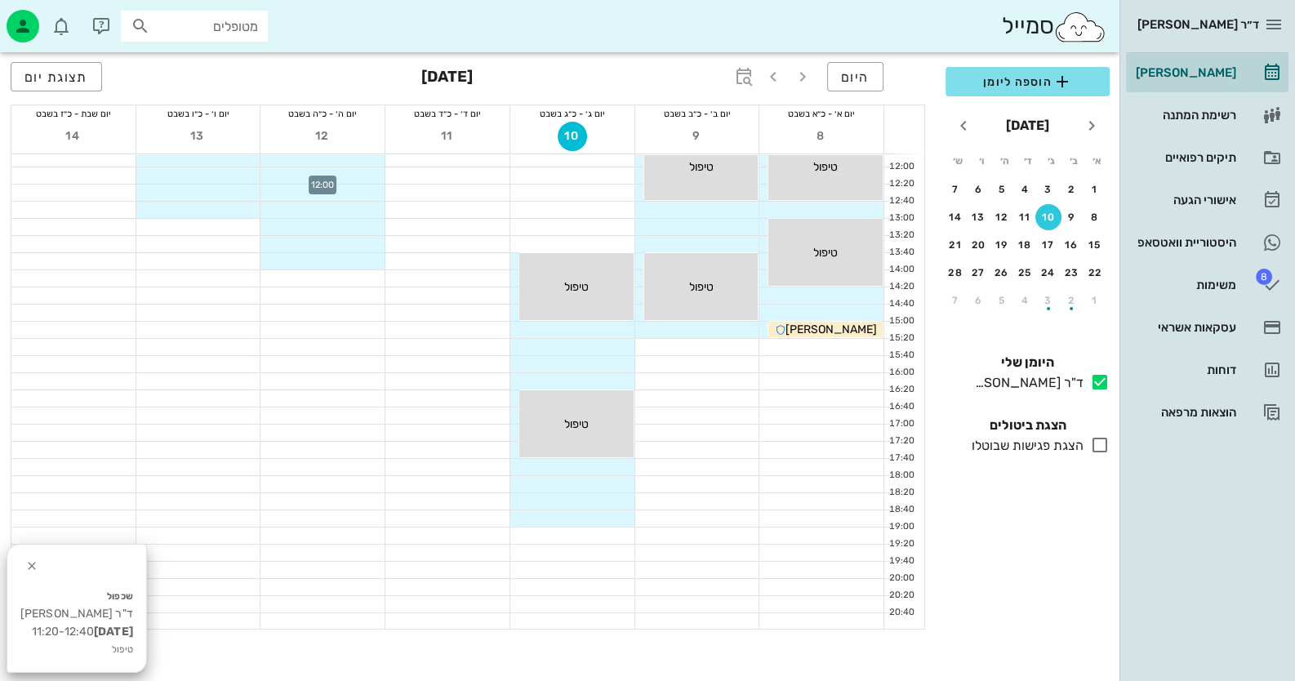
click at [345, 178] on div at bounding box center [323, 175] width 124 height 16
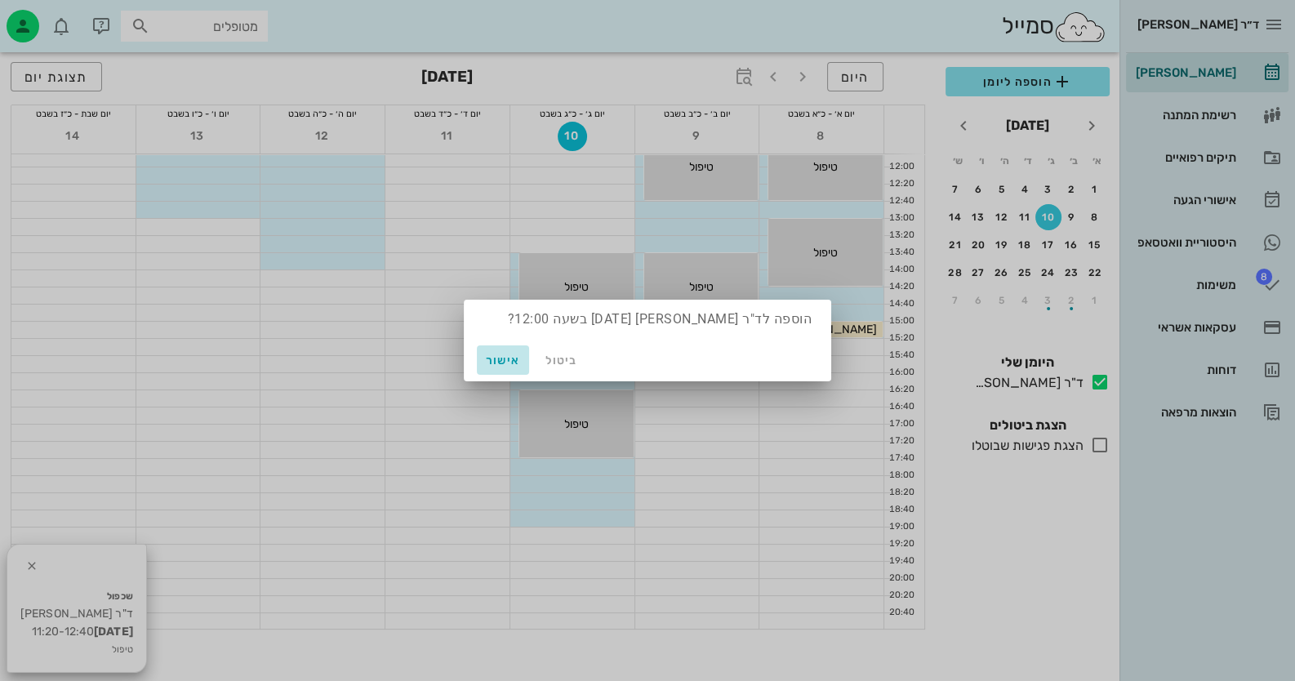
click at [522, 360] on span "אישור" at bounding box center [503, 361] width 39 height 14
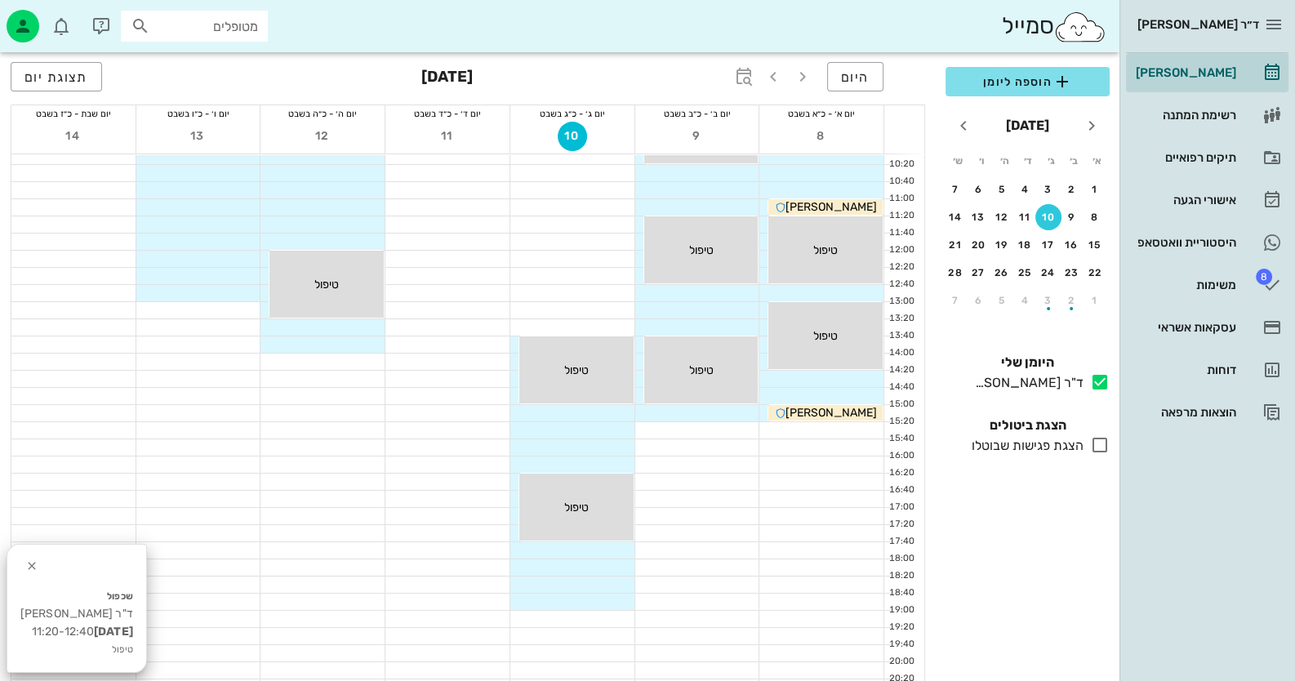
scroll to position [0, 0]
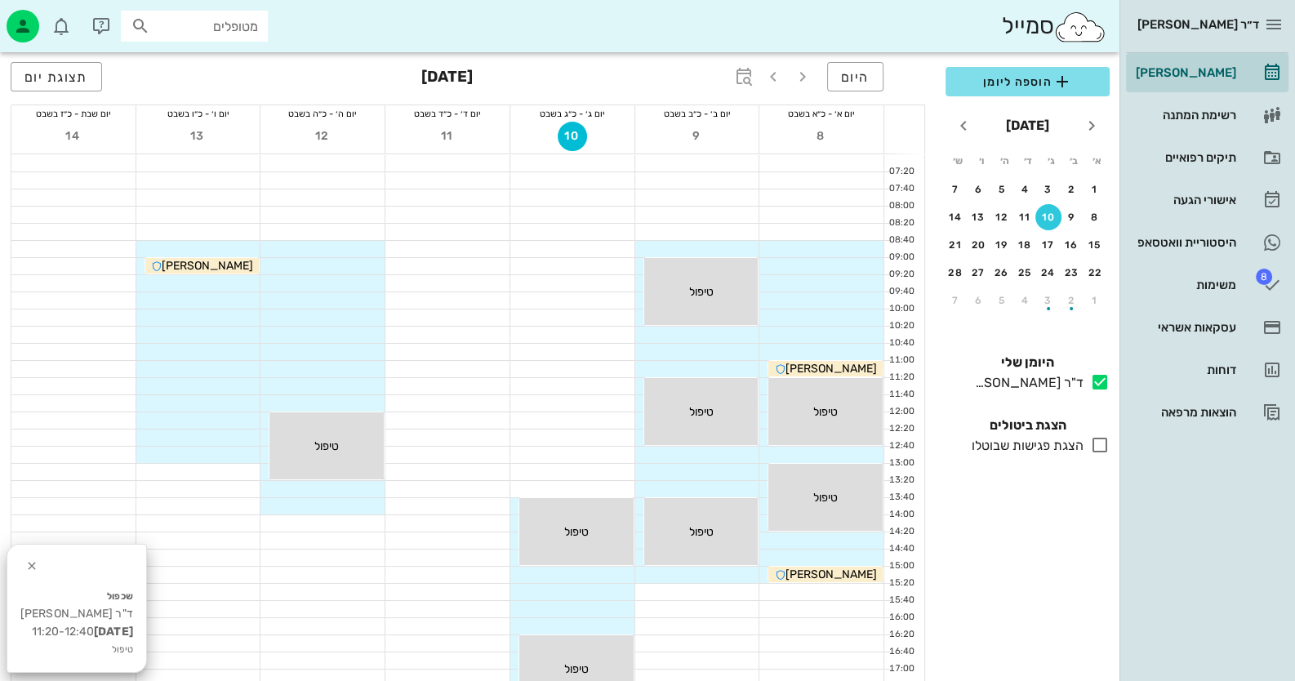
click at [303, 265] on div at bounding box center [323, 266] width 124 height 16
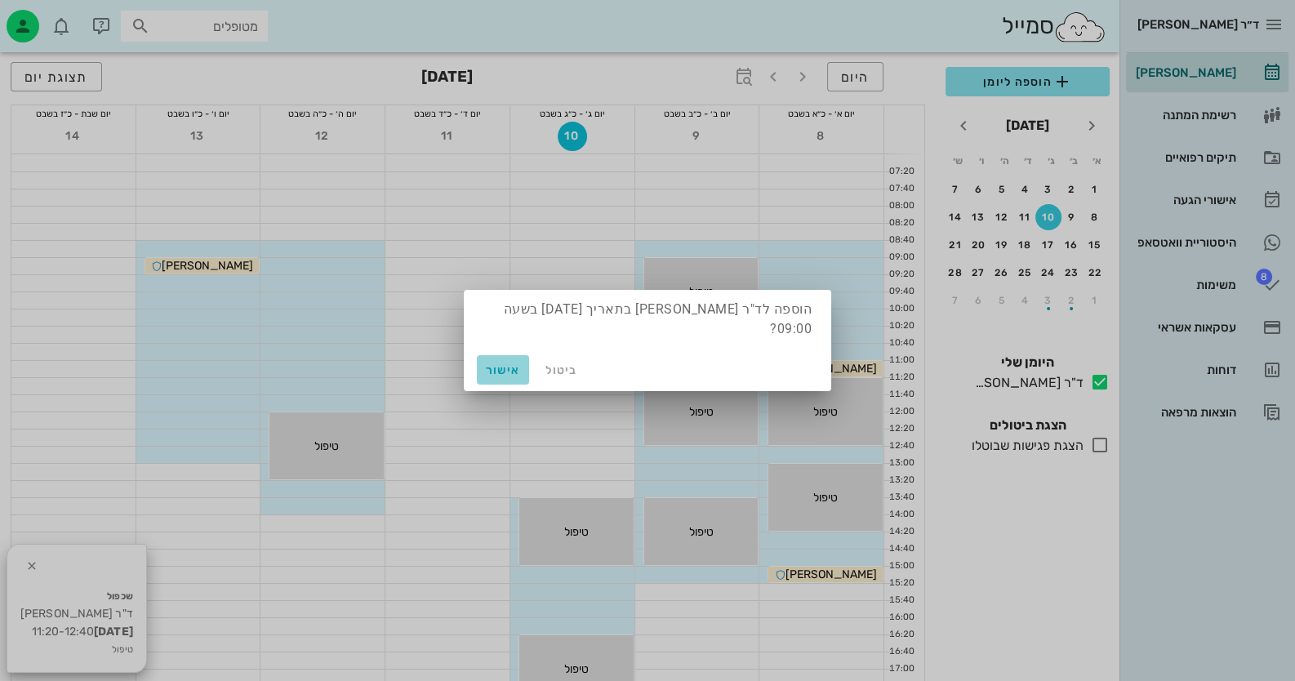
click at [504, 363] on span "אישור" at bounding box center [503, 370] width 39 height 14
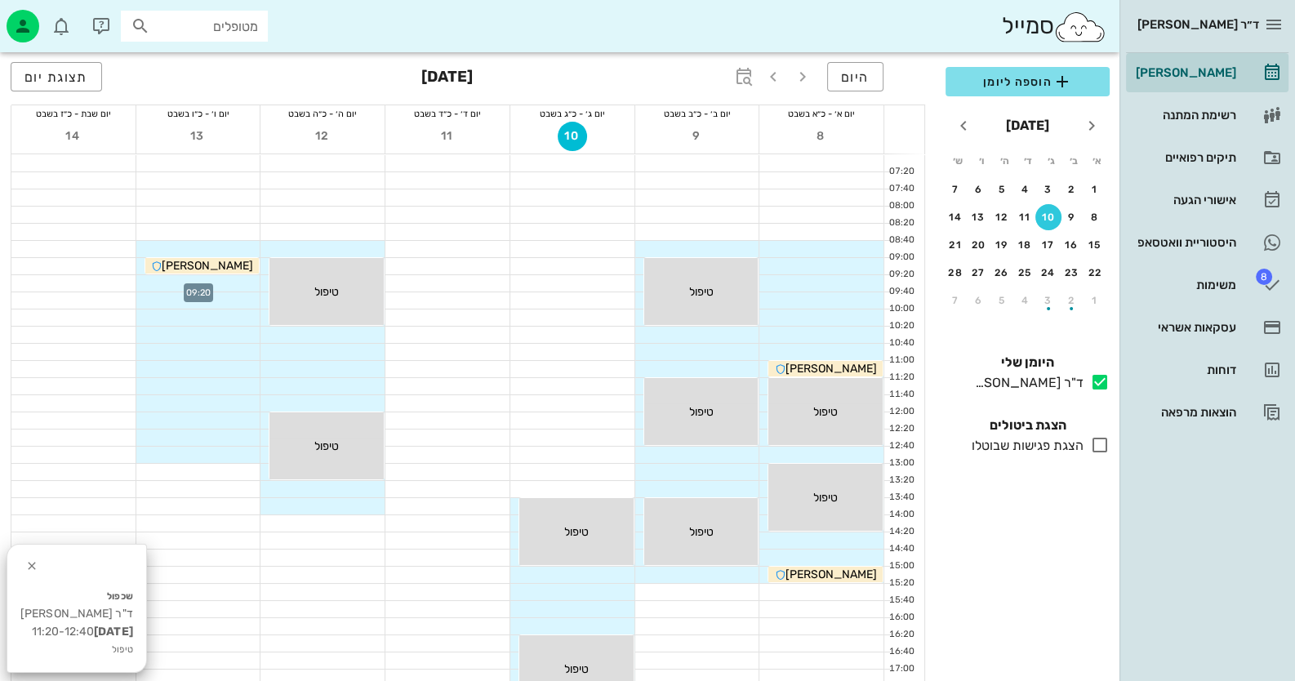
click at [213, 288] on div at bounding box center [198, 283] width 124 height 16
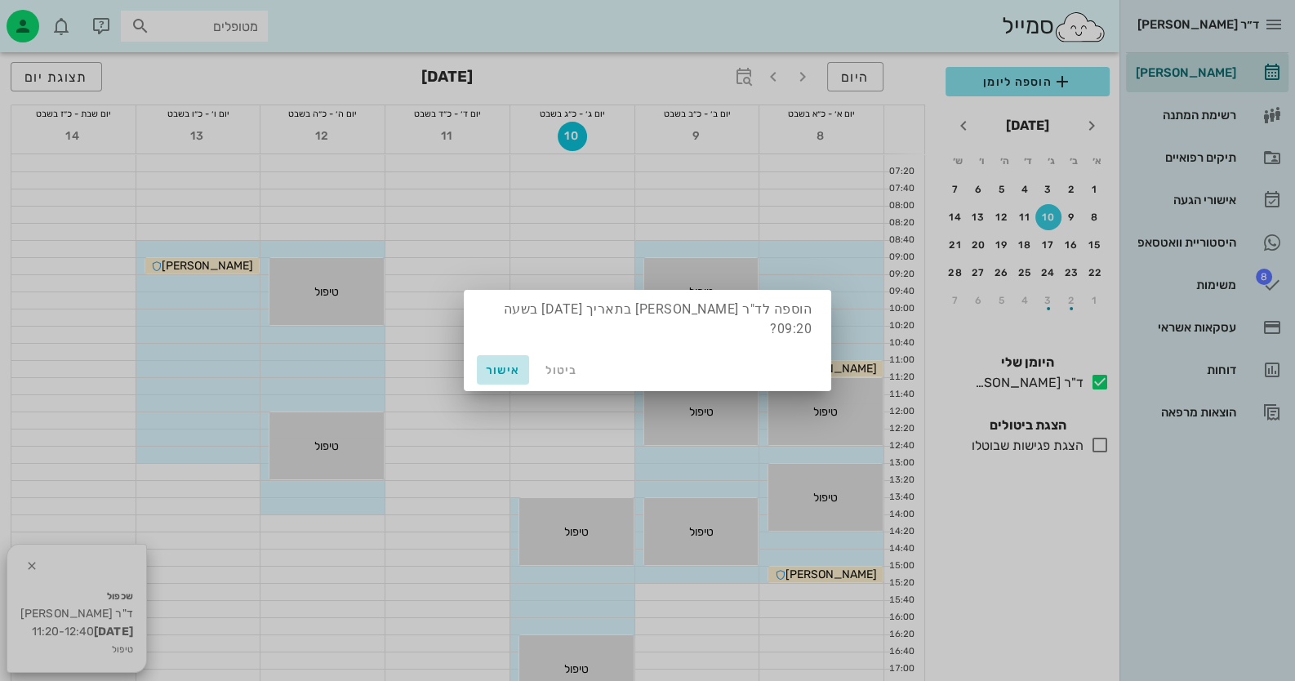
click at [492, 363] on span "אישור" at bounding box center [503, 370] width 39 height 14
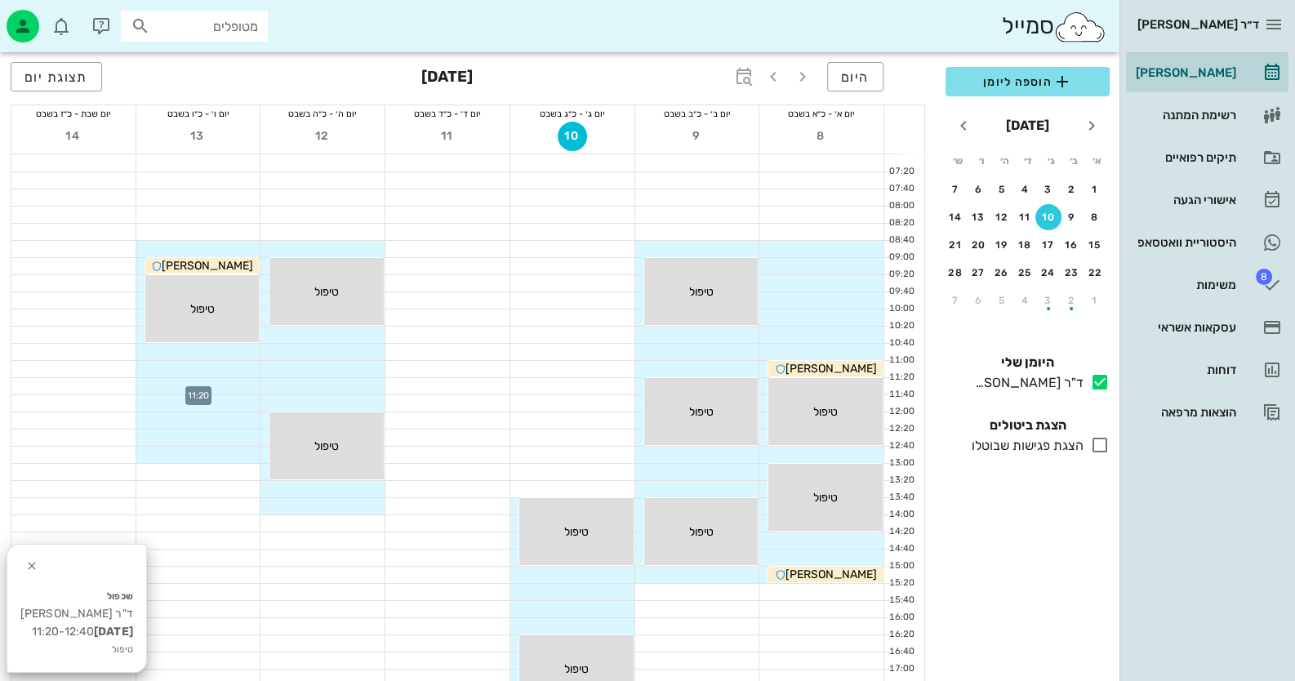
click at [247, 381] on div at bounding box center [198, 386] width 124 height 16
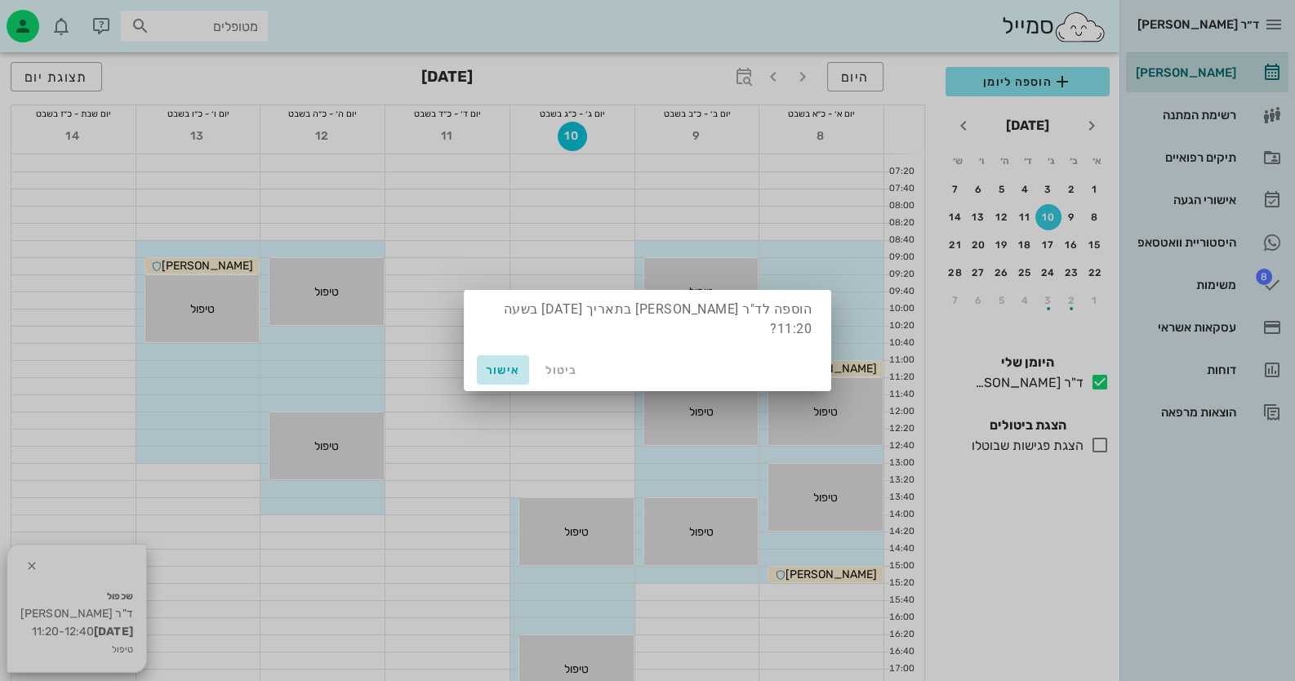
click at [520, 363] on span "אישור" at bounding box center [503, 370] width 39 height 14
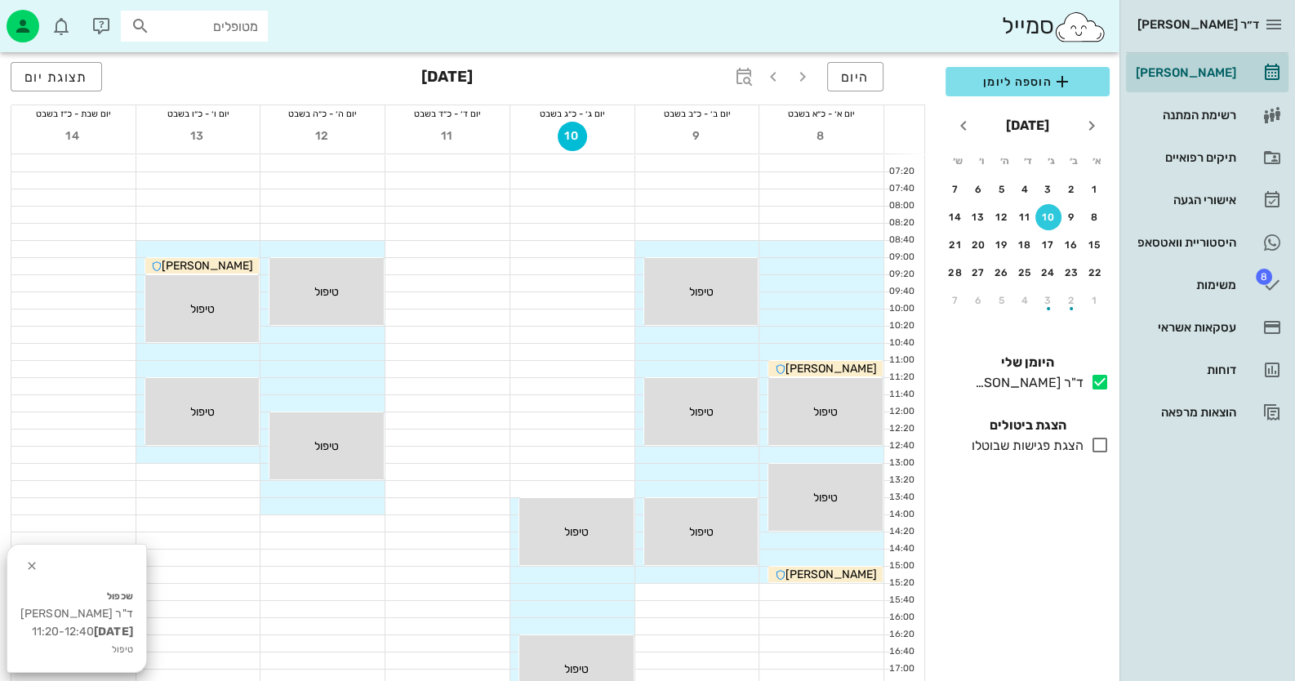
click at [857, 274] on div at bounding box center [822, 282] width 124 height 17
click at [858, 280] on div at bounding box center [822, 283] width 124 height 16
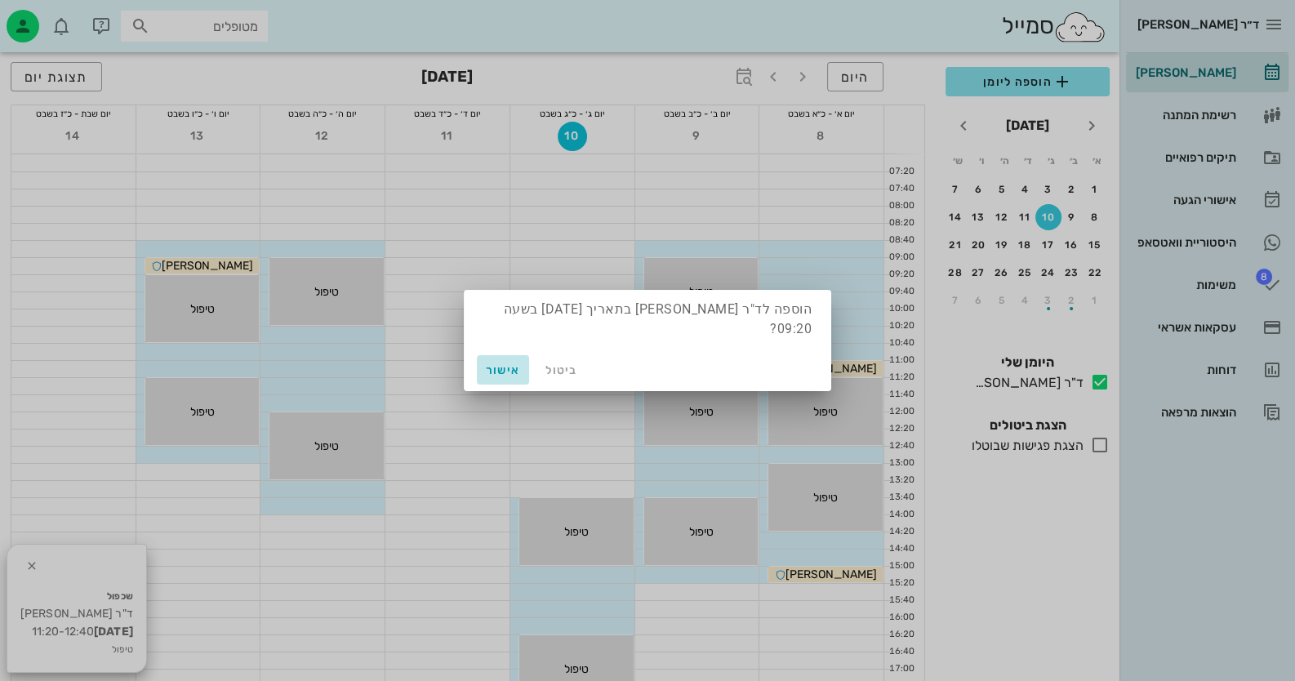
click at [501, 365] on span "אישור" at bounding box center [503, 370] width 39 height 14
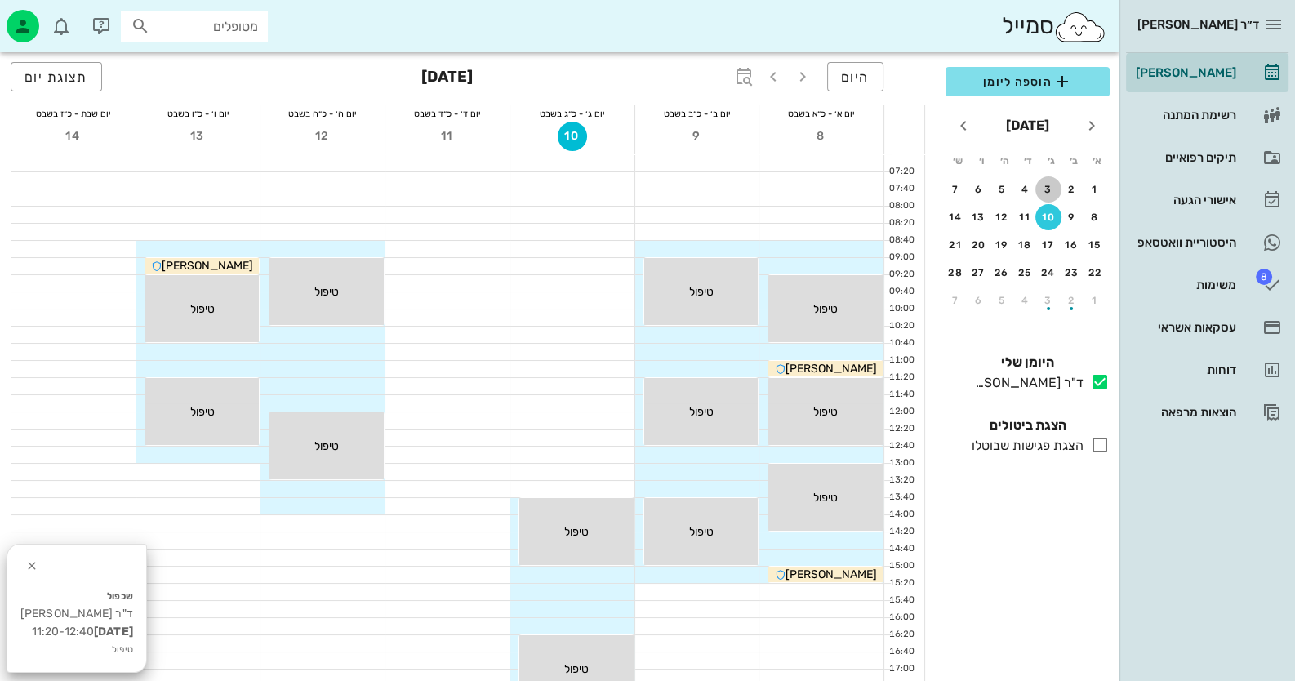
click at [1047, 184] on div "3" at bounding box center [1049, 189] width 26 height 11
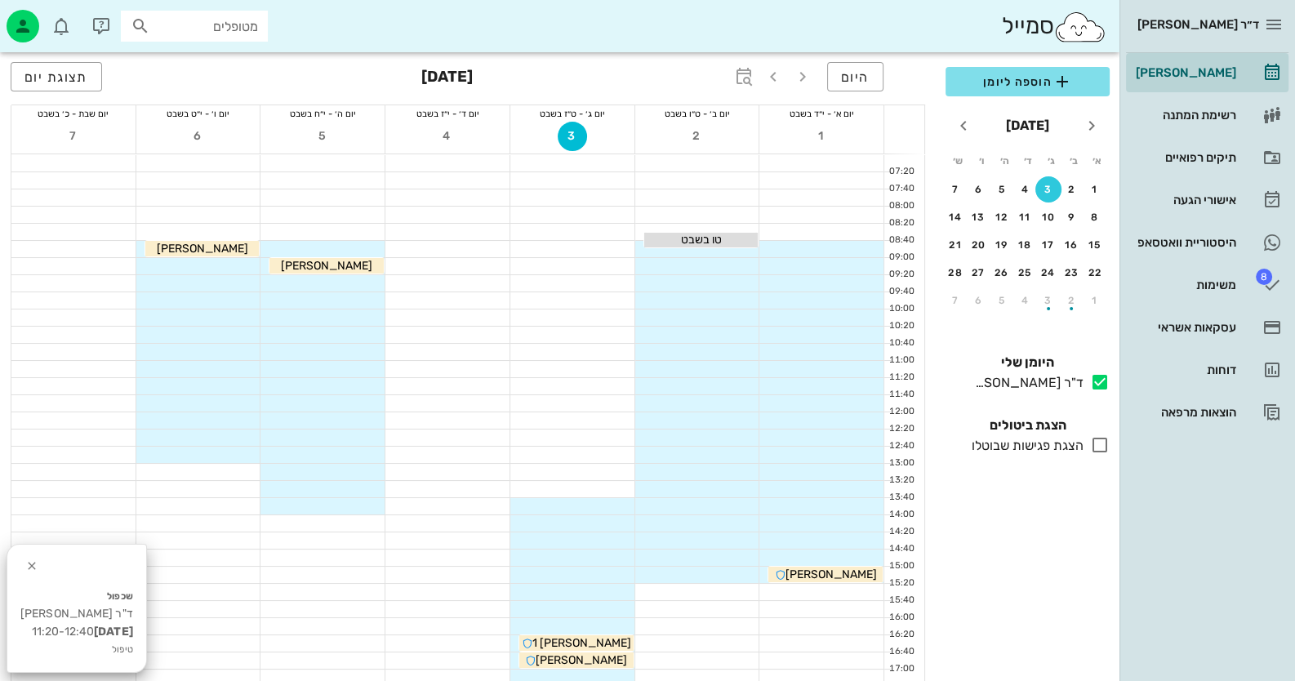
click at [857, 267] on div at bounding box center [822, 266] width 124 height 16
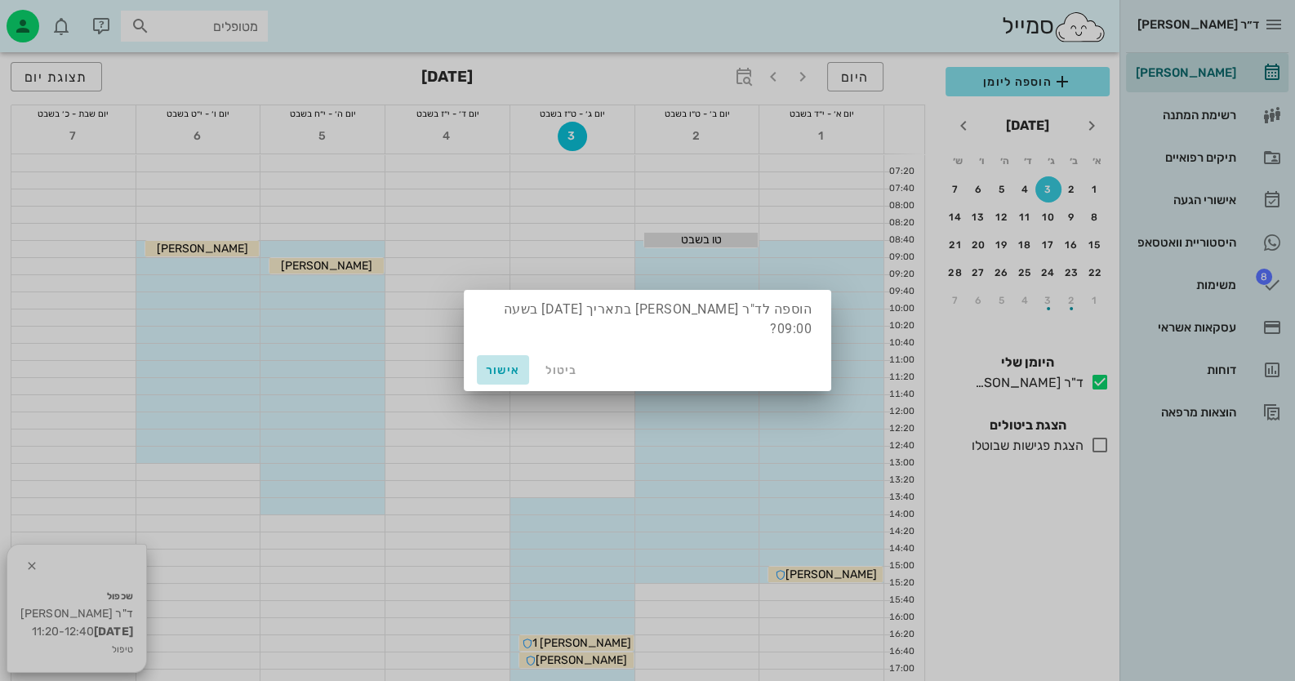
click at [507, 368] on button "אישור" at bounding box center [503, 369] width 52 height 29
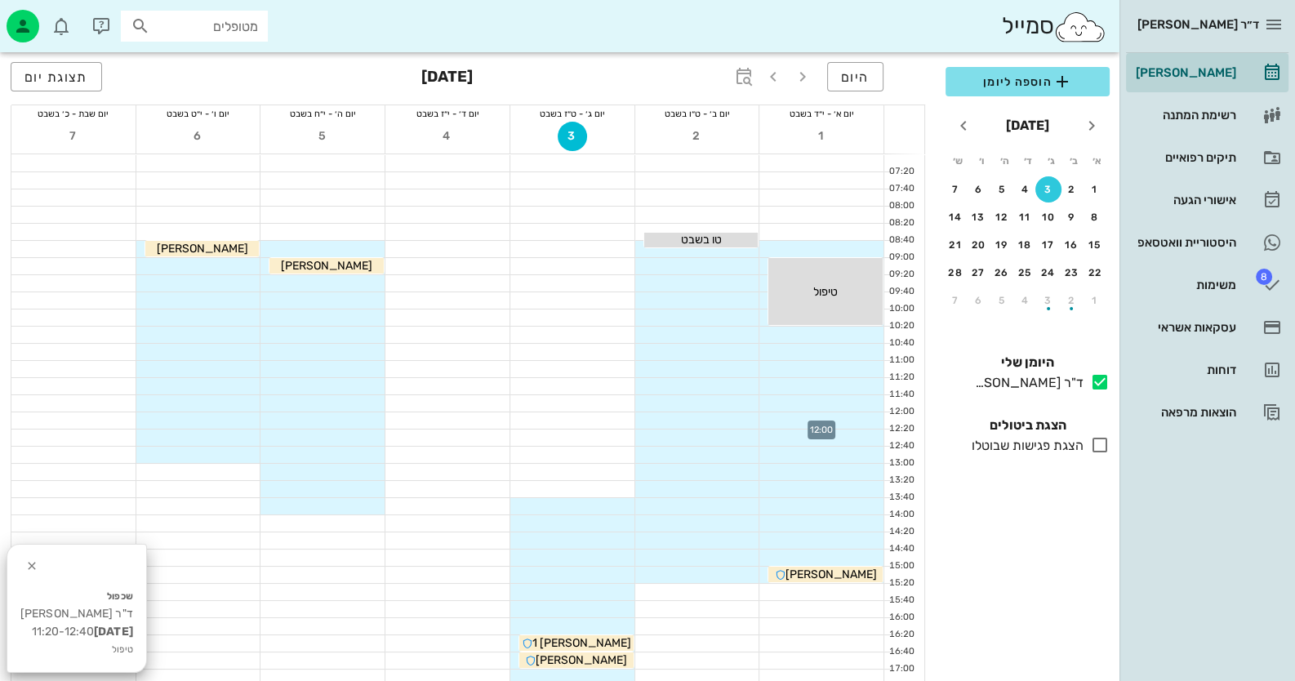
click at [872, 413] on div at bounding box center [822, 420] width 124 height 16
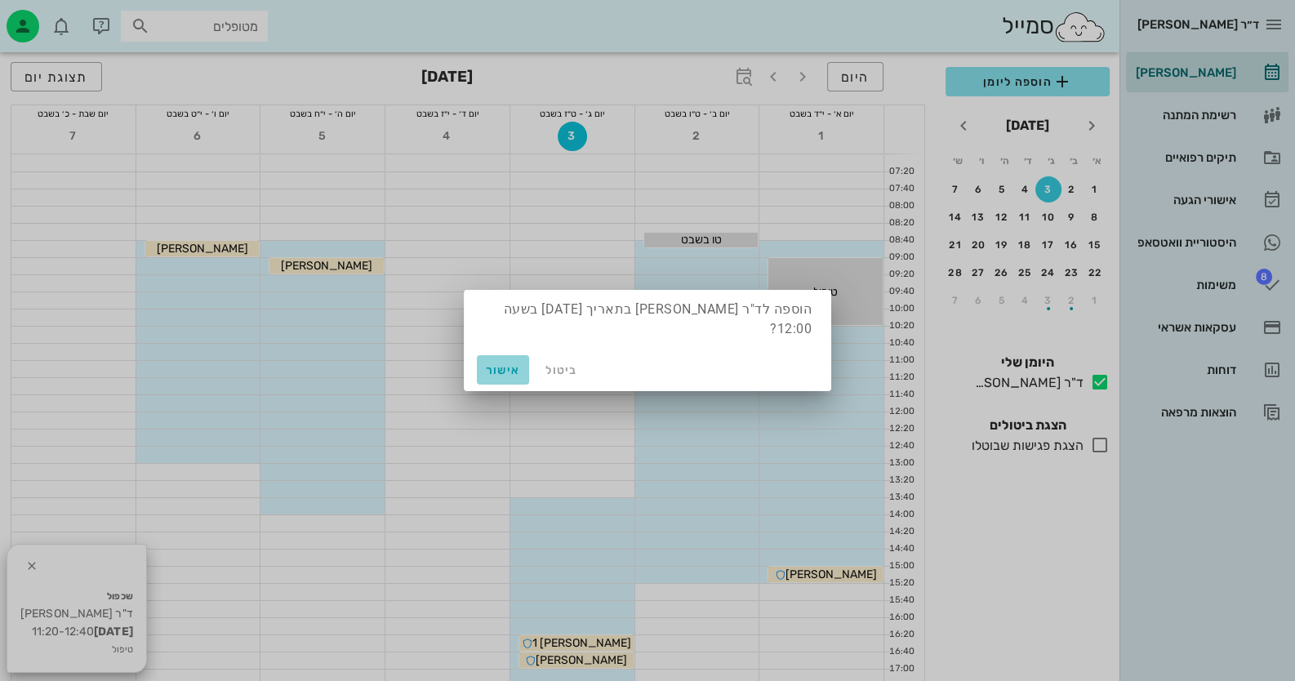
click at [506, 363] on span "אישור" at bounding box center [503, 370] width 39 height 14
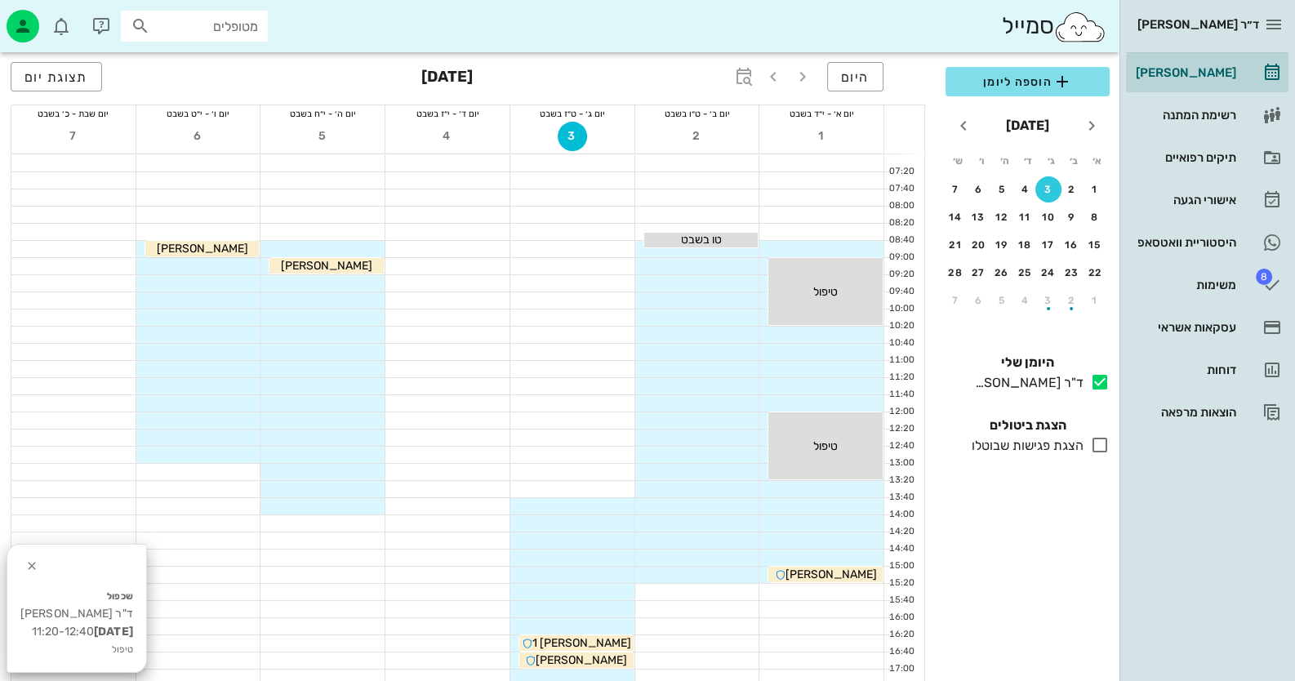
click at [720, 333] on div at bounding box center [697, 335] width 124 height 16
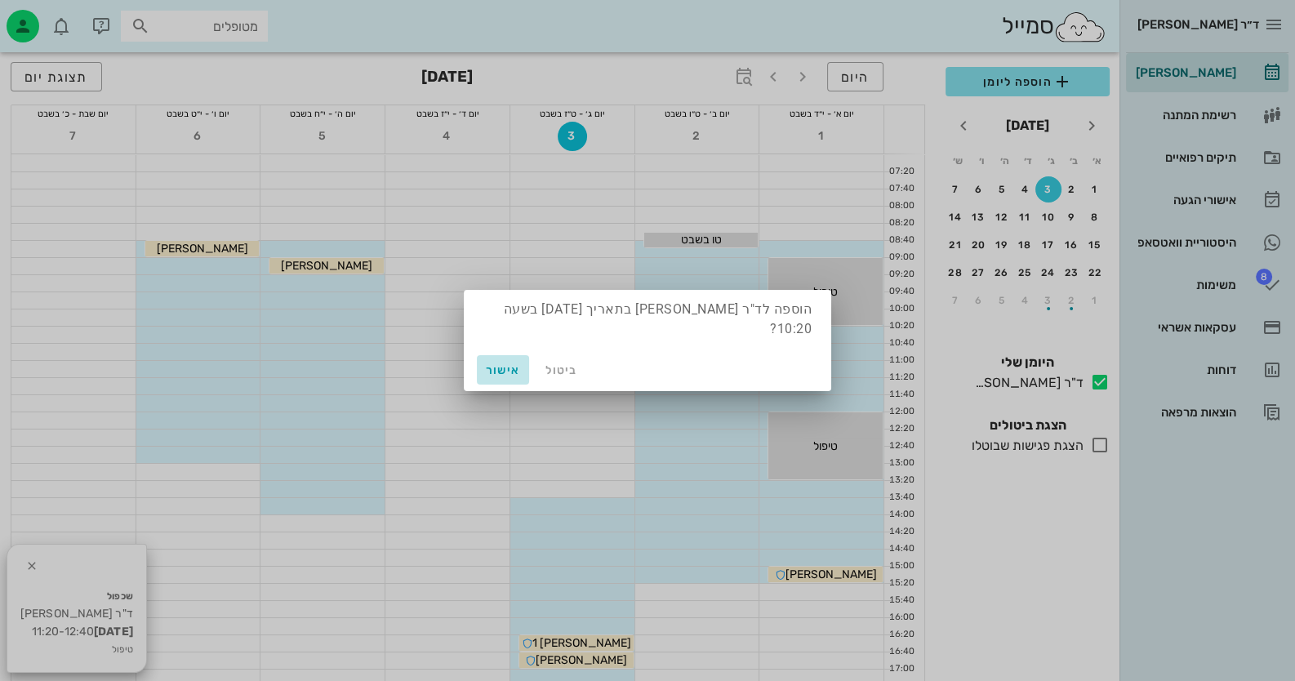
click at [519, 363] on span "אישור" at bounding box center [503, 370] width 39 height 14
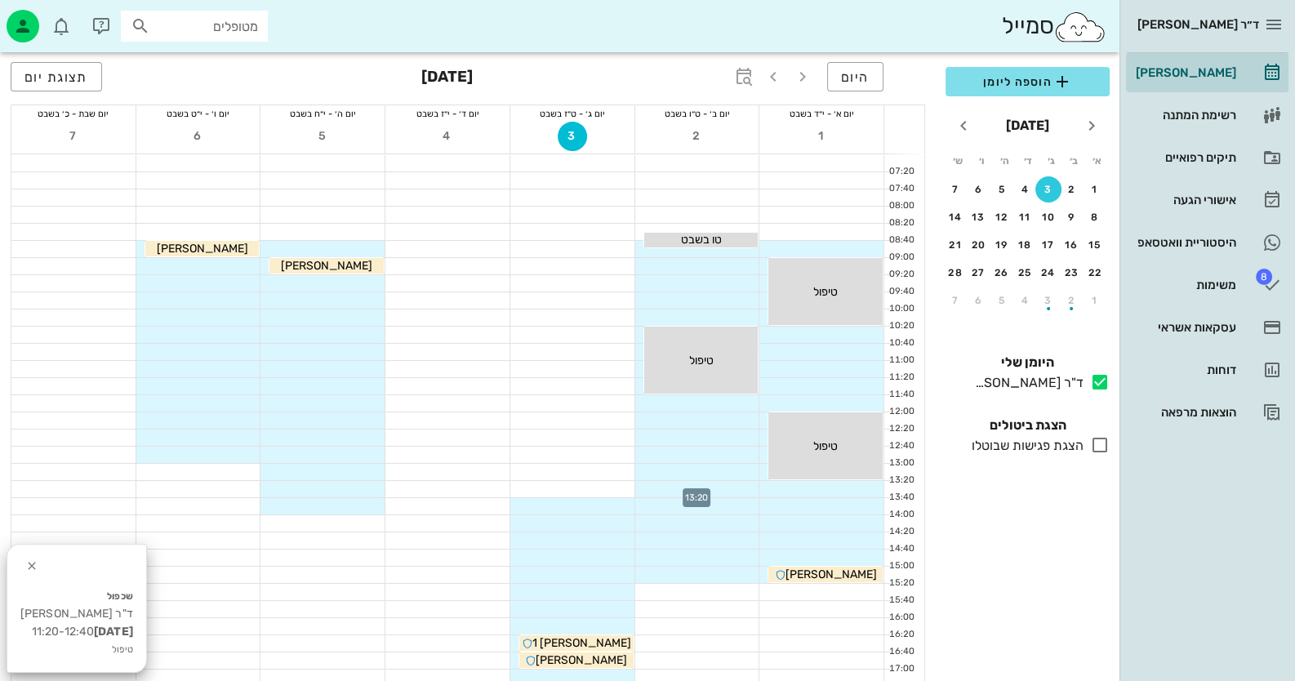
click at [726, 490] on div at bounding box center [697, 489] width 124 height 16
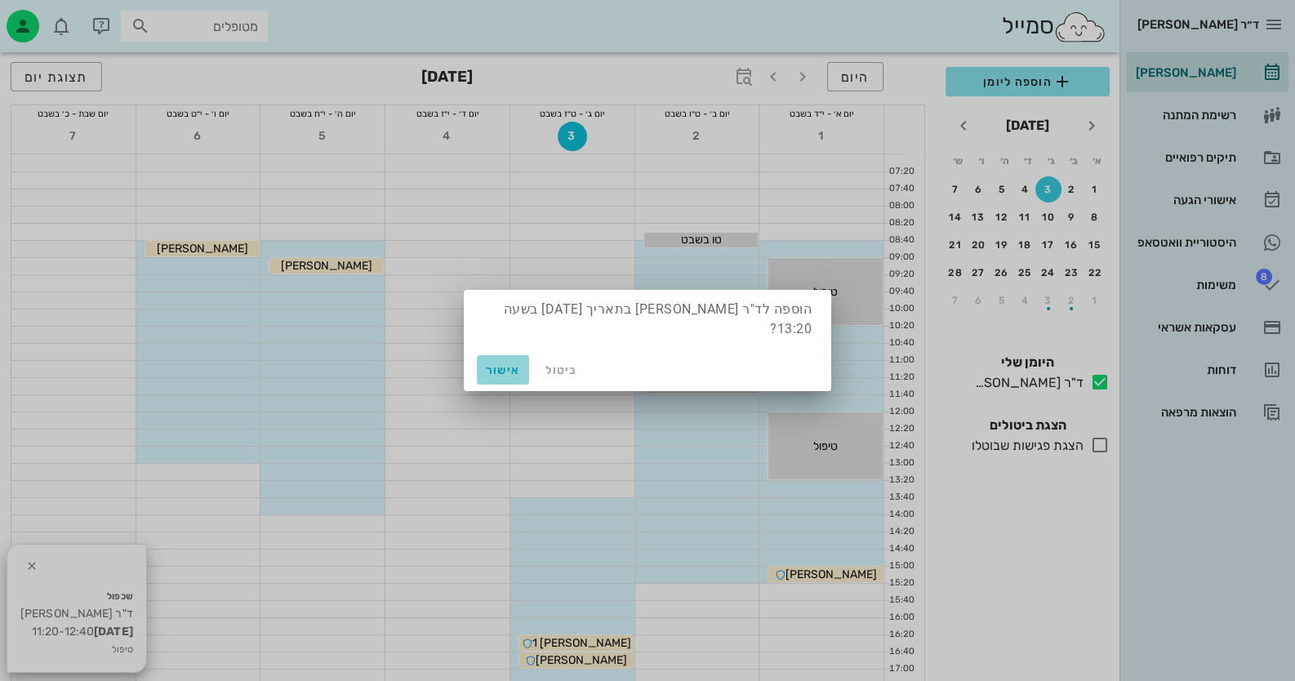
click at [494, 364] on span "אישור" at bounding box center [503, 370] width 39 height 14
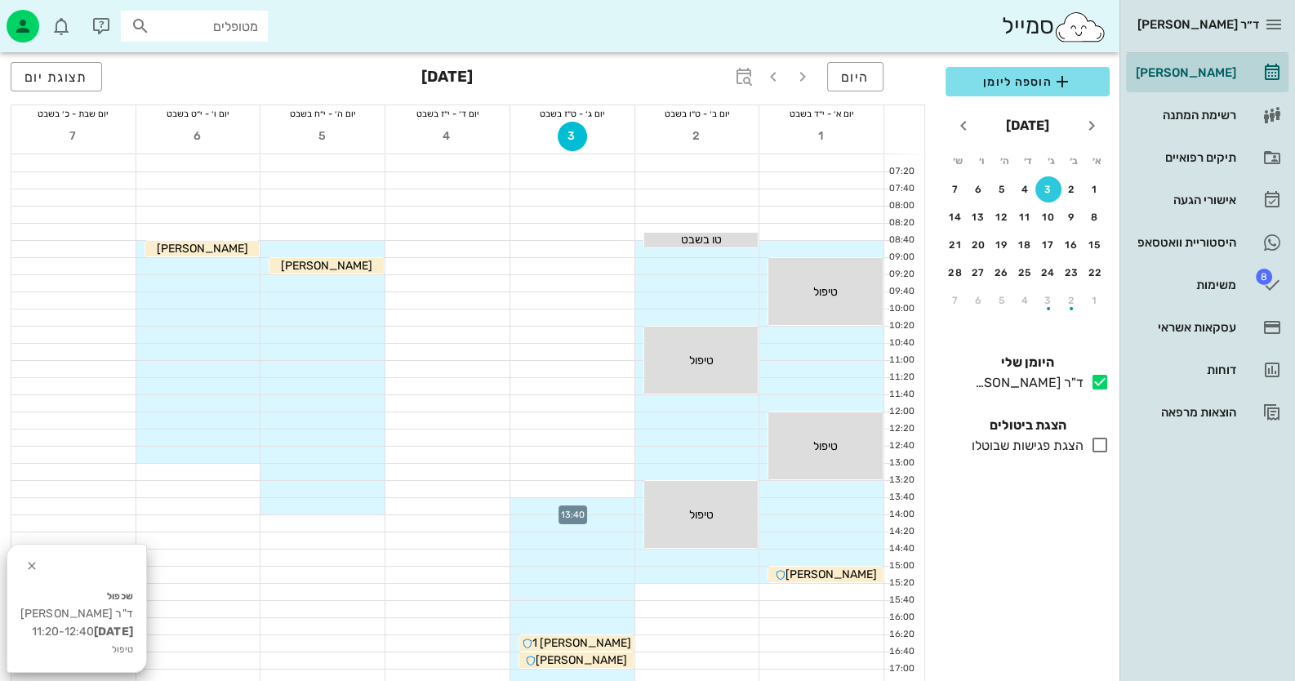
click at [631, 500] on div at bounding box center [572, 506] width 124 height 16
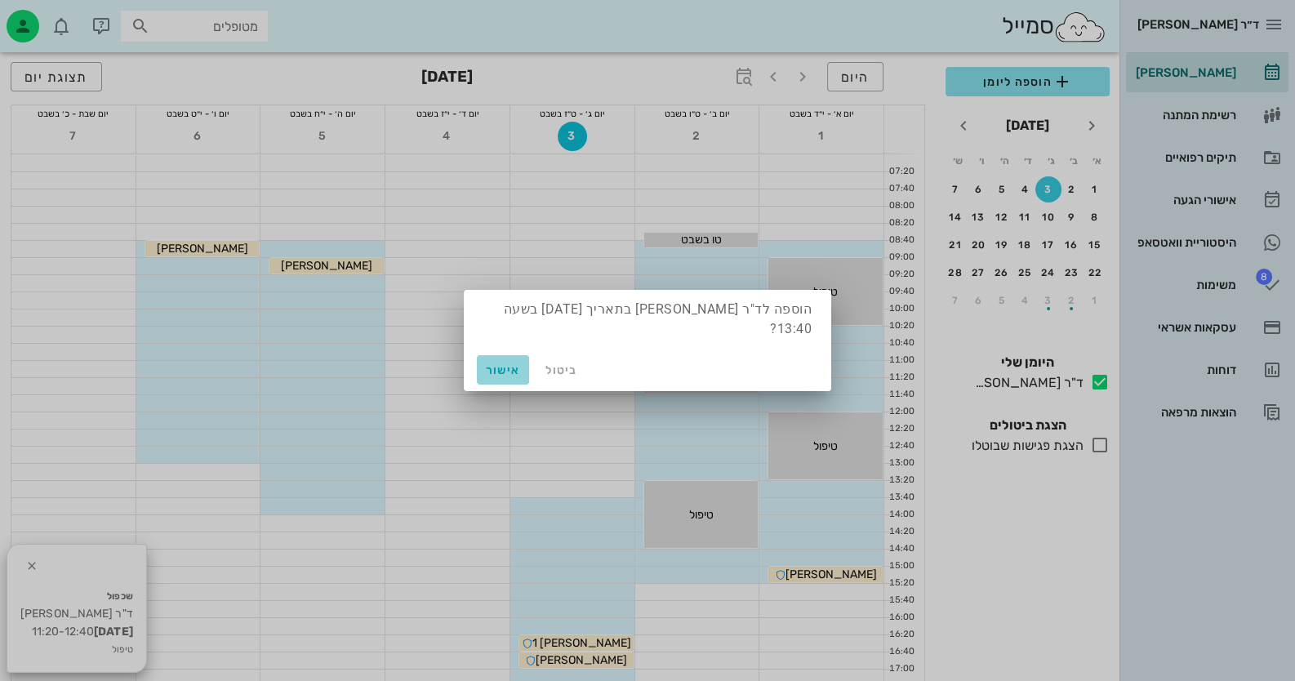
click at [492, 363] on span "אישור" at bounding box center [503, 370] width 39 height 14
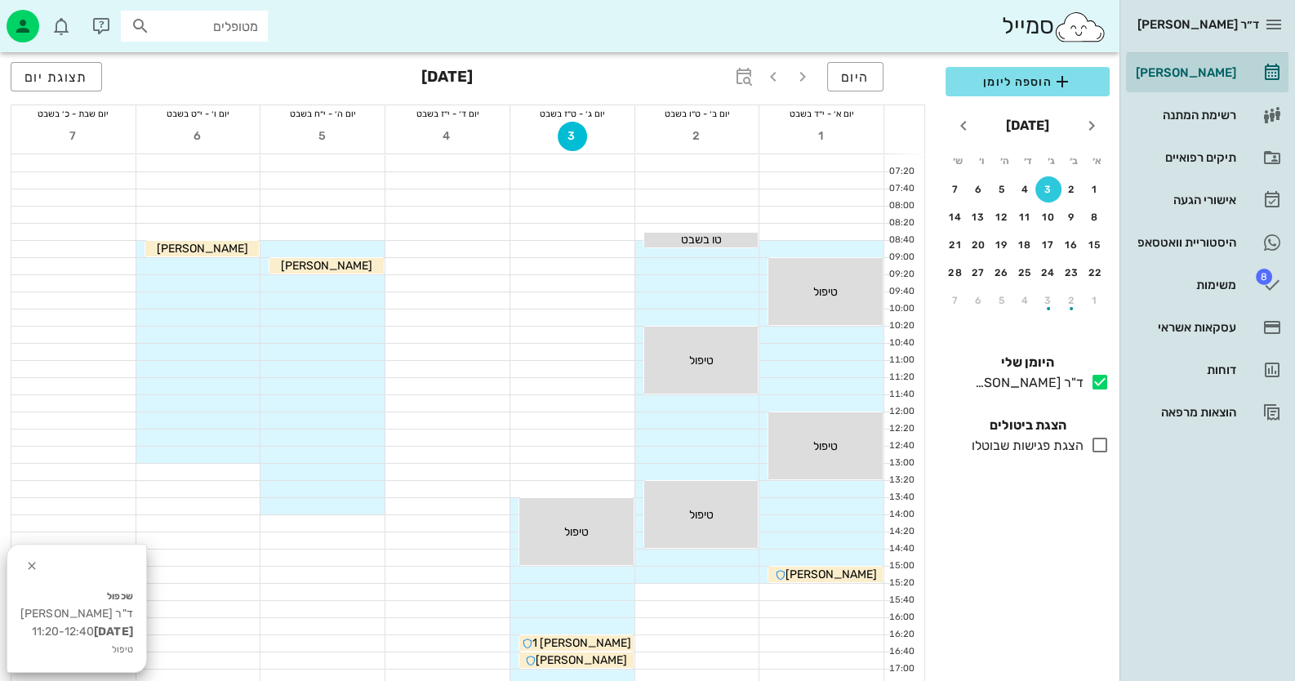
click at [335, 344] on div at bounding box center [323, 352] width 124 height 16
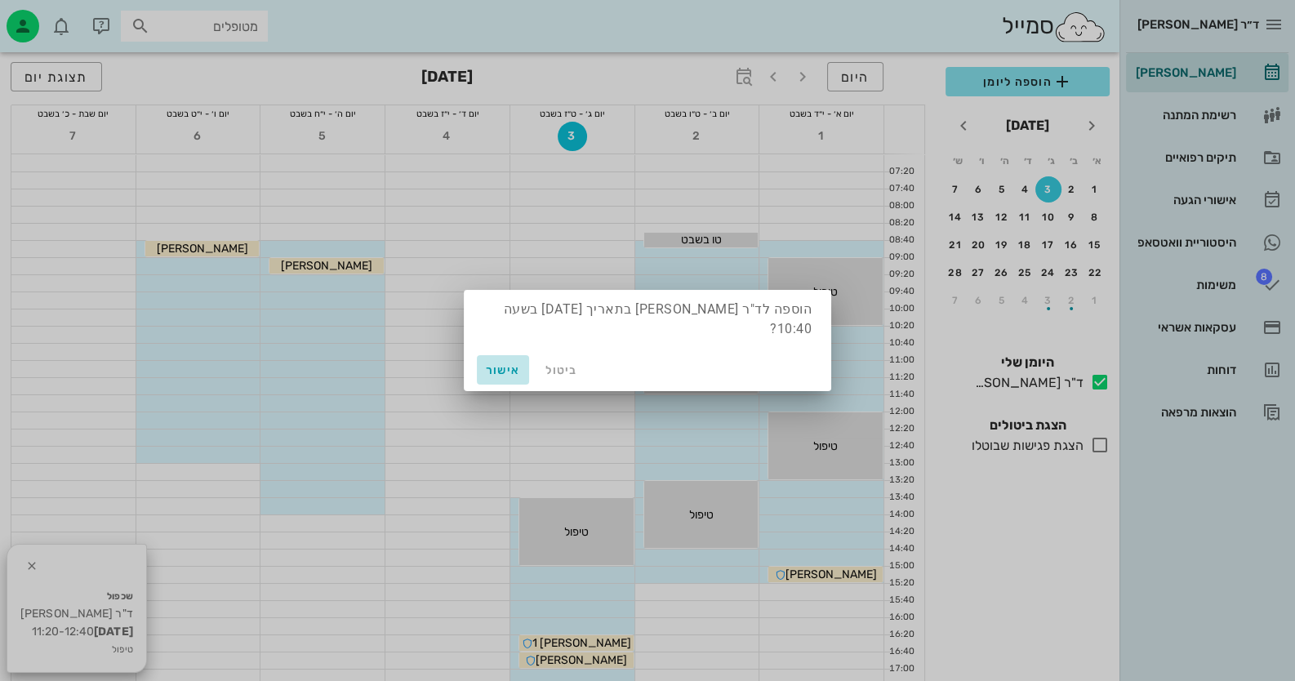
click at [510, 363] on span "אישור" at bounding box center [503, 370] width 39 height 14
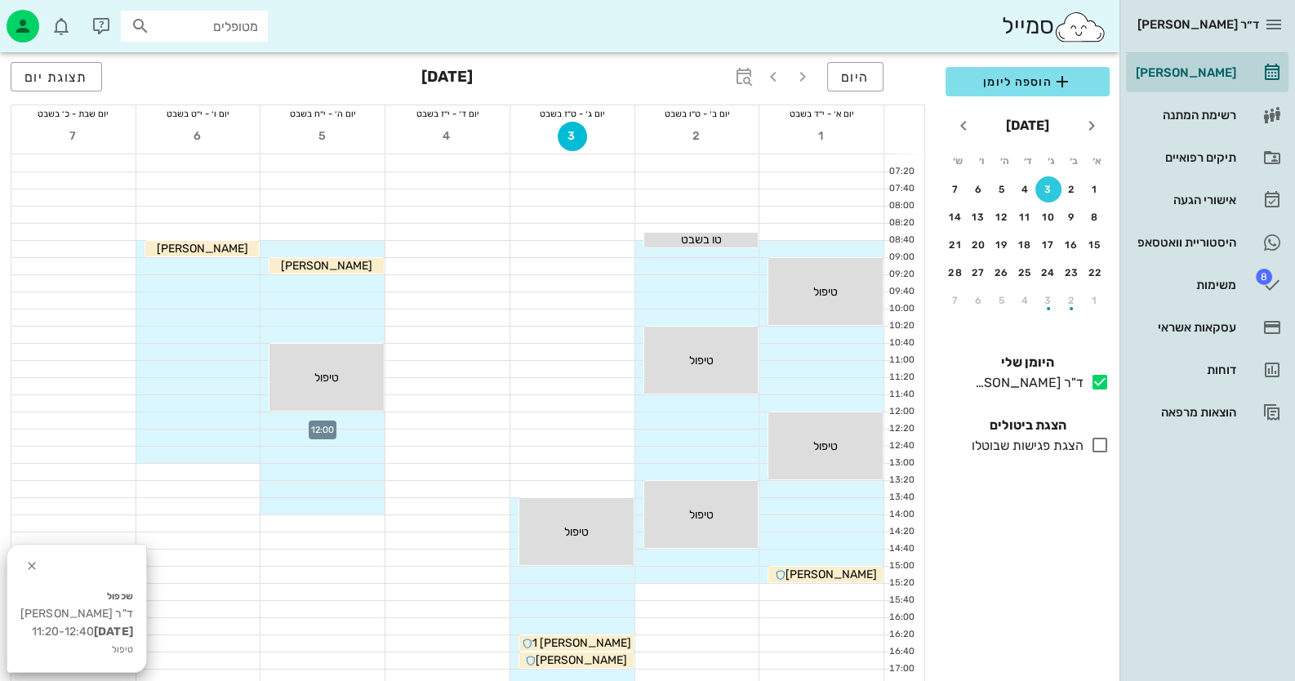
click at [363, 418] on div at bounding box center [323, 420] width 124 height 16
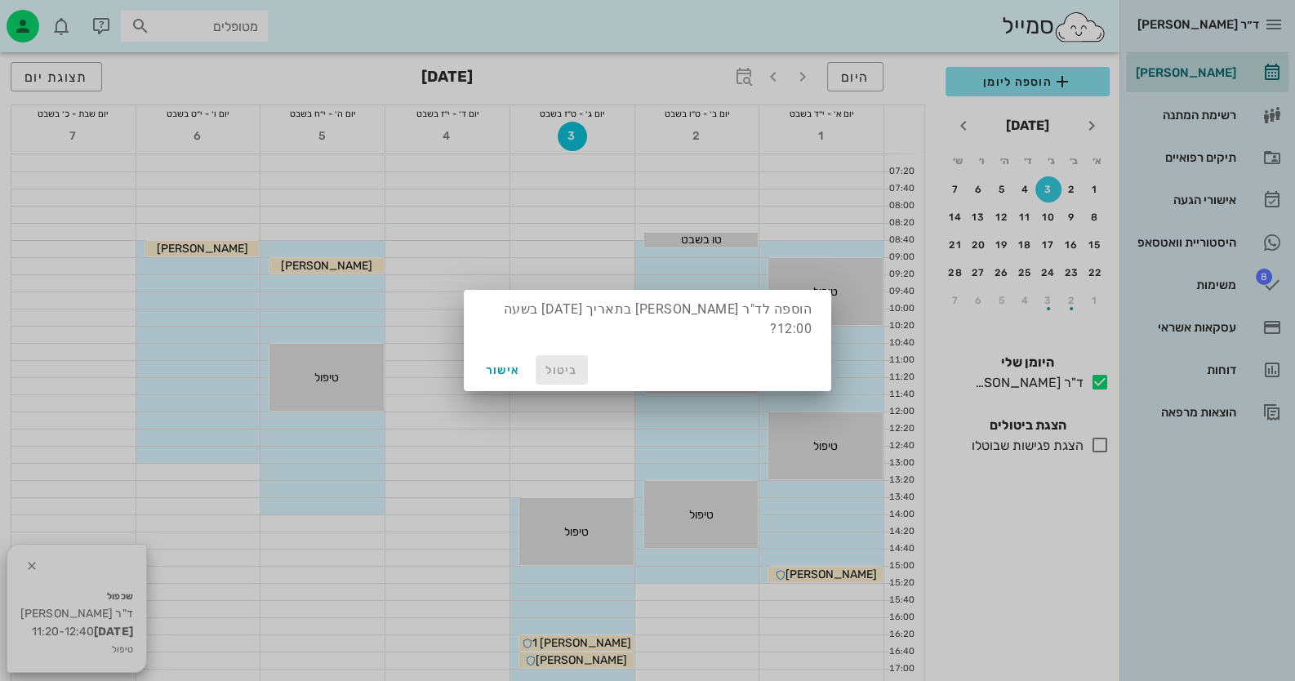
click at [555, 355] on button "ביטול" at bounding box center [562, 369] width 52 height 29
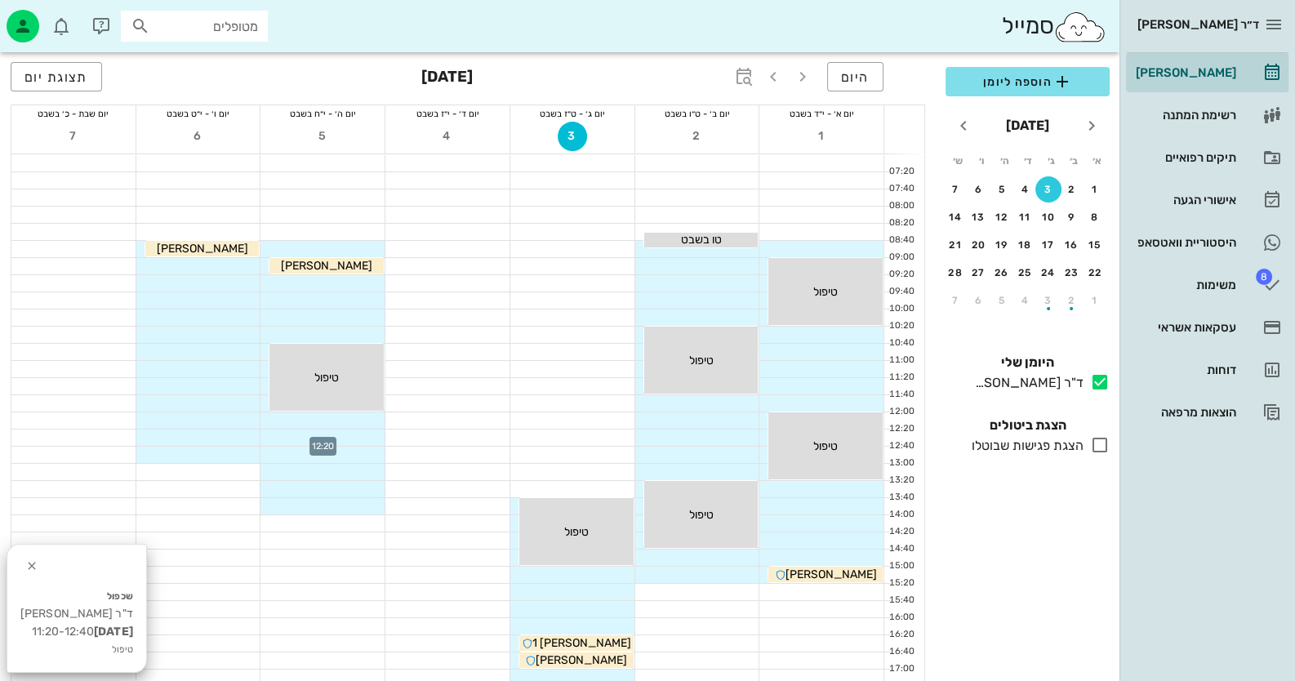
click at [328, 439] on div at bounding box center [323, 438] width 124 height 16
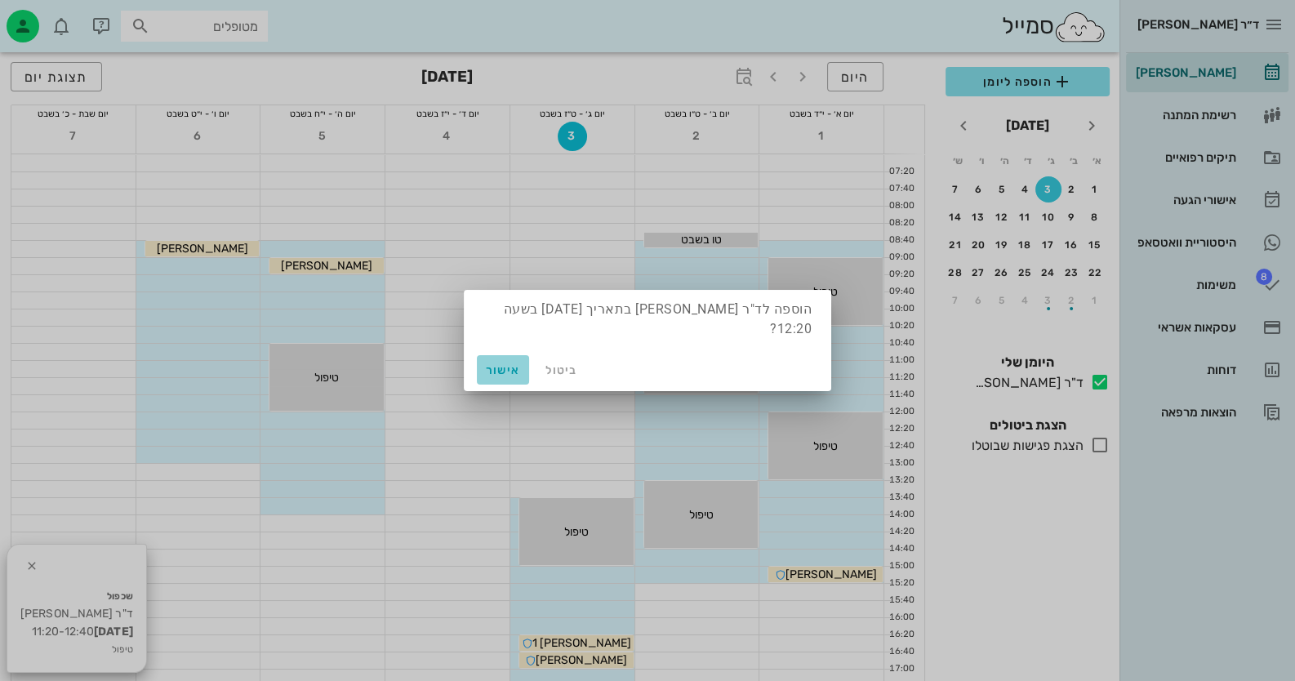
click at [504, 366] on span "אישור" at bounding box center [503, 370] width 39 height 14
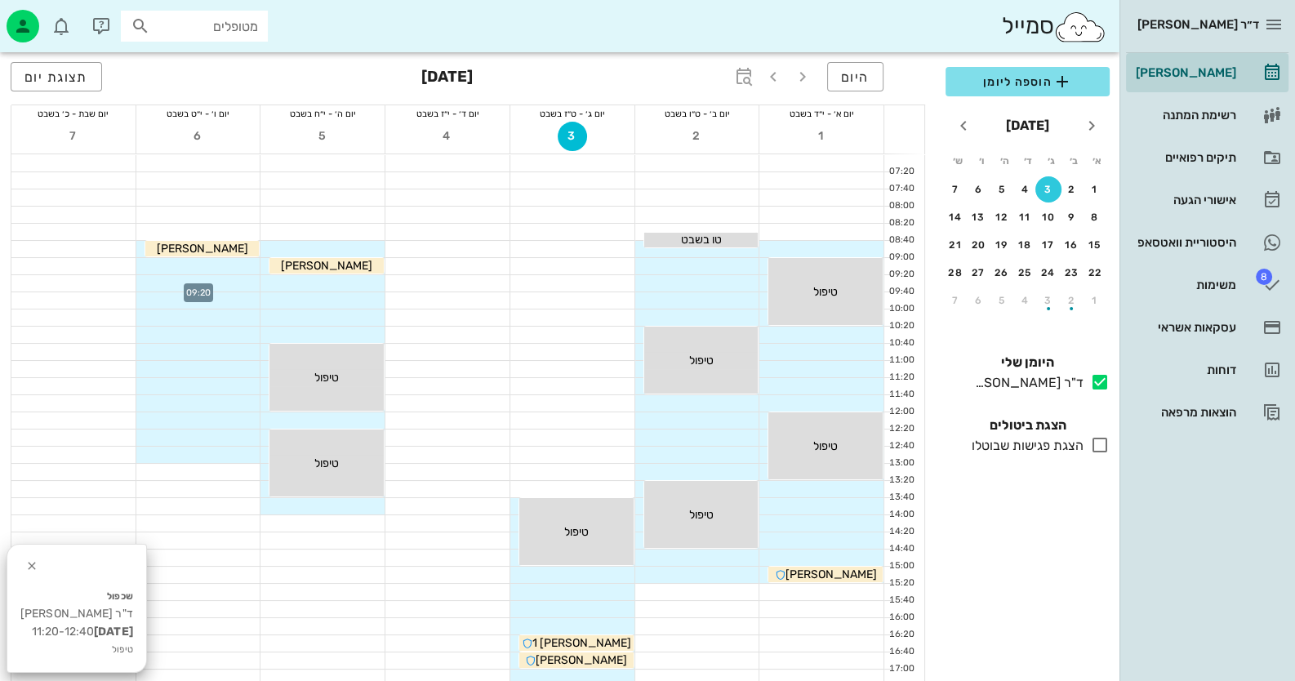
click at [185, 285] on div at bounding box center [198, 283] width 124 height 16
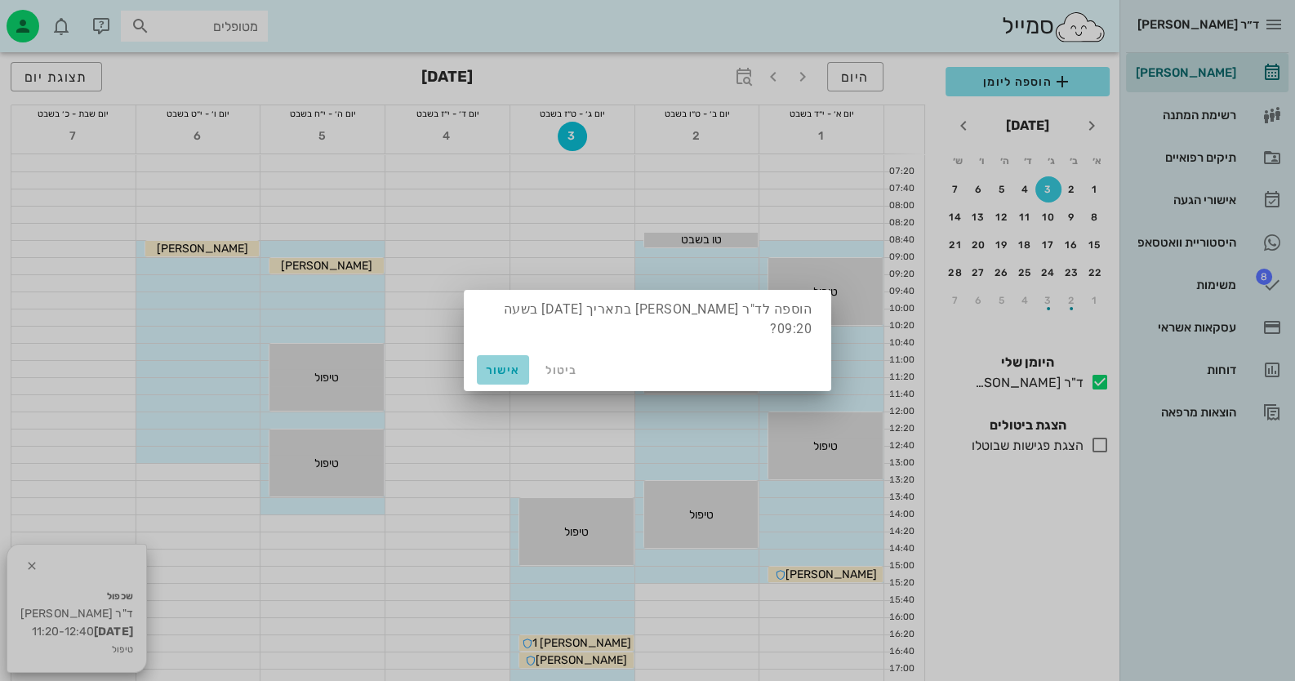
click at [488, 363] on span "אישור" at bounding box center [503, 370] width 39 height 14
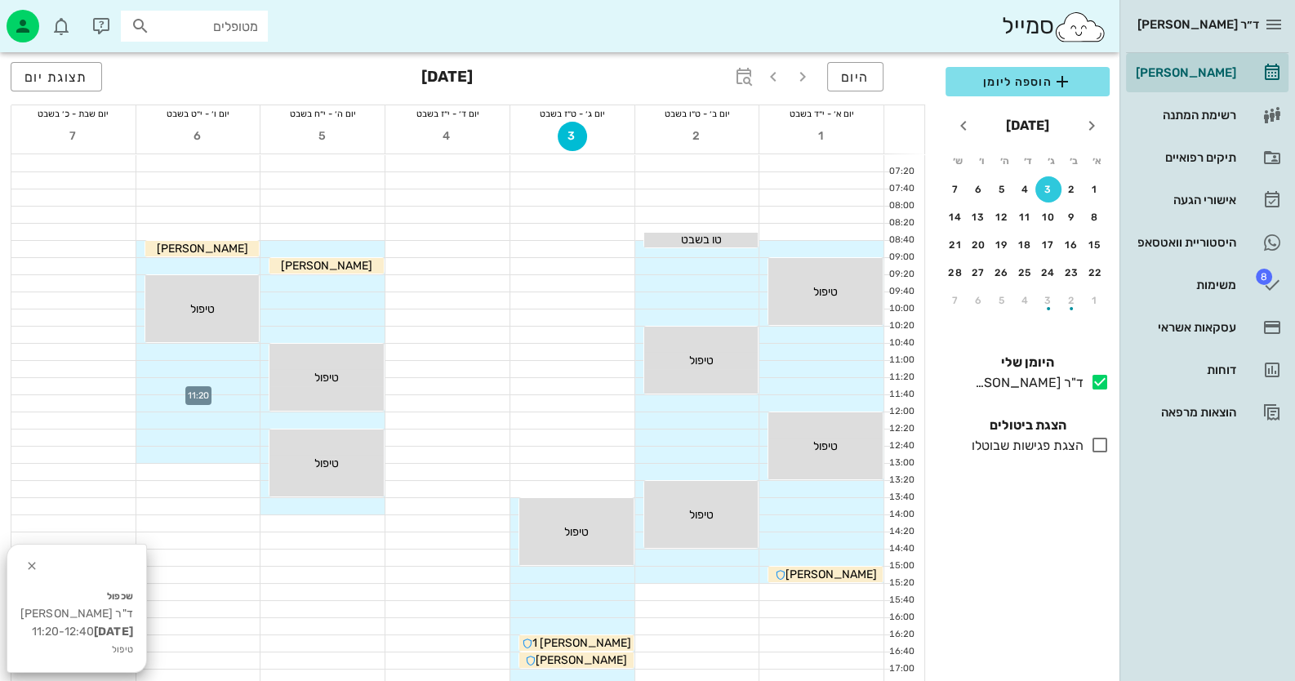
click at [185, 379] on div at bounding box center [198, 386] width 124 height 16
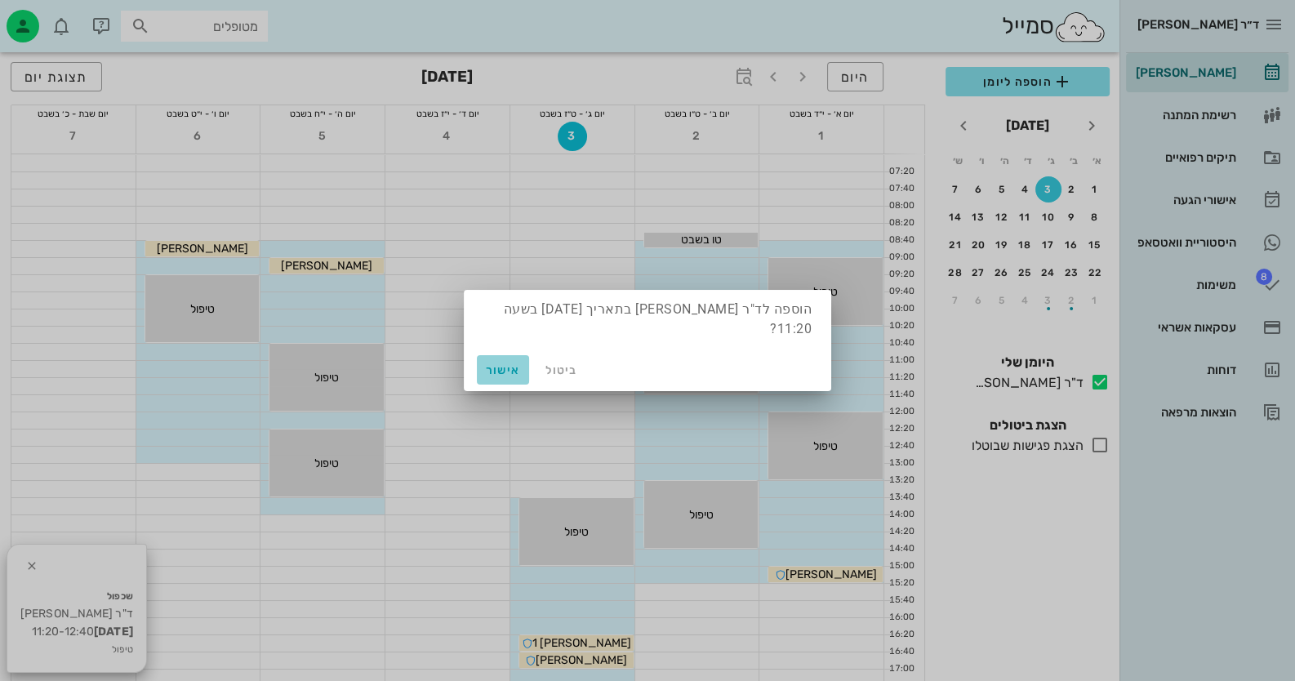
drag, startPoint x: 493, startPoint y: 367, endPoint x: 555, endPoint y: 353, distance: 63.6
click at [493, 367] on button "אישור" at bounding box center [503, 369] width 52 height 29
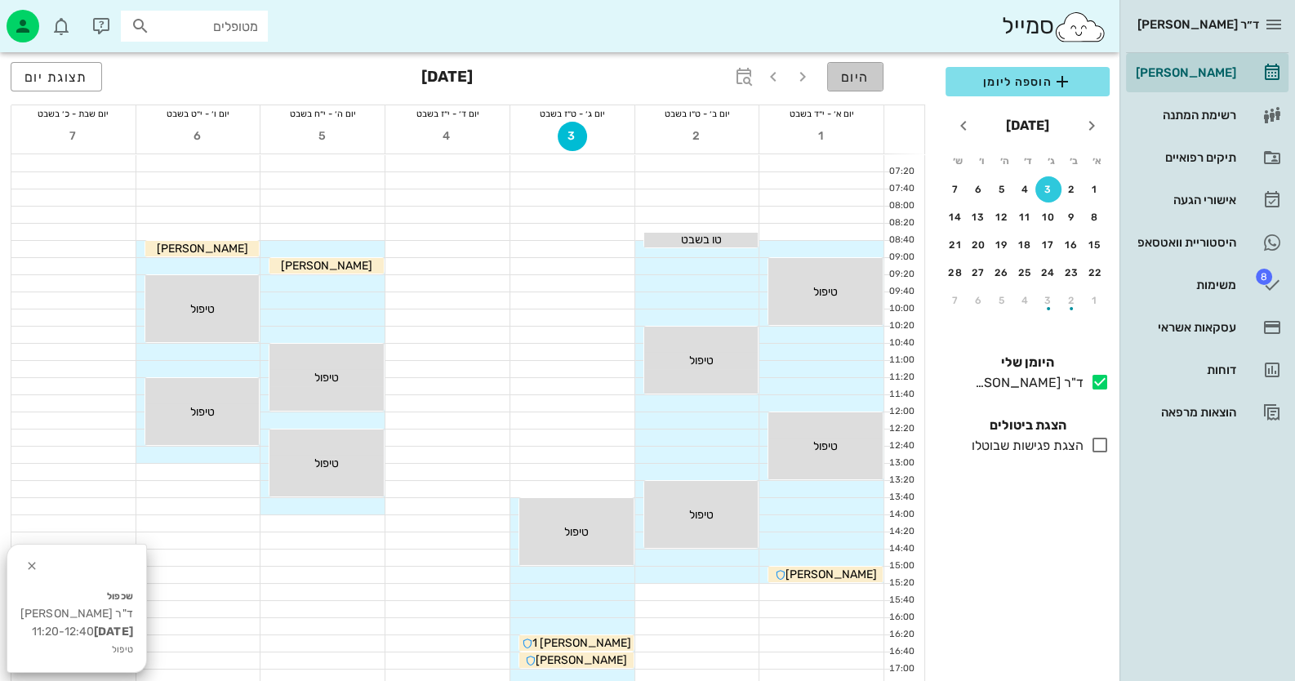
click at [870, 84] on button "היום" at bounding box center [855, 76] width 56 height 29
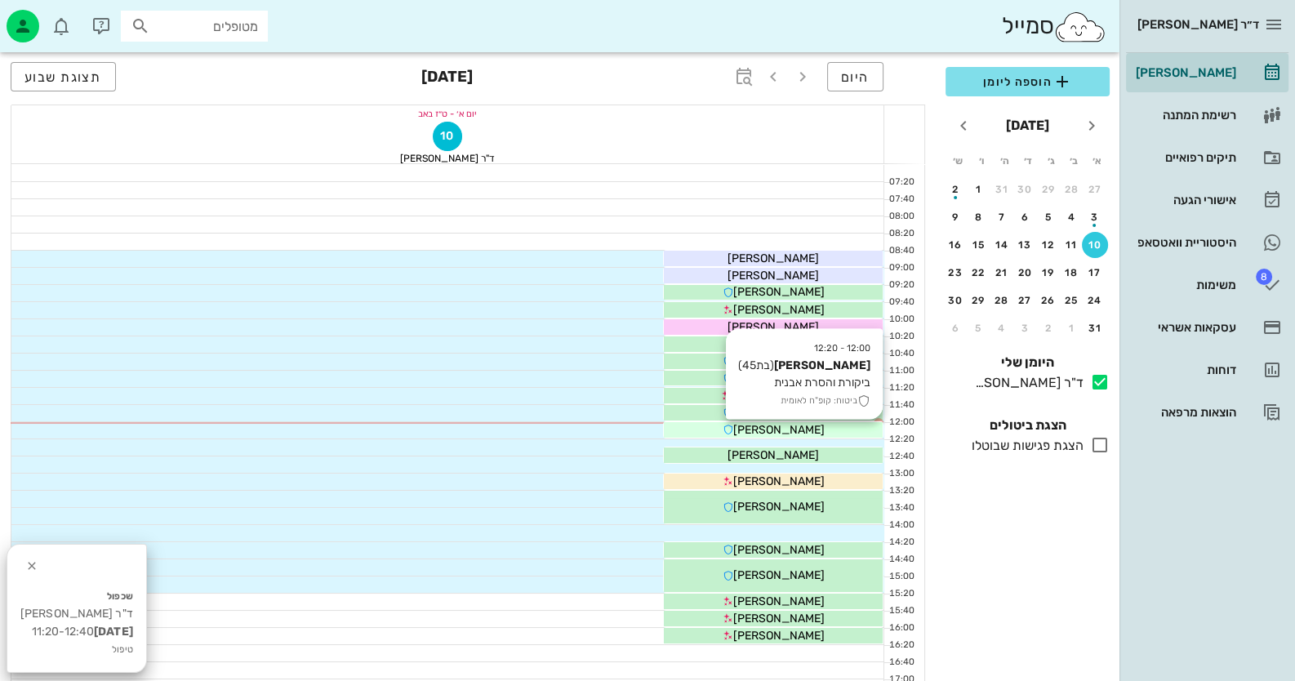
click at [841, 428] on div "מרים אהרוני" at bounding box center [773, 429] width 219 height 17
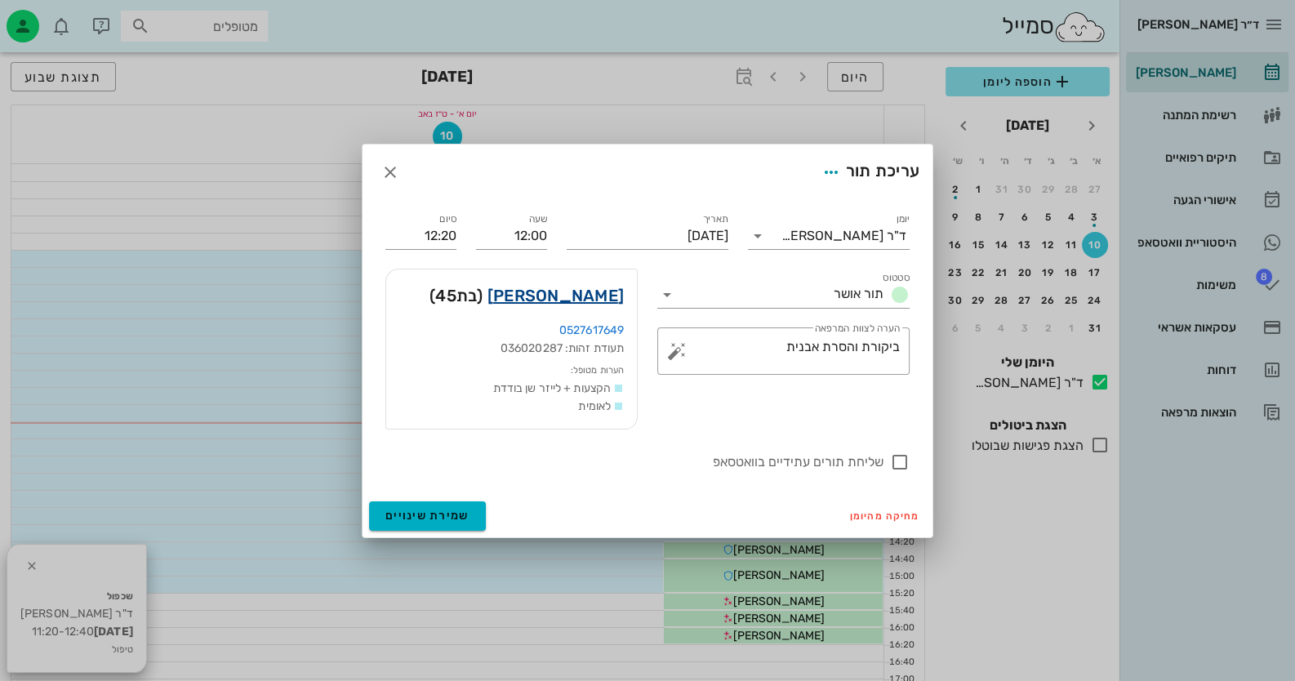
click at [604, 303] on link "מרים אהרוני" at bounding box center [556, 296] width 136 height 26
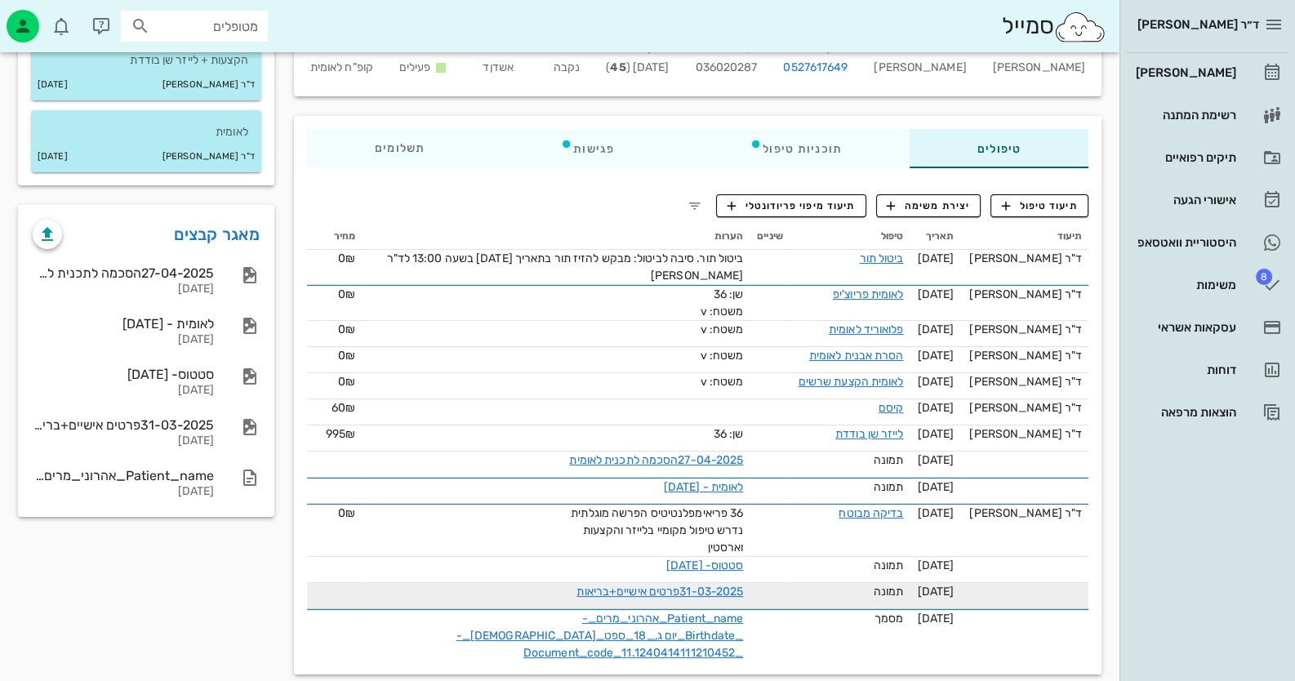
scroll to position [158, 0]
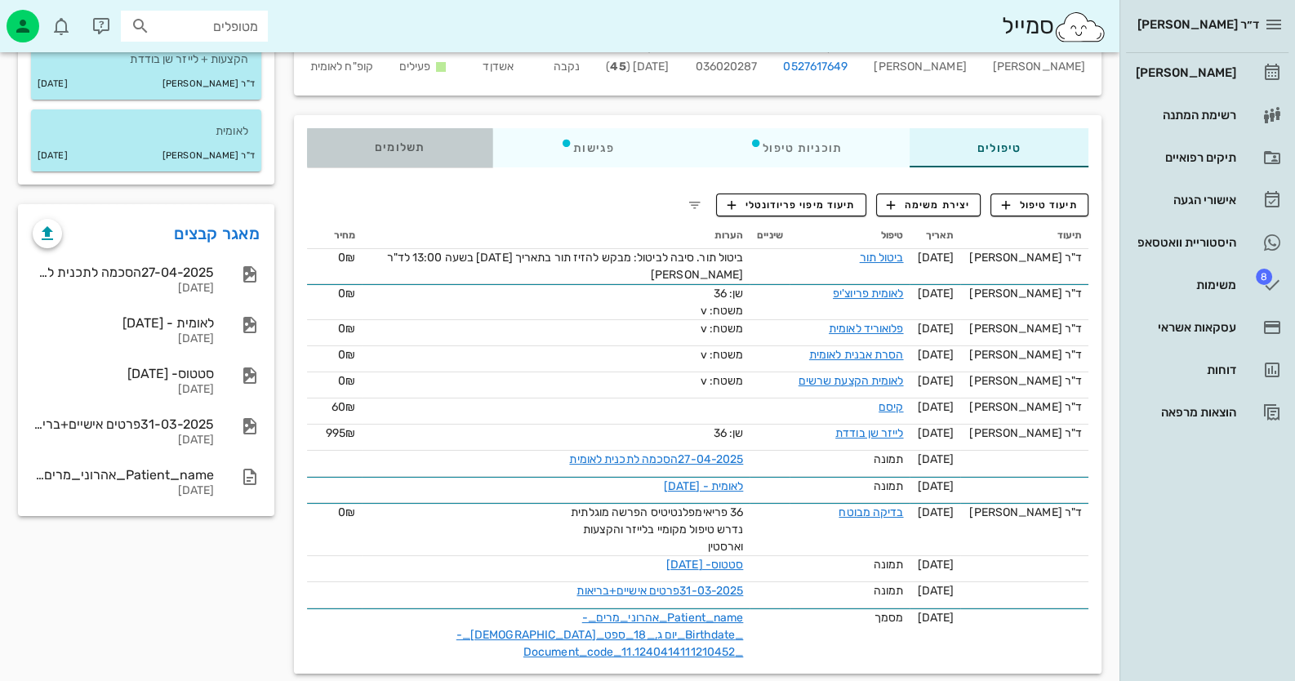
click at [437, 144] on div "תשלומים 0₪" at bounding box center [399, 147] width 185 height 39
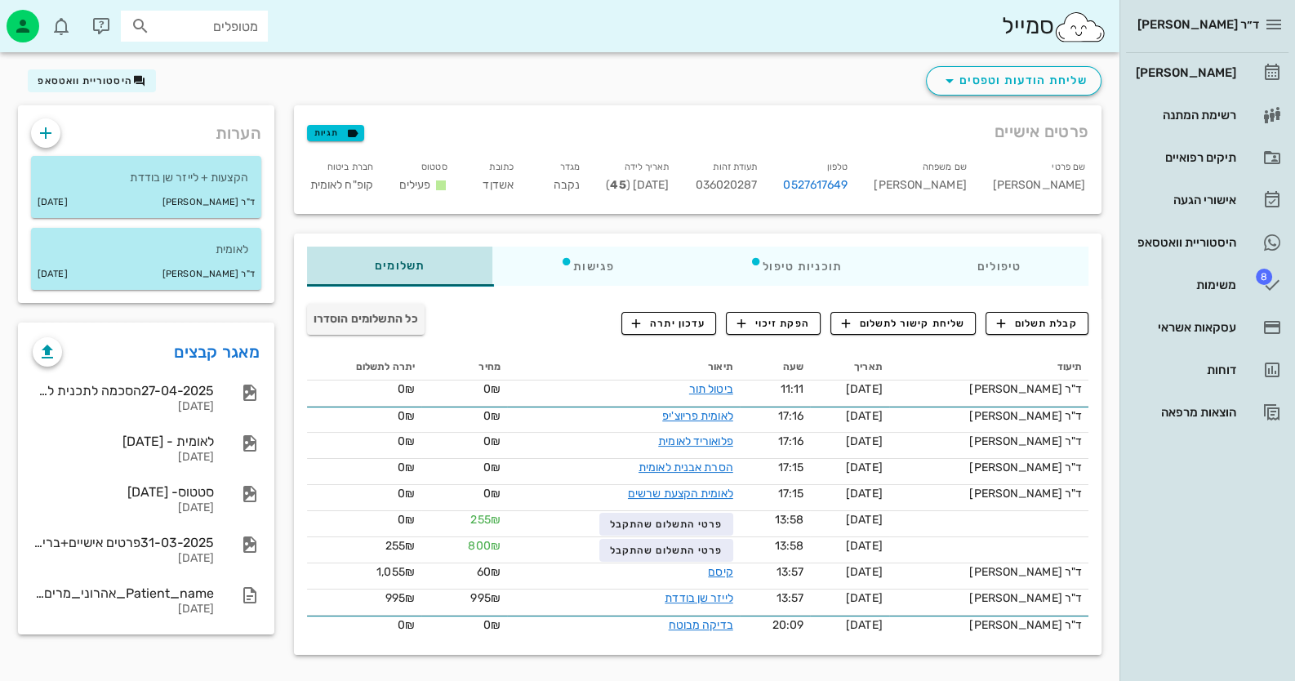
scroll to position [39, 0]
click at [1046, 317] on span "קבלת תשלום" at bounding box center [1037, 324] width 81 height 15
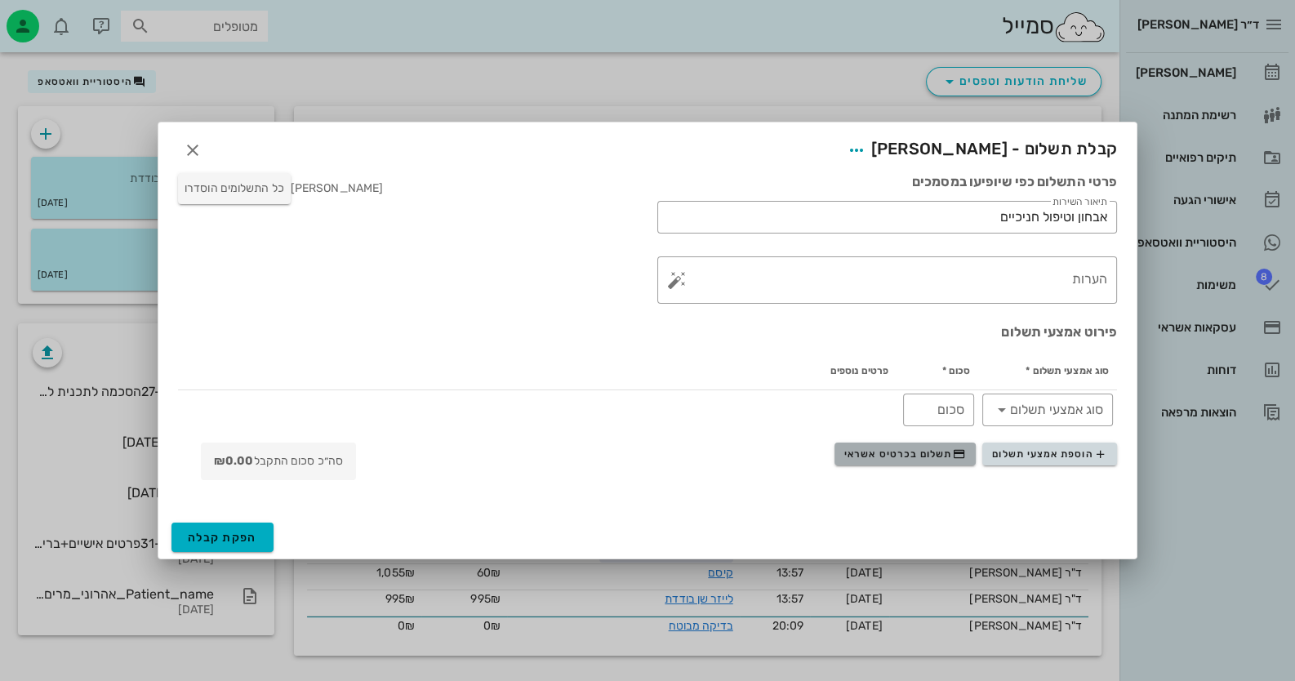
click at [910, 451] on span "תשלום בכרטיס אשראי" at bounding box center [905, 454] width 121 height 13
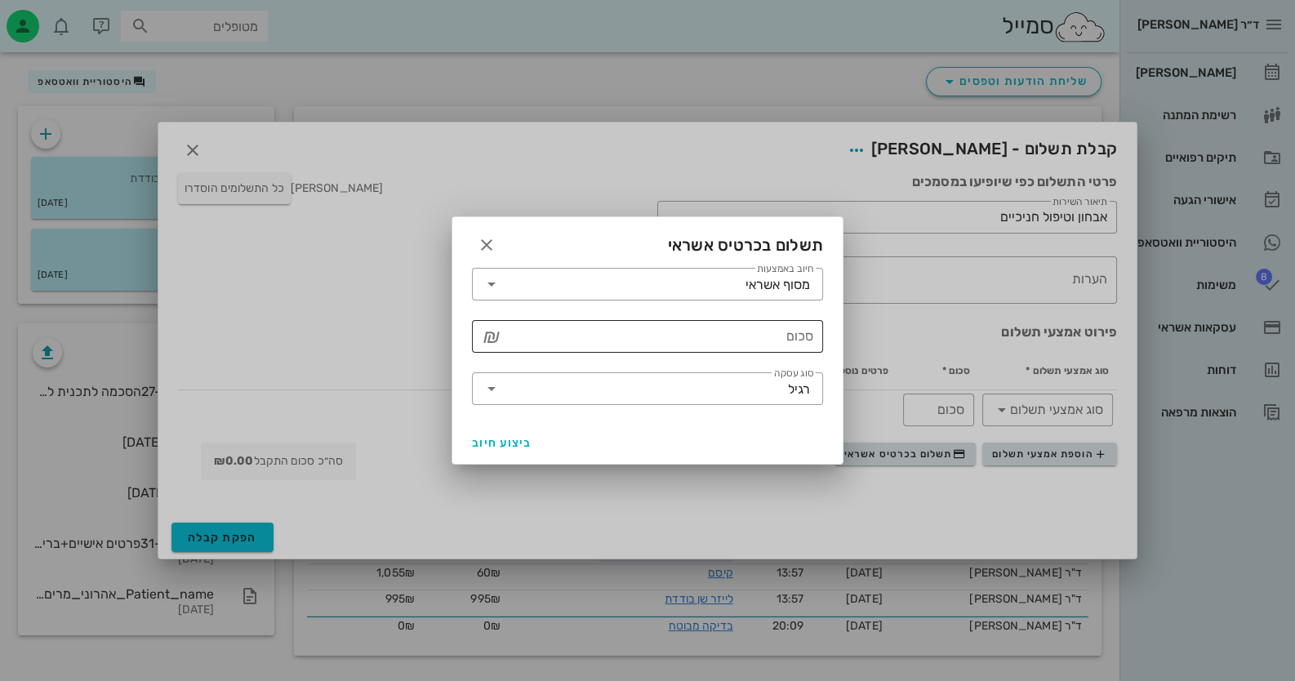
click at [795, 334] on input "סכום" at bounding box center [659, 336] width 309 height 26
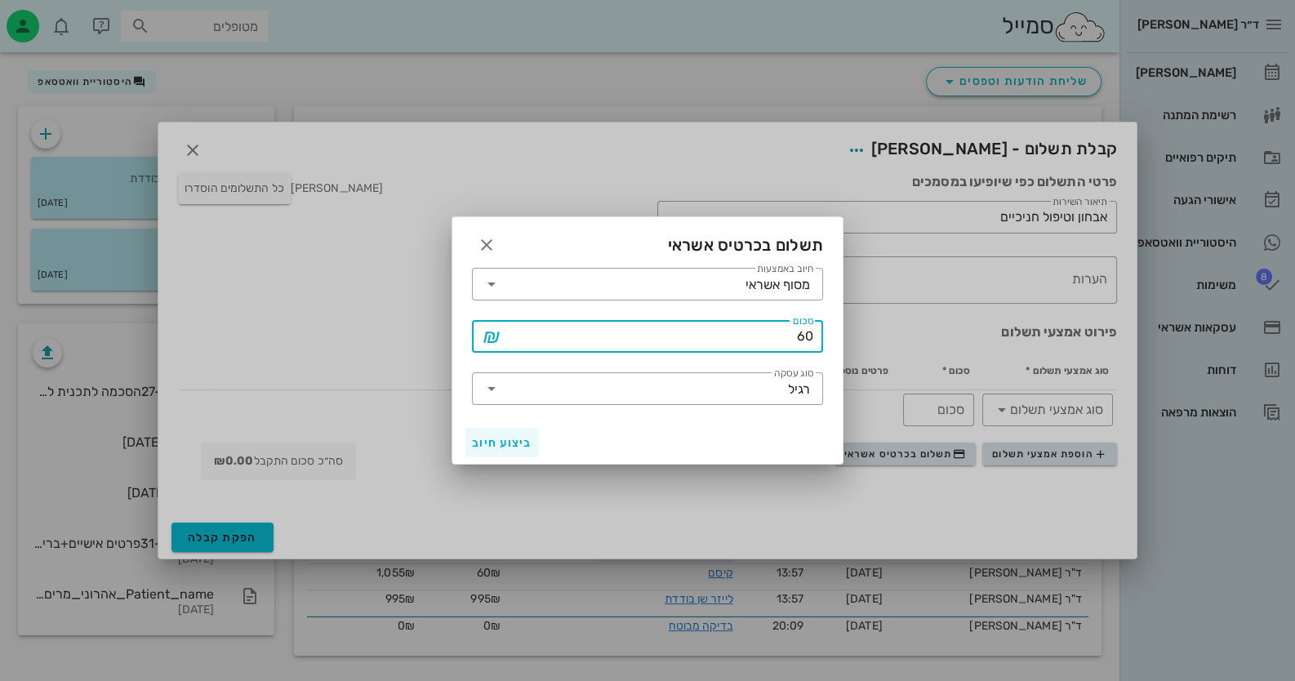
type input "60"
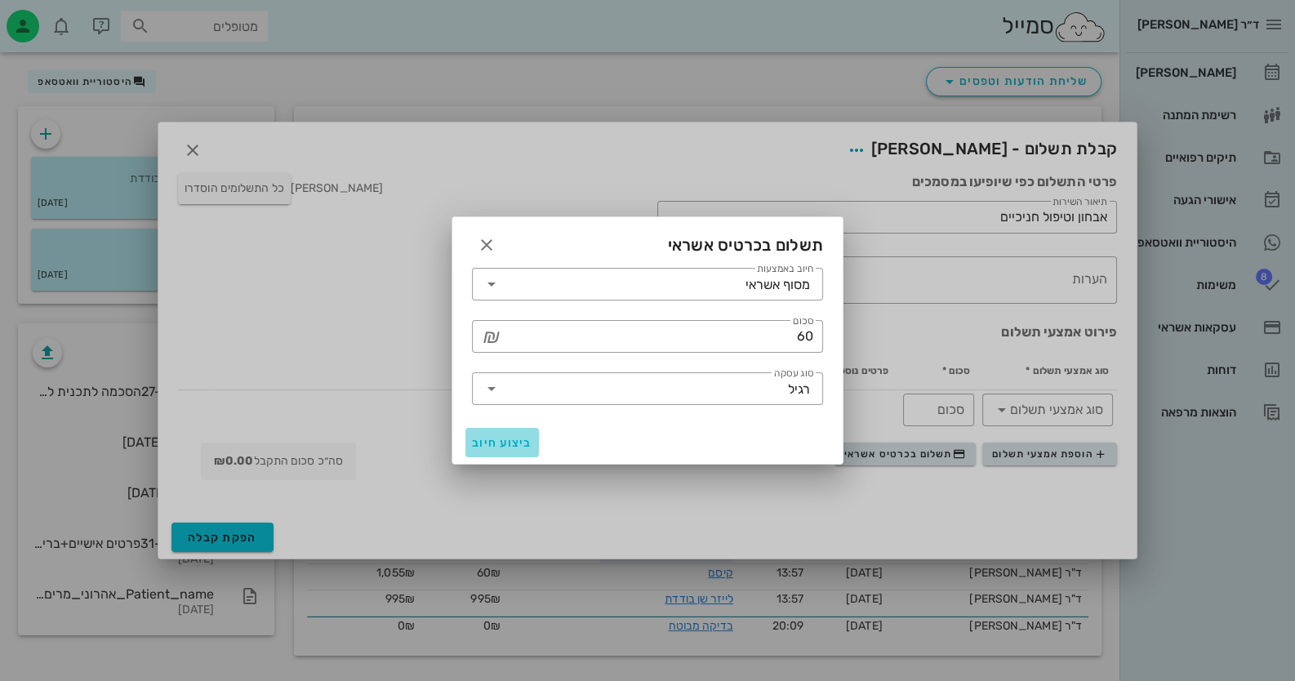
click at [506, 448] on span "ביצוע חיוב" at bounding box center [502, 443] width 60 height 14
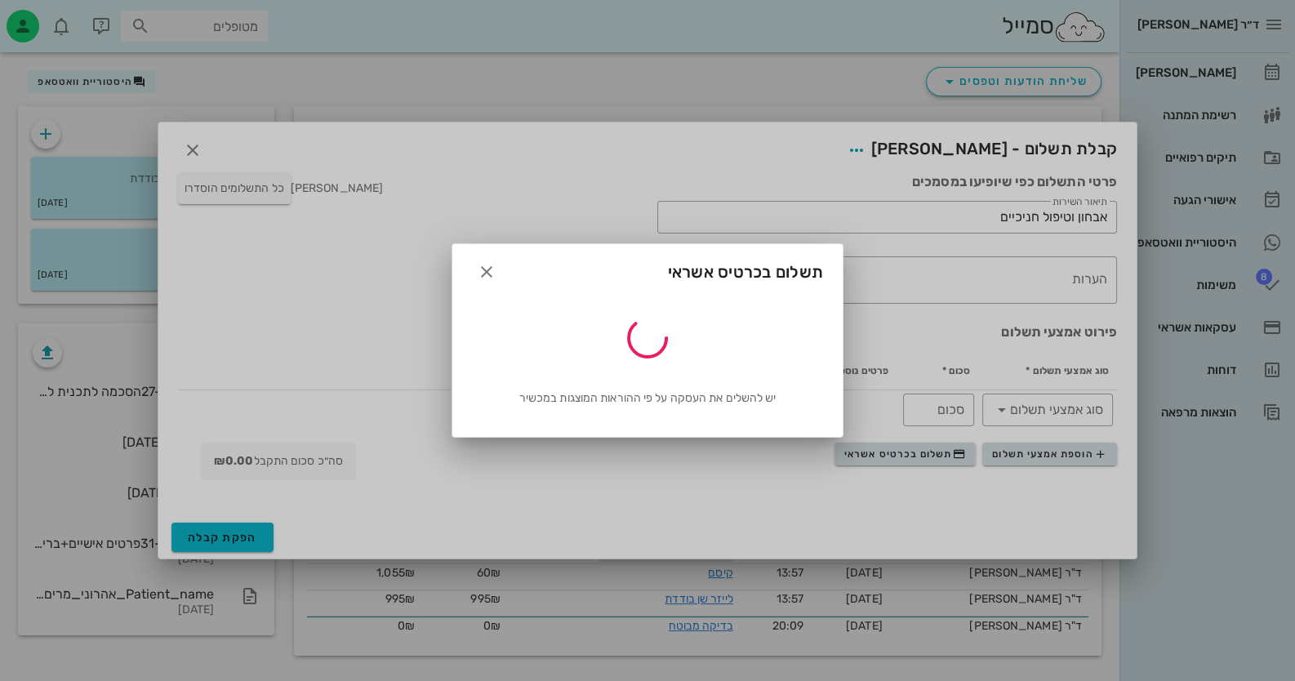
type input "60"
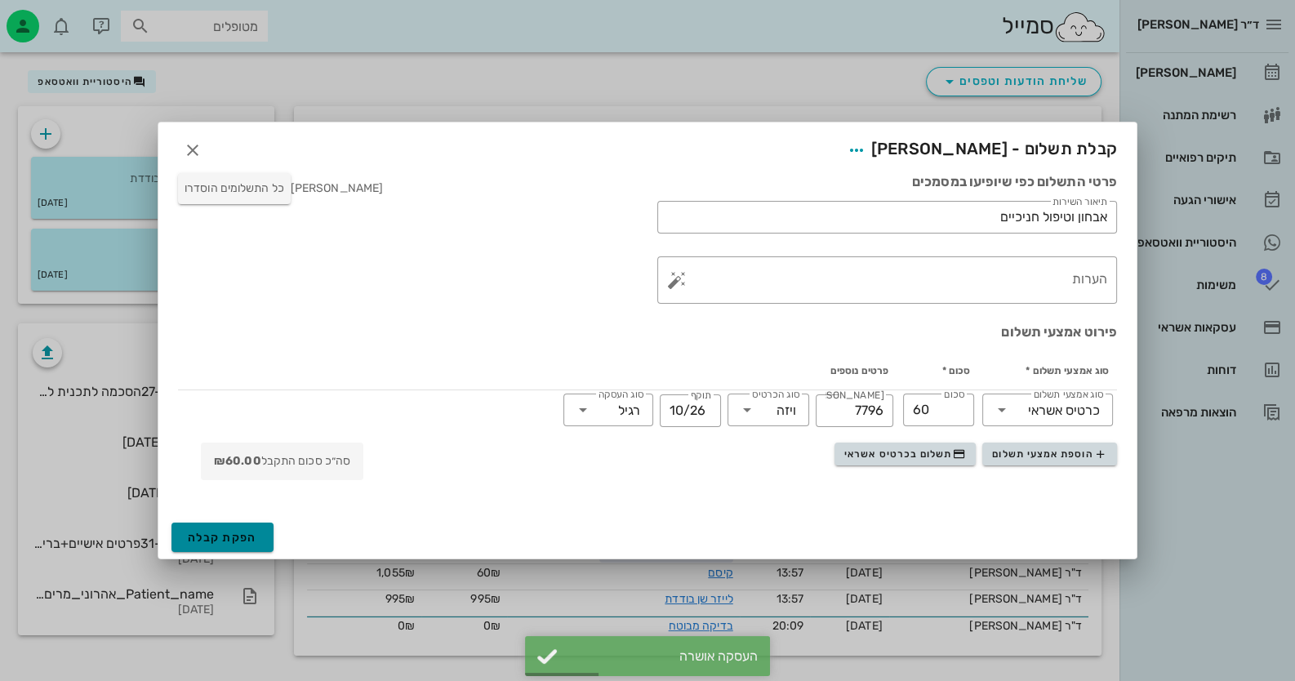
click at [221, 542] on span "הפקת קבלה" at bounding box center [222, 538] width 69 height 14
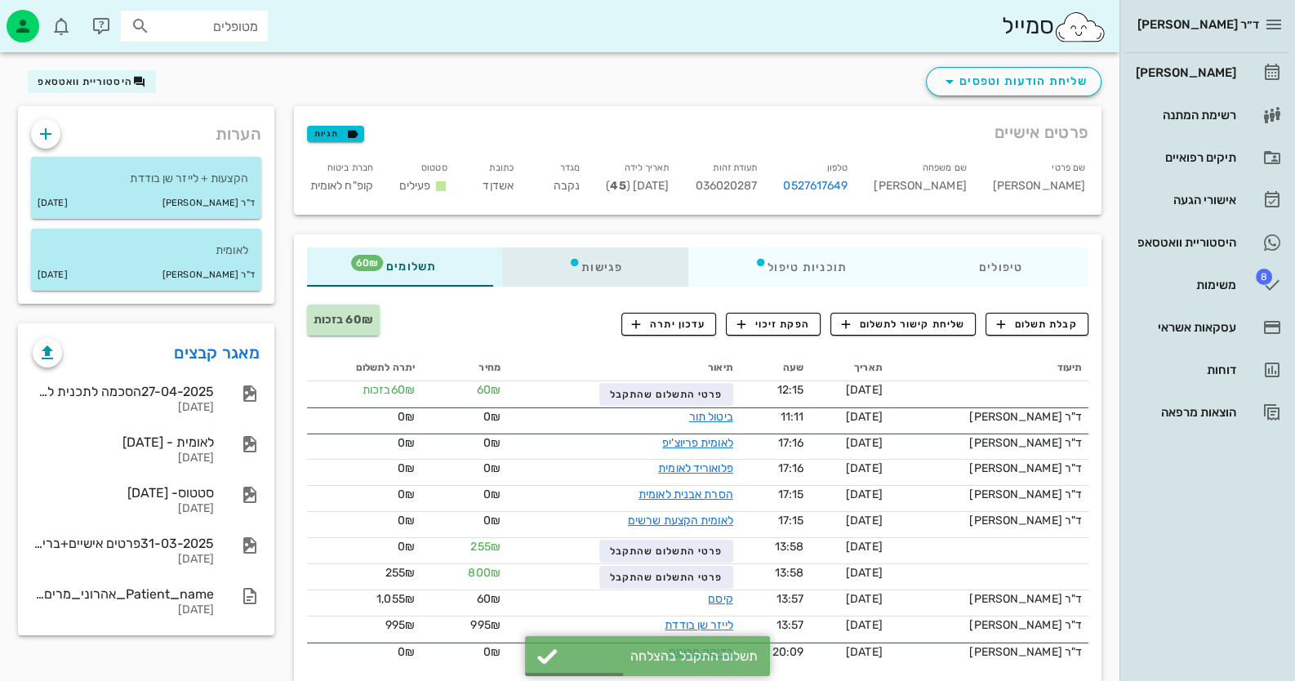
click at [619, 263] on div "פגישות" at bounding box center [595, 266] width 186 height 39
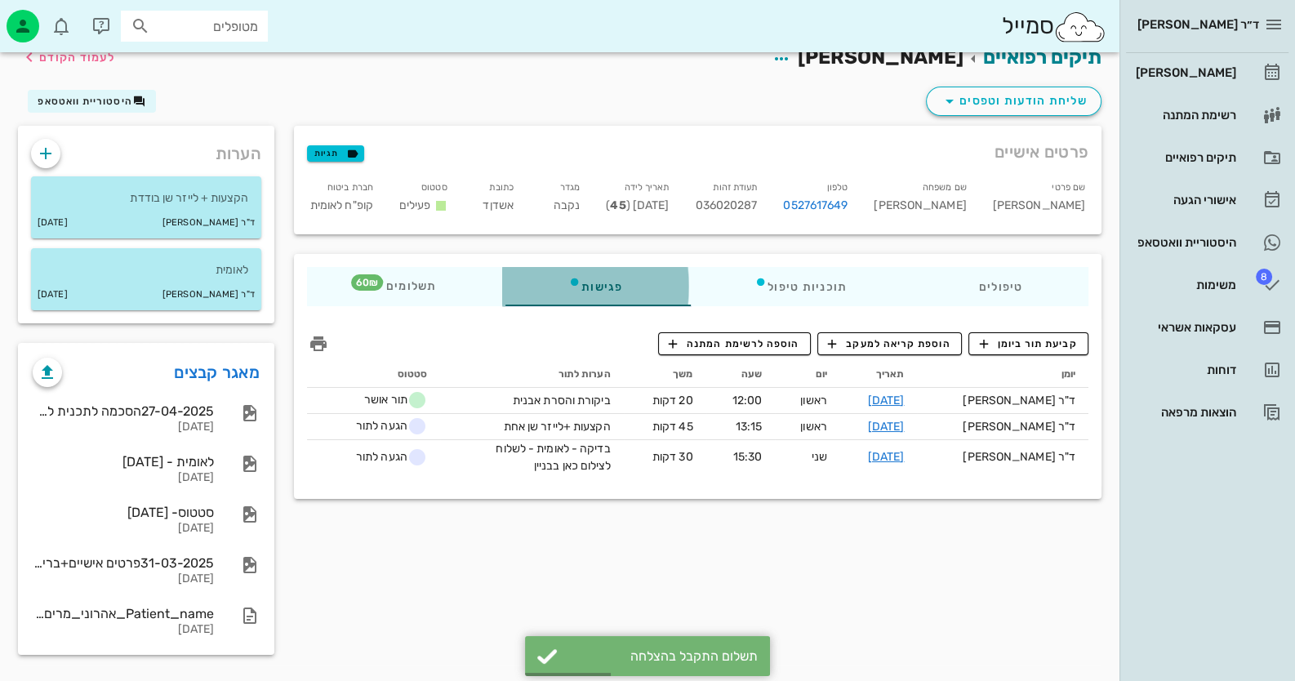
scroll to position [18, 0]
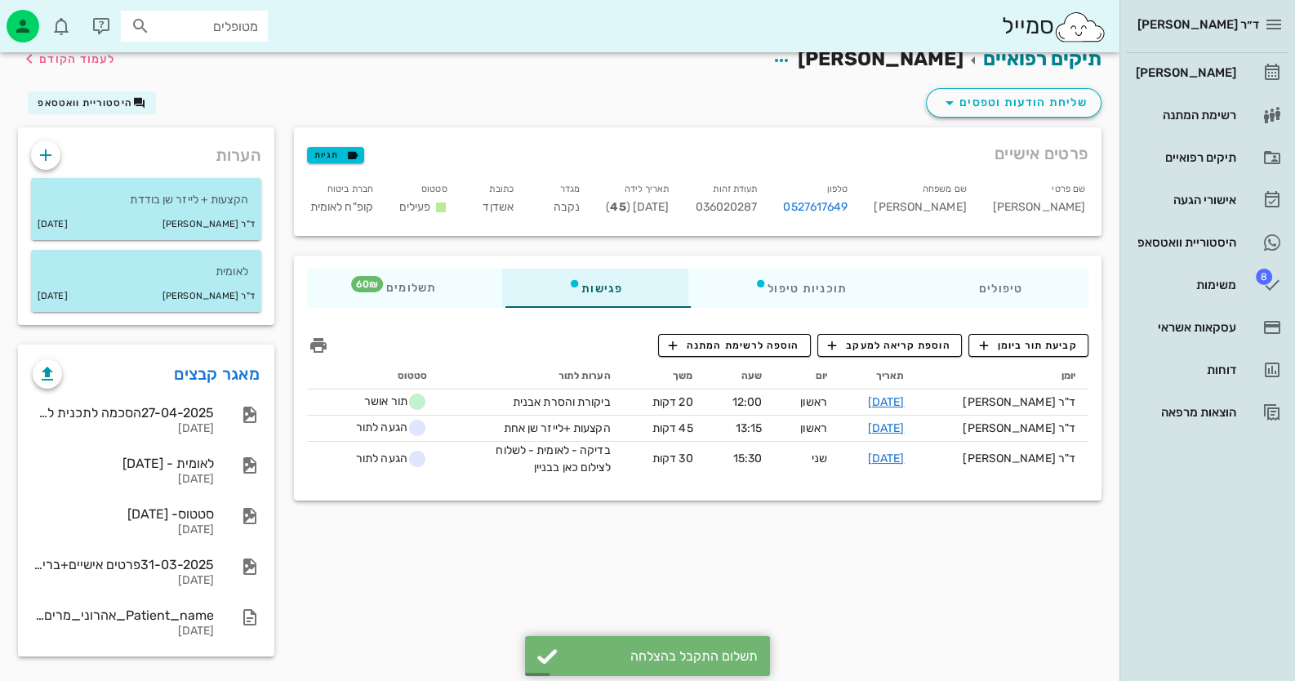
click at [1037, 359] on div "יומן תאריך יום שעה משך הערות לתור סטטוס ד"ר חיה מאיר 10-08-2025 ראשון 12:00 20 …" at bounding box center [697, 421] width 801 height 134
click at [1041, 345] on span "קביעת תור ביומן" at bounding box center [1028, 345] width 98 height 15
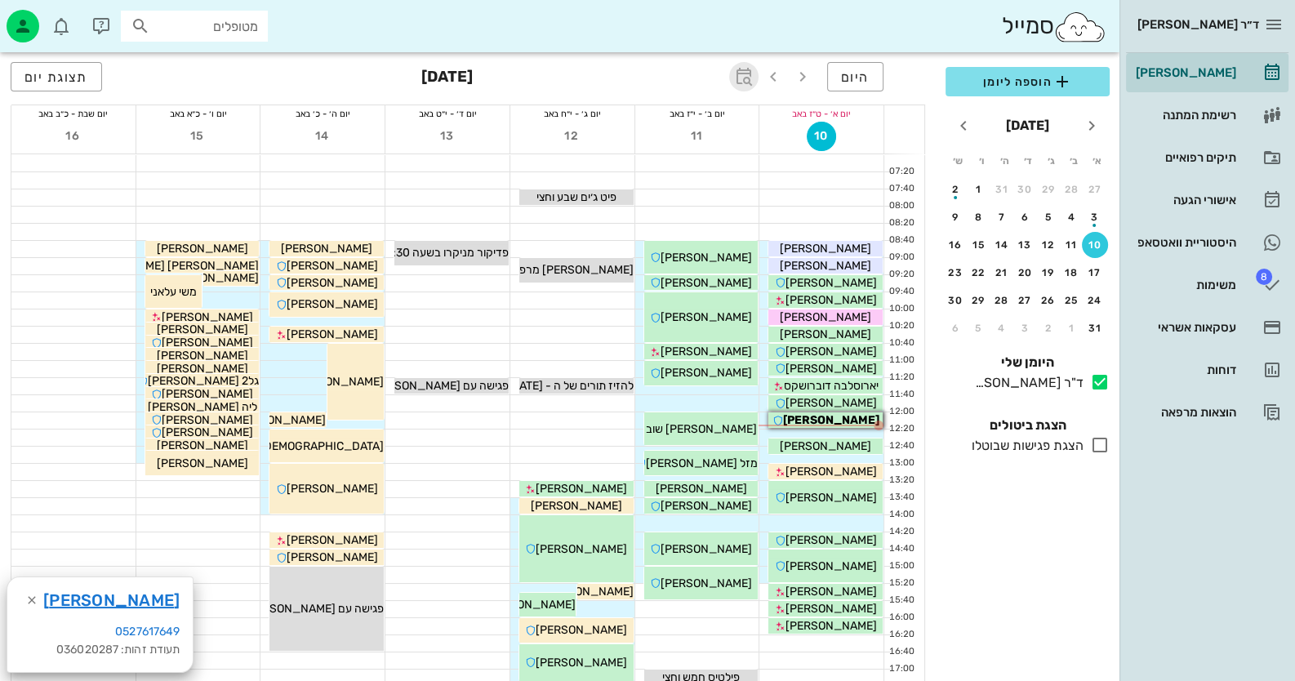
click at [747, 73] on icon "button" at bounding box center [744, 77] width 20 height 20
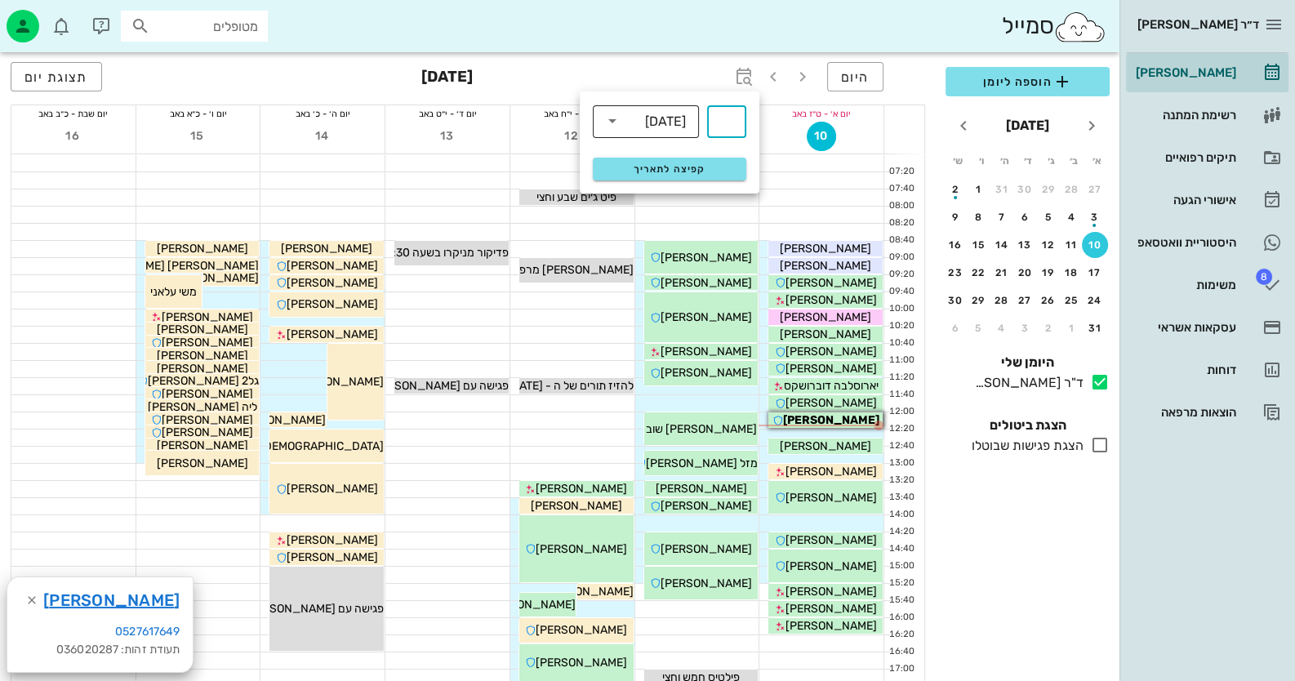
click at [640, 125] on input "text" at bounding box center [636, 121] width 20 height 26
click at [650, 195] on div "חודשים" at bounding box center [646, 192] width 80 height 13
click at [732, 126] on input "text" at bounding box center [727, 122] width 20 height 26
type input "3"
click at [675, 163] on span "קפיצה לתאריך" at bounding box center [669, 168] width 133 height 11
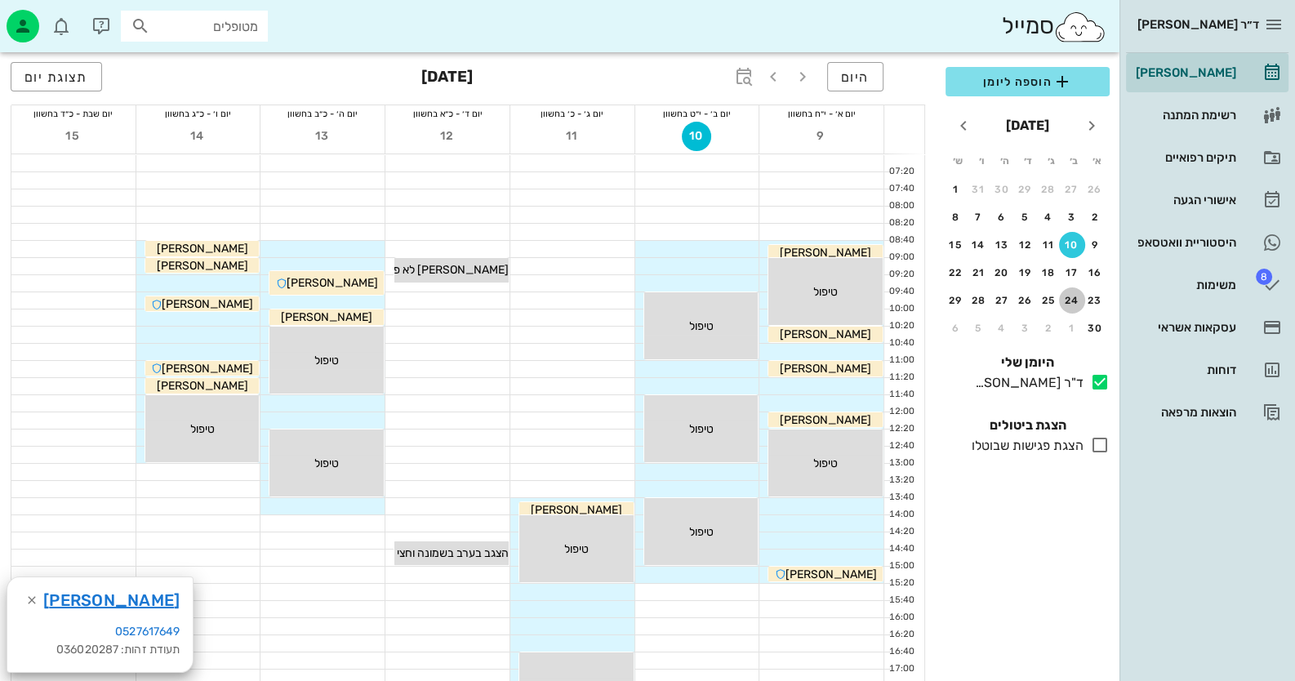
click at [1078, 297] on div "24" at bounding box center [1072, 300] width 26 height 11
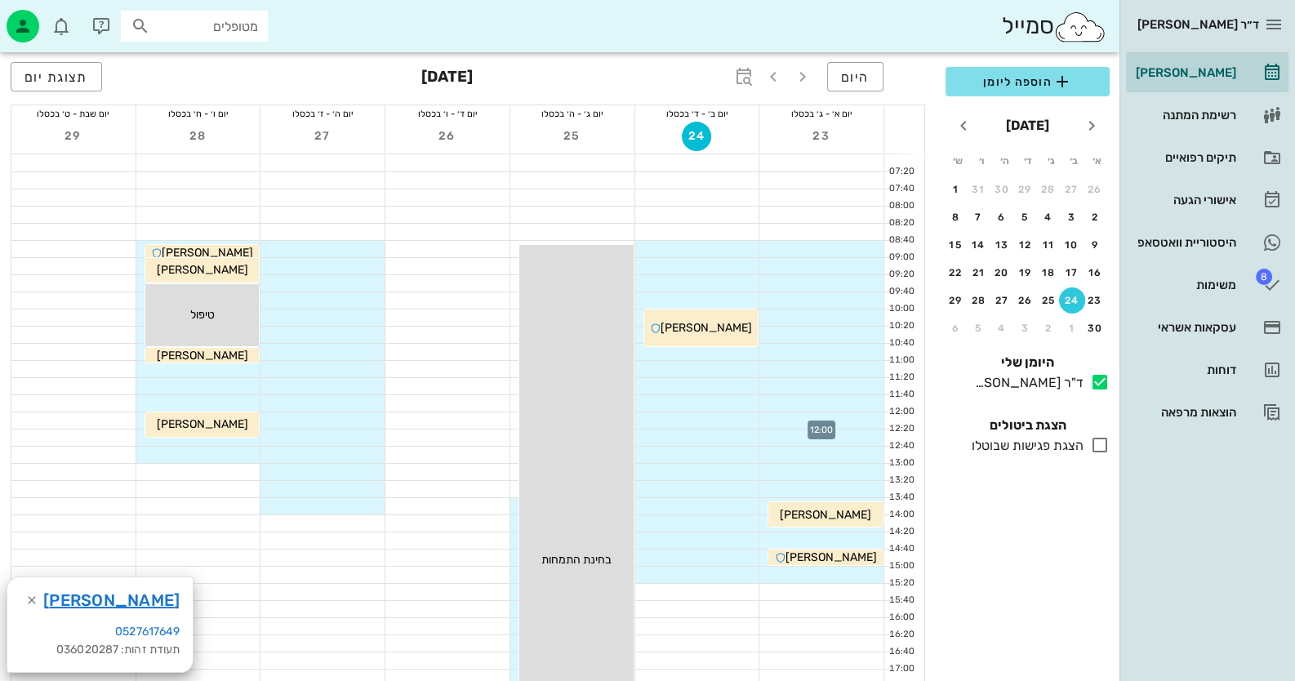
click at [868, 417] on div at bounding box center [822, 420] width 124 height 16
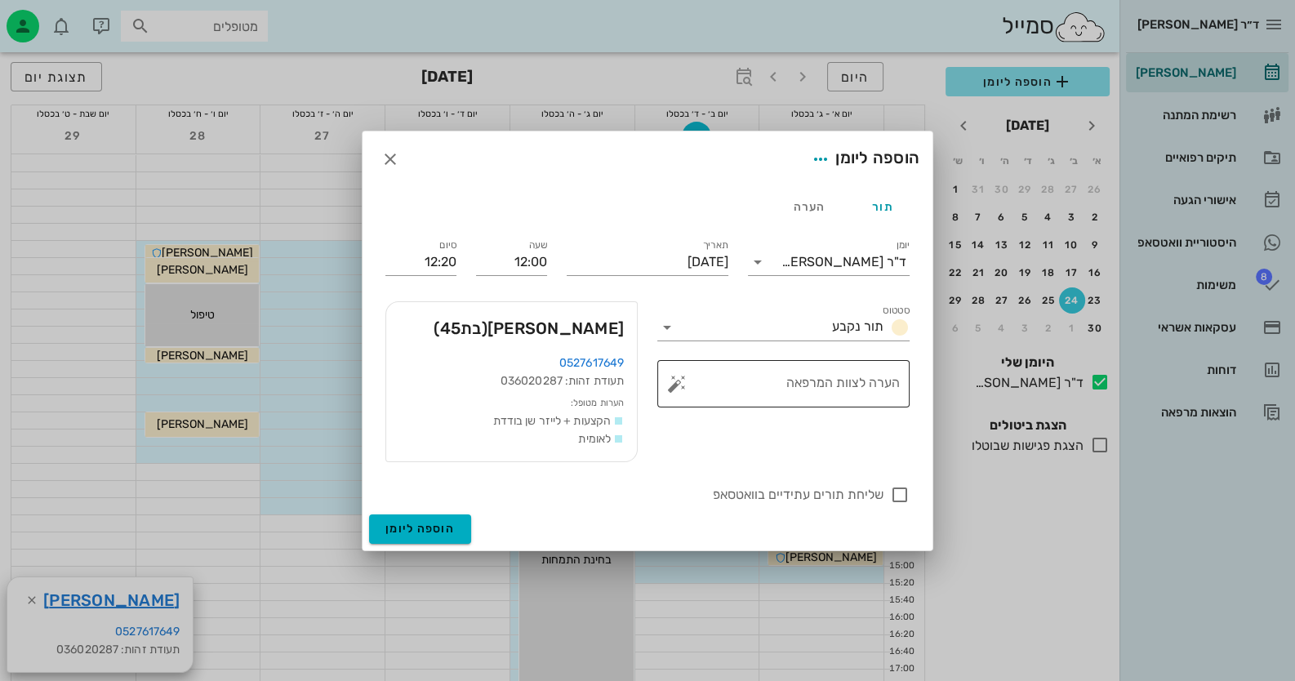
click at [678, 387] on button "button" at bounding box center [677, 384] width 20 height 20
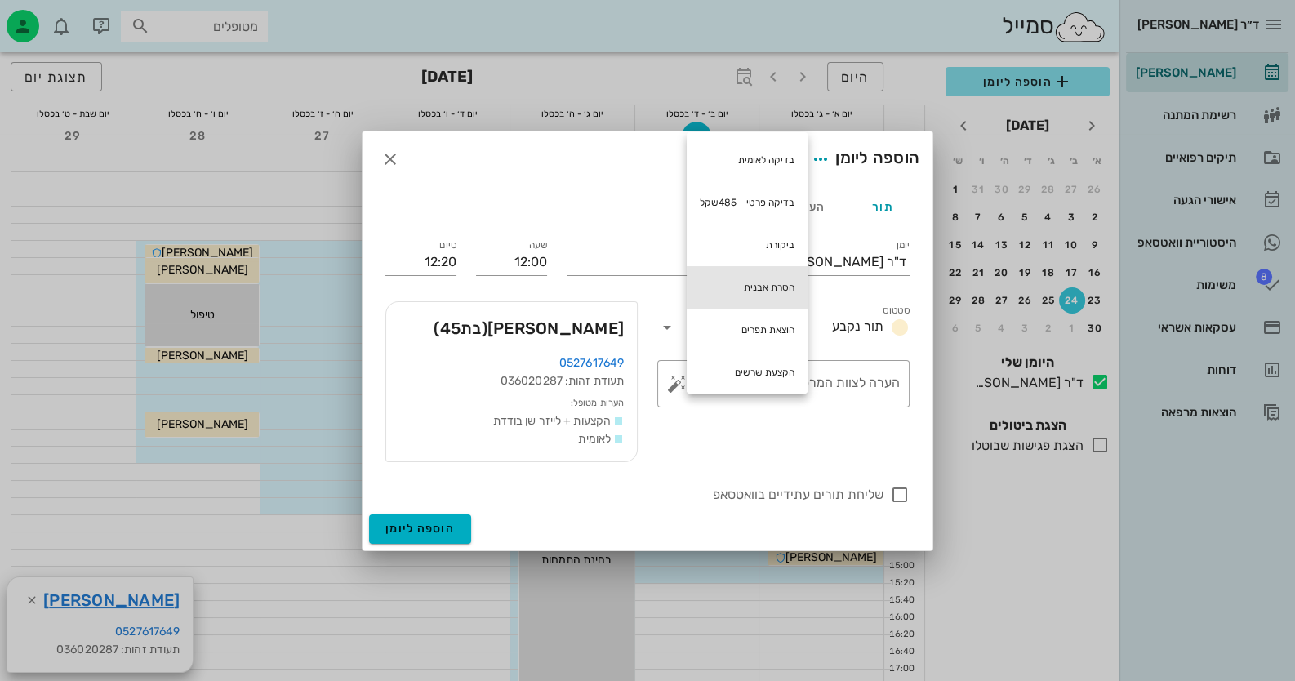
click at [760, 279] on div "הסרת אבנית" at bounding box center [747, 287] width 121 height 42
type textarea "הסרת אבנית"
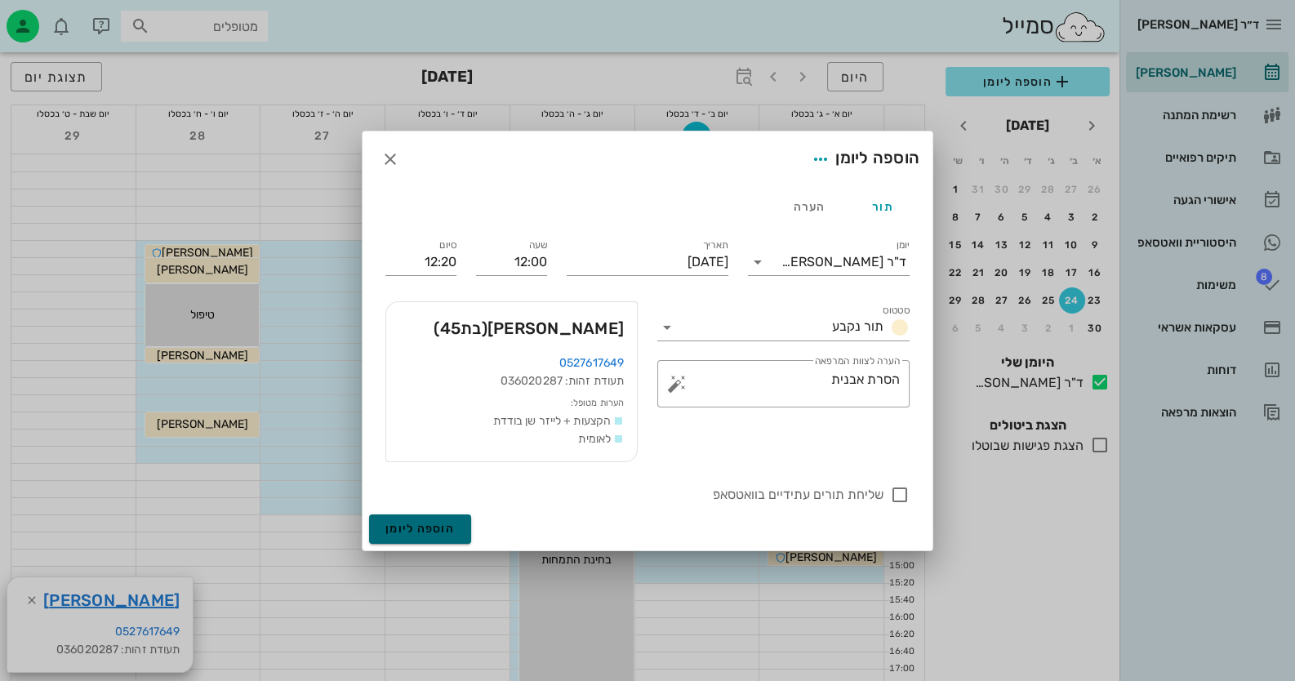
click at [390, 525] on span "הוספה ליומן" at bounding box center [420, 529] width 69 height 14
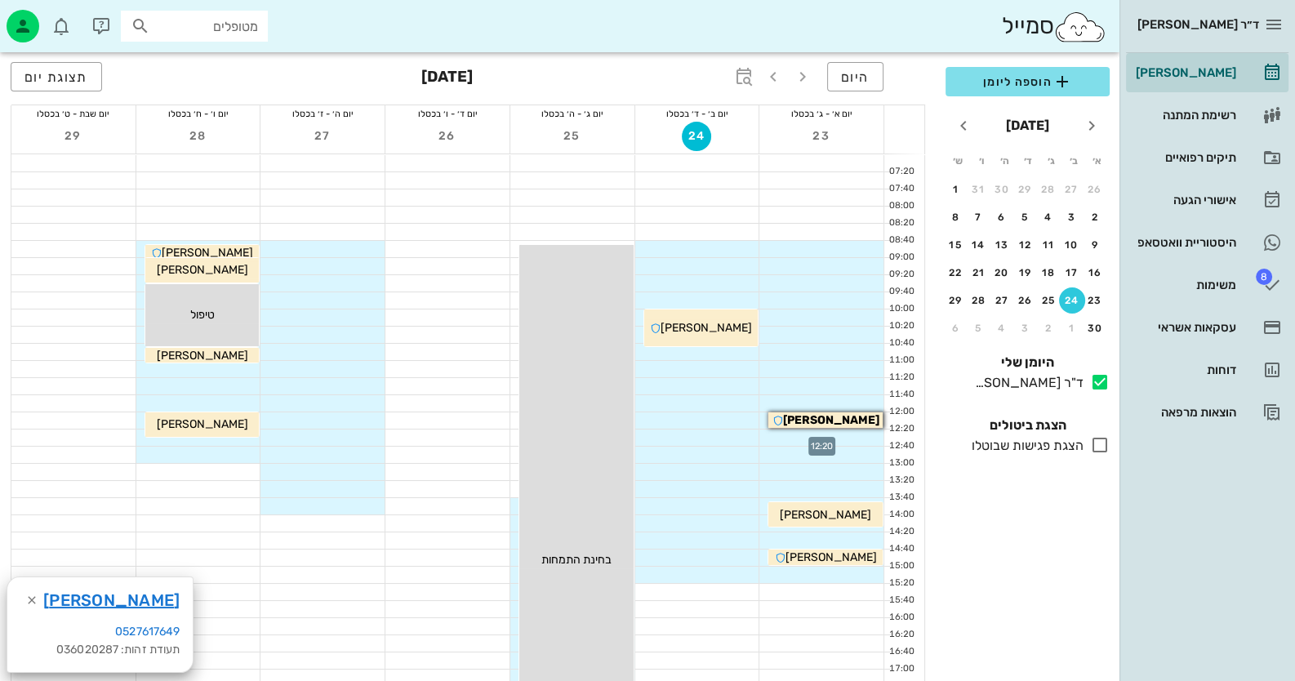
click at [841, 440] on div at bounding box center [822, 438] width 124 height 16
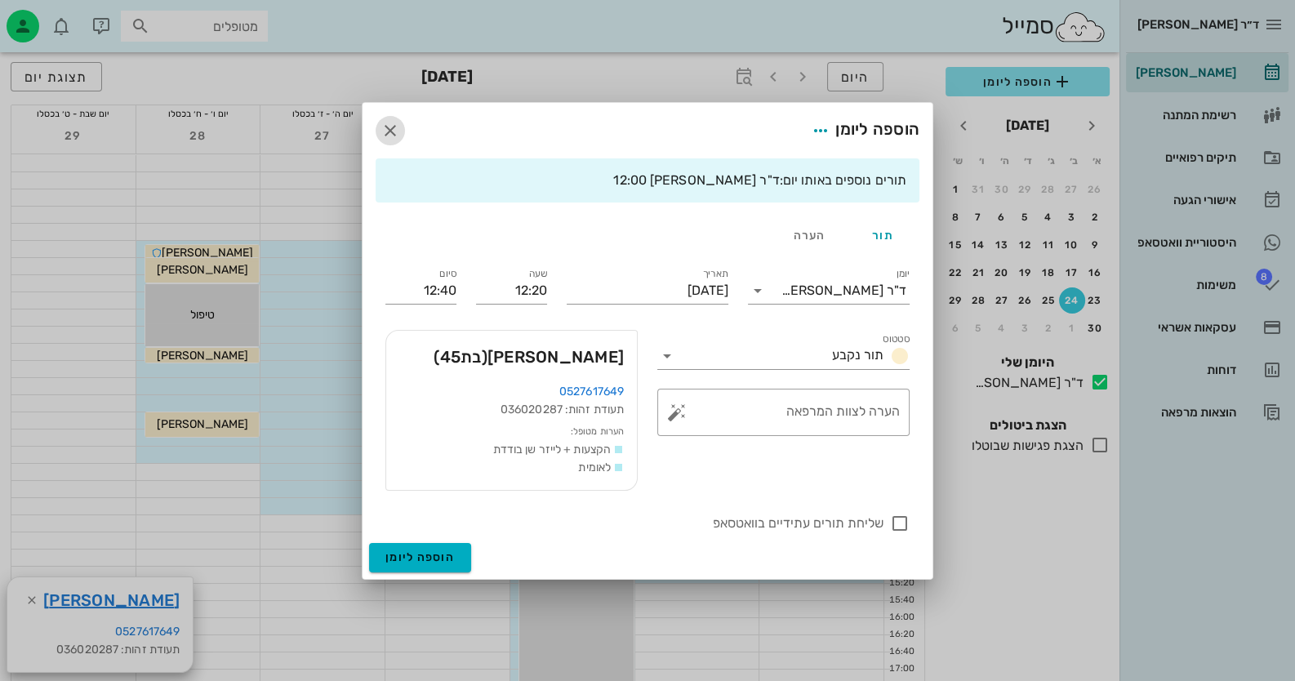
click at [392, 122] on icon "button" at bounding box center [391, 131] width 20 height 20
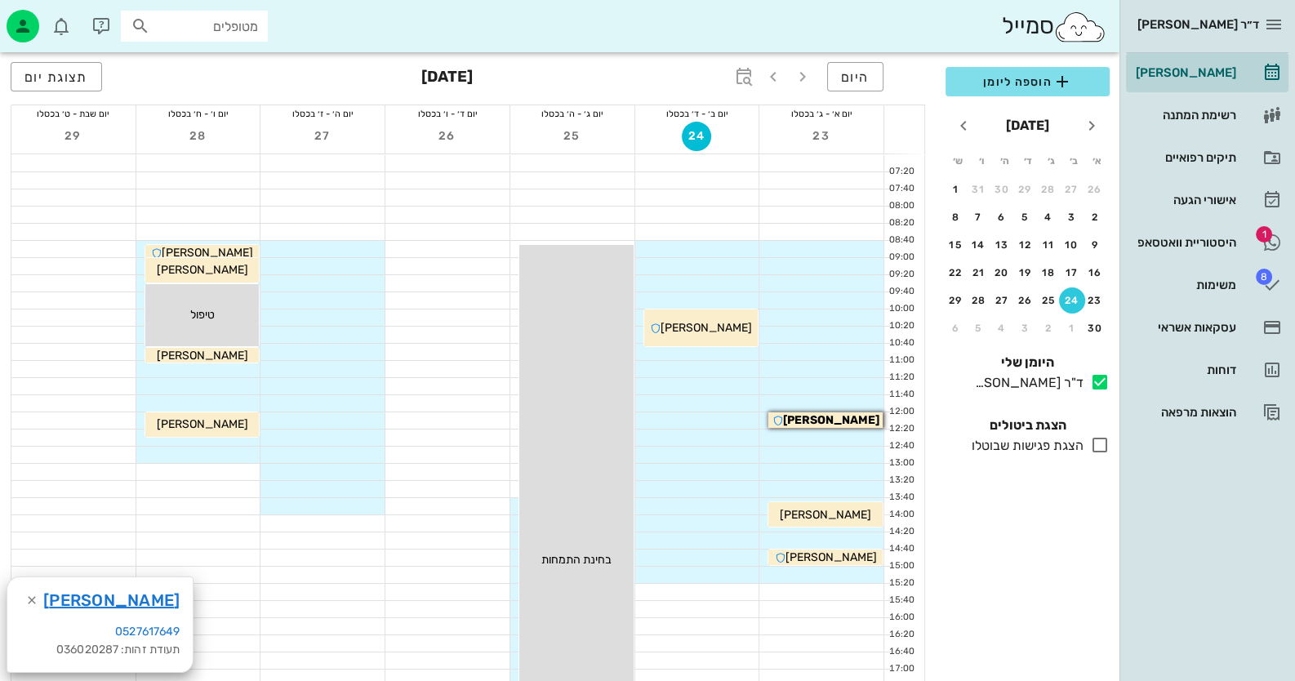
click at [219, 26] on input "מטופלים" at bounding box center [206, 26] width 105 height 21
paste input "0507766163"
type input "0507766163"
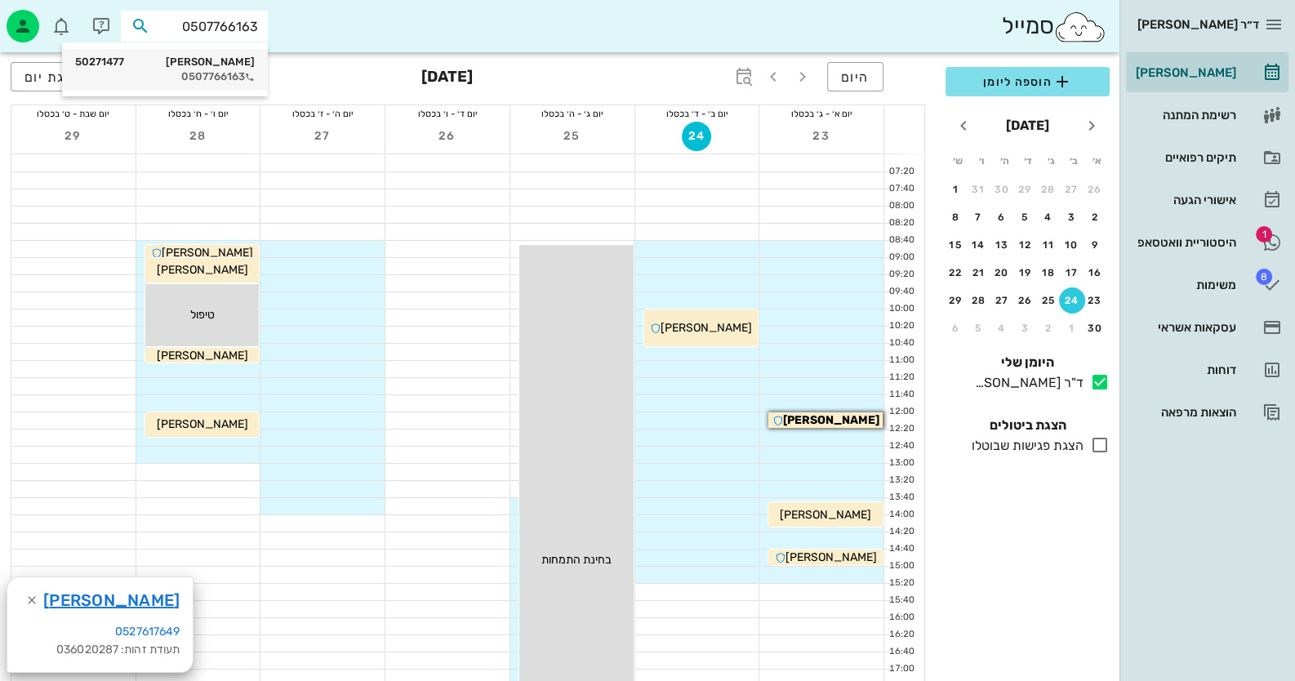
click at [247, 61] on div "בלהה אלפרסון 50271477" at bounding box center [165, 62] width 180 height 13
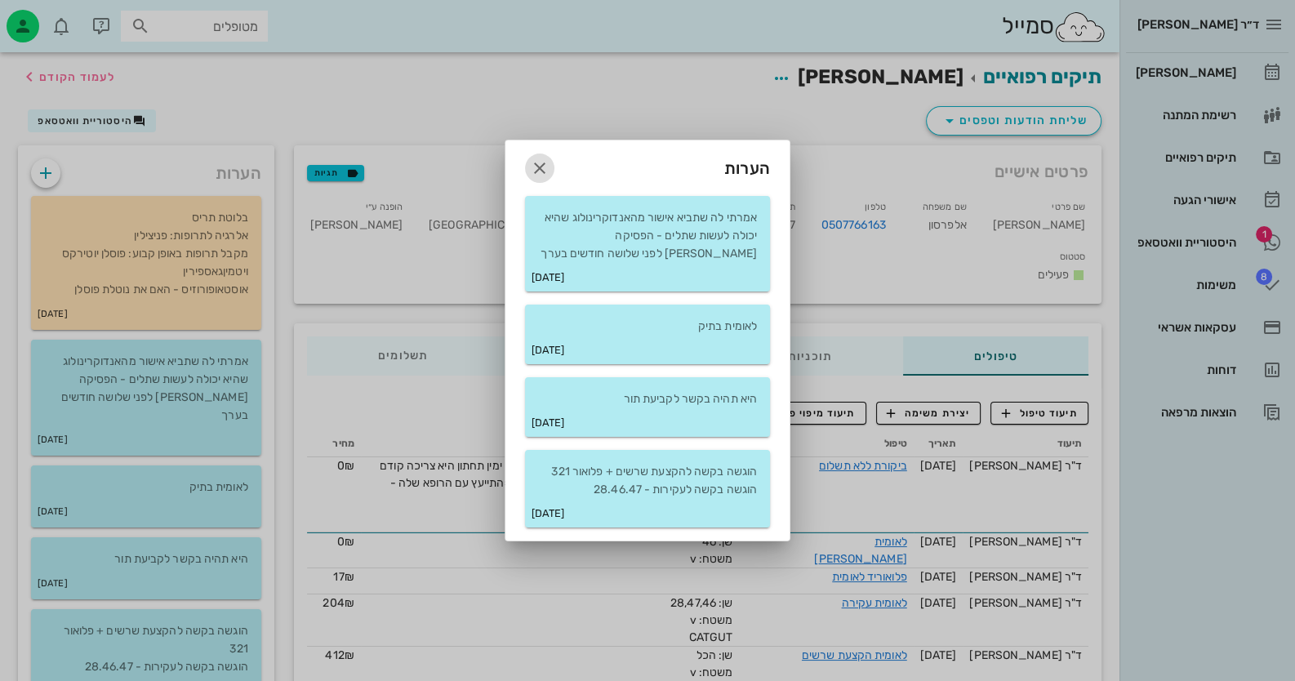
click at [546, 163] on icon "button" at bounding box center [540, 168] width 20 height 20
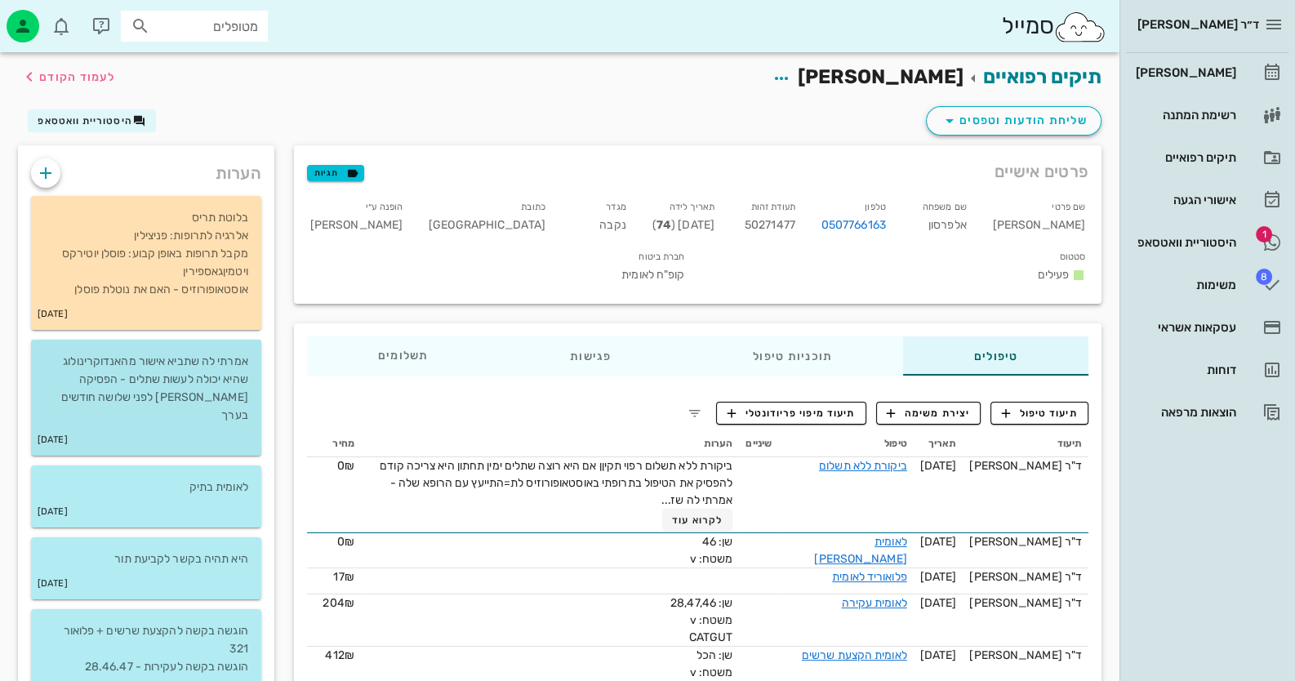
click at [114, 346] on div "אמרתי לה שתביא אישור מהאנדוקרינולוג שהיא יכולה לעשות שתלים - הפסיקה פוסלן לפני …" at bounding box center [146, 382] width 230 height 85
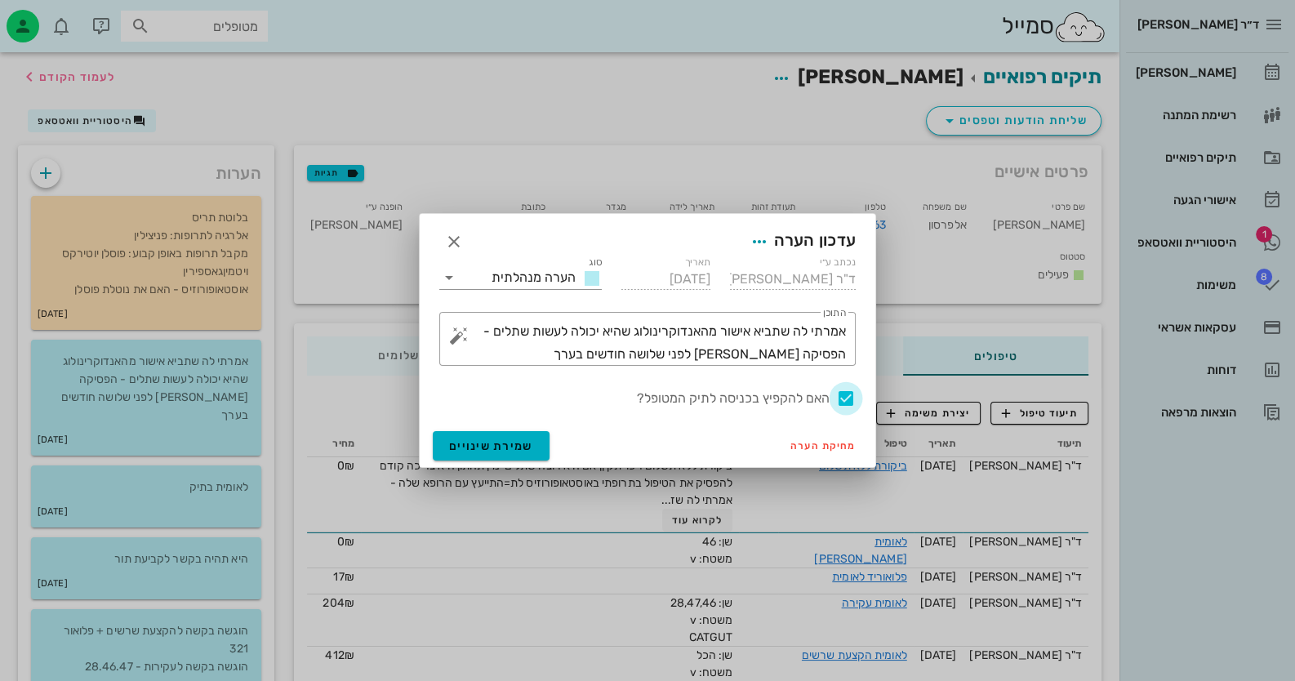
click at [846, 397] on div at bounding box center [846, 399] width 28 height 28
checkbox input "false"
click at [529, 436] on button "שמירת שינויים" at bounding box center [491, 445] width 117 height 29
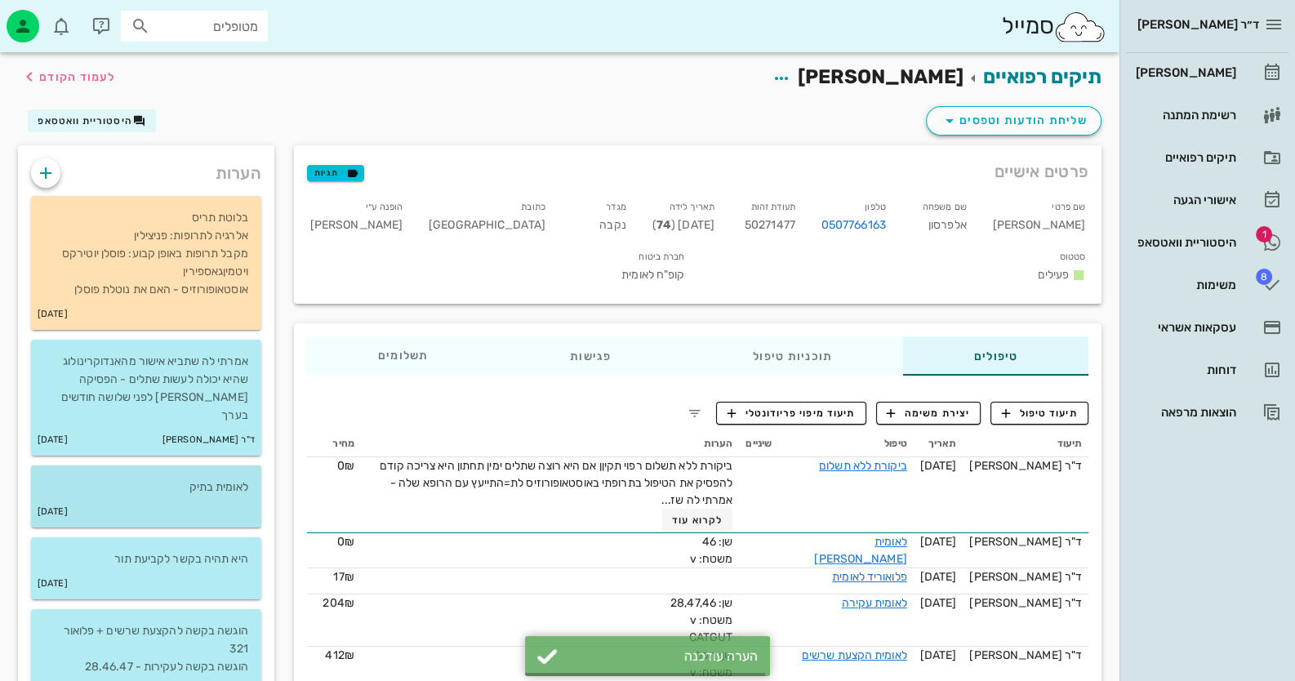
click at [179, 497] on div "22-11-2023" at bounding box center [146, 512] width 230 height 31
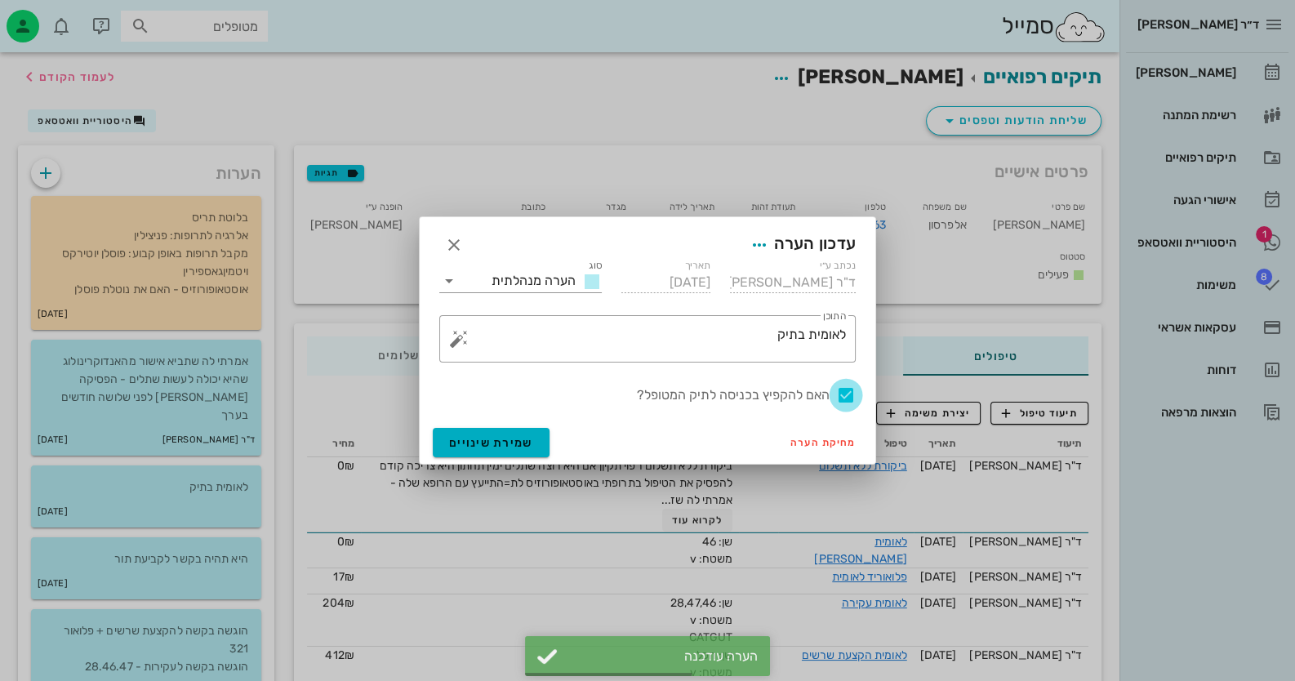
click at [840, 395] on div at bounding box center [846, 395] width 28 height 28
checkbox input "false"
click at [474, 444] on span "שמירת שינויים" at bounding box center [491, 443] width 84 height 14
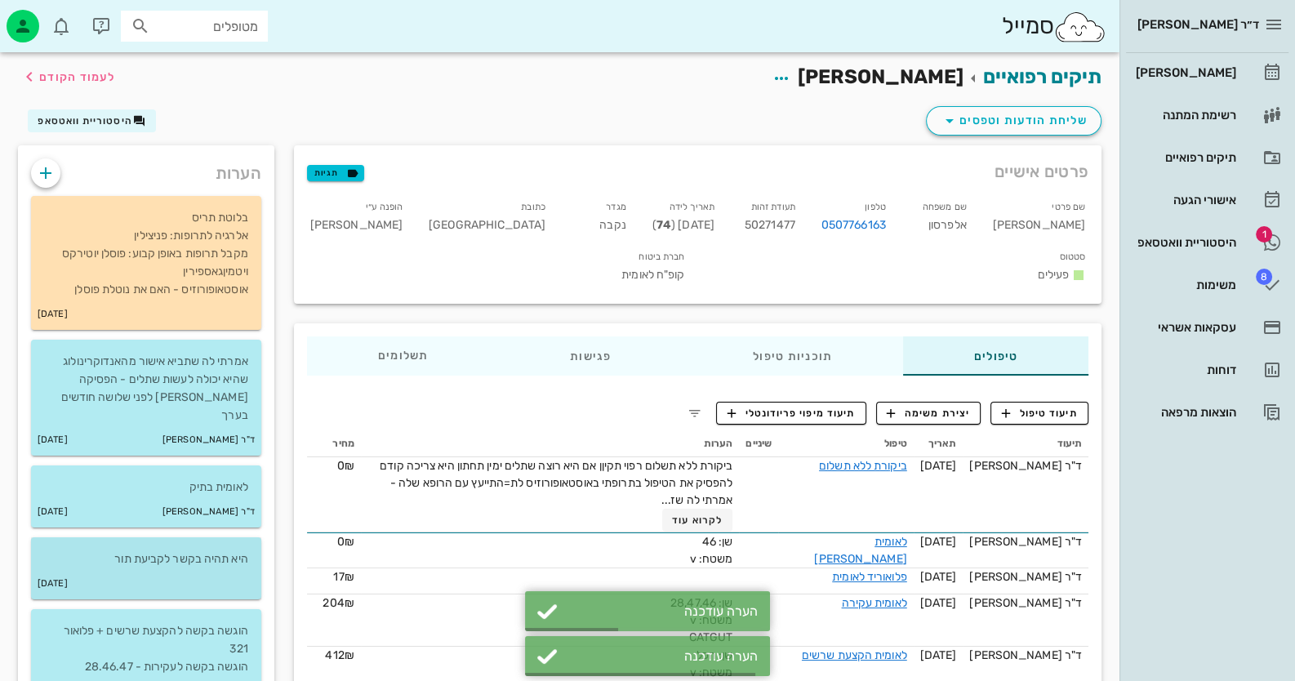
click at [181, 568] on div "22-11-2023" at bounding box center [146, 583] width 230 height 31
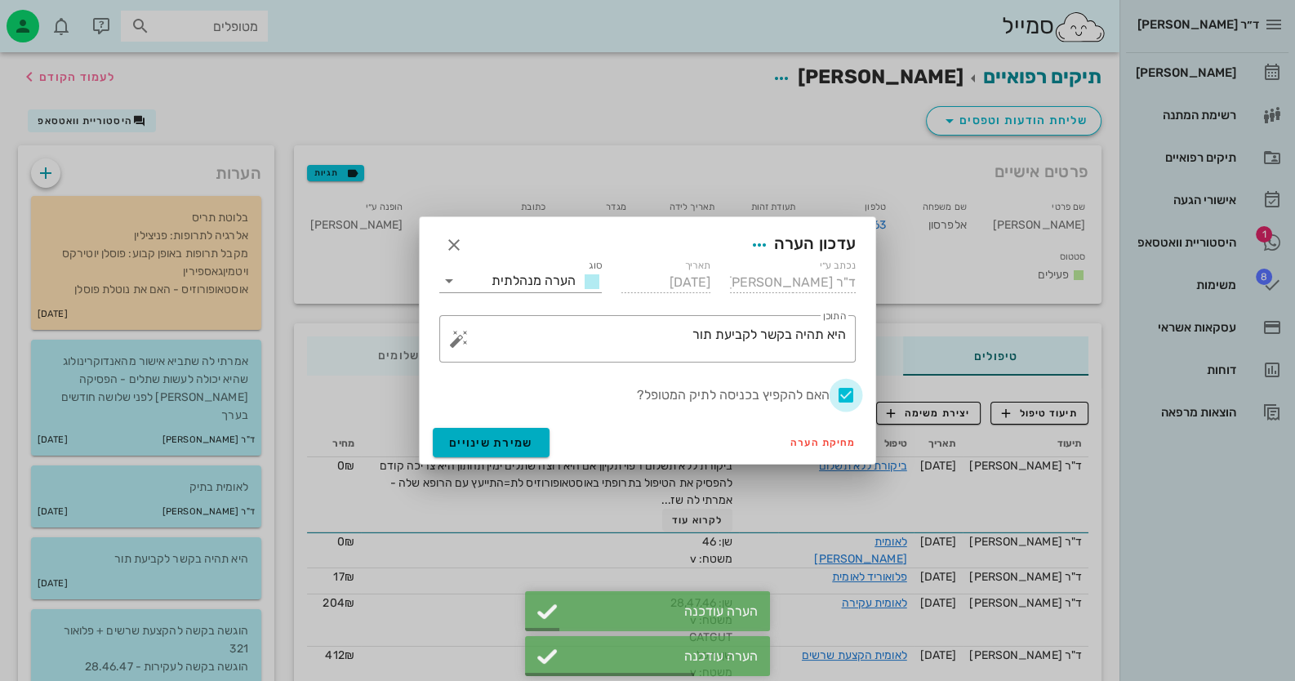
click at [847, 395] on div at bounding box center [846, 395] width 28 height 28
checkbox input "false"
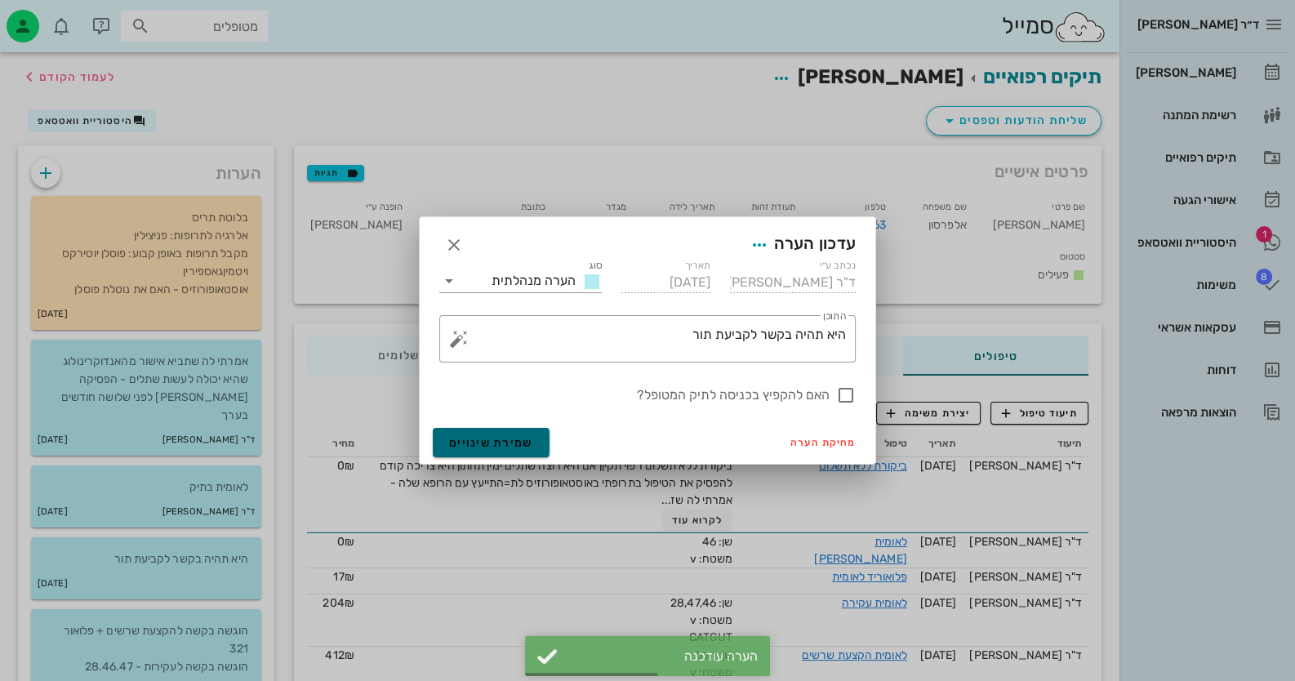
click at [542, 450] on button "שמירת שינויים" at bounding box center [491, 442] width 117 height 29
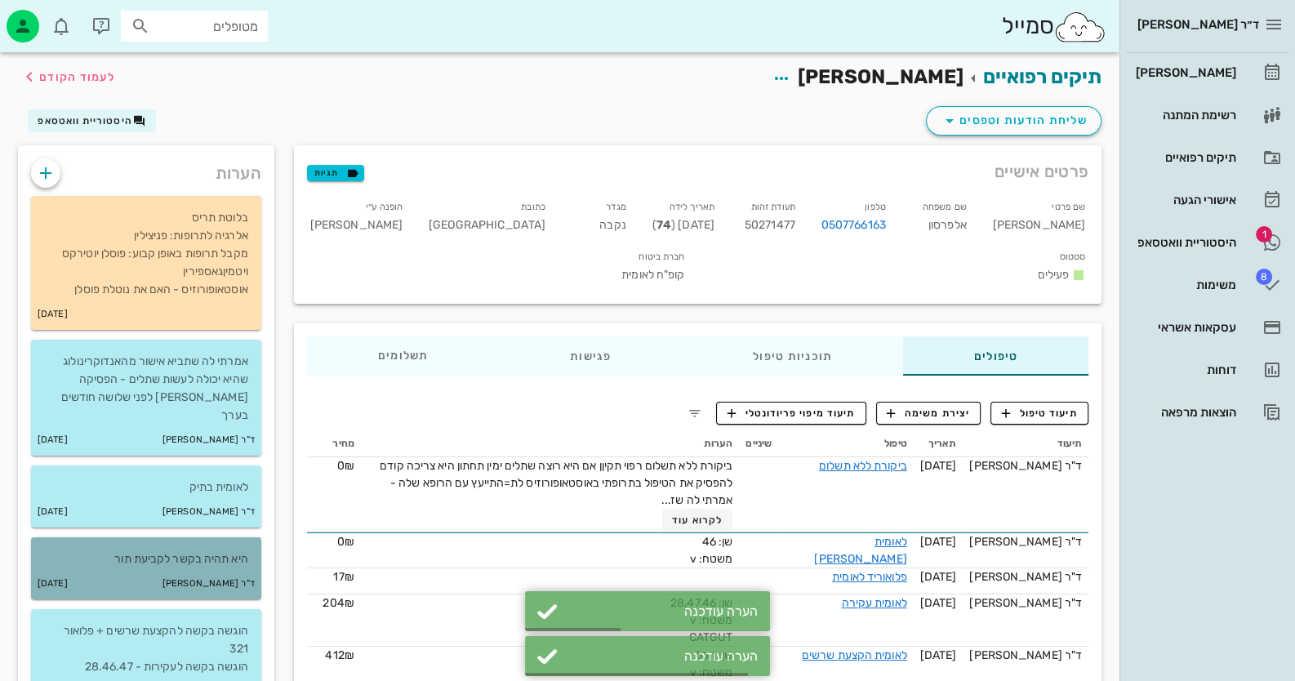
click at [202, 568] on div "ד"ר חיה מאיר 10-08-2025" at bounding box center [146, 583] width 230 height 31
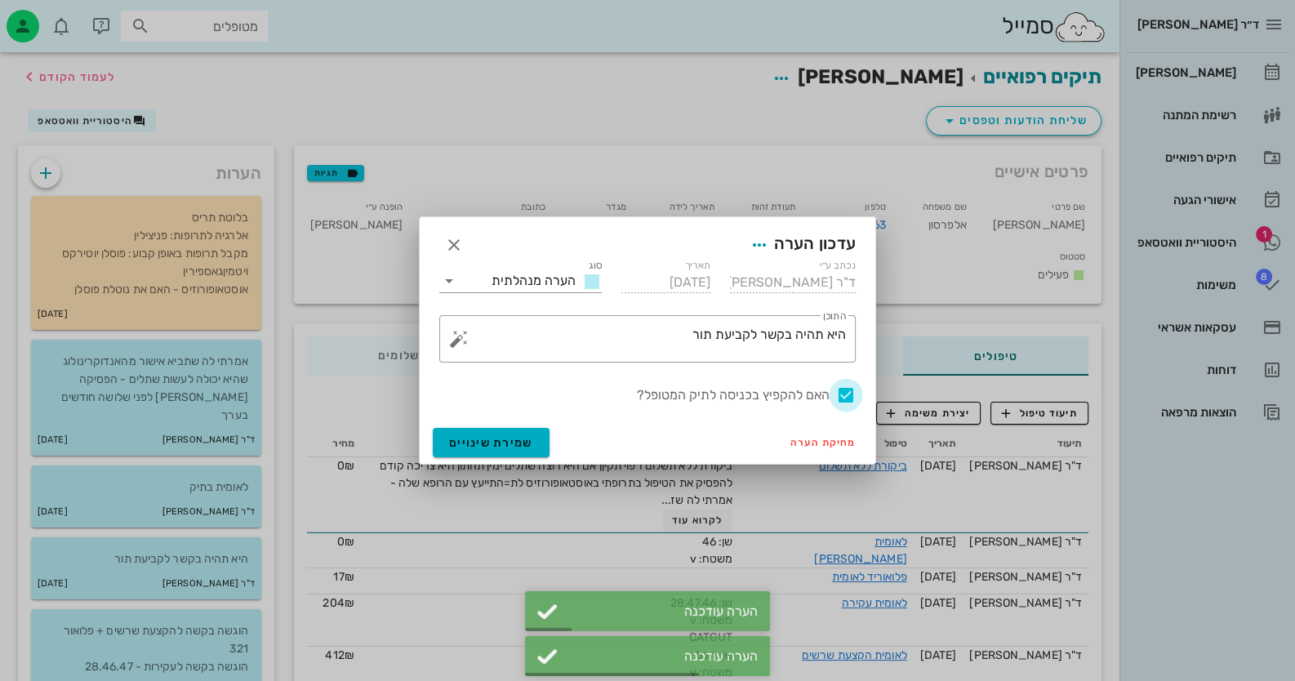
click at [835, 397] on div at bounding box center [846, 395] width 28 height 28
checkbox input "false"
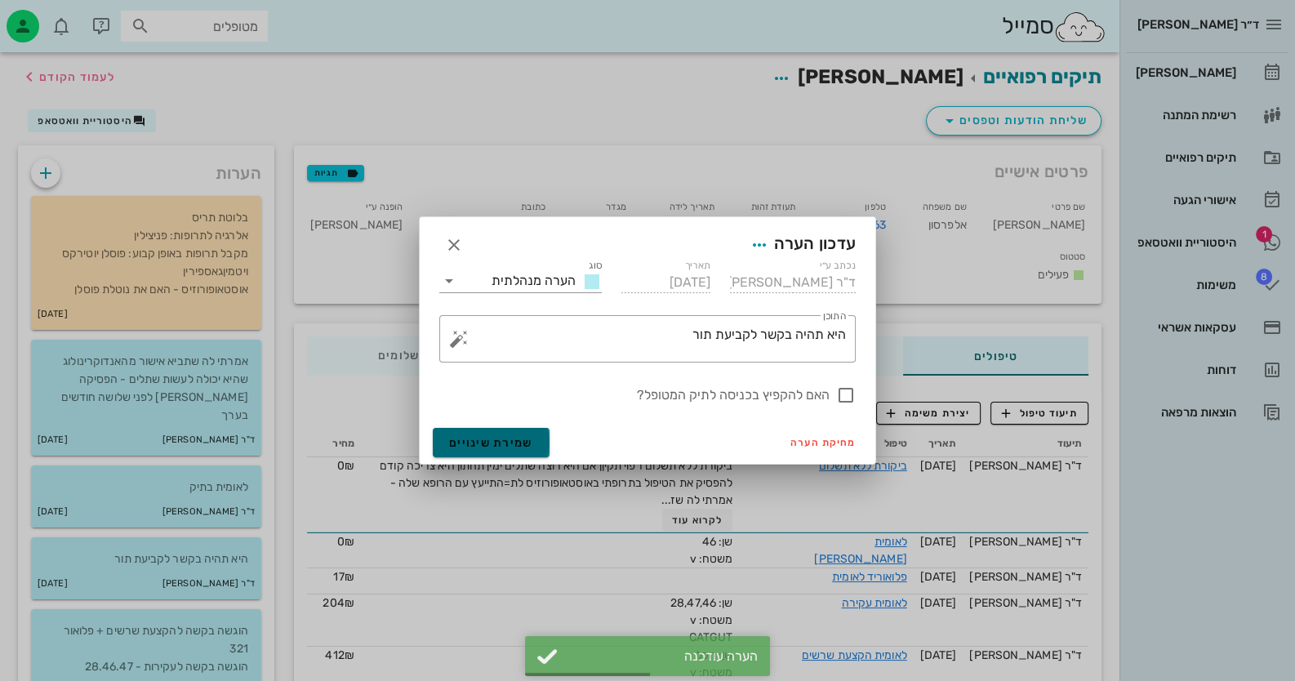
click at [502, 440] on span "שמירת שינויים" at bounding box center [491, 443] width 84 height 14
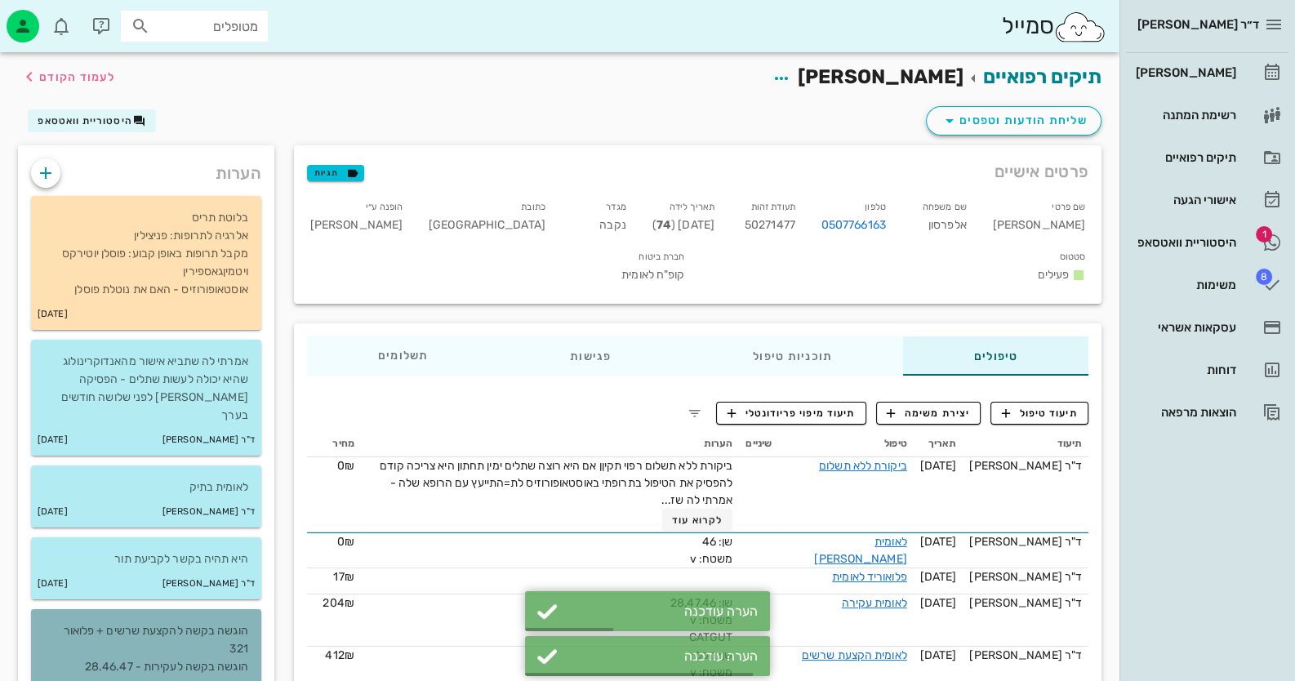
click at [150, 640] on p "הוגשה בקשה להקצעת שרשים + פלואור 321 הוגשה בקשה לעקירות - 28.46.47" at bounding box center [146, 649] width 204 height 54
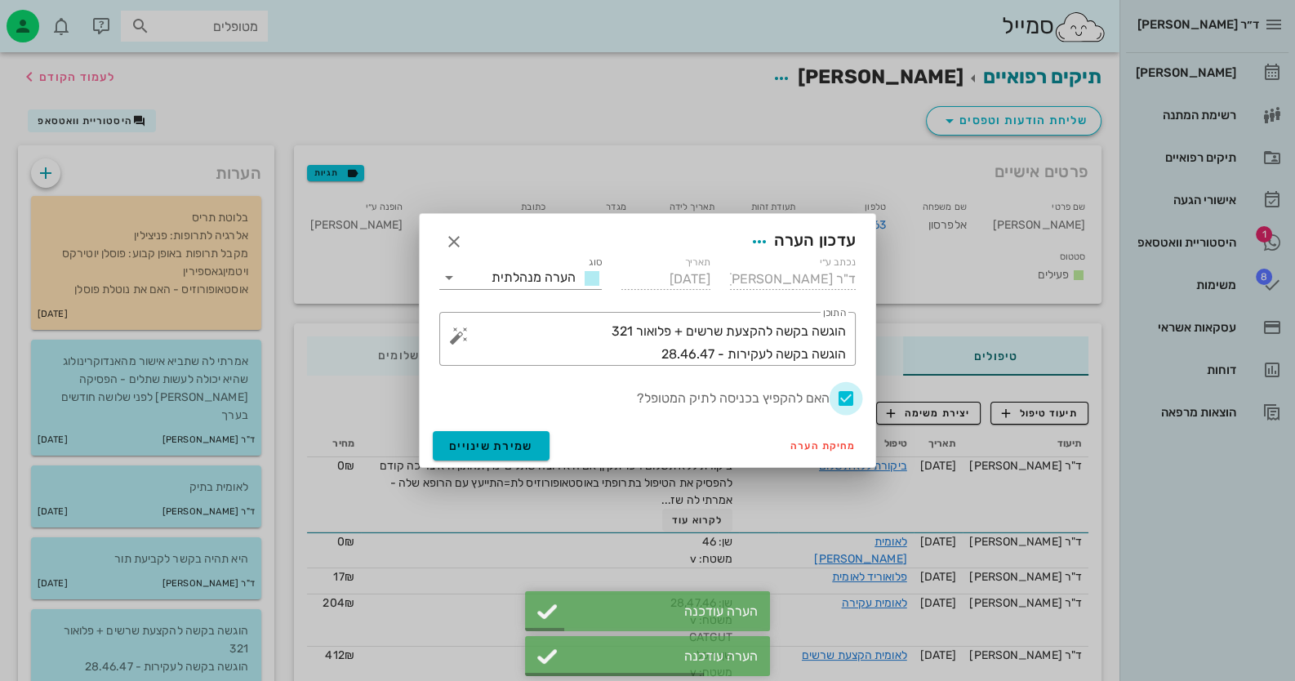
click at [850, 399] on div at bounding box center [846, 399] width 28 height 28
checkbox input "false"
click at [526, 445] on span "שמירת שינויים" at bounding box center [491, 446] width 84 height 14
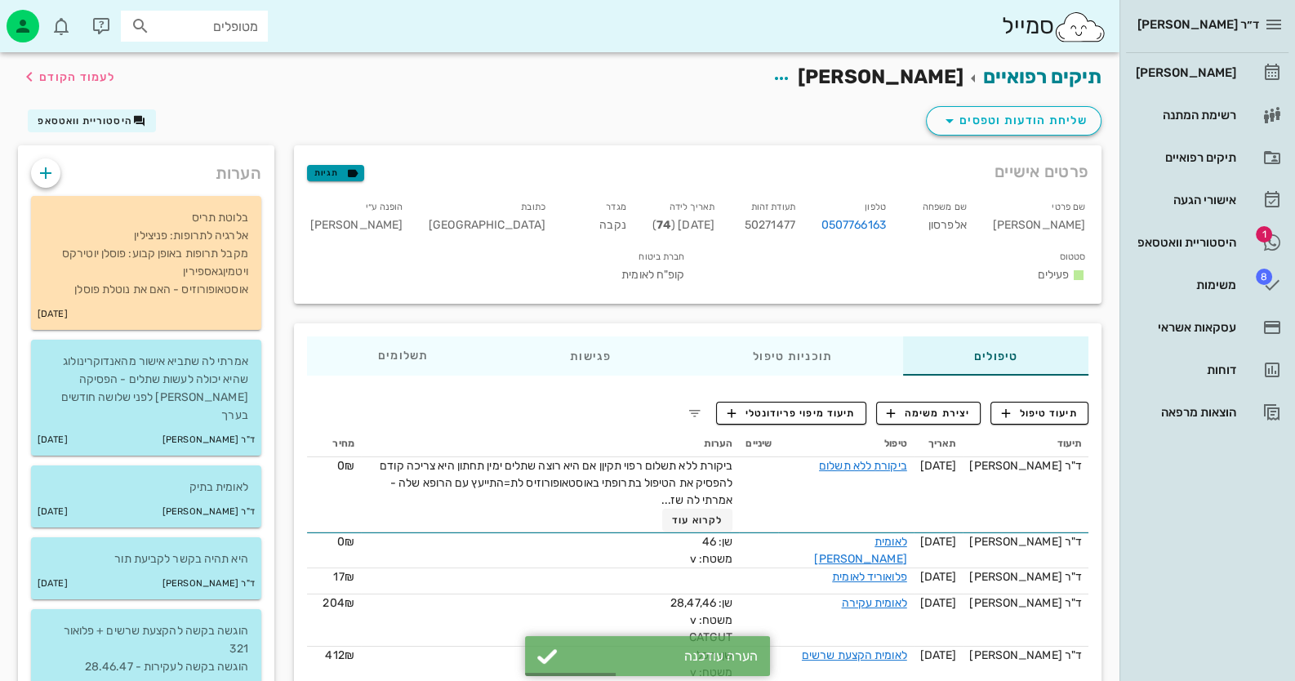
click at [331, 172] on span "תגיות" at bounding box center [335, 173] width 42 height 15
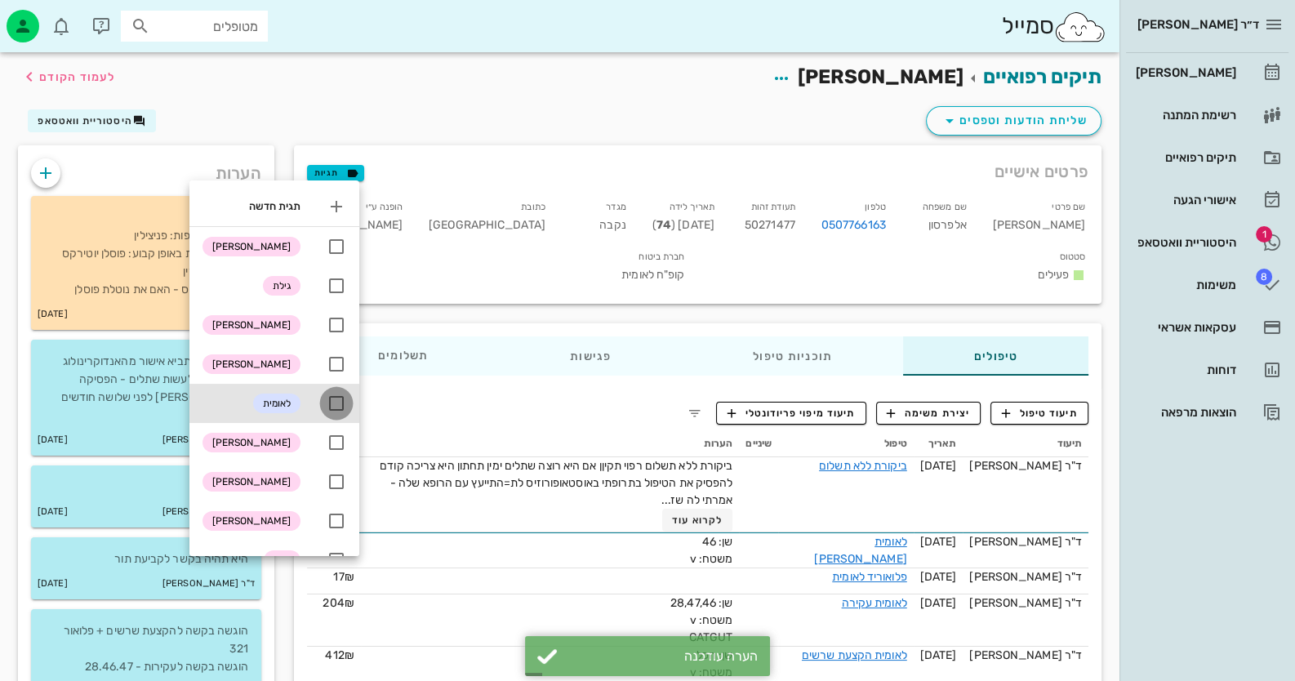
click at [337, 401] on div at bounding box center [337, 404] width 28 height 28
checkbox input "true"
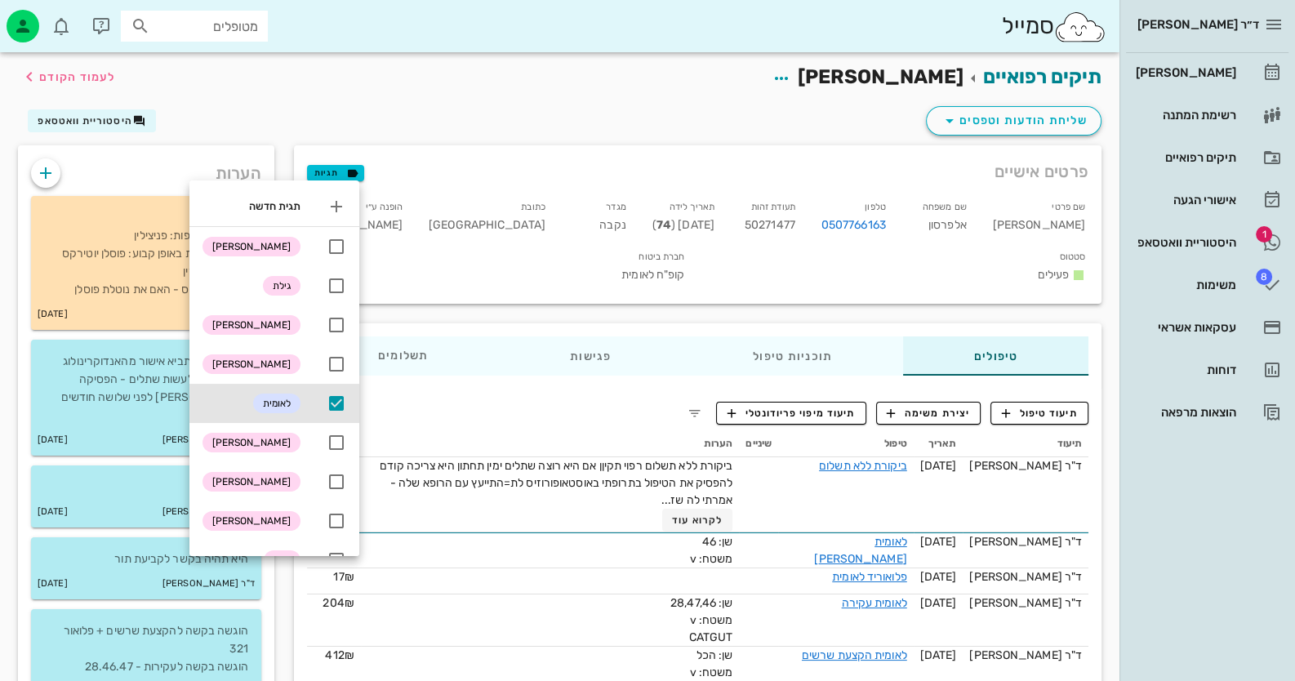
click at [470, 87] on div "תיקים רפואיים בלהה אלפרסון לעמוד הקודם" at bounding box center [559, 77] width 1103 height 51
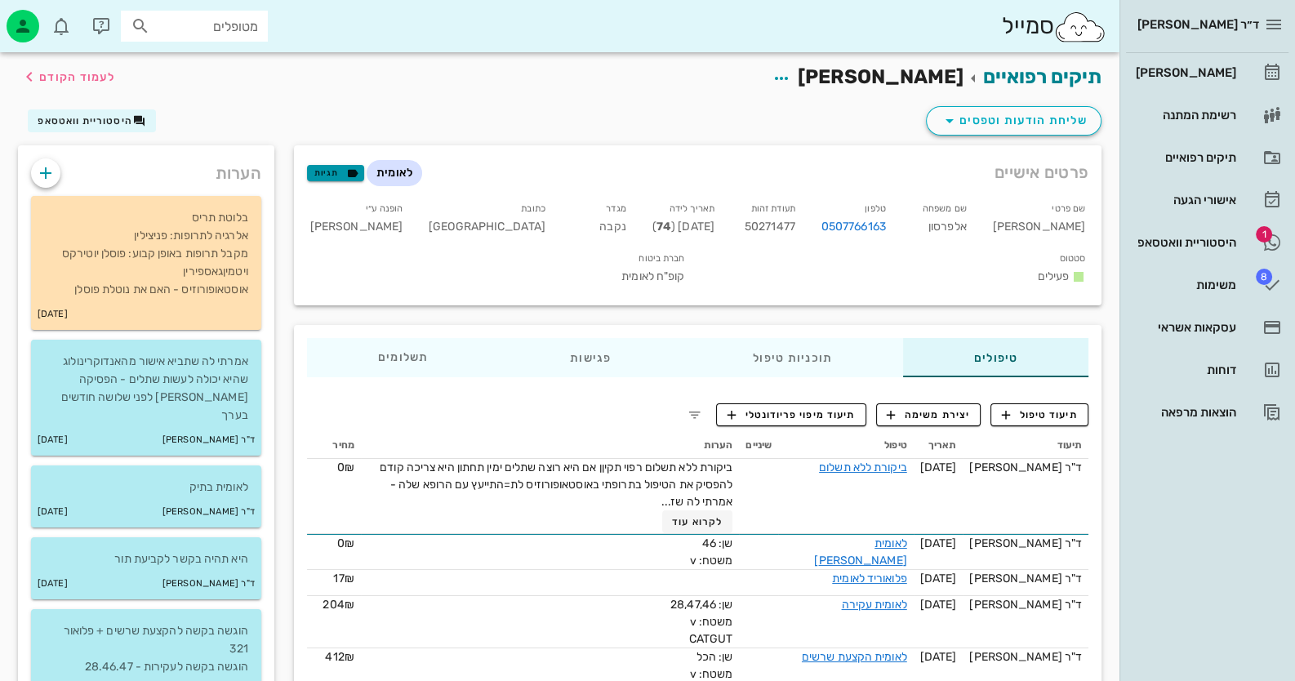
click at [345, 176] on icon "button" at bounding box center [352, 173] width 15 height 15
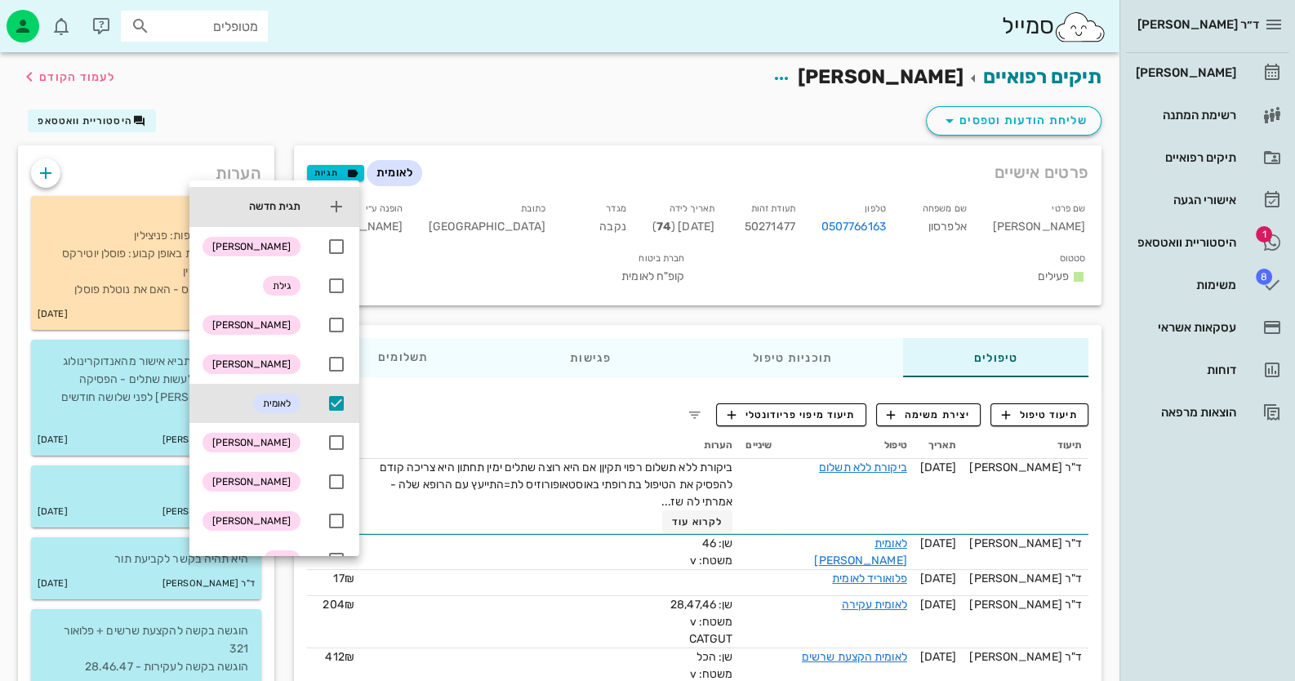
click at [339, 207] on icon at bounding box center [337, 207] width 20 height 20
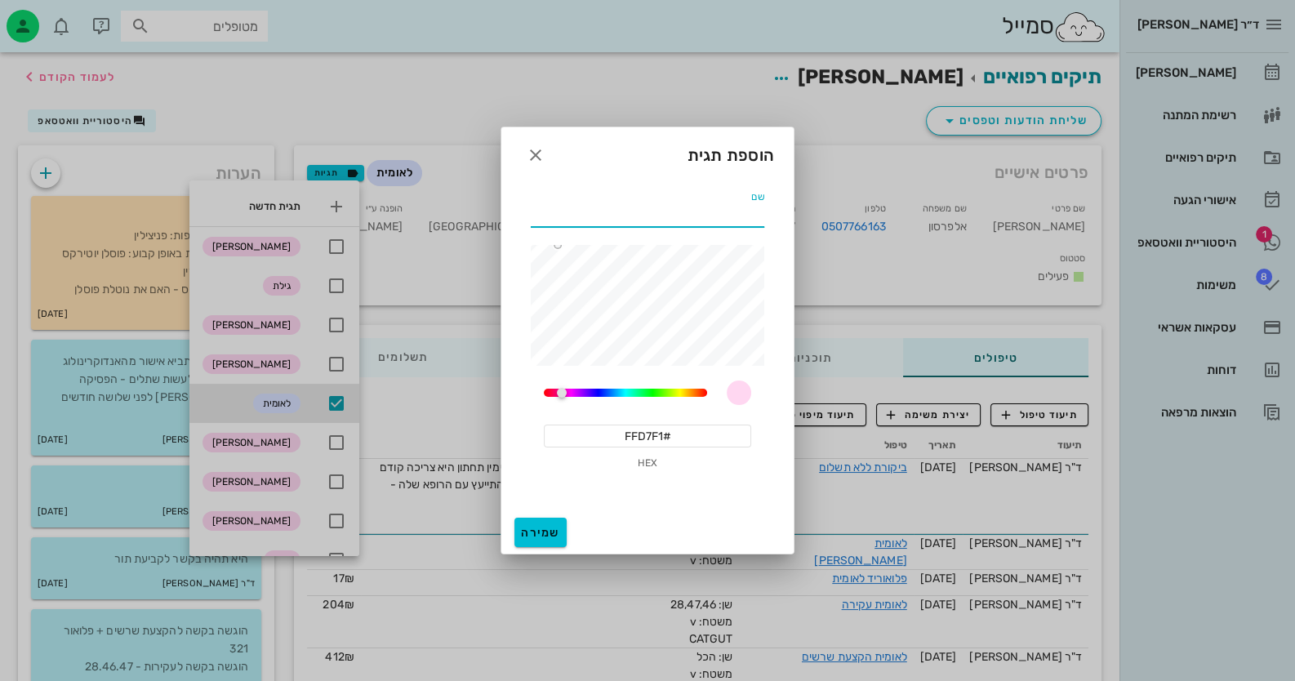
click at [622, 209] on input "שם" at bounding box center [648, 214] width 234 height 26
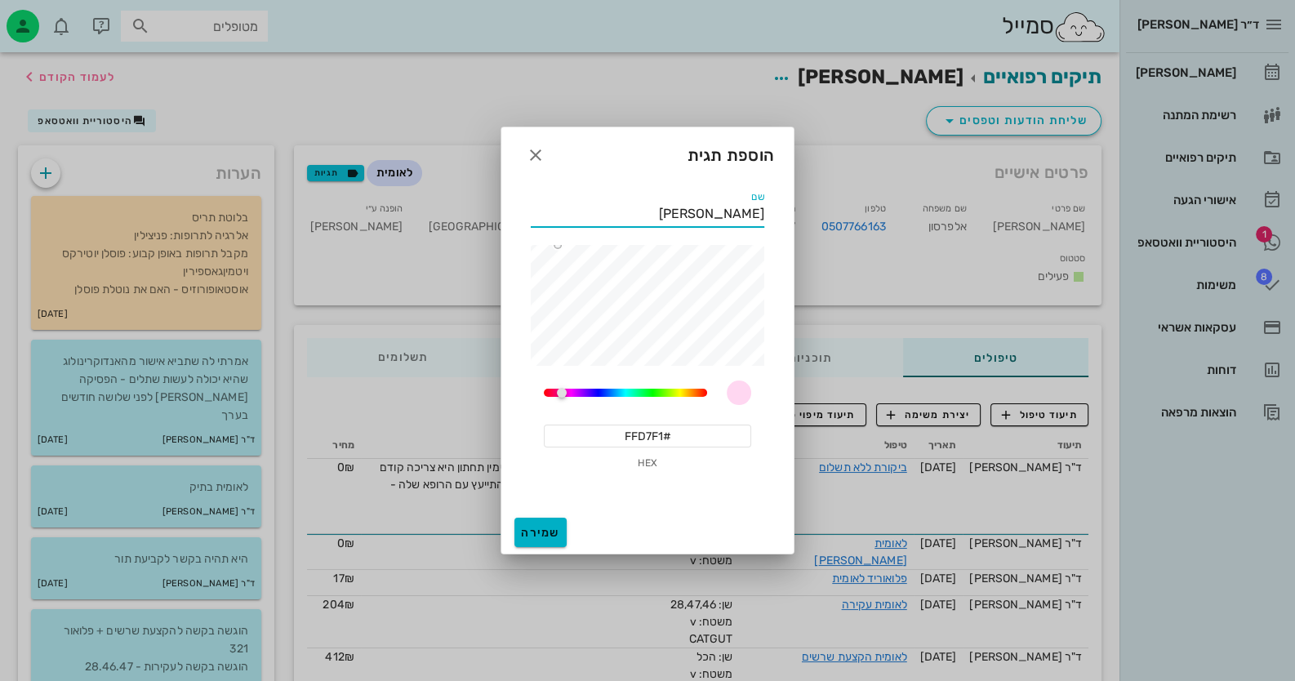
type input "אשורוב"
click at [533, 530] on span "שמירה" at bounding box center [540, 533] width 39 height 14
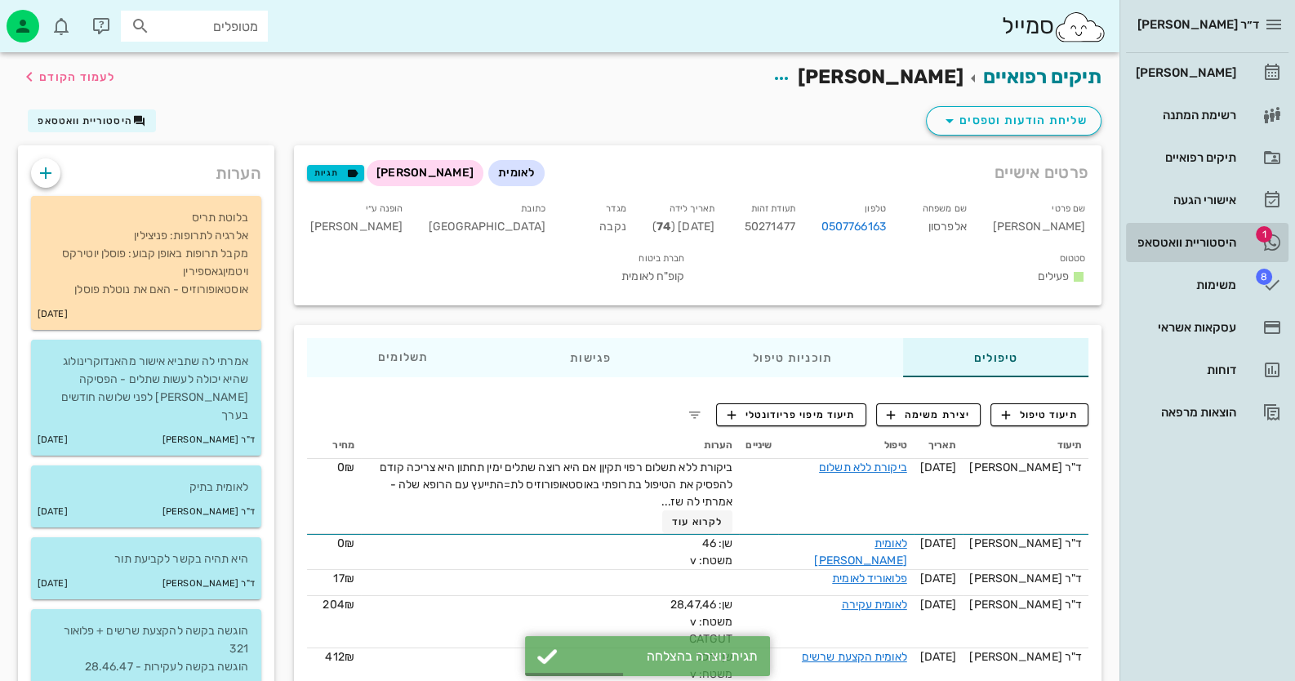
click at [1215, 239] on div "היסטוריית וואטסאפ" at bounding box center [1185, 242] width 104 height 13
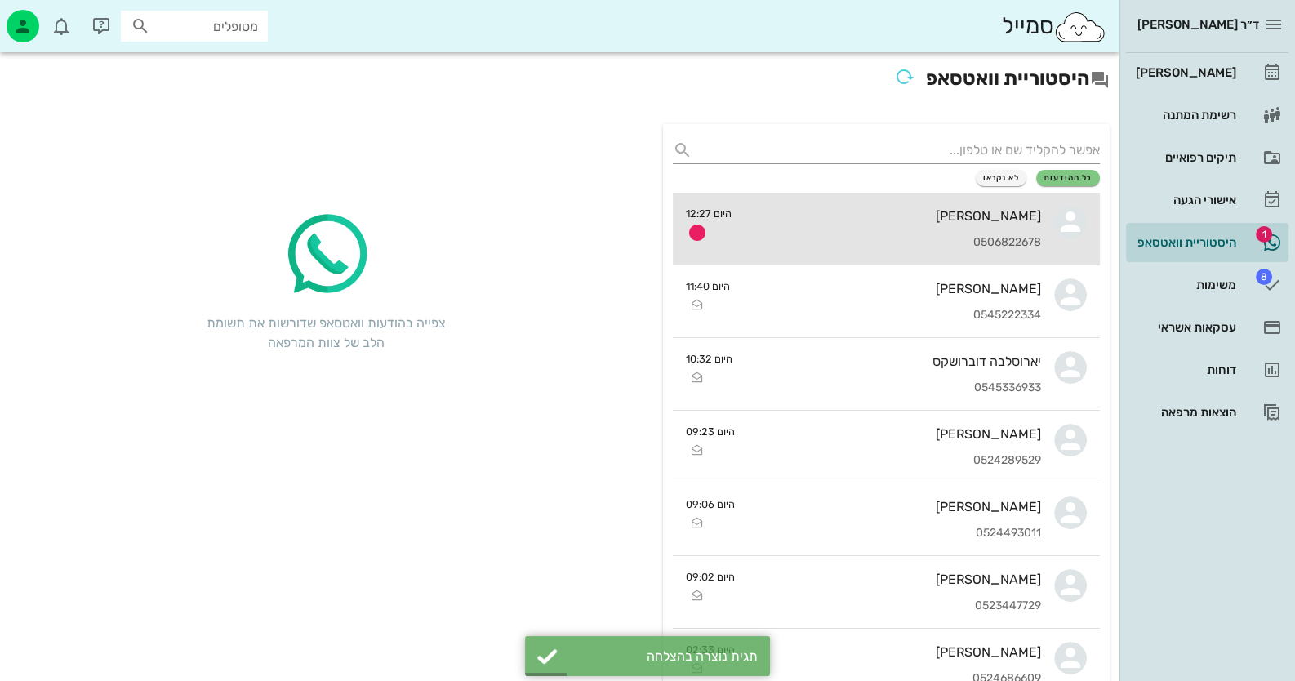
click at [1047, 229] on link "קשתי ספיר 0506822678 היום 12:27" at bounding box center [886, 229] width 427 height 73
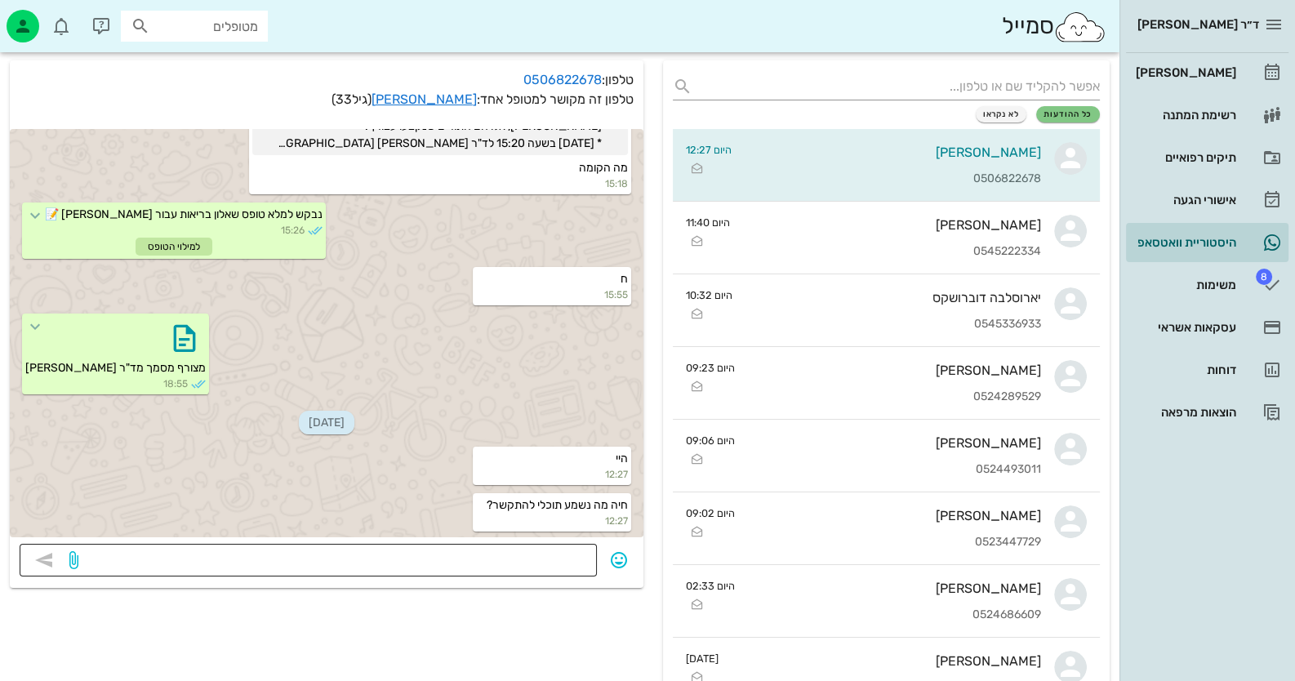
scroll to position [81, 0]
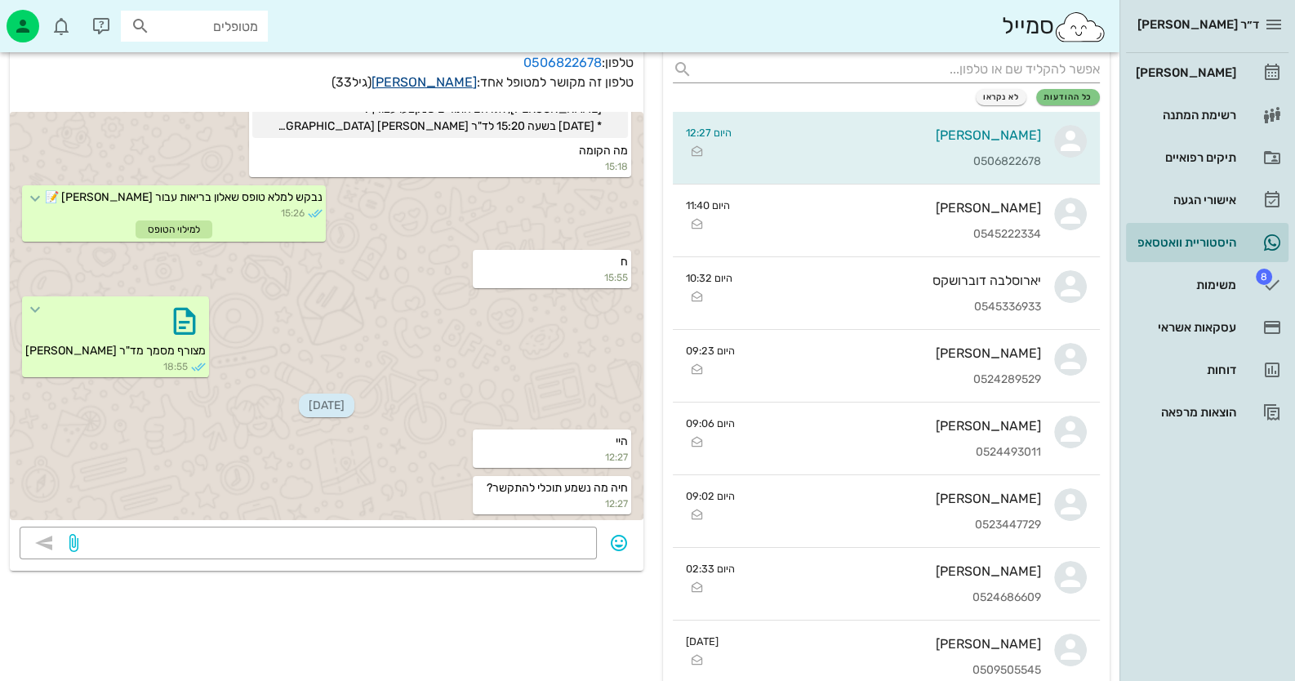
click at [448, 81] on link "קשתי ספיר" at bounding box center [424, 82] width 105 height 16
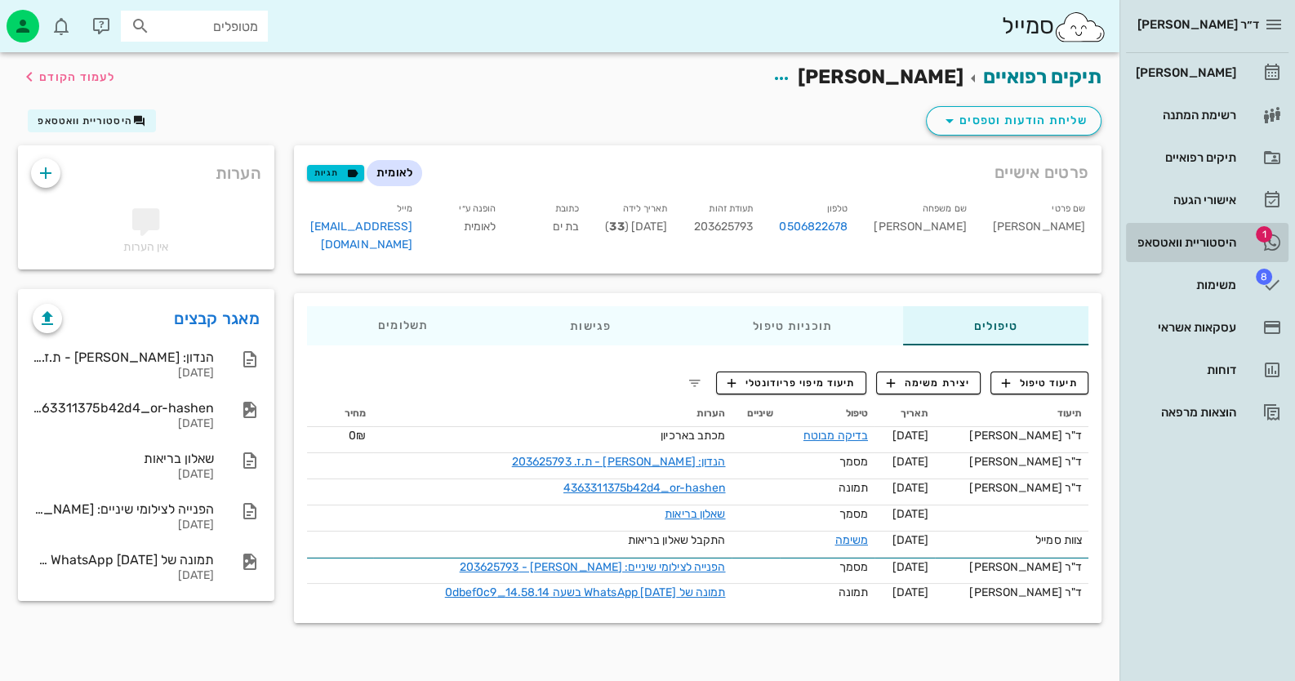
click at [1237, 244] on link "1 היסטוריית וואטסאפ" at bounding box center [1207, 242] width 163 height 39
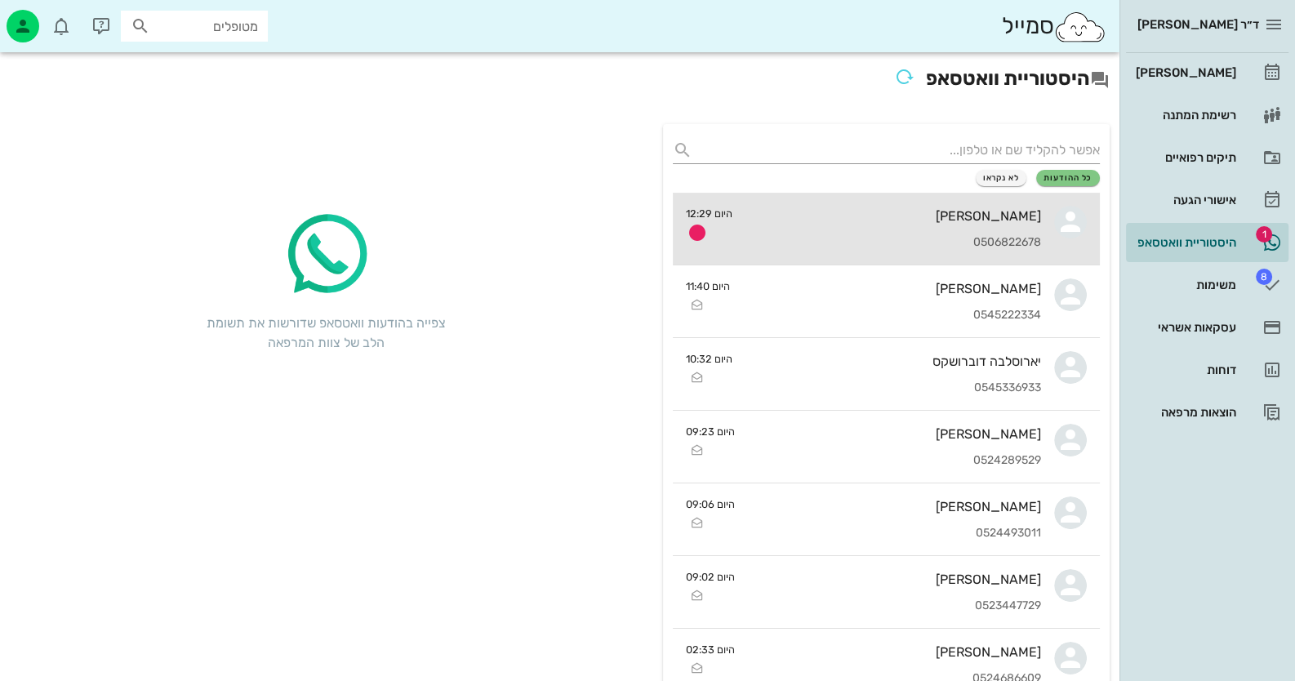
click at [907, 211] on div "קשתי ספיר" at bounding box center [894, 216] width 296 height 16
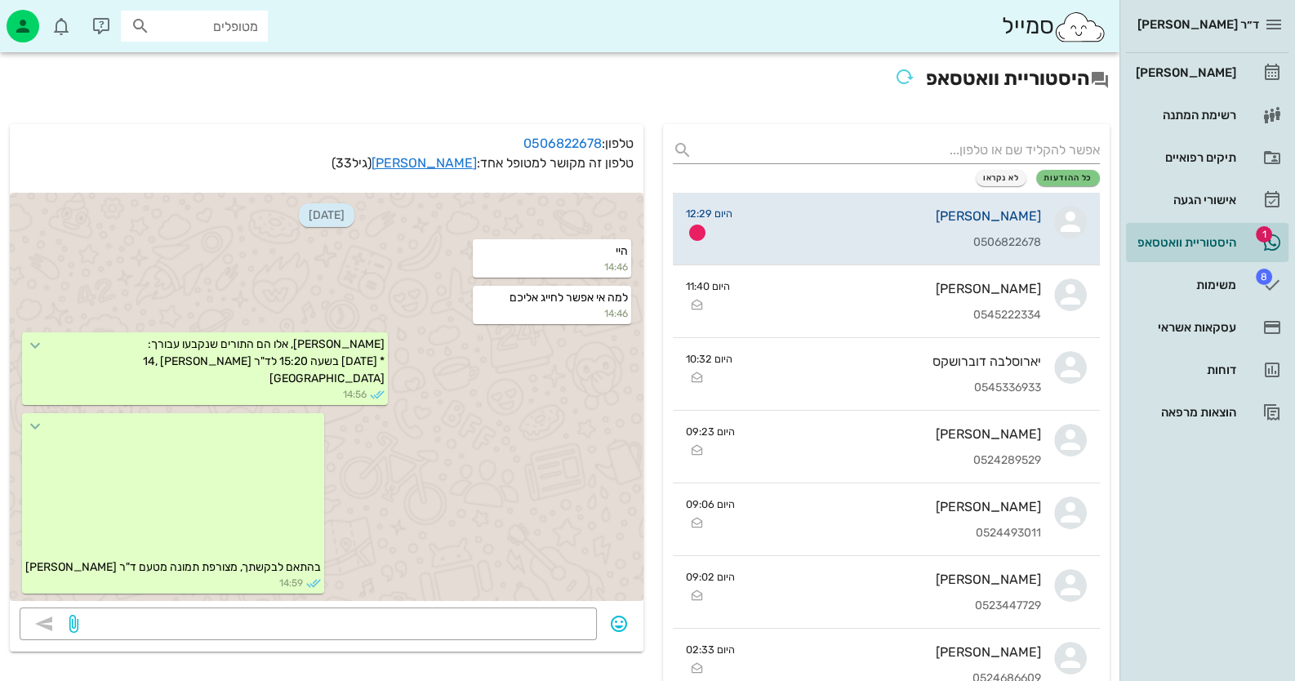
scroll to position [851, 0]
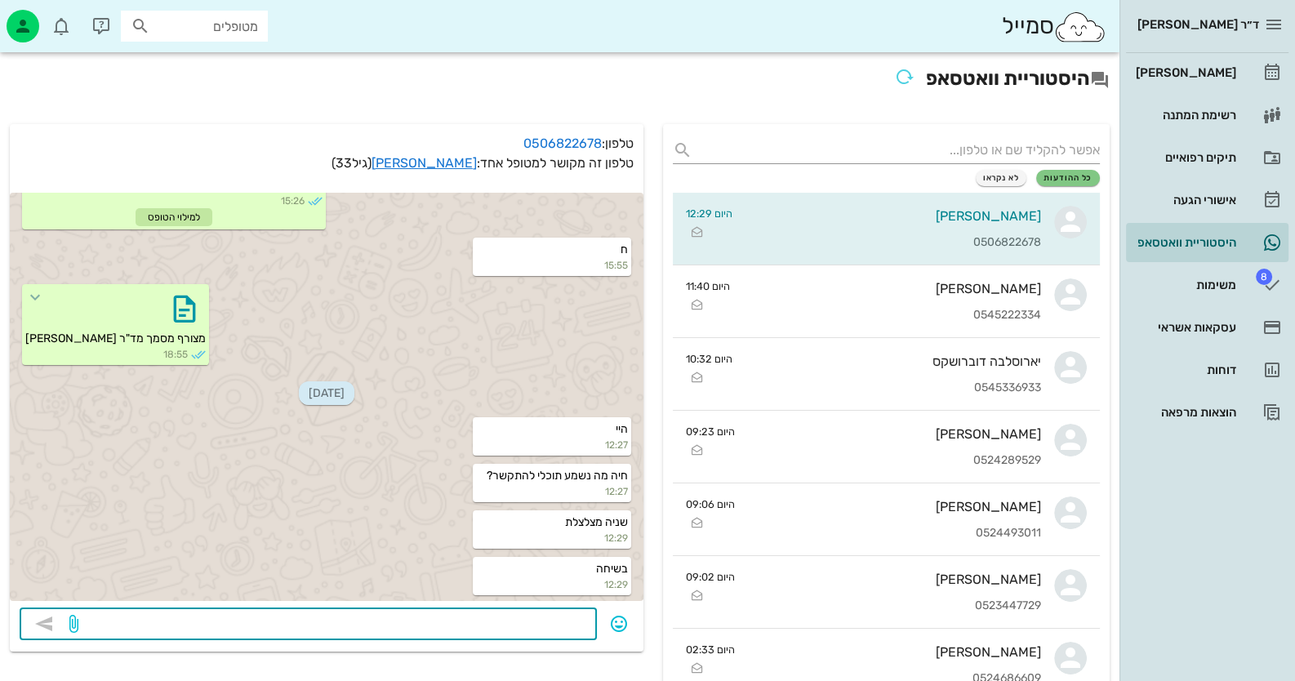
click at [521, 617] on textarea at bounding box center [335, 626] width 506 height 26
type textarea "תסמסי לי שאת רוצה שאתקשר כי אם את מתקשרת את מגיעה לשירות הודעות"
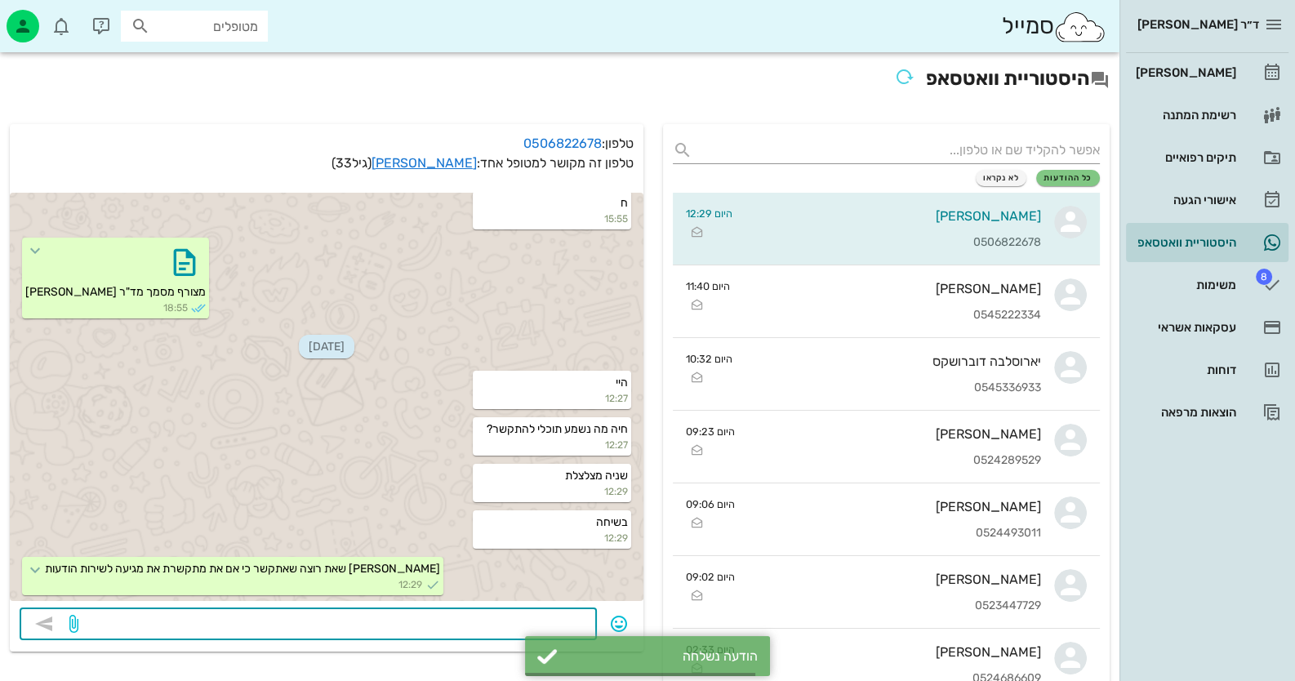
scroll to position [898, 0]
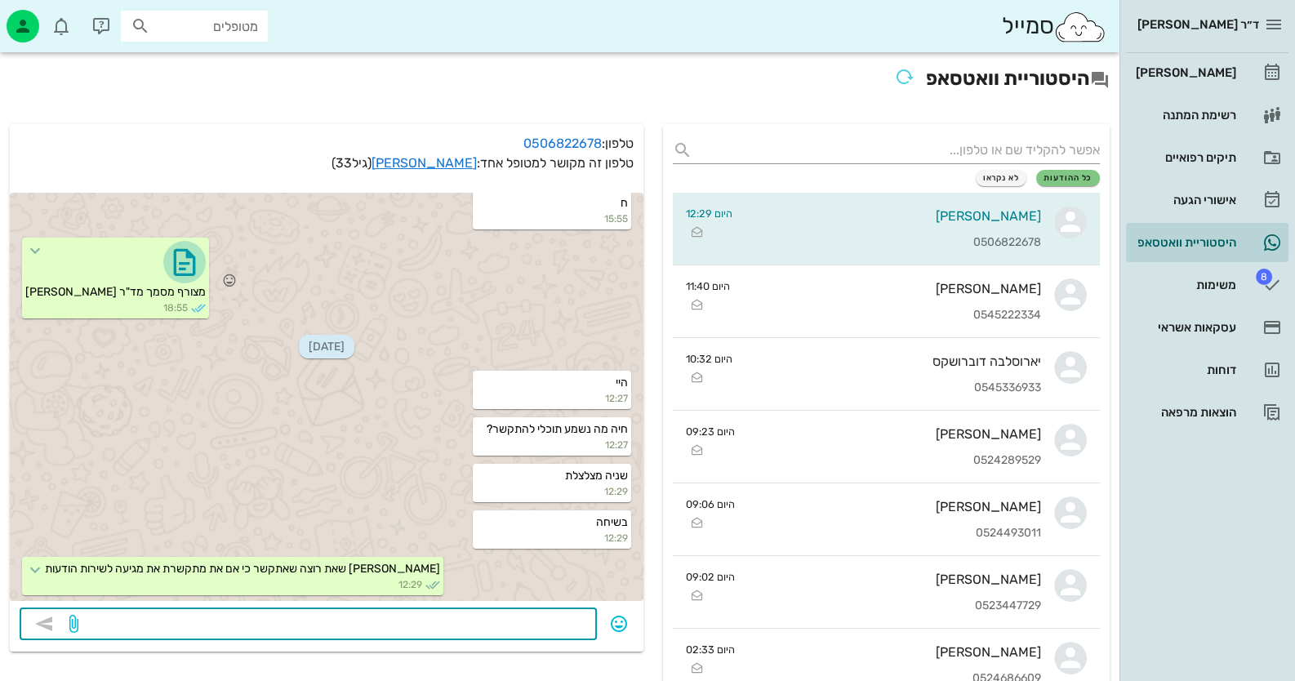
click at [163, 274] on span "button" at bounding box center [184, 262] width 42 height 26
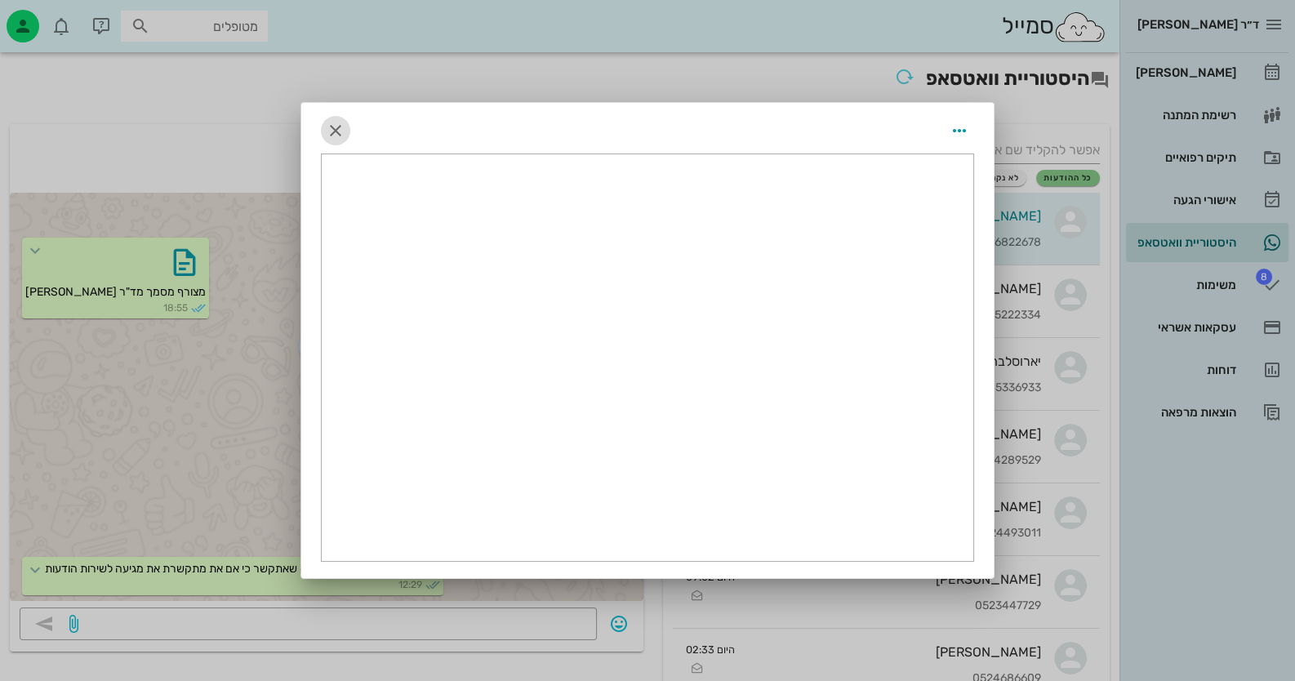
click at [330, 123] on icon "button" at bounding box center [336, 131] width 20 height 20
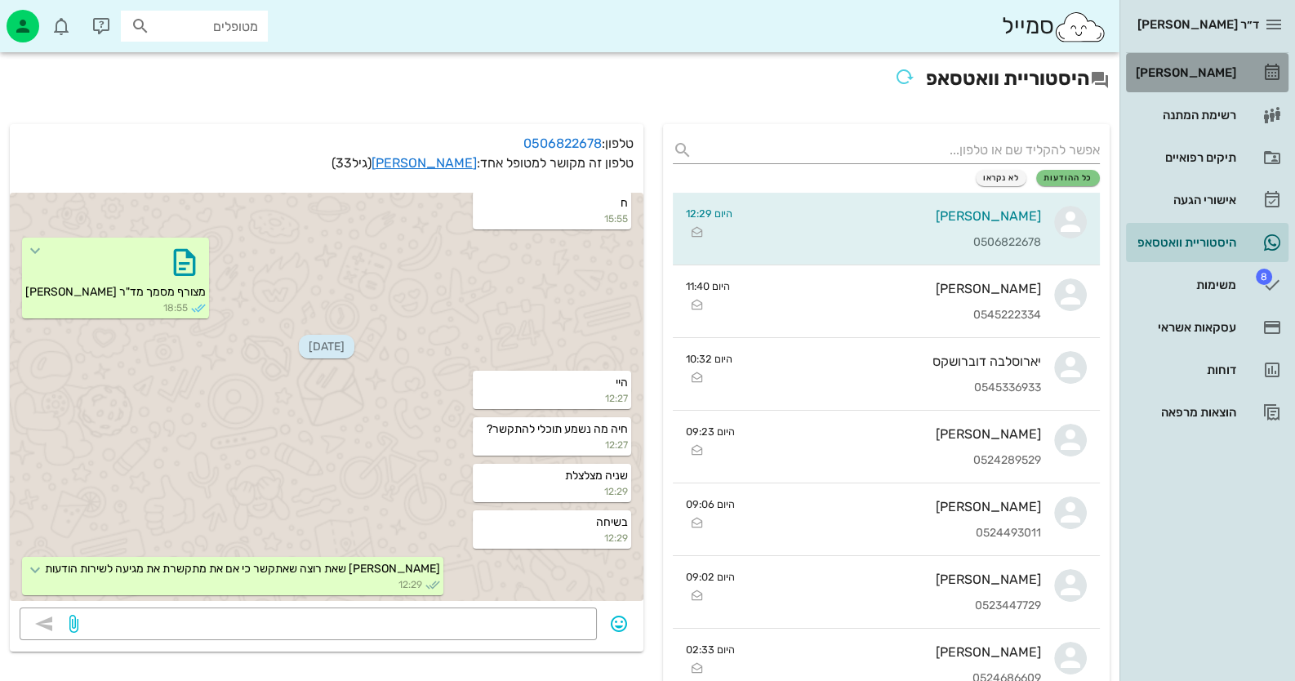
click at [1246, 79] on link "[PERSON_NAME]" at bounding box center [1207, 72] width 163 height 39
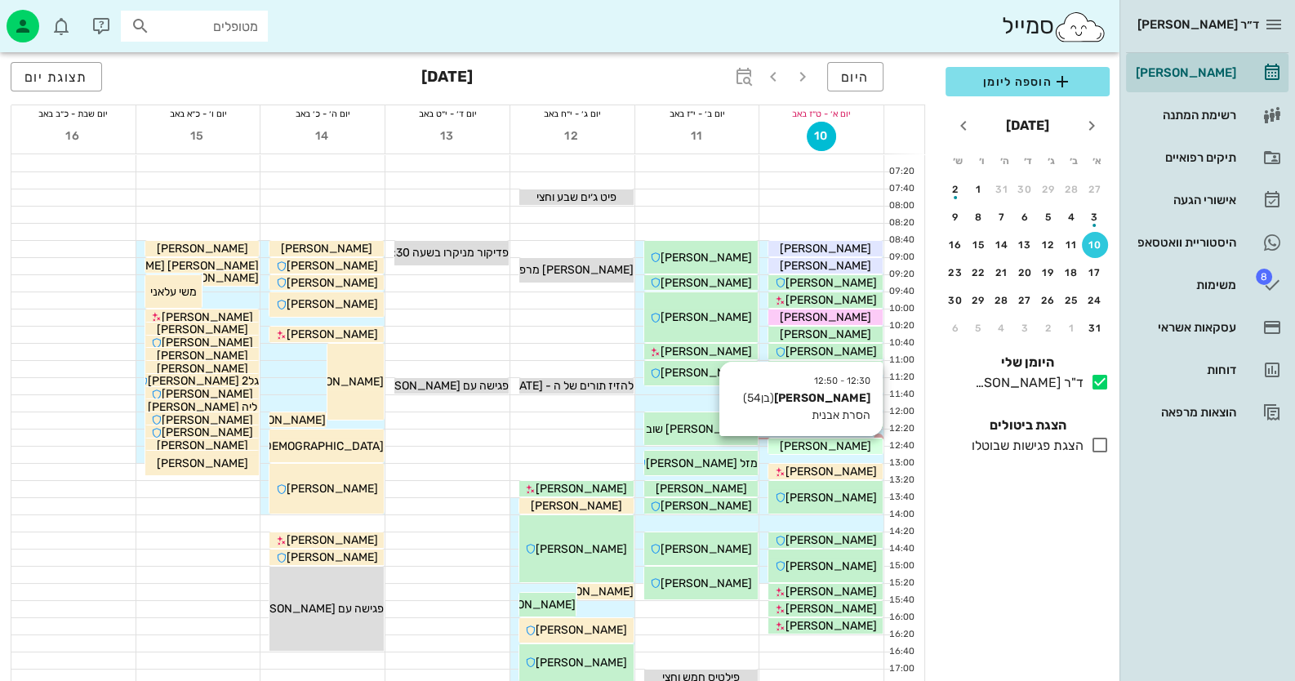
click at [852, 442] on span "אלכסיי משינסקי" at bounding box center [825, 446] width 91 height 14
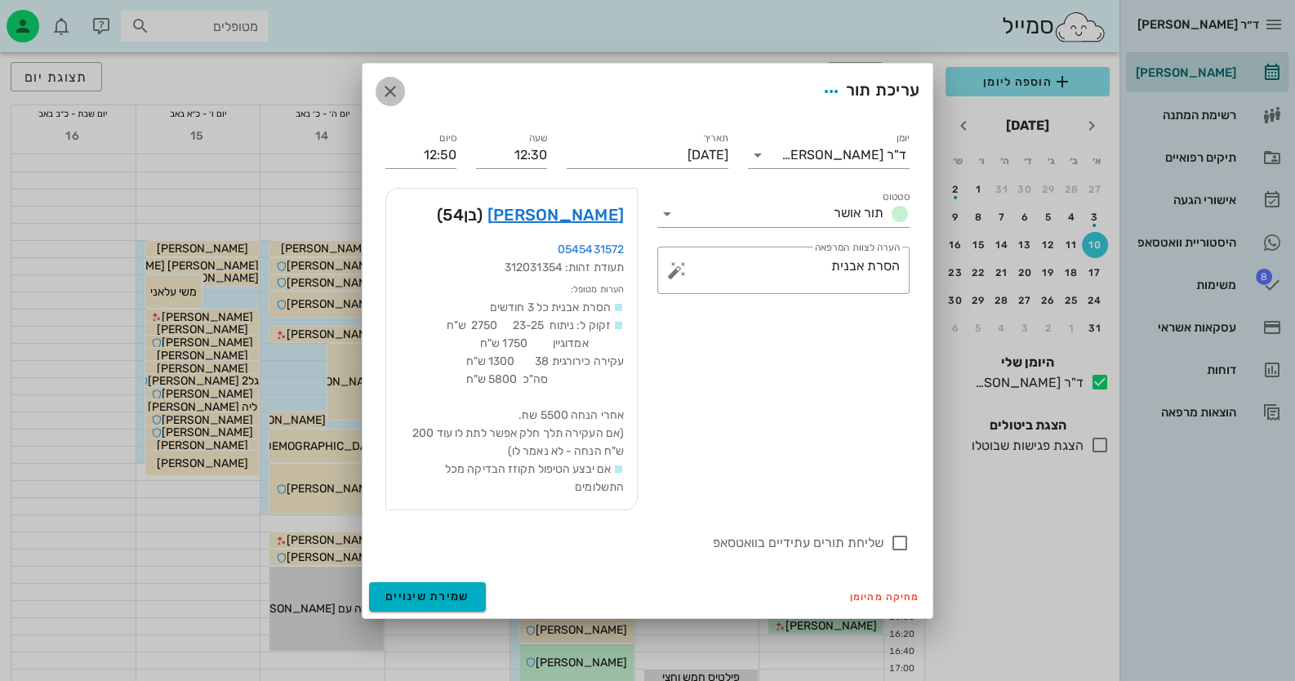
click at [389, 87] on icon "button" at bounding box center [391, 92] width 20 height 20
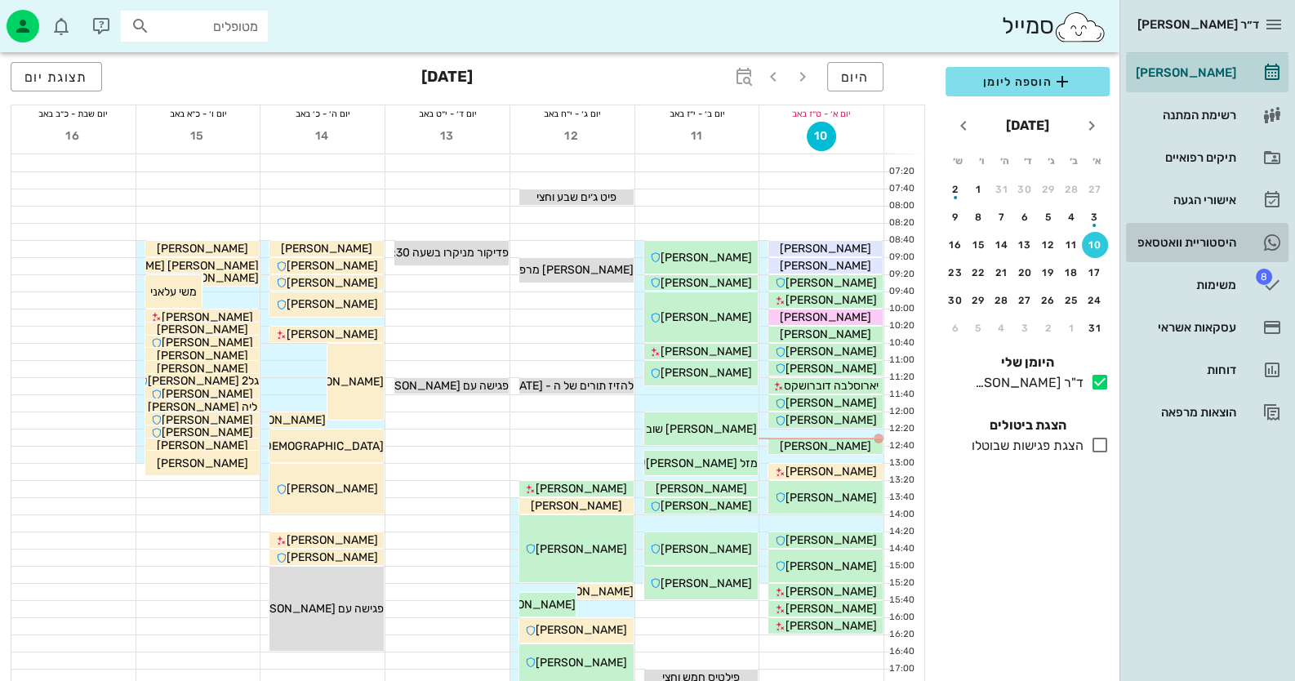
click at [1201, 243] on div "היסטוריית וואטסאפ" at bounding box center [1185, 242] width 104 height 13
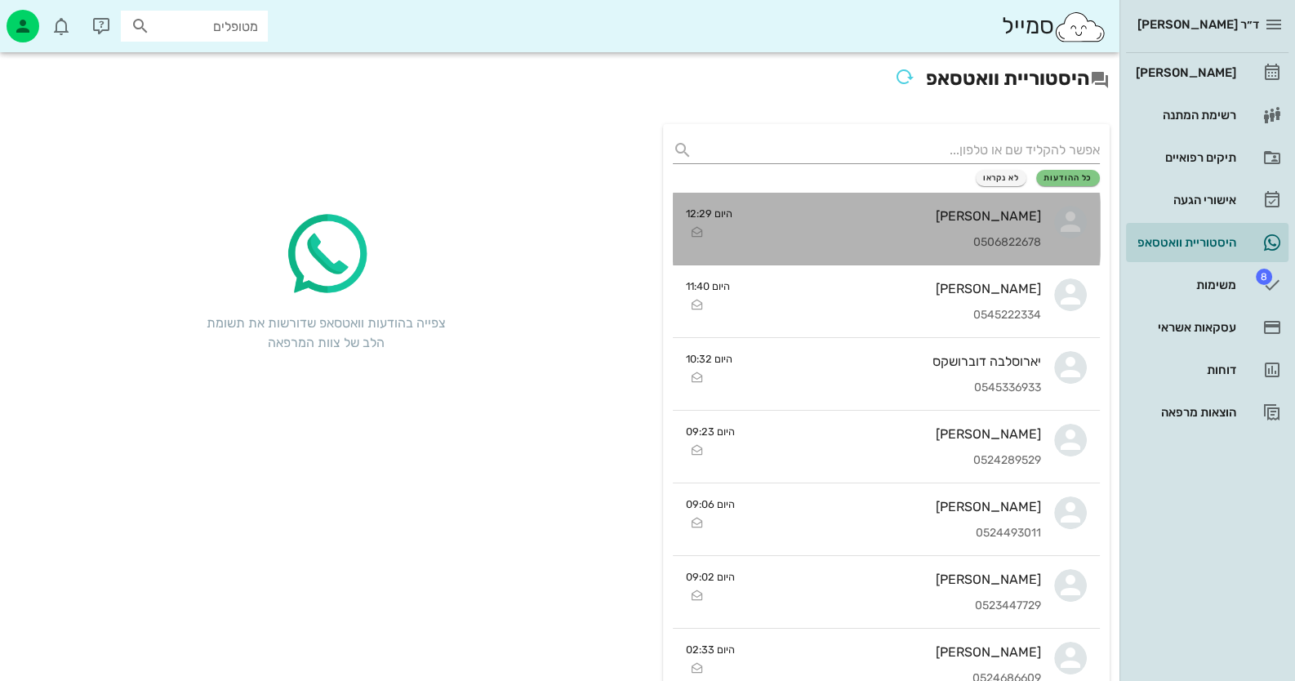
click at [1014, 231] on div "קשתי ספיר 0506822678" at bounding box center [894, 229] width 296 height 72
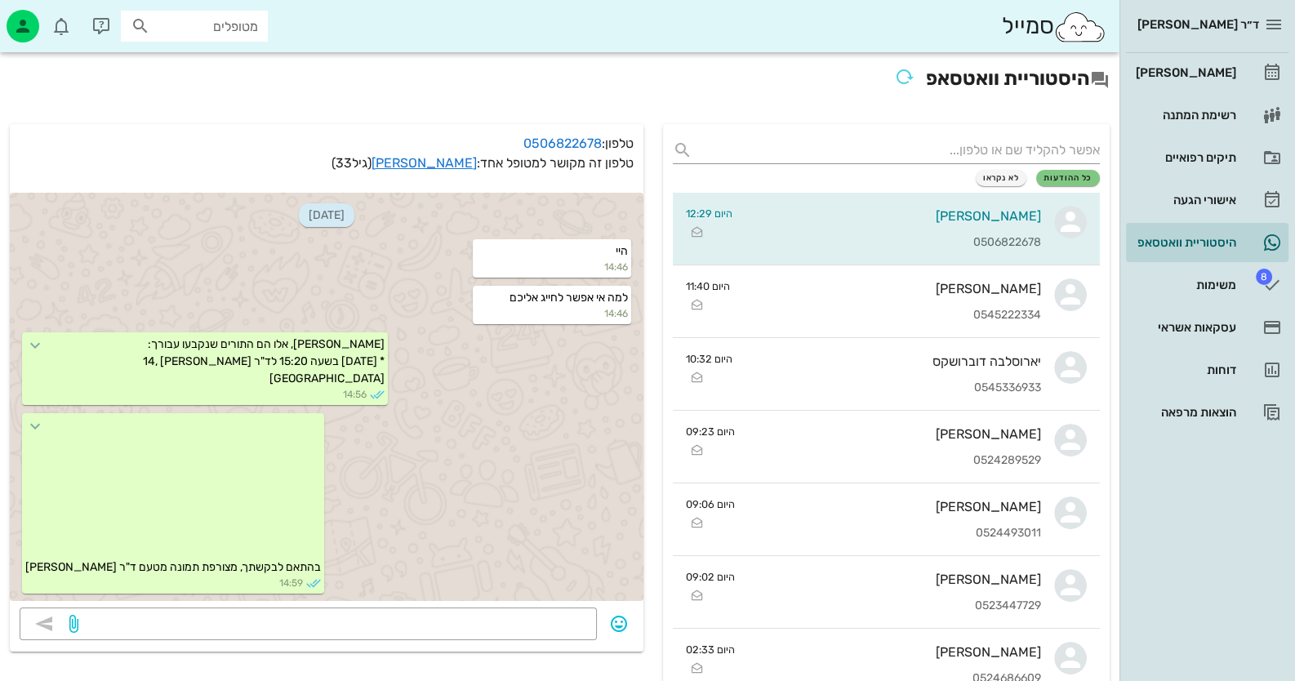
scroll to position [898, 0]
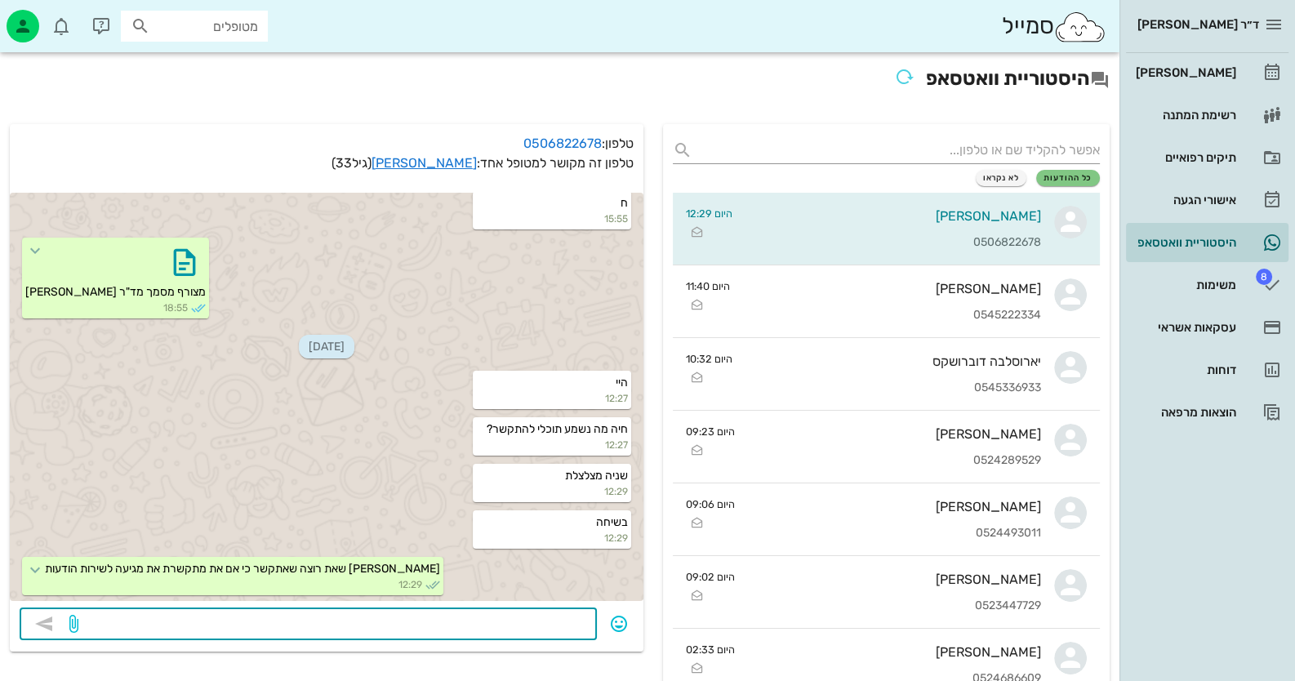
click at [546, 632] on textarea at bounding box center [335, 626] width 506 height 26
type textarea "אני נכנסת עכשיו לטיפול אנסה להתקשר עוד מעט"
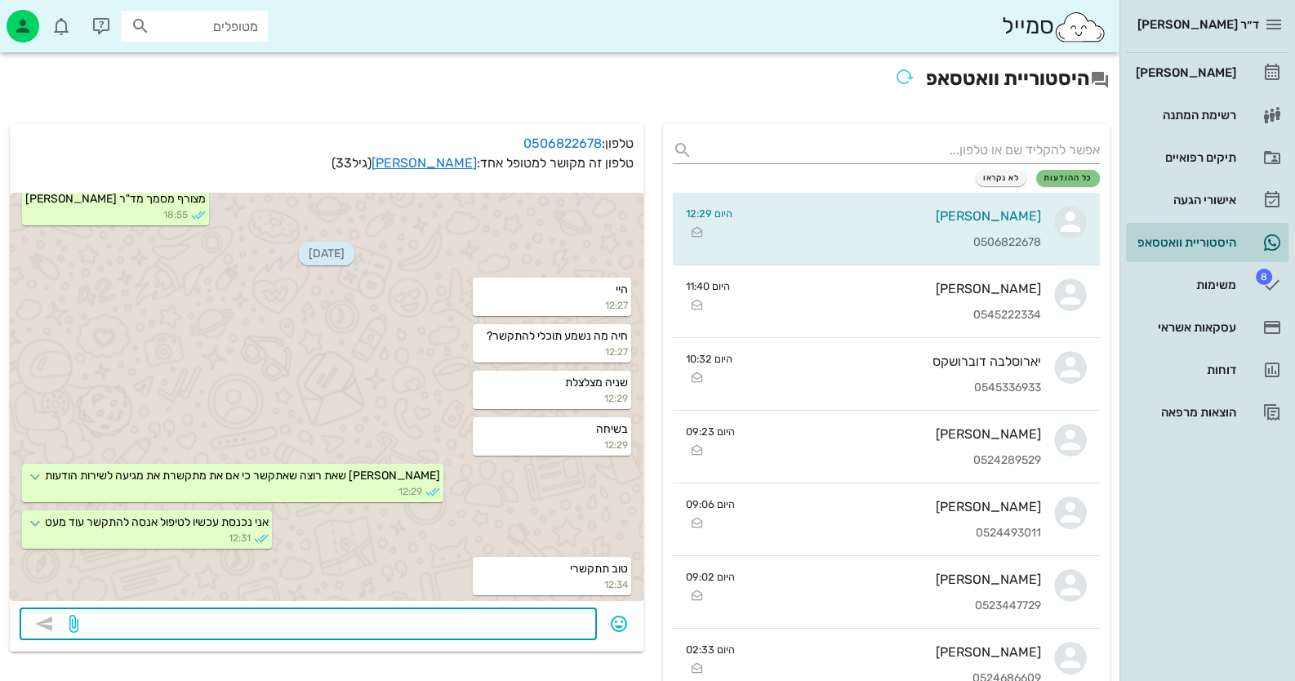
scroll to position [991, 0]
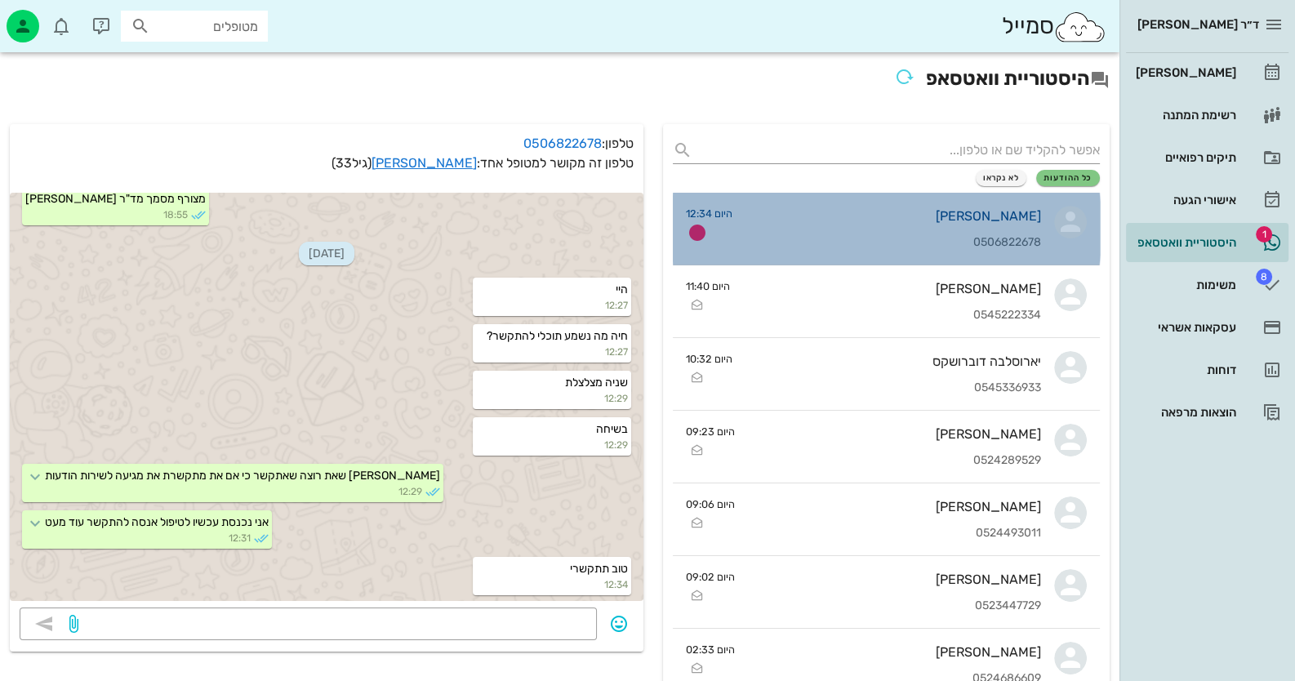
click at [1036, 219] on div "קשתי ספיר" at bounding box center [894, 216] width 296 height 16
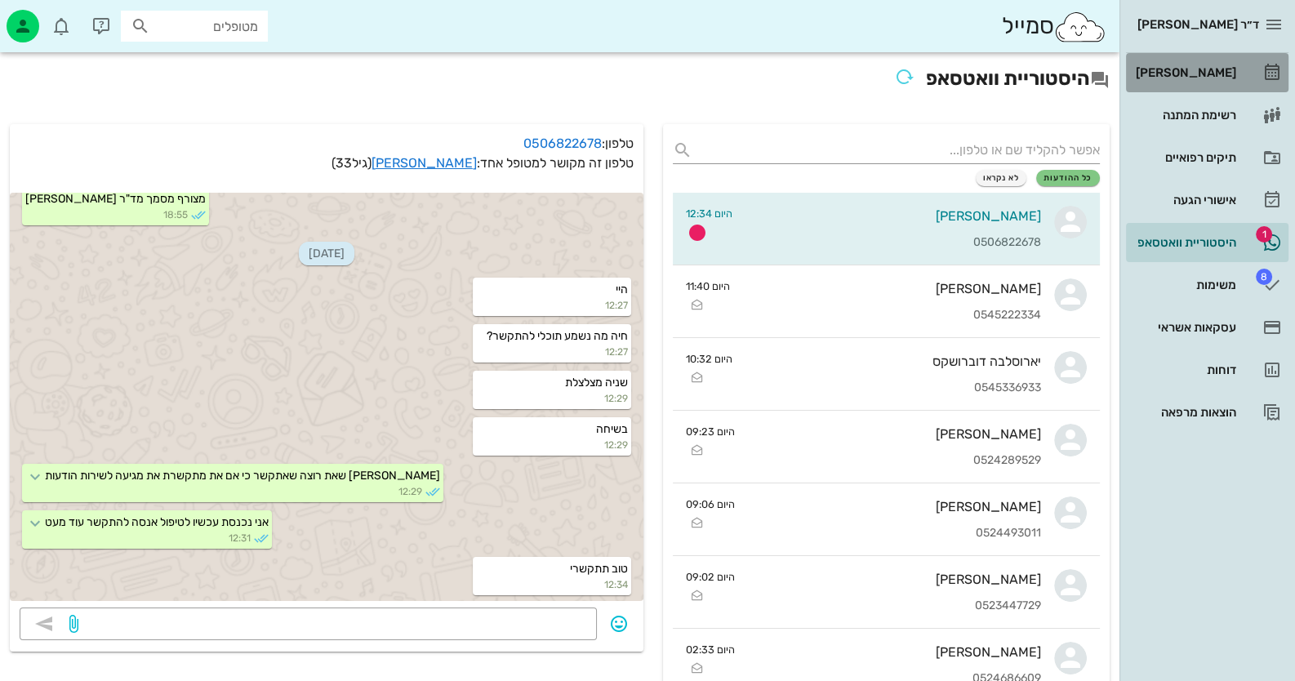
click at [1228, 72] on div "[PERSON_NAME]" at bounding box center [1185, 72] width 104 height 13
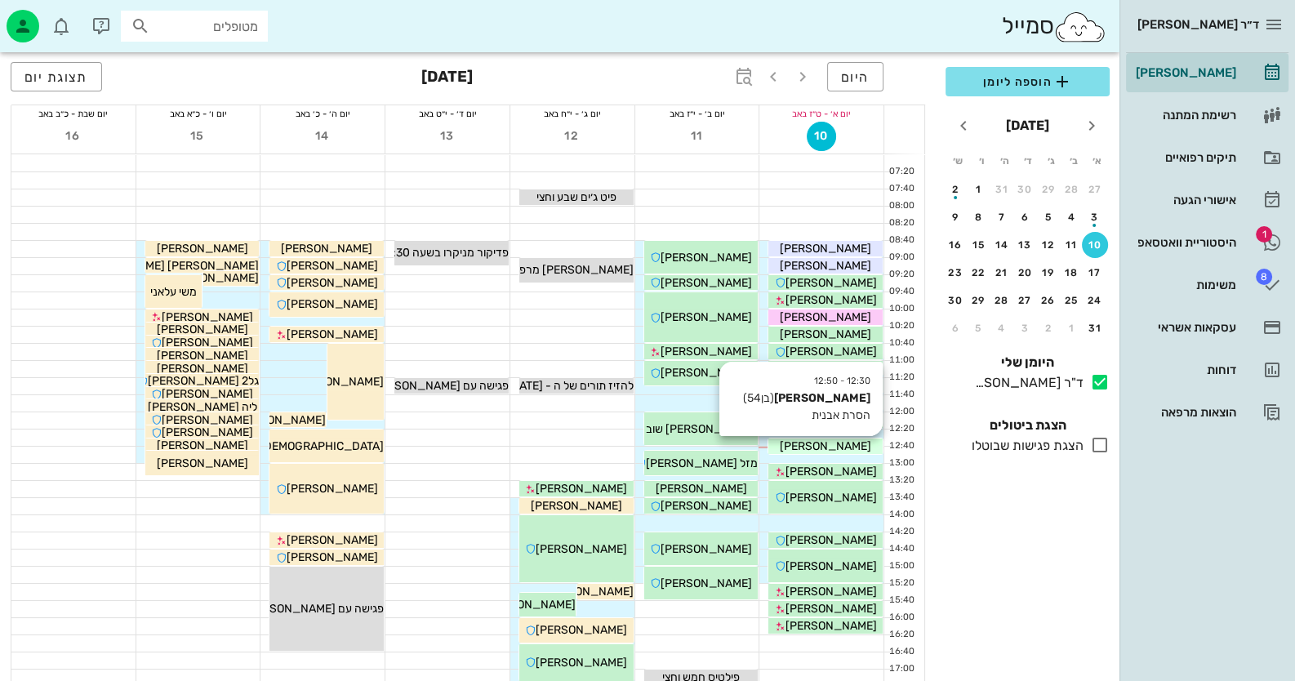
click at [825, 448] on span "אלכסיי משינסקי" at bounding box center [825, 446] width 91 height 14
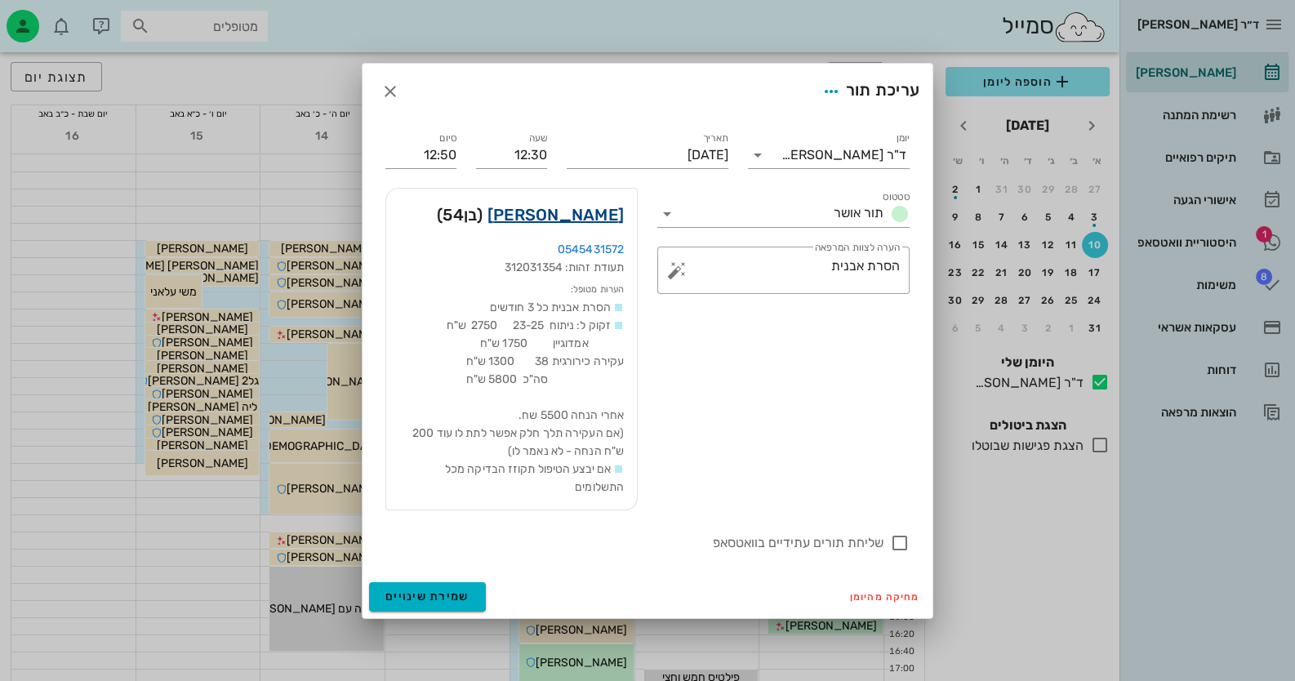
click at [613, 216] on link "אלכסיי משינסקי" at bounding box center [556, 215] width 136 height 26
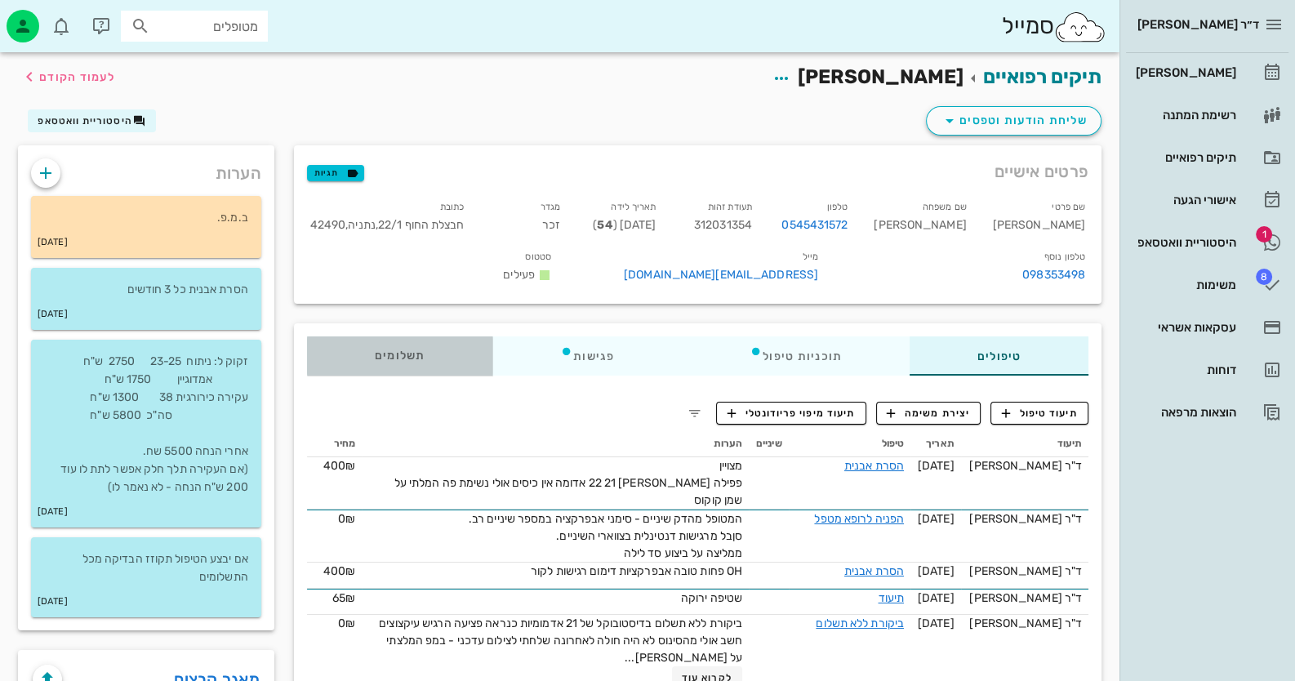
click at [364, 349] on div "תשלומים 0₪" at bounding box center [399, 356] width 185 height 39
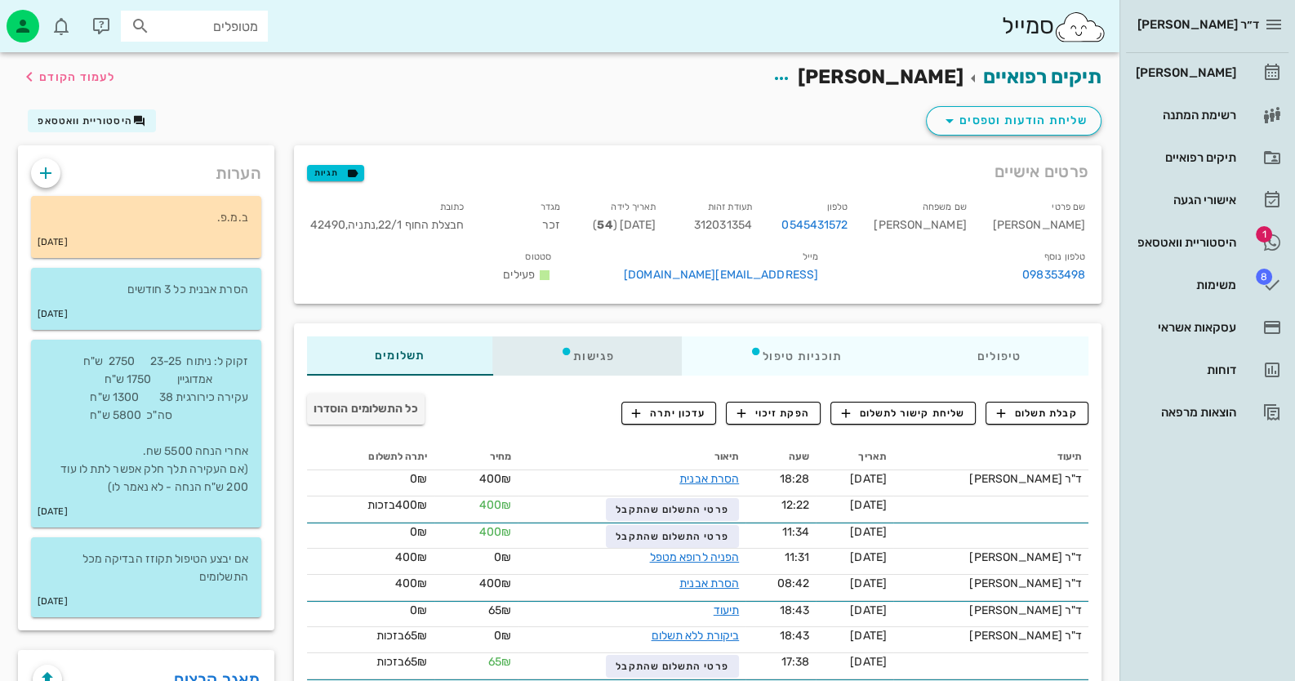
click at [575, 360] on div "פגישות" at bounding box center [587, 356] width 189 height 39
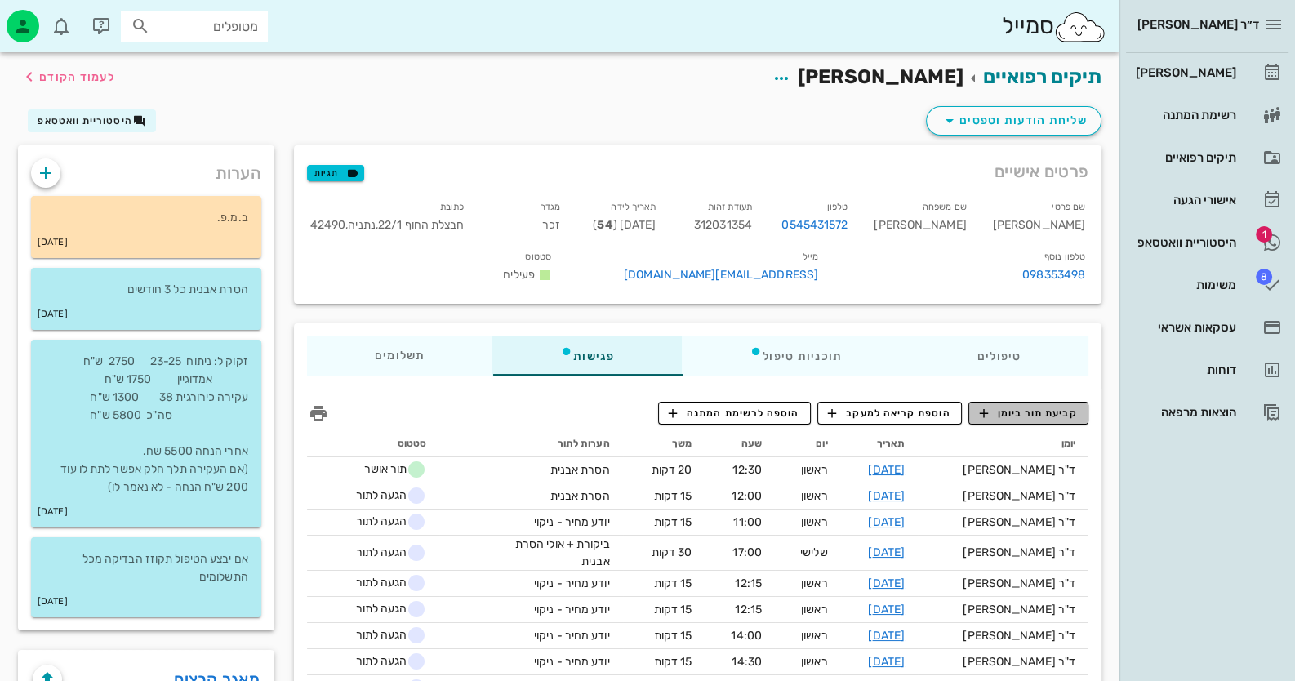
click at [1065, 417] on span "קביעת תור ביומן" at bounding box center [1028, 413] width 98 height 15
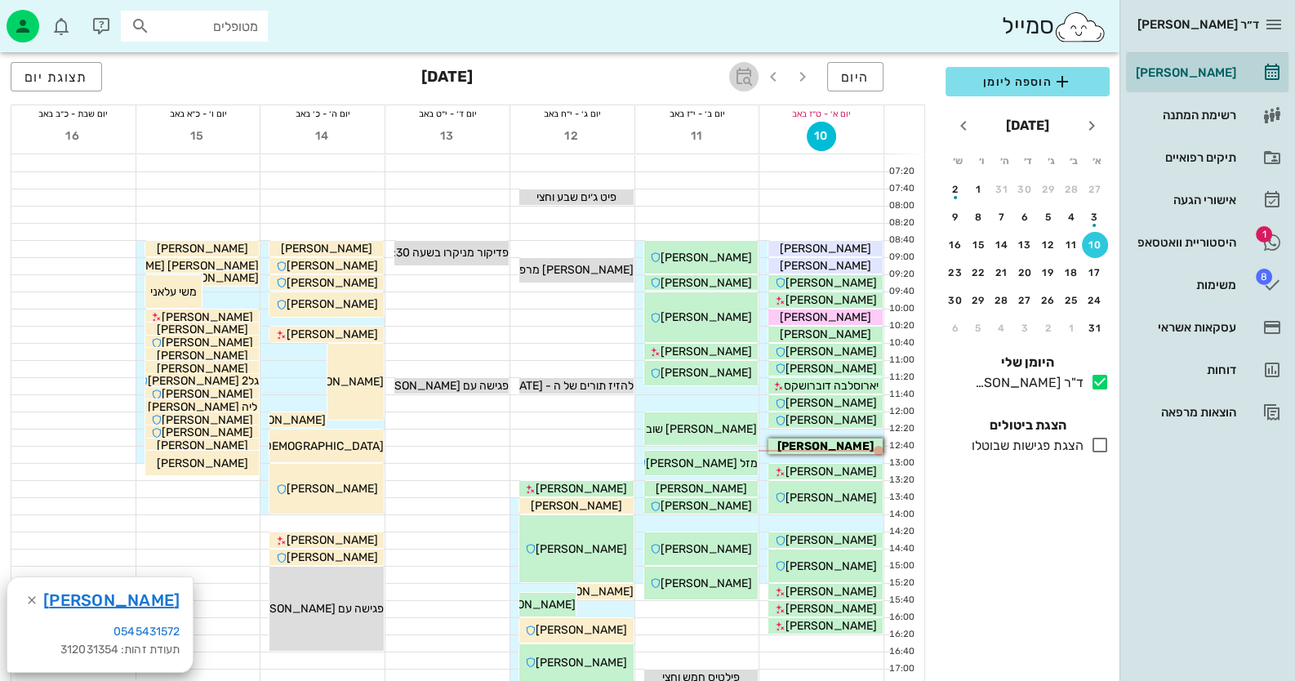
click at [746, 70] on icon "button" at bounding box center [744, 77] width 20 height 20
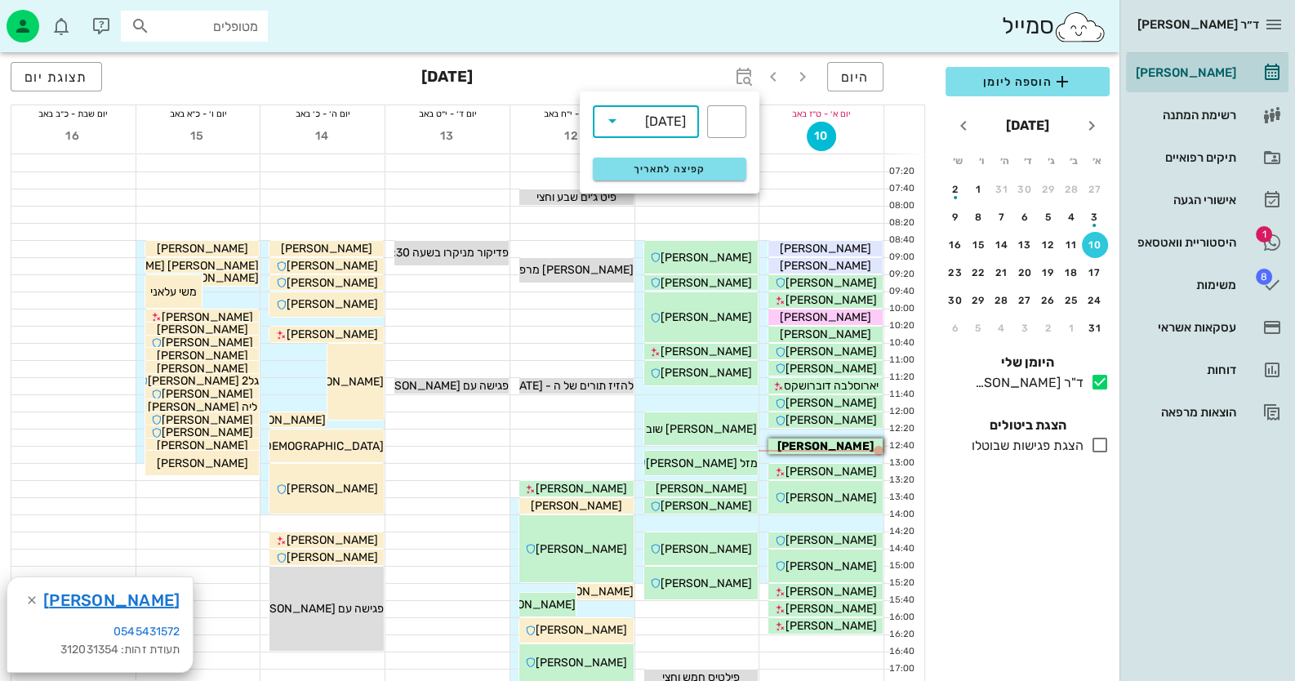
click at [640, 130] on input "text" at bounding box center [636, 121] width 20 height 26
click at [679, 194] on div "חודשים" at bounding box center [646, 192] width 80 height 13
click at [731, 119] on input "text" at bounding box center [727, 122] width 20 height 26
type input "12"
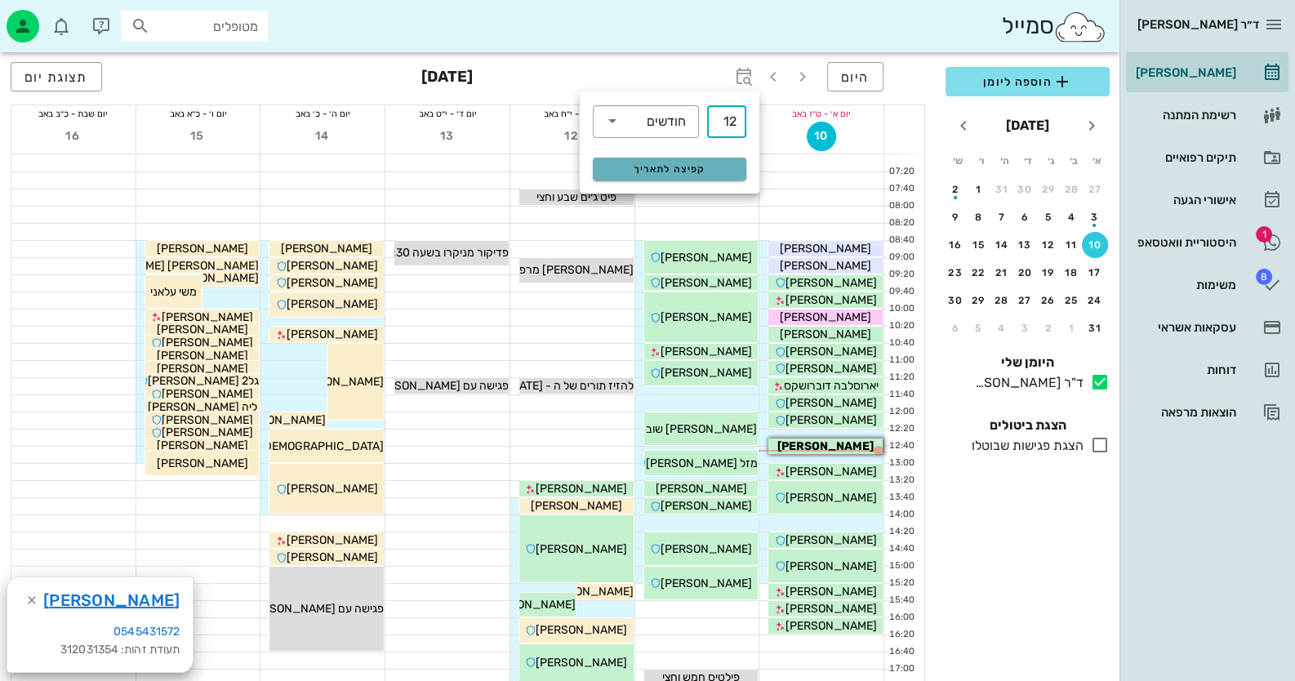
click at [715, 163] on span "קפיצה לתאריך" at bounding box center [669, 168] width 133 height 11
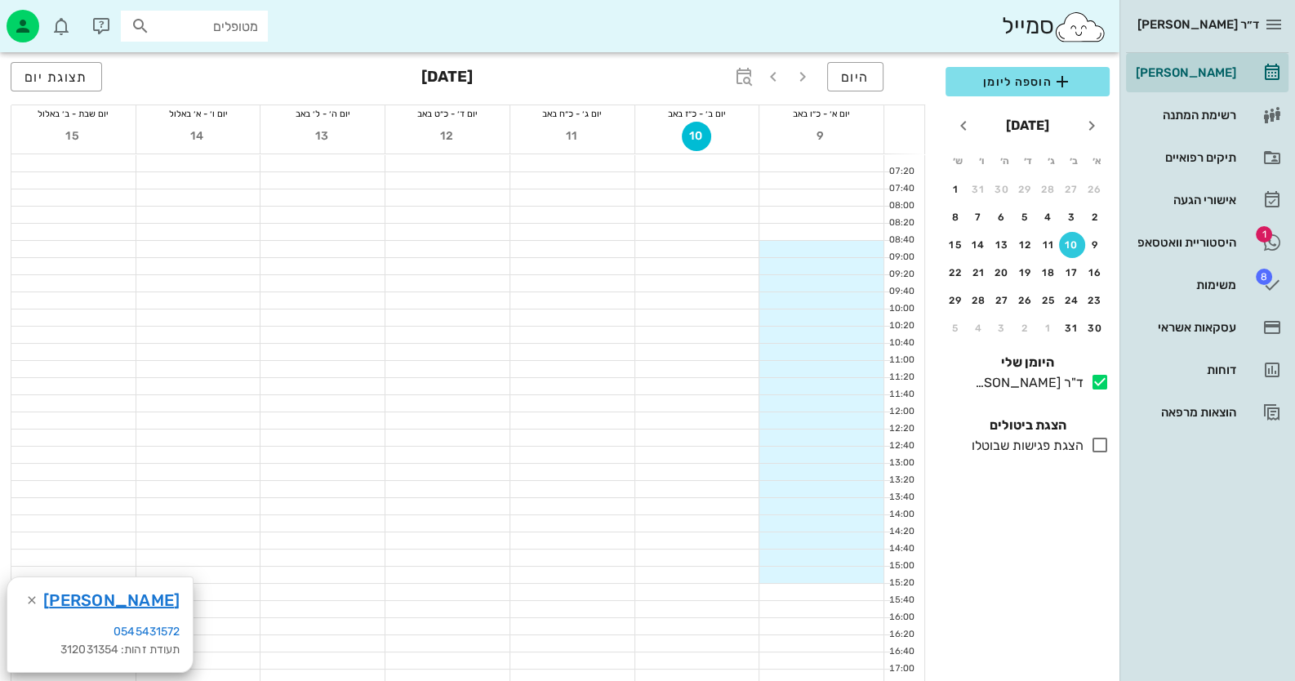
click at [860, 456] on div at bounding box center [822, 455] width 124 height 16
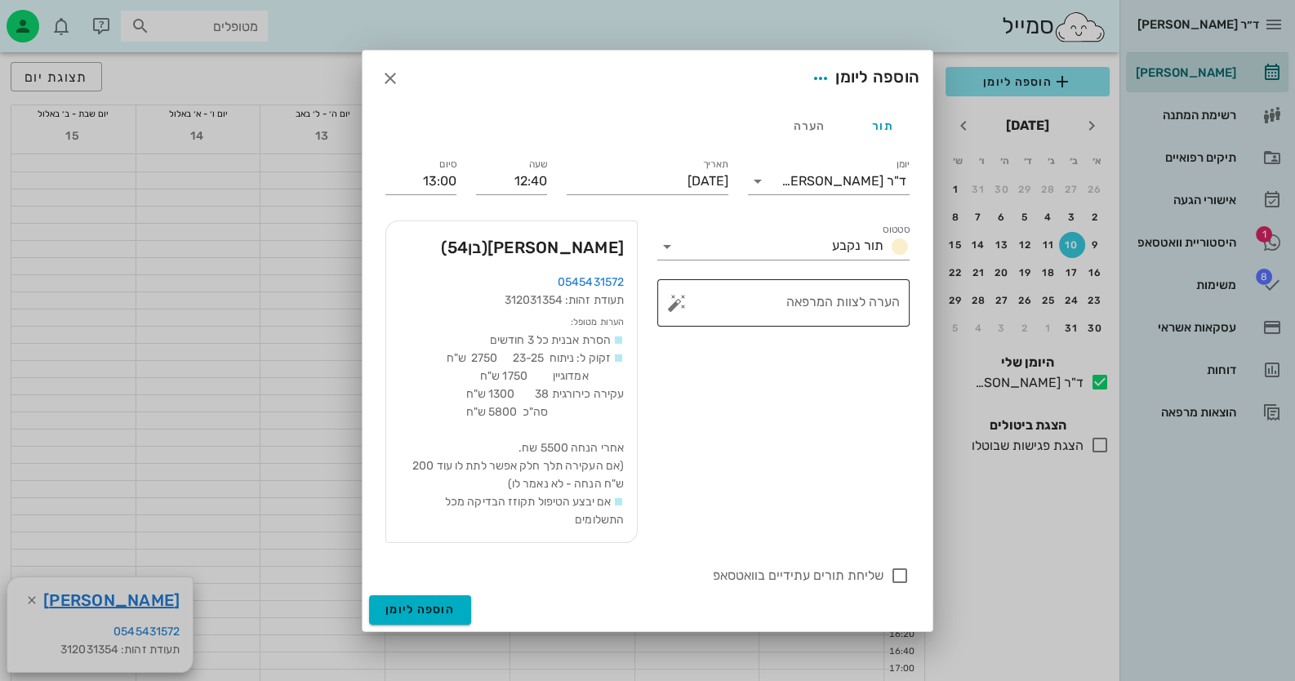
click at [684, 309] on button "button" at bounding box center [677, 303] width 20 height 20
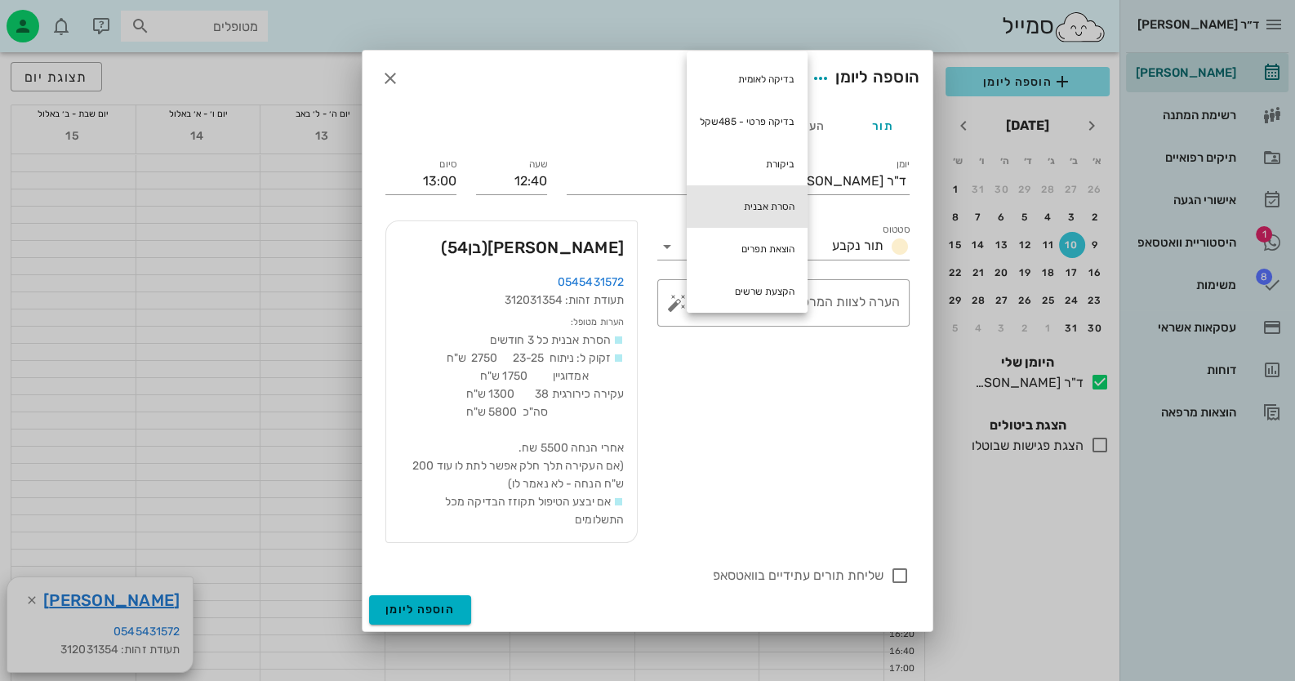
click at [779, 205] on div "הסרת אבנית" at bounding box center [747, 206] width 121 height 42
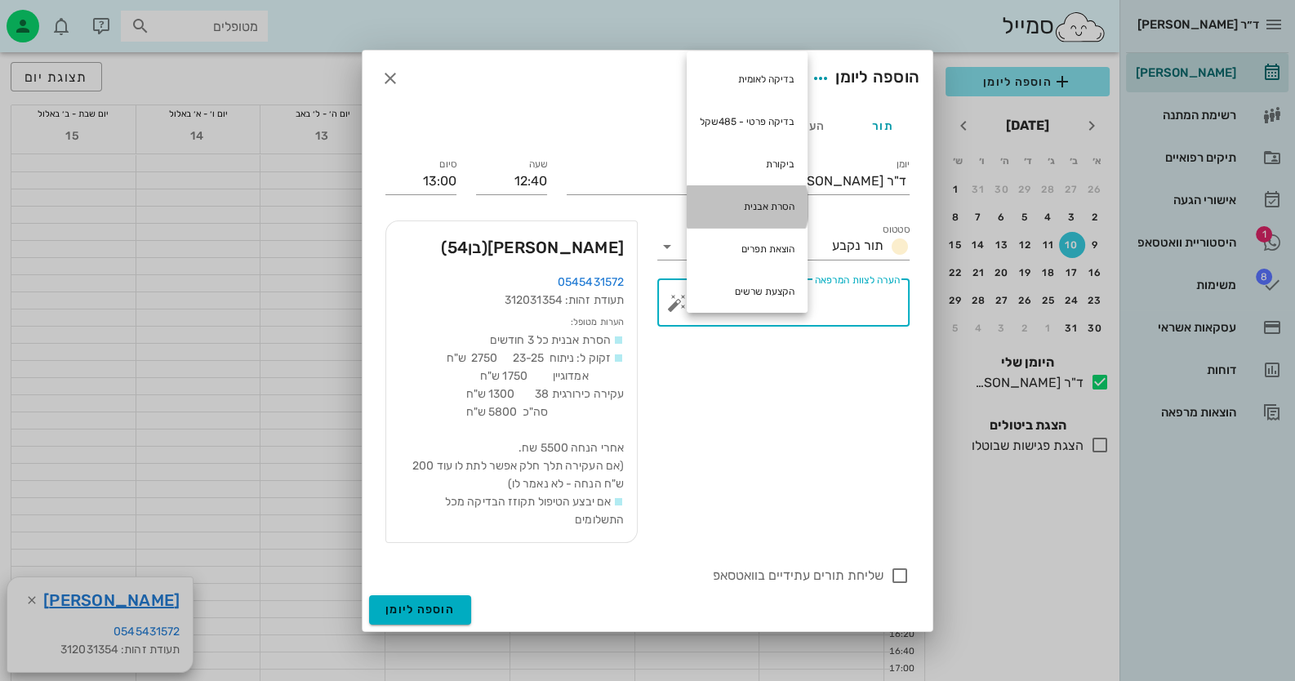
type textarea "הסרת אבנית"
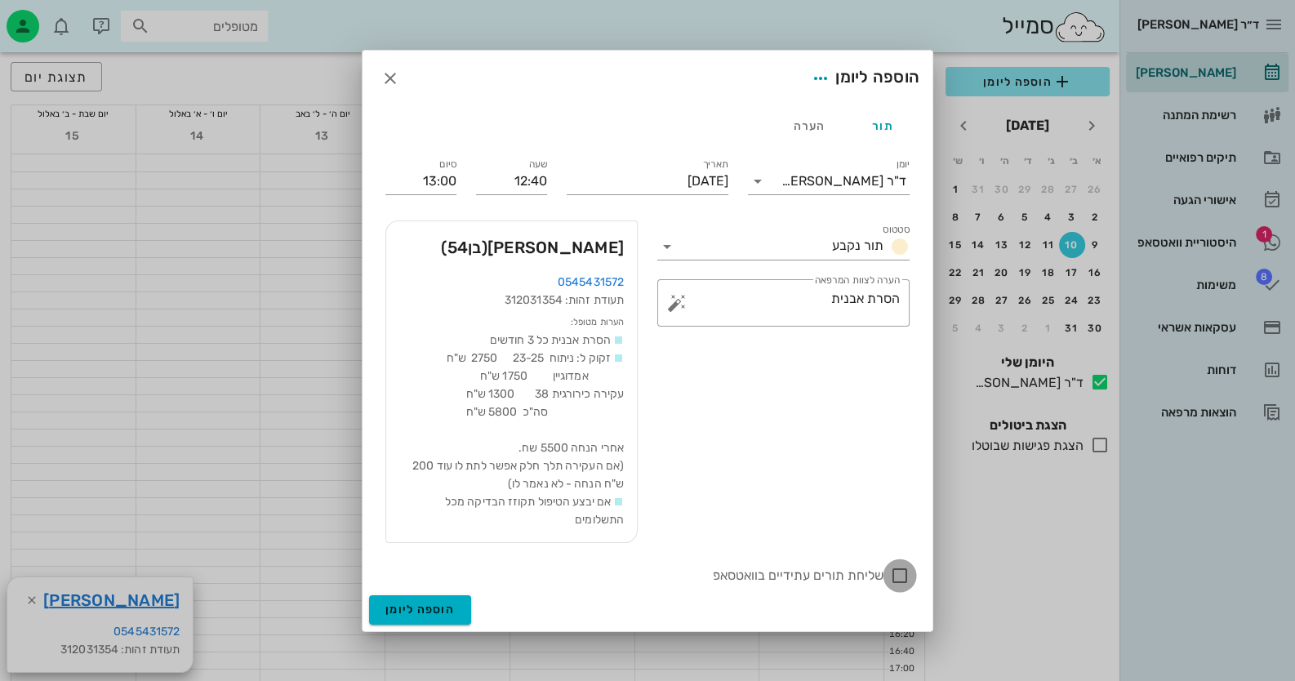
click at [894, 576] on div at bounding box center [900, 576] width 28 height 28
checkbox input "true"
click at [429, 605] on span "הוספה ליומן" at bounding box center [420, 610] width 69 height 14
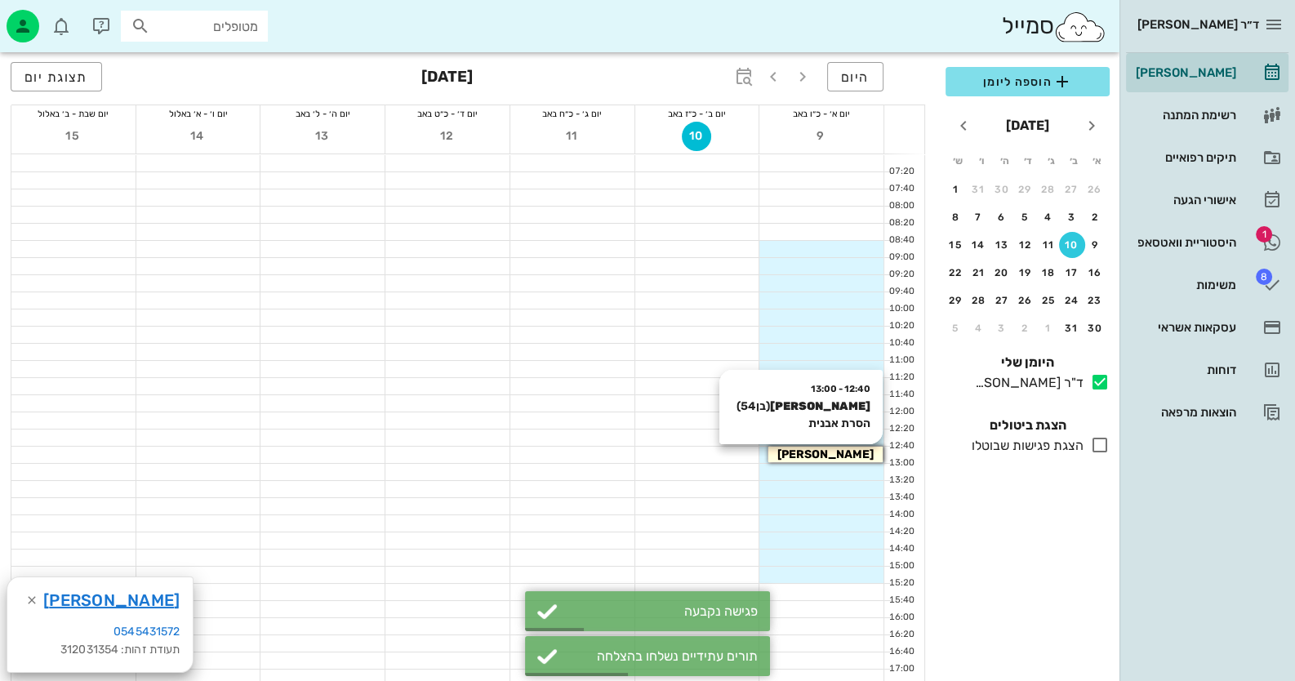
click at [857, 454] on span "אלכסיי משינסקי" at bounding box center [826, 455] width 96 height 14
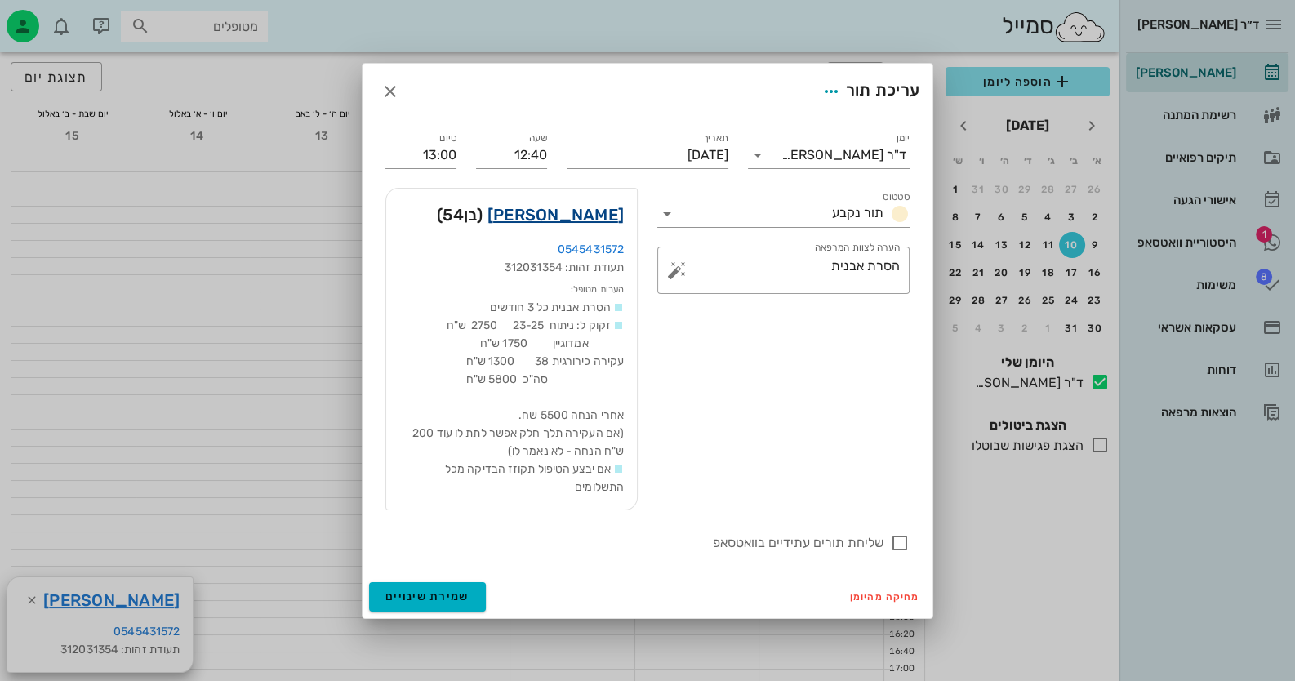
click at [573, 205] on link "אלכסיי משינסקי" at bounding box center [556, 215] width 136 height 26
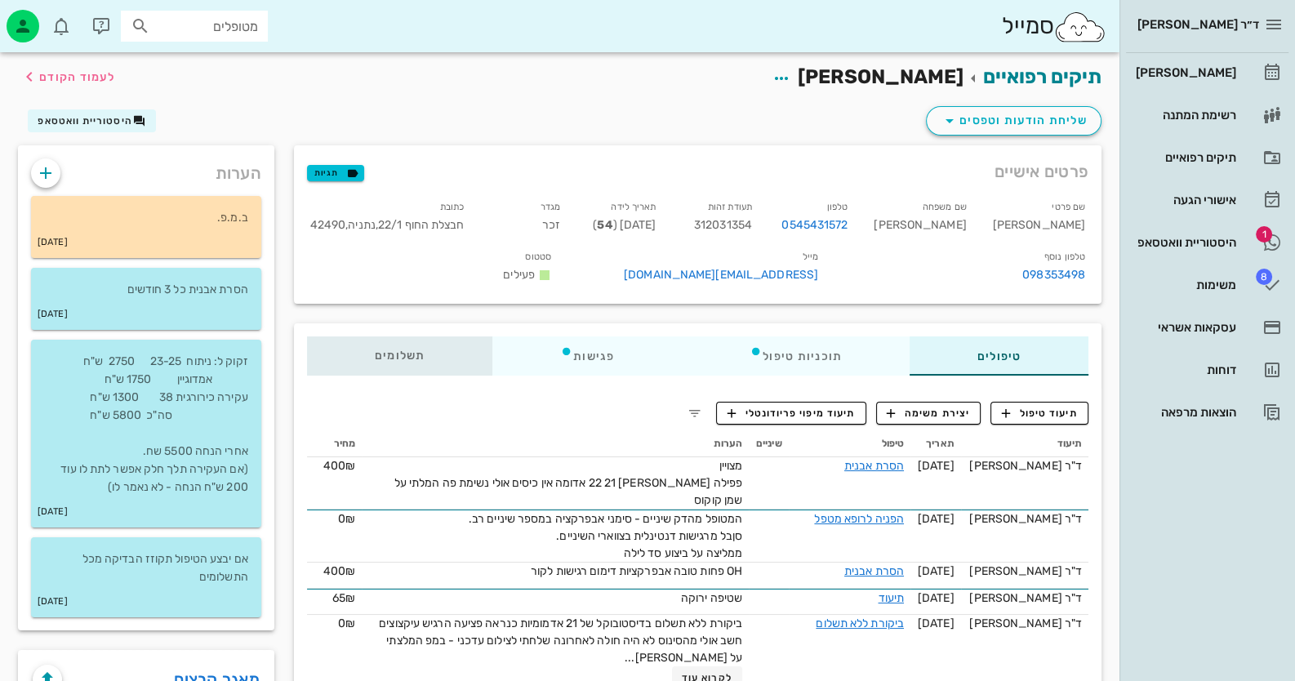
click at [404, 354] on span "תשלומים 0₪" at bounding box center [400, 355] width 51 height 11
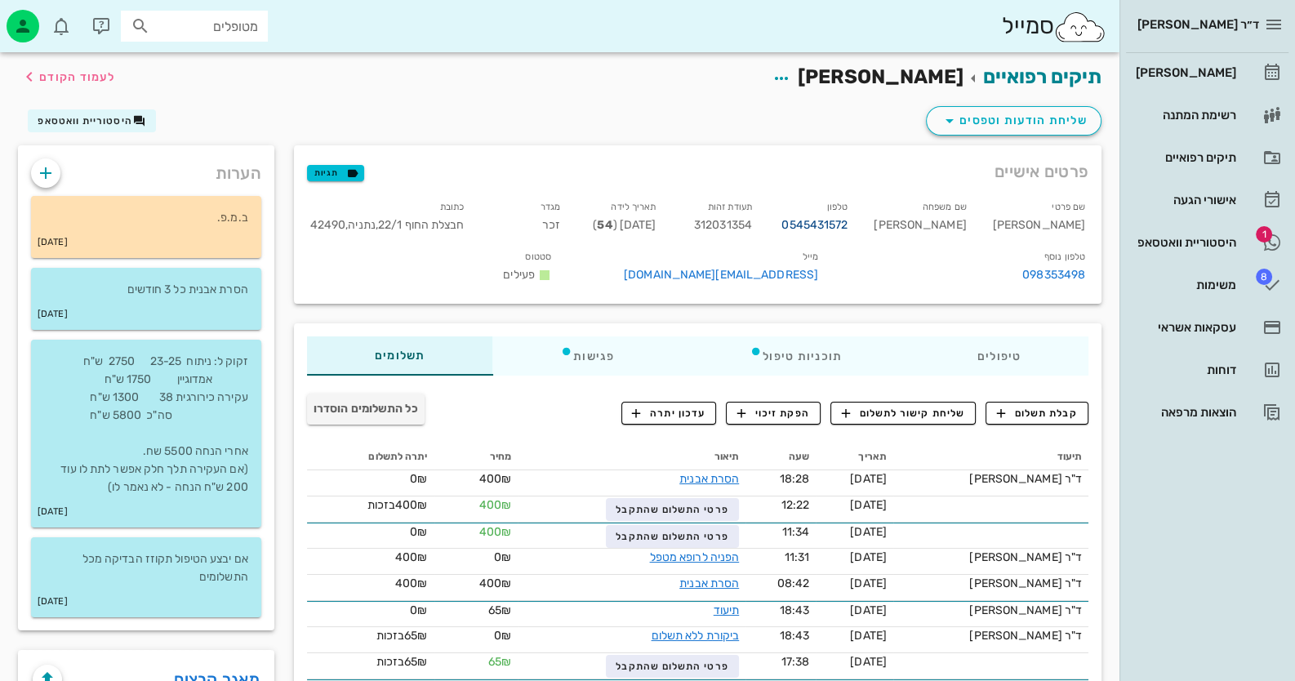
click at [848, 220] on link "0545431572" at bounding box center [815, 225] width 66 height 18
click at [791, 73] on icon "button" at bounding box center [782, 79] width 20 height 20
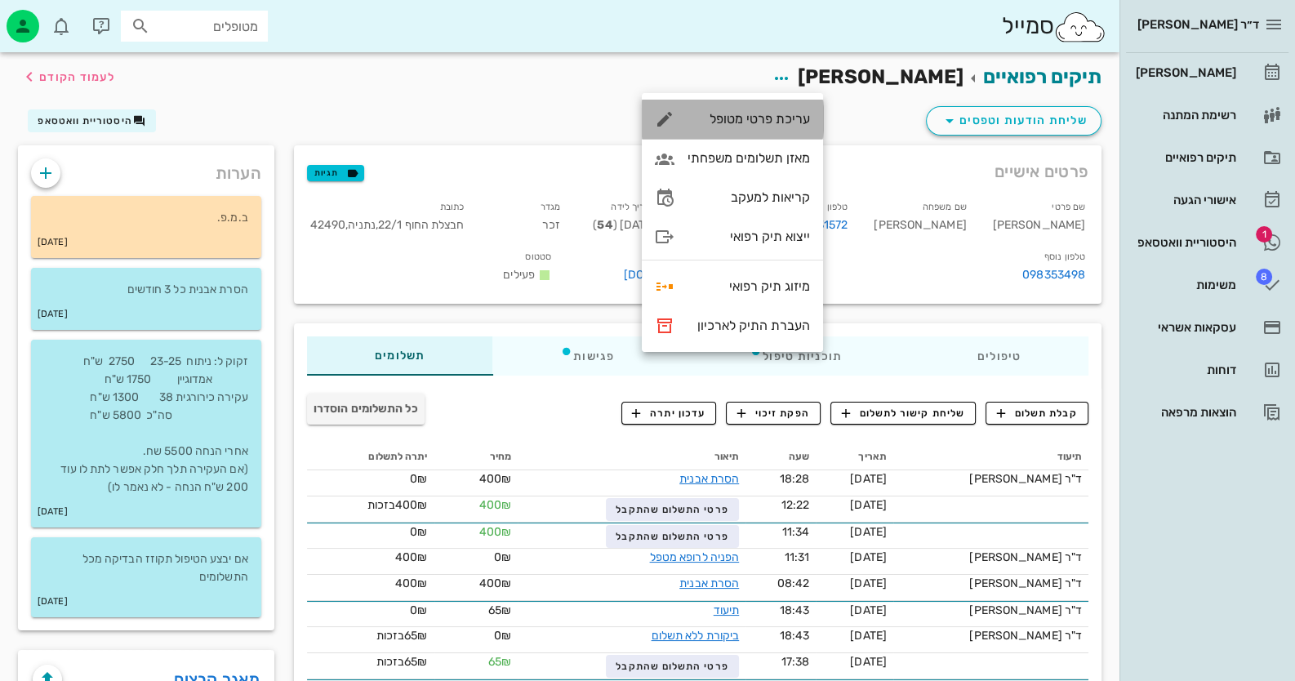
click at [810, 114] on div "עריכת פרטי מטופל" at bounding box center [732, 119] width 181 height 39
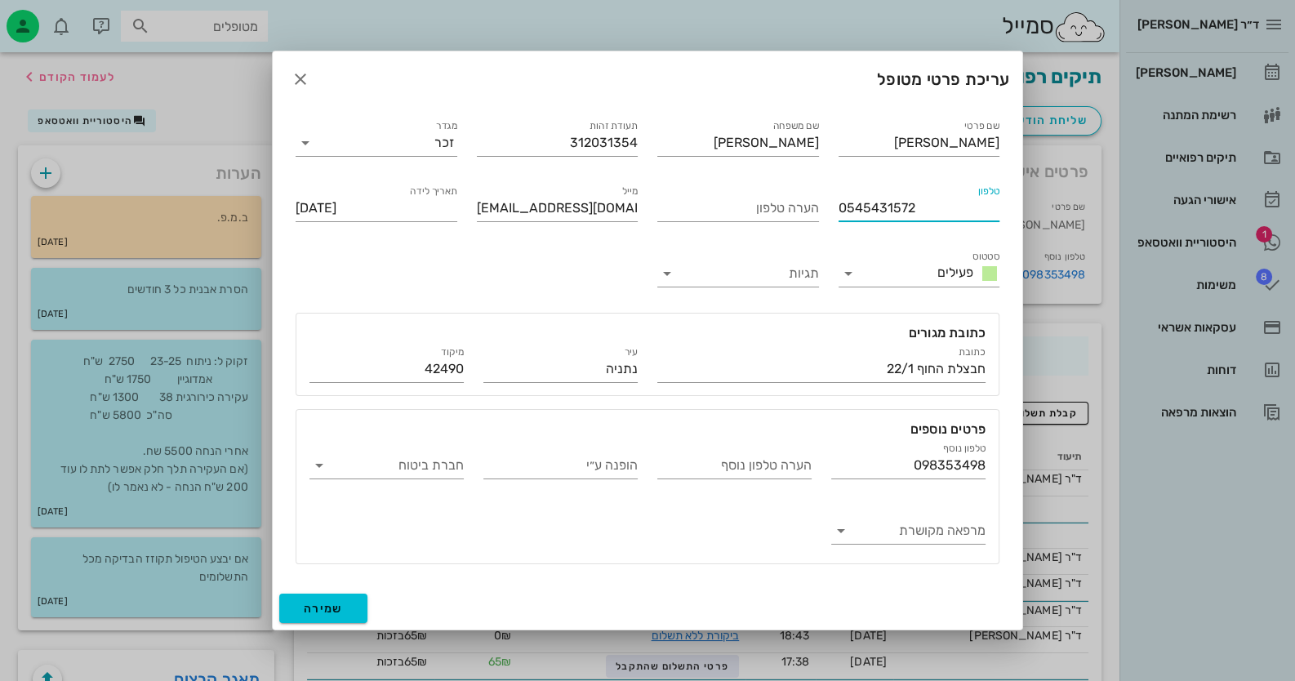
drag, startPoint x: 912, startPoint y: 207, endPoint x: 824, endPoint y: 210, distance: 87.4
click at [824, 210] on div "שם פרטי אלכסיי שם משפחה משינסקי תעודת זהות 312031354 מגדר זכר טלפון 0545431572 …" at bounding box center [648, 340] width 724 height 467
drag, startPoint x: 858, startPoint y: 214, endPoint x: 903, endPoint y: 202, distance: 47.4
click at [903, 202] on input "0545431572" at bounding box center [920, 208] width 162 height 26
click at [782, 215] on input "הערה טלפון" at bounding box center [739, 208] width 162 height 26
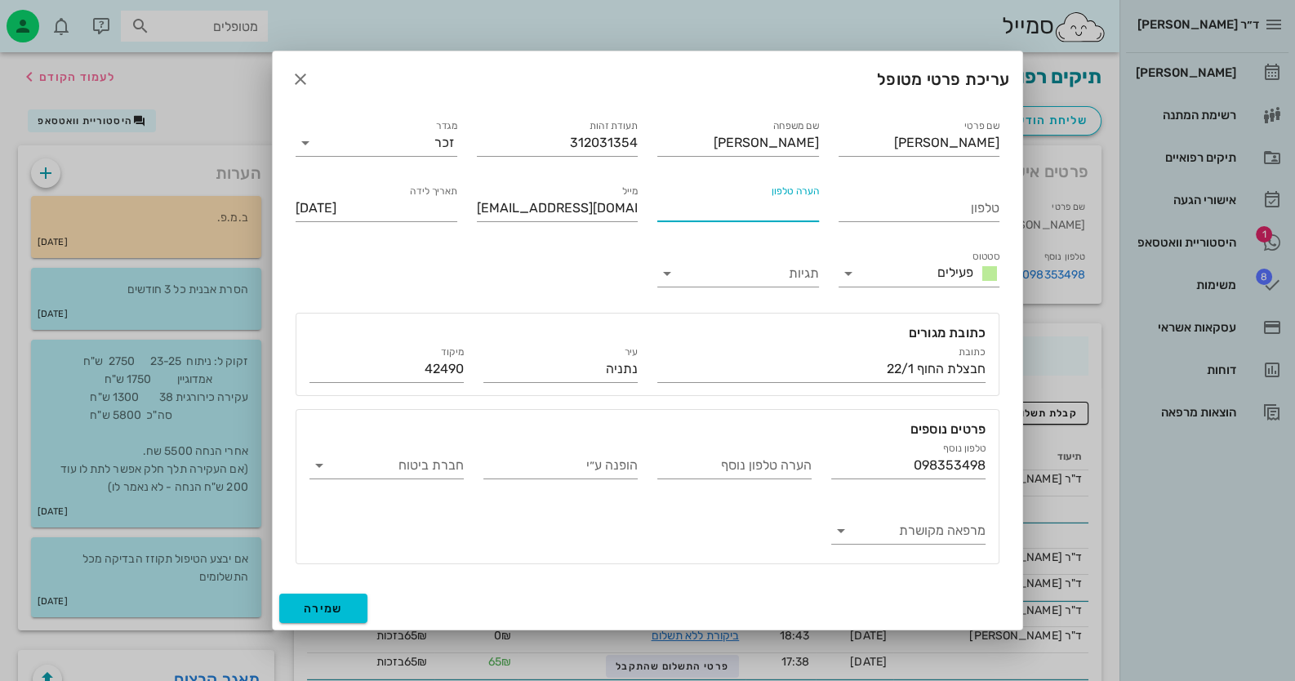
paste input "0545431572"
type input "0545431572"
click at [943, 203] on input "טלפון" at bounding box center [920, 208] width 162 height 26
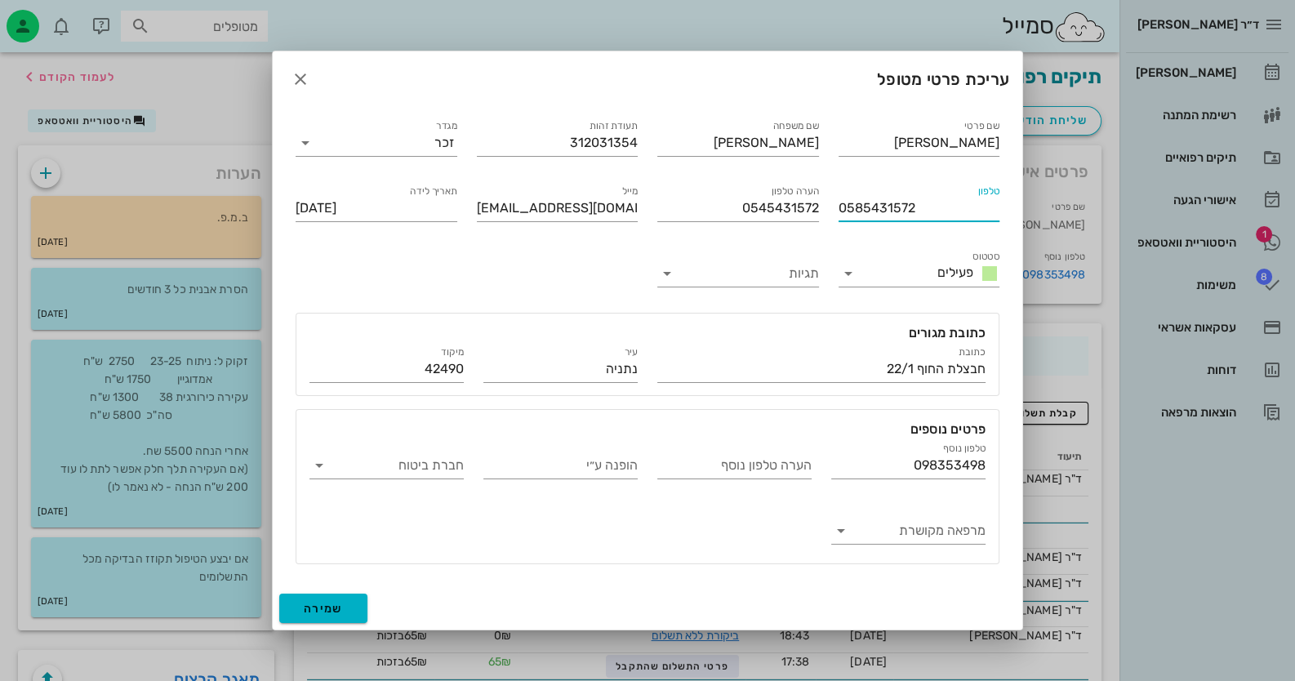
type input "0585431572"
click at [308, 602] on span "שמירה" at bounding box center [323, 609] width 39 height 14
type input "1971-01-26"
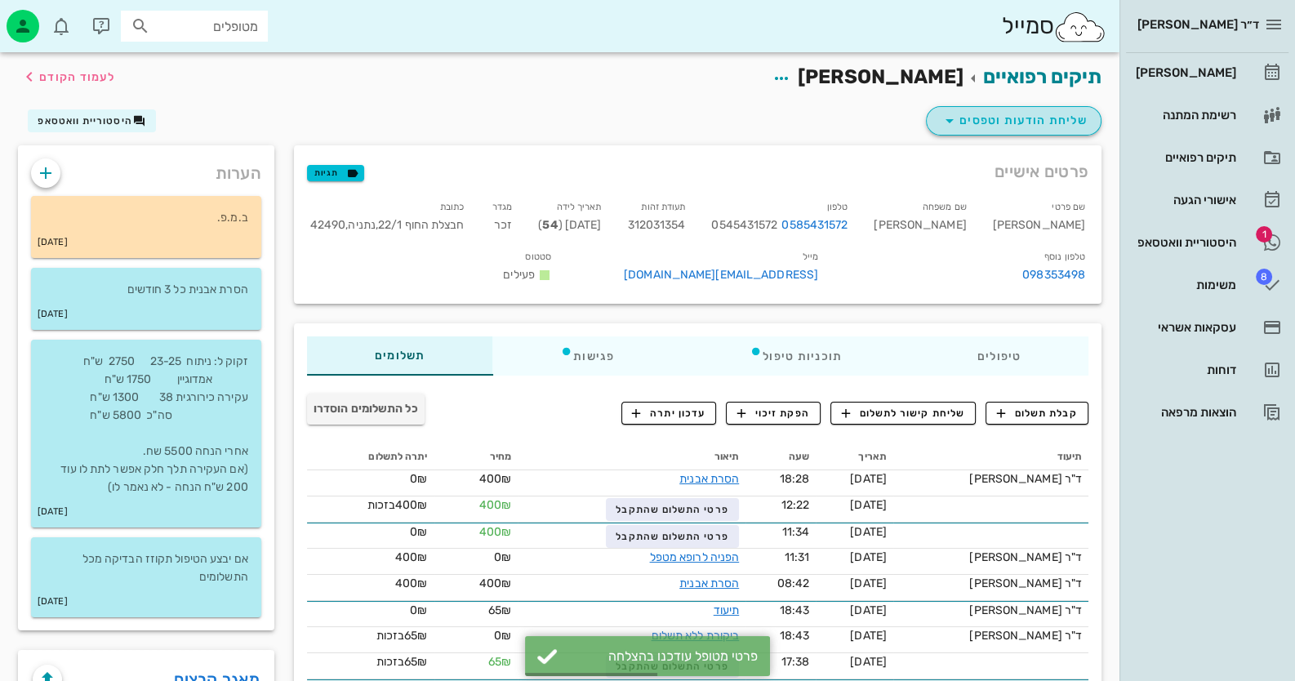
click at [1012, 118] on span "שליחת הודעות וטפסים" at bounding box center [1014, 121] width 148 height 20
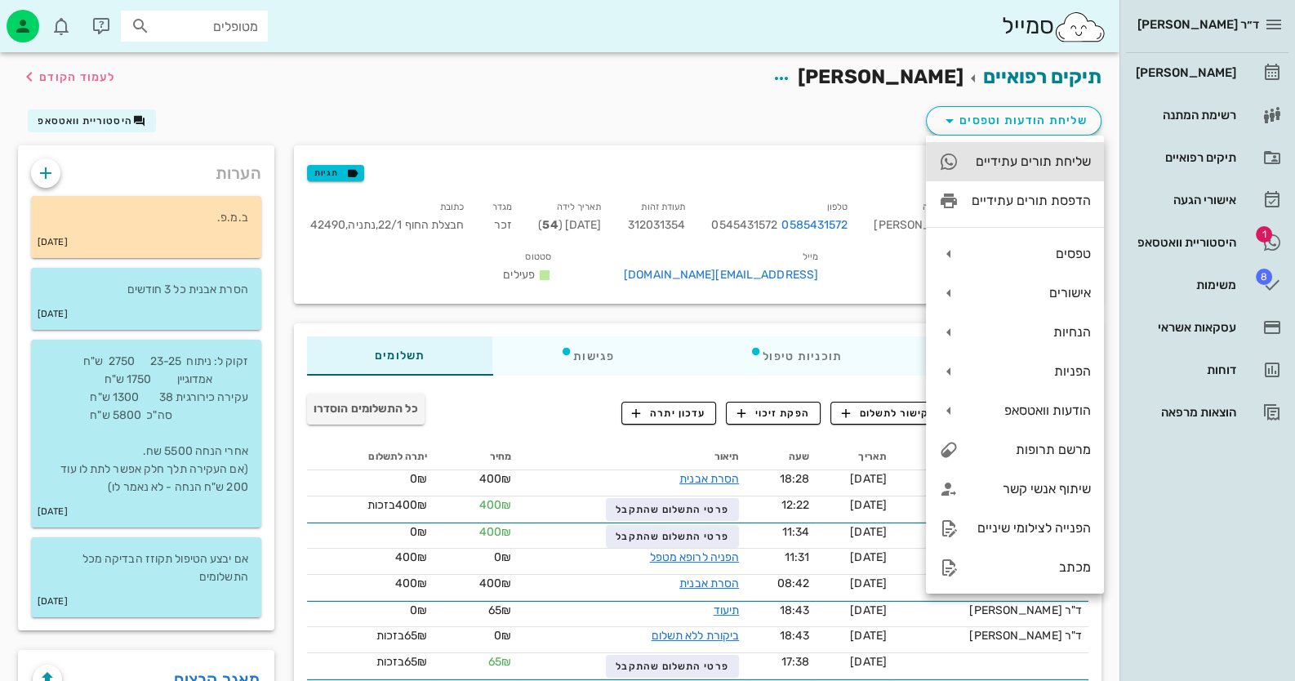
click at [1073, 171] on div "שליחת תורים עתידיים" at bounding box center [1015, 161] width 178 height 39
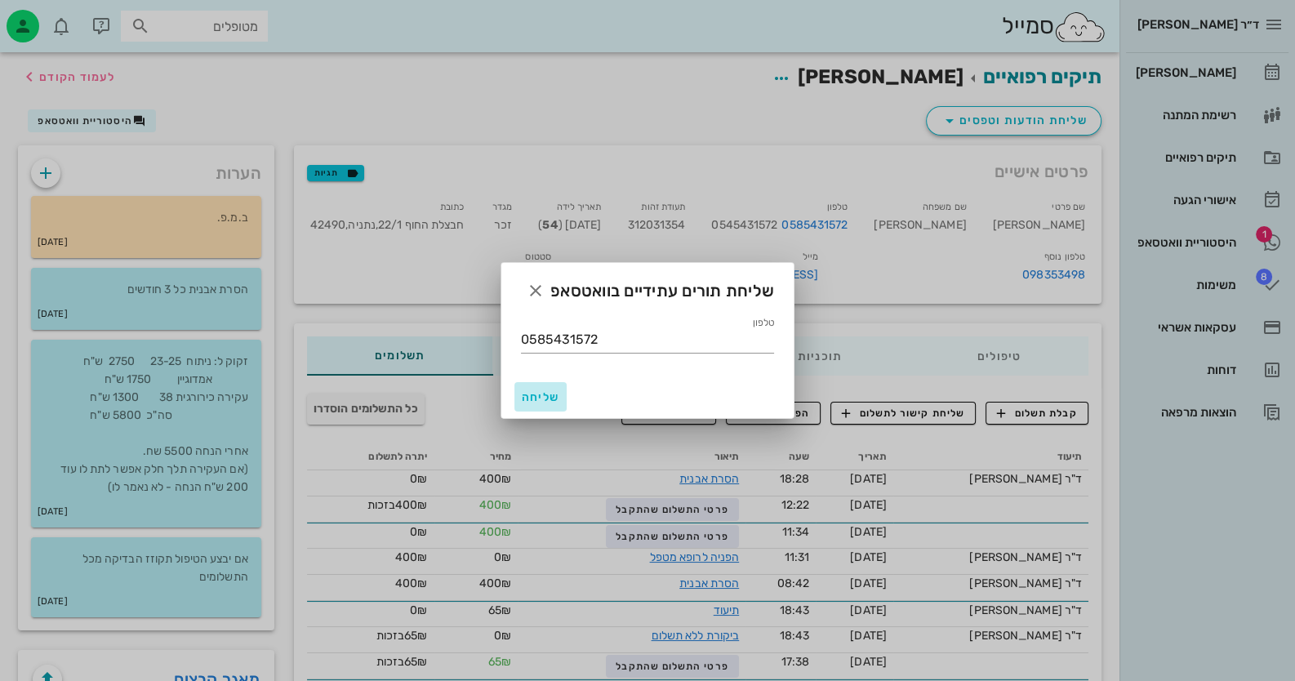
click at [543, 396] on span "שליחה" at bounding box center [540, 397] width 39 height 14
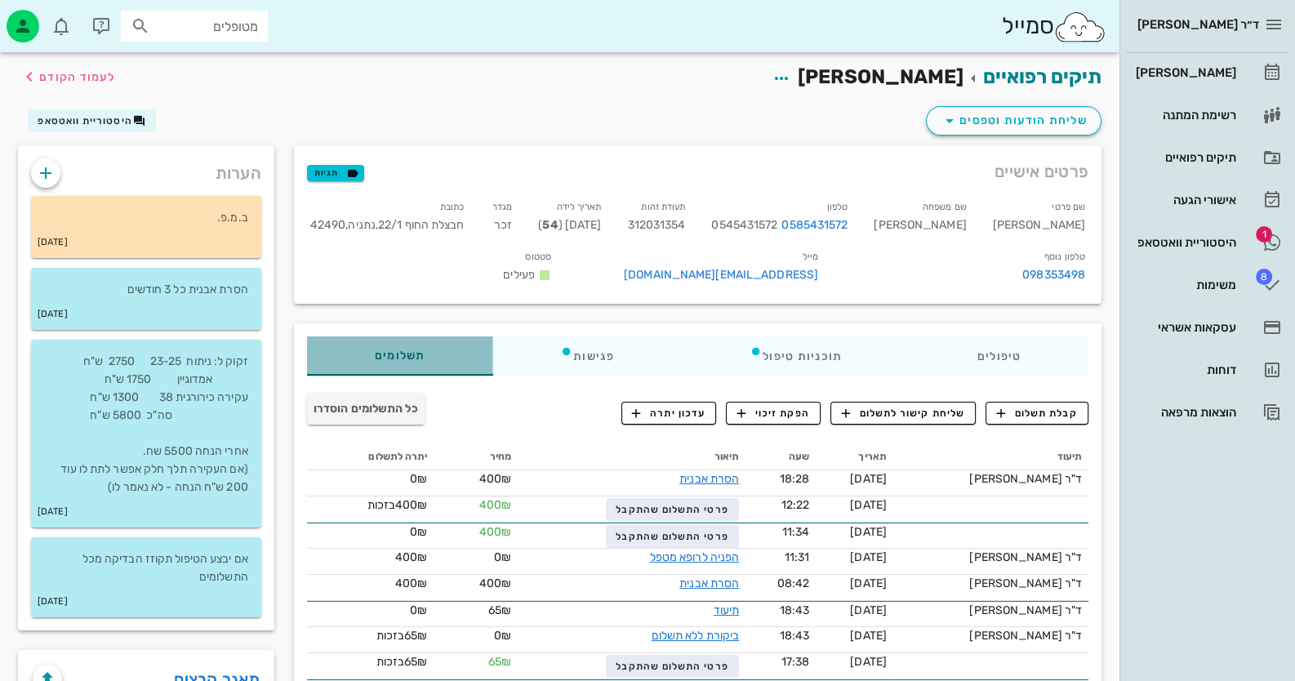
click at [416, 359] on span "תשלומים 0₪" at bounding box center [400, 355] width 51 height 11
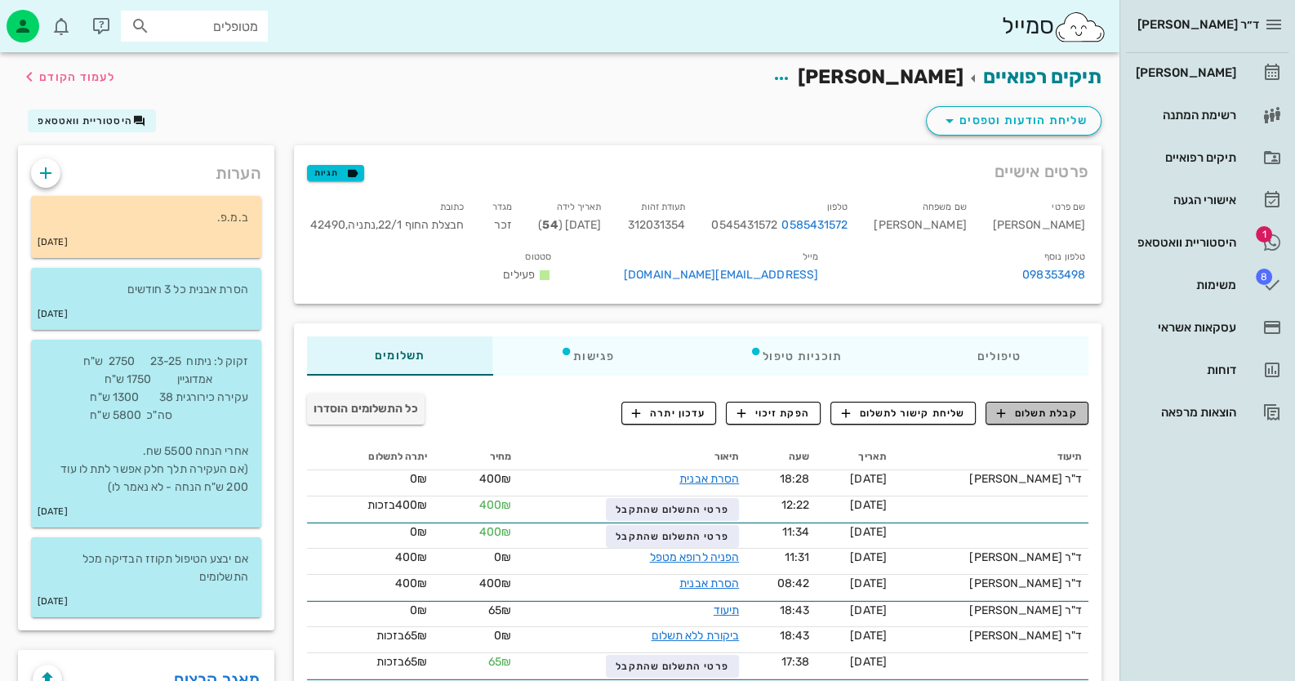
click at [1056, 406] on span "קבלת תשלום" at bounding box center [1037, 413] width 81 height 15
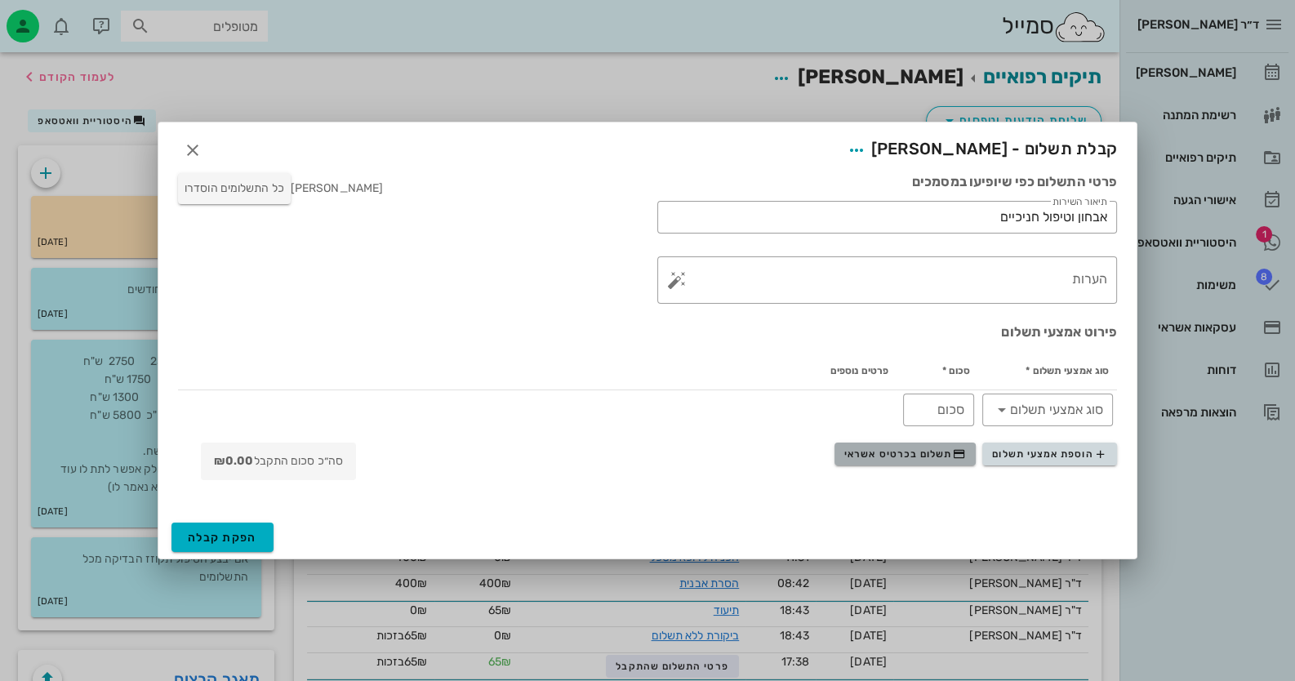
click at [845, 453] on span "תשלום בכרטיס אשראי" at bounding box center [905, 454] width 121 height 13
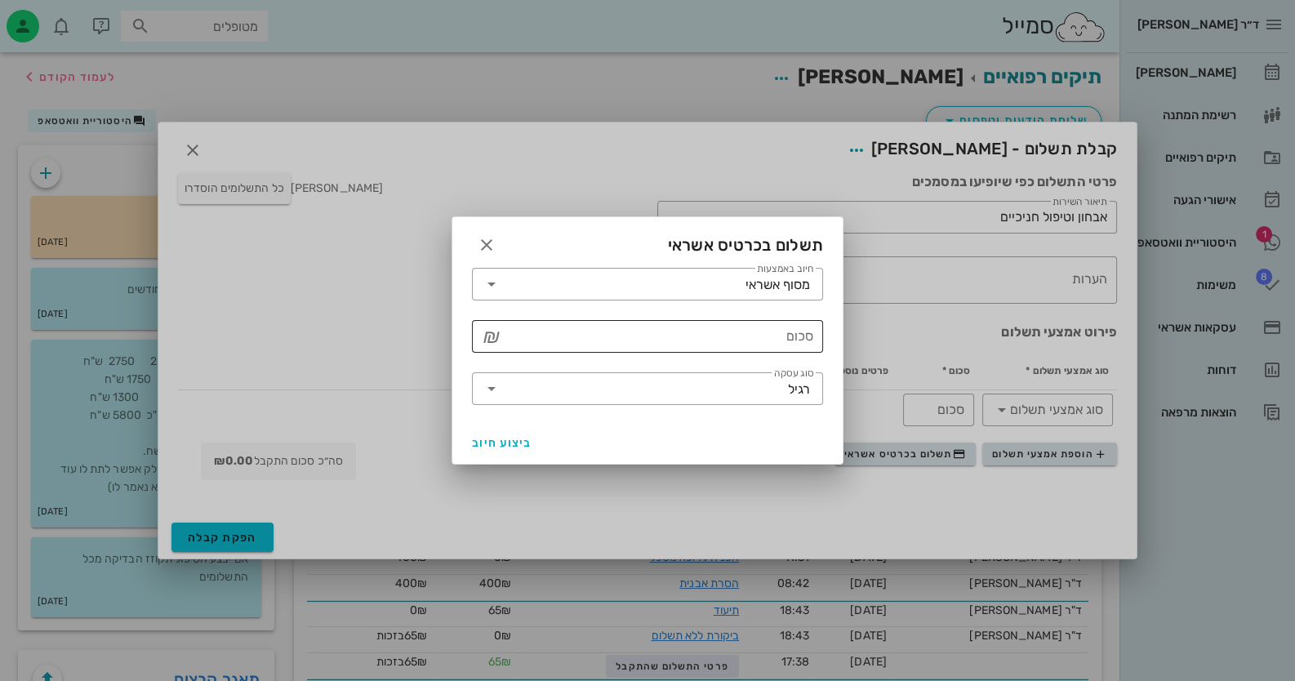
click at [728, 338] on input "סכום" at bounding box center [659, 336] width 309 height 26
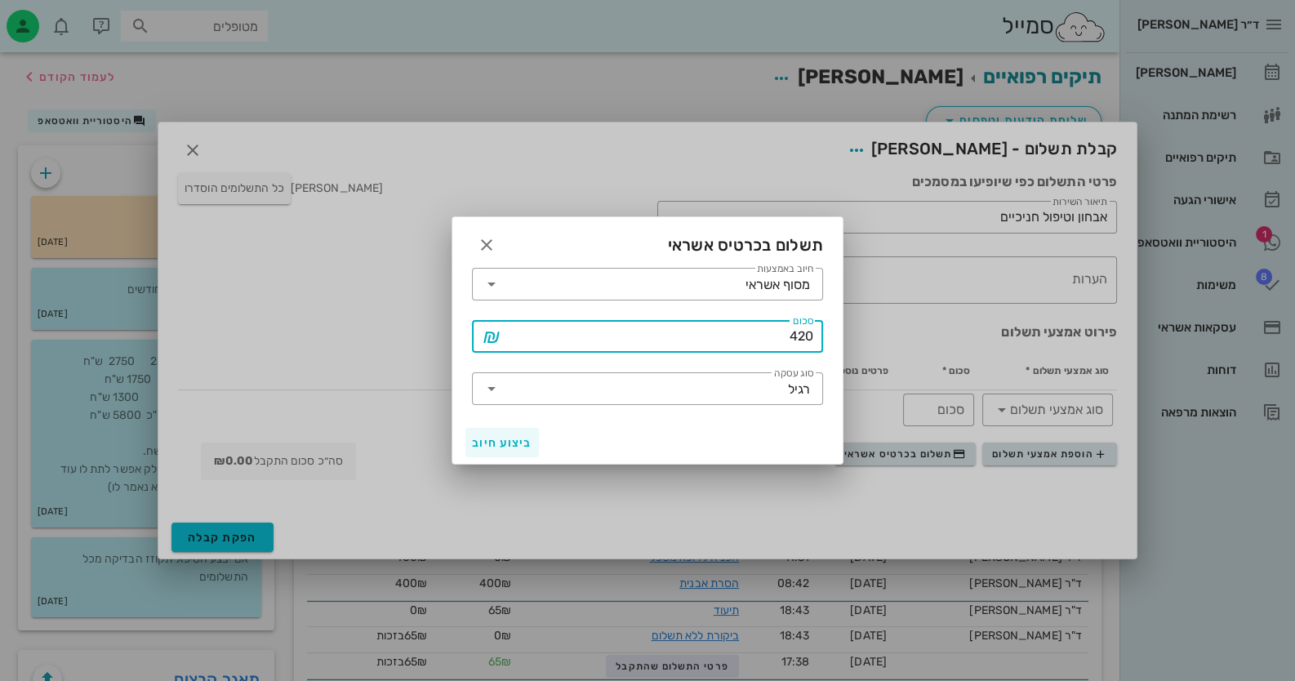
type input "420"
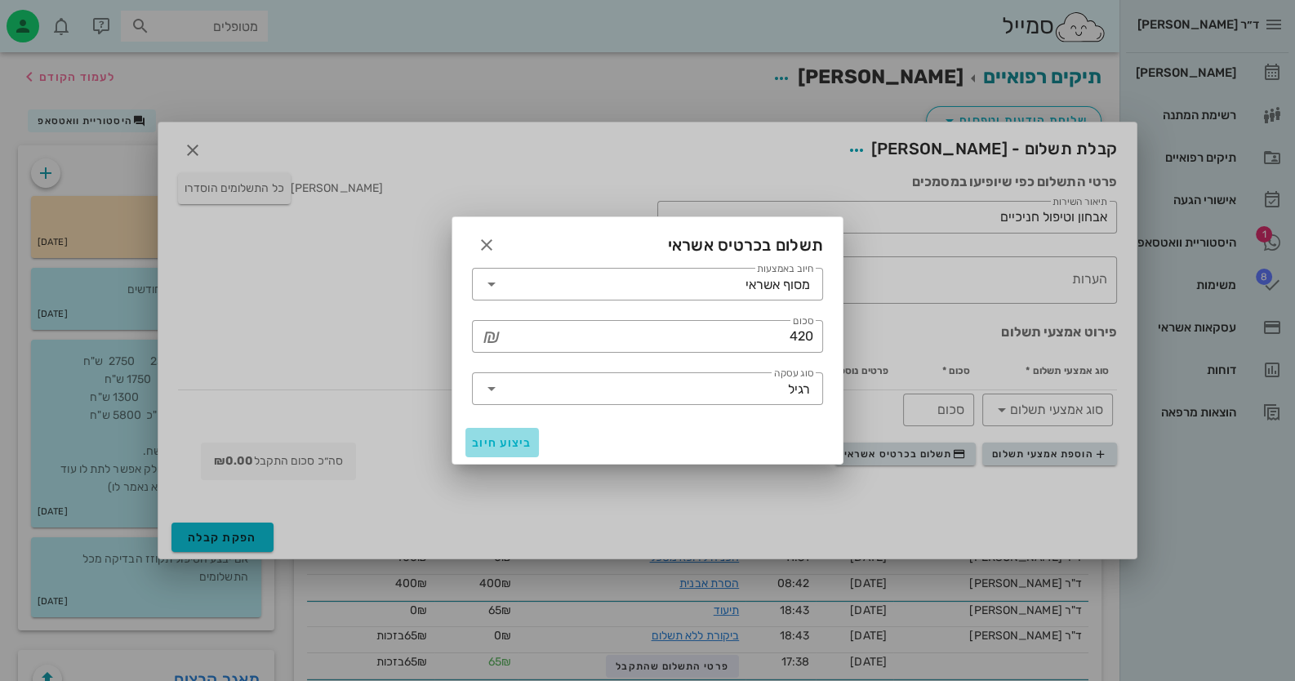
click at [506, 449] on button "ביצוע חיוב" at bounding box center [503, 442] width 74 height 29
click at [537, 444] on button "ביצוע חיוב" at bounding box center [503, 442] width 74 height 29
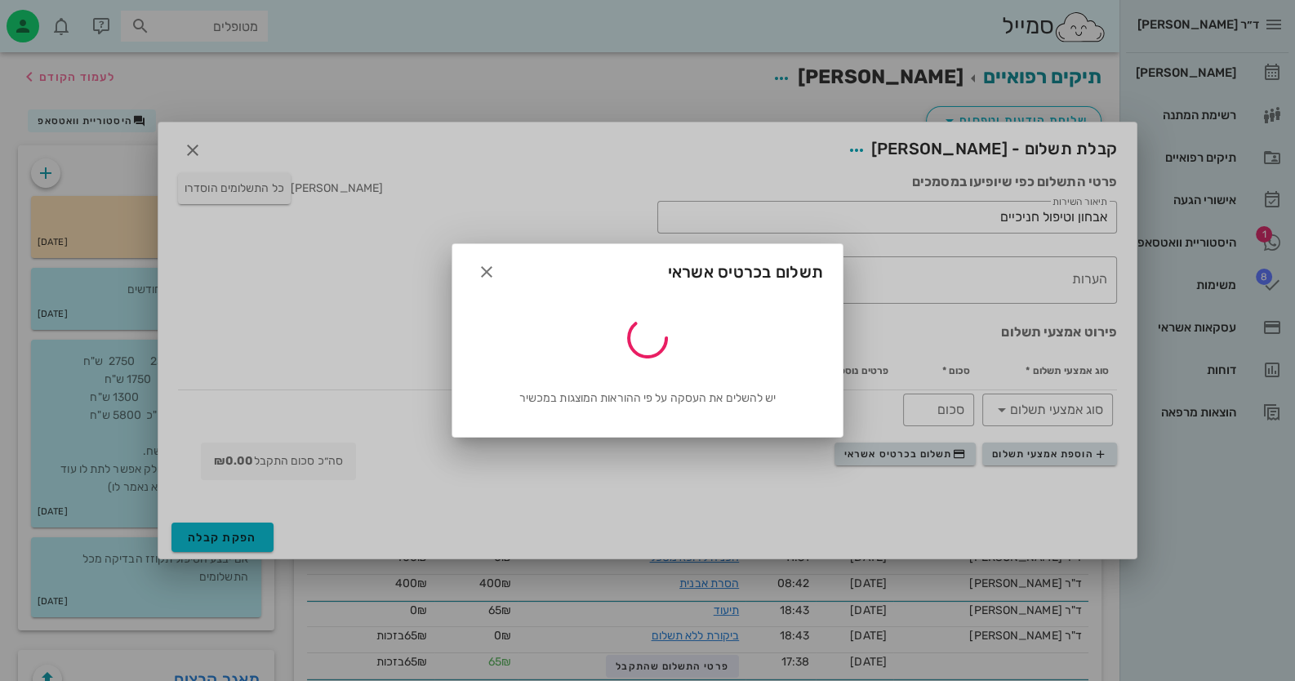
type input "420"
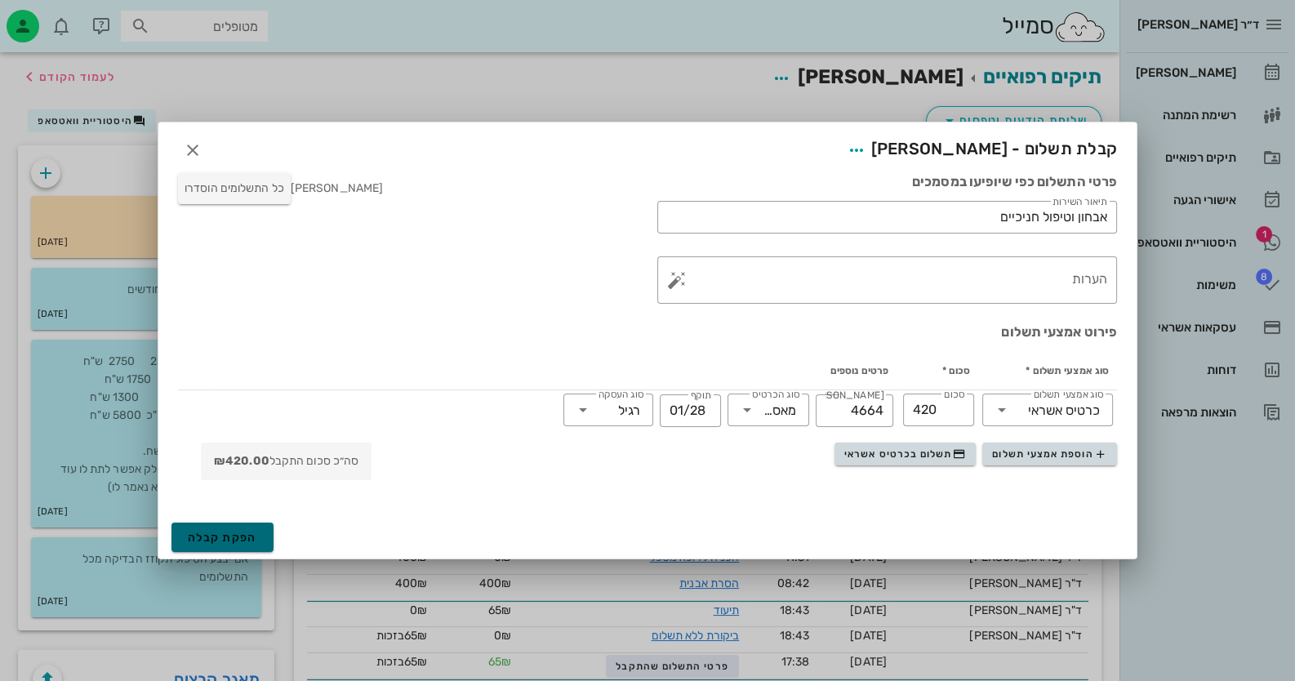
click at [243, 525] on button "הפקת קבלה" at bounding box center [223, 537] width 102 height 29
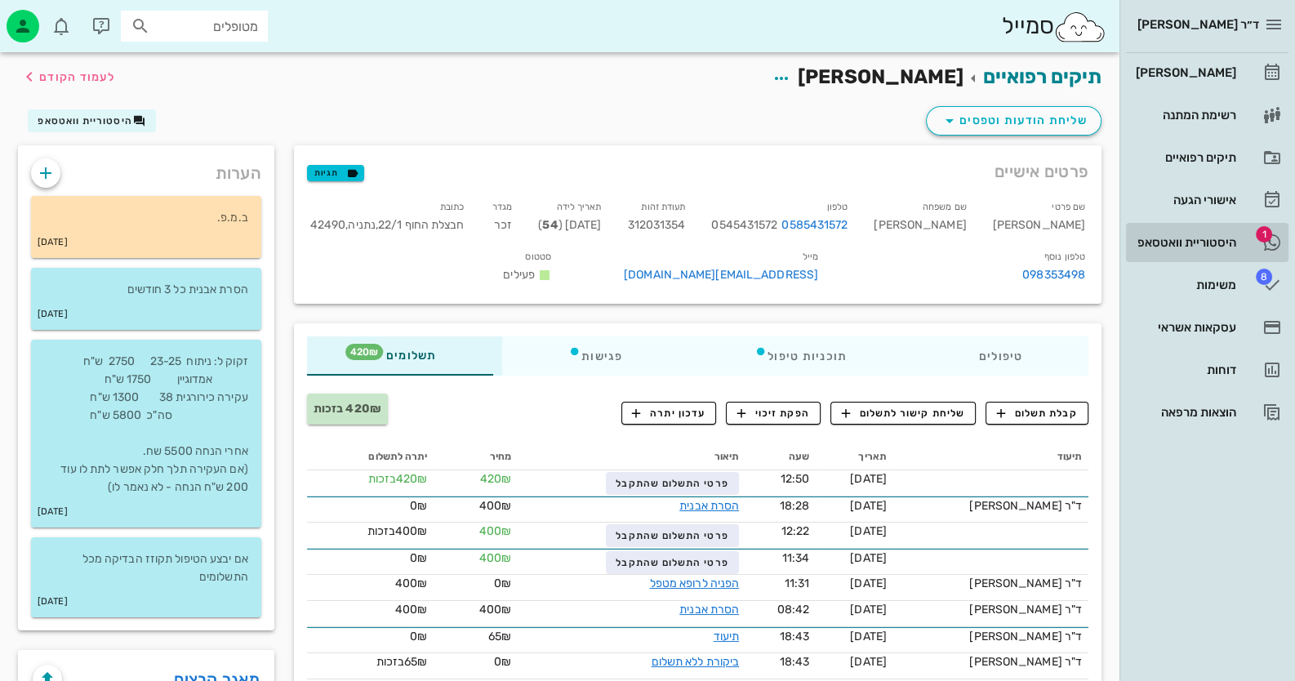
click at [1216, 245] on div "היסטוריית וואטסאפ" at bounding box center [1185, 242] width 104 height 13
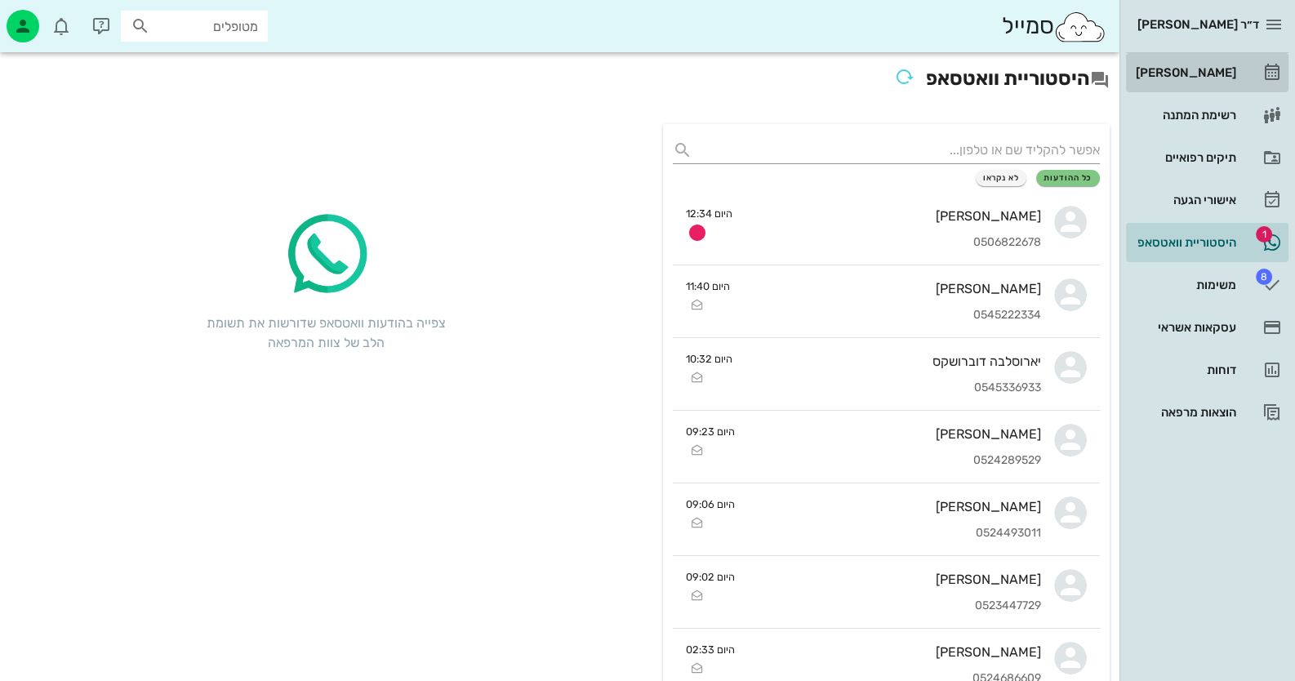
click at [1221, 66] on div "[PERSON_NAME]" at bounding box center [1185, 72] width 104 height 13
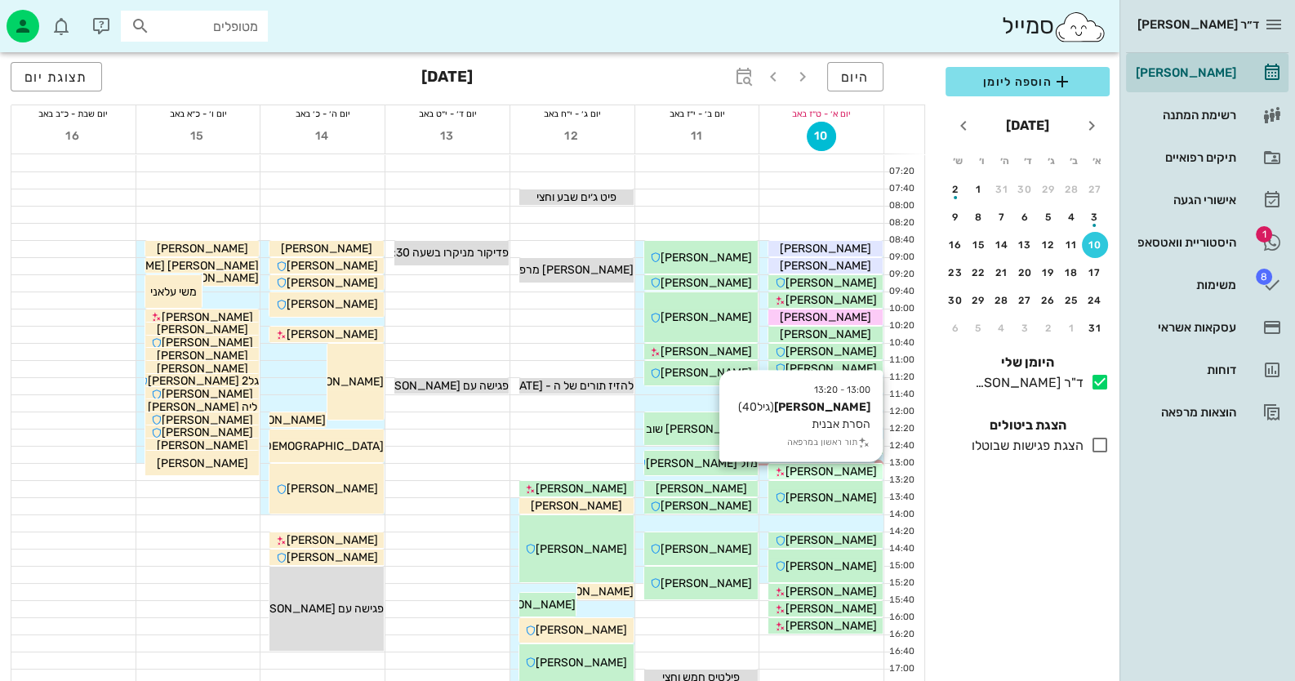
click at [849, 475] on span "ספיר טלמור" at bounding box center [831, 472] width 91 height 14
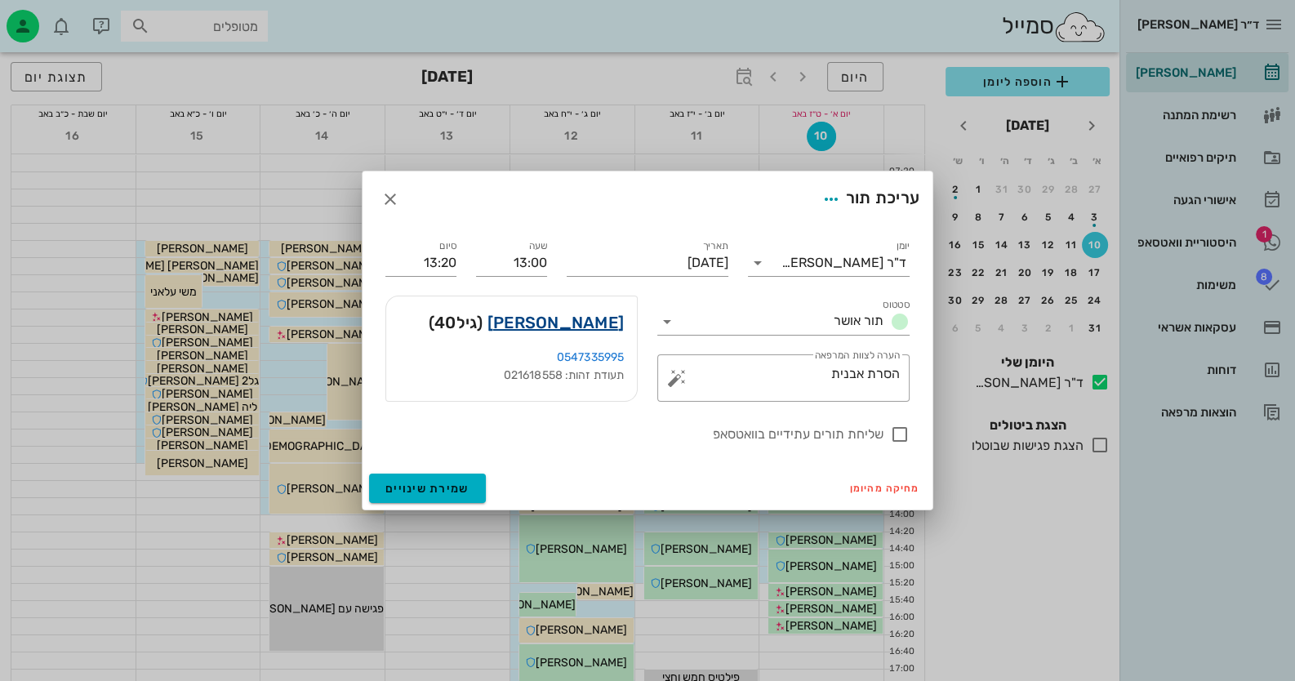
click at [588, 322] on link "ספיר טלמור" at bounding box center [556, 323] width 136 height 26
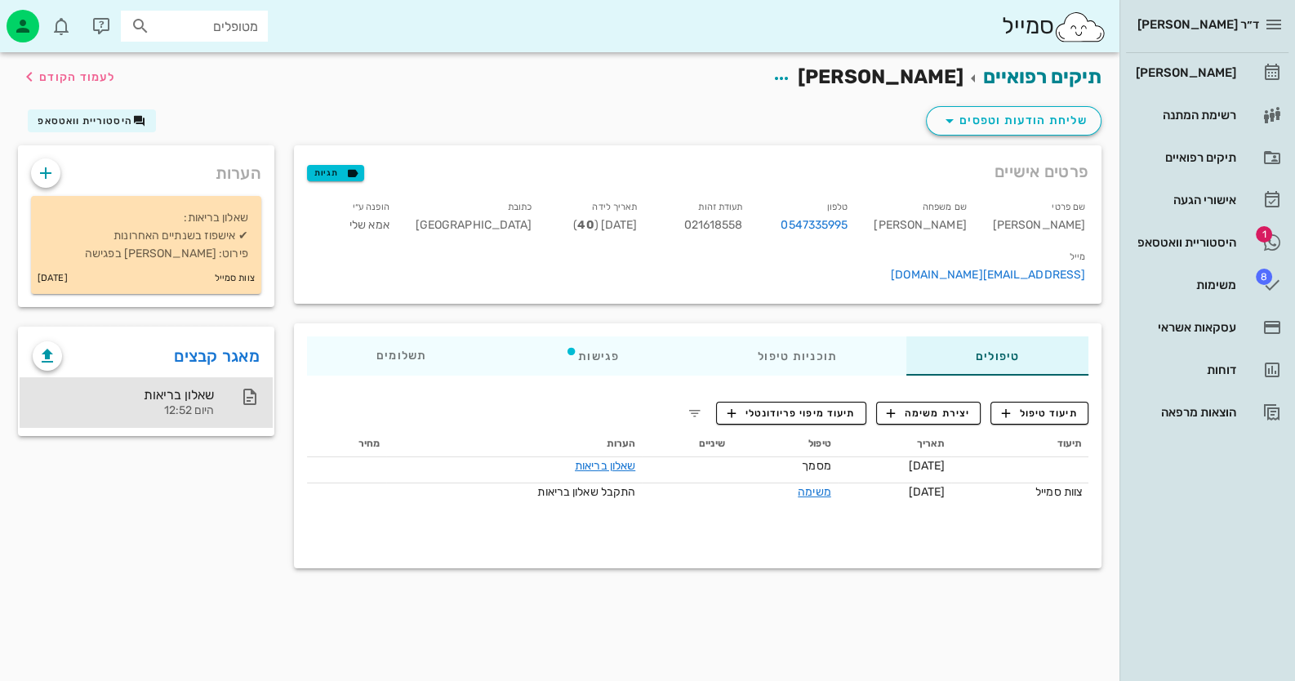
click at [210, 388] on div "שאלון בריאות" at bounding box center [123, 395] width 181 height 16
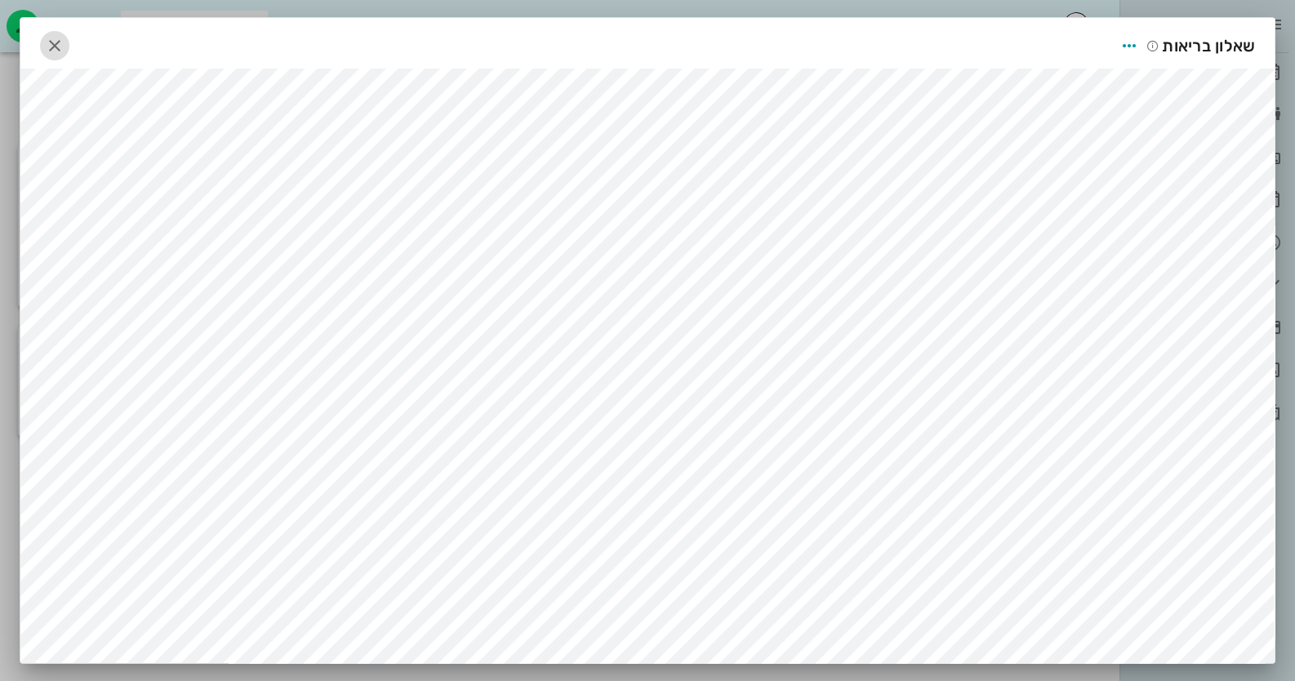
click at [64, 38] on icon "button" at bounding box center [55, 46] width 20 height 20
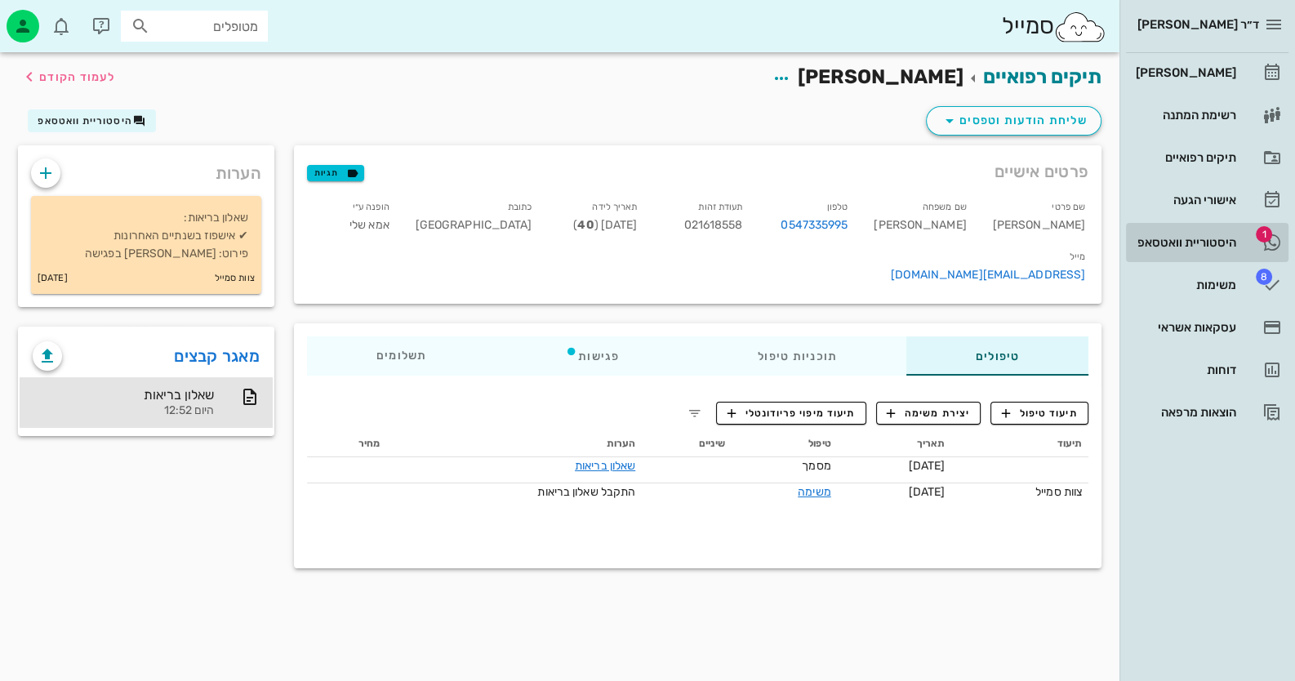
click at [1217, 239] on div "היסטוריית וואטסאפ" at bounding box center [1185, 242] width 104 height 13
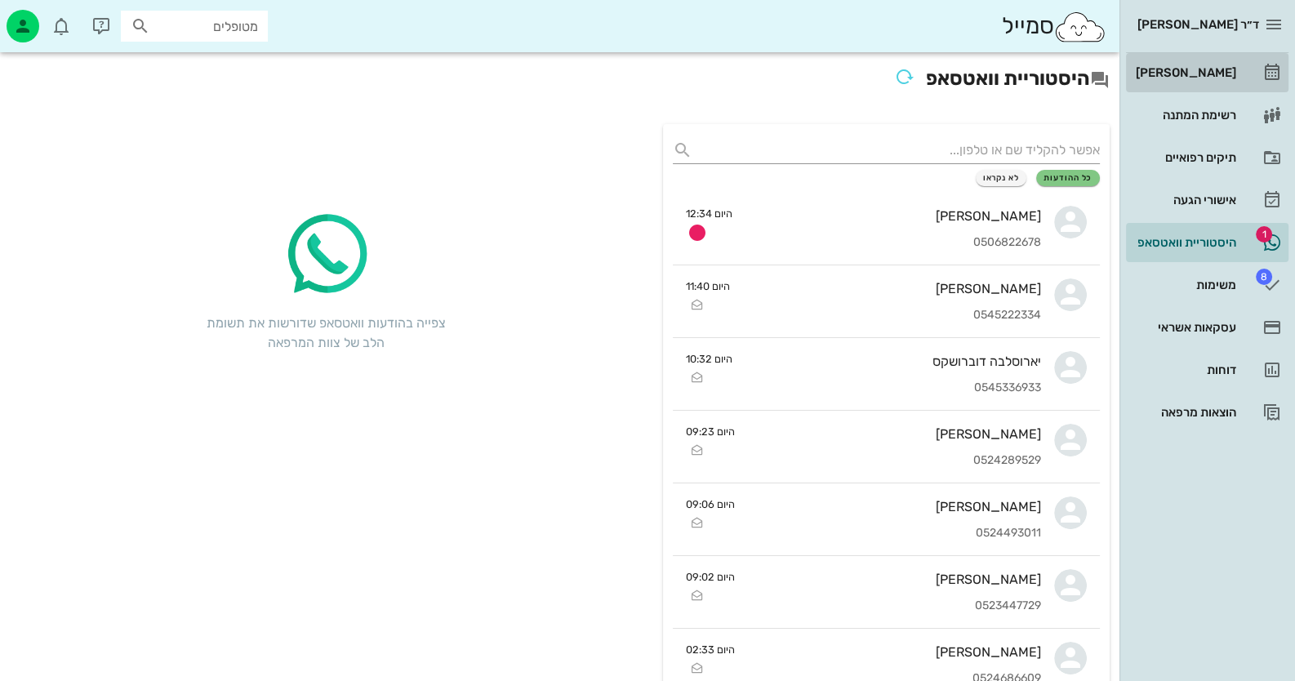
click at [1246, 78] on link "[PERSON_NAME]" at bounding box center [1207, 72] width 163 height 39
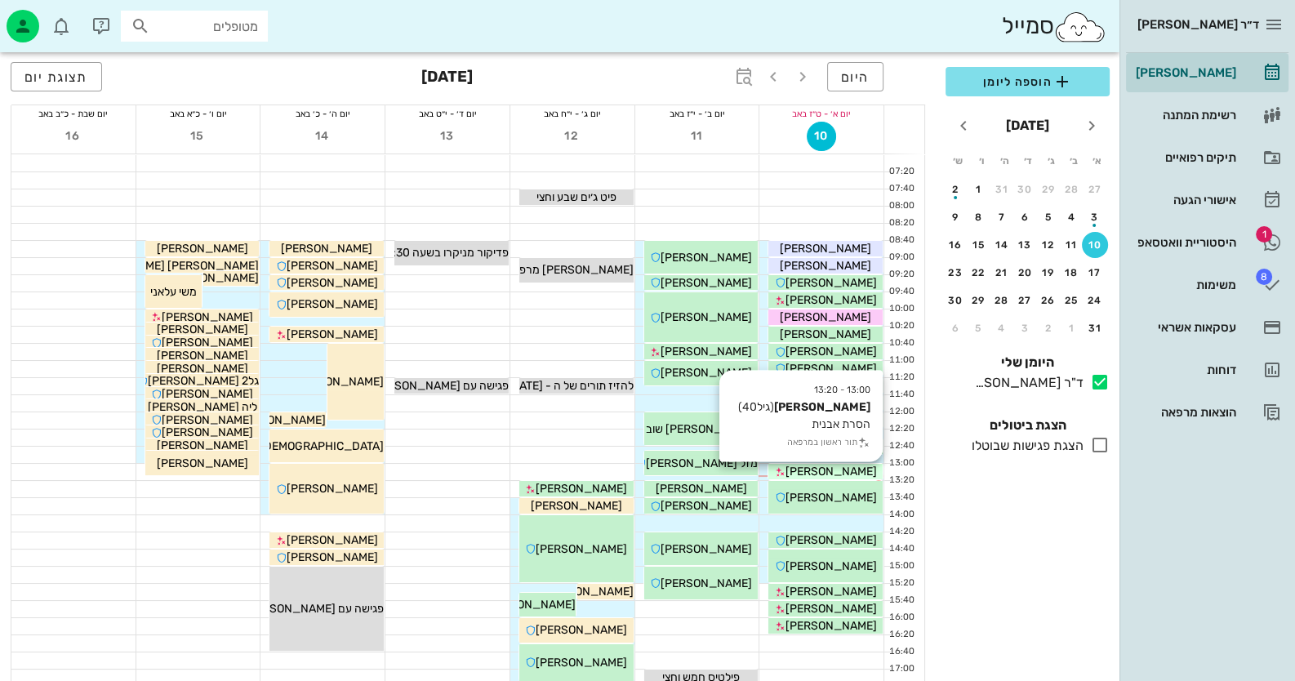
click at [841, 470] on span "ספיר טלמור" at bounding box center [831, 472] width 91 height 14
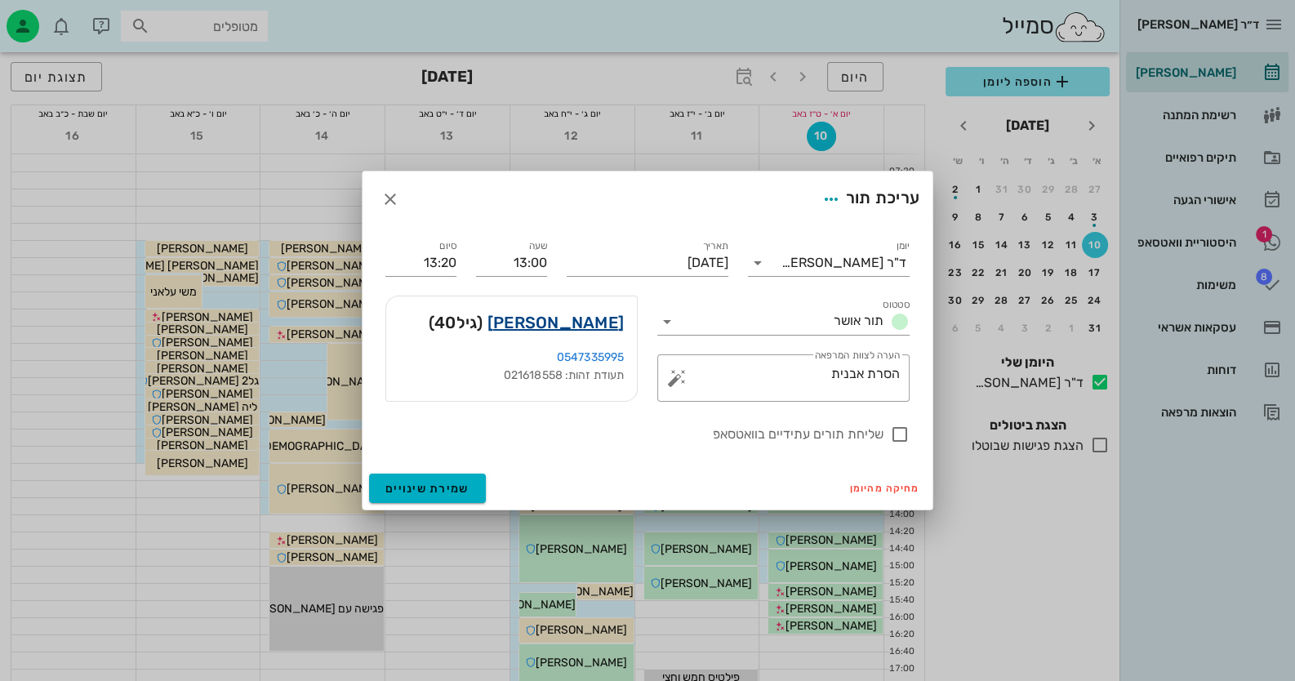
click at [592, 322] on link "ספיר טלמור" at bounding box center [556, 323] width 136 height 26
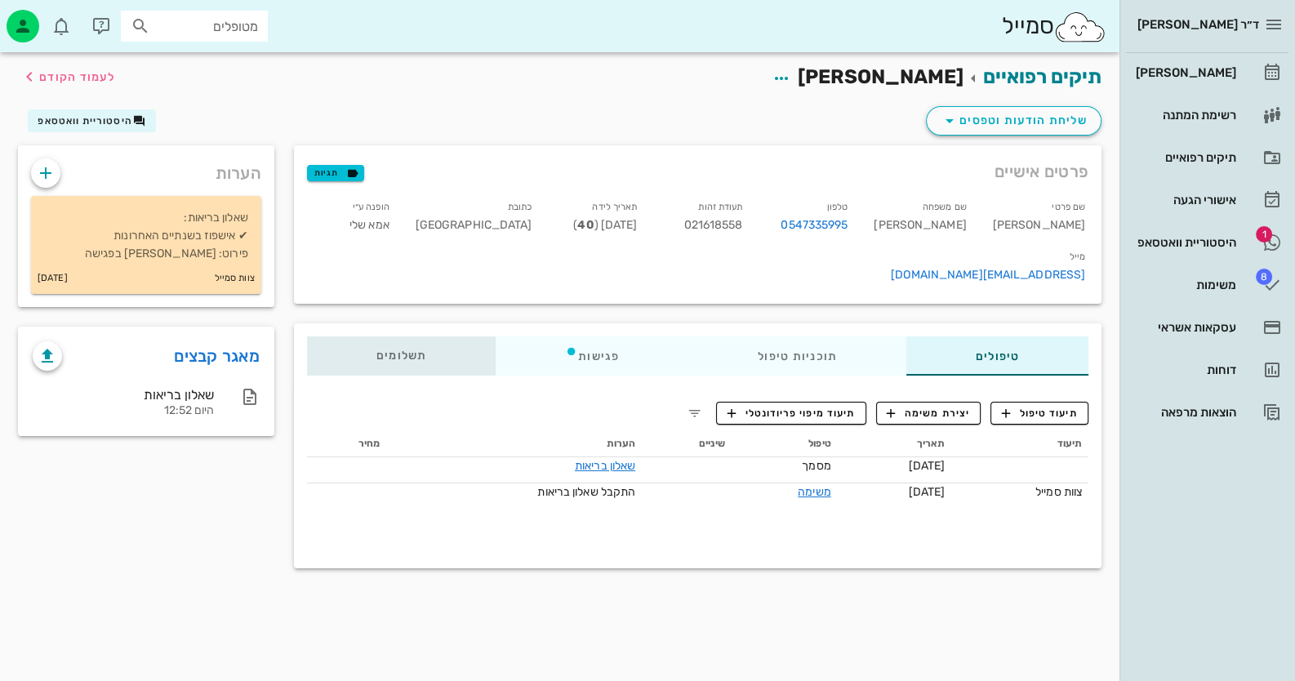
click at [403, 350] on span "תשלומים 0₪" at bounding box center [402, 355] width 51 height 11
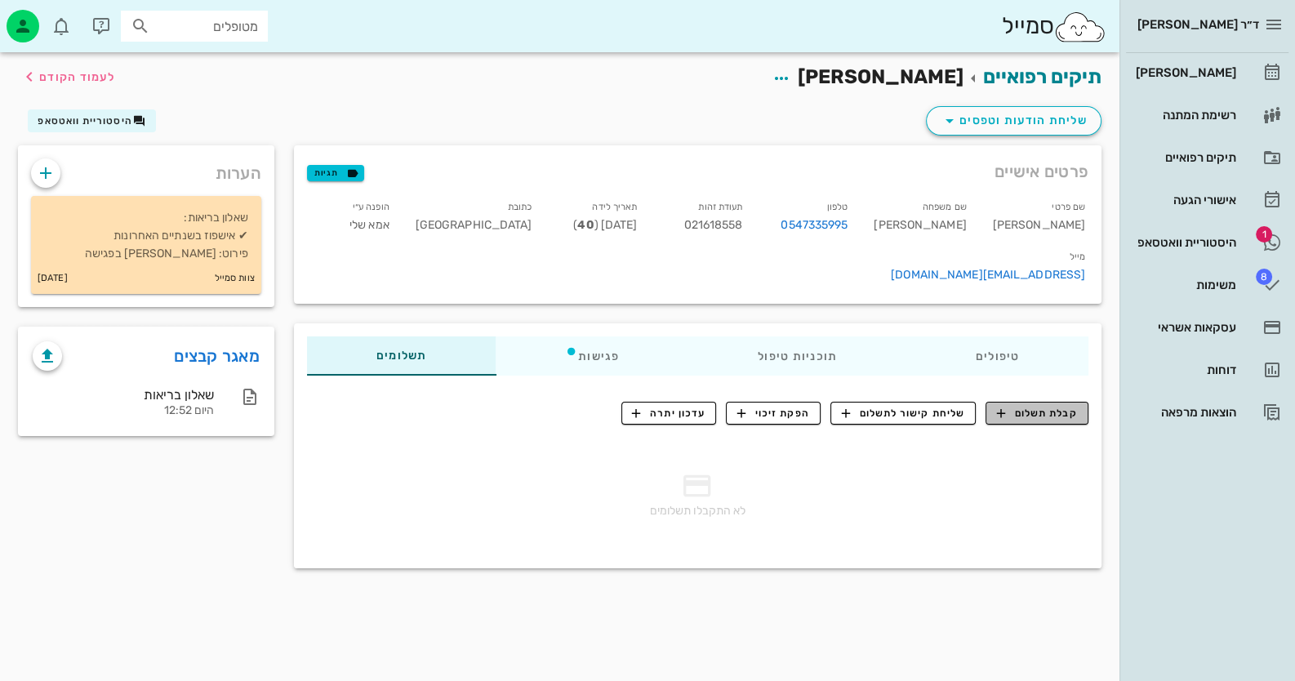
click at [1041, 406] on span "קבלת תשלום" at bounding box center [1037, 413] width 81 height 15
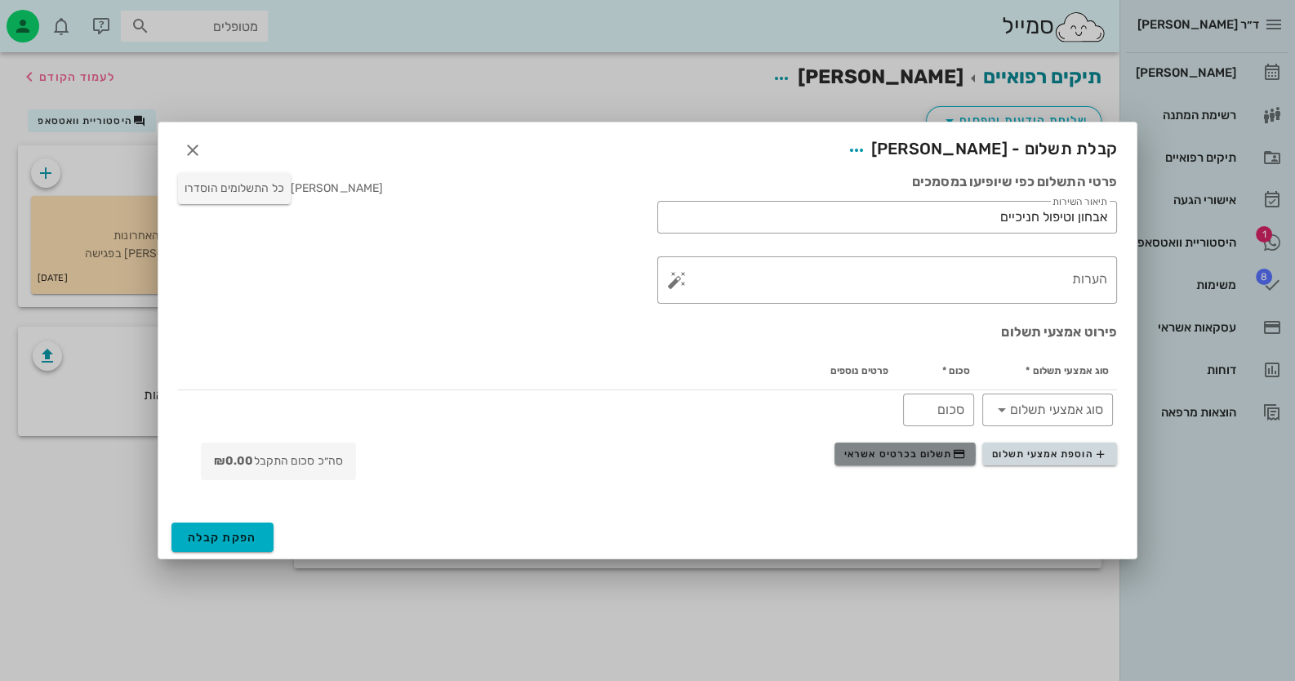
click at [933, 450] on span "תשלום בכרטיס אשראי" at bounding box center [905, 454] width 121 height 13
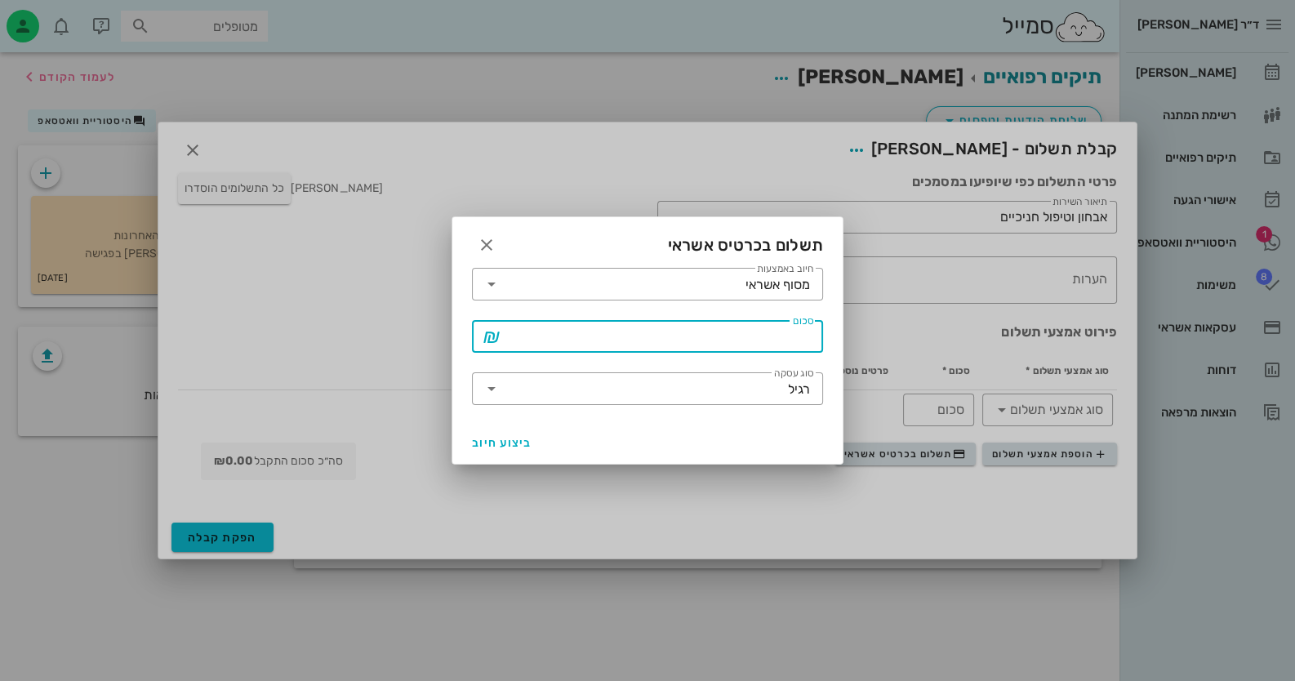
click at [738, 328] on input "סכום" at bounding box center [659, 336] width 309 height 26
type input "300"
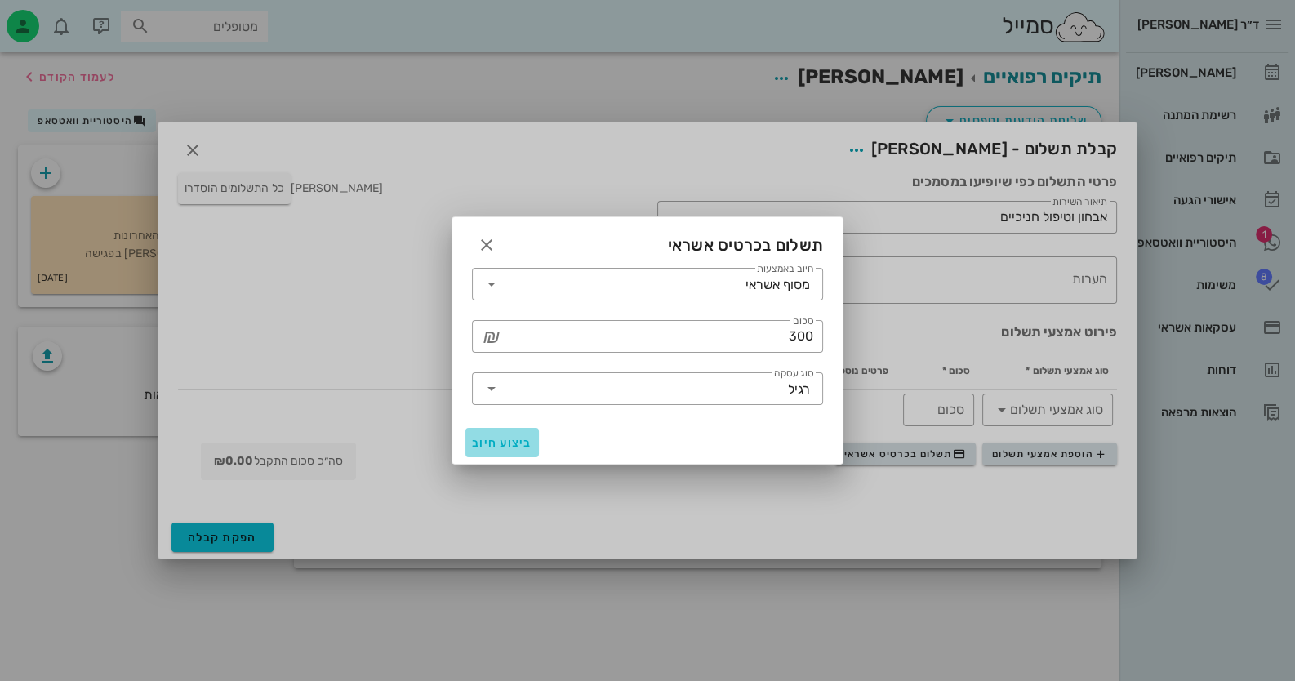
click at [472, 442] on span "ביצוע חיוב" at bounding box center [502, 443] width 60 height 14
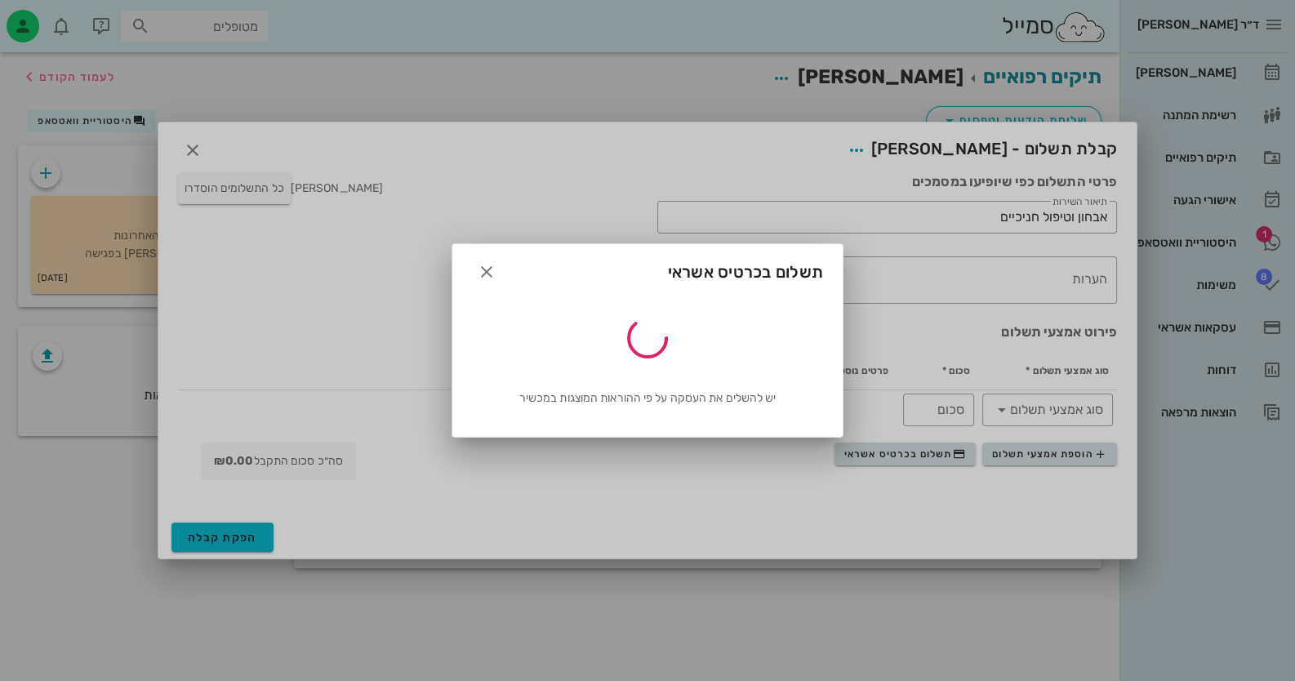
type input "300"
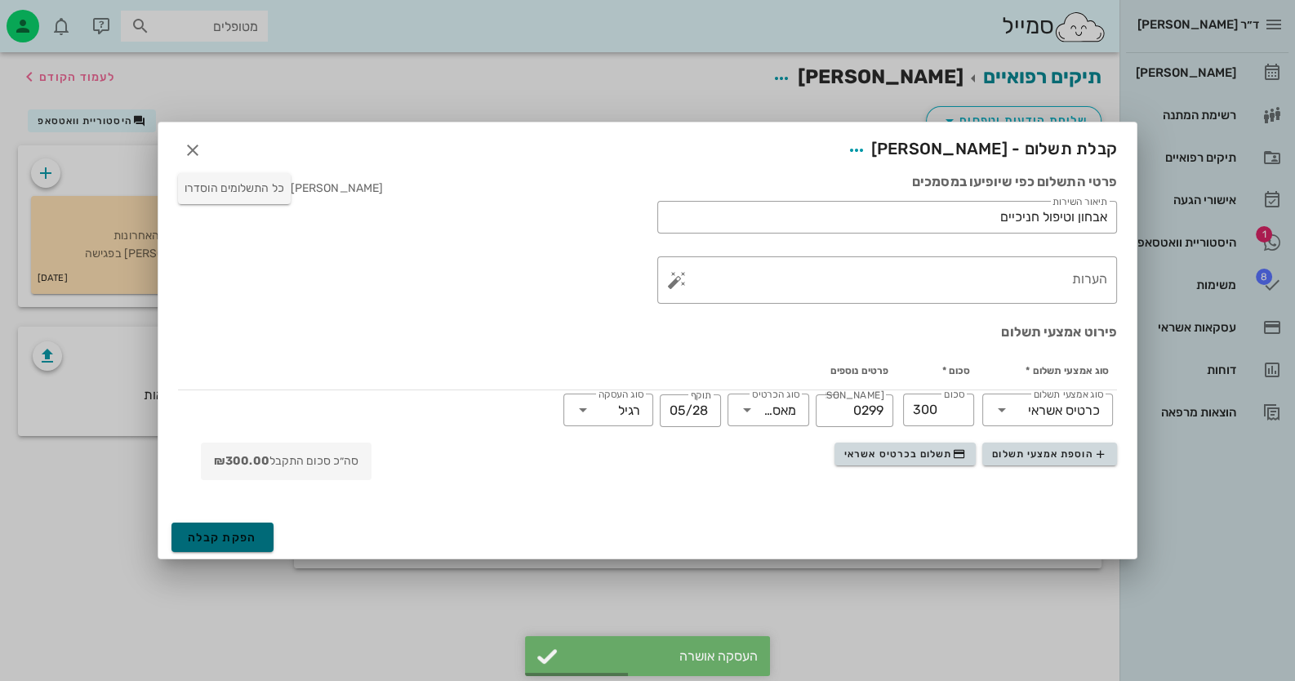
click at [245, 538] on span "הפקת קבלה" at bounding box center [222, 538] width 69 height 14
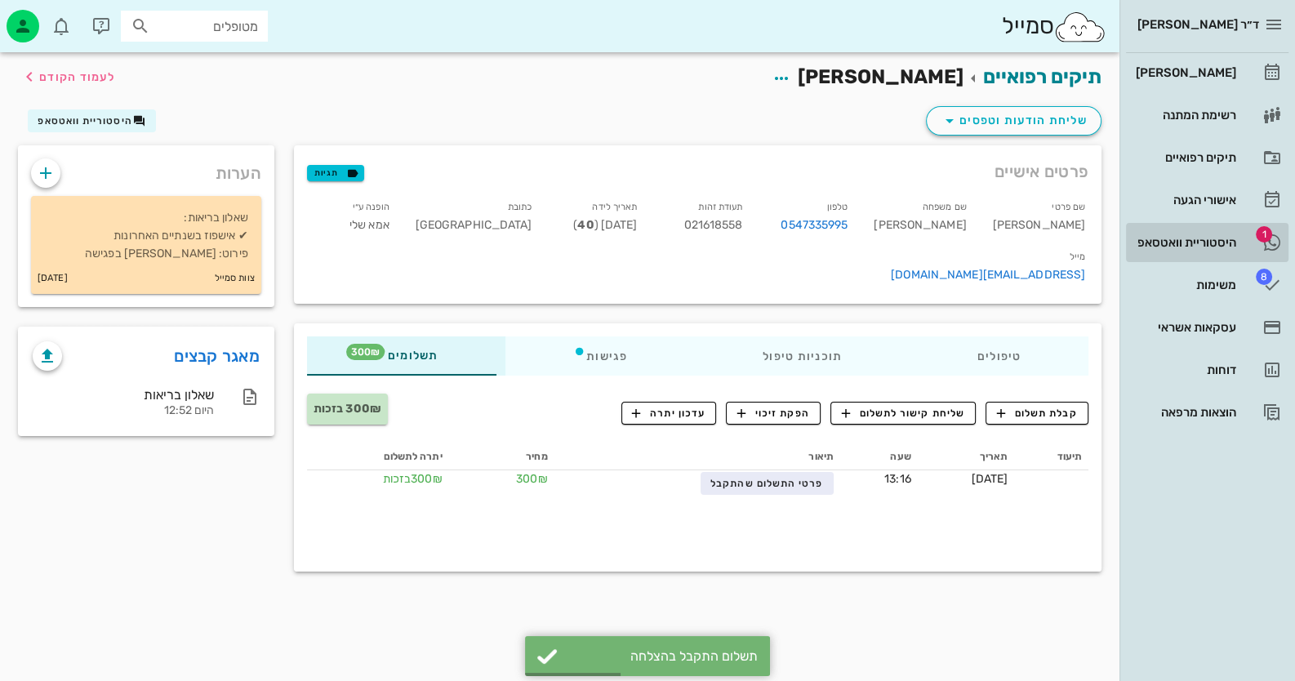
click at [1207, 234] on div "היסטוריית וואטסאפ" at bounding box center [1185, 243] width 104 height 26
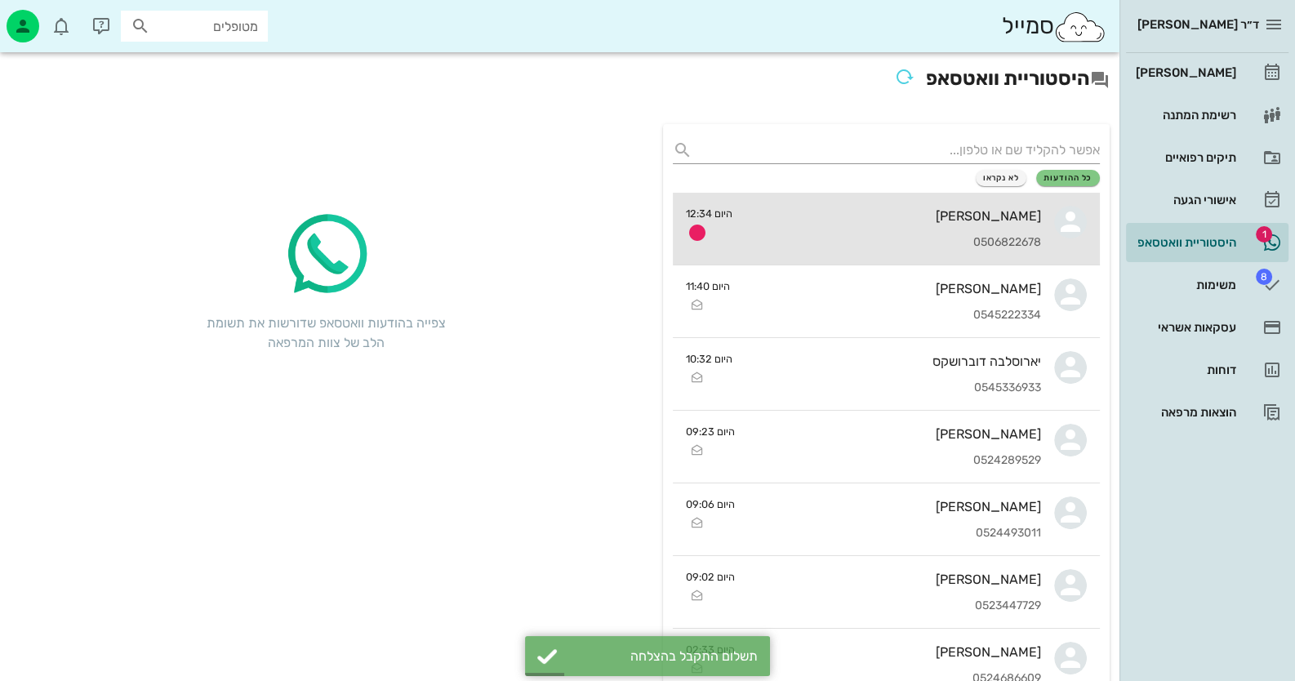
click at [970, 256] on div "קשתי ספיר 0506822678" at bounding box center [894, 229] width 296 height 72
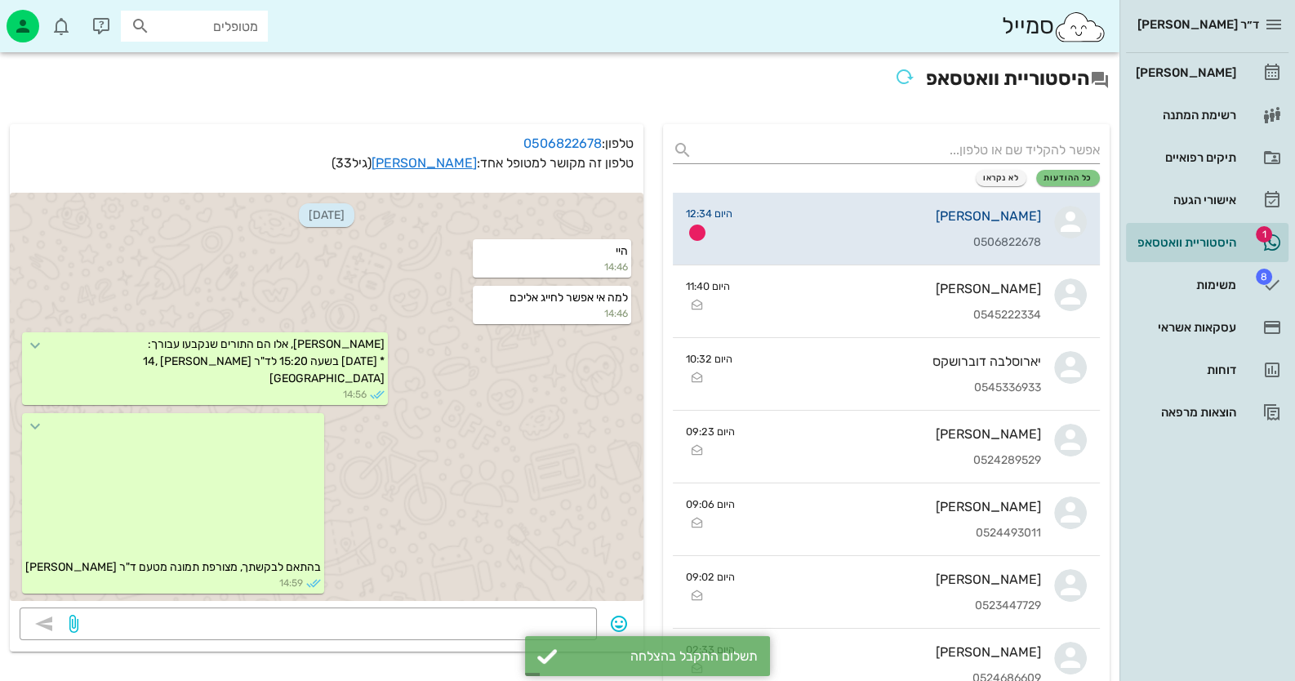
scroll to position [991, 0]
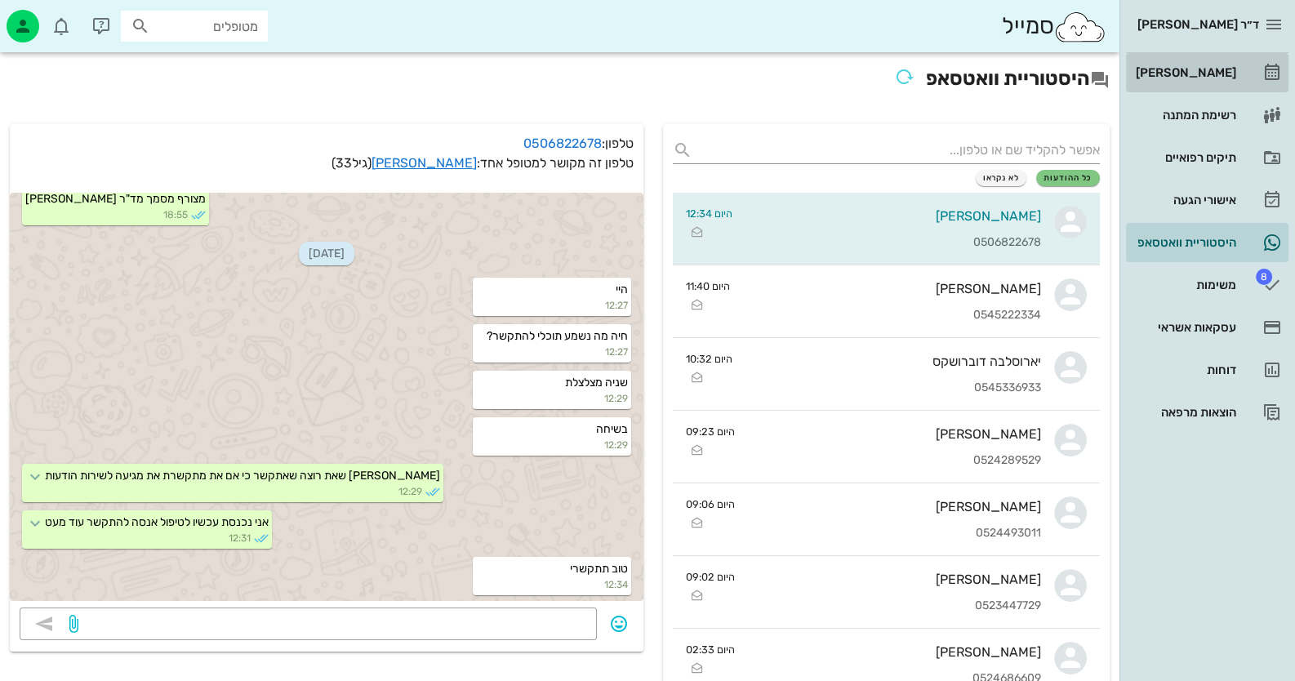
click at [1259, 71] on link "[PERSON_NAME]" at bounding box center [1207, 72] width 163 height 39
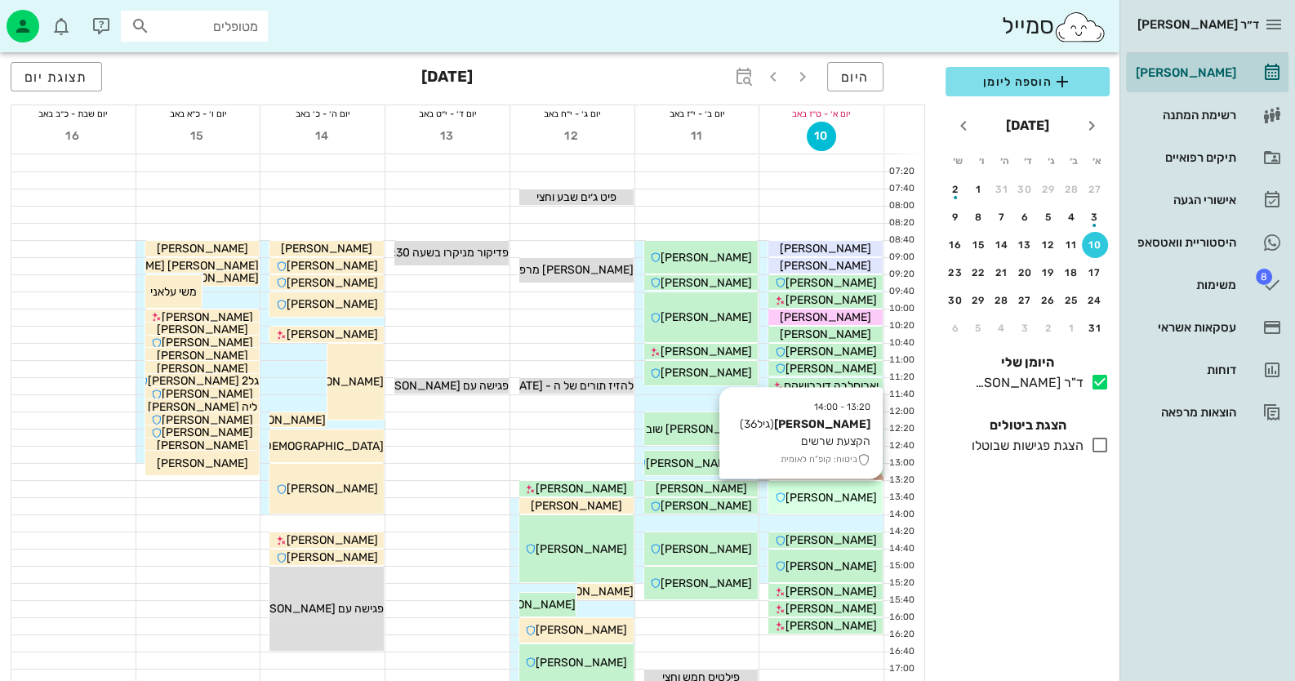
click at [853, 498] on span "אלעד אביטן" at bounding box center [831, 498] width 91 height 14
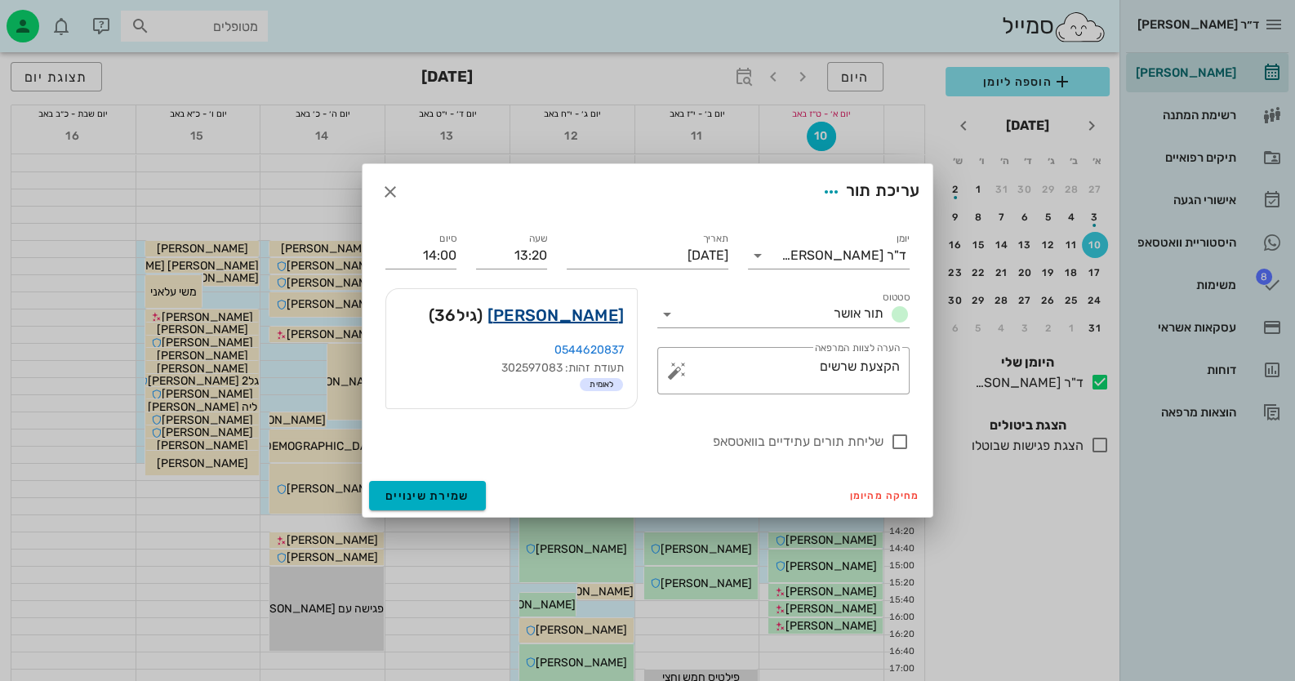
click at [593, 314] on link "אלעד אביטן" at bounding box center [556, 315] width 136 height 26
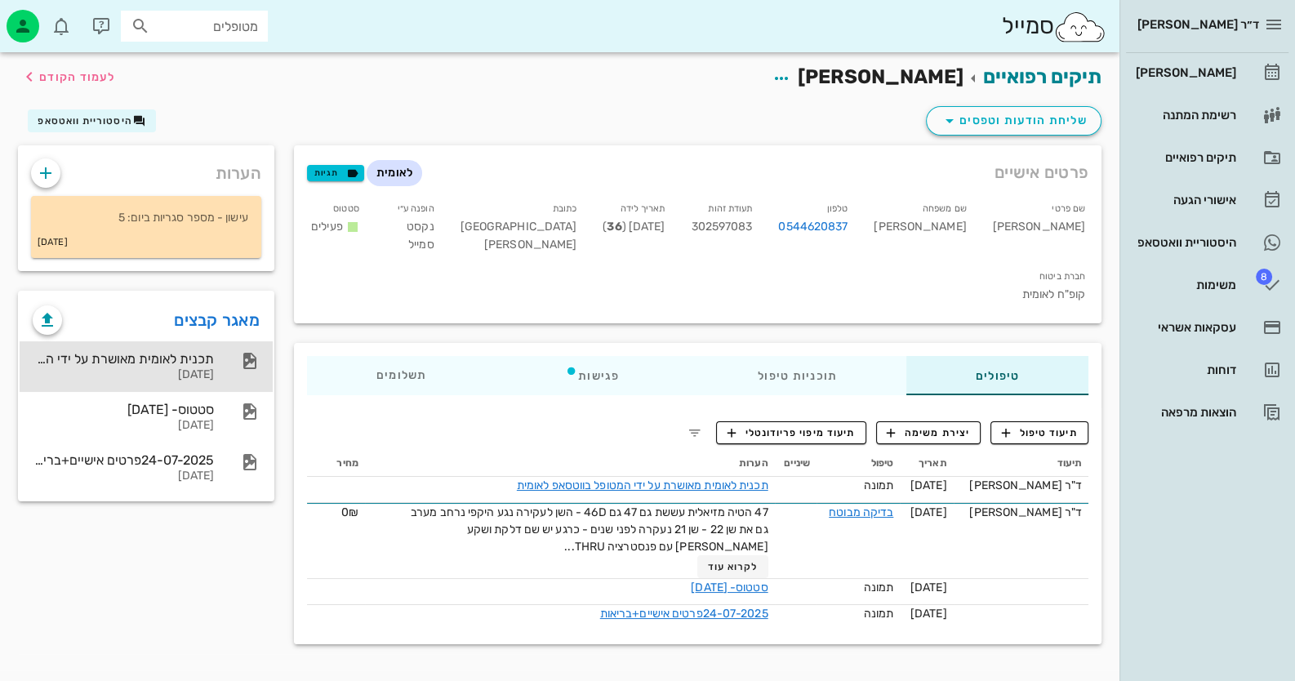
click at [188, 347] on div "תכנית לאומית מאושרת על ידי המטופל בווטסאפ לאומית 28-07-2025" at bounding box center [123, 366] width 181 height 51
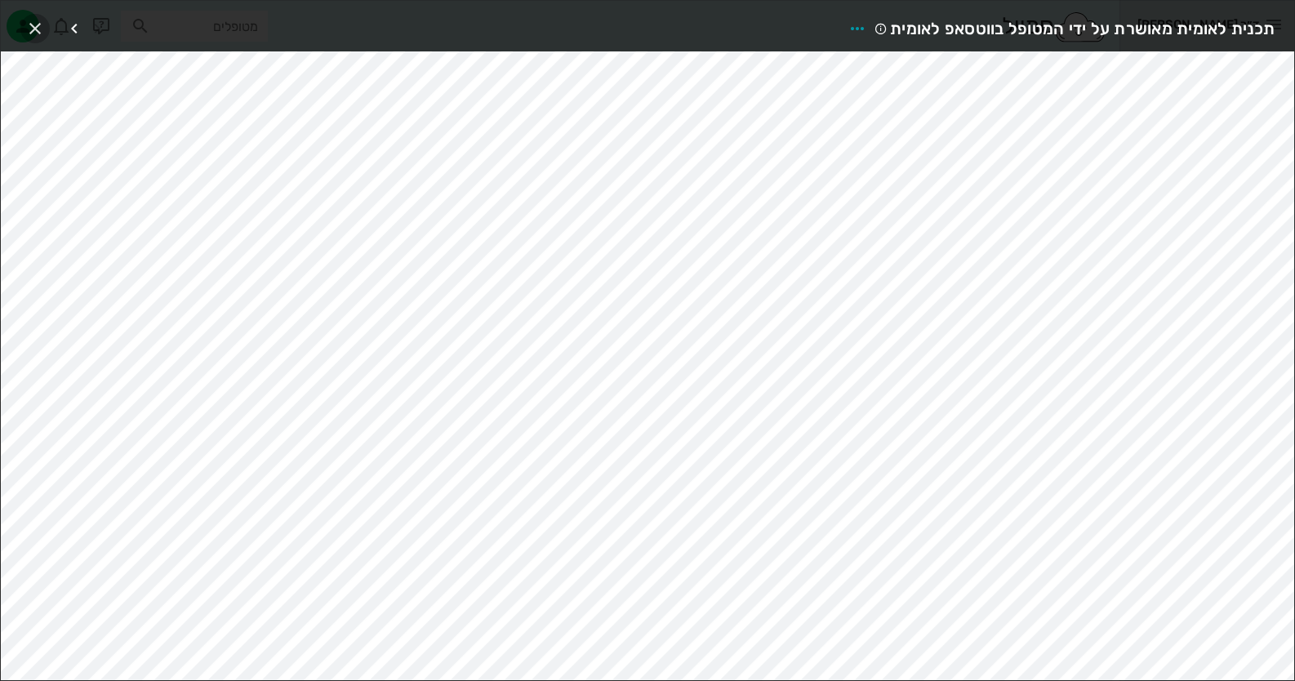
click at [45, 28] on span "button" at bounding box center [34, 29] width 29 height 20
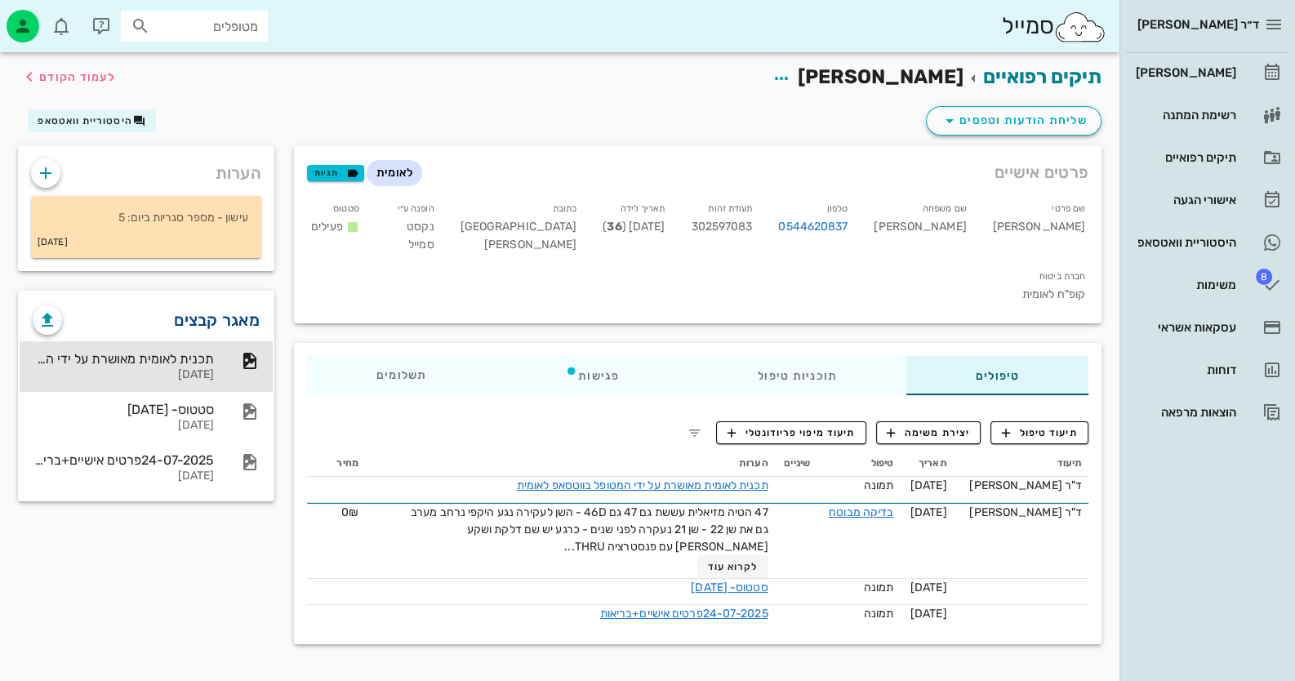
click at [199, 322] on link "מאגר קבצים" at bounding box center [217, 320] width 86 height 26
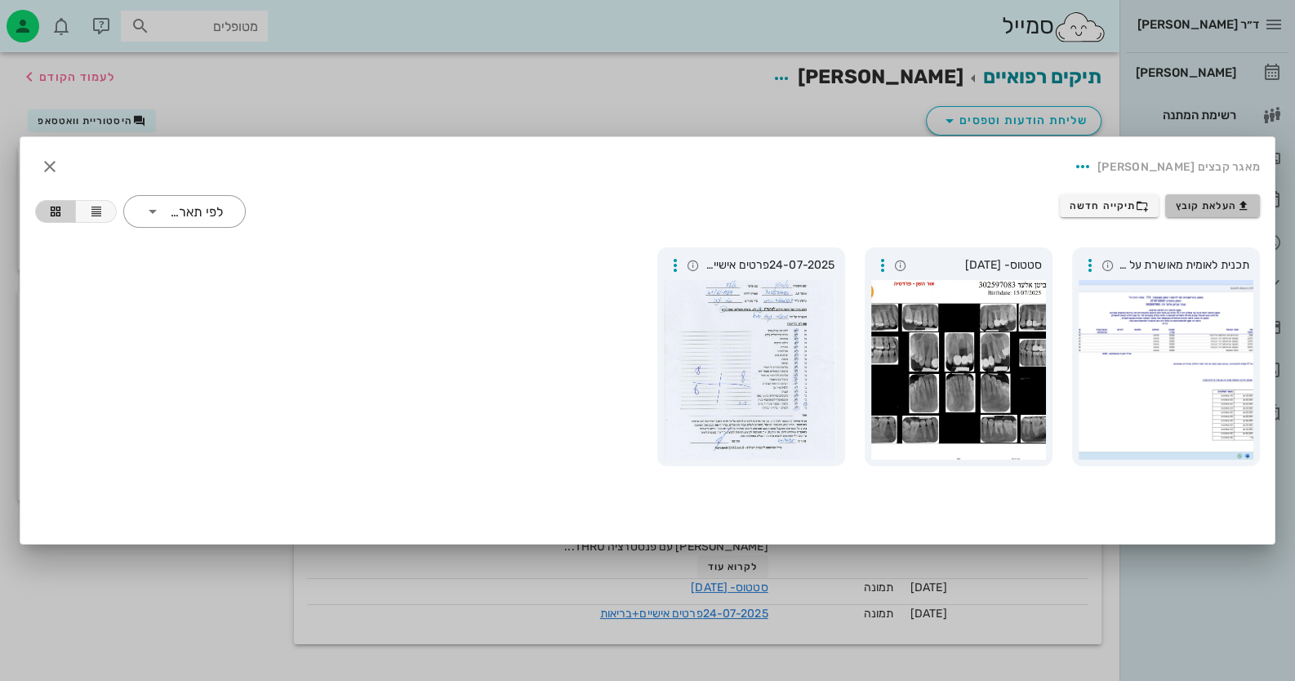
click at [1245, 203] on icon "button" at bounding box center [1243, 205] width 13 height 13
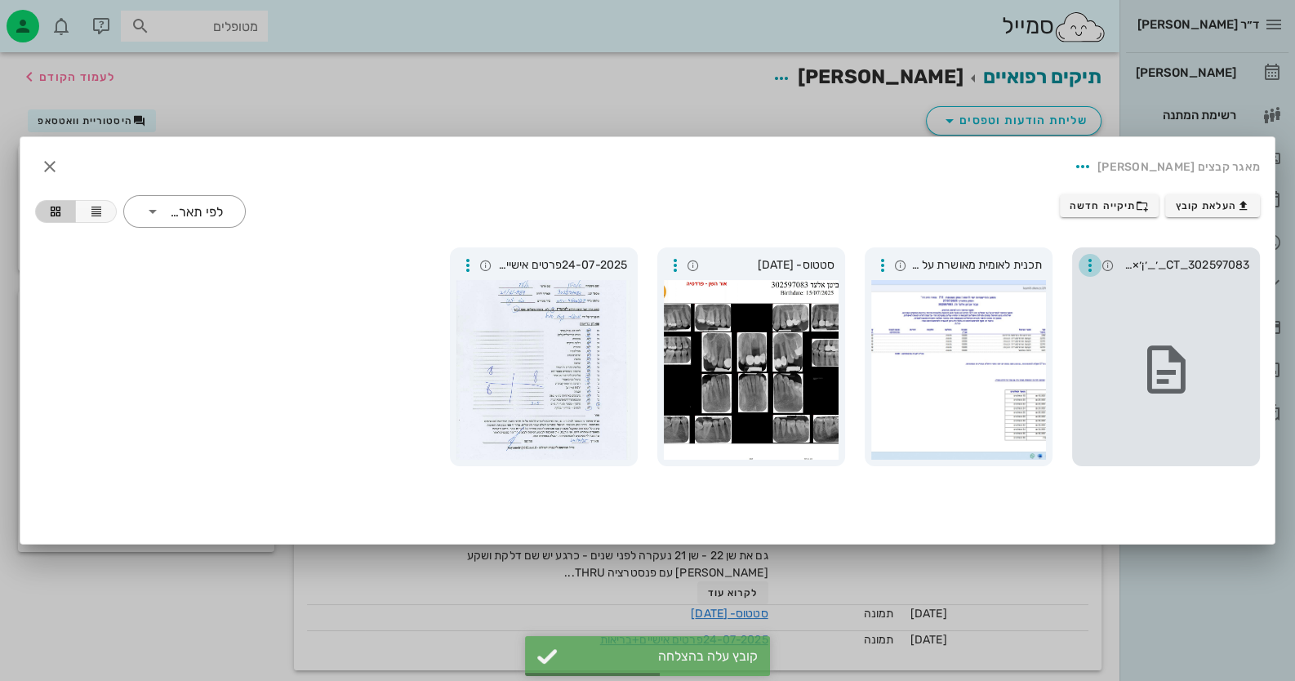
click at [1083, 261] on icon "button" at bounding box center [1091, 266] width 20 height 20
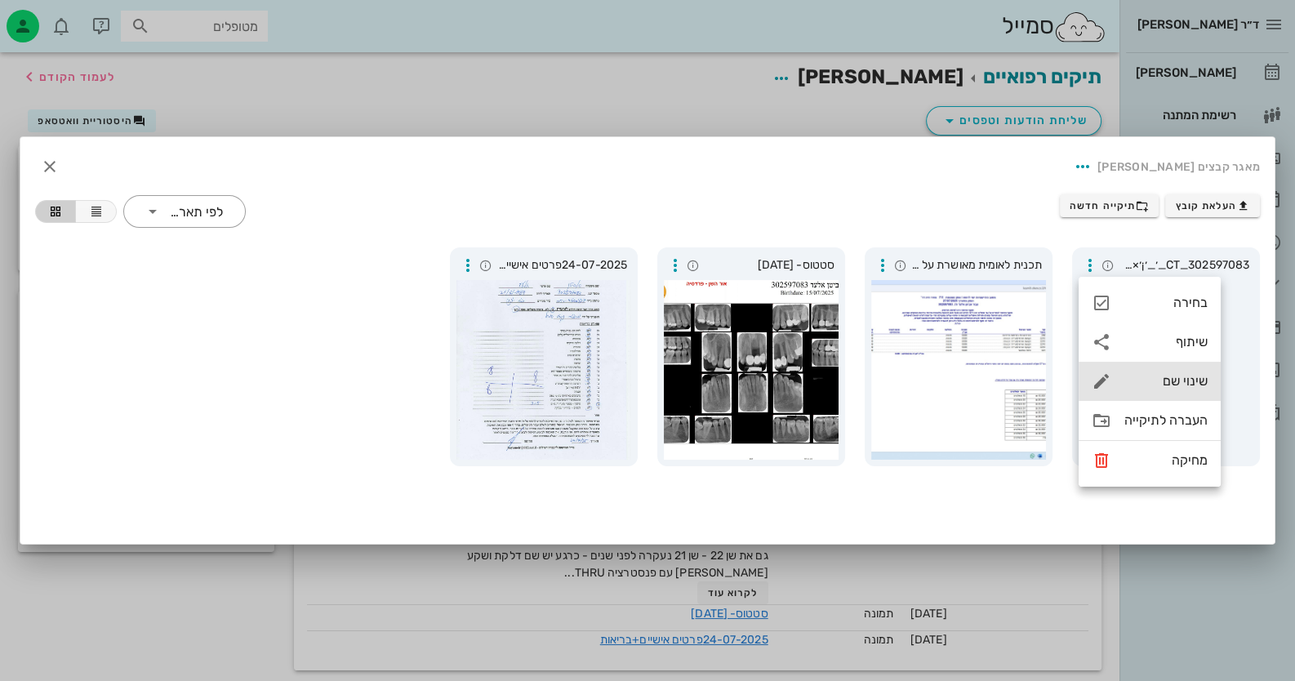
click at [1190, 380] on div "שינוי שם" at bounding box center [1166, 381] width 83 height 16
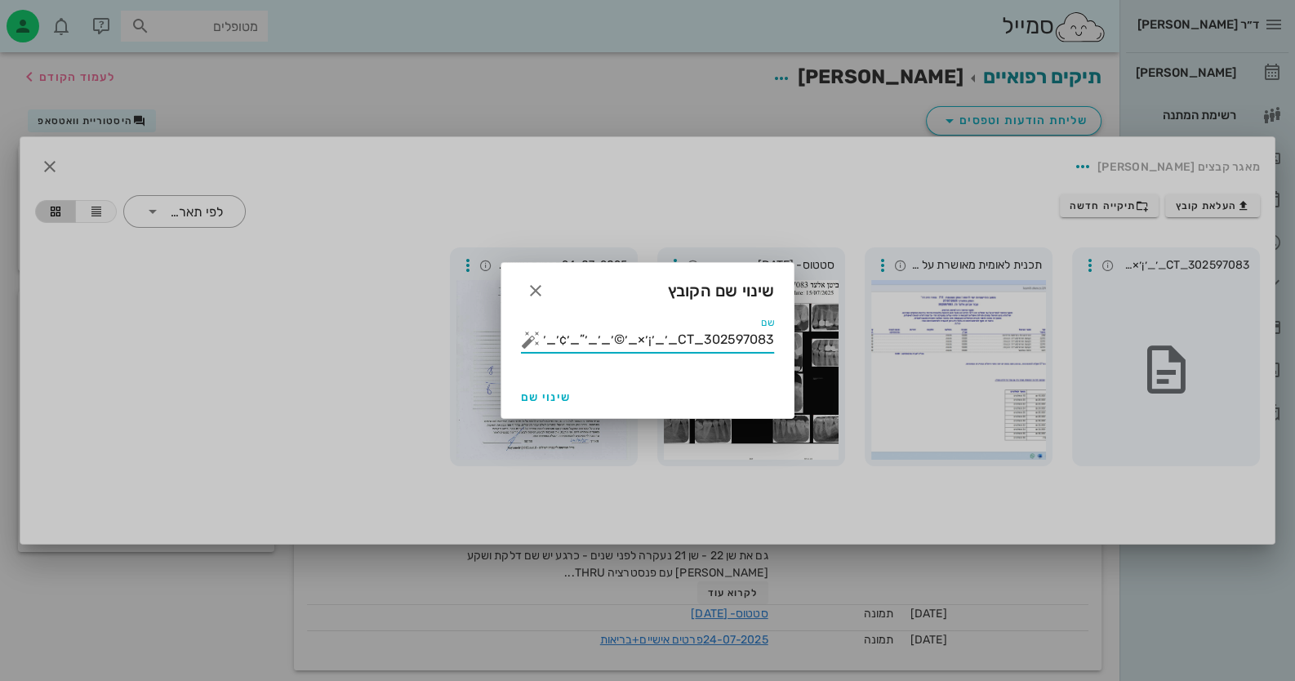
click at [600, 342] on input "302597083_CT_׳_׳¡׳×_׳©׳_׳_׳”_׳¢׳_׳™׳•׳ ׳”" at bounding box center [659, 340] width 230 height 26
click at [535, 341] on button "button" at bounding box center [531, 340] width 20 height 20
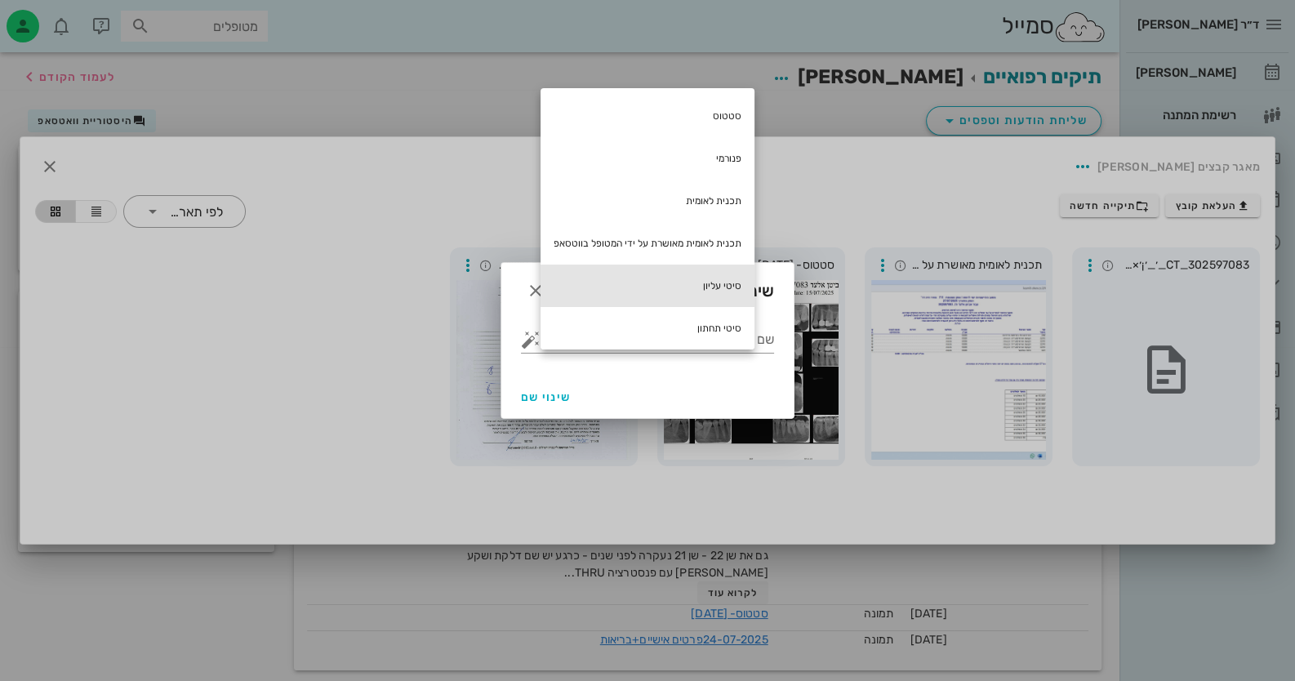
click at [673, 288] on div "סיטי עליון" at bounding box center [648, 286] width 214 height 42
type input "סיטי עליון"
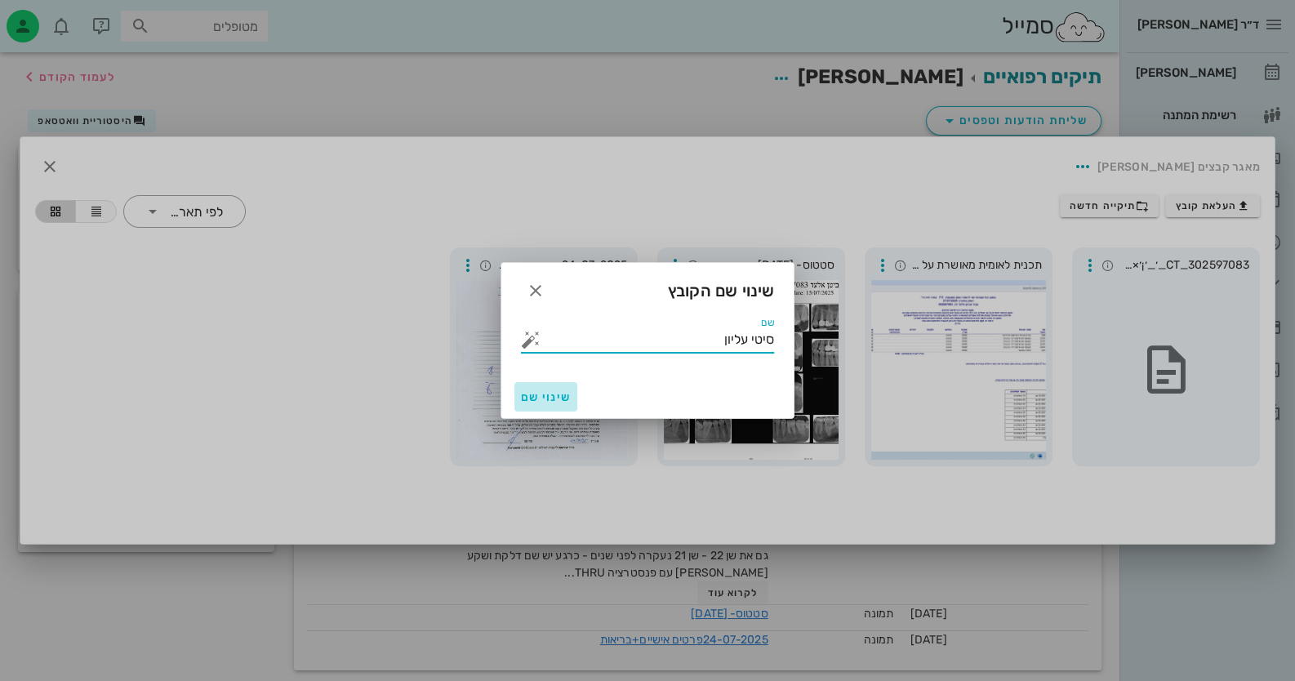
click at [531, 399] on span "שינוי שם" at bounding box center [546, 397] width 50 height 14
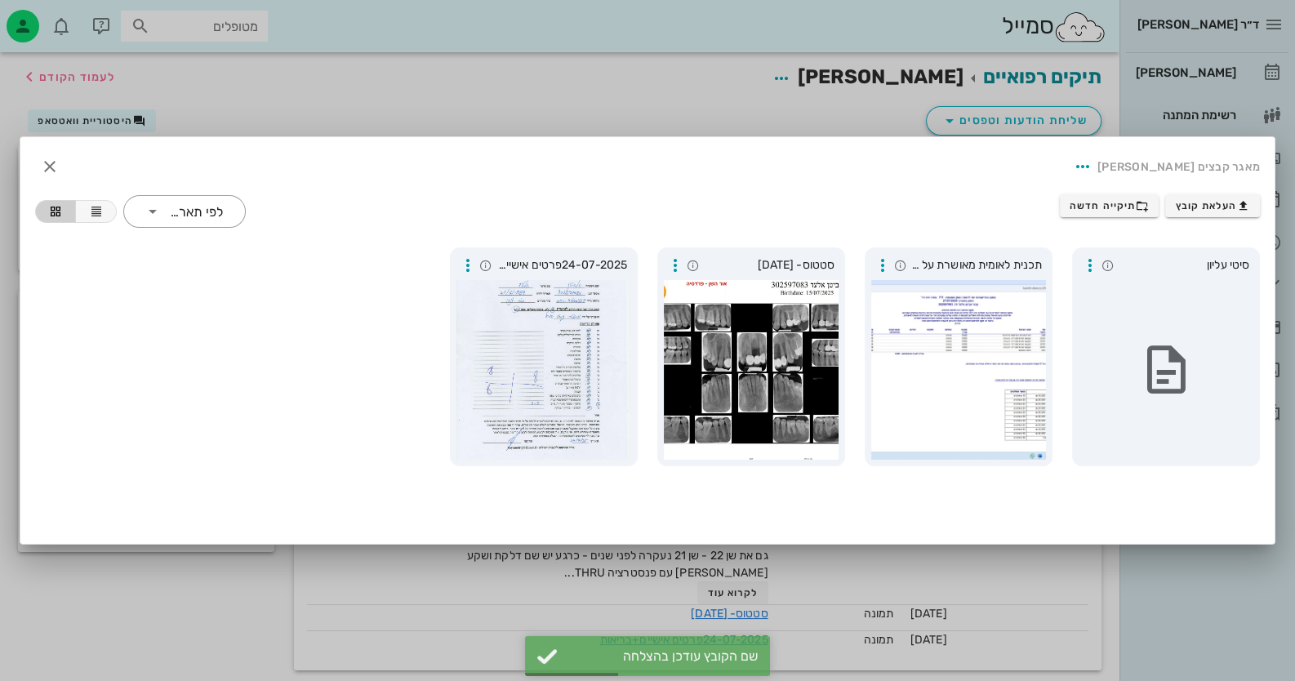
click at [1036, 673] on div at bounding box center [647, 340] width 1295 height 681
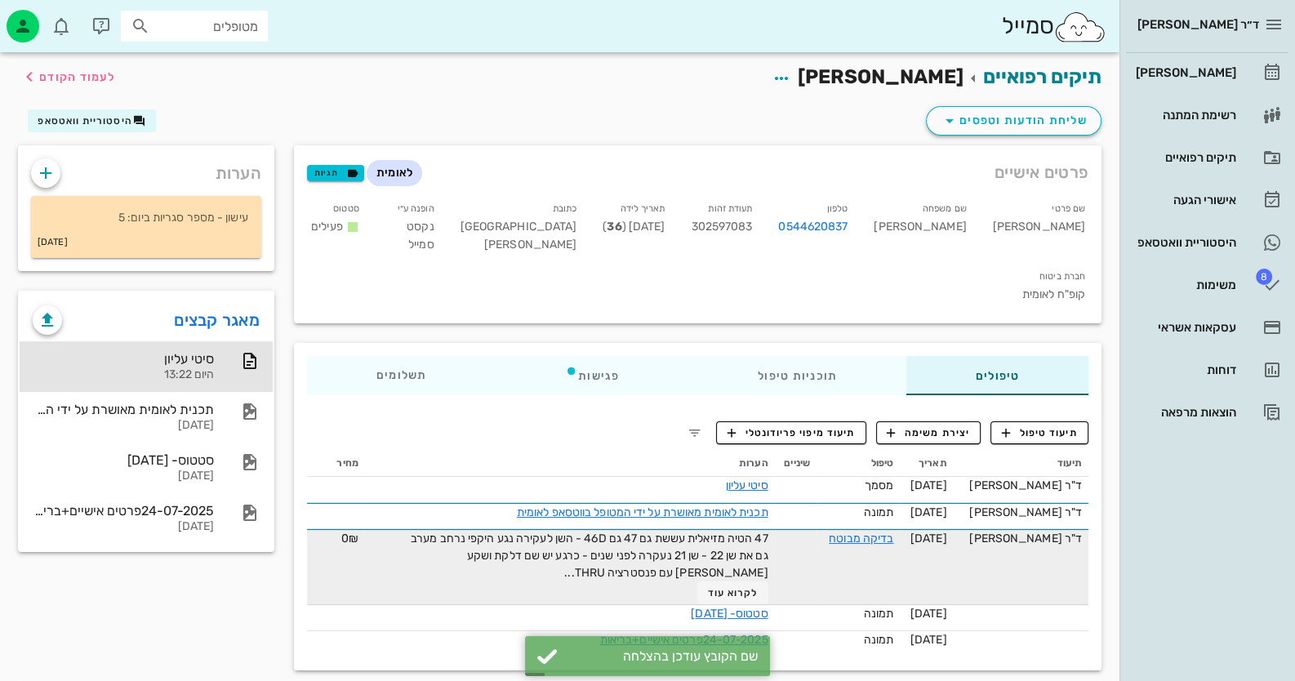
click at [751, 532] on span "47 הטיה מזיאלית עששת גם 47 גם 46D - השן לעקירה נגע היקפי נרחב מערב גם את שן 22 …" at bounding box center [590, 556] width 358 height 48
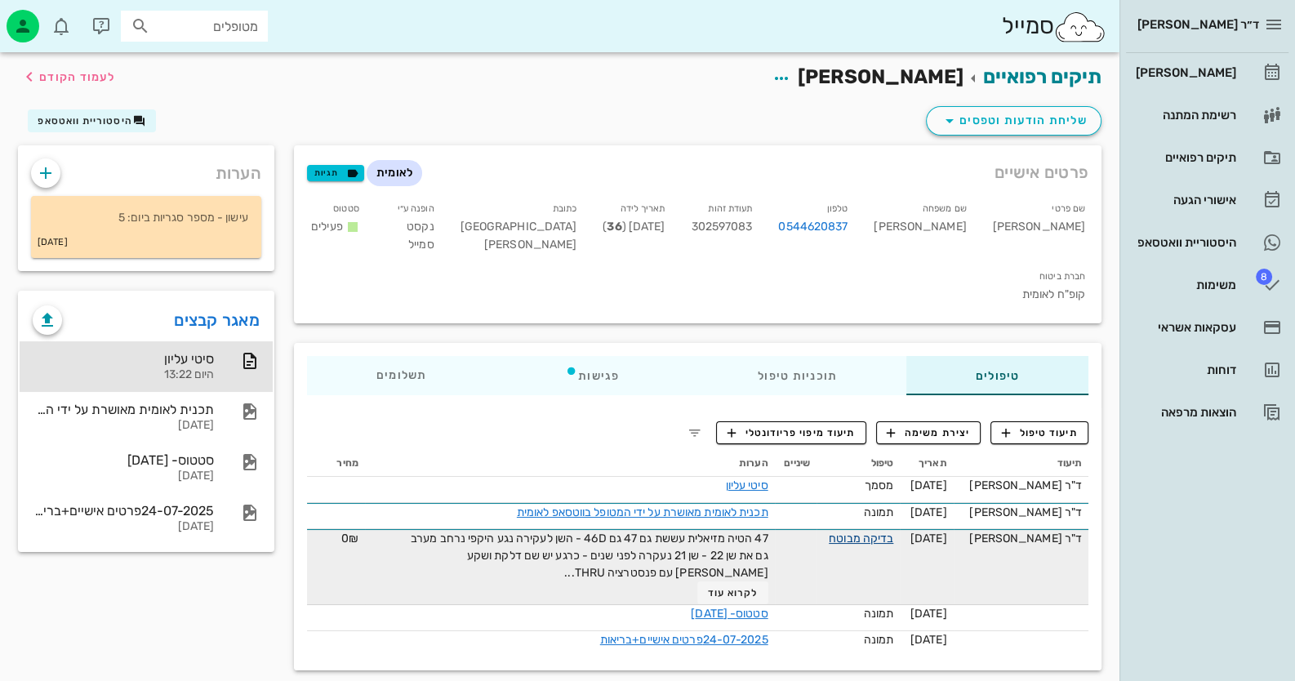
click at [889, 532] on link "בדיקה מבוטח" at bounding box center [861, 539] width 65 height 14
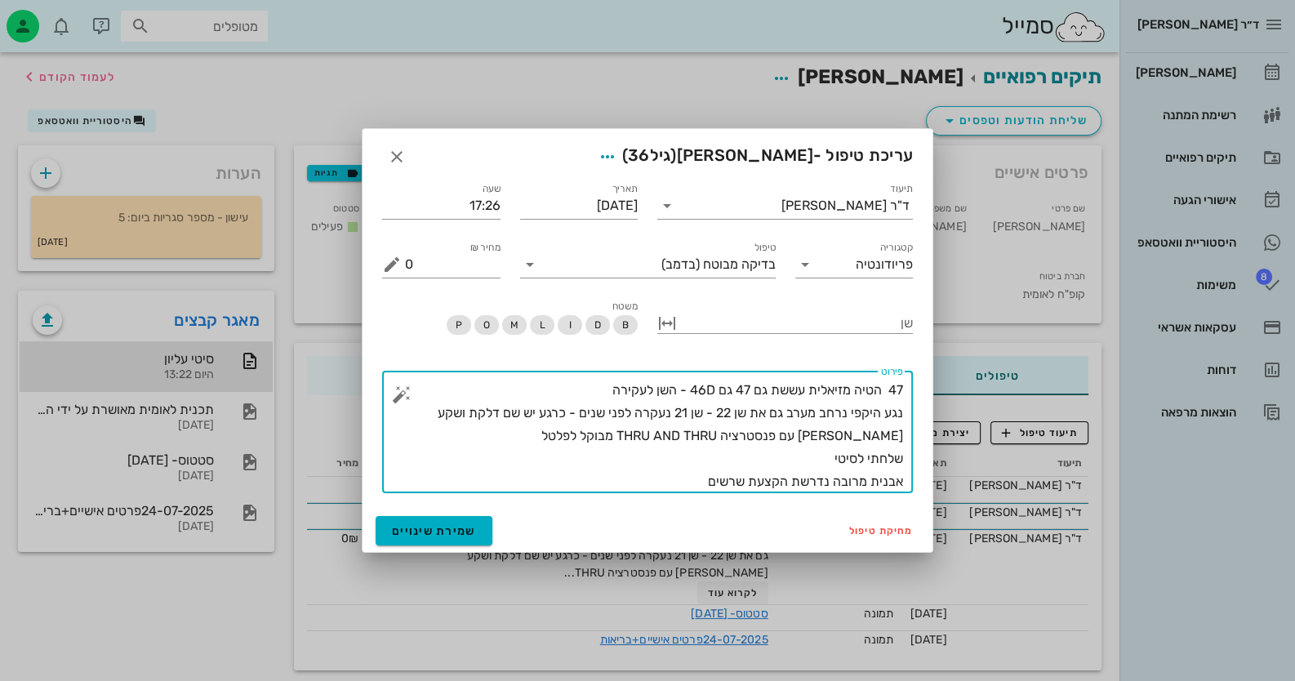
drag, startPoint x: 903, startPoint y: 411, endPoint x: 429, endPoint y: 435, distance: 474.3
click at [429, 435] on textarea "47 הטיה מזיאלית עששת גם 47 גם 46D - השן לעקירה נגע היקפי נרחב מערב גם את שן 22 …" at bounding box center [654, 436] width 498 height 114
type textarea "47 הטיה מזיאלית עששת גם 47 גם 46D - השן לעקירה נגע היקפי נרחב מערב גם את שן 22 …"
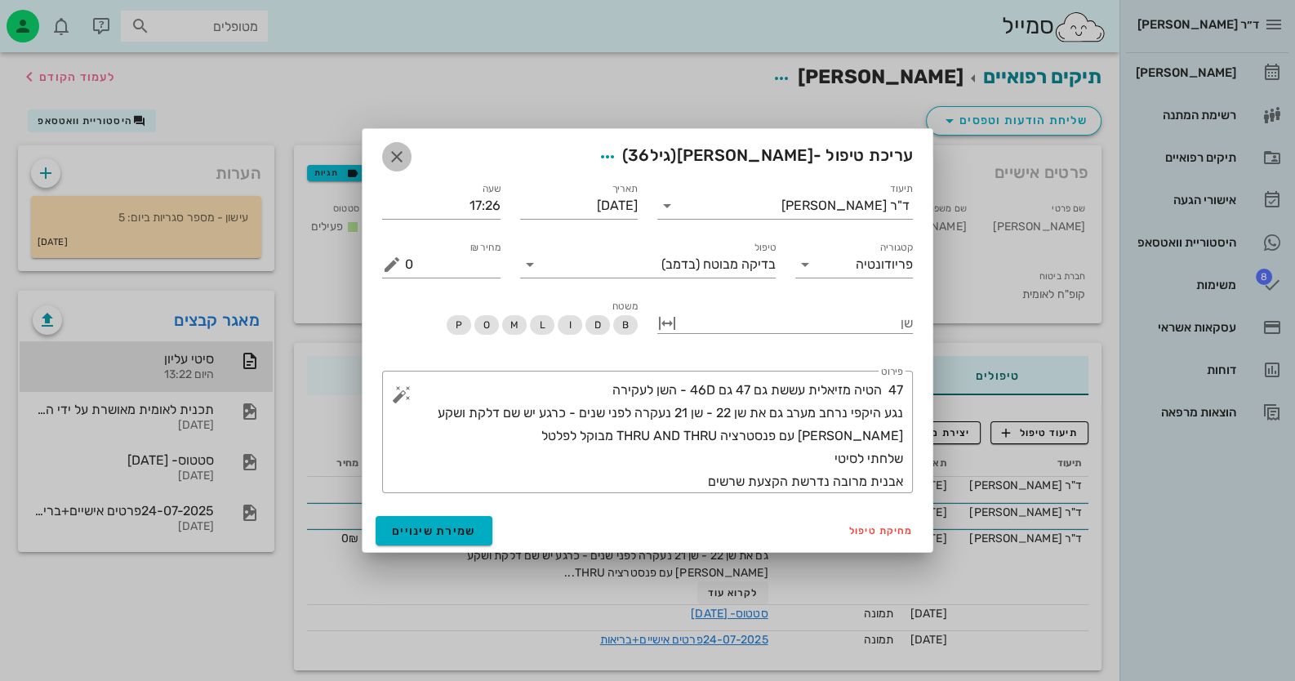
click at [408, 158] on span "button" at bounding box center [396, 157] width 29 height 20
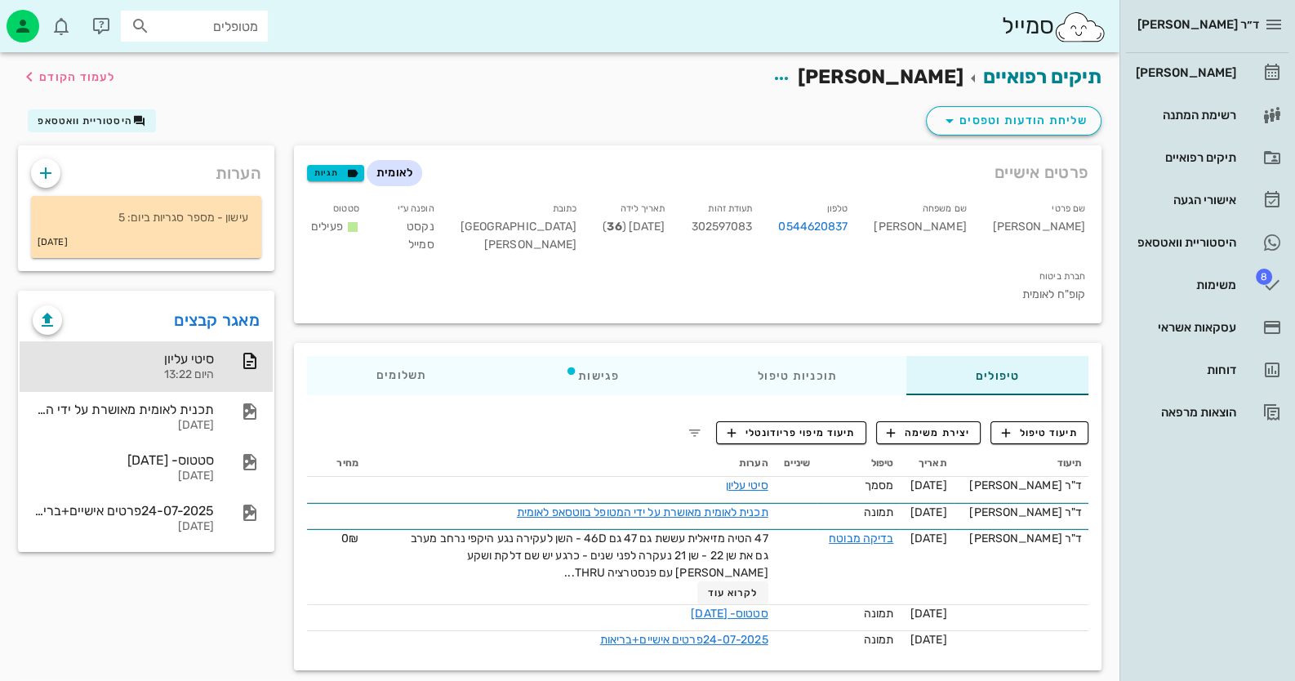
click at [1059, 104] on div "שליחת הודעות וטפסים היסטוריית וואטסאפ" at bounding box center [559, 124] width 1103 height 42
click at [1056, 112] on span "שליחת הודעות וטפסים" at bounding box center [1014, 121] width 148 height 20
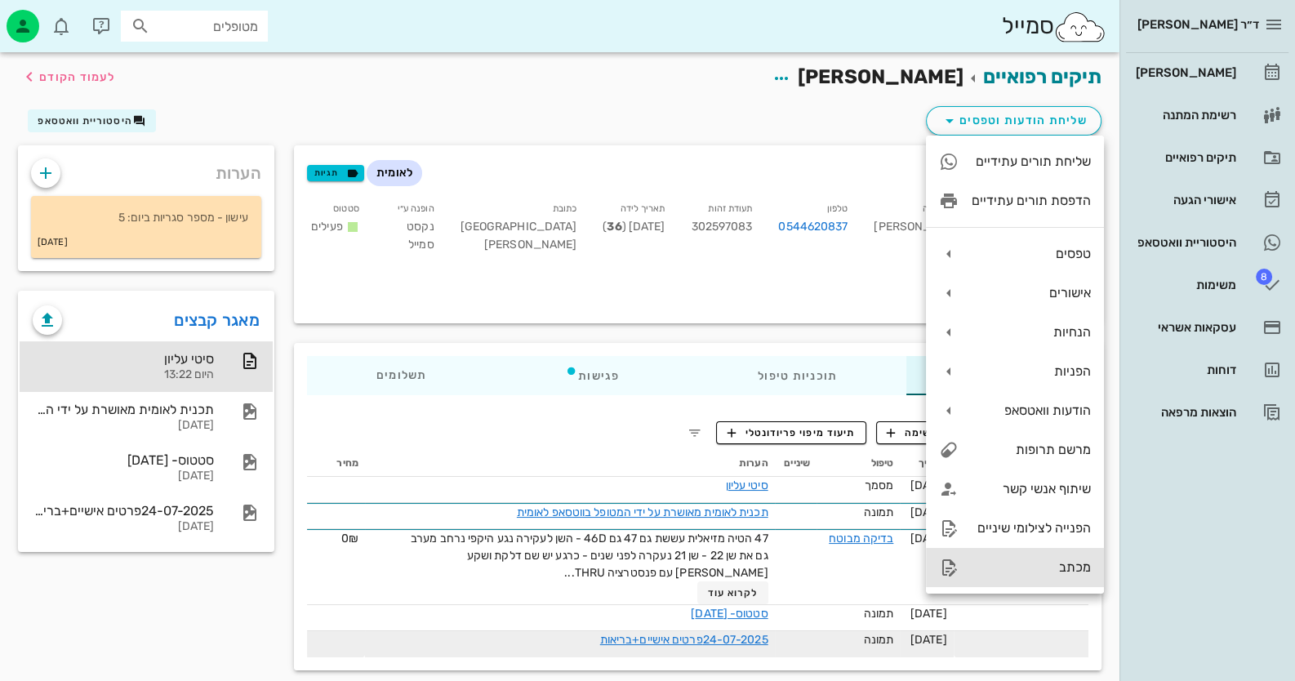
click at [1060, 569] on div "מכתב" at bounding box center [1031, 567] width 119 height 16
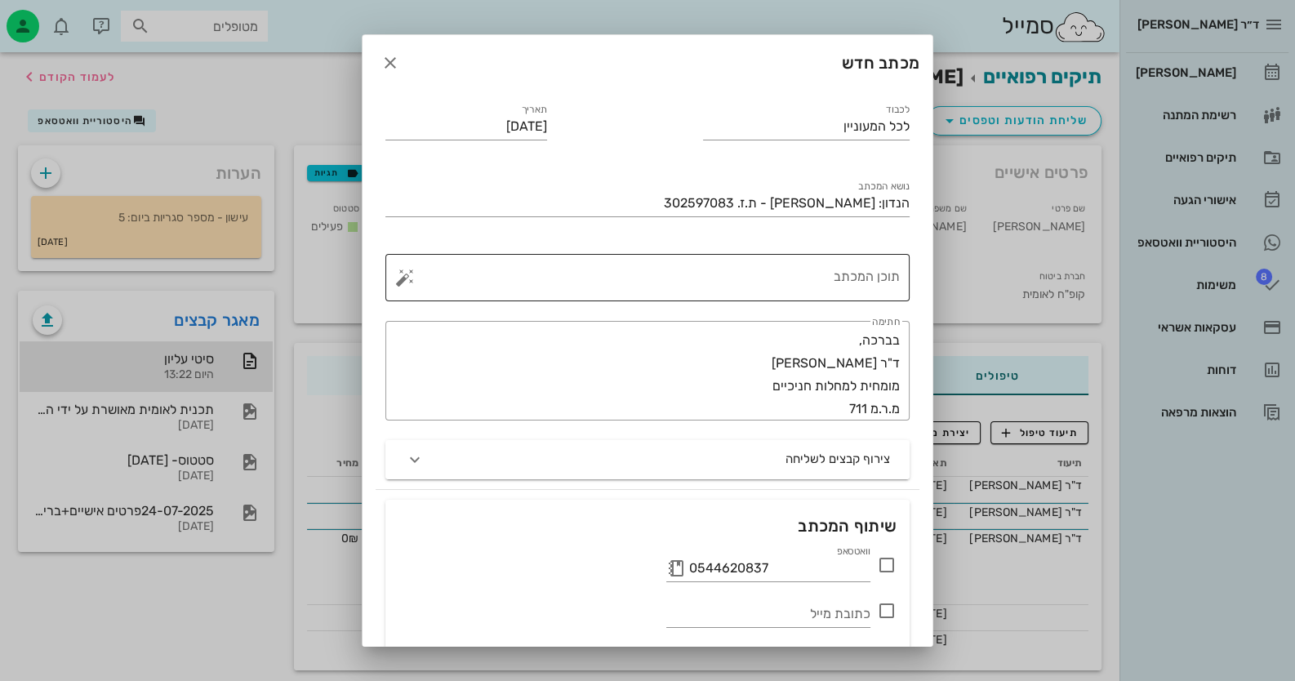
click at [846, 276] on div "תוכן המכתב" at bounding box center [654, 277] width 492 height 47
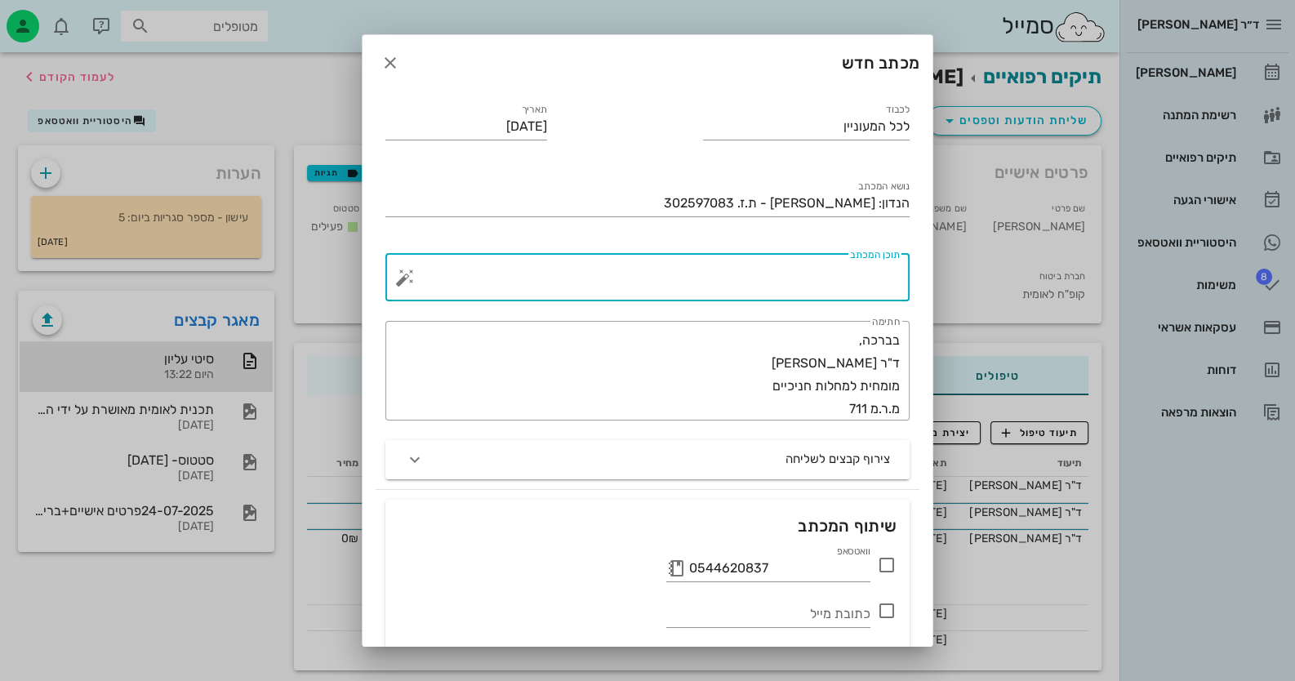
paste textarea "נגע היקפי נרחב מערב גם את שן 22 - שן 21 נעקרה לפני שנים - כרגע יש שם דלקת ושקע …"
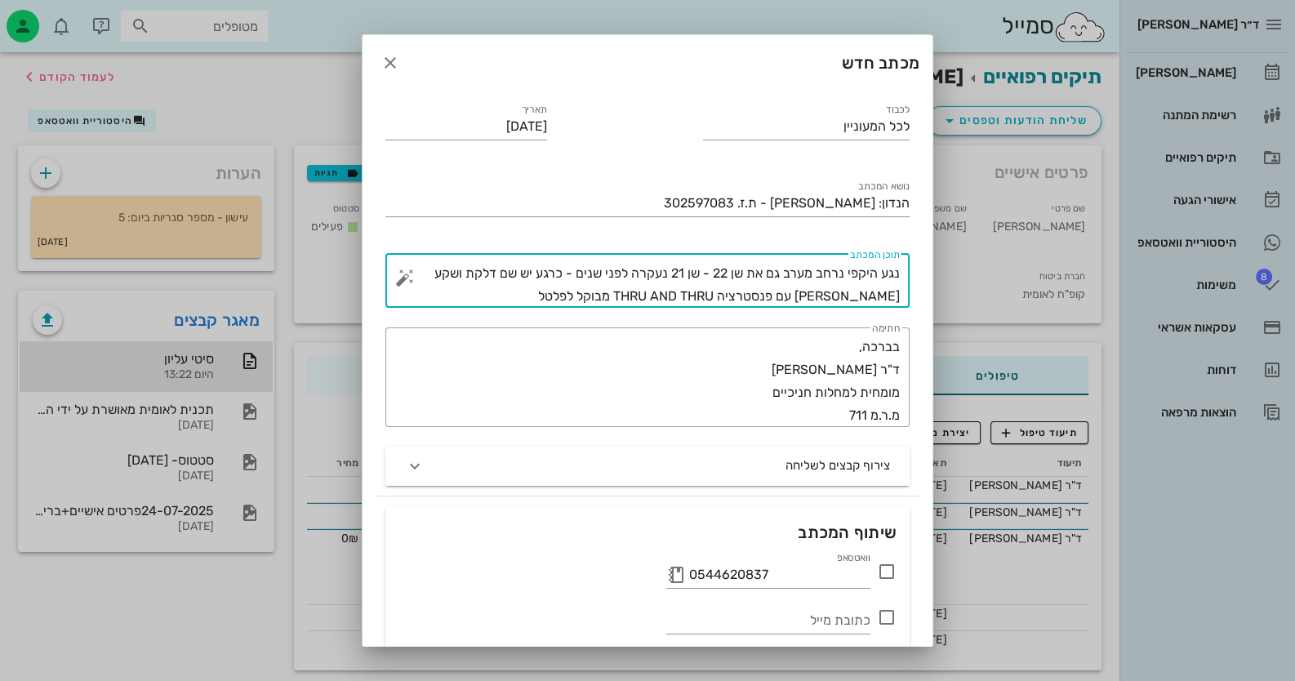
drag, startPoint x: 689, startPoint y: 297, endPoint x: 790, endPoint y: 298, distance: 101.3
click at [790, 298] on textarea "נגע היקפי נרחב מערב גם את שן 22 - שן 21 נעקרה לפני שנים - כרגע יש שם דלקת ושקע …" at bounding box center [654, 285] width 492 height 46
click at [668, 298] on textarea "נגע היקפי נרחב מערב גם את שן 22 - שן 21 נעקרה לפני שנים - כרגע יש שם דלקת ושקע …" at bounding box center [654, 285] width 492 height 46
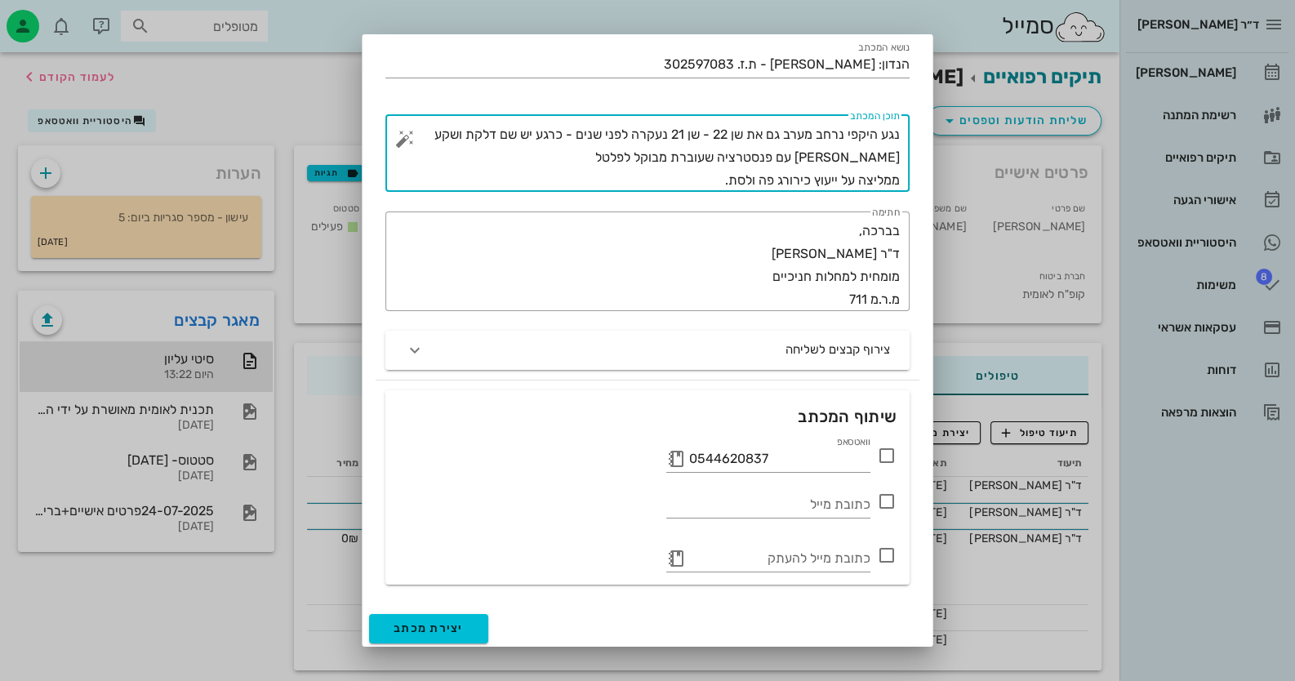
scroll to position [141, 0]
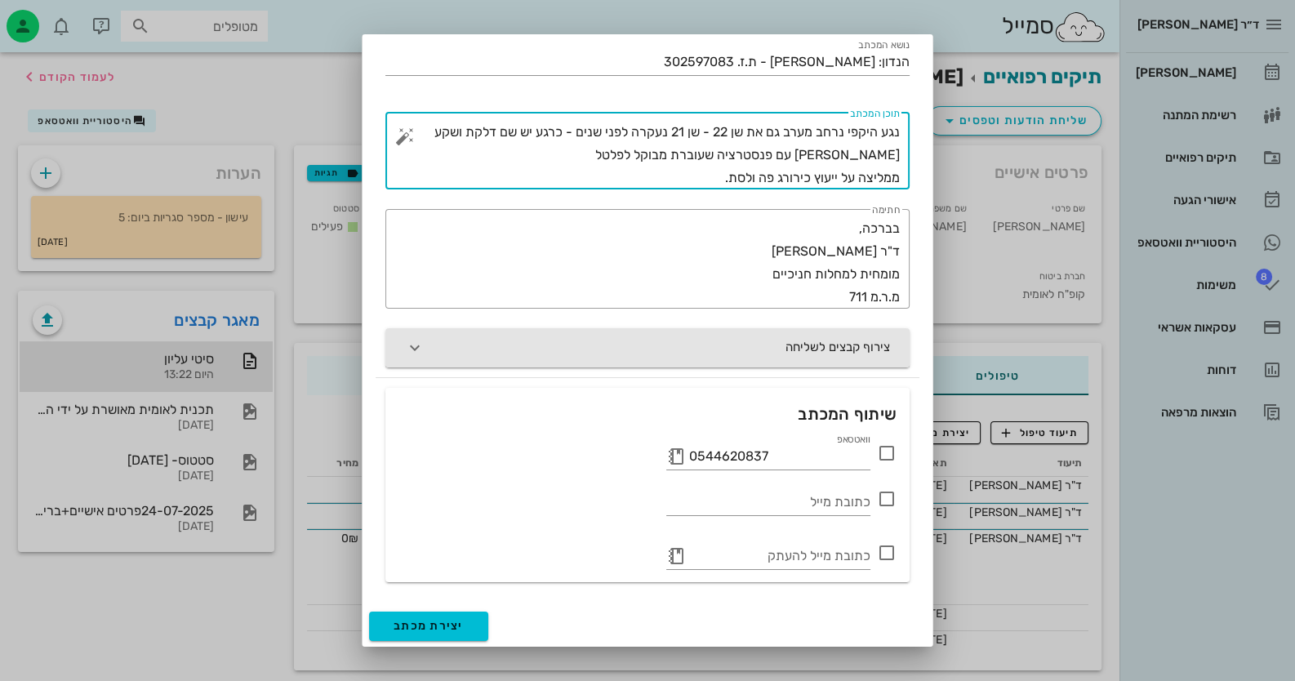
click at [635, 350] on button "צירוף קבצים לשליחה" at bounding box center [648, 347] width 524 height 39
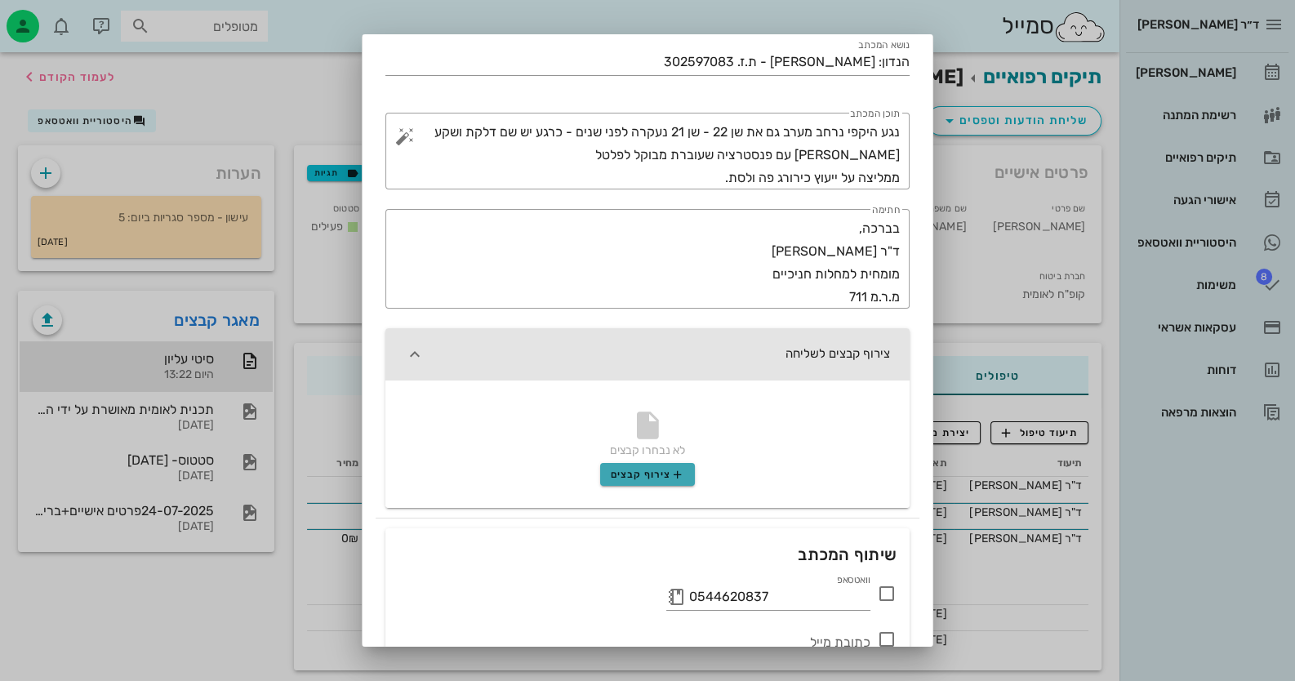
click at [662, 478] on span "צירוף קבצים" at bounding box center [648, 474] width 74 height 13
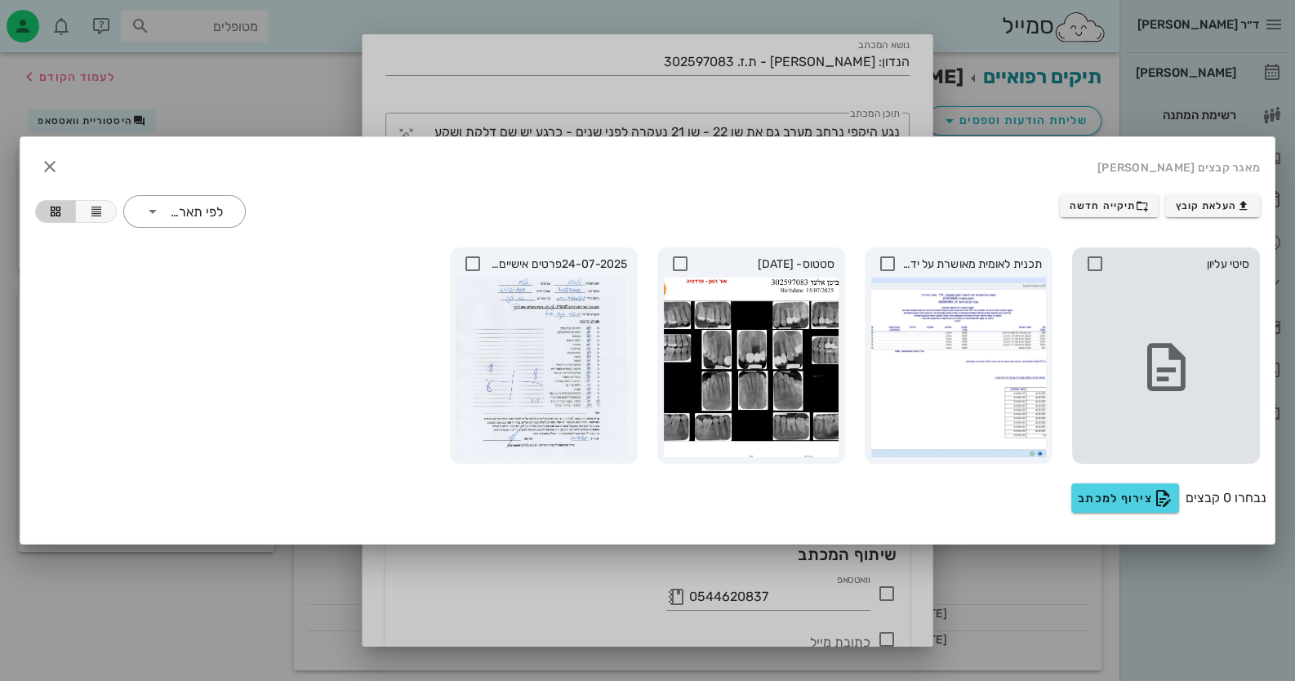
click at [1104, 265] on icon at bounding box center [1096, 264] width 20 height 20
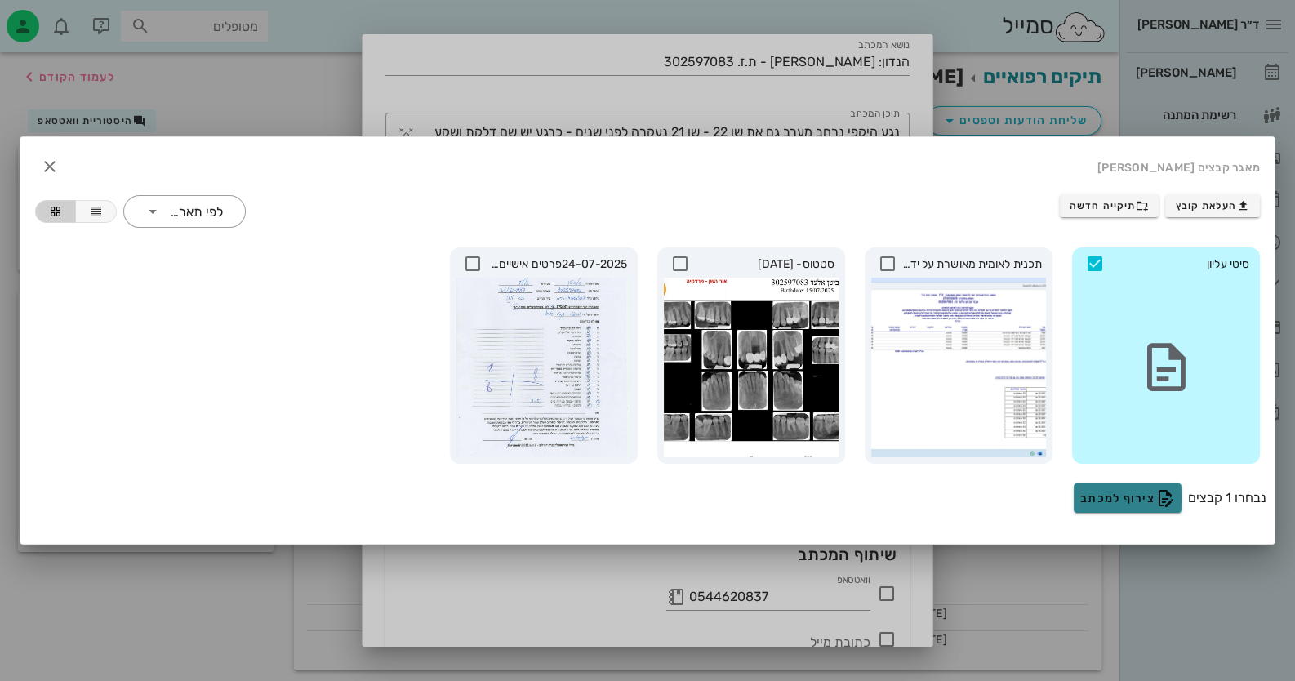
click at [1144, 491] on span "צירוף למכתב" at bounding box center [1128, 498] width 95 height 20
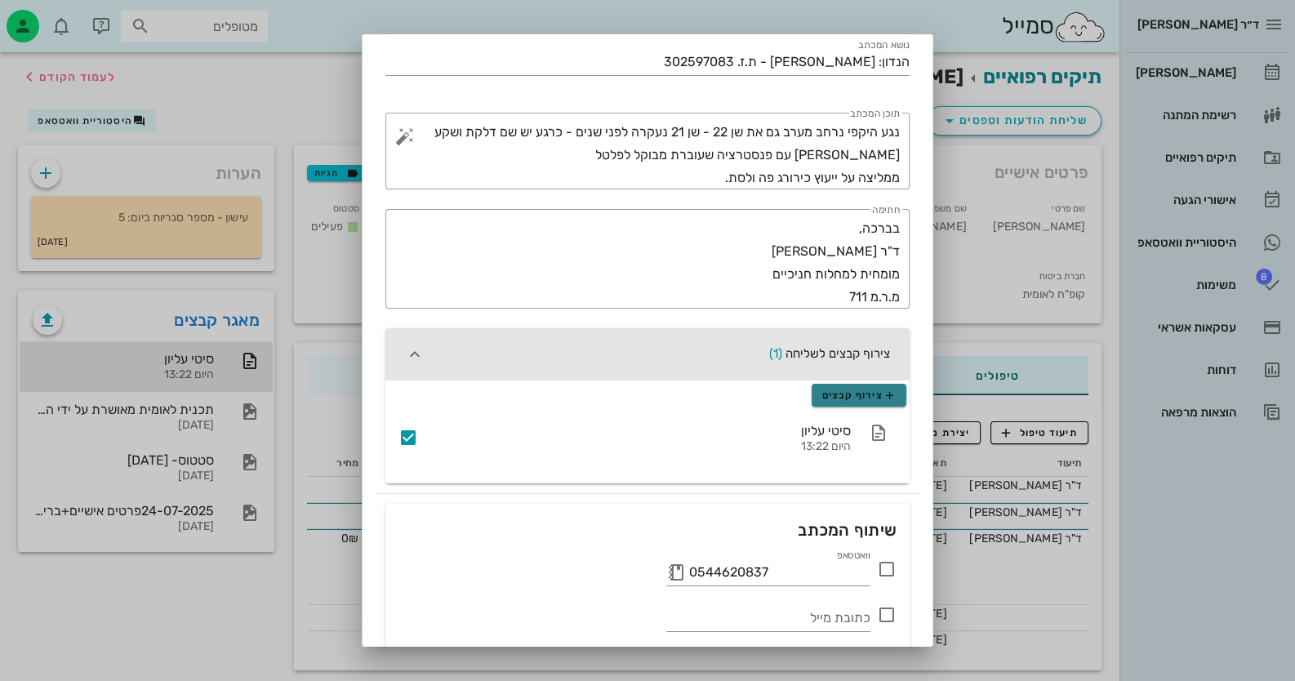
click at [849, 390] on span "צירוף קבצים" at bounding box center [859, 395] width 74 height 13
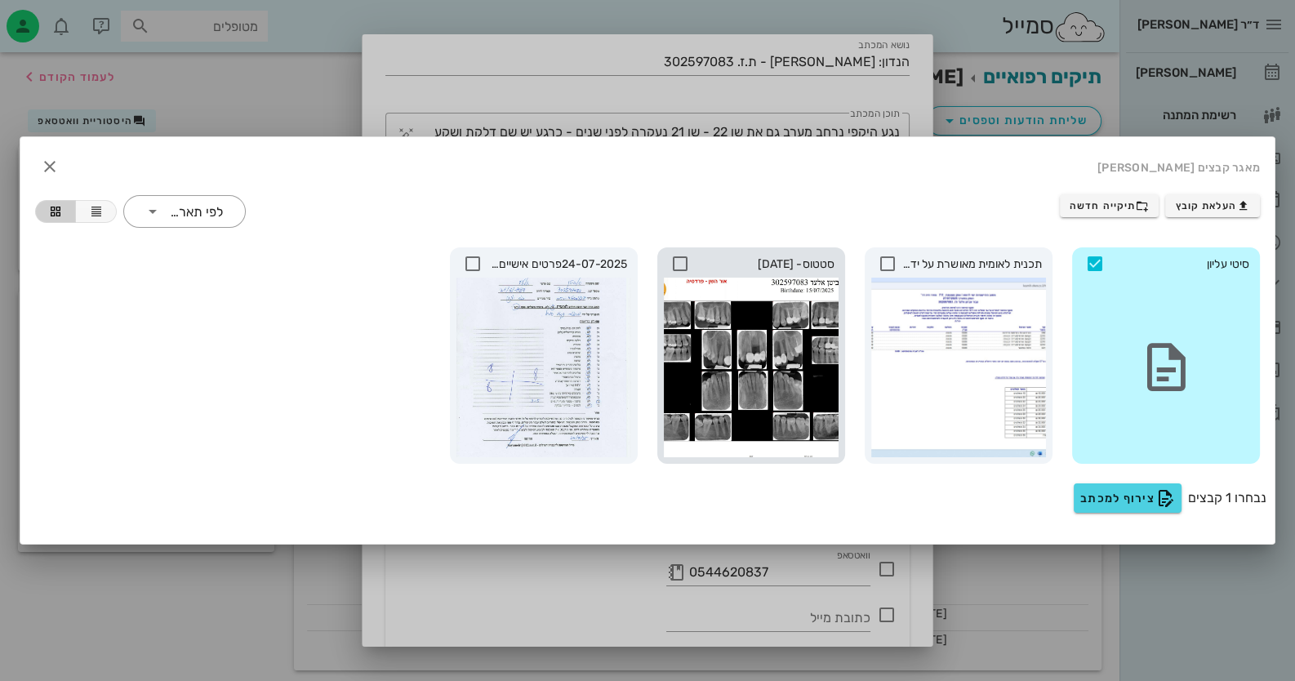
click at [686, 261] on icon at bounding box center [681, 264] width 20 height 20
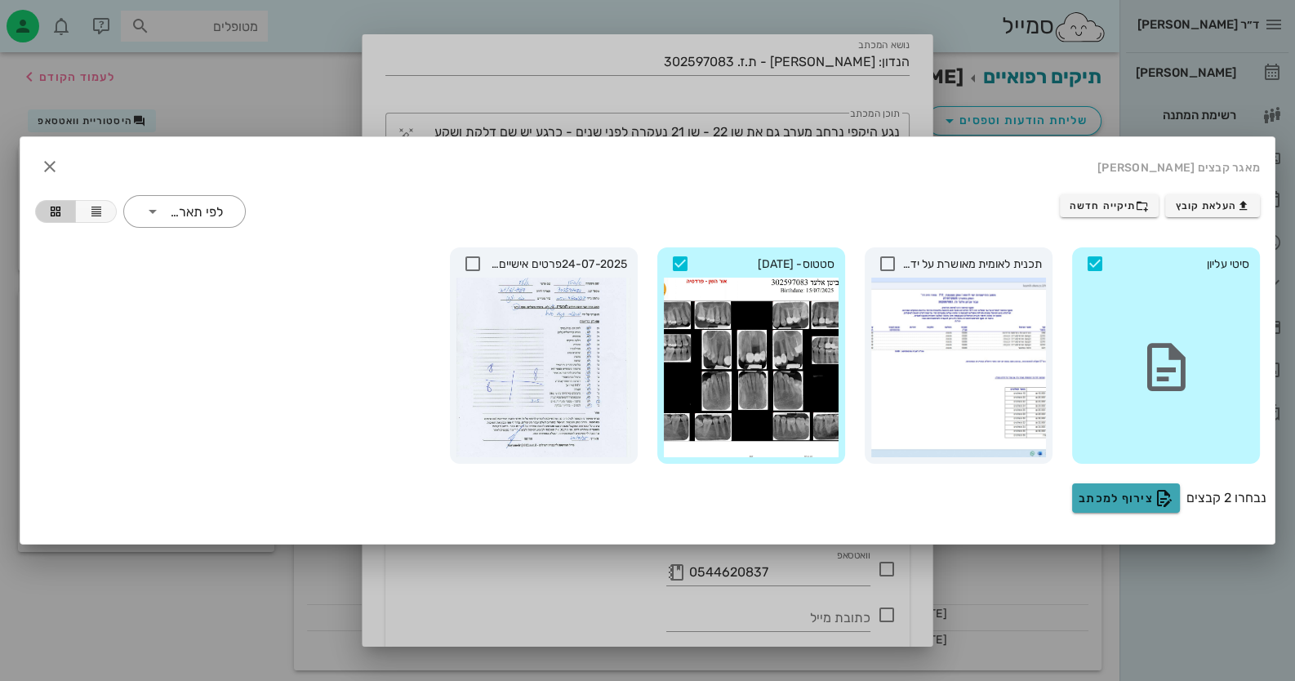
click at [1120, 484] on button "צירוף למכתב" at bounding box center [1126, 498] width 108 height 29
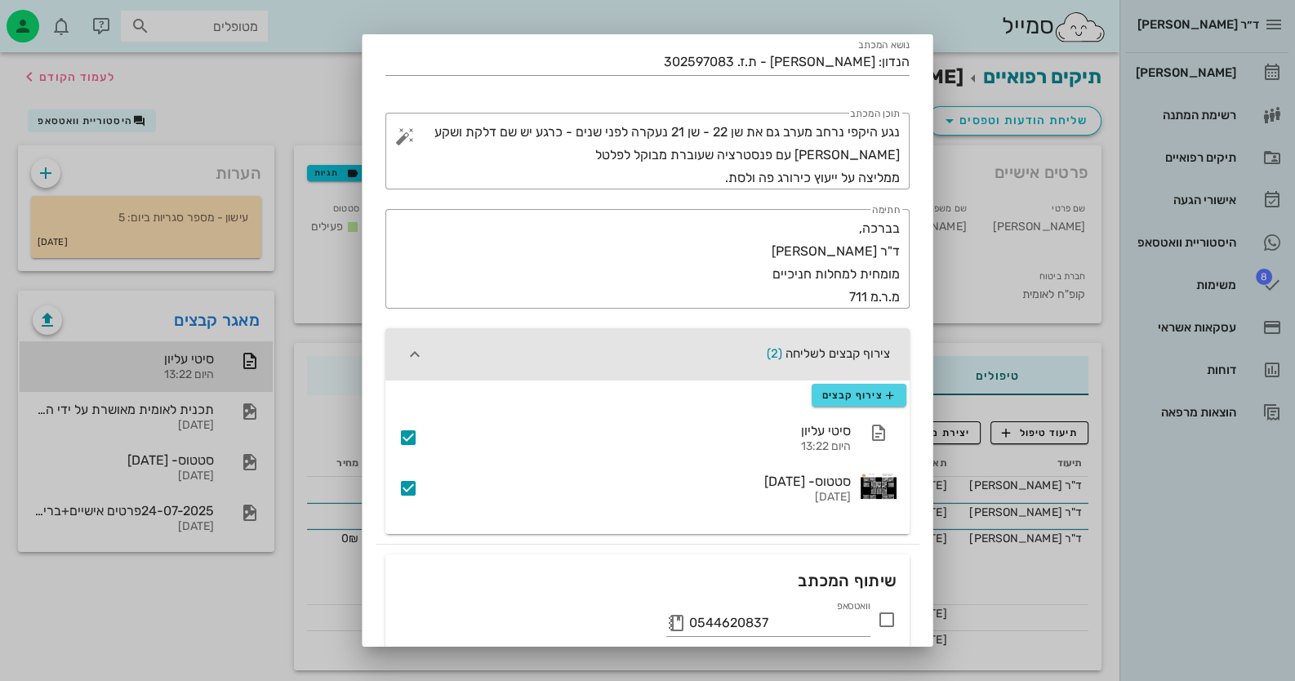
click at [894, 613] on icon at bounding box center [887, 620] width 20 height 20
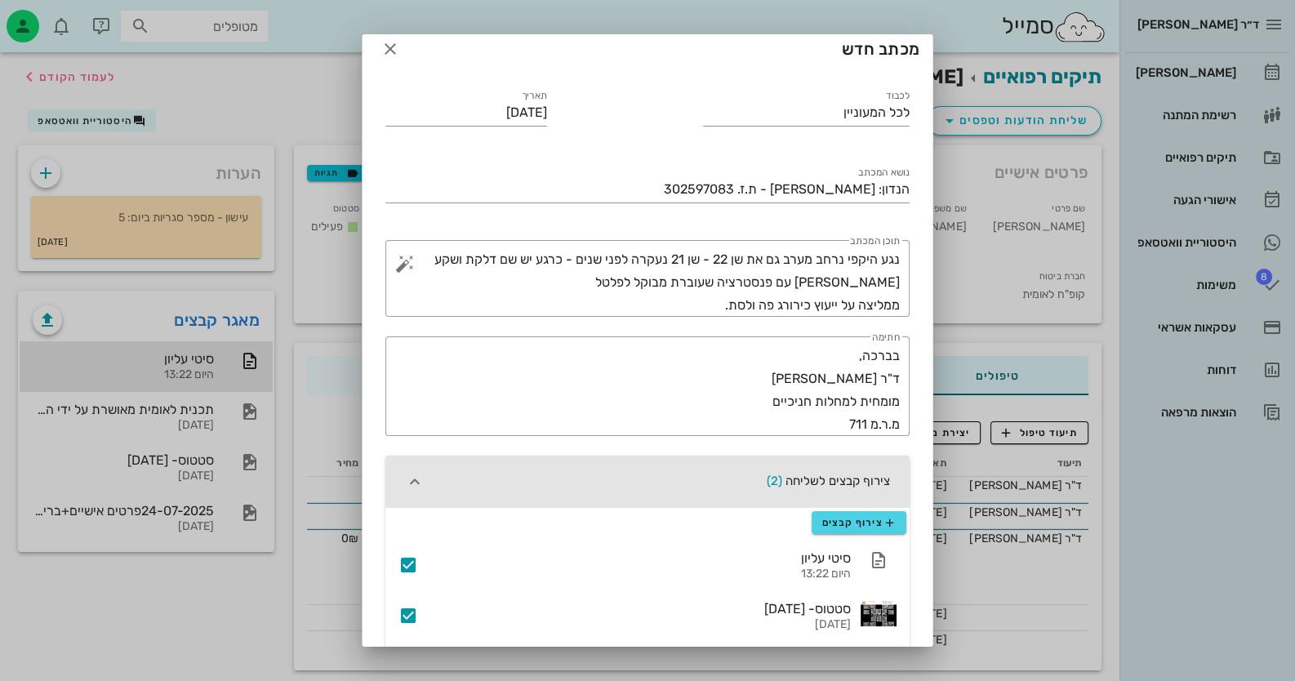
scroll to position [0, 0]
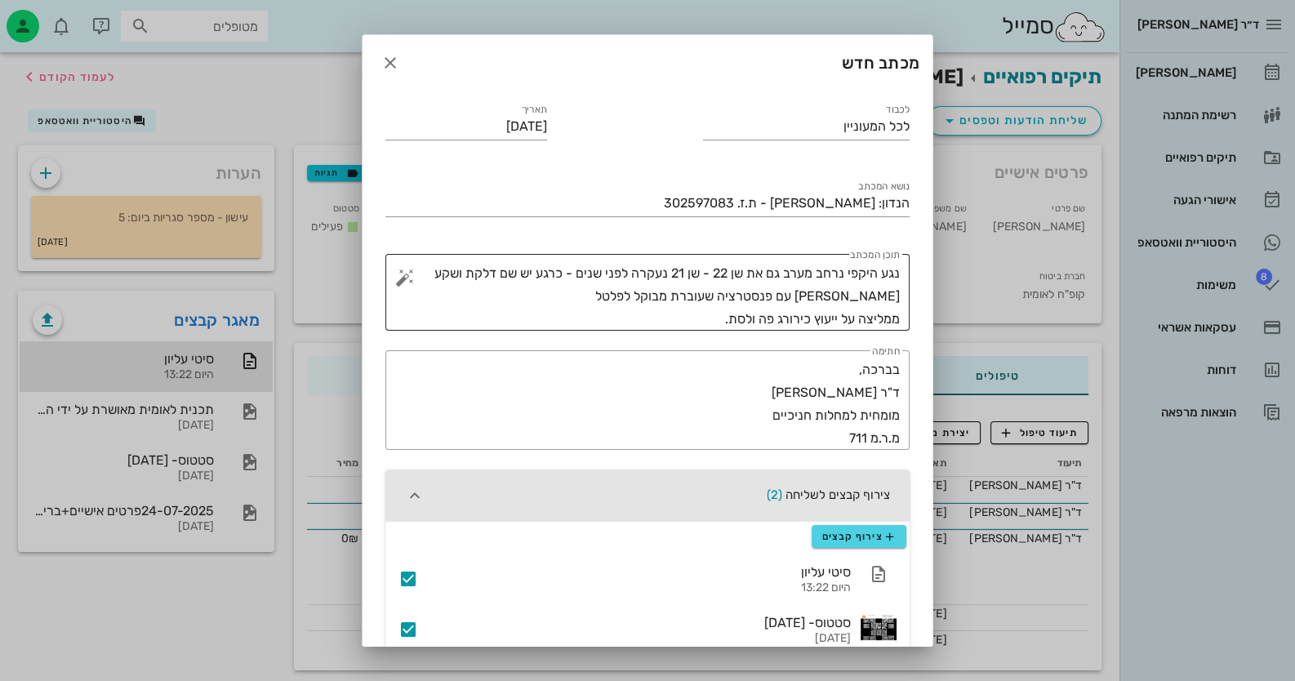
click at [706, 314] on textarea "נגע היקפי נרחב מערב גם את שן 22 - שן 21 נעקרה לפני שנים - כרגע יש שם דלקת ושקע …" at bounding box center [654, 296] width 492 height 69
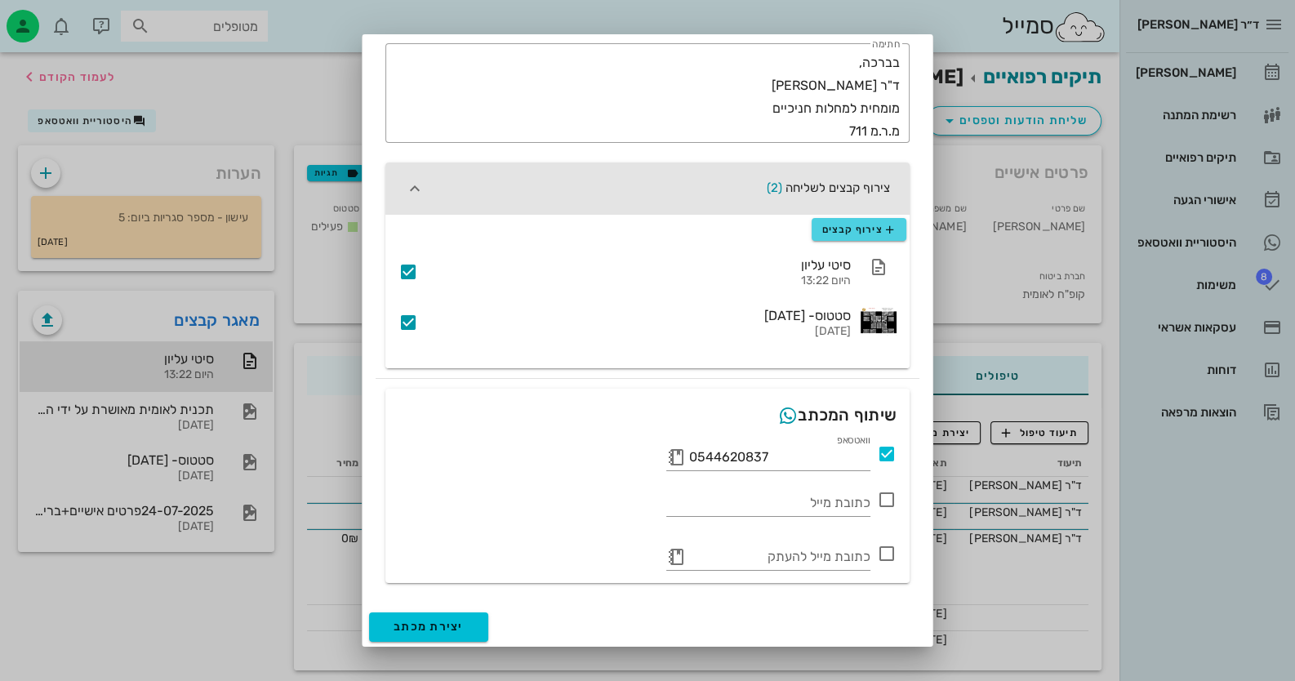
scroll to position [330, 0]
type textarea "נגע היקפי נרחב מערב גם את שן 22 - שן 21 נעקרה לפני שנים - כרגע יש שם דלקת ושקע …"
click at [450, 620] on span "יצירת מכתב" at bounding box center [429, 627] width 70 height 14
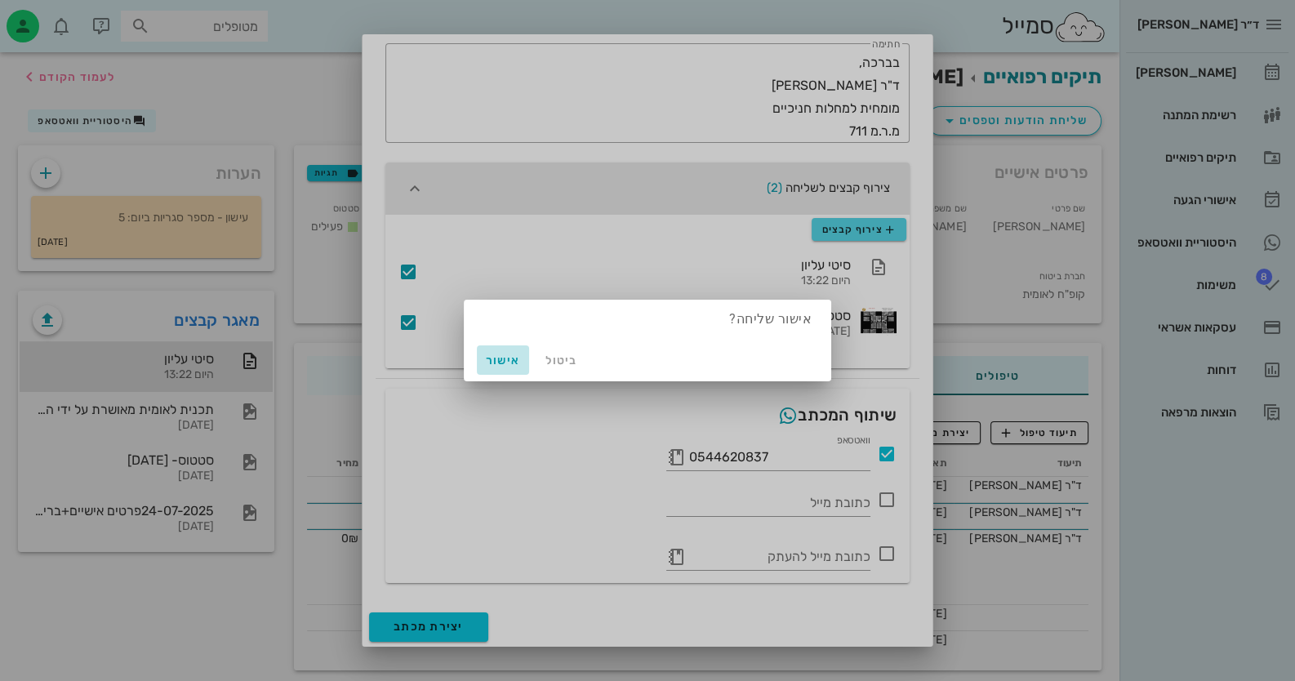
click at [493, 362] on span "אישור" at bounding box center [503, 361] width 39 height 14
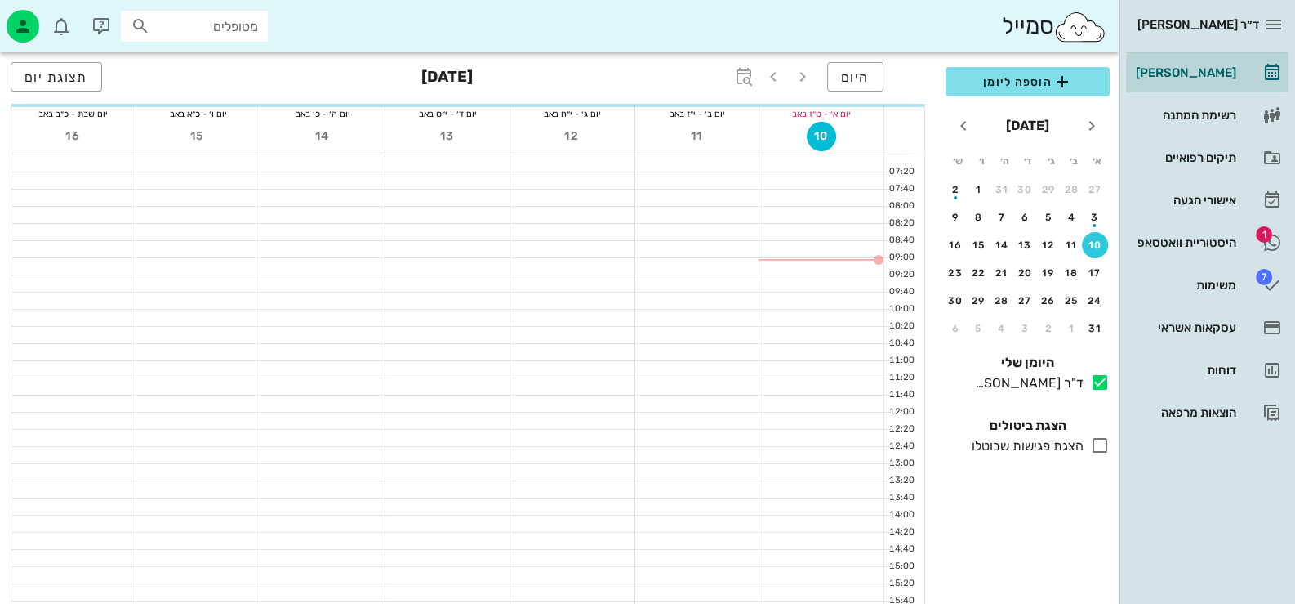
click at [182, 16] on input "מטופלים" at bounding box center [206, 26] width 105 height 21
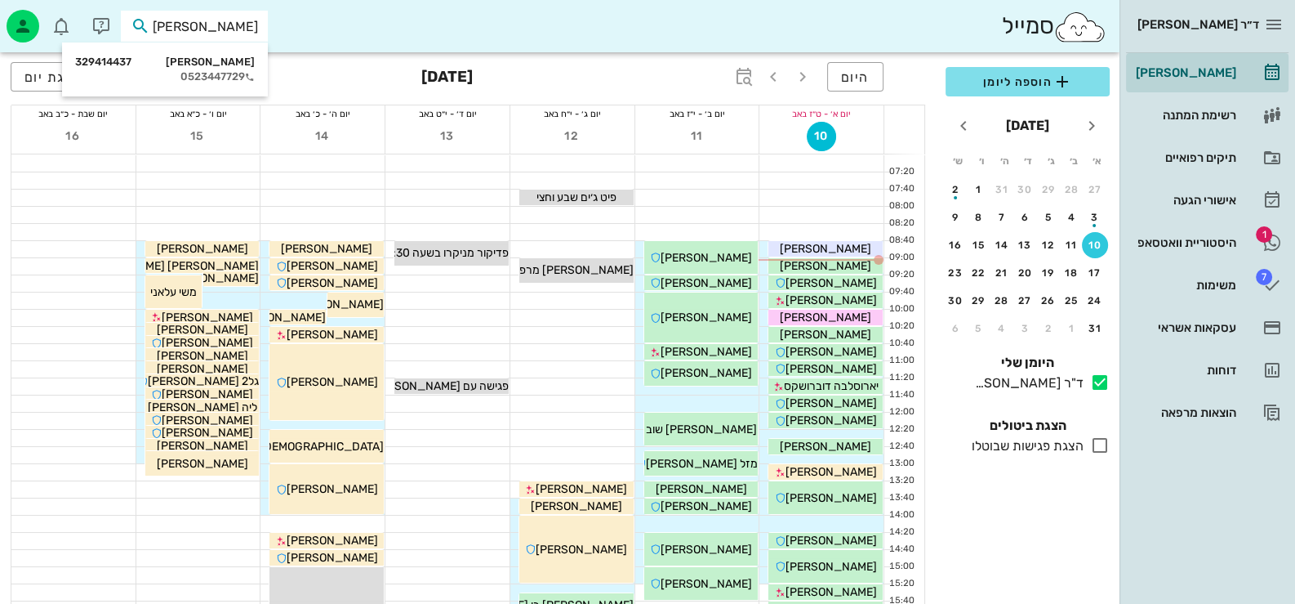
type input "[PERSON_NAME]"
click at [210, 45] on div "נתנאל הינדי 329414437 0523447729" at bounding box center [165, 69] width 206 height 54
click at [217, 60] on div "[PERSON_NAME] 329414437" at bounding box center [165, 62] width 180 height 13
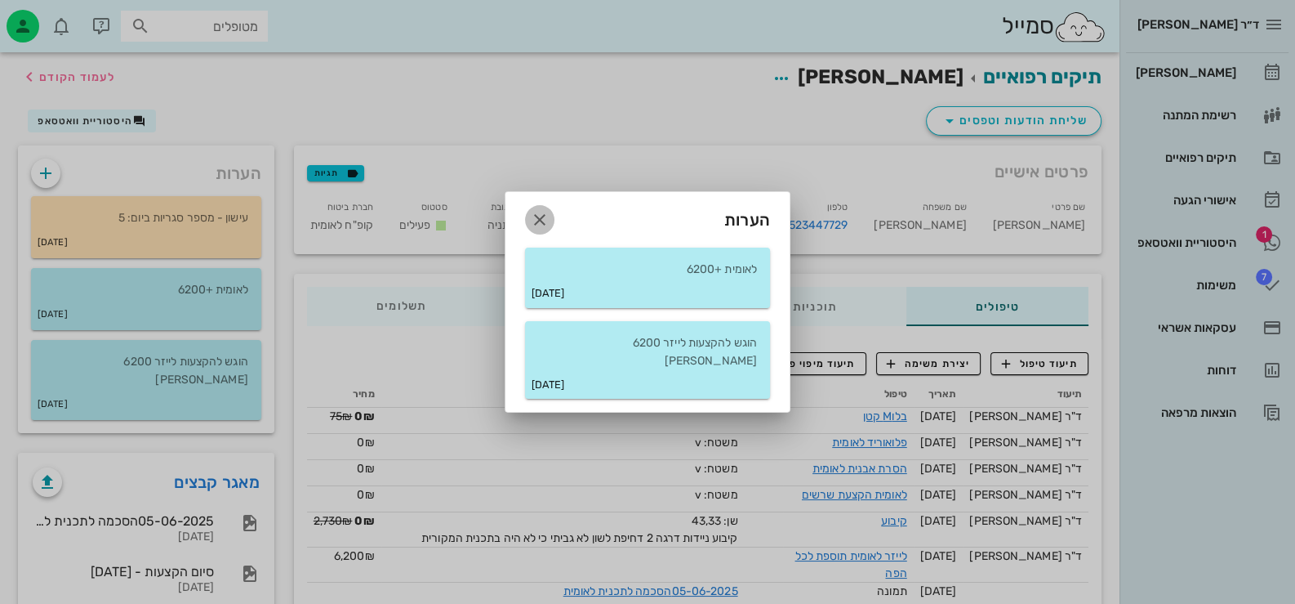
click at [537, 228] on icon "button" at bounding box center [540, 220] width 20 height 20
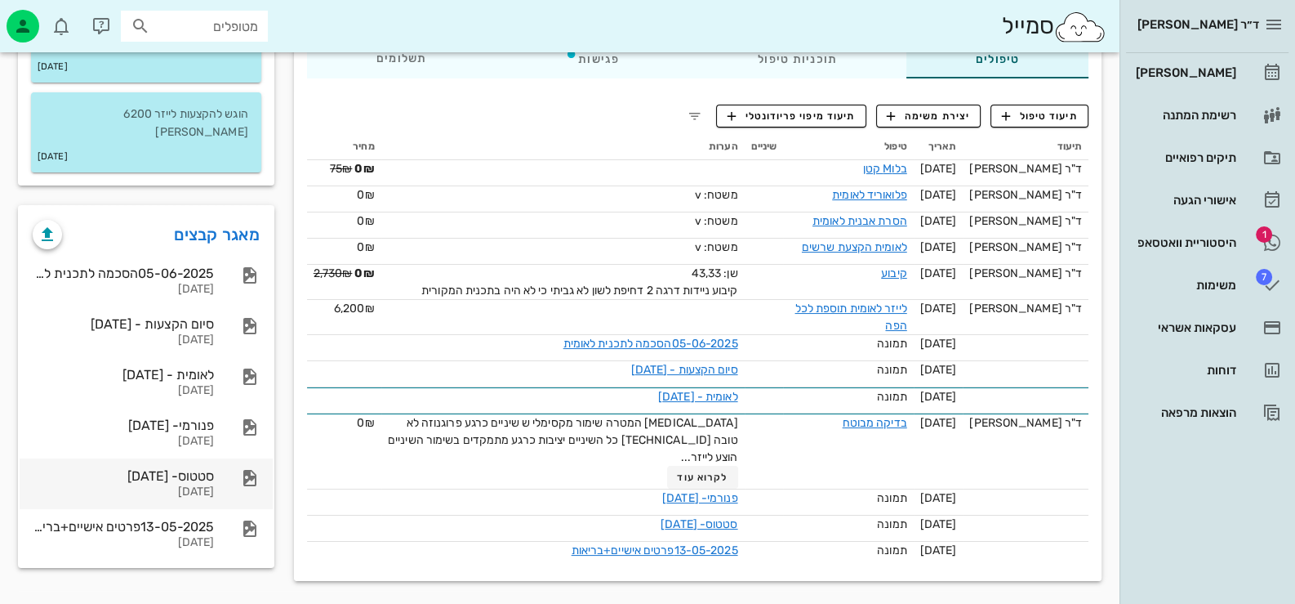
scroll to position [249, 0]
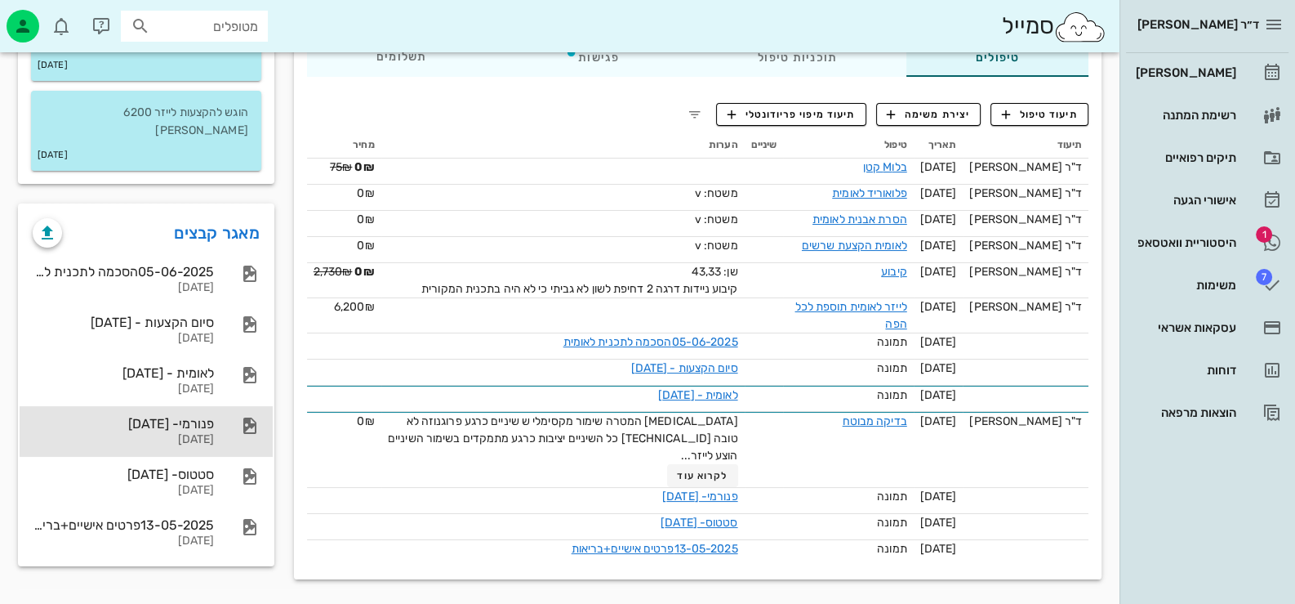
click at [189, 429] on div "פנורמי- 13-05-2025 13-05-2025" at bounding box center [123, 431] width 181 height 51
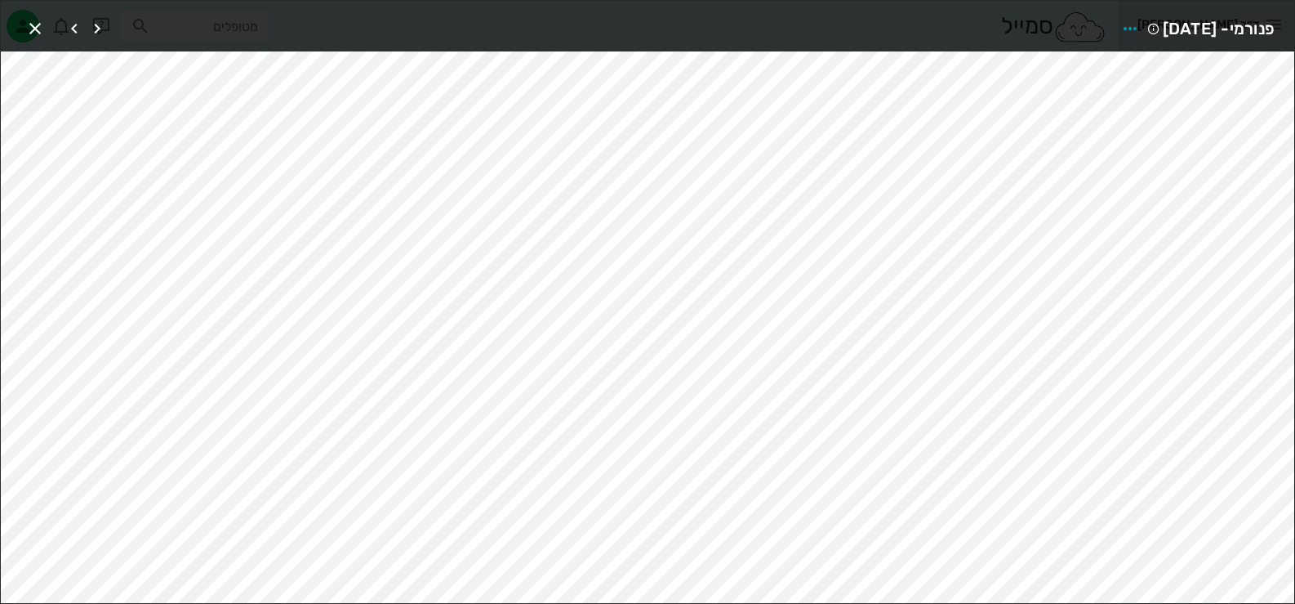
scroll to position [249, 0]
